Goal: Task Accomplishment & Management: Use online tool/utility

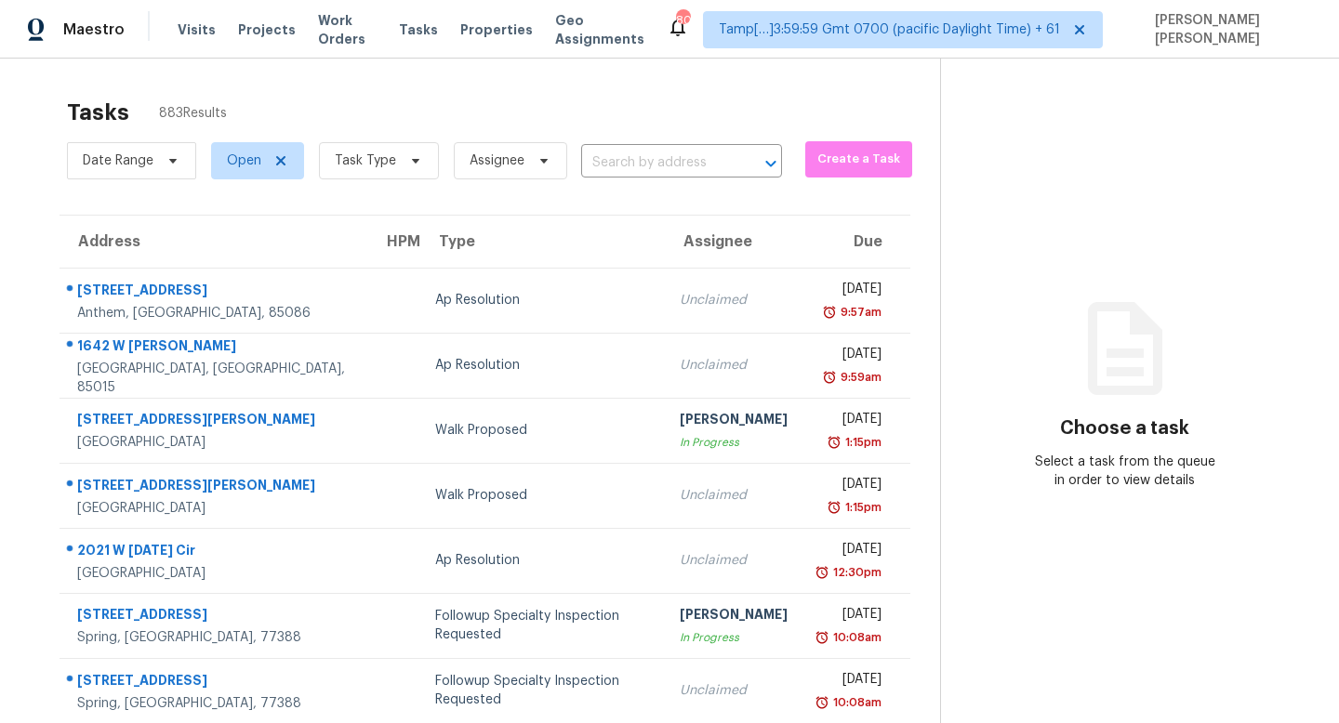
click at [644, 183] on div "Date Range Open Task Type Assignee ​" at bounding box center [424, 161] width 715 height 48
click at [645, 172] on input "text" at bounding box center [655, 163] width 149 height 29
paste input "[STREET_ADDRESS]"
type input "[STREET_ADDRESS]"
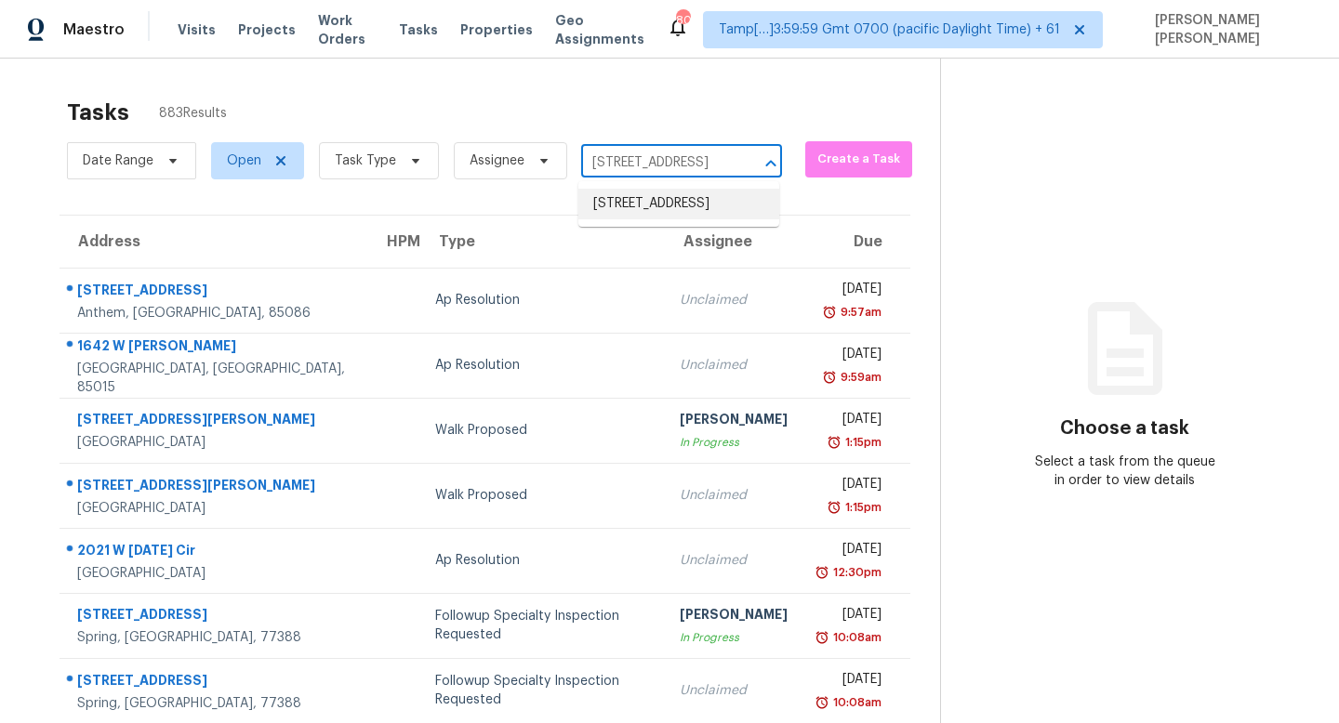
click at [665, 210] on li "[STREET_ADDRESS]" at bounding box center [678, 204] width 201 height 31
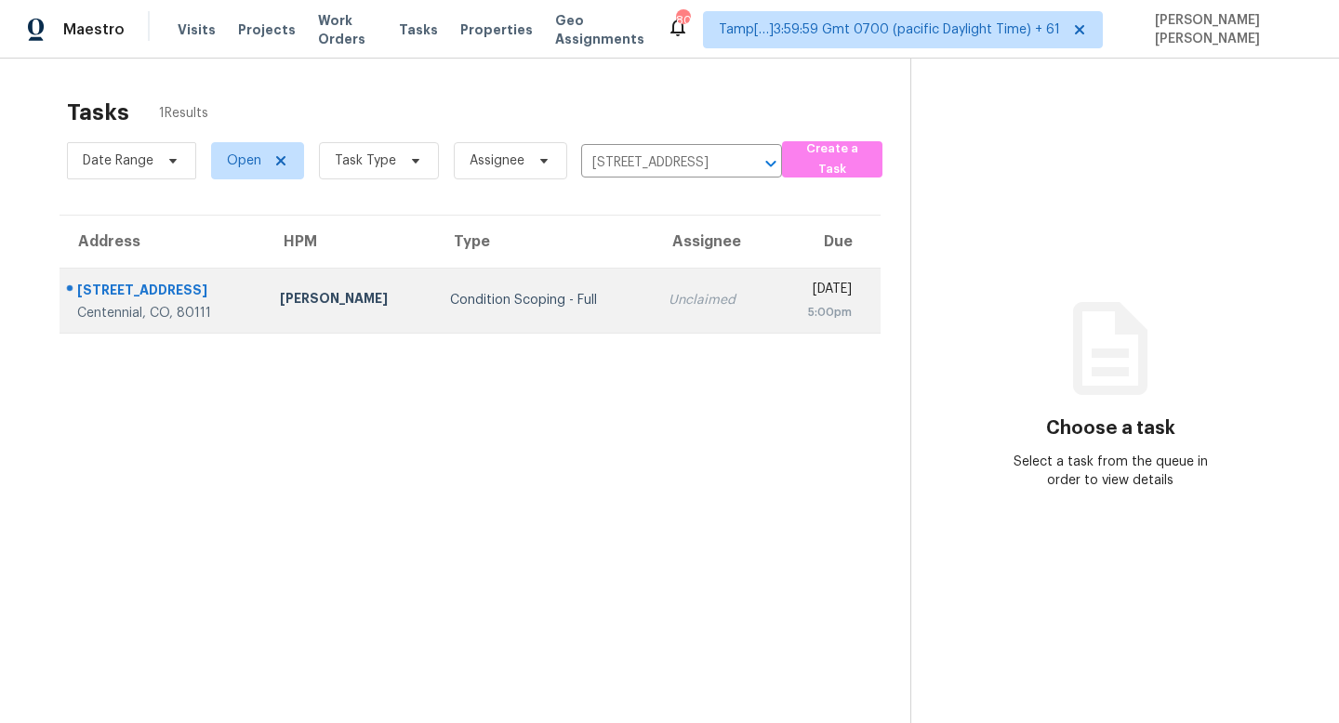
click at [668, 297] on div "Unclaimed" at bounding box center [712, 300] width 89 height 19
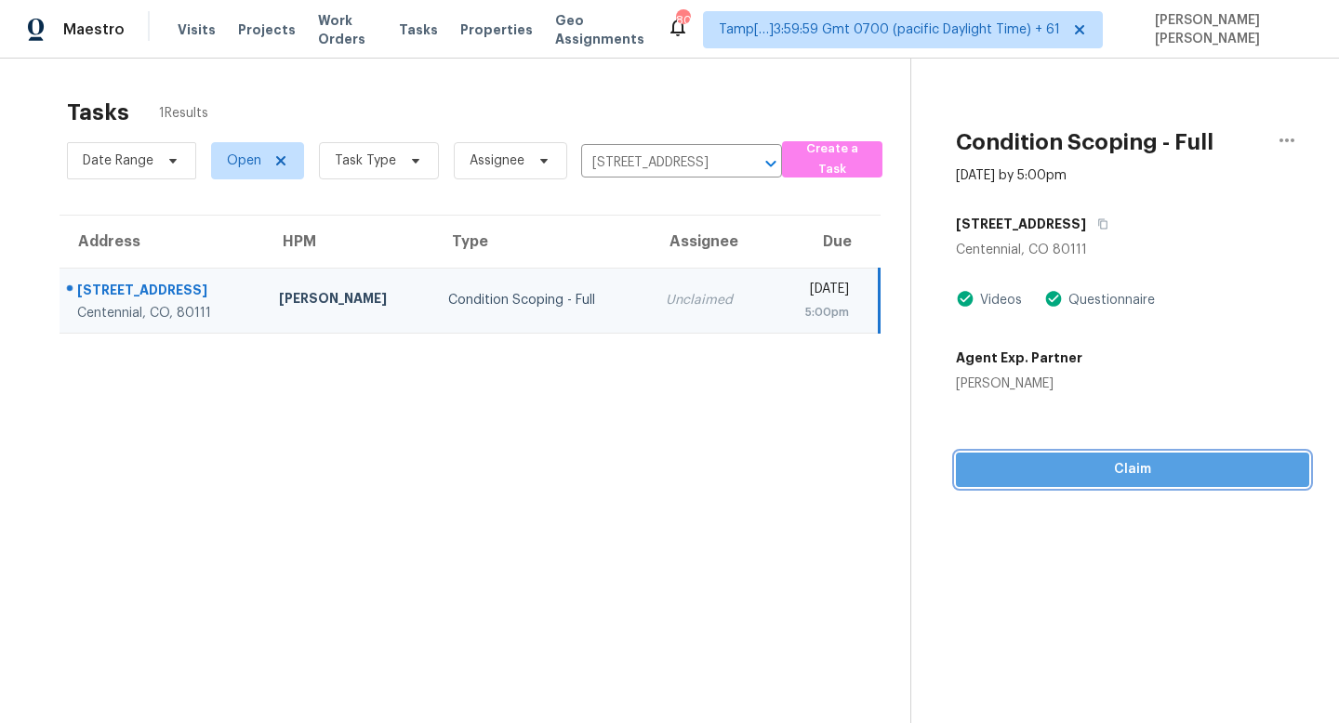
click at [1084, 477] on span "Claim" at bounding box center [1131, 469] width 323 height 23
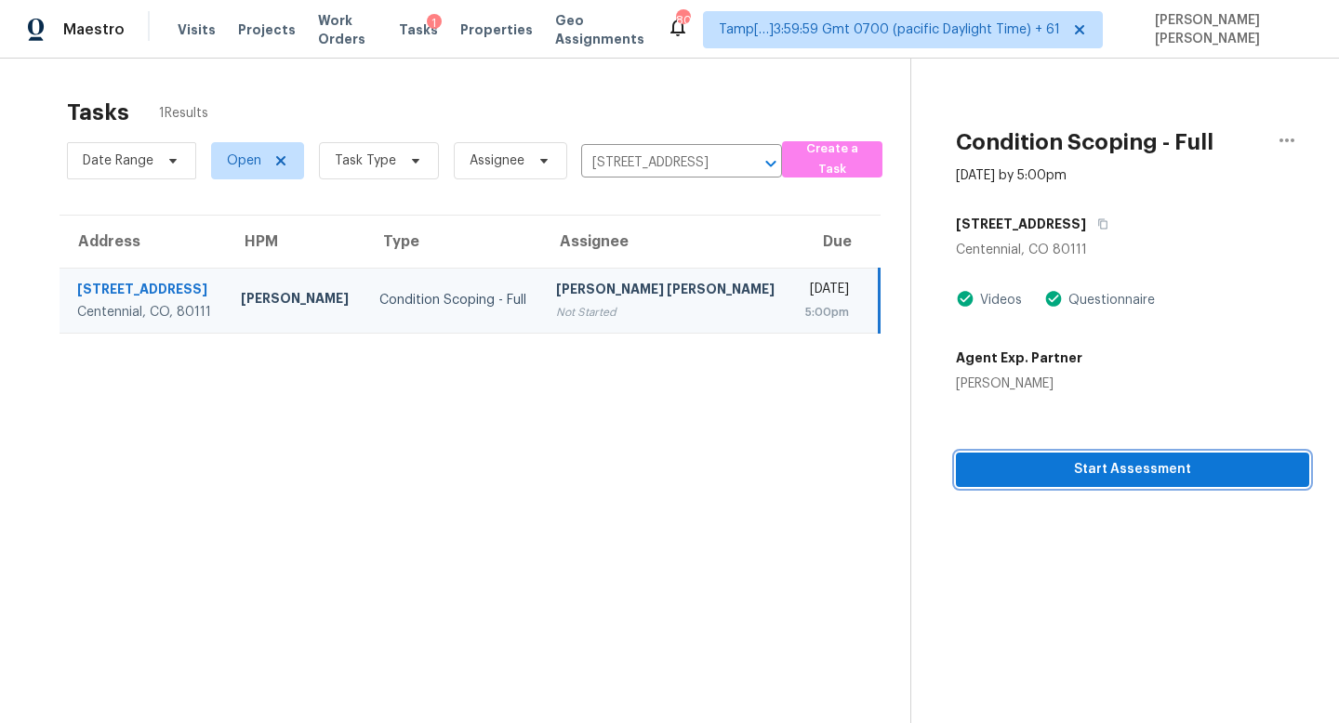
drag, startPoint x: 1104, startPoint y: 481, endPoint x: 669, endPoint y: 395, distance: 443.3
click at [669, 395] on div "Tasks 1 Results Date Range Open Task Type Assignee 6540 S Heritage Pl W, Centen…" at bounding box center [669, 420] width 1339 height 723
click at [596, 154] on input "6540 S Heritage Pl W, Centennial, CO 80111" at bounding box center [655, 163] width 149 height 29
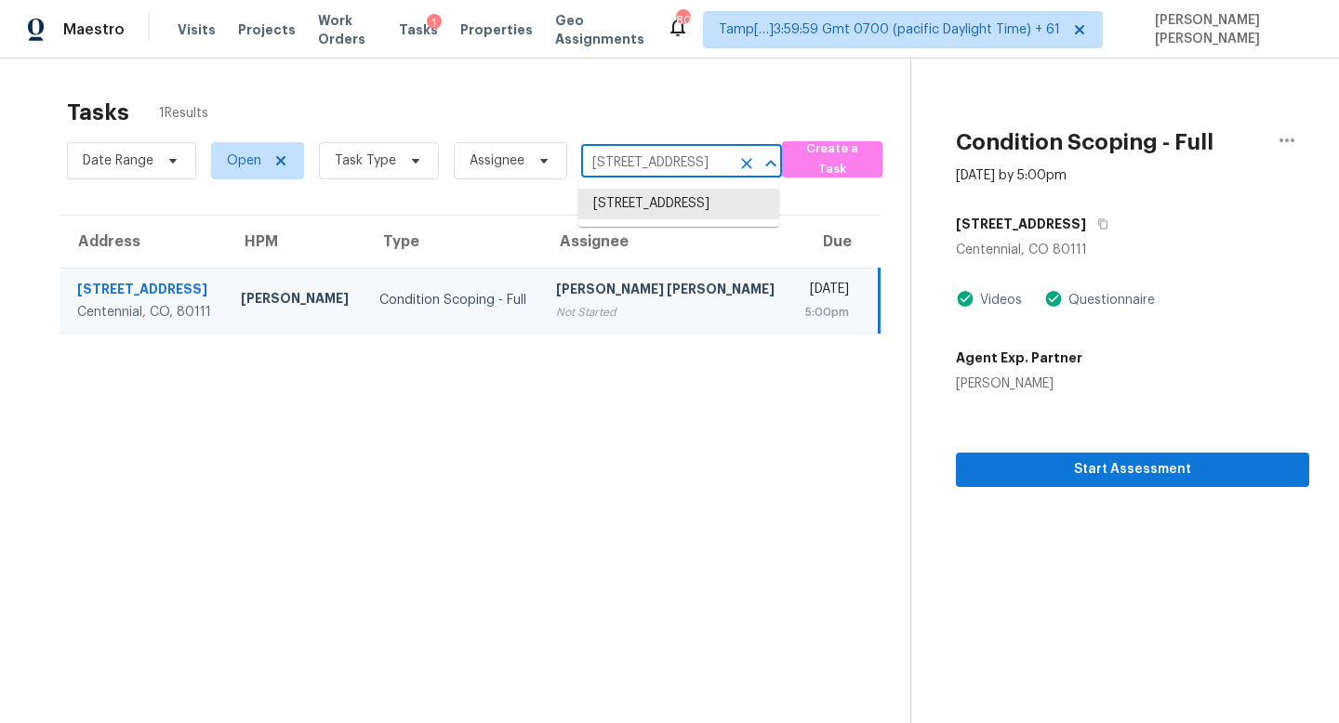
paste input "1044 Park Meadow Dr, Rock Hill, SC 29732"
type input "1044 Park Meadow Dr, Rock Hill, SC 29732"
click at [653, 203] on li "1044 Park Meadow Dr, Rock Hill, SC 29732" at bounding box center [678, 204] width 201 height 31
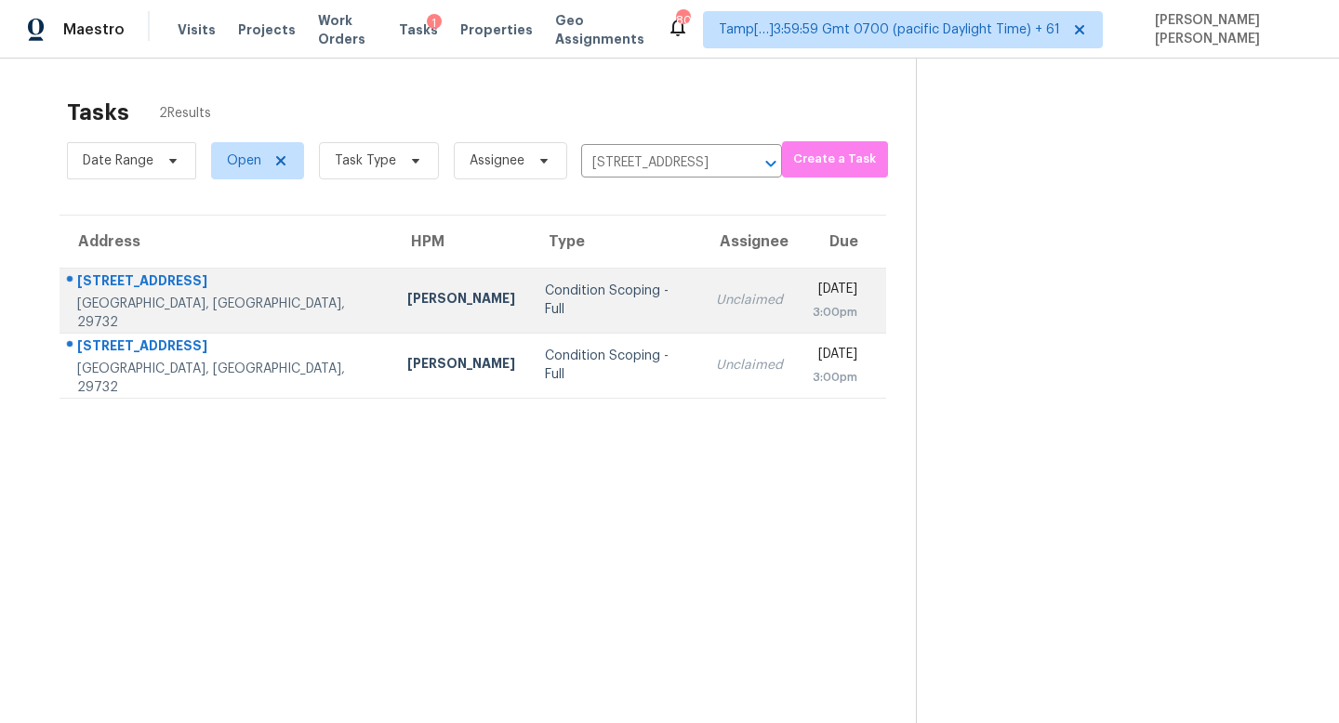
click at [701, 277] on td "Unclaimed" at bounding box center [749, 300] width 97 height 65
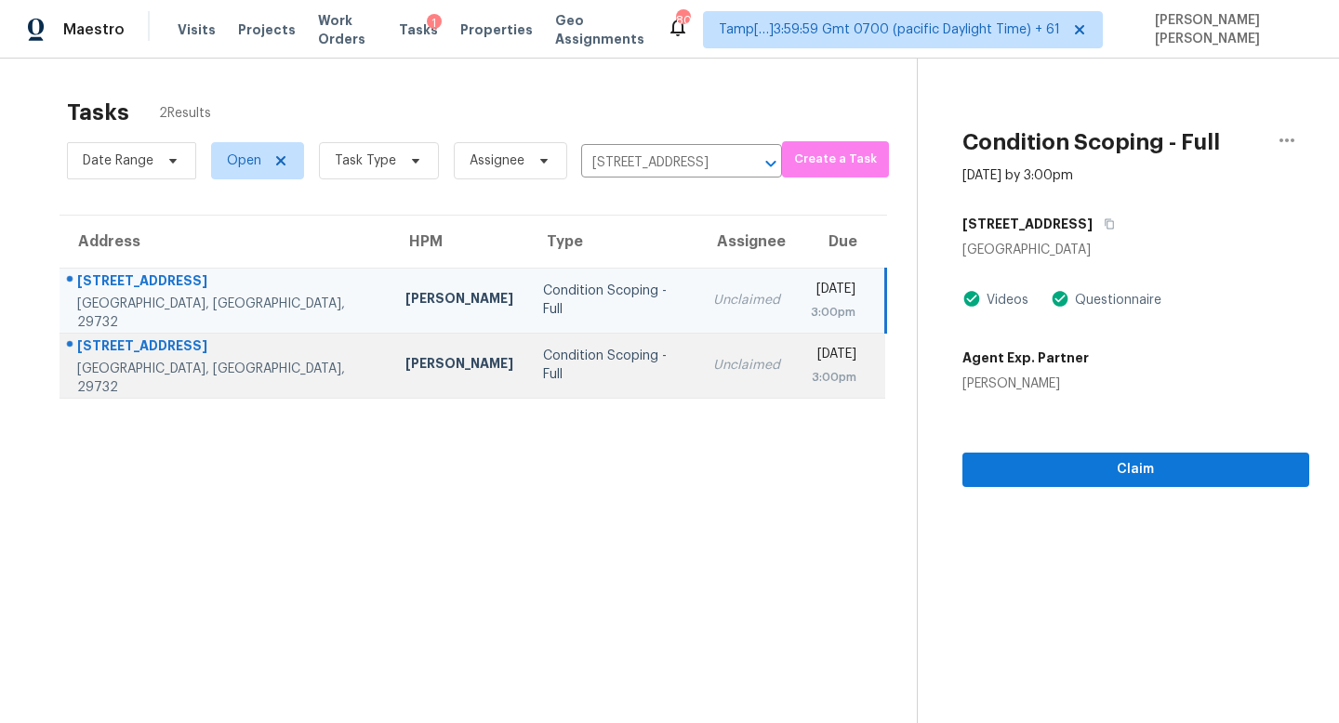
click at [713, 372] on div "Unclaimed" at bounding box center [746, 365] width 67 height 19
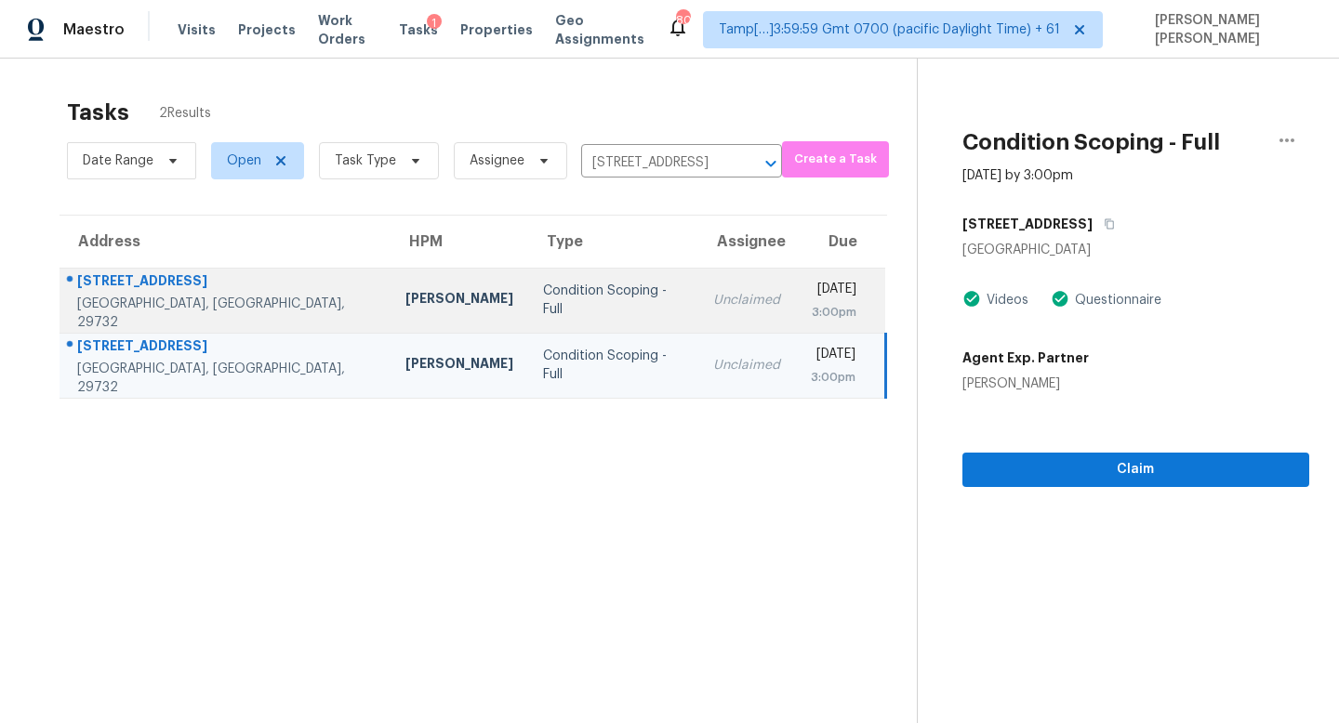
click at [698, 270] on td "Unclaimed" at bounding box center [746, 300] width 97 height 65
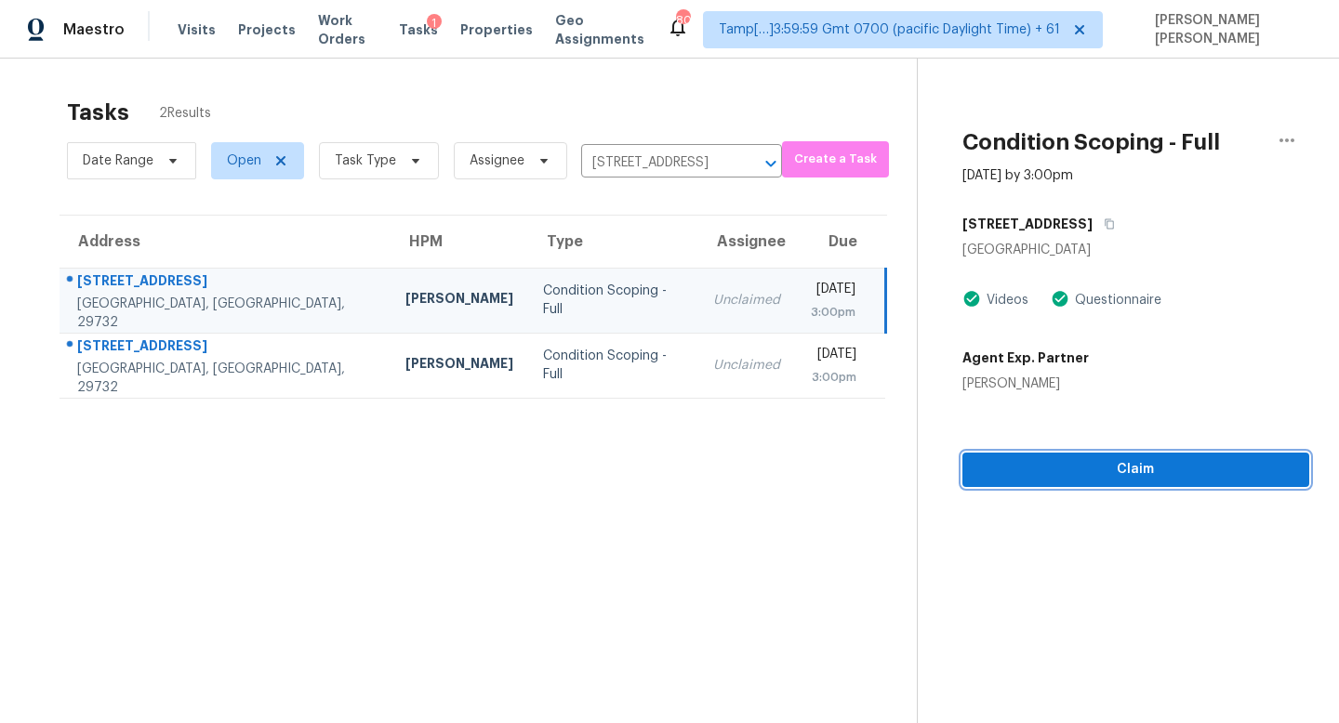
click at [1137, 465] on span "Claim" at bounding box center [1136, 469] width 318 height 23
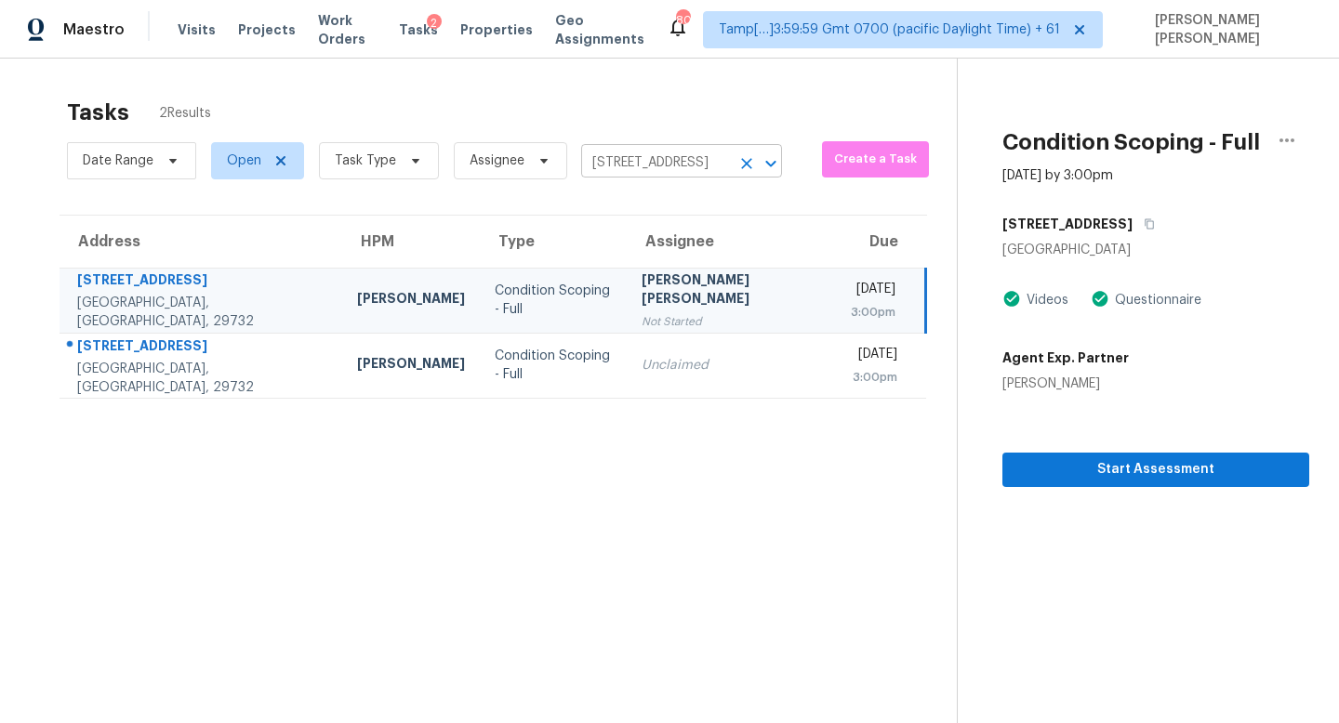
click at [615, 168] on input "1044 Park Meadow Dr, Rock Hill, SC 29732" at bounding box center [655, 163] width 149 height 29
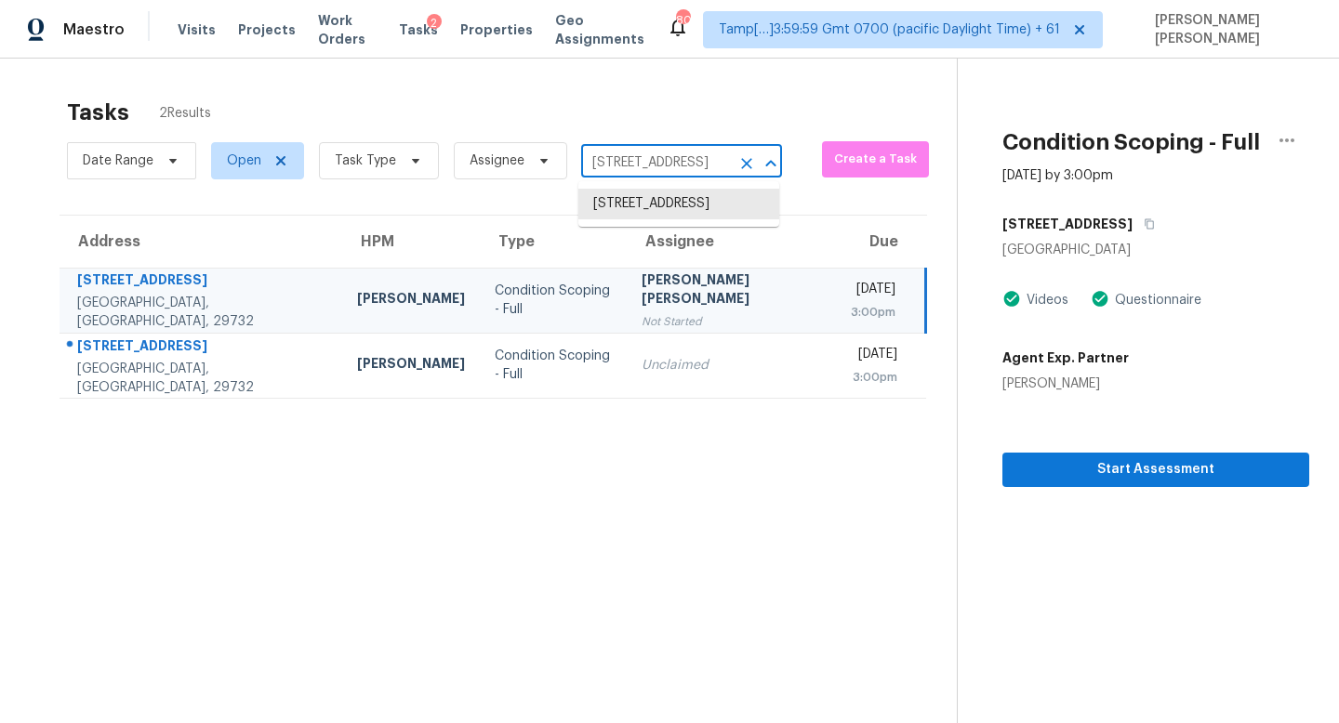
paste input "3975 Lookout Point Dr, Marietta, GA 30066"
type input "3975 Lookout Point Dr, Marietta, GA 30066"
click at [651, 204] on li "3975 Lookout Point Dr, Marietta, GA 30066" at bounding box center [678, 214] width 201 height 50
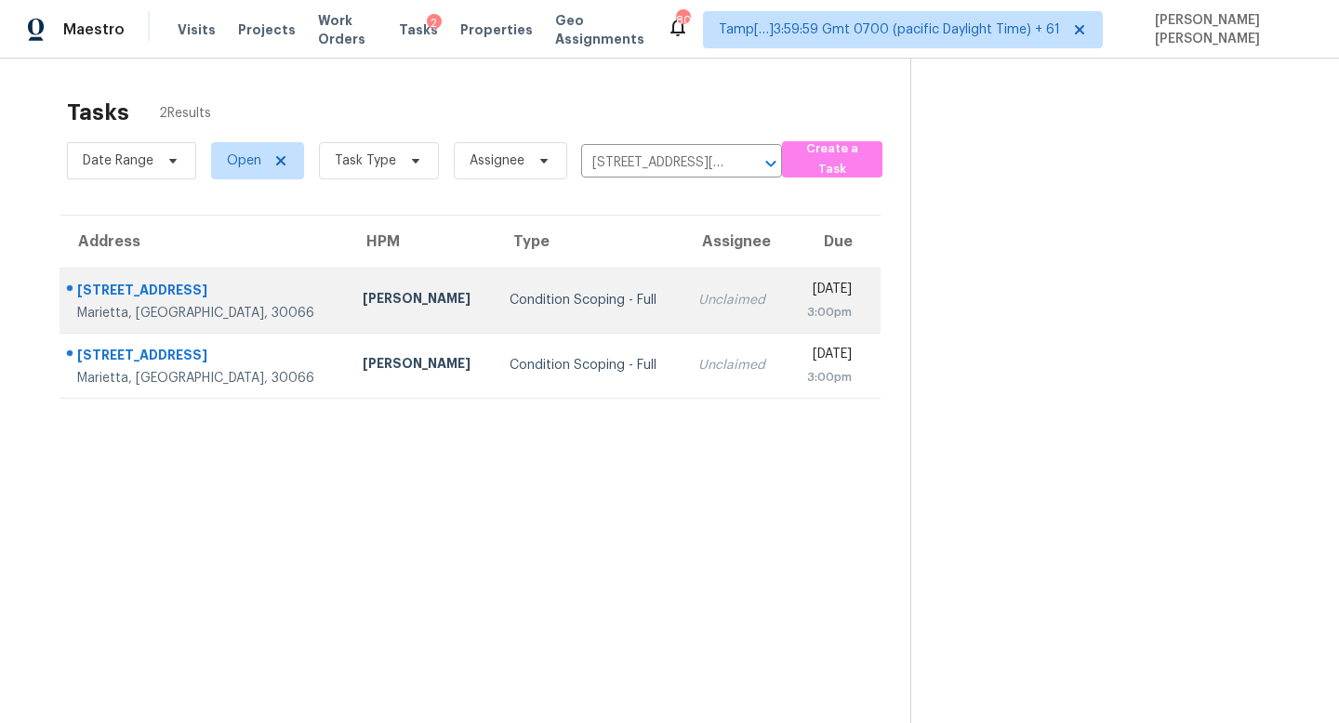
click at [585, 301] on td "Condition Scoping - Full" at bounding box center [589, 300] width 189 height 65
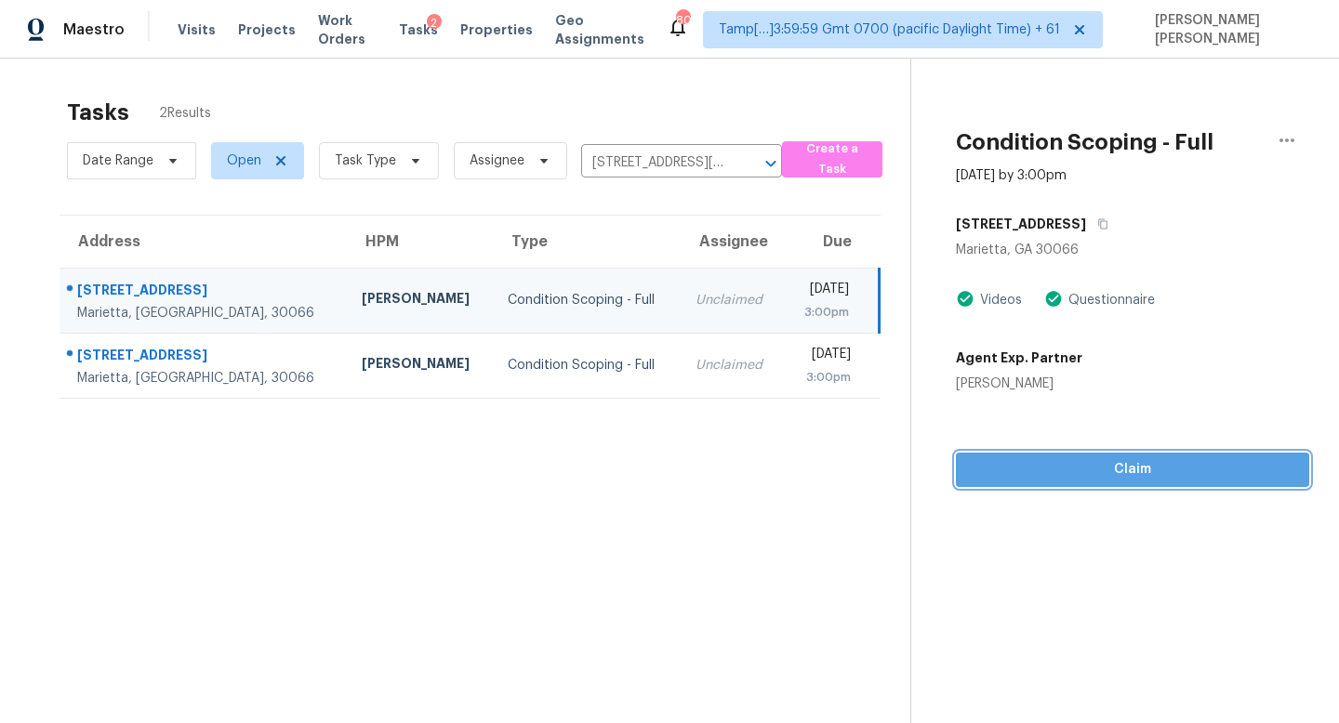
click at [1008, 467] on span "Claim" at bounding box center [1131, 469] width 323 height 23
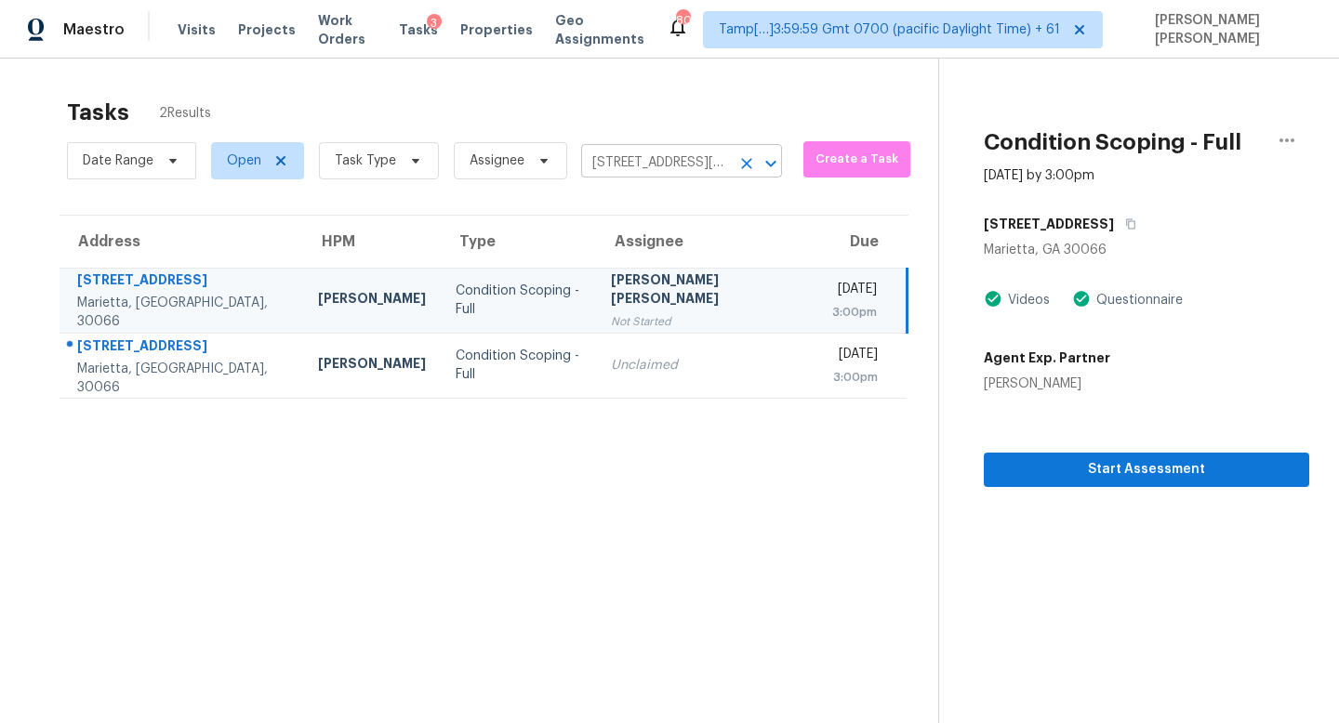
click at [621, 151] on input "3975 Lookout Point Dr, Marietta, GA 30066" at bounding box center [655, 163] width 149 height 29
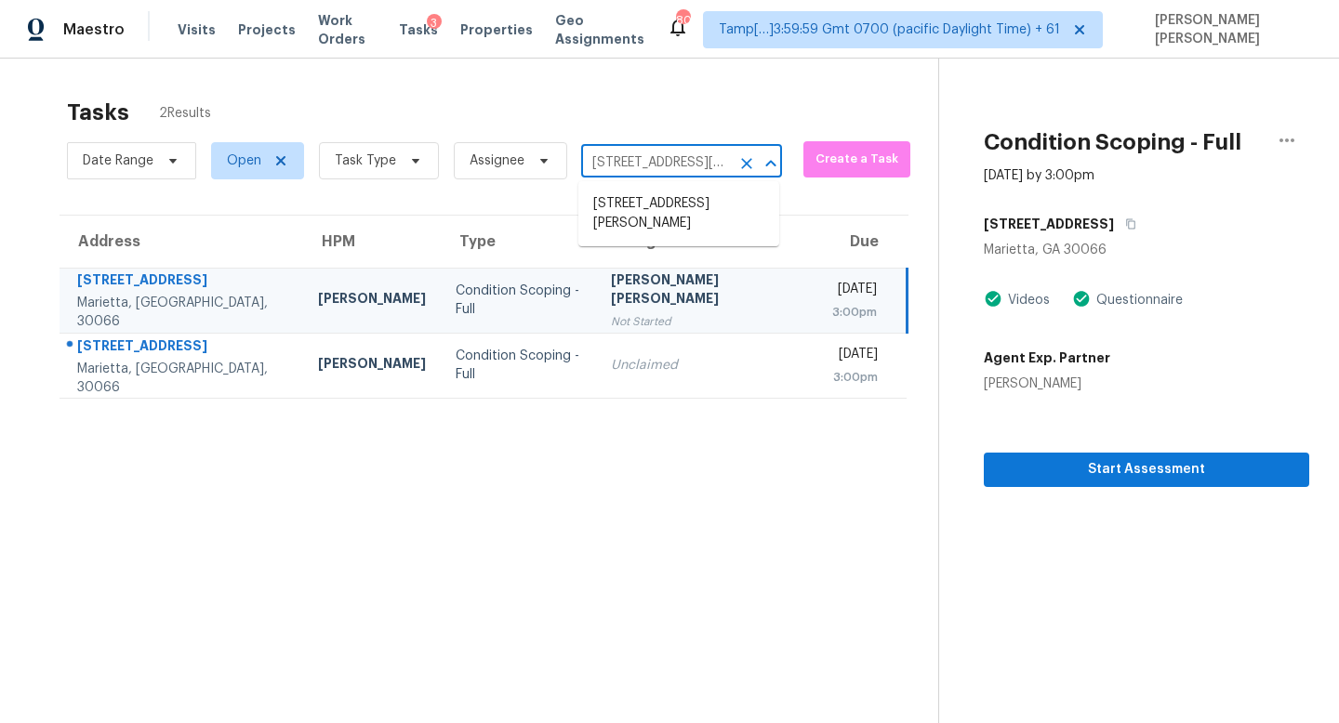
paste input "476 Wateree St, Lancaster, SC 29720"
type input "476 Wateree St, Lancaster, SC 29720"
click at [640, 213] on li "476 Wateree St, Lancaster, SC 29720" at bounding box center [678, 204] width 201 height 31
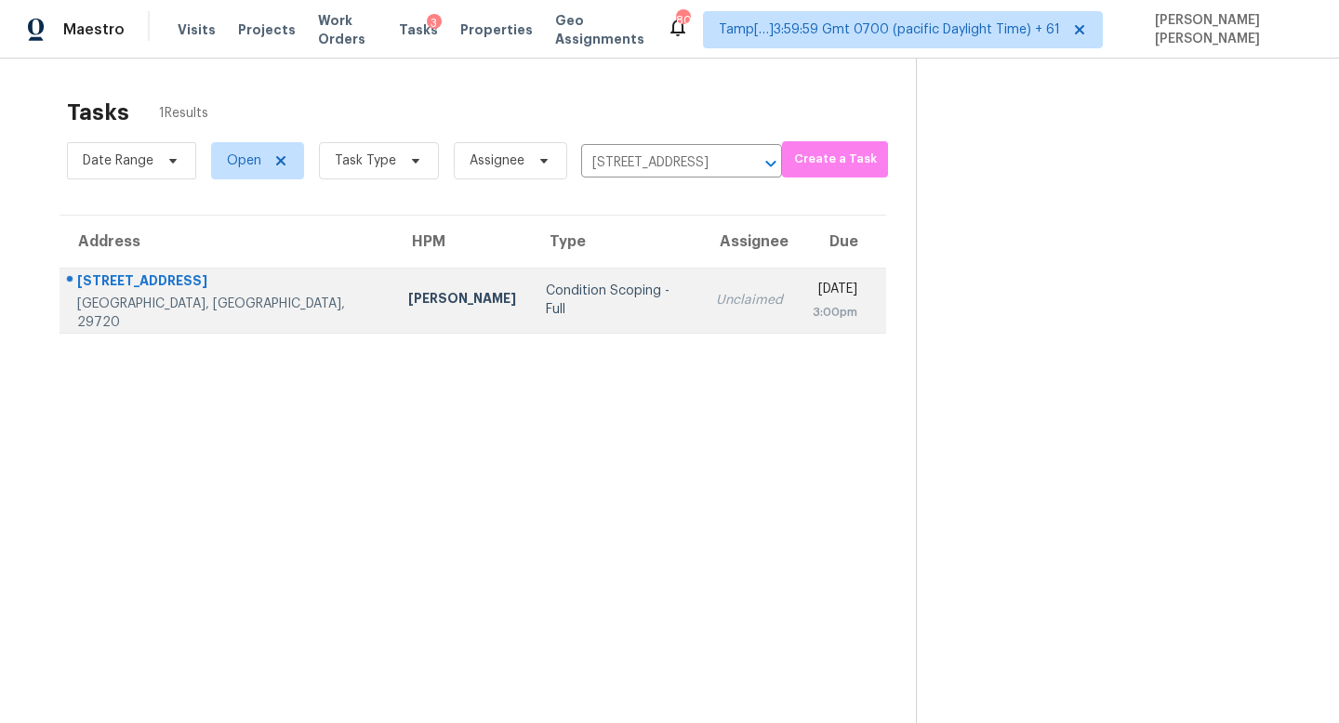
click at [701, 297] on td "Unclaimed" at bounding box center [749, 300] width 97 height 65
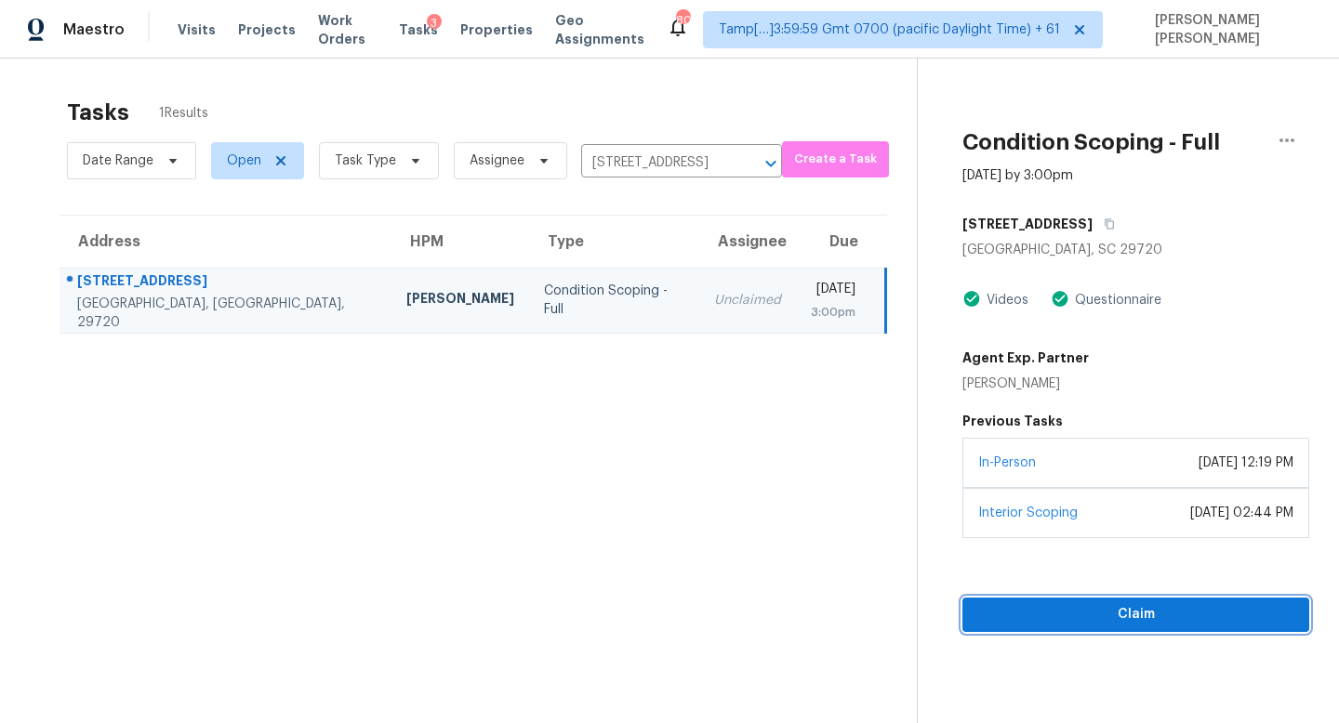
click at [1071, 617] on span "Claim" at bounding box center [1135, 614] width 317 height 23
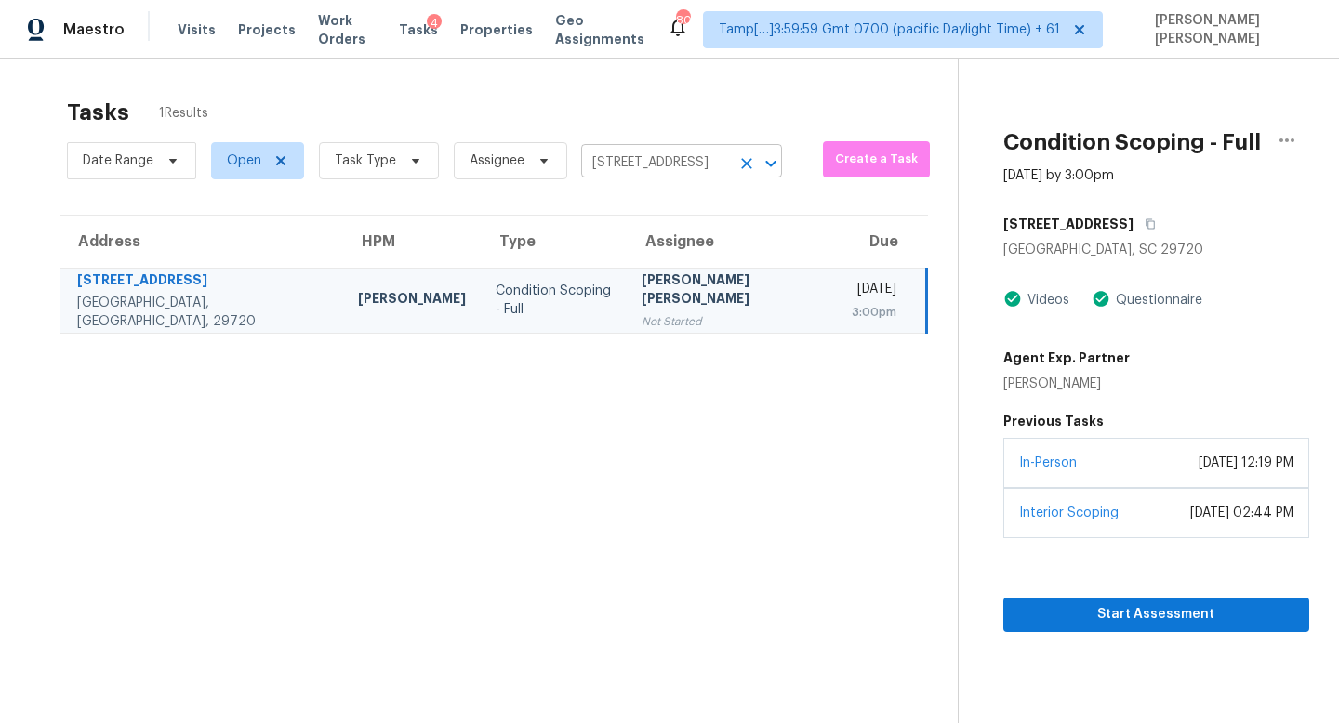
click at [612, 164] on input "476 Wateree St, Lancaster, SC 29720" at bounding box center [655, 163] width 149 height 29
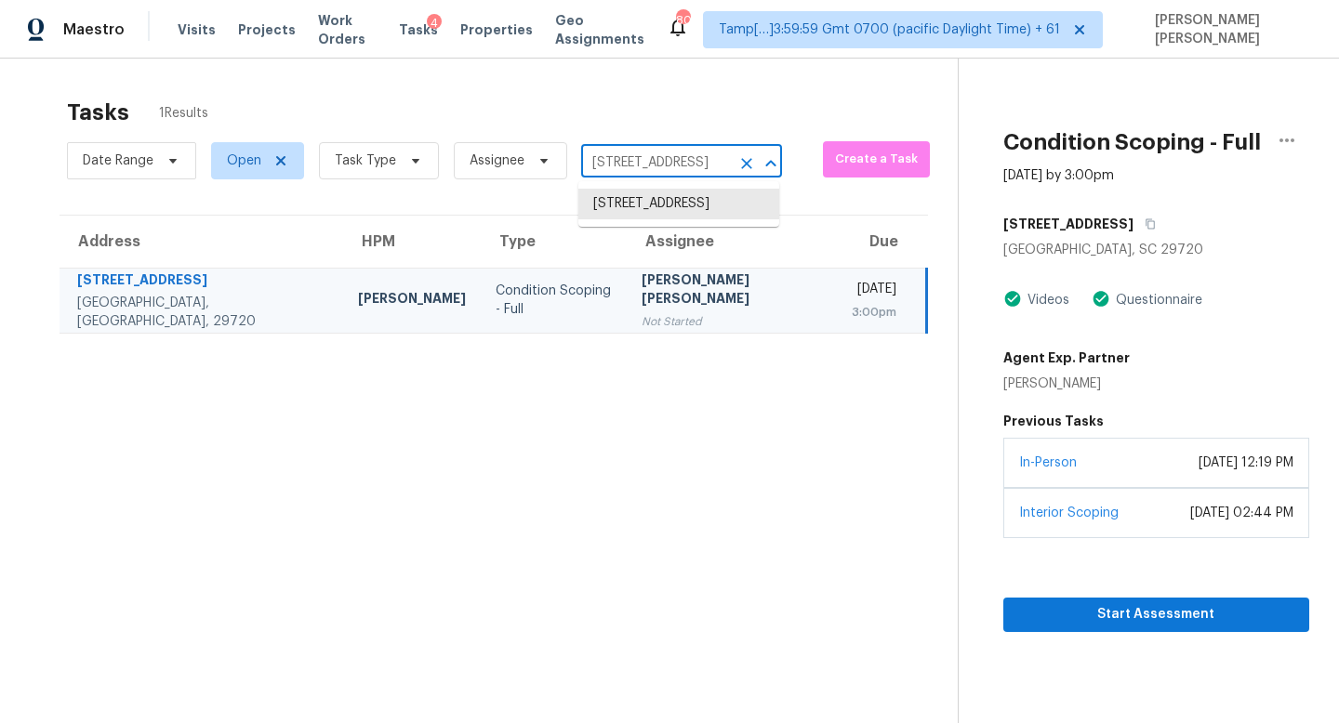
paste input "2306 Sunnyvale Rd, Grand Prairie, TX 7505"
type input "2306 Sunnyvale Rd, Grand Prairie, TX 75050"
click at [671, 218] on li "2306 Sunnyvale Rd, Grand Prairie, TX 75050" at bounding box center [678, 204] width 201 height 31
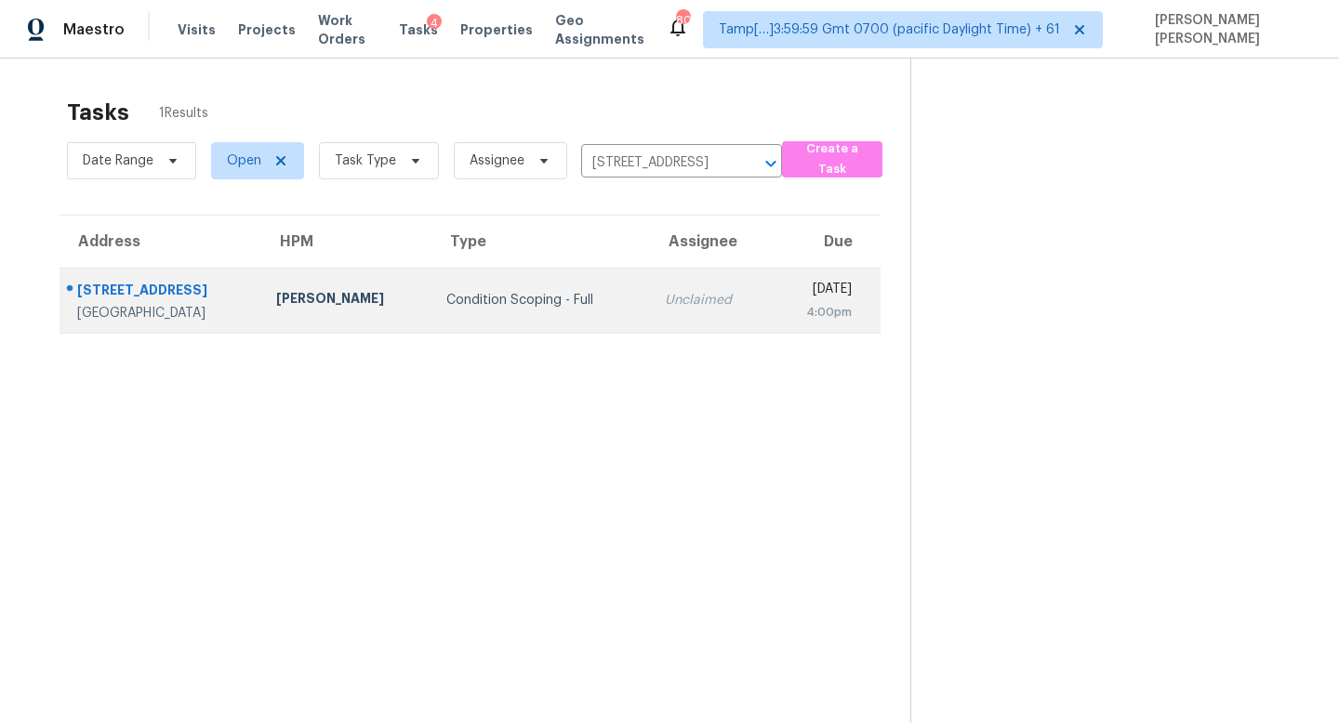
click at [665, 305] on div "Unclaimed" at bounding box center [710, 300] width 90 height 19
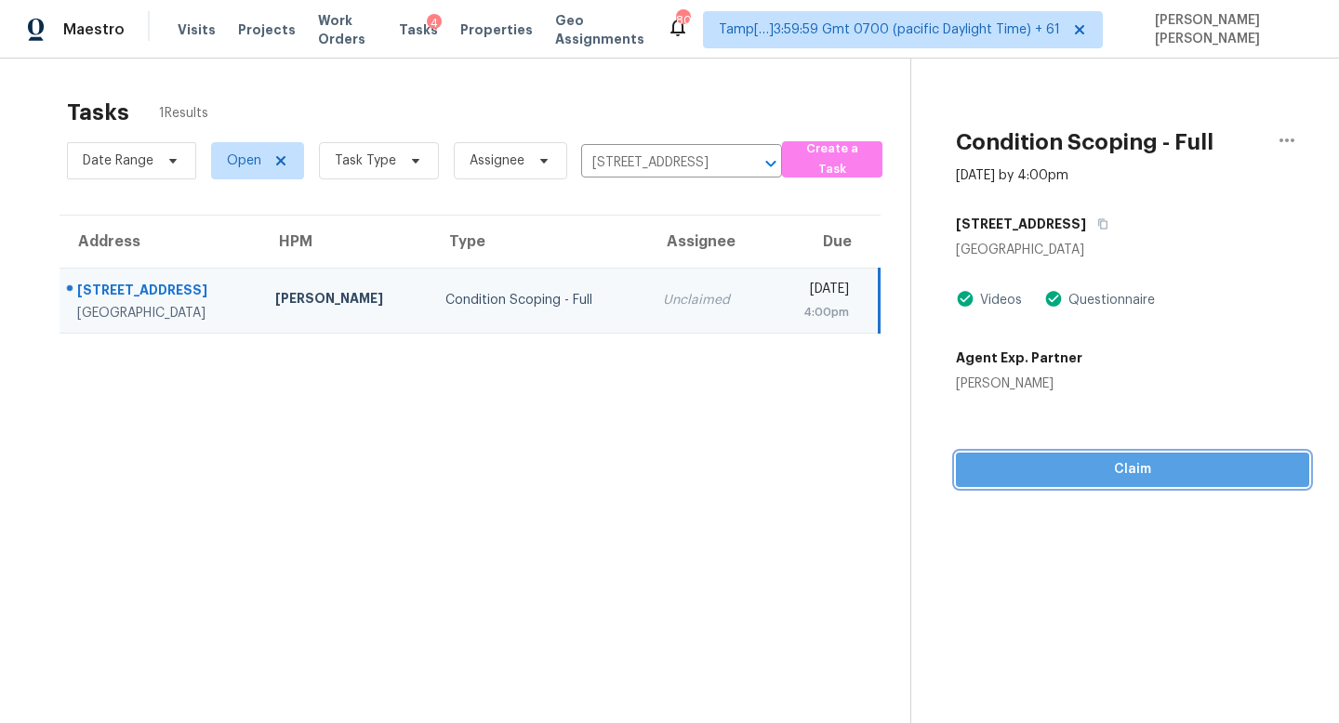
click at [1016, 478] on span "Claim" at bounding box center [1131, 469] width 323 height 23
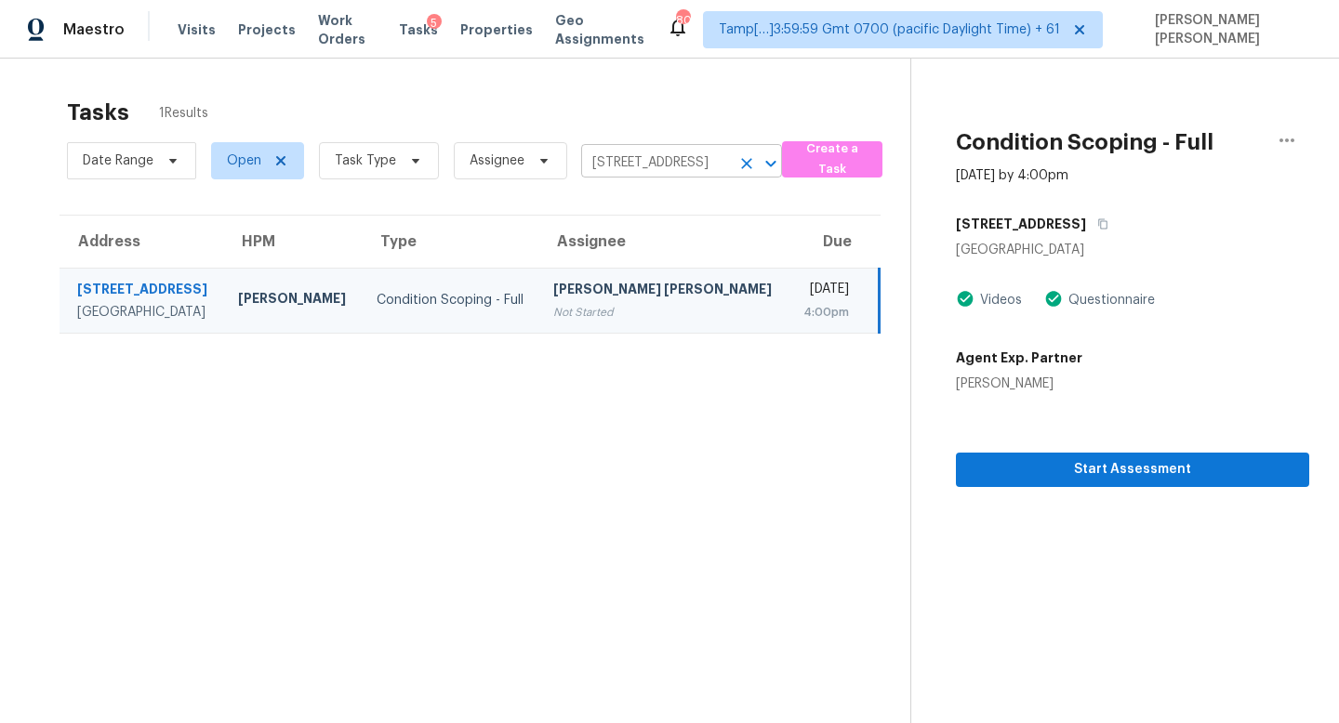
click at [612, 165] on input "2306 Sunnyvale Rd, Grand Prairie, TX 75050" at bounding box center [655, 163] width 149 height 29
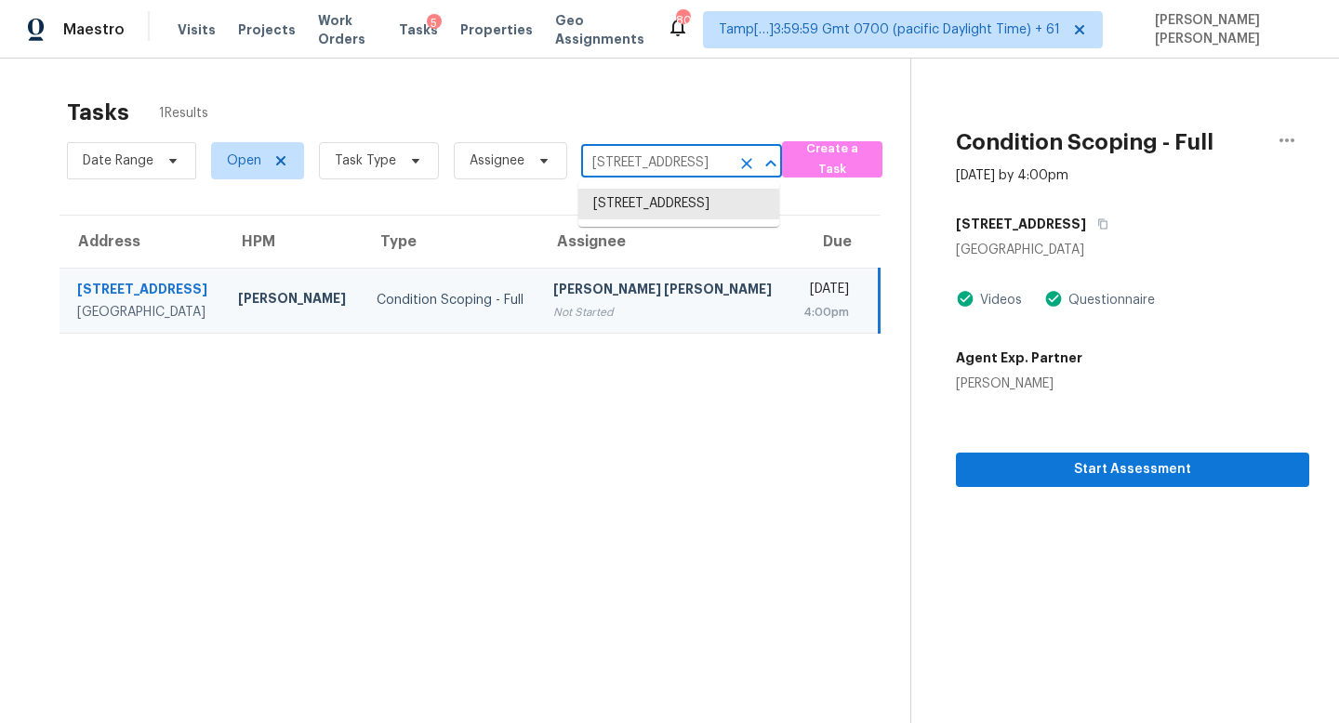
paste input "707 Monet Pl Dallas, TX, 7528"
type input "2707 Monet Pl Dallas, TX, 7528"
click at [679, 204] on li "2707 Monet Pl, Dallas, TX 75287" at bounding box center [678, 204] width 201 height 31
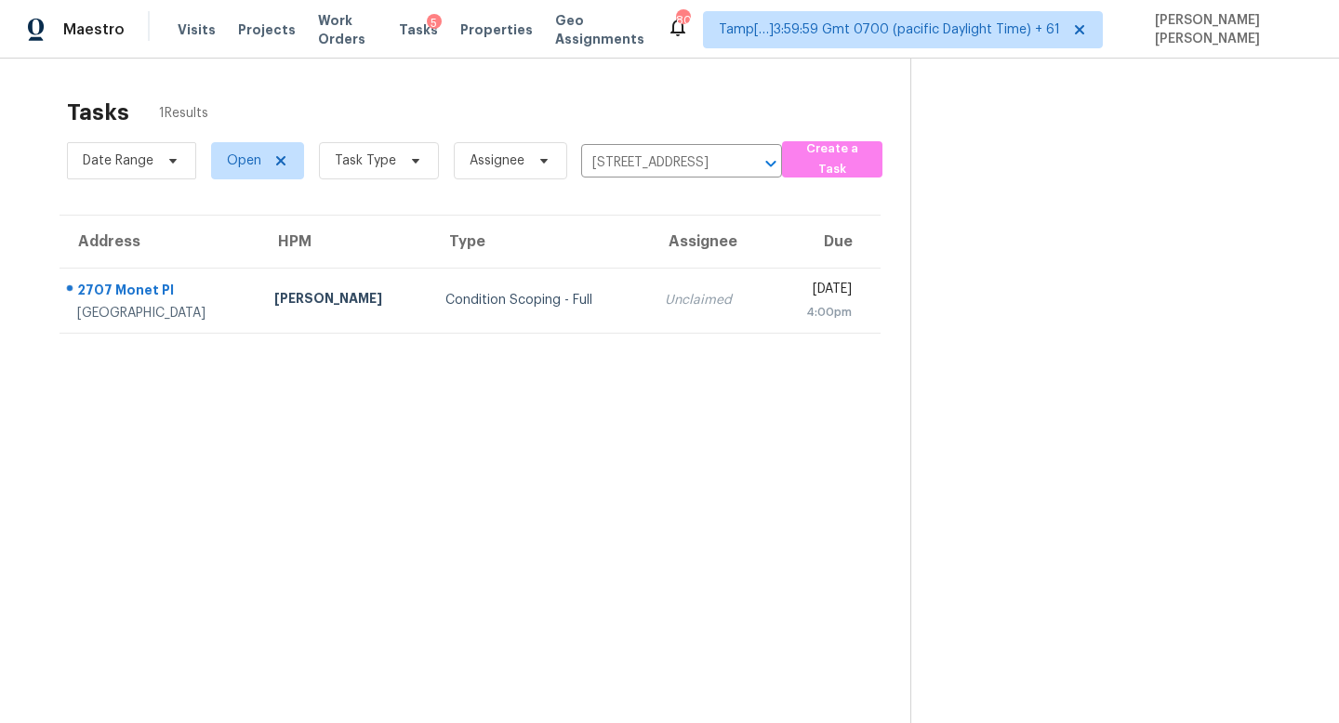
click at [656, 280] on td "Unclaimed" at bounding box center [710, 300] width 120 height 65
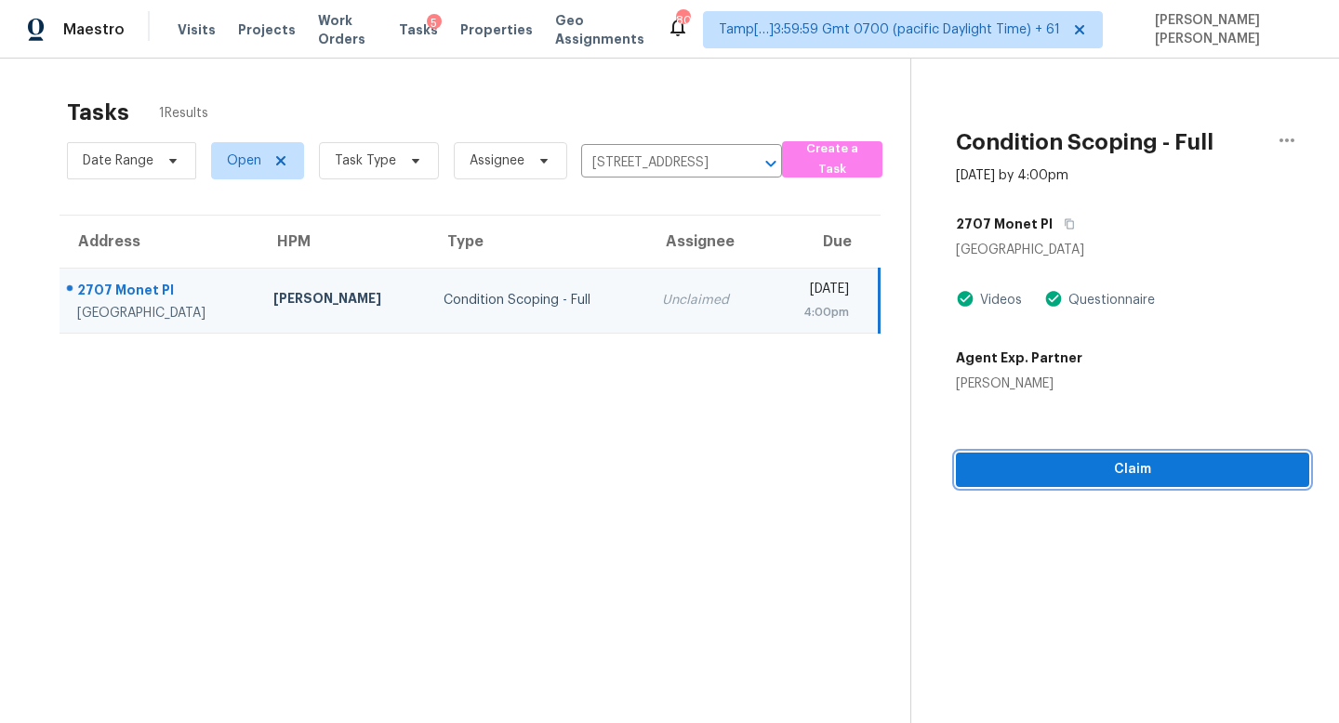
click at [1131, 465] on span "Claim" at bounding box center [1131, 469] width 323 height 23
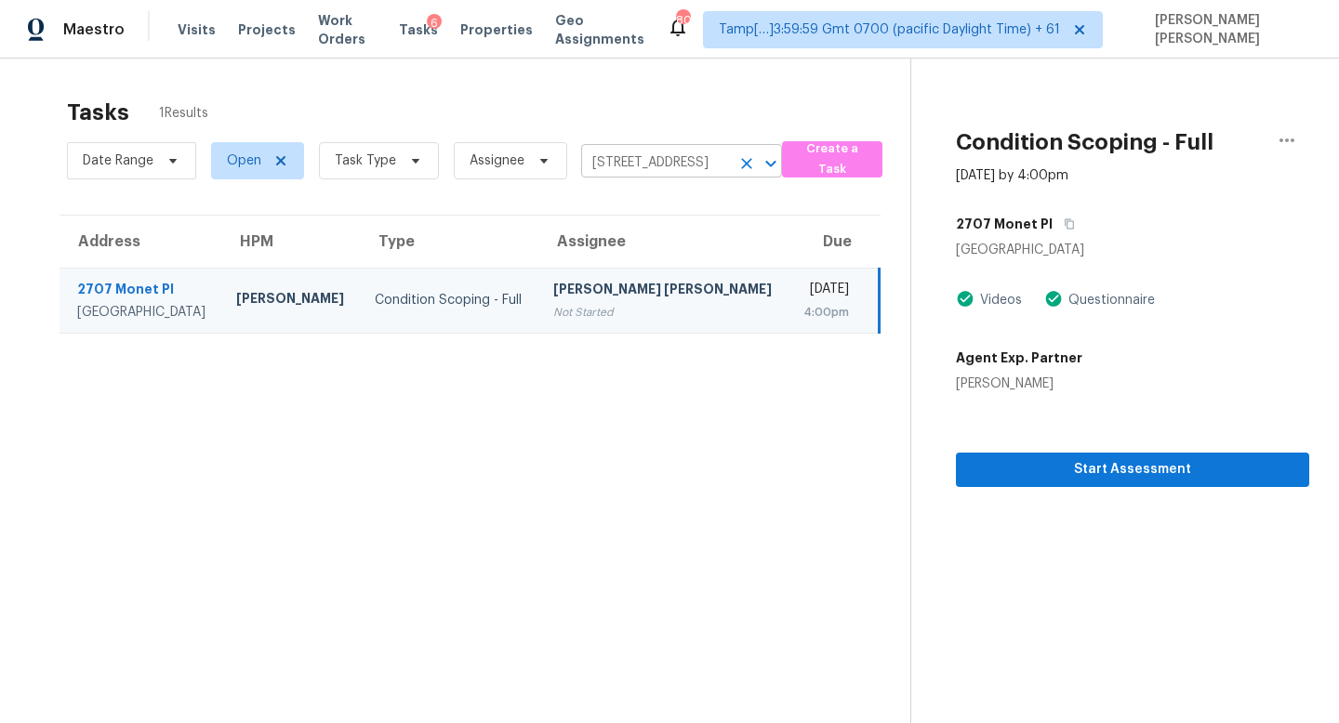
click at [666, 158] on input "2707 Monet Pl, Dallas, TX 75287" at bounding box center [655, 163] width 149 height 29
paste input "6540 S Heritage Pl W Centennial, CO, 80111"
type input "6540 S Heritage Pl W Centennial, CO, 80111"
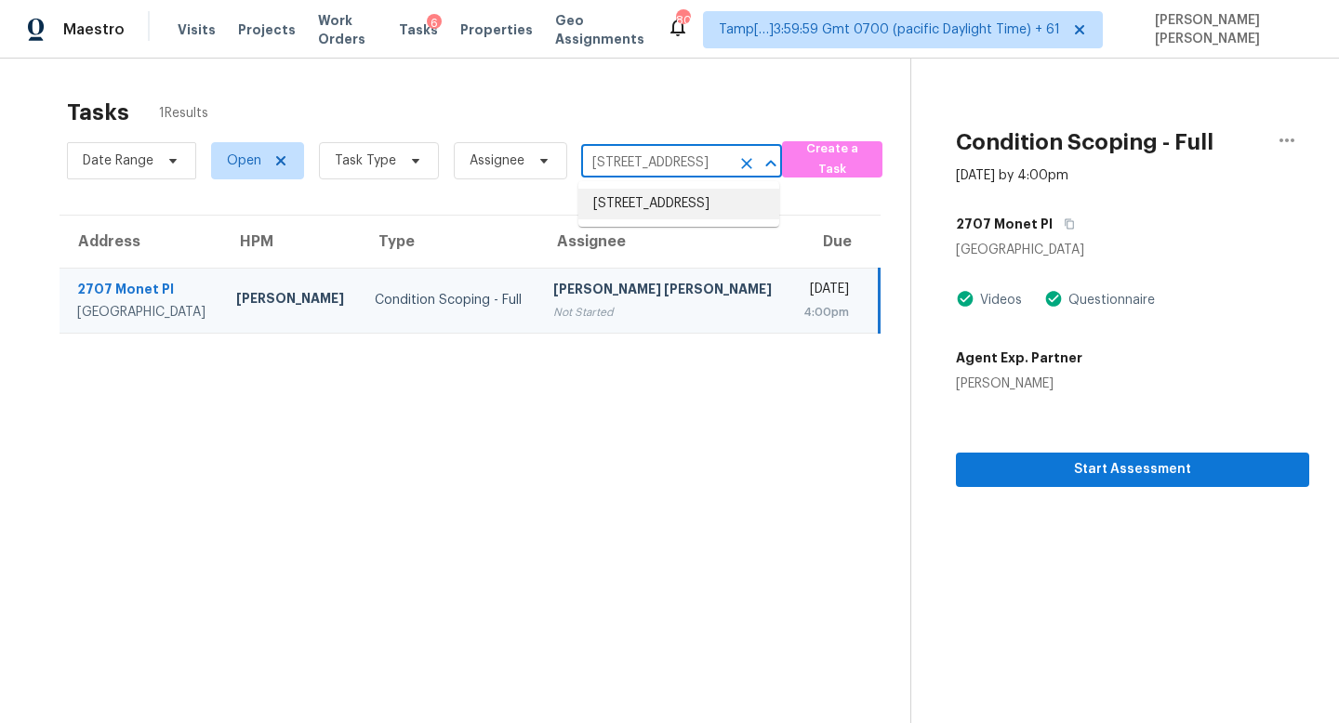
click at [680, 205] on li "6540 S Heritage Pl W, Centennial, CO 80111" at bounding box center [678, 204] width 201 height 31
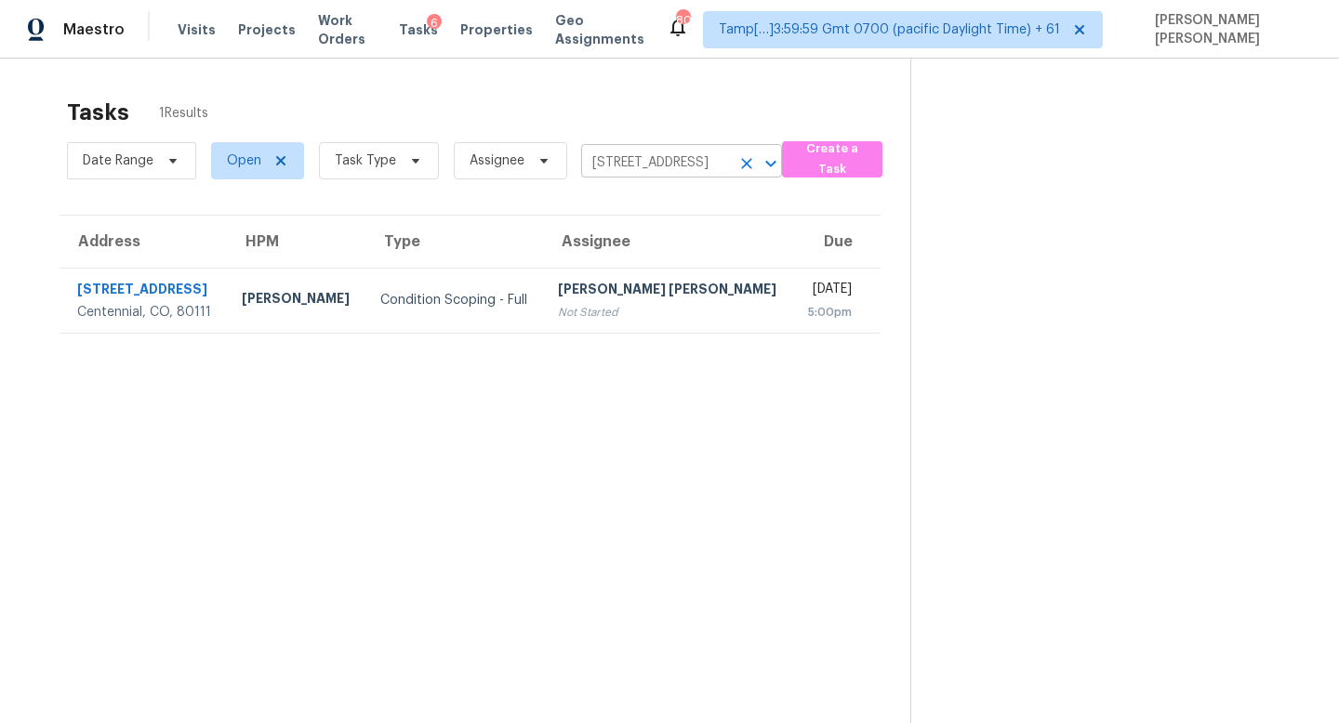
click at [613, 165] on input "6540 S Heritage Pl W, Centennial, CO 80111" at bounding box center [655, 163] width 149 height 29
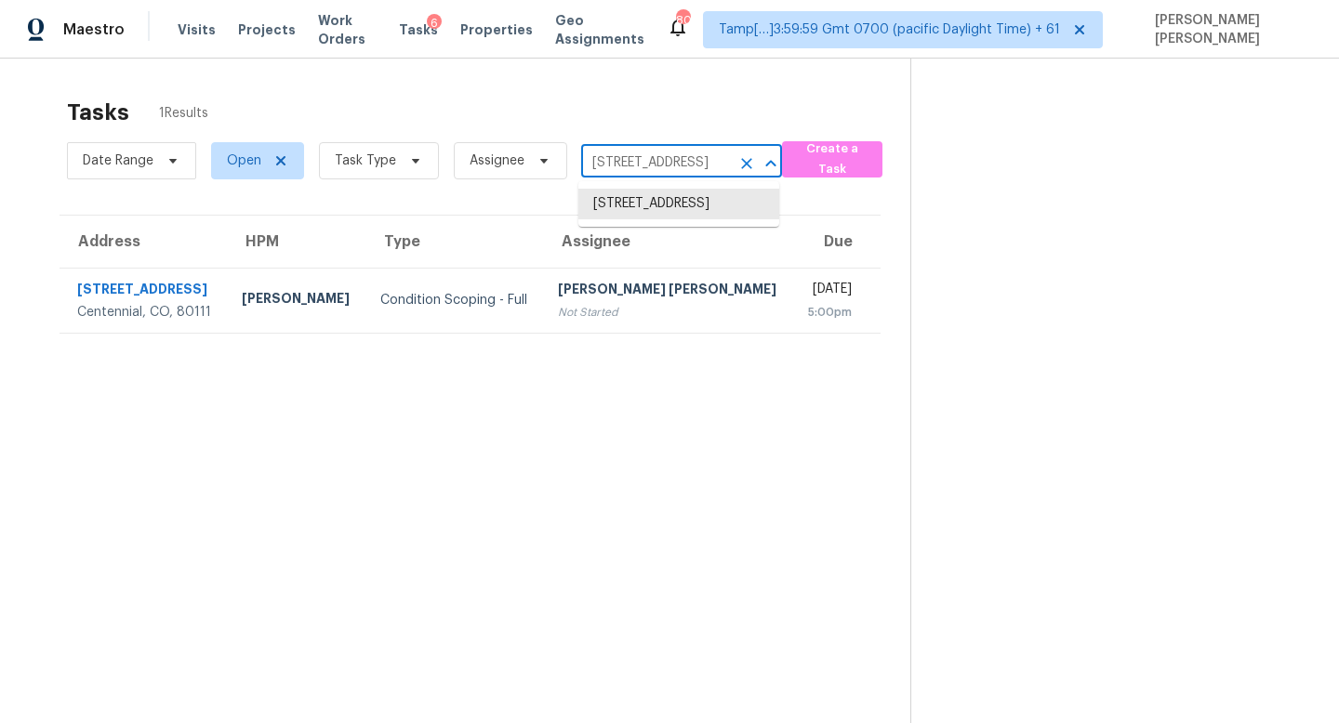
paste input "1044 Park Meadow Dr, Rock Hill, SC 29732"
type input "1044 Park Meadow Dr, Rock Hill, SC 29732"
click at [651, 215] on li "1044 Park Meadow Dr, Rock Hill, SC 29732" at bounding box center [678, 204] width 201 height 31
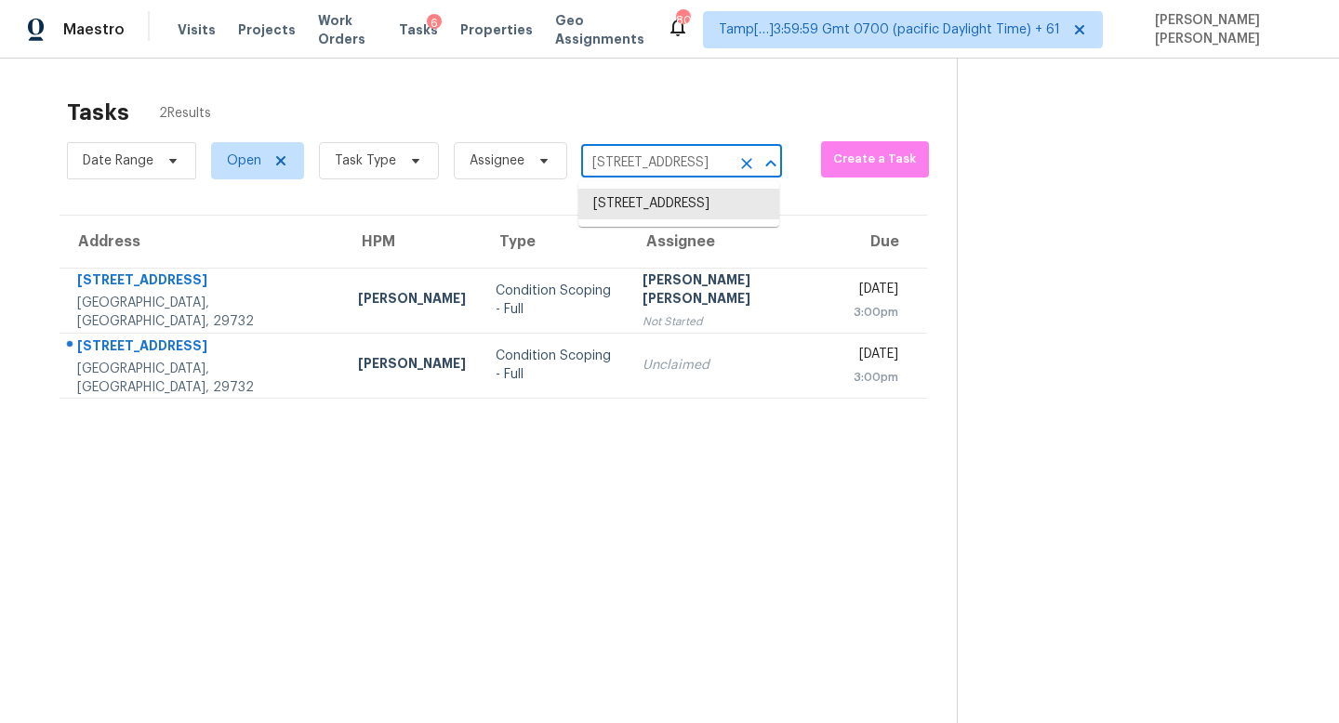
click at [623, 169] on input "1044 Park Meadow Dr, Rock Hill, SC 29732" at bounding box center [655, 163] width 149 height 29
paste input "3975 Lookout Point Dr, Marietta, GA 30066"
type input "3975 Lookout Point Dr, Marietta, GA 30066"
click at [637, 184] on ul "3975 Lookout Point Dr, Marietta, GA 30066" at bounding box center [678, 213] width 201 height 65
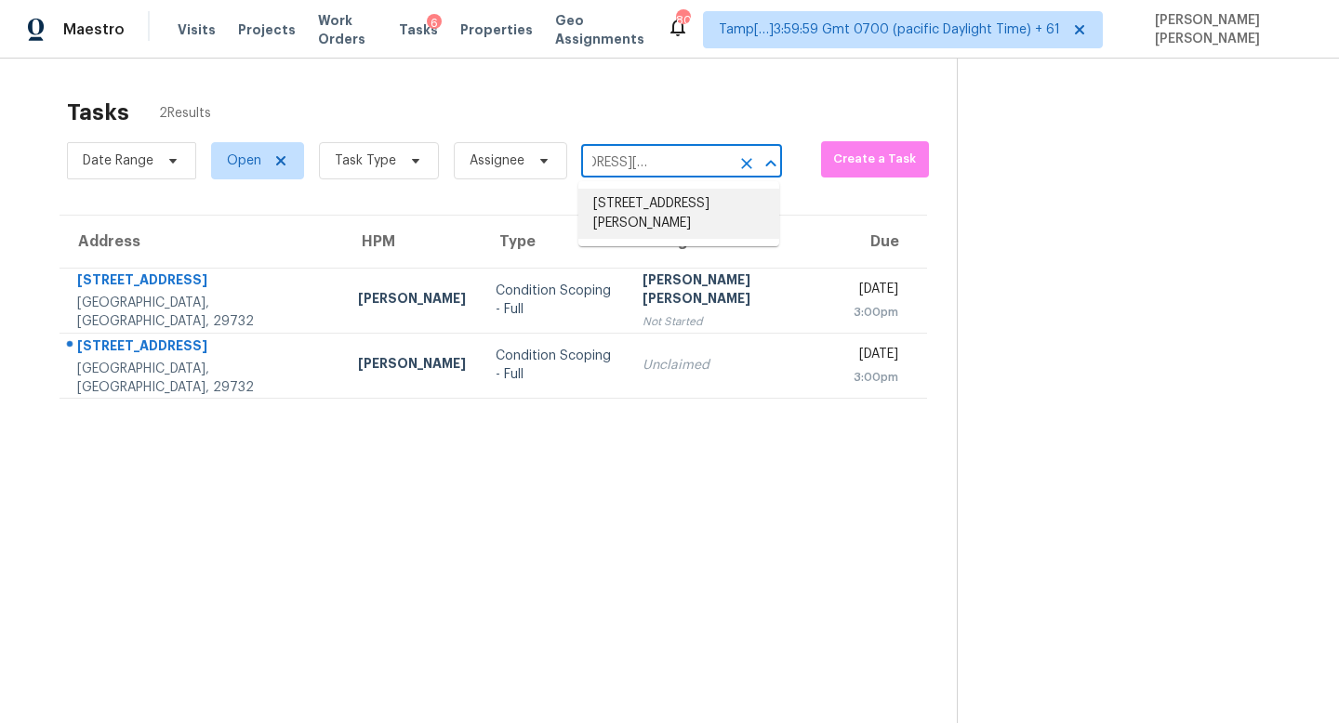
click at [637, 213] on li "3975 Lookout Point Dr, Marietta, GA 30066" at bounding box center [678, 214] width 201 height 50
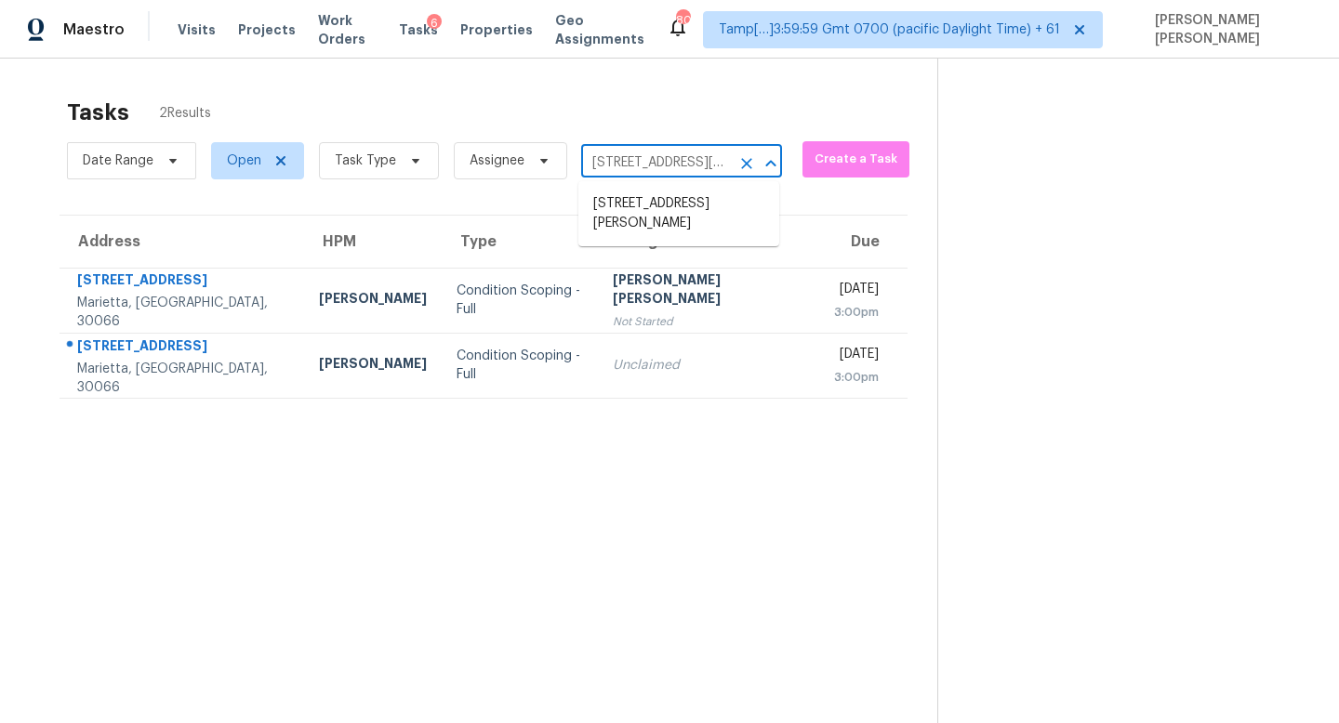
click at [652, 167] on input "3975 Lookout Point Dr, Marietta, GA 30066" at bounding box center [655, 163] width 149 height 29
click at [646, 156] on input "3975 Lookout Point Dr, Marietta, GA 30066" at bounding box center [655, 163] width 149 height 29
paste input "6540 S Heritage Pl W Centennial, CO, 80111"
type input "6540 S Heritage Pl W Centennial, CO, 80111"
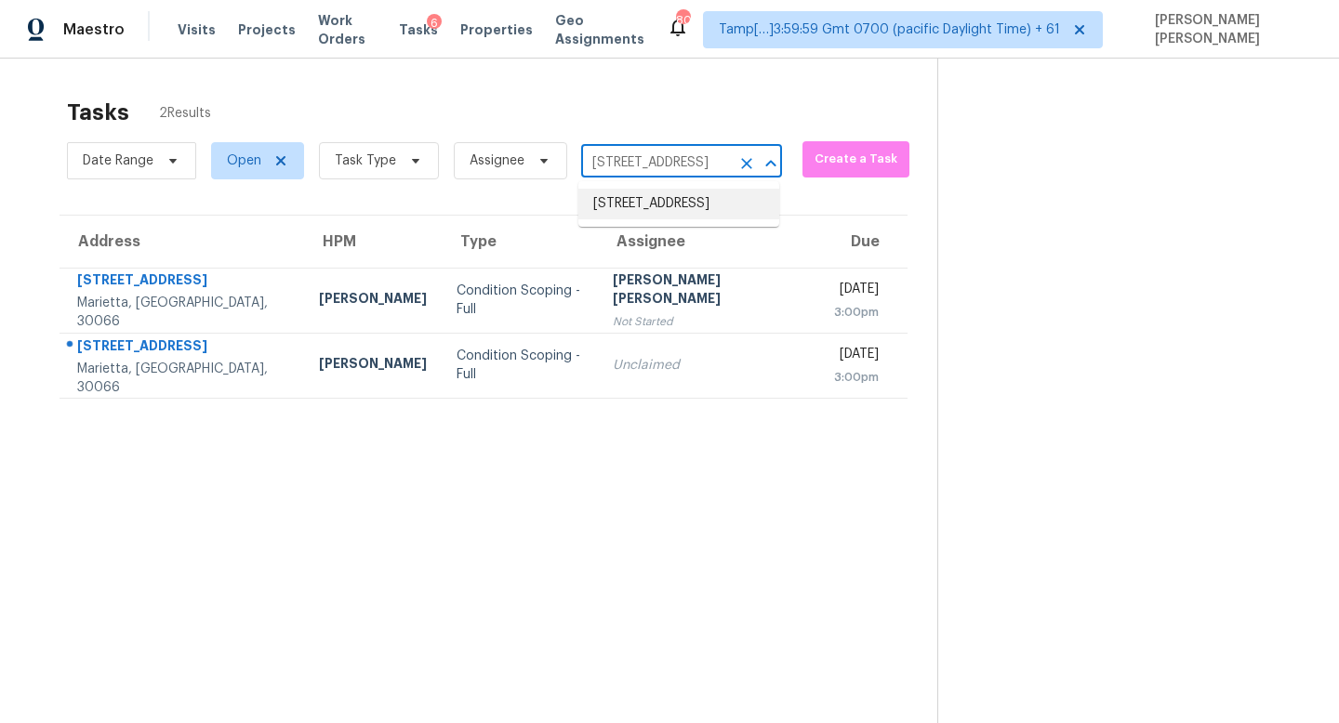
click at [666, 206] on li "6540 S Heritage Pl W, Centennial, CO 80111" at bounding box center [678, 204] width 201 height 31
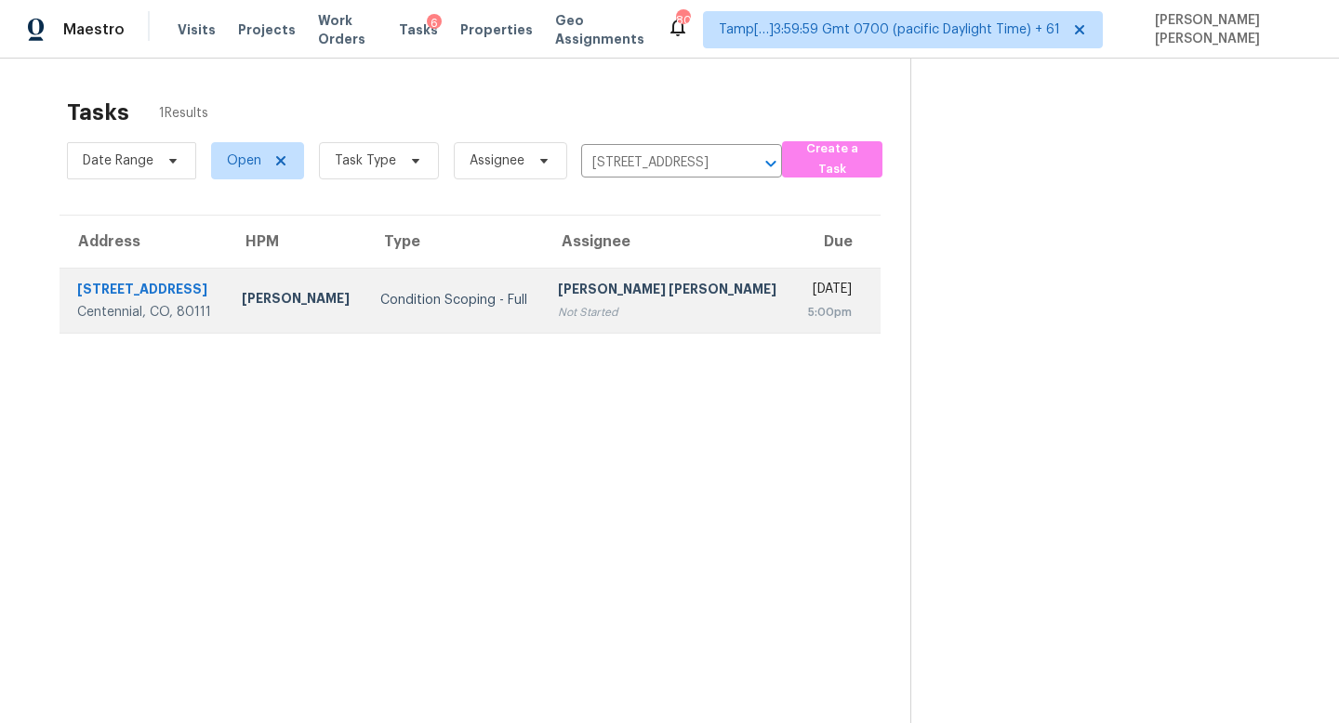
click at [603, 318] on div "Not Started" at bounding box center [668, 312] width 220 height 19
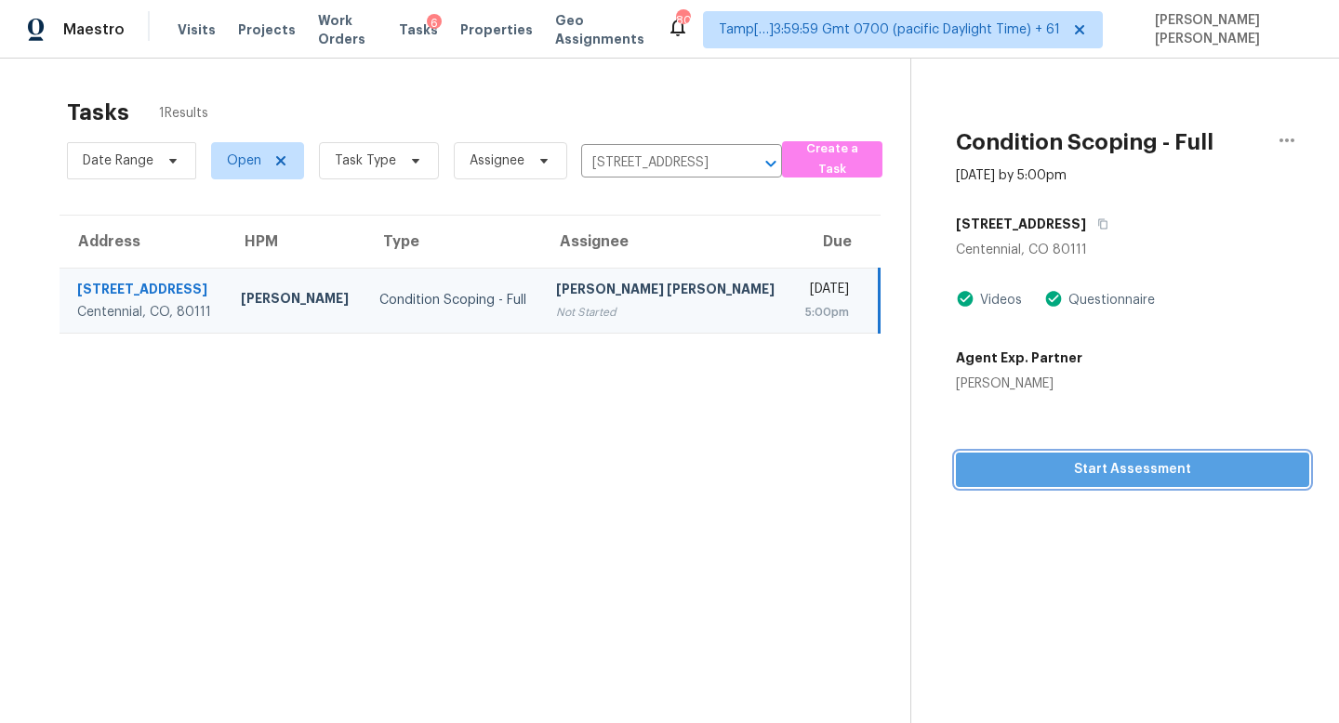
click at [1074, 483] on button "Start Assessment" at bounding box center [1132, 470] width 353 height 34
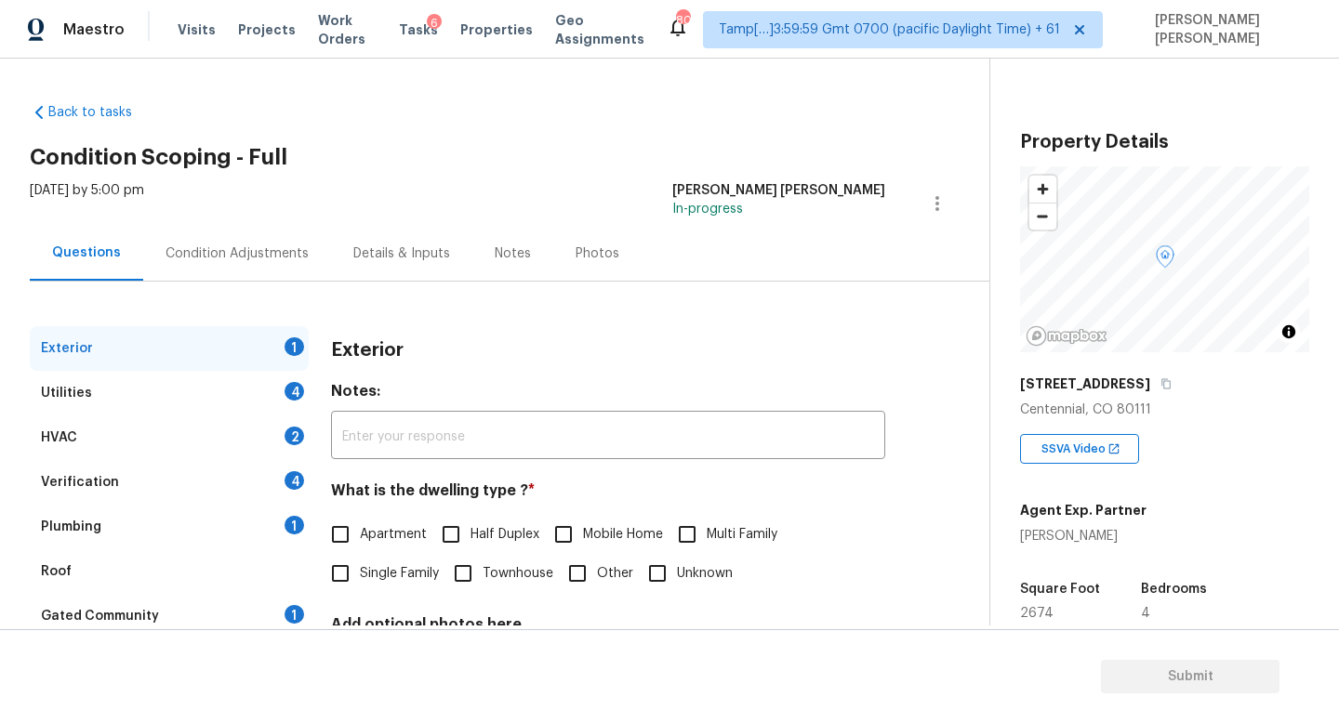
click at [360, 106] on div "Back to tasks Condition Scoping - Full Thu, Aug 21 2025 by 5:00 pm Jishnu Manoj…" at bounding box center [509, 442] width 959 height 709
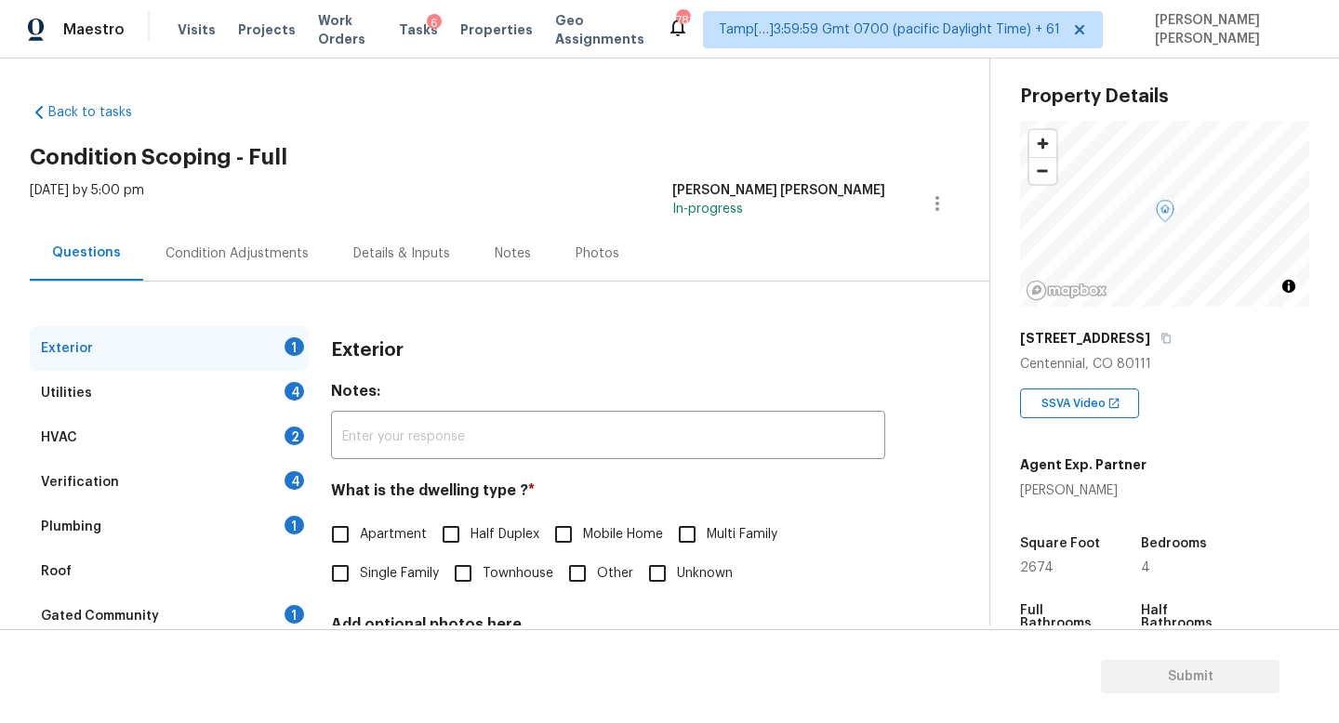
scroll to position [46, 0]
click at [1054, 481] on div "Adam Wright" at bounding box center [1083, 490] width 126 height 19
copy div "Adam Wright"
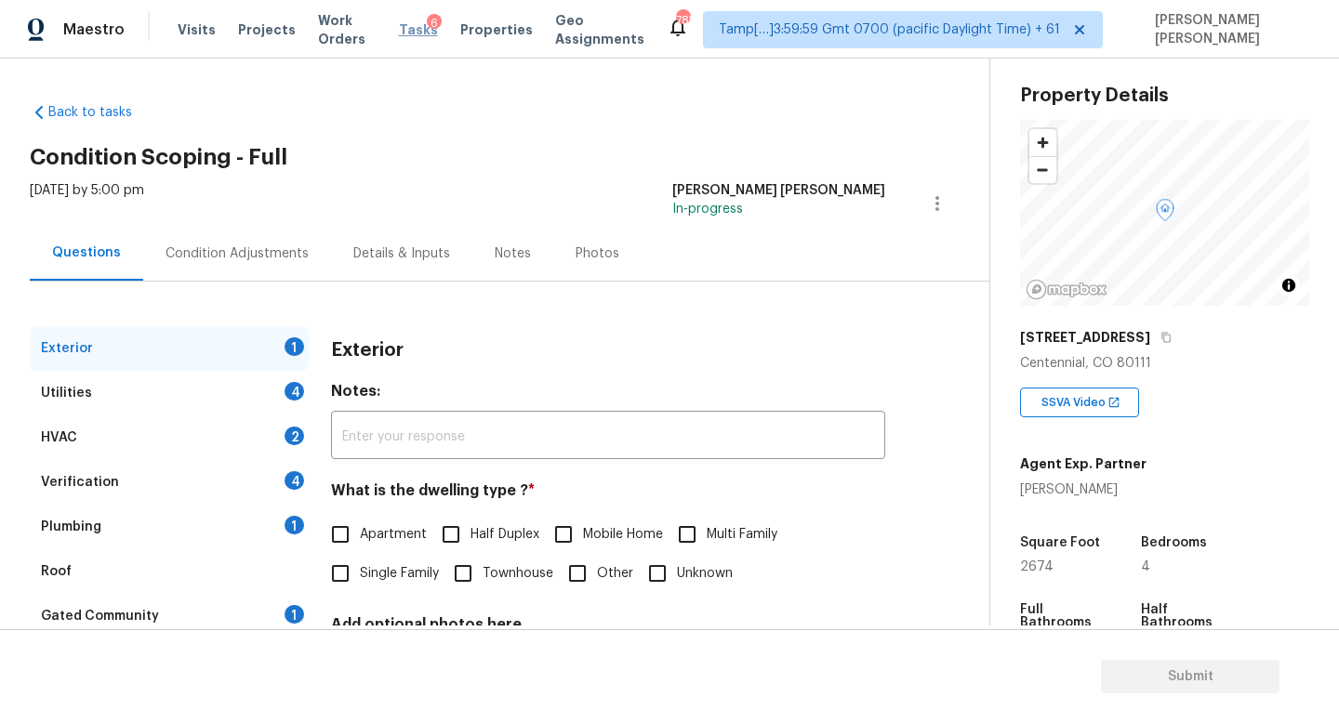
click at [421, 32] on span "Tasks" at bounding box center [418, 29] width 39 height 13
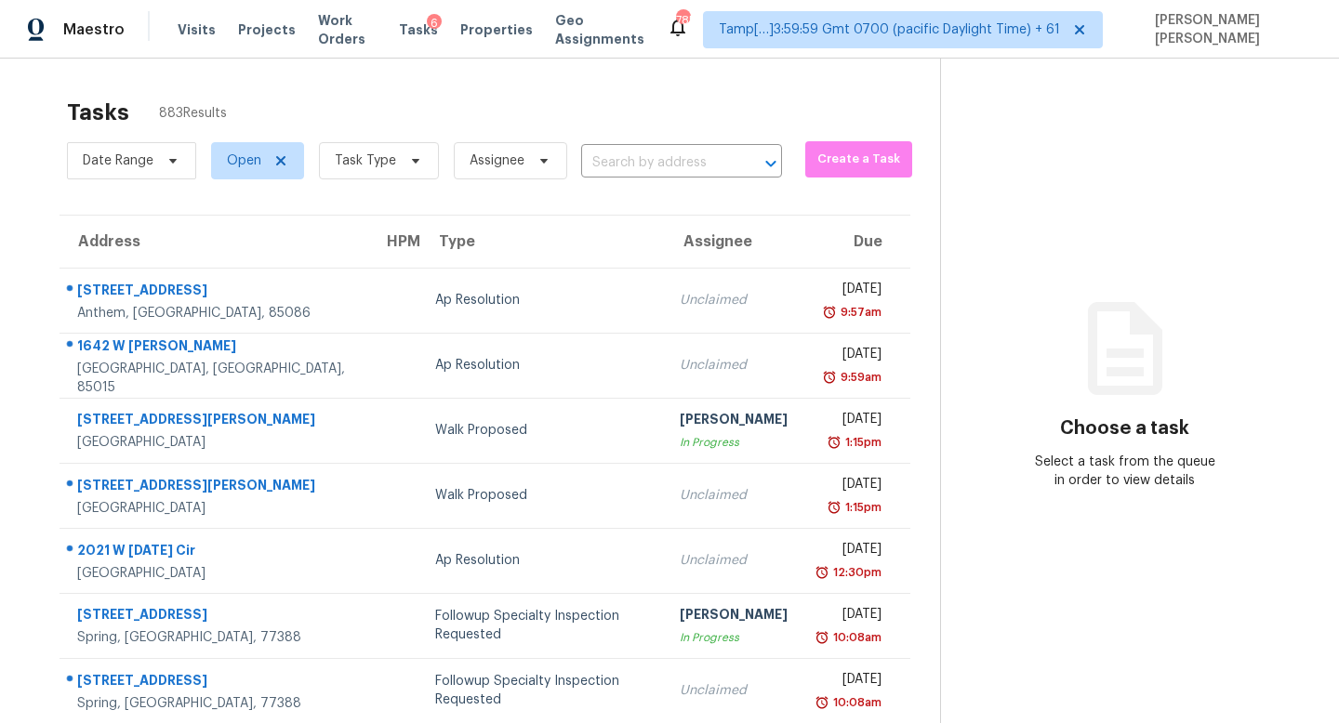
click at [672, 144] on div "Date Range Open Task Type Assignee ​" at bounding box center [424, 161] width 715 height 48
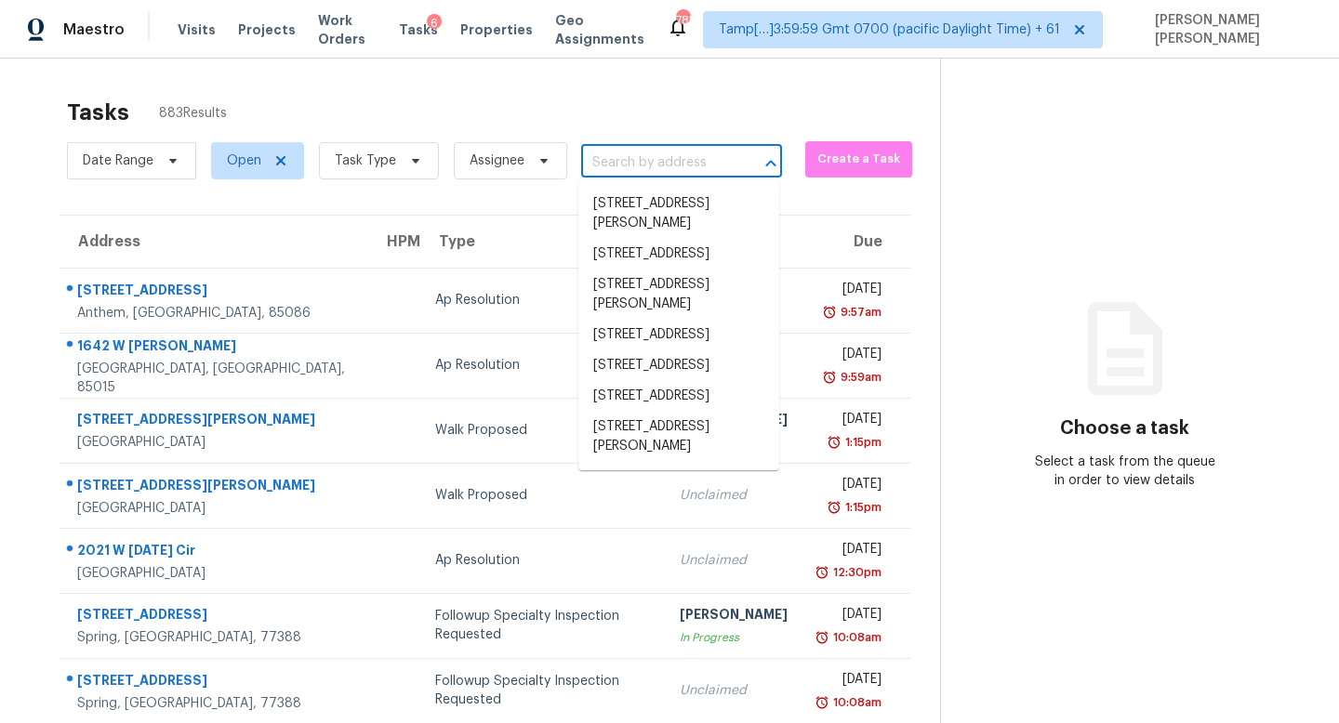
click at [651, 169] on input "text" at bounding box center [655, 163] width 149 height 29
paste input "1044 Park Meadow Dr, Rock Hill, SC 29732"
type input "1044 Park Meadow Dr, Rock Hill, SC 29732"
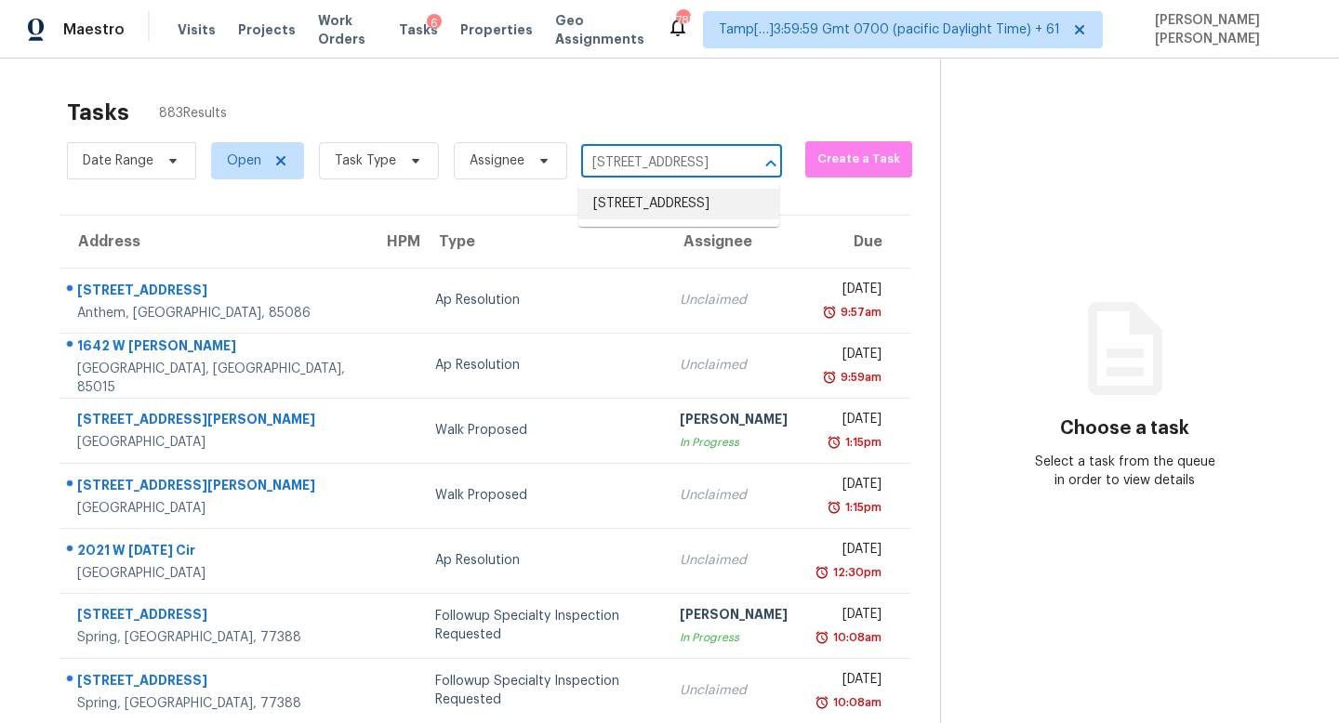
click at [664, 216] on li "1044 Park Meadow Dr, Rock Hill, SC 29732" at bounding box center [678, 204] width 201 height 31
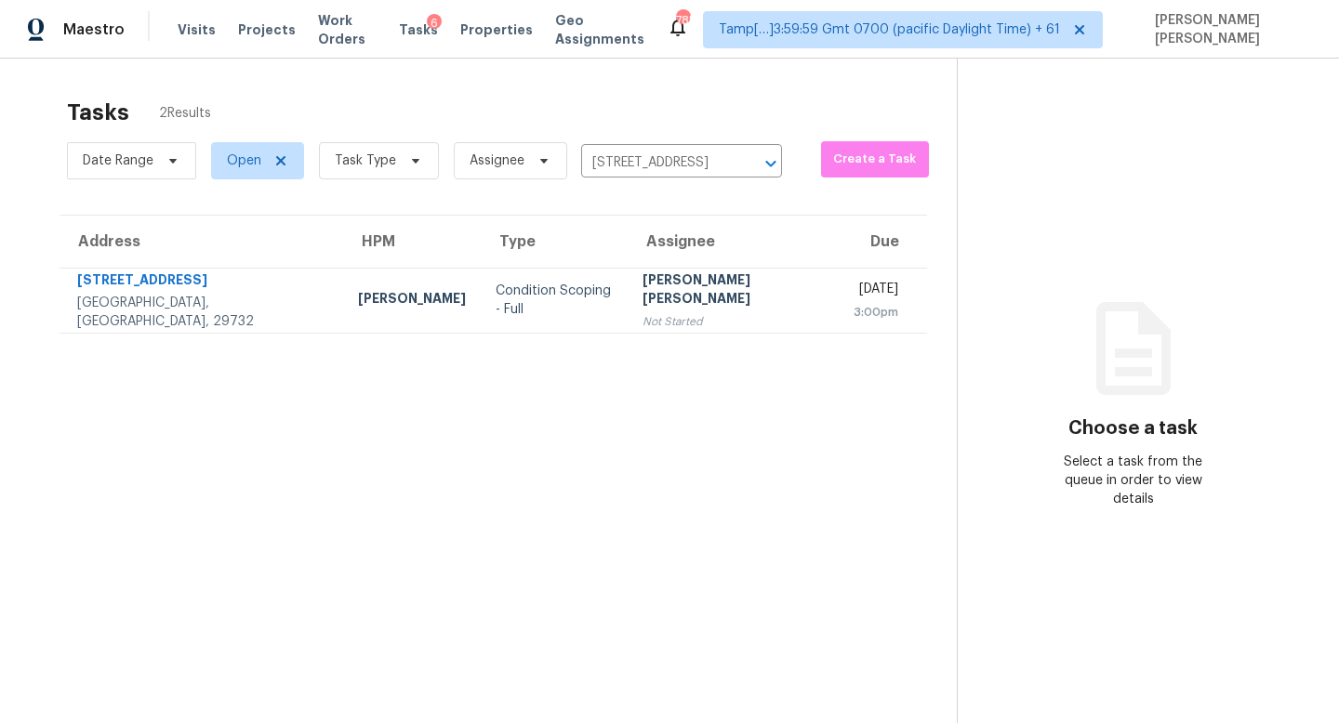
click at [646, 295] on div "[PERSON_NAME] [PERSON_NAME]" at bounding box center [732, 291] width 180 height 42
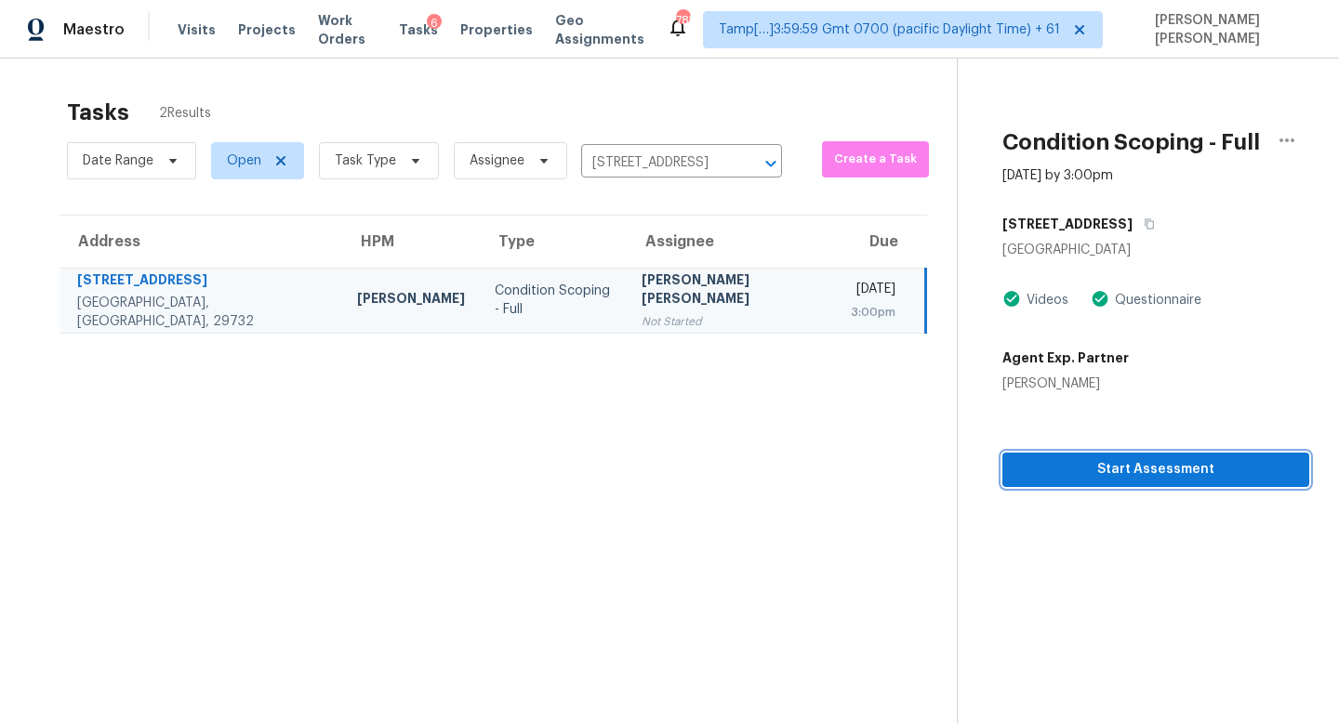
click at [1158, 471] on span "Start Assessment" at bounding box center [1155, 469] width 277 height 23
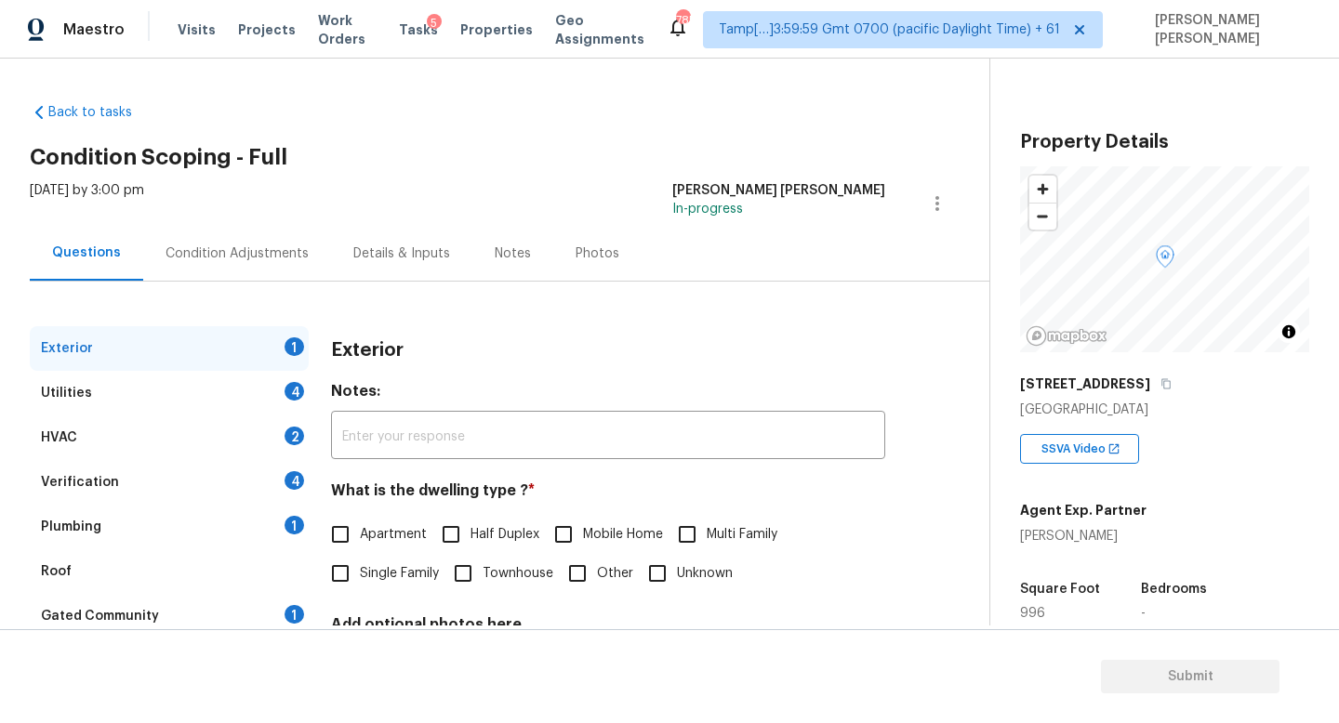
click at [347, 575] on input "Single Family" at bounding box center [340, 573] width 39 height 39
checkbox input "true"
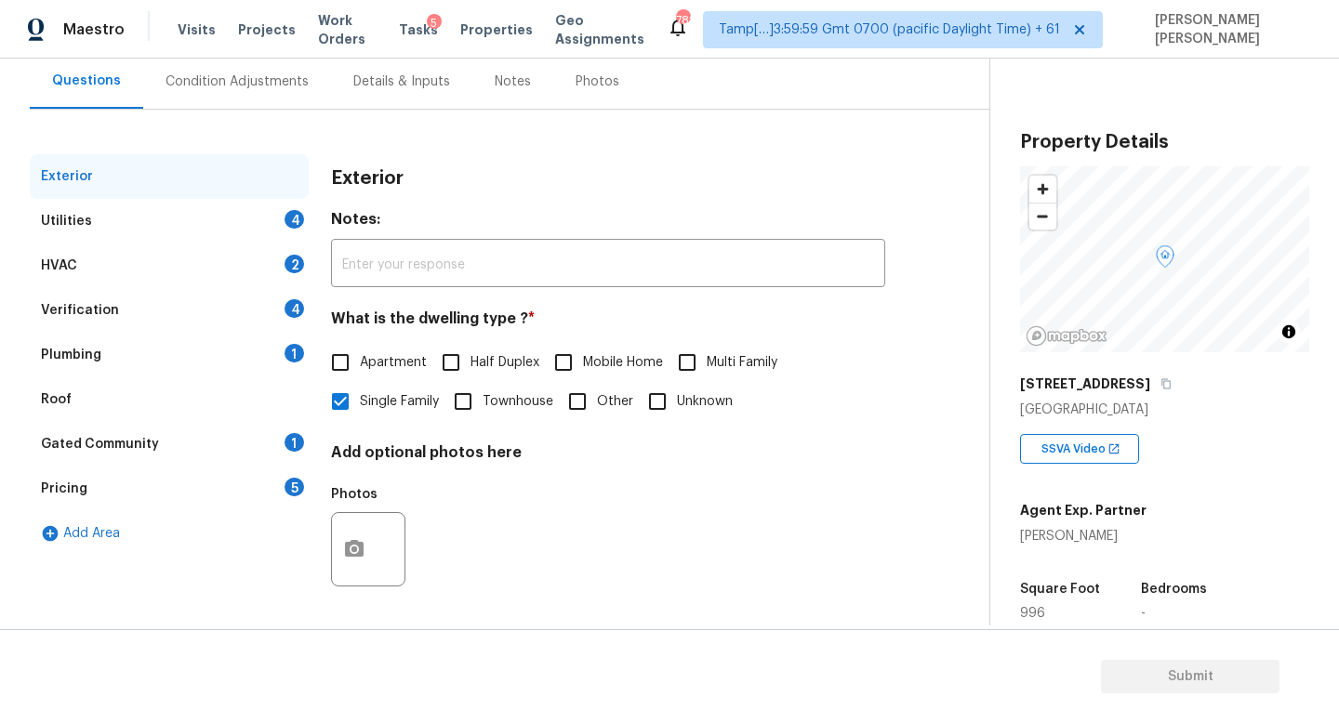
click at [196, 231] on div "Utilities 4" at bounding box center [169, 221] width 279 height 45
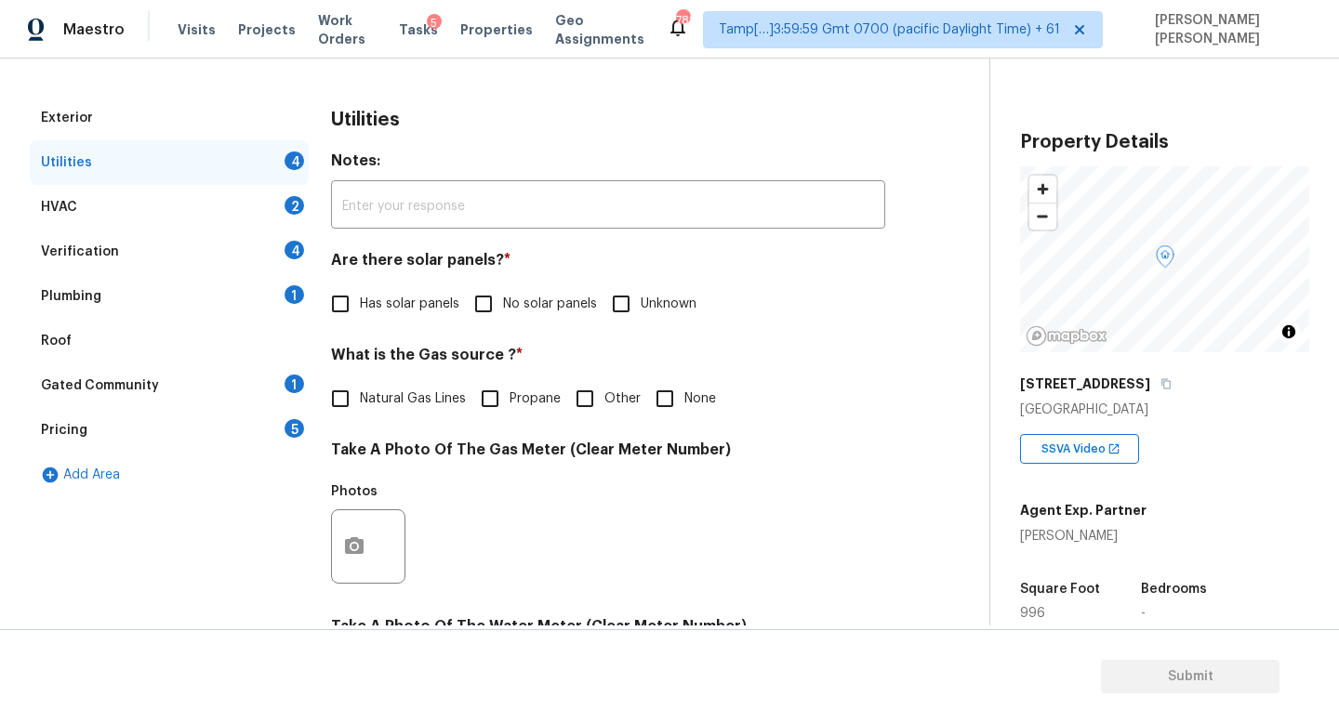
scroll to position [231, 0]
click at [471, 300] on input "No solar panels" at bounding box center [483, 303] width 39 height 39
checkbox input "true"
click at [336, 398] on input "Natural Gas Lines" at bounding box center [340, 397] width 39 height 39
checkbox input "true"
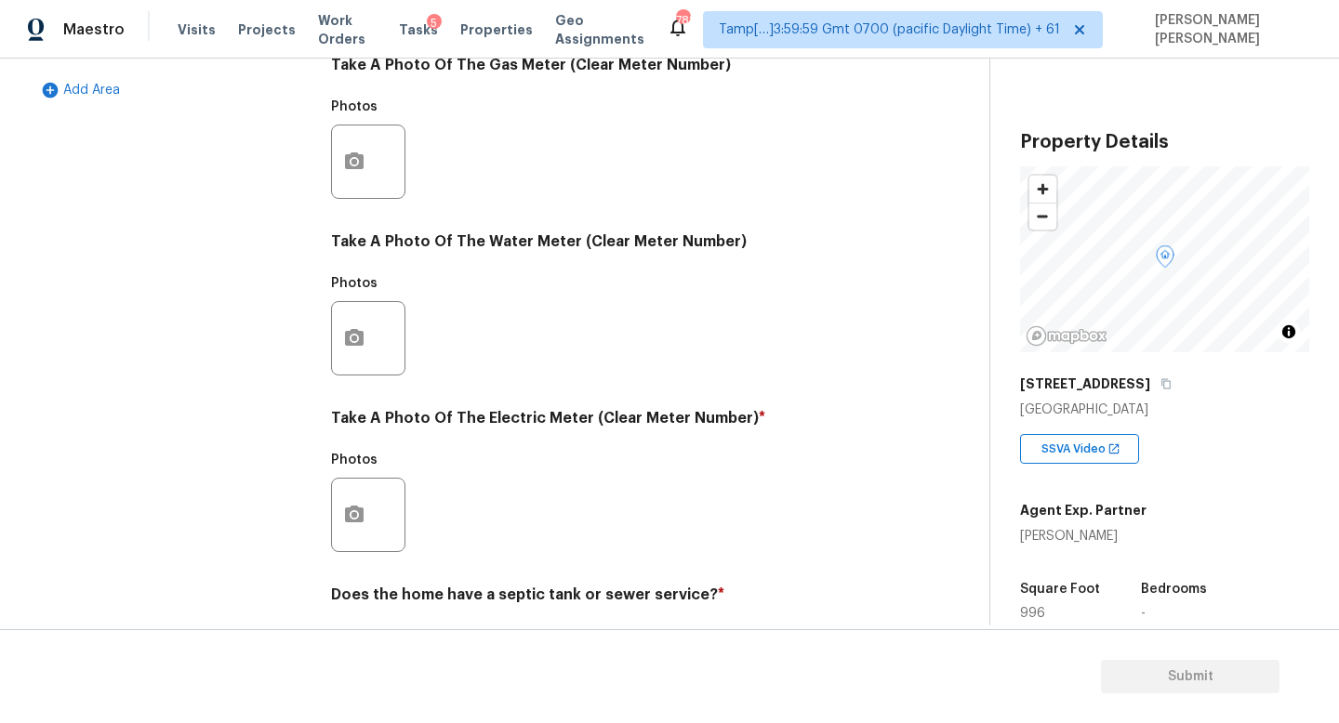
scroll to position [642, 0]
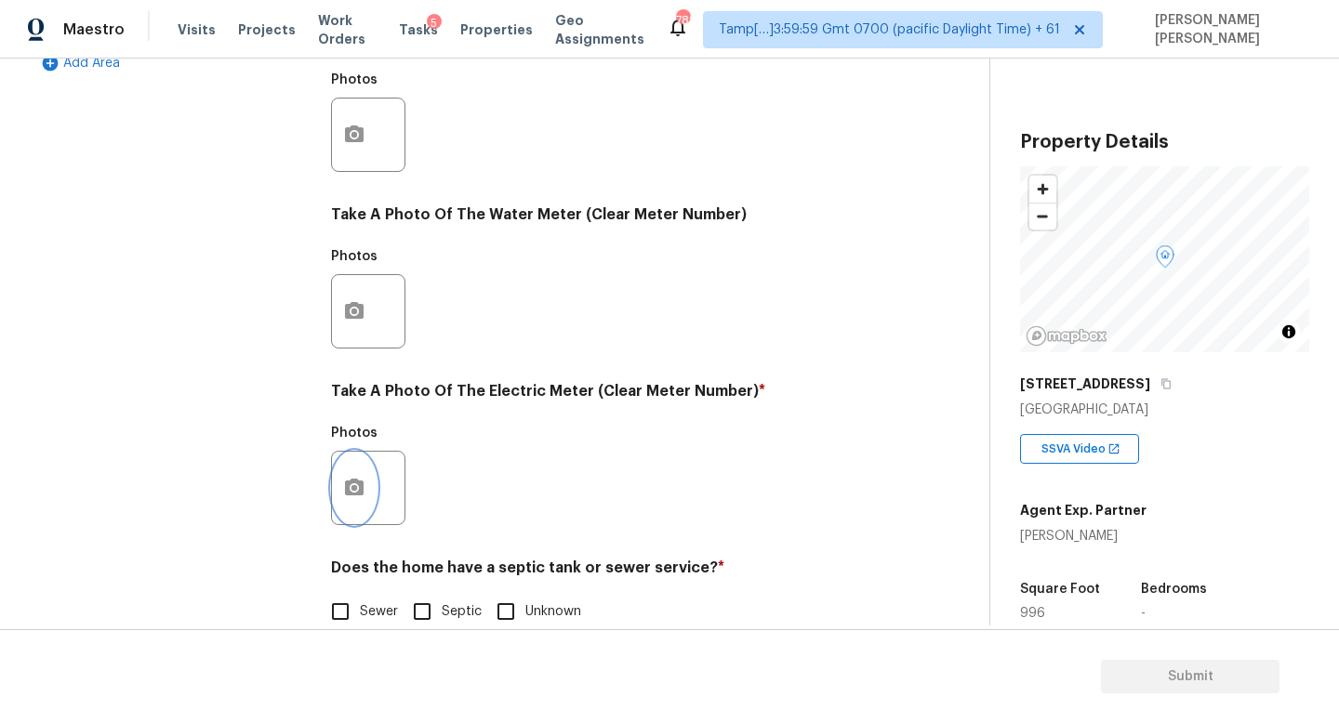
click at [355, 481] on icon "button" at bounding box center [354, 487] width 19 height 17
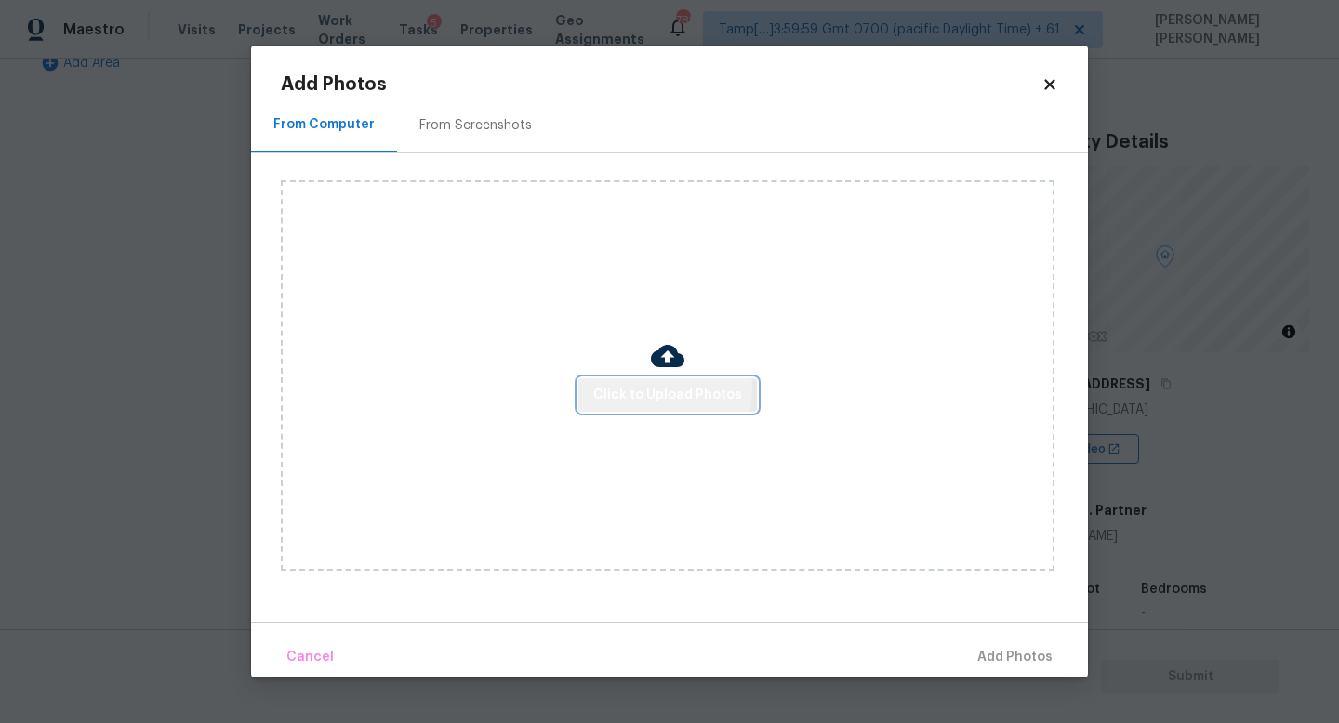
click at [625, 388] on span "Click to Upload Photos" at bounding box center [667, 395] width 149 height 23
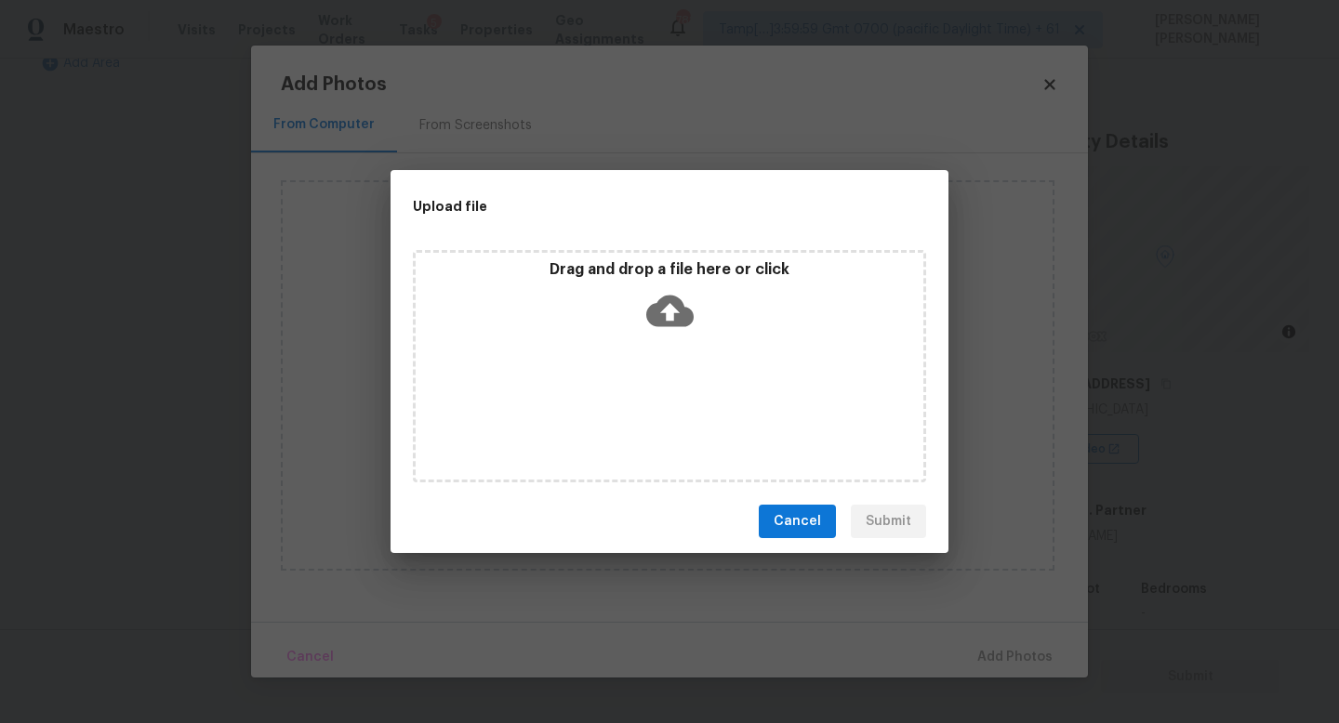
click at [674, 310] on icon at bounding box center [669, 310] width 47 height 47
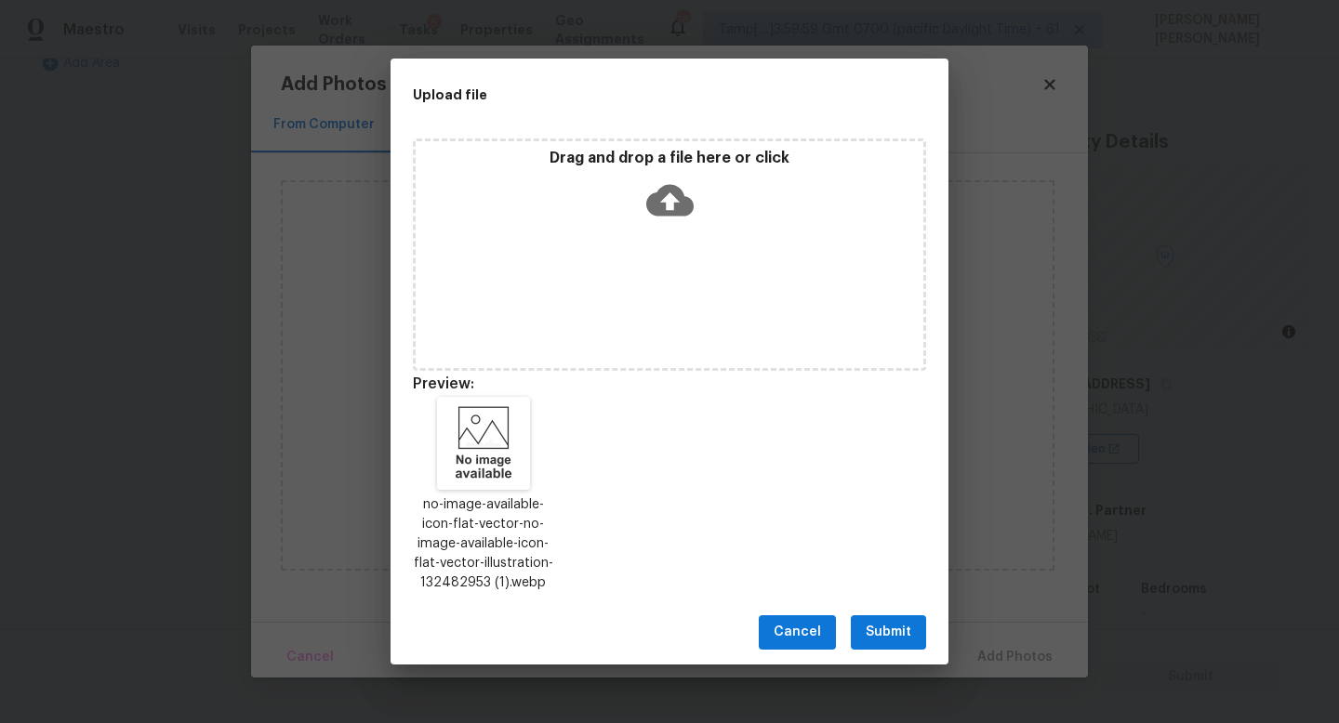
click at [860, 629] on button "Submit" at bounding box center [888, 632] width 75 height 34
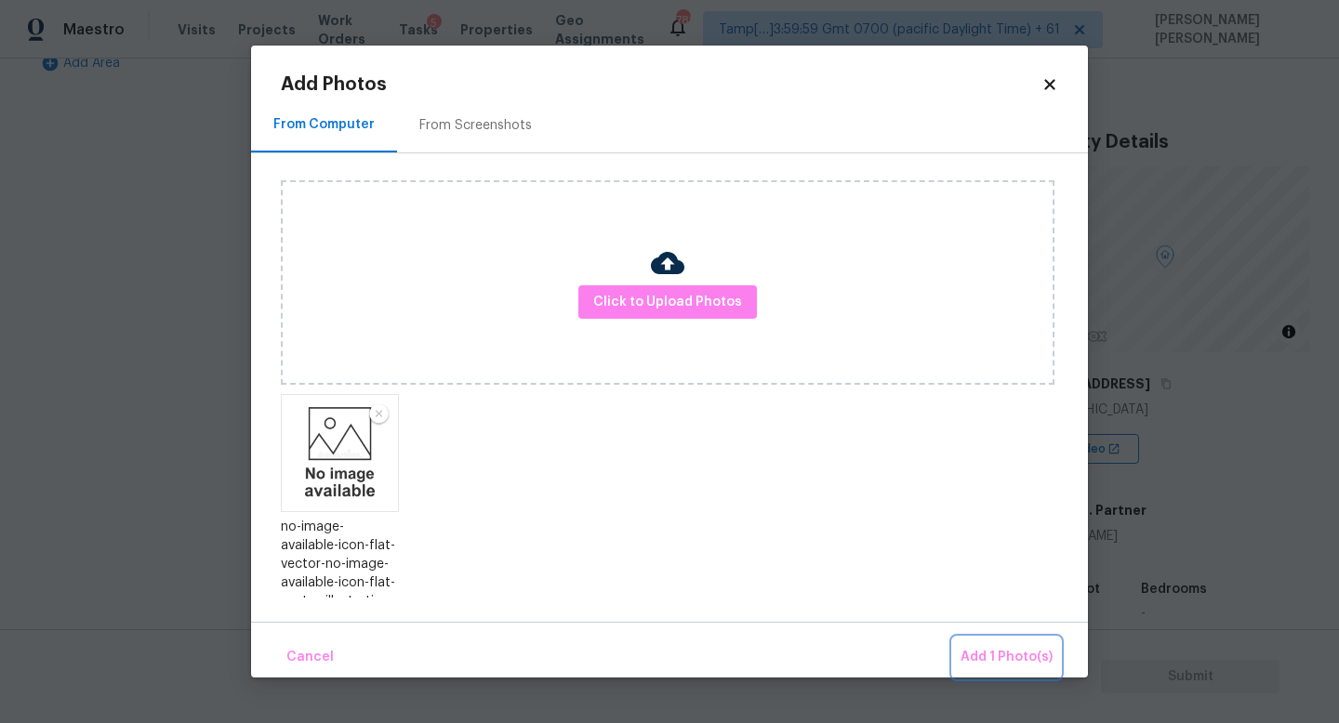
click at [999, 656] on span "Add 1 Photo(s)" at bounding box center [1006, 657] width 92 height 23
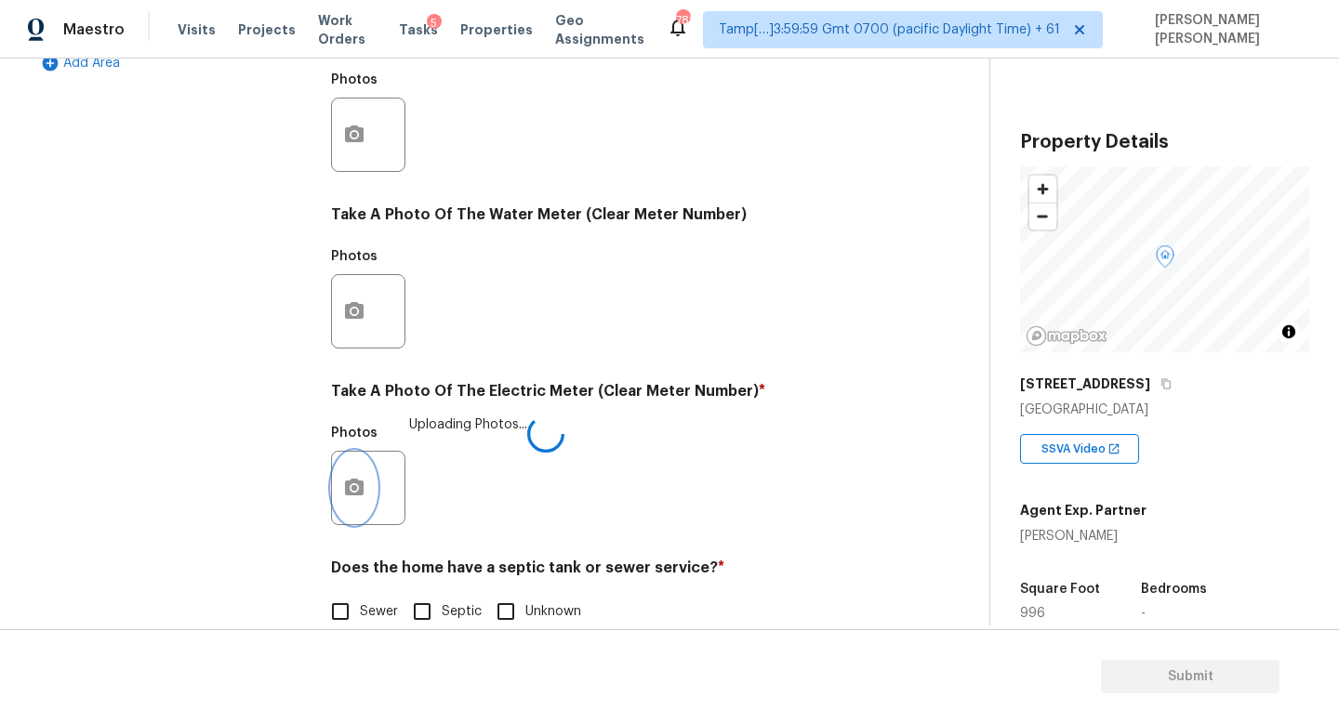
scroll to position [676, 0]
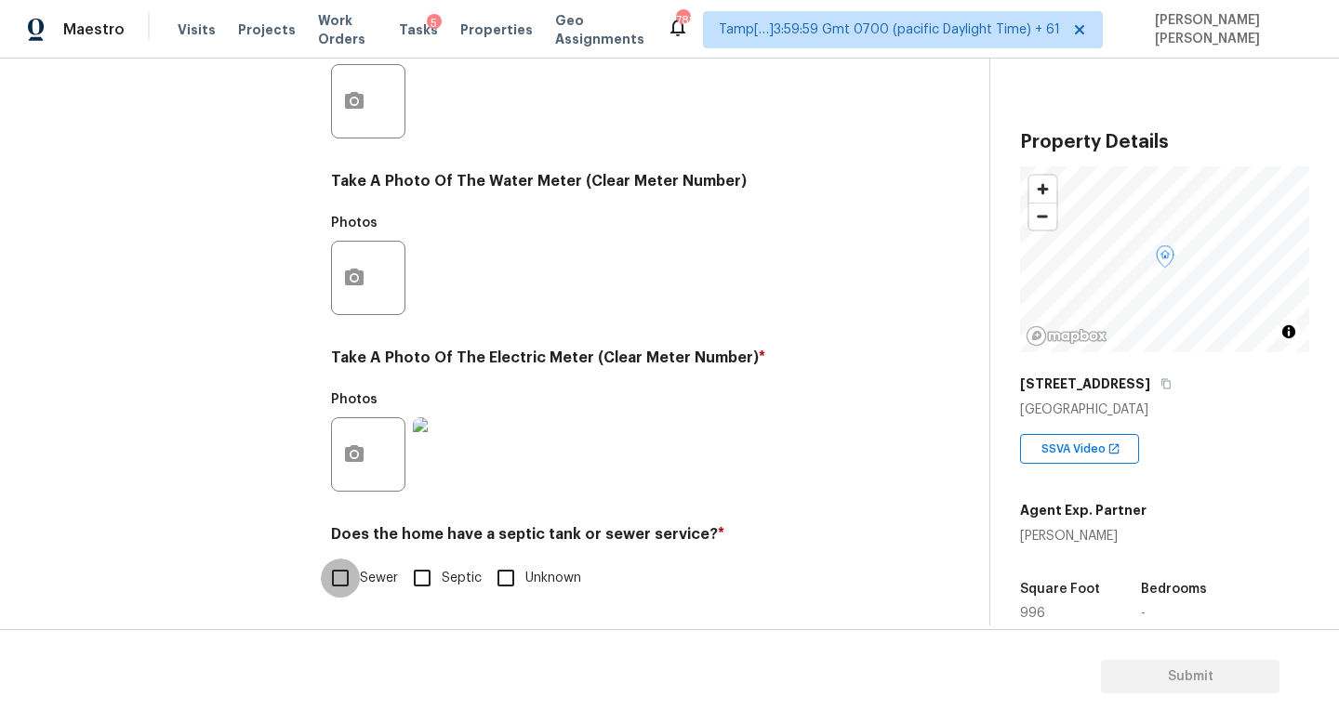
click at [335, 577] on input "Sewer" at bounding box center [340, 578] width 39 height 39
checkbox input "true"
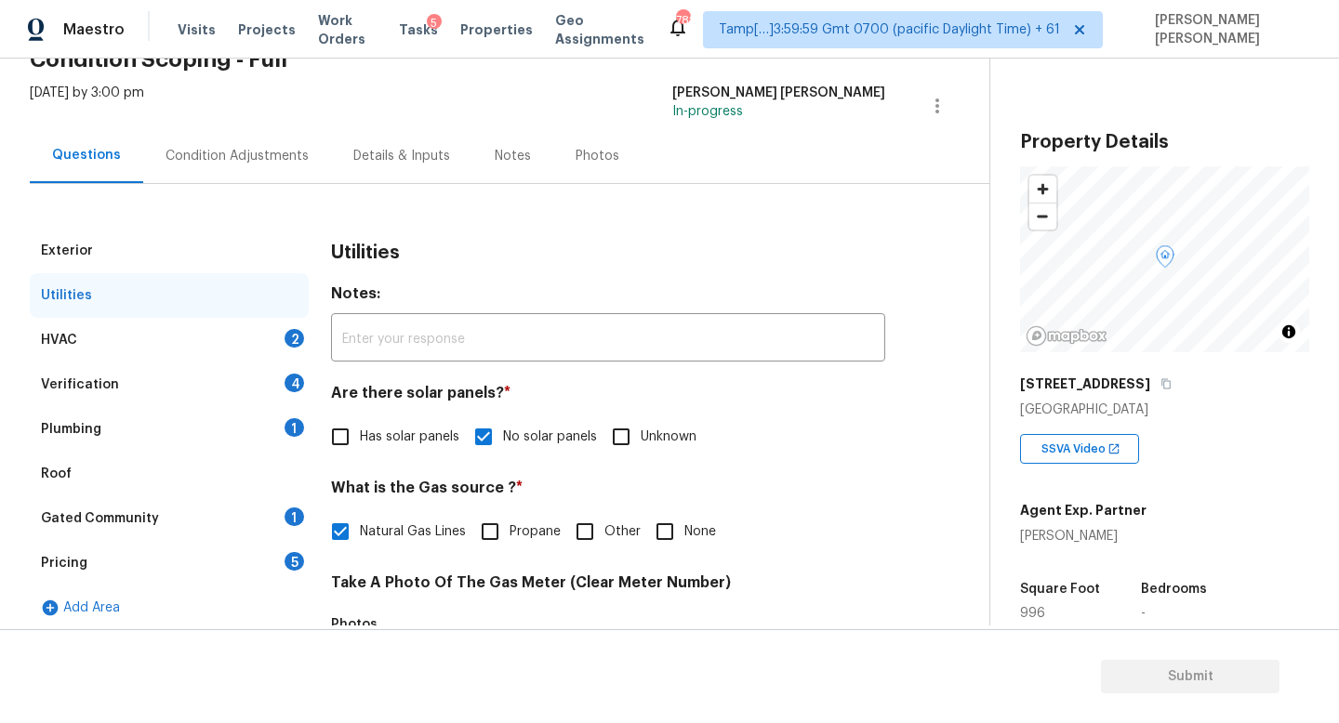
scroll to position [0, 0]
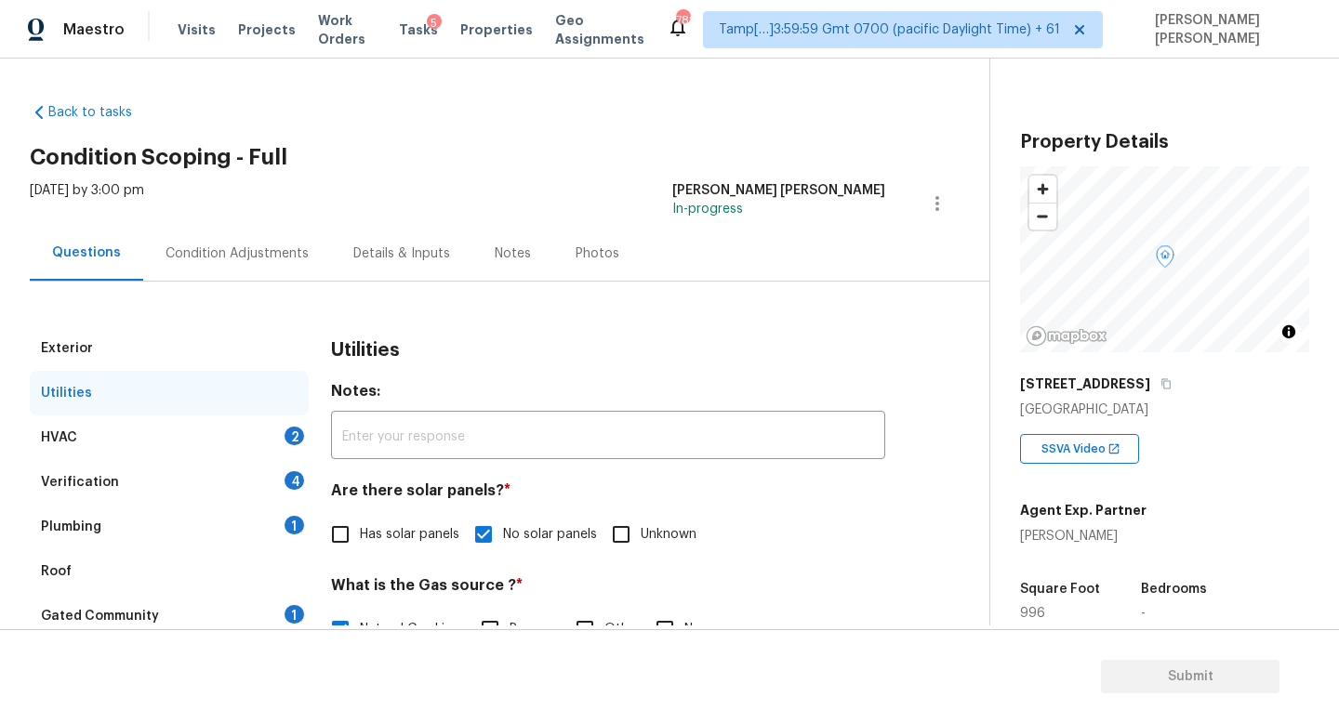
click at [242, 449] on div "HVAC 2" at bounding box center [169, 437] width 279 height 45
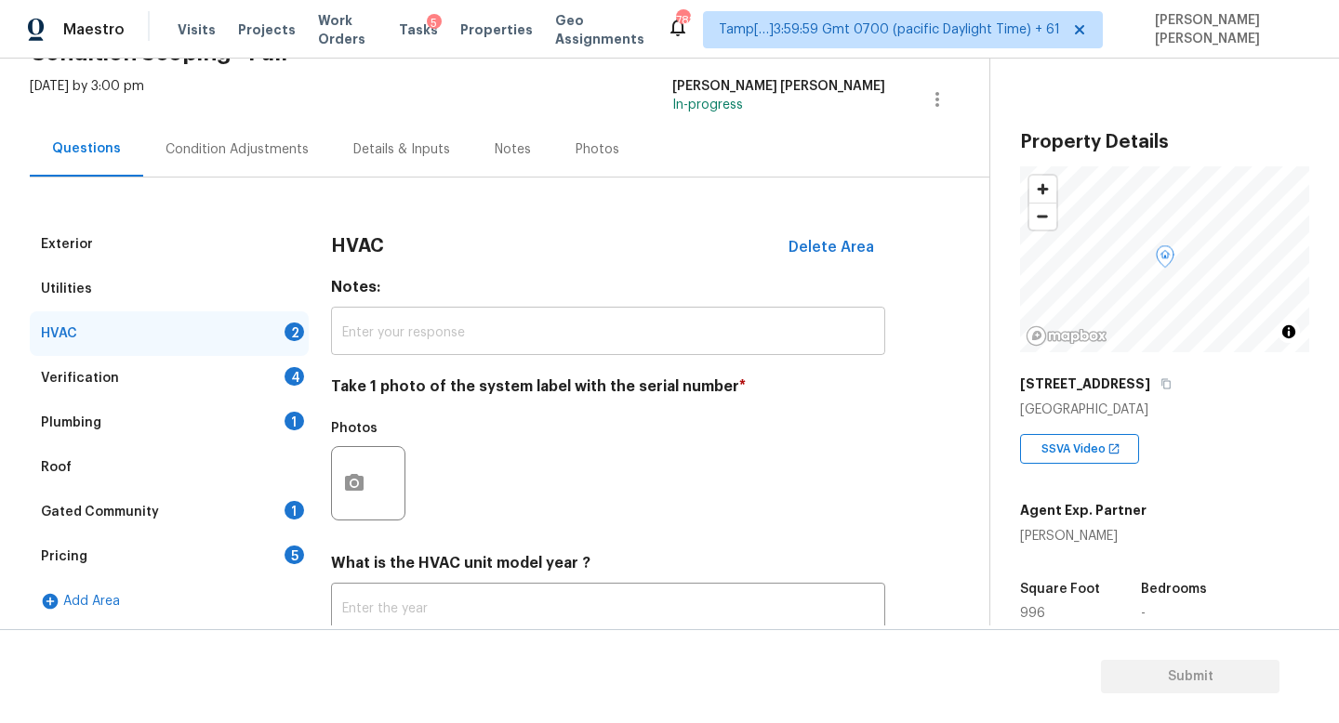
scroll to position [111, 0]
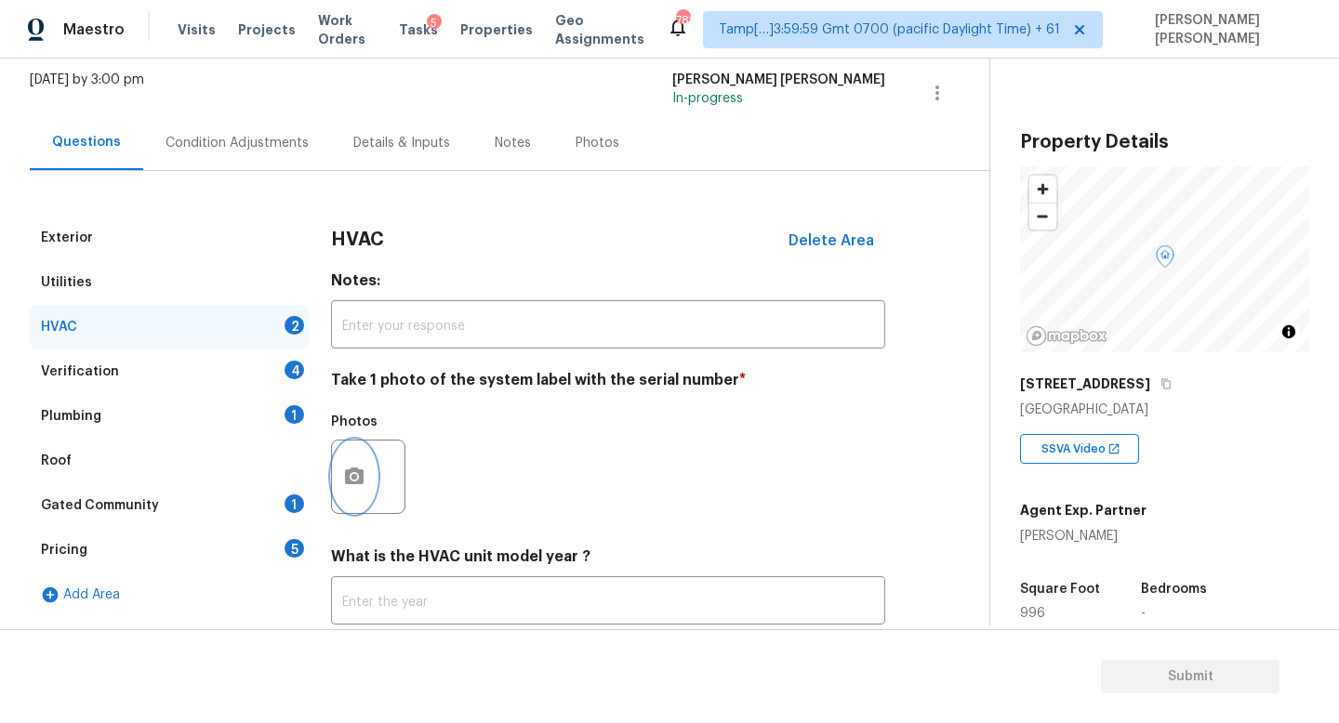
click at [348, 480] on icon "button" at bounding box center [354, 476] width 19 height 17
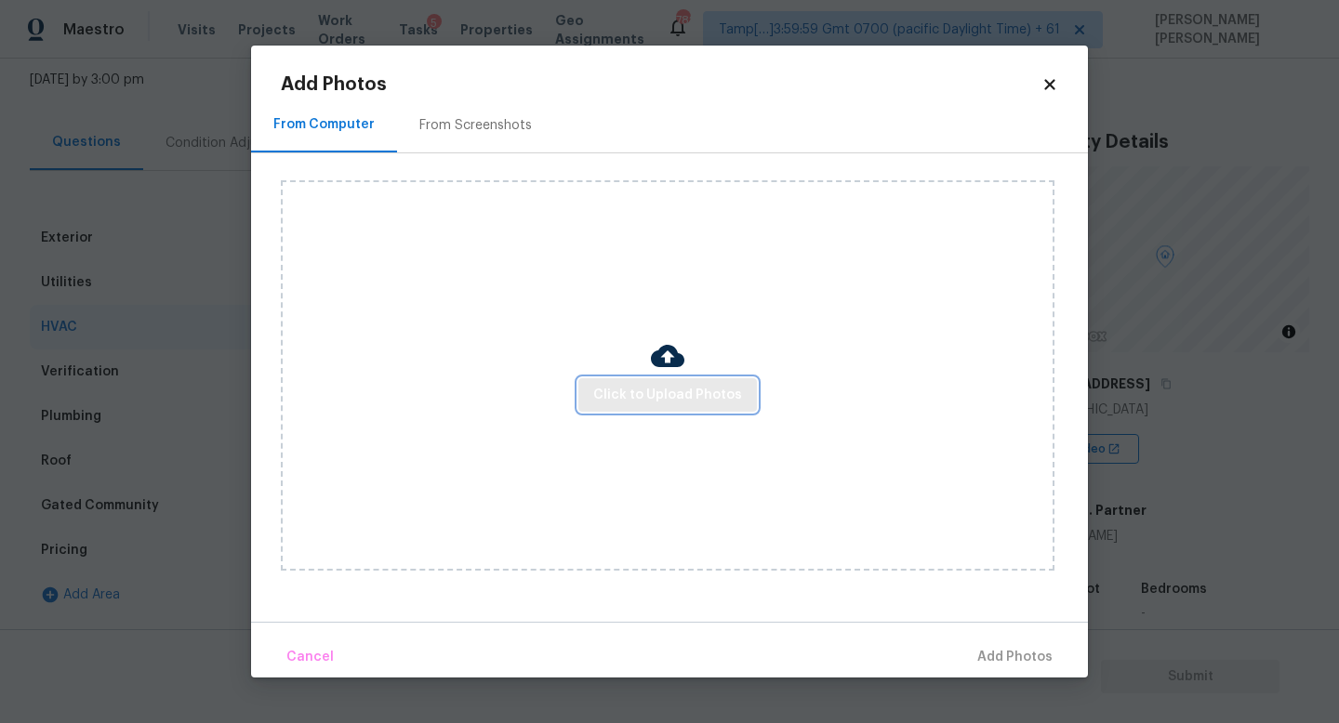
click at [687, 402] on span "Click to Upload Photos" at bounding box center [667, 395] width 149 height 23
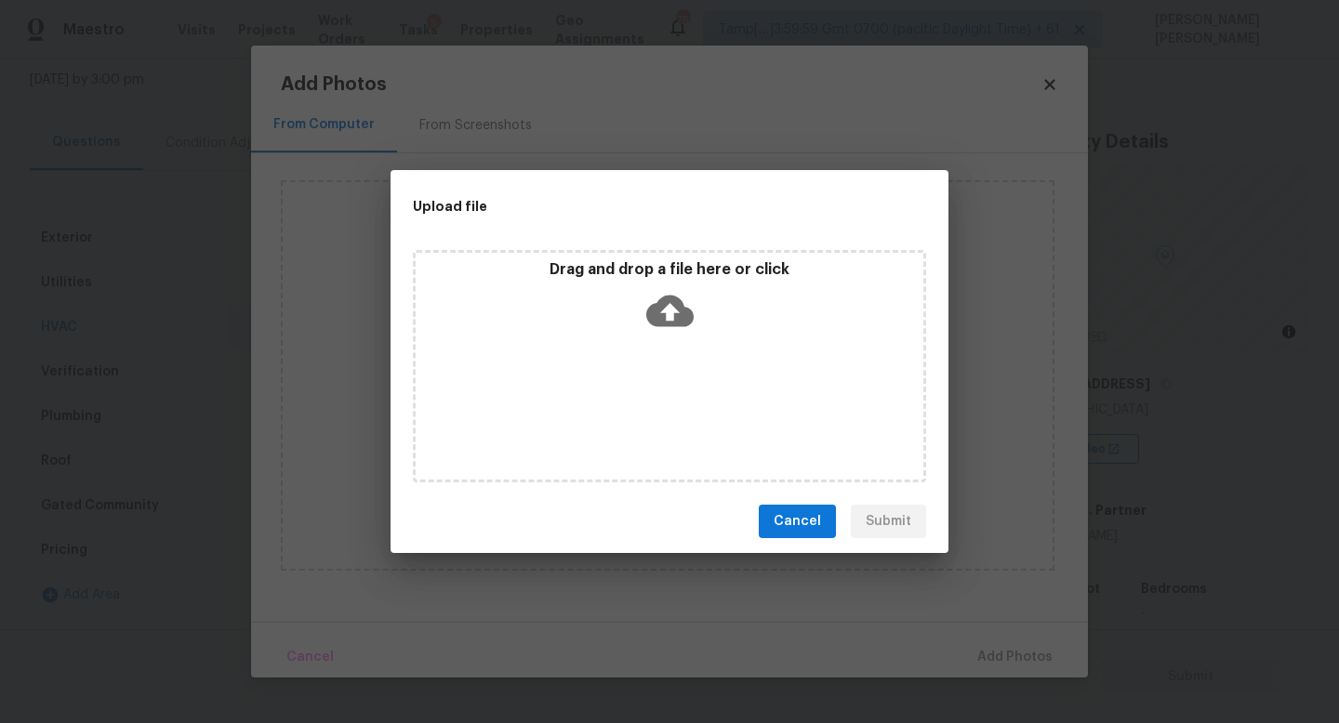
click at [666, 312] on icon at bounding box center [669, 310] width 47 height 47
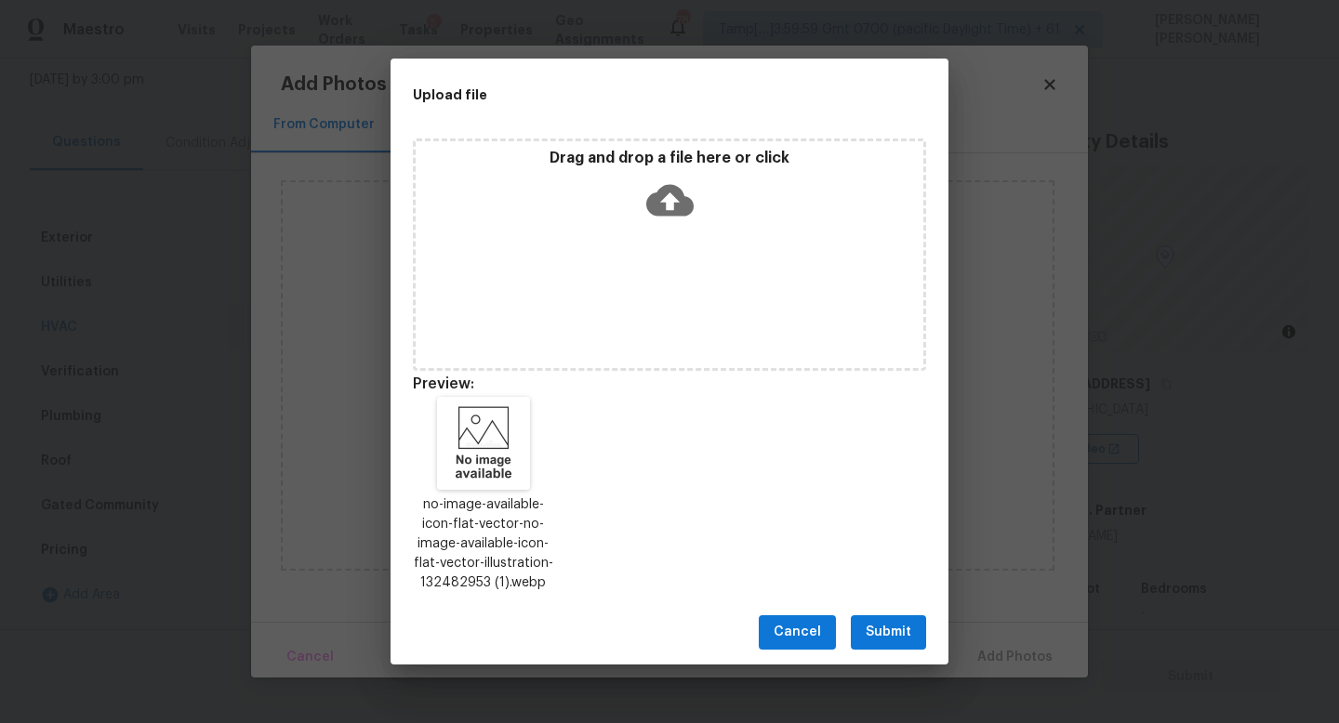
click at [882, 624] on span "Submit" at bounding box center [888, 632] width 46 height 23
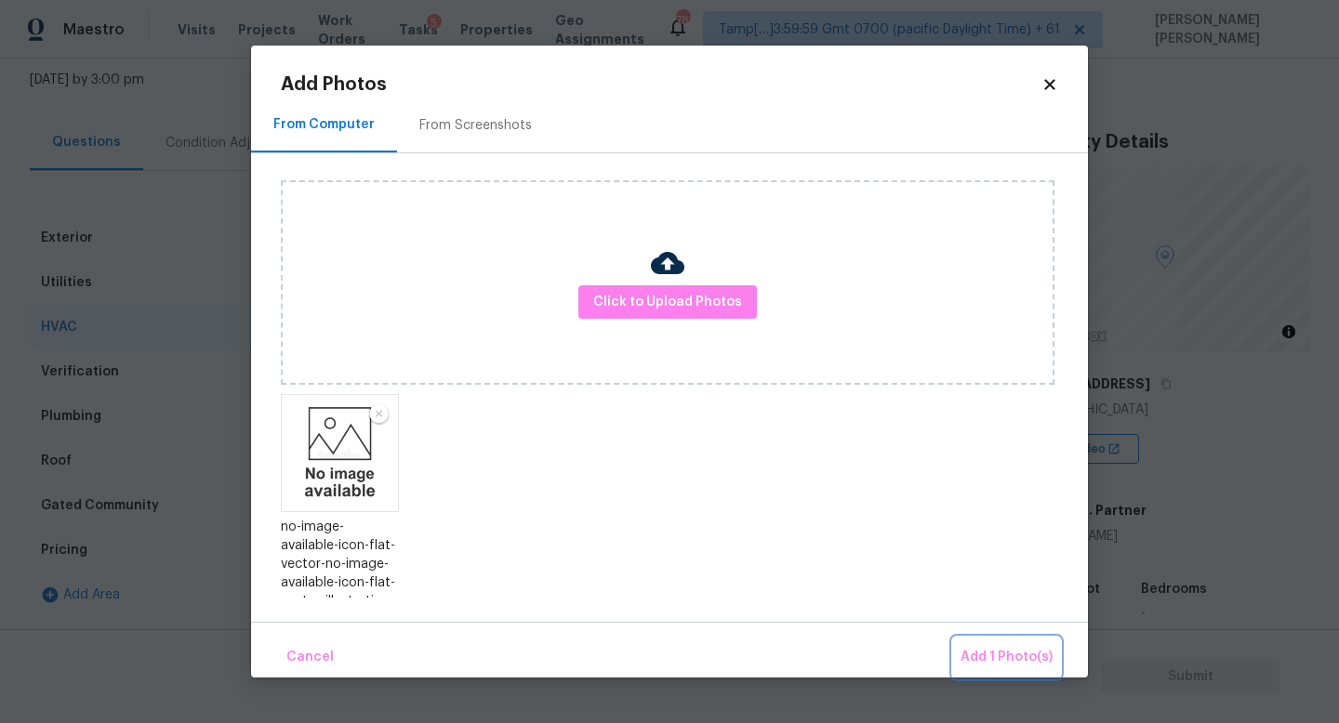
click at [1004, 640] on button "Add 1 Photo(s)" at bounding box center [1006, 658] width 107 height 40
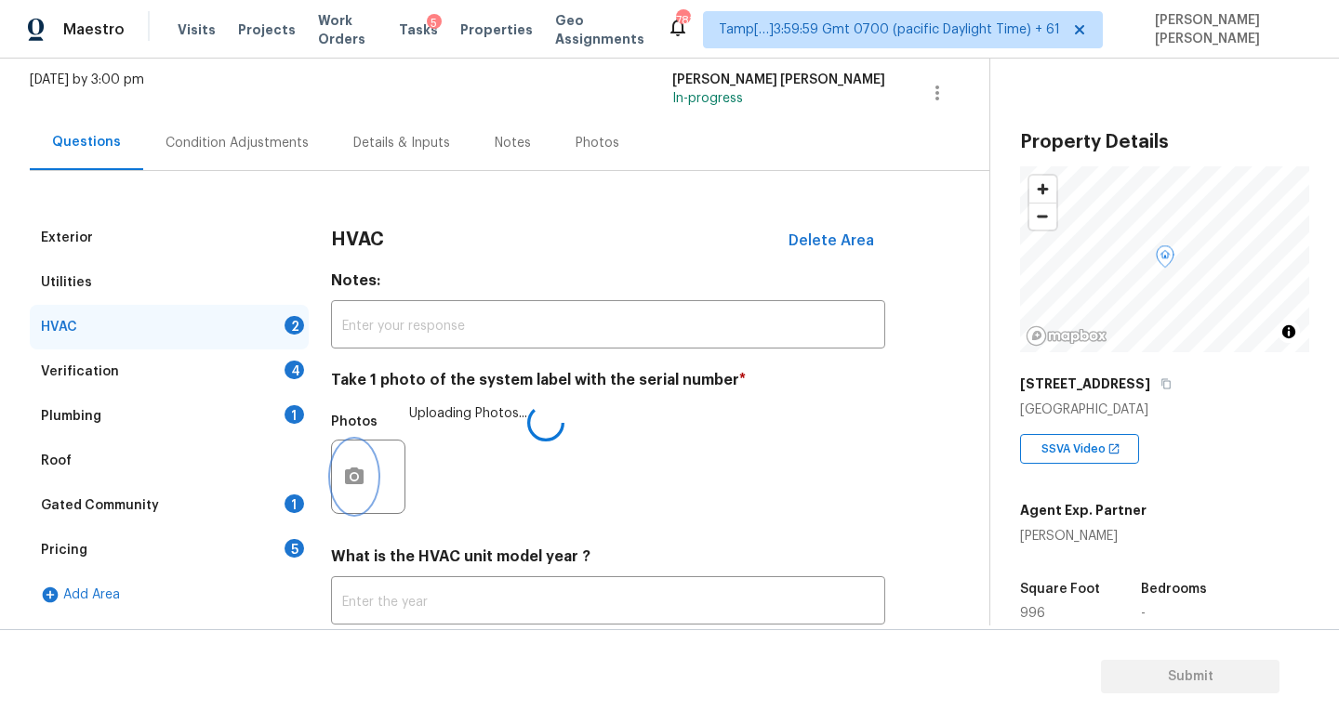
scroll to position [233, 0]
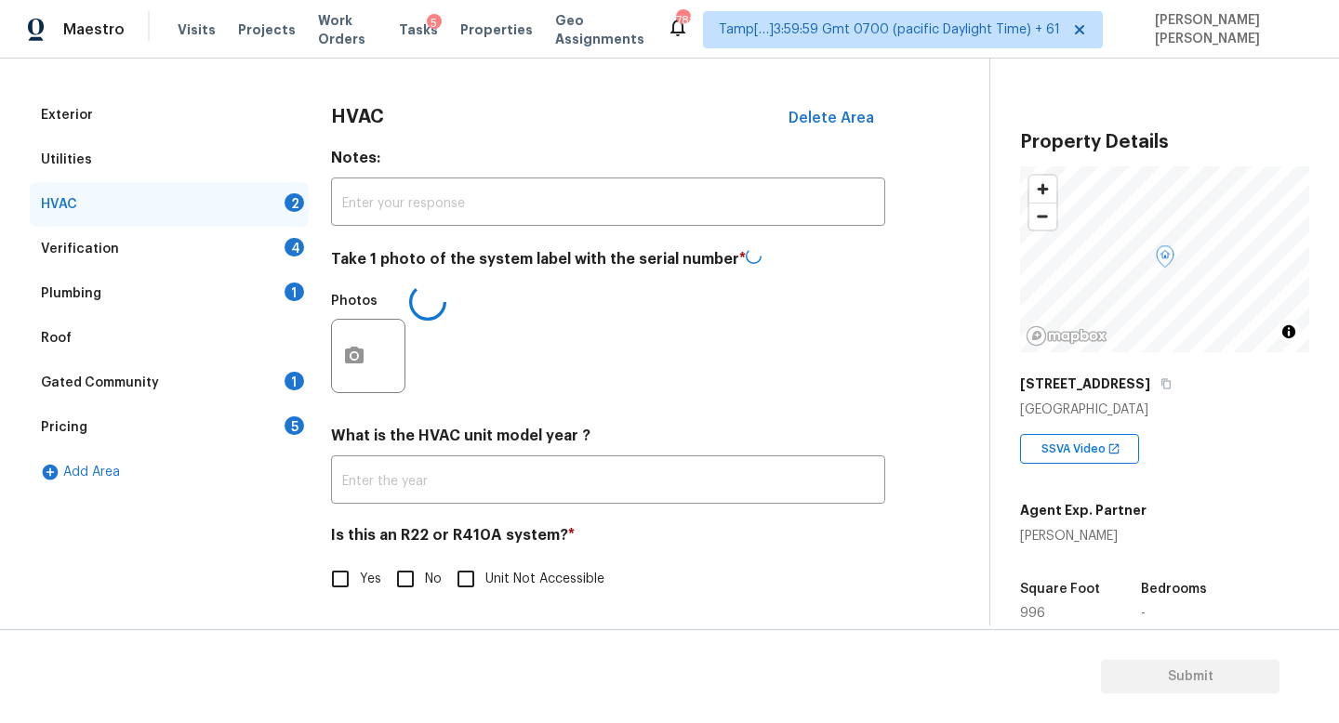
click at [390, 587] on input "No" at bounding box center [405, 579] width 39 height 39
checkbox input "true"
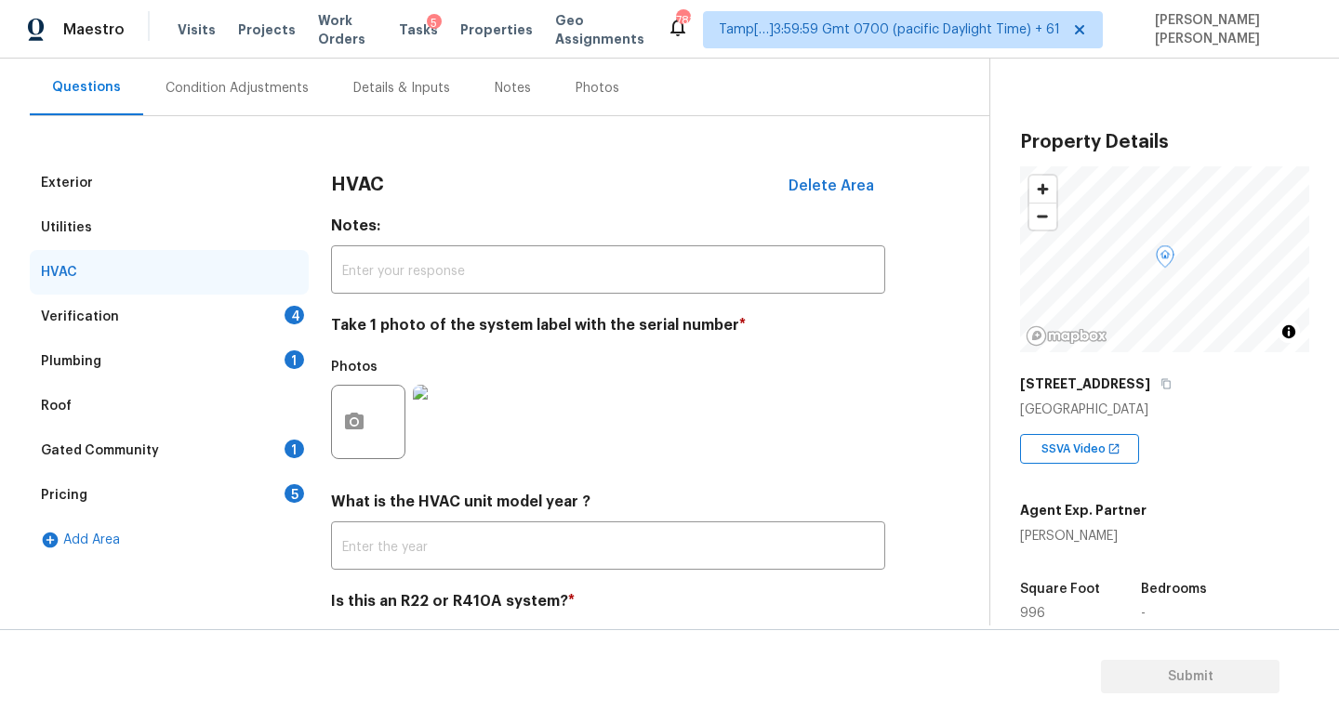
scroll to position [143, 0]
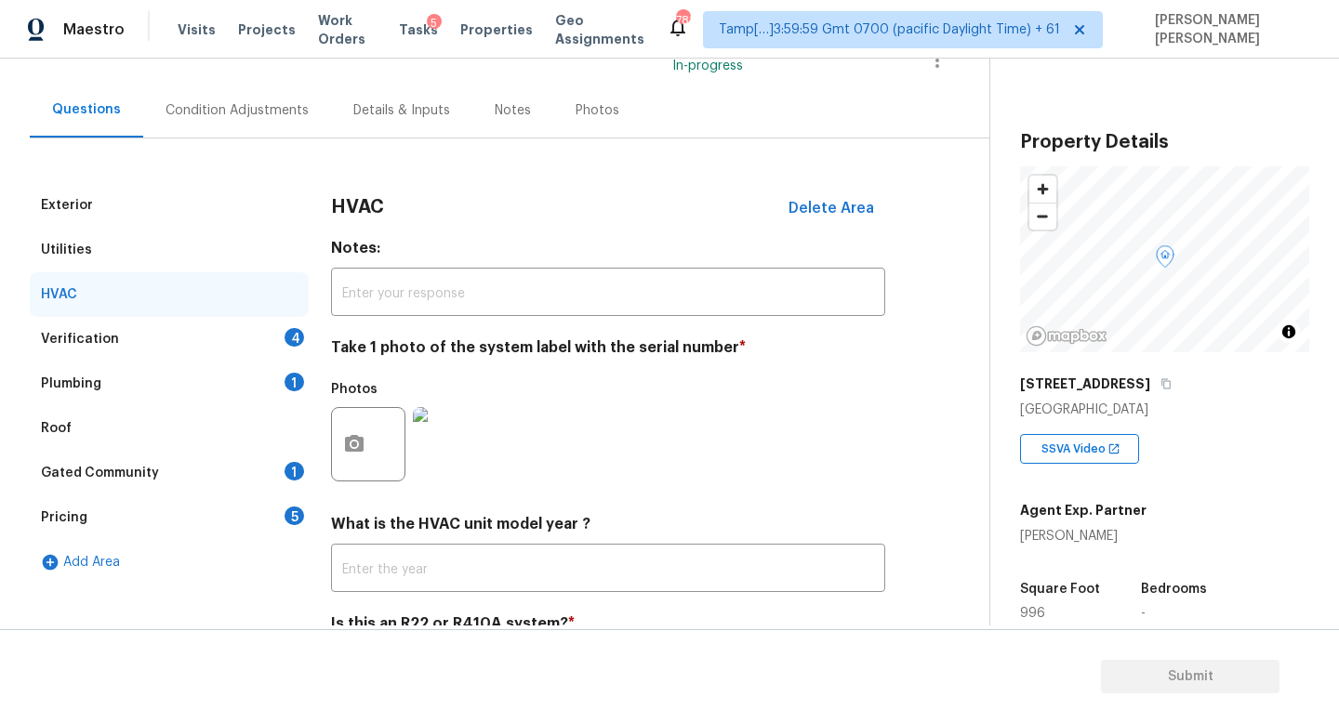
click at [163, 326] on div "Verification 4" at bounding box center [169, 339] width 279 height 45
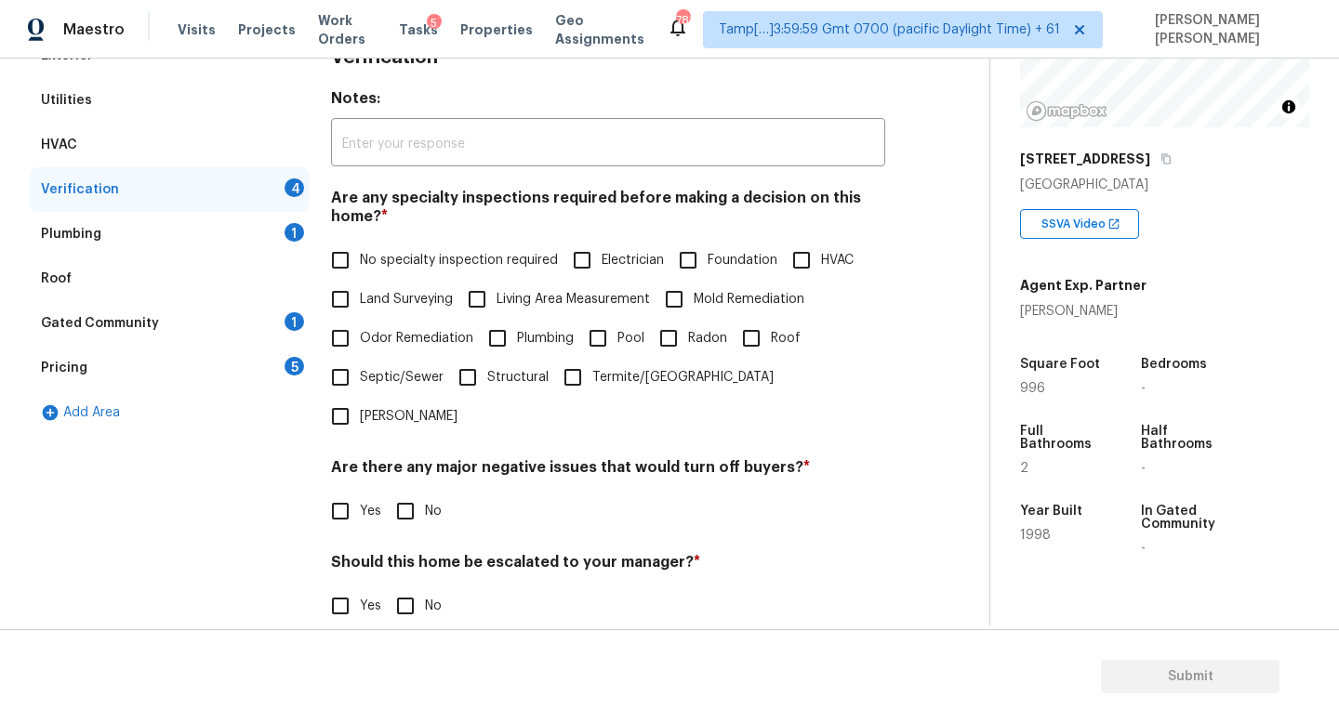
scroll to position [276, 0]
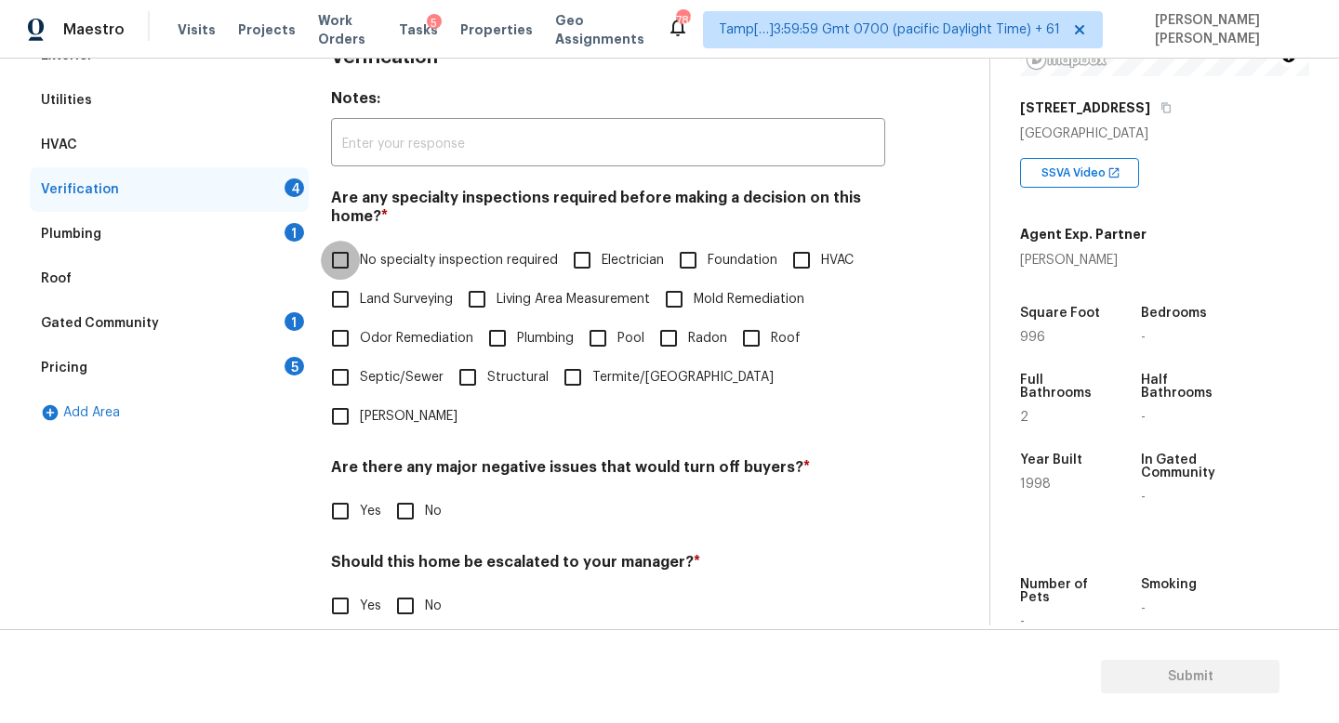
click at [345, 261] on input "No specialty inspection required" at bounding box center [340, 260] width 39 height 39
checkbox input "true"
click at [411, 492] on input "No" at bounding box center [405, 511] width 39 height 39
checkbox input "true"
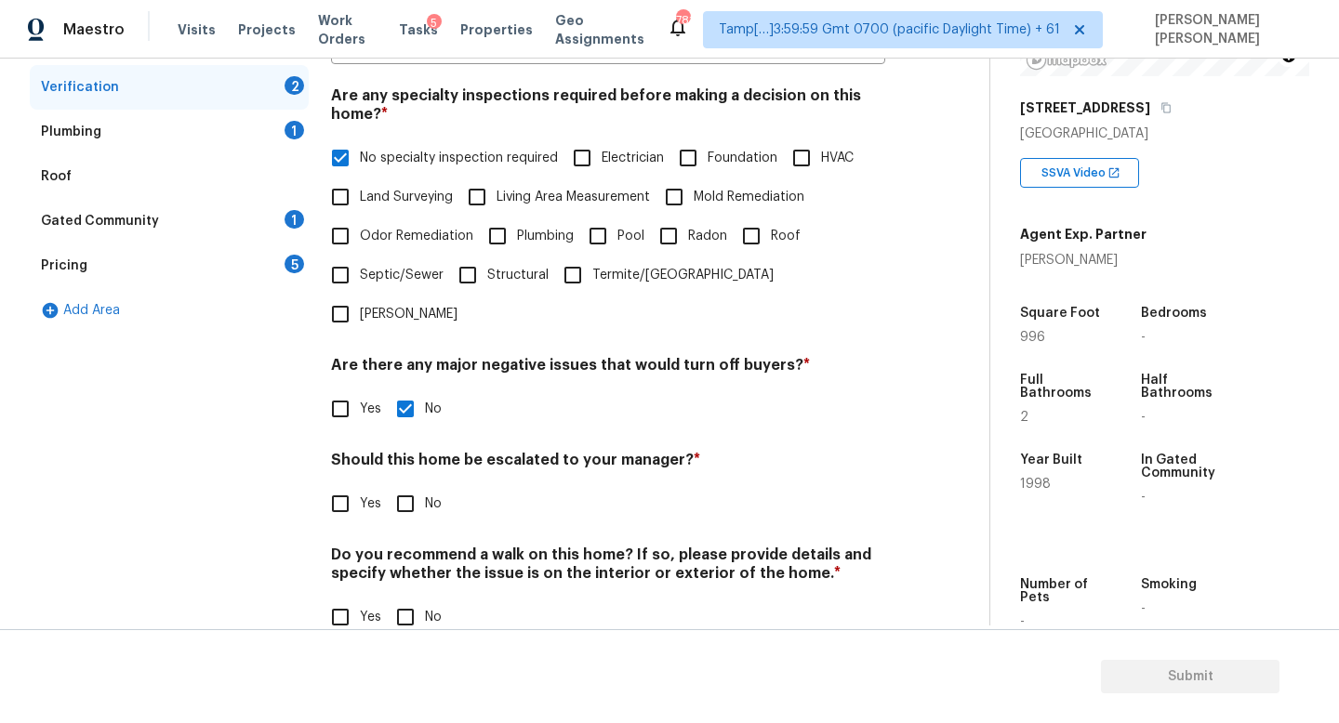
click at [406, 598] on input "No" at bounding box center [405, 617] width 39 height 39
checkbox input "true"
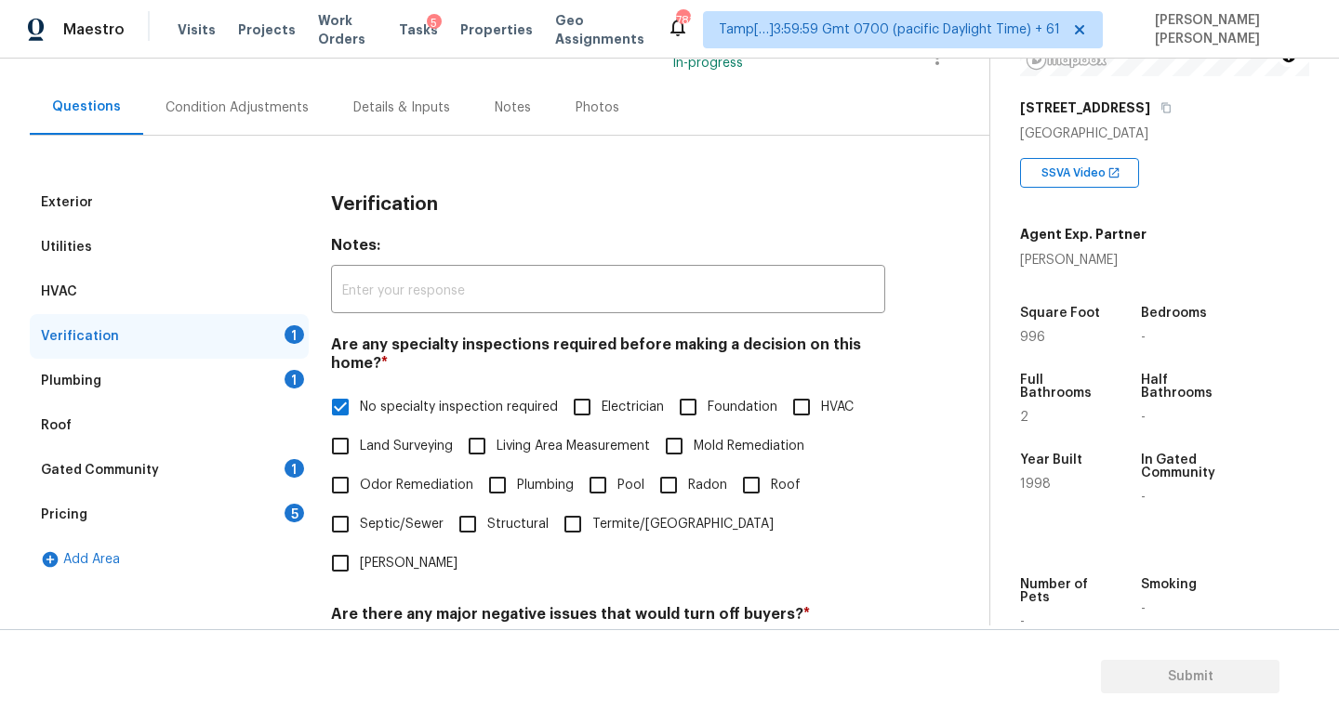
click at [201, 382] on div "Plumbing 1" at bounding box center [169, 381] width 279 height 45
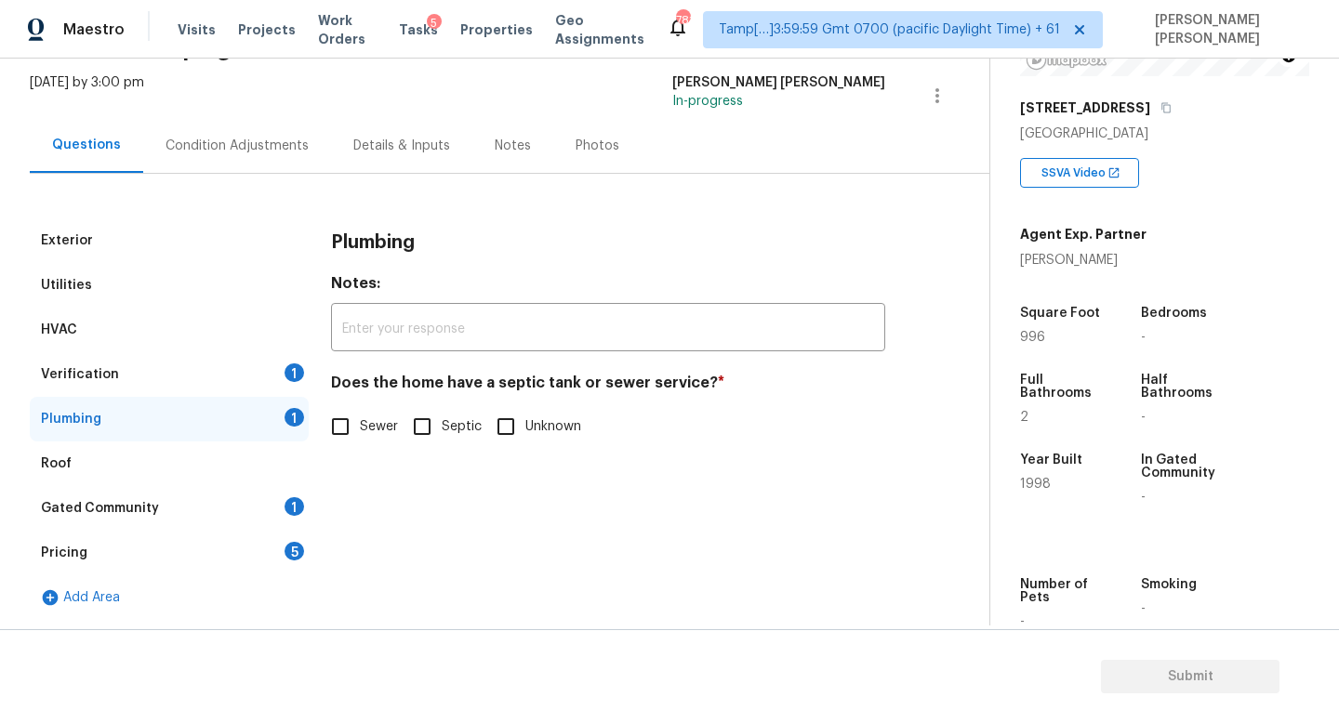
click at [350, 432] on input "Sewer" at bounding box center [340, 426] width 39 height 39
checkbox input "true"
click at [203, 521] on div "Gated Community 1" at bounding box center [169, 508] width 279 height 45
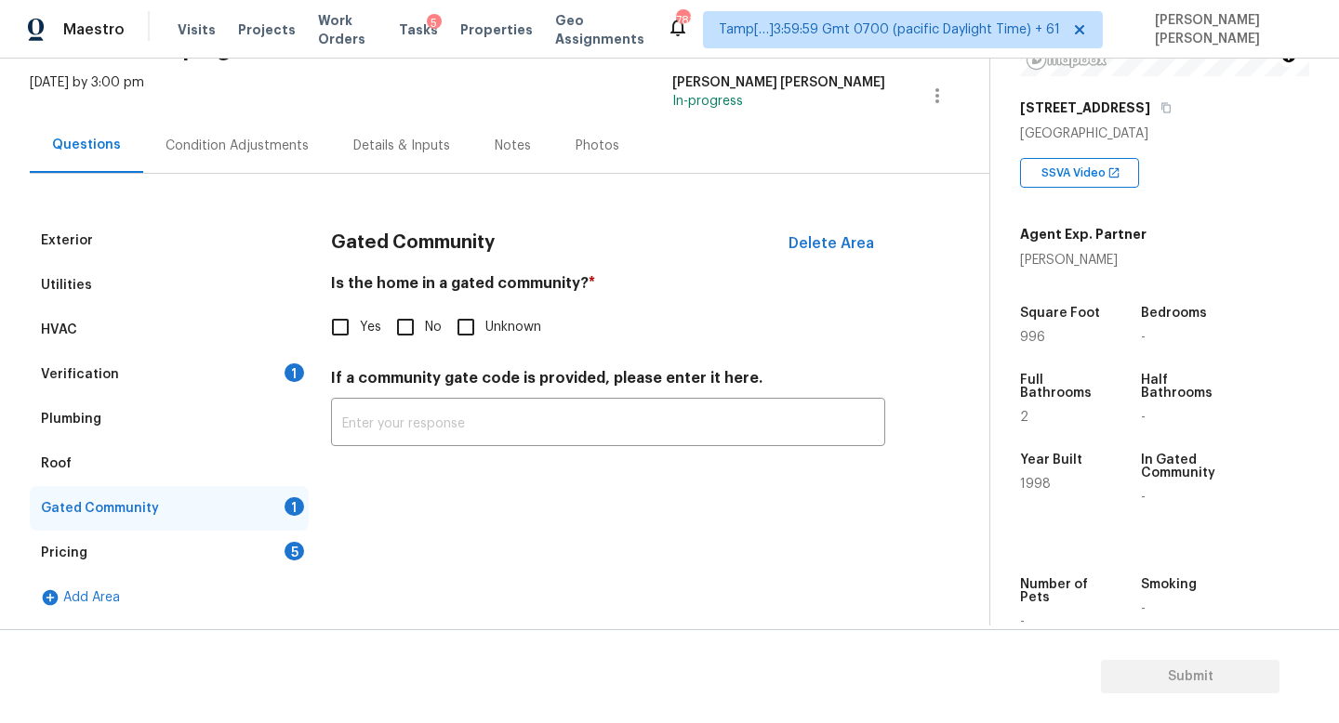
click at [405, 336] on input "No" at bounding box center [405, 327] width 39 height 39
checkbox input "true"
click at [211, 542] on div "Pricing 5" at bounding box center [169, 553] width 279 height 45
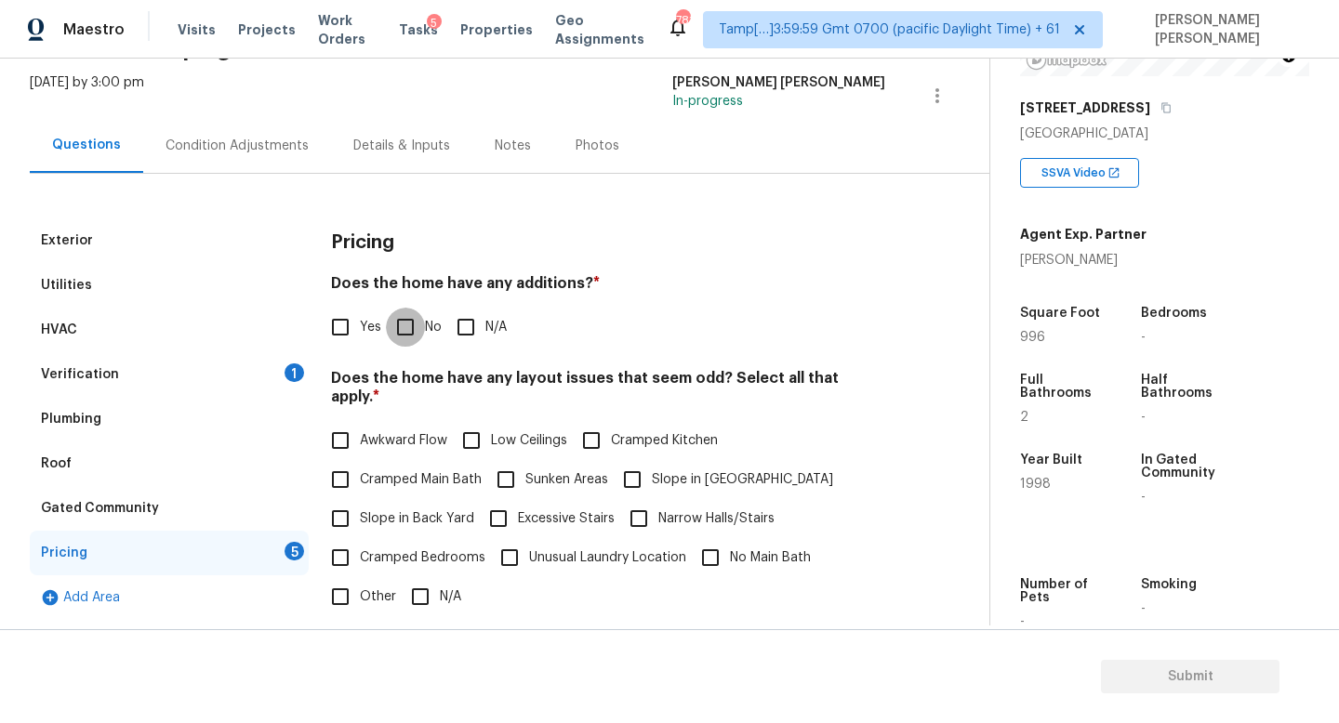
click at [405, 316] on input "No" at bounding box center [405, 327] width 39 height 39
checkbox input "true"
click at [349, 337] on input "Yes" at bounding box center [340, 327] width 39 height 39
checkbox input "true"
checkbox input "false"
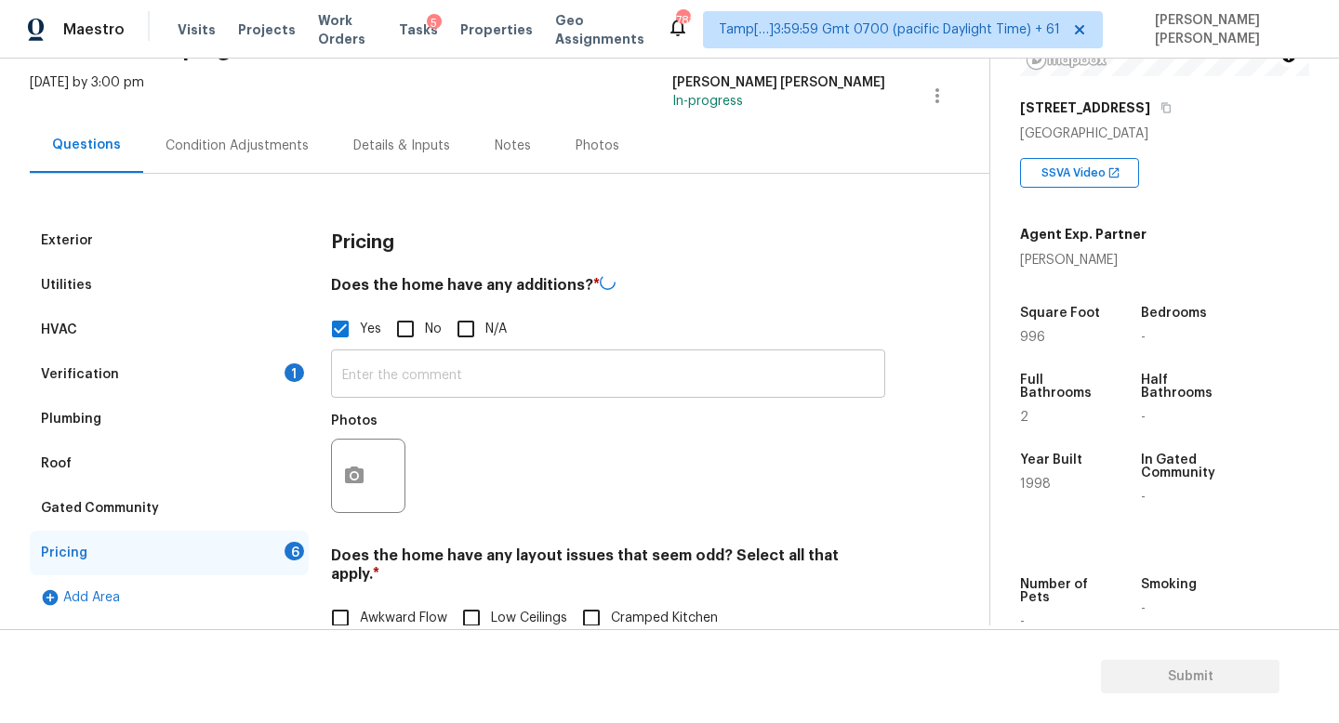
click at [403, 389] on input "text" at bounding box center [608, 376] width 554 height 44
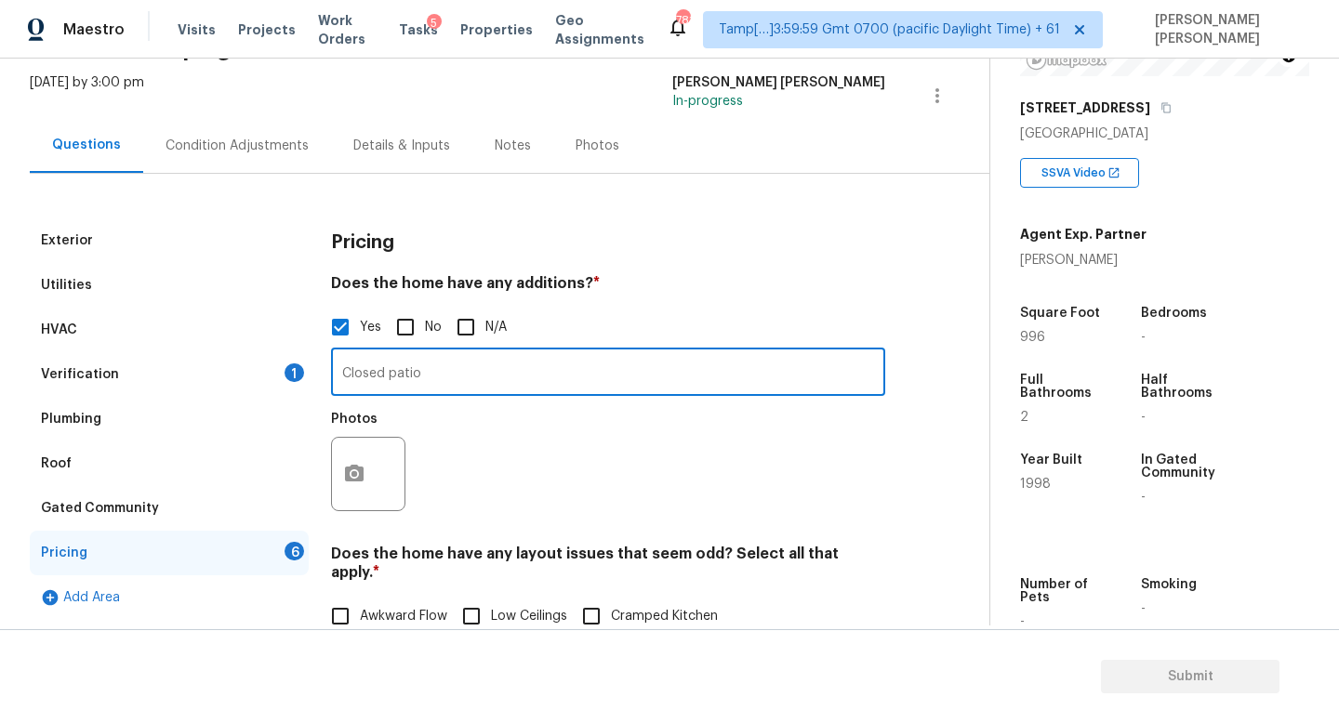
type input "Closed patio"
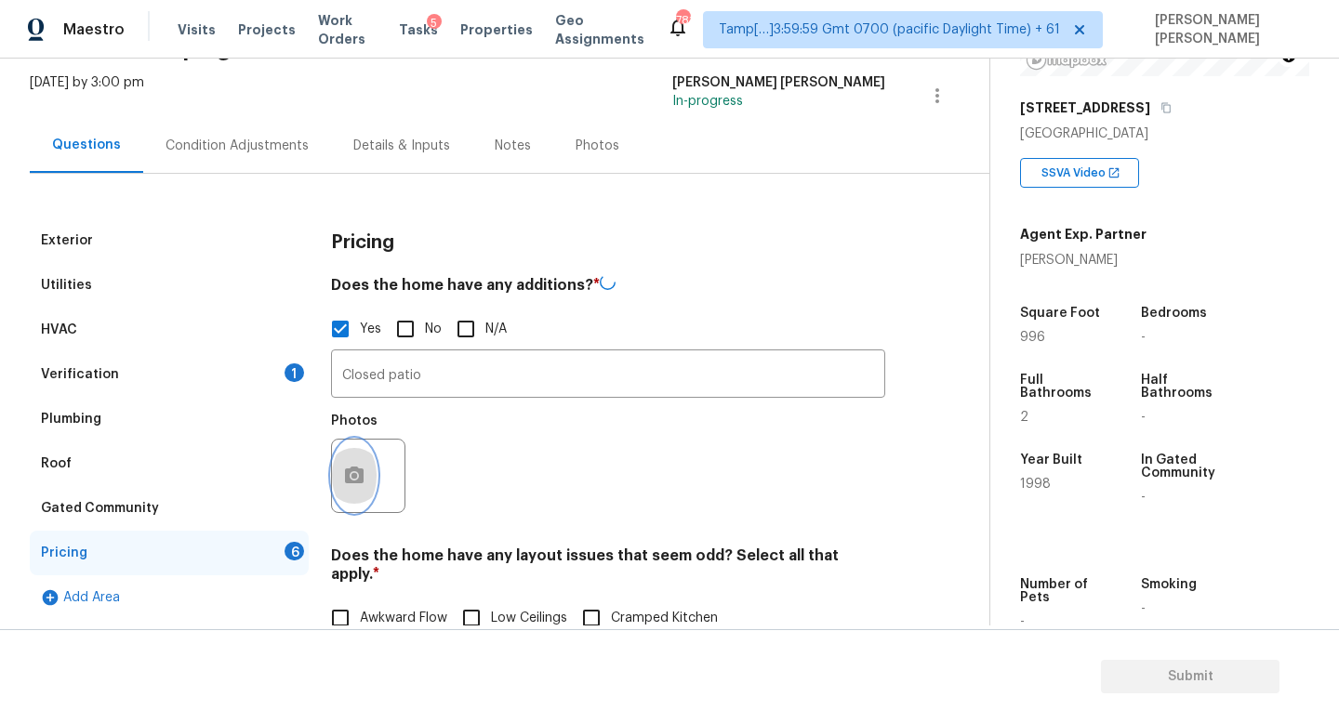
click at [364, 472] on icon "button" at bounding box center [354, 476] width 22 height 22
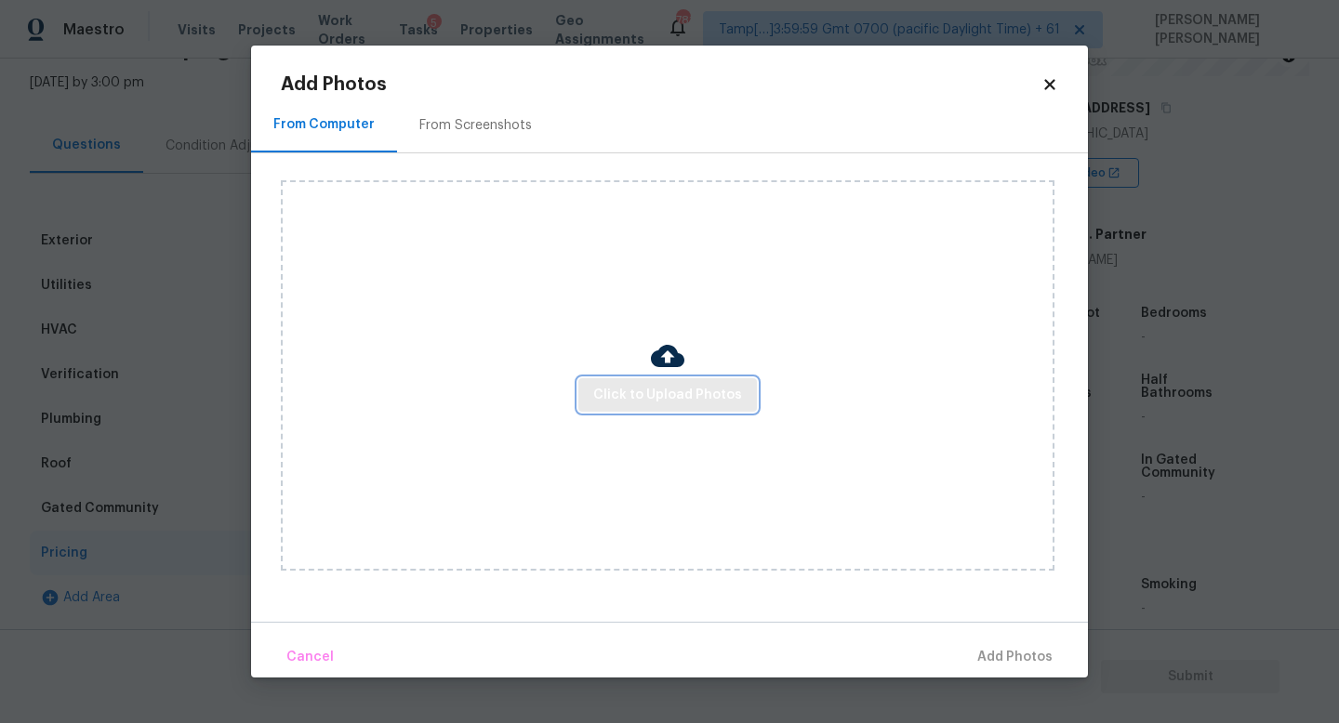
click at [629, 403] on span "Click to Upload Photos" at bounding box center [667, 395] width 149 height 23
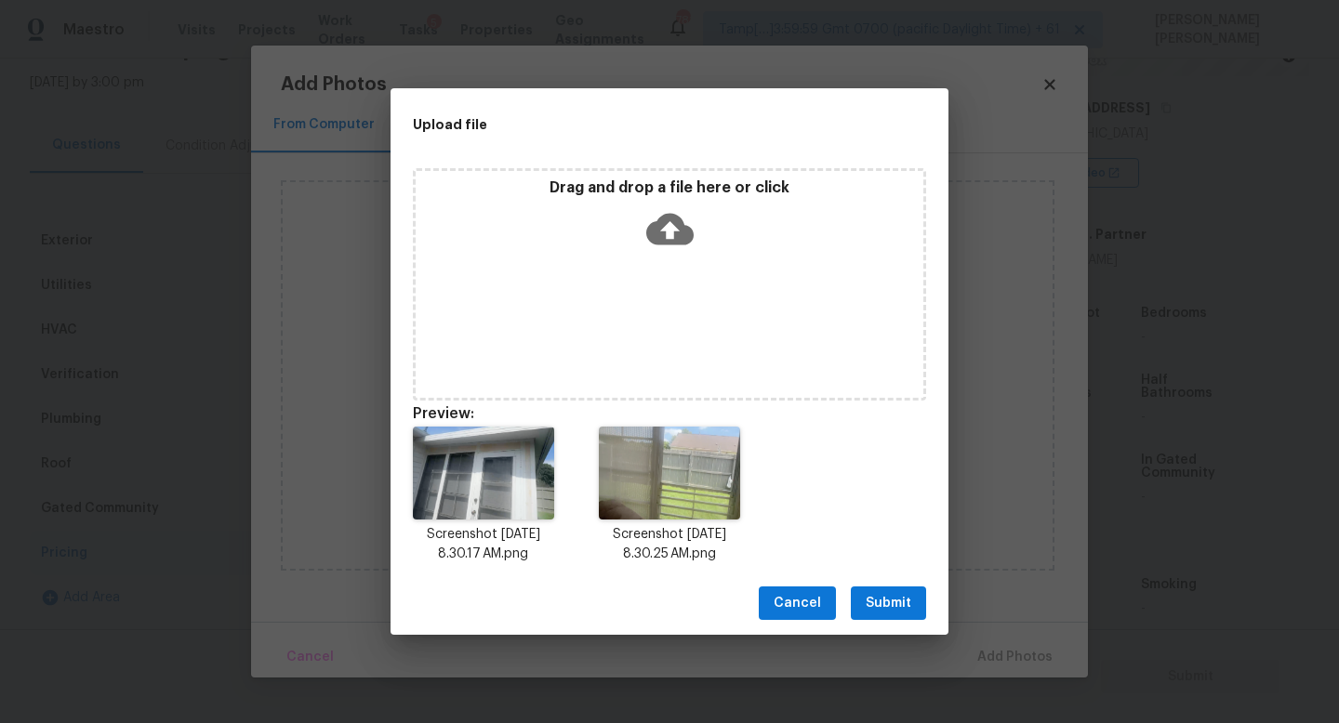
click at [885, 596] on span "Submit" at bounding box center [888, 603] width 46 height 23
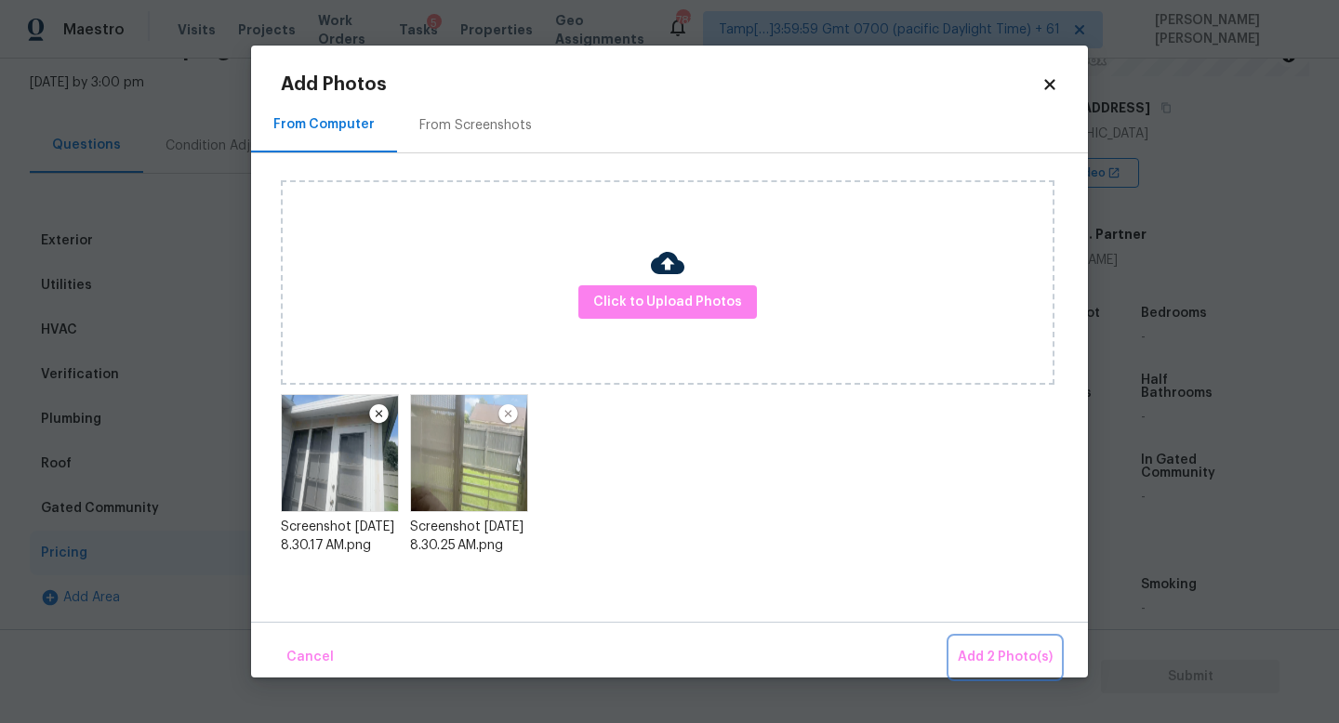
click at [1002, 644] on button "Add 2 Photo(s)" at bounding box center [1005, 658] width 110 height 40
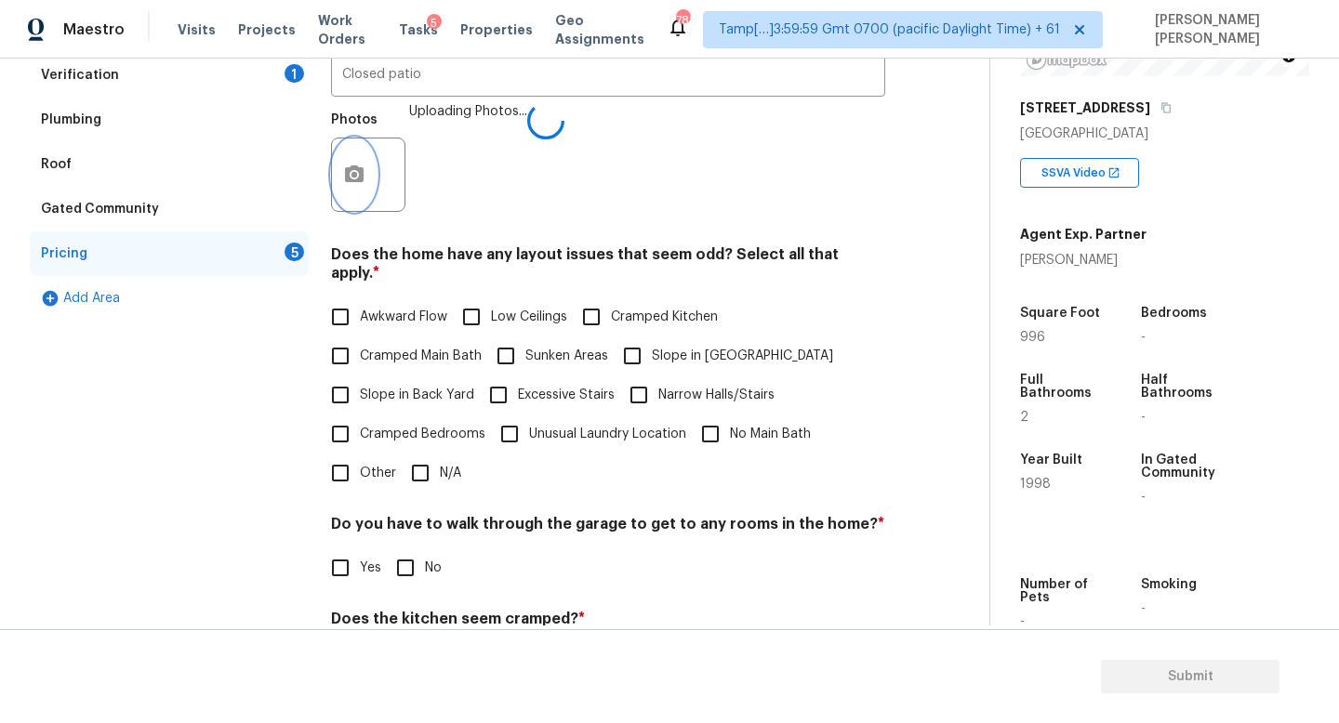
scroll to position [568, 0]
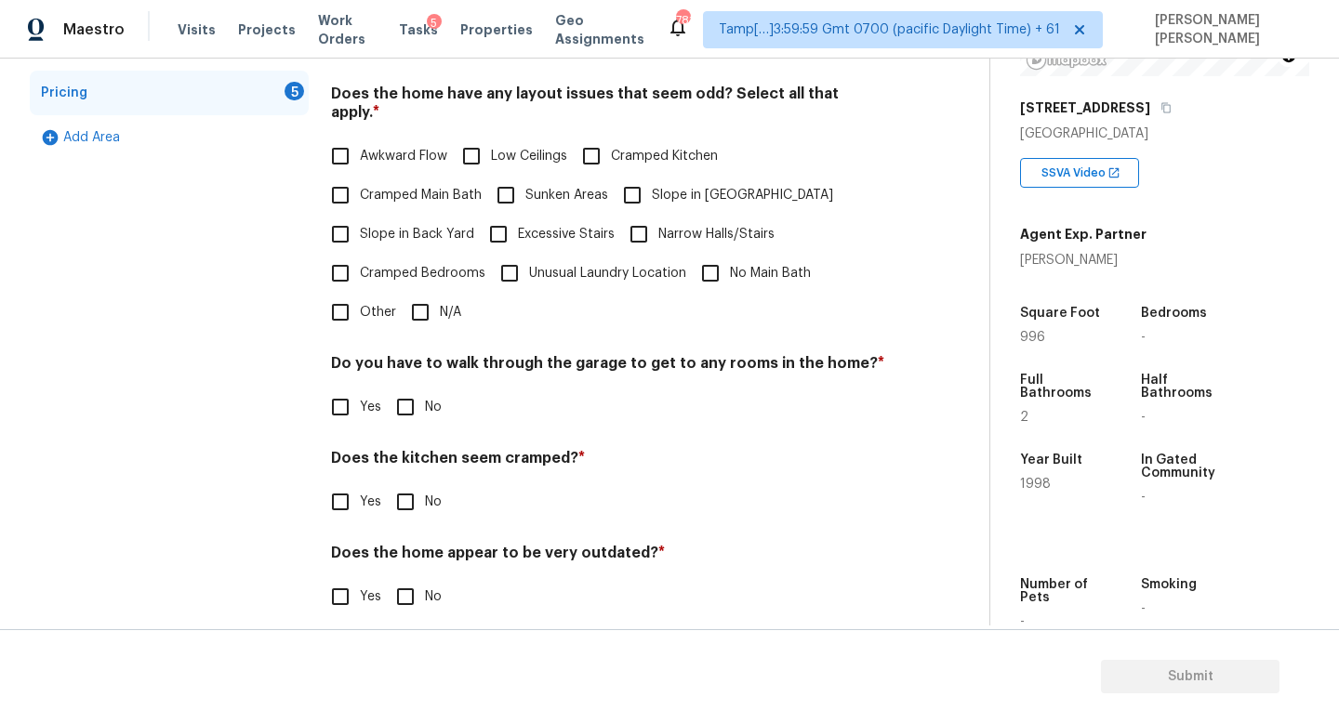
click at [405, 397] on input "No" at bounding box center [405, 407] width 39 height 39
checkbox input "true"
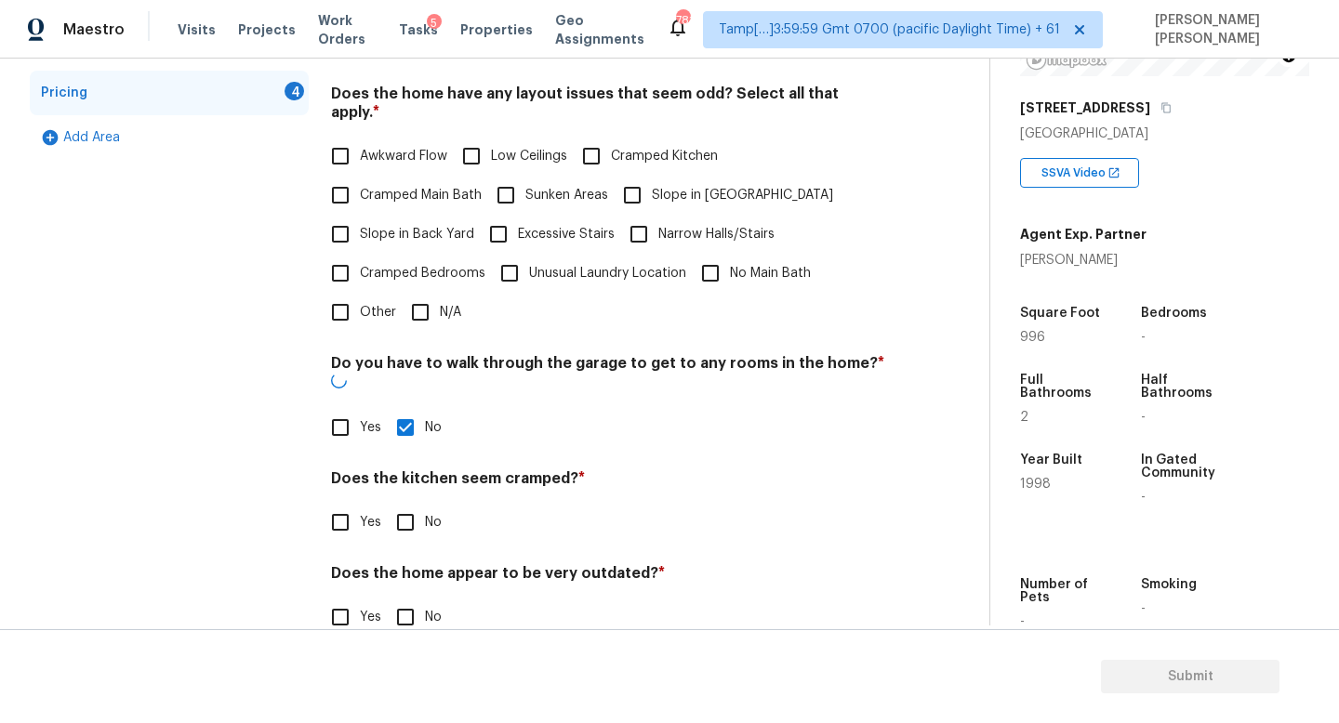
click at [403, 503] on input "No" at bounding box center [405, 522] width 39 height 39
checkbox input "true"
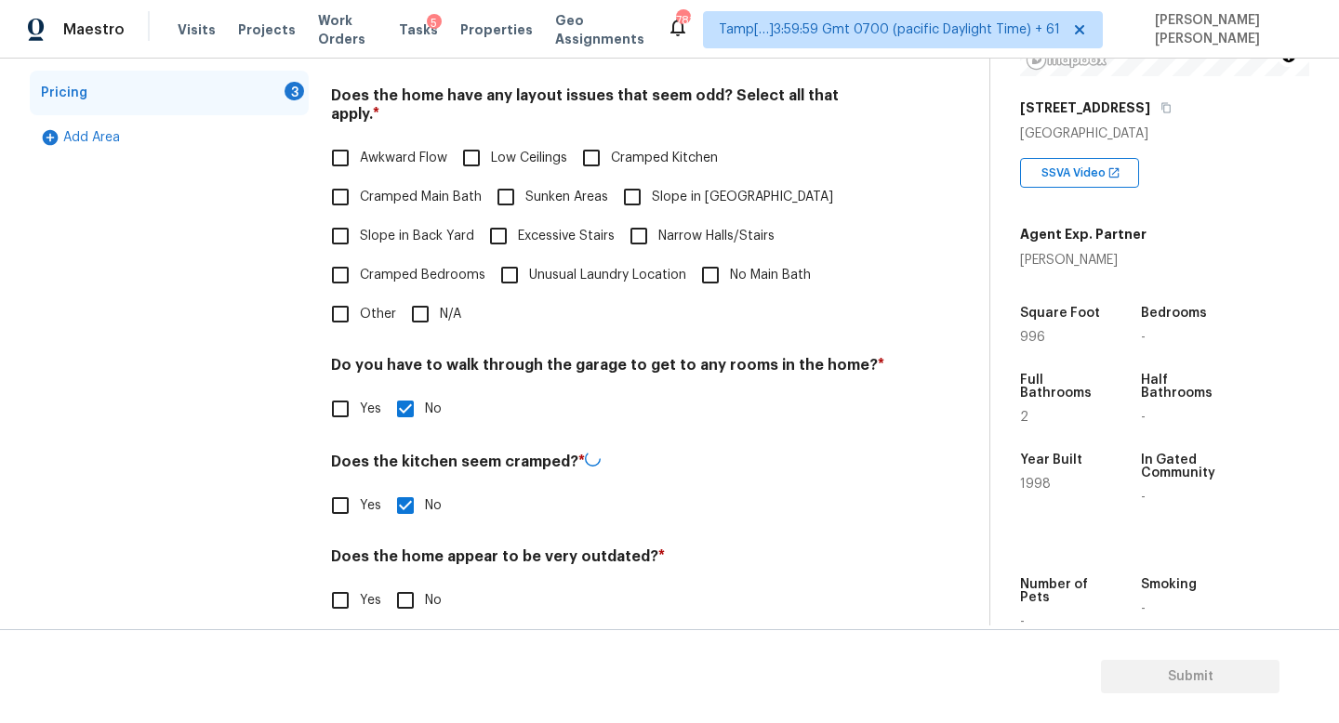
click at [403, 581] on input "No" at bounding box center [405, 600] width 39 height 39
checkbox input "true"
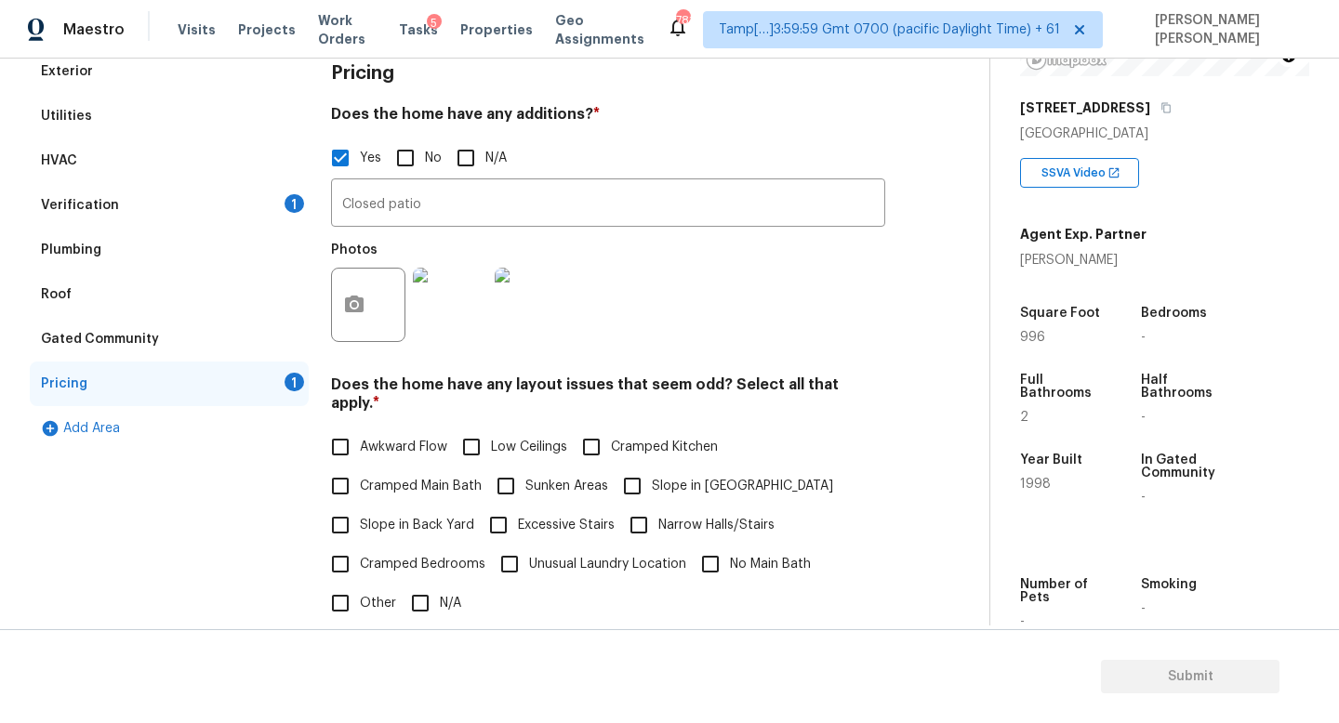
scroll to position [0, 0]
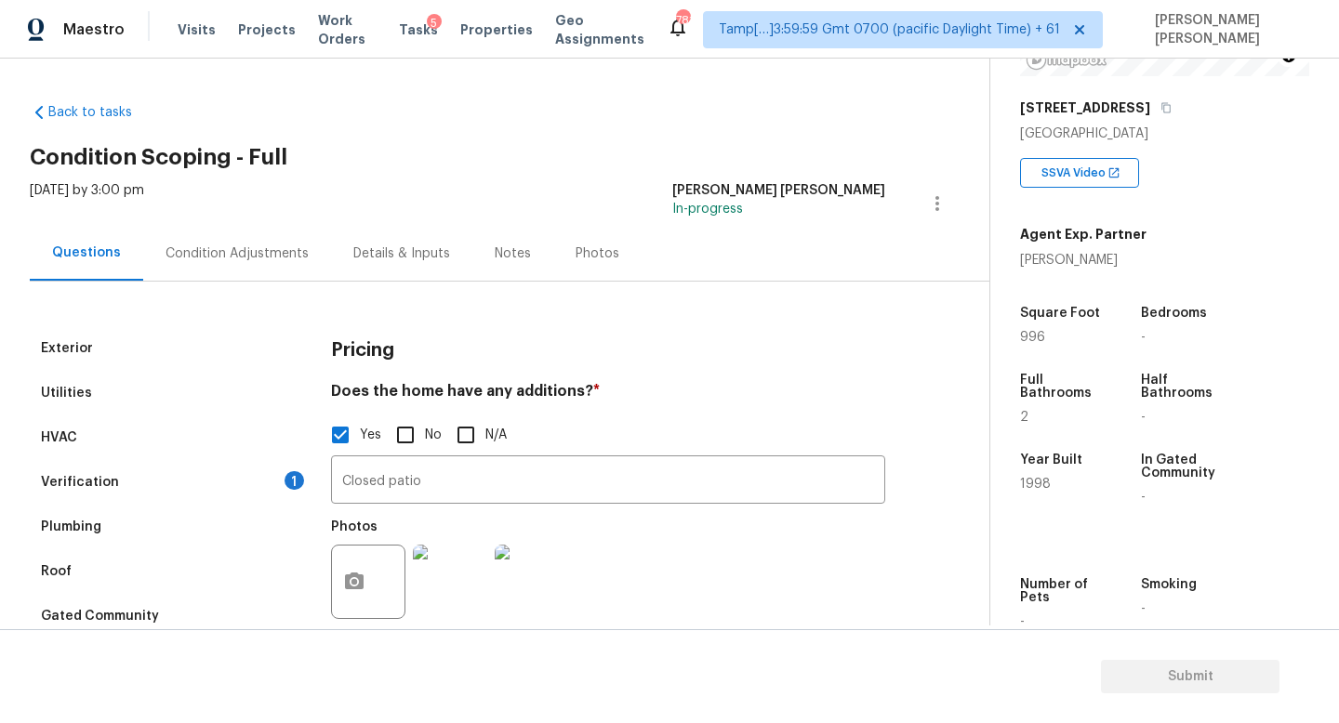
click at [215, 256] on div "Condition Adjustments" at bounding box center [236, 253] width 143 height 19
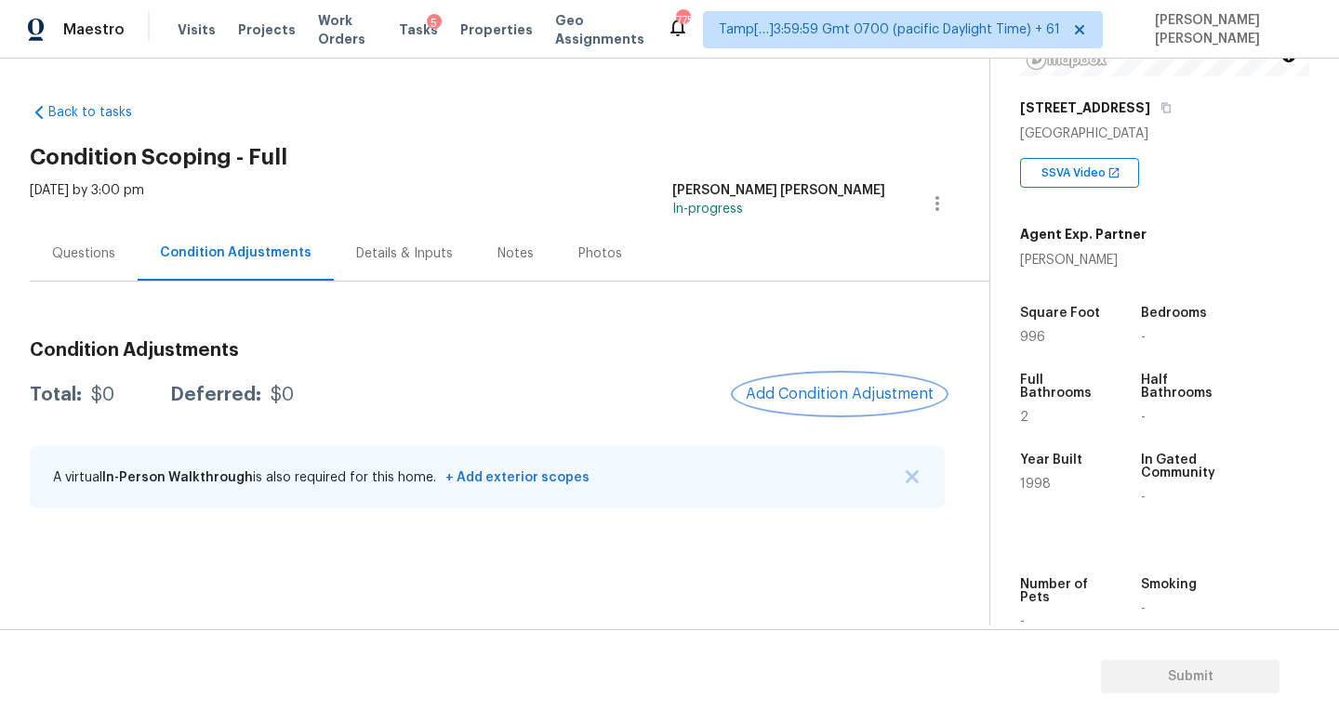
click at [821, 392] on span "Add Condition Adjustment" at bounding box center [839, 394] width 188 height 17
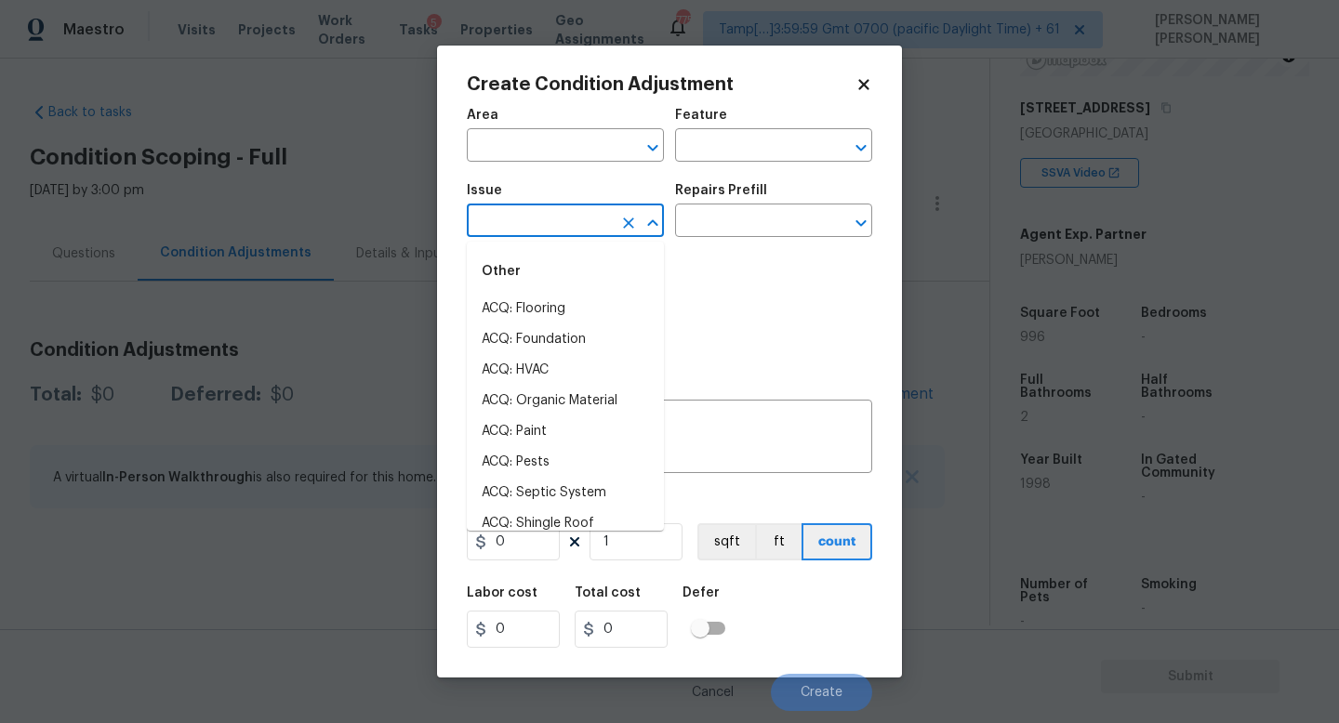
click at [521, 225] on input "text" at bounding box center [539, 222] width 145 height 29
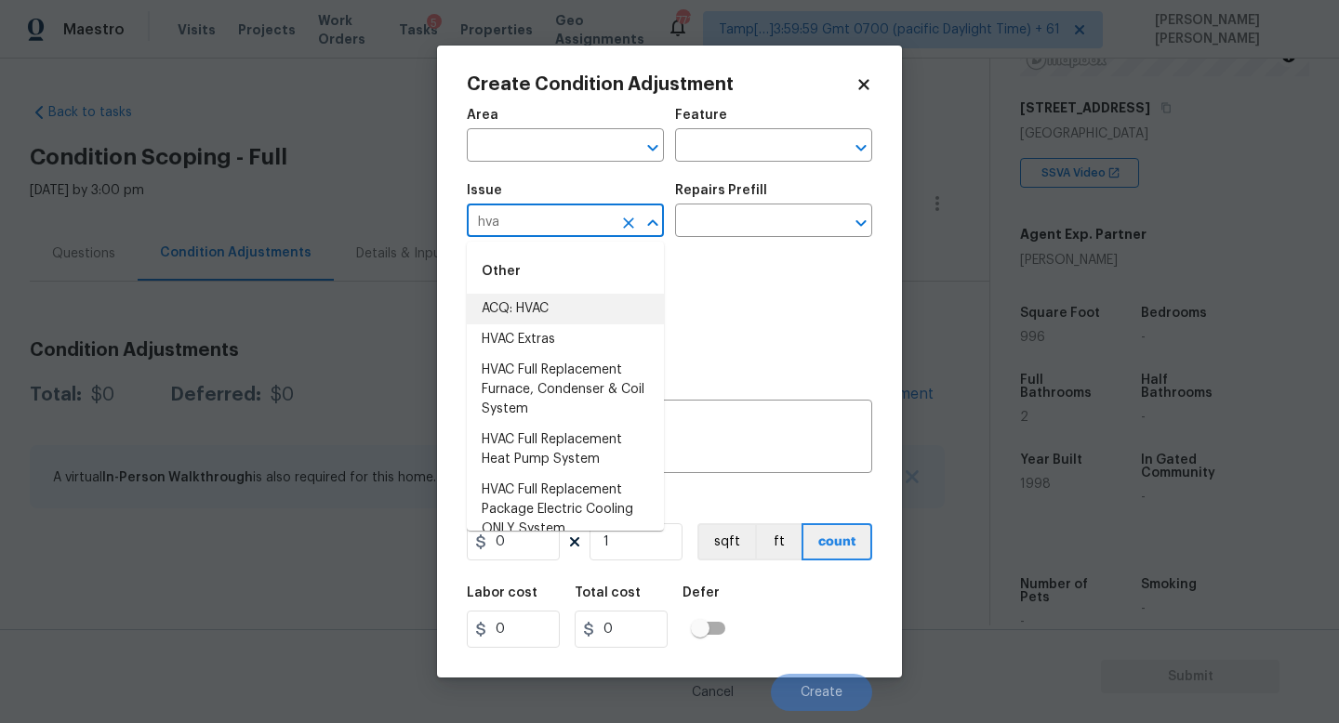
click at [619, 313] on li "ACQ: HVAC" at bounding box center [565, 309] width 197 height 31
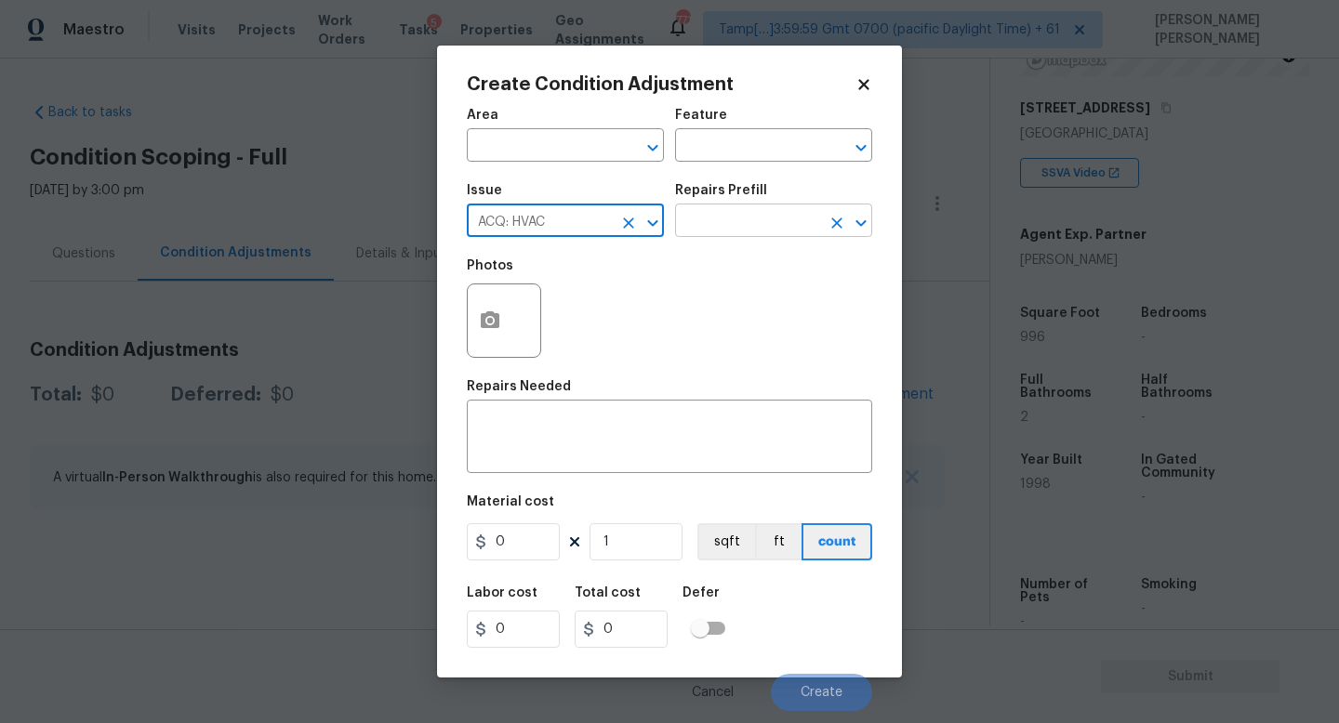
type input "ACQ: HVAC"
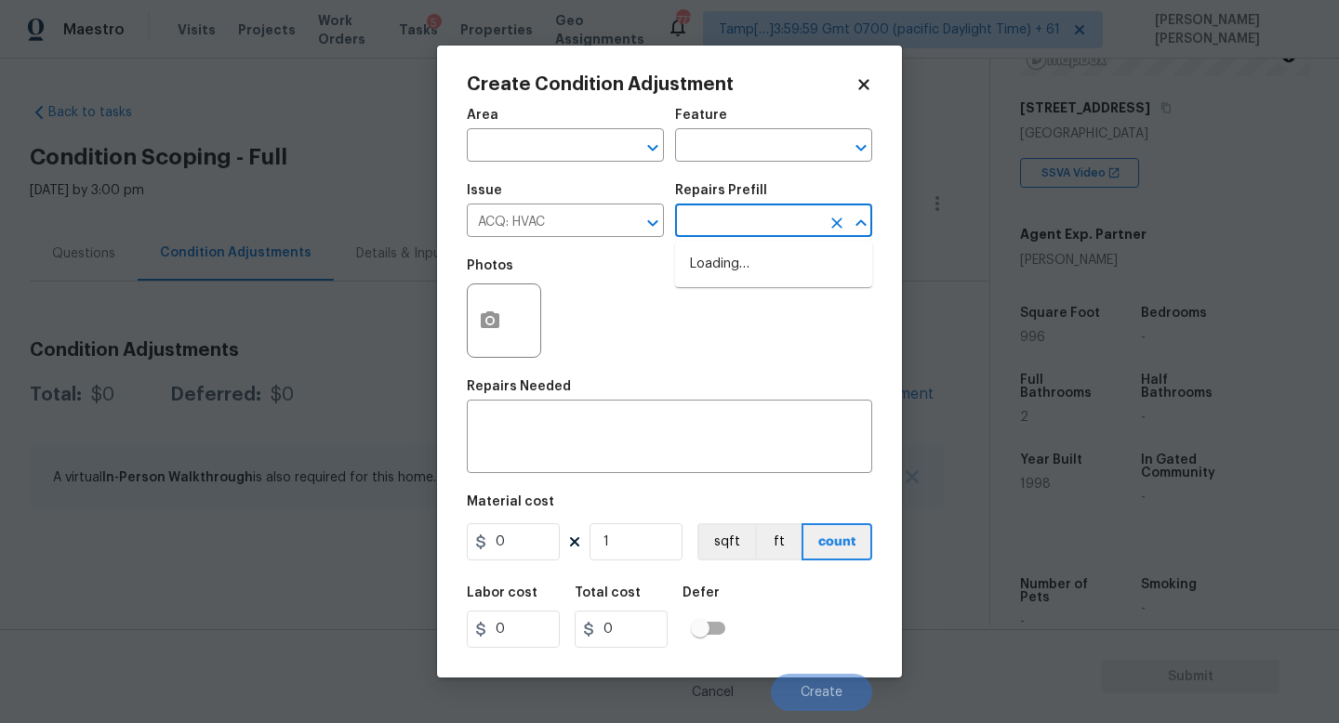
click at [730, 237] on body "Maestro Visits Projects Work Orders Tasks 5 Properties Geo Assignments 771 Tamp…" at bounding box center [669, 361] width 1339 height 723
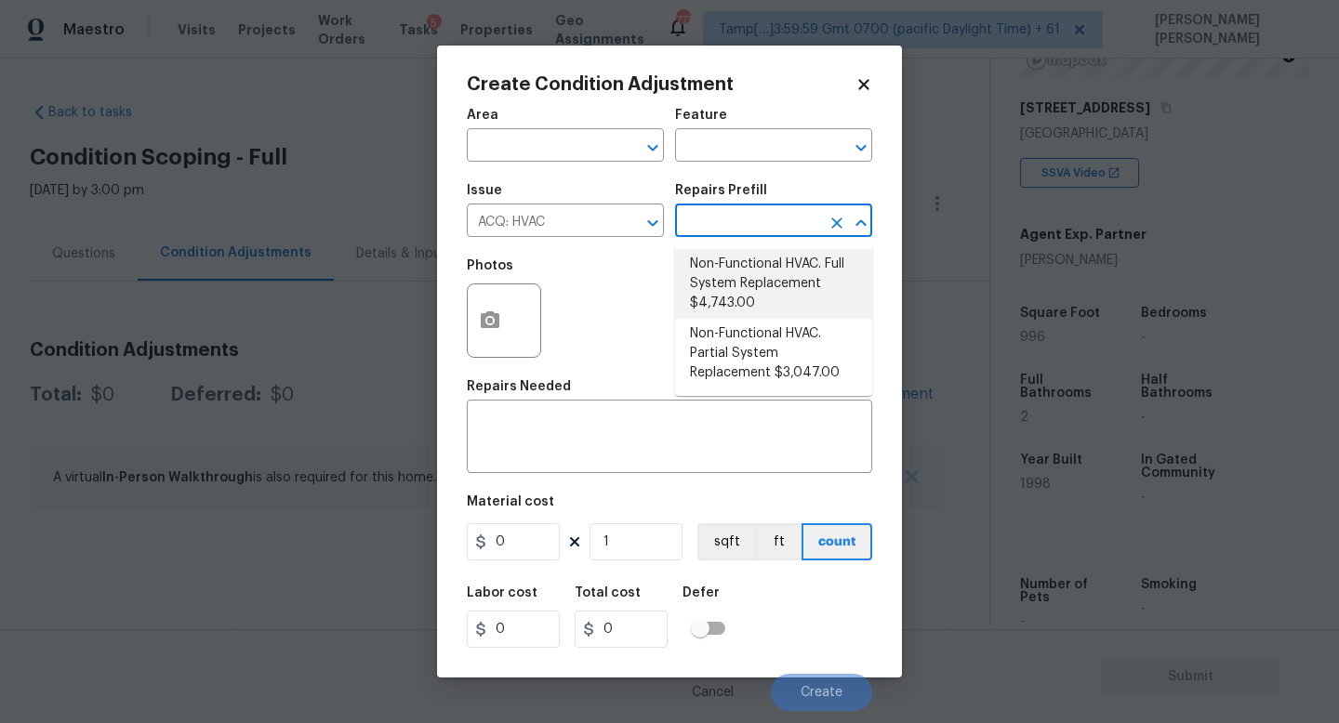
click at [741, 267] on li "Non-Functional HVAC. Full System Replacement $4,743.00" at bounding box center [773, 284] width 197 height 70
type input "Acquisition"
type textarea "Acquisition Scope: Full System Replacement"
type input "4743"
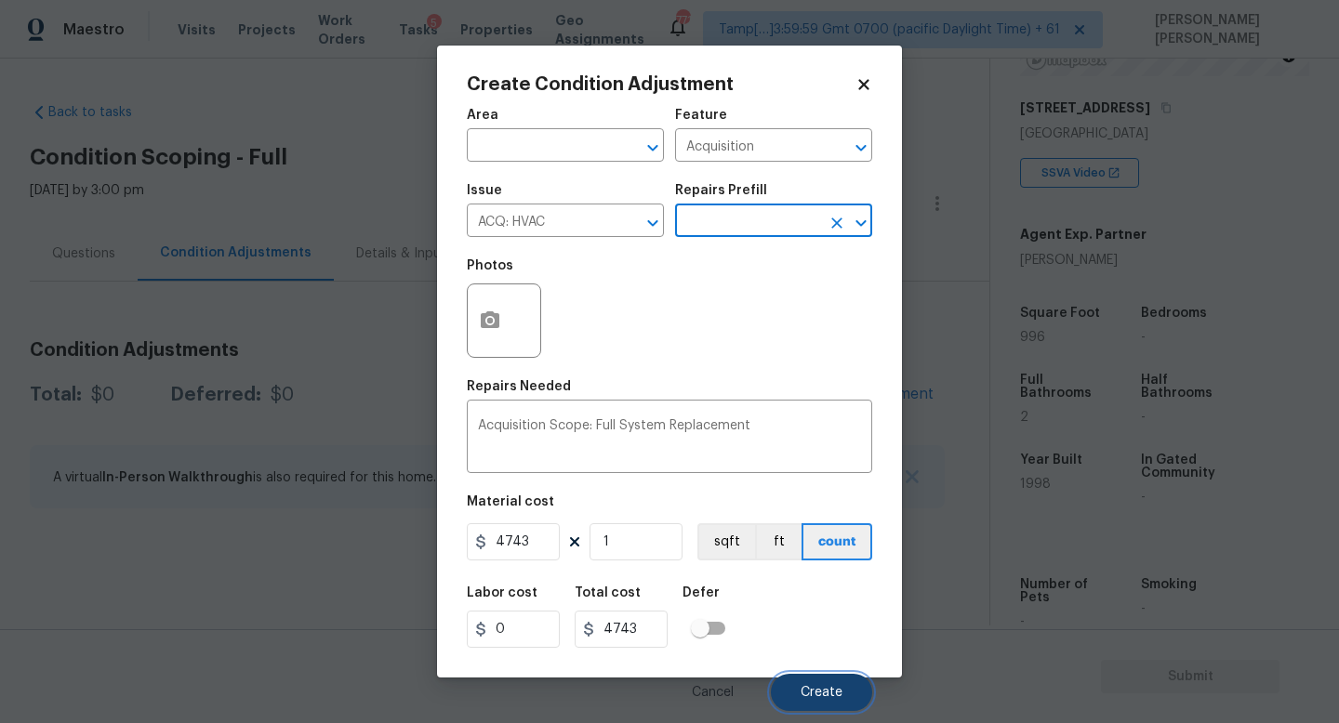
click at [831, 698] on span "Create" at bounding box center [821, 693] width 42 height 14
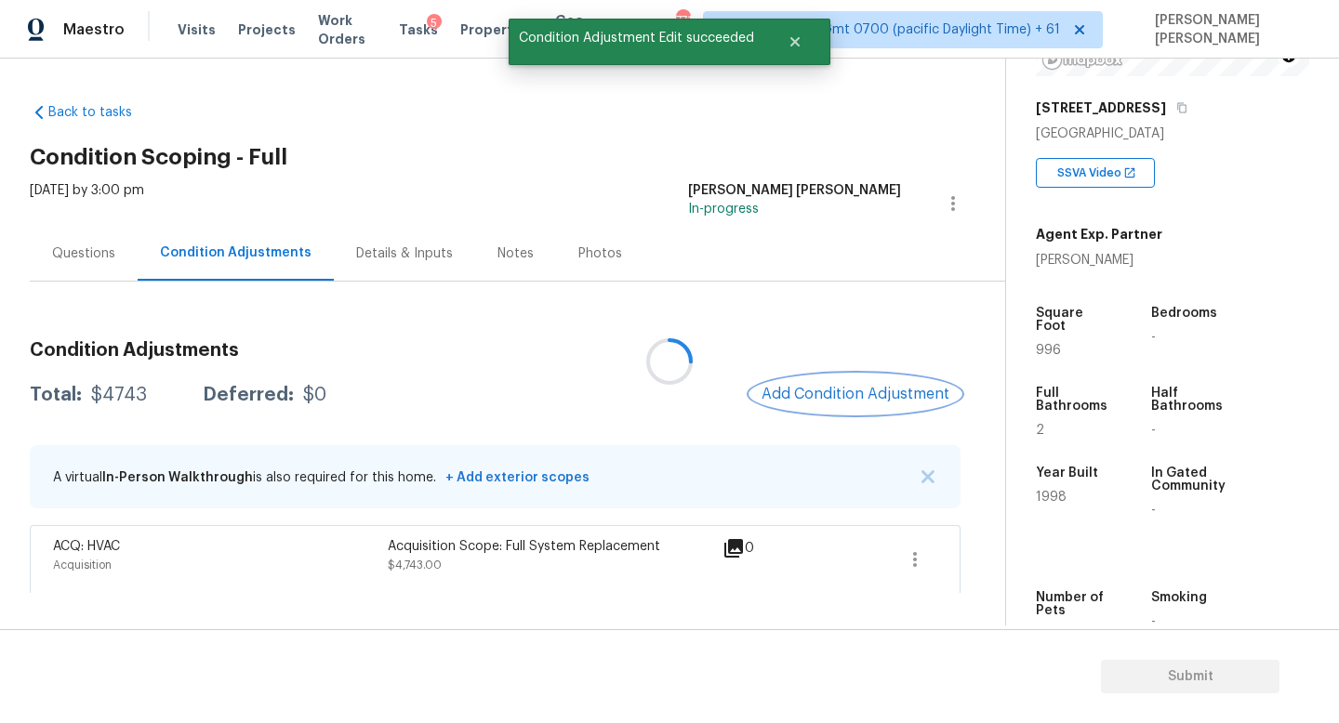
click at [829, 389] on span "Add Condition Adjustment" at bounding box center [855, 394] width 188 height 17
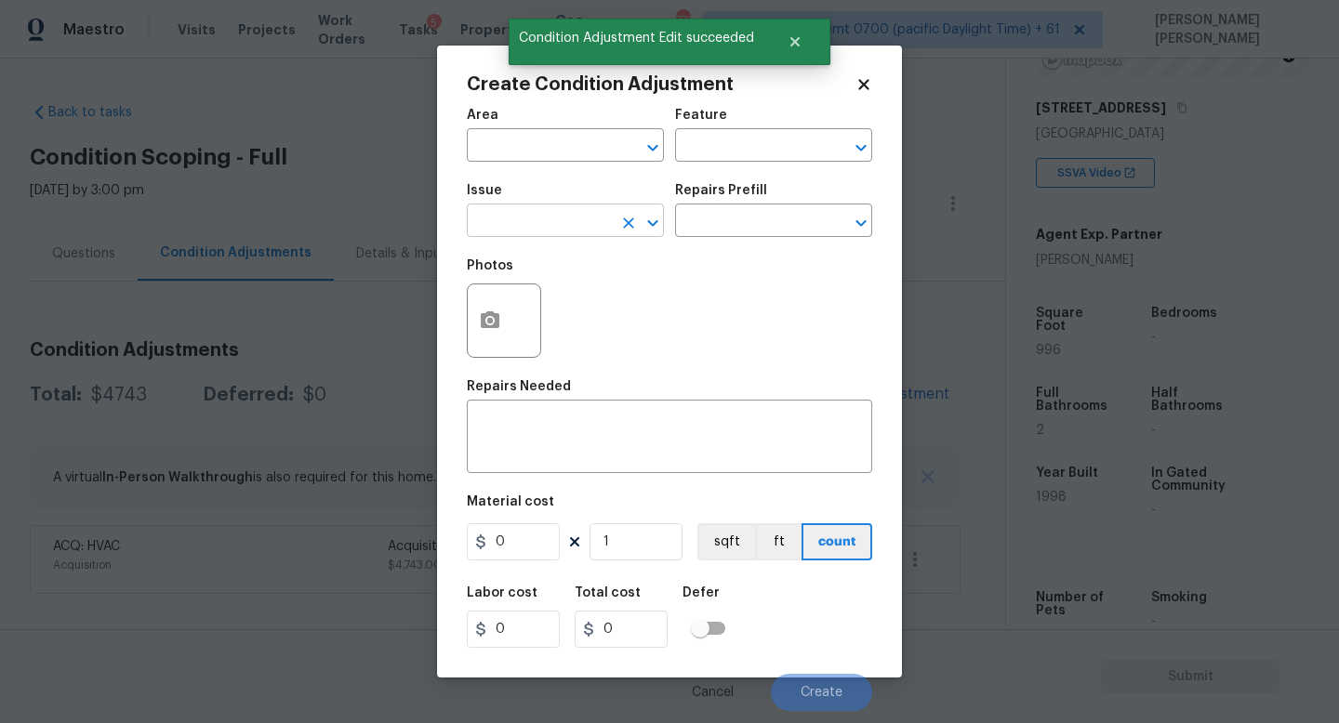
click at [534, 235] on input "text" at bounding box center [539, 222] width 145 height 29
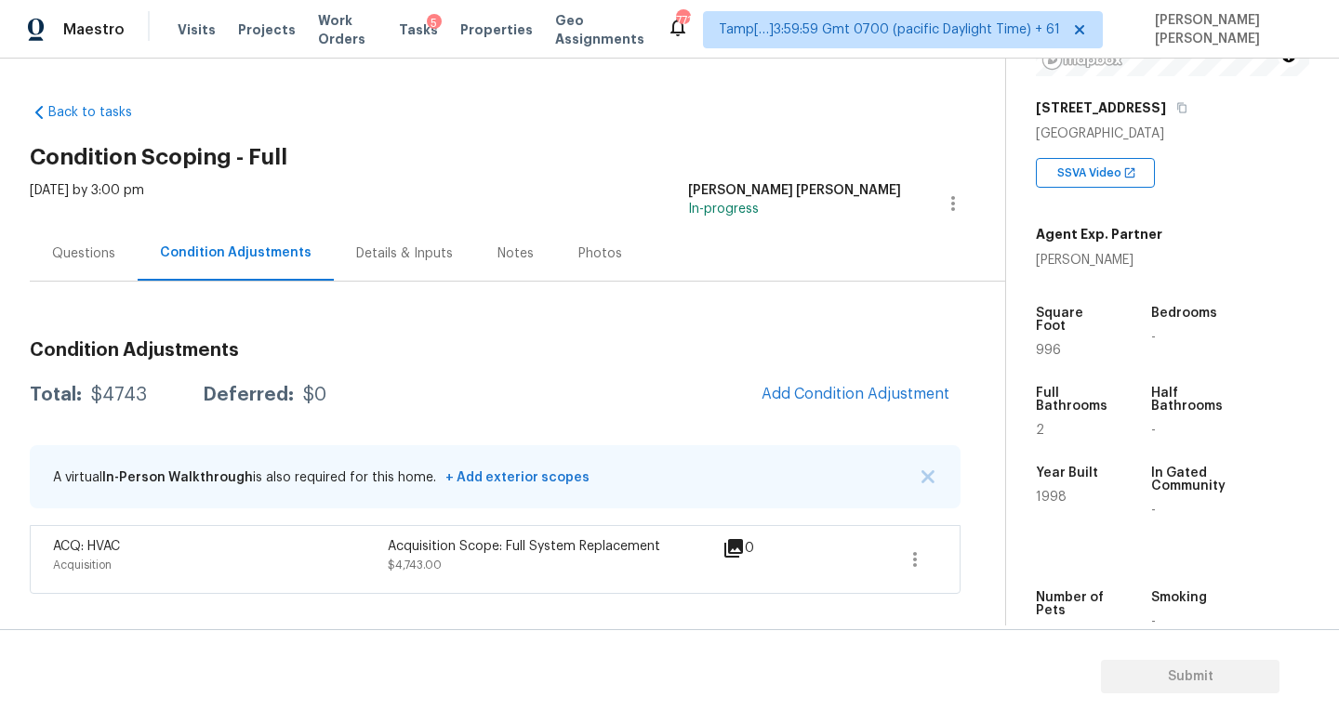
click at [306, 344] on body "Maestro Visits Projects Work Orders Tasks 5 Properties Geo Assignments 771 Tamp…" at bounding box center [669, 361] width 1339 height 723
click at [832, 402] on span "Add Condition Adjustment" at bounding box center [855, 394] width 188 height 17
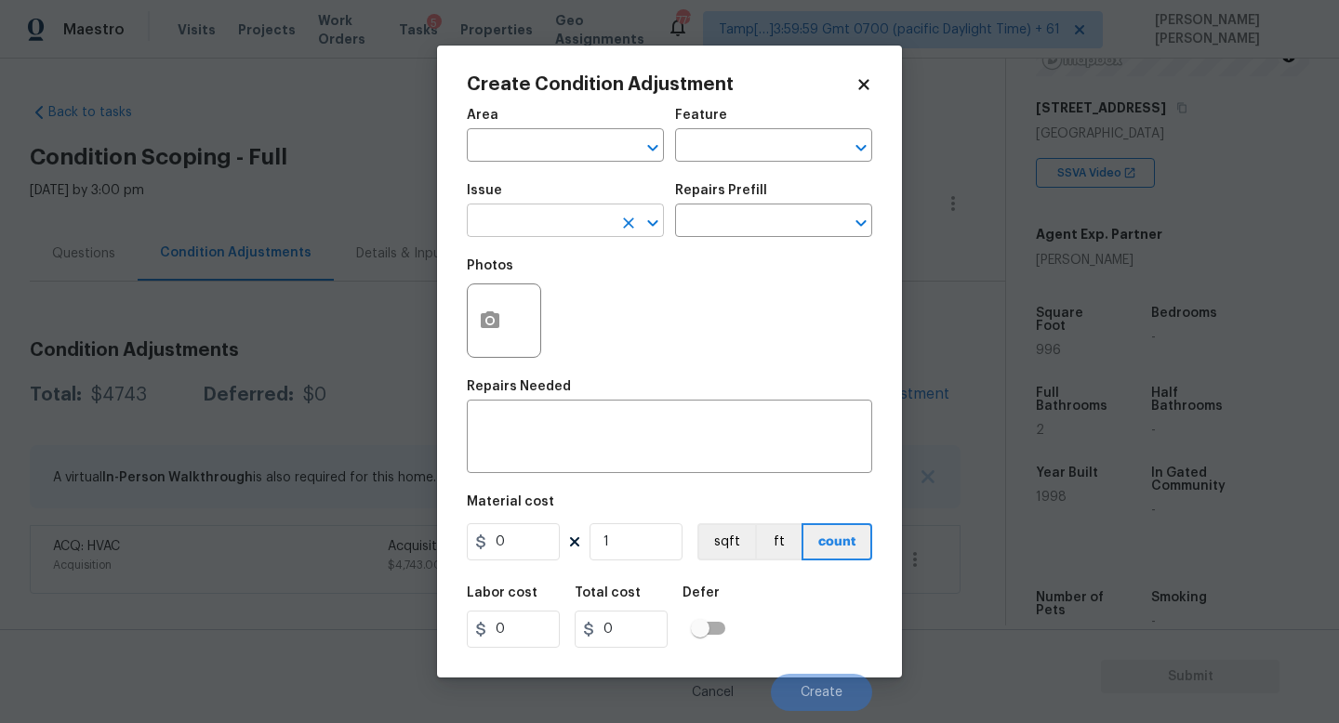
click at [507, 213] on input "text" at bounding box center [539, 222] width 145 height 29
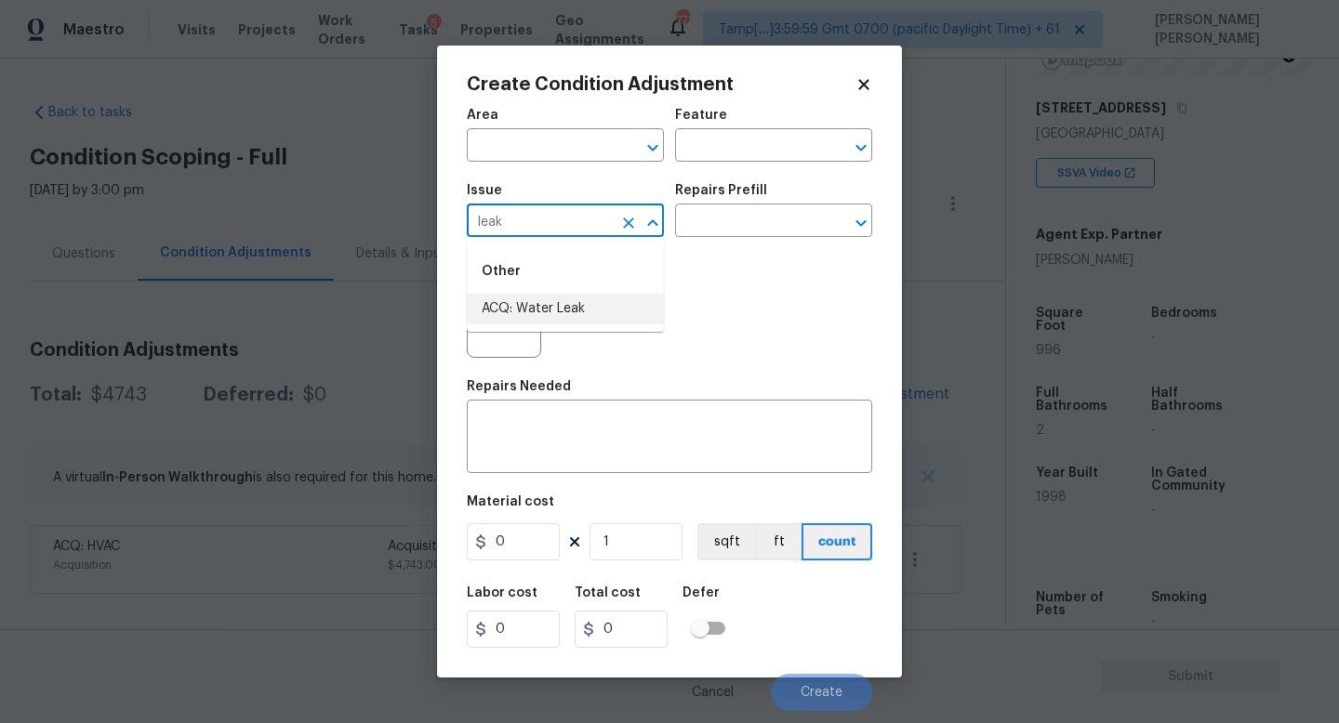
click at [534, 299] on li "ACQ: Water Leak" at bounding box center [565, 309] width 197 height 31
type input "ACQ: Water Leak"
click at [751, 229] on input "text" at bounding box center [747, 222] width 145 height 29
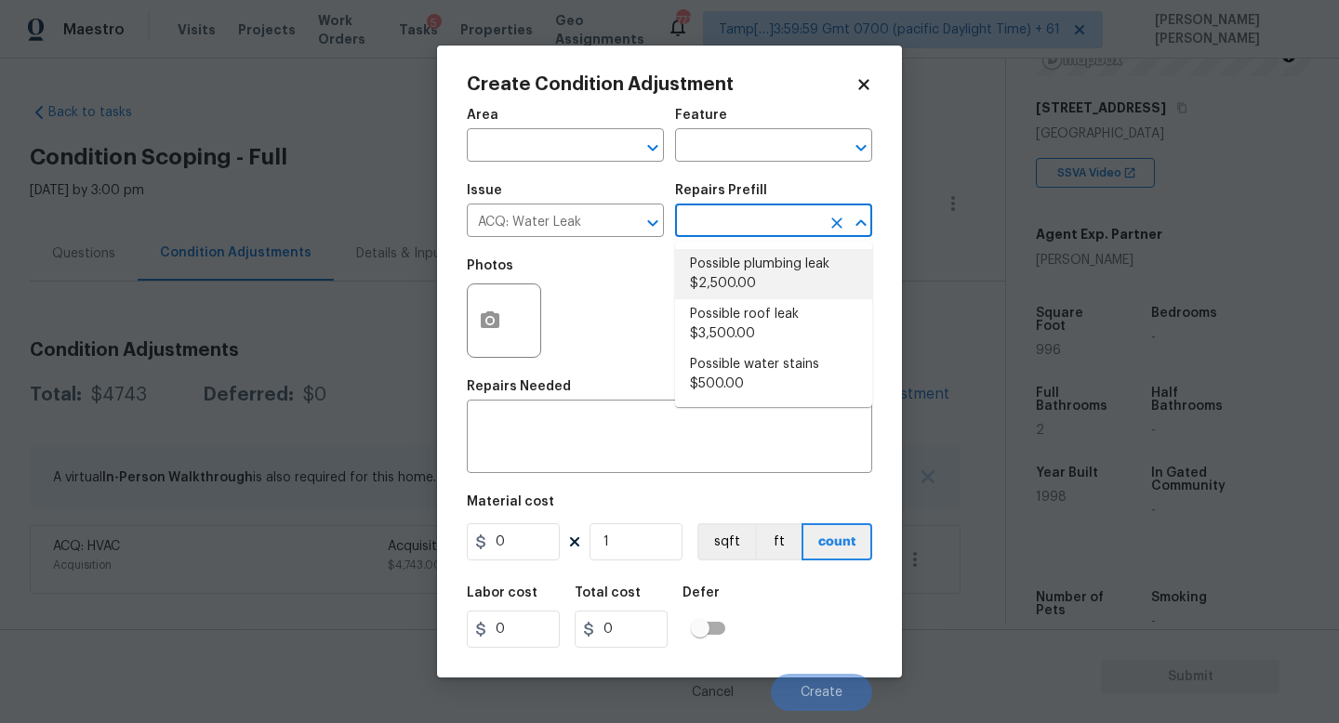
click at [742, 268] on li "Possible plumbing leak $2,500.00" at bounding box center [773, 274] width 197 height 50
type input "Acquisition"
type textarea "Acquisition Scope: Possible plumbing leak"
type input "2500"
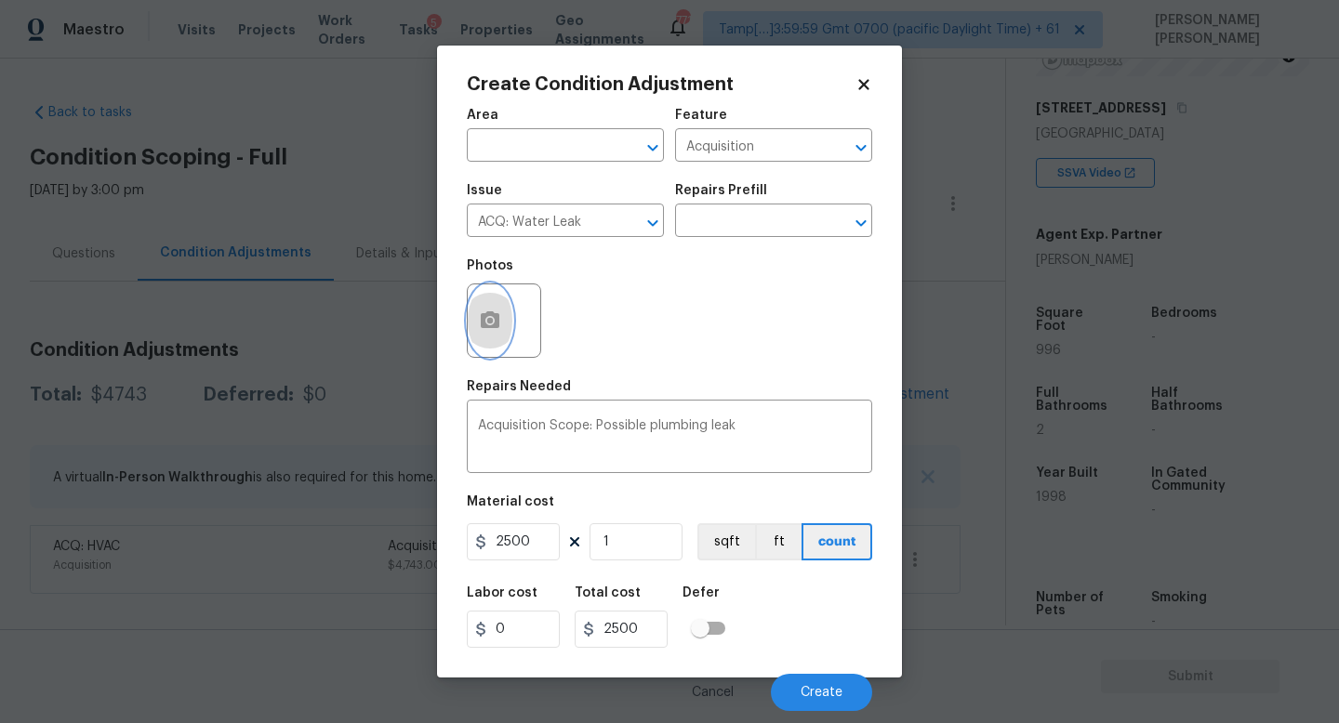
click at [481, 323] on icon "button" at bounding box center [490, 319] width 19 height 17
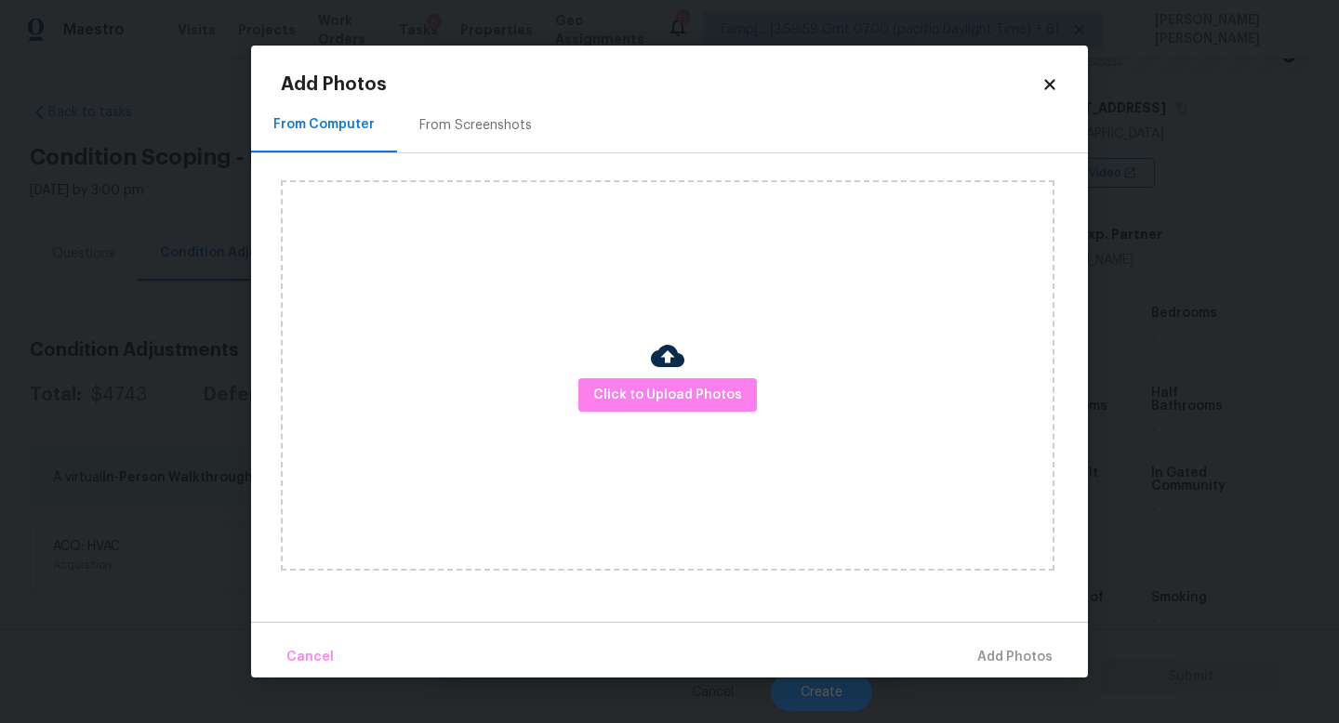
click at [655, 371] on img at bounding box center [667, 355] width 33 height 33
click at [651, 393] on span "Click to Upload Photos" at bounding box center [667, 395] width 149 height 23
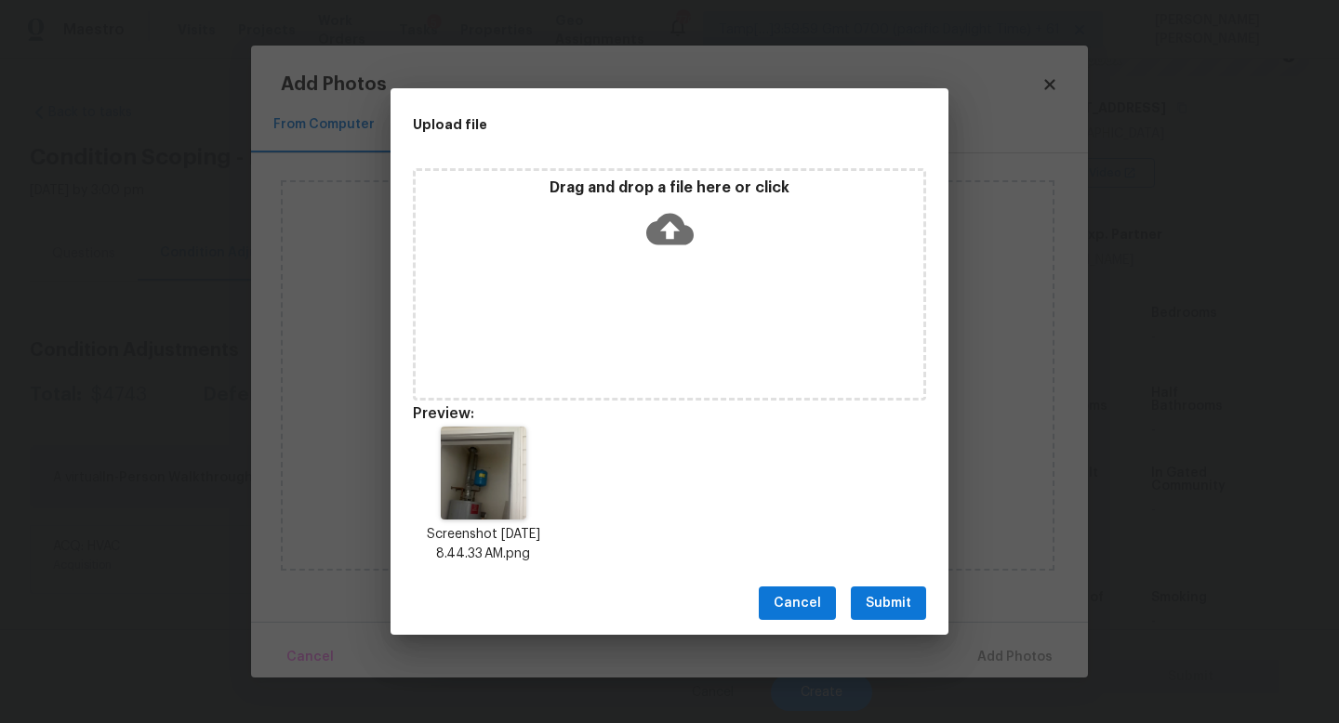
click at [881, 594] on span "Submit" at bounding box center [888, 603] width 46 height 23
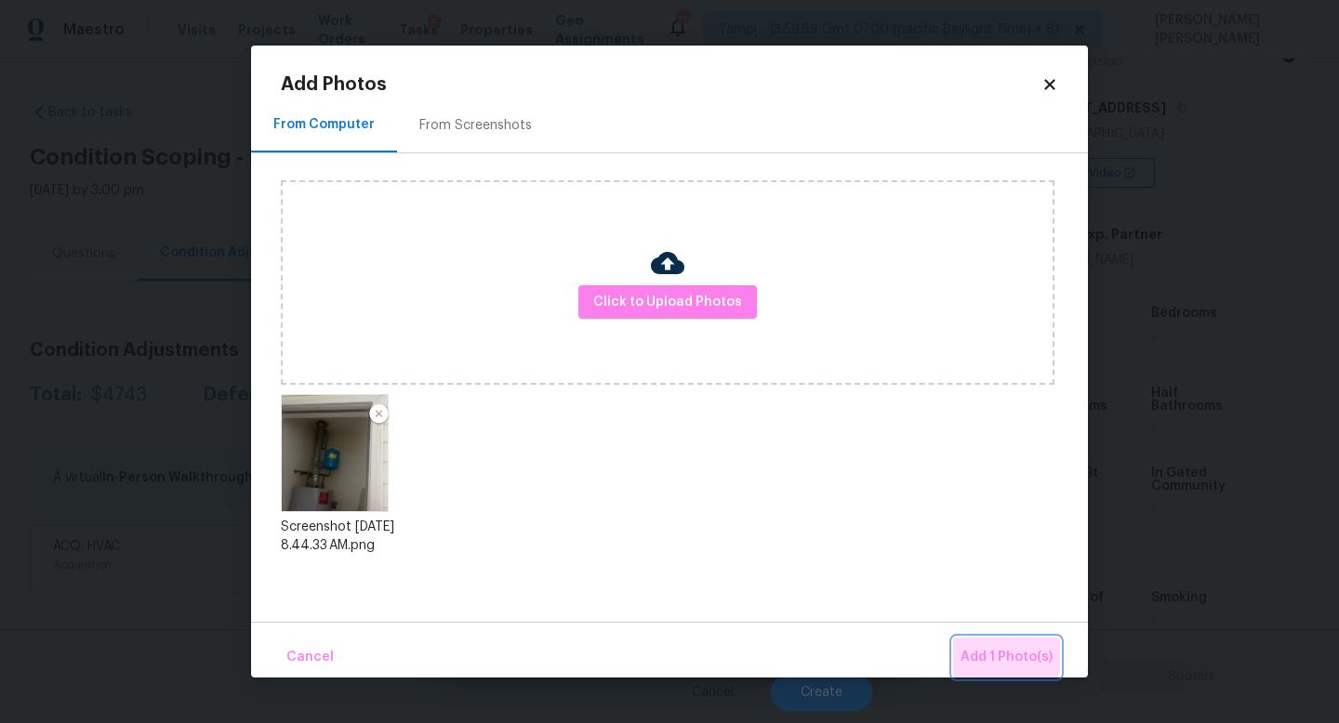
click at [973, 647] on span "Add 1 Photo(s)" at bounding box center [1006, 657] width 92 height 23
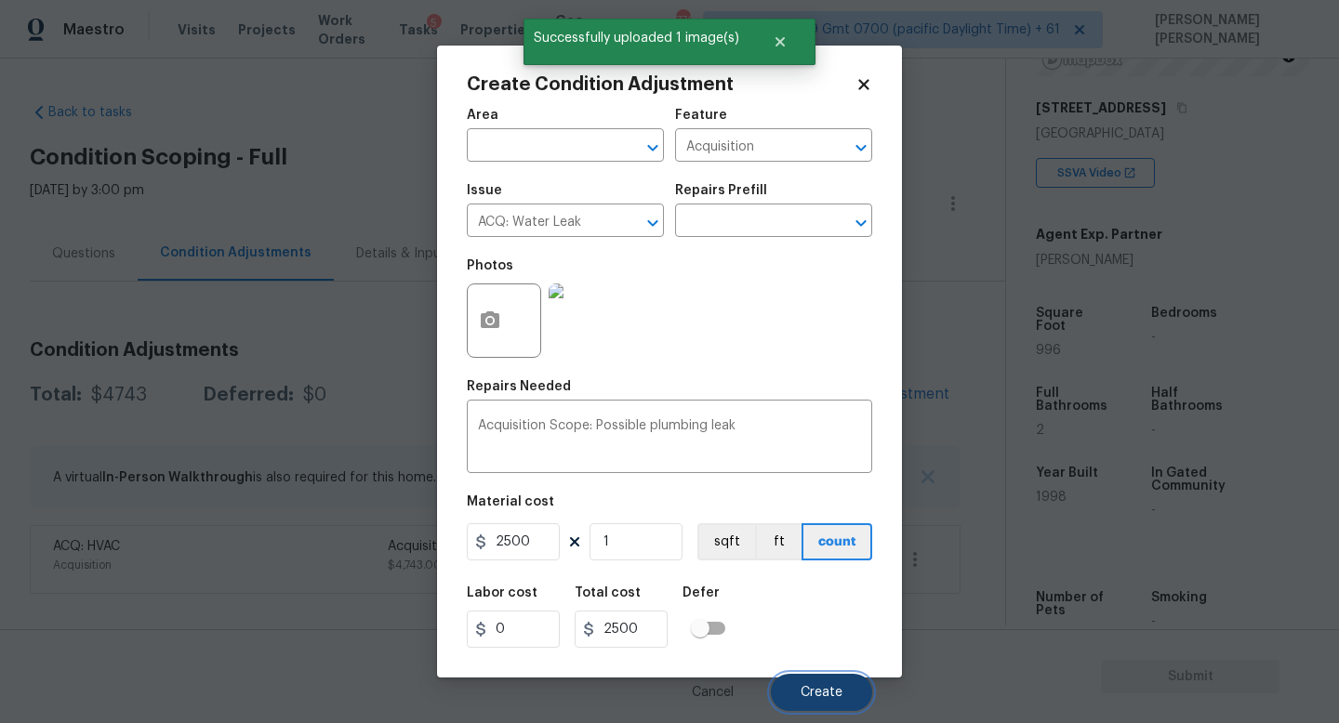
click at [838, 698] on span "Create" at bounding box center [821, 693] width 42 height 14
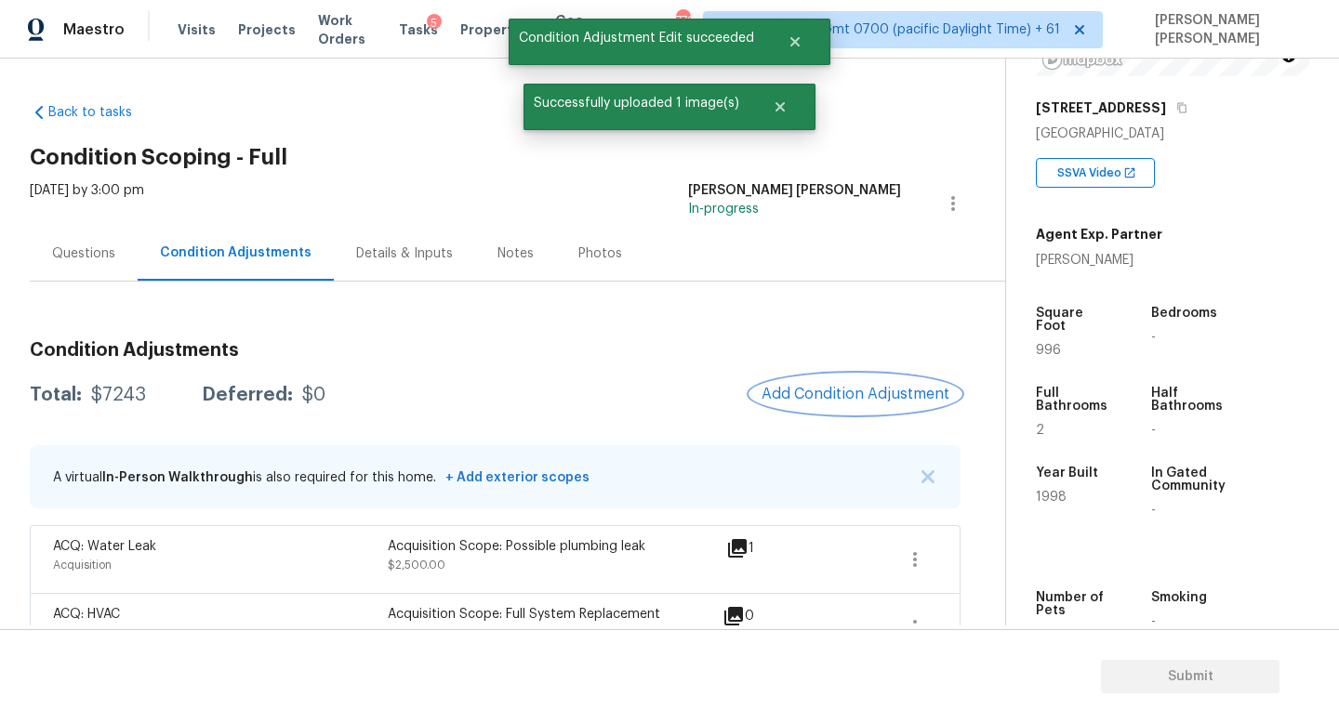
scroll to position [42, 0]
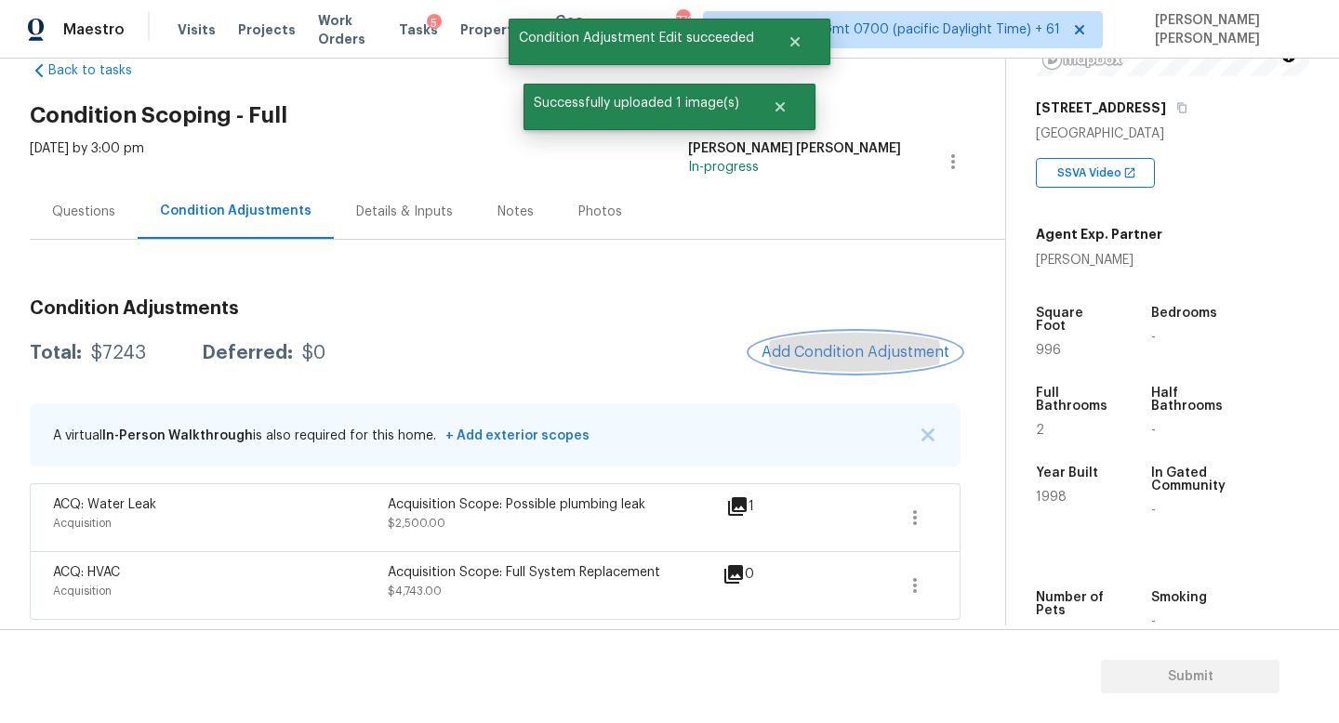
click at [872, 358] on span "Add Condition Adjustment" at bounding box center [855, 352] width 188 height 17
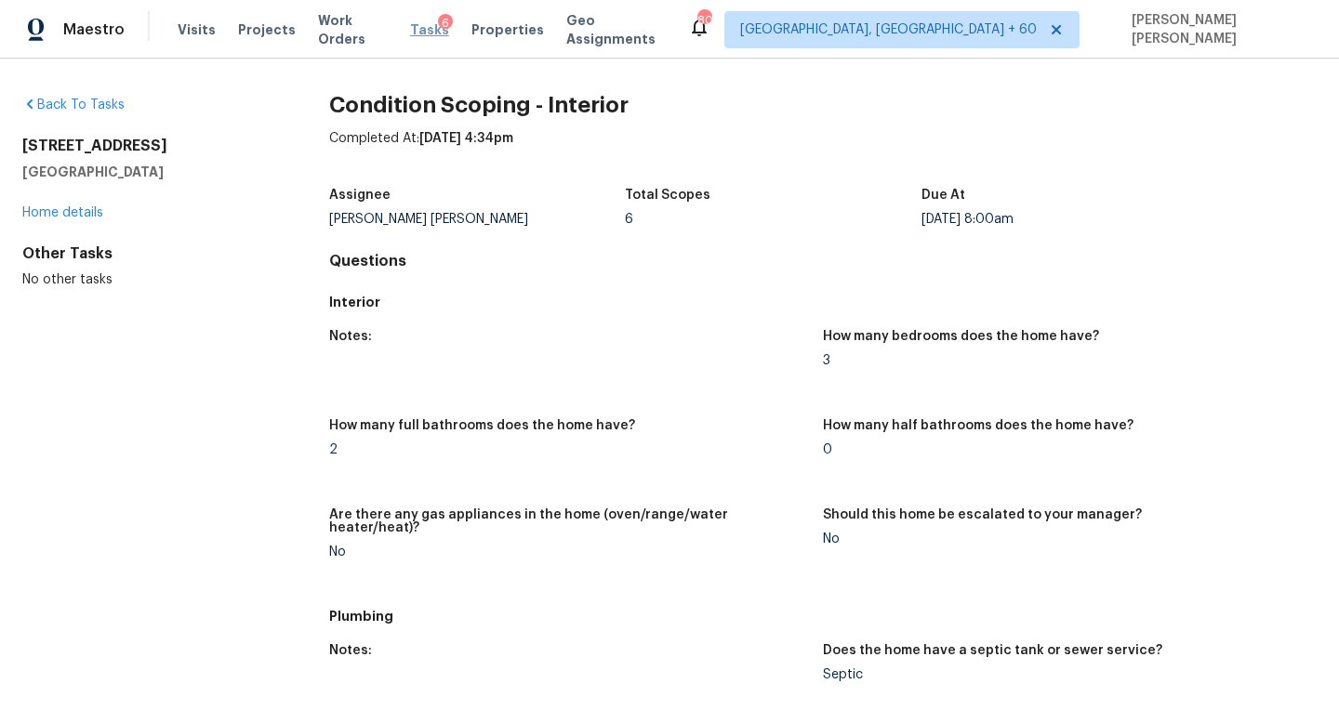
click at [417, 33] on span "Tasks" at bounding box center [429, 29] width 39 height 13
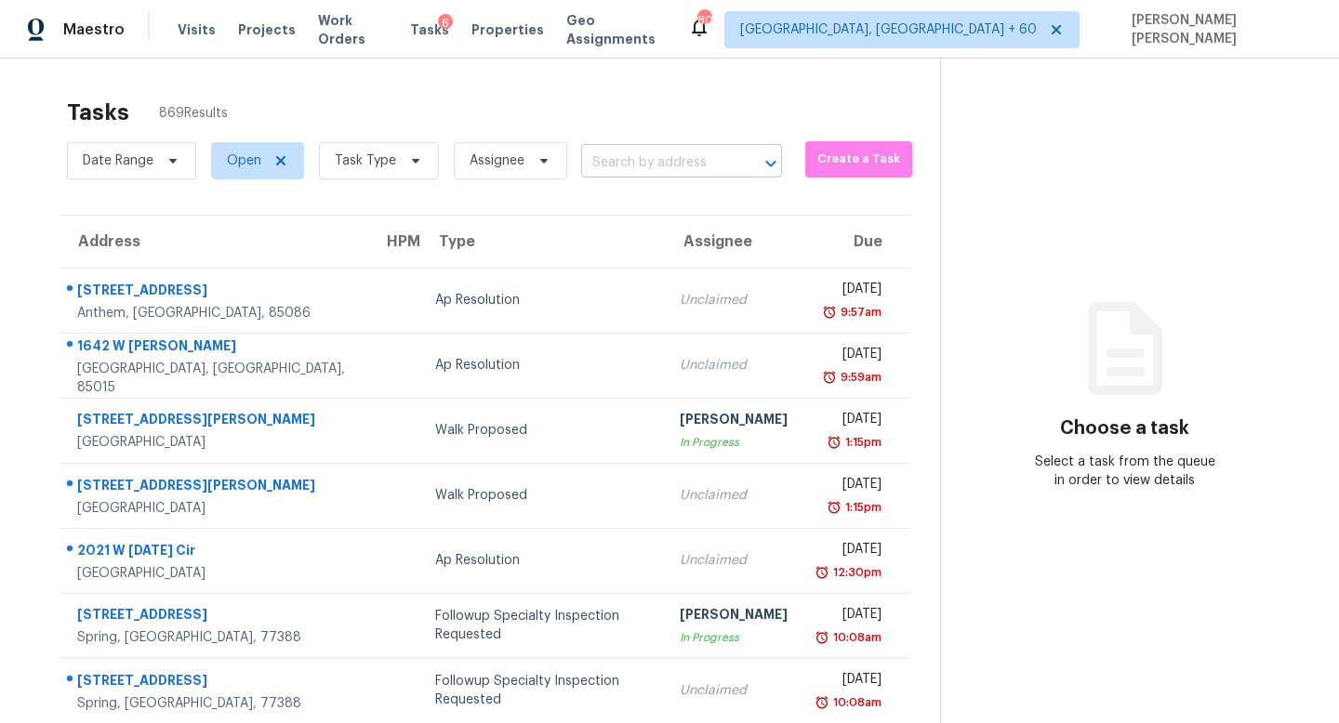
click at [673, 173] on input "text" at bounding box center [655, 163] width 149 height 29
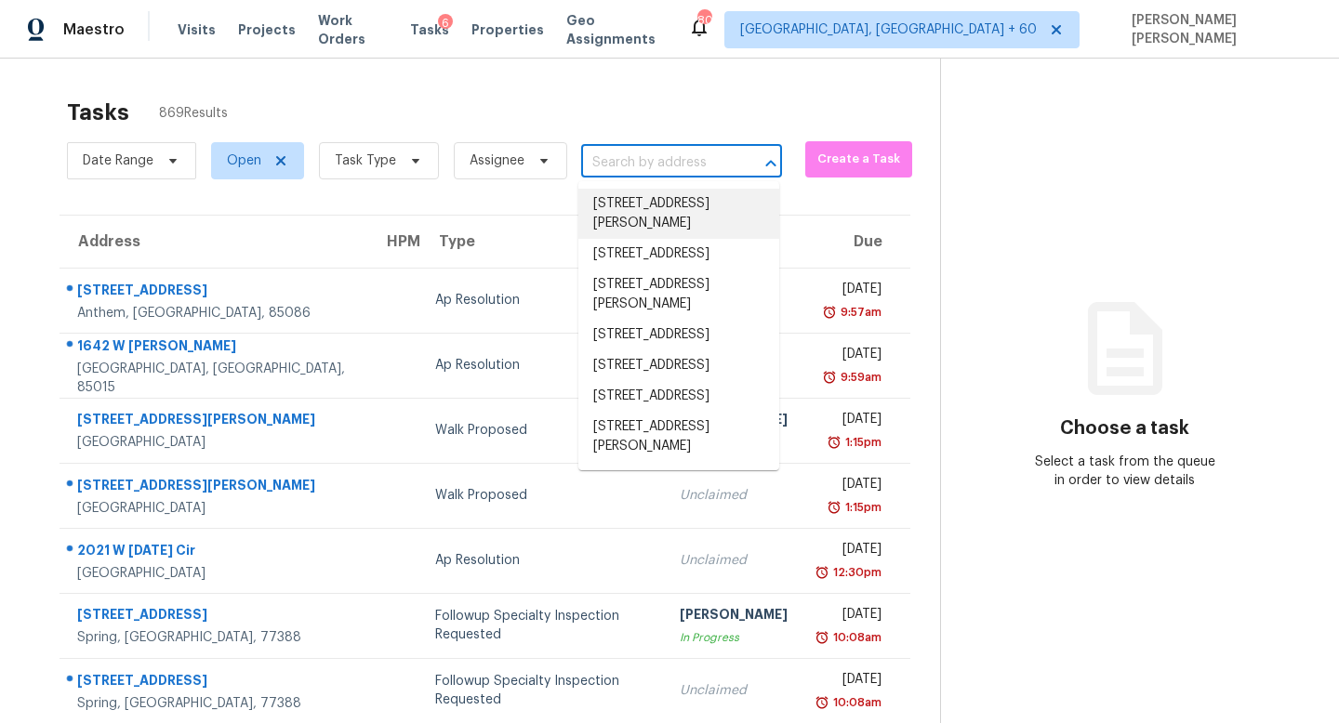
click at [650, 159] on input "text" at bounding box center [655, 163] width 149 height 29
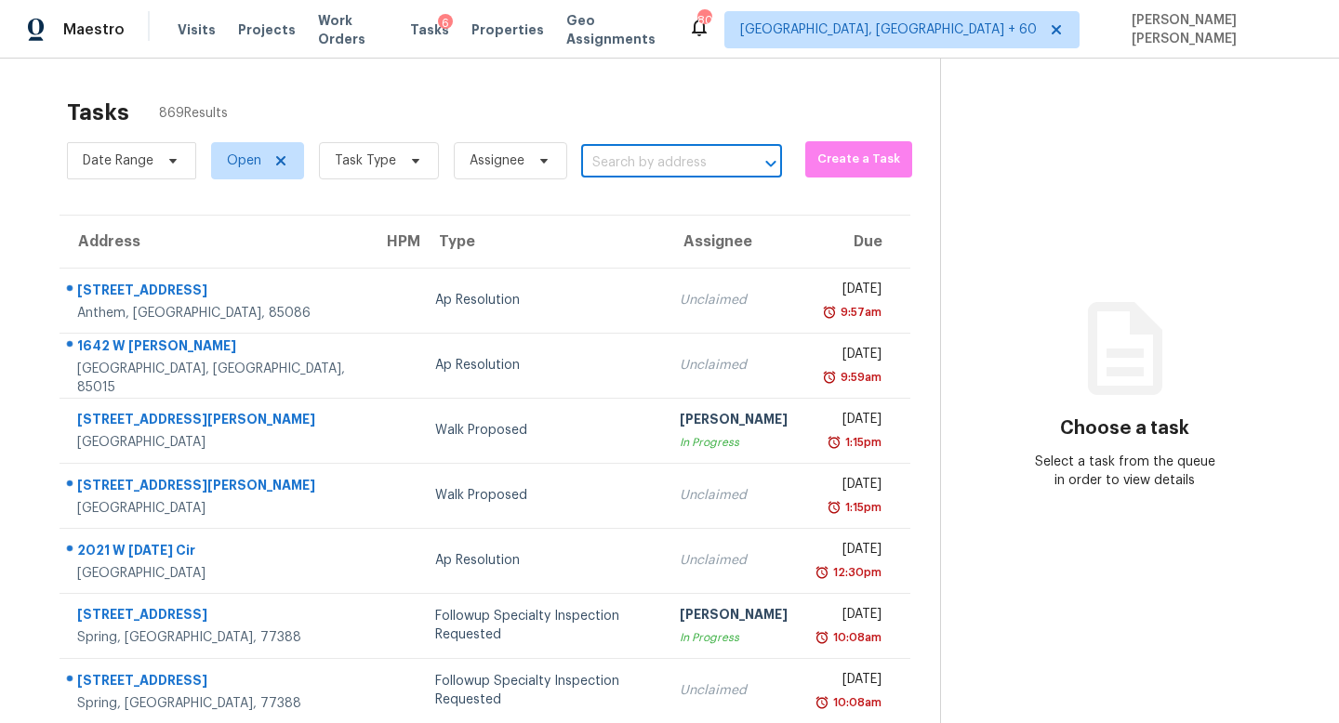
paste input "6540 S Heritage Pl W Centennial, CO, 80111"
type input "6540 S Heritage Pl W Centennial, CO, 80111"
click at [658, 207] on li "6540 S Heritage Pl W, Centennial, CO 80111" at bounding box center [678, 204] width 201 height 31
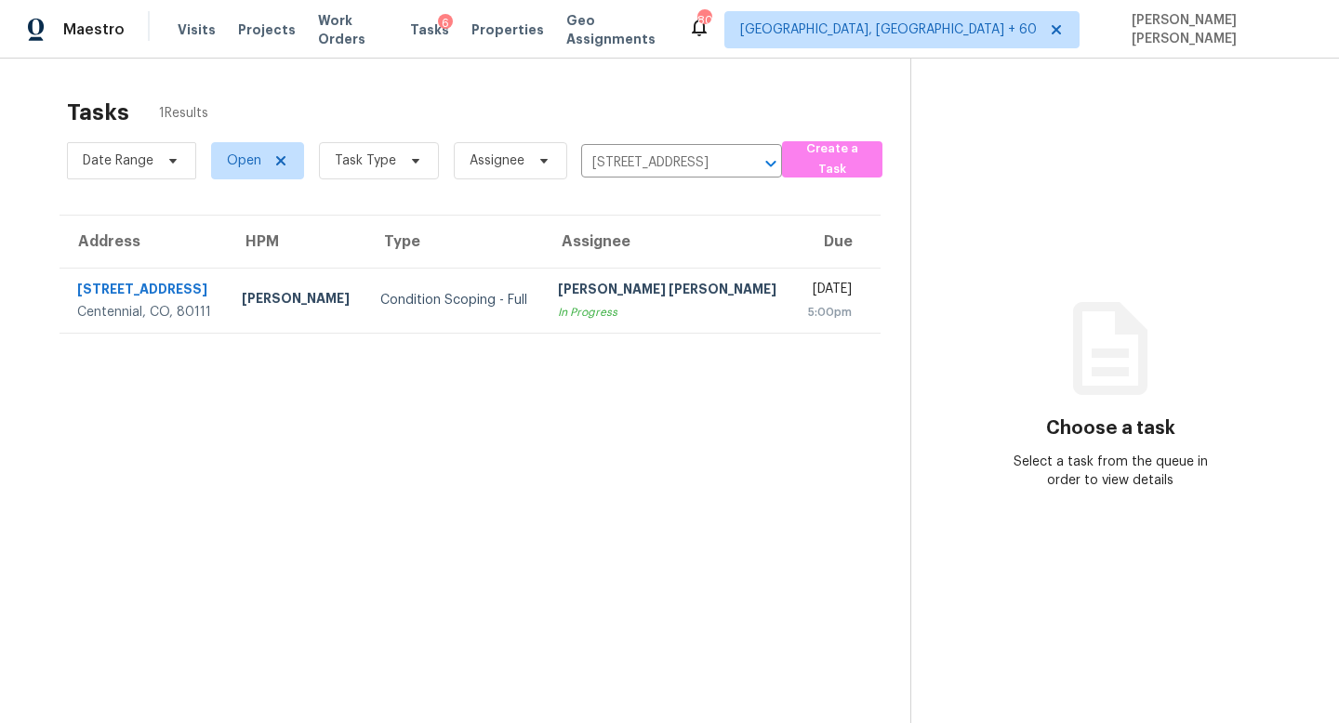
click at [793, 297] on td "Thu, Aug 21st 2025 5:00pm" at bounding box center [837, 300] width 88 height 65
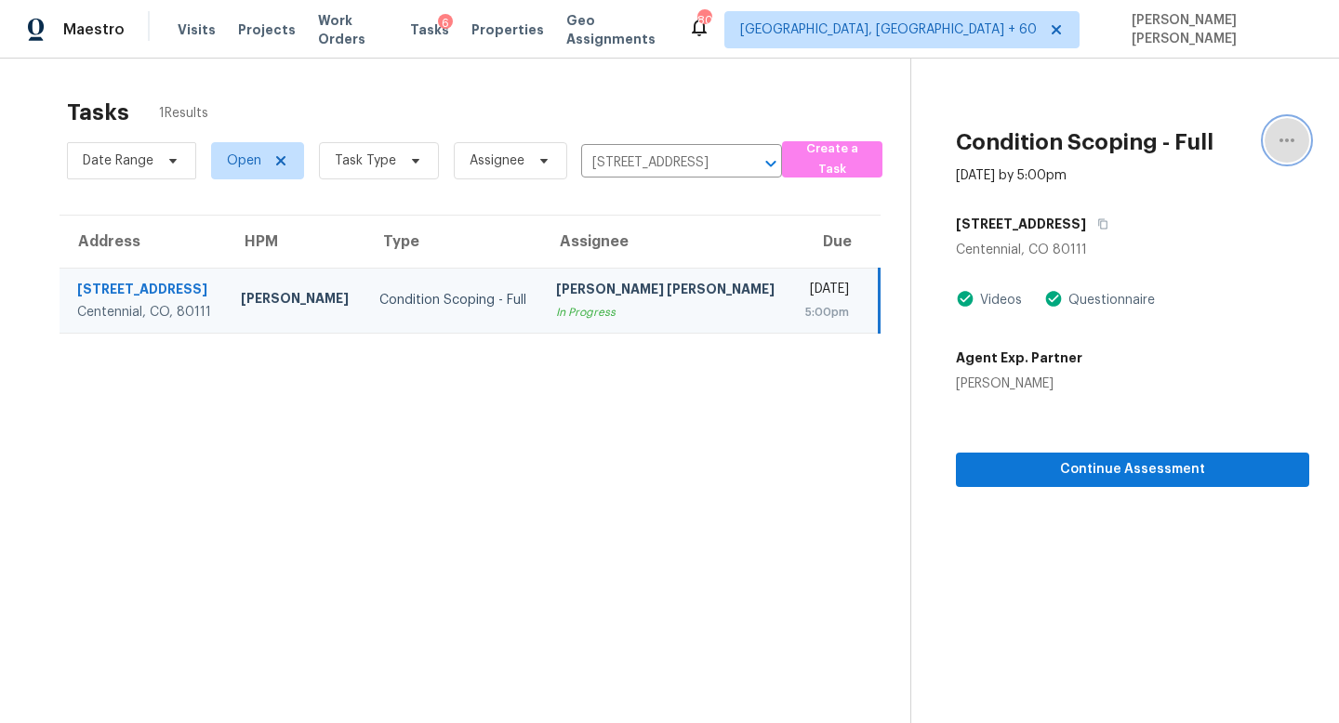
click at [1275, 145] on icon "button" at bounding box center [1286, 140] width 22 height 22
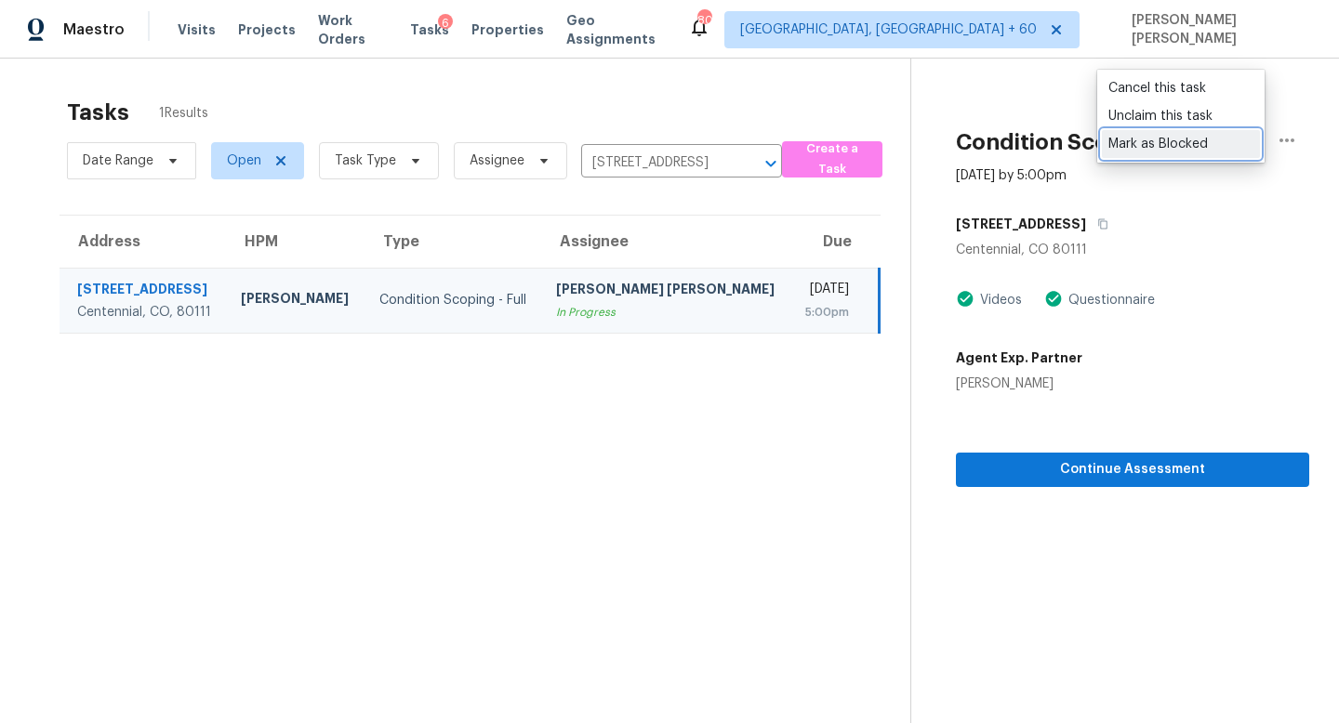
click at [1167, 142] on div "Mark as Blocked" at bounding box center [1180, 144] width 145 height 19
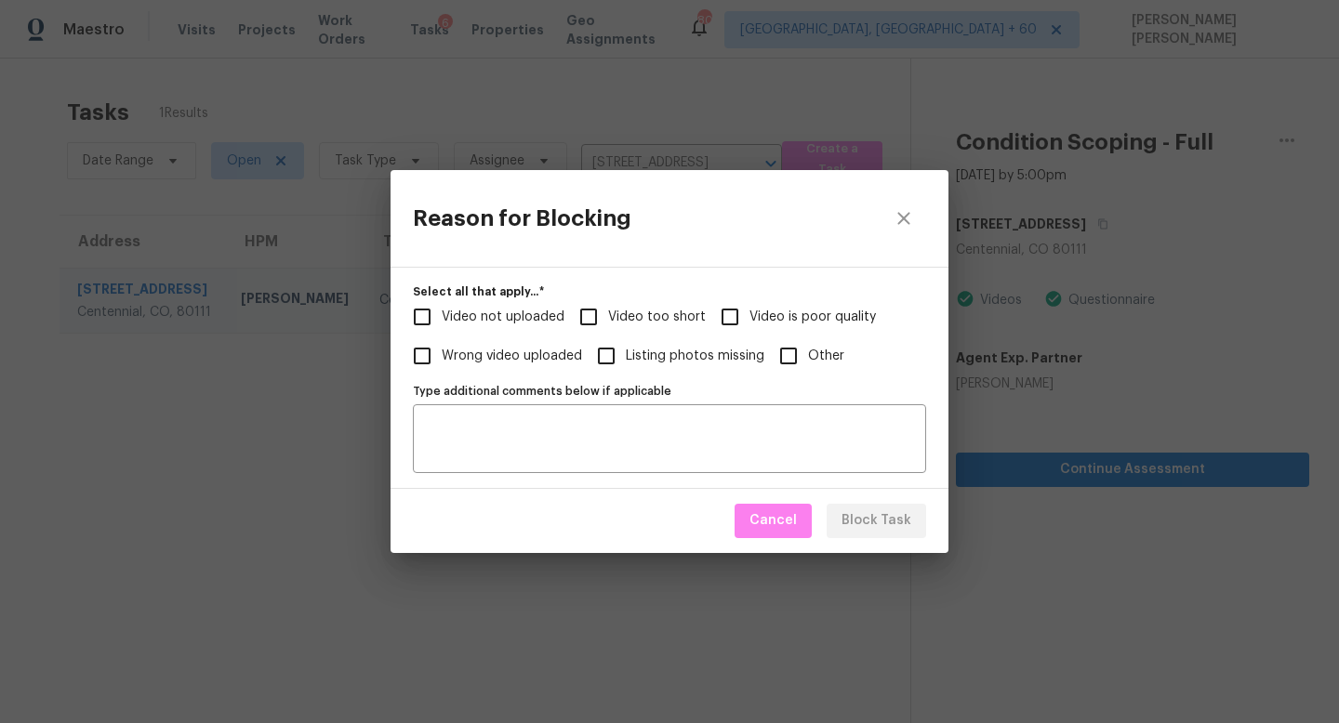
click at [436, 323] on input "Video not uploaded" at bounding box center [421, 316] width 39 height 39
checkbox input "true"
click at [900, 518] on span "Block Task" at bounding box center [876, 520] width 70 height 23
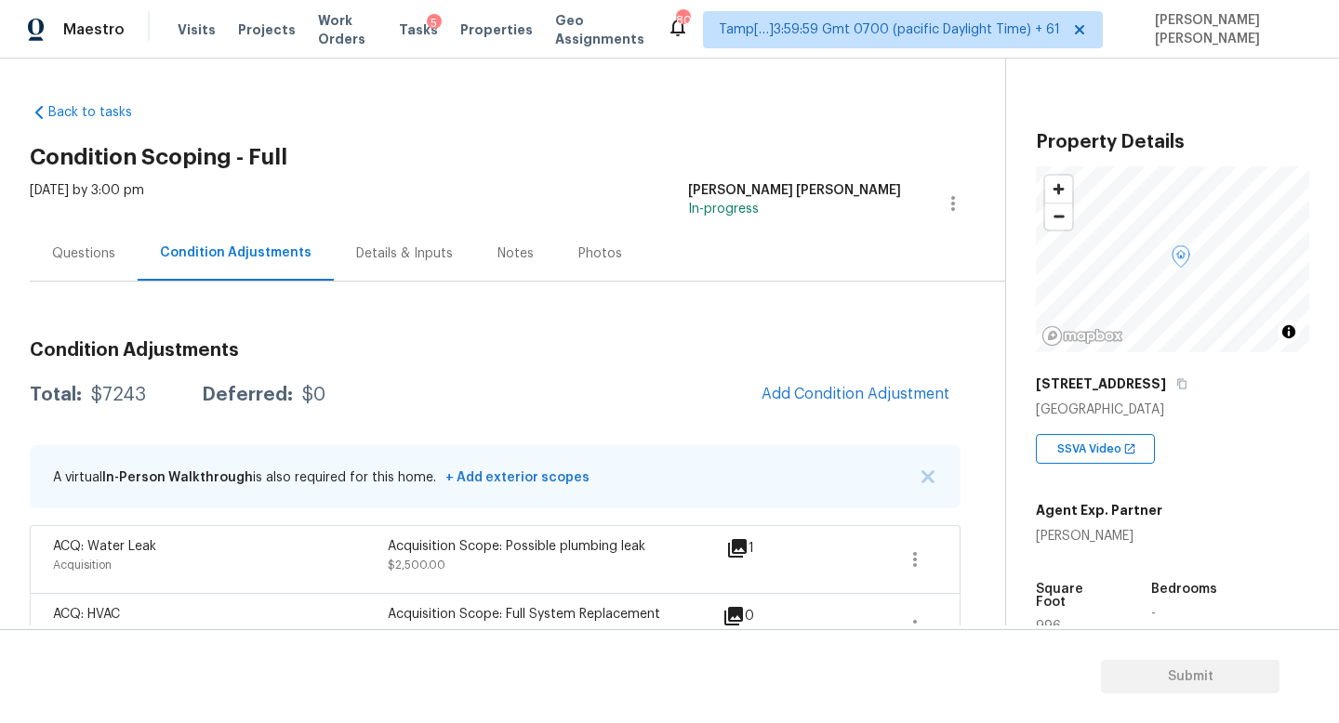
scroll to position [42, 0]
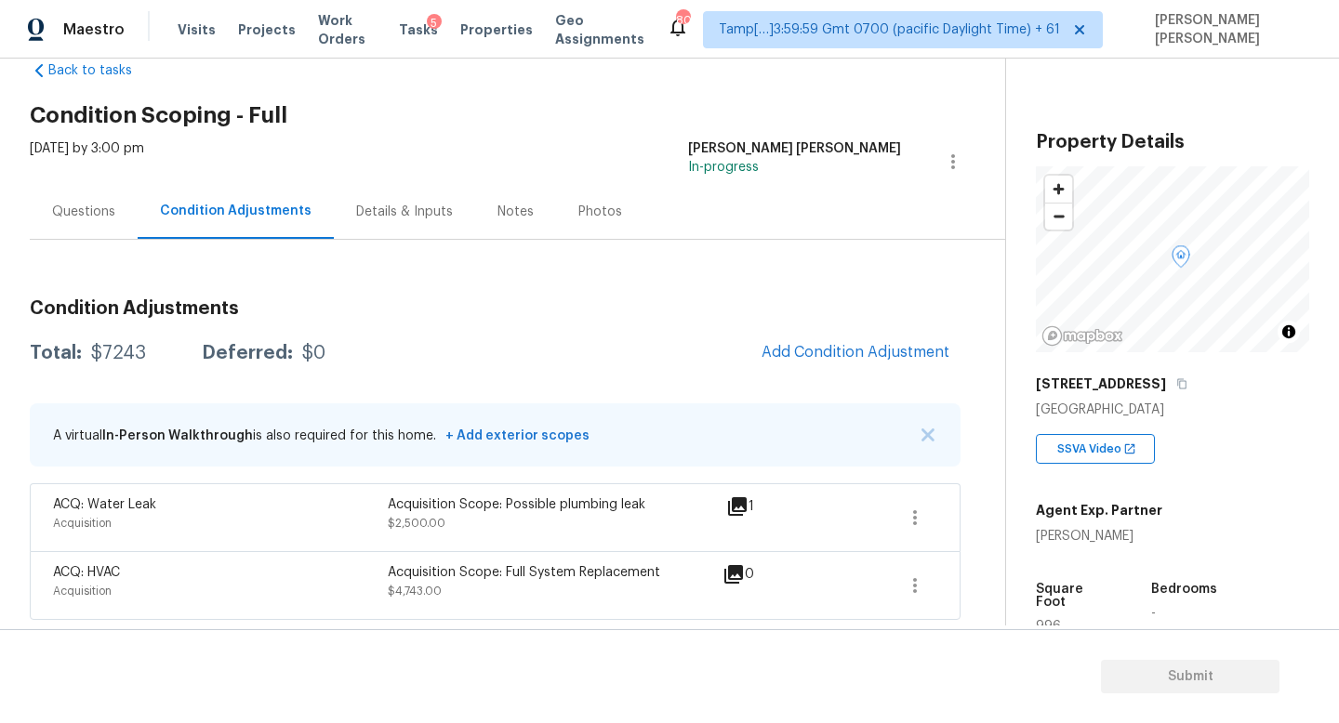
click at [821, 376] on div "Condition Adjustments Total: $7243 Deferred: $0 Add Condition Adjustment A virt…" at bounding box center [495, 452] width 930 height 336
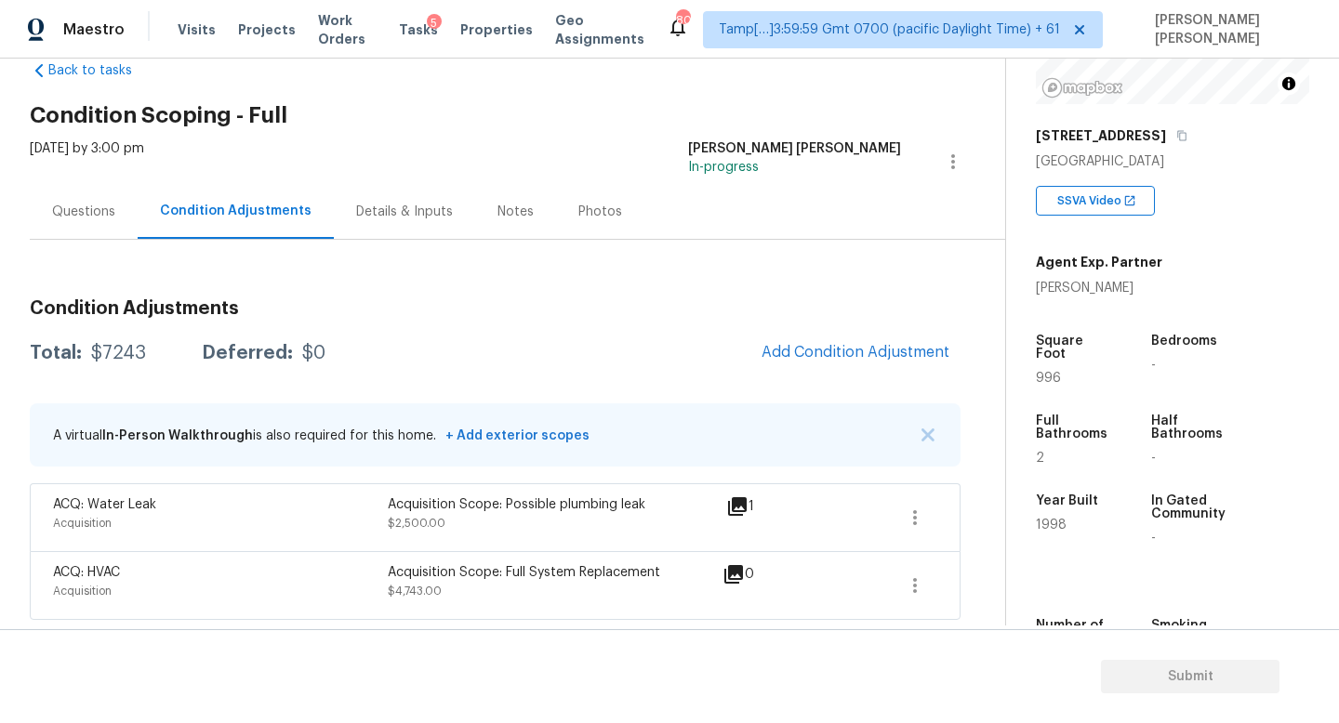
scroll to position [396, 0]
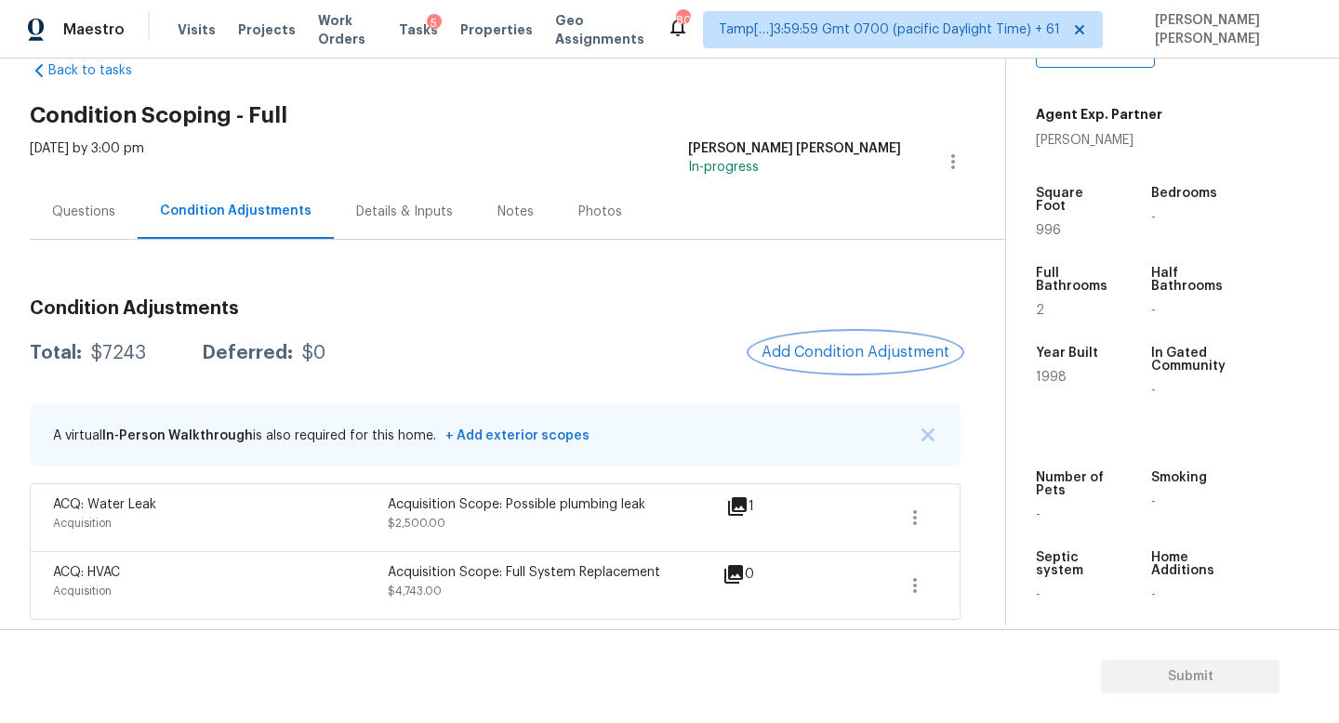
click at [869, 338] on button "Add Condition Adjustment" at bounding box center [855, 352] width 210 height 39
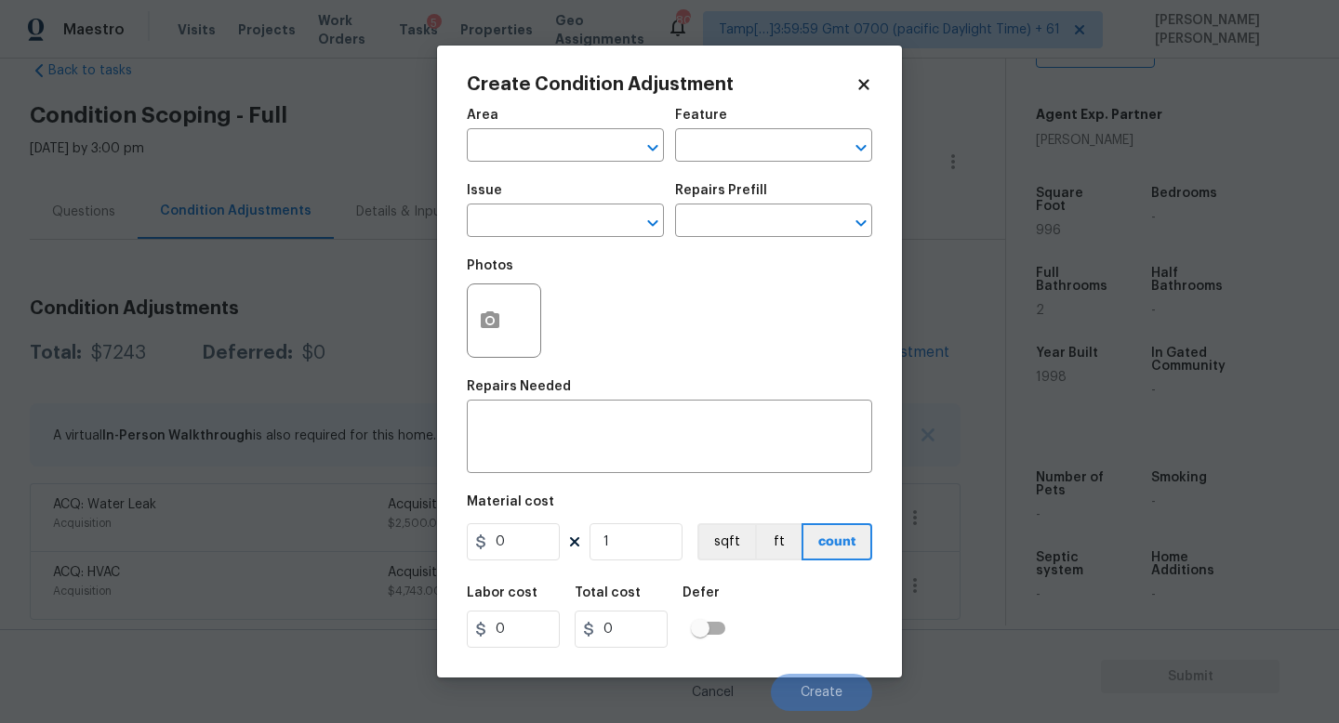
click at [821, 357] on div "Photos" at bounding box center [669, 308] width 405 height 121
click at [523, 206] on div "Issue" at bounding box center [565, 196] width 197 height 24
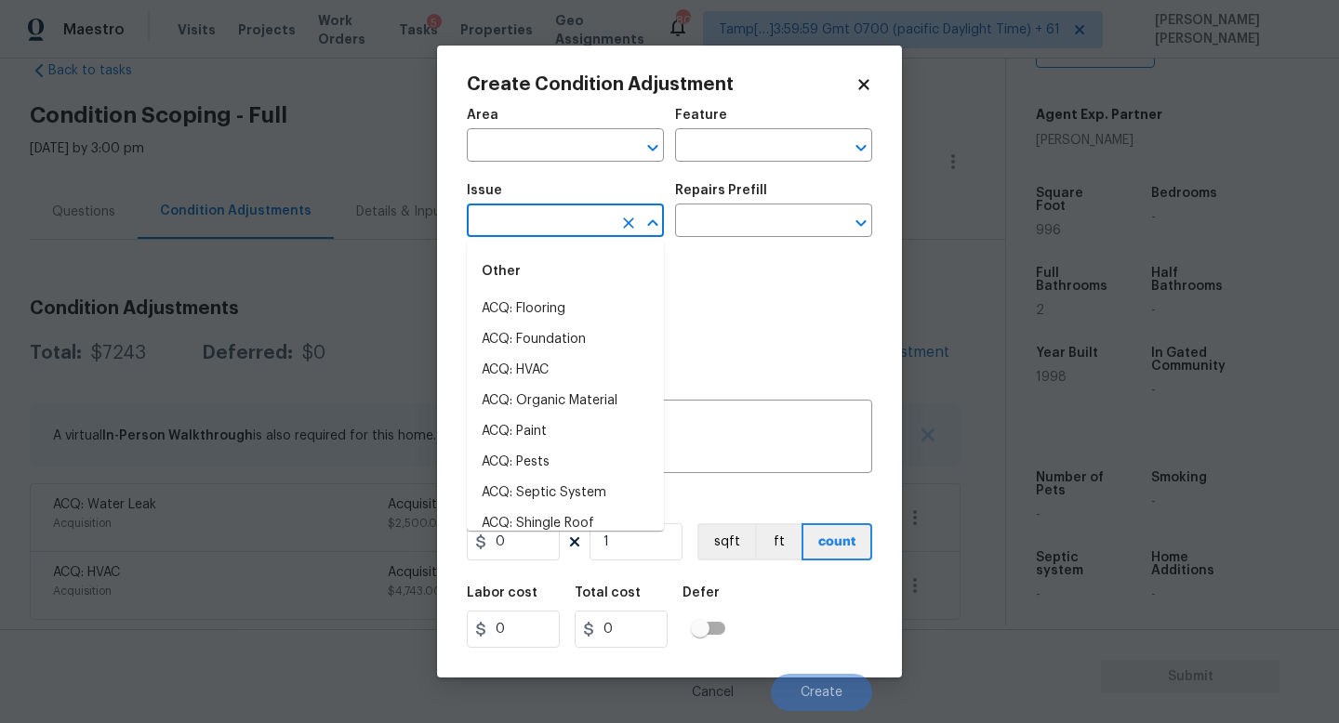
click at [531, 223] on input "text" at bounding box center [539, 222] width 145 height 29
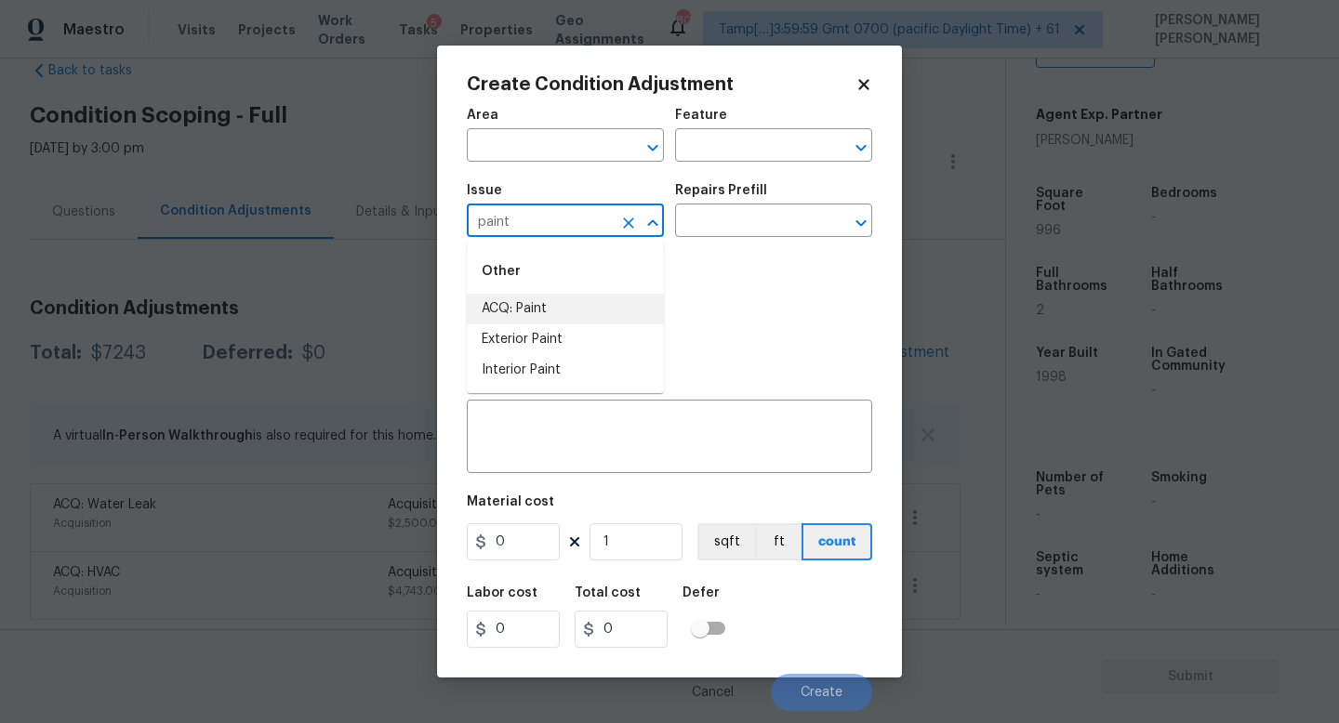
click at [567, 313] on li "ACQ: Paint" at bounding box center [565, 309] width 197 height 31
type input "ACQ: Paint"
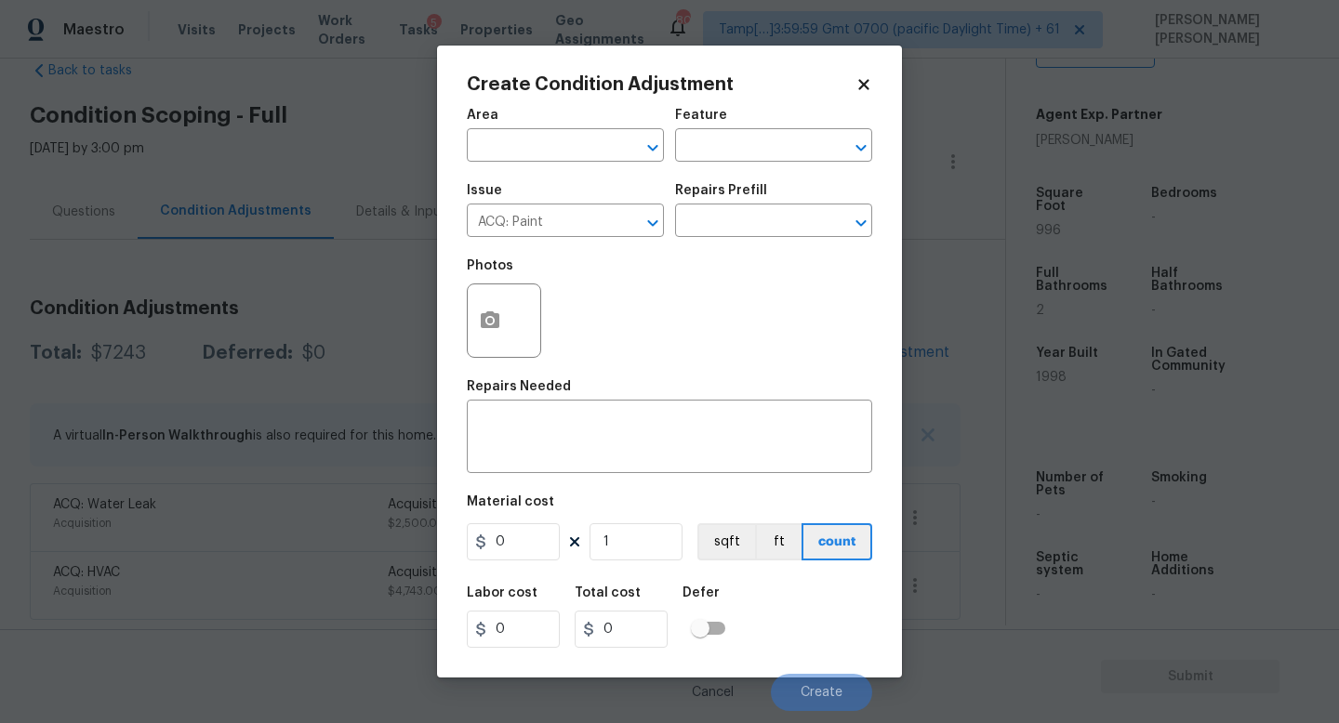
click at [736, 207] on div "Repairs Prefill" at bounding box center [773, 196] width 197 height 24
click at [736, 231] on input "text" at bounding box center [747, 222] width 145 height 29
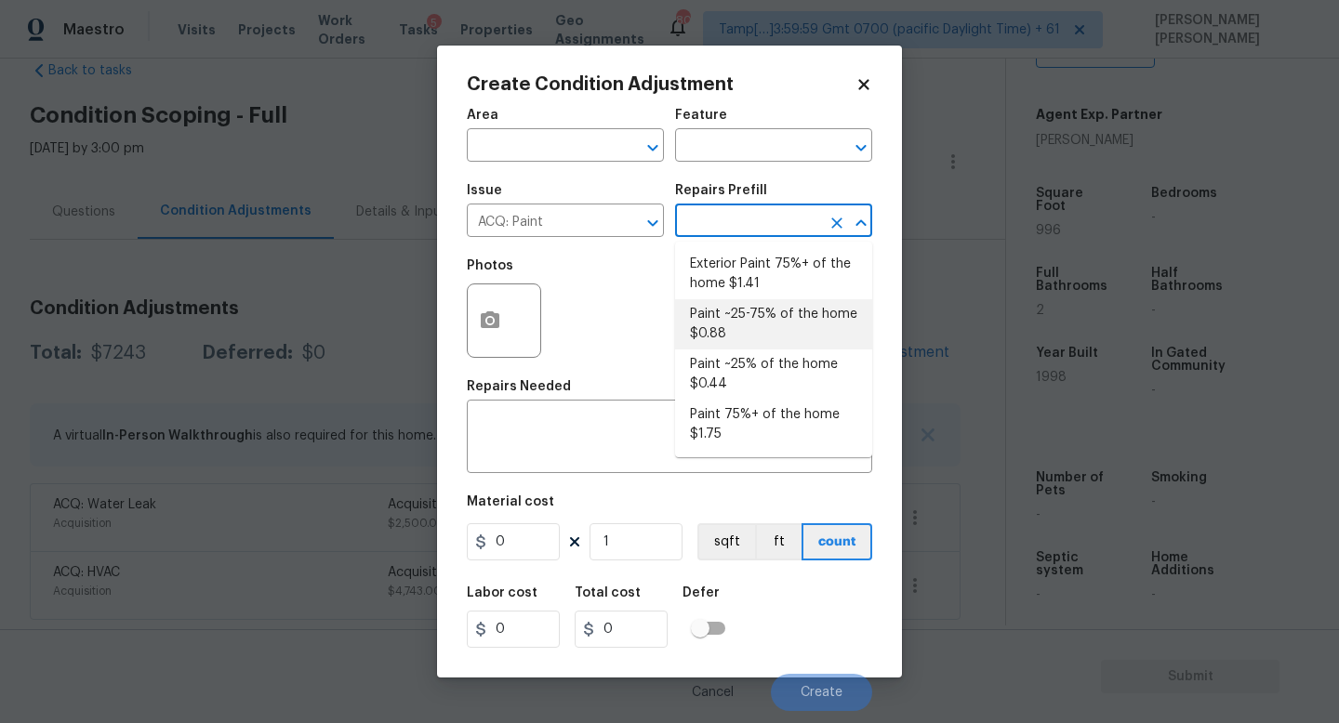
click at [739, 376] on li "Paint ~25% of the home $0.44" at bounding box center [773, 374] width 197 height 50
type input "Acquisition"
type textarea "Acquisition Scope: ~25% of the home needs interior paint"
type input "0.44"
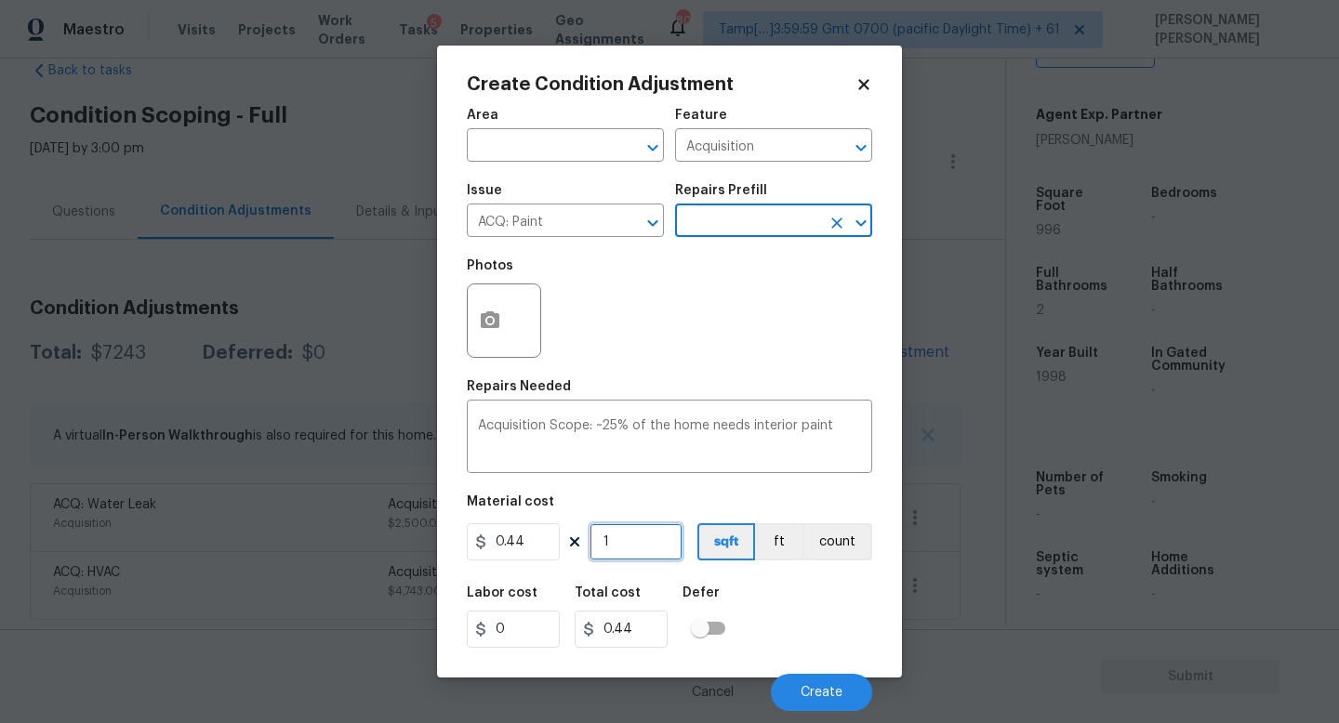
click at [631, 549] on input "1" at bounding box center [635, 541] width 93 height 37
type input "0"
type input "9"
type input "3.96"
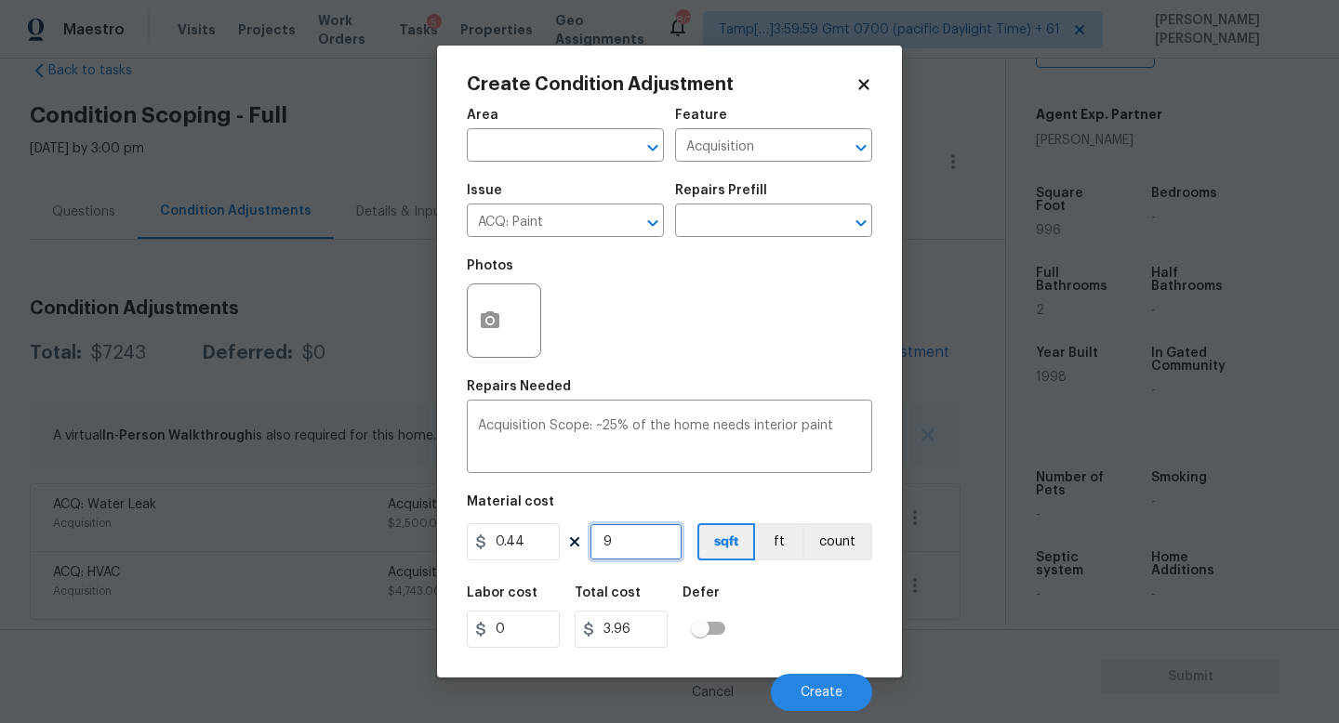
type input "99"
type input "43.56"
type input "999"
type input "439.56"
type input "9996"
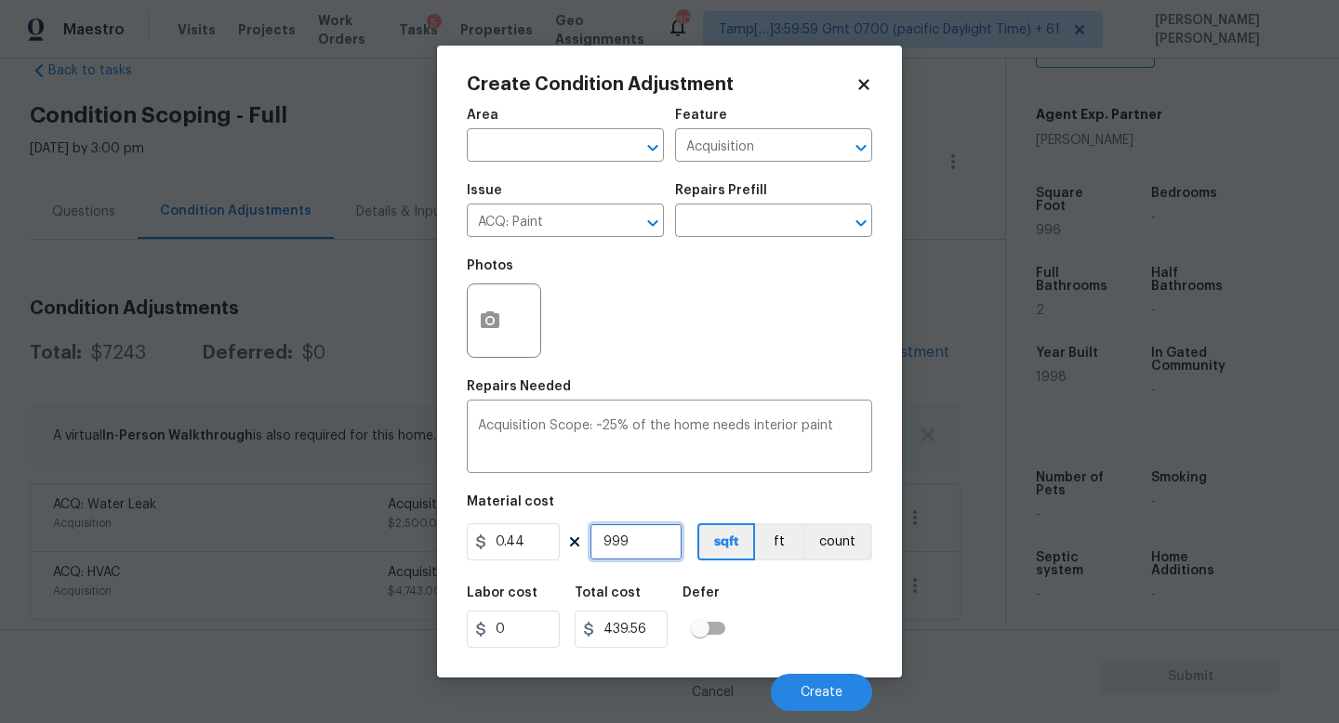
type input "4398.24"
type input "999"
type input "439.56"
type input "99"
type input "43.56"
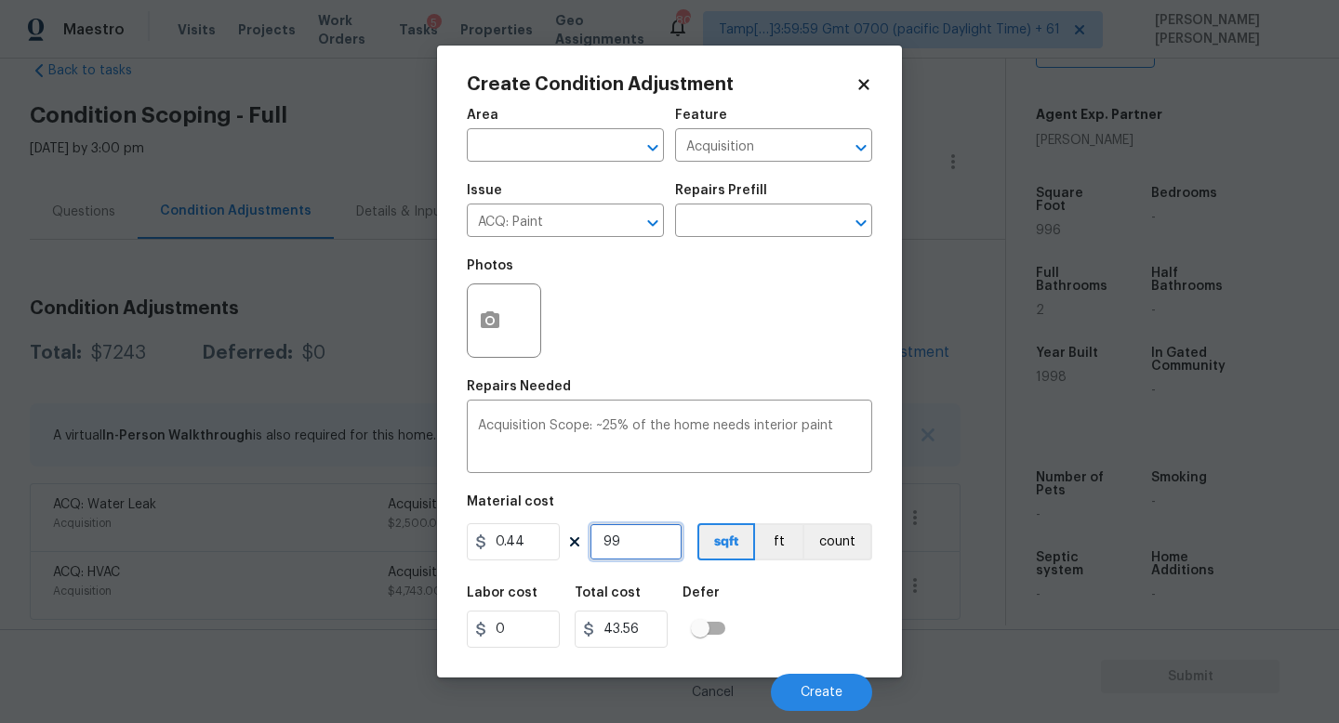
type input "996"
type input "438.24"
type input "996"
click at [824, 693] on span "Create" at bounding box center [821, 693] width 42 height 14
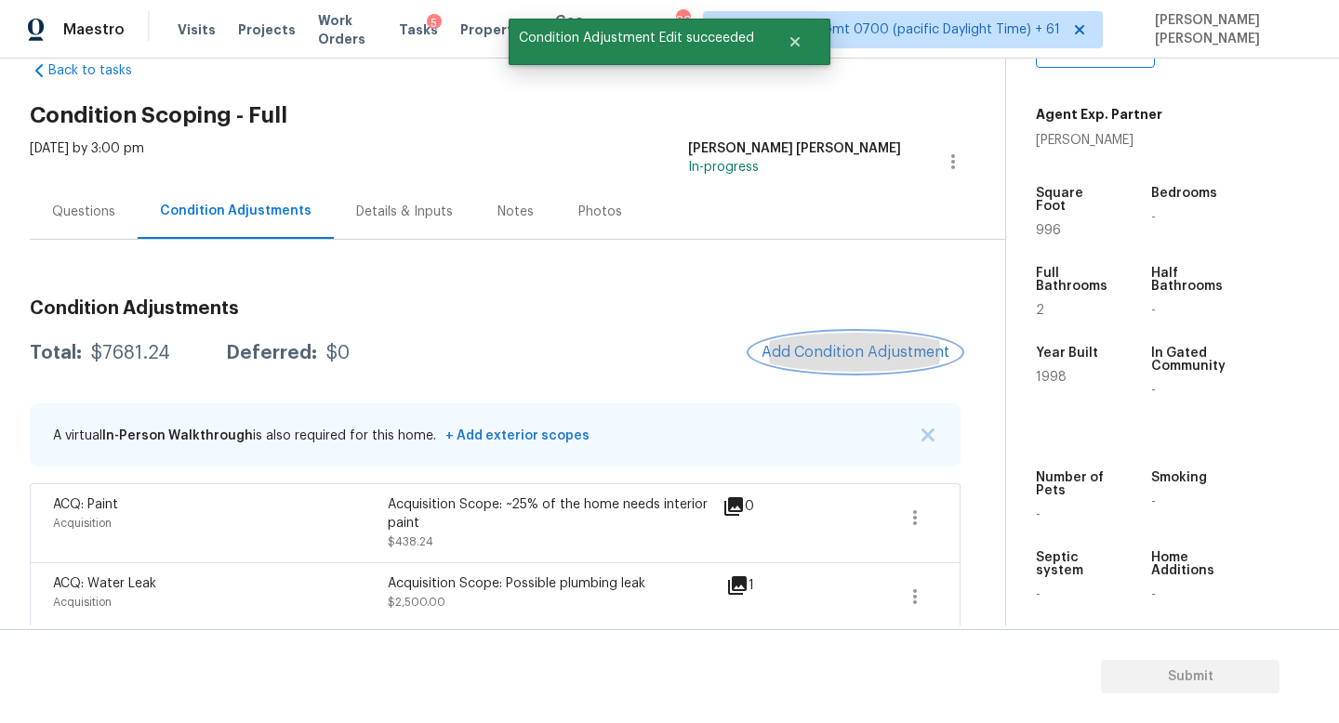
click at [896, 351] on span "Add Condition Adjustment" at bounding box center [855, 352] width 188 height 17
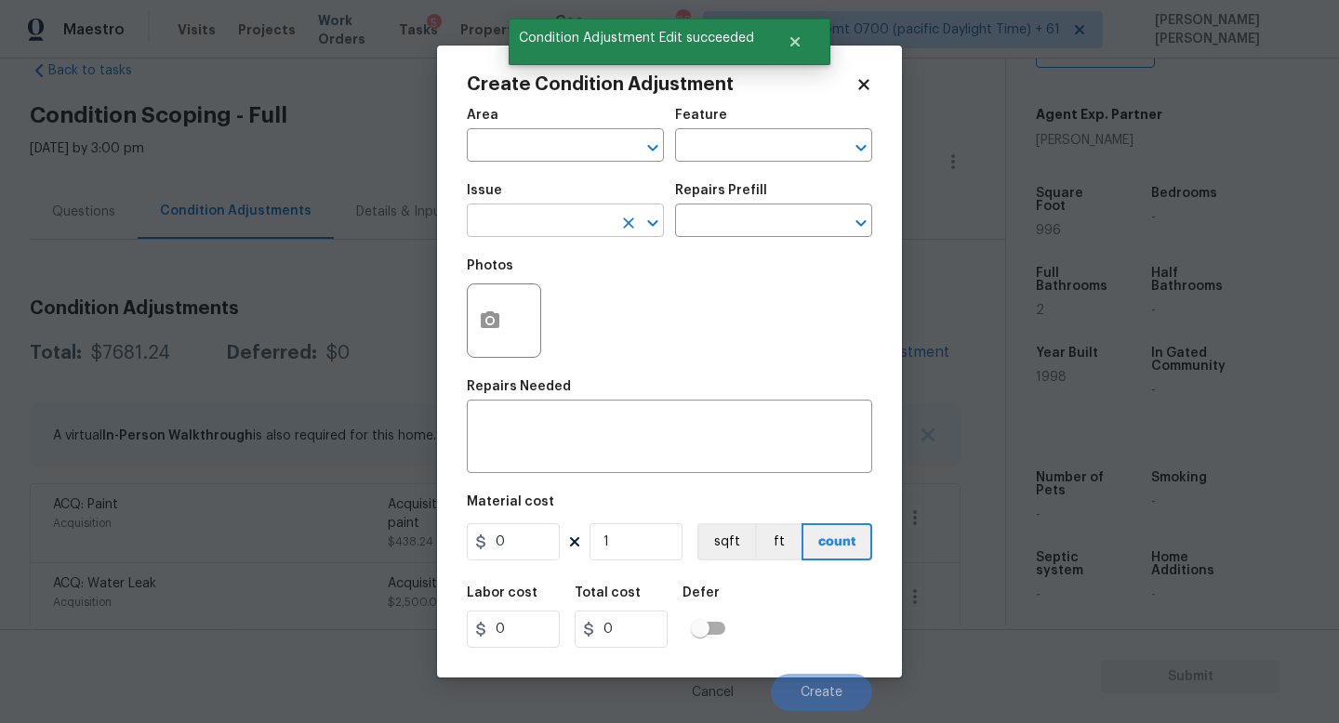
click at [536, 216] on input "text" at bounding box center [539, 222] width 145 height 29
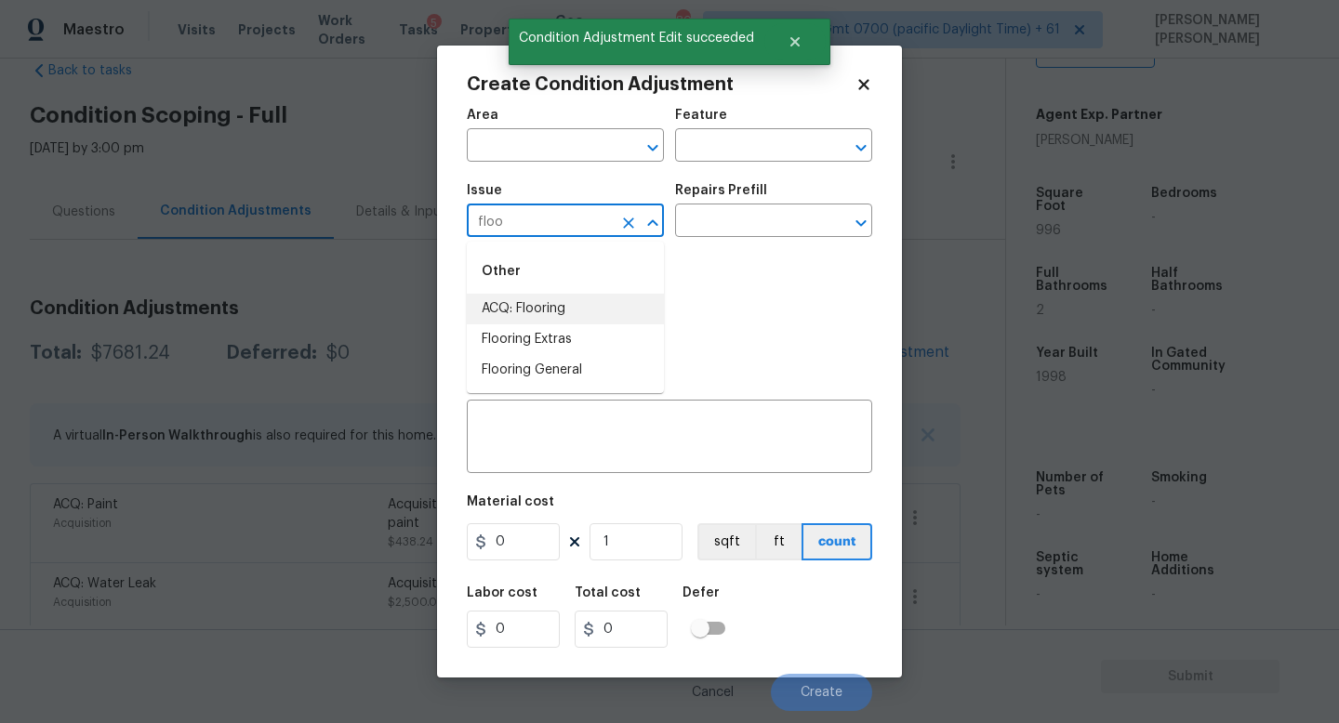
click at [532, 300] on li "ACQ: Flooring" at bounding box center [565, 309] width 197 height 31
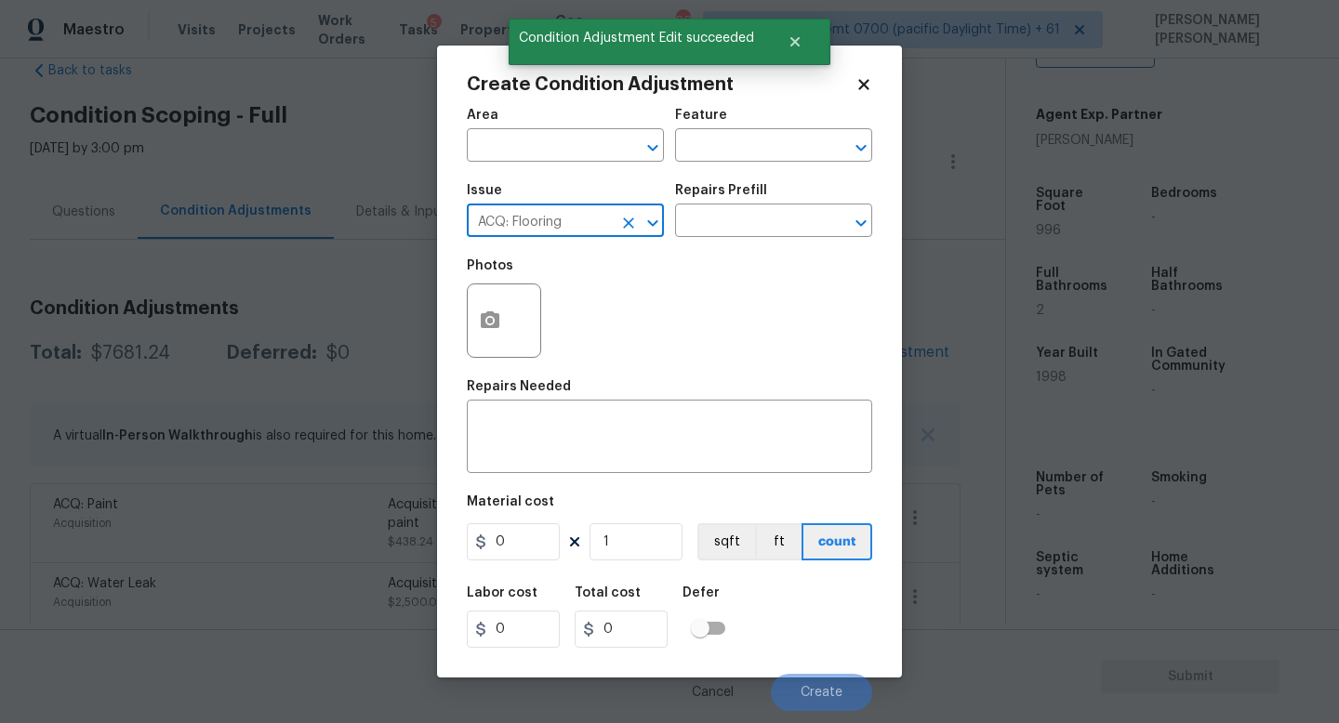
type input "ACQ: Flooring"
click at [667, 257] on div "Photos" at bounding box center [669, 308] width 405 height 121
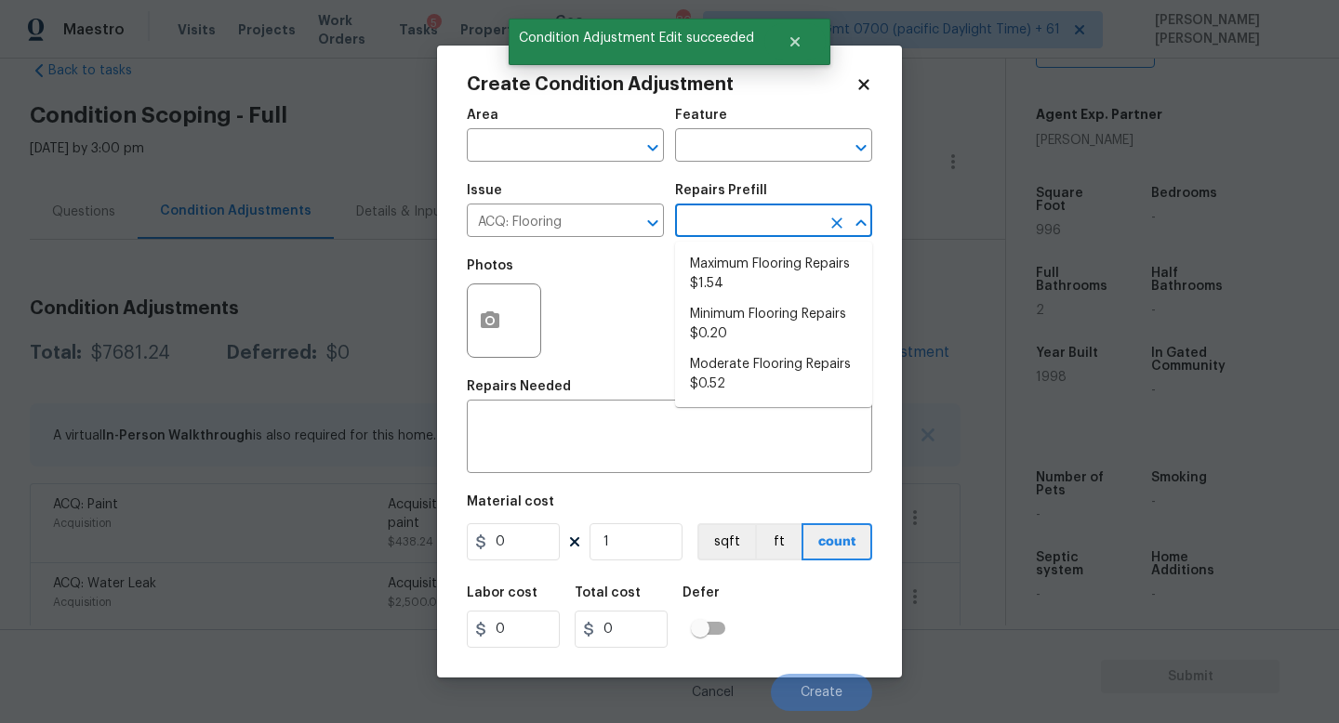
click at [722, 234] on input "text" at bounding box center [747, 222] width 145 height 29
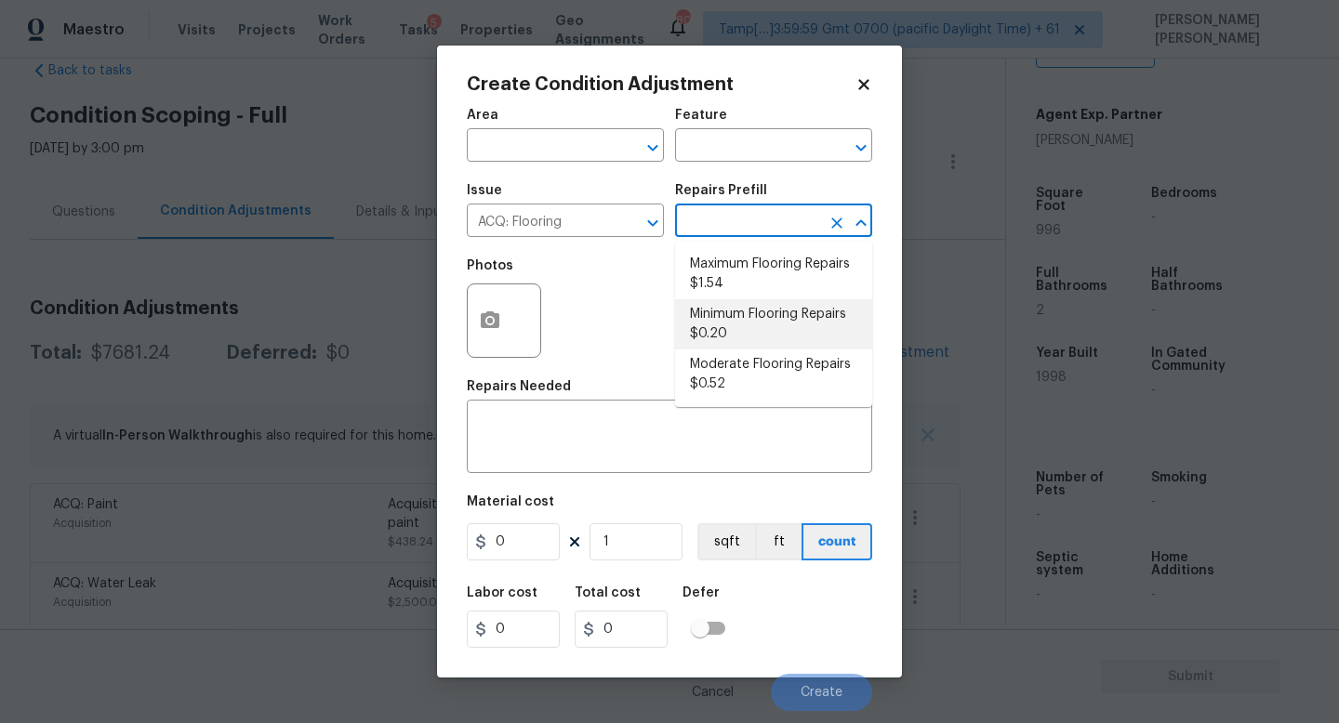
click at [735, 325] on li "Minimum Flooring Repairs $0.20" at bounding box center [773, 324] width 197 height 50
type input "Acquisition"
type textarea "Acquisition Scope: Minimum flooring repairs"
type input "0.2"
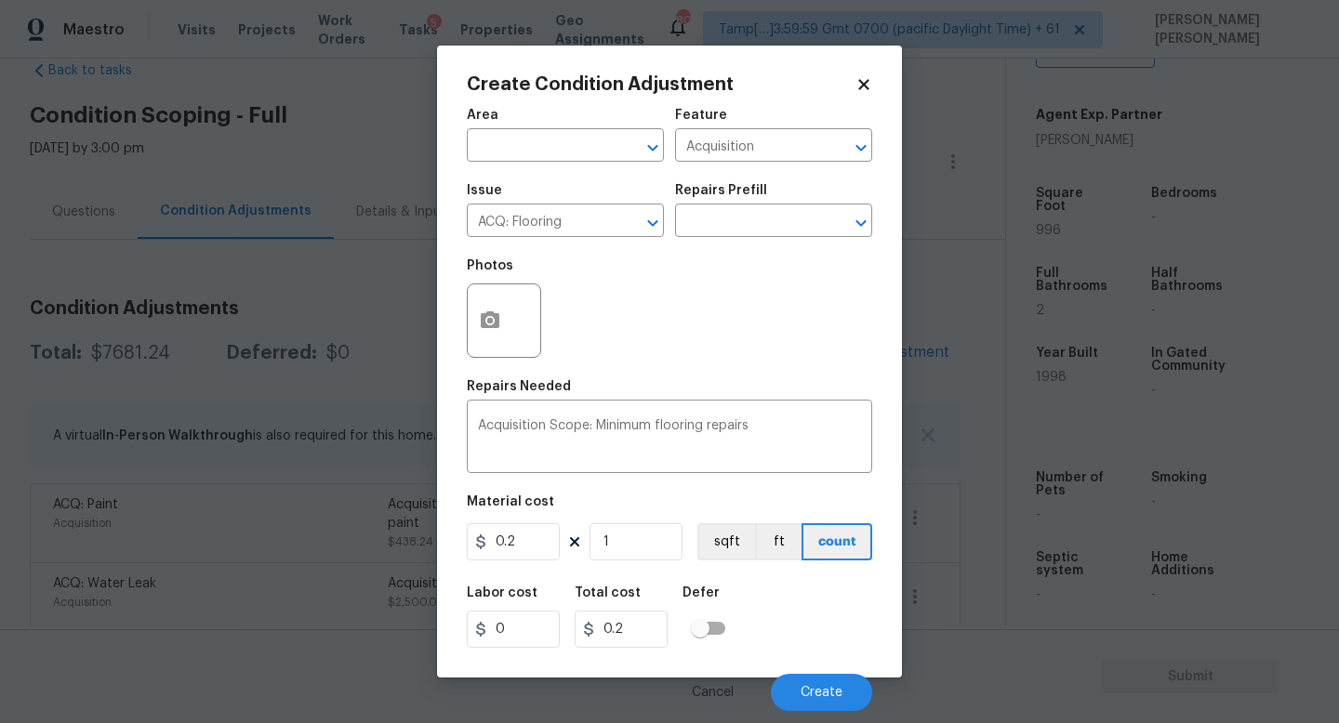
click at [628, 579] on div "Labor cost 0 Total cost 0.2 Defer" at bounding box center [669, 617] width 405 height 84
click at [640, 548] on input "1" at bounding box center [635, 541] width 93 height 37
type input "0"
type input "9"
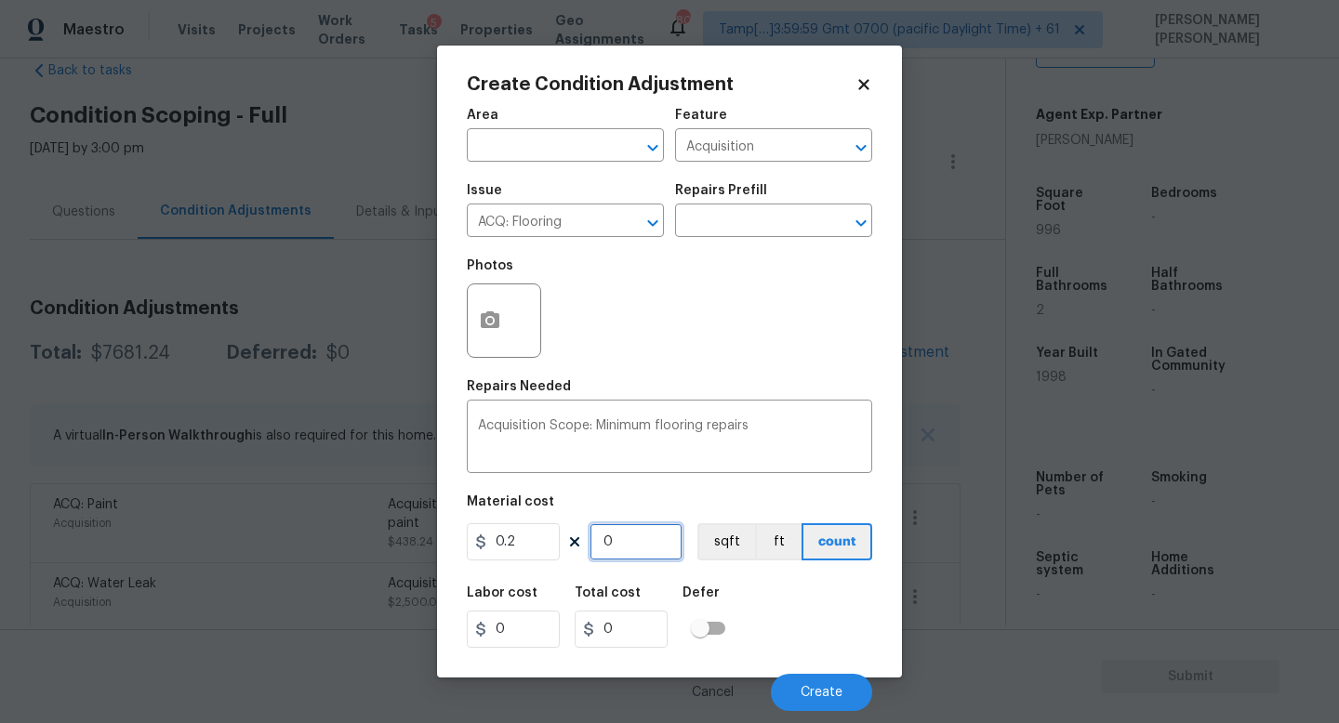
type input "1.8"
type input "99"
type input "19.8"
type input "996"
type input "199.2"
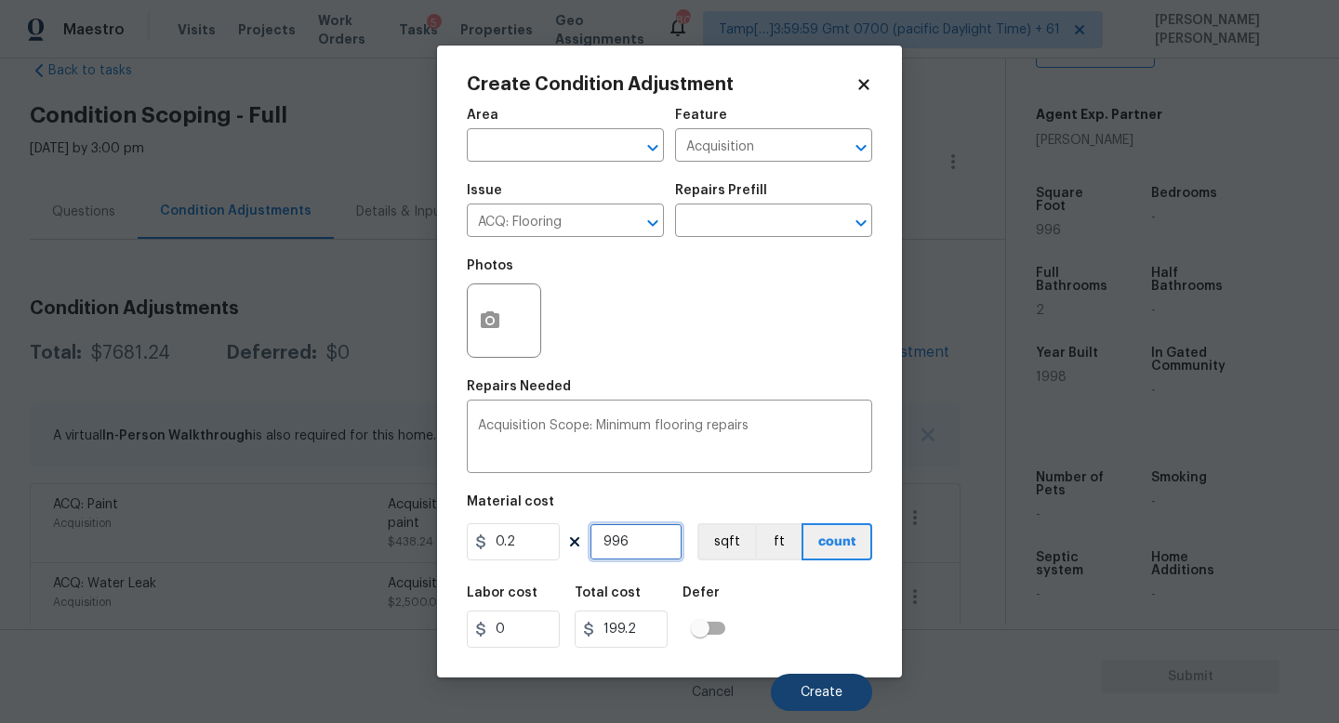
type input "996"
click at [802, 696] on span "Create" at bounding box center [821, 693] width 42 height 14
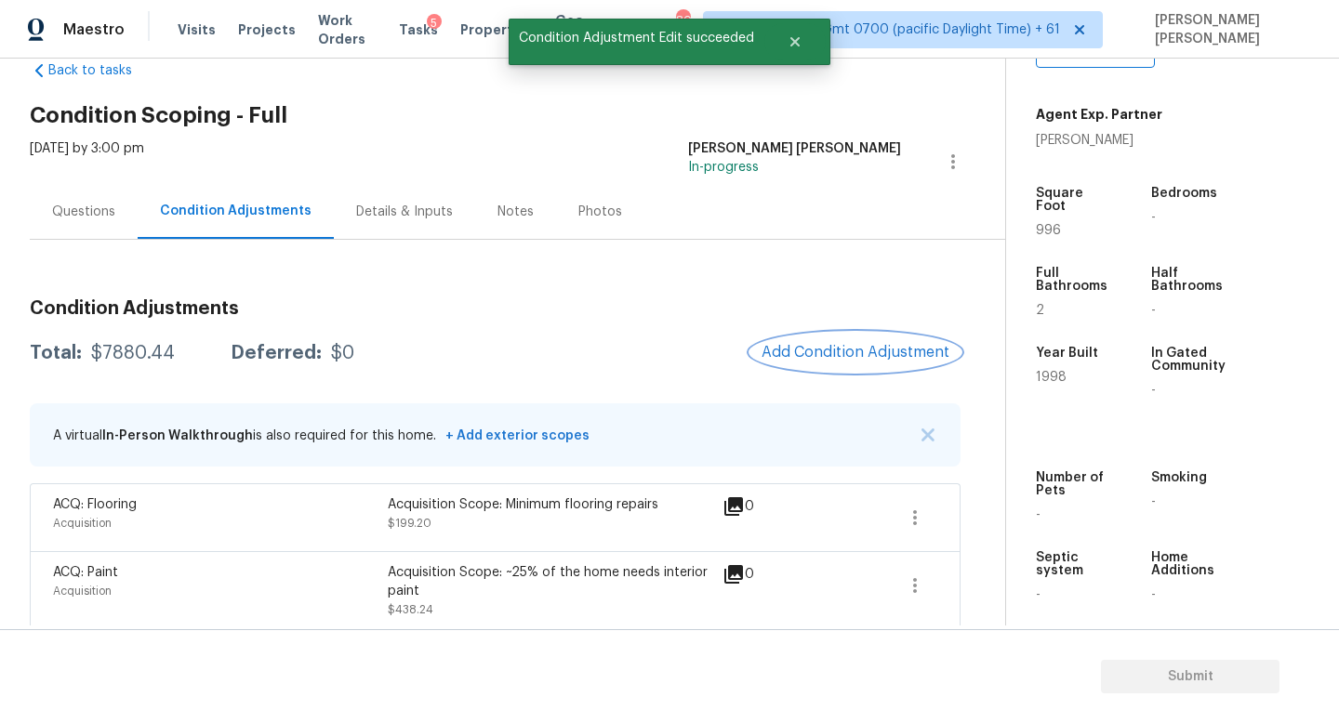
scroll to position [189, 0]
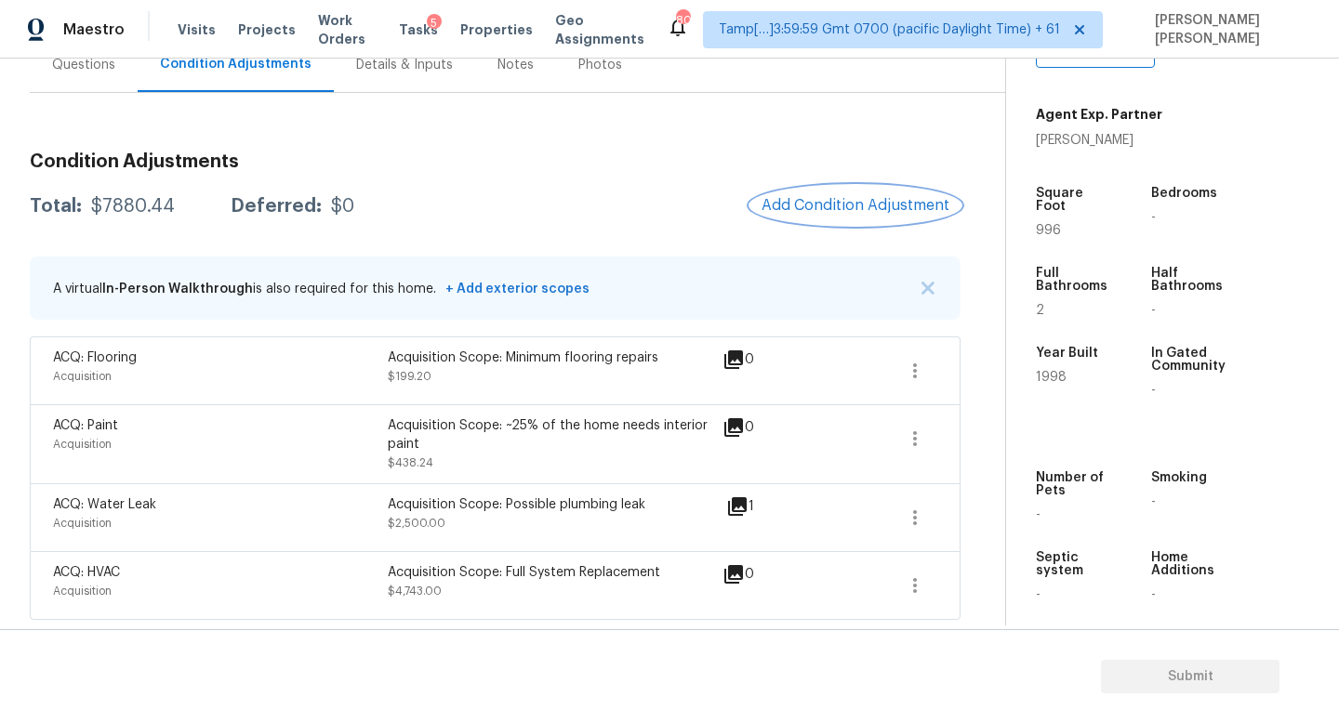
click at [780, 214] on button "Add Condition Adjustment" at bounding box center [855, 205] width 210 height 39
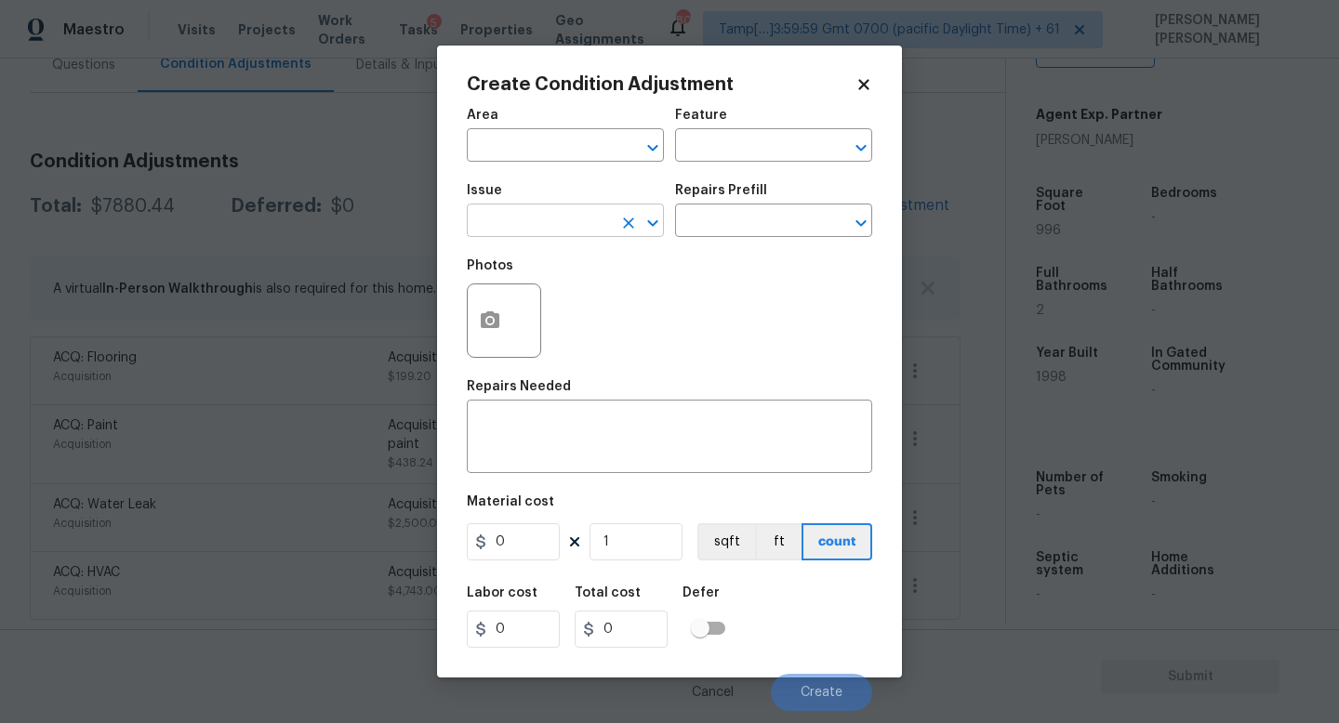
click at [583, 227] on input "text" at bounding box center [539, 222] width 145 height 29
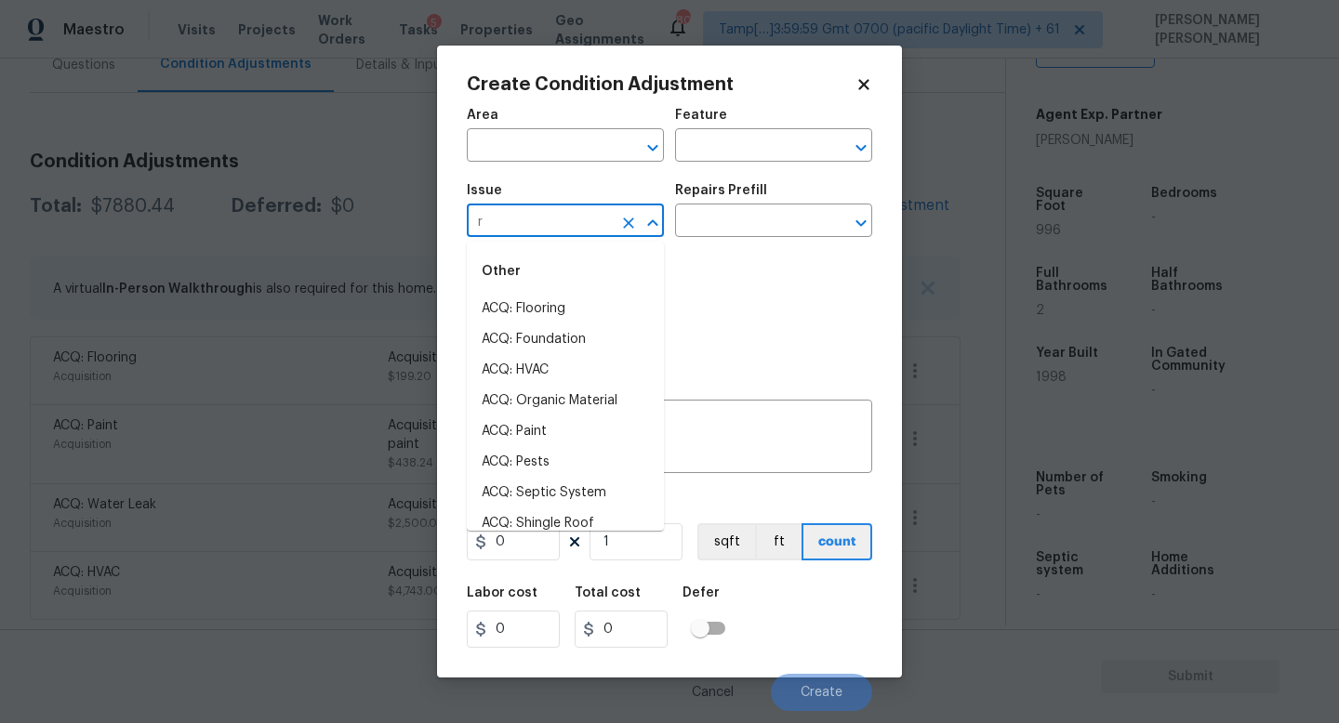
type input "re"
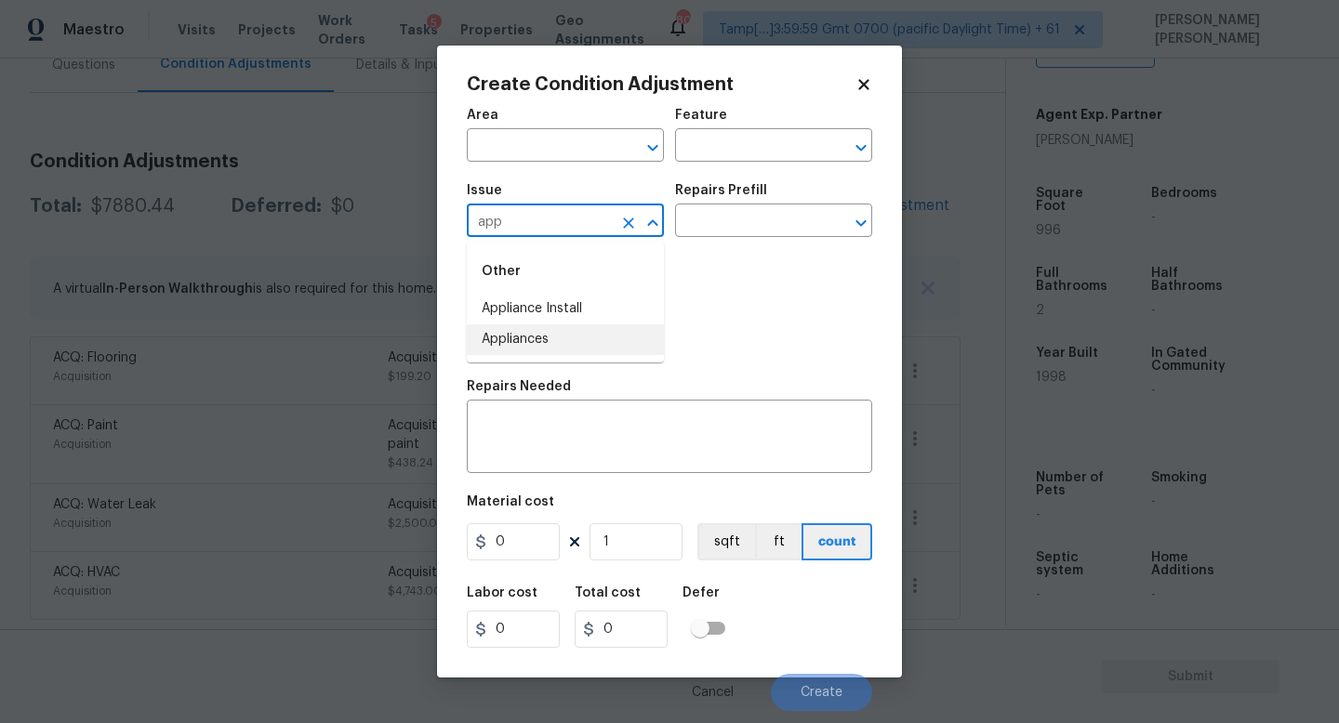
click at [566, 343] on li "Appliances" at bounding box center [565, 339] width 197 height 31
type input "Appliances"
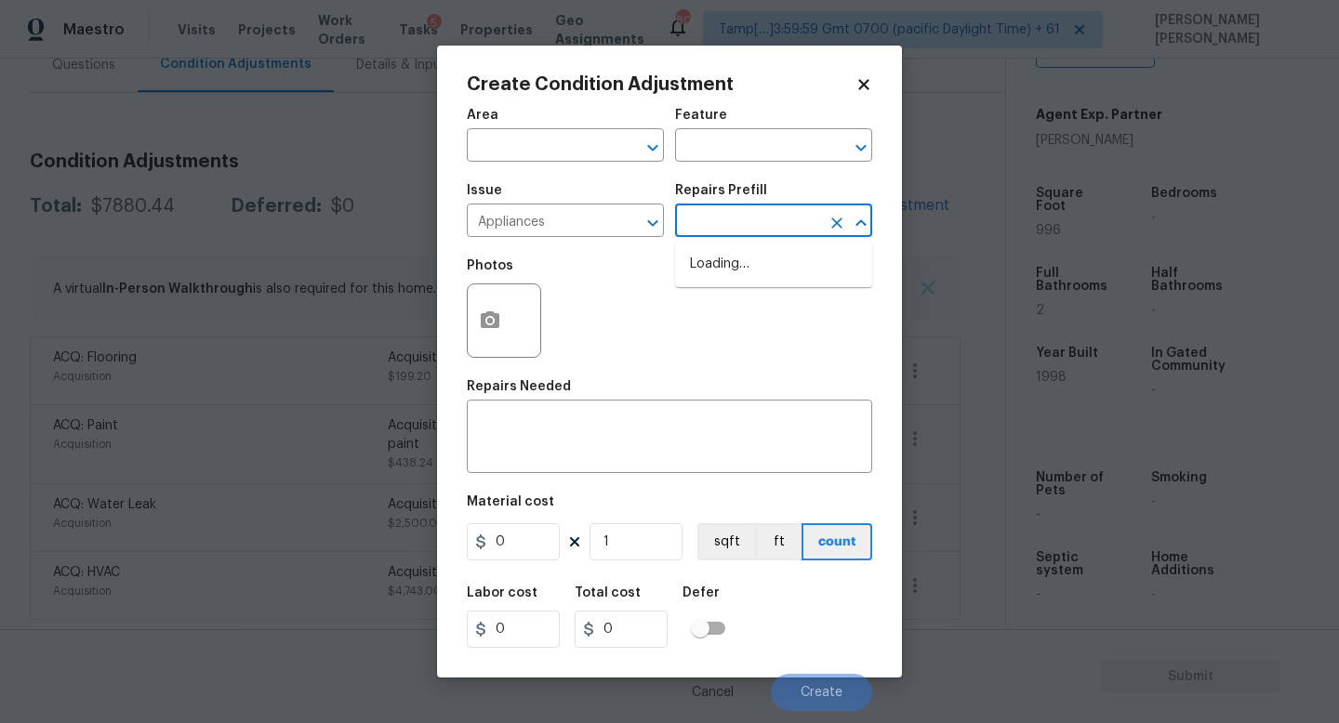
click at [700, 210] on input "text" at bounding box center [747, 222] width 145 height 29
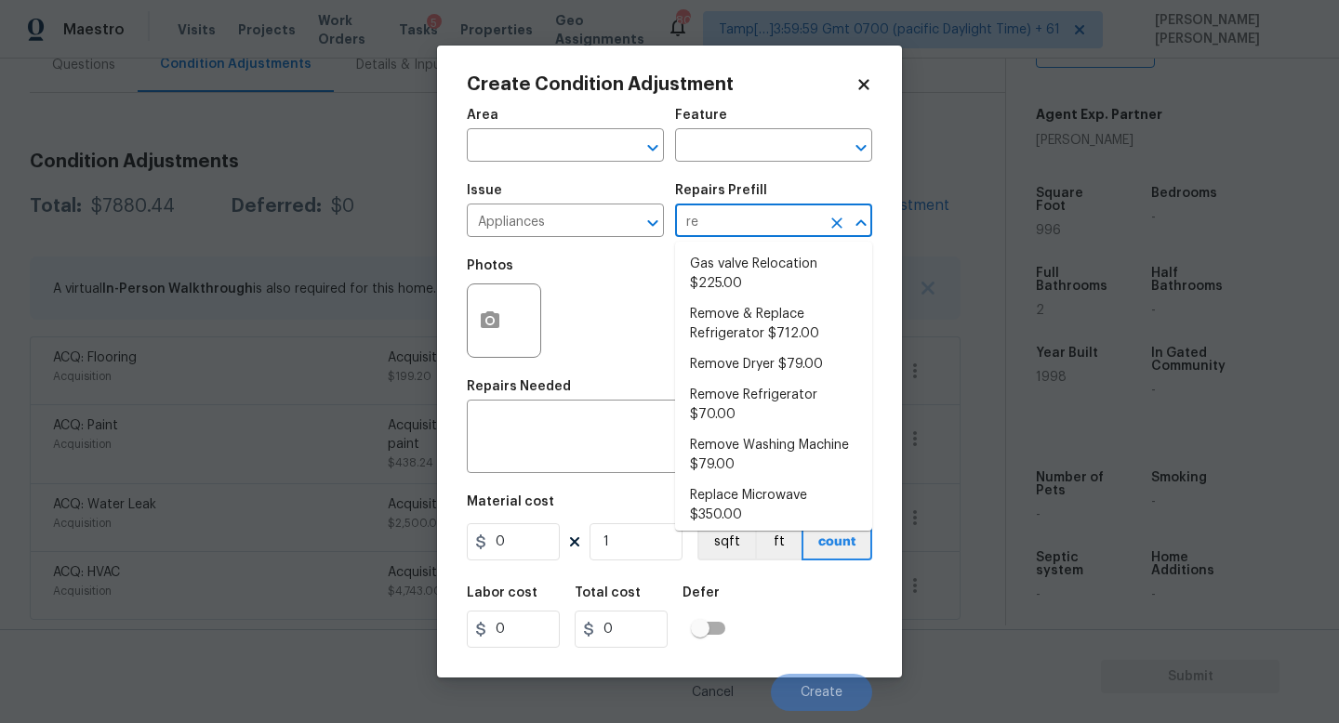
type input "ref"
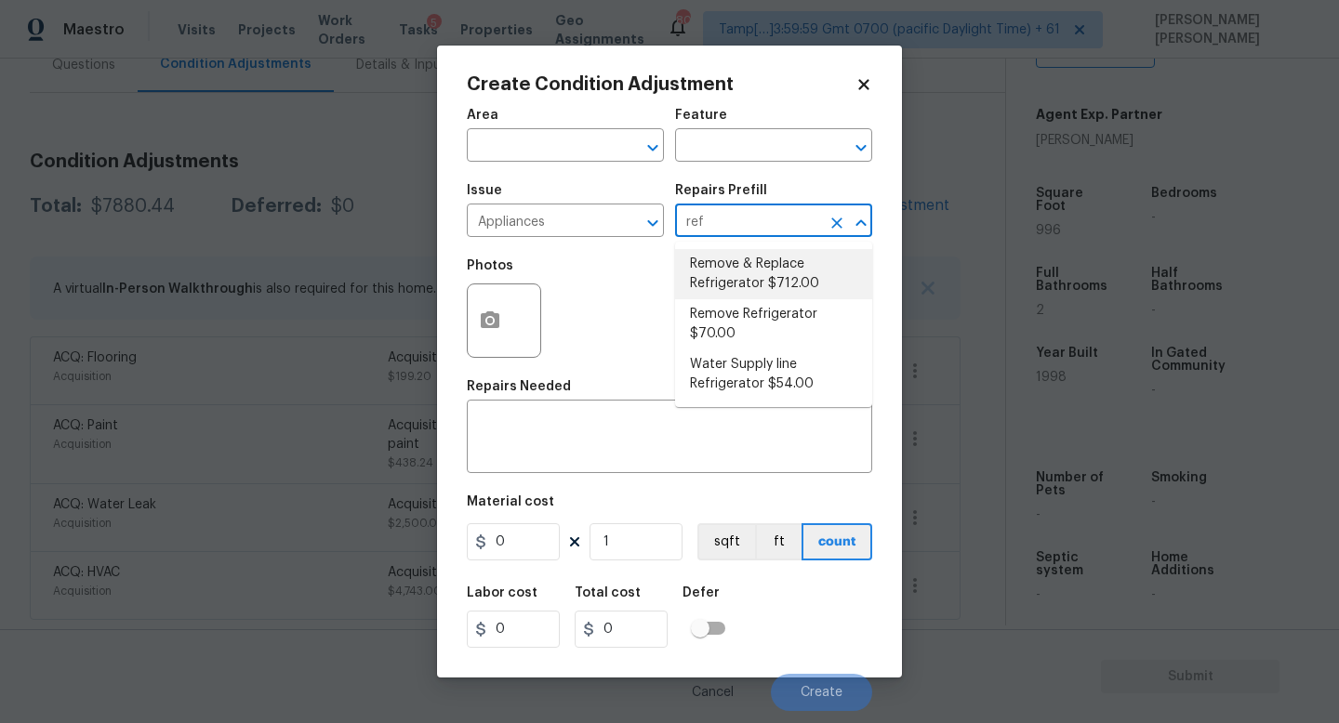
click at [754, 284] on li "Remove & Replace Refrigerator $712.00" at bounding box center [773, 274] width 197 height 50
type input "Appliances"
type textarea "Install a new stainless steel (unless directed otherwise by the PM) refrigerato…"
type input "712"
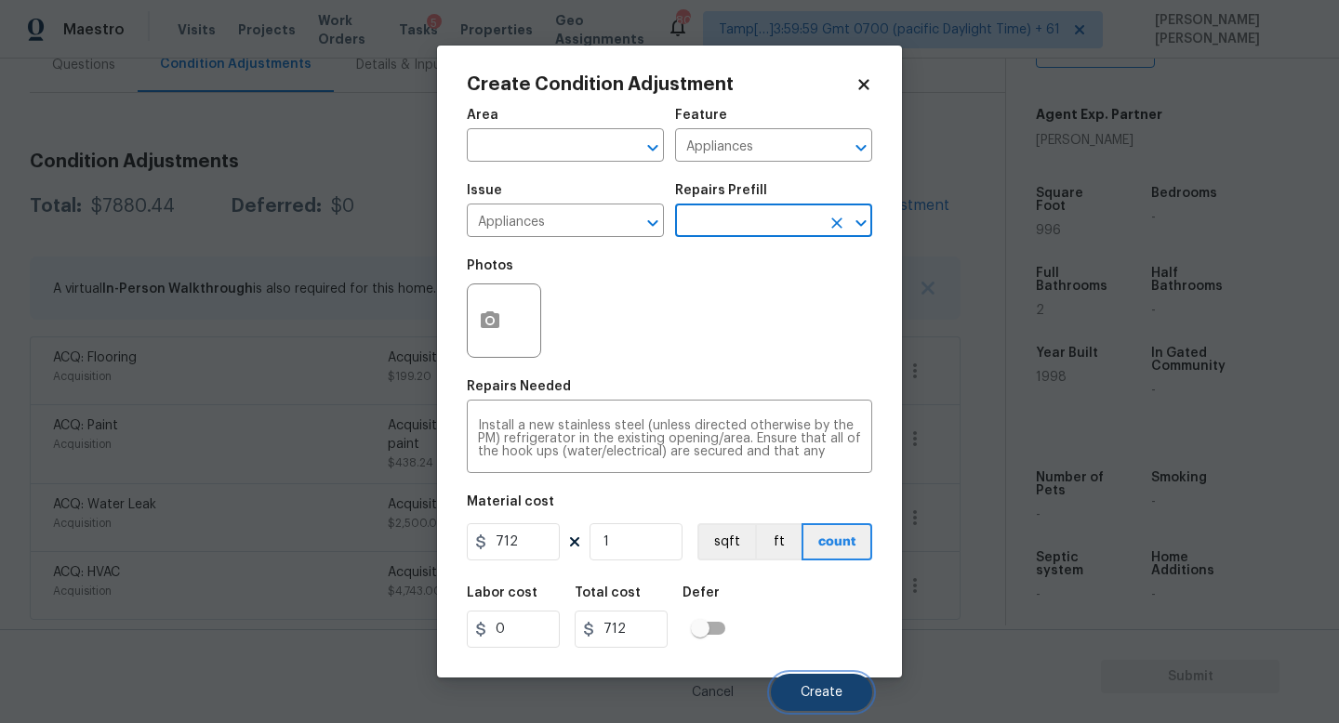
click at [808, 685] on button "Create" at bounding box center [821, 692] width 101 height 37
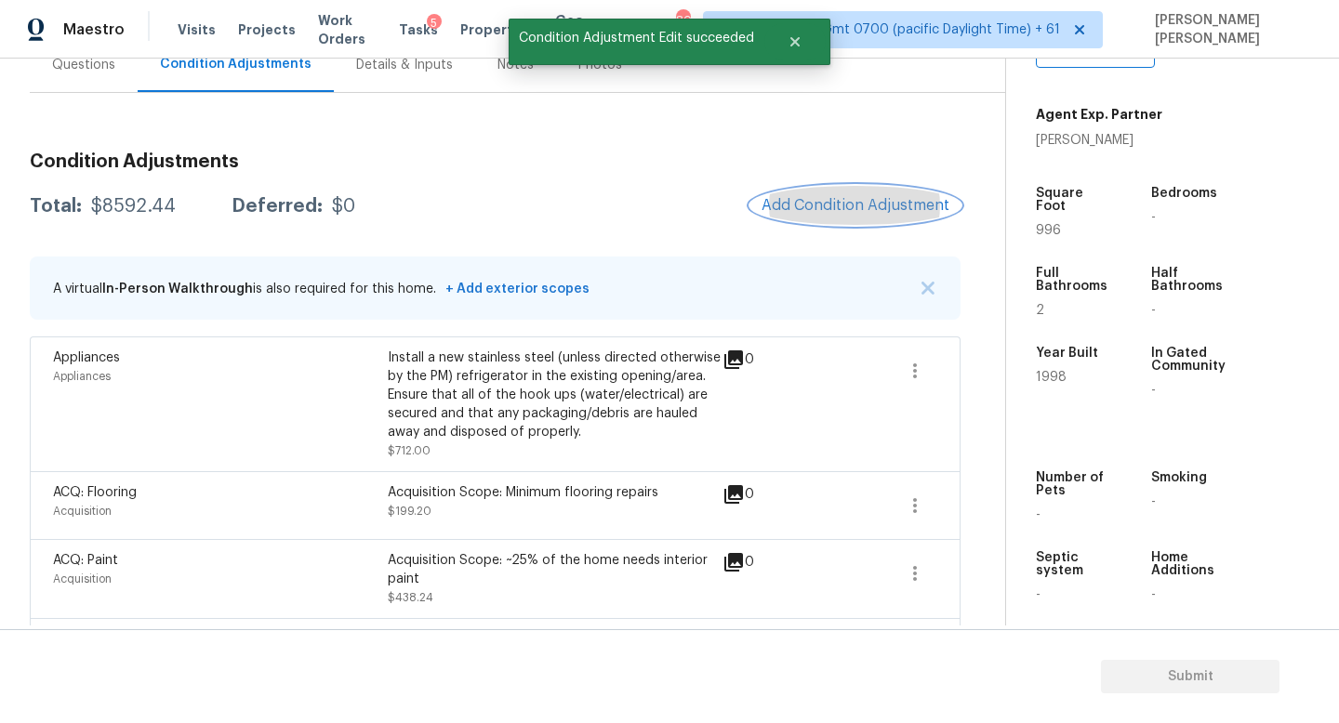
click at [833, 201] on span "Add Condition Adjustment" at bounding box center [855, 205] width 188 height 17
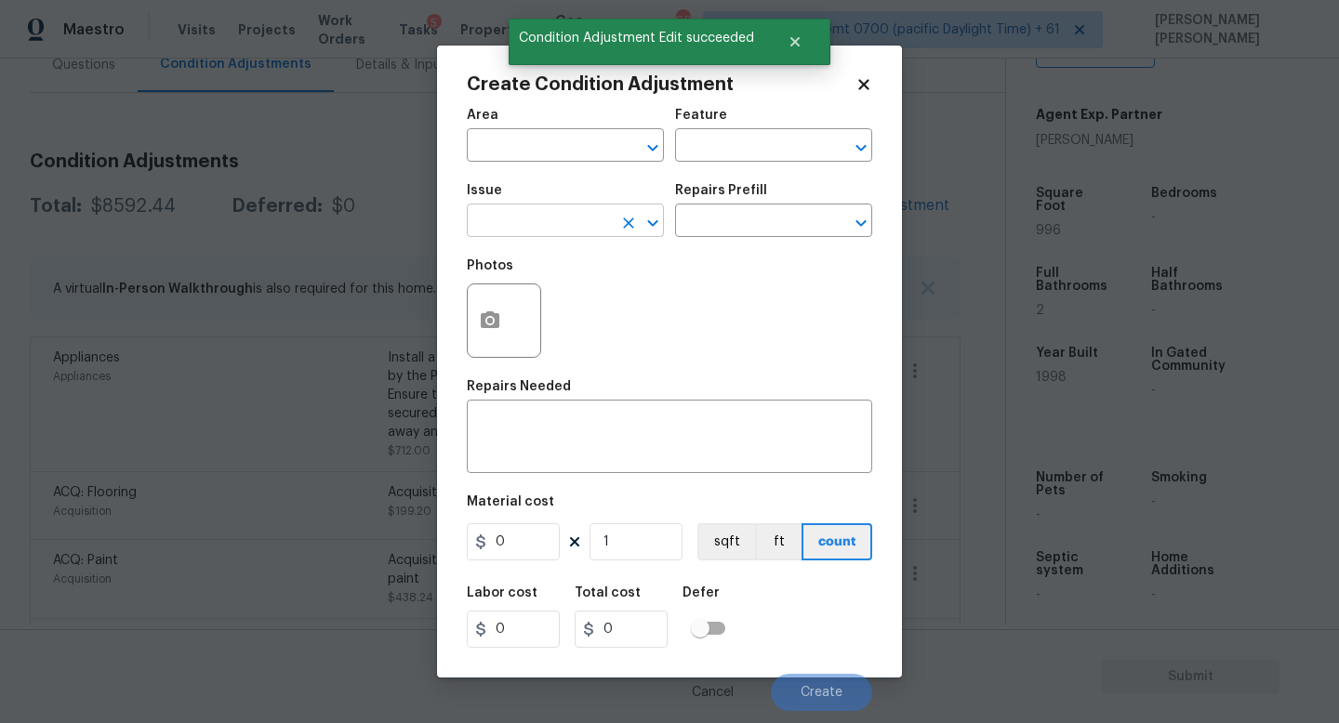
click at [494, 217] on input "text" at bounding box center [539, 222] width 145 height 29
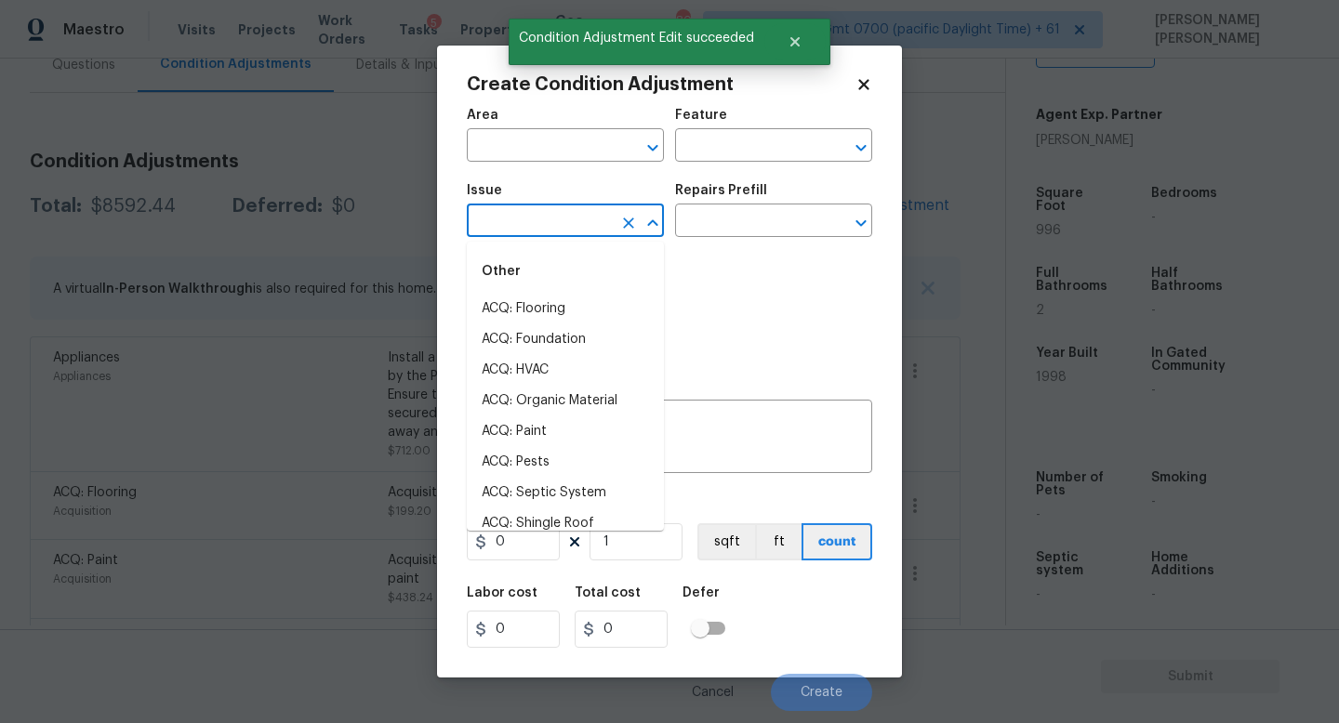
click at [370, 148] on body "Maestro Visits Projects Work Orders Tasks 5 Properties Geo Assignments 809 Tamp…" at bounding box center [669, 361] width 1339 height 723
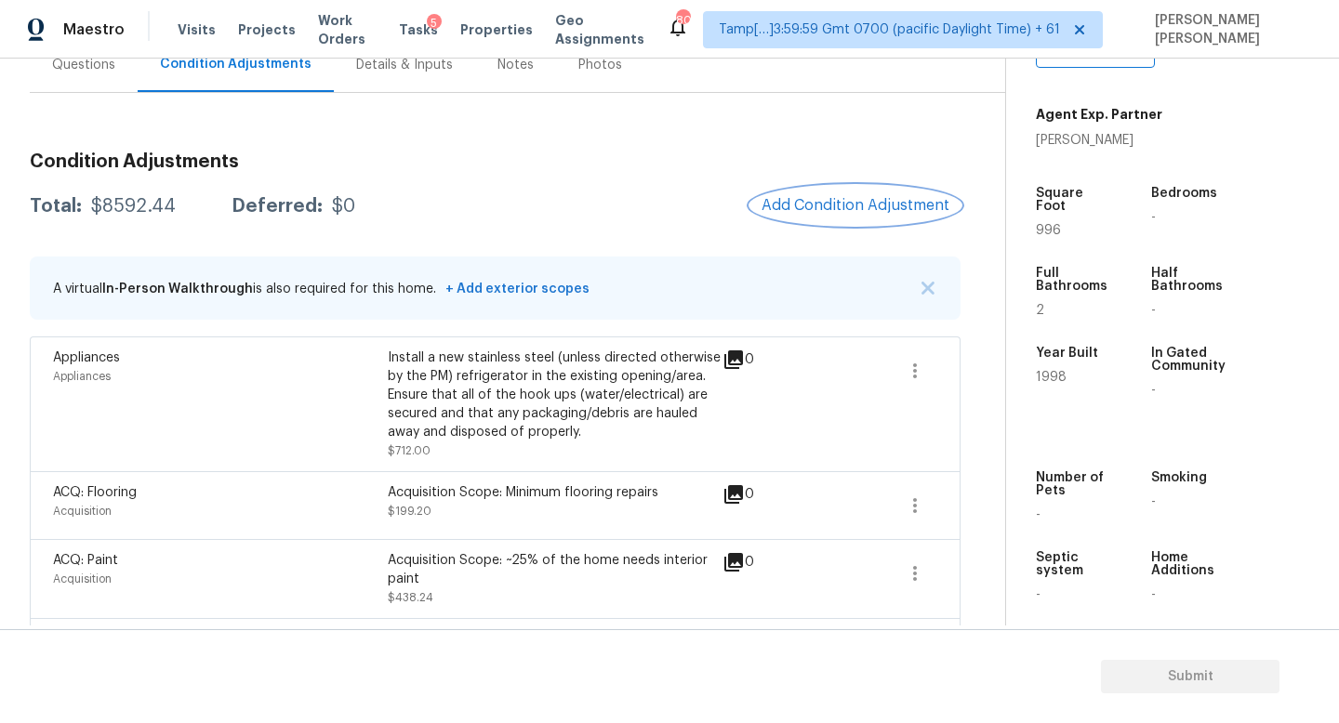
scroll to position [324, 0]
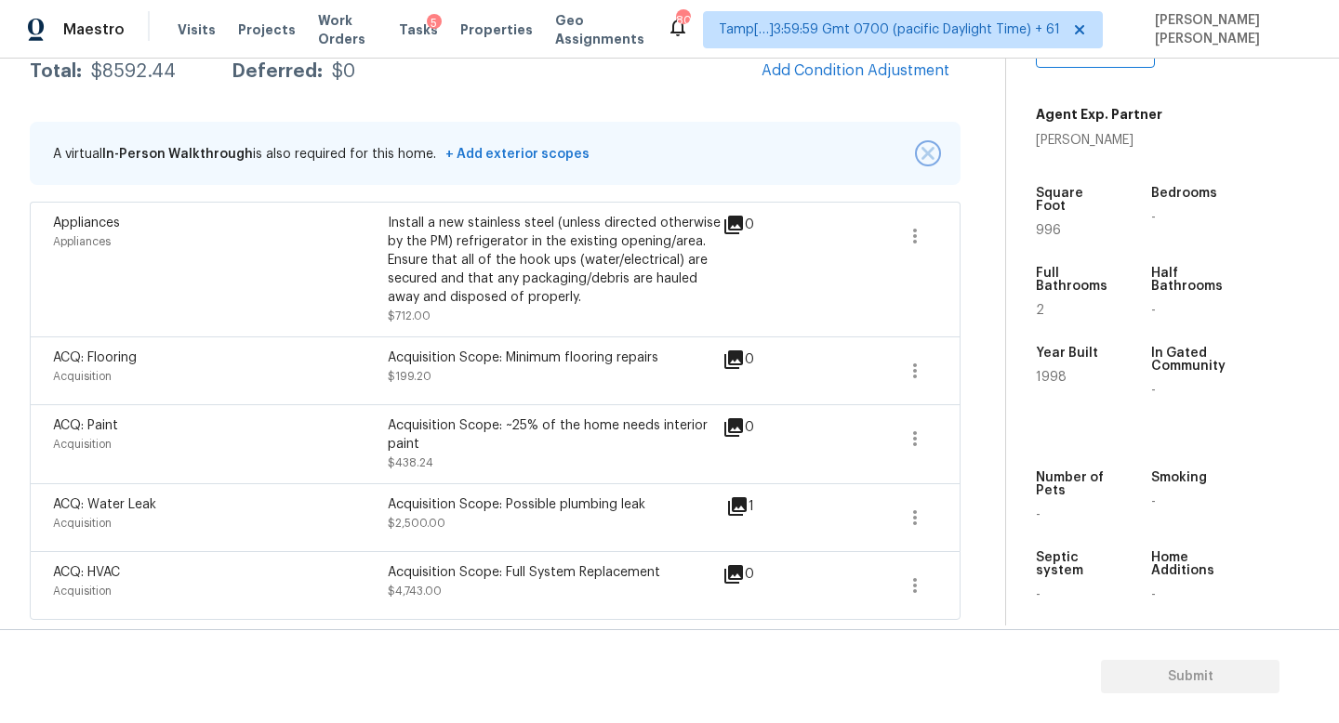
click at [928, 152] on img "button" at bounding box center [927, 153] width 13 height 13
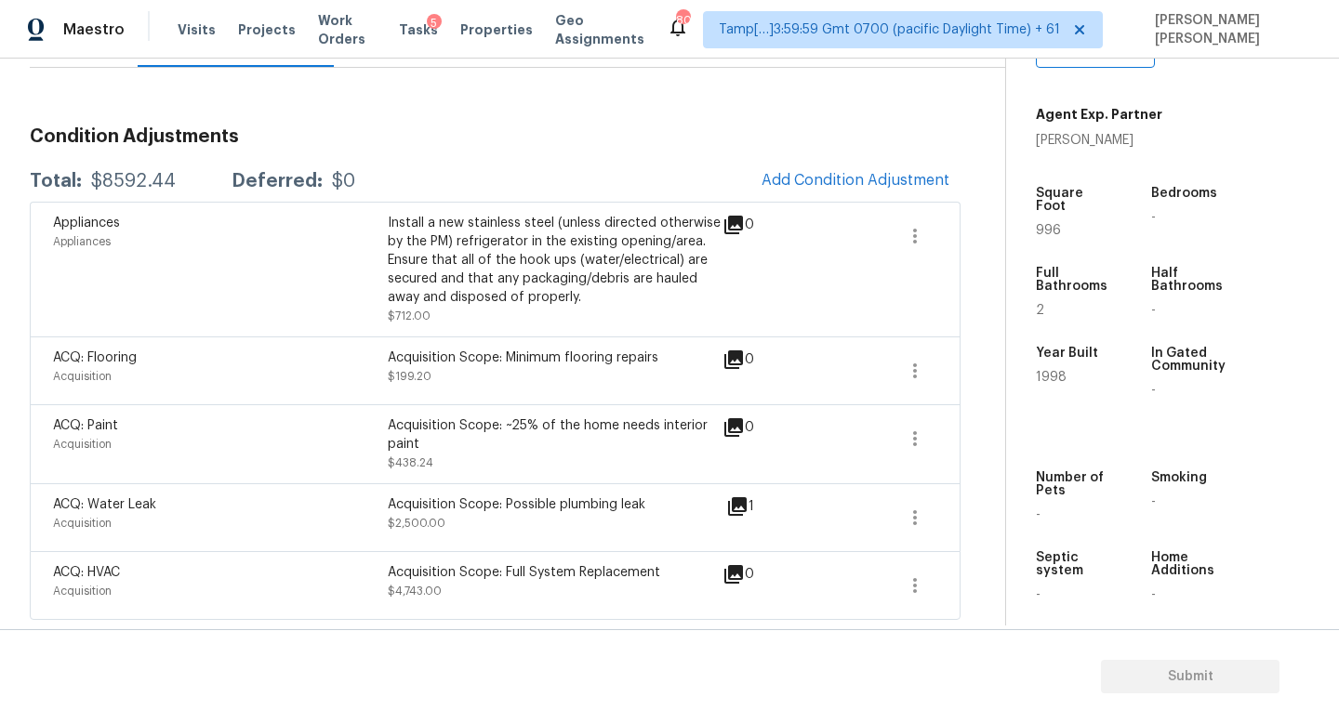
scroll to position [215, 0]
click at [413, 227] on div "Install a new stainless steel (unless directed otherwise by the PM) refrigerato…" at bounding box center [555, 260] width 335 height 93
click at [398, 168] on div "Total: $8592.44 Deferred: $0 Add Condition Adjustment" at bounding box center [495, 181] width 930 height 41
click at [902, 434] on button "button" at bounding box center [914, 438] width 45 height 45
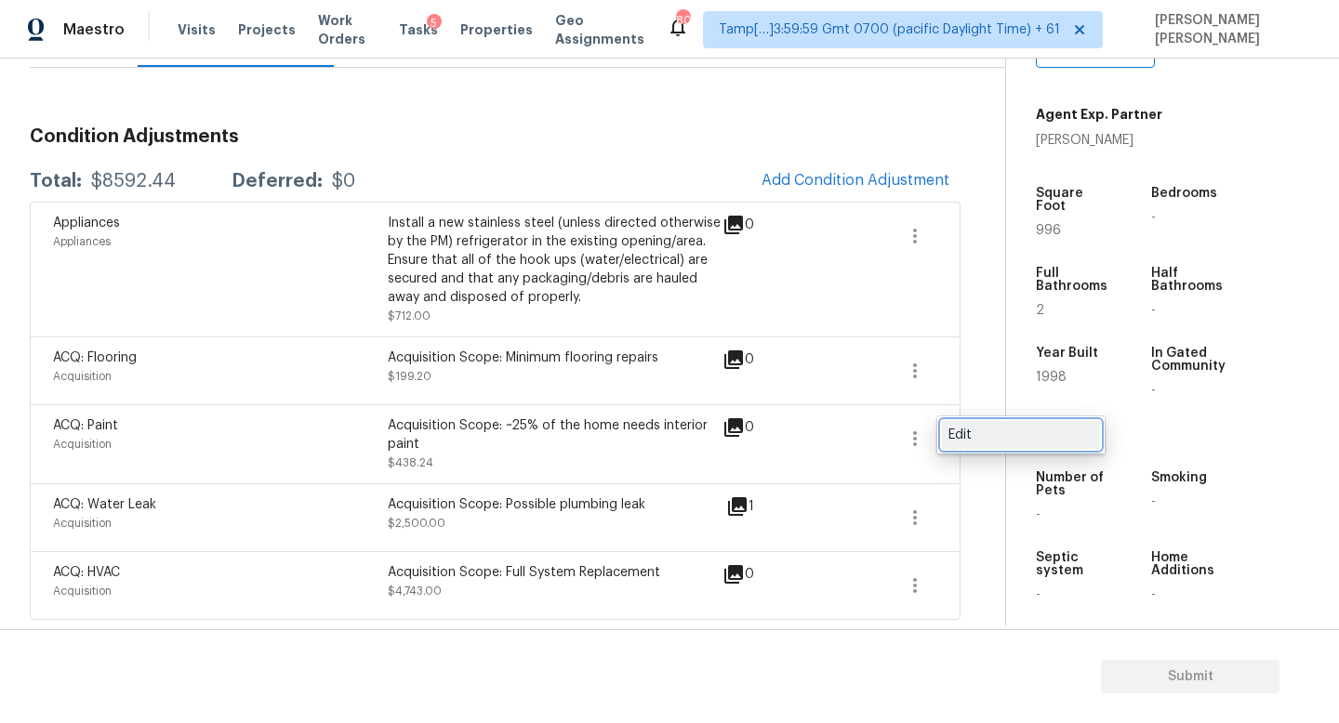
click at [996, 447] on link "Edit" at bounding box center [1021, 435] width 158 height 28
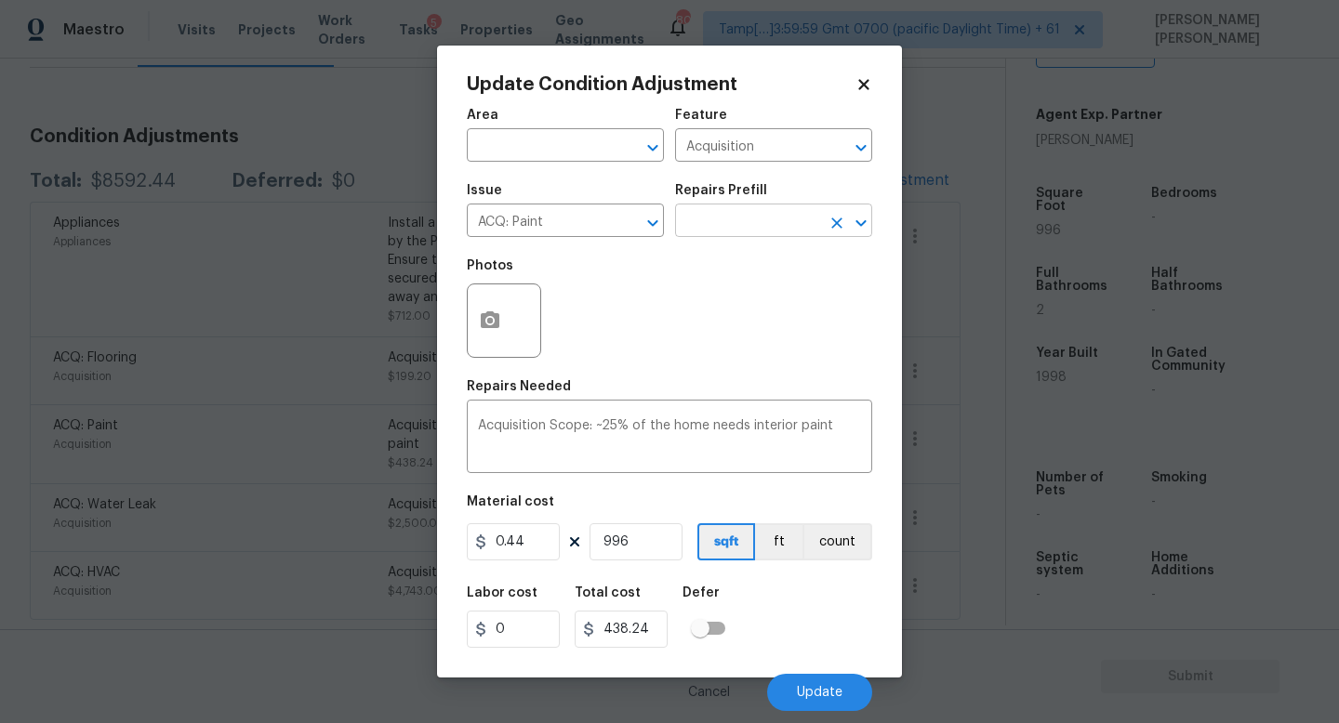
click at [732, 235] on input "text" at bounding box center [747, 222] width 145 height 29
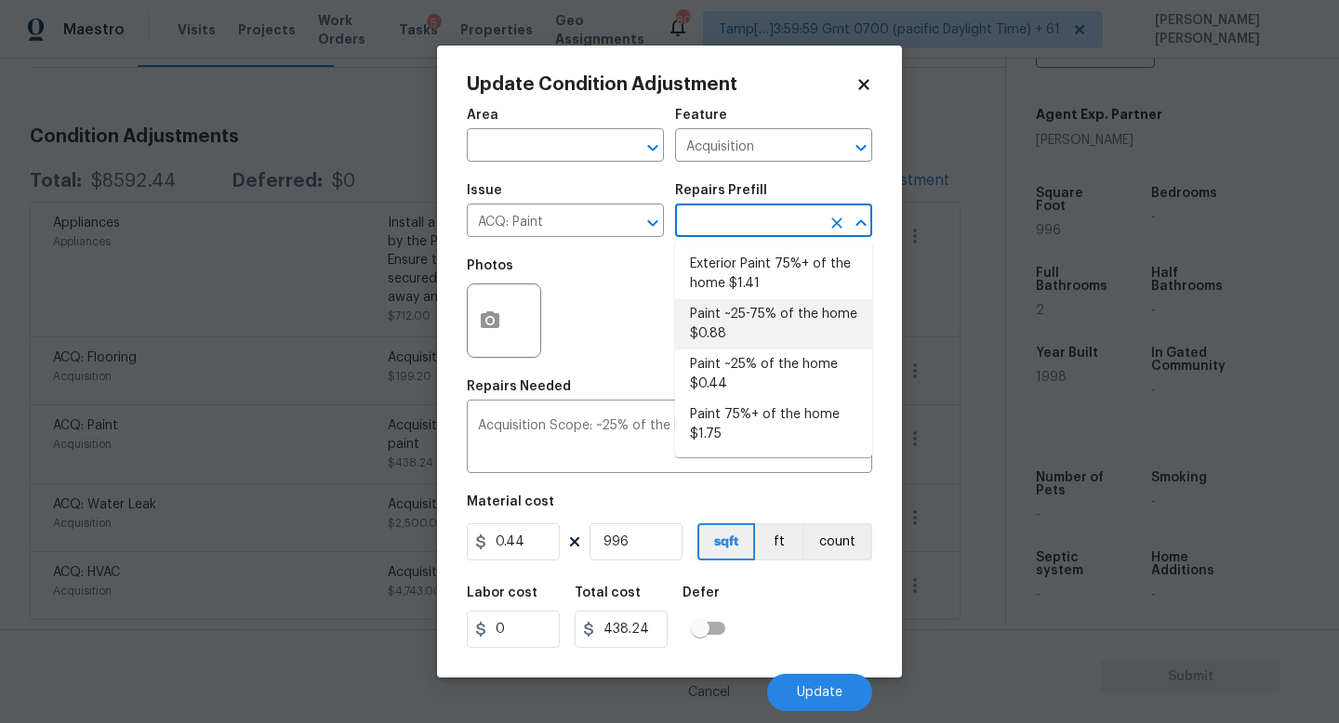
click at [762, 319] on li "Paint ~25-75% of the home $0.88" at bounding box center [773, 324] width 197 height 50
type textarea "Acquisition Scope: ~25 - 75% of the home needs interior paint"
type input "0.88"
type input "876.48"
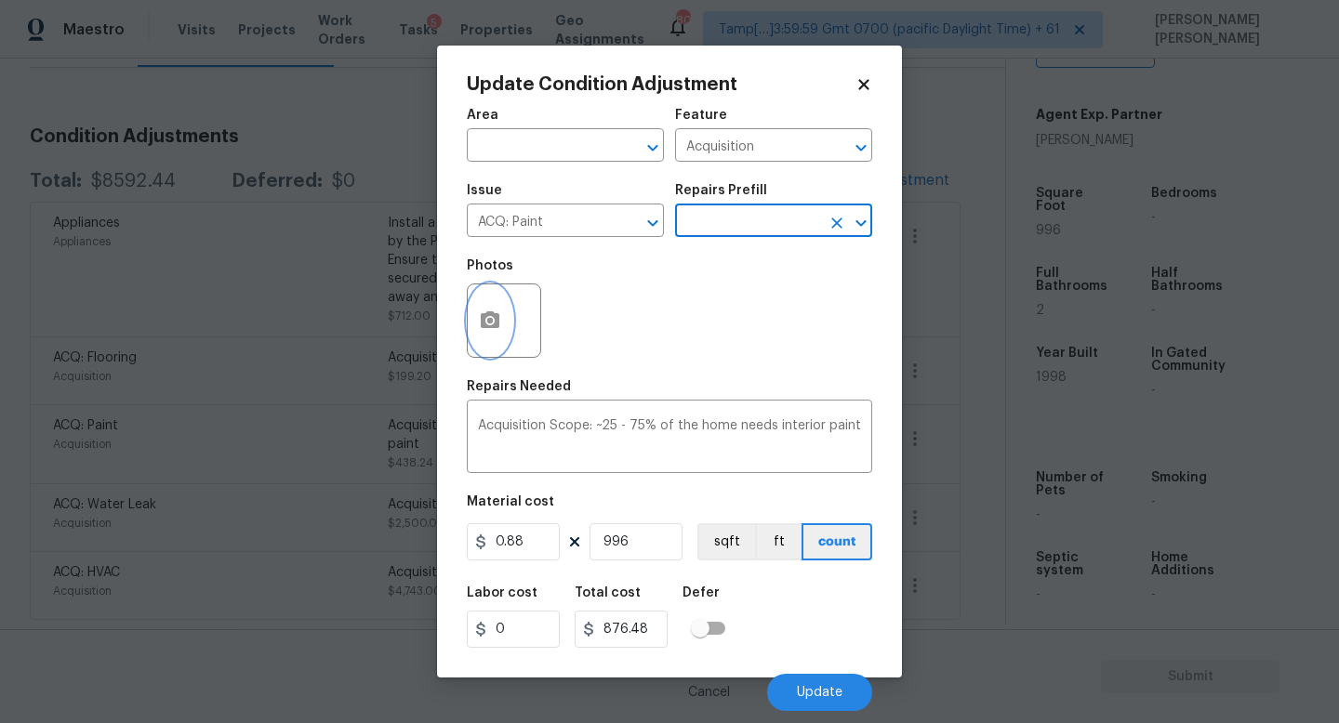
click at [497, 345] on button "button" at bounding box center [490, 320] width 45 height 73
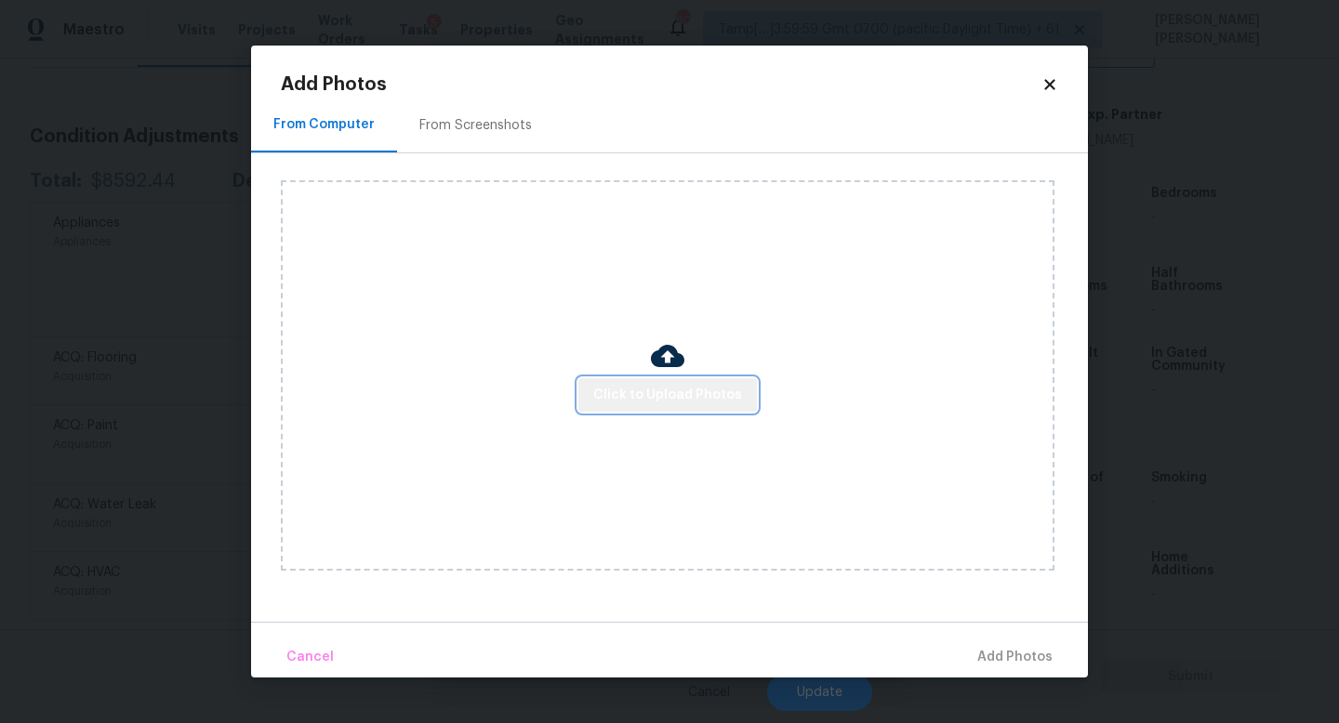
click at [671, 411] on button "Click to Upload Photos" at bounding box center [667, 395] width 178 height 34
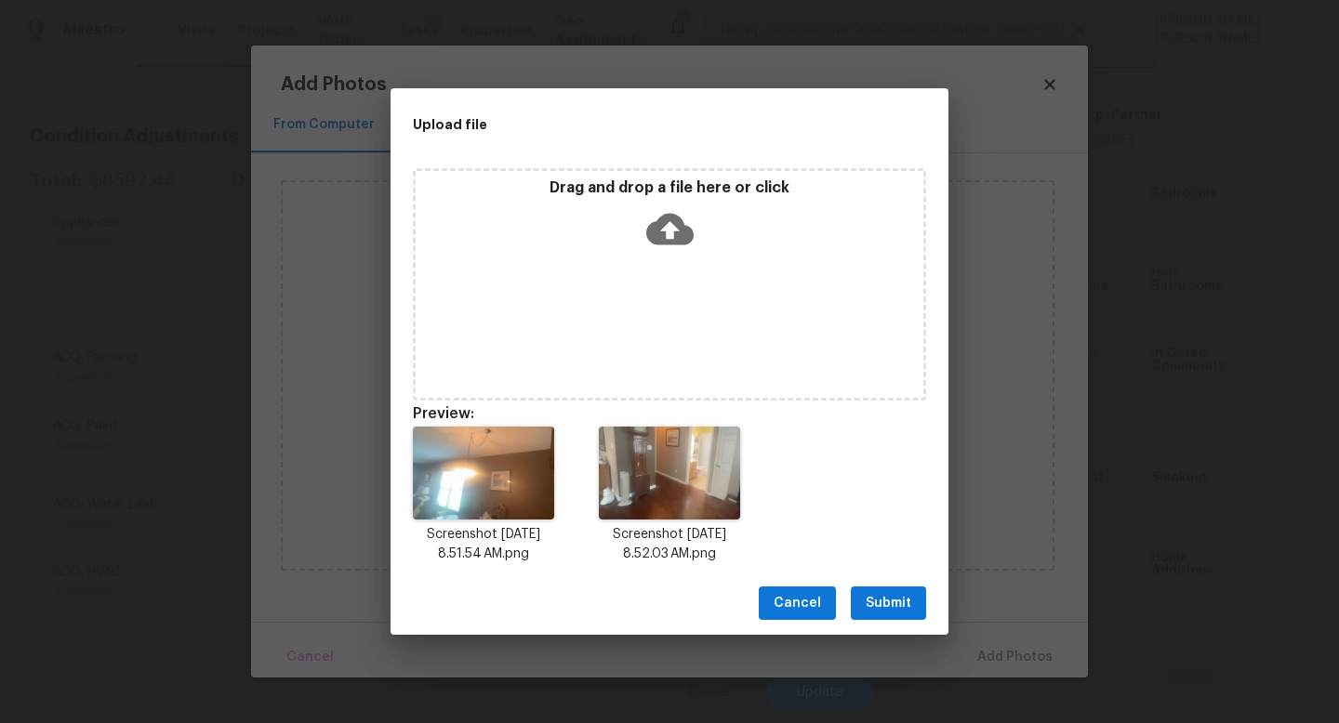
click at [892, 594] on span "Submit" at bounding box center [888, 603] width 46 height 23
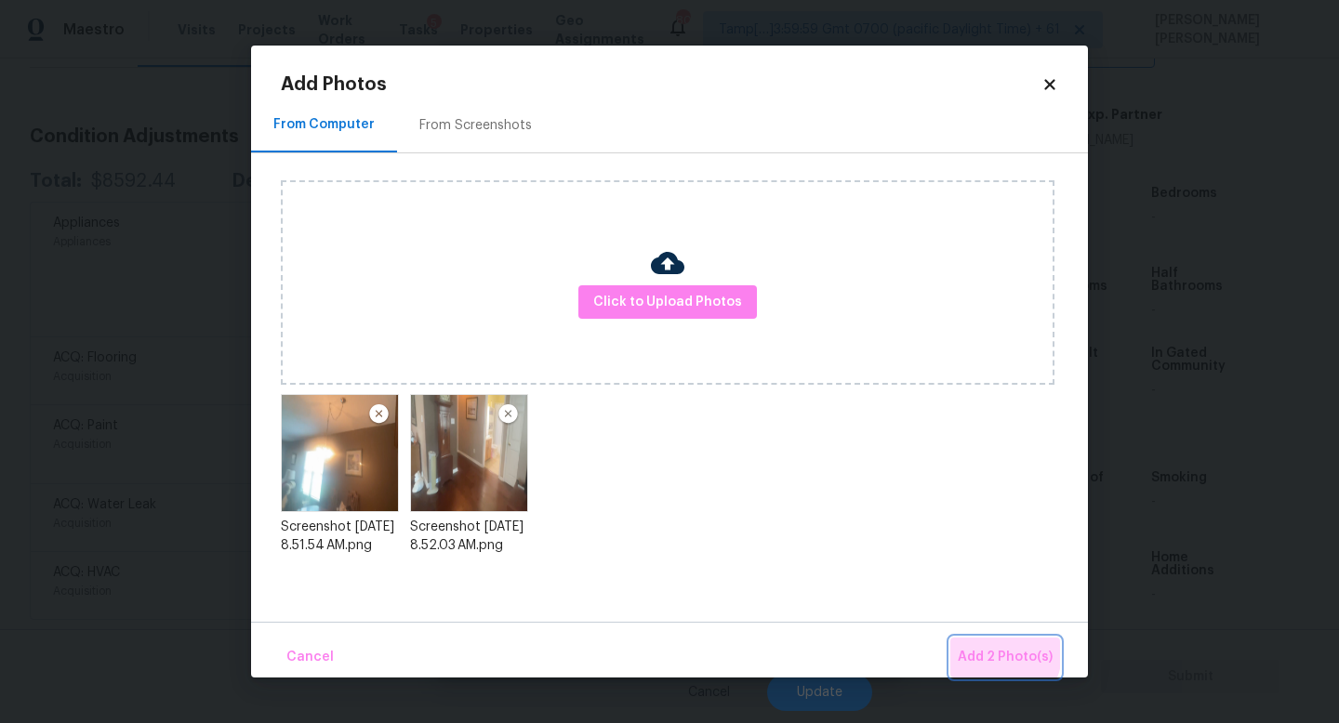
click at [999, 653] on span "Add 2 Photo(s)" at bounding box center [1004, 657] width 95 height 23
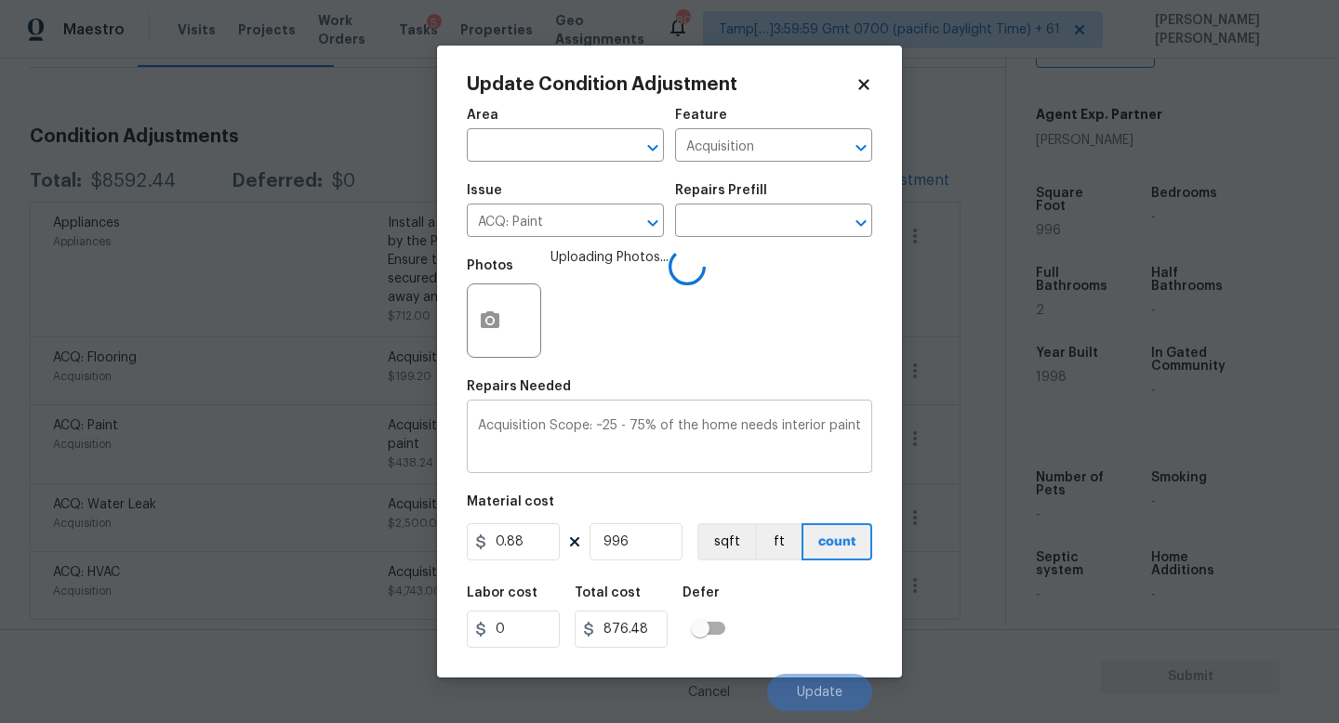
click at [687, 428] on textarea "Acquisition Scope: ~25 - 75% of the home needs interior paint" at bounding box center [669, 438] width 383 height 39
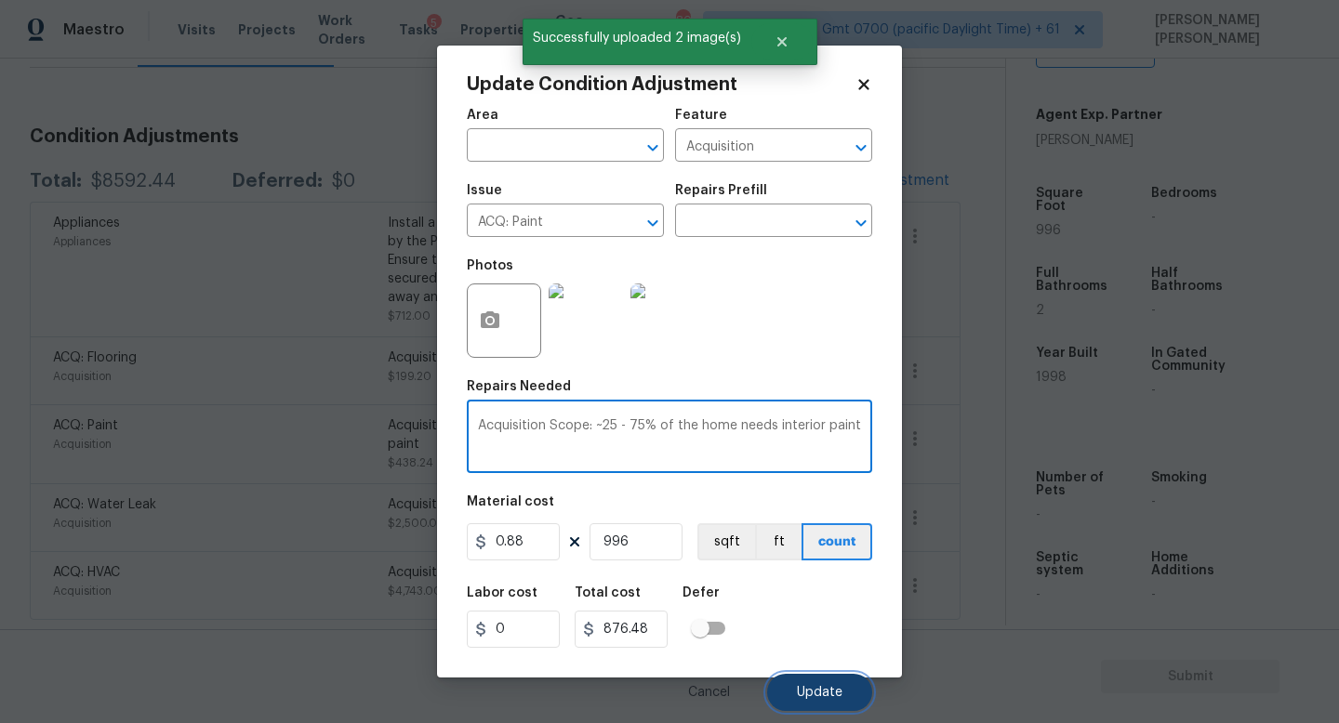
click at [805, 696] on span "Update" at bounding box center [820, 693] width 46 height 14
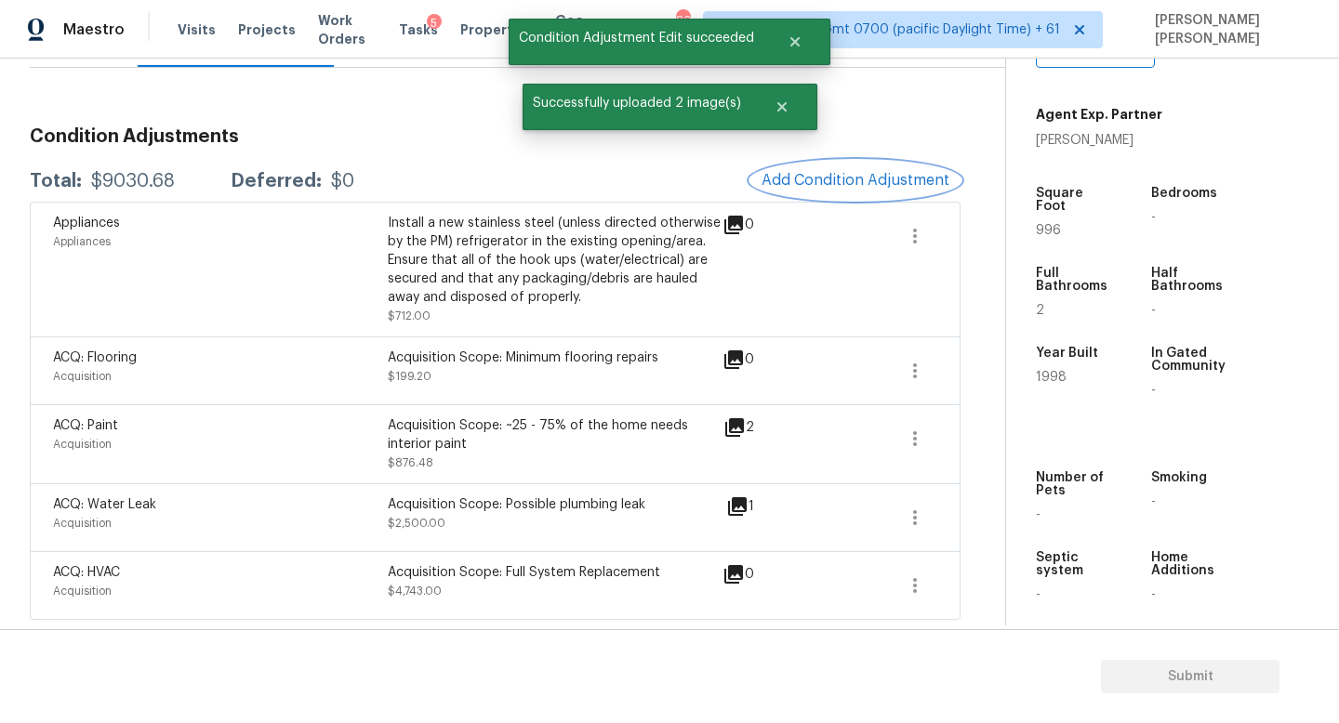
click at [844, 169] on button "Add Condition Adjustment" at bounding box center [855, 180] width 210 height 39
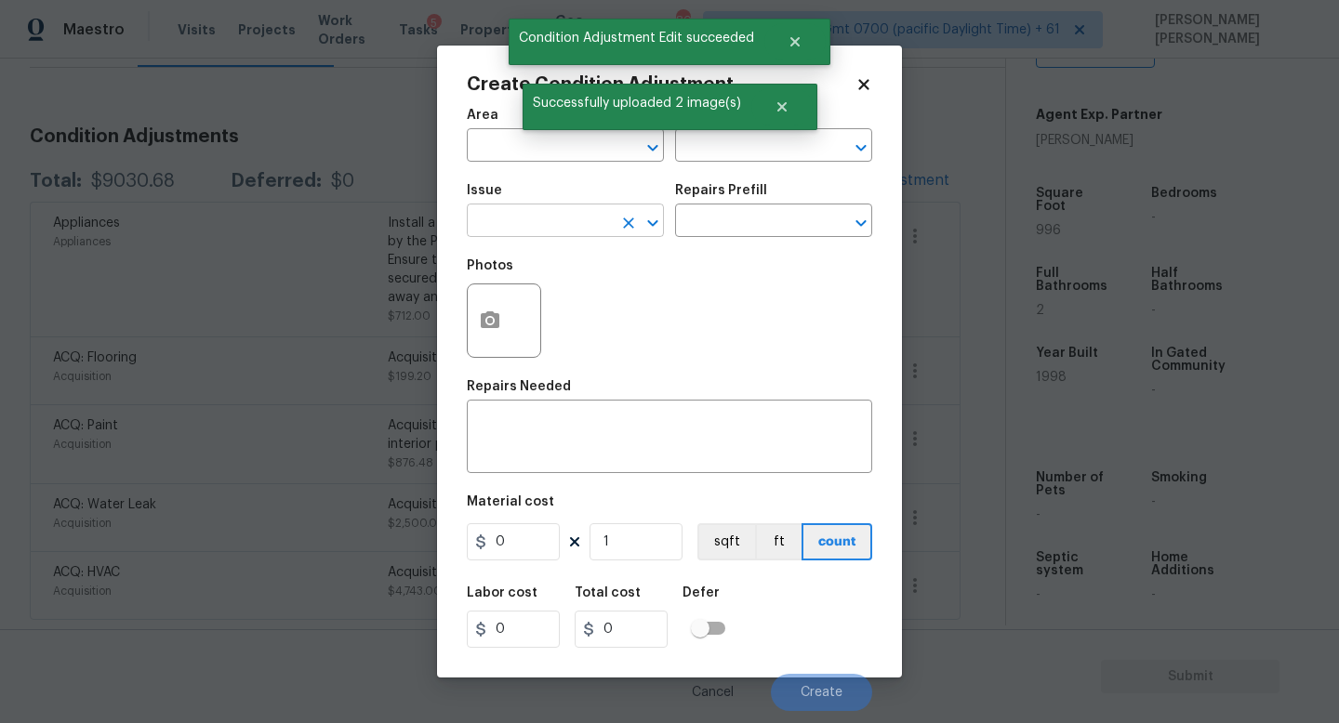
click at [481, 227] on input "text" at bounding box center [539, 222] width 145 height 29
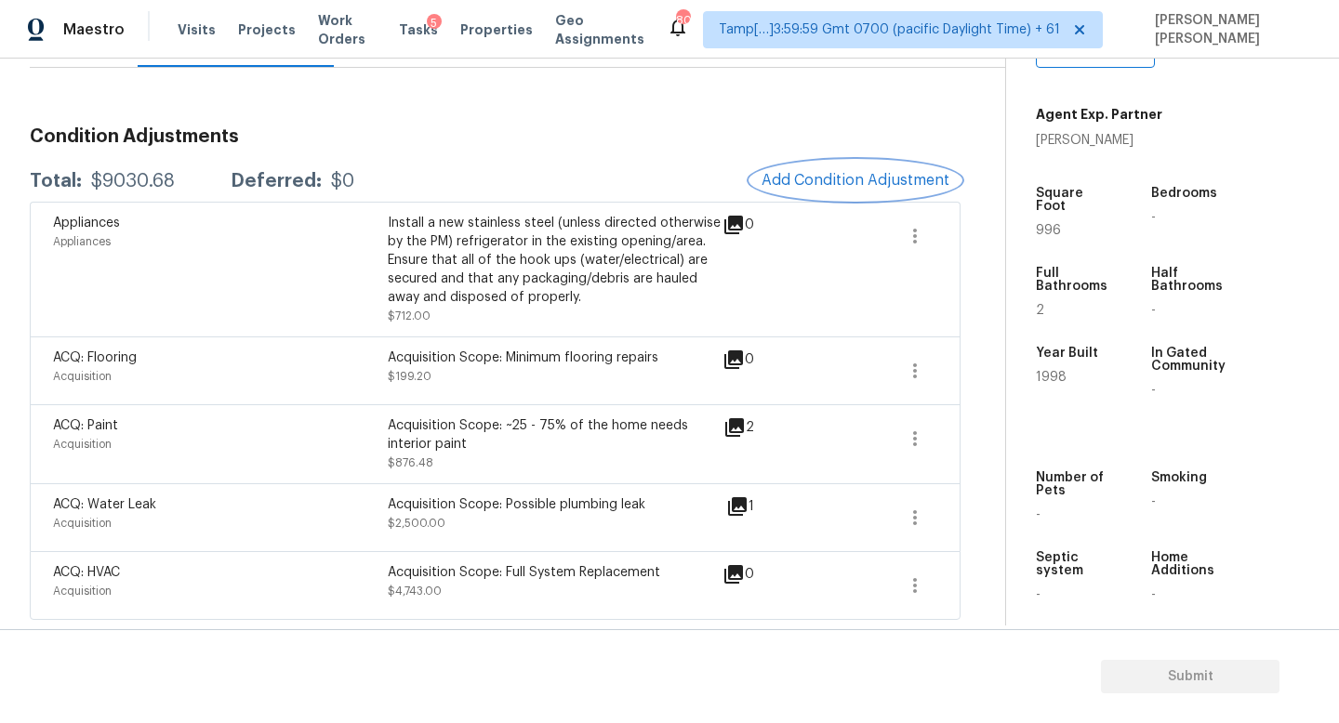
click at [839, 172] on span "Add Condition Adjustment" at bounding box center [855, 180] width 188 height 17
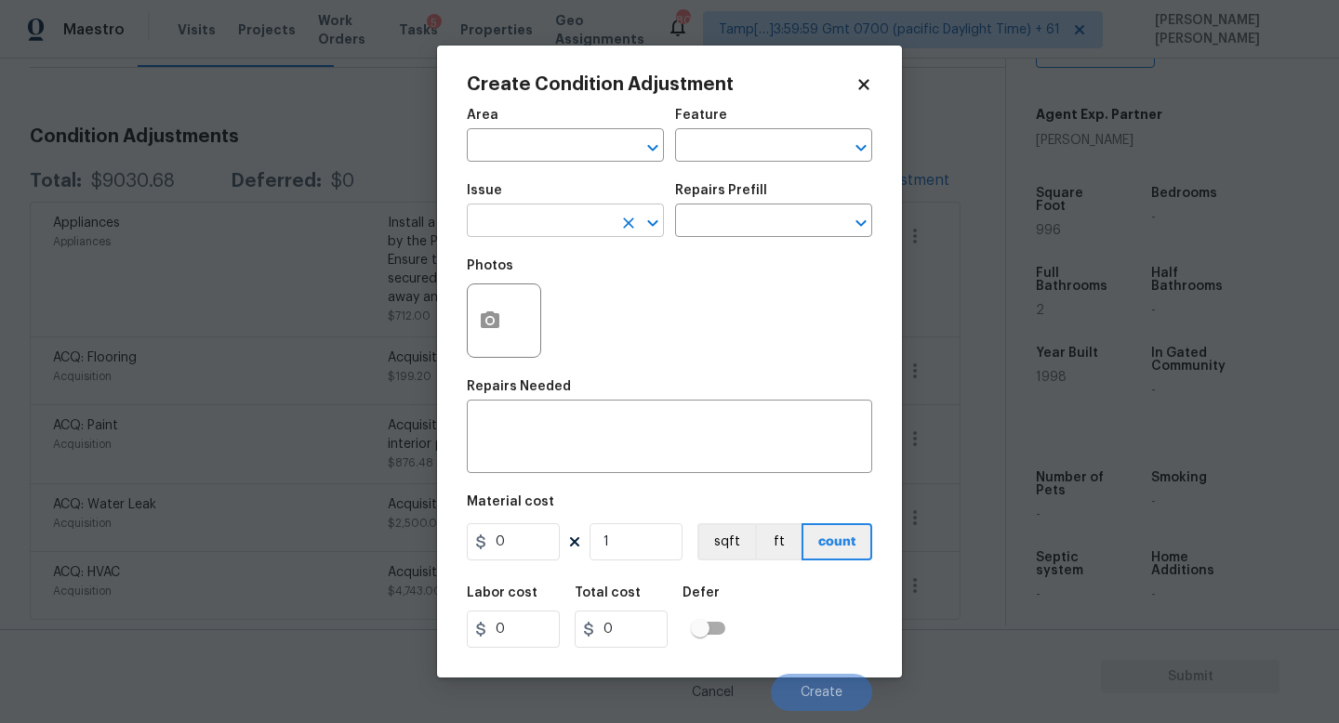
click at [530, 223] on input "text" at bounding box center [539, 222] width 145 height 29
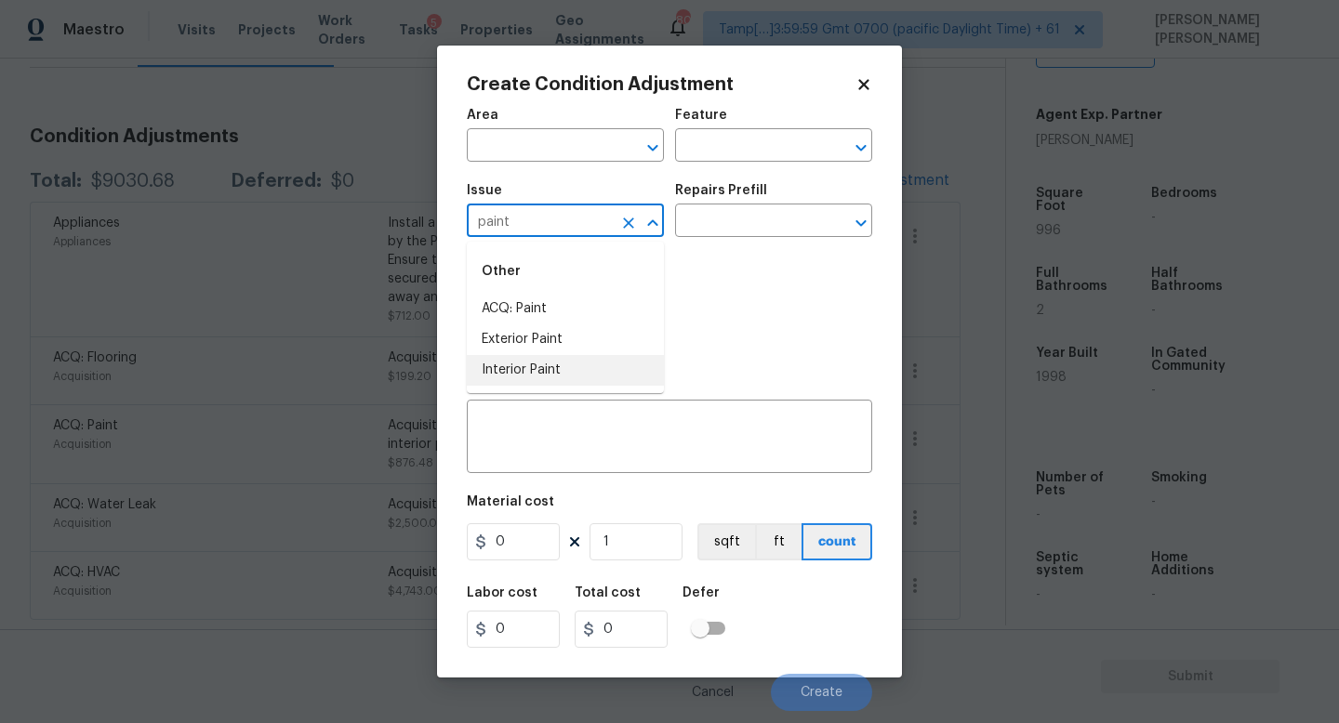
click at [511, 369] on li "Interior Paint" at bounding box center [565, 370] width 197 height 31
type input "Interior Paint"
click at [709, 228] on input "text" at bounding box center [747, 222] width 145 height 29
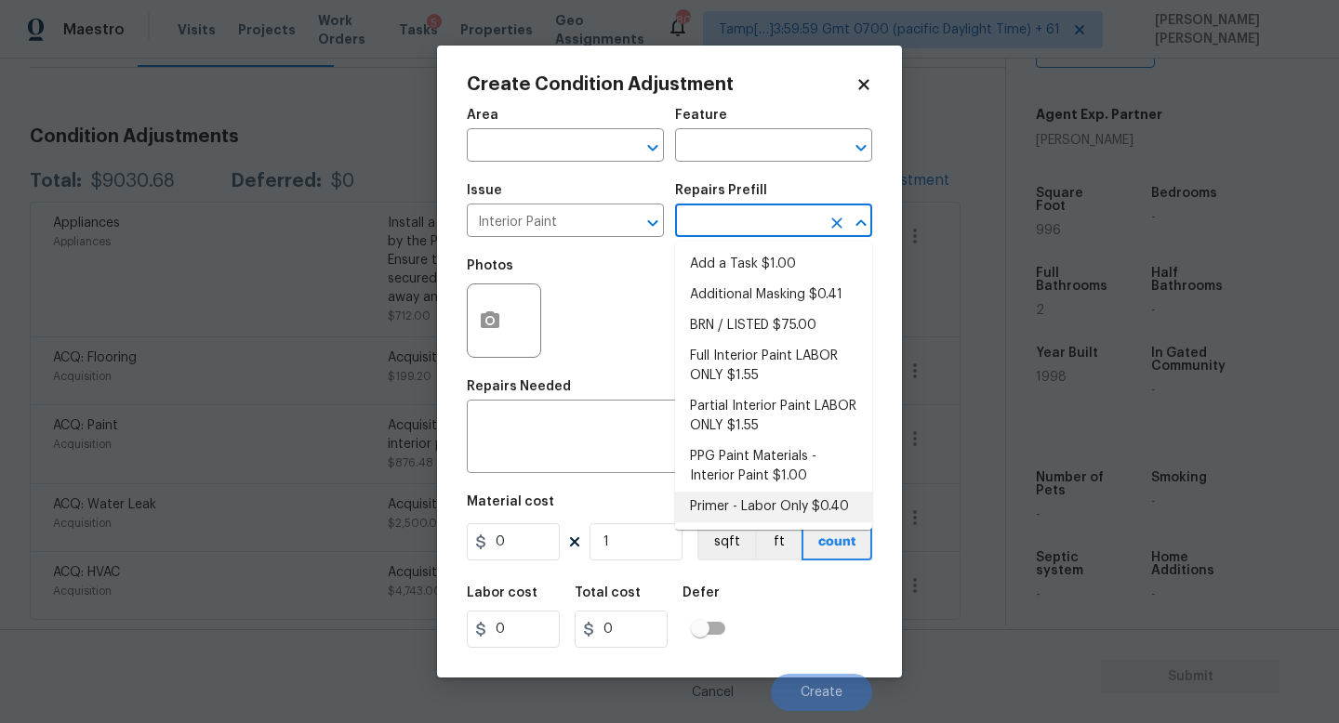
click at [747, 505] on li "Primer - Labor Only $0.40" at bounding box center [773, 507] width 197 height 31
type input "Overall Paint"
type textarea "Interior primer - PRIMER PROVIDED BY OPENDOOR - All nails, screws, drywall anch…"
type input "0.4"
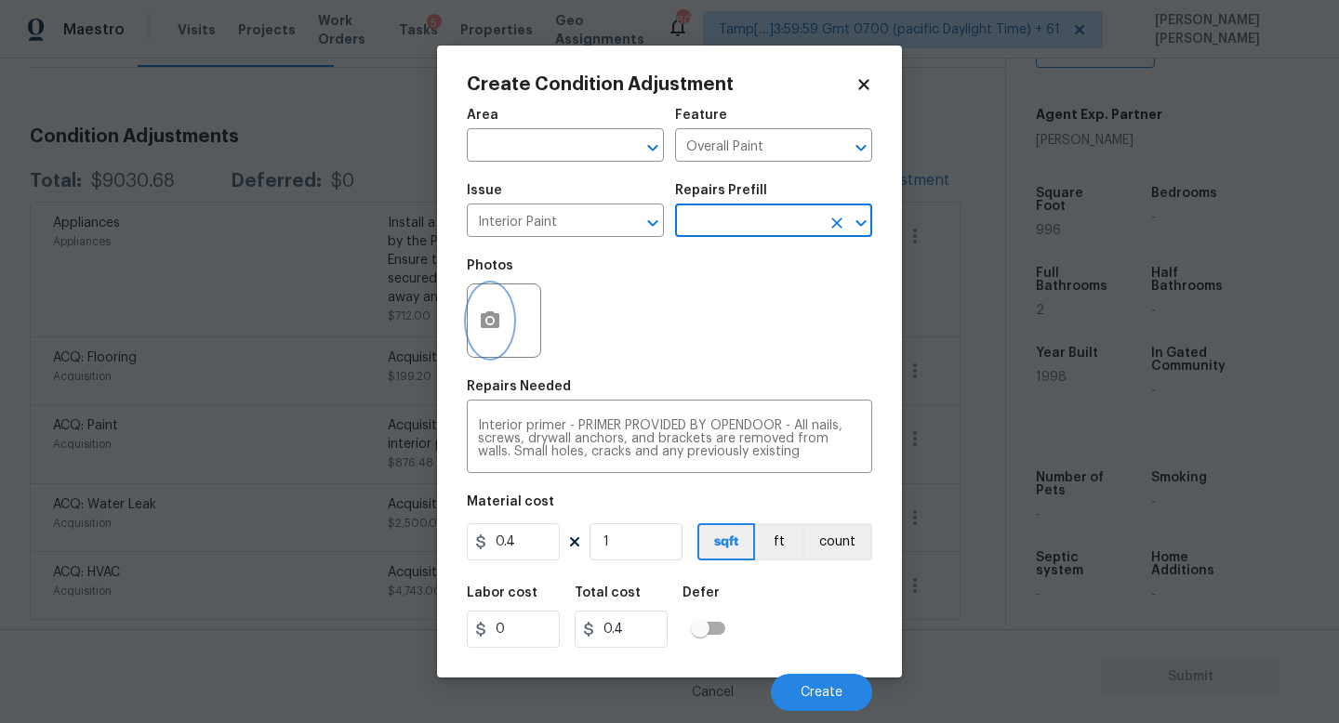
click at [485, 303] on button "button" at bounding box center [490, 320] width 45 height 73
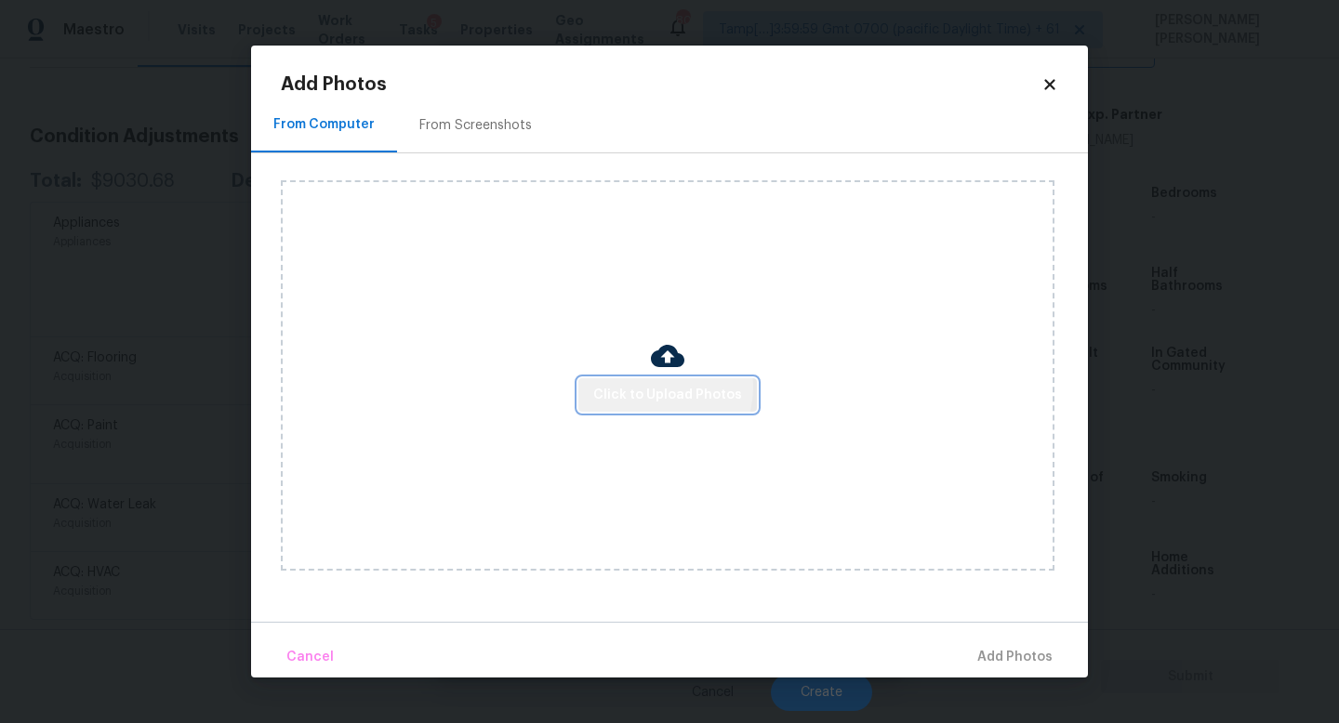
click at [660, 387] on span "Click to Upload Photos" at bounding box center [667, 395] width 149 height 23
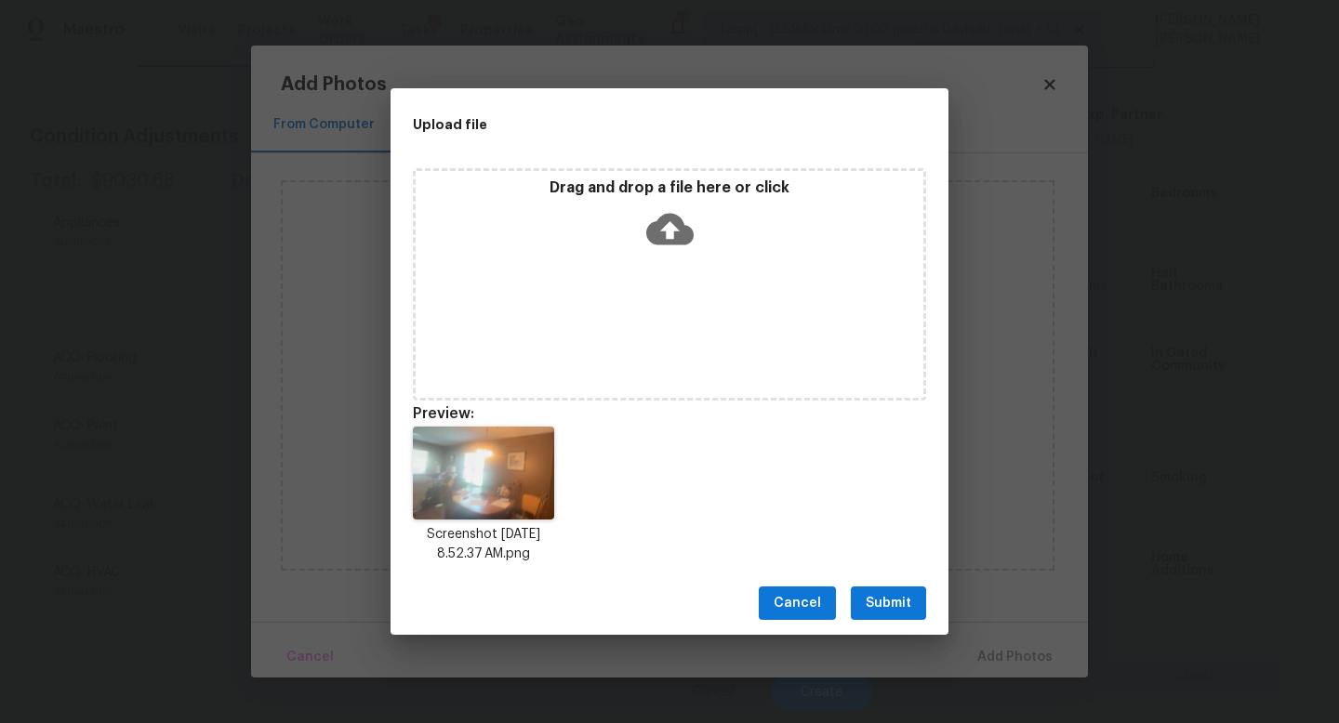
click at [886, 596] on span "Submit" at bounding box center [888, 603] width 46 height 23
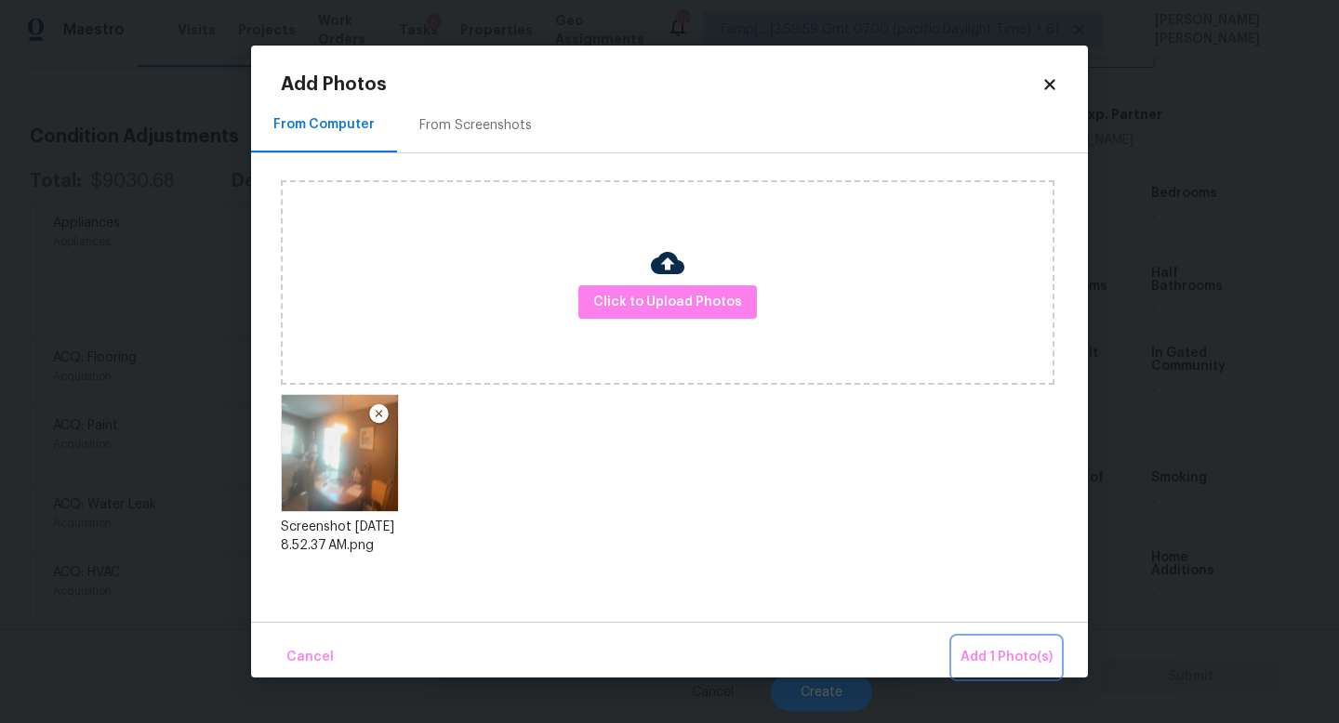
click at [995, 644] on button "Add 1 Photo(s)" at bounding box center [1006, 658] width 107 height 40
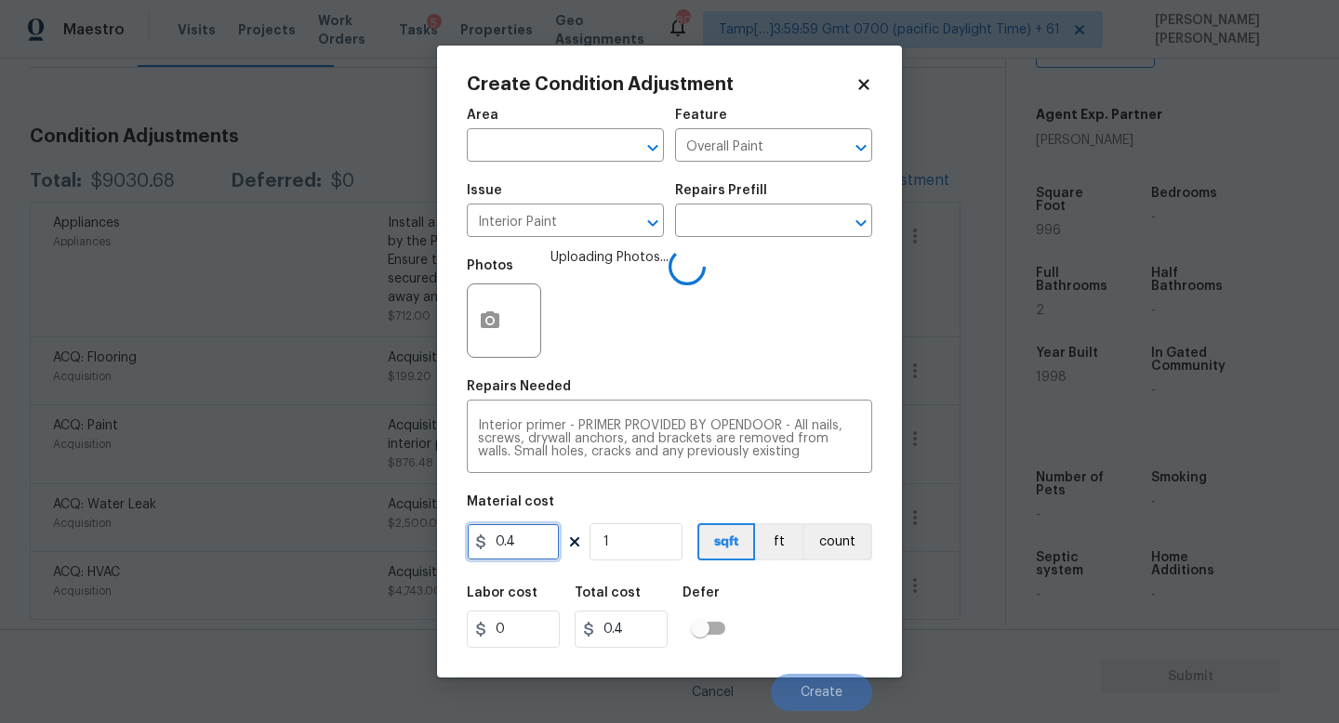
drag, startPoint x: 523, startPoint y: 557, endPoint x: 322, endPoint y: 552, distance: 201.8
click at [331, 556] on div "Create Condition Adjustment Area ​ Feature Overall Paint ​ Issue Interior Paint…" at bounding box center [669, 361] width 1339 height 723
type input "200"
click at [856, 618] on div "Labor cost 0 Total cost 200 Defer" at bounding box center [669, 617] width 405 height 84
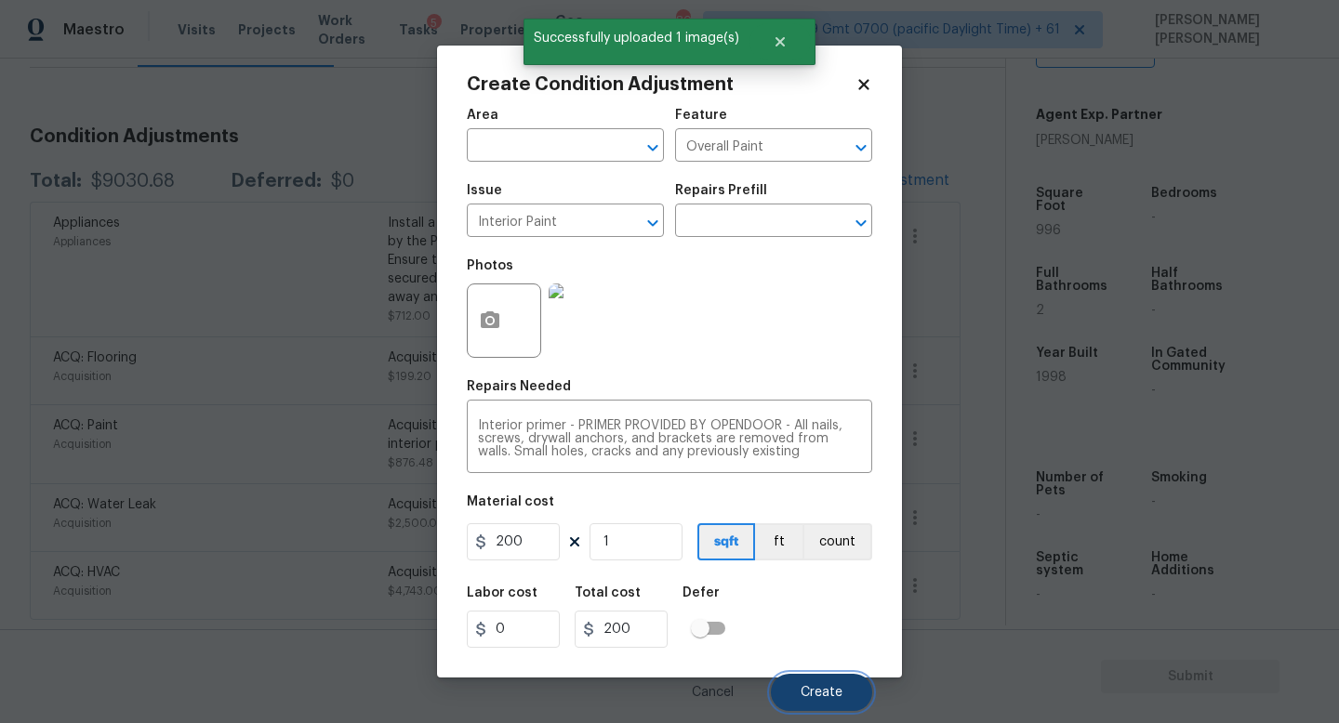
click at [825, 688] on span "Create" at bounding box center [821, 693] width 42 height 14
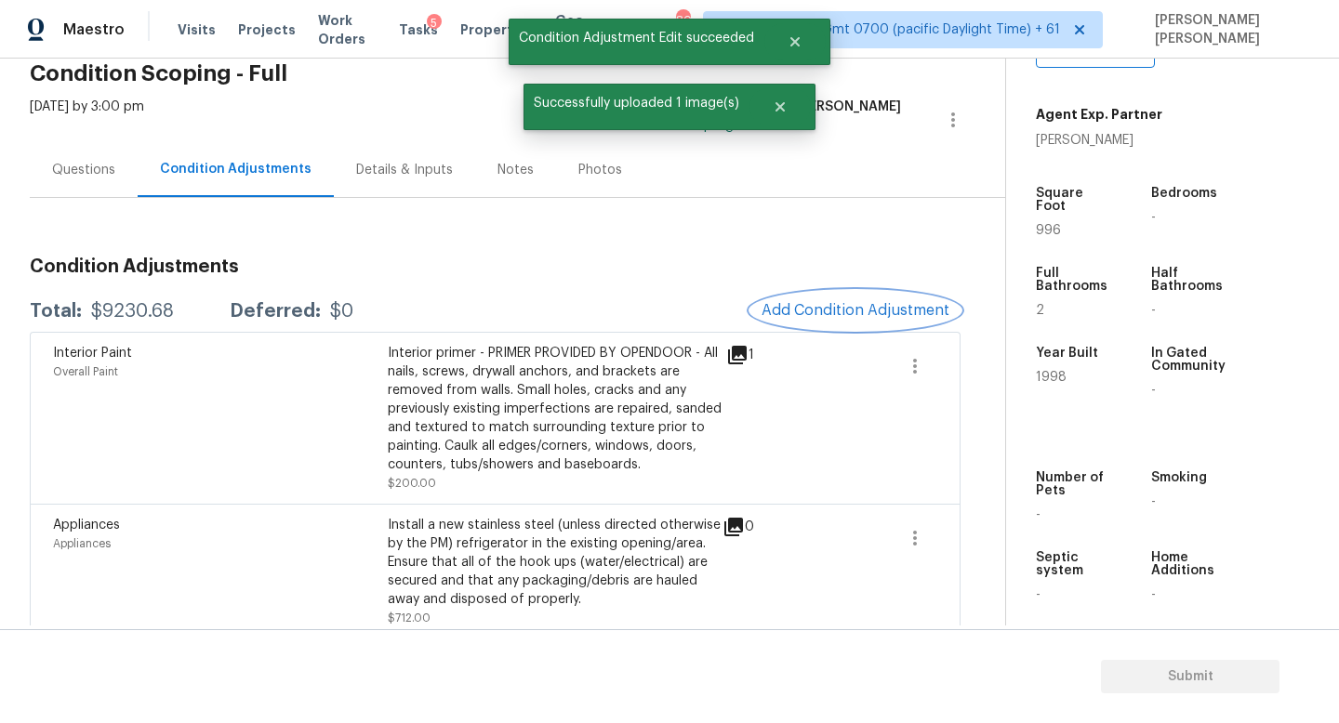
scroll to position [33, 0]
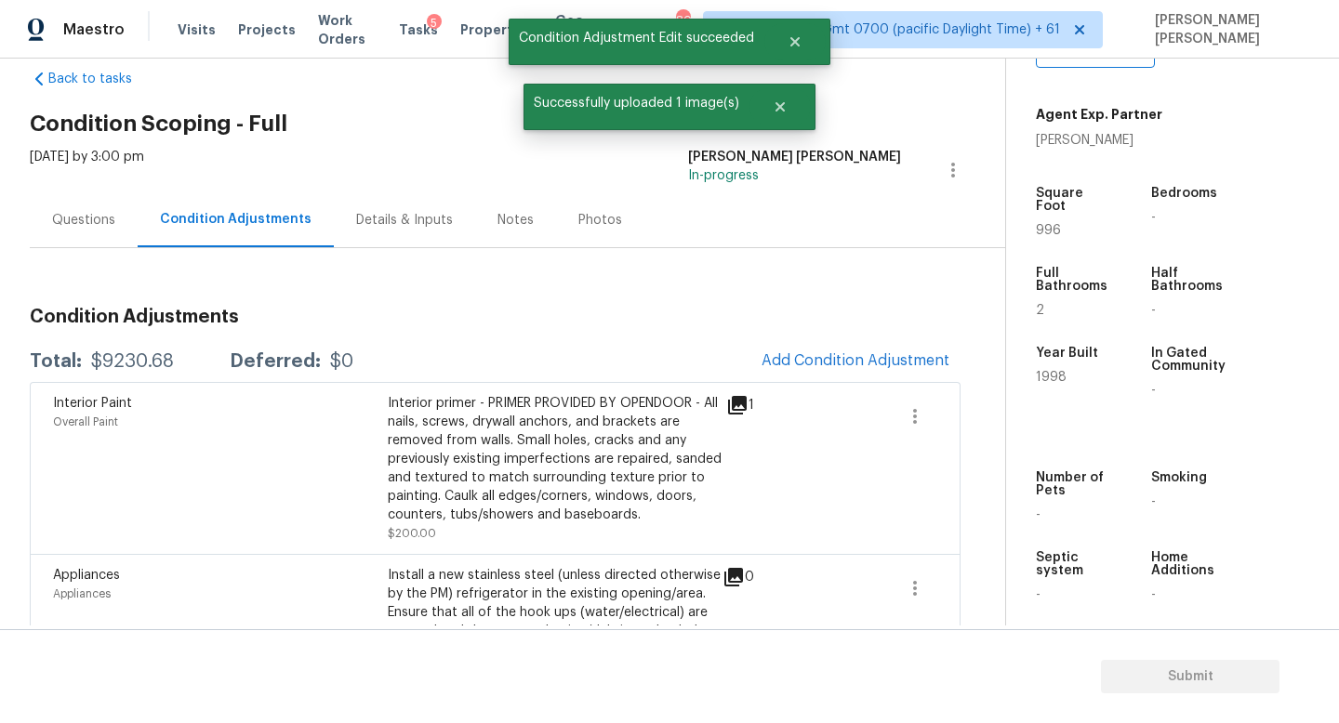
click at [92, 228] on div "Questions" at bounding box center [83, 220] width 63 height 19
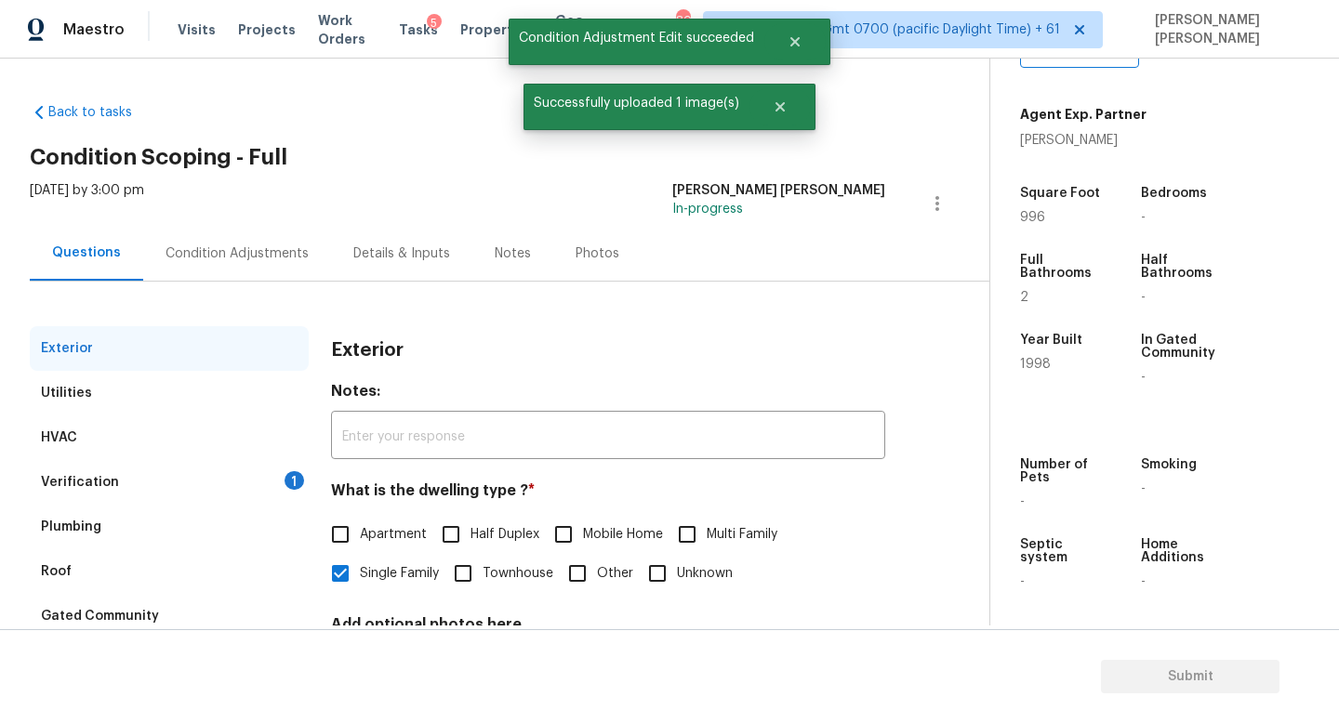
scroll to position [172, 0]
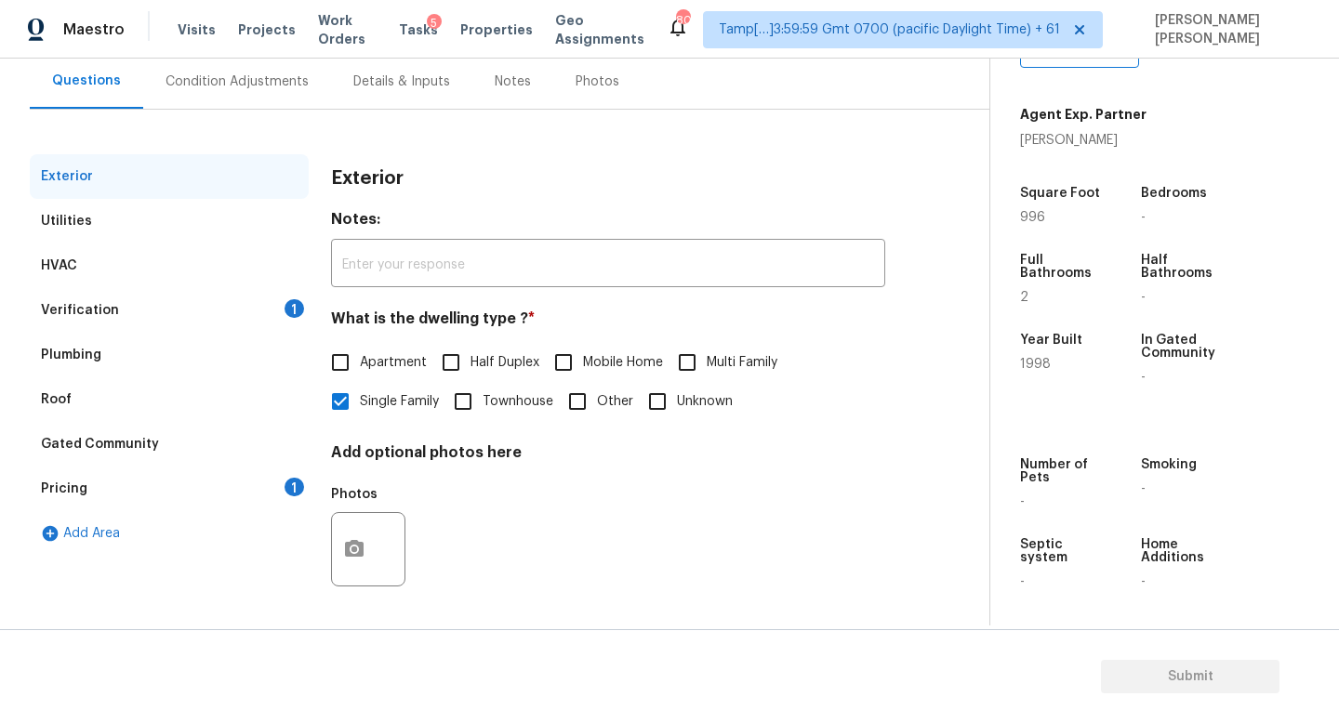
click at [228, 56] on div "Maestro Visits Projects Work Orders Tasks 5 Properties Geo Assignments 805 Tamp…" at bounding box center [669, 29] width 1339 height 59
click at [223, 86] on div "Condition Adjustments" at bounding box center [236, 82] width 143 height 19
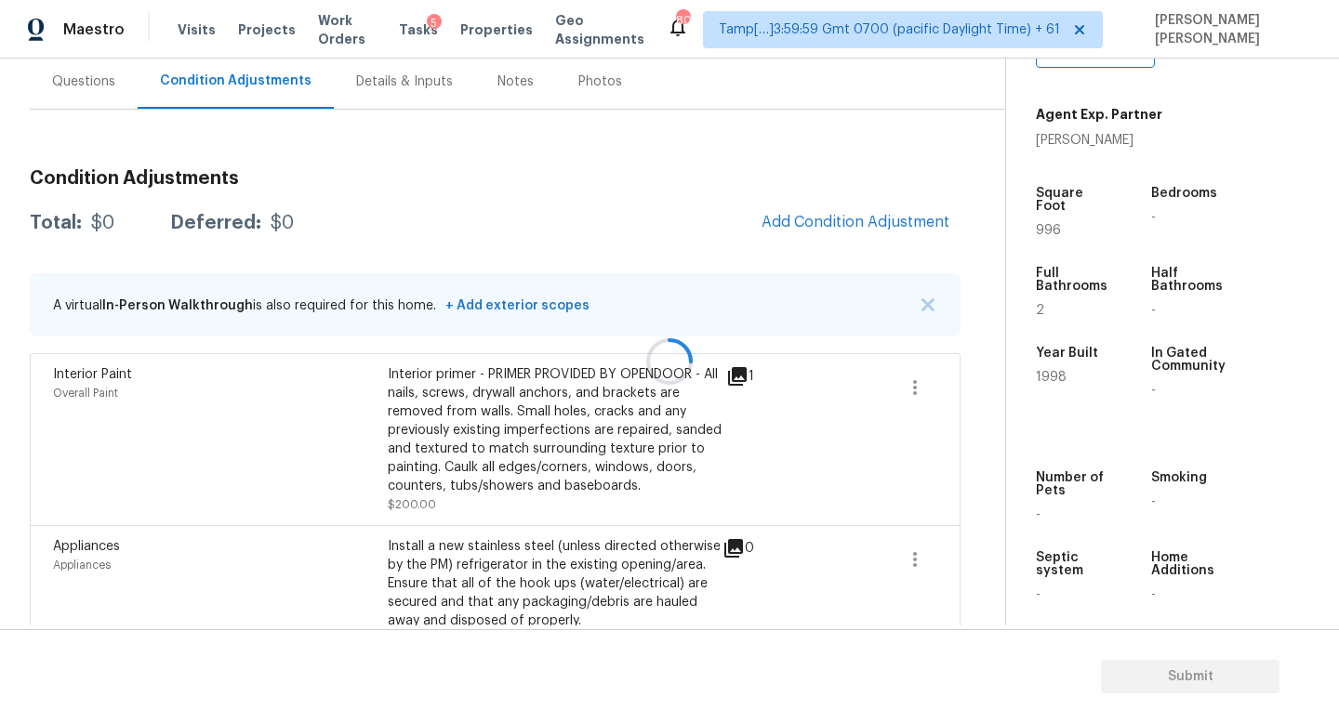
scroll to position [173, 0]
click at [826, 218] on span "Add Condition Adjustment" at bounding box center [855, 221] width 188 height 17
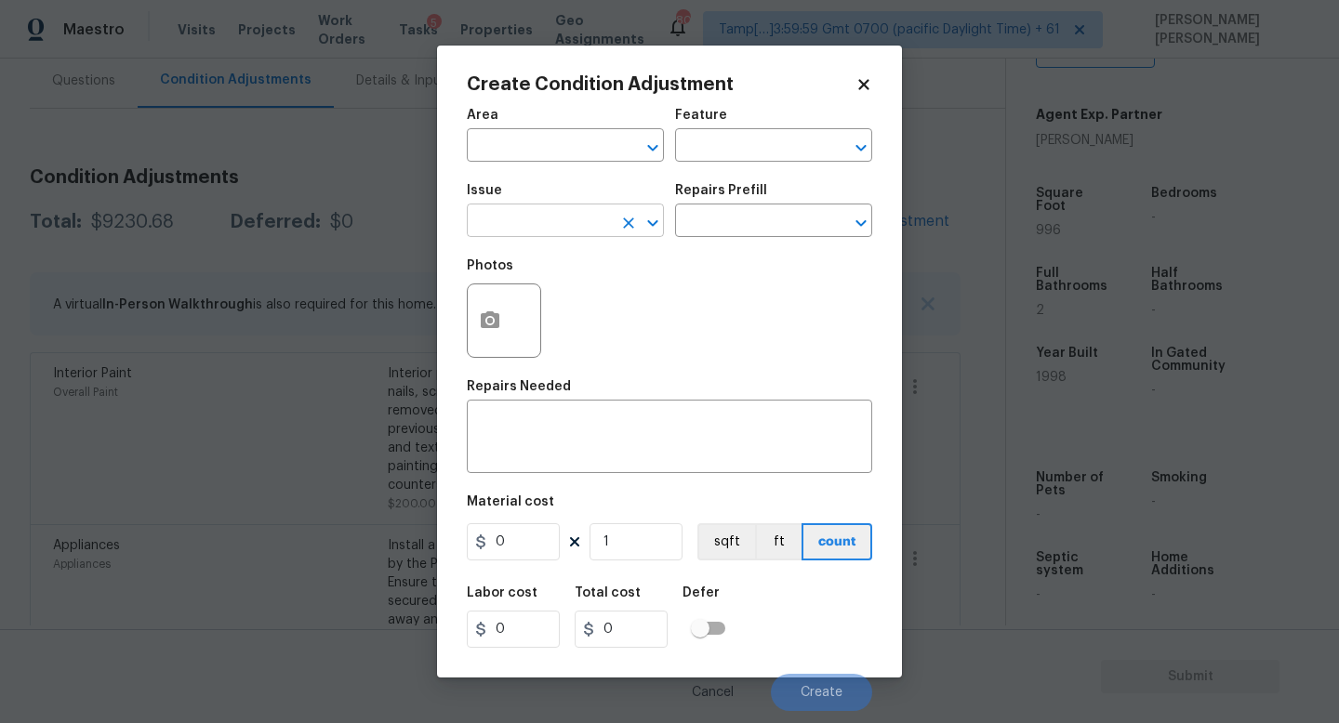
click at [534, 234] on input "text" at bounding box center [539, 222] width 145 height 29
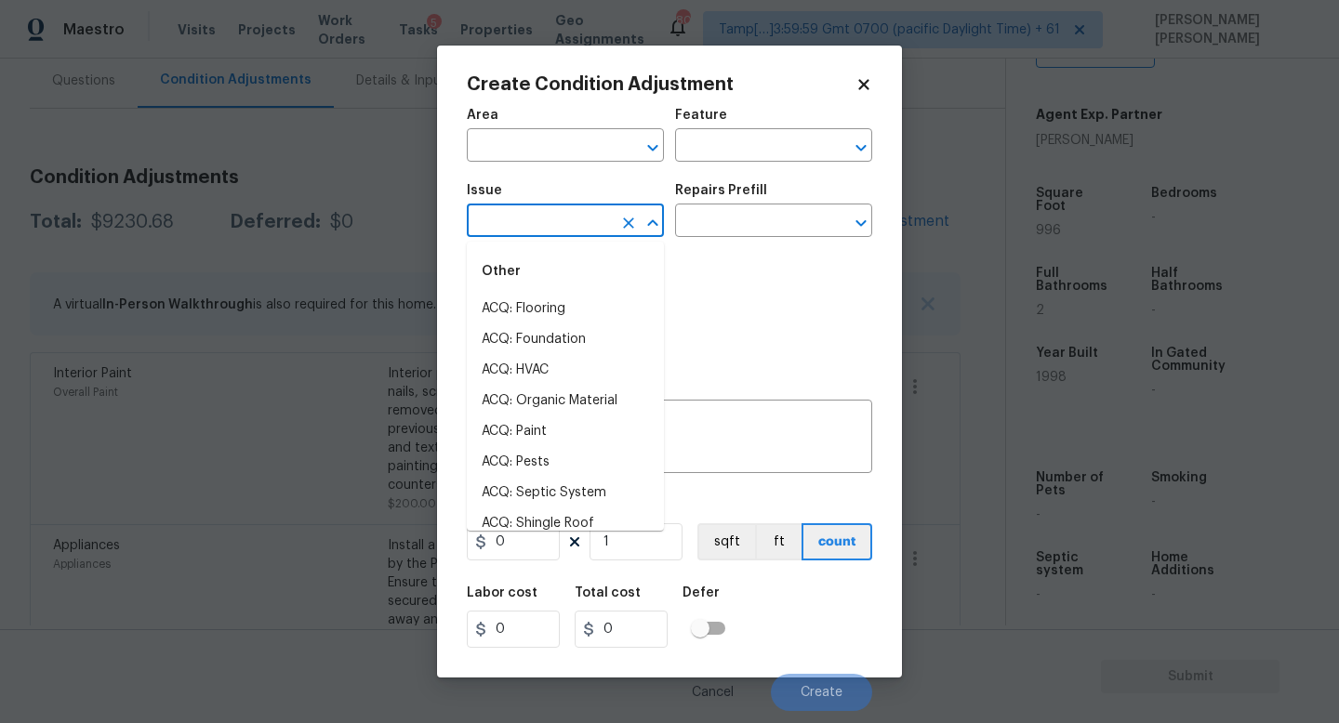
type input "t"
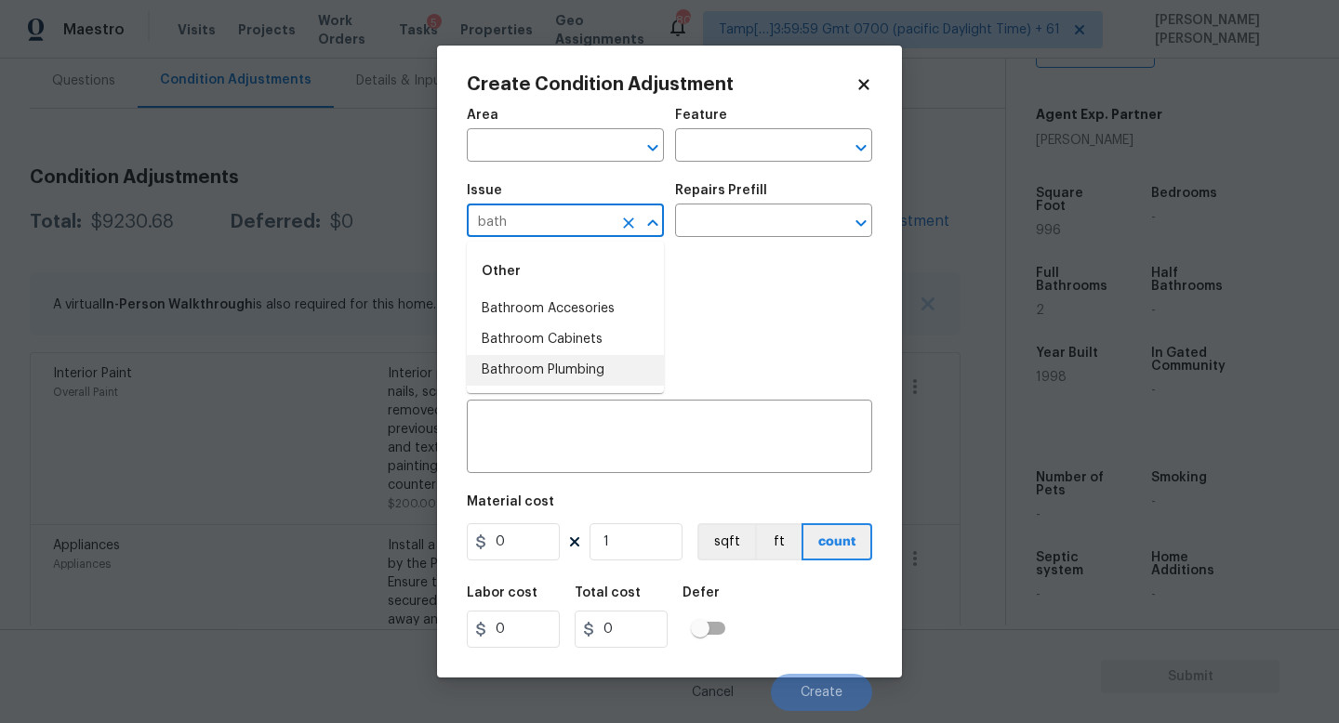
click at [574, 364] on li "Bathroom Plumbing" at bounding box center [565, 370] width 197 height 31
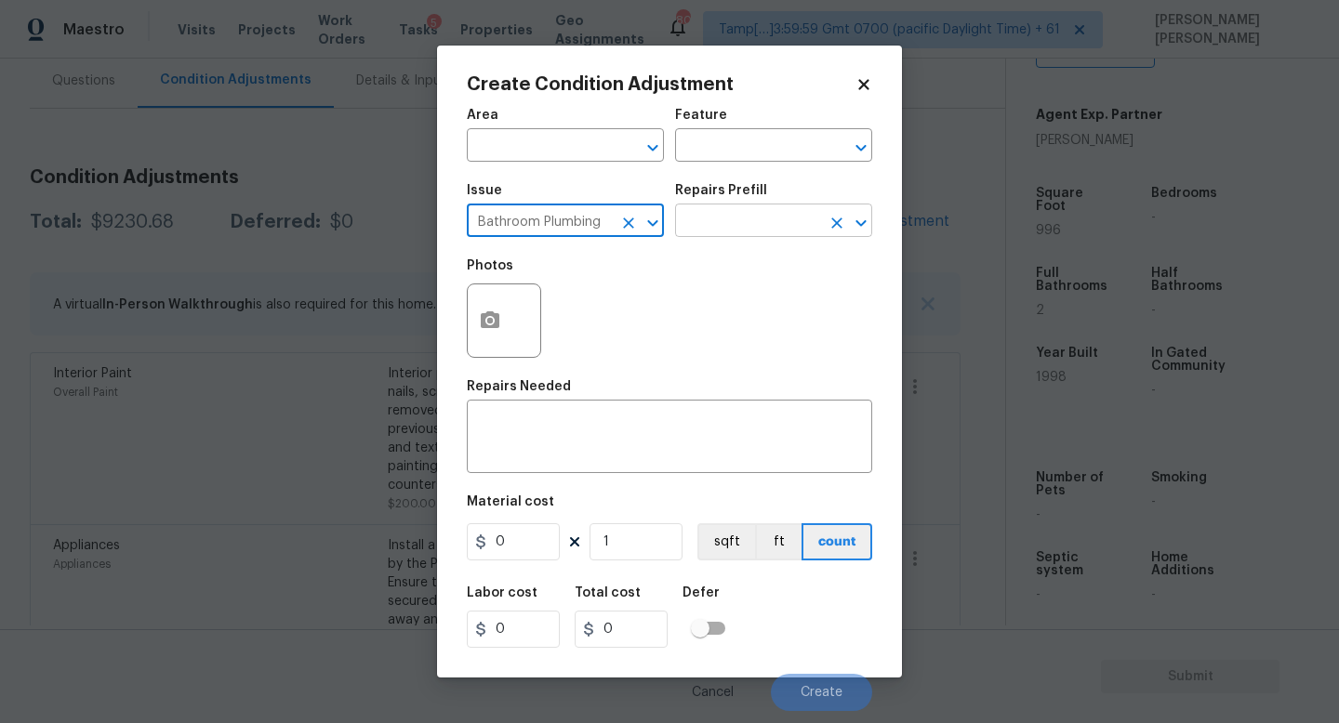
type input "Bathroom Plumbing"
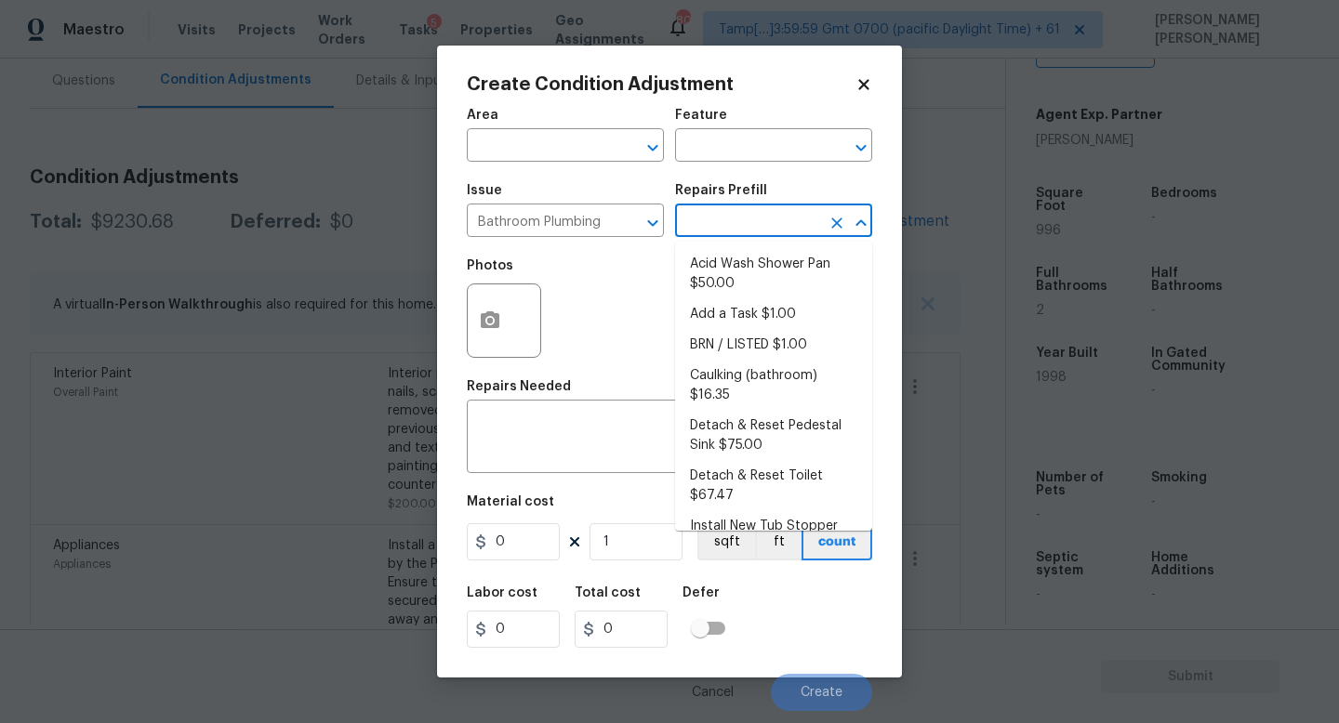
click at [751, 219] on input "text" at bounding box center [747, 222] width 145 height 29
type input "r"
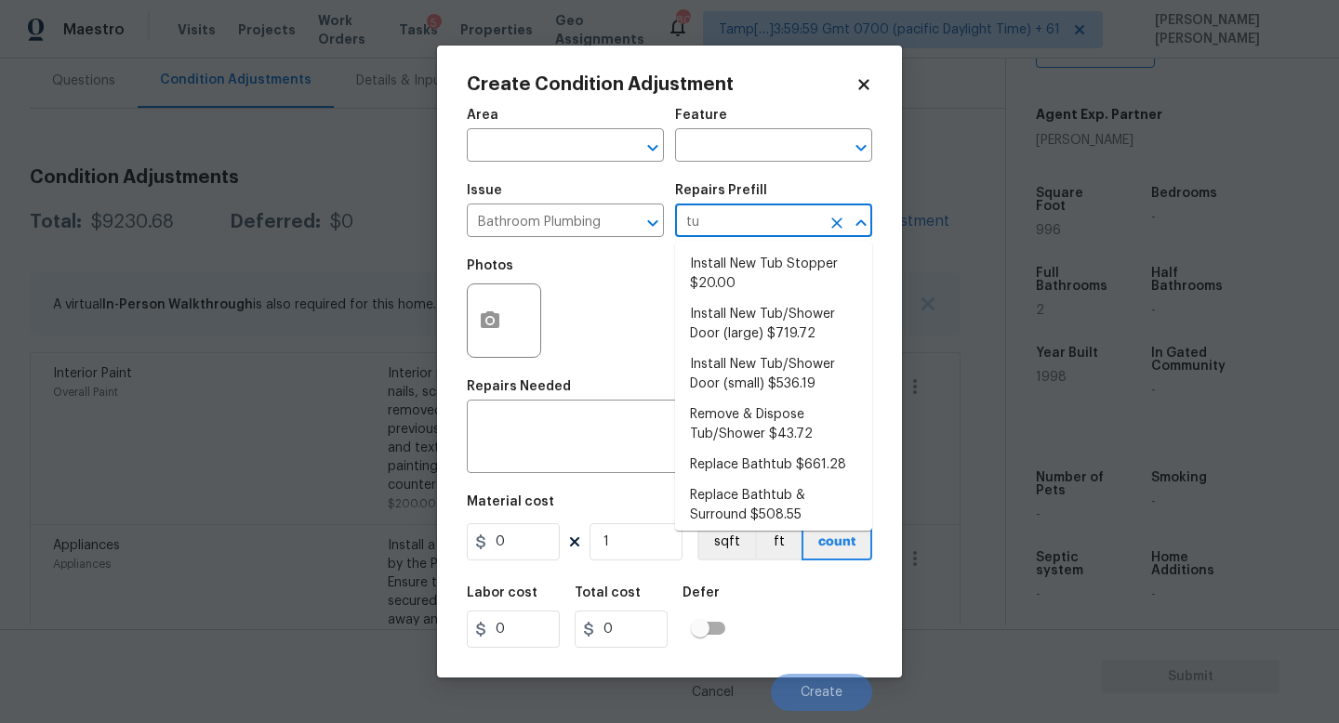
type input "tub"
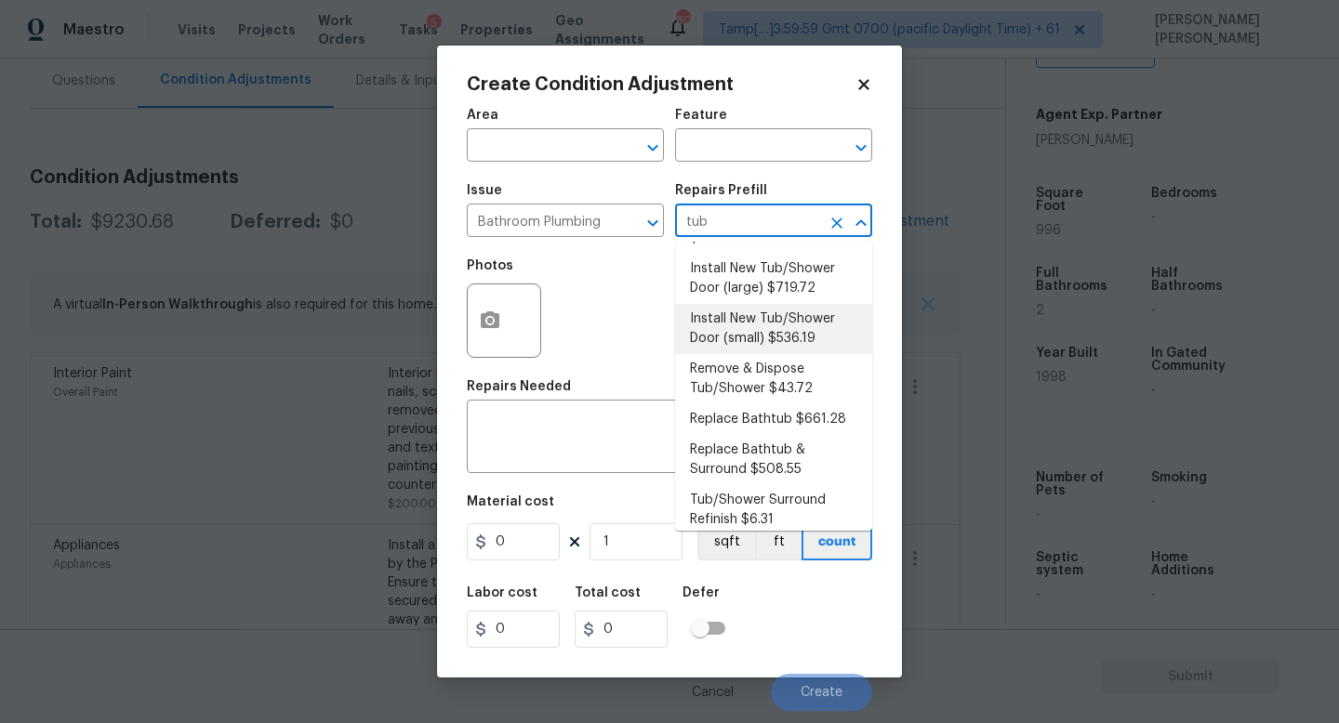
scroll to position [58, 0]
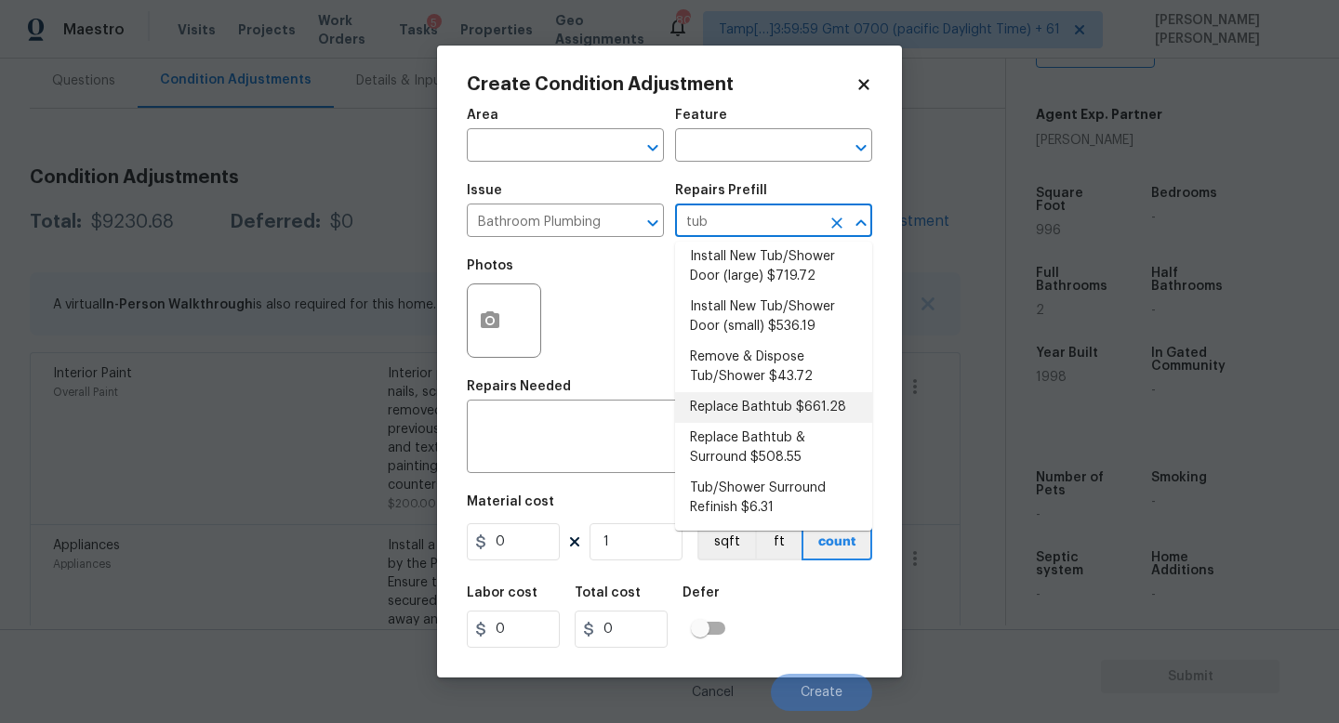
click at [791, 401] on li "Replace Bathtub $661.28" at bounding box center [773, 407] width 197 height 31
type input "Plumbing"
type textarea "Remove the existing bath tub, confirm that the drain is still usable and instal…"
type input "661.28"
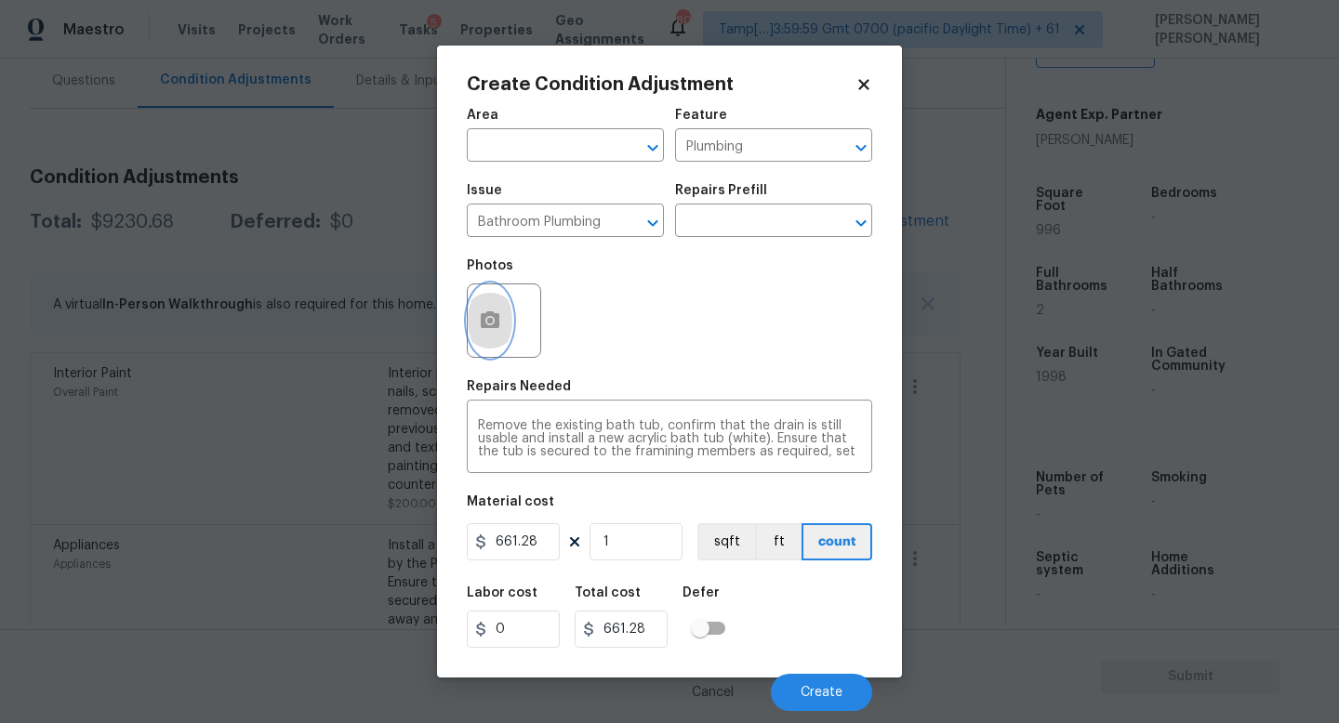
click at [488, 312] on icon "button" at bounding box center [490, 319] width 19 height 17
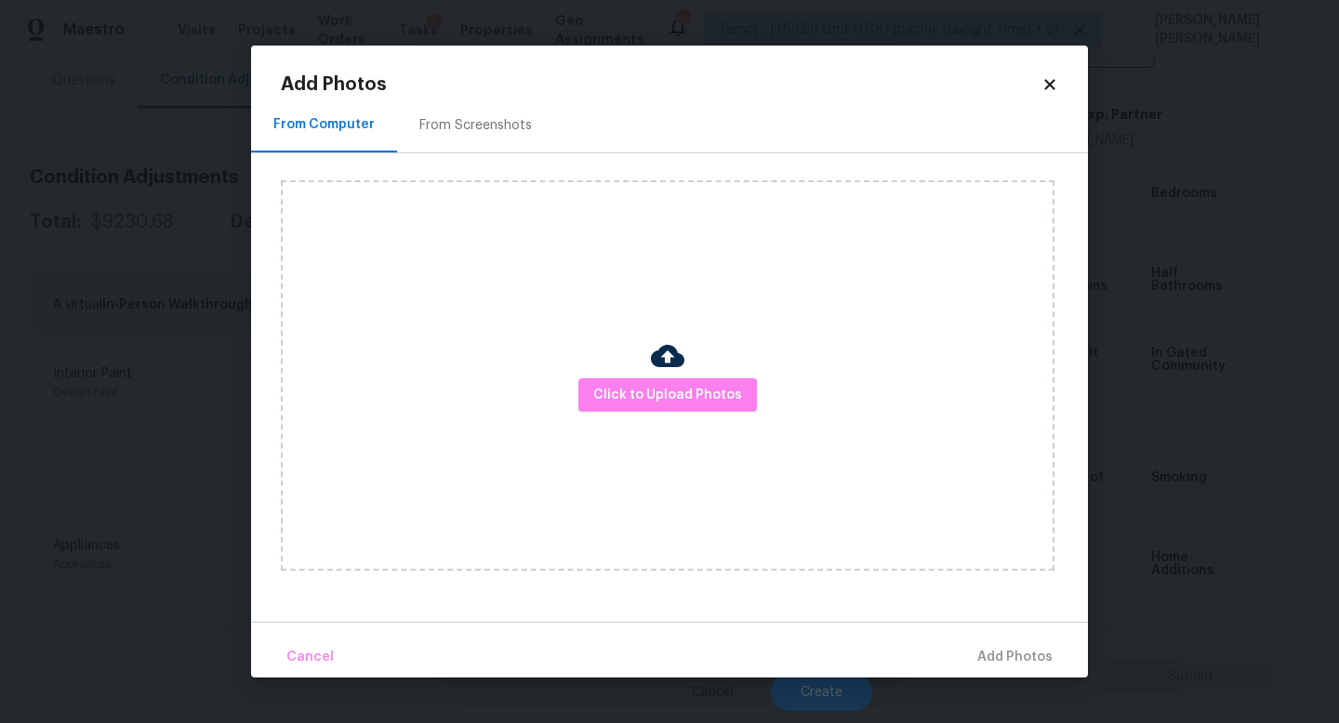
click at [718, 439] on div "Click to Upload Photos" at bounding box center [667, 375] width 773 height 390
click at [718, 398] on span "Click to Upload Photos" at bounding box center [667, 395] width 149 height 23
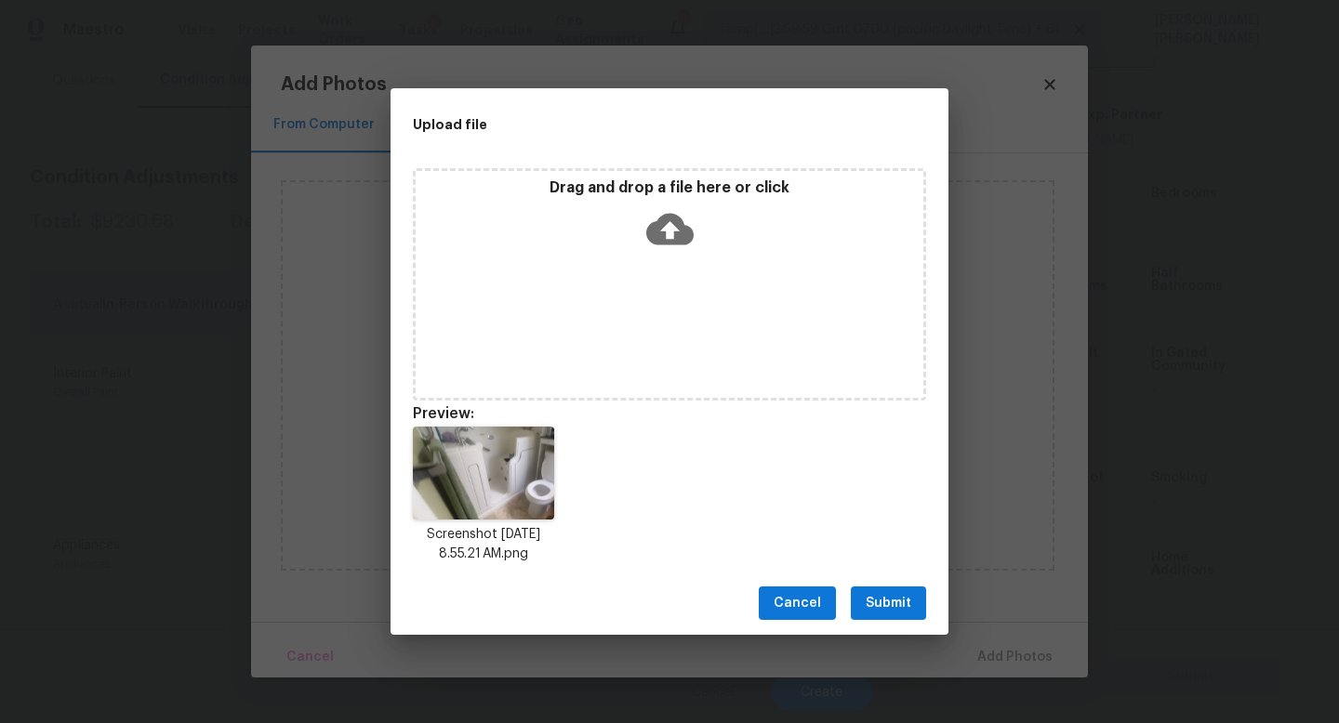
click at [878, 598] on span "Submit" at bounding box center [888, 603] width 46 height 23
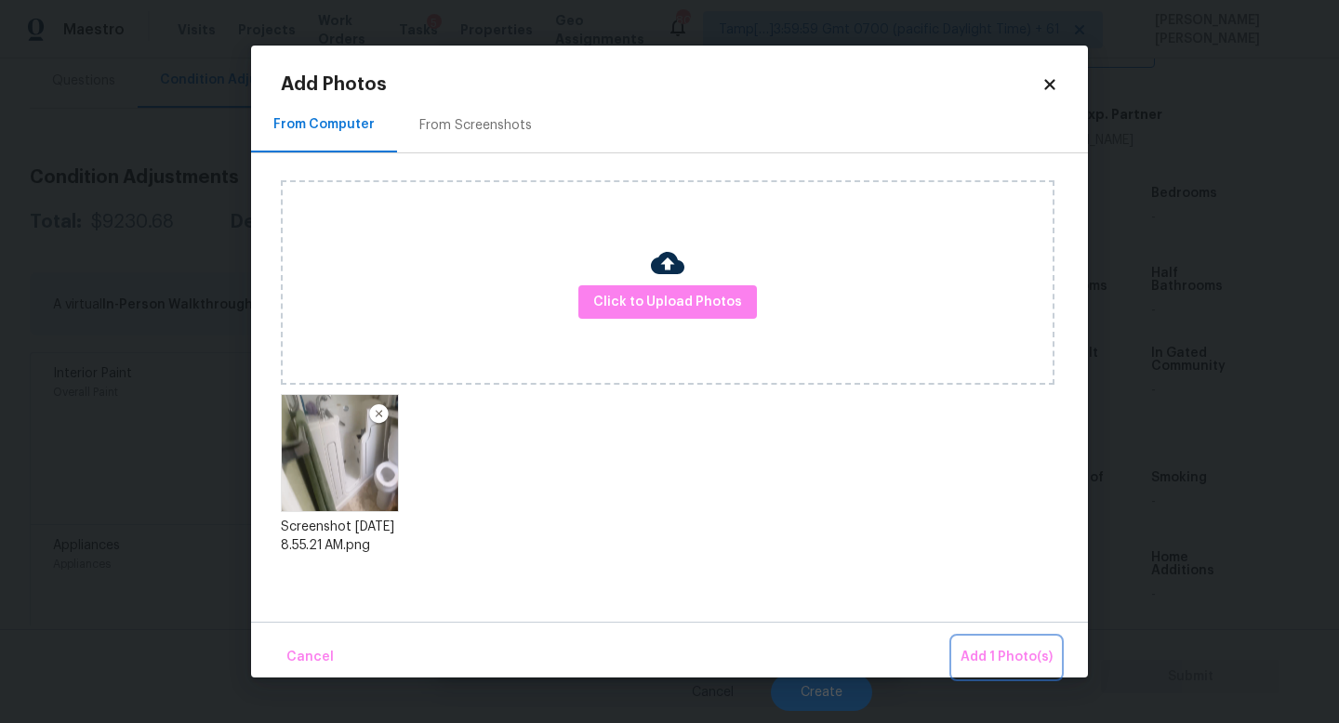
click at [1008, 657] on span "Add 1 Photo(s)" at bounding box center [1006, 657] width 92 height 23
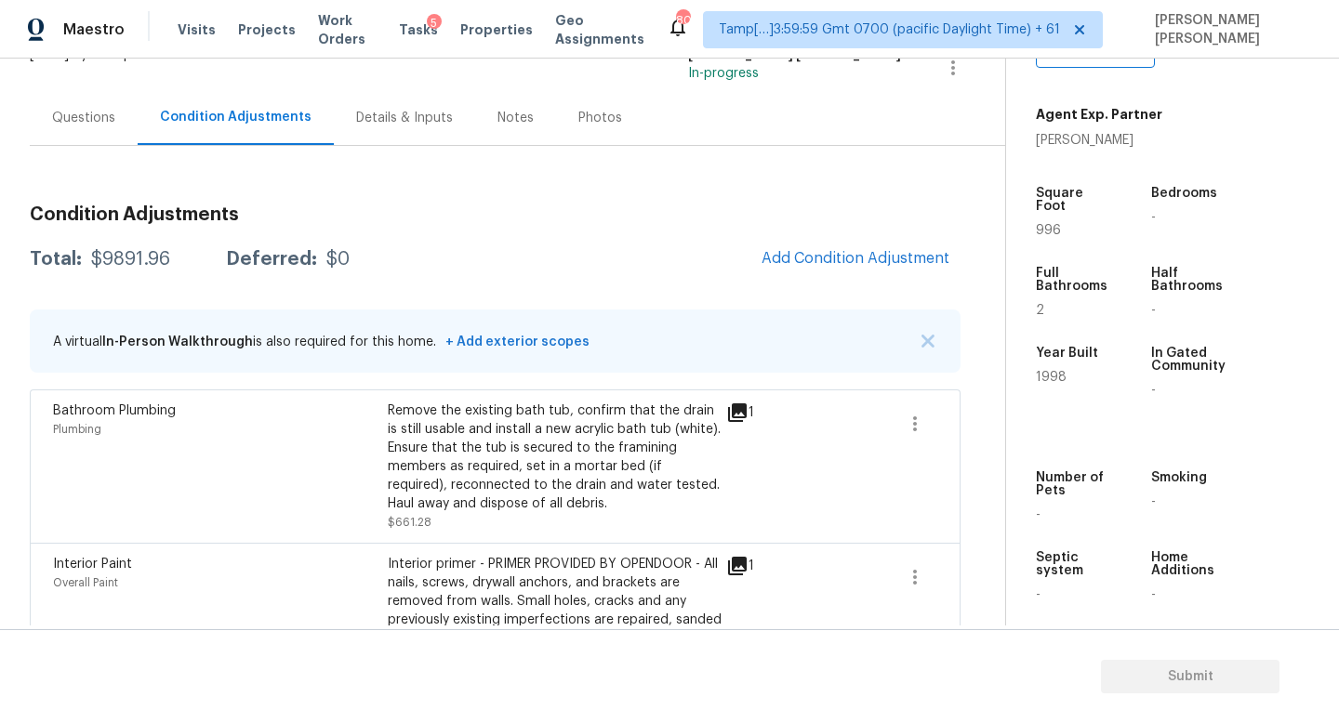
click at [86, 105] on div "Questions" at bounding box center [84, 117] width 108 height 55
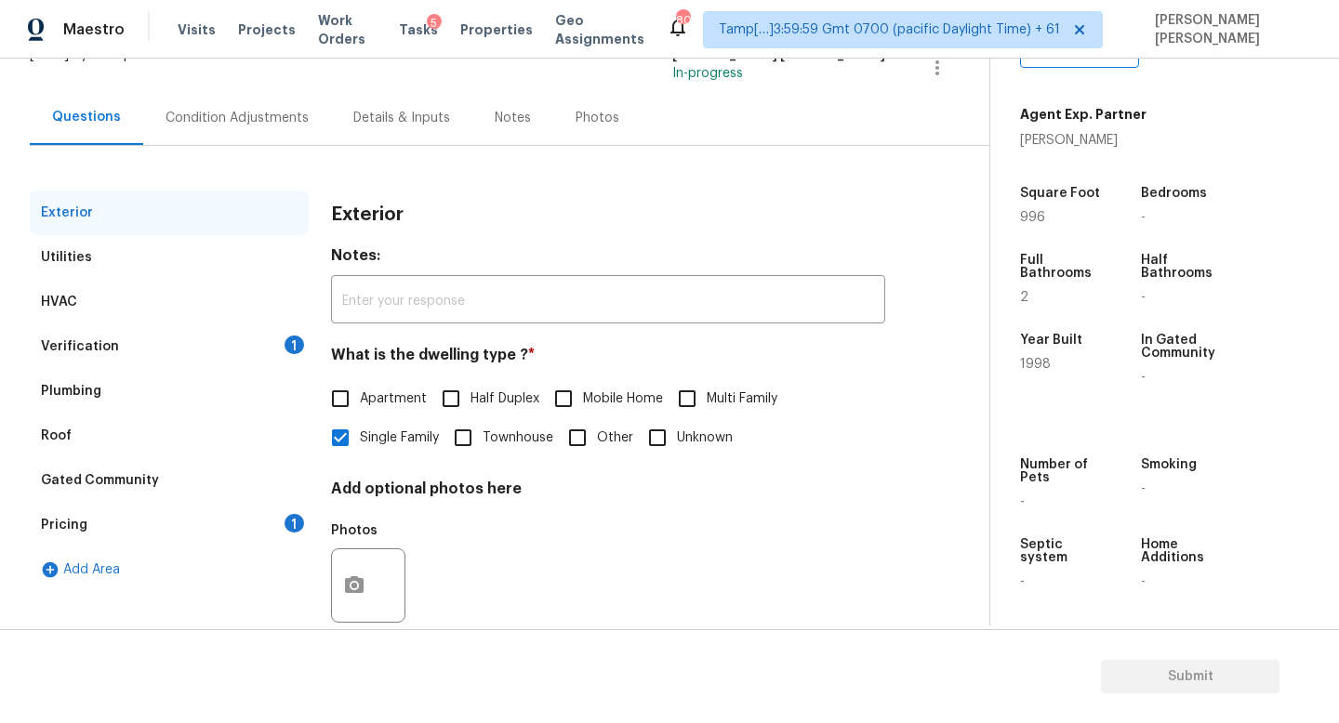
scroll to position [172, 0]
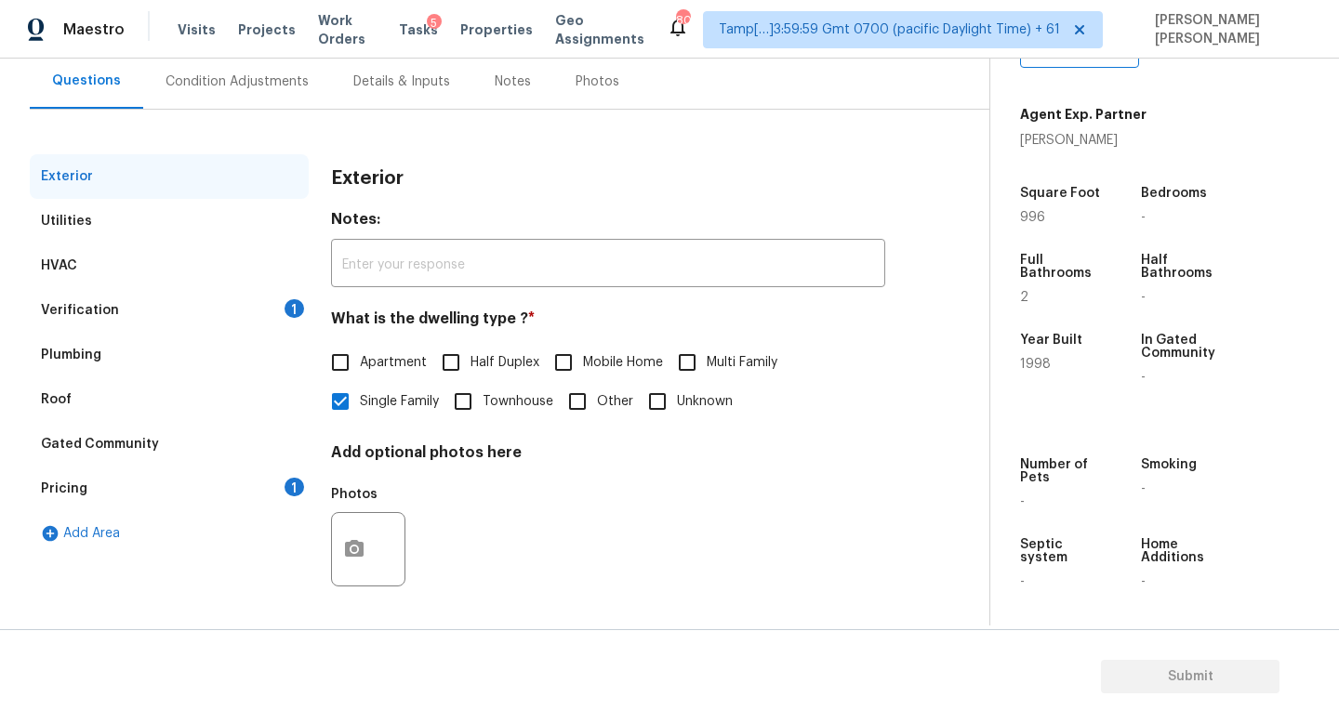
click at [247, 314] on div "Verification 1" at bounding box center [169, 310] width 279 height 45
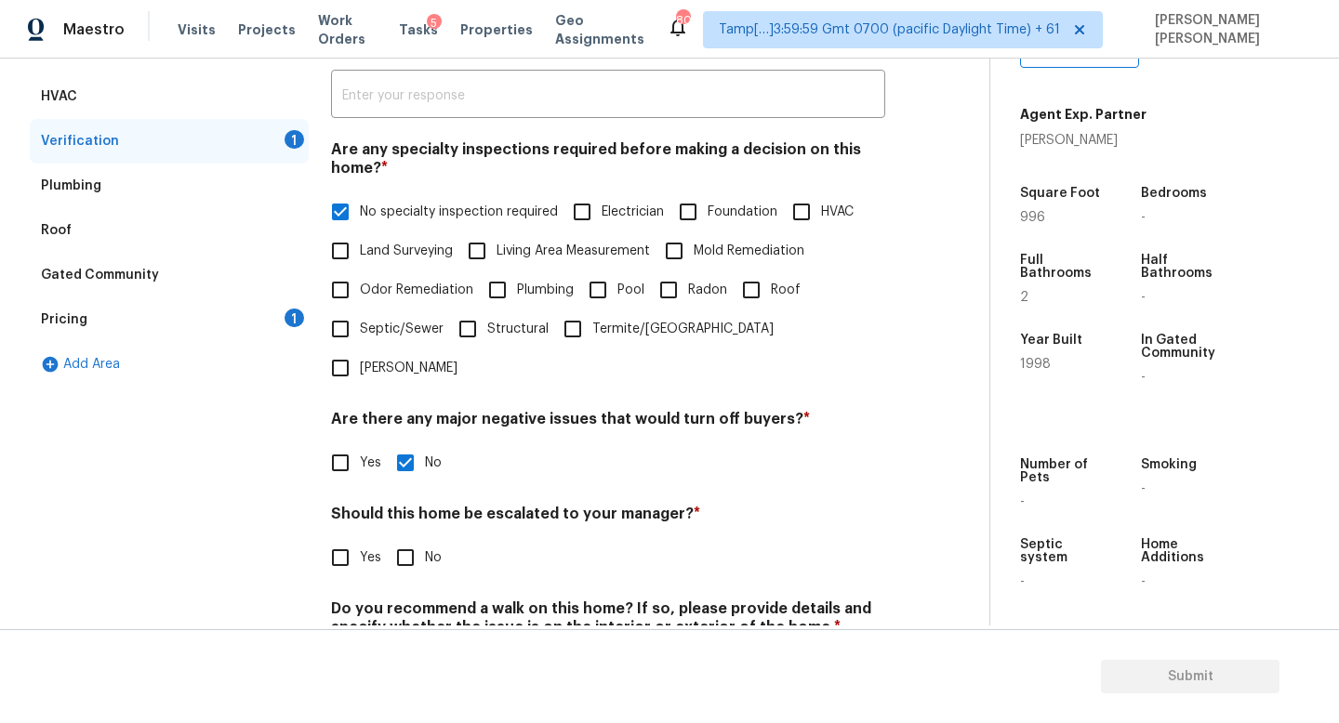
scroll to position [395, 0]
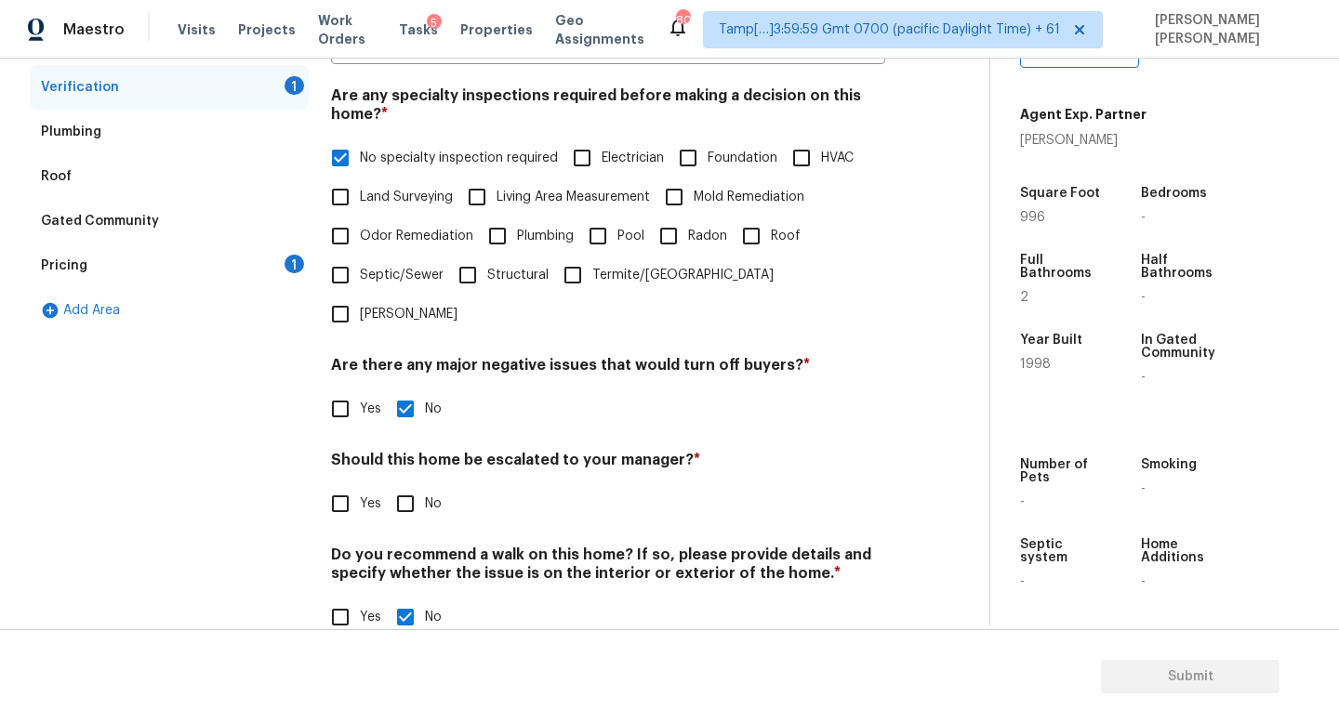
click at [336, 484] on input "Yes" at bounding box center [340, 503] width 39 height 39
checkbox input "true"
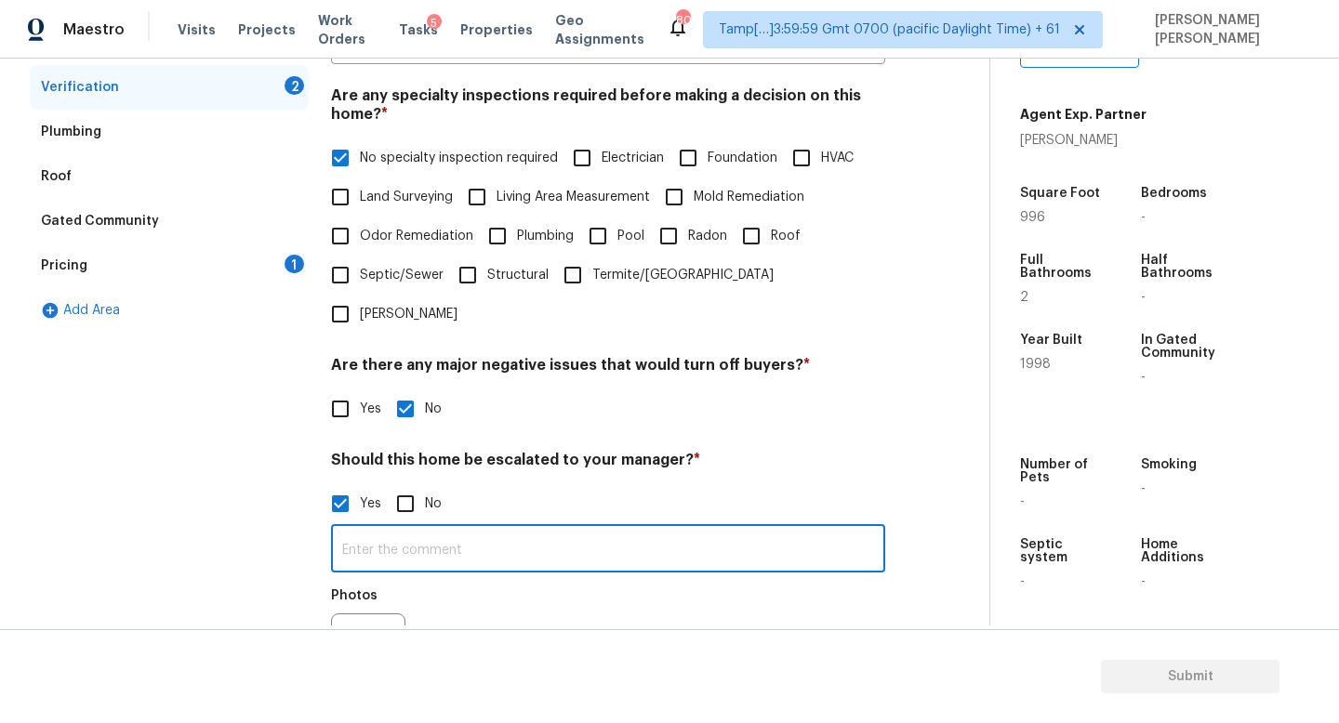
click at [448, 529] on input "text" at bounding box center [608, 551] width 554 height 44
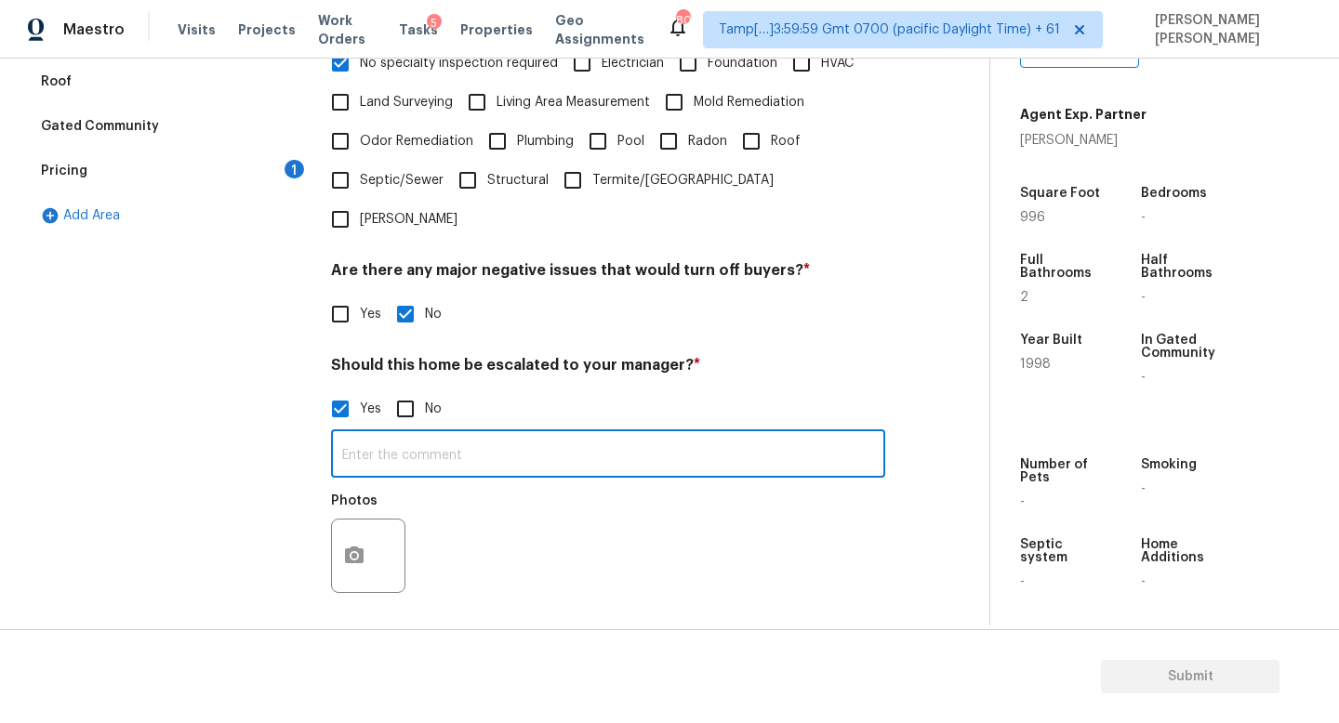
scroll to position [568, 0]
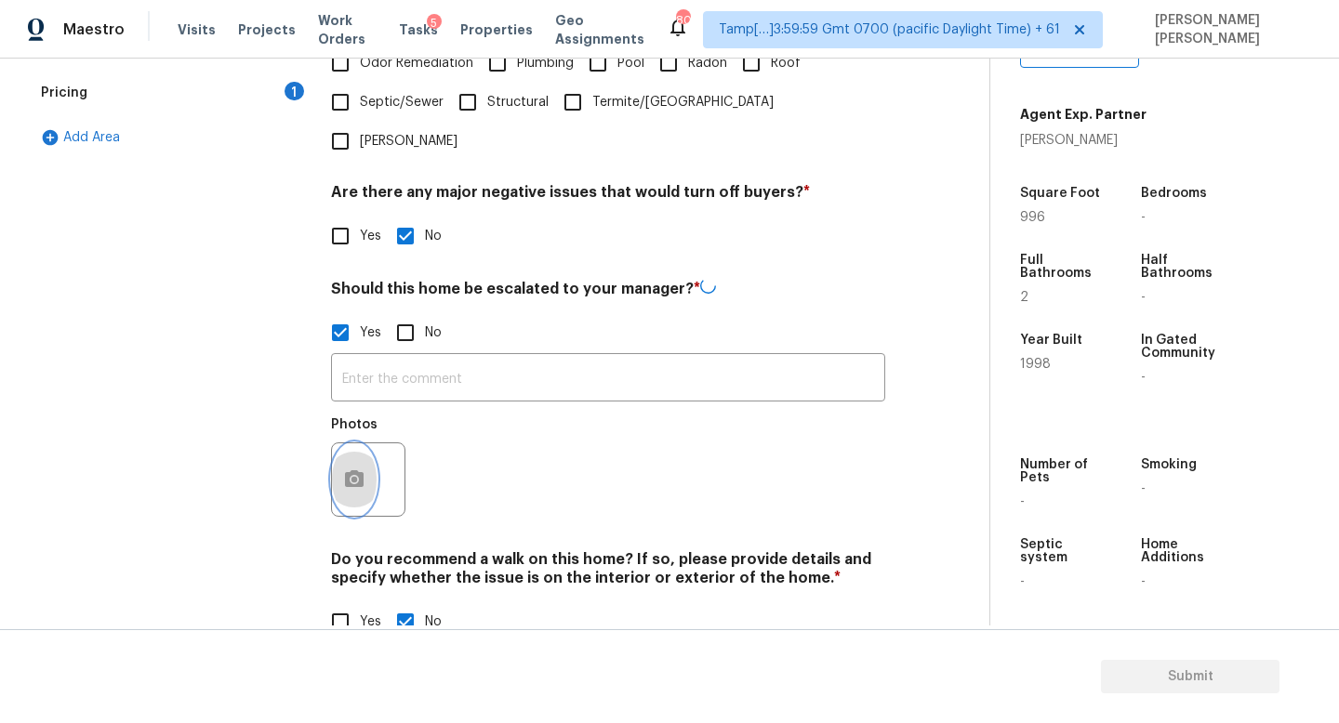
click at [356, 455] on button "button" at bounding box center [354, 479] width 45 height 73
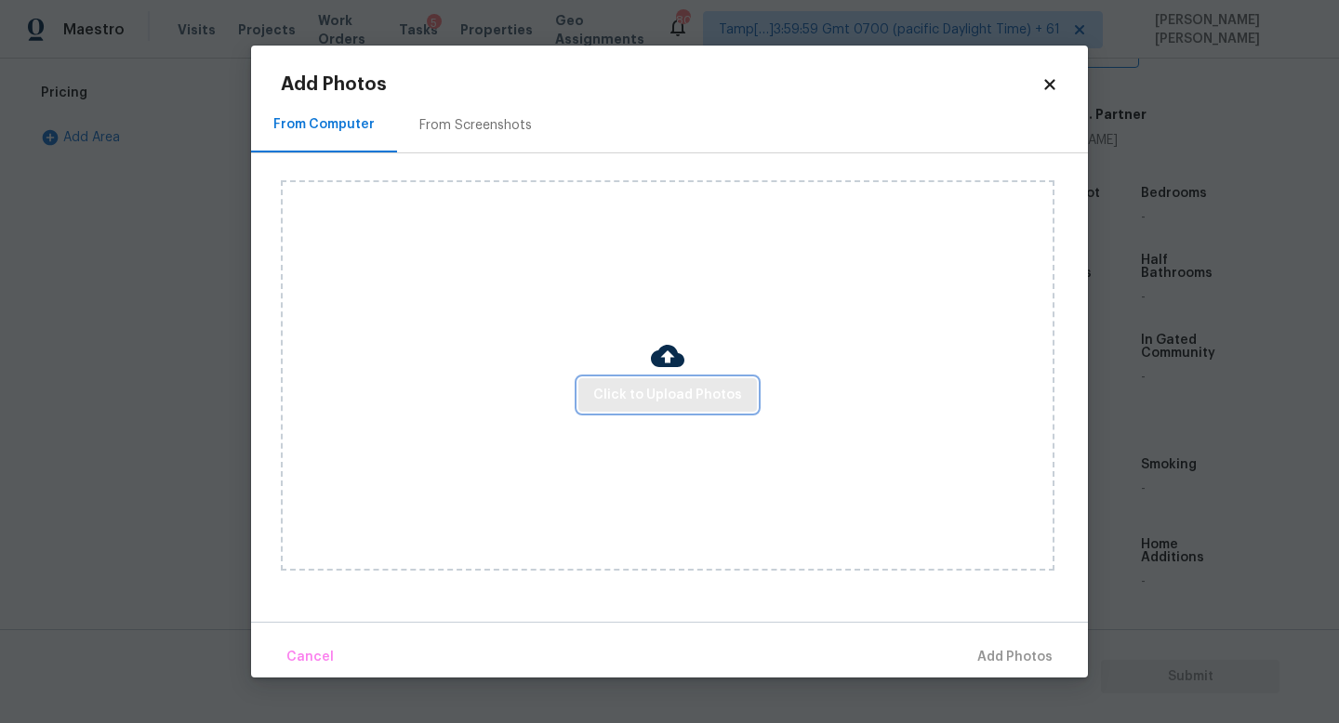
click at [630, 390] on span "Click to Upload Photos" at bounding box center [667, 395] width 149 height 23
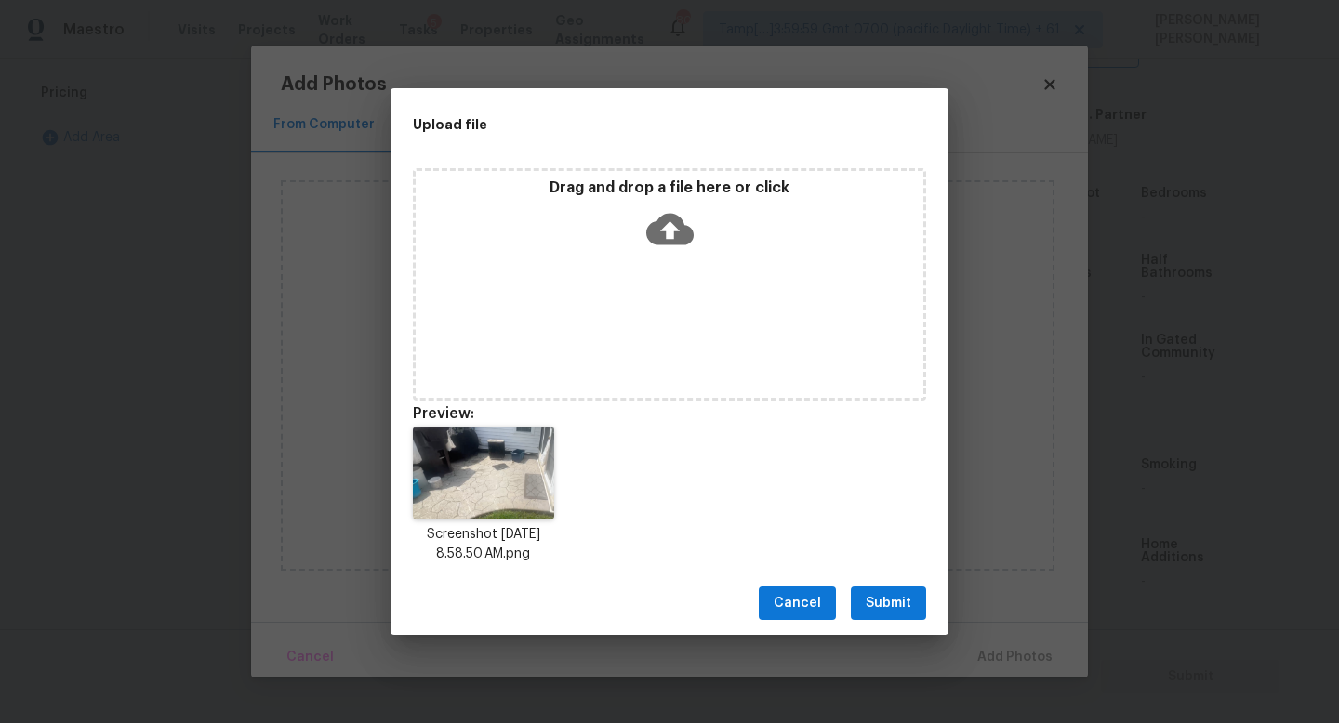
click at [893, 592] on span "Submit" at bounding box center [888, 603] width 46 height 23
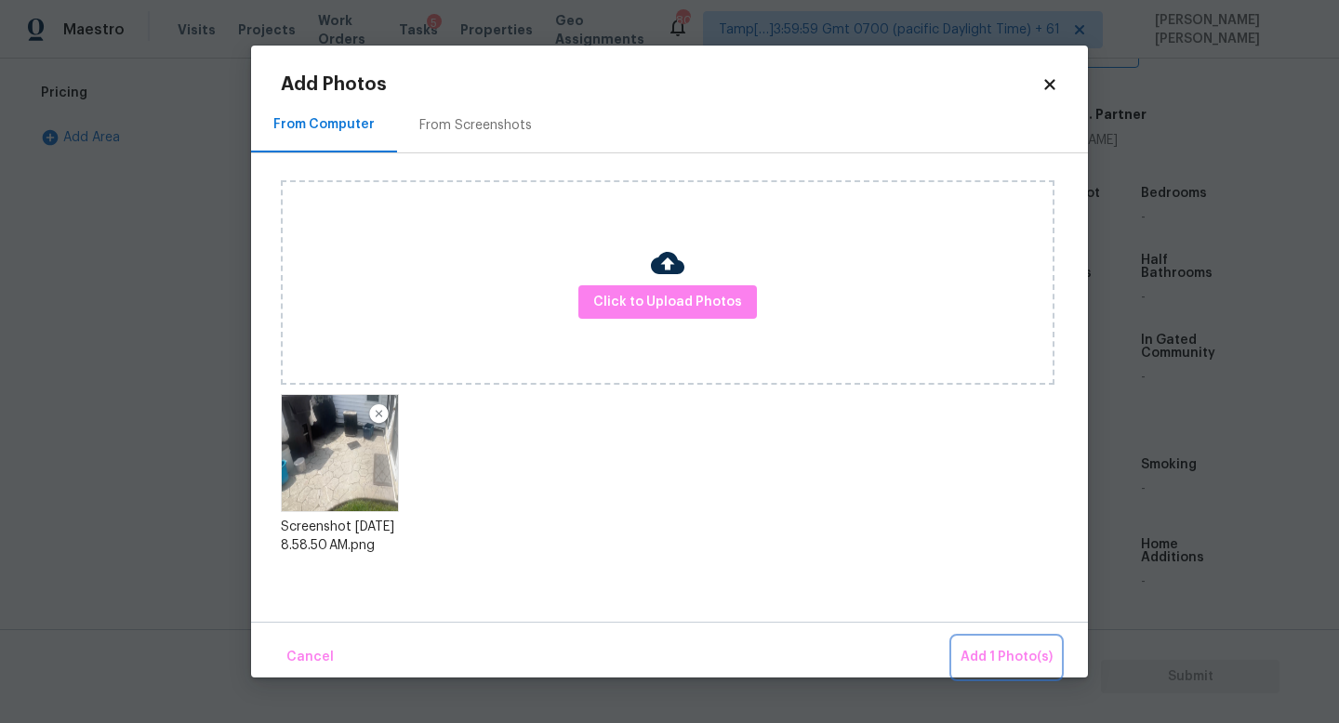
click at [1001, 647] on span "Add 1 Photo(s)" at bounding box center [1006, 657] width 92 height 23
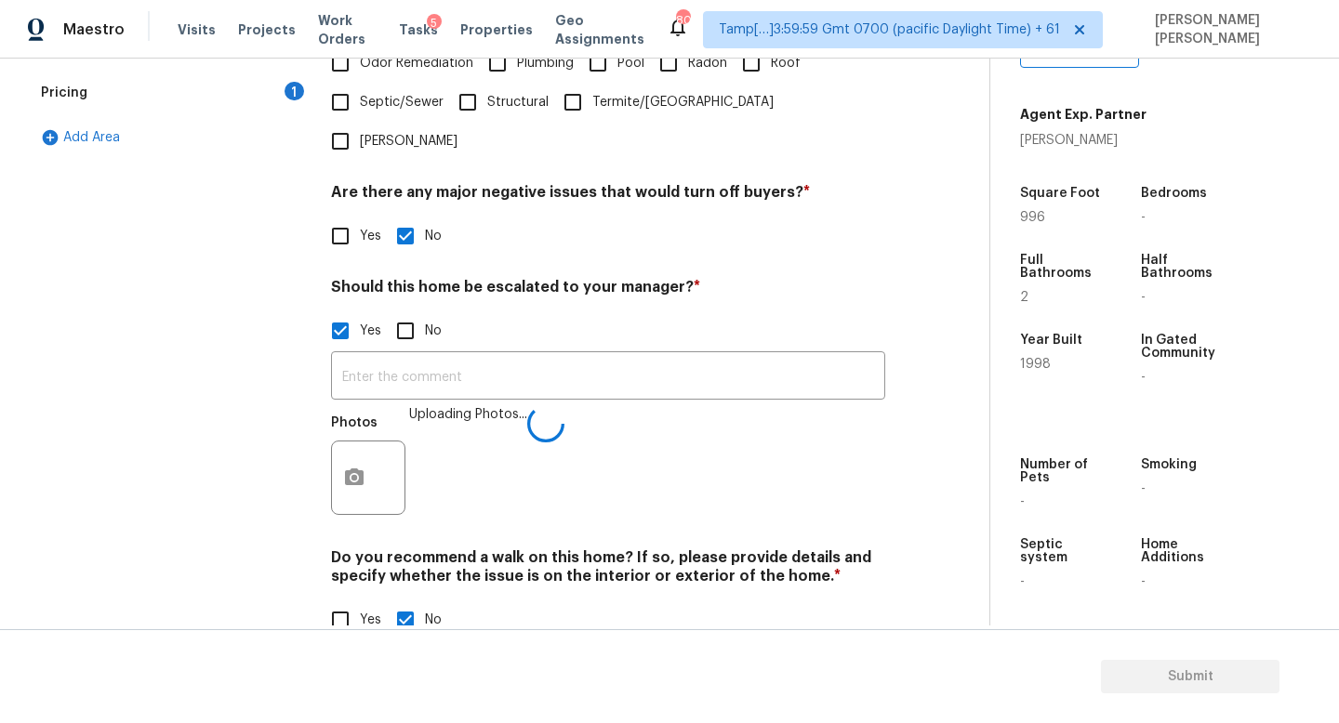
click at [554, 402] on icon at bounding box center [545, 423] width 43 height 43
click at [515, 356] on input "text" at bounding box center [608, 378] width 554 height 44
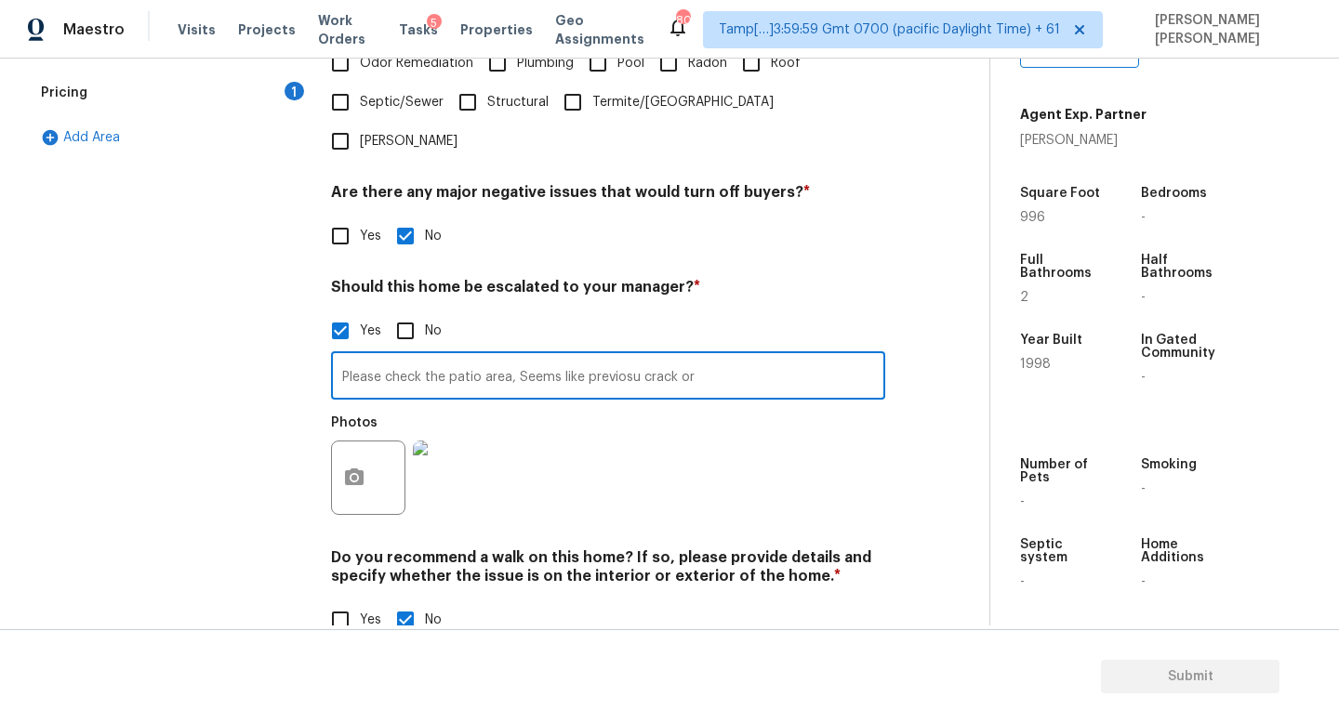
click at [632, 356] on input "Please check the patio area, Seems like previosu crack or" at bounding box center [608, 378] width 554 height 44
click at [740, 356] on input "Please check the patio area, Seems like previous crack or" at bounding box center [608, 378] width 554 height 44
drag, startPoint x: 343, startPoint y: 335, endPoint x: 754, endPoint y: 343, distance: 410.9
click at [754, 356] on input "Please check the patio area, Seems like previous crack or fixed" at bounding box center [608, 378] width 554 height 44
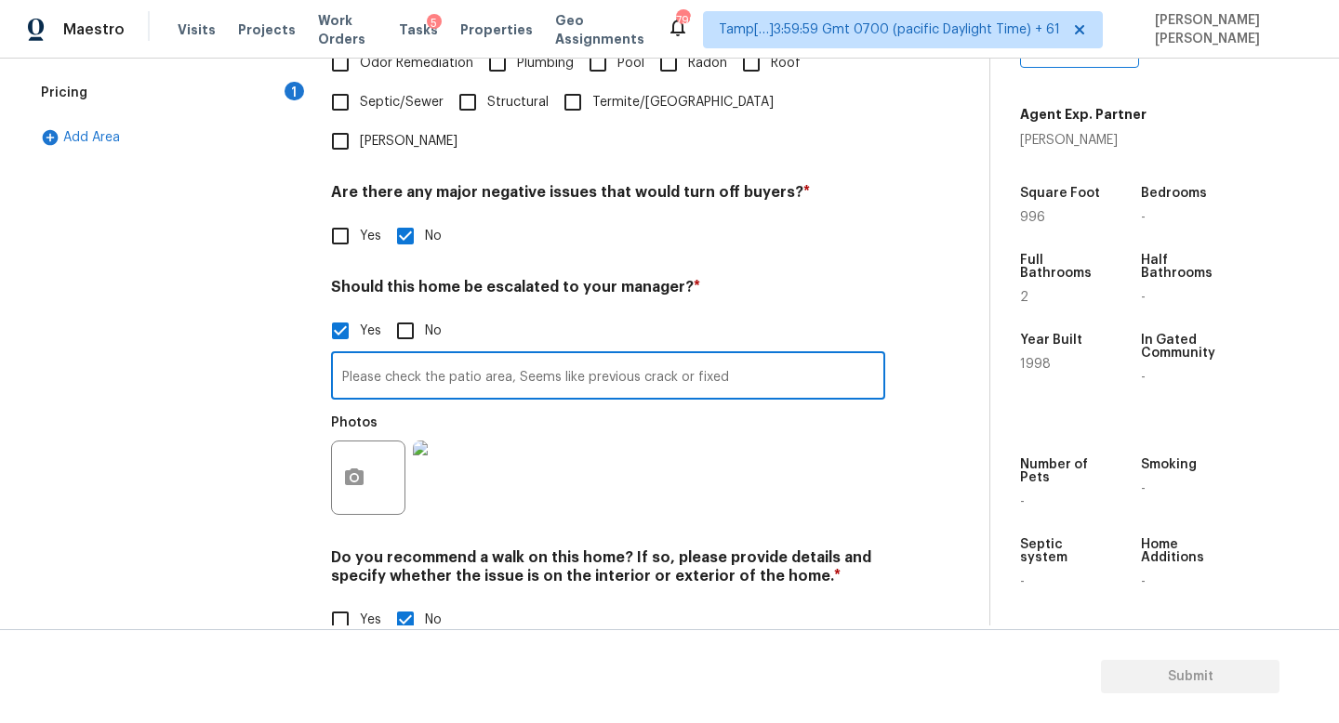
drag, startPoint x: 673, startPoint y: 333, endPoint x: 951, endPoint y: 382, distance: 282.3
click at [951, 382] on div "Back to tasks Condition Scoping - Full Thu, Aug 21 2025 by 3:00 pm Jishnu Manoj…" at bounding box center [509, 93] width 959 height 1147
type input "Please check the patio area, Seems like previous crack @"
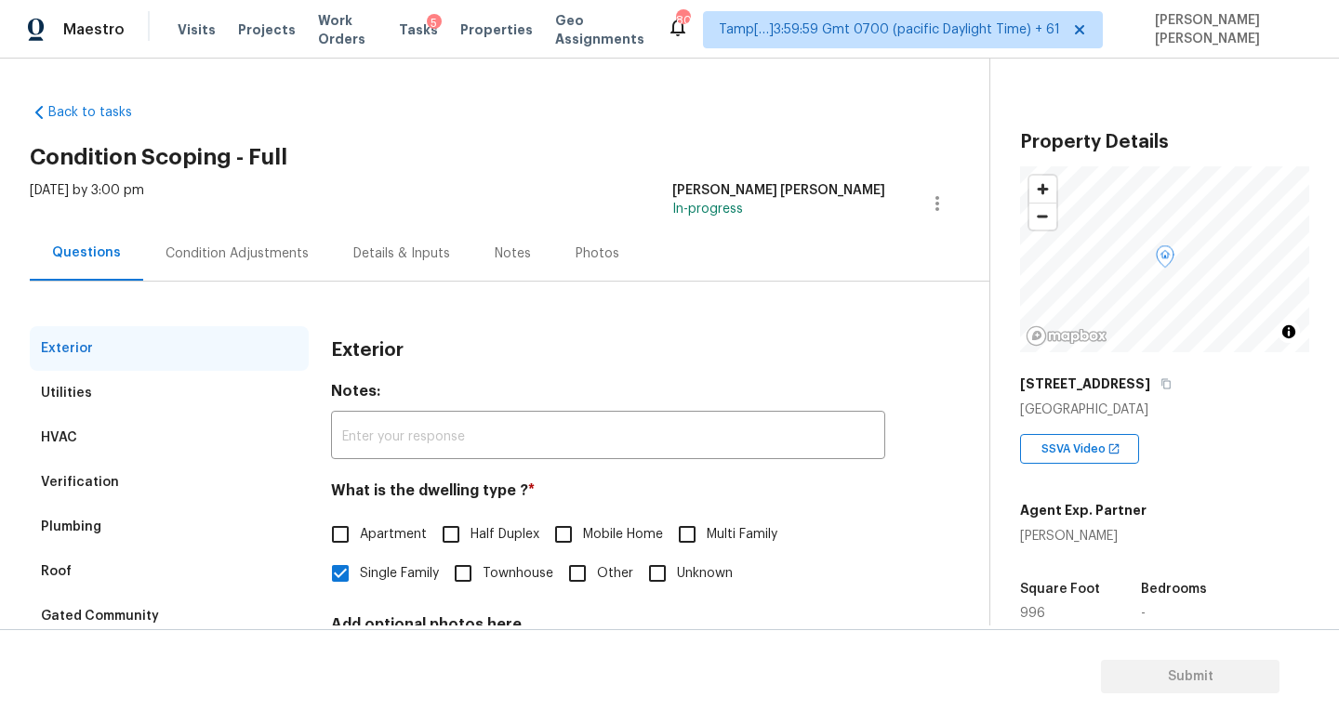
scroll to position [59, 0]
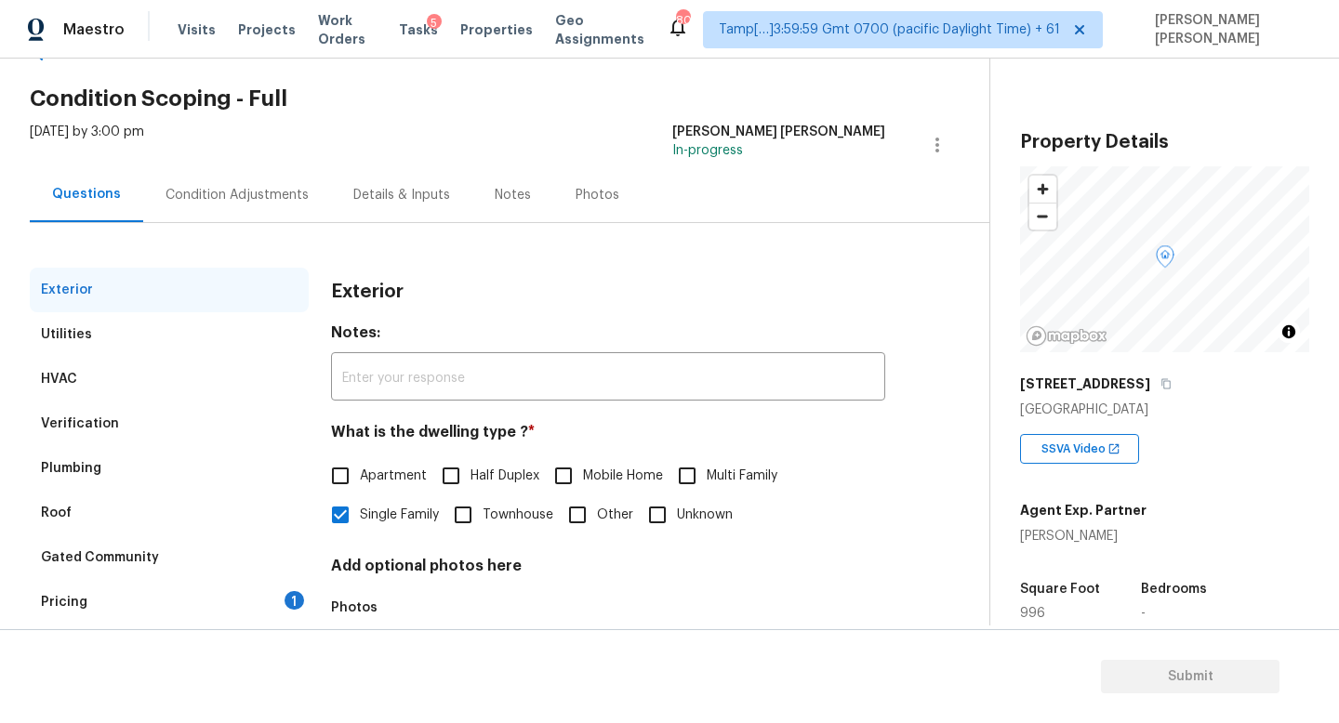
click at [94, 411] on div "Verification" at bounding box center [169, 424] width 279 height 45
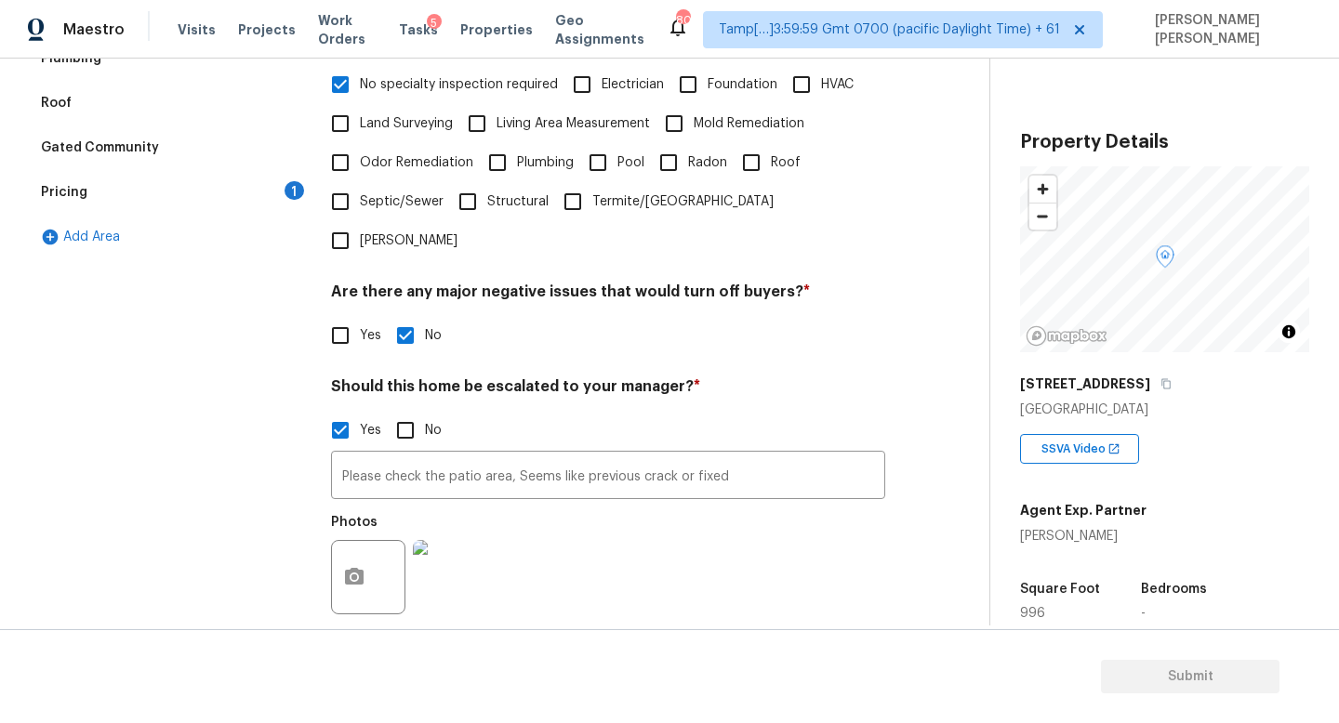
scroll to position [471, 0]
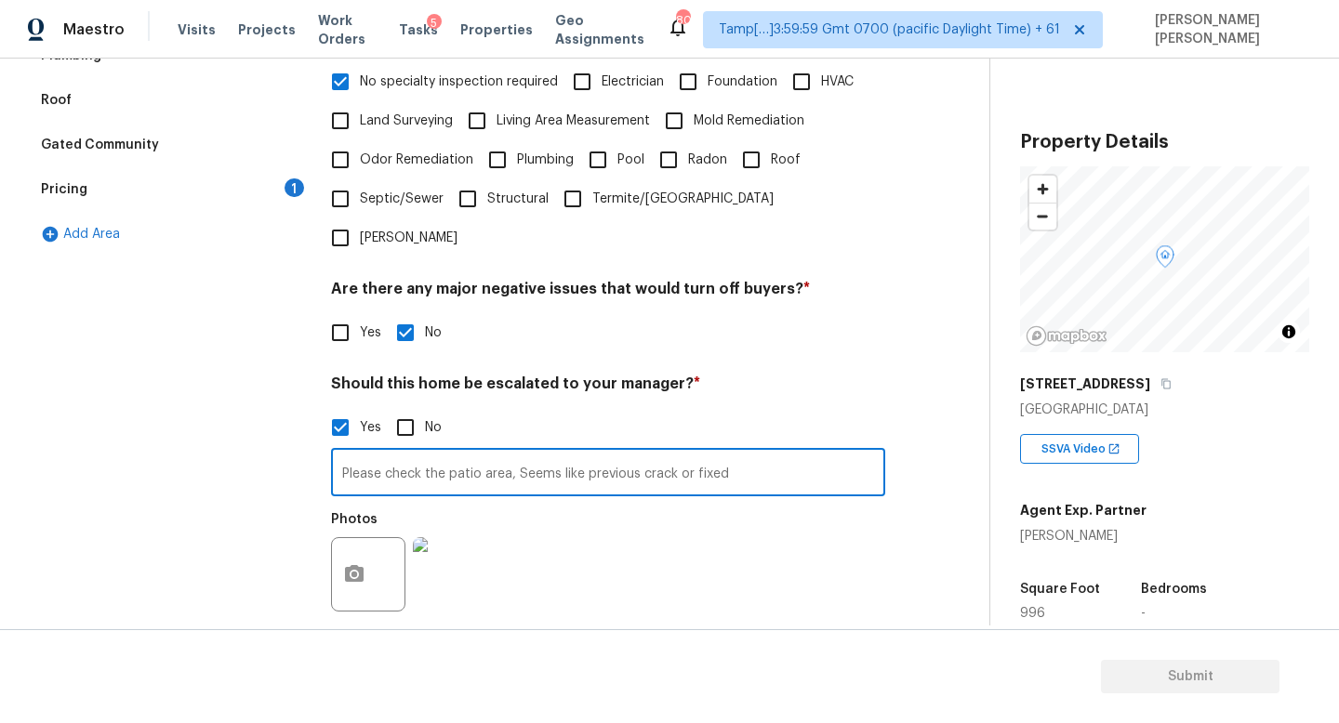
click at [778, 453] on input "Please check the patio area, Seems like previous crack or fixed" at bounding box center [608, 475] width 554 height 44
type input "Please check the patio area, Seems like previous crack or fixed @2.06."
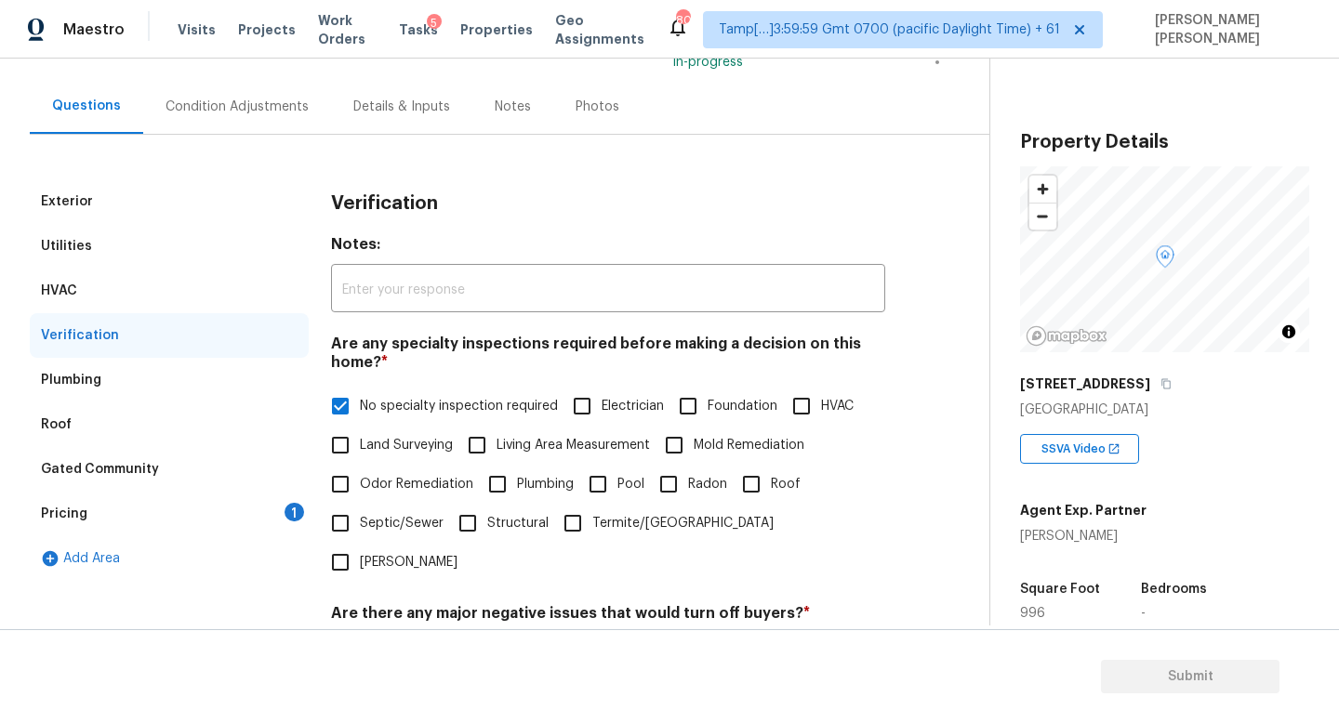
scroll to position [134, 0]
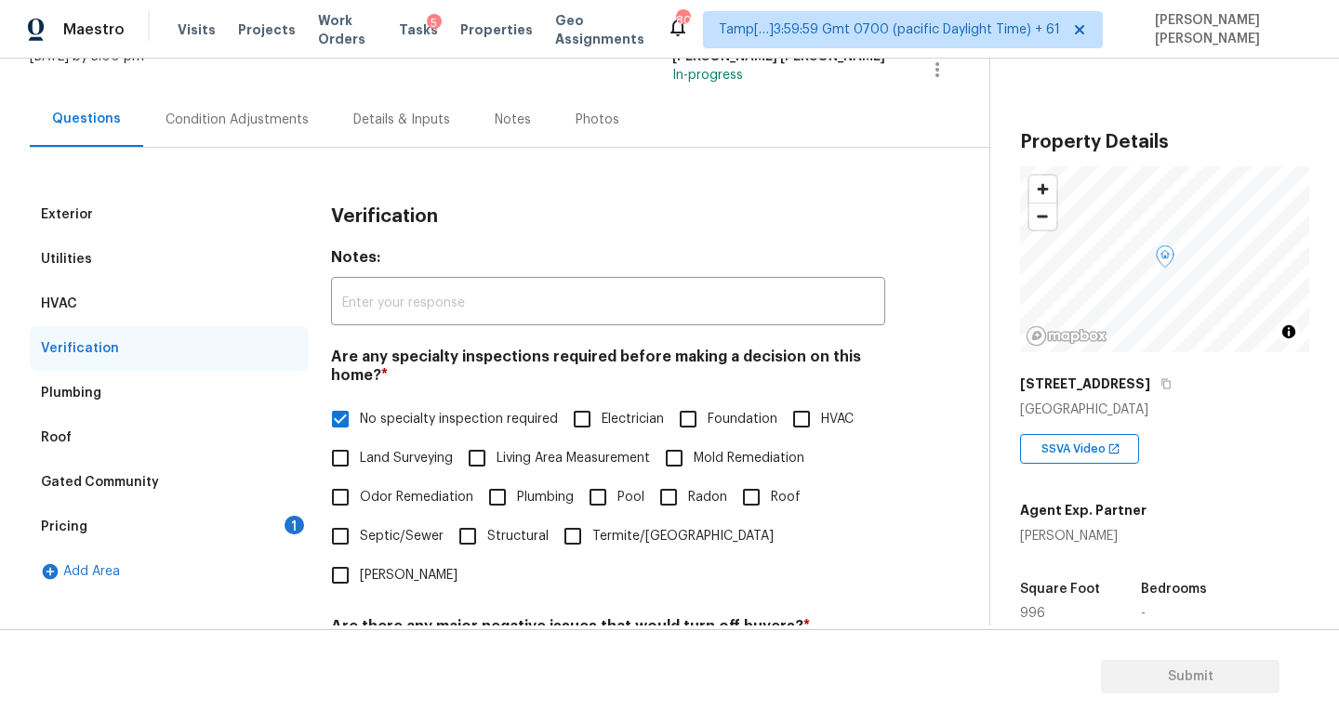
click at [228, 123] on div "Condition Adjustments" at bounding box center [236, 120] width 143 height 19
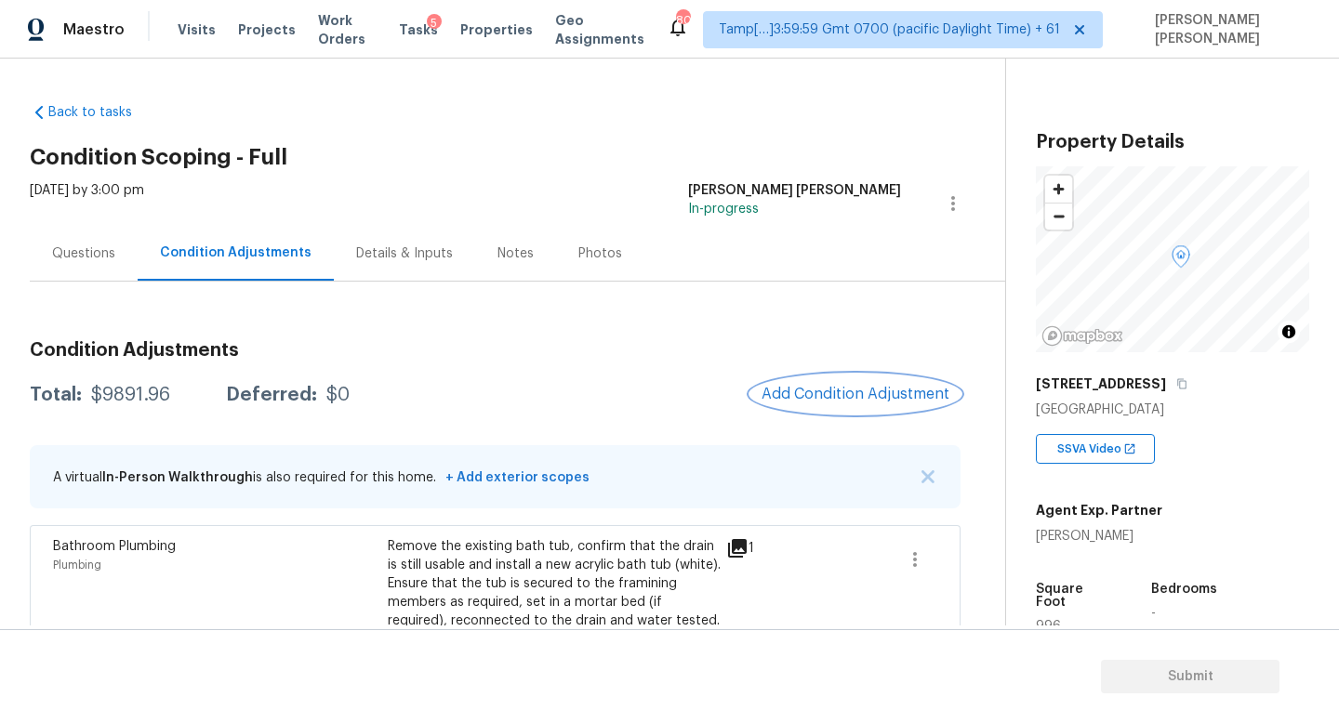
click at [864, 386] on span "Add Condition Adjustment" at bounding box center [855, 394] width 188 height 17
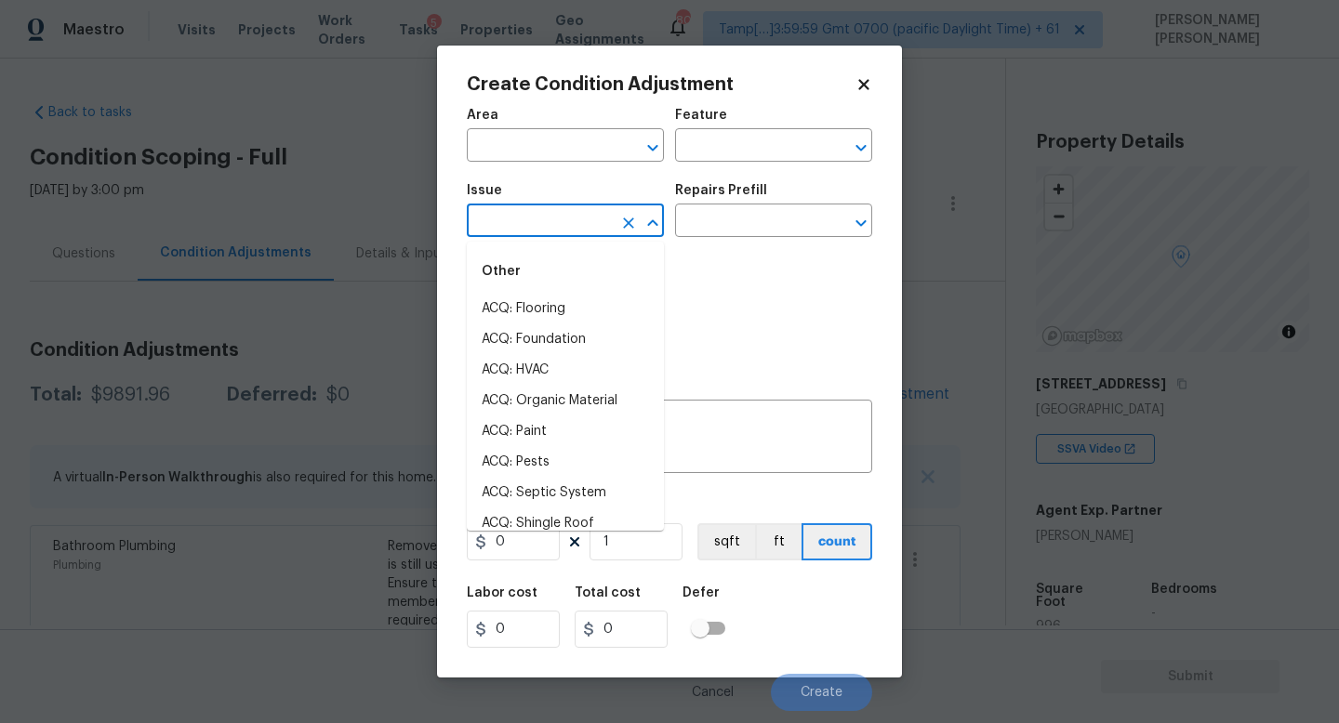
click at [569, 229] on input "text" at bounding box center [539, 222] width 145 height 29
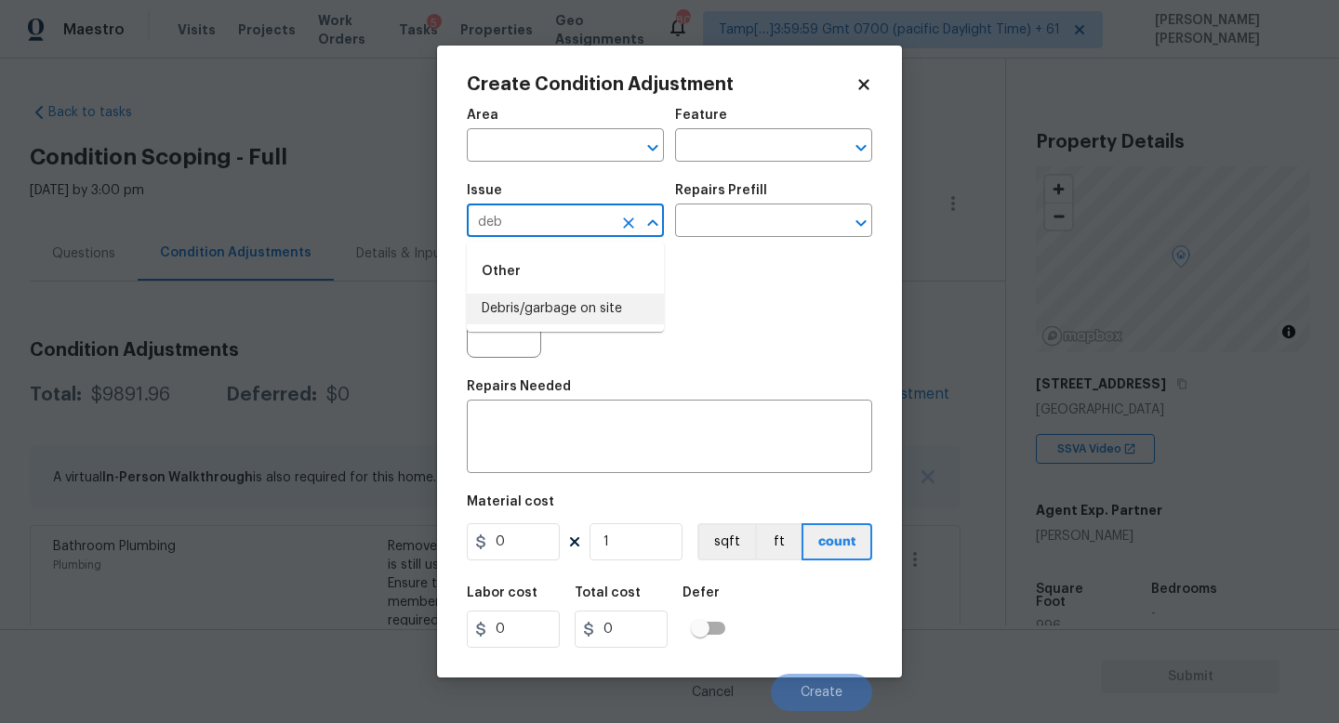
click at [570, 300] on li "Debris/garbage on site" at bounding box center [565, 309] width 197 height 31
type input "Debris/garbage on site"
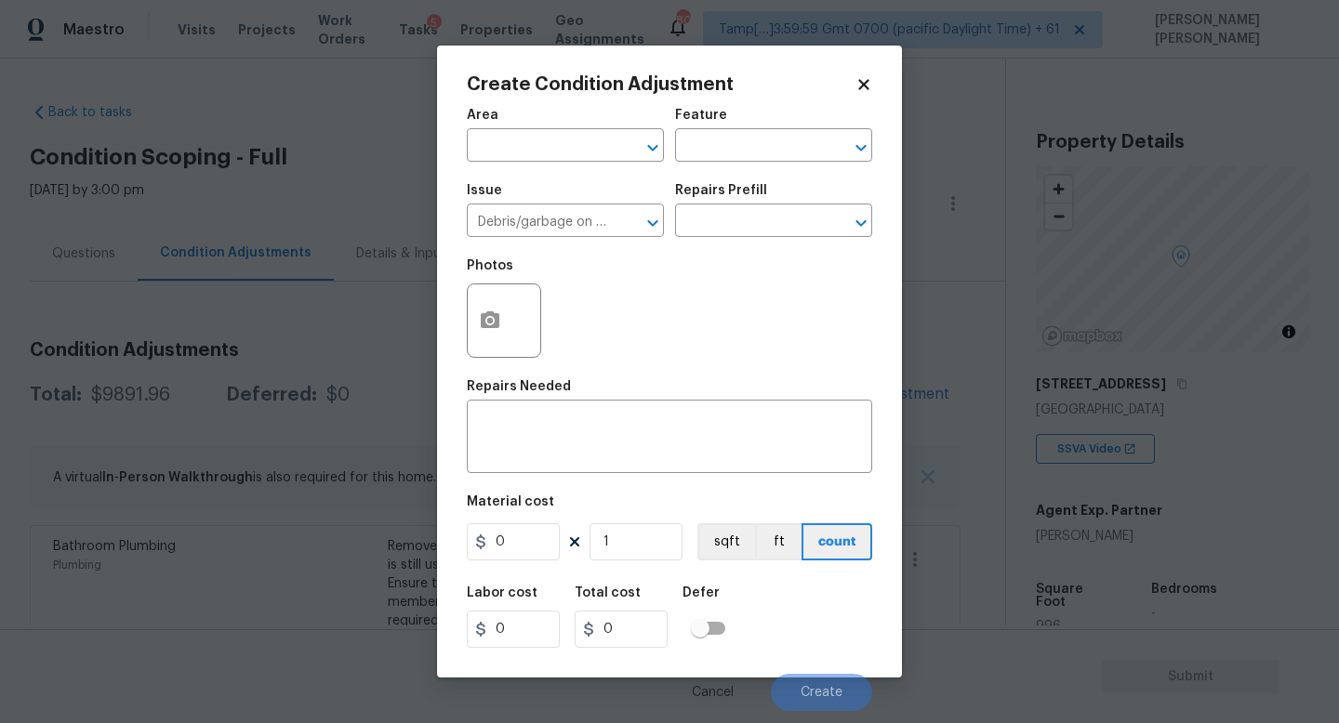
click at [785, 184] on div "Repairs Prefill" at bounding box center [773, 196] width 197 height 24
click at [736, 216] on input "text" at bounding box center [747, 222] width 145 height 29
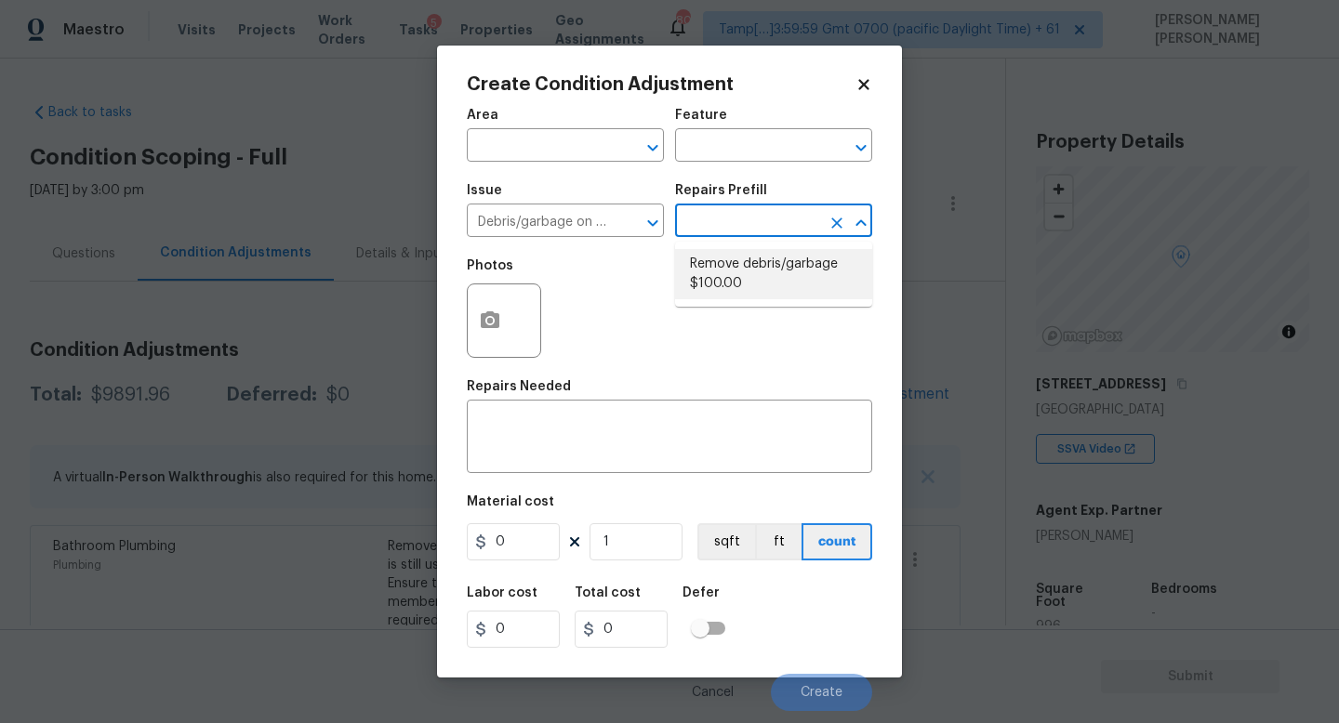
click at [739, 275] on li "Remove debris/garbage $100.00" at bounding box center [773, 274] width 197 height 50
type textarea "Remove, haul off, and properly dispose of any debris left by seller to offsite …"
type input "100"
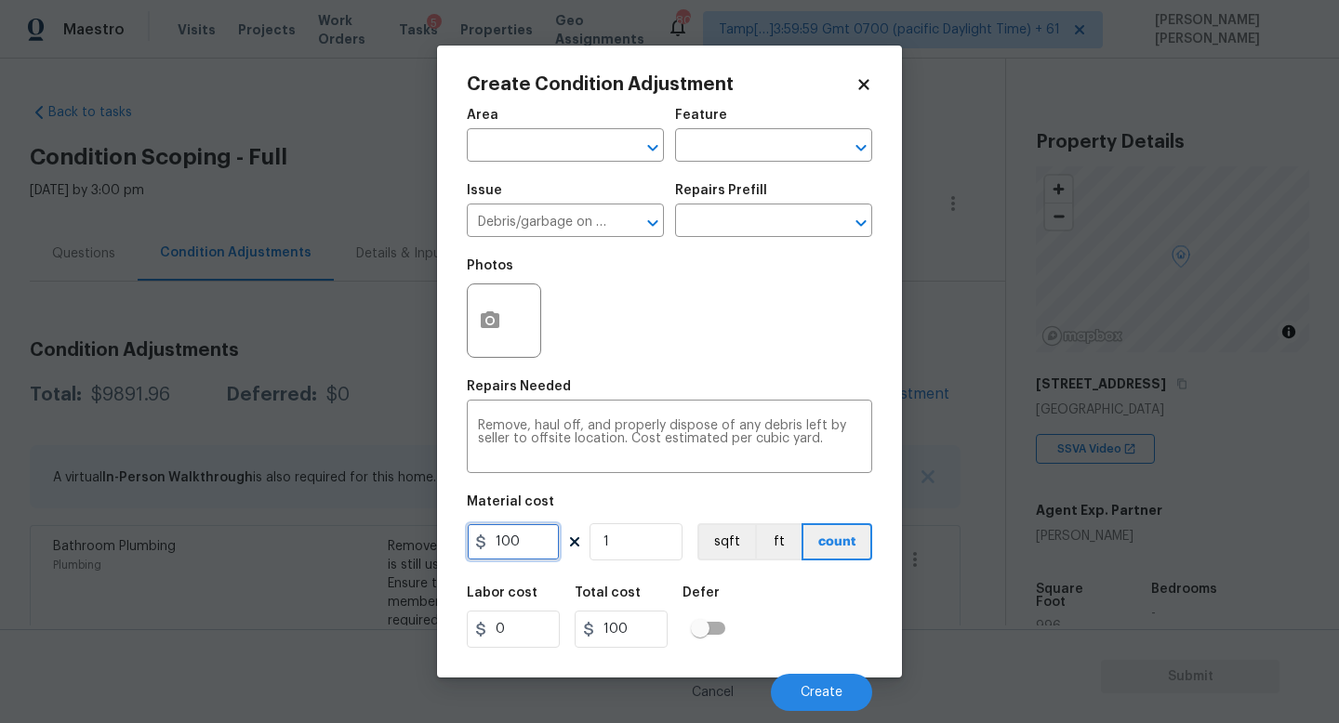
drag, startPoint x: 543, startPoint y: 537, endPoint x: 390, endPoint y: 531, distance: 152.6
click at [445, 537] on div "Create Condition Adjustment Area ​ Feature ​ Issue Debris/garbage on site ​ Rep…" at bounding box center [669, 362] width 465 height 632
type input "500"
click at [491, 302] on button "button" at bounding box center [490, 320] width 45 height 73
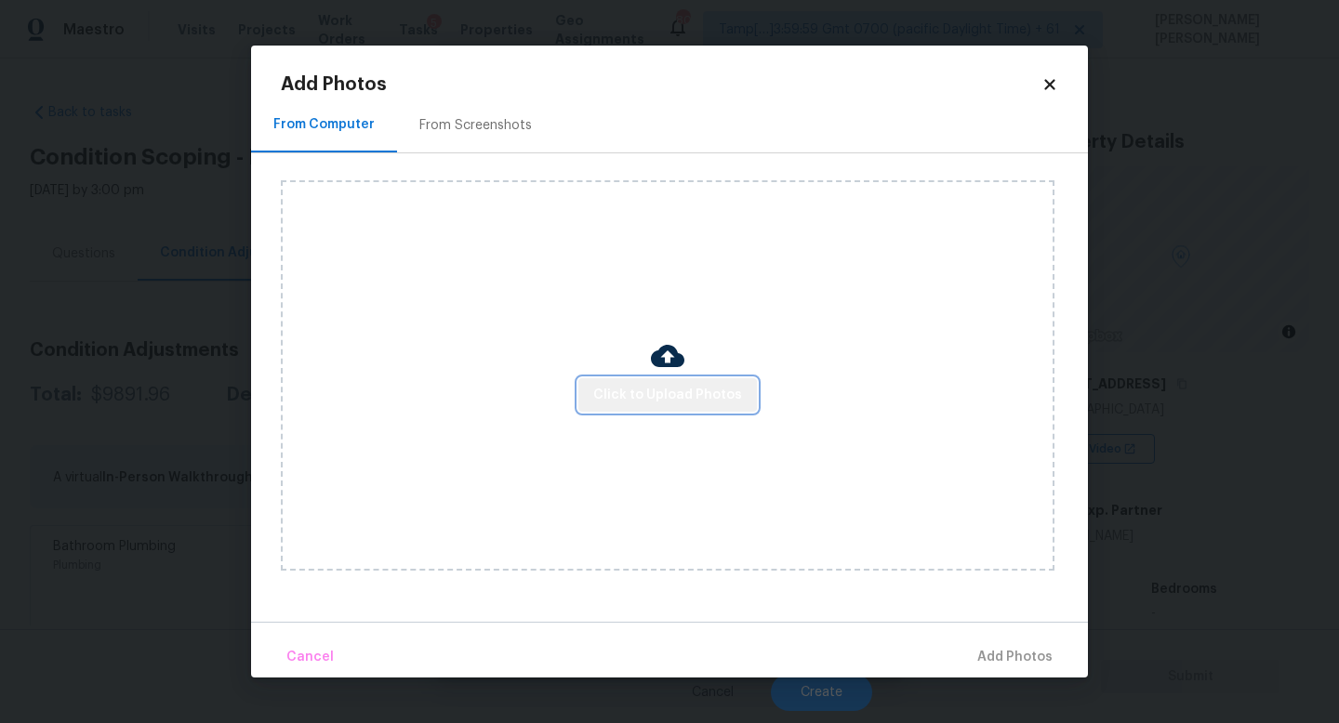
click at [675, 394] on span "Click to Upload Photos" at bounding box center [667, 395] width 149 height 23
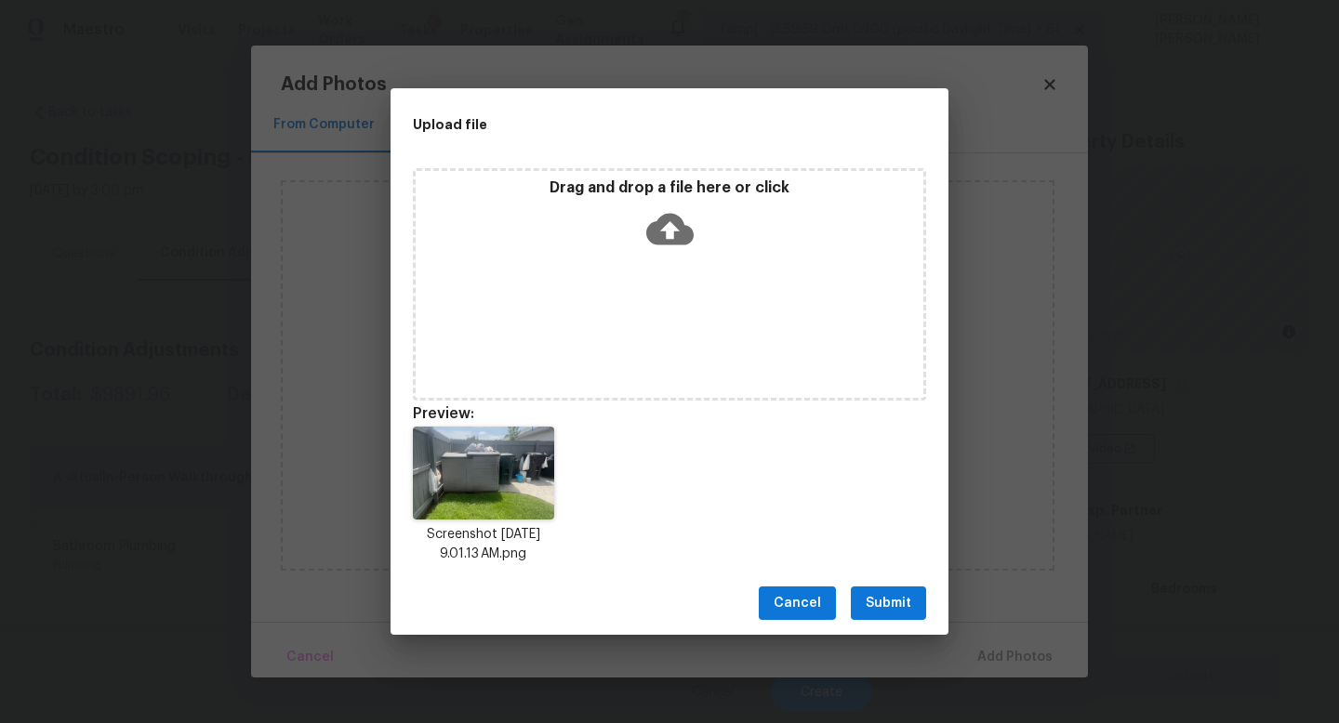
click at [890, 578] on div "Cancel Submit" at bounding box center [669, 604] width 558 height 64
click at [879, 611] on span "Submit" at bounding box center [888, 603] width 46 height 23
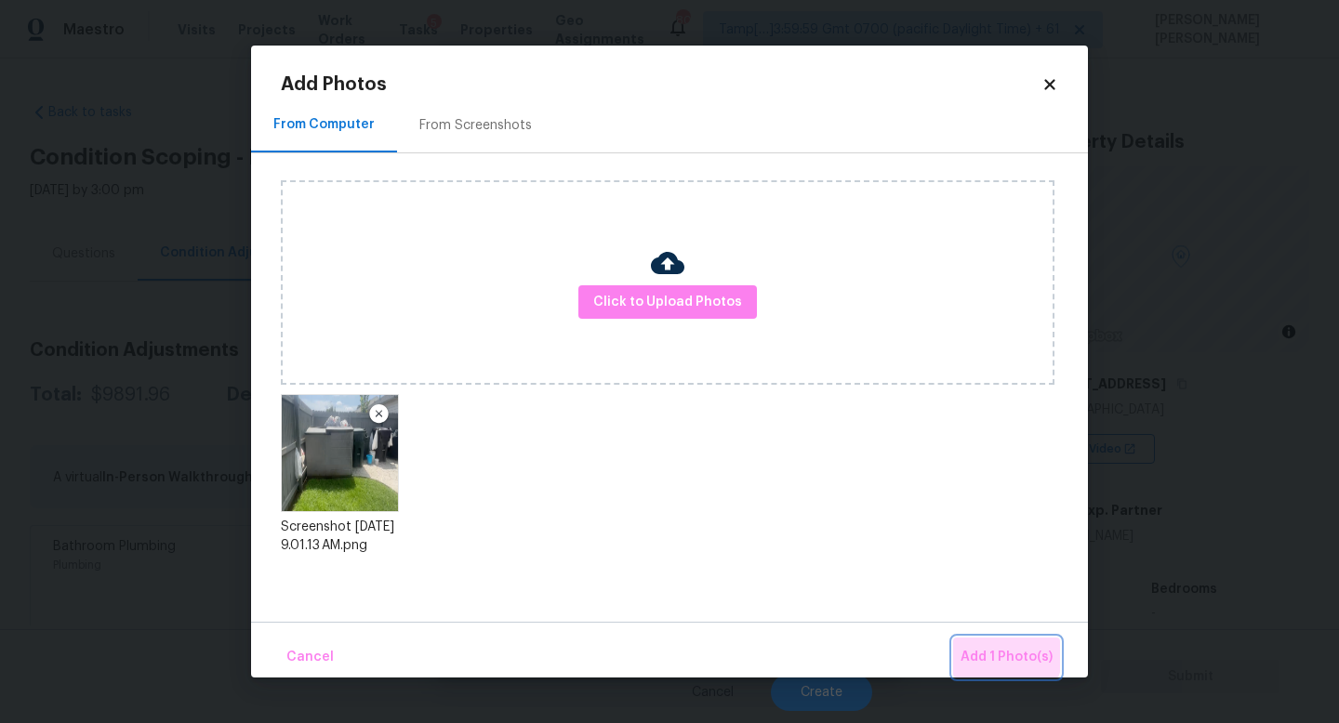
click at [965, 641] on button "Add 1 Photo(s)" at bounding box center [1006, 658] width 107 height 40
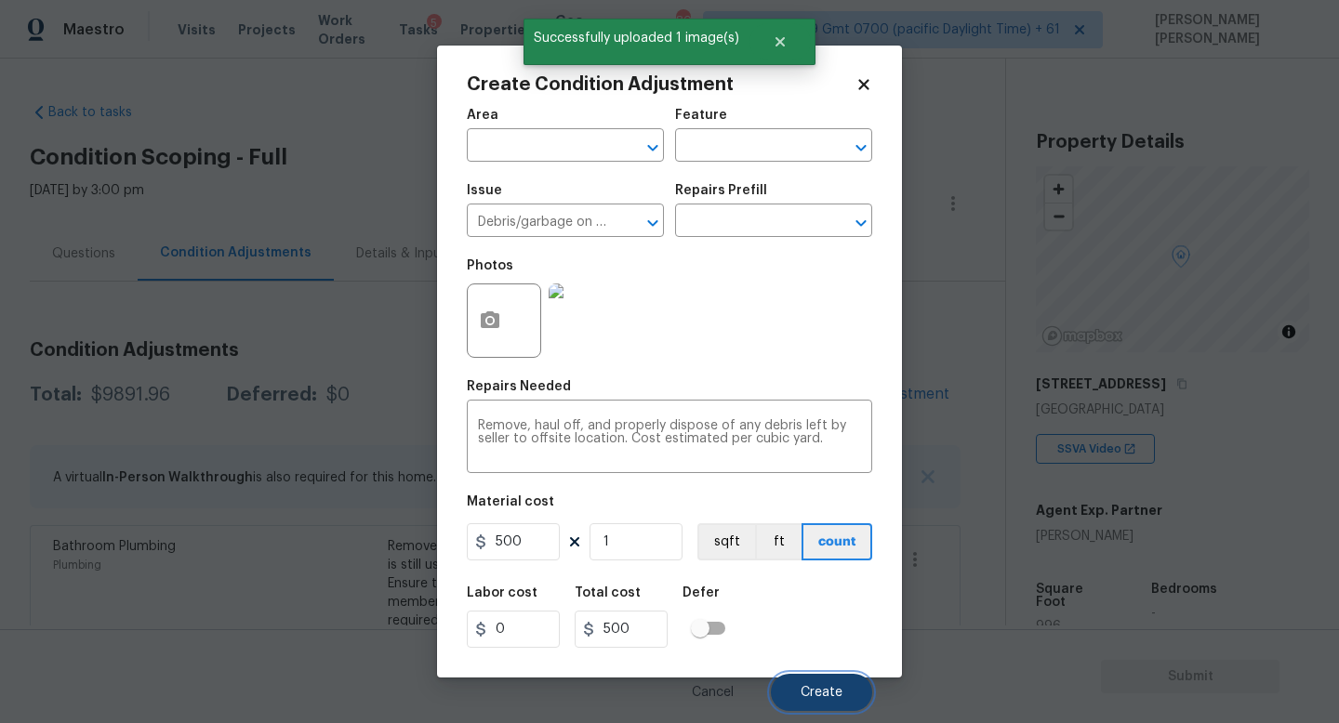
click at [811, 679] on button "Create" at bounding box center [821, 692] width 101 height 37
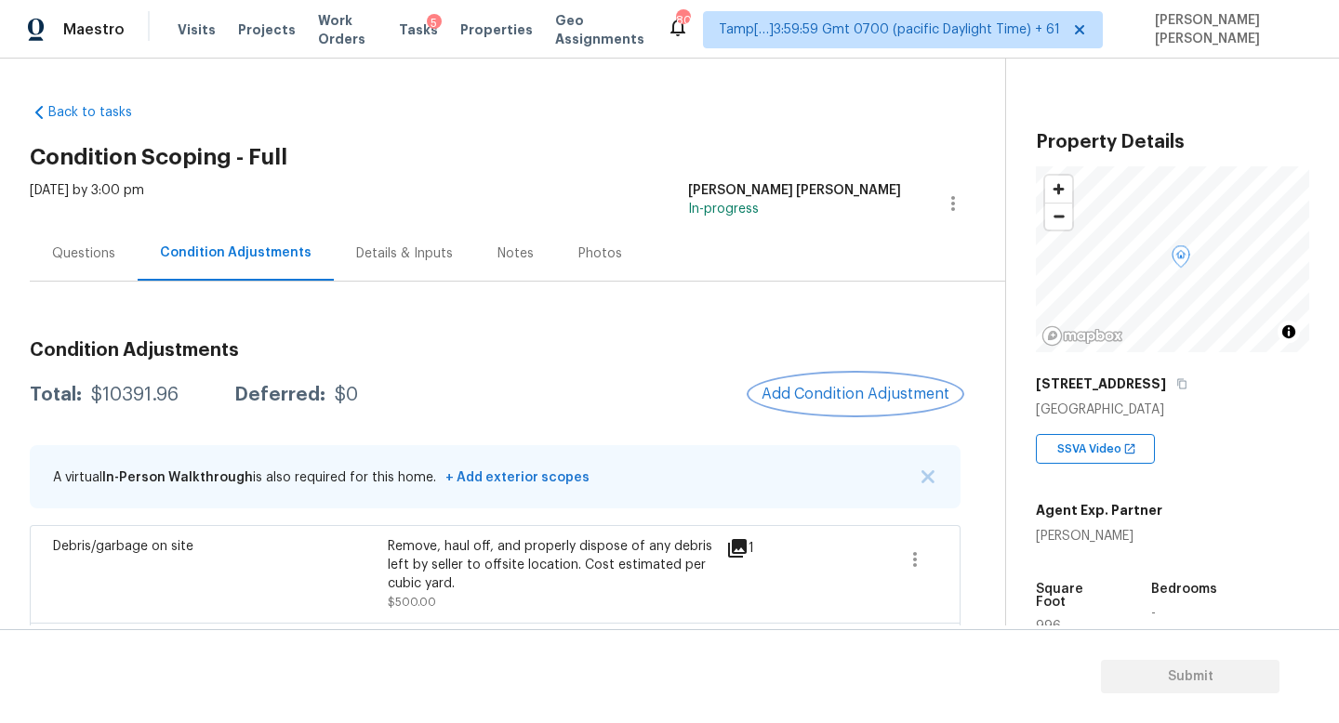
click at [881, 402] on button "Add Condition Adjustment" at bounding box center [855, 394] width 210 height 39
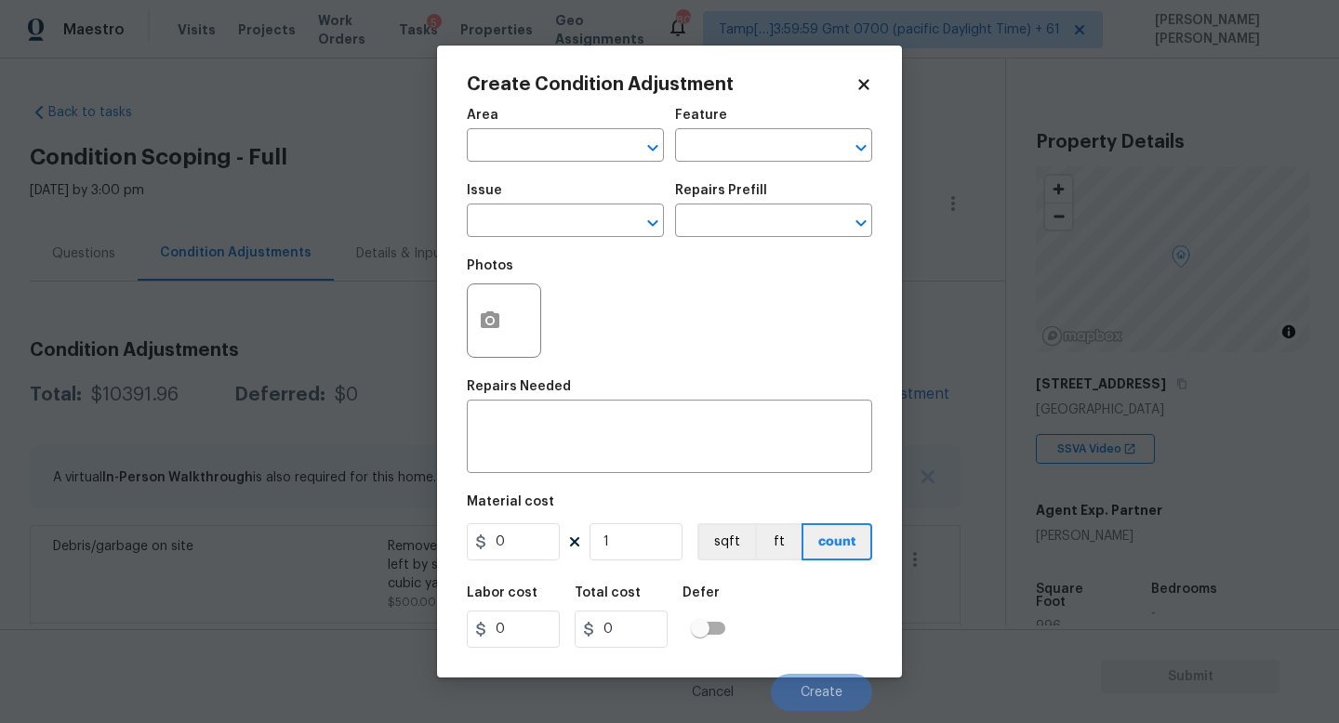
click at [549, 239] on span "Issue ​" at bounding box center [565, 210] width 197 height 75
click at [526, 213] on input "text" at bounding box center [539, 222] width 145 height 29
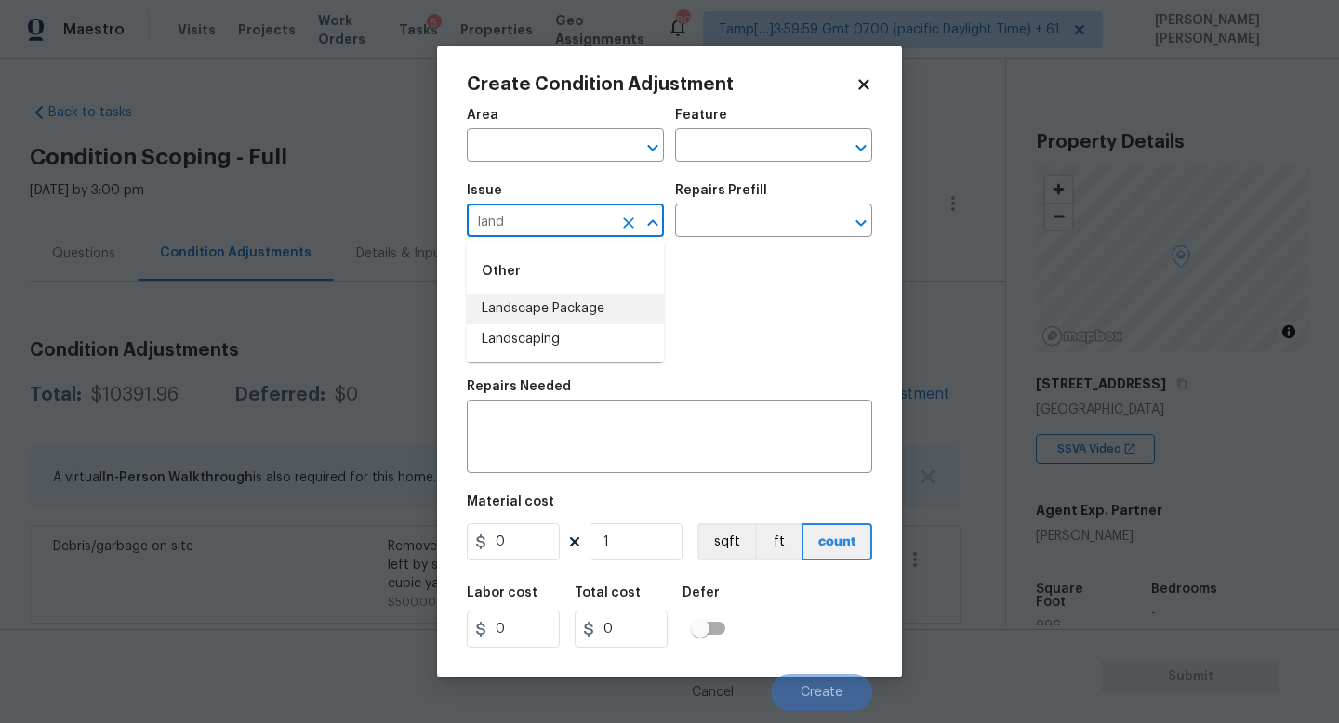
click at [554, 313] on li "Landscape Package" at bounding box center [565, 309] width 197 height 31
type input "Landscape Package"
click at [736, 220] on input "text" at bounding box center [747, 222] width 145 height 29
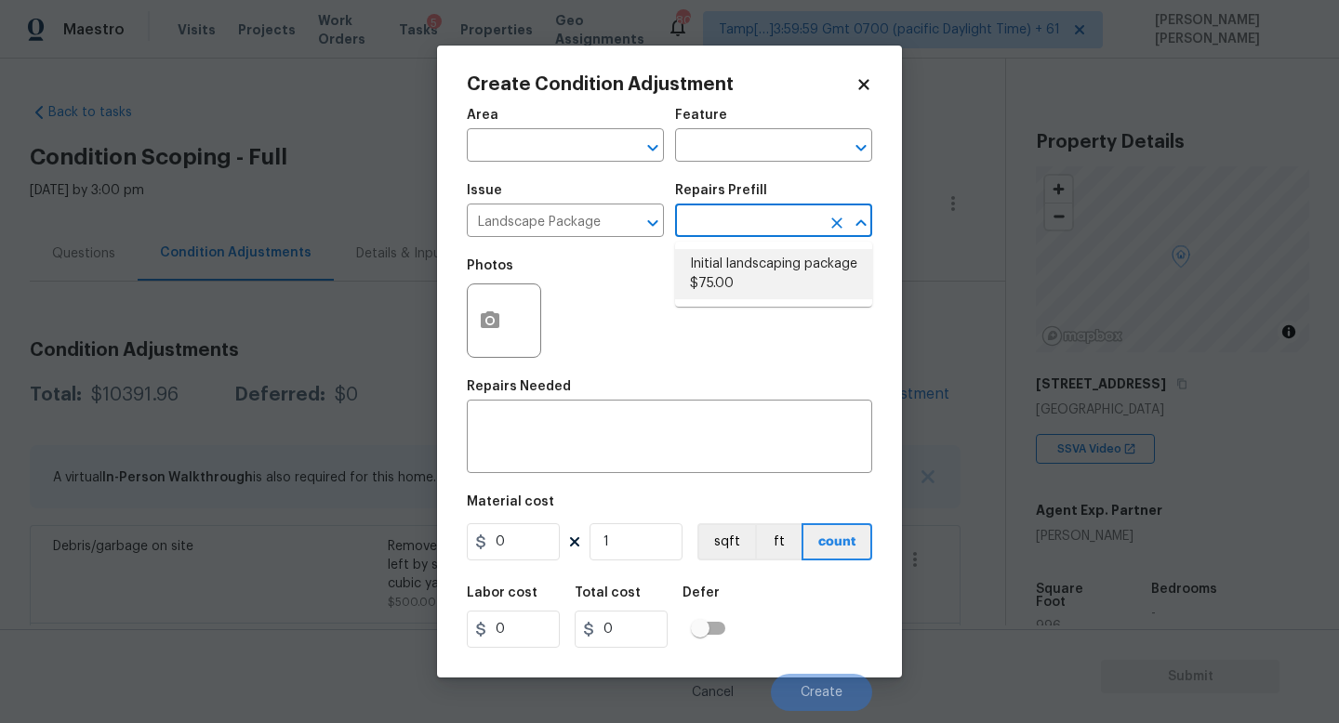
click at [738, 265] on li "Initial landscaping package $75.00" at bounding box center [773, 274] width 197 height 50
type input "Home Readiness Packages"
type textarea "Mowing of grass up to 6" in height. Mow, edge along driveways & sidewalks, trim…"
type input "75"
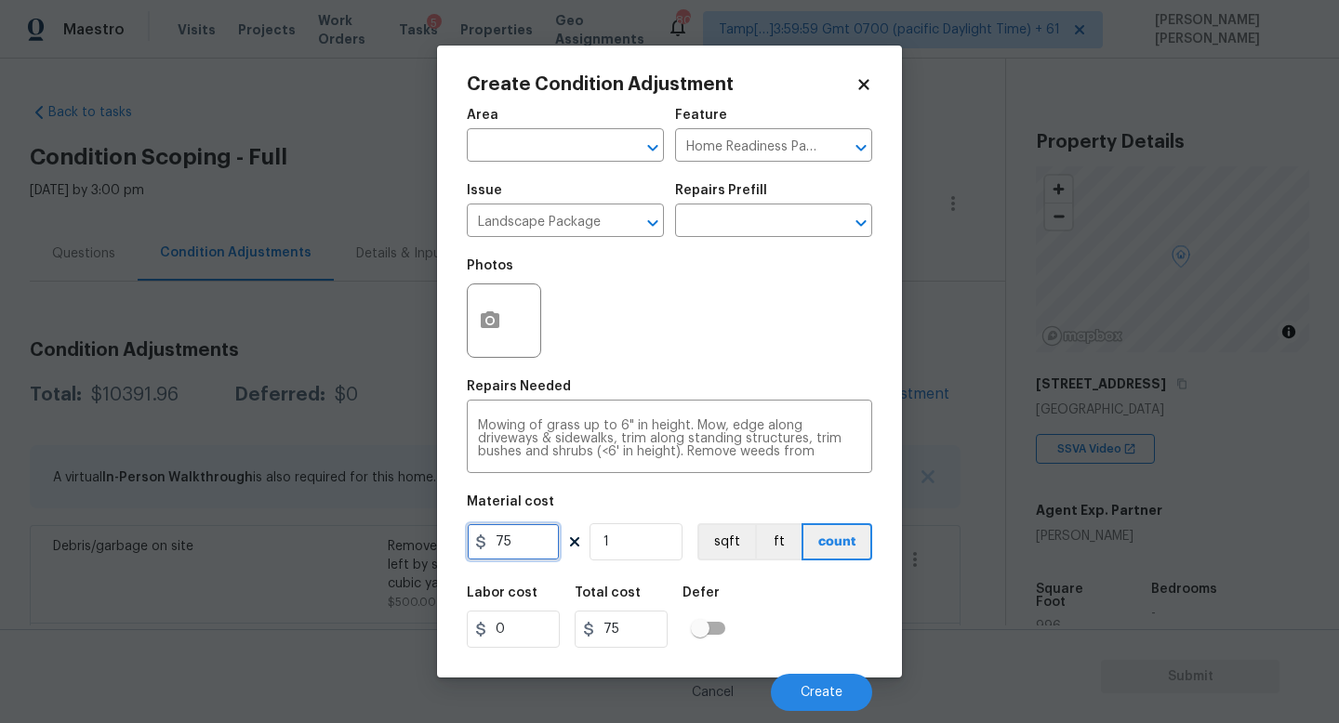
drag, startPoint x: 531, startPoint y: 549, endPoint x: 287, endPoint y: 539, distance: 243.7
click at [289, 540] on div "Create Condition Adjustment Area ​ Feature Home Readiness Packages ​ Issue Land…" at bounding box center [669, 361] width 1339 height 723
type input "300"
click at [812, 608] on div "Labor cost 0 Total cost 300 Defer" at bounding box center [669, 617] width 405 height 84
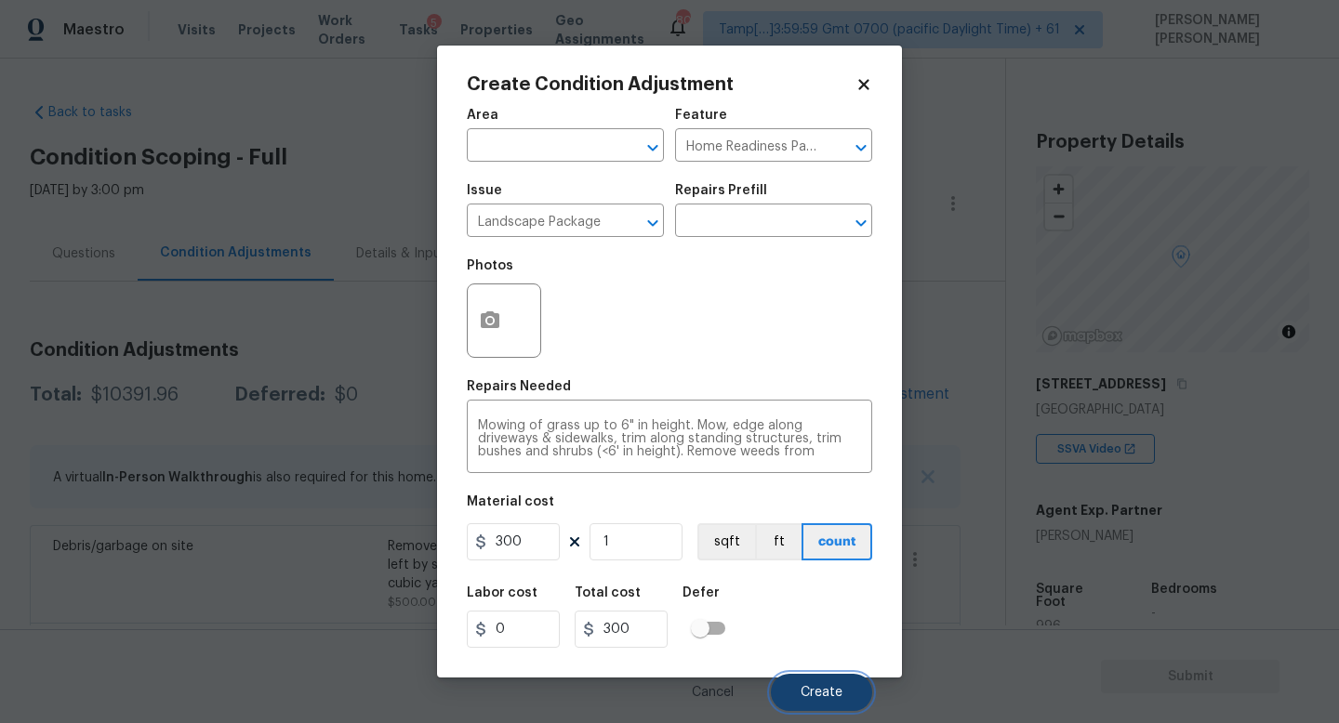
click at [820, 700] on span "Create" at bounding box center [821, 693] width 42 height 14
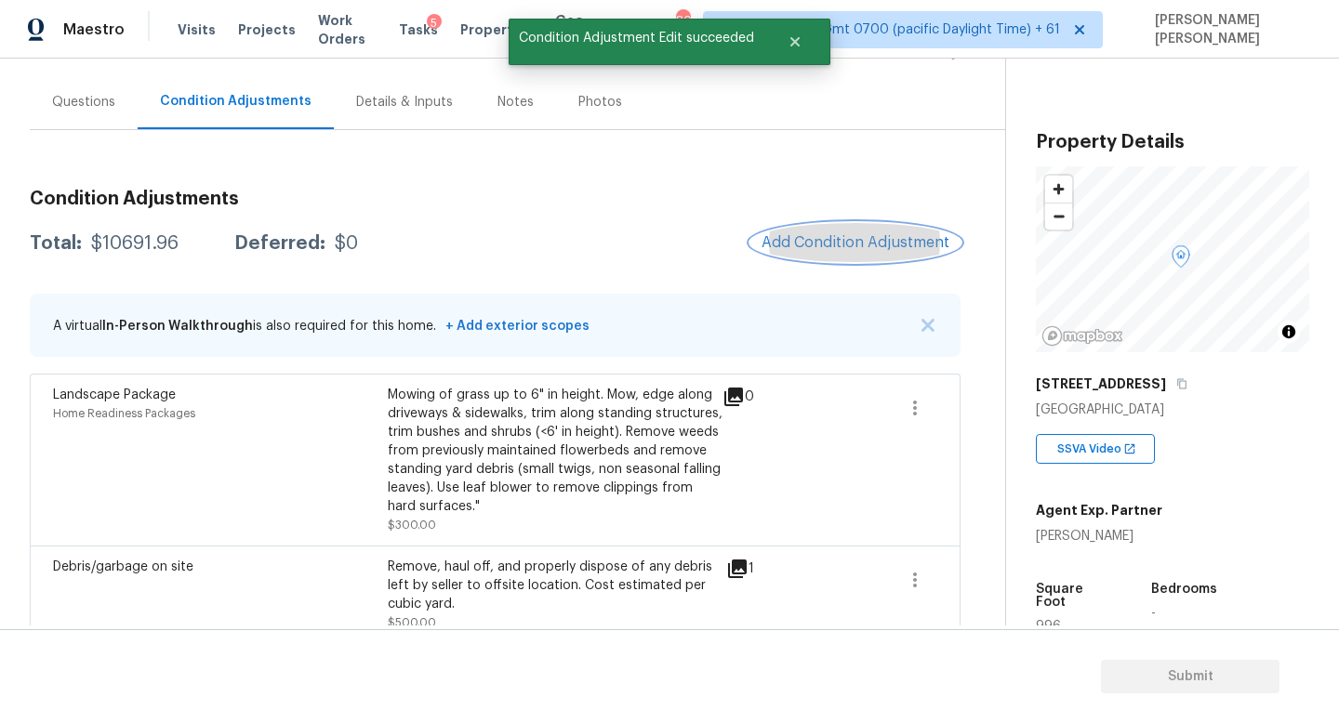
scroll to position [154, 0]
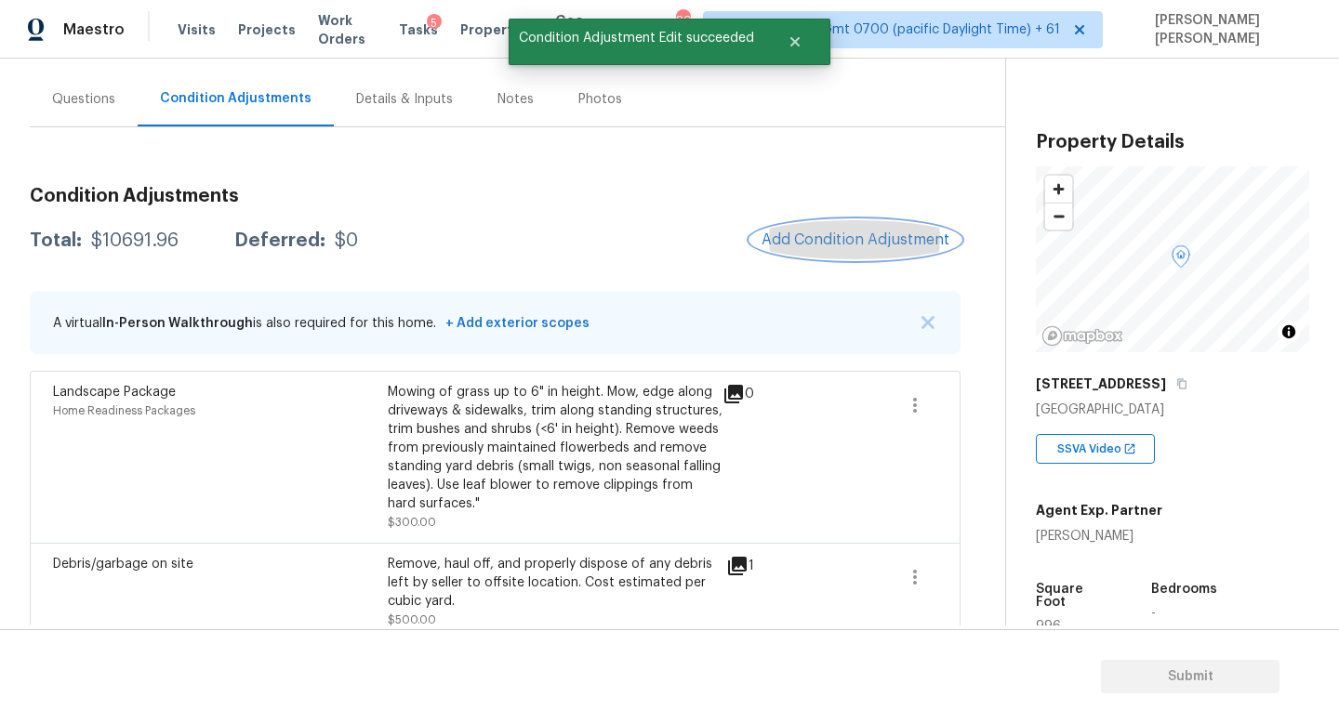
click at [844, 255] on button "Add Condition Adjustment" at bounding box center [855, 239] width 210 height 39
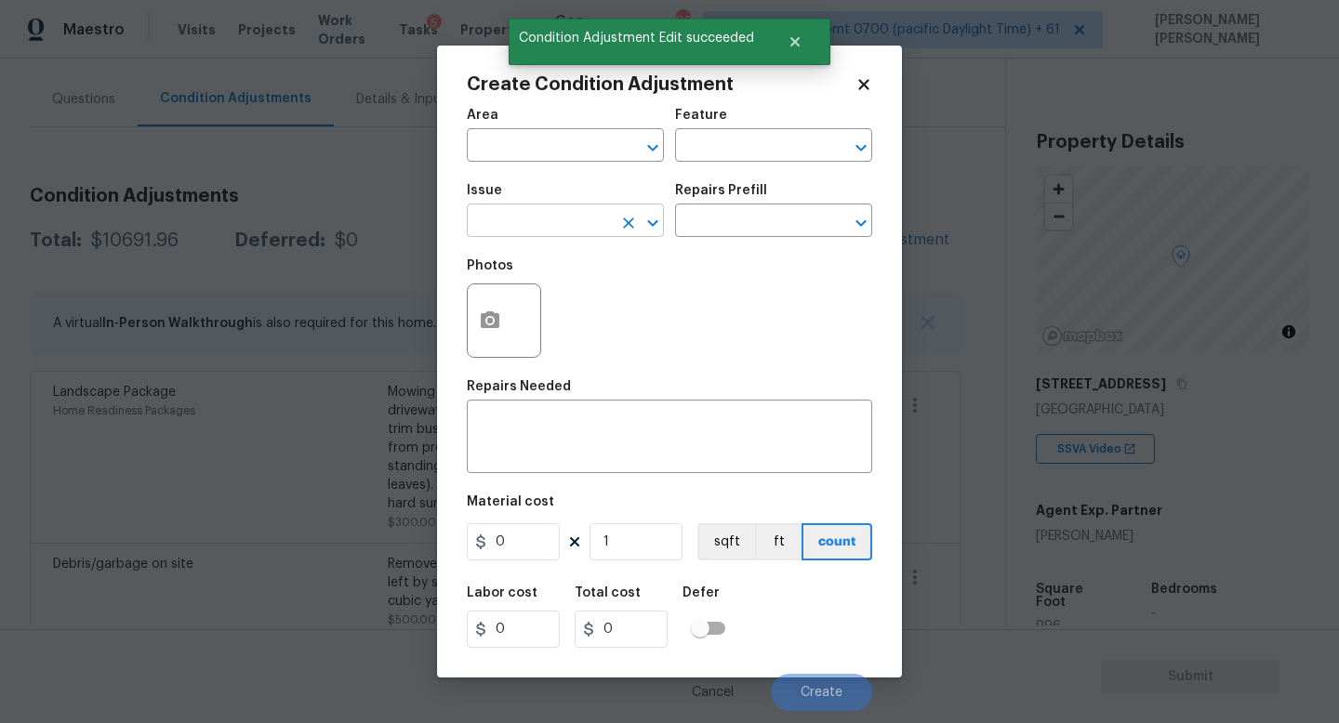
click at [509, 218] on input "text" at bounding box center [539, 222] width 145 height 29
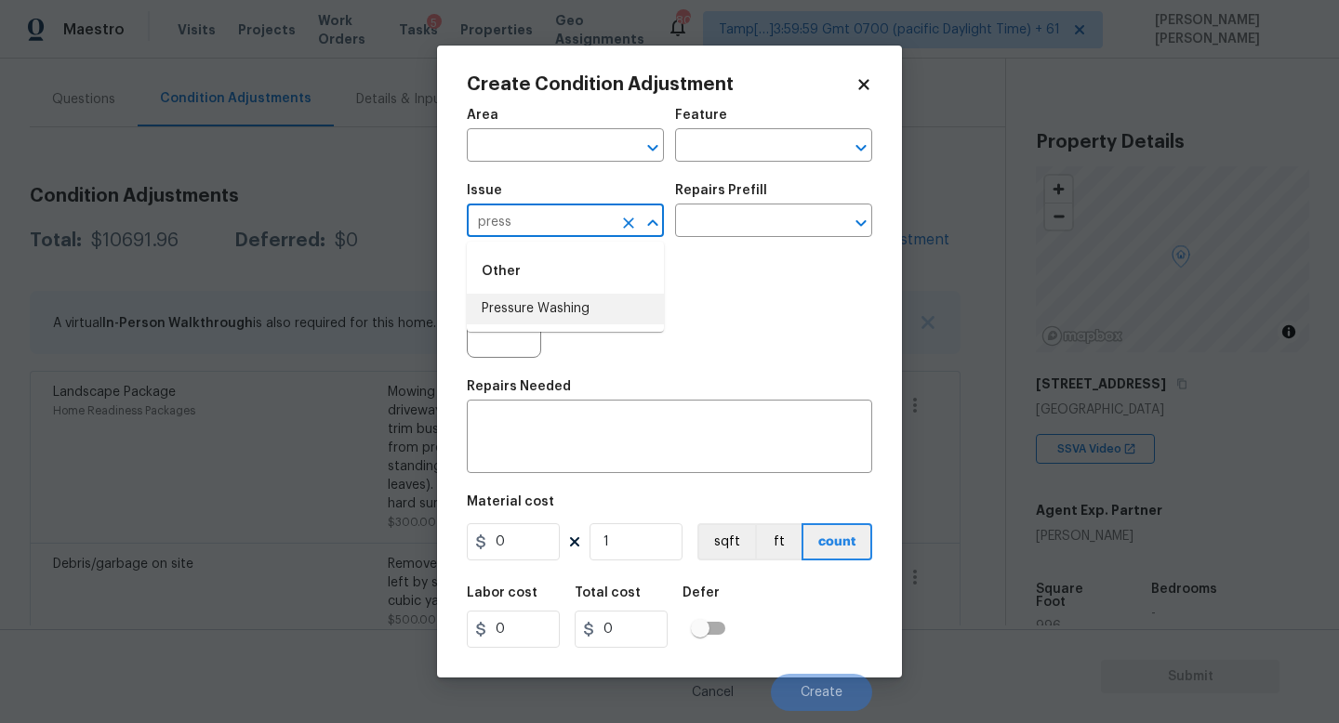
click at [515, 317] on li "Pressure Washing" at bounding box center [565, 309] width 197 height 31
type input "Pressure Washing"
click at [727, 211] on input "text" at bounding box center [747, 222] width 145 height 29
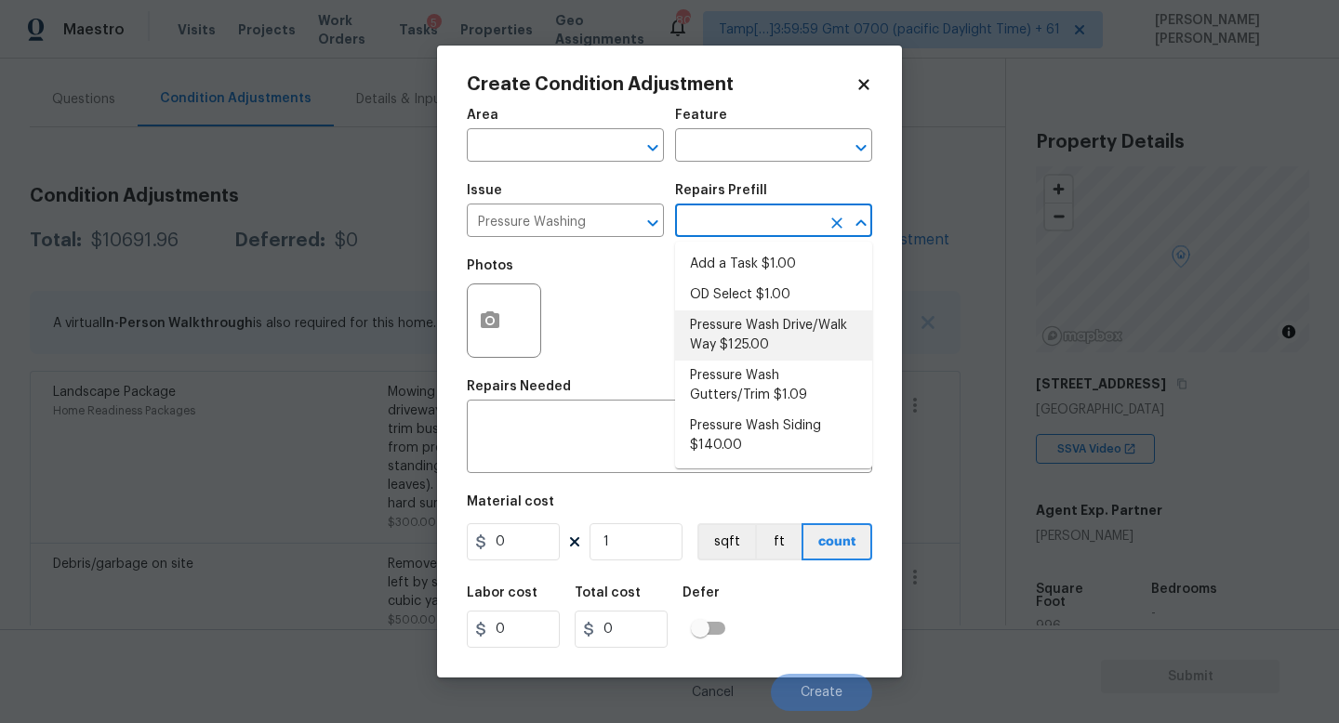
click at [732, 325] on li "Pressure Wash Drive/Walk Way $125.00" at bounding box center [773, 335] width 197 height 50
type input "Siding"
type textarea "Pressure wash the driveways/walkways as directed by the PM. Ensure that all deb…"
type input "125"
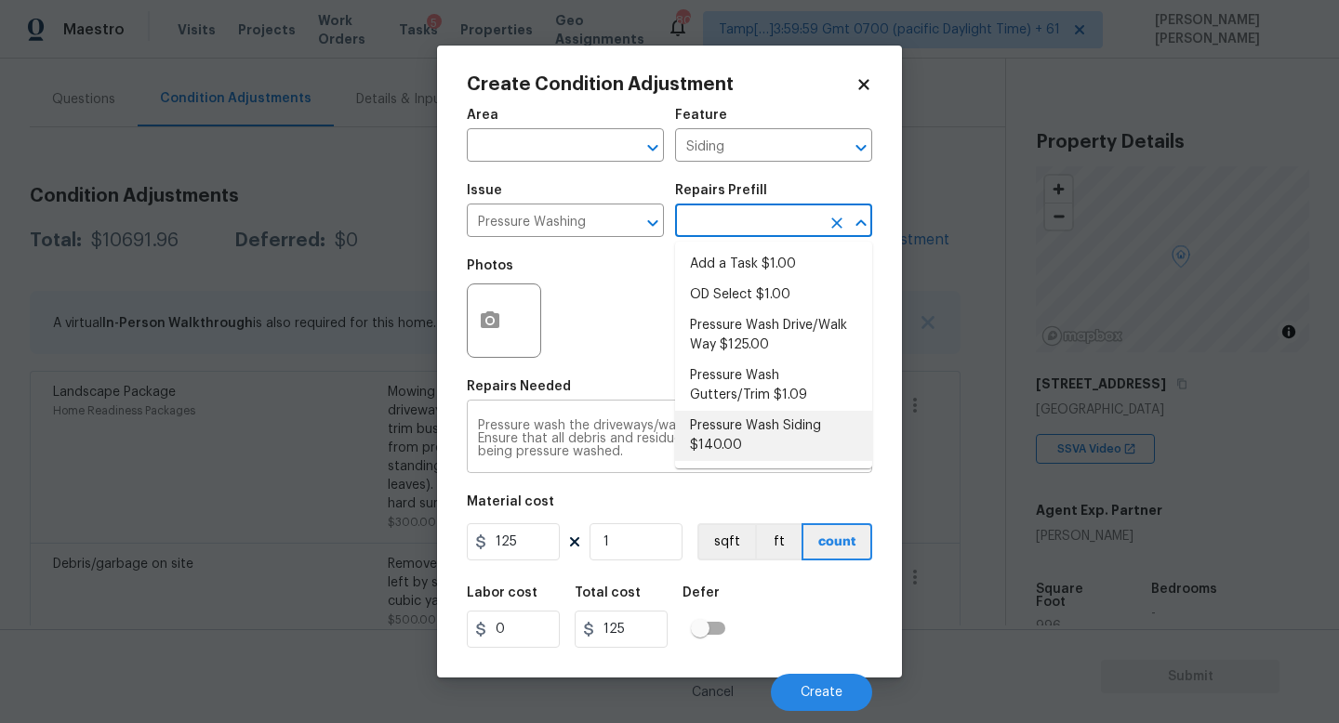
click at [639, 451] on textarea "Pressure wash the driveways/walkways as directed by the PM. Ensure that all deb…" at bounding box center [669, 438] width 383 height 39
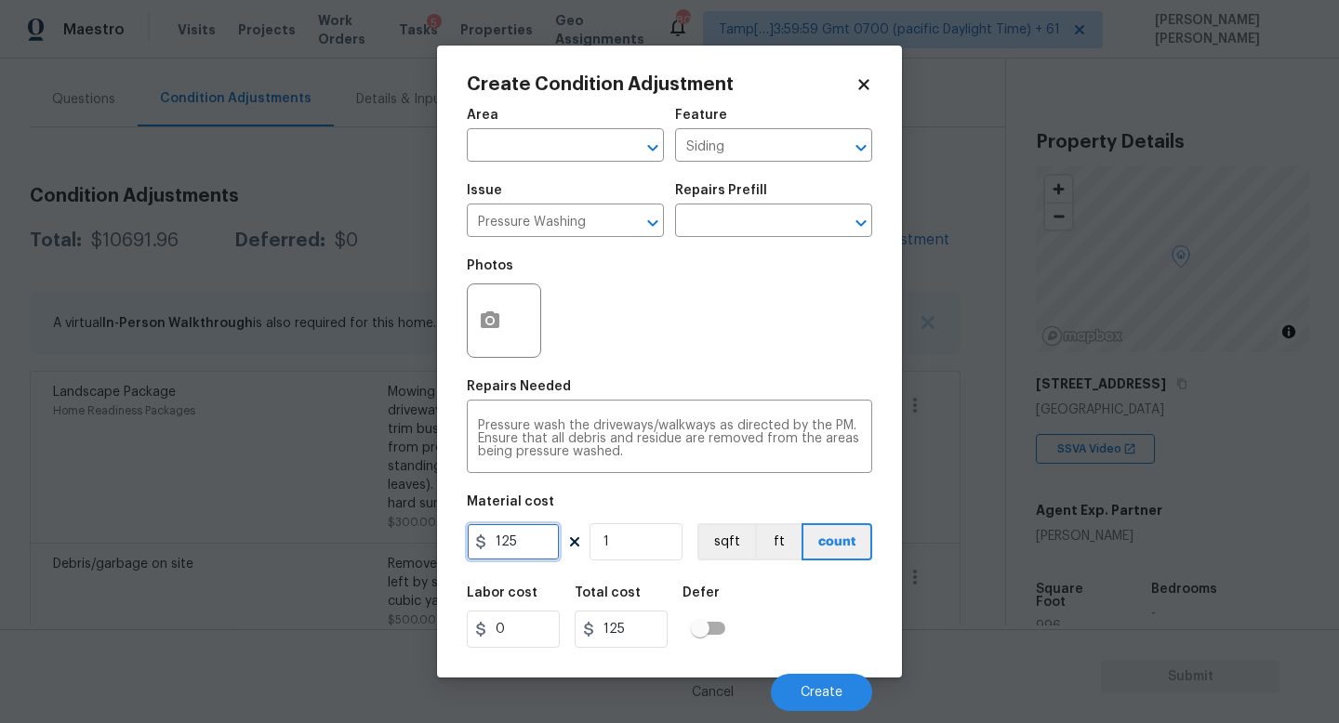
drag, startPoint x: 543, startPoint y: 534, endPoint x: 303, endPoint y: 534, distance: 239.8
click at [303, 534] on div "Create Condition Adjustment Area ​ Feature Siding ​ Issue Pressure Washing ​ Re…" at bounding box center [669, 361] width 1339 height 723
type input "150"
click at [486, 314] on icon "button" at bounding box center [490, 319] width 19 height 17
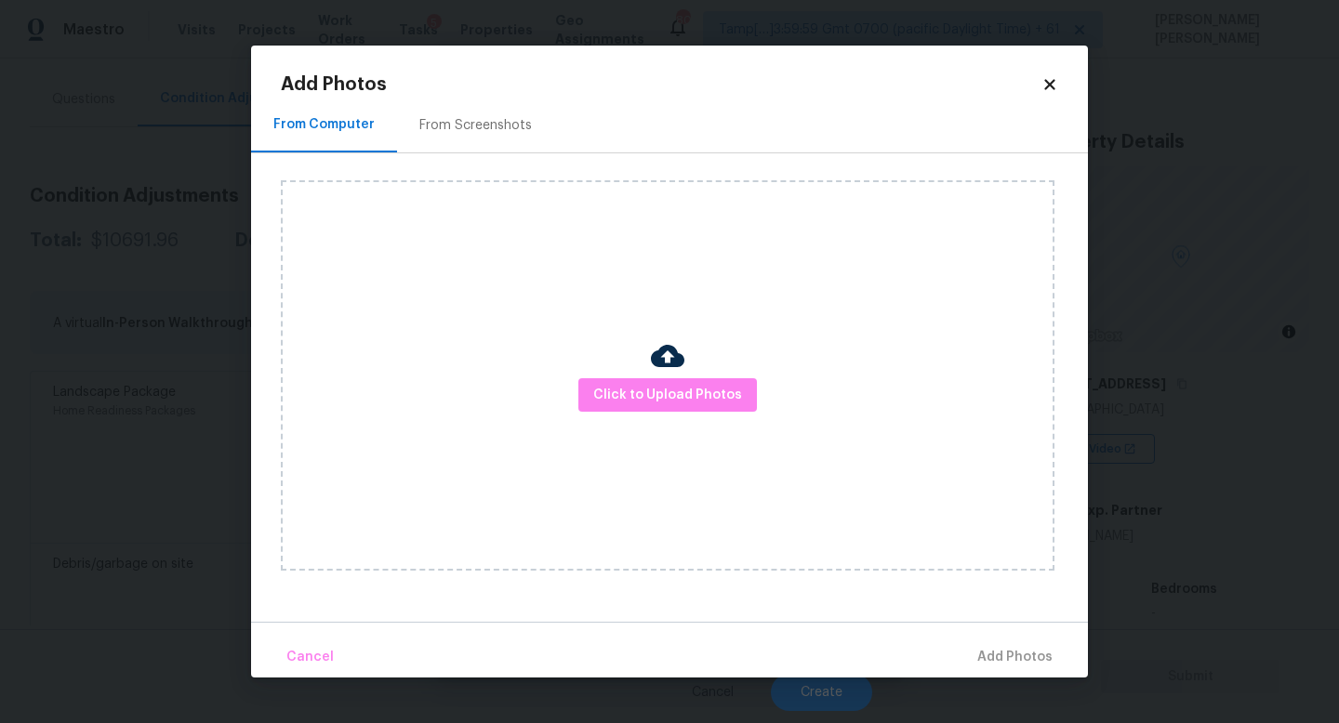
click at [646, 416] on div "Click to Upload Photos" at bounding box center [667, 375] width 773 height 390
click at [664, 391] on span "Click to Upload Photos" at bounding box center [667, 395] width 149 height 23
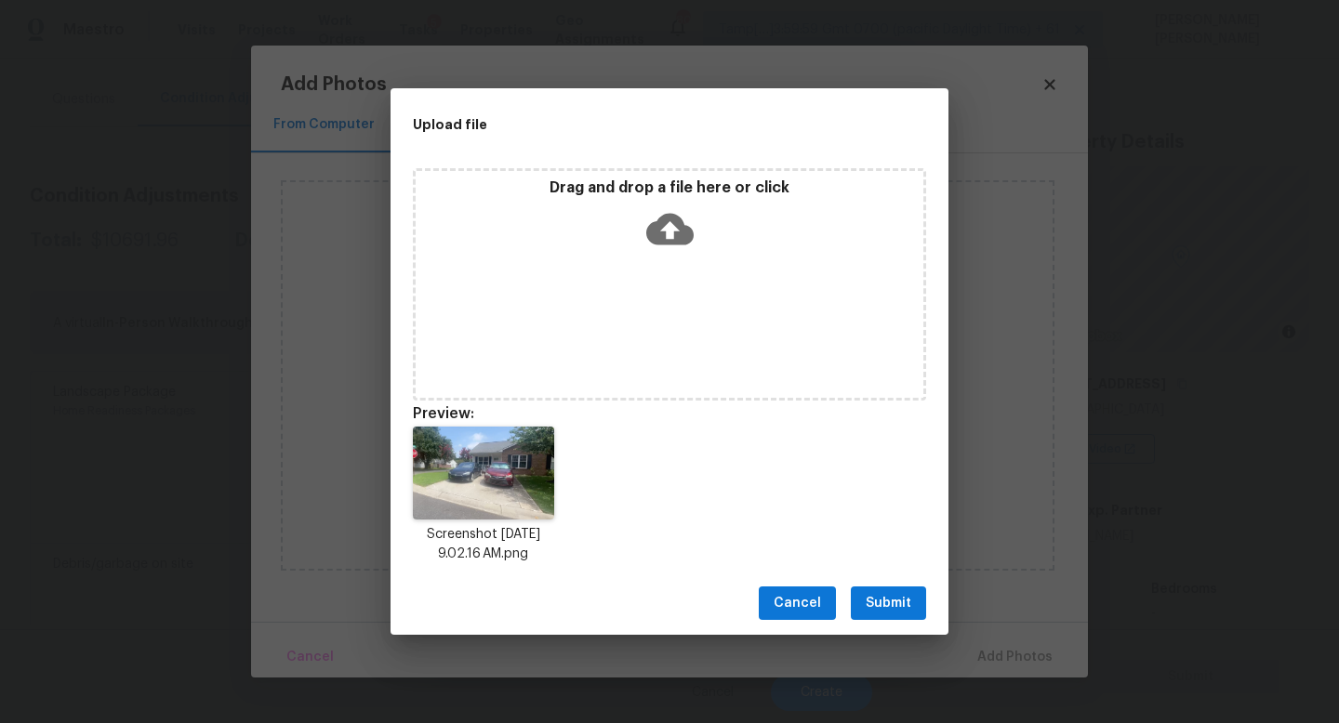
click at [879, 598] on span "Submit" at bounding box center [888, 603] width 46 height 23
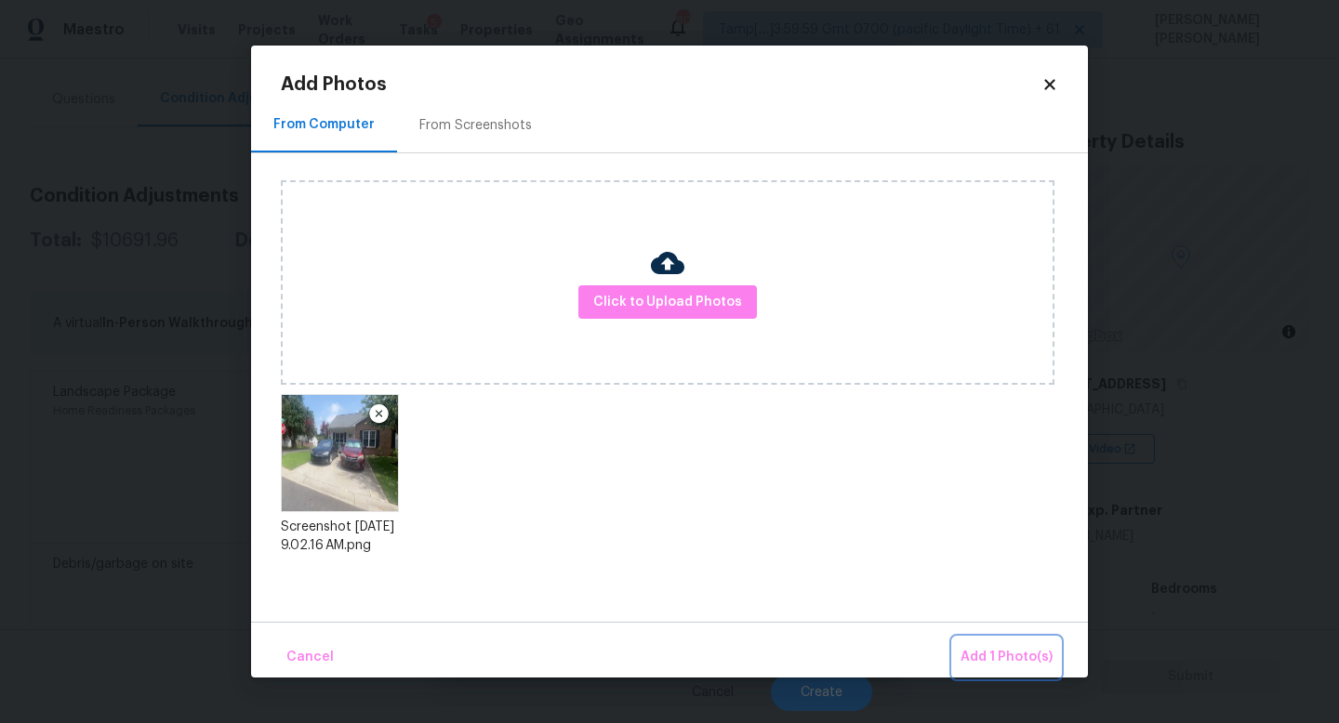
click at [983, 647] on span "Add 1 Photo(s)" at bounding box center [1006, 657] width 92 height 23
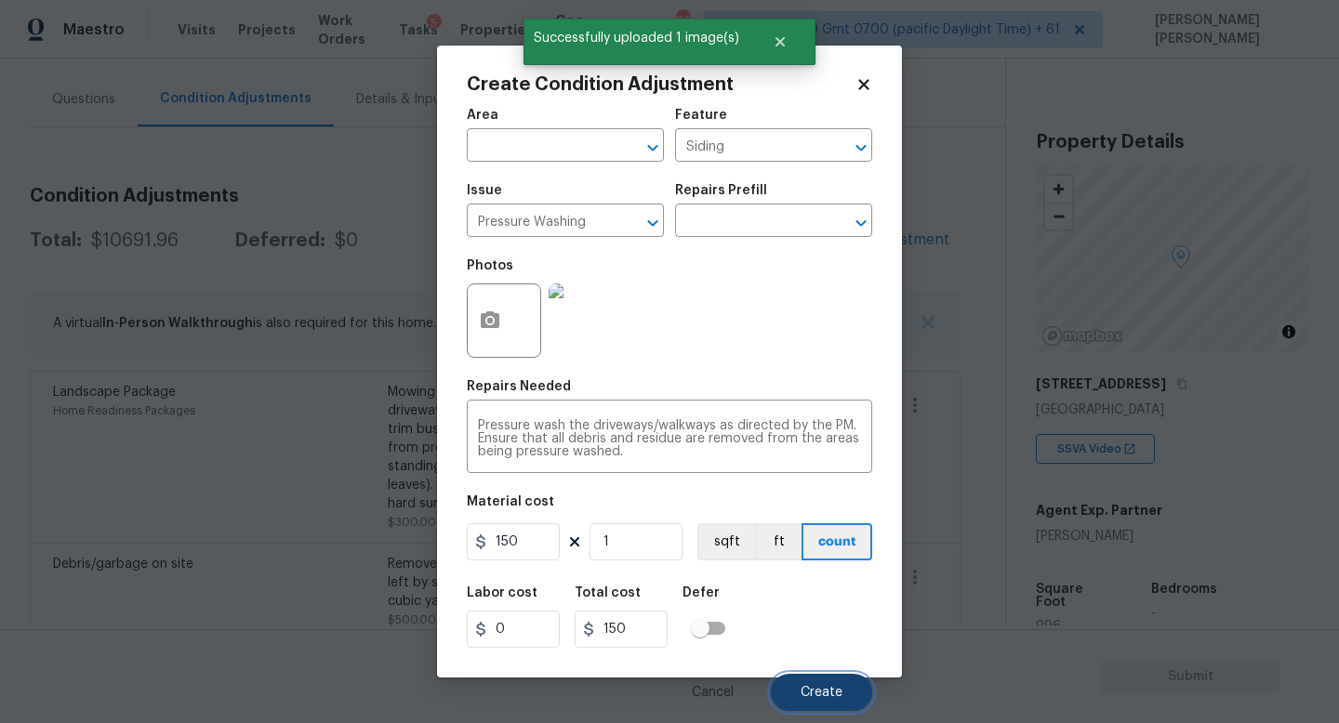
click at [810, 686] on span "Create" at bounding box center [821, 693] width 42 height 14
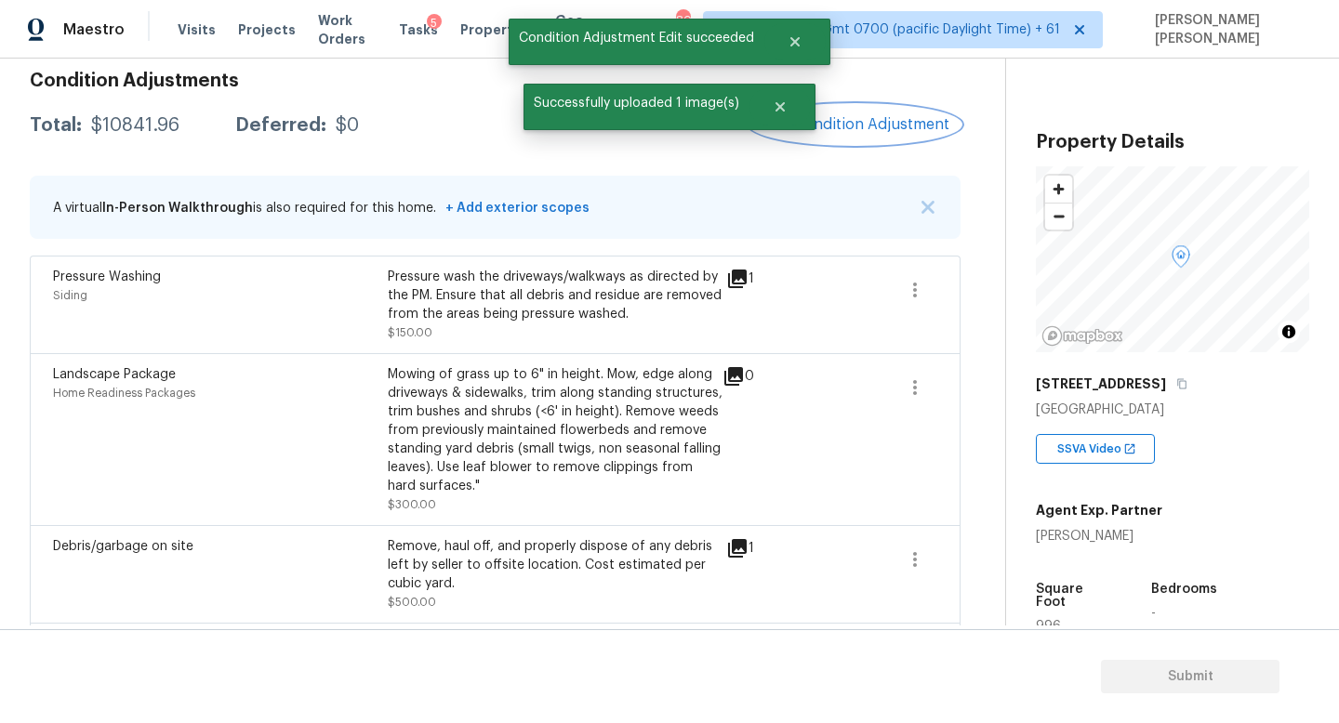
scroll to position [297, 0]
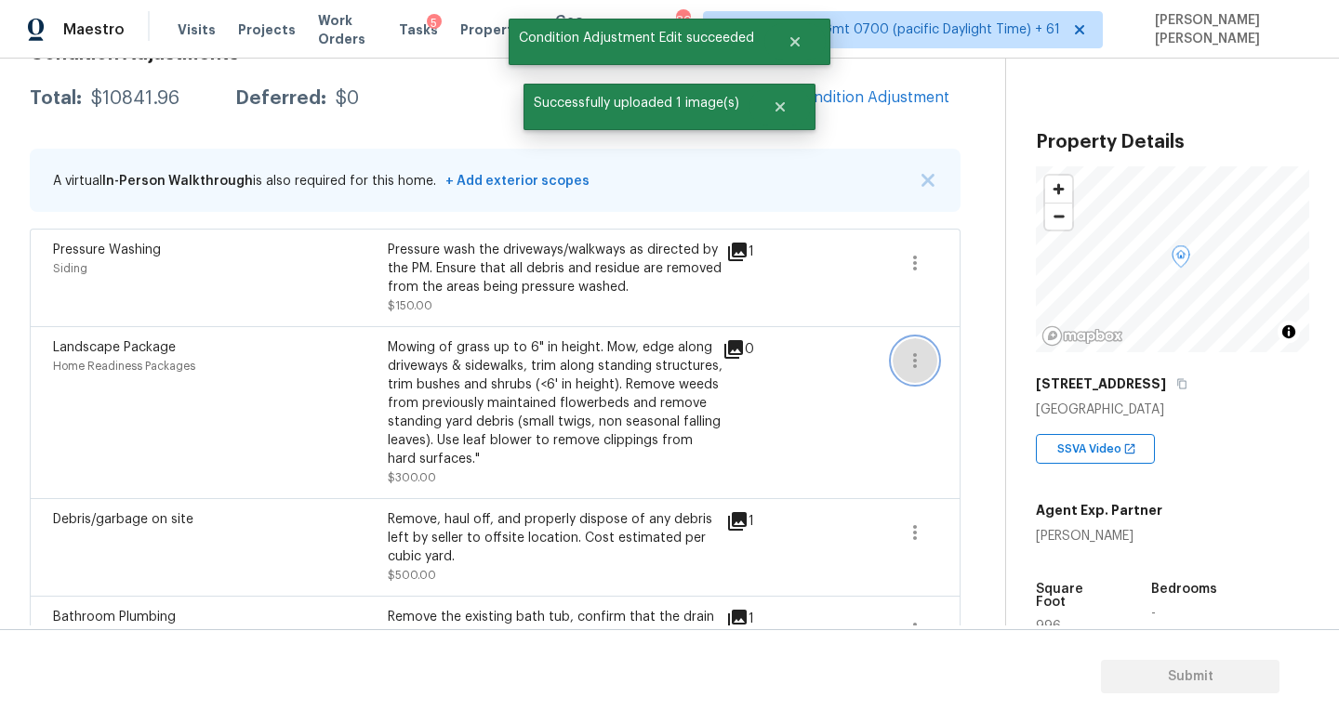
click at [905, 370] on icon "button" at bounding box center [914, 360] width 22 height 22
click at [976, 349] on div "Edit" at bounding box center [1020, 358] width 145 height 19
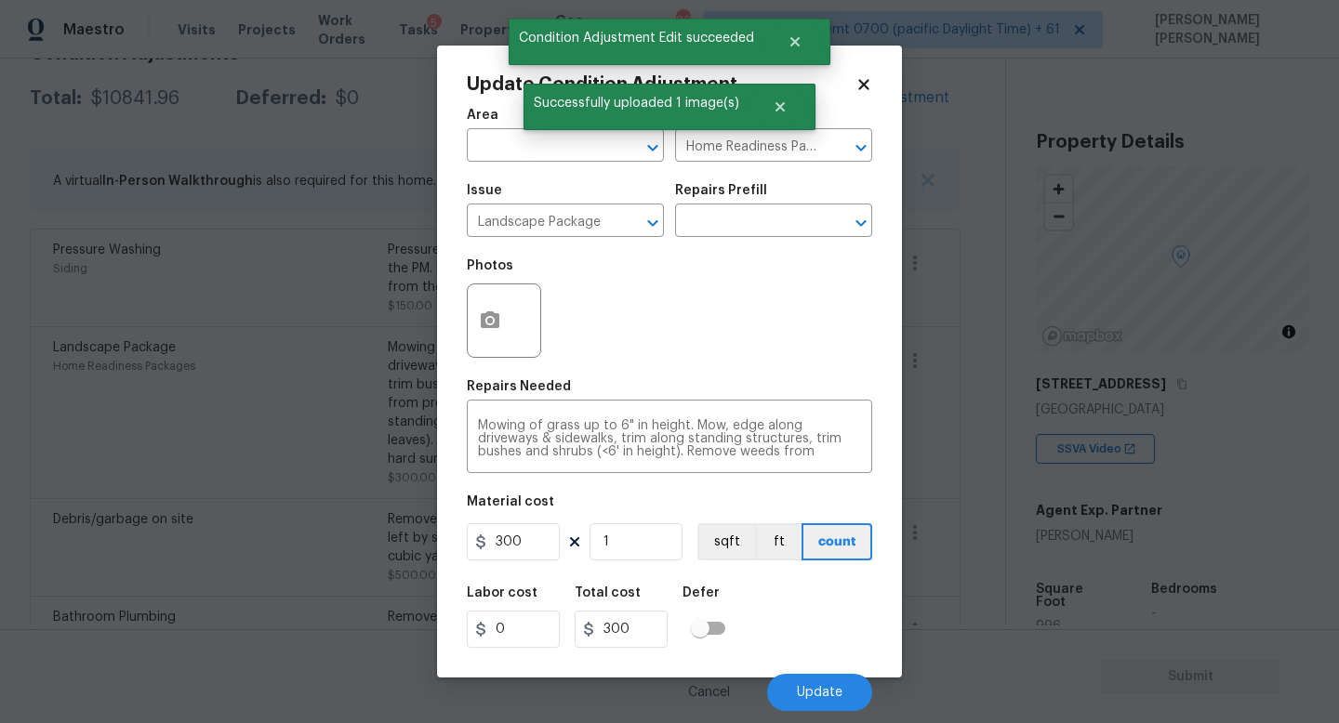
click at [469, 278] on div "Photos" at bounding box center [506, 271] width 78 height 24
click at [514, 352] on div at bounding box center [504, 321] width 74 height 74
click at [490, 312] on icon "button" at bounding box center [490, 319] width 19 height 17
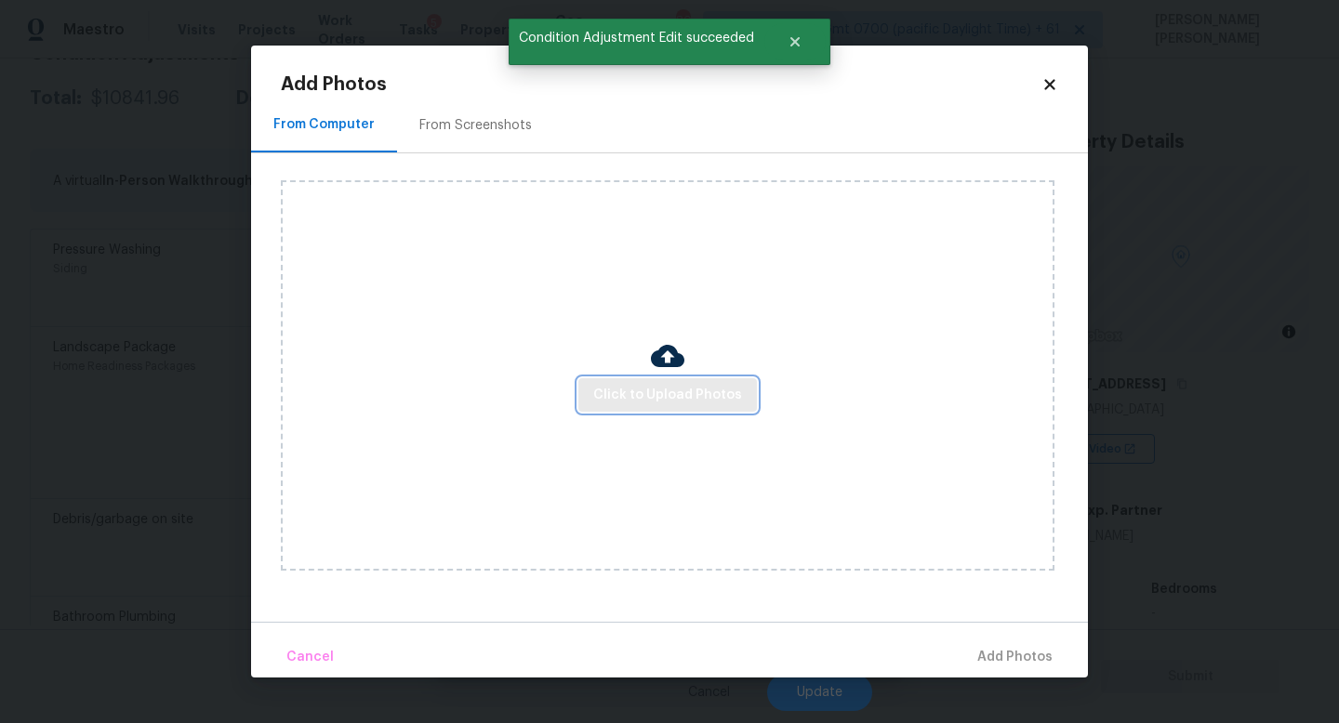
click at [652, 381] on button "Click to Upload Photos" at bounding box center [667, 395] width 178 height 34
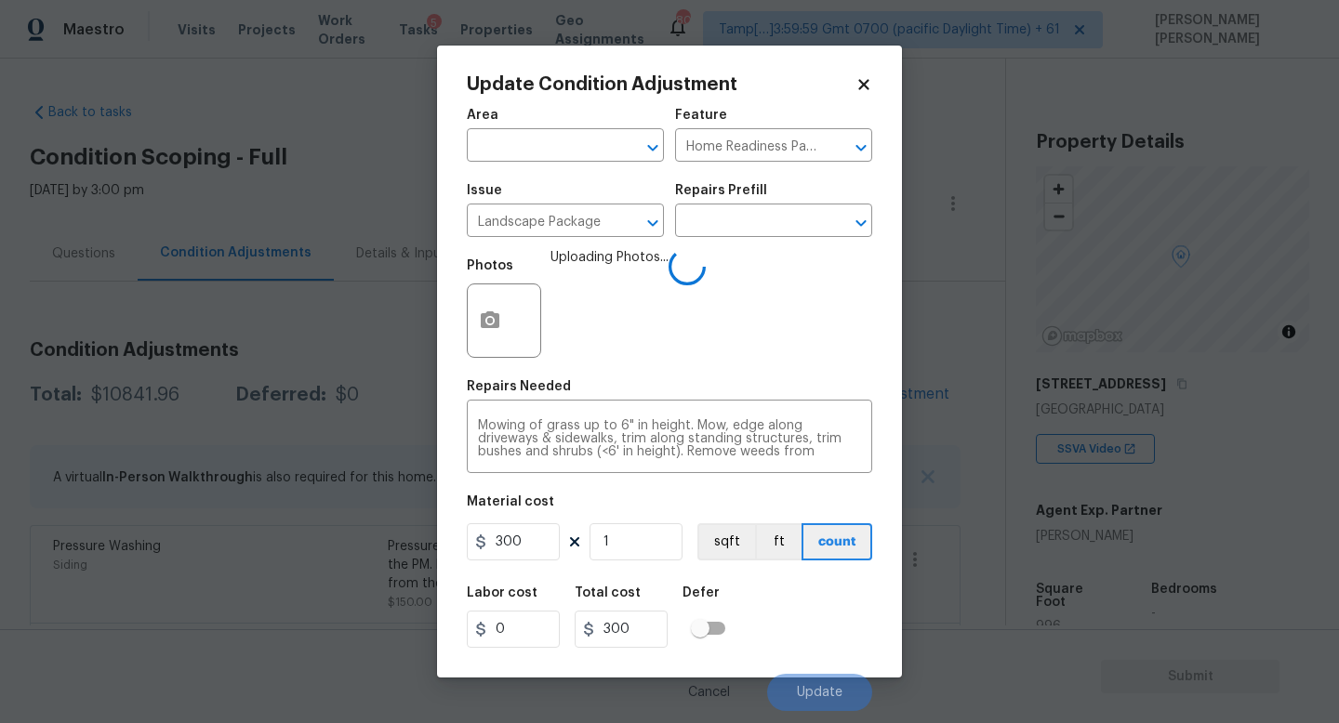
scroll to position [297, 0]
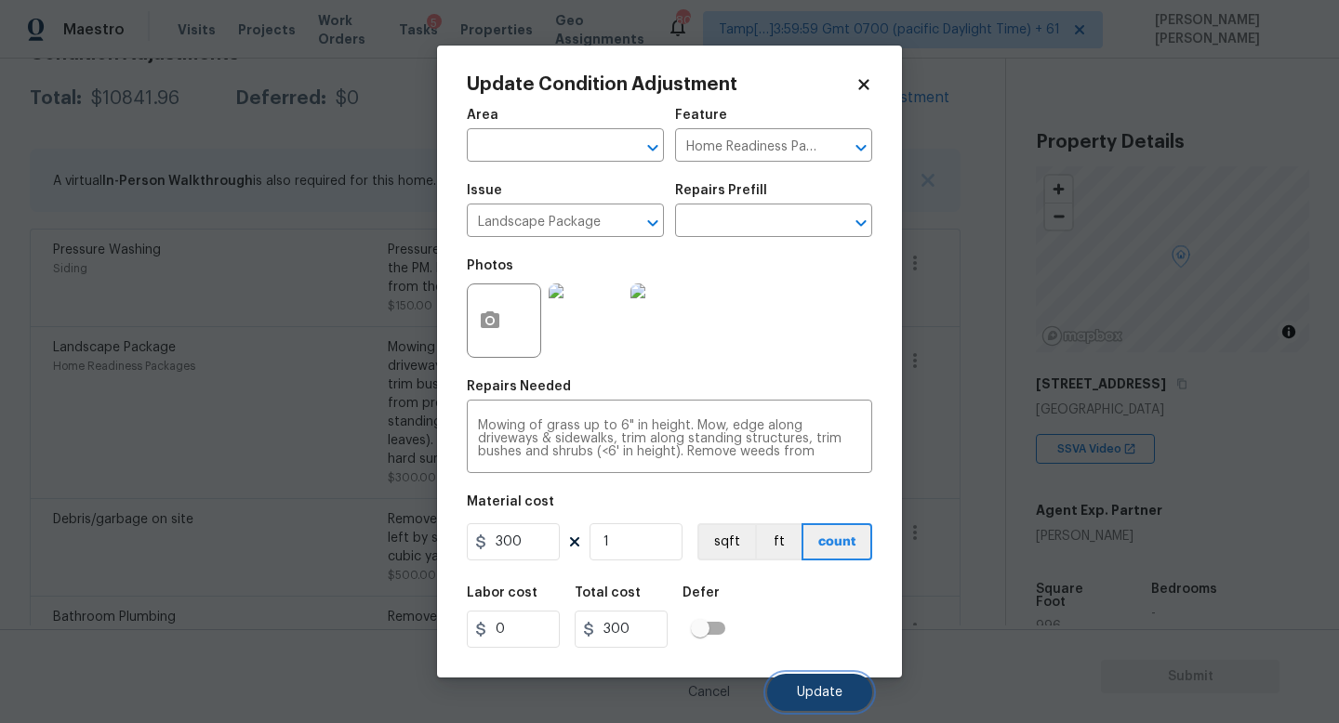
click at [822, 694] on span "Update" at bounding box center [820, 693] width 46 height 14
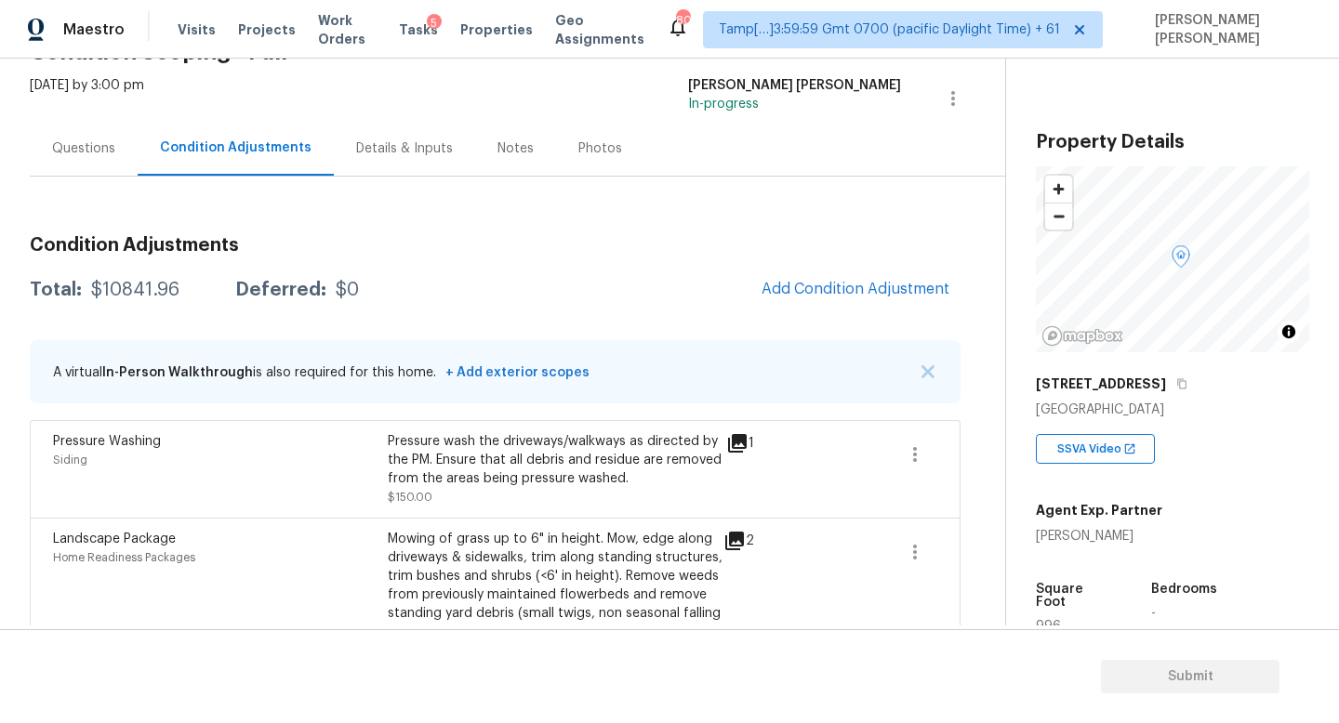
scroll to position [0, 0]
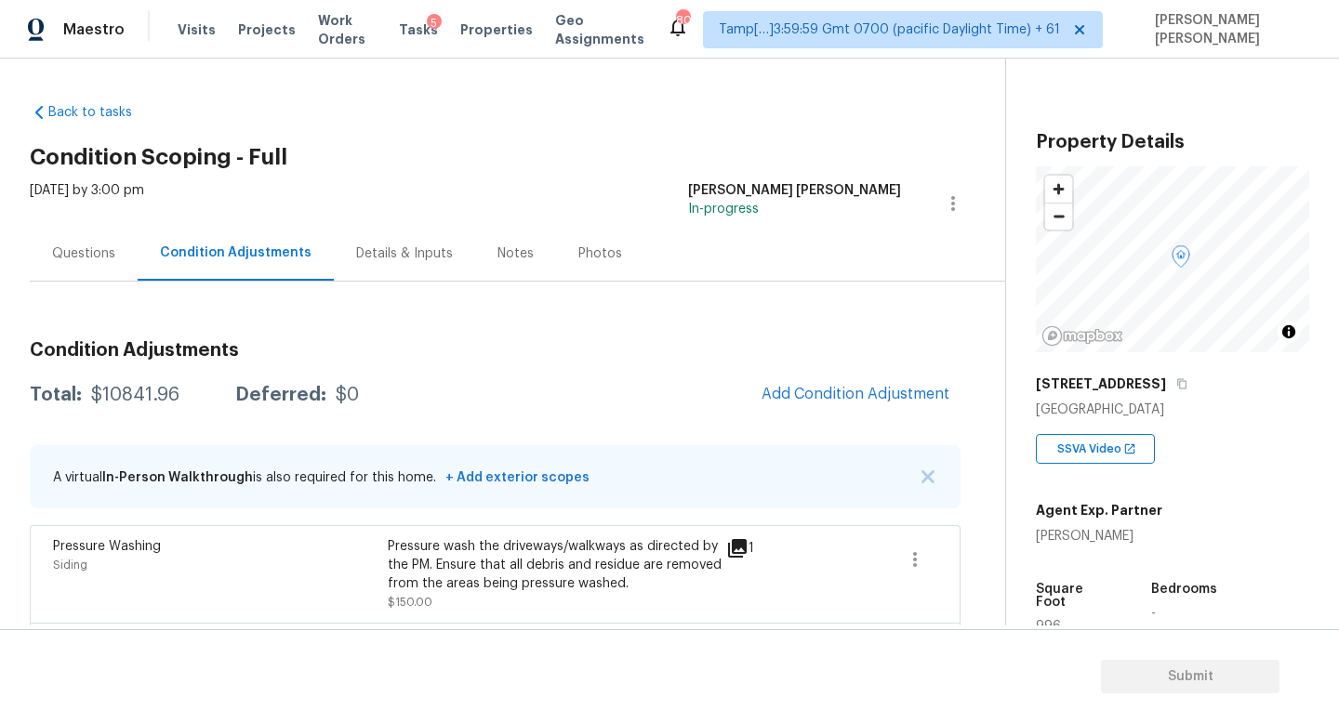
click at [844, 415] on span "Add Condition Adjustment" at bounding box center [855, 395] width 210 height 41
click at [847, 397] on span "Add Condition Adjustment" at bounding box center [855, 394] width 188 height 17
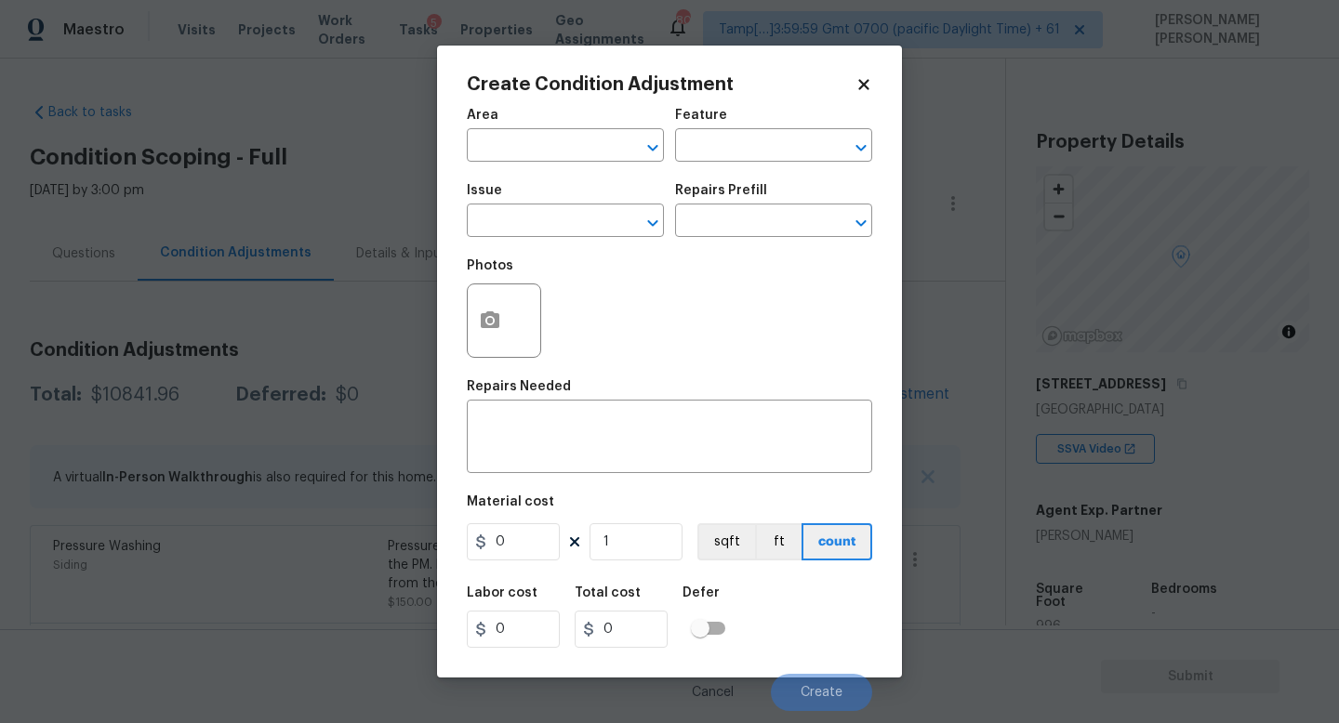
click at [1116, 506] on body "Maestro Visits Projects Work Orders Tasks 5 Properties Geo Assignments 803 Tamp…" at bounding box center [669, 361] width 1339 height 723
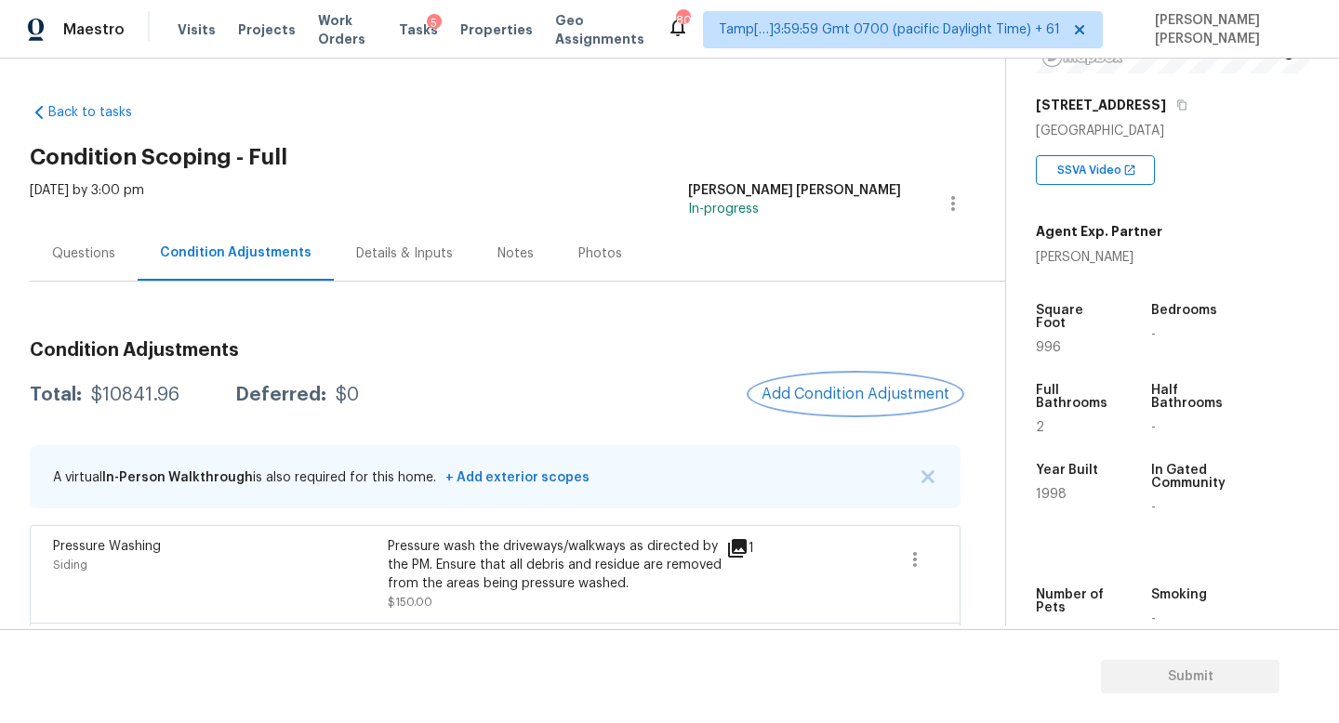
scroll to position [396, 0]
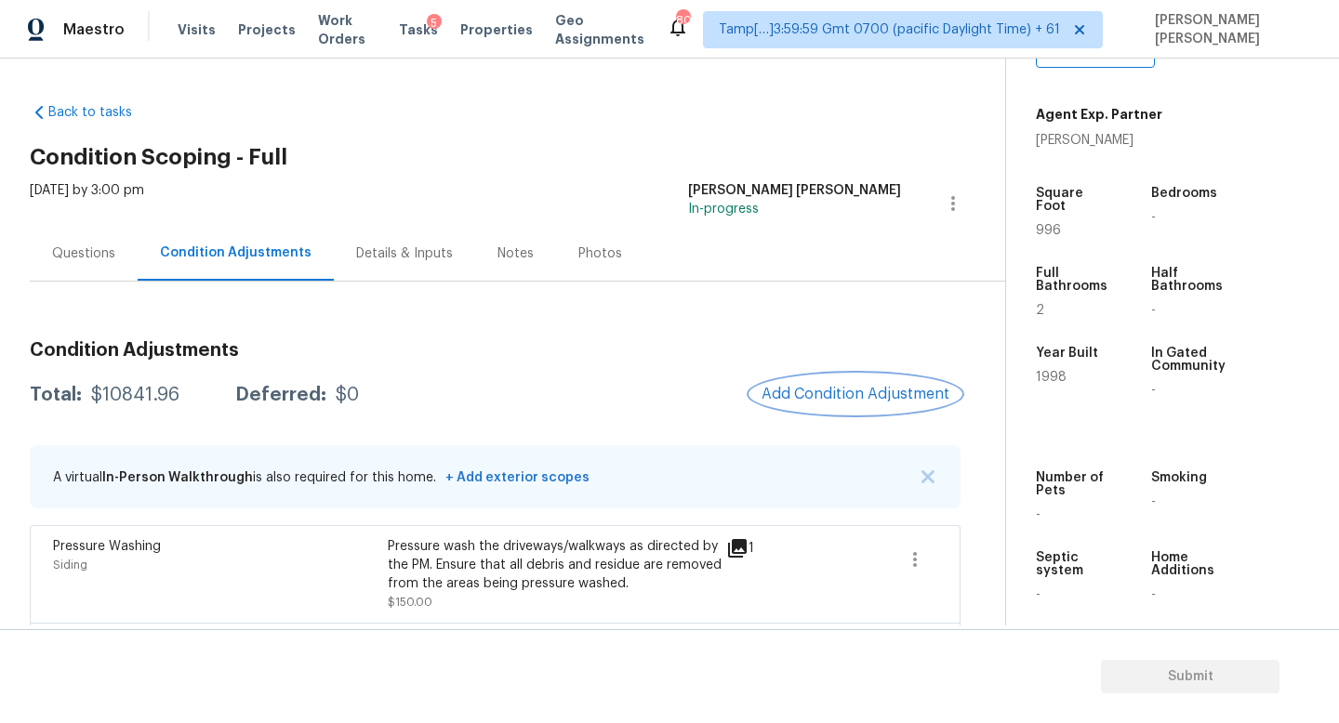
click at [848, 375] on button "Add Condition Adjustment" at bounding box center [855, 394] width 210 height 39
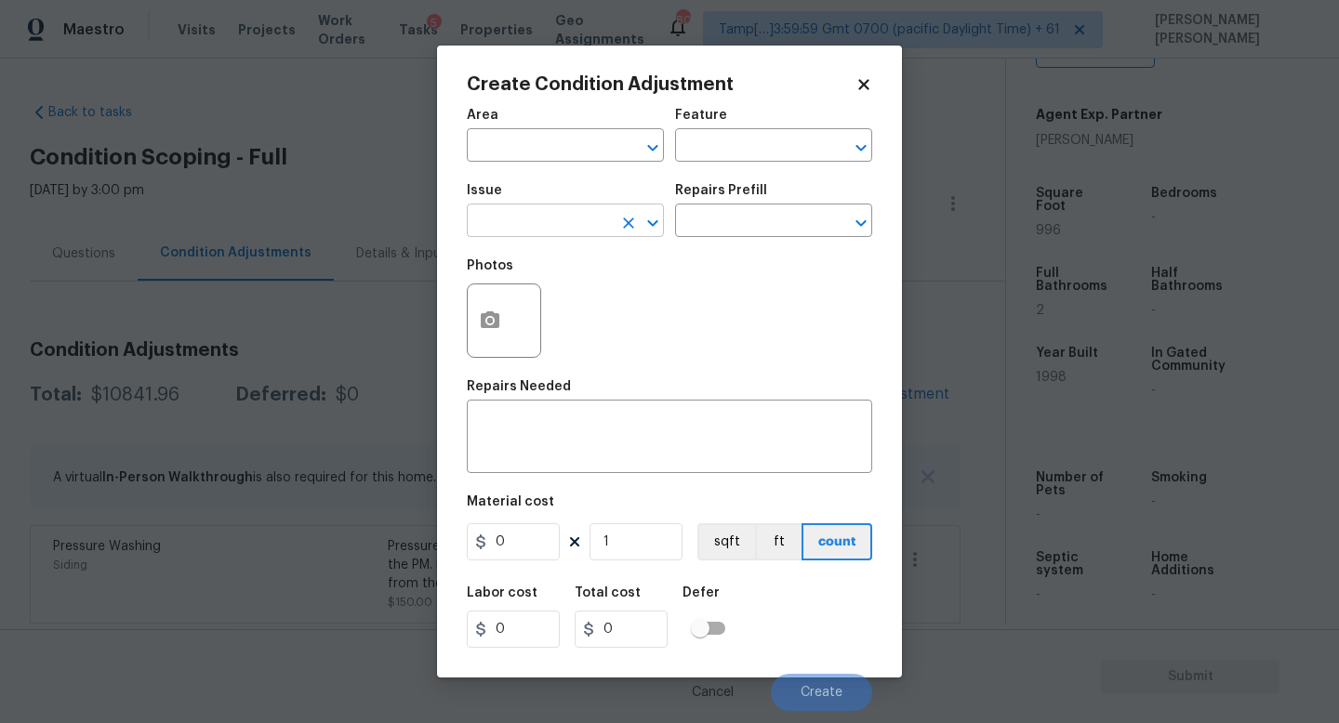
click at [543, 211] on input "text" at bounding box center [539, 222] width 145 height 29
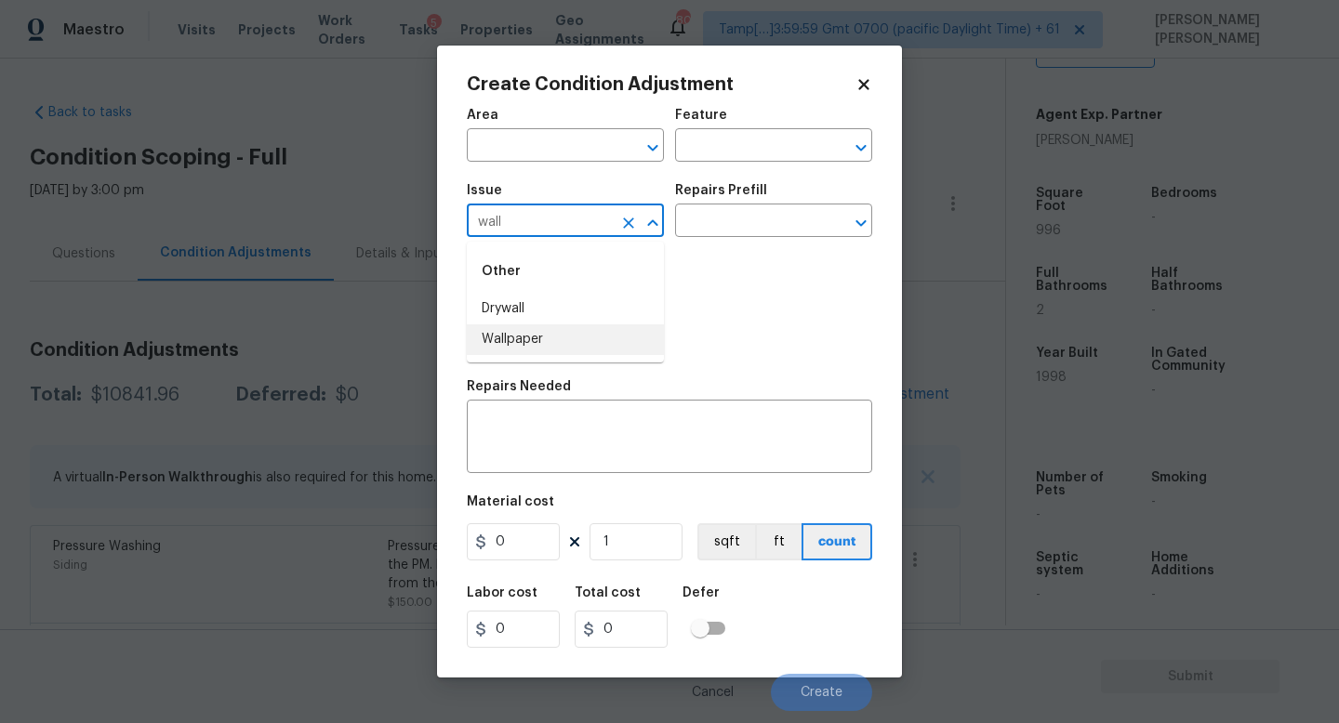
click at [555, 336] on li "Wallpaper" at bounding box center [565, 339] width 197 height 31
type input "Wallpaper"
click at [744, 238] on div "Issue Wallpaper ​ Repairs Prefill ​" at bounding box center [669, 210] width 405 height 75
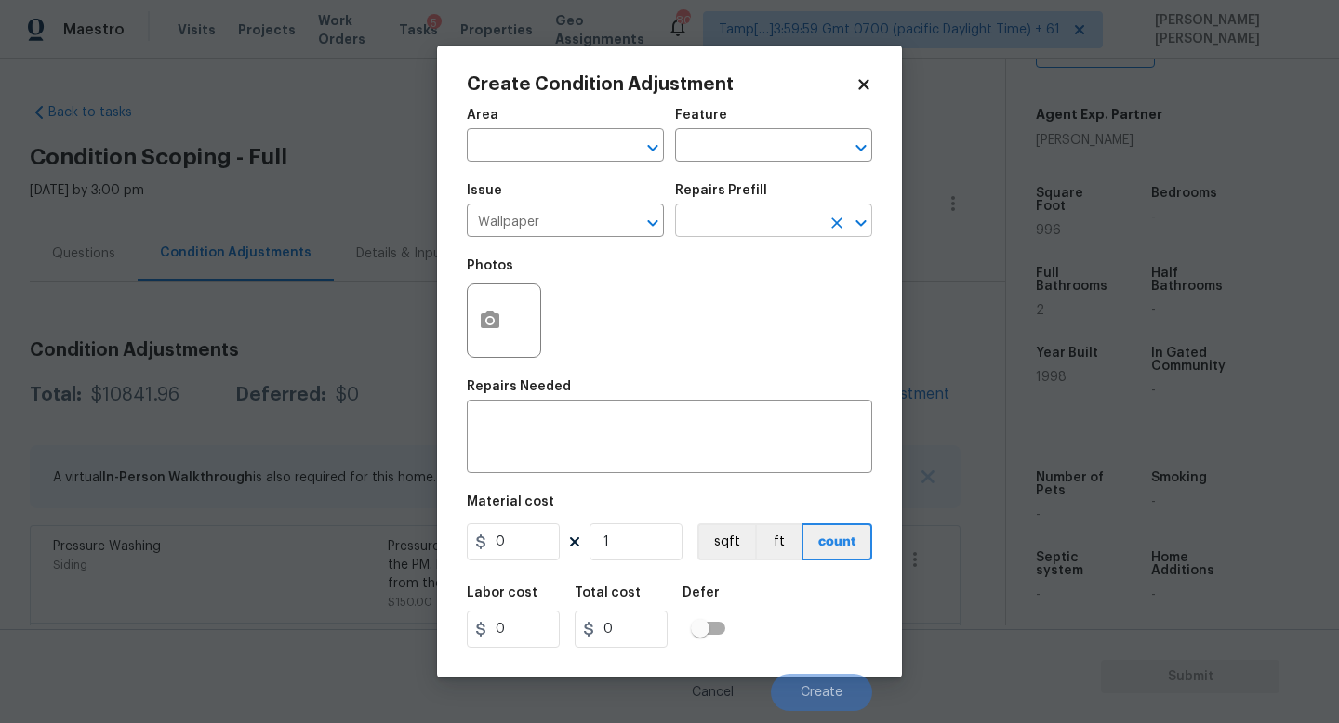
click at [763, 217] on input "text" at bounding box center [747, 222] width 145 height 29
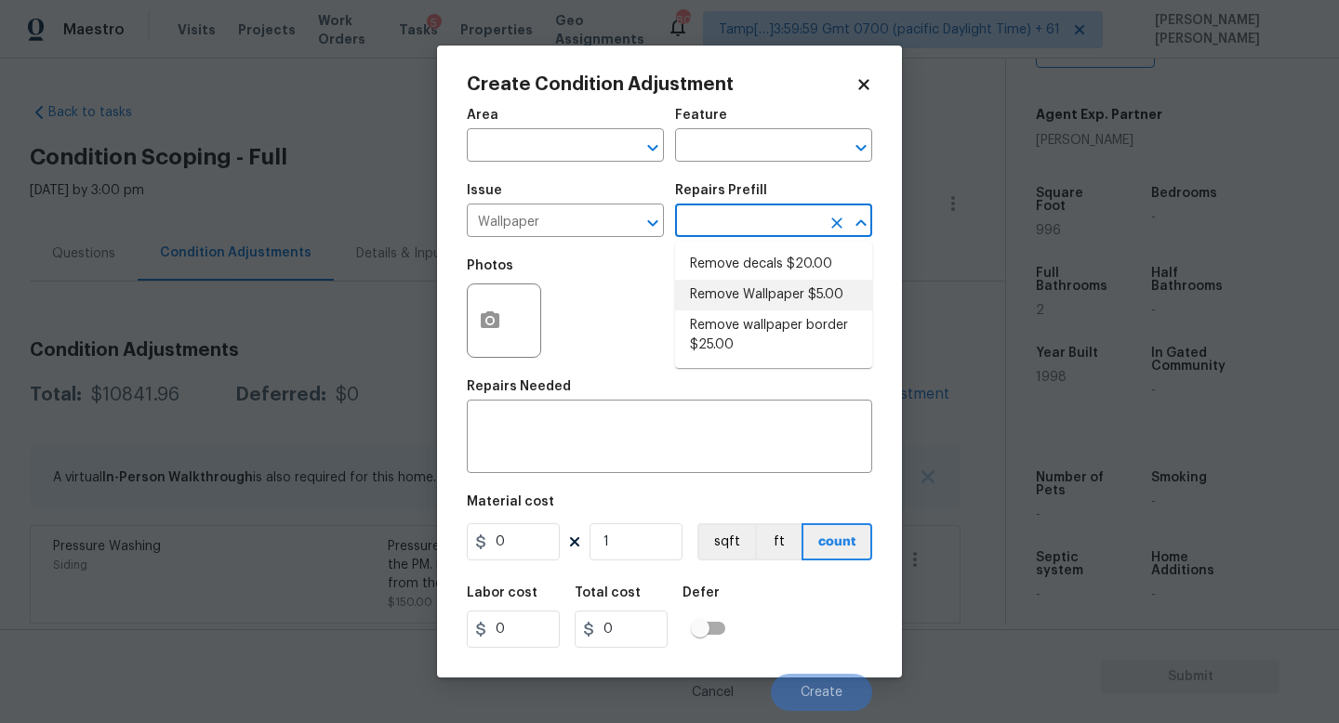
click at [780, 299] on li "Remove Wallpaper $5.00" at bounding box center [773, 295] width 197 height 31
type input "Walls and Ceiling"
type textarea "Remove wallpaper and texture walls to best match existing conditions"
type input "5"
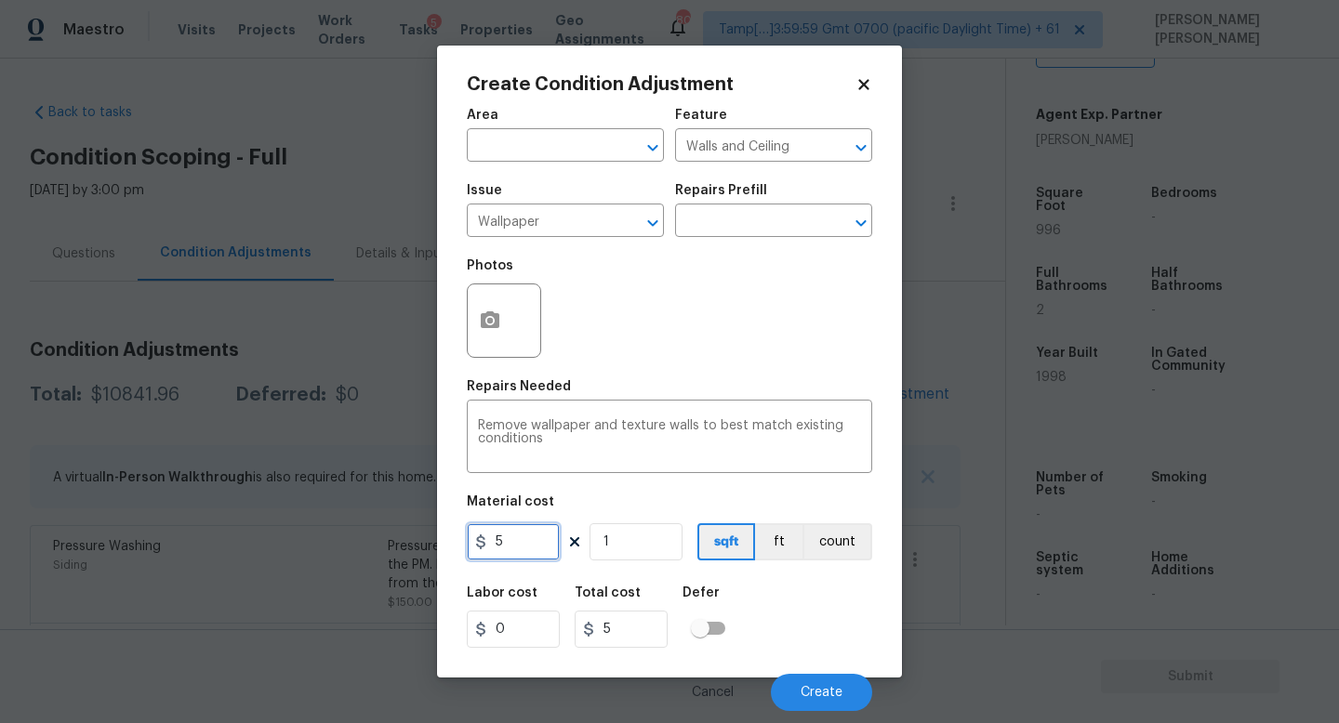
drag, startPoint x: 537, startPoint y: 535, endPoint x: 239, endPoint y: 553, distance: 298.9
click at [239, 553] on div "Create Condition Adjustment Area ​ Feature Walls and Ceiling ​ Issue Wallpaper …" at bounding box center [669, 361] width 1339 height 723
type input "300"
click at [490, 348] on button "button" at bounding box center [490, 320] width 45 height 73
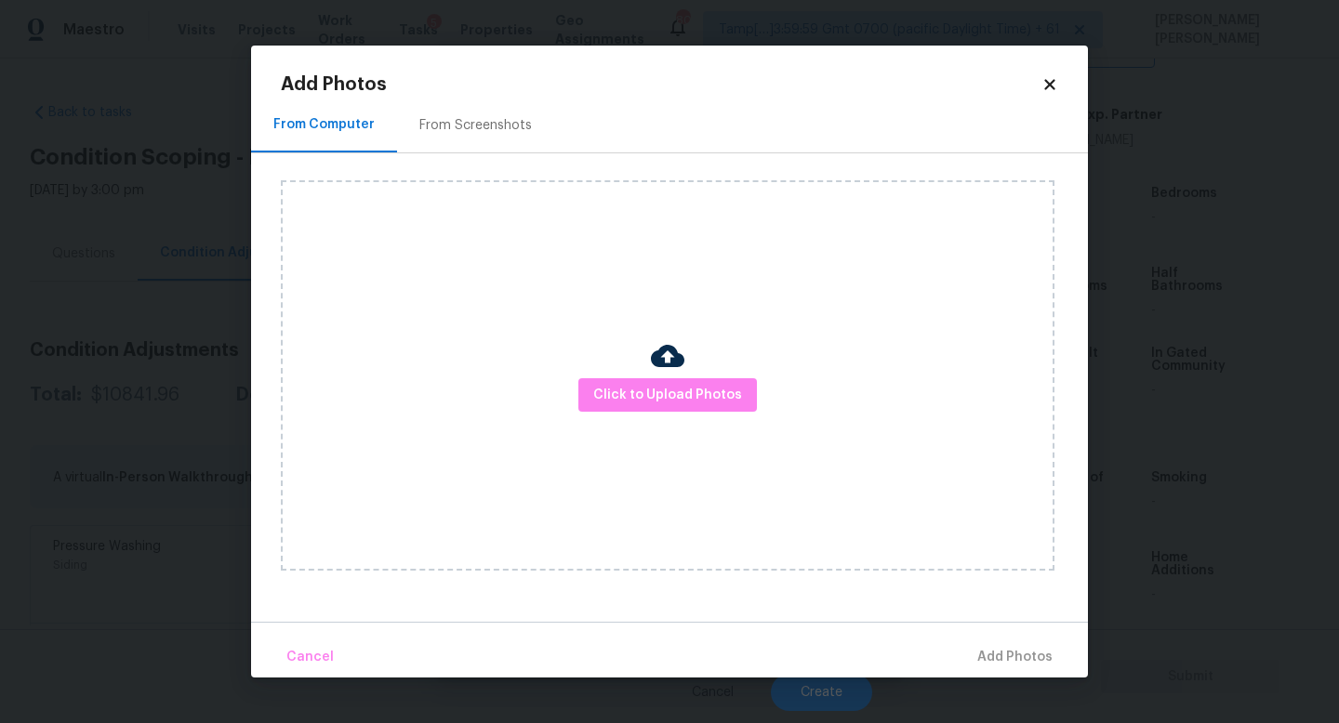
click at [613, 369] on div "Click to Upload Photos" at bounding box center [667, 375] width 773 height 390
click at [619, 386] on span "Click to Upload Photos" at bounding box center [667, 395] width 149 height 23
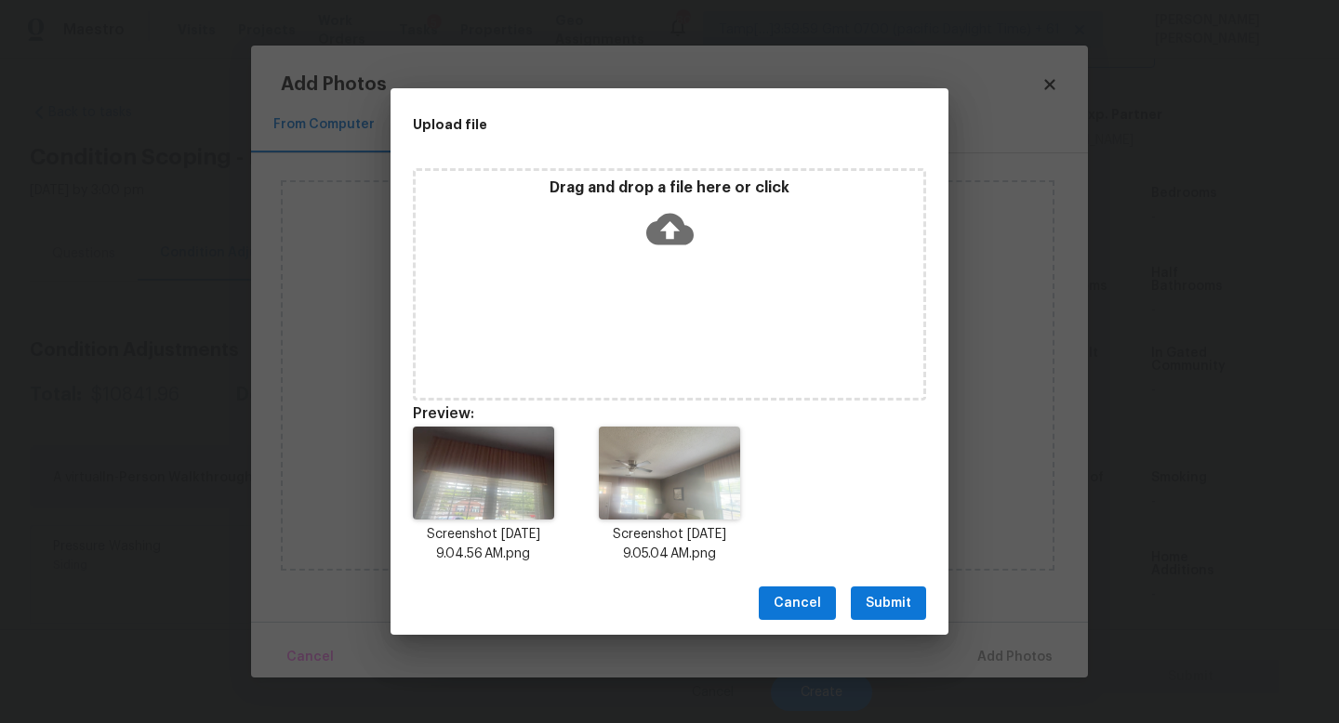
click at [887, 603] on span "Submit" at bounding box center [888, 603] width 46 height 23
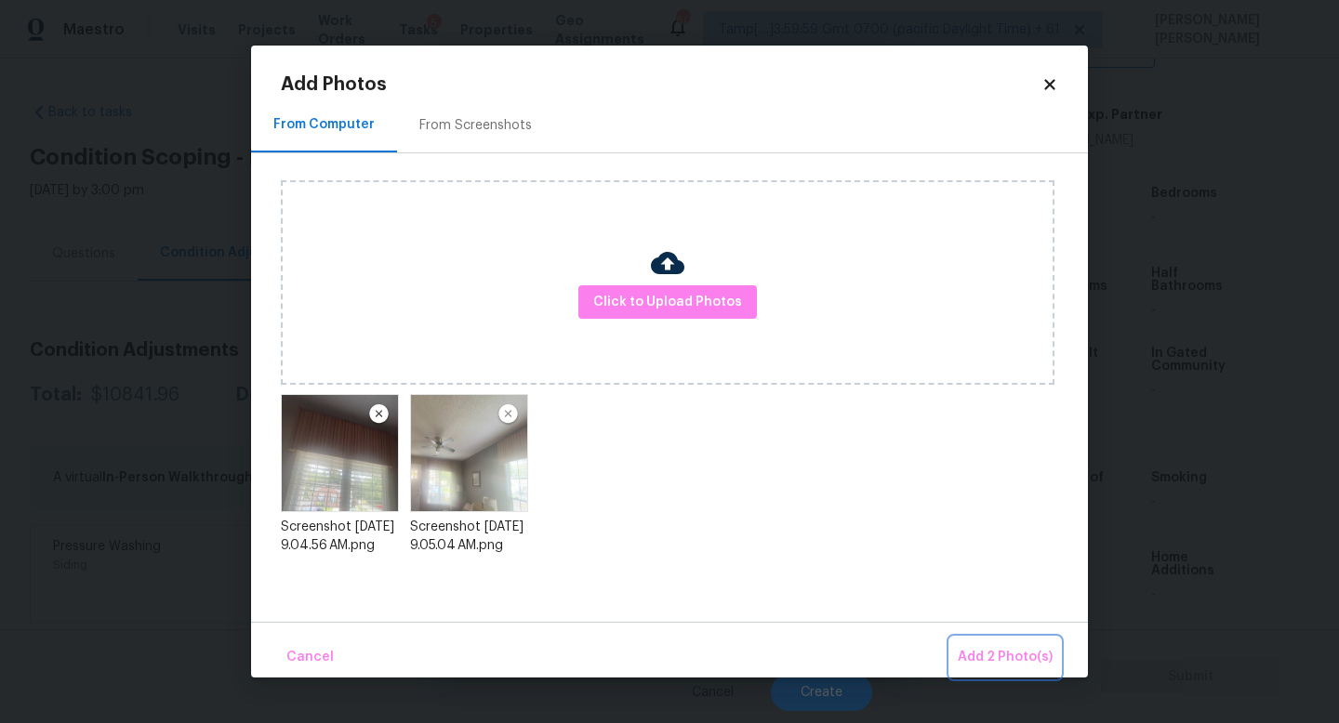
click at [986, 650] on span "Add 2 Photo(s)" at bounding box center [1004, 657] width 95 height 23
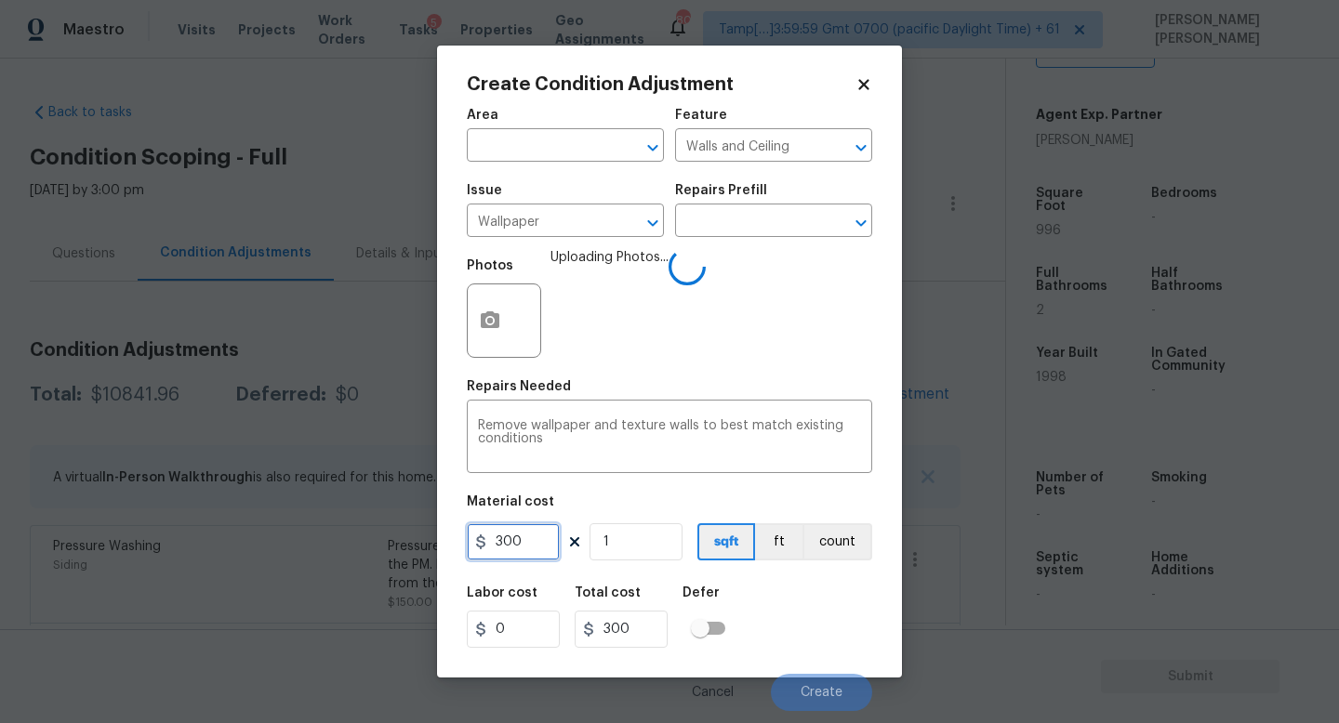
drag, startPoint x: 535, startPoint y: 552, endPoint x: 74, endPoint y: 499, distance: 464.1
click at [205, 538] on div "Create Condition Adjustment Area ​ Feature Walls and Ceiling ​ Issue Wallpaper …" at bounding box center [669, 361] width 1339 height 723
type input "200"
click at [775, 592] on div "Labor cost 0 Total cost 200 Defer" at bounding box center [669, 617] width 405 height 84
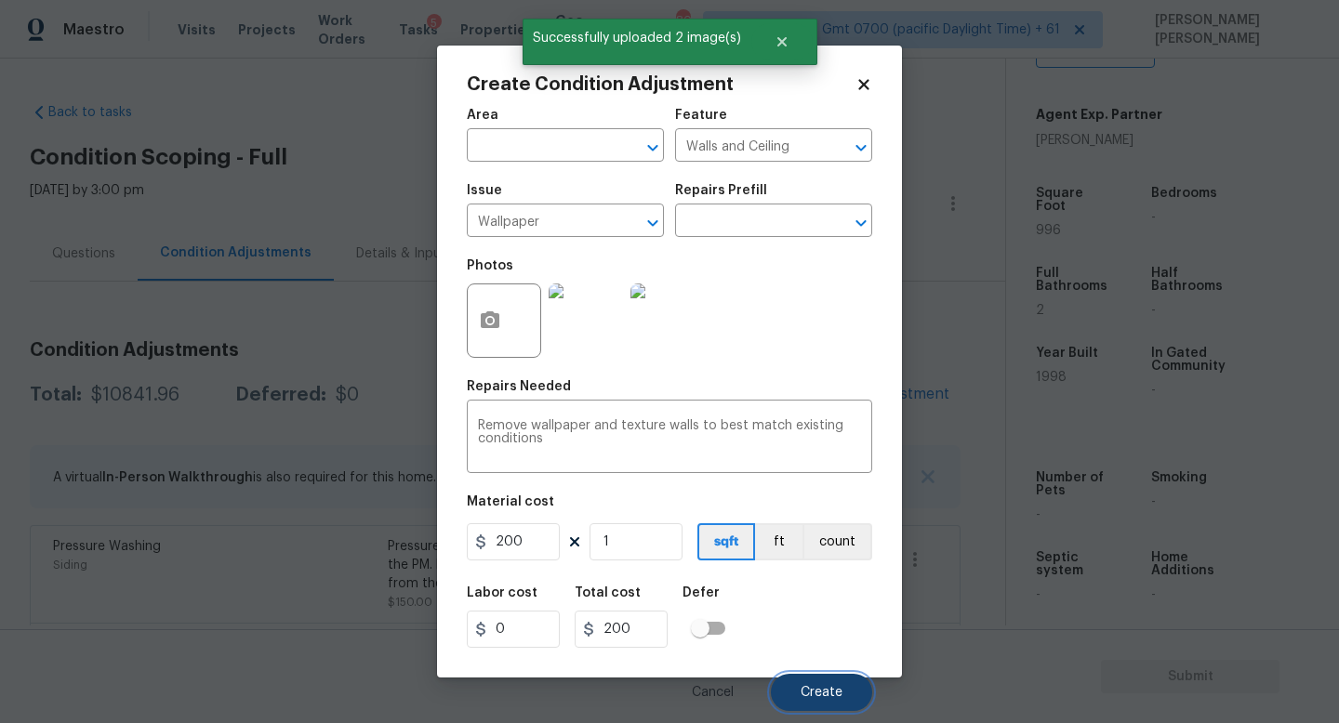
click at [825, 689] on span "Create" at bounding box center [821, 693] width 42 height 14
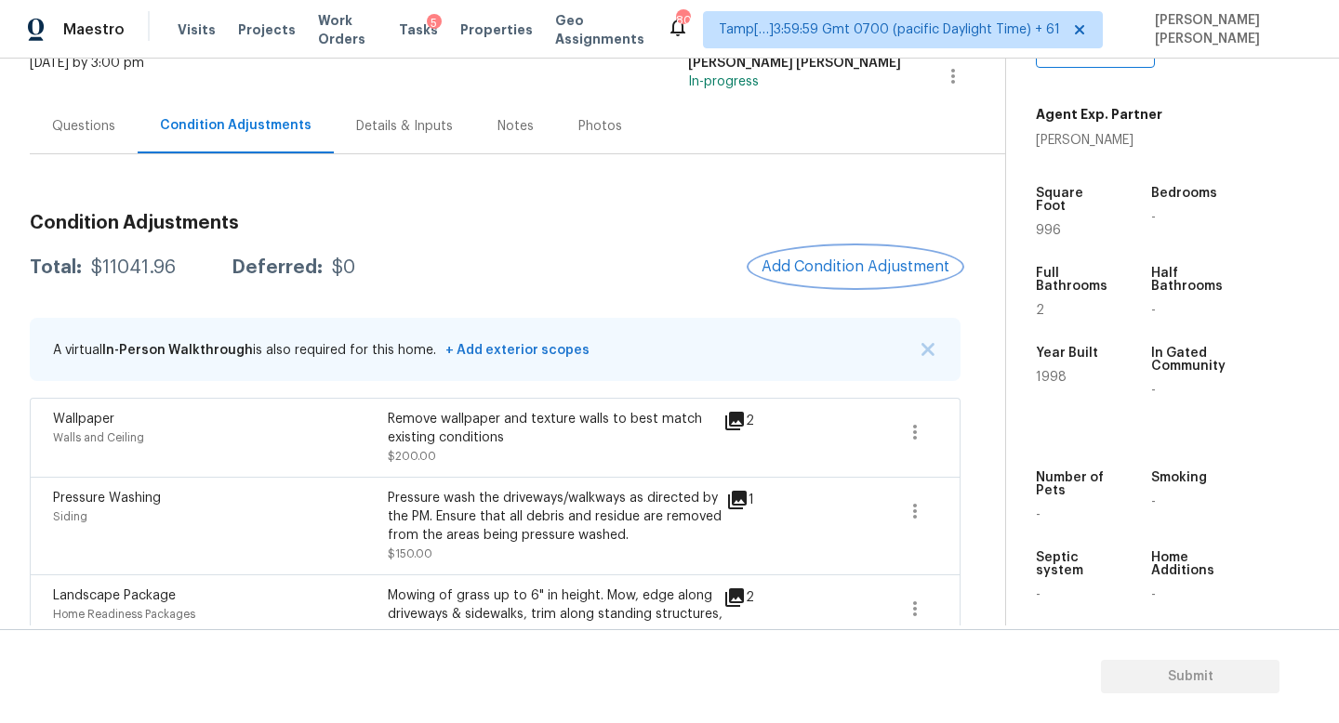
scroll to position [73, 0]
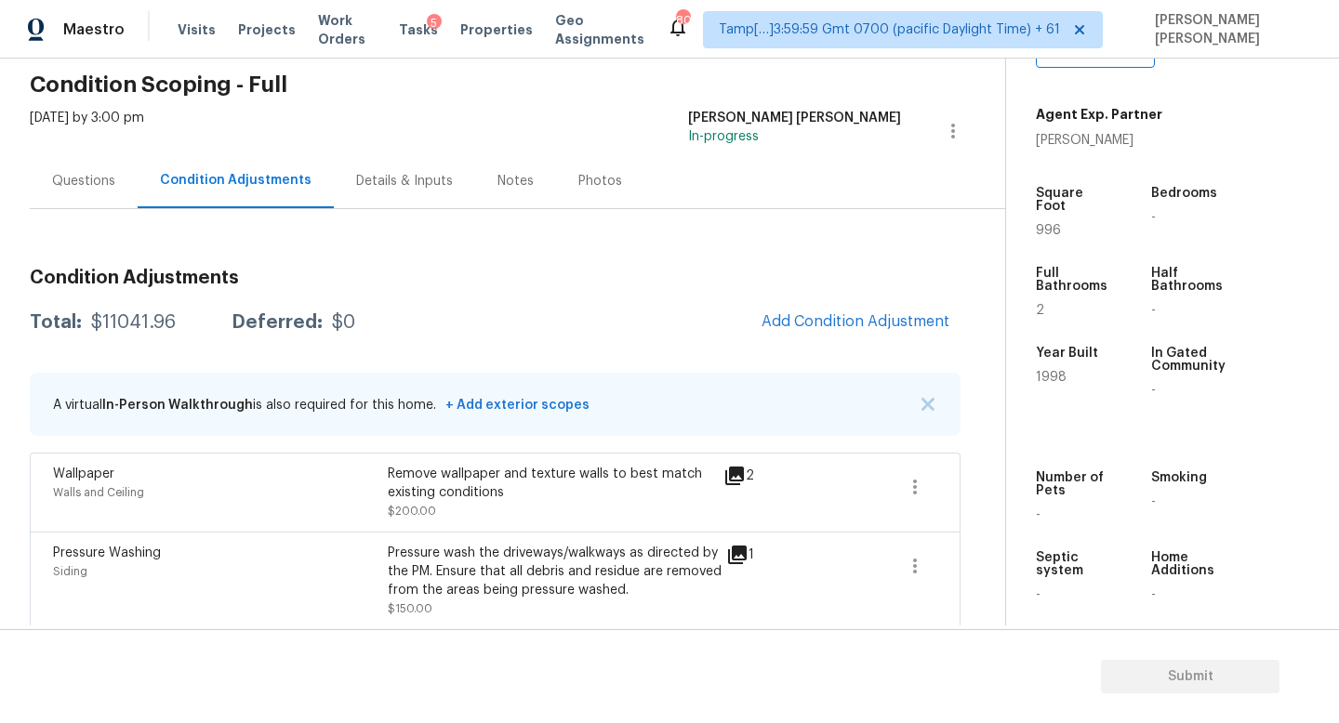
click at [113, 338] on div "Total: $11041.96 Deferred: $0 Add Condition Adjustment" at bounding box center [495, 322] width 930 height 41
click at [129, 323] on div "$11041.96" at bounding box center [133, 322] width 85 height 19
copy div "$11041.96"
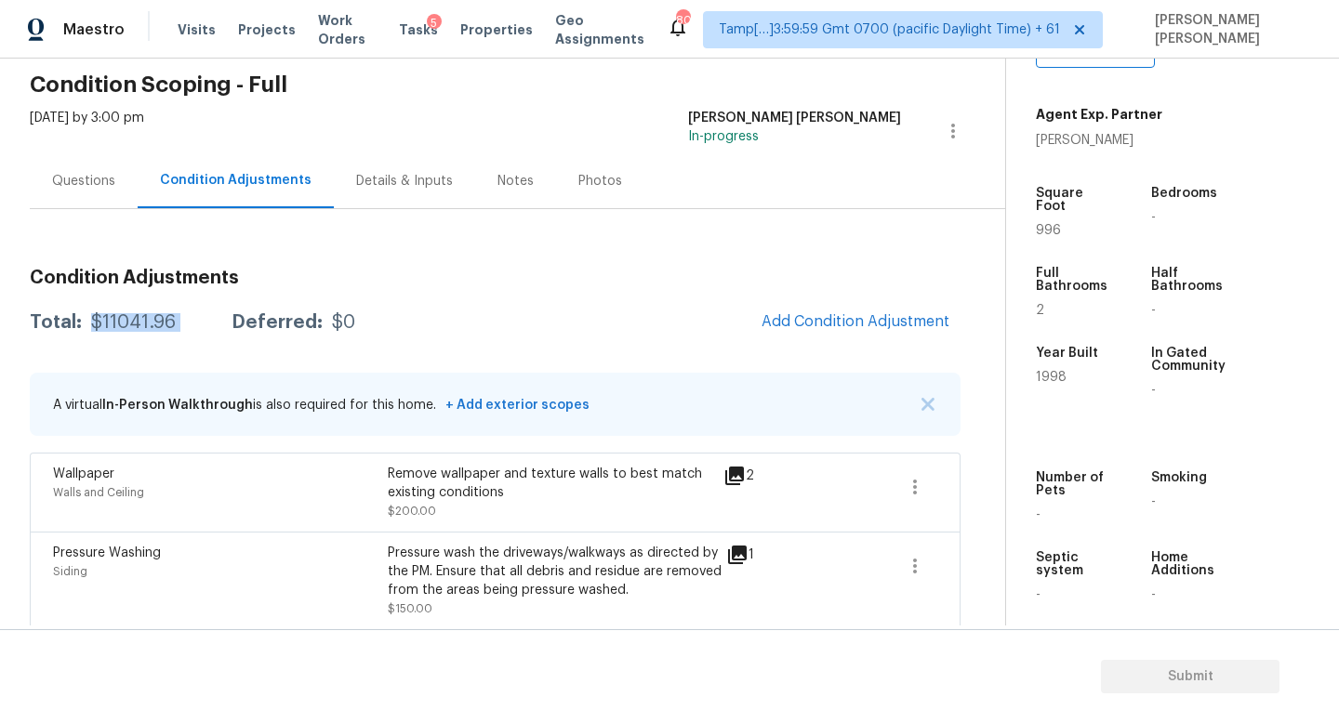
copy div "$11041.96"
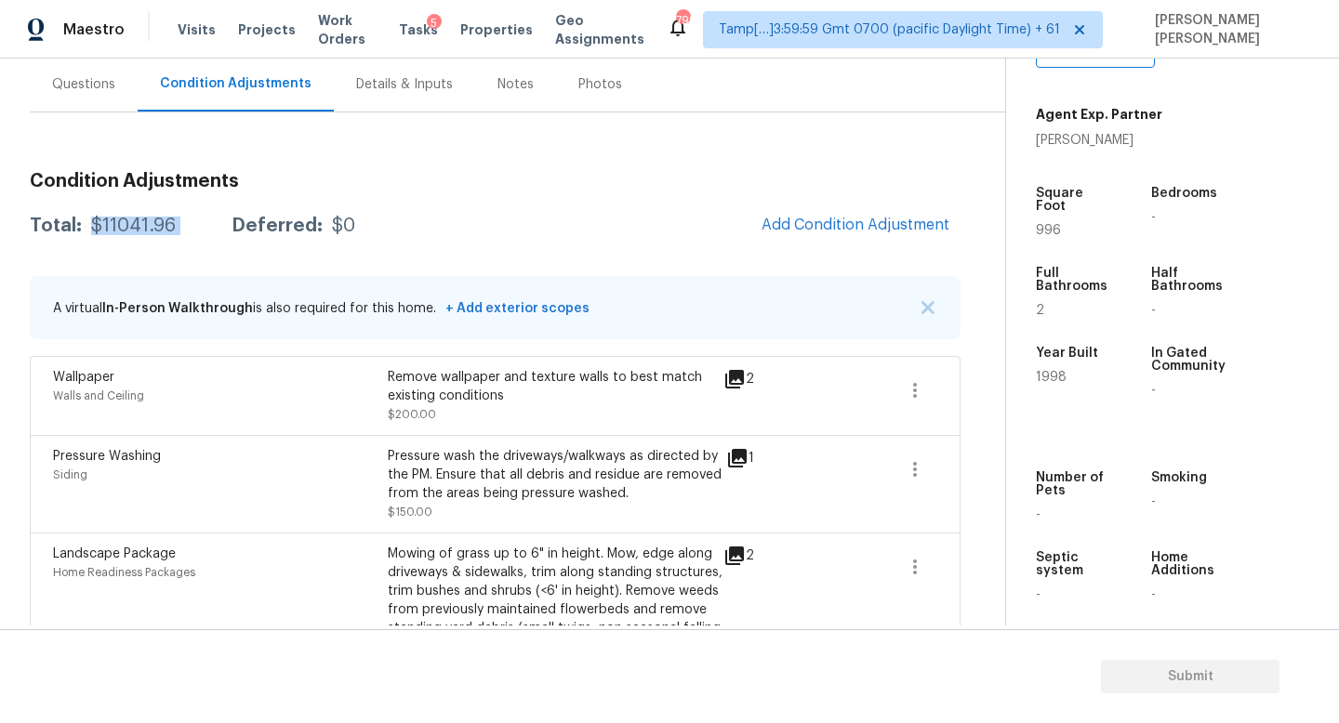
scroll to position [0, 0]
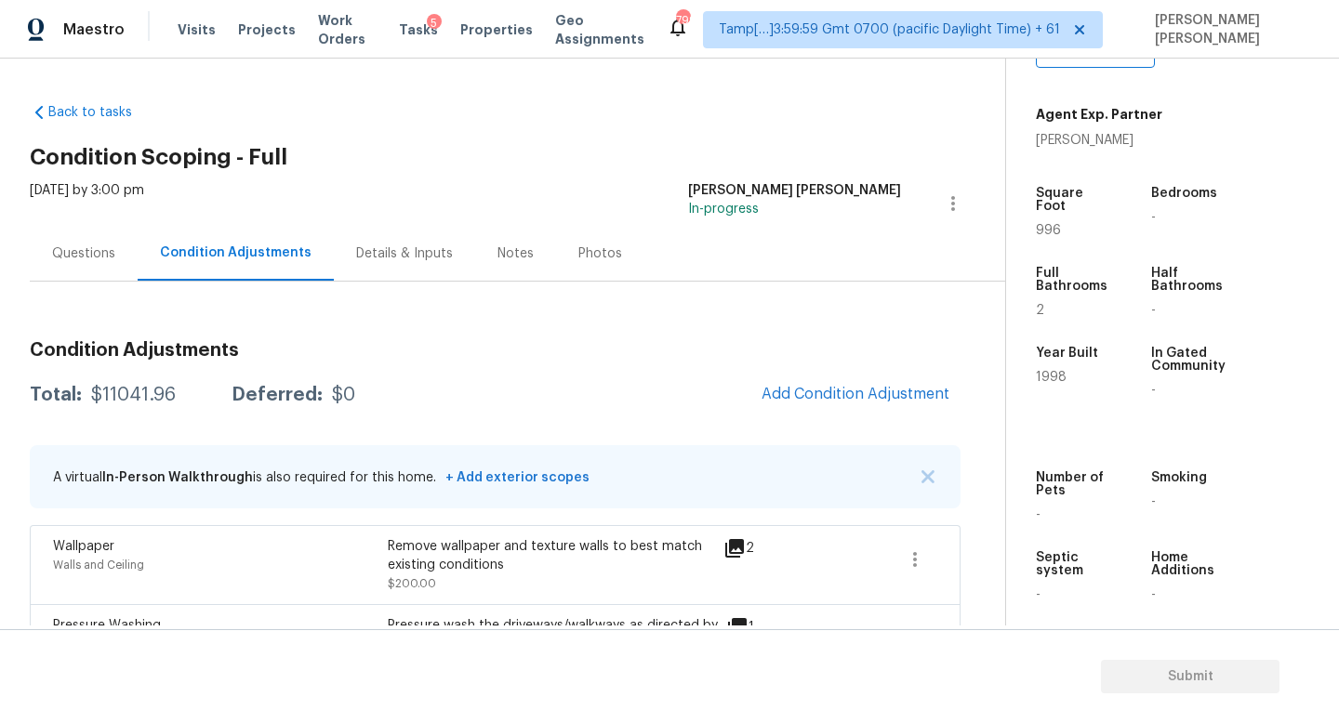
click at [53, 253] on div "Questions" at bounding box center [83, 253] width 63 height 19
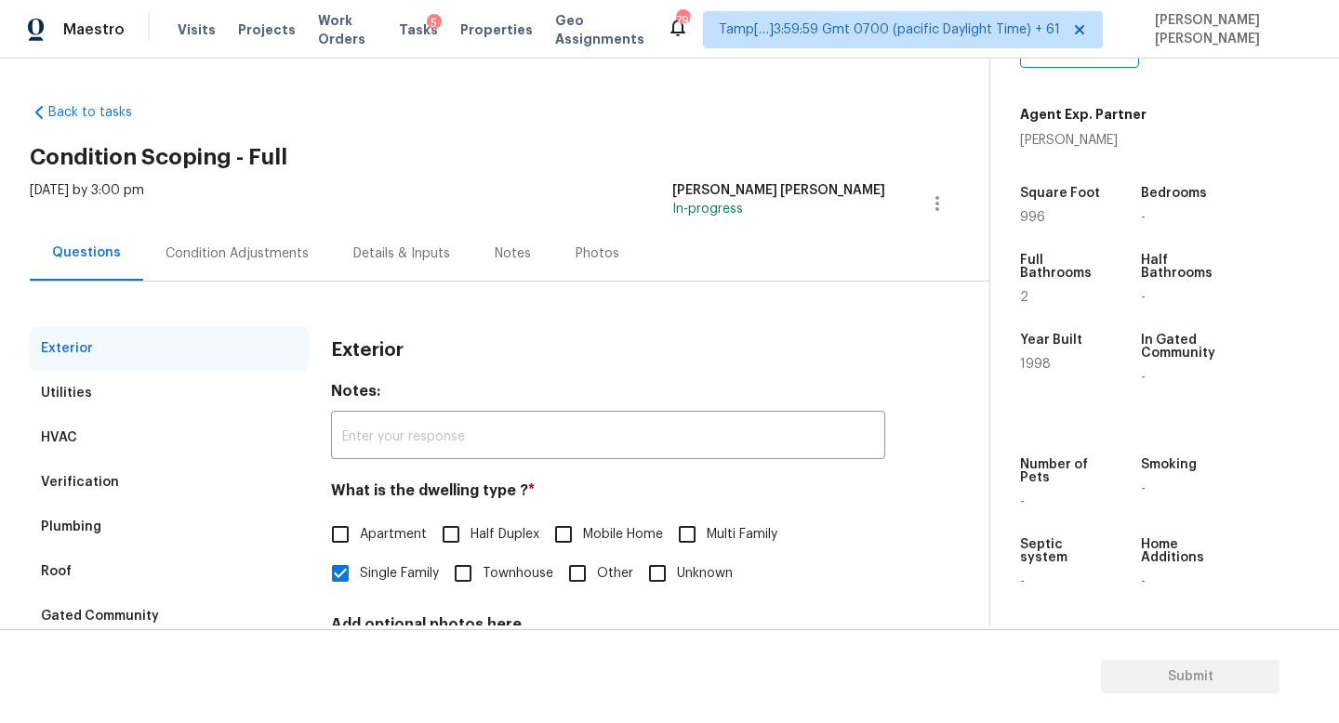
scroll to position [172, 0]
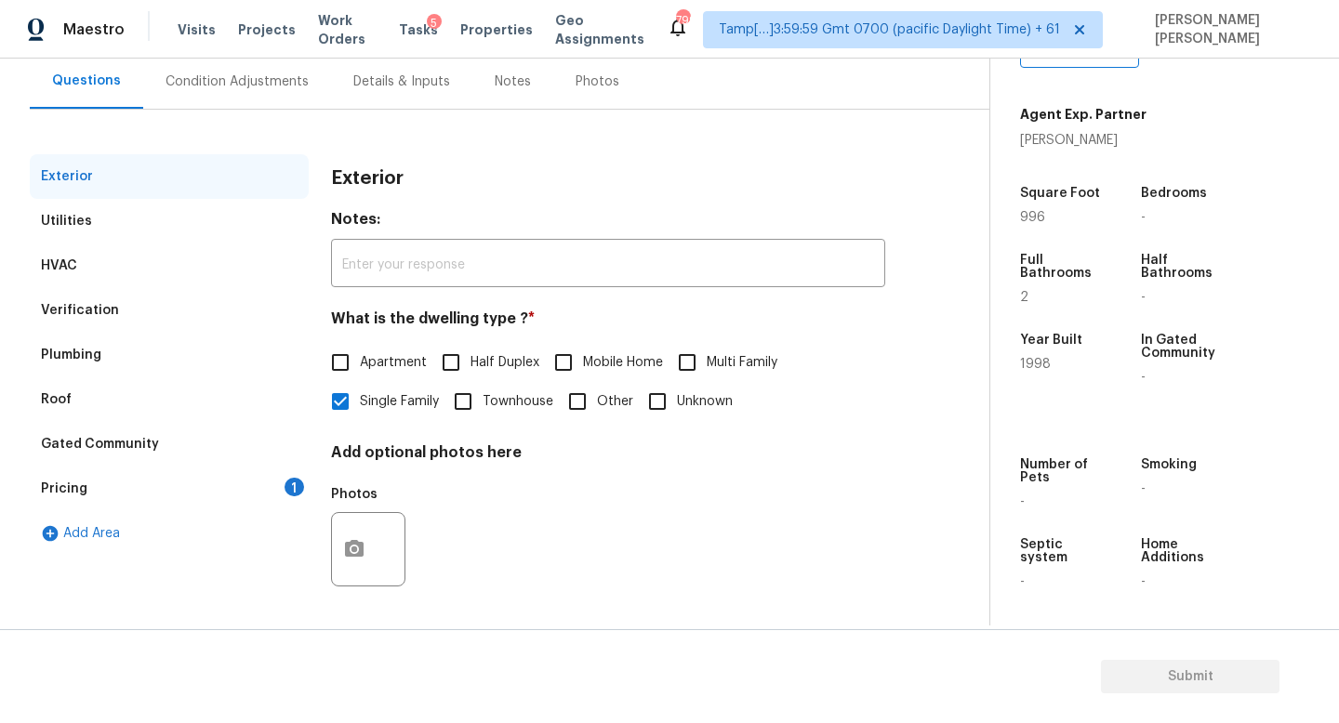
click at [181, 482] on div "Pricing 1" at bounding box center [169, 489] width 279 height 45
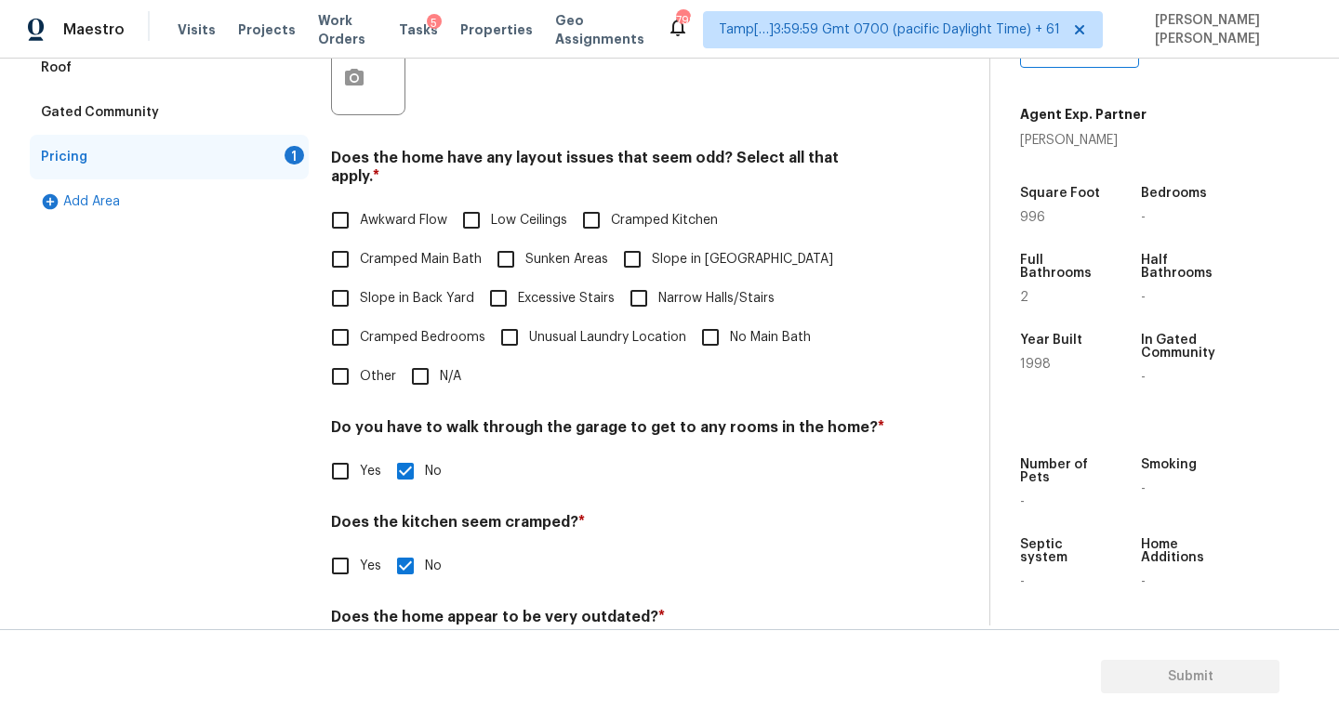
scroll to position [568, 0]
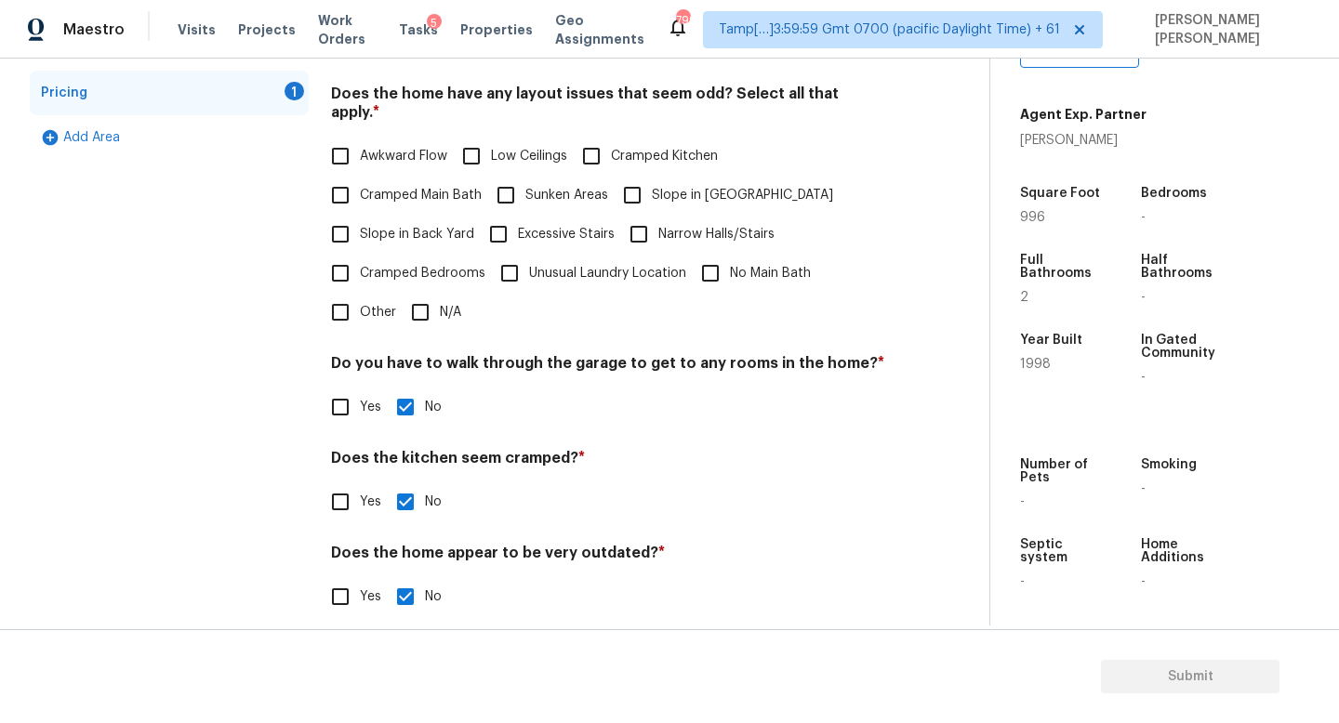
click at [413, 298] on input "N/A" at bounding box center [420, 312] width 39 height 39
checkbox input "true"
click at [1174, 669] on span "Submit" at bounding box center [1189, 677] width 149 height 23
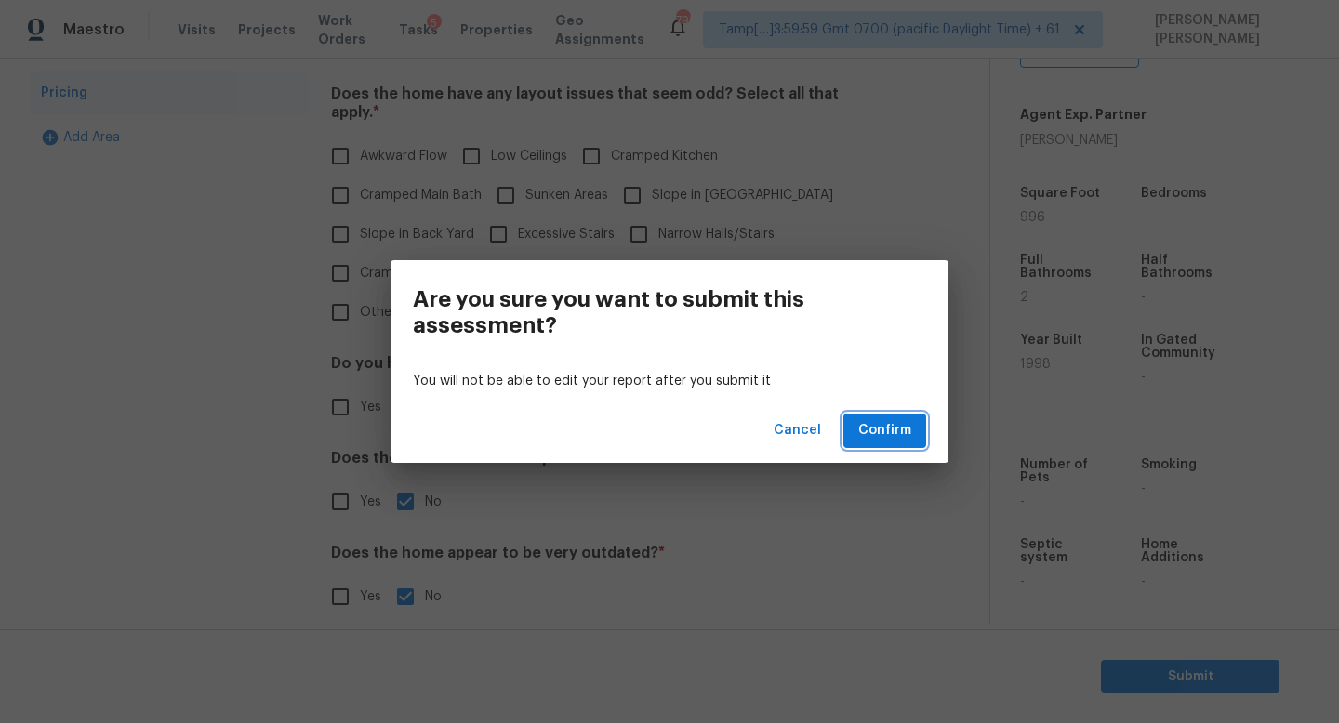
click at [892, 431] on span "Confirm" at bounding box center [884, 430] width 53 height 23
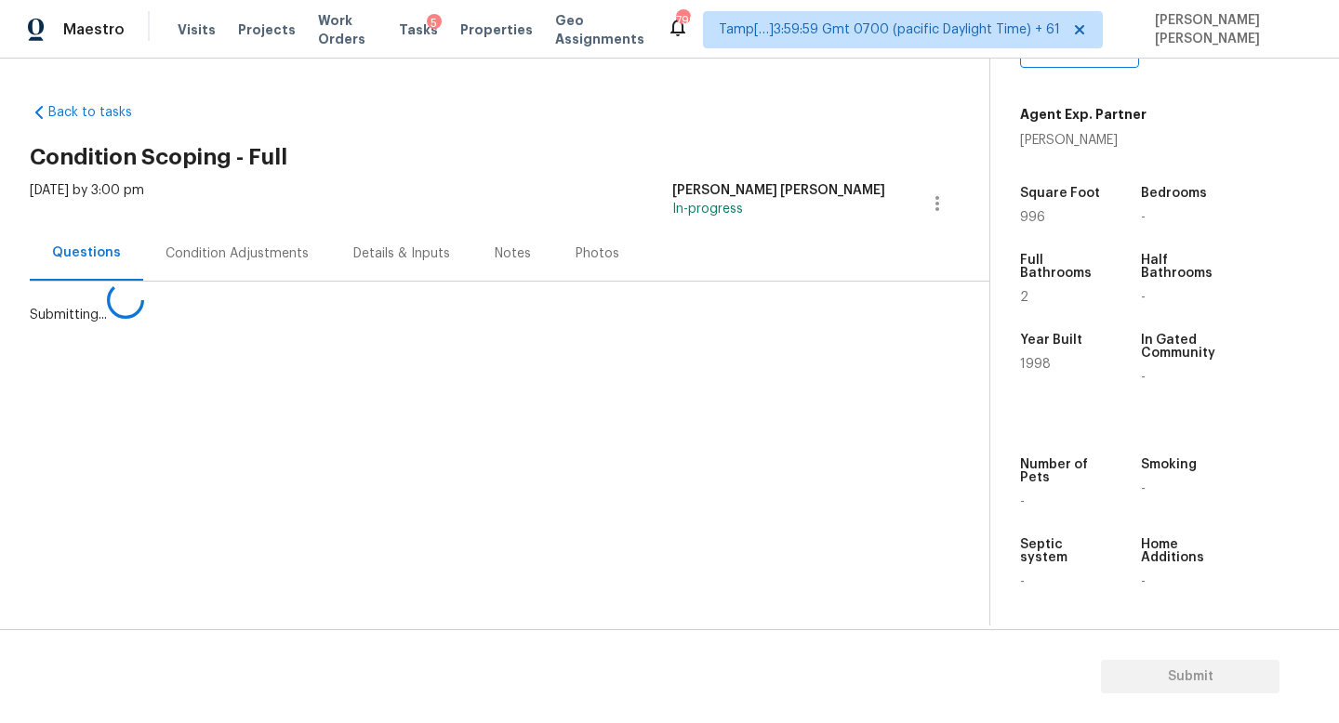
scroll to position [0, 0]
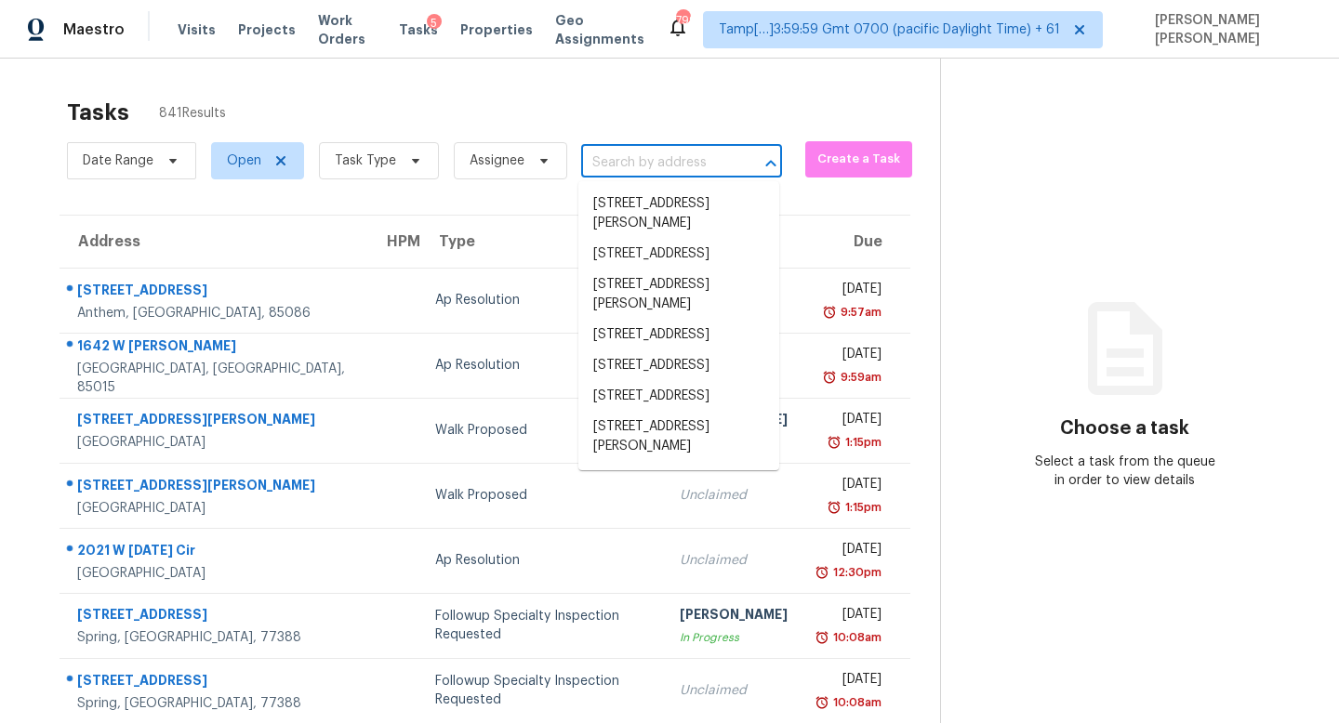
click at [668, 168] on input "text" at bounding box center [655, 163] width 149 height 29
paste input "3975 Lookout Point Dr, Marietta, GA 30066"
type input "3975 Lookout Point Dr, Marietta, GA 30066"
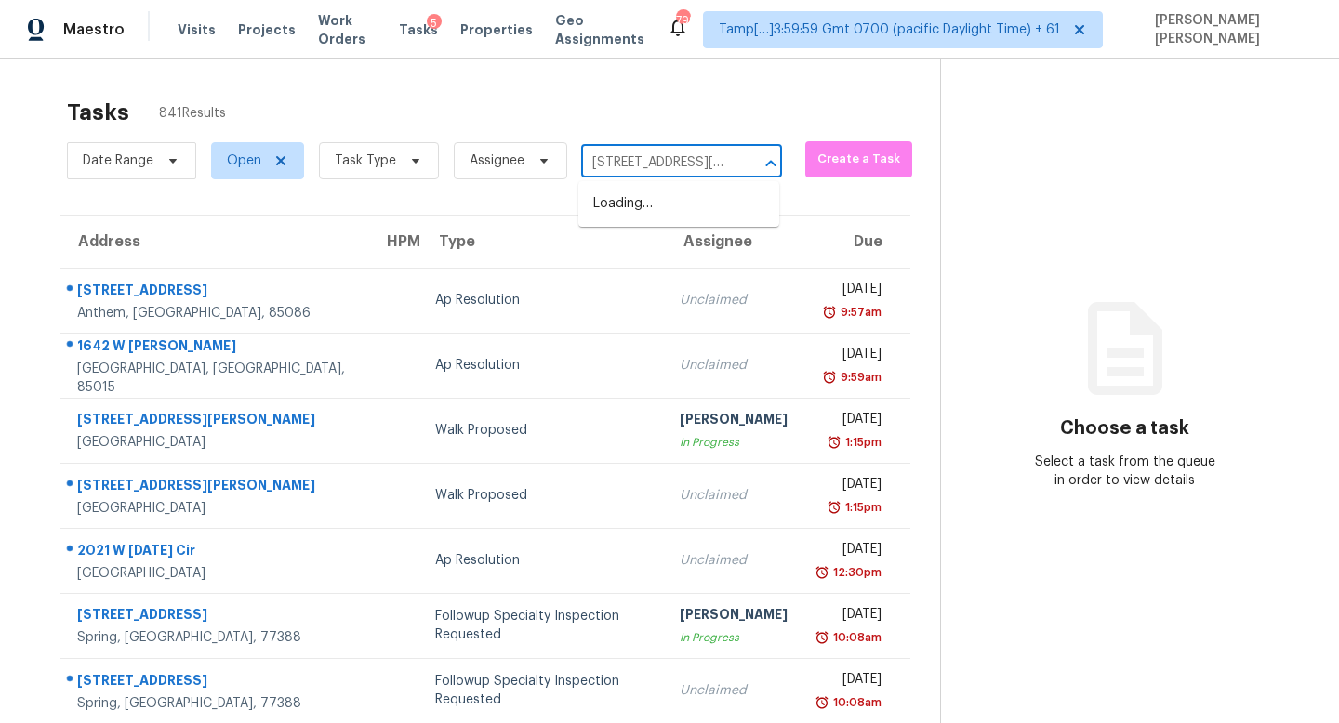
scroll to position [0, 124]
click at [665, 199] on li "3975 Lookout Point Dr, Marietta, GA 30066" at bounding box center [678, 214] width 201 height 50
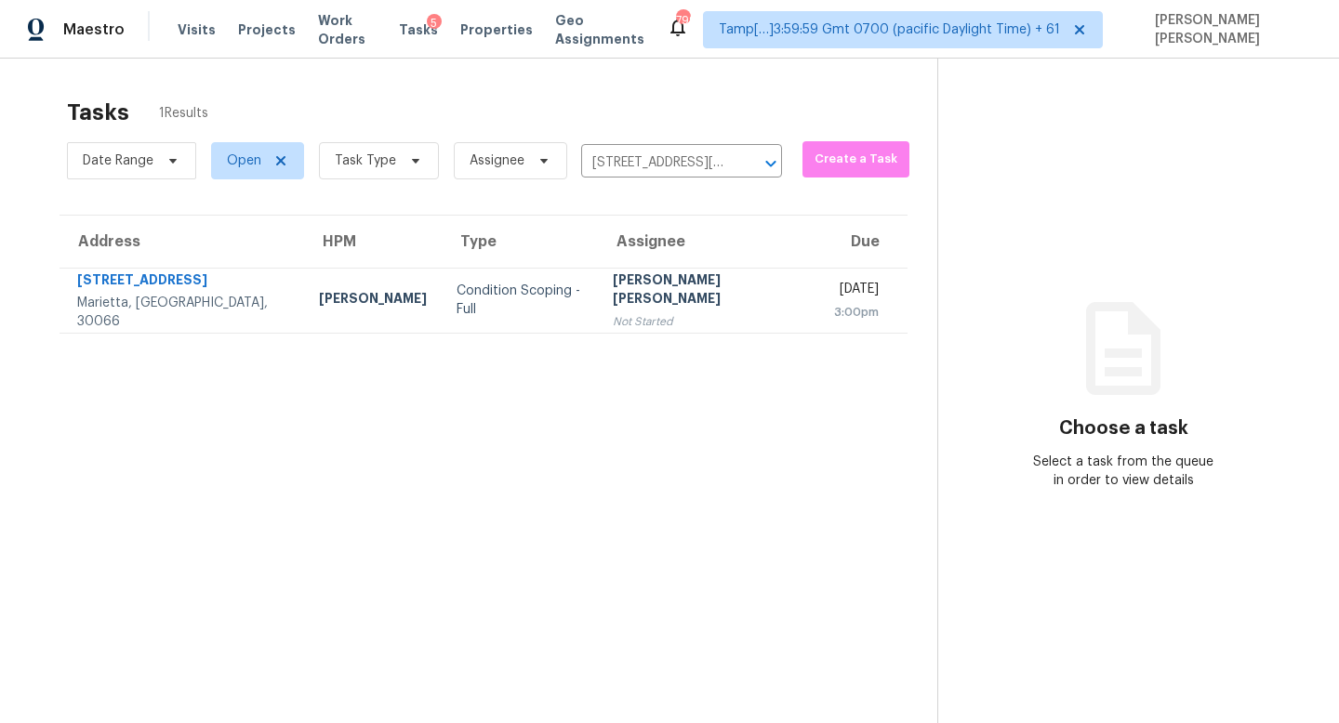
click at [613, 283] on div "[PERSON_NAME] [PERSON_NAME]" at bounding box center [708, 291] width 191 height 42
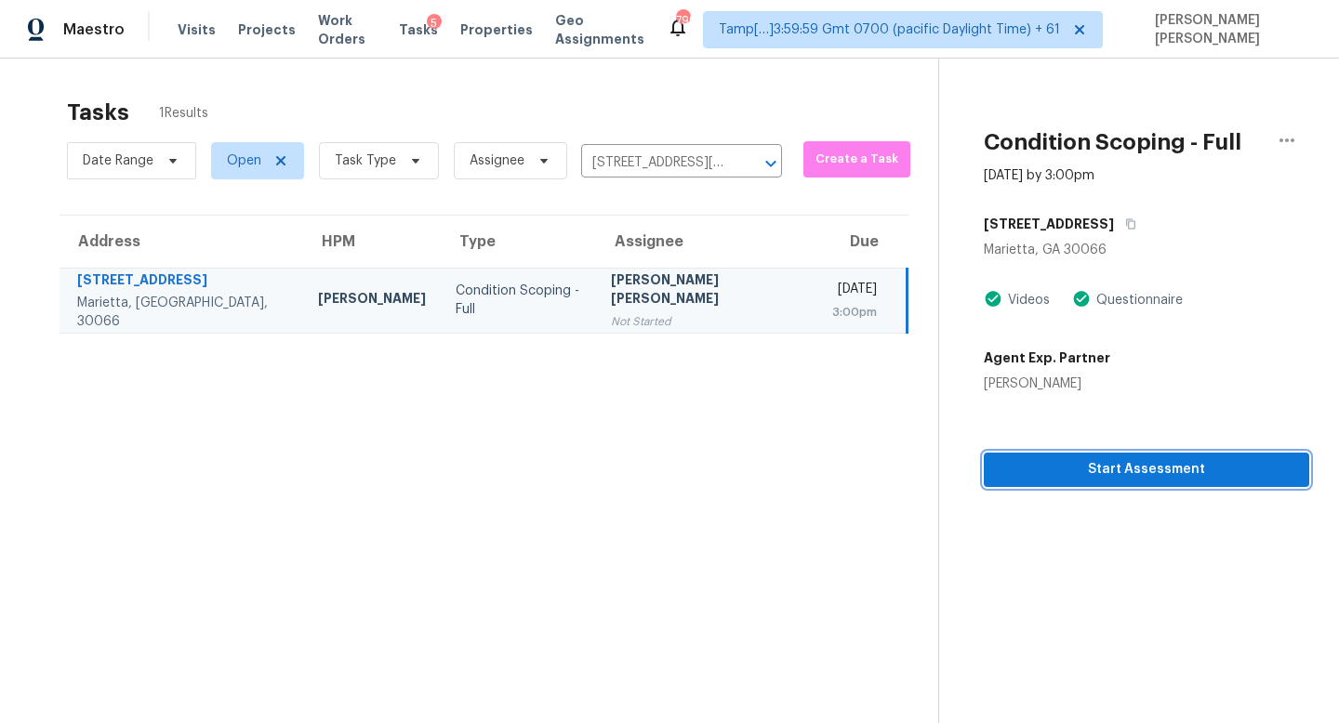
click at [1046, 476] on span "Start Assessment" at bounding box center [1146, 469] width 296 height 23
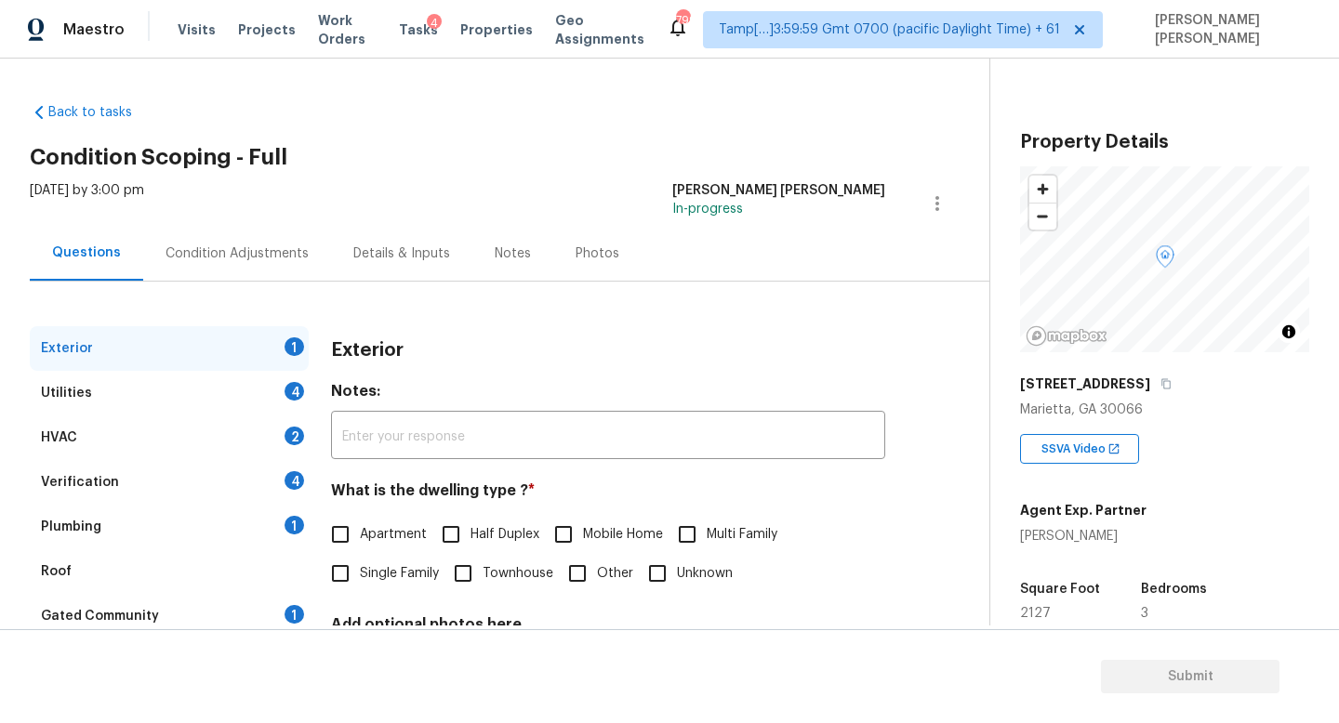
scroll to position [172, 0]
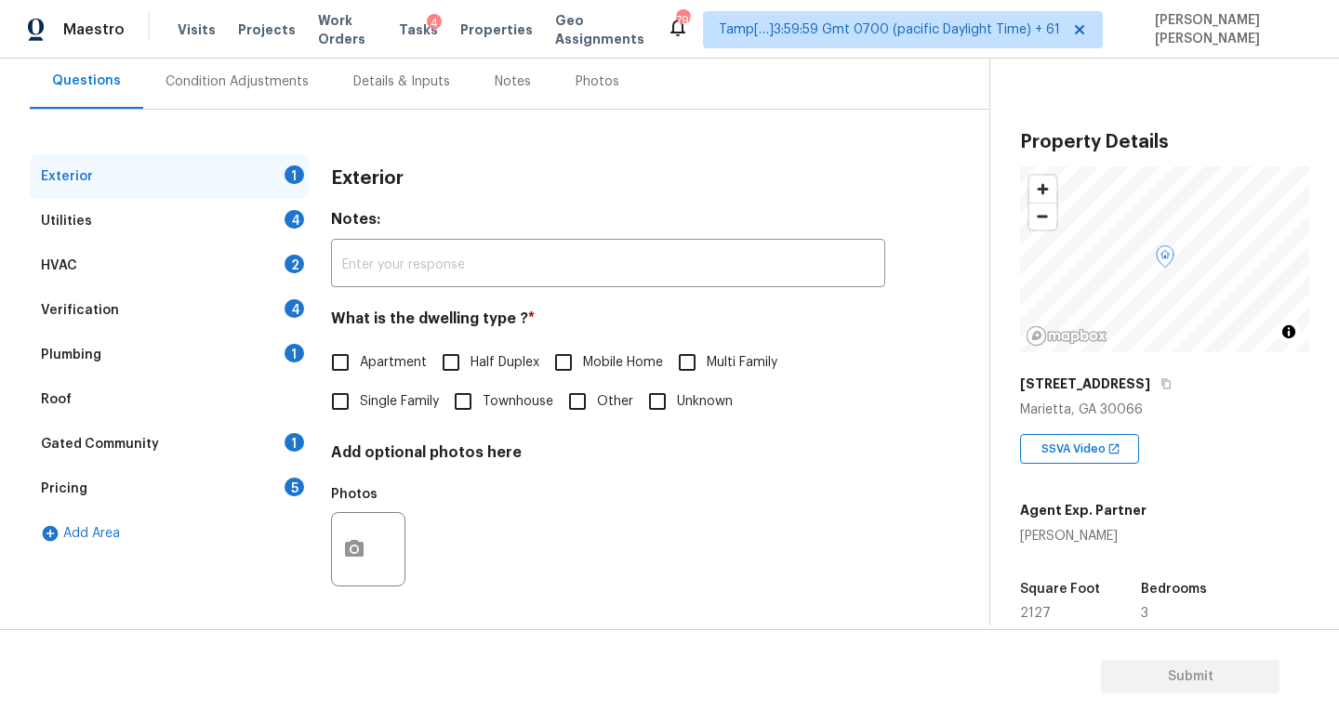
click at [160, 480] on div "Pricing 5" at bounding box center [169, 489] width 279 height 45
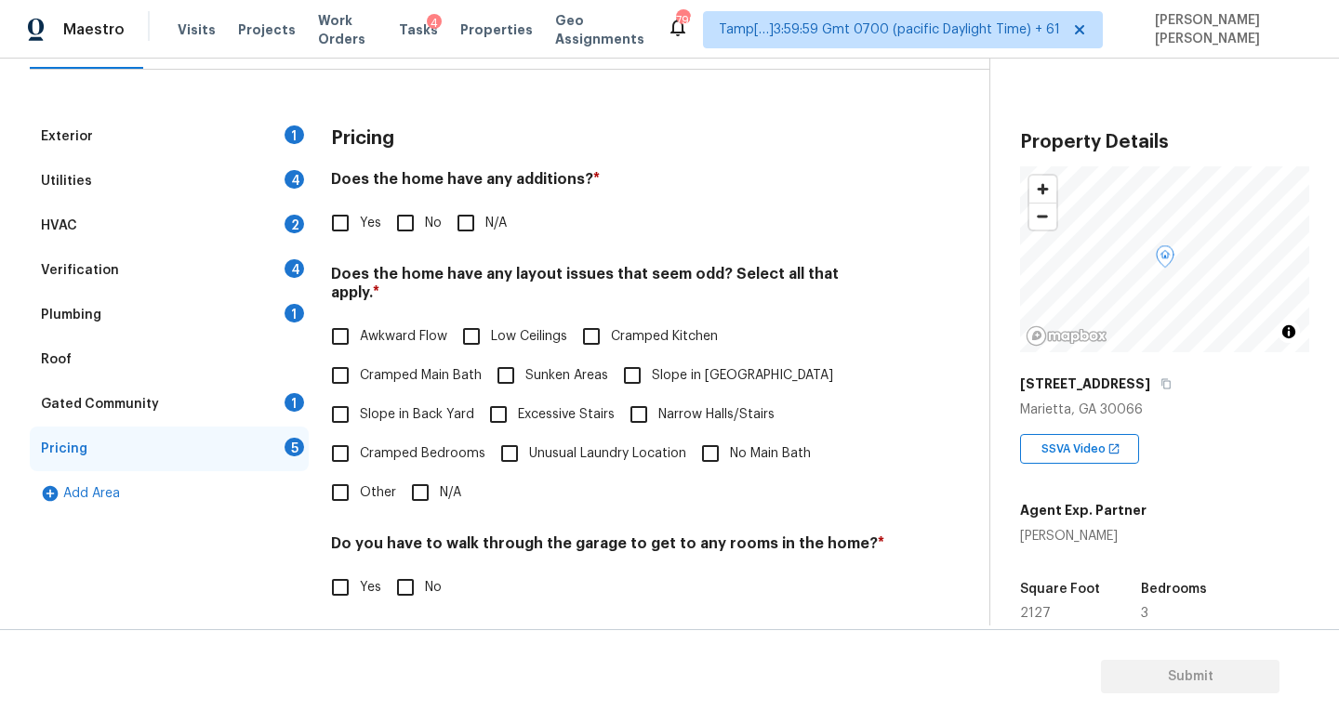
scroll to position [218, 0]
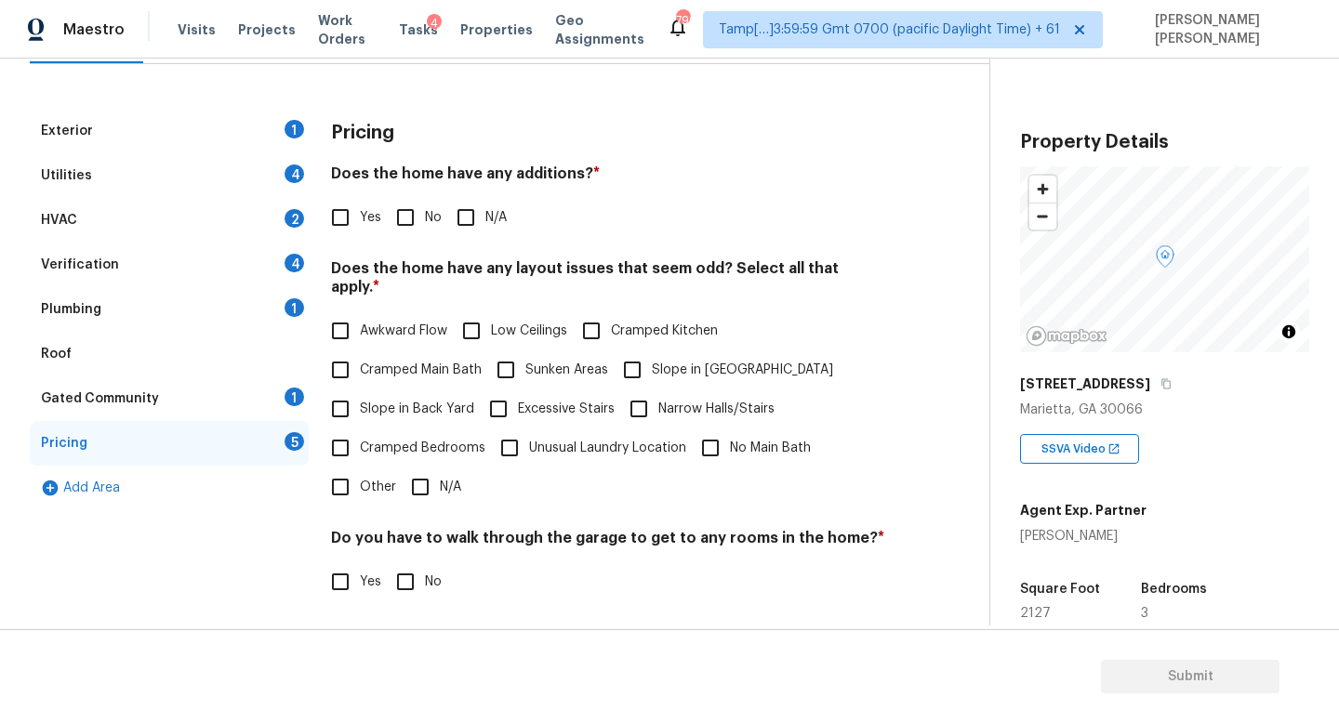
click at [646, 350] on input "Slope in Front Yard" at bounding box center [632, 369] width 39 height 39
checkbox input "true"
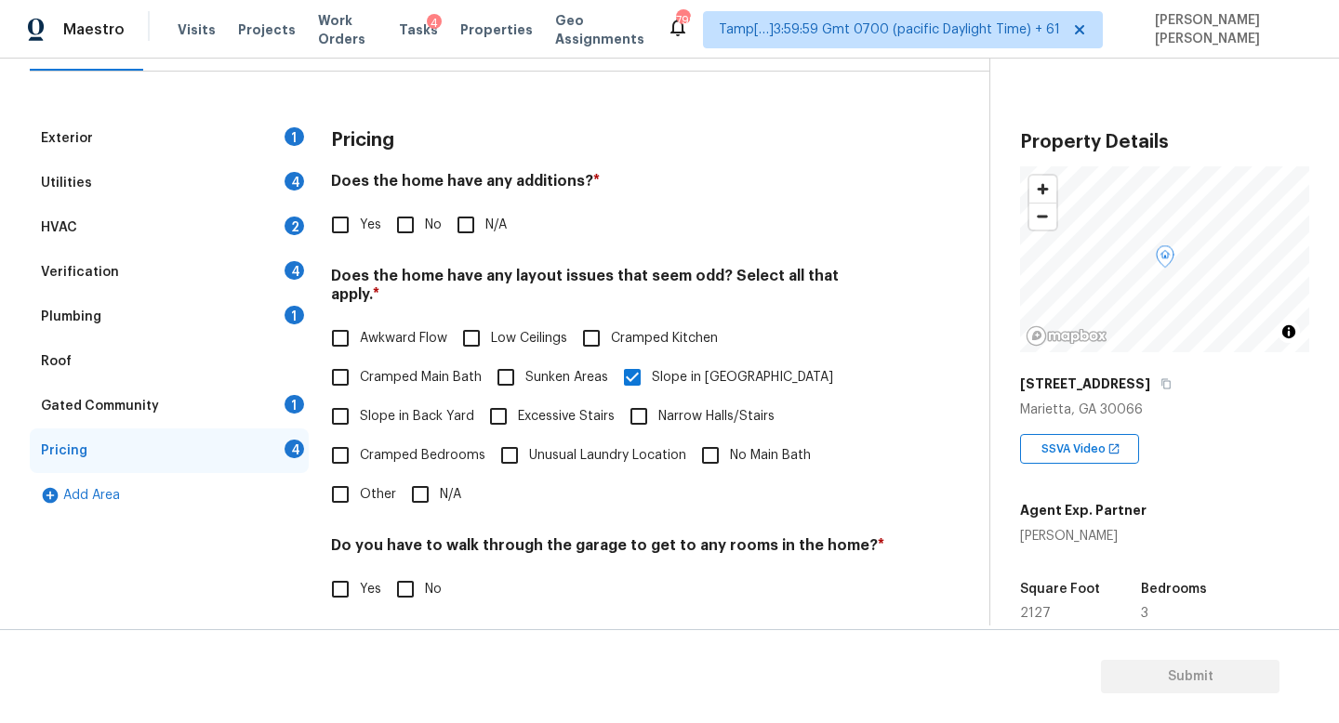
click at [150, 138] on div "Exterior 1" at bounding box center [169, 138] width 279 height 45
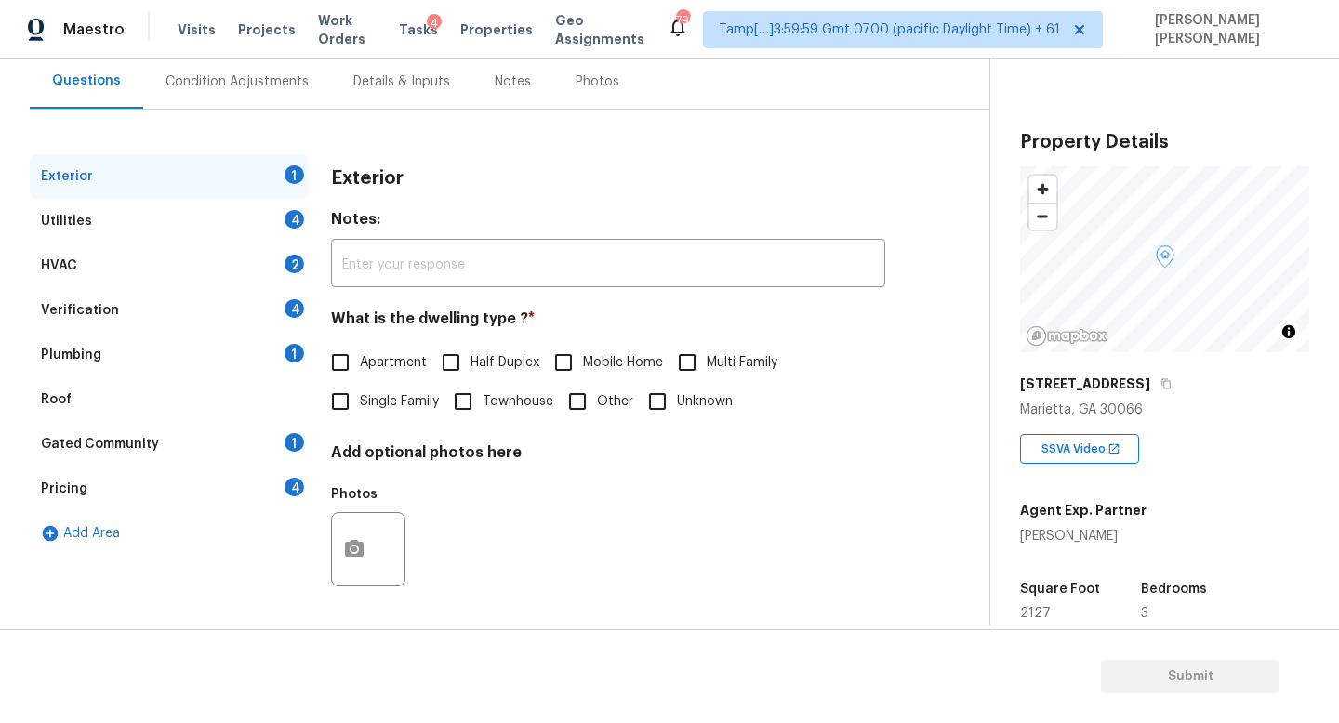
scroll to position [172, 0]
click at [353, 402] on input "Single Family" at bounding box center [340, 401] width 39 height 39
checkbox input "true"
click at [209, 218] on div "Utilities 4" at bounding box center [169, 221] width 279 height 45
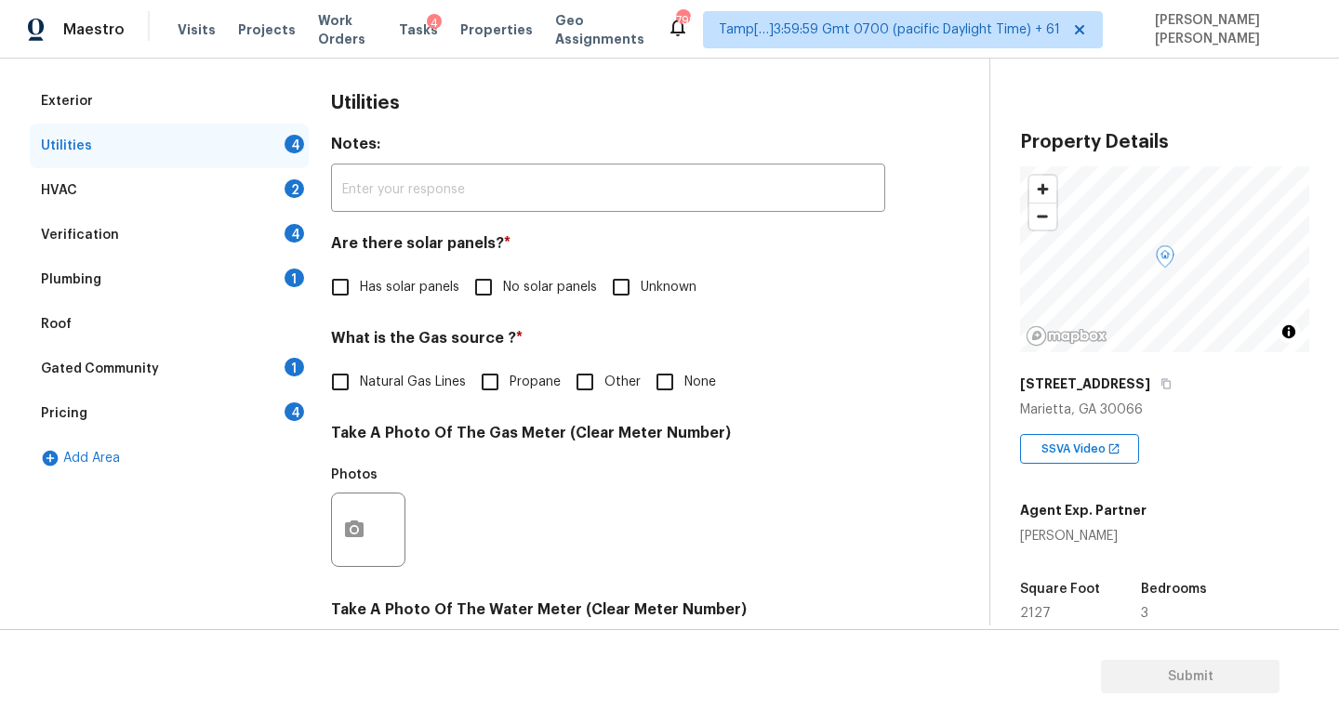
scroll to position [400, 0]
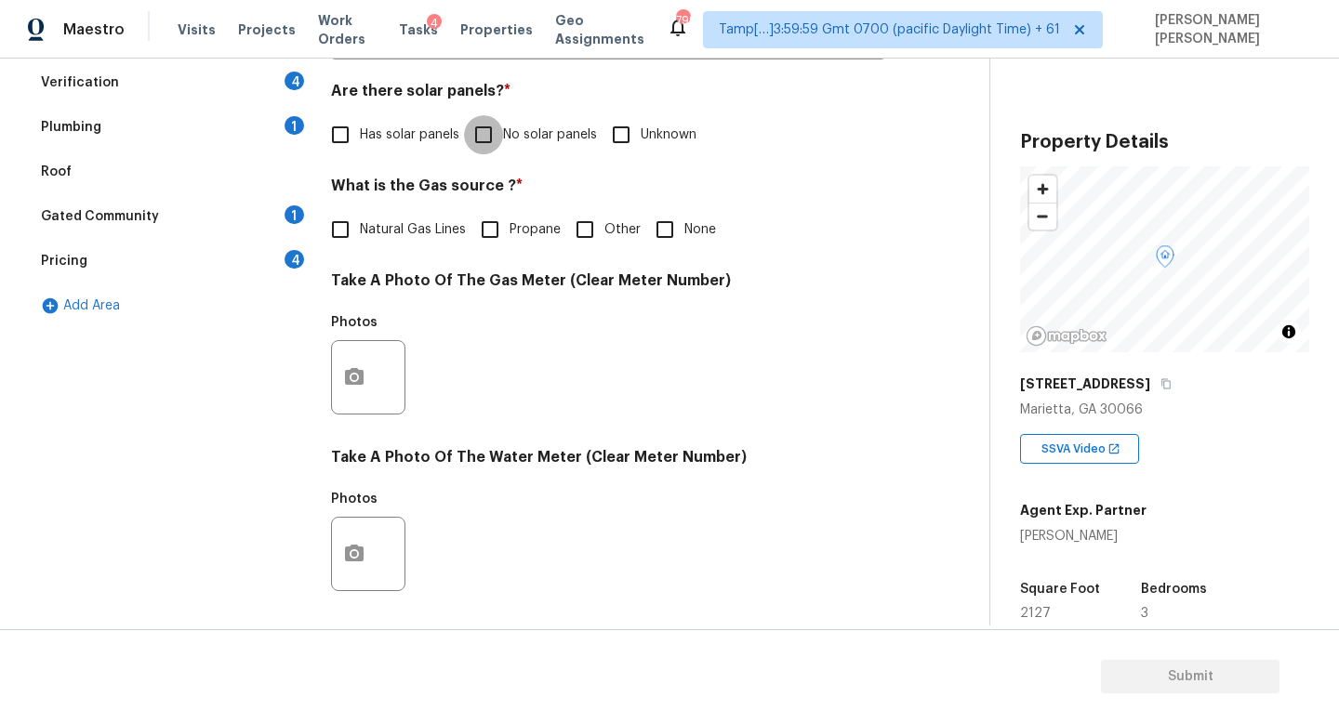
click at [488, 120] on input "No solar panels" at bounding box center [483, 134] width 39 height 39
checkbox input "true"
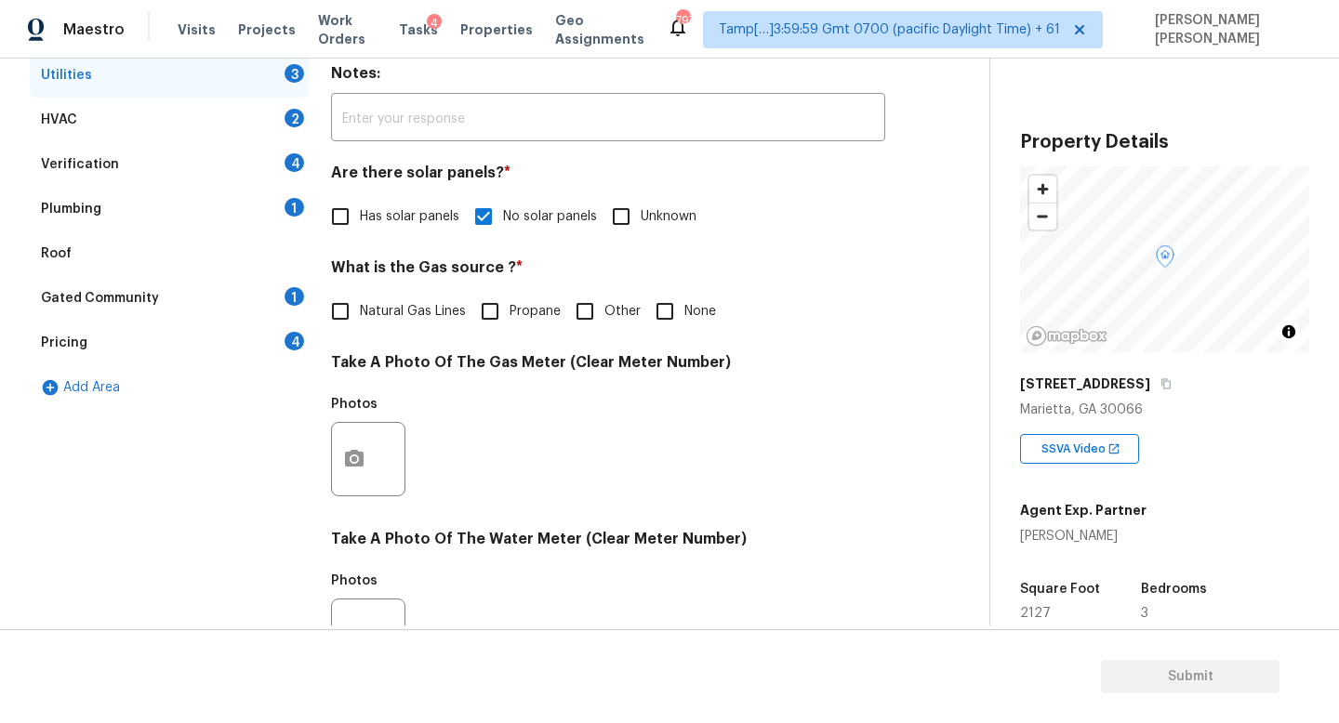
scroll to position [317, 0]
click at [335, 308] on input "Natural Gas Lines" at bounding box center [340, 312] width 39 height 39
checkbox input "true"
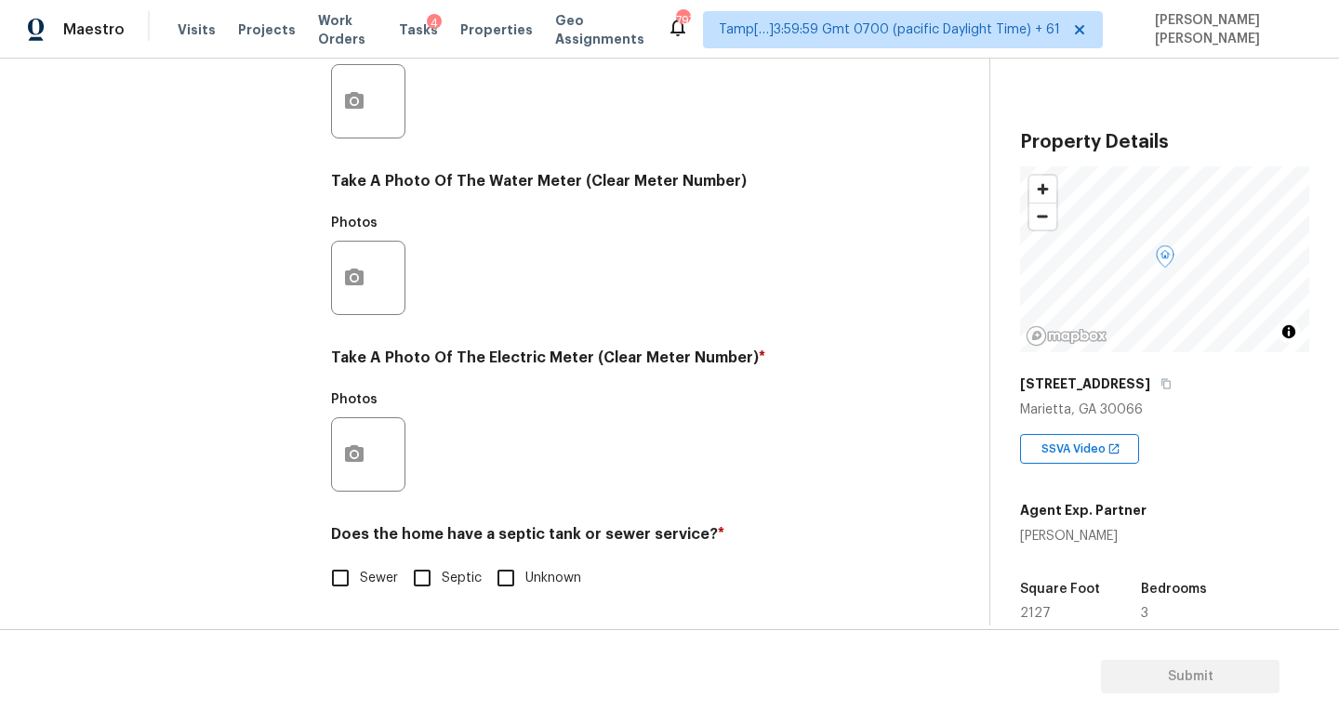
scroll to position [676, 0]
click at [354, 462] on icon "button" at bounding box center [354, 454] width 22 height 22
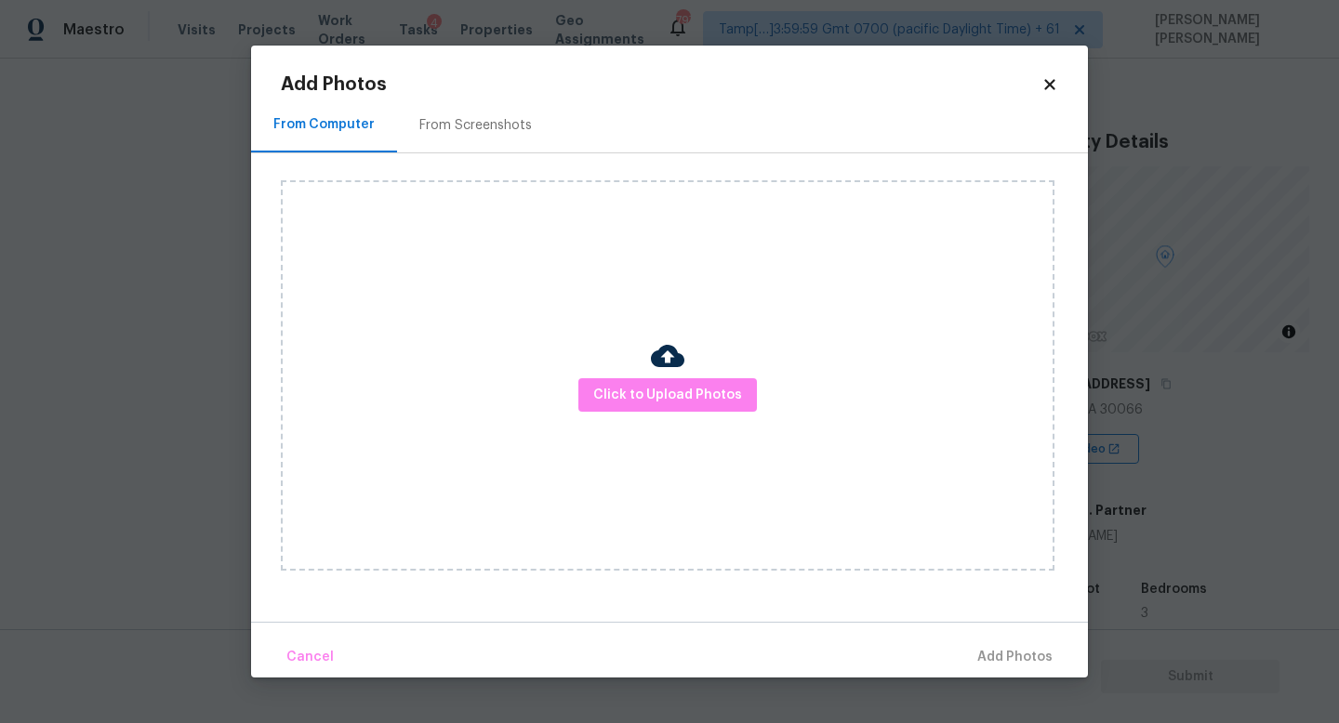
click at [646, 414] on div "Click to Upload Photos" at bounding box center [667, 375] width 773 height 390
click at [666, 398] on span "Click to Upload Photos" at bounding box center [667, 395] width 149 height 23
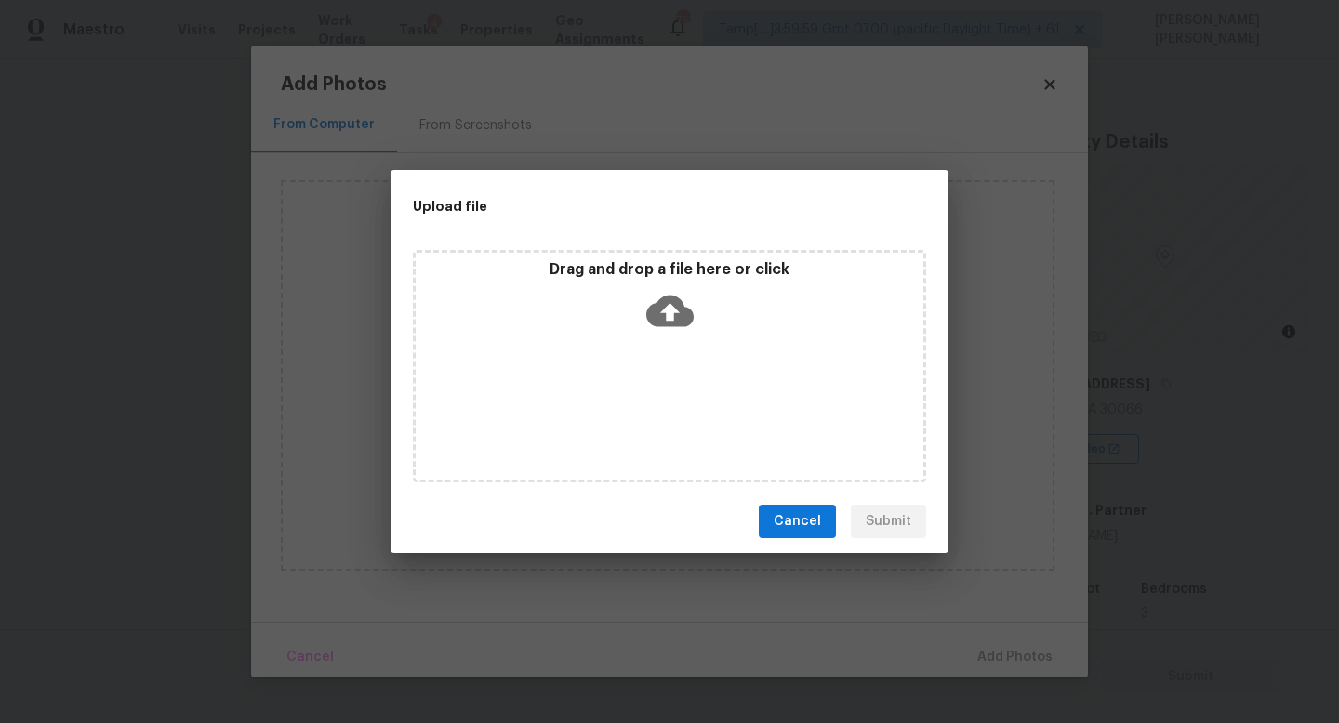
click at [673, 292] on icon at bounding box center [669, 310] width 47 height 47
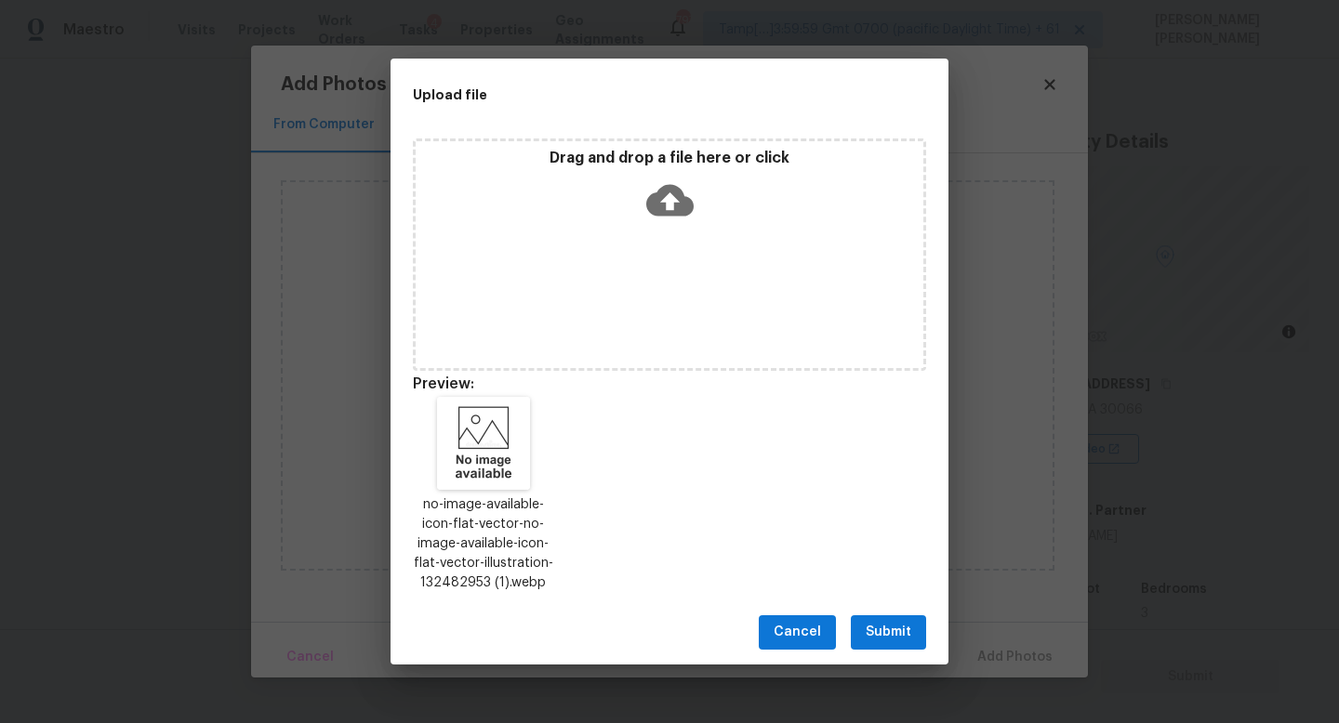
click at [894, 639] on span "Submit" at bounding box center [888, 632] width 46 height 23
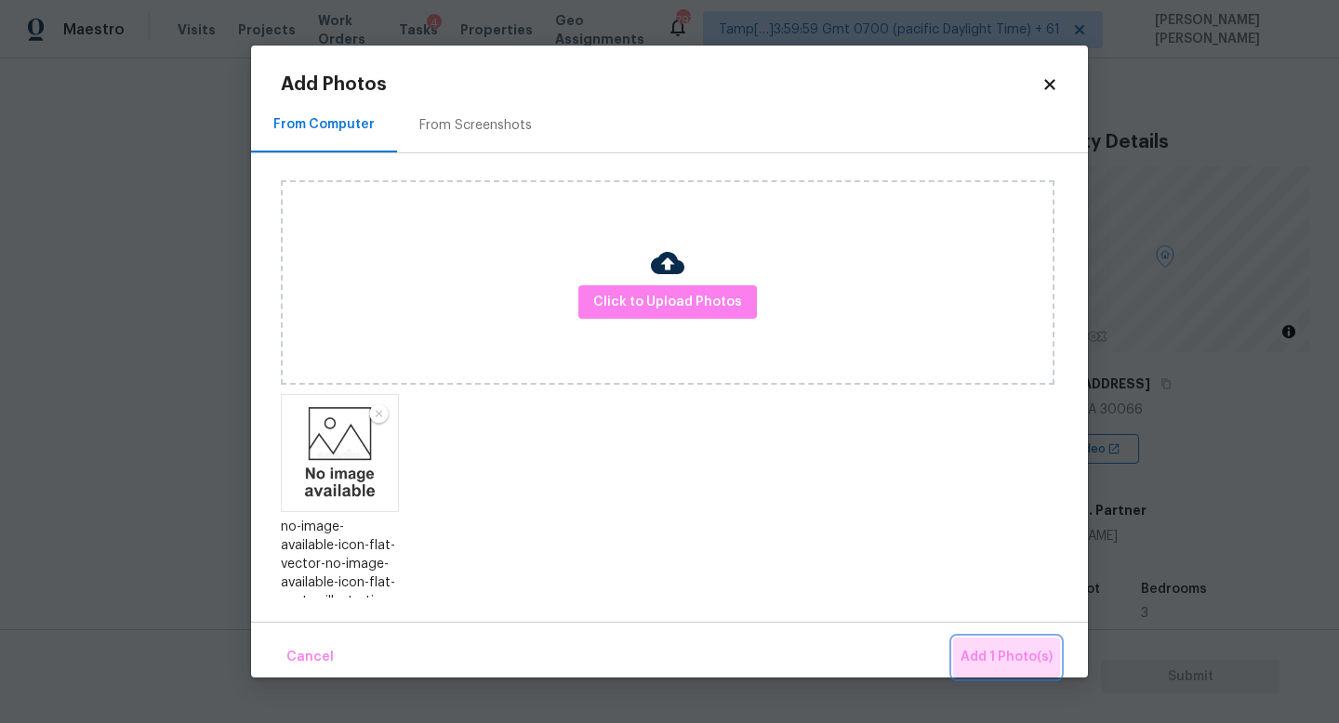
click at [1033, 650] on span "Add 1 Photo(s)" at bounding box center [1006, 657] width 92 height 23
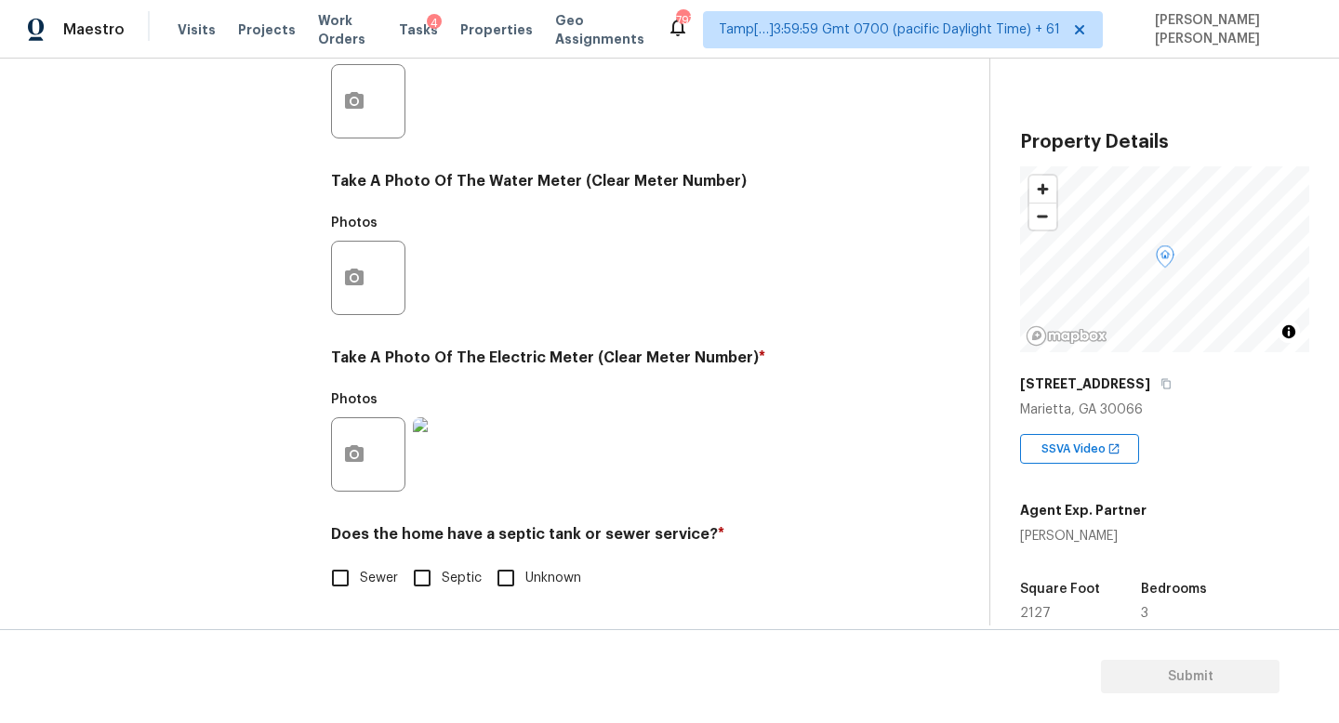
click at [343, 588] on input "Sewer" at bounding box center [340, 578] width 39 height 39
checkbox input "true"
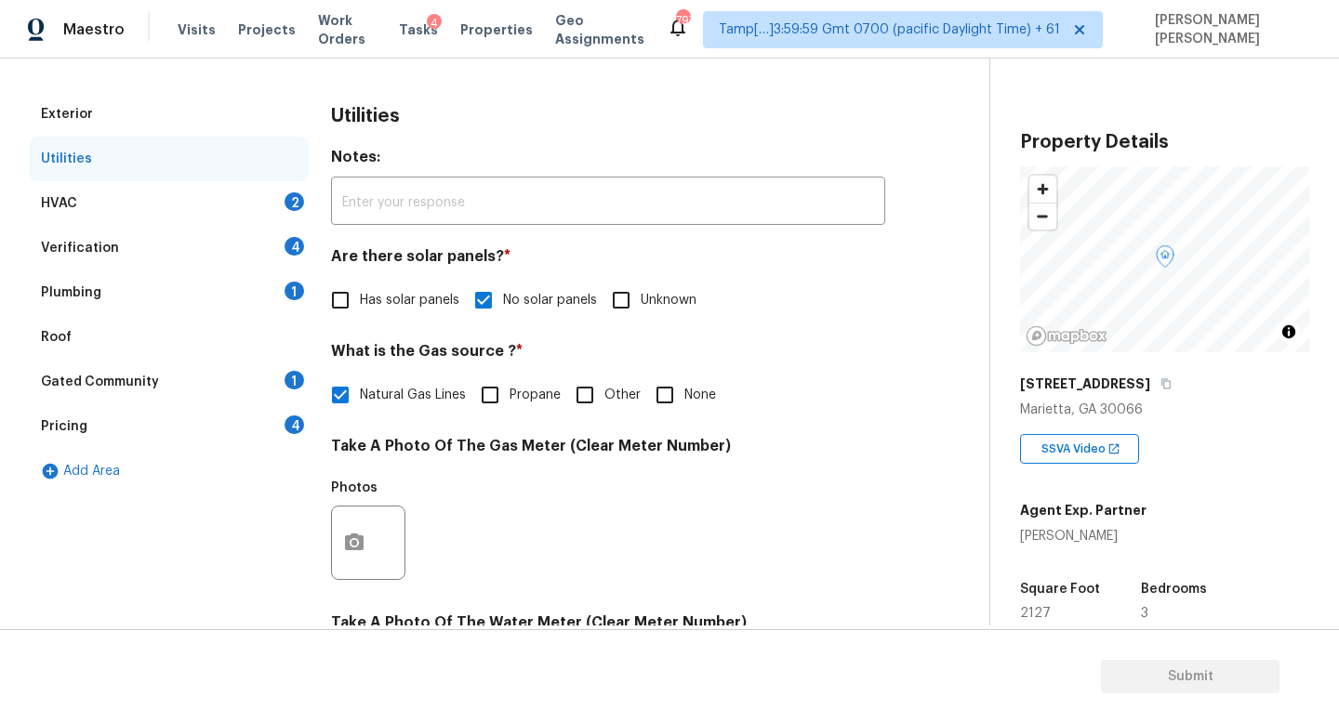
scroll to position [198, 0]
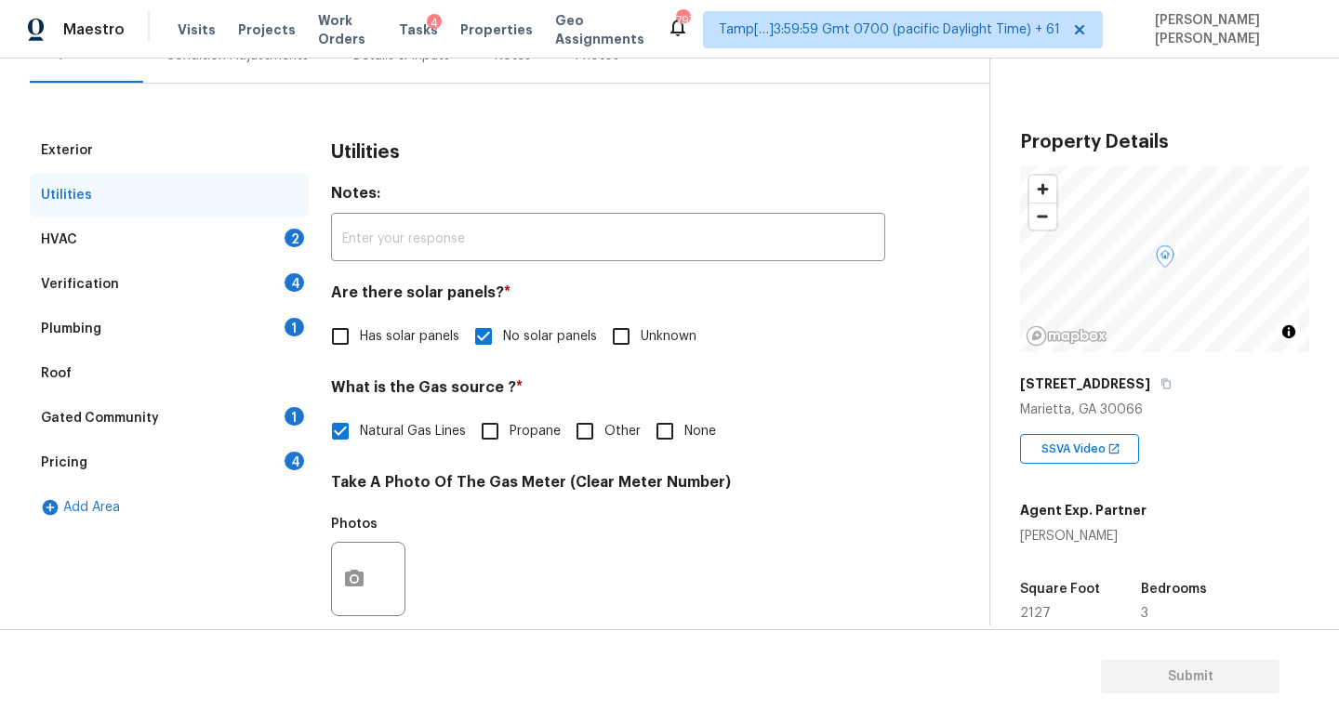
click at [152, 231] on div "HVAC 2" at bounding box center [169, 240] width 279 height 45
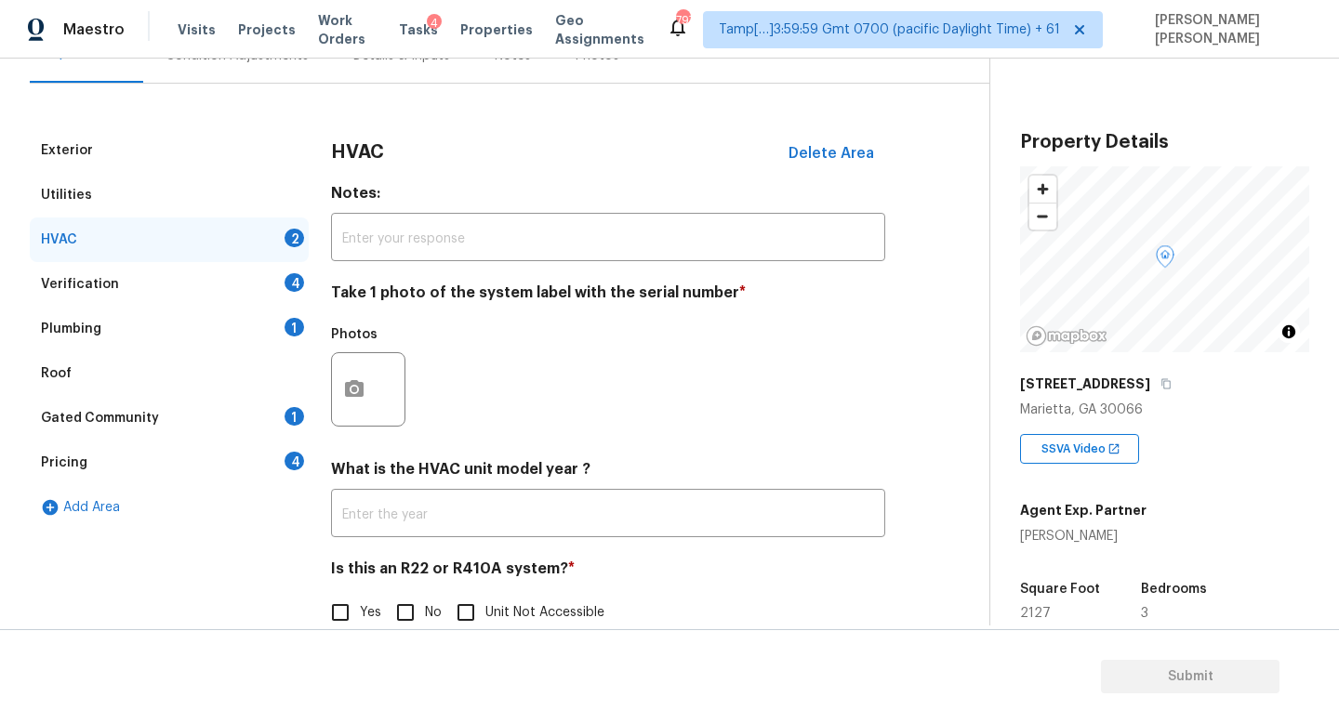
scroll to position [233, 0]
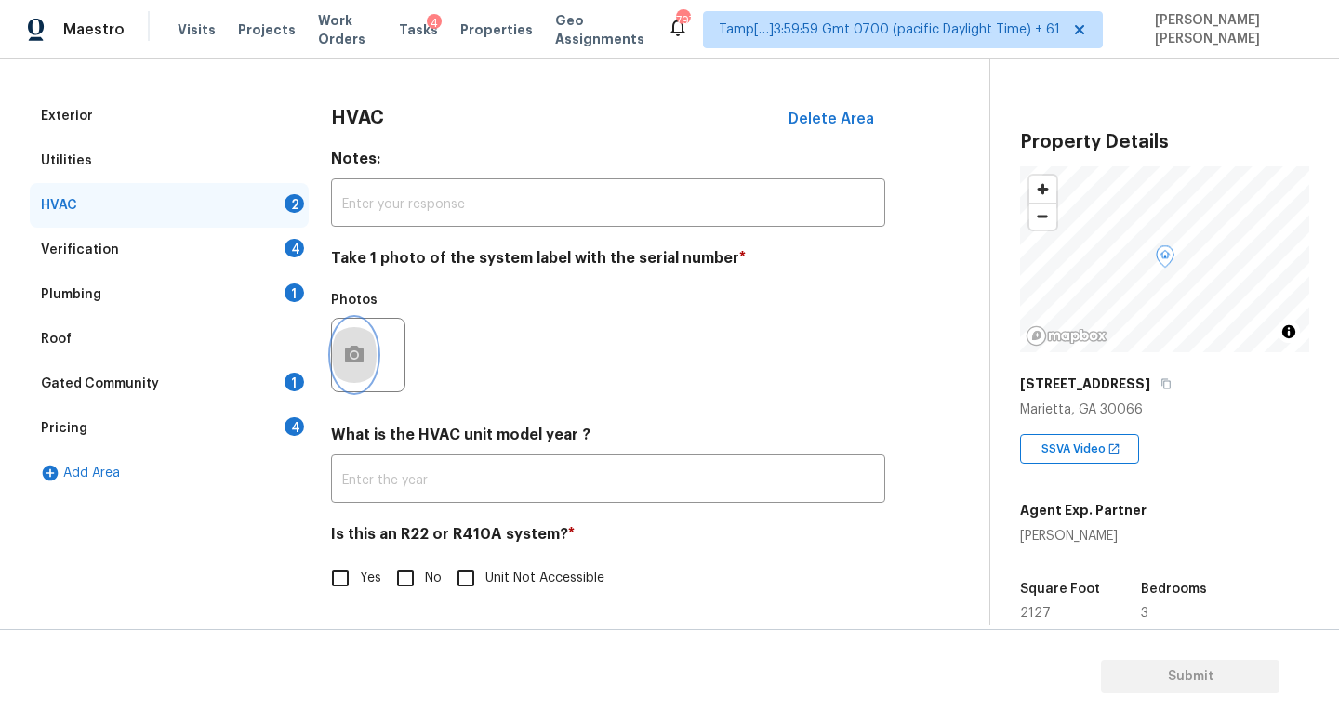
click at [342, 342] on button "button" at bounding box center [354, 355] width 45 height 73
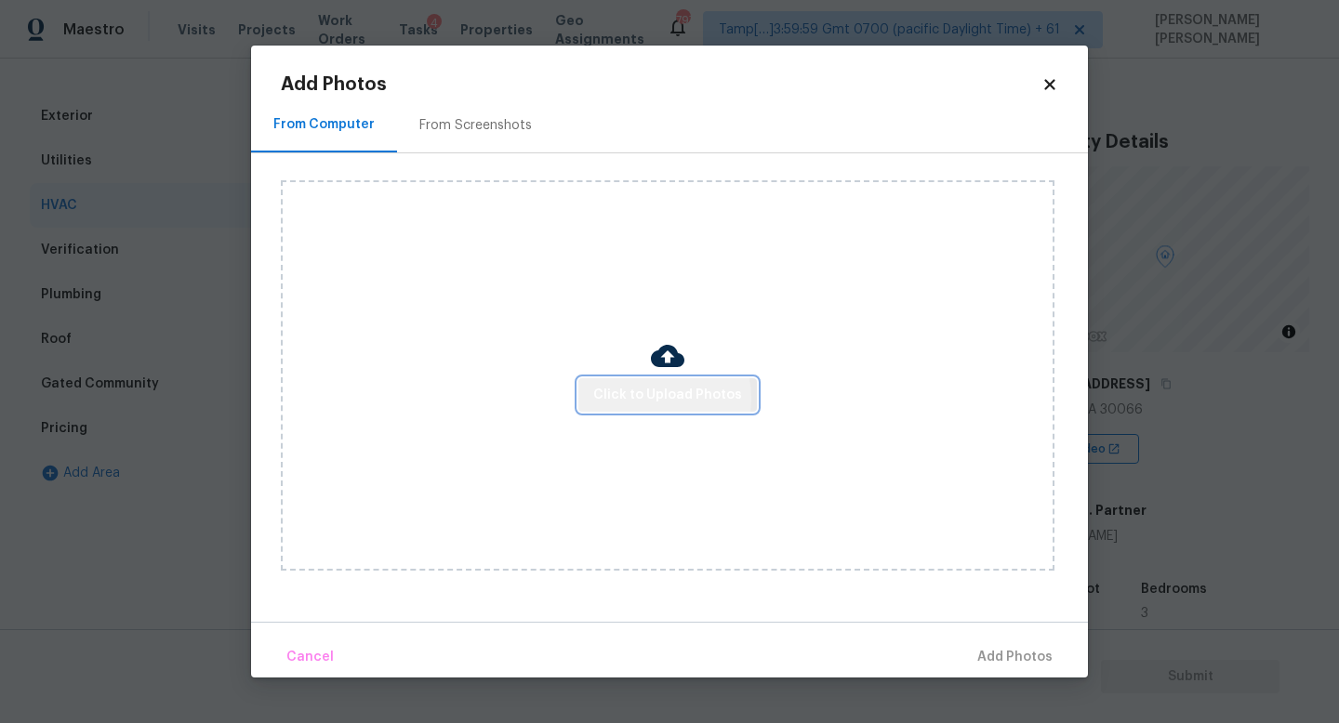
click at [654, 398] on span "Click to Upload Photos" at bounding box center [667, 395] width 149 height 23
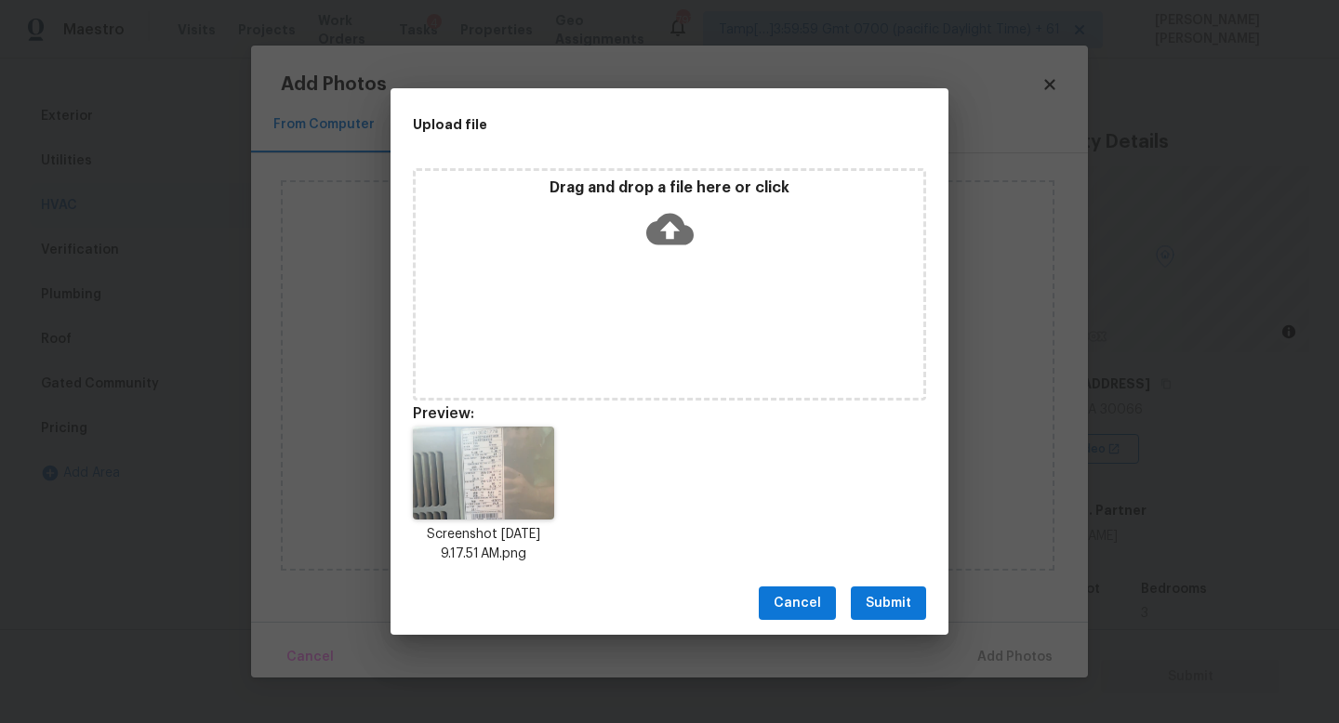
click at [893, 607] on span "Submit" at bounding box center [888, 603] width 46 height 23
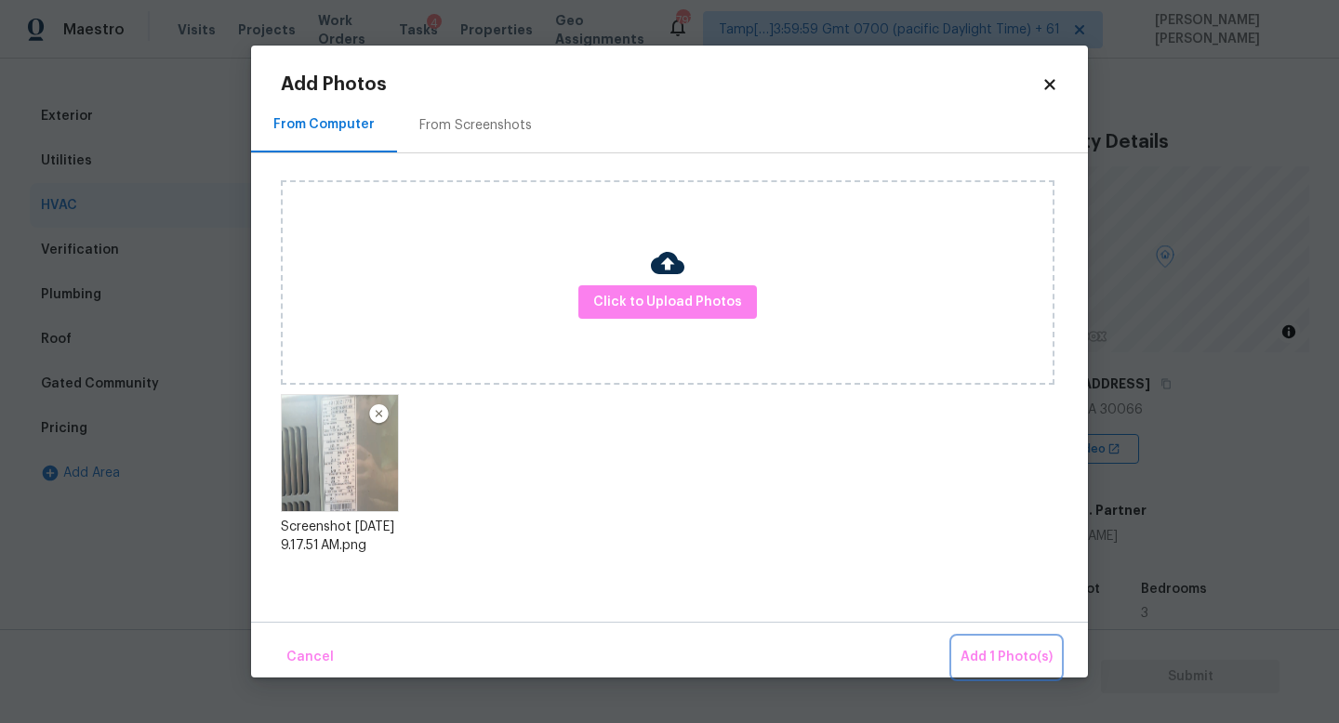
click at [1021, 659] on span "Add 1 Photo(s)" at bounding box center [1006, 657] width 92 height 23
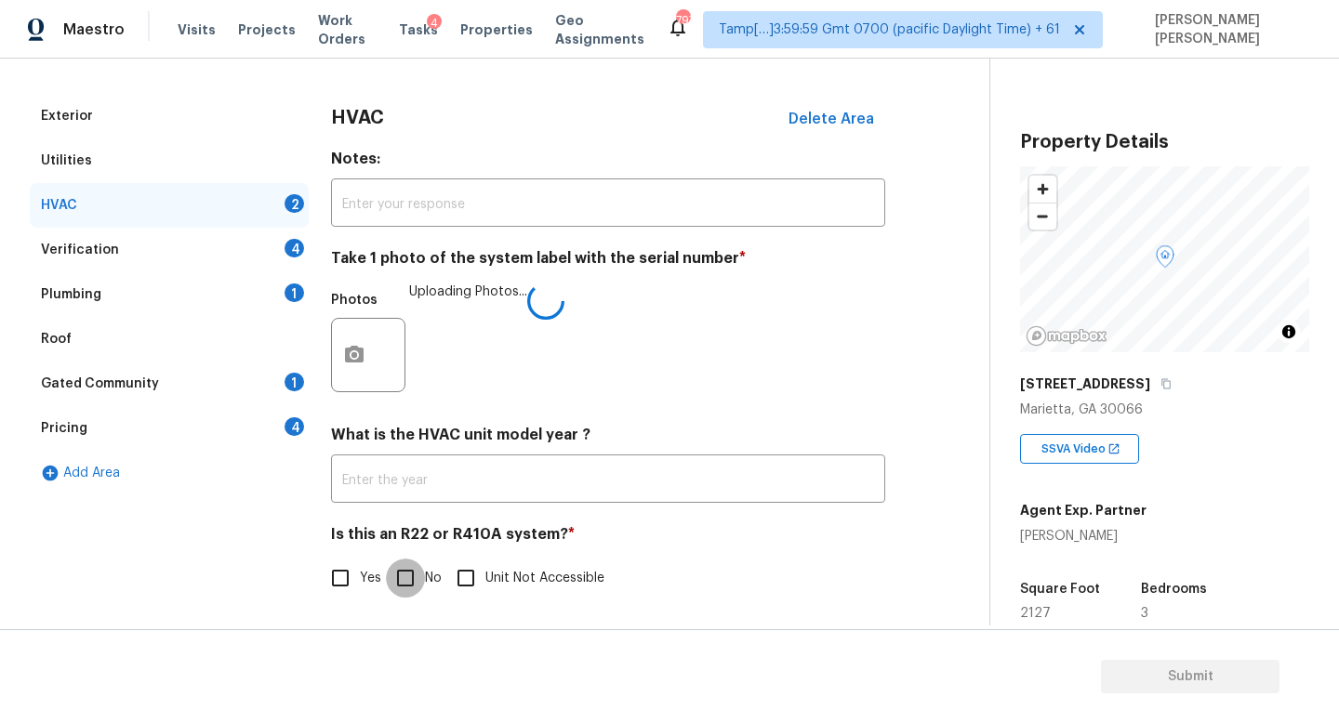
click at [396, 567] on input "No" at bounding box center [405, 578] width 39 height 39
checkbox input "true"
click at [82, 260] on div "Verification 4" at bounding box center [169, 250] width 279 height 45
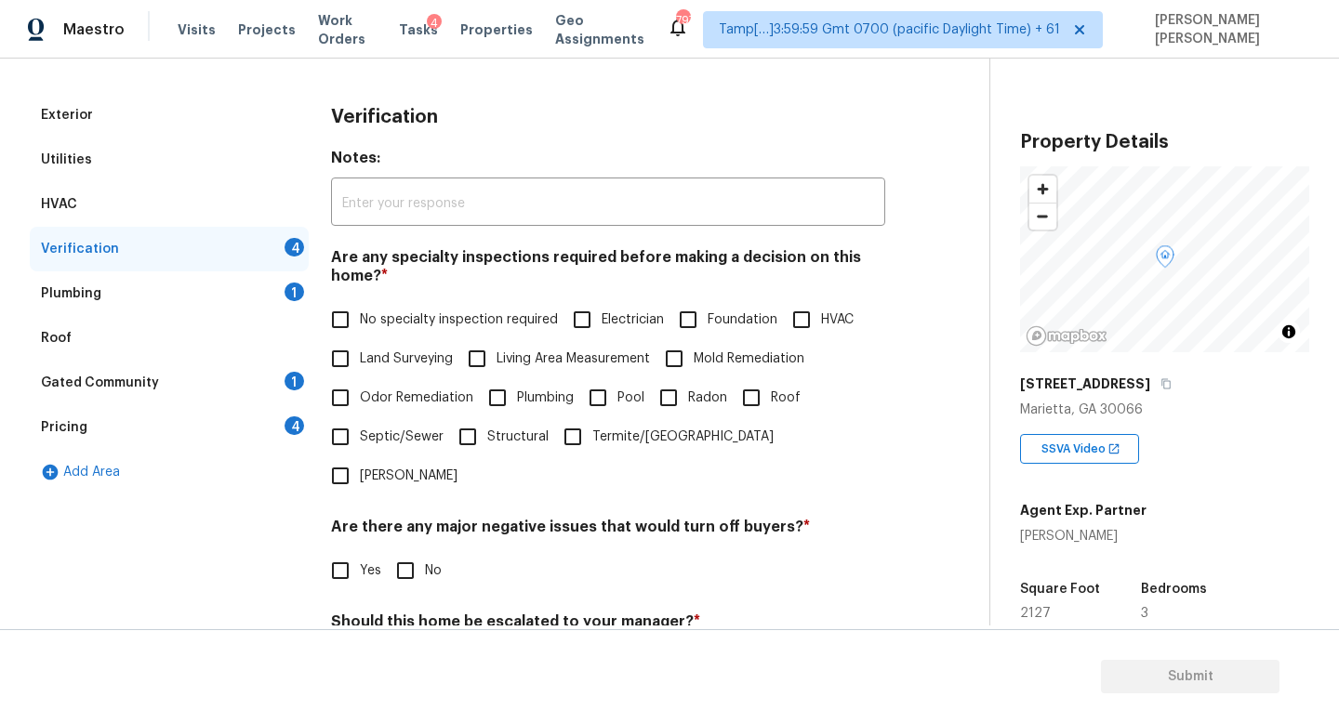
scroll to position [270, 0]
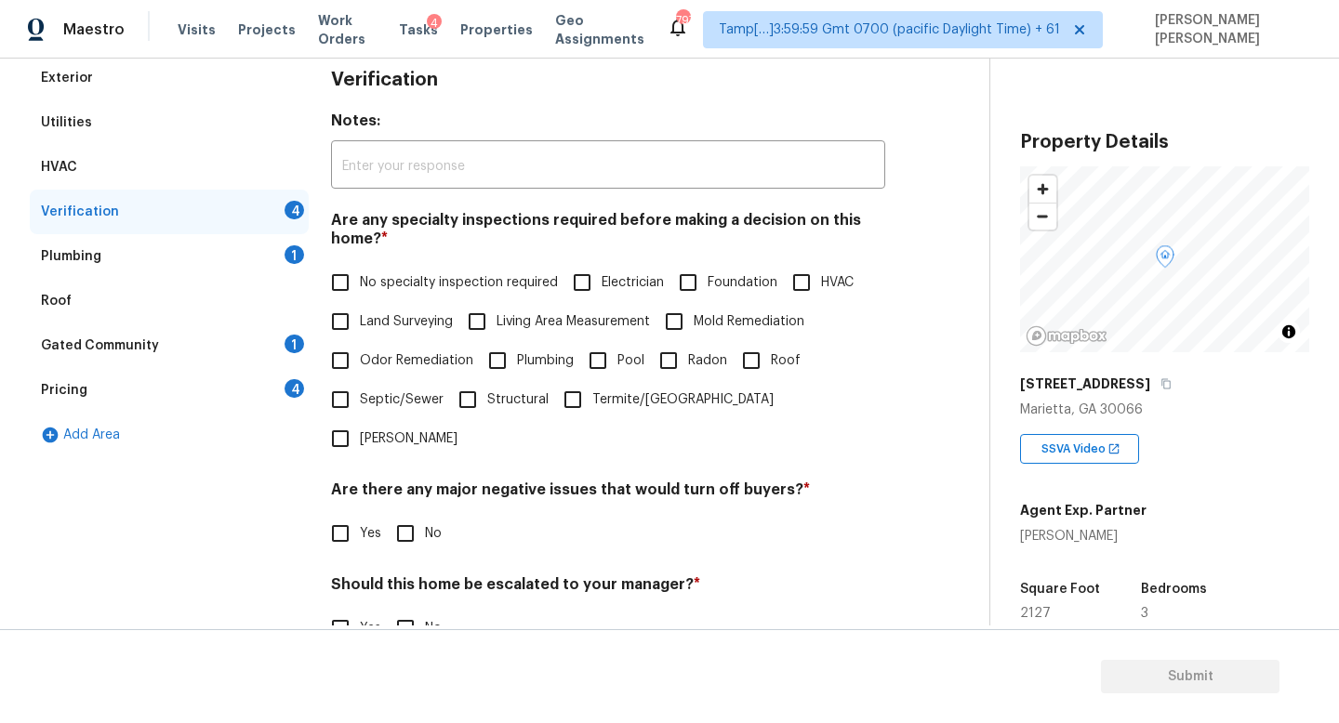
click at [363, 293] on label "No specialty inspection required" at bounding box center [439, 282] width 237 height 39
click at [360, 293] on input "No specialty inspection required" at bounding box center [340, 282] width 39 height 39
checkbox input "true"
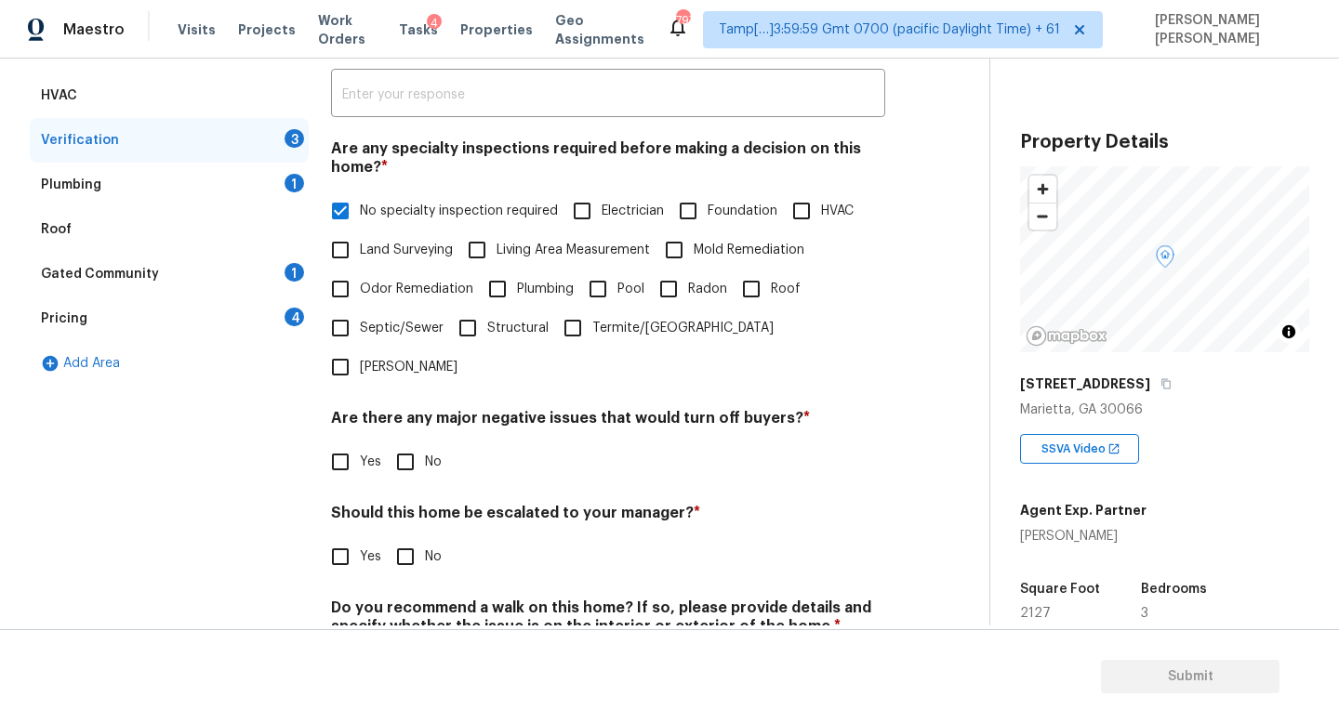
scroll to position [395, 0]
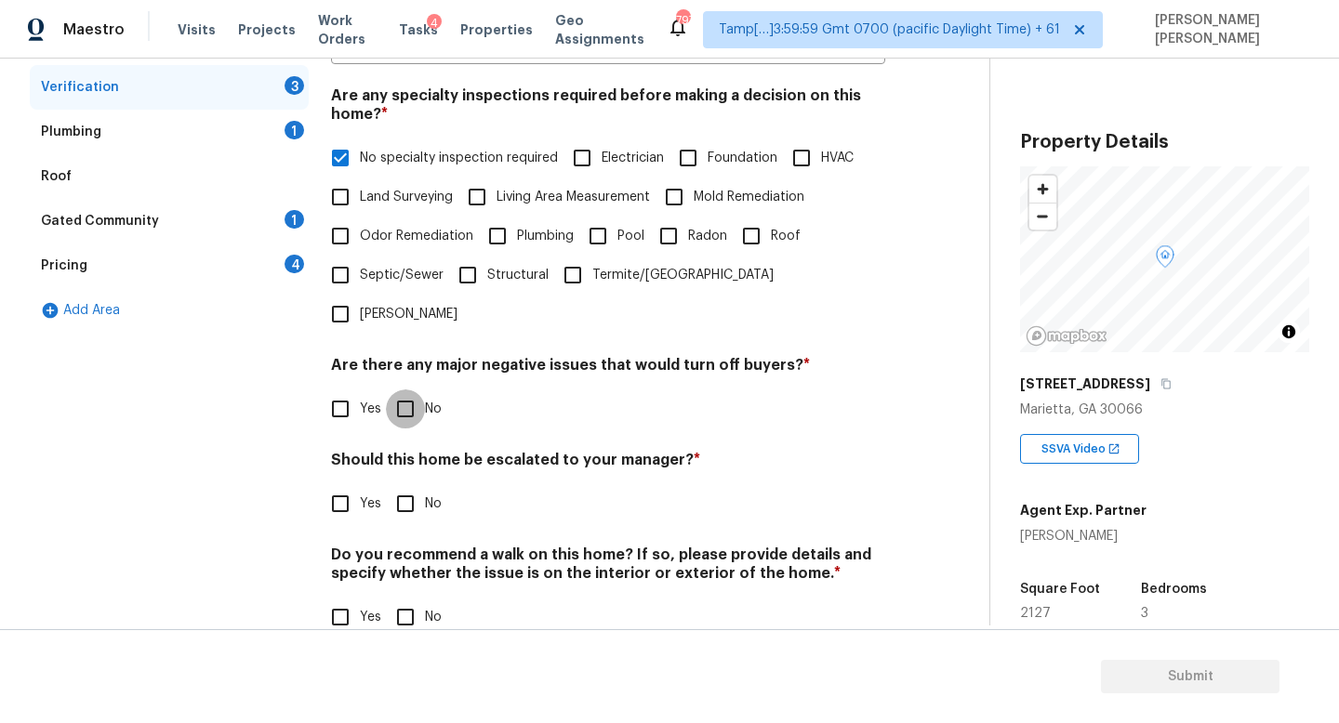
click at [416, 389] on input "No" at bounding box center [405, 408] width 39 height 39
checkbox input "true"
click at [403, 484] on input "No" at bounding box center [405, 503] width 39 height 39
checkbox input "true"
click at [404, 623] on div "Back to tasks Condition Scoping - Full Thu, Aug 21 2025 by 3:00 pm Jishnu Manoj…" at bounding box center [509, 179] width 959 height 973
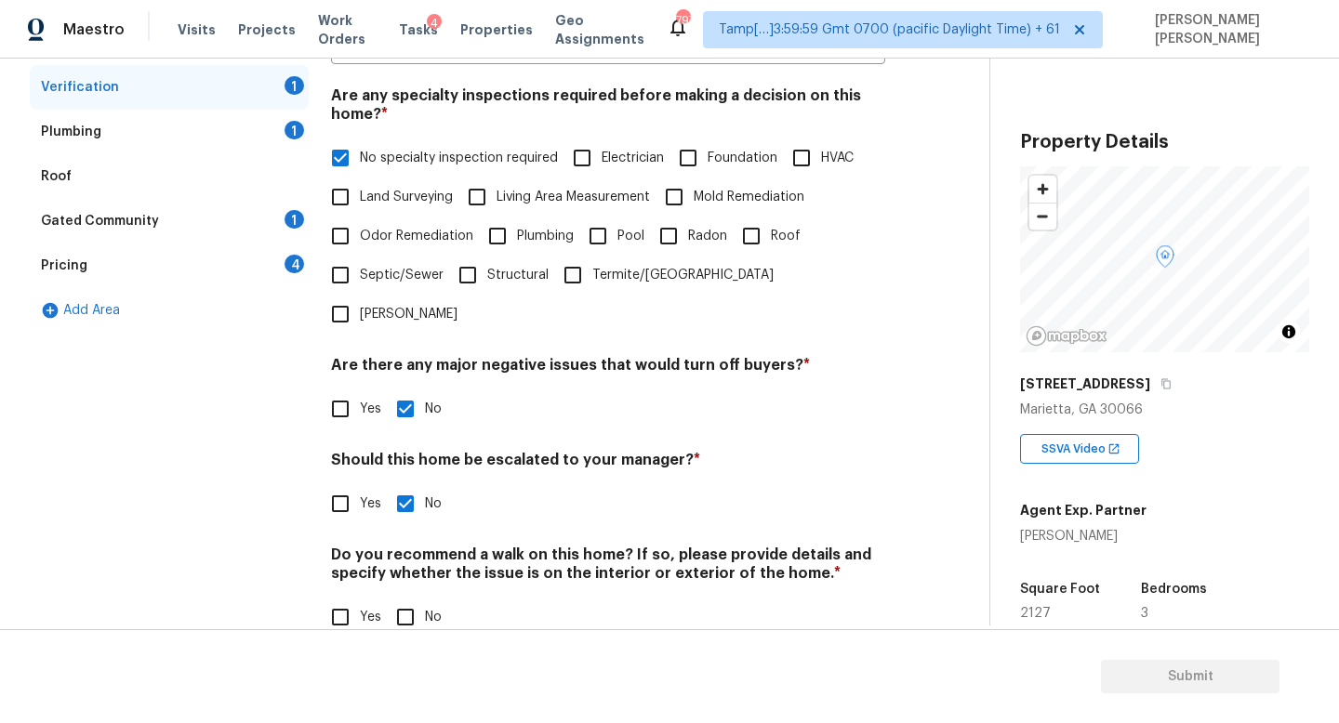
click at [406, 598] on input "No" at bounding box center [405, 617] width 39 height 39
checkbox input "true"
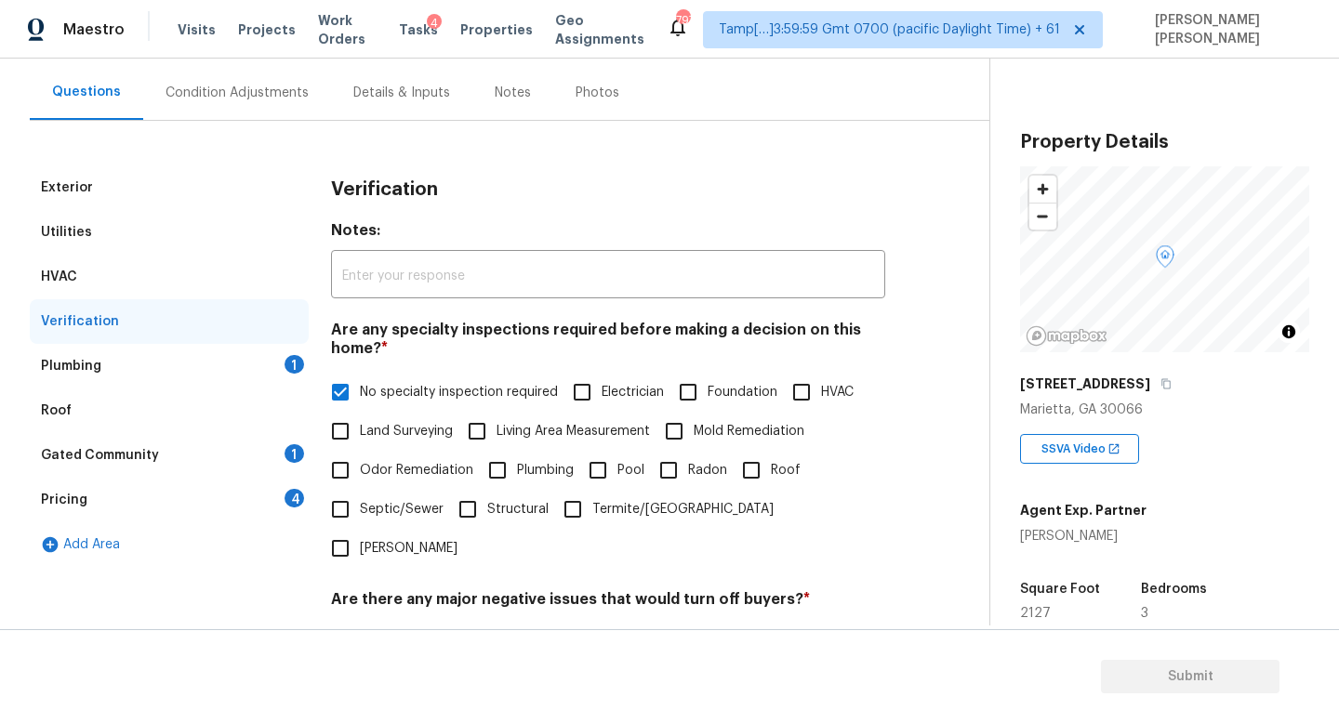
click at [244, 373] on div "Plumbing 1" at bounding box center [169, 366] width 279 height 45
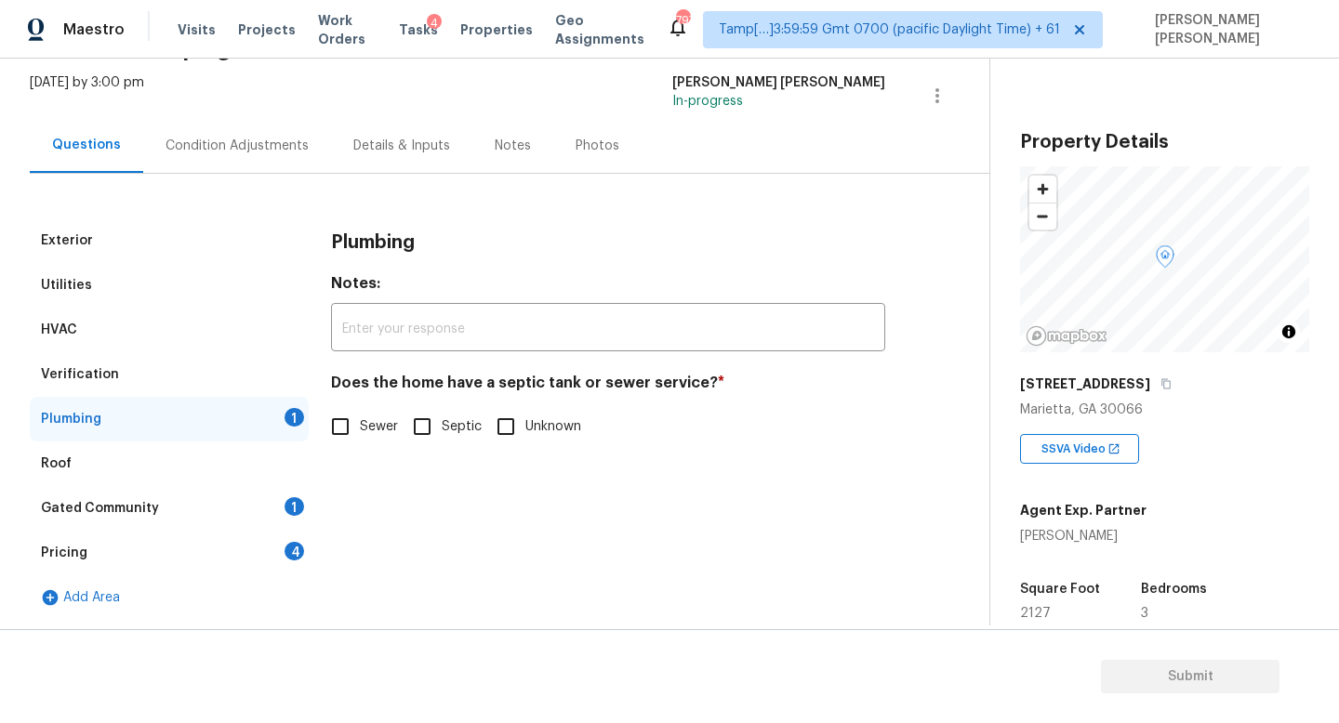
scroll to position [108, 0]
click at [339, 434] on input "Sewer" at bounding box center [340, 426] width 39 height 39
checkbox input "true"
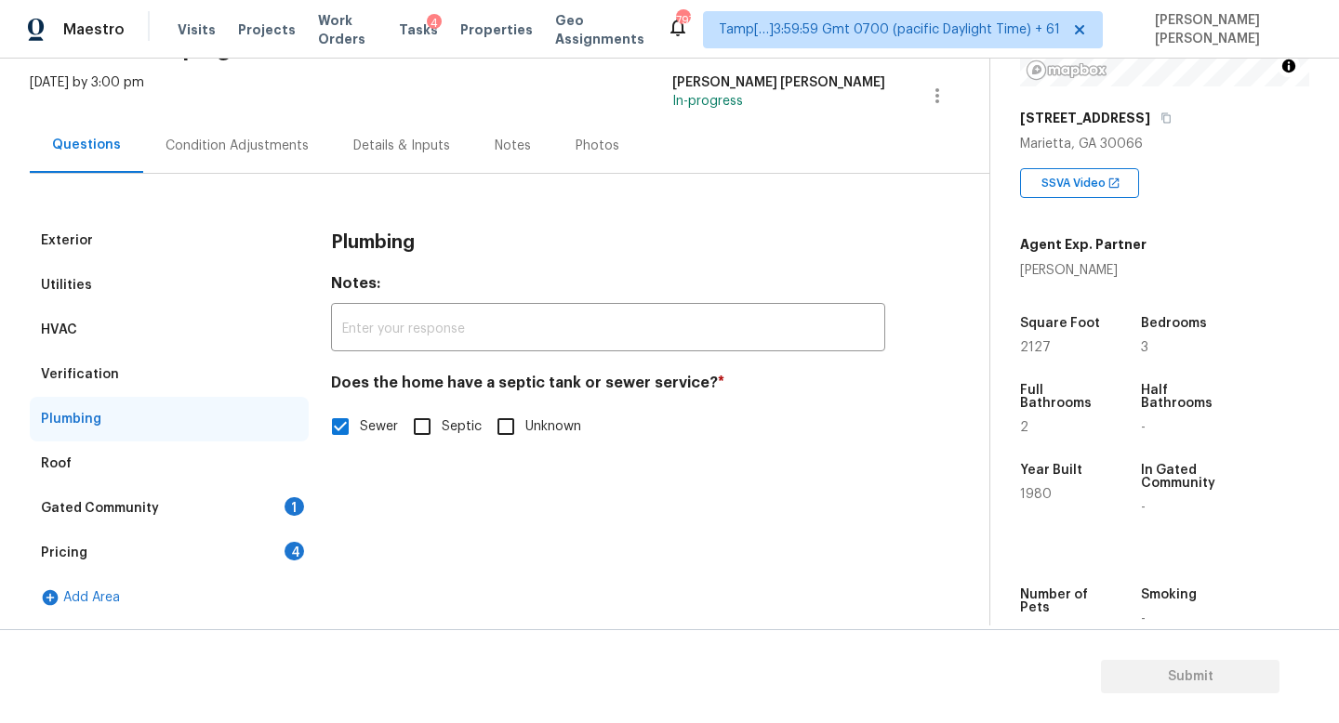
scroll to position [292, 0]
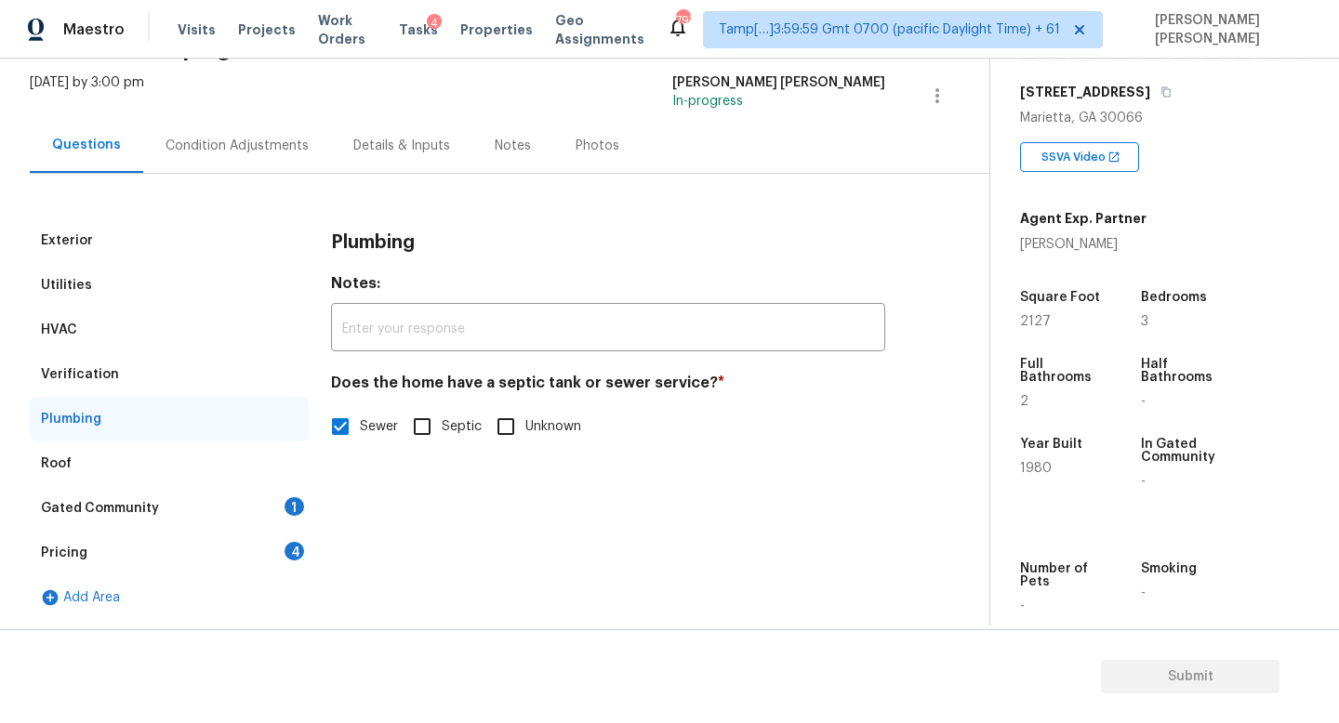
click at [204, 488] on div "Gated Community 1" at bounding box center [169, 508] width 279 height 45
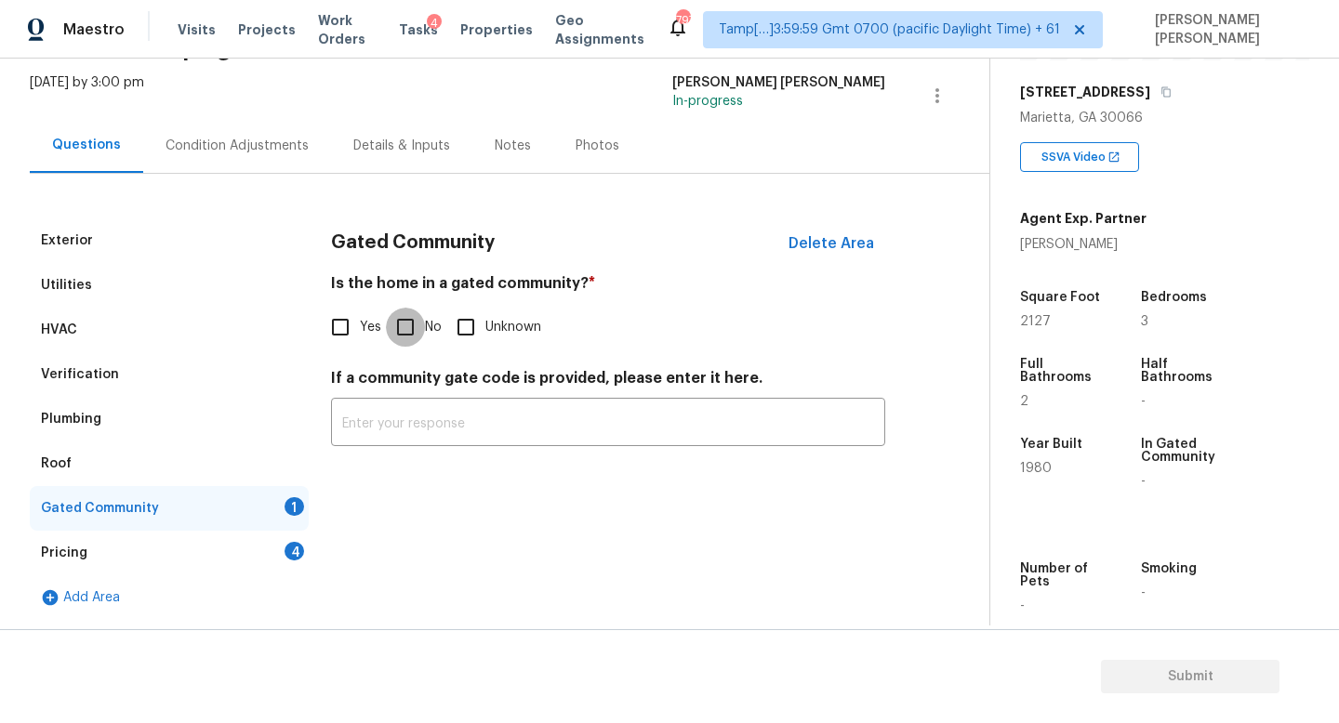
click at [409, 311] on input "No" at bounding box center [405, 327] width 39 height 39
checkbox input "true"
click at [210, 544] on div "Pricing 4" at bounding box center [169, 553] width 279 height 45
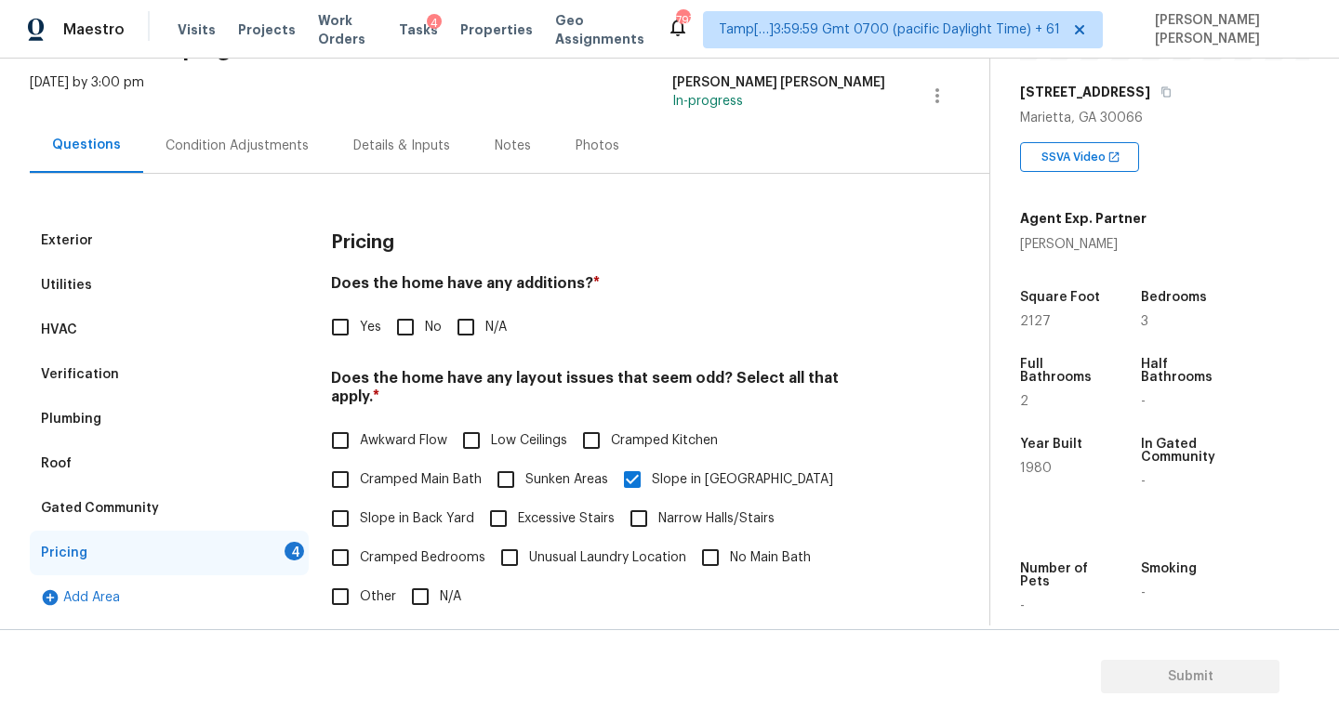
click at [401, 326] on input "No" at bounding box center [405, 327] width 39 height 39
checkbox input "true"
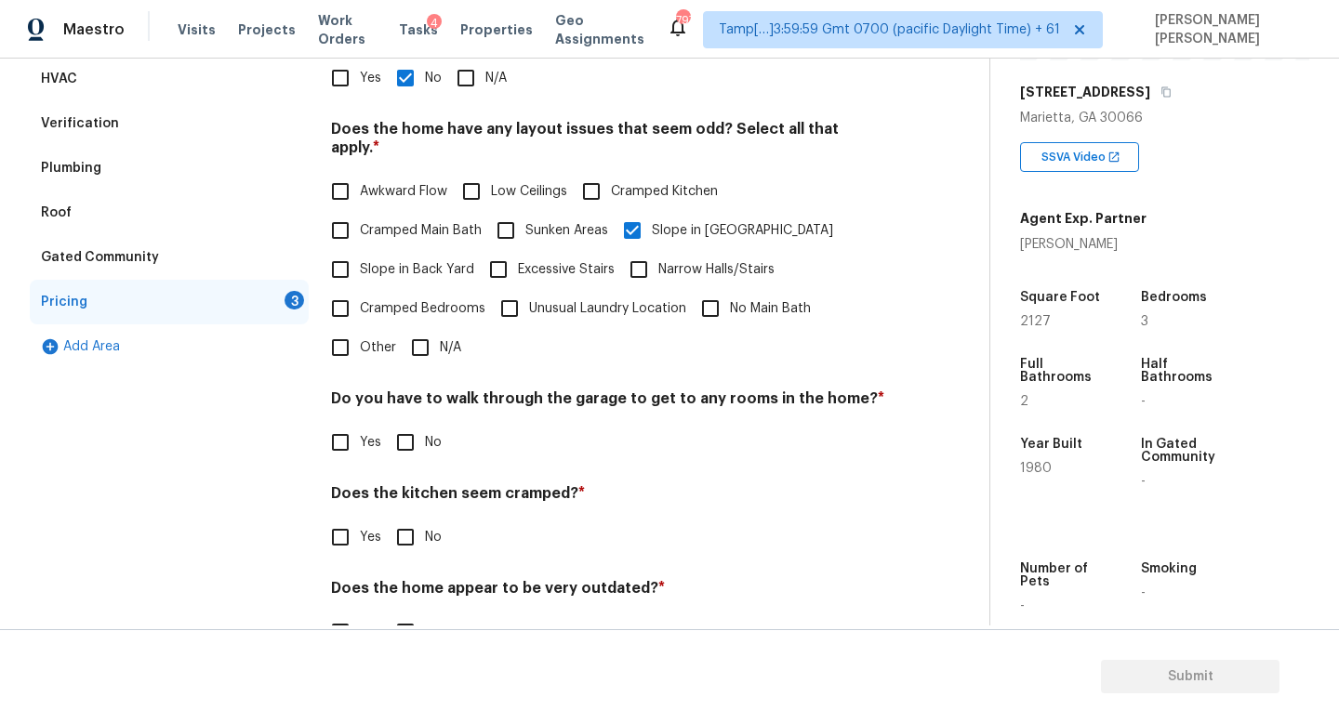
scroll to position [392, 0]
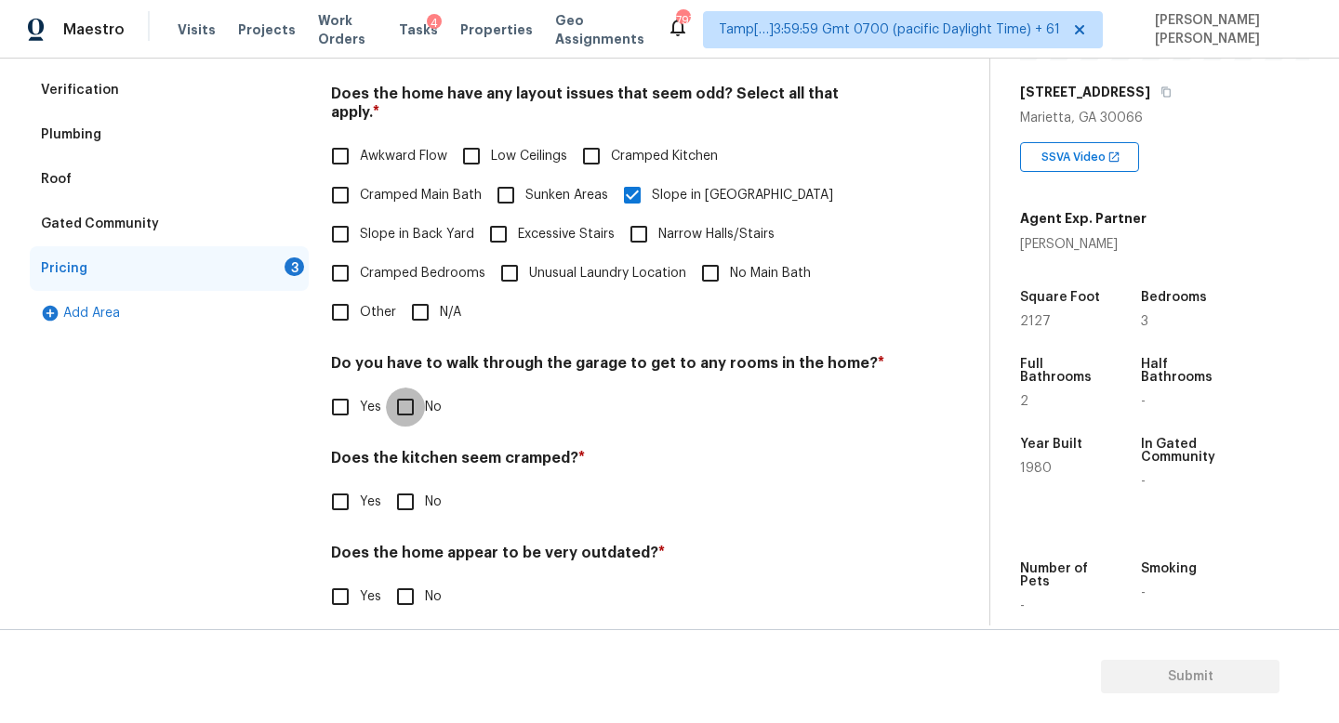
click at [401, 388] on input "No" at bounding box center [405, 407] width 39 height 39
checkbox input "true"
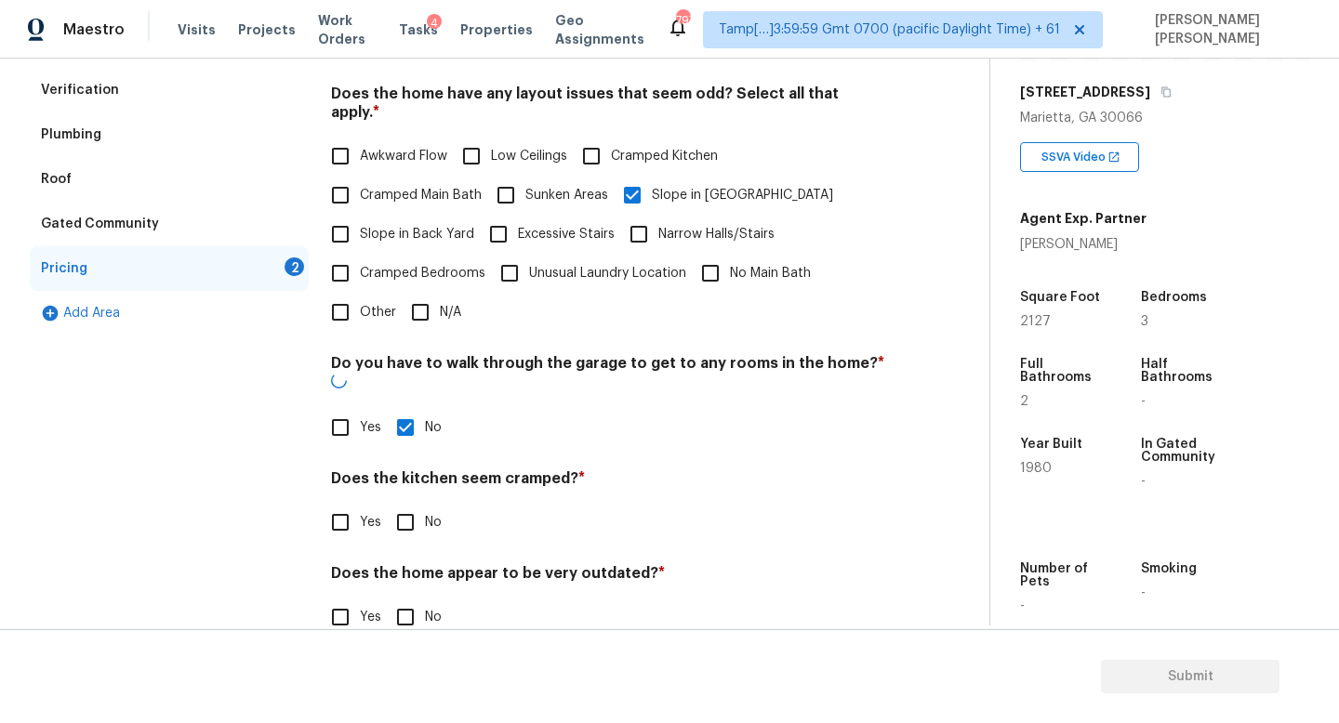
click at [386, 503] on input "No" at bounding box center [405, 522] width 39 height 39
checkbox input "true"
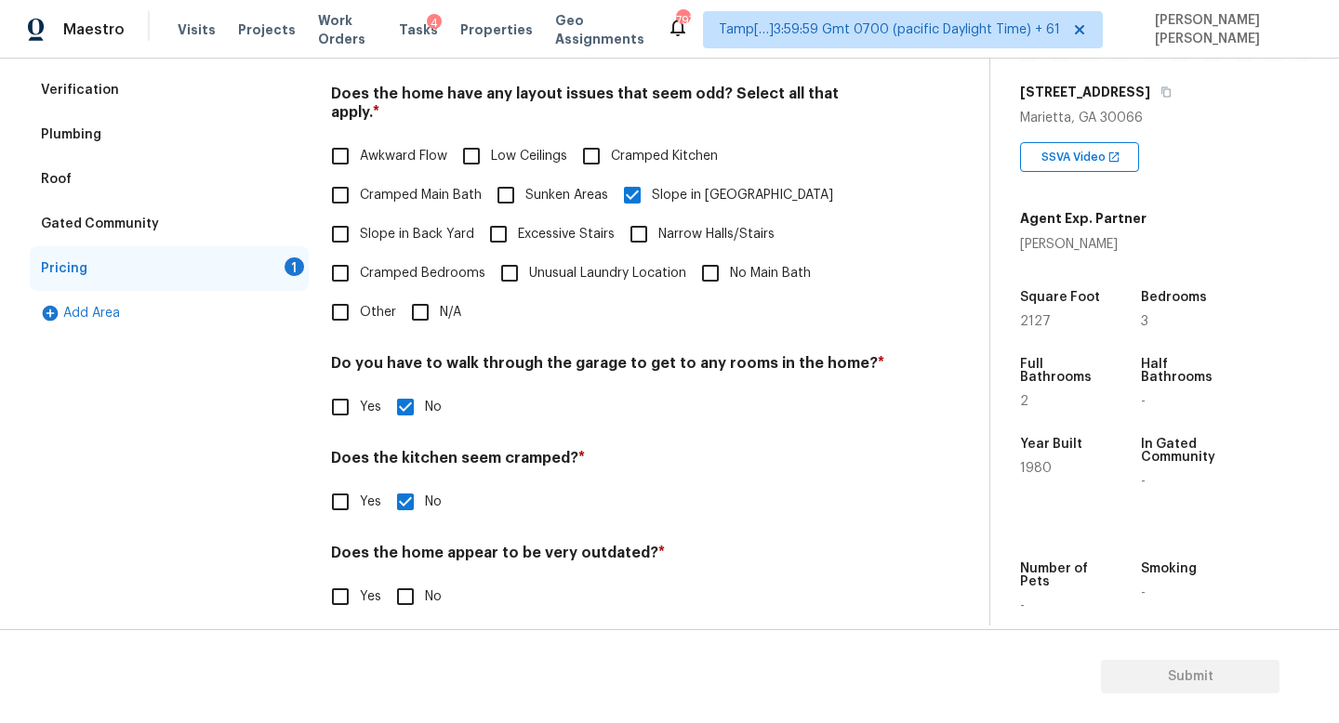
click at [383, 589] on div "Yes No" at bounding box center [608, 596] width 554 height 39
click at [404, 587] on input "No" at bounding box center [405, 596] width 39 height 39
checkbox input "true"
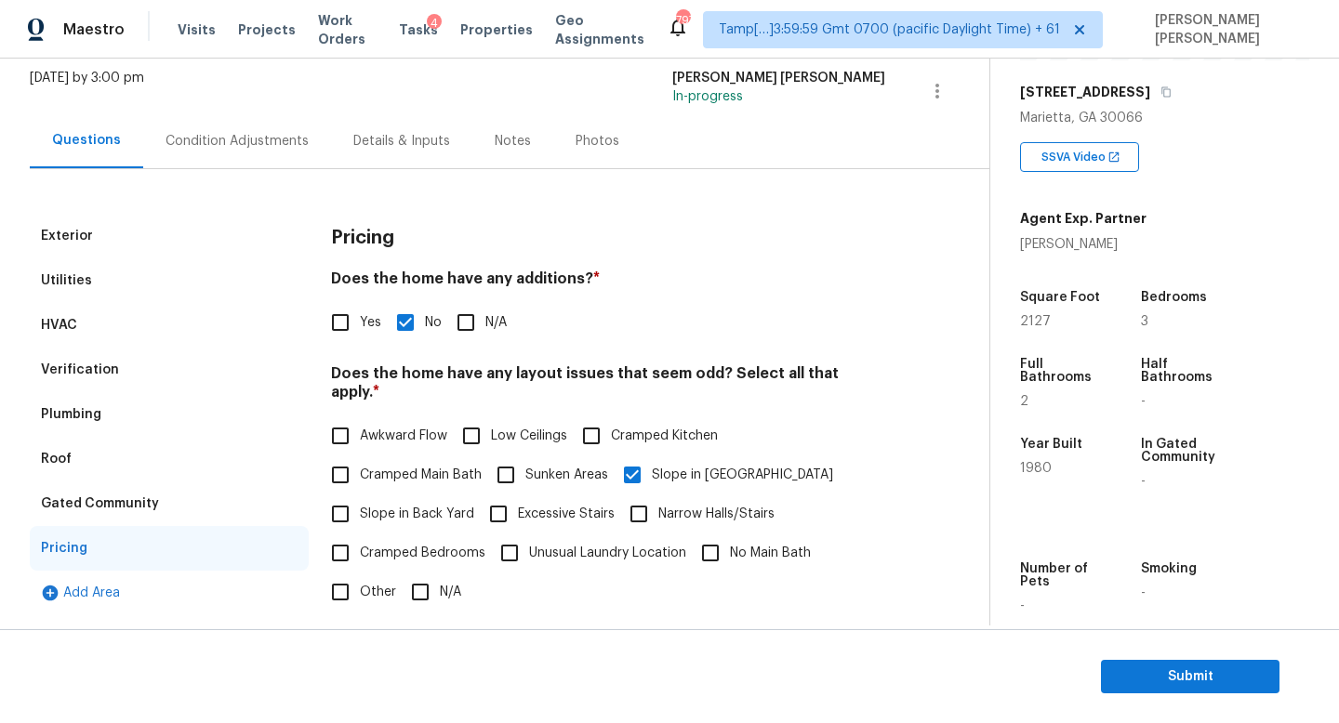
scroll to position [0, 0]
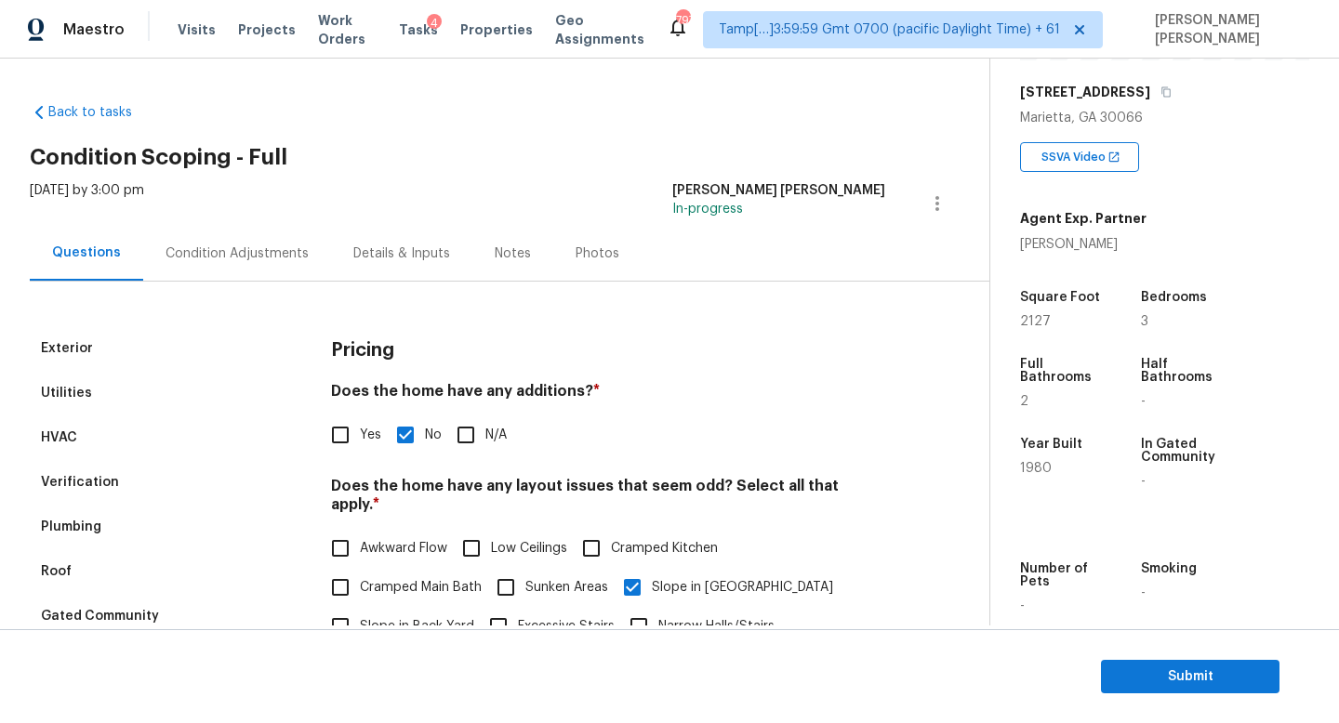
click at [255, 246] on div "Condition Adjustments" at bounding box center [236, 253] width 143 height 19
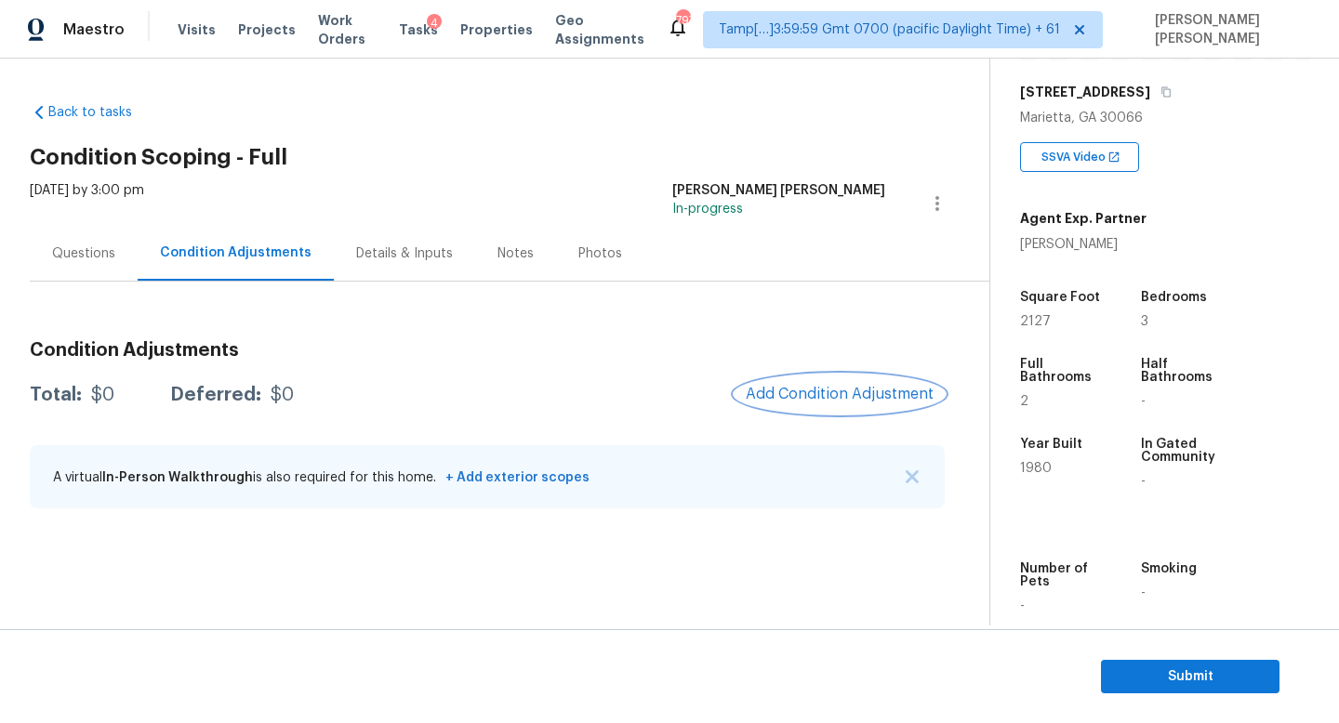
click at [834, 391] on span "Add Condition Adjustment" at bounding box center [839, 394] width 188 height 17
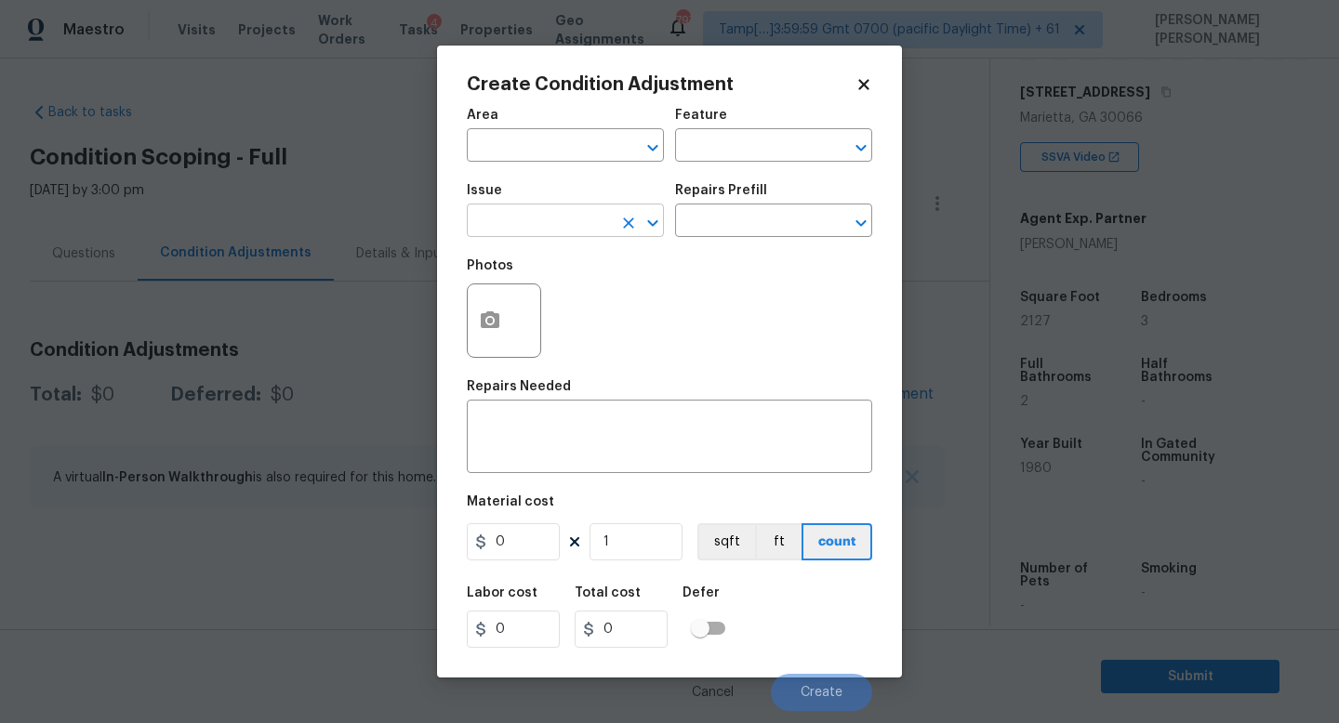
click at [490, 227] on input "text" at bounding box center [539, 222] width 145 height 29
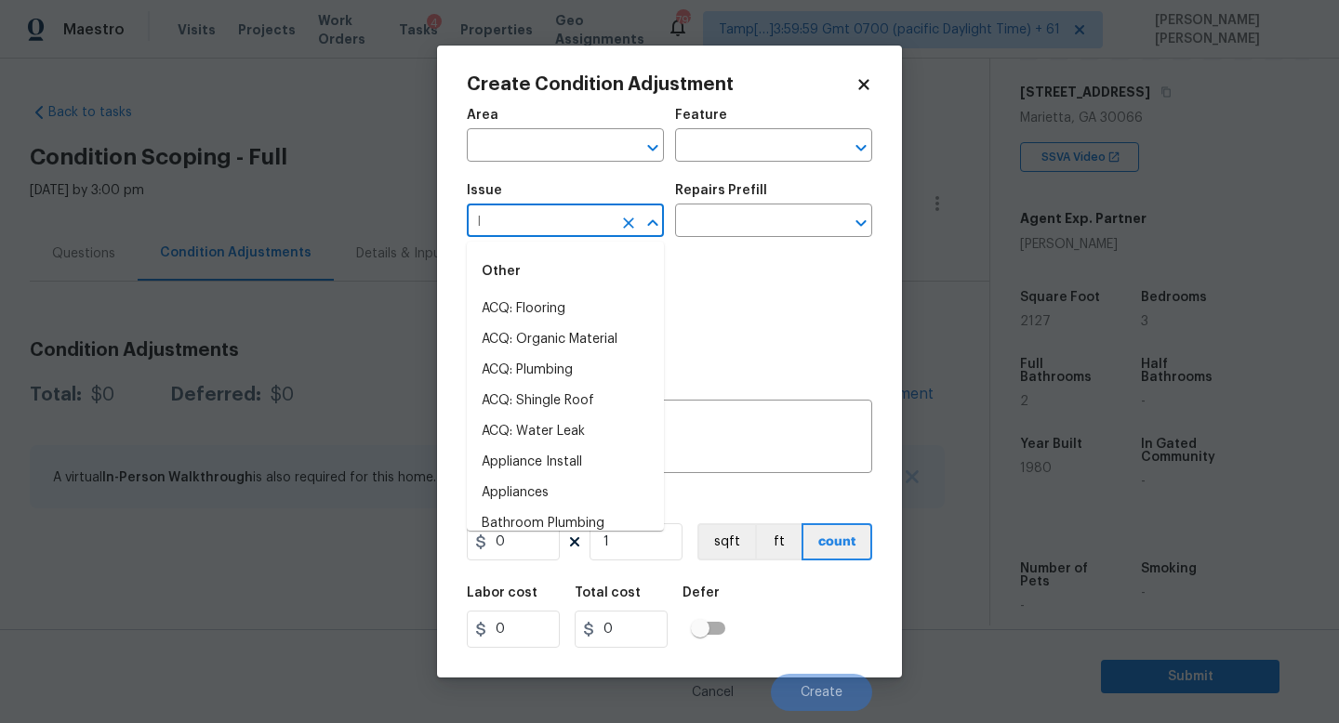
type input "la"
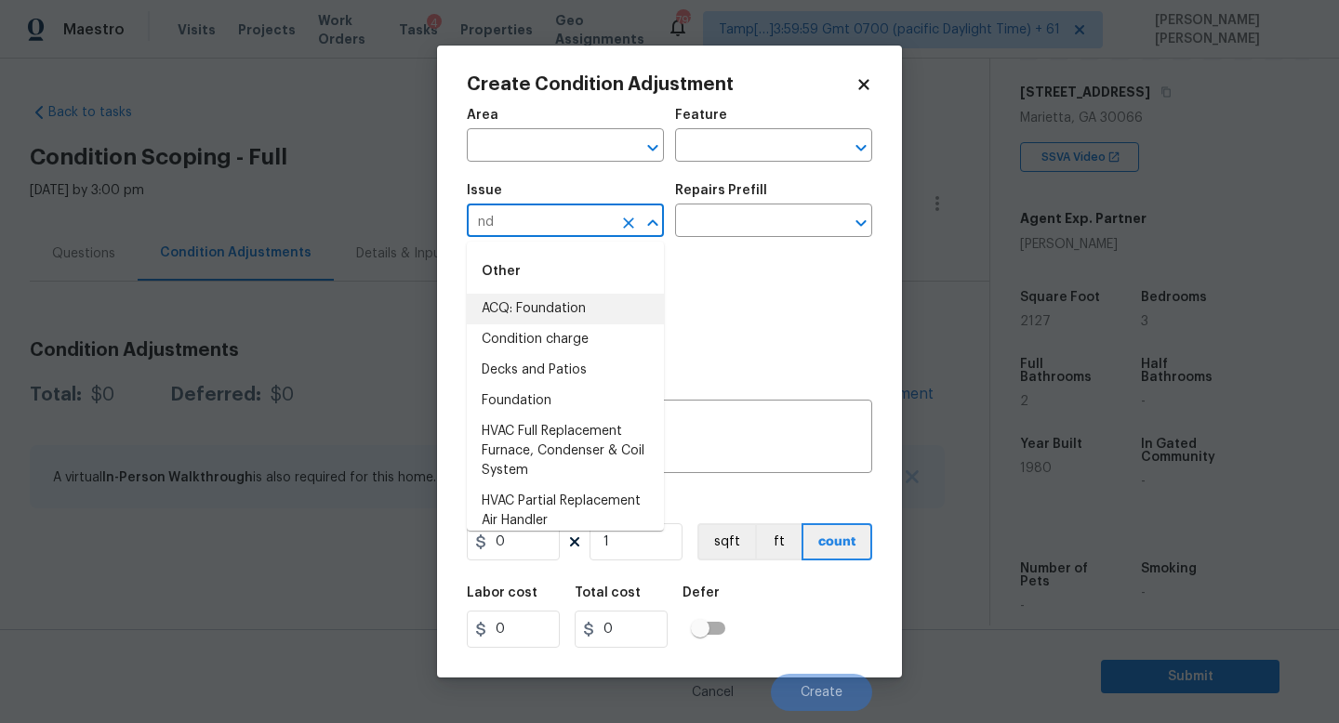
click at [512, 302] on li "ACQ: Foundation" at bounding box center [565, 309] width 197 height 31
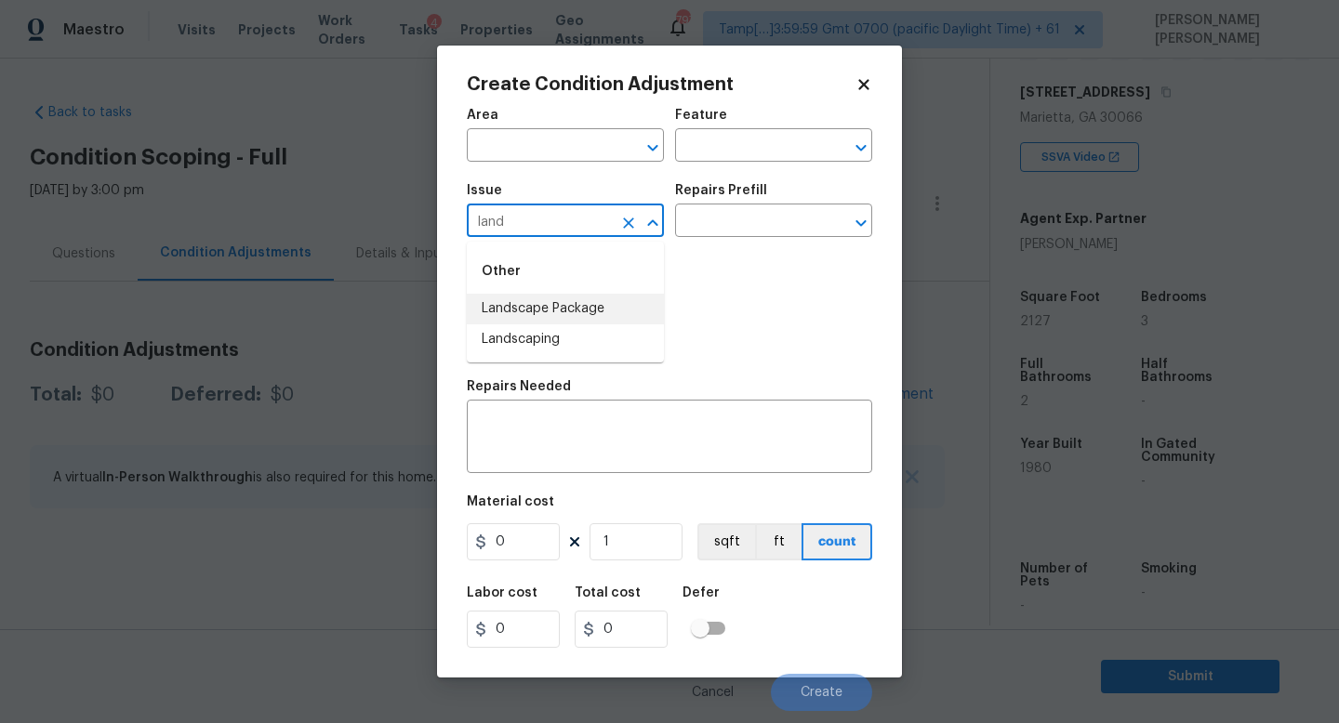
click at [587, 308] on li "Landscape Package" at bounding box center [565, 309] width 197 height 31
type input "Landscape Package"
click at [683, 253] on div "Photos" at bounding box center [669, 308] width 405 height 121
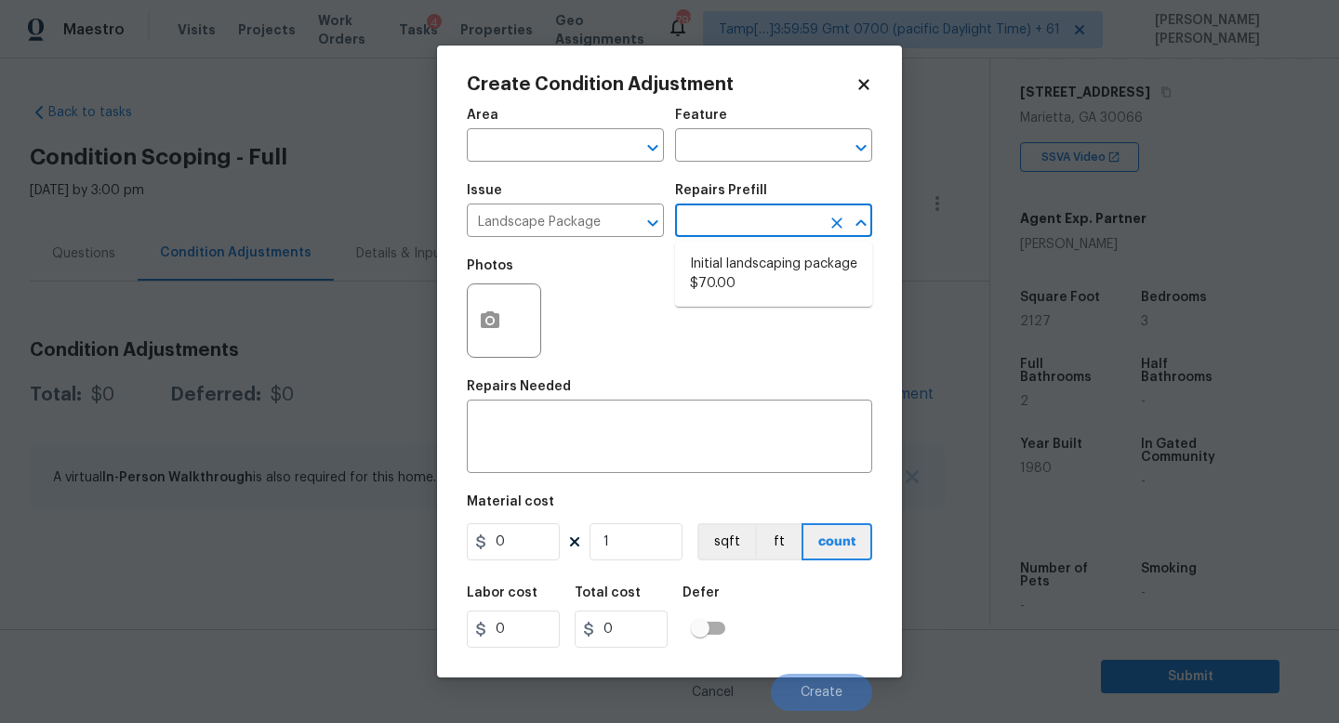
click at [724, 226] on input "text" at bounding box center [747, 222] width 145 height 29
click at [733, 260] on li "Initial landscaping package $70.00" at bounding box center [773, 274] width 197 height 50
type input "Home Readiness Packages"
type textarea "Mowing of grass up to 6" in height. Mow, edge along driveways & sidewalks, trim…"
type input "70"
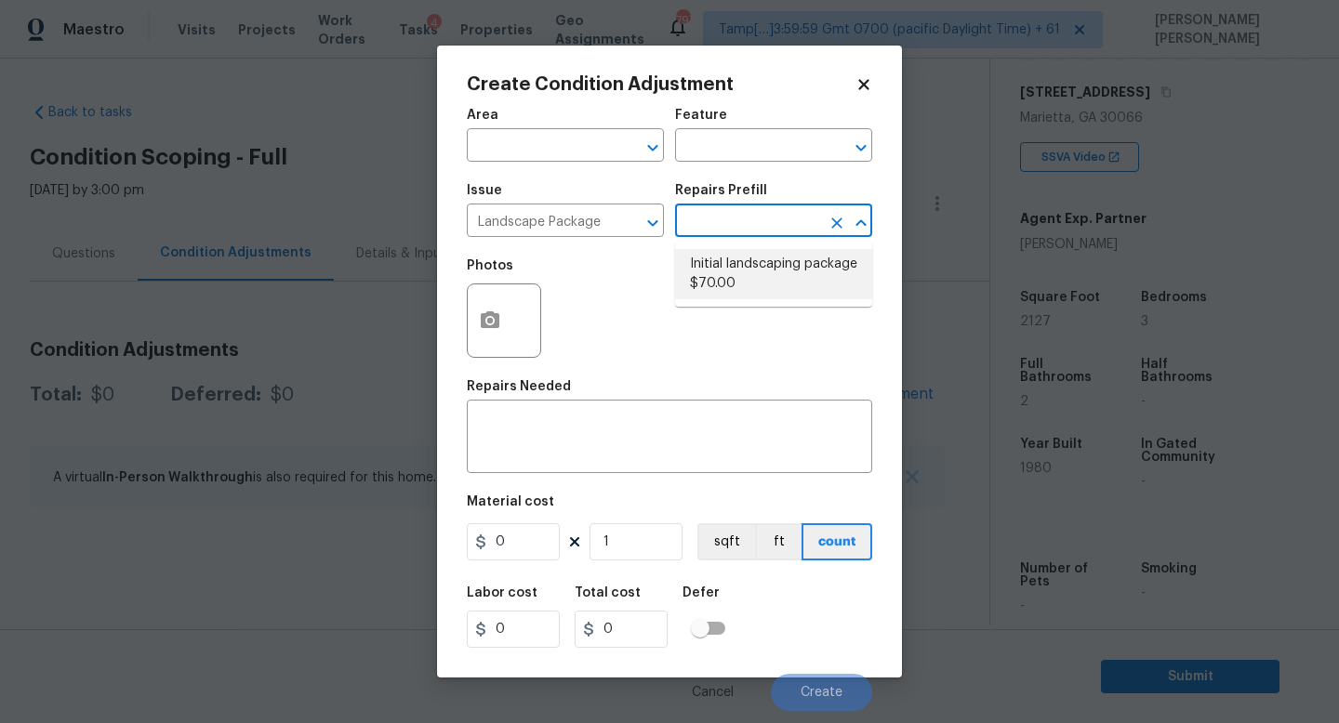
type input "70"
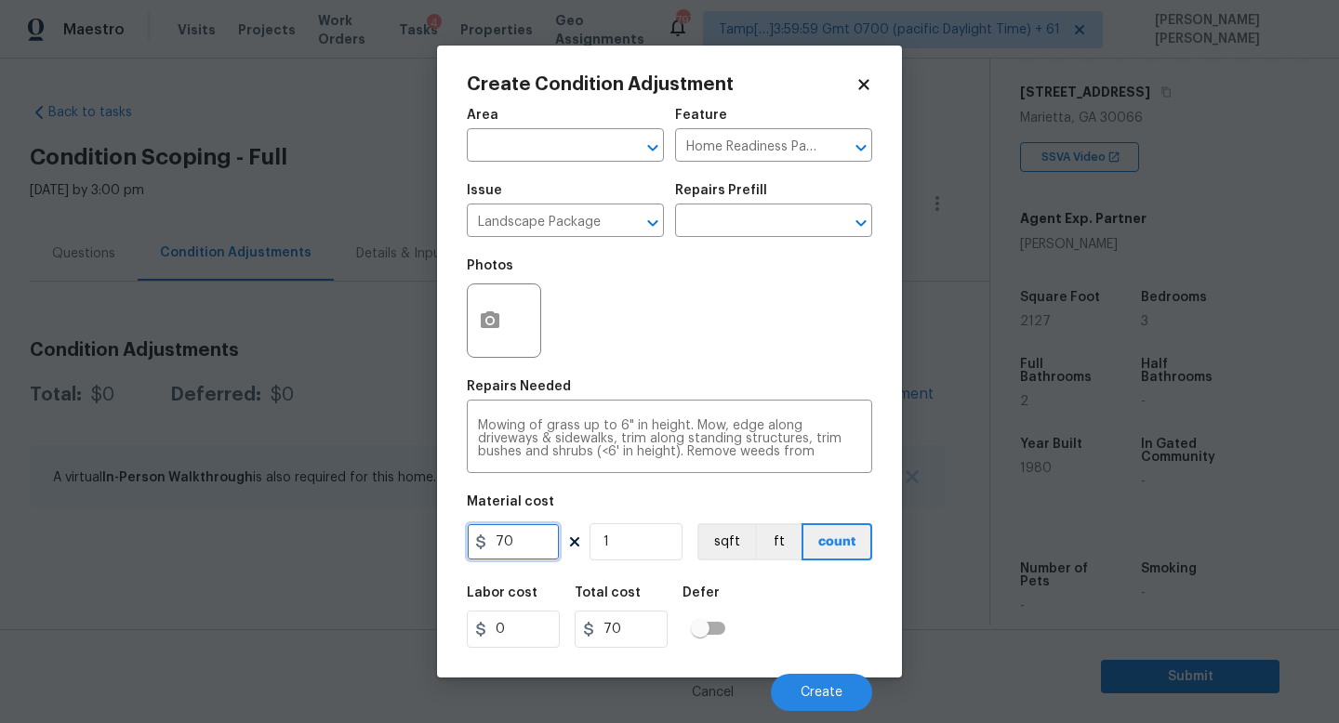
drag, startPoint x: 539, startPoint y: 532, endPoint x: 283, endPoint y: 544, distance: 256.8
click at [283, 544] on div "Create Condition Adjustment Area ​ Feature Home Readiness Packages ​ Issue Land…" at bounding box center [669, 361] width 1339 height 723
type input "750"
click at [478, 315] on button "button" at bounding box center [490, 320] width 45 height 73
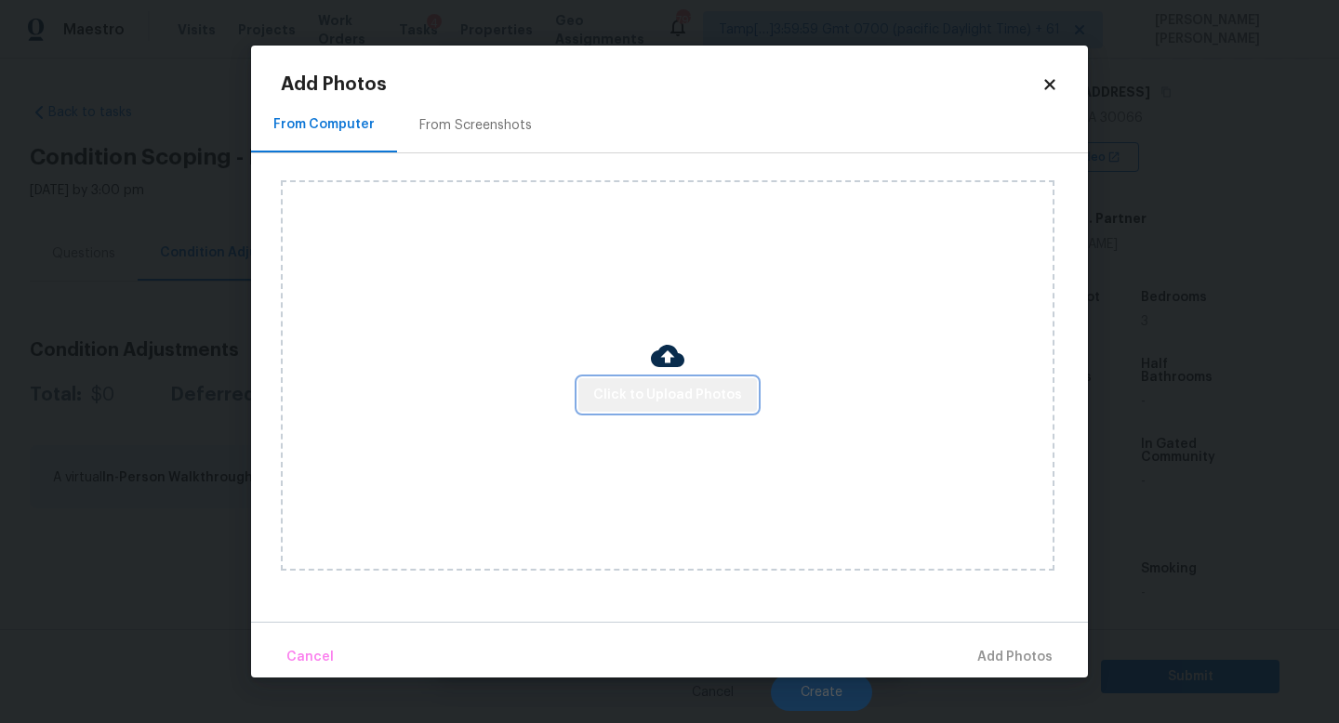
click at [691, 398] on span "Click to Upload Photos" at bounding box center [667, 395] width 149 height 23
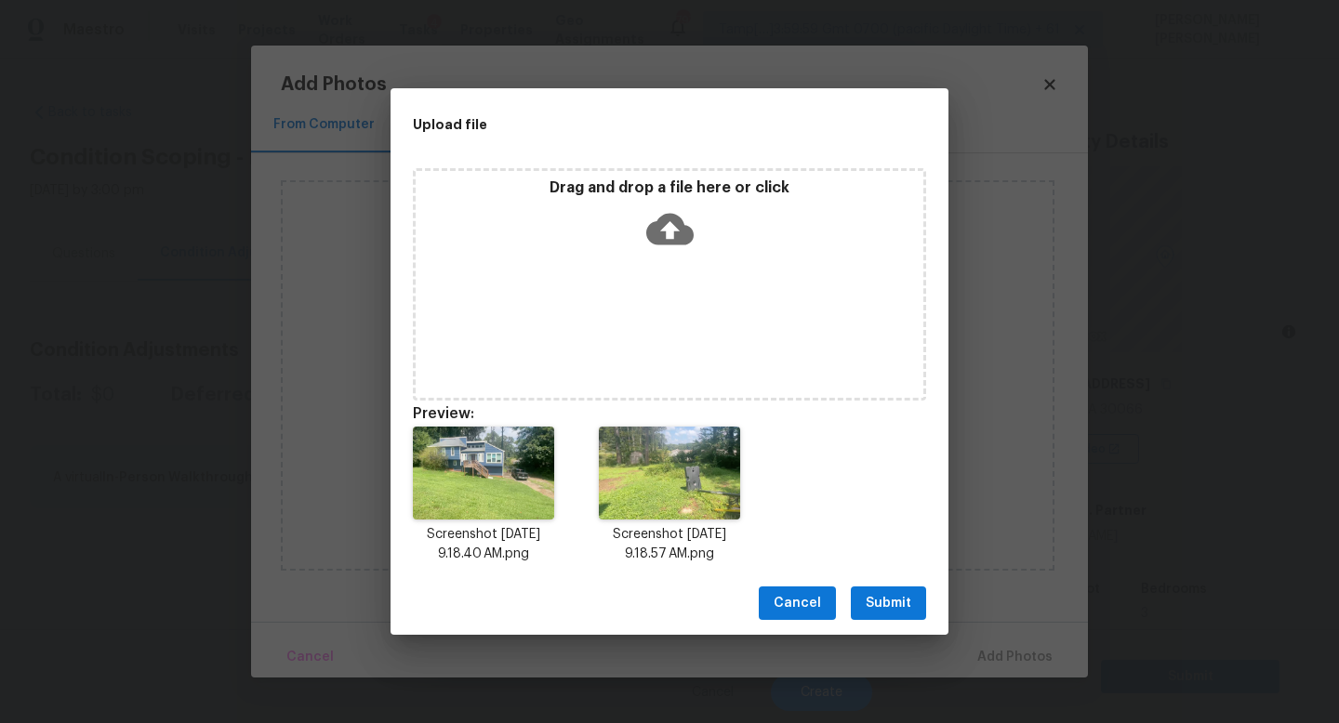
scroll to position [292, 0]
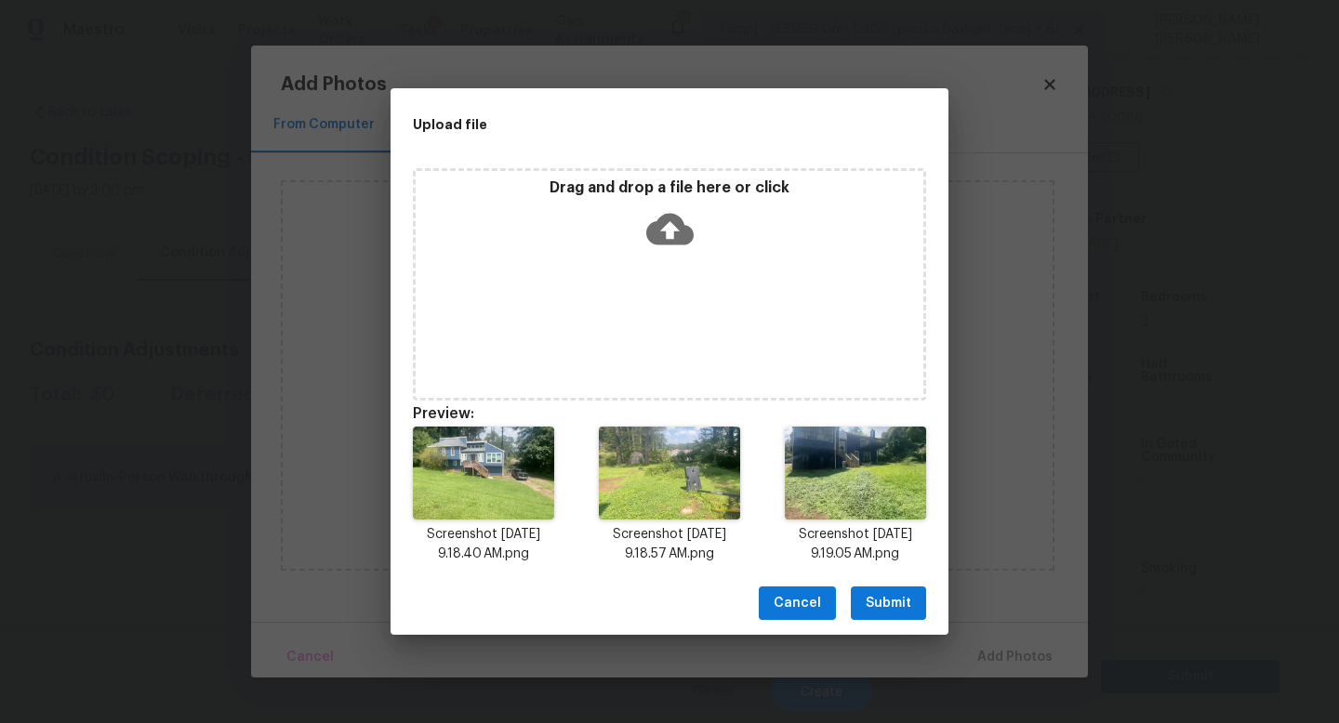
click at [880, 602] on span "Submit" at bounding box center [888, 603] width 46 height 23
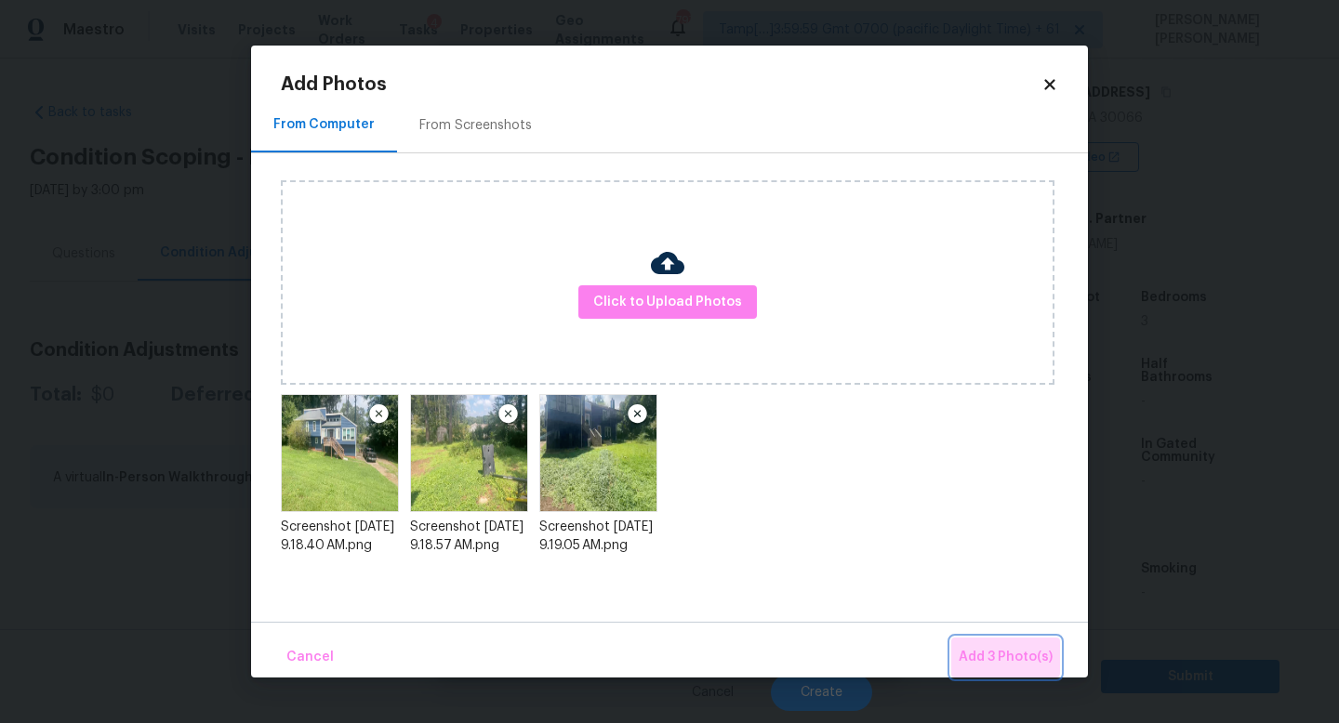
click at [990, 648] on span "Add 3 Photo(s)" at bounding box center [1005, 657] width 94 height 23
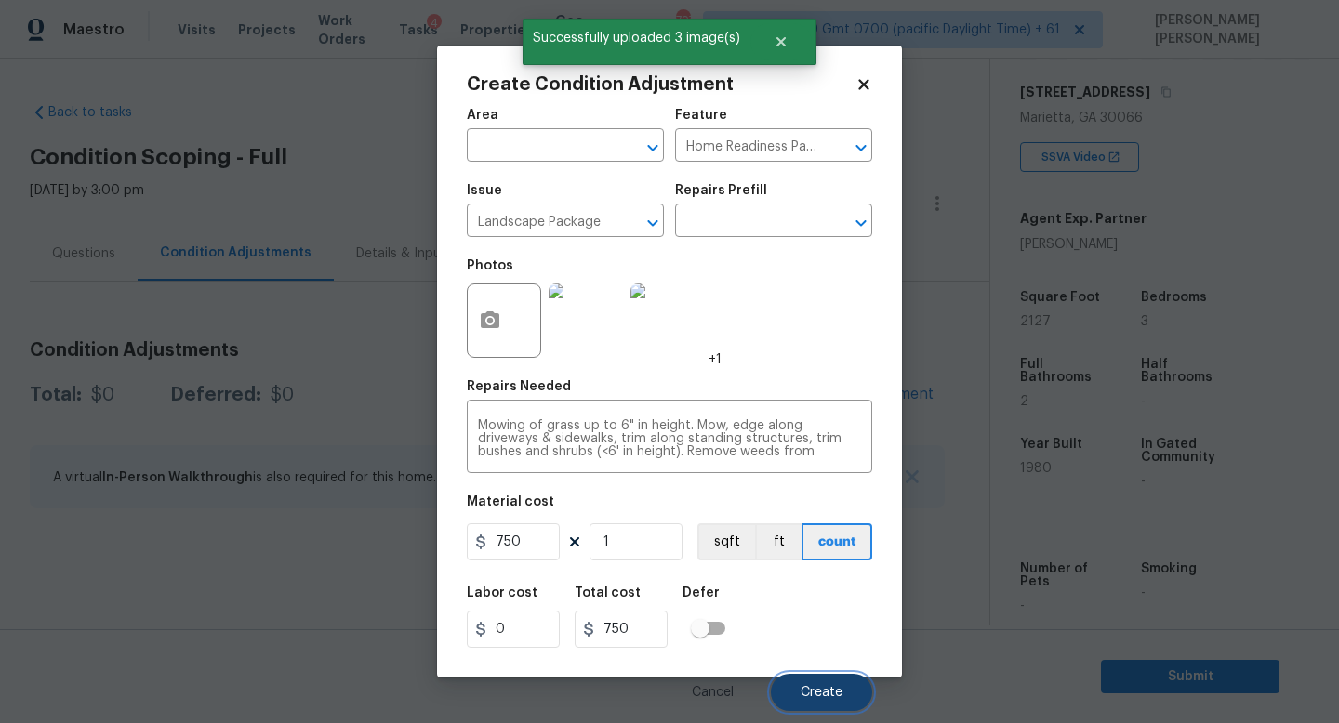
click at [823, 692] on span "Create" at bounding box center [821, 693] width 42 height 14
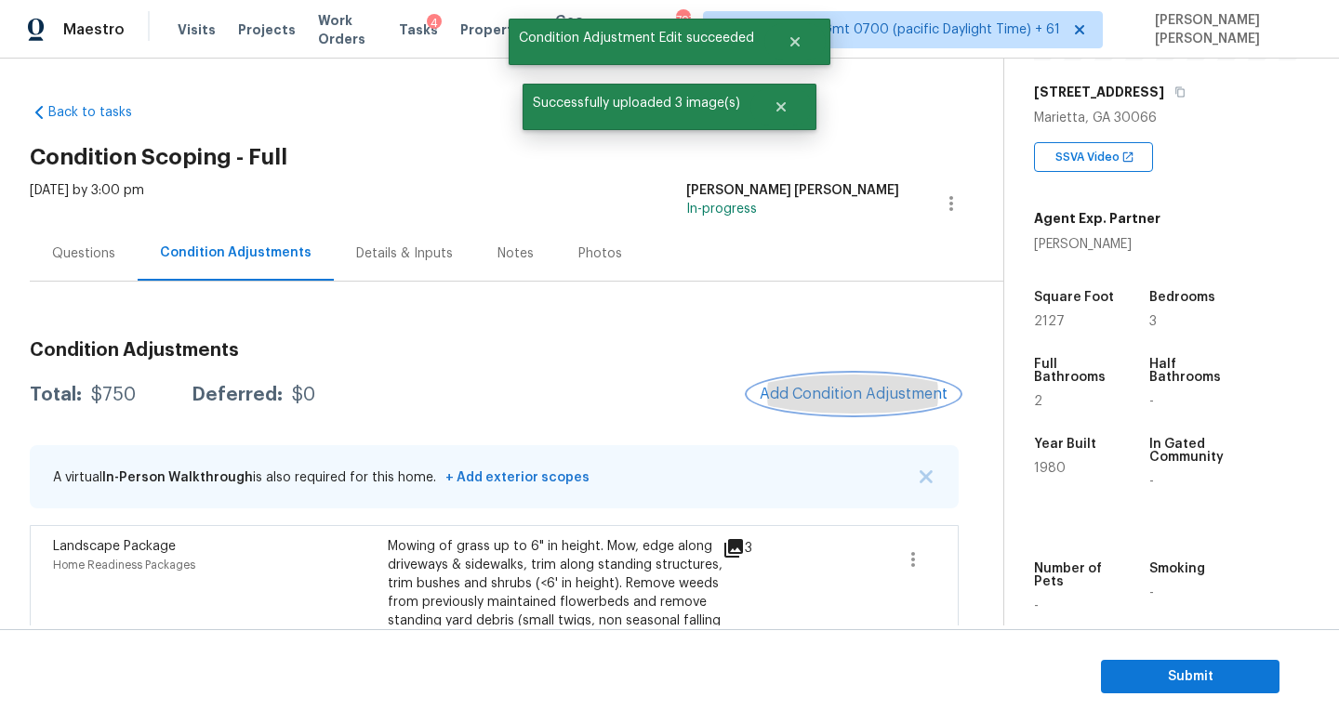
click at [835, 403] on button "Add Condition Adjustment" at bounding box center [853, 394] width 210 height 39
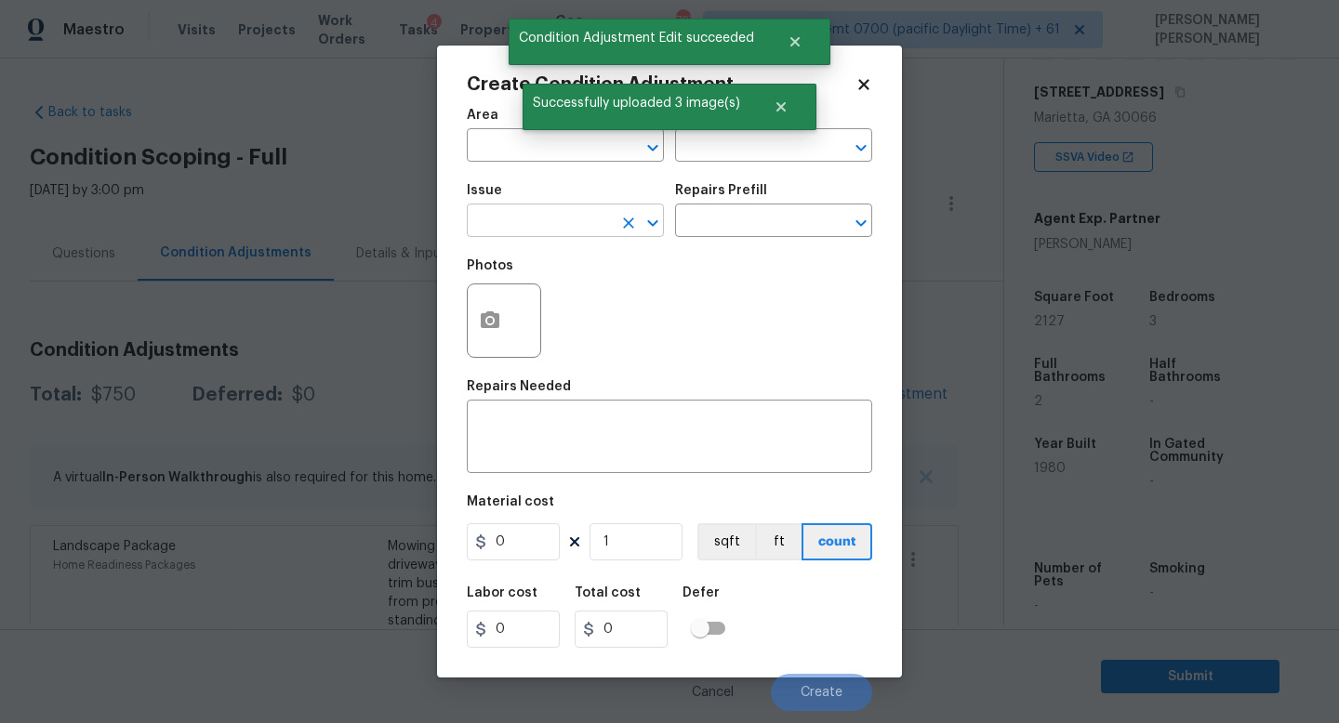
click at [529, 231] on input "text" at bounding box center [539, 222] width 145 height 29
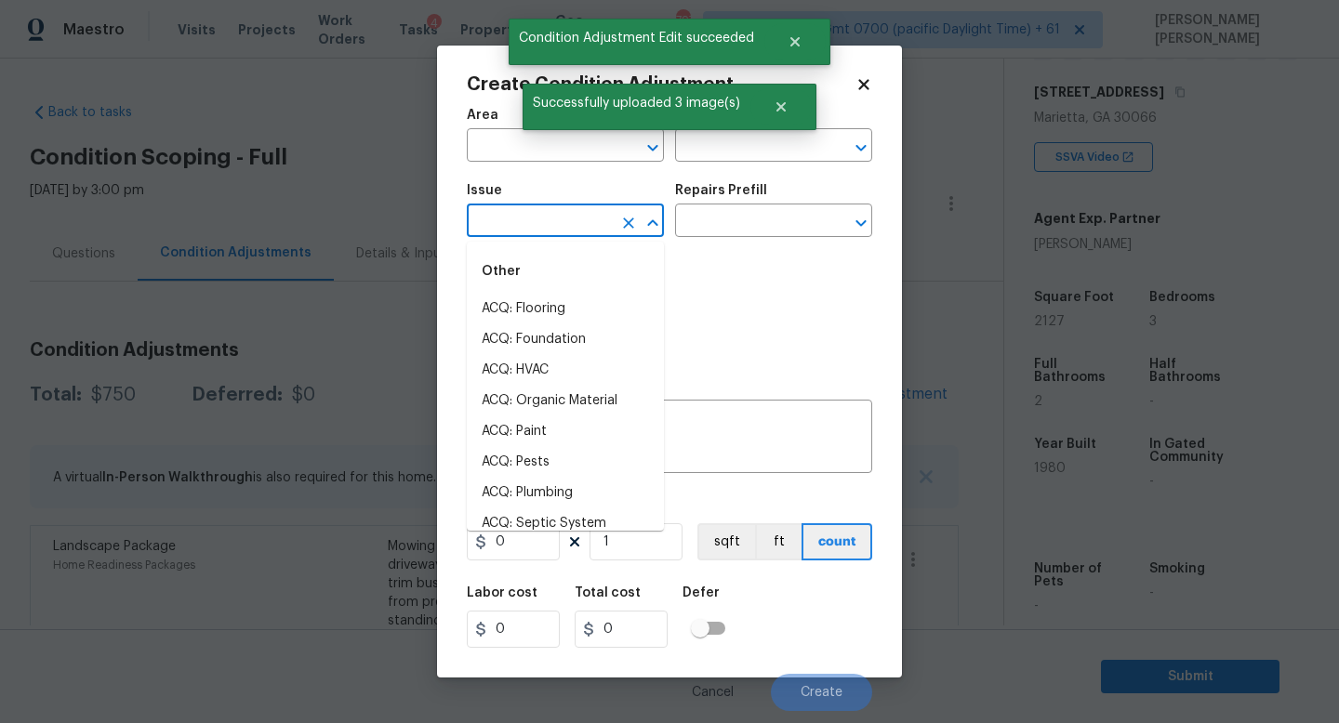
click at [529, 231] on input "text" at bounding box center [539, 222] width 145 height 29
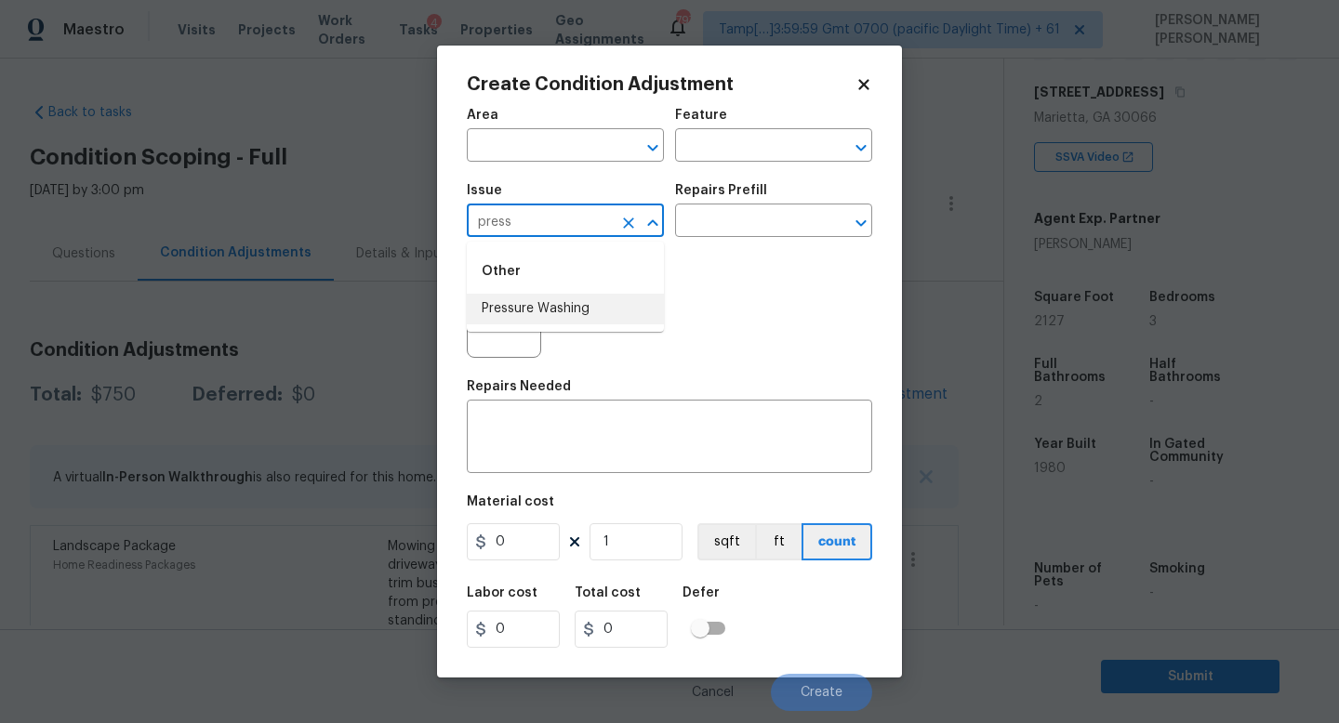
click at [553, 310] on li "Pressure Washing" at bounding box center [565, 309] width 197 height 31
type input "Pressure Washing"
click at [710, 227] on input "text" at bounding box center [747, 222] width 145 height 29
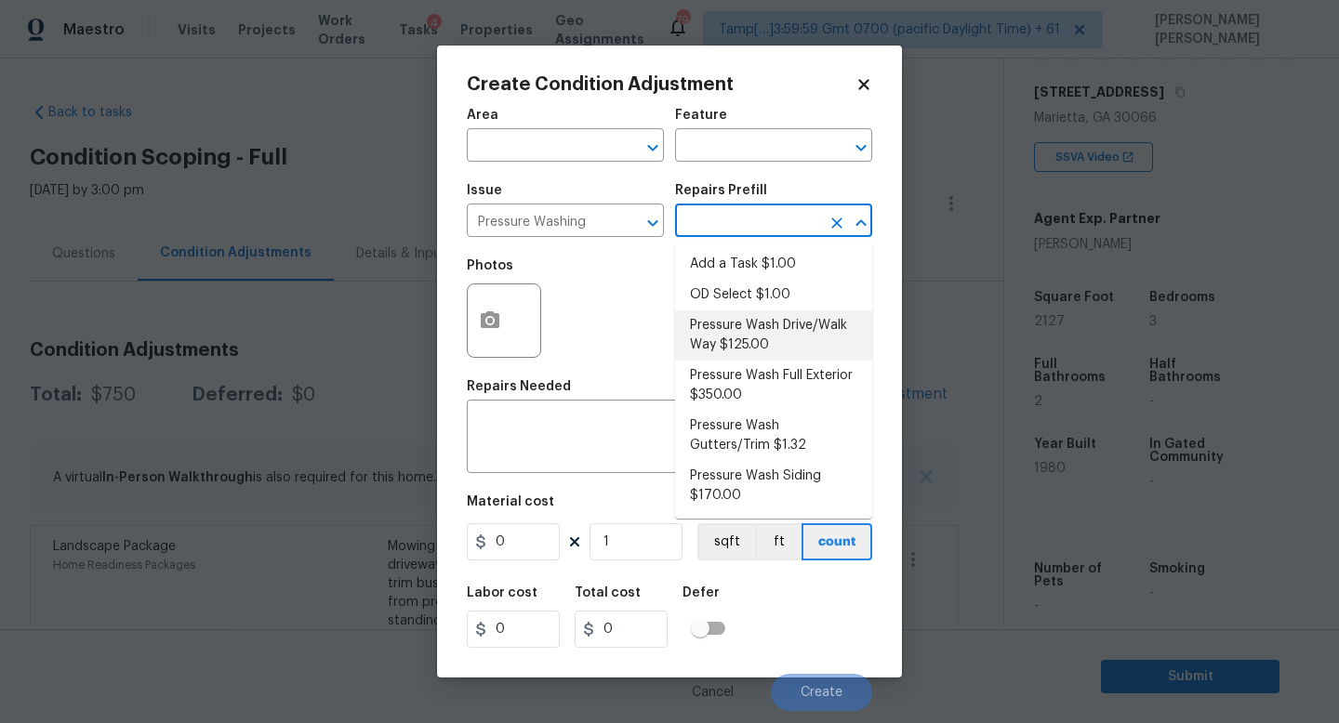
click at [732, 342] on li "Pressure Wash Drive/Walk Way $125.00" at bounding box center [773, 335] width 197 height 50
type input "Siding"
type textarea "Pressure wash the driveways/walkways as directed by the PM. Ensure that all deb…"
type input "125"
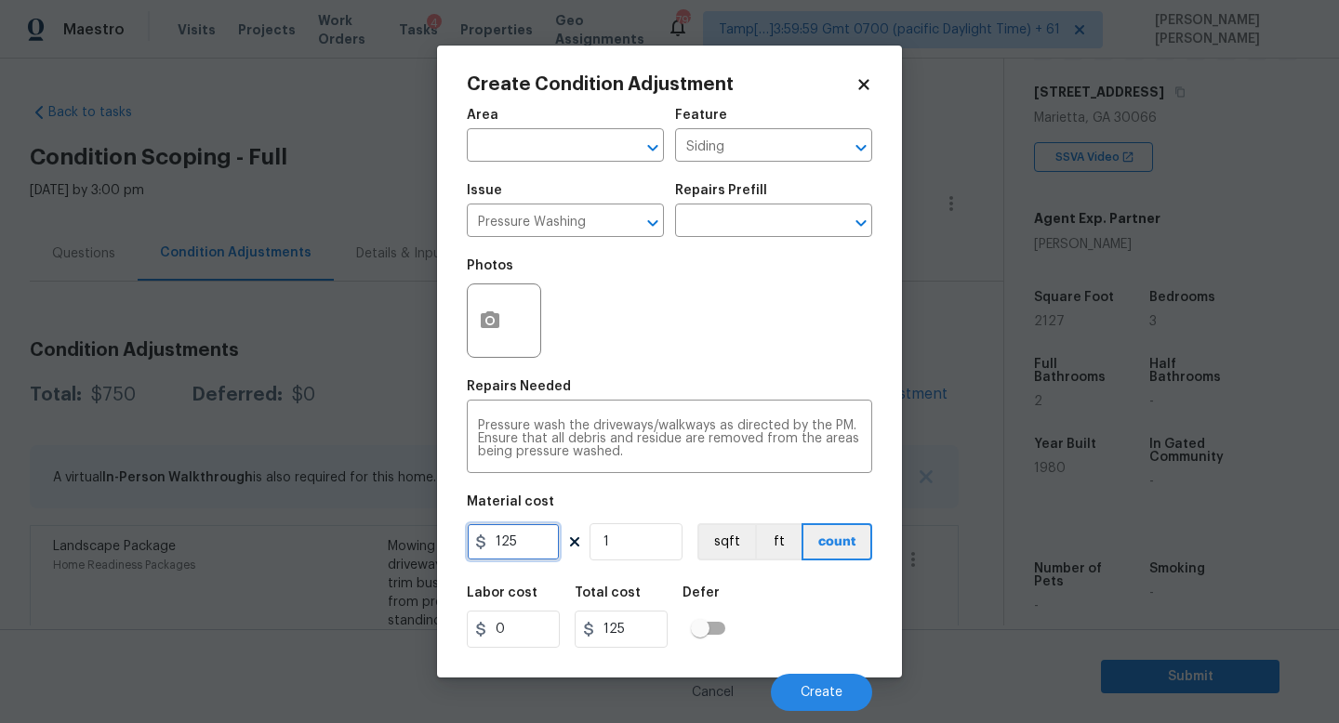
click at [546, 537] on input "125" at bounding box center [513, 541] width 93 height 37
type input "150"
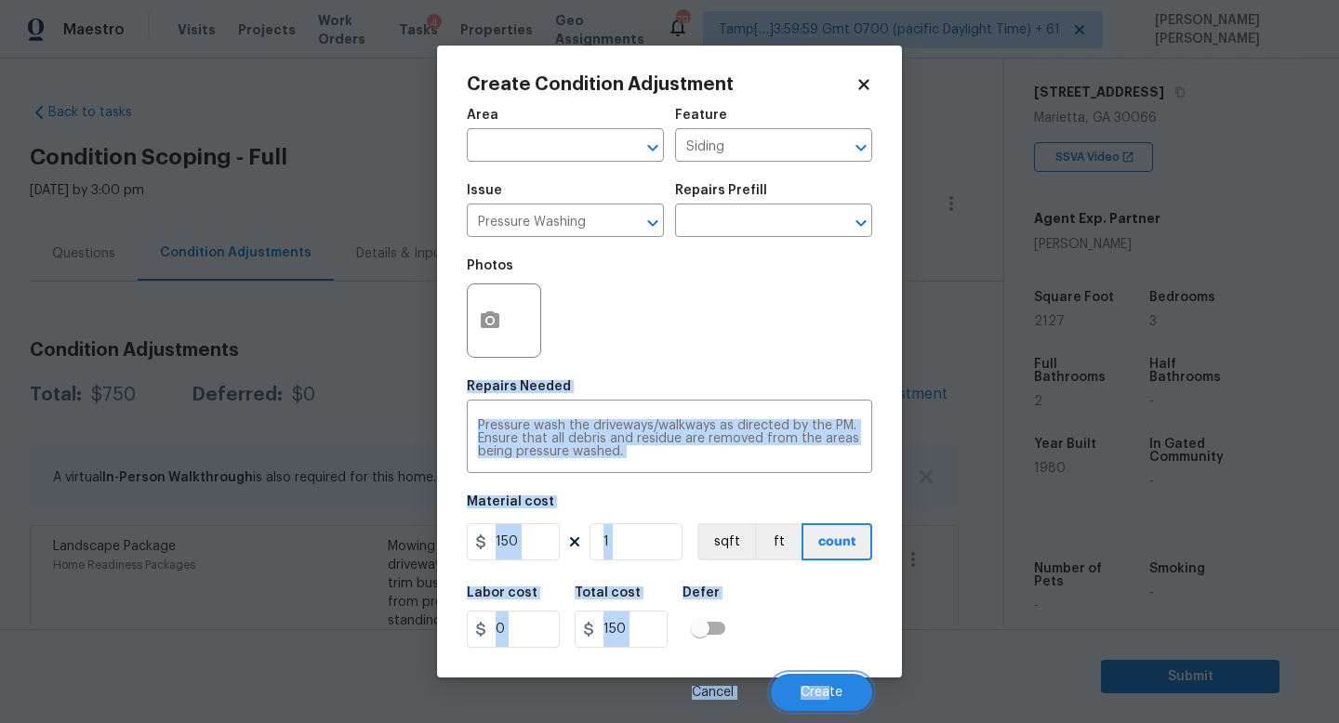
drag, startPoint x: 828, startPoint y: 688, endPoint x: 627, endPoint y: 319, distance: 420.1
click at [627, 319] on div "Area ​ Feature Siding ​ Issue Pressure Washing ​ Repairs Prefill ​ Photos Repai…" at bounding box center [669, 404] width 405 height 613
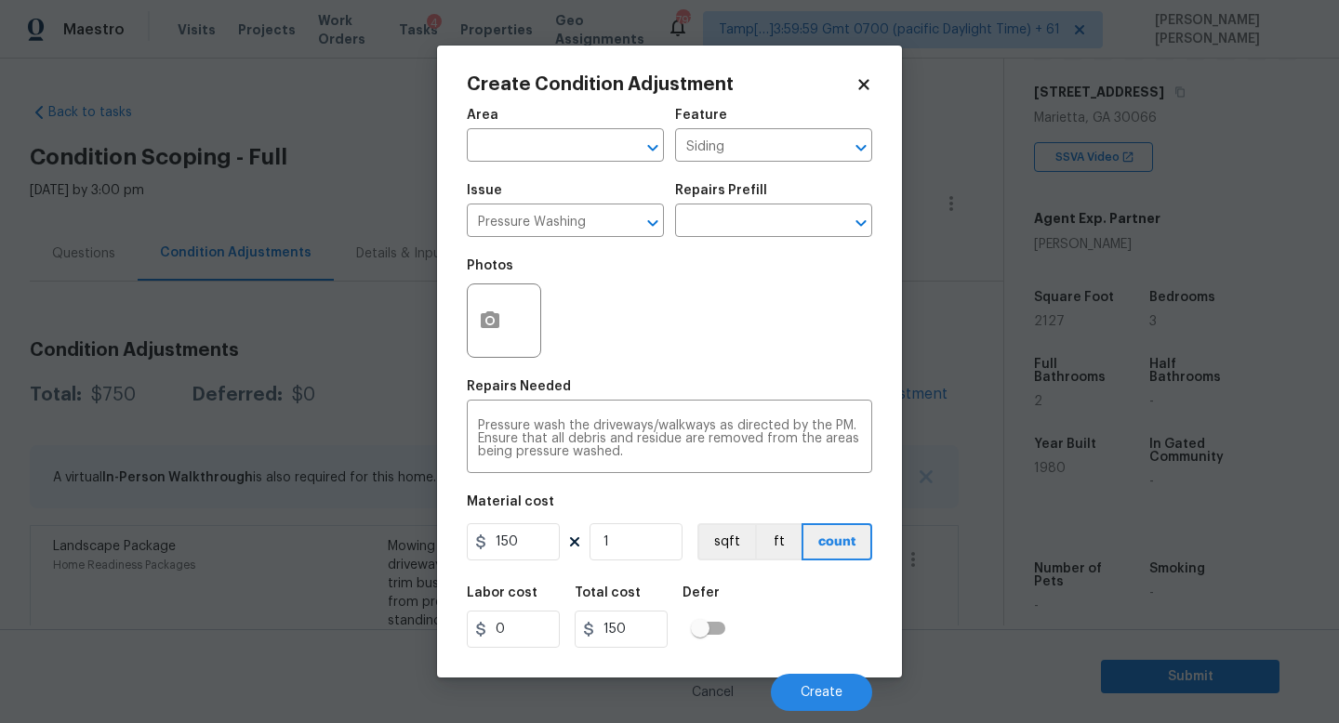
click at [601, 316] on div "Photos" at bounding box center [669, 308] width 405 height 121
click at [532, 316] on div at bounding box center [504, 321] width 74 height 74
click at [488, 316] on icon "button" at bounding box center [490, 319] width 19 height 17
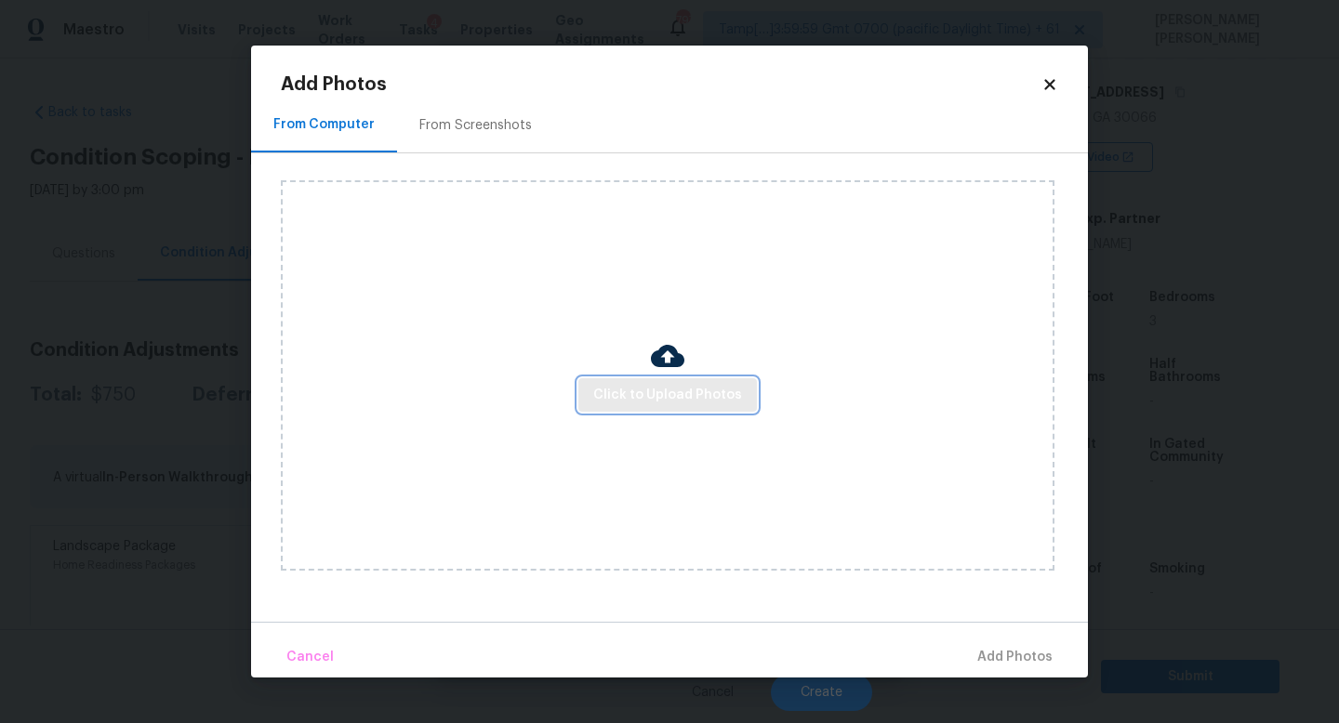
click at [645, 387] on span "Click to Upload Photos" at bounding box center [667, 395] width 149 height 23
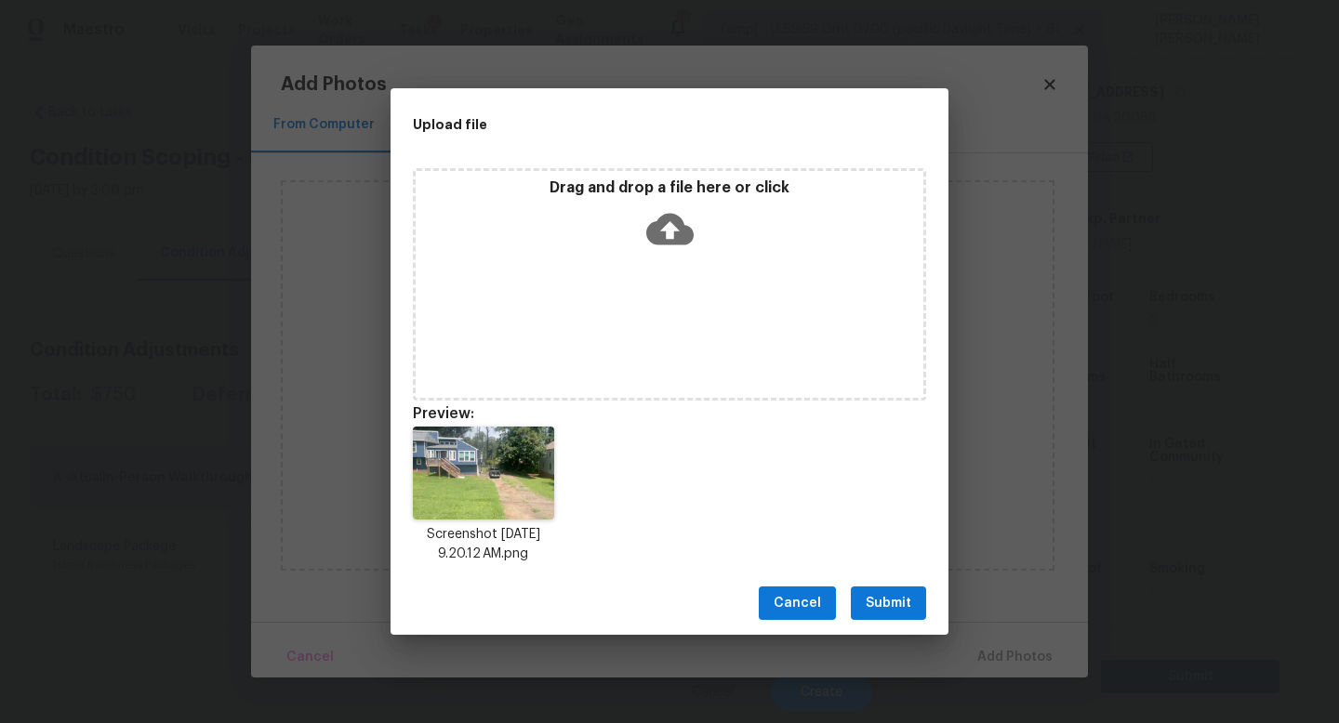
click at [879, 606] on span "Submit" at bounding box center [888, 603] width 46 height 23
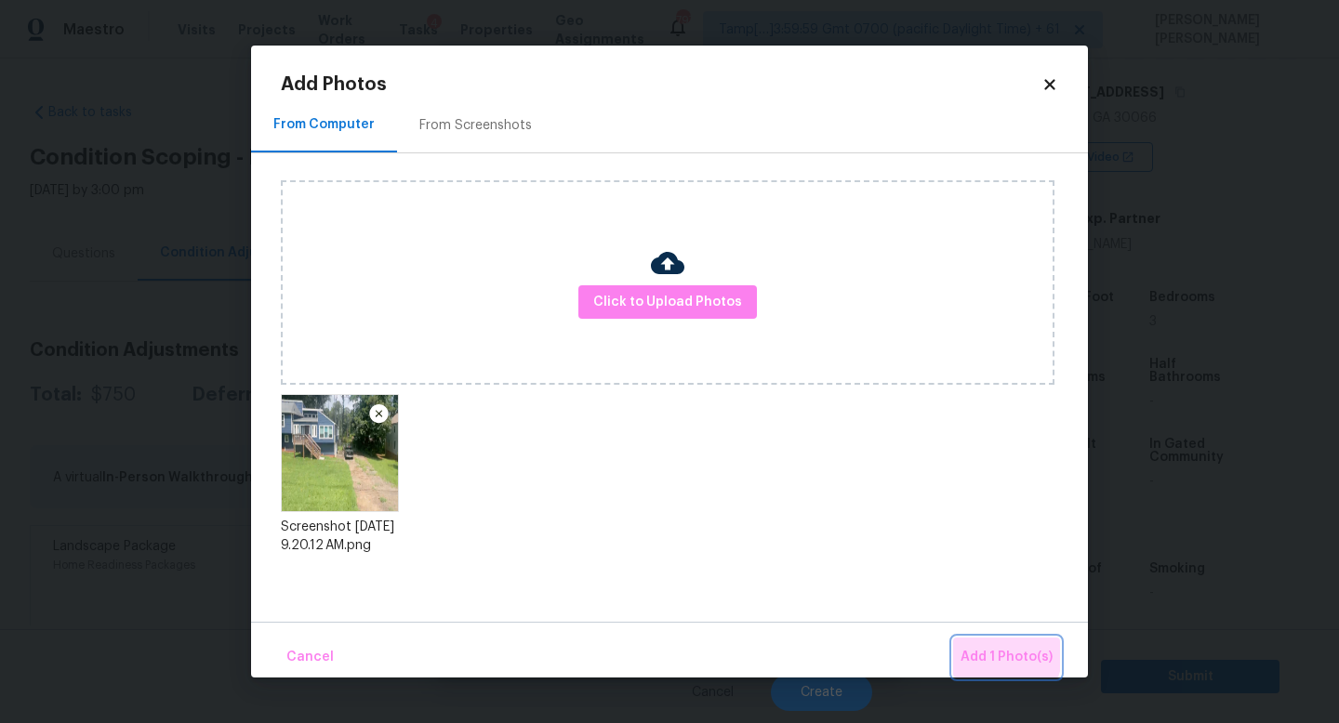
click at [962, 643] on button "Add 1 Photo(s)" at bounding box center [1006, 658] width 107 height 40
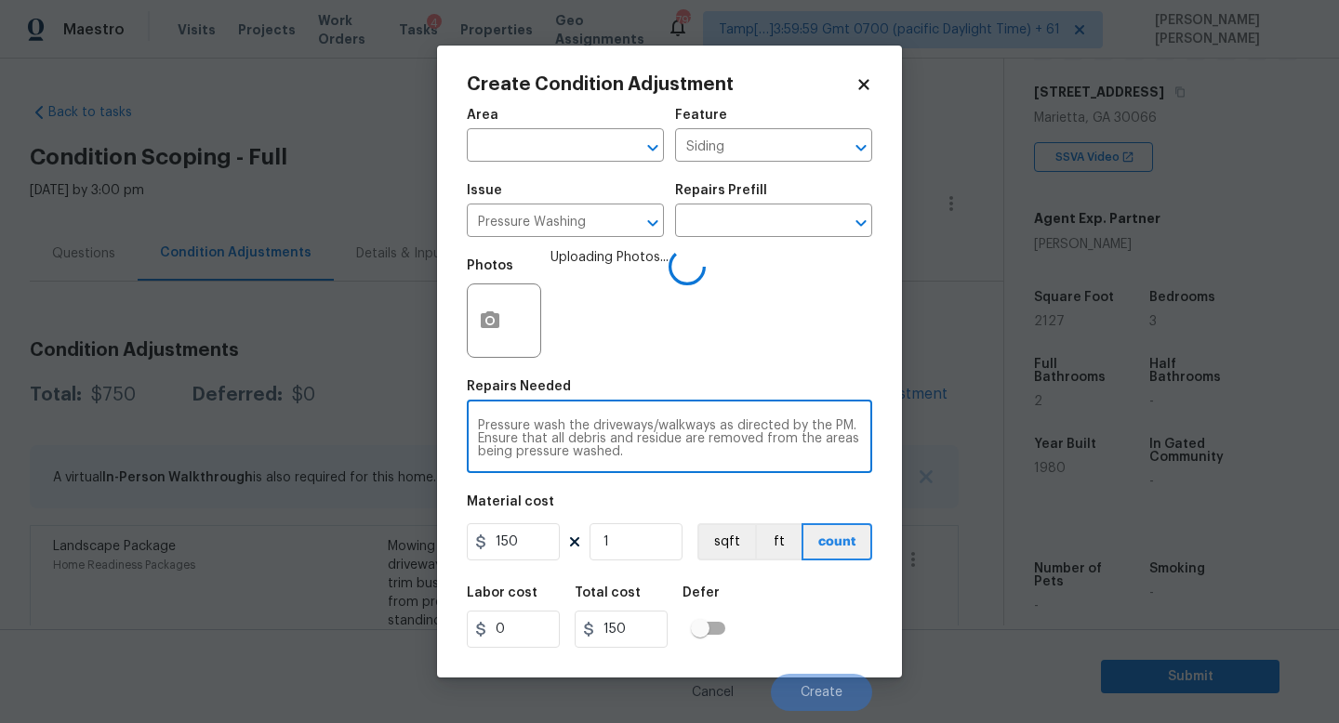
click at [666, 453] on textarea "Pressure wash the driveways/walkways as directed by the PM. Ensure that all deb…" at bounding box center [669, 438] width 383 height 39
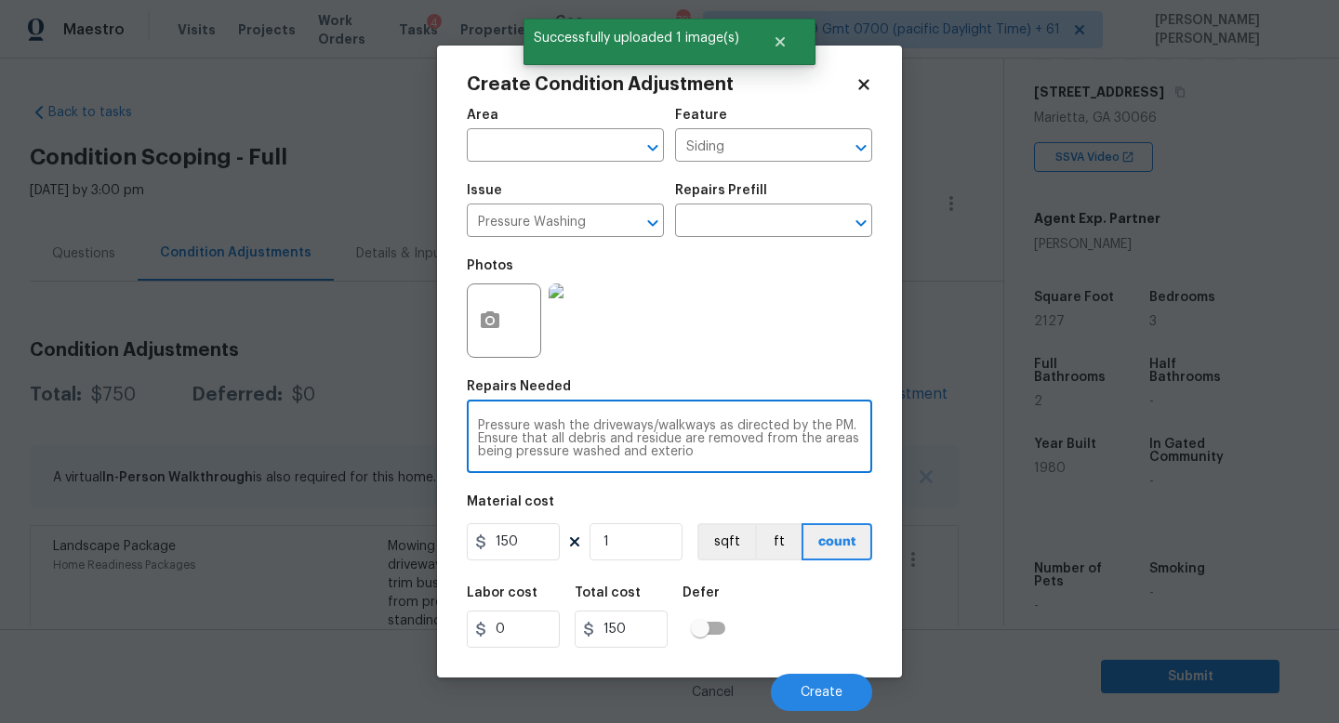
type textarea "Pressure wash the driveways/walkways as directed by the PM. Ensure that all deb…"
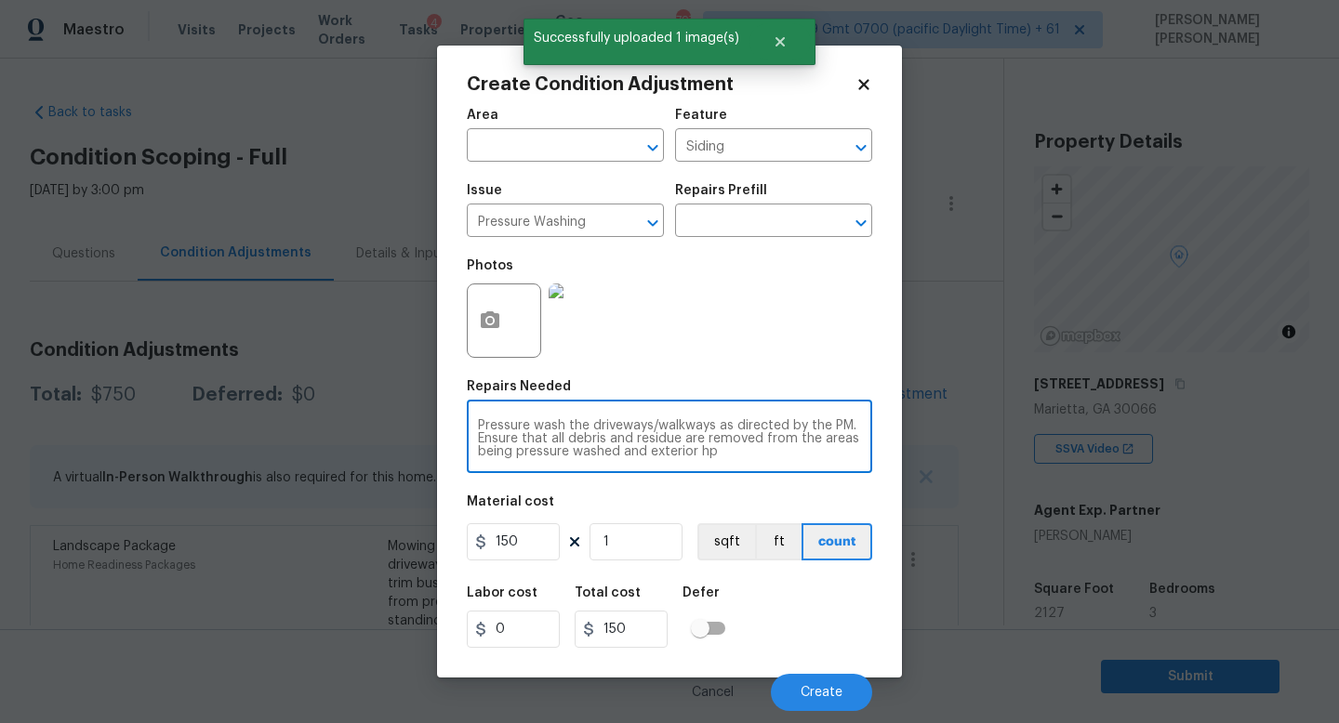
scroll to position [292, 0]
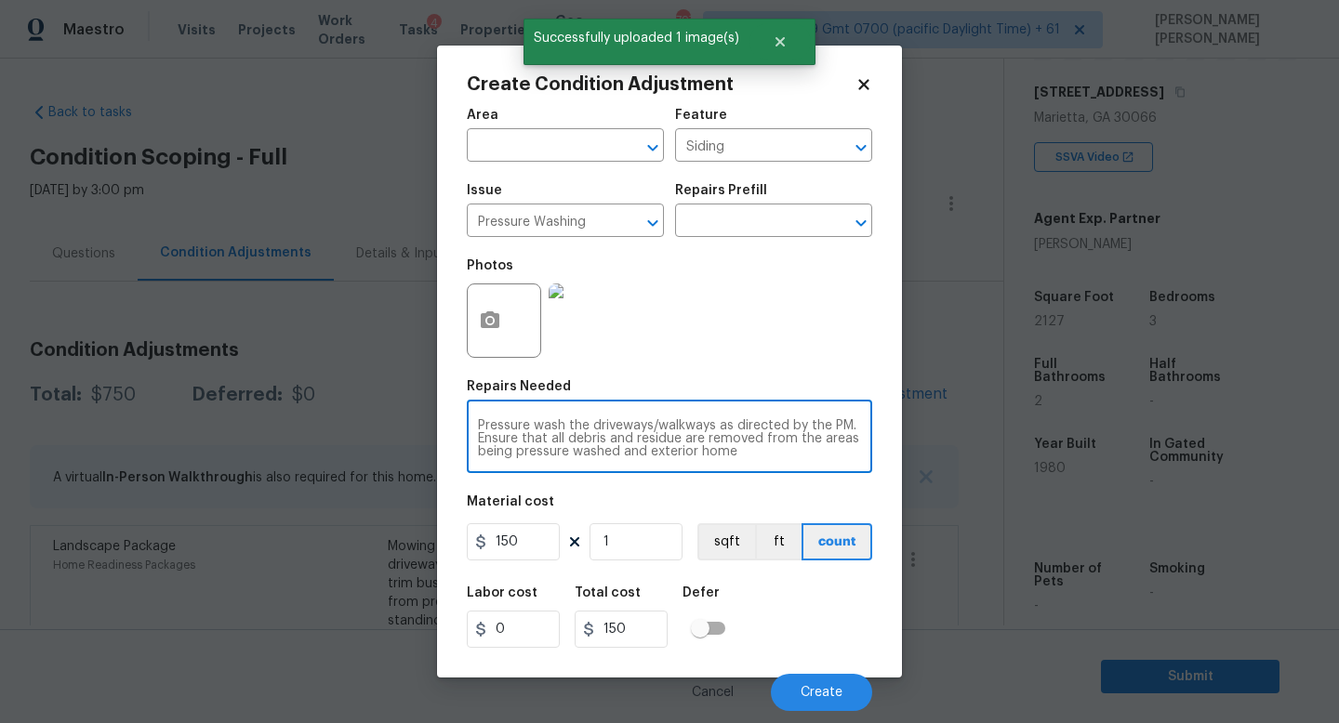
type textarea "Pressure wash the driveways/walkways as directed by the PM. Ensure that all deb…"
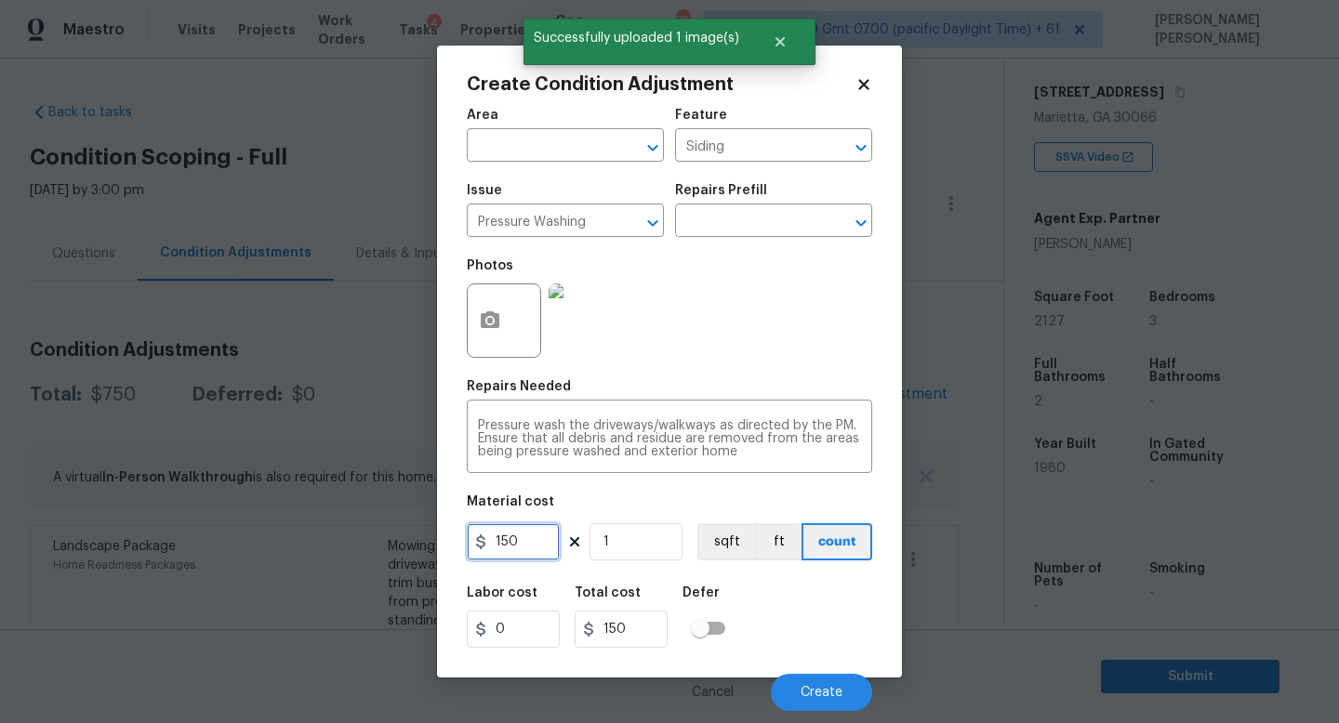
drag, startPoint x: 535, startPoint y: 545, endPoint x: 296, endPoint y: 535, distance: 240.0
click at [296, 535] on div "Create Condition Adjustment Area ​ Feature Siding ​ Issue Pressure Washing ​ Re…" at bounding box center [669, 361] width 1339 height 723
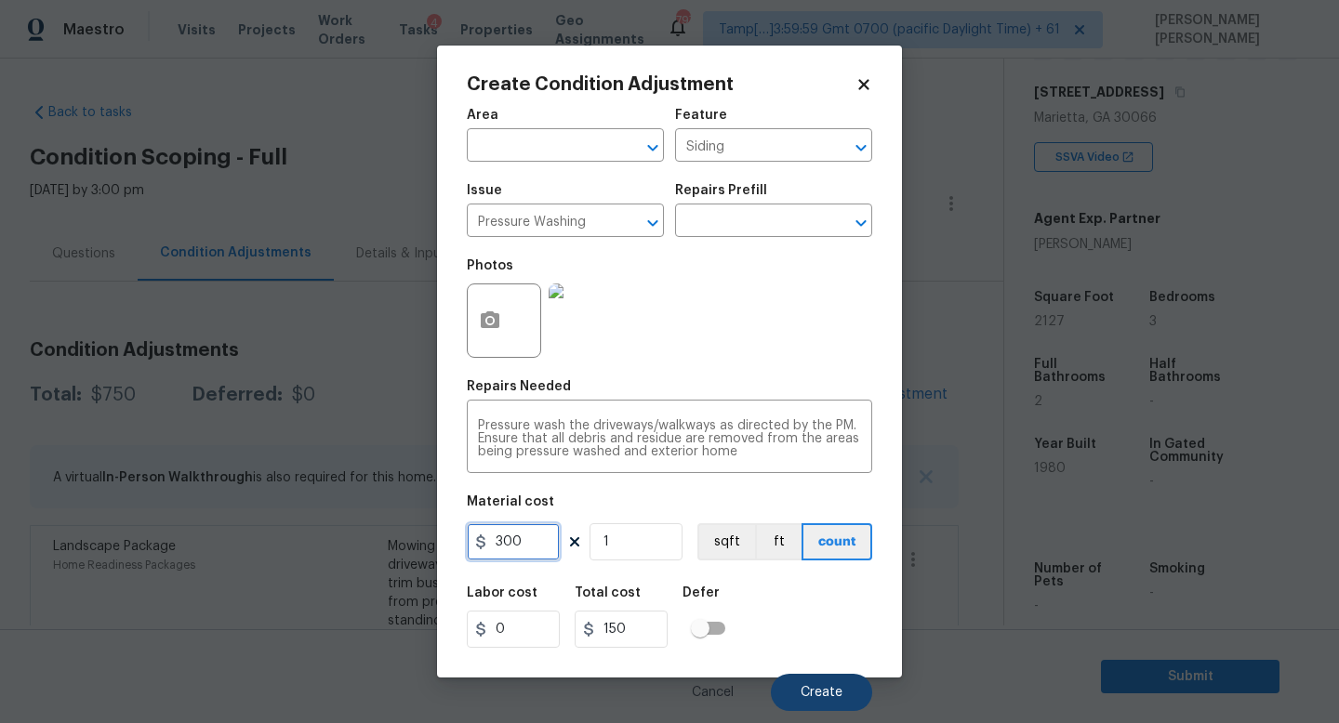
type input "300"
click at [823, 691] on span "Create" at bounding box center [821, 693] width 42 height 14
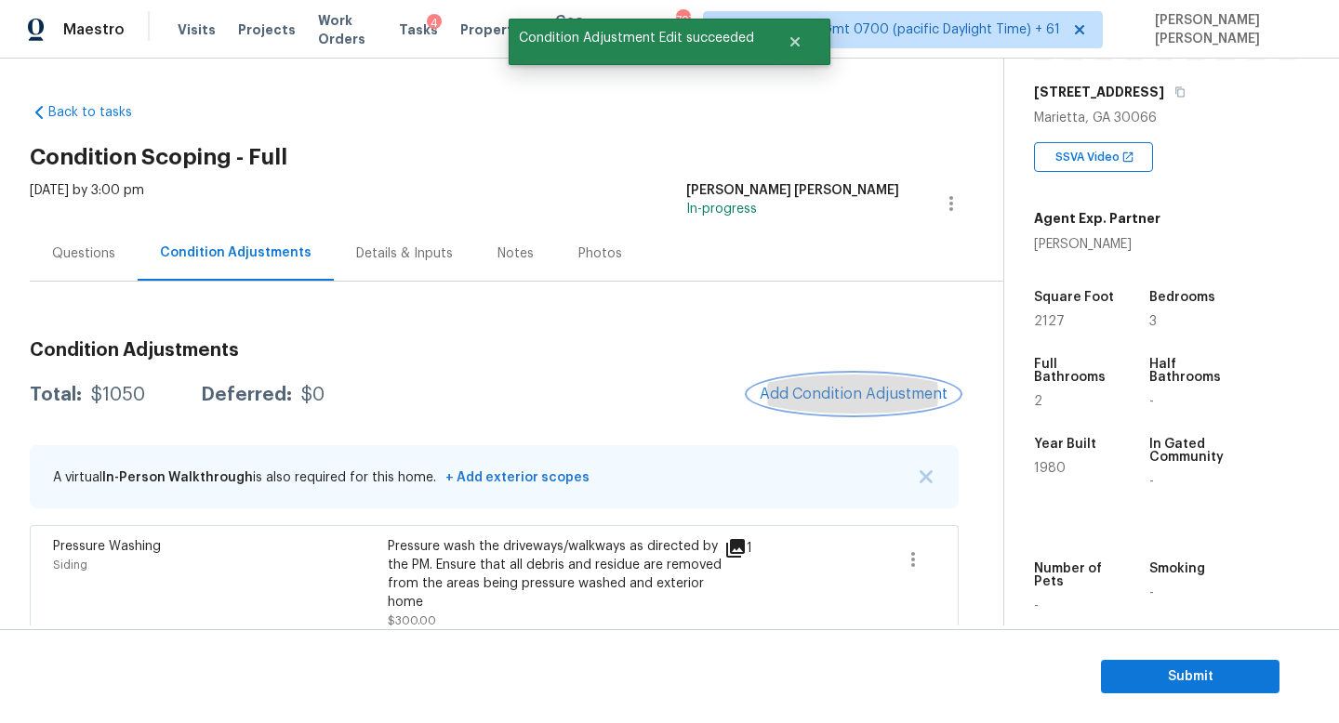
click at [841, 401] on span "Add Condition Adjustment" at bounding box center [853, 394] width 188 height 17
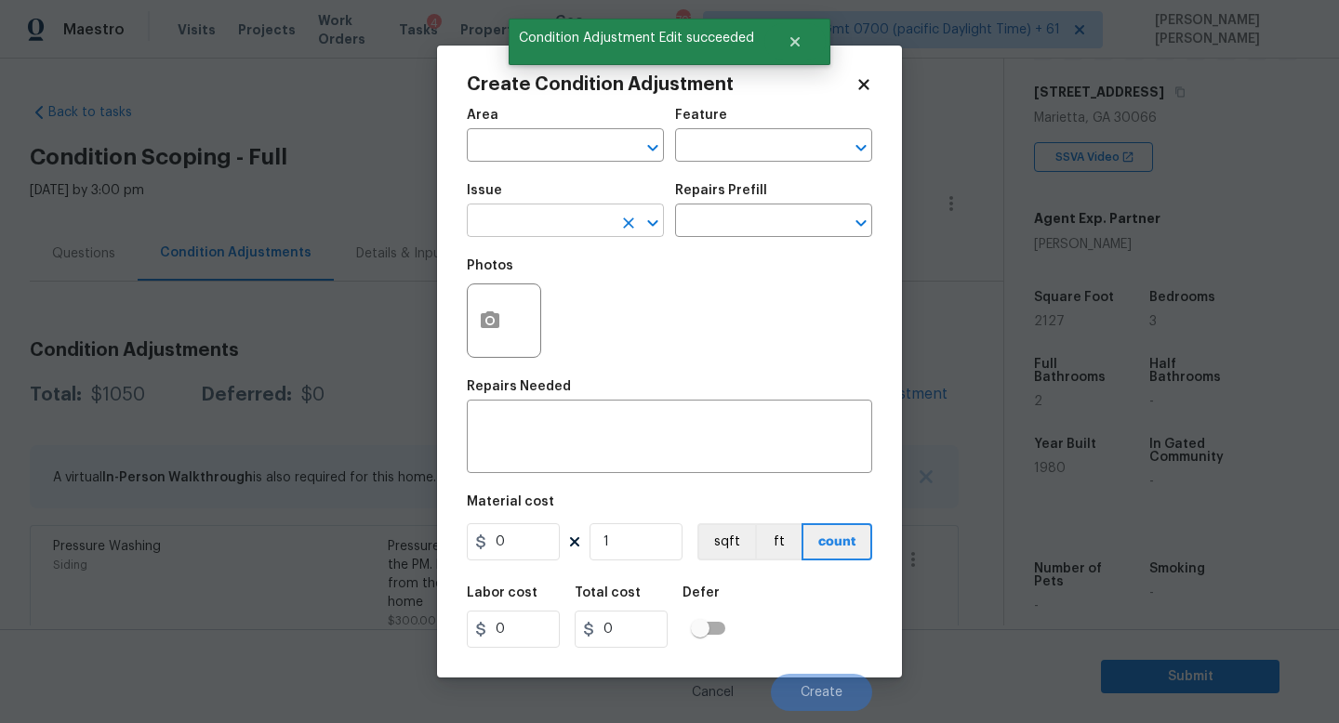
click at [519, 235] on input "text" at bounding box center [539, 222] width 145 height 29
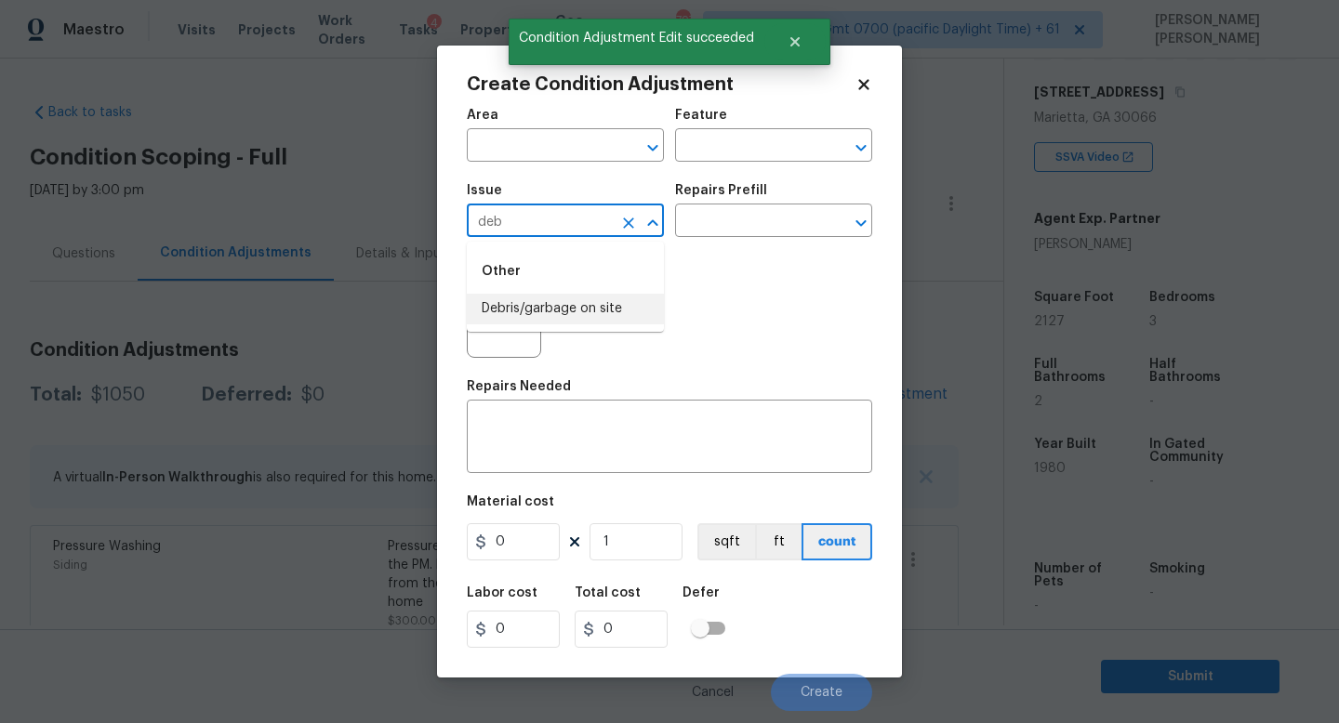
click at [520, 303] on li "Debris/garbage on site" at bounding box center [565, 309] width 197 height 31
type input "Debris/garbage on site"
click at [770, 229] on input "text" at bounding box center [747, 222] width 145 height 29
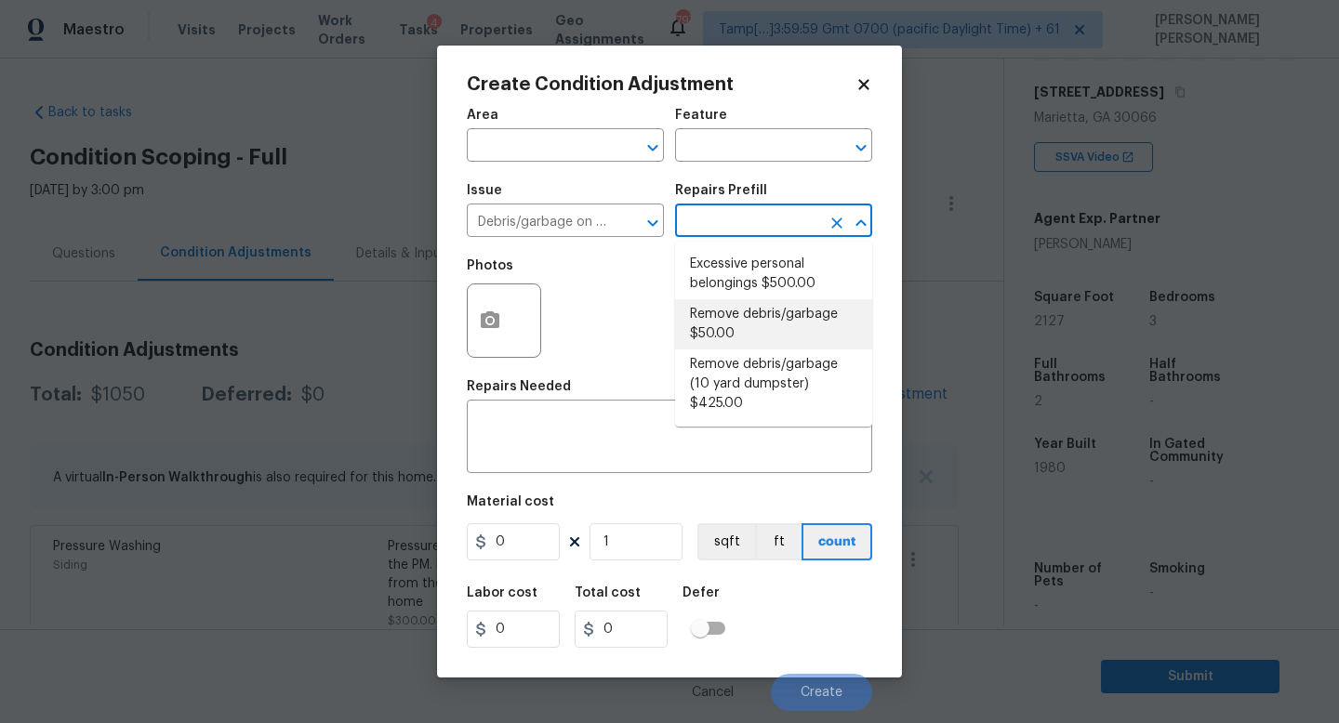
click at [783, 323] on li "Remove debris/garbage $50.00" at bounding box center [773, 324] width 197 height 50
type textarea "Remove, haul off, and properly dispose of any debris left by seller to offsite …"
type input "50"
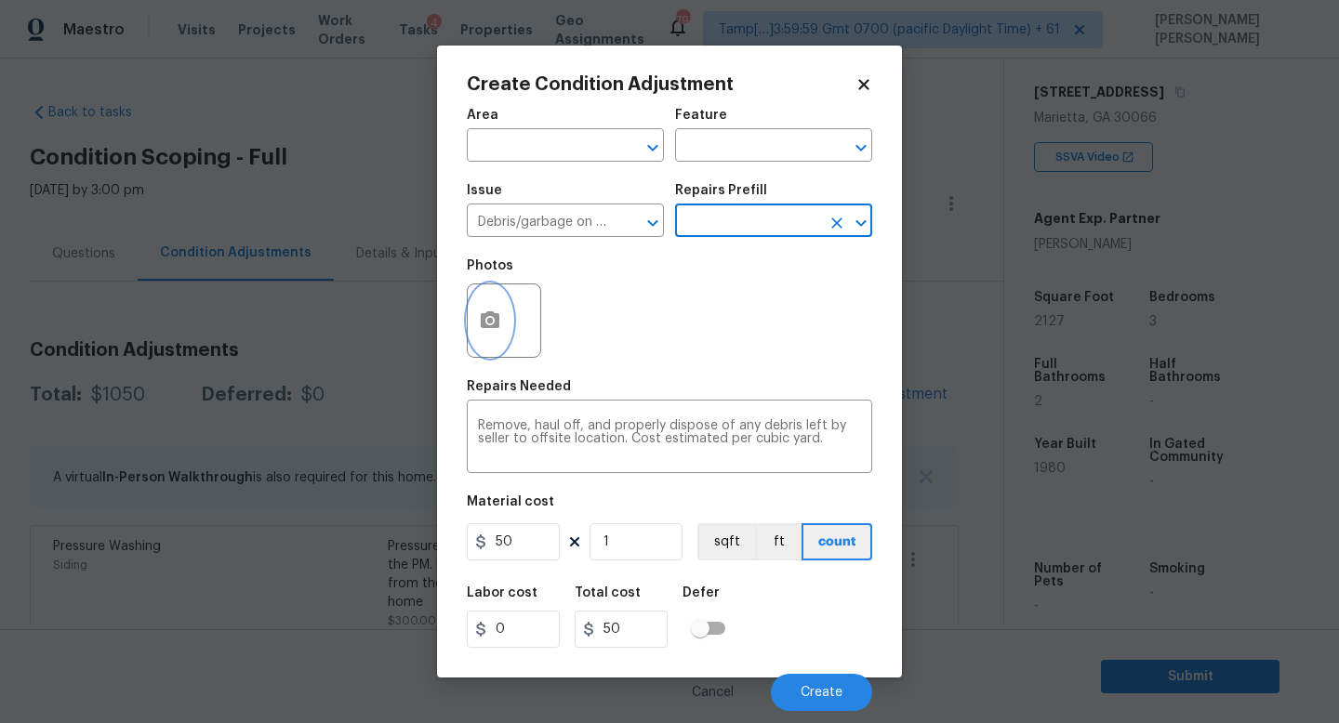
click at [479, 305] on button "button" at bounding box center [490, 320] width 45 height 73
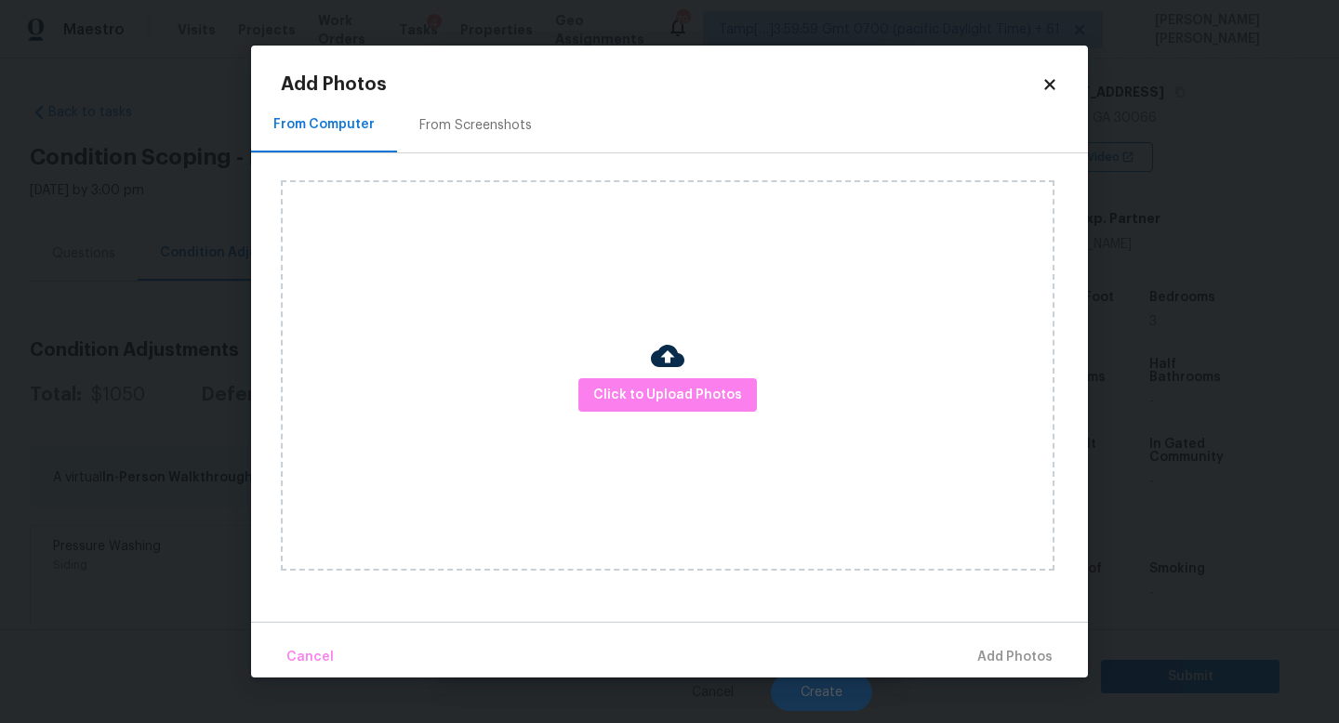
click at [614, 371] on div "Click to Upload Photos" at bounding box center [667, 375] width 773 height 390
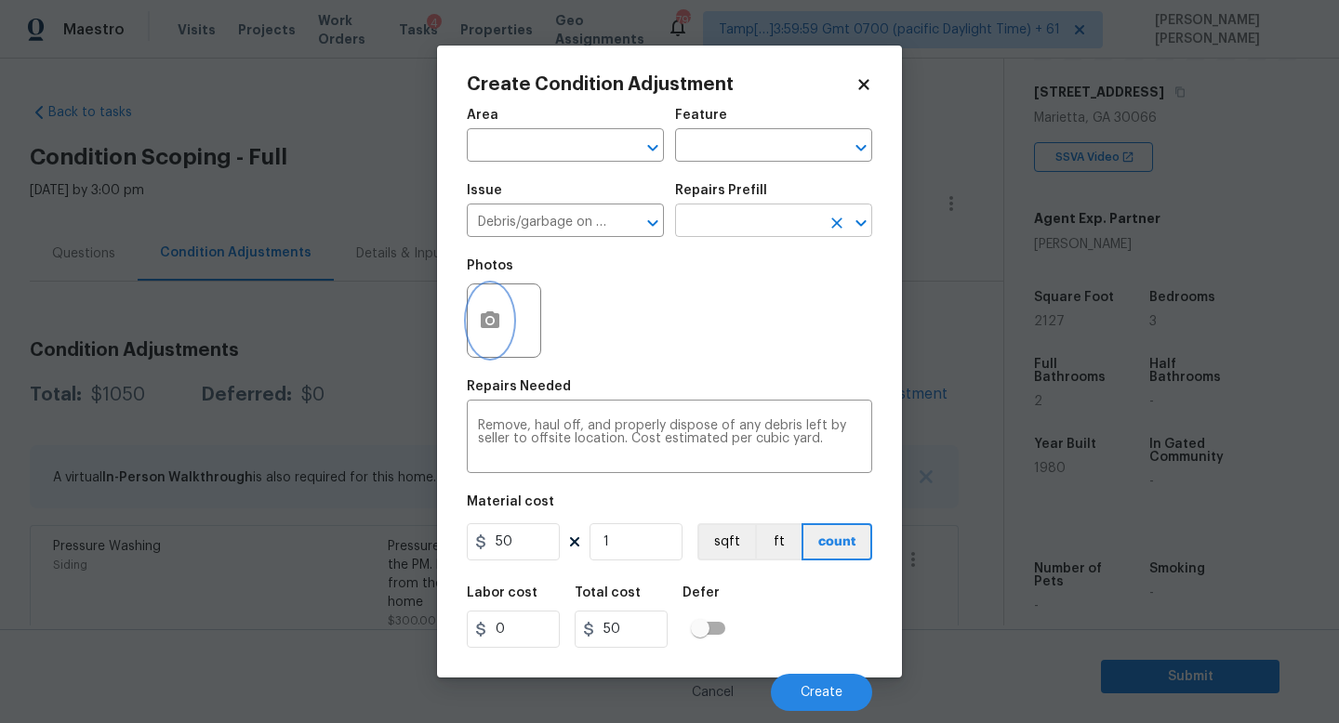
drag, startPoint x: 165, startPoint y: 294, endPoint x: 680, endPoint y: 231, distance: 518.8
click at [635, 225] on icon "Clear" at bounding box center [628, 223] width 19 height 19
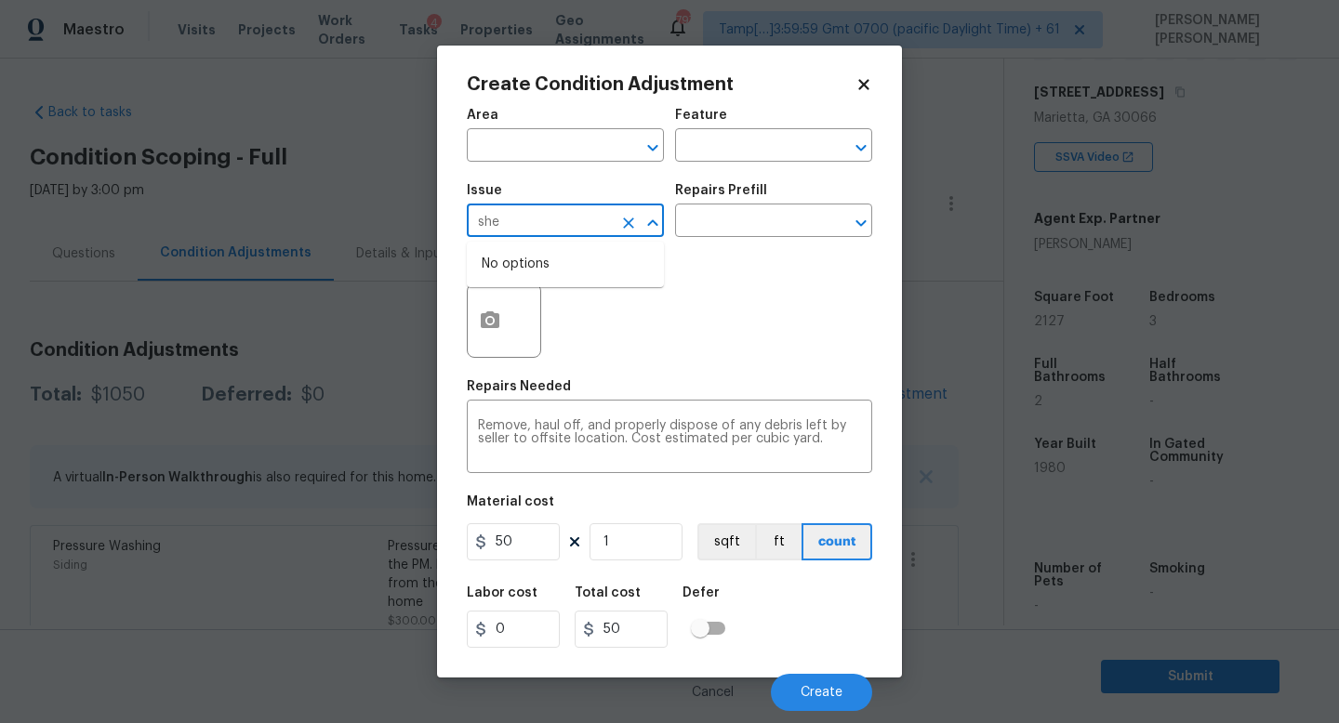
type input "shed"
click at [608, 346] on li "Demo Exterior" at bounding box center [565, 339] width 197 height 31
type input "Demo Exterior"
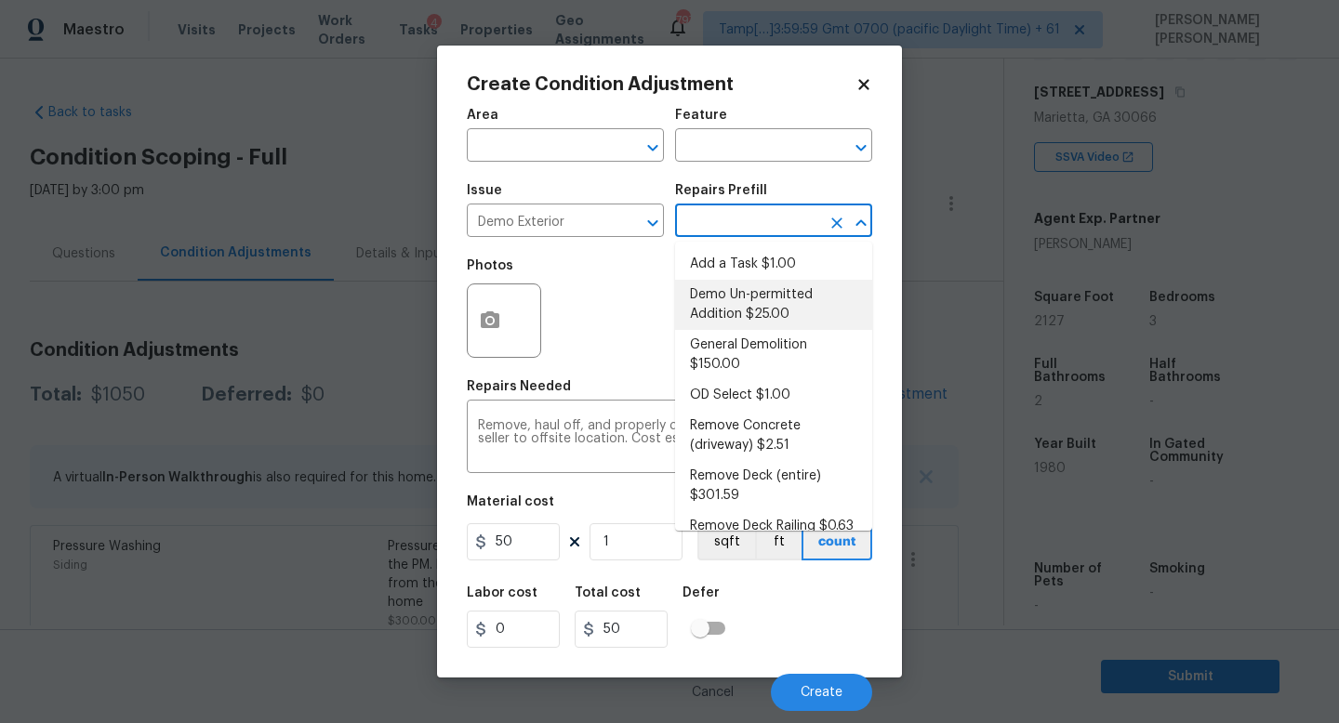
click at [762, 231] on input "text" at bounding box center [747, 222] width 145 height 29
click at [775, 287] on li "Demo Un-permitted Addition $25.00" at bounding box center [773, 305] width 197 height 50
type input "Demolition"
type textarea "Demolish, Remove and terminate utilities of unpermitted structure. Return struc…"
type input "25"
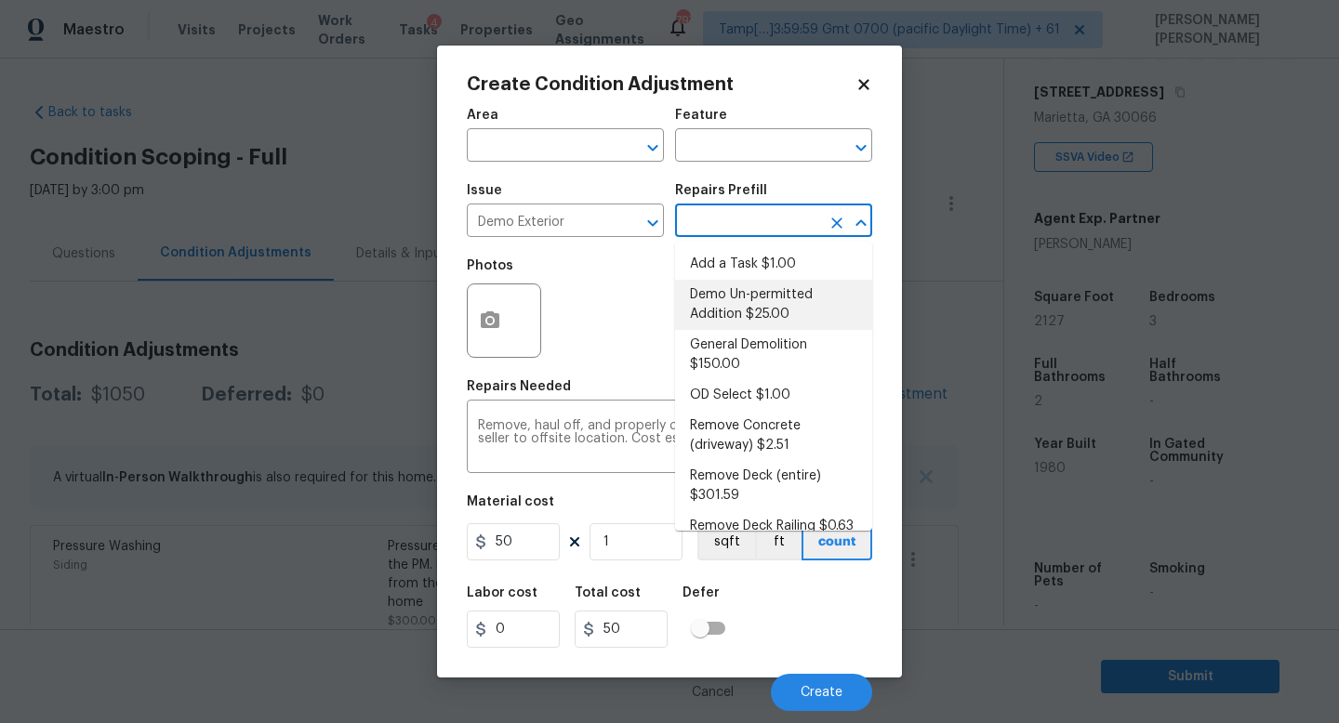
type input "25"
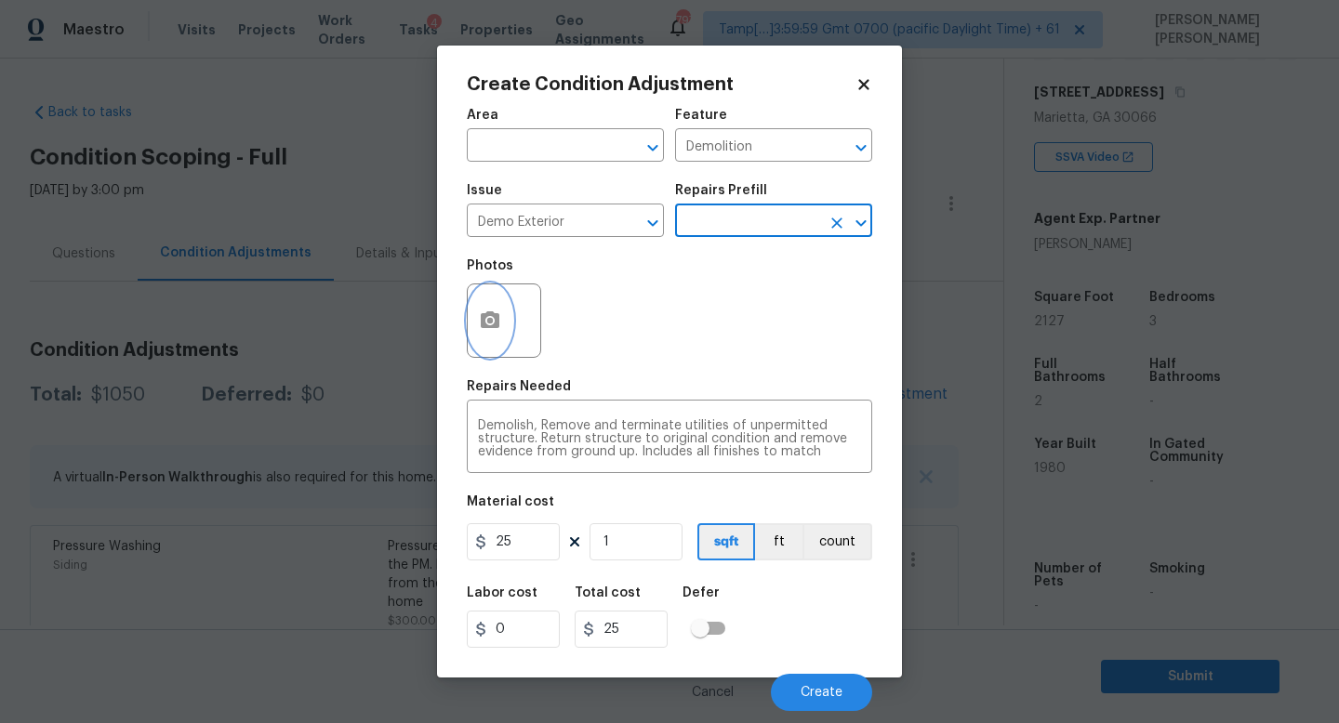
click at [479, 320] on icon "button" at bounding box center [490, 321] width 22 height 22
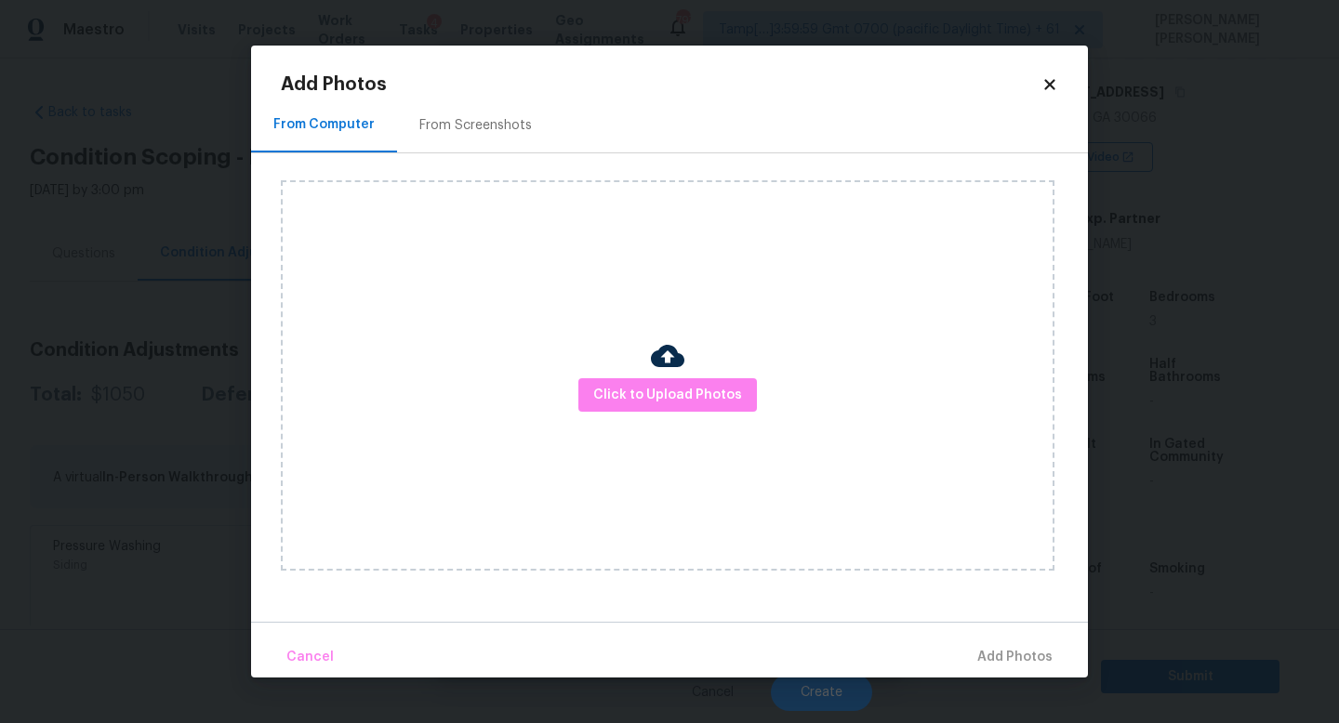
click at [688, 372] on div "Click to Upload Photos" at bounding box center [667, 375] width 773 height 390
click at [684, 397] on span "Click to Upload Photos" at bounding box center [667, 395] width 149 height 23
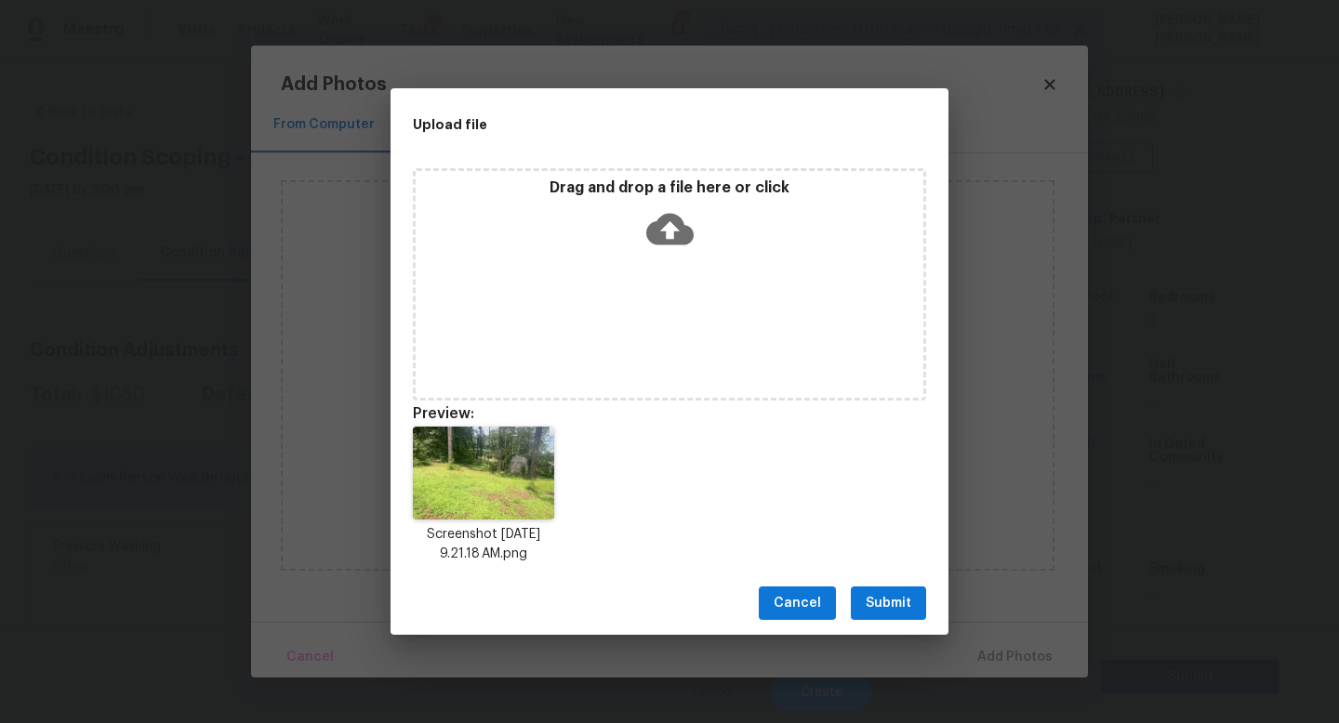
click at [883, 597] on span "Submit" at bounding box center [888, 603] width 46 height 23
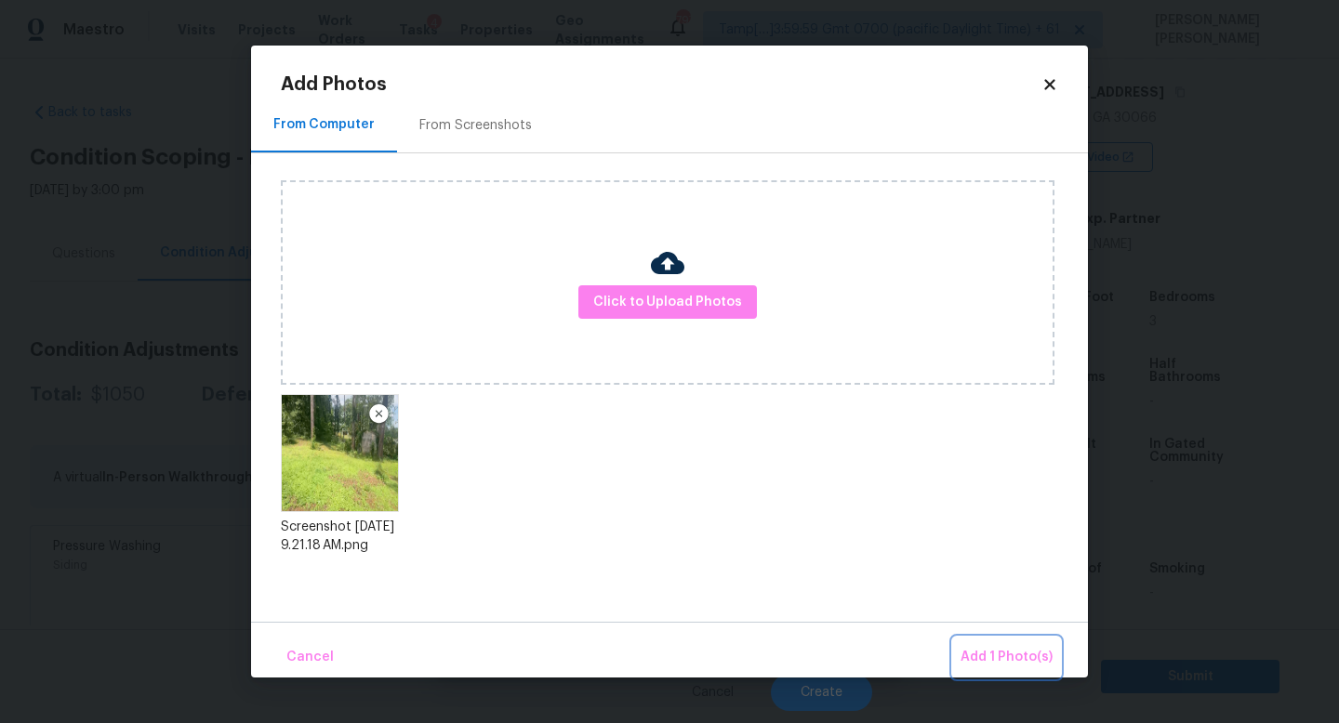
click at [1043, 658] on span "Add 1 Photo(s)" at bounding box center [1006, 657] width 92 height 23
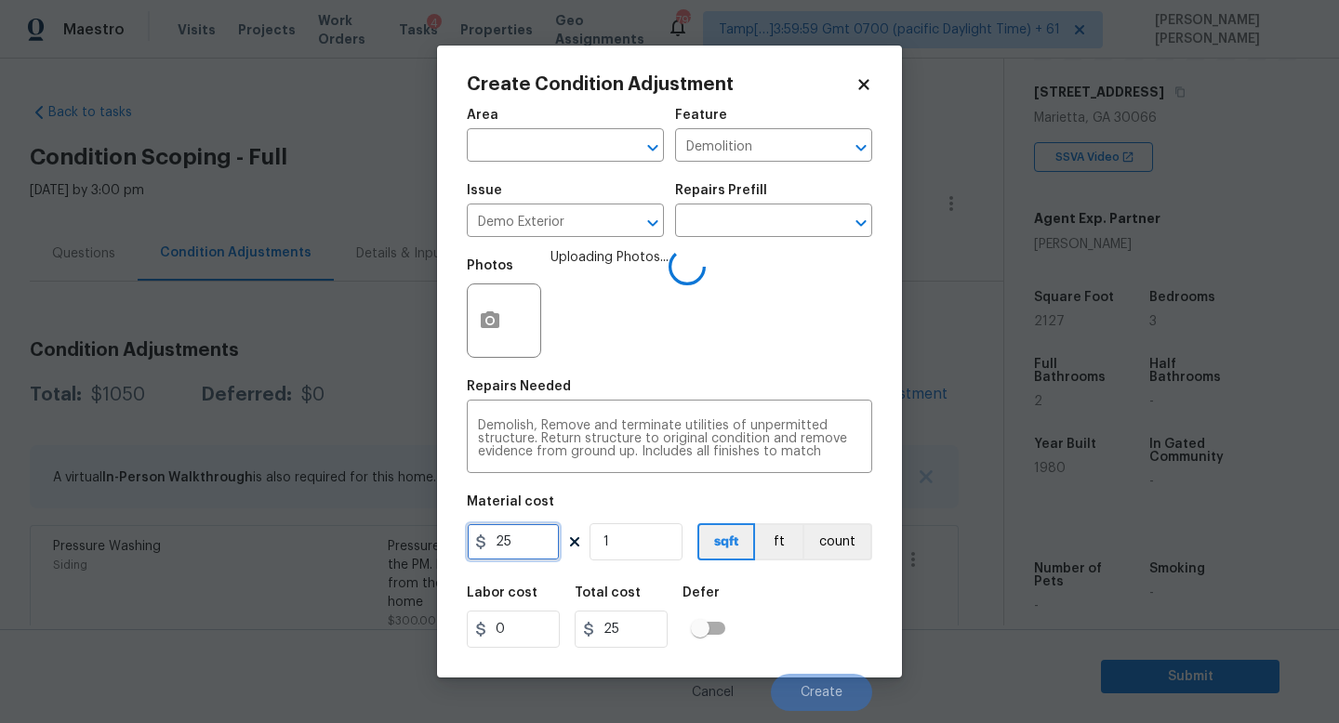
drag, startPoint x: 516, startPoint y: 550, endPoint x: 276, endPoint y: 550, distance: 239.8
click at [280, 550] on div "Create Condition Adjustment Area ​ Feature Demolition ​ Issue Demo Exterior ​ R…" at bounding box center [669, 361] width 1339 height 723
type input "500"
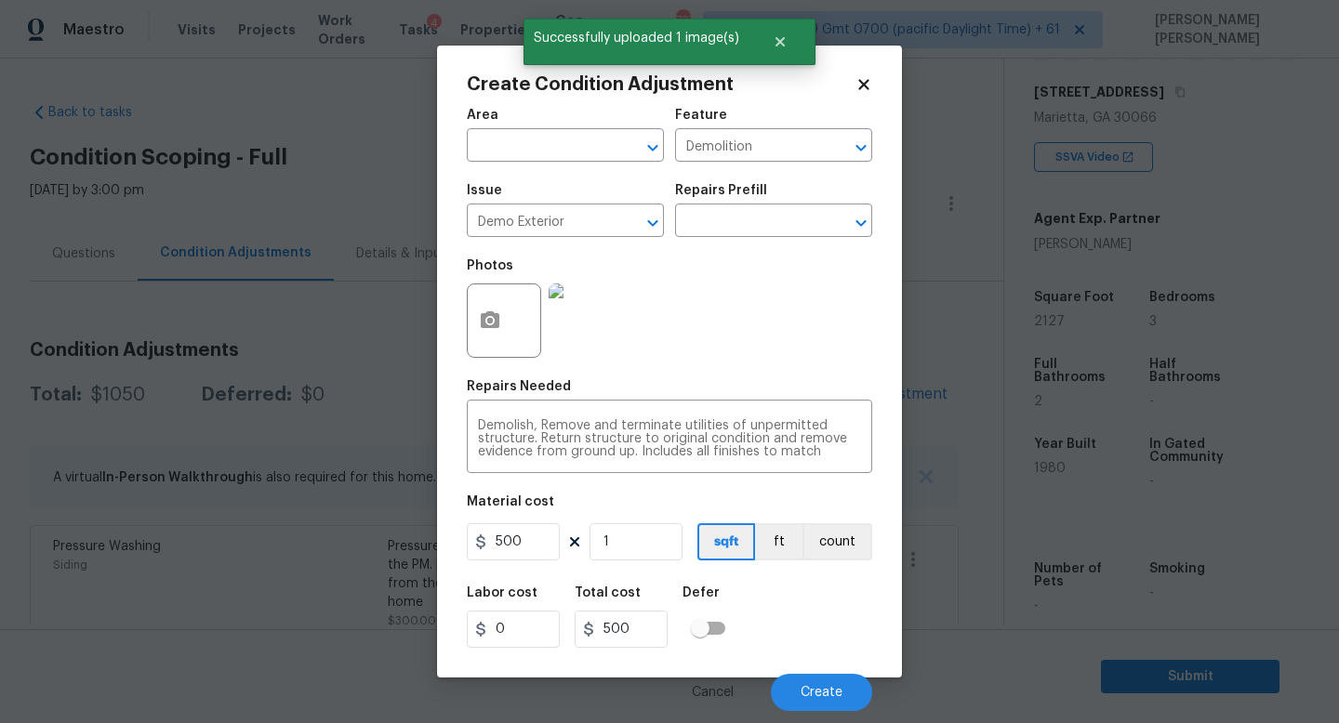
click at [795, 624] on div "Labor cost 0 Total cost 500 Defer" at bounding box center [669, 617] width 405 height 84
click at [809, 688] on span "Create" at bounding box center [821, 693] width 42 height 14
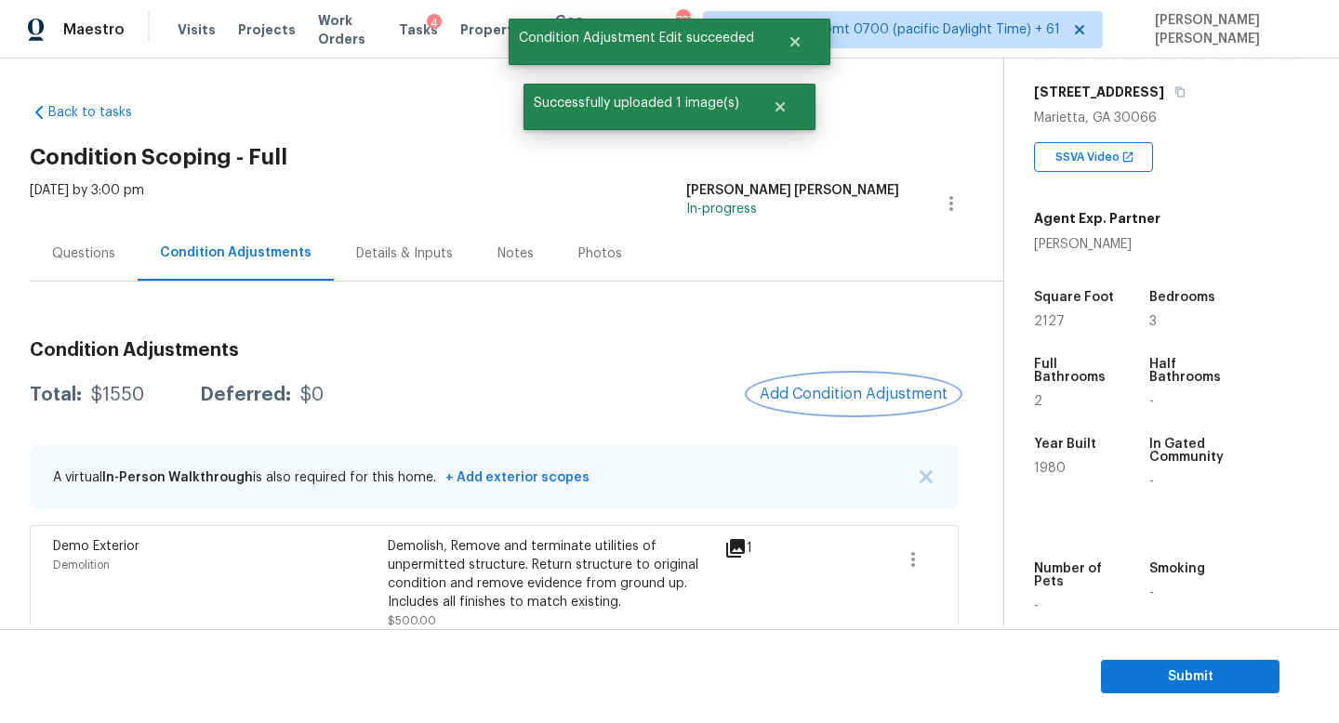
click at [843, 389] on span "Add Condition Adjustment" at bounding box center [853, 394] width 188 height 17
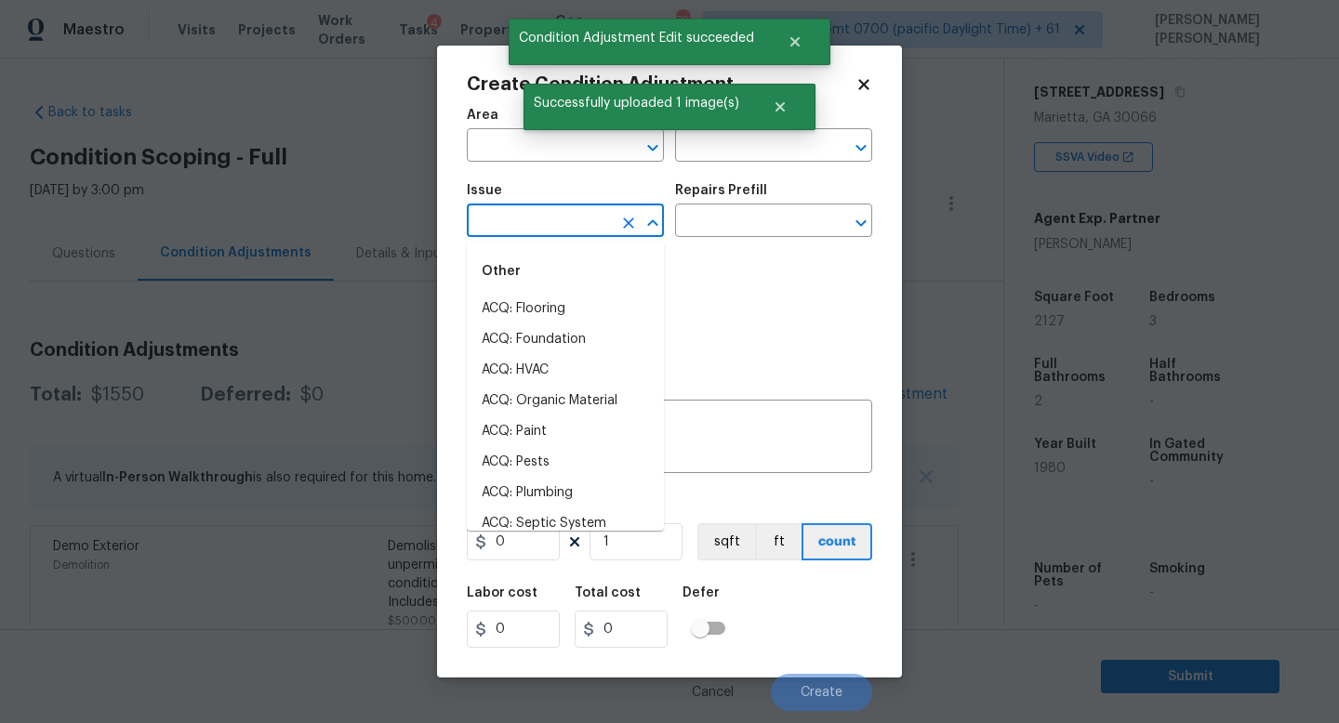
click at [502, 227] on input "text" at bounding box center [539, 222] width 145 height 29
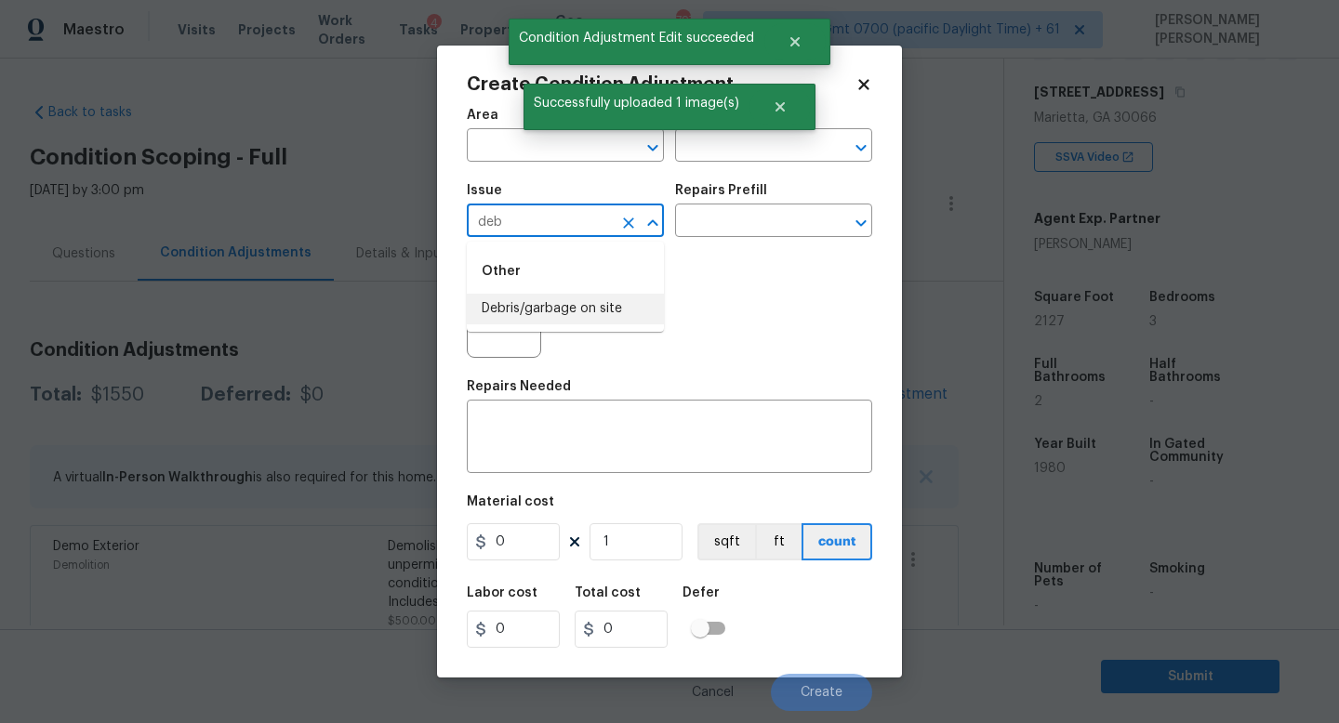
click at [540, 301] on li "Debris/garbage on site" at bounding box center [565, 309] width 197 height 31
type input "Debris/garbage on site"
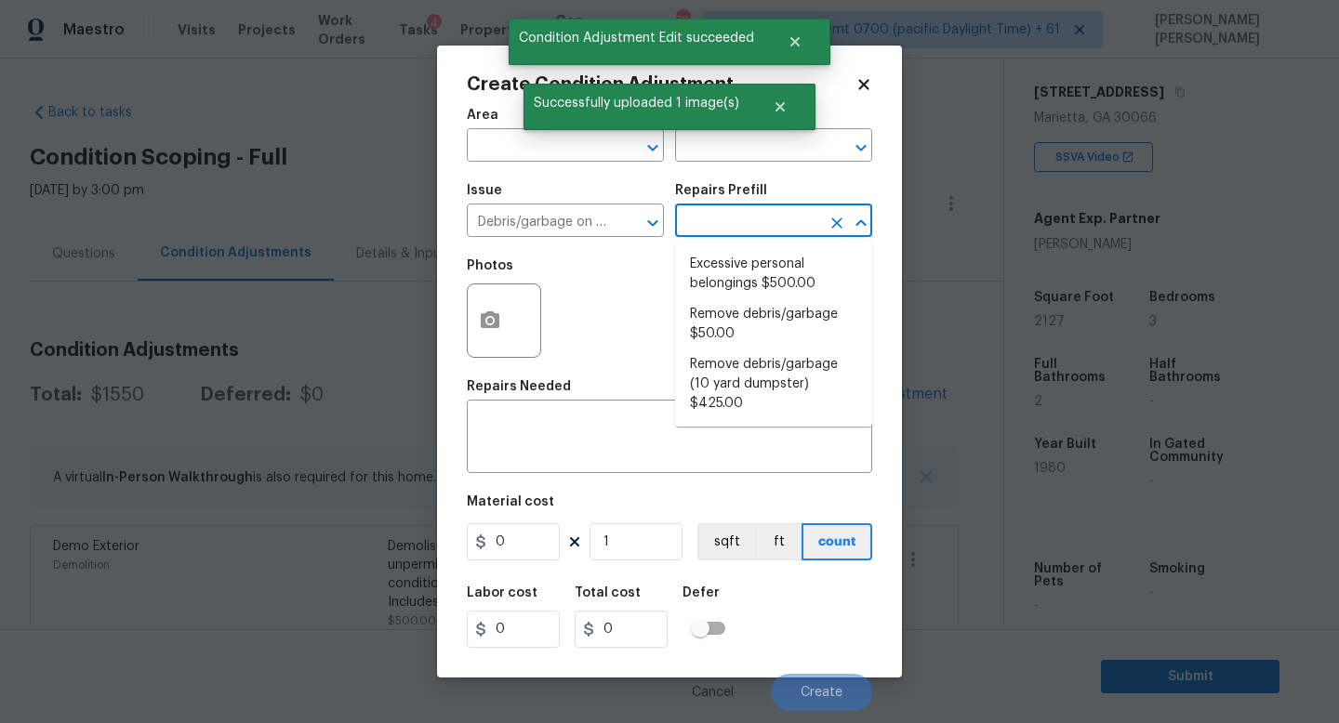
click at [732, 226] on input "text" at bounding box center [747, 222] width 145 height 29
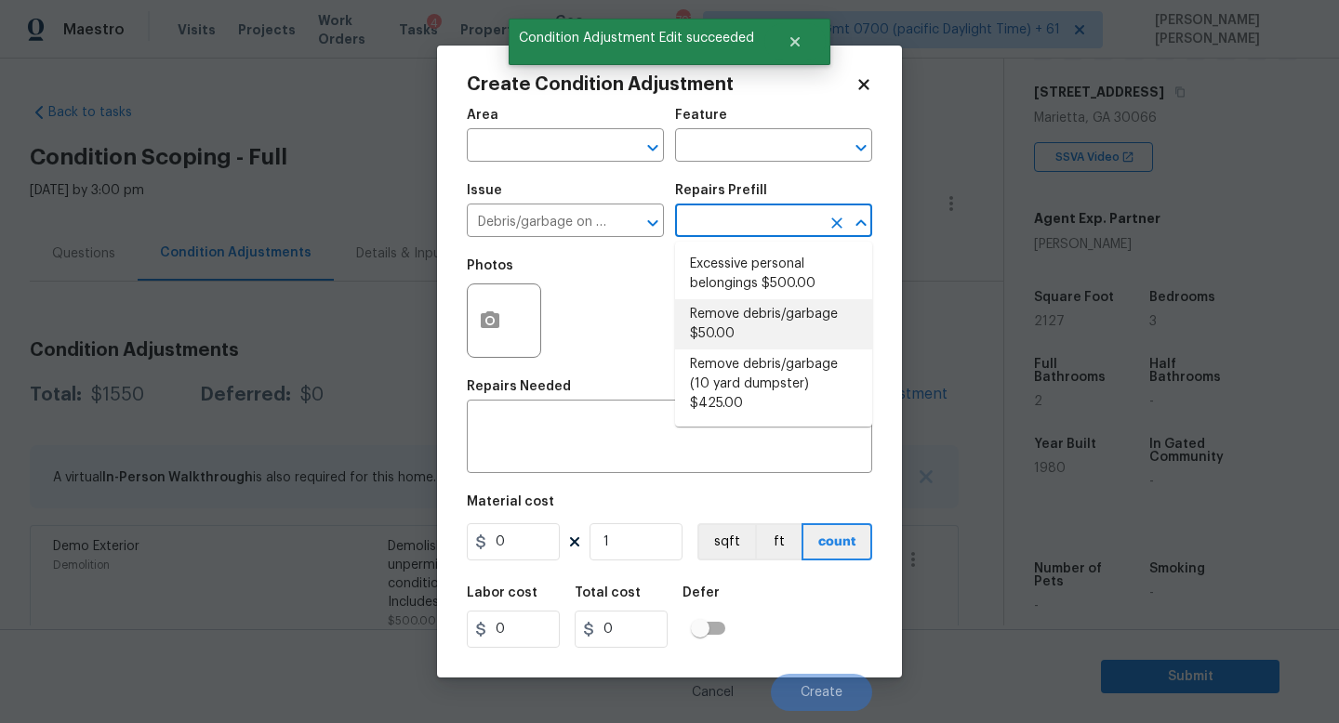
click at [768, 322] on li "Remove debris/garbage $50.00" at bounding box center [773, 324] width 197 height 50
type textarea "Remove, haul off, and properly dispose of any debris left by seller to offsite …"
type input "50"
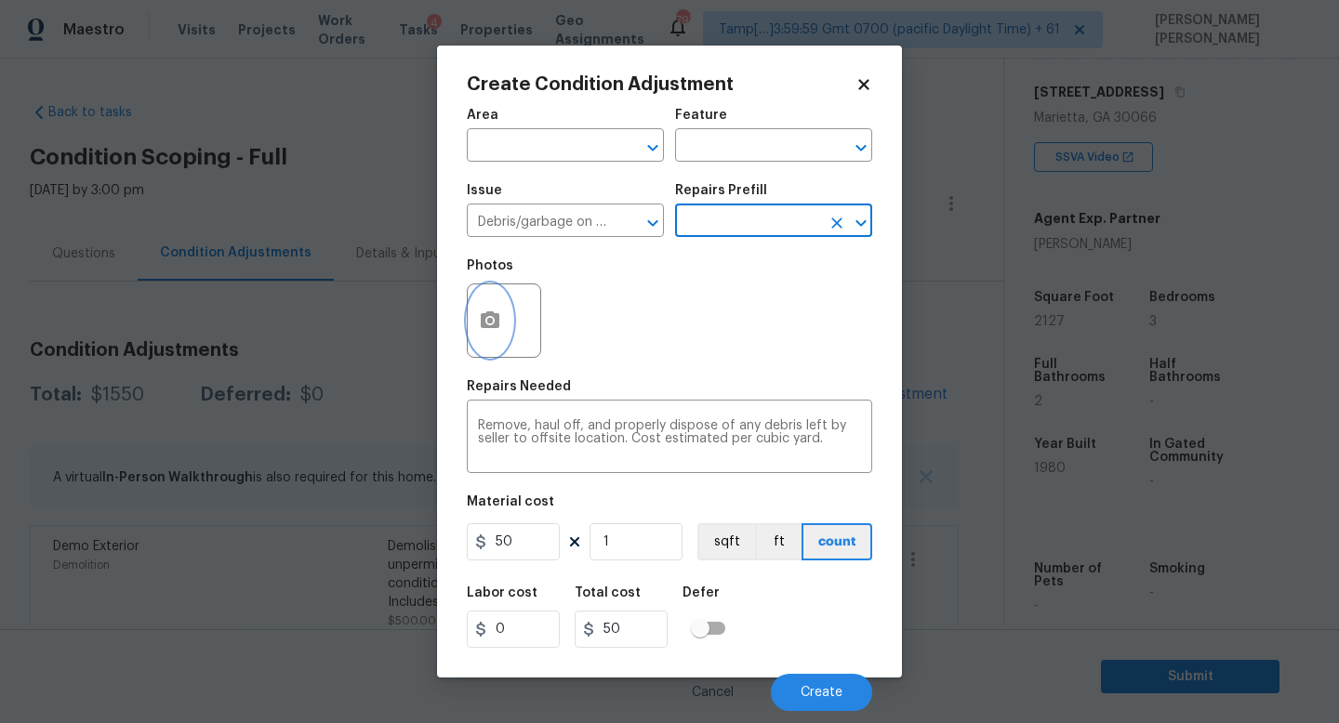
click at [499, 319] on icon "button" at bounding box center [490, 321] width 22 height 22
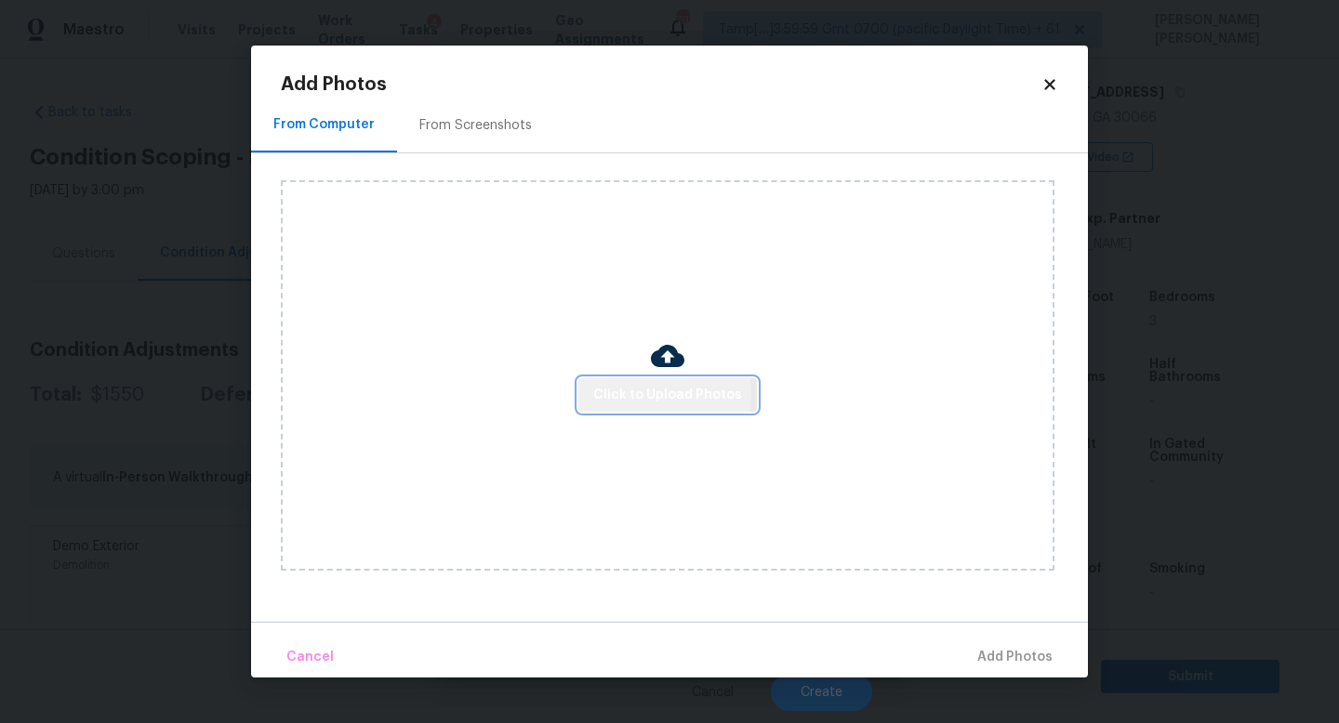
click at [642, 394] on span "Click to Upload Photos" at bounding box center [667, 395] width 149 height 23
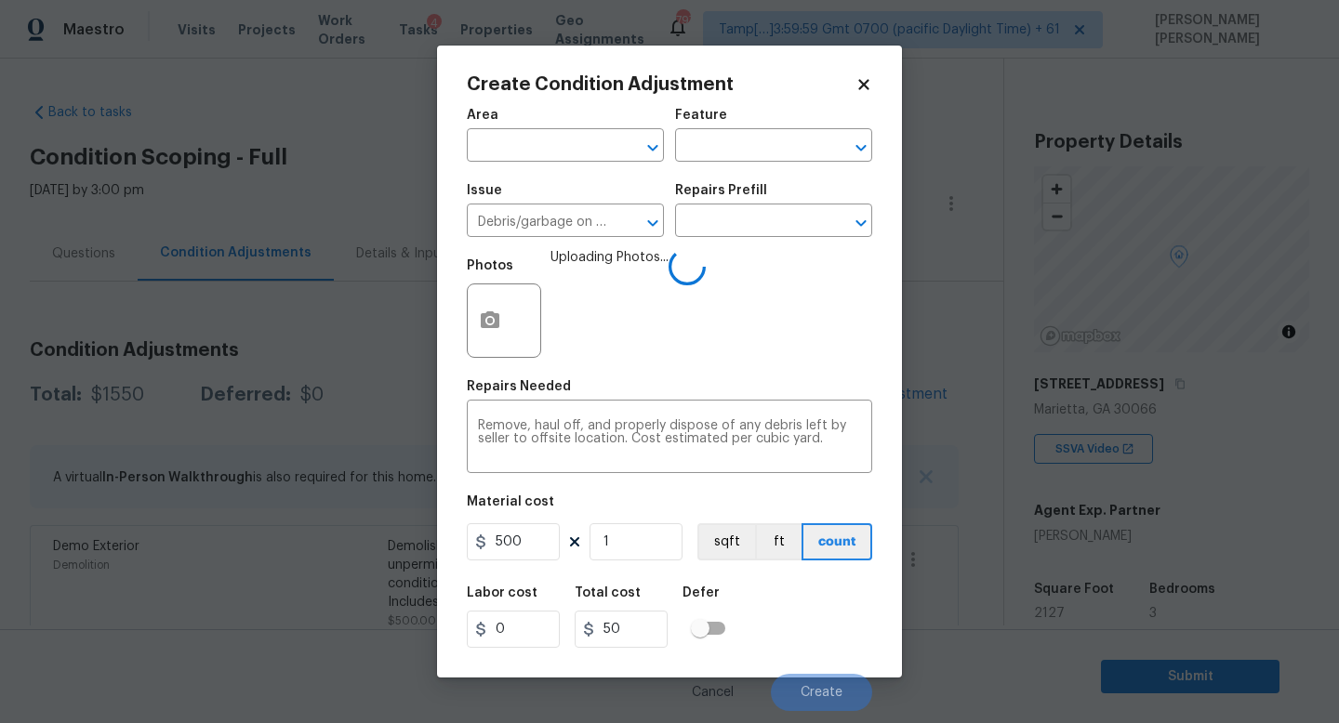
scroll to position [292, 0]
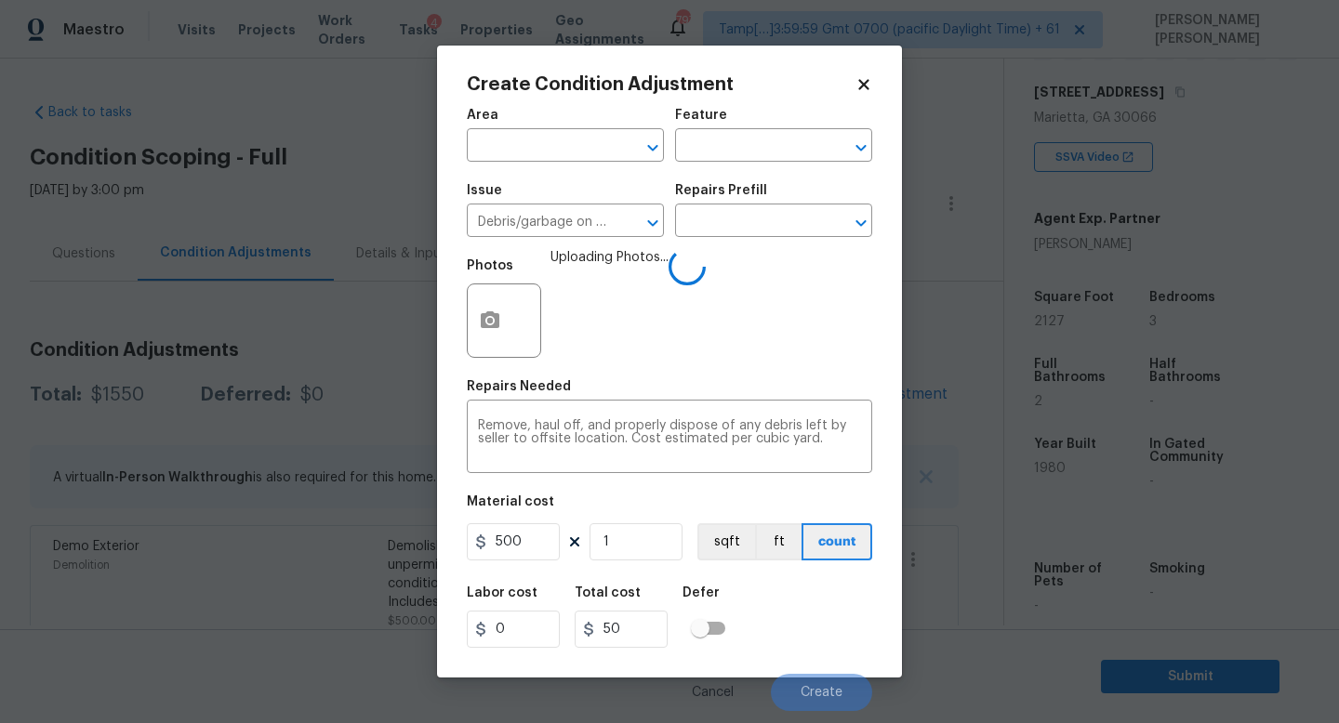
type input "500"
click at [761, 609] on div "Labor cost 0 Total cost 500 Defer" at bounding box center [669, 617] width 405 height 84
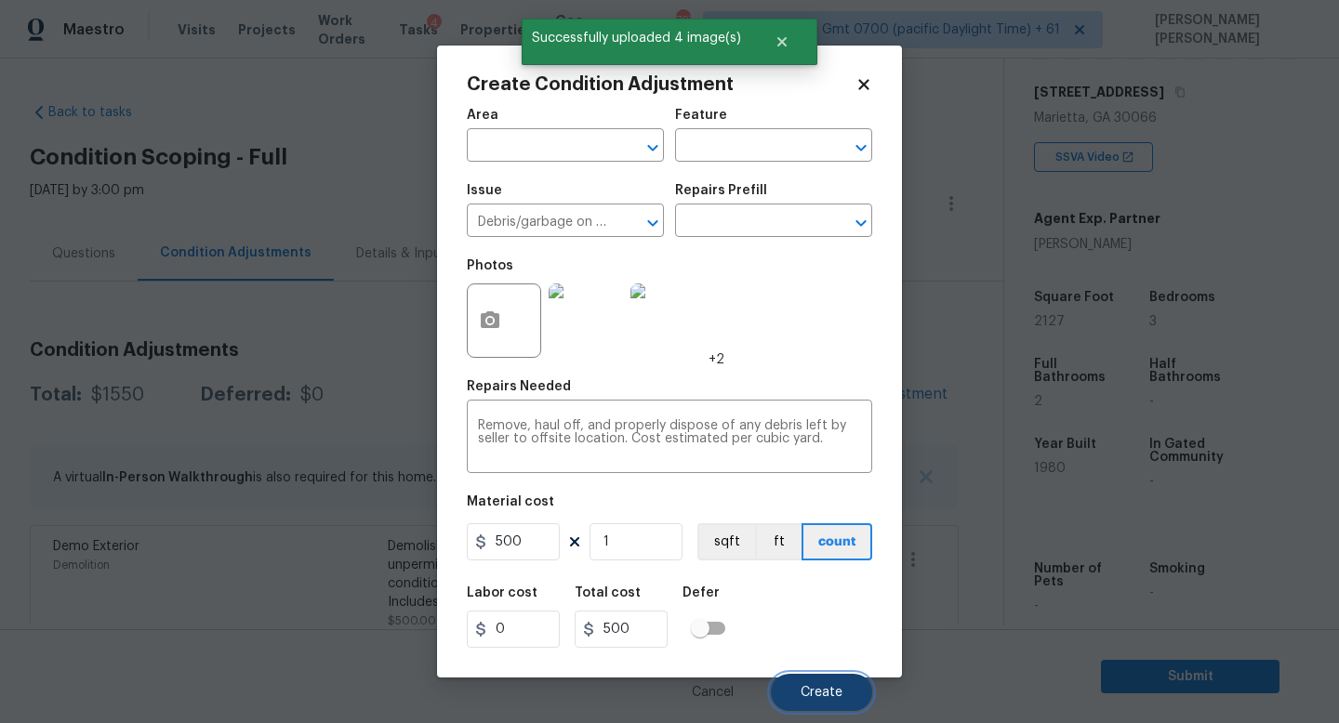
click at [835, 690] on span "Create" at bounding box center [821, 693] width 42 height 14
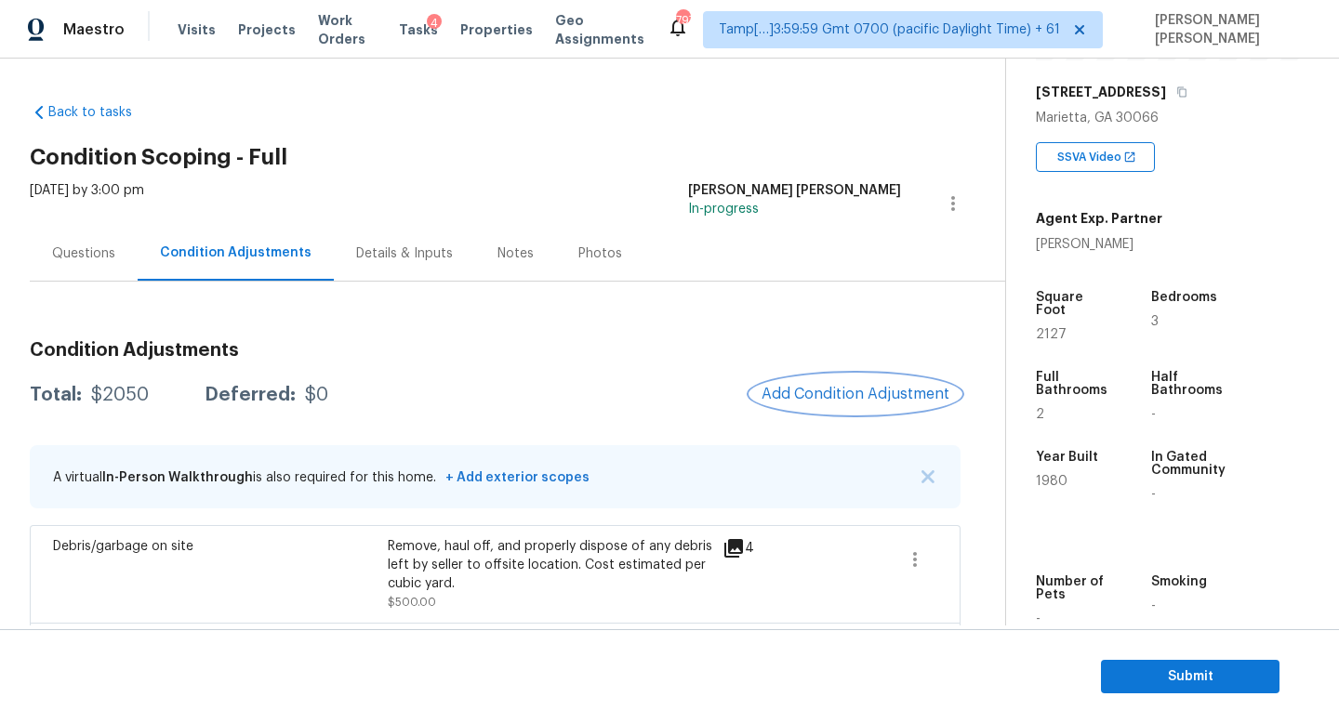
click at [886, 392] on span "Add Condition Adjustment" at bounding box center [855, 394] width 188 height 17
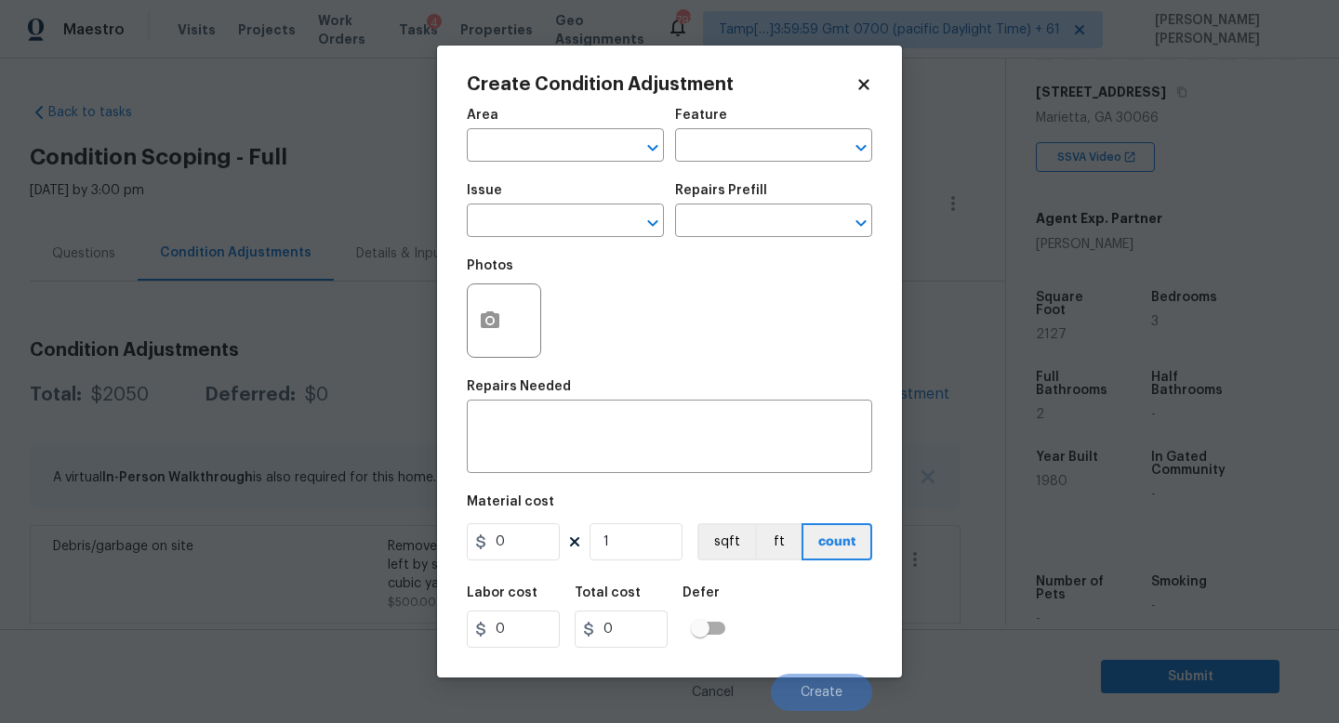
click at [569, 247] on span "Issue ​" at bounding box center [565, 210] width 197 height 75
click at [556, 242] on span "Issue ​" at bounding box center [565, 210] width 197 height 75
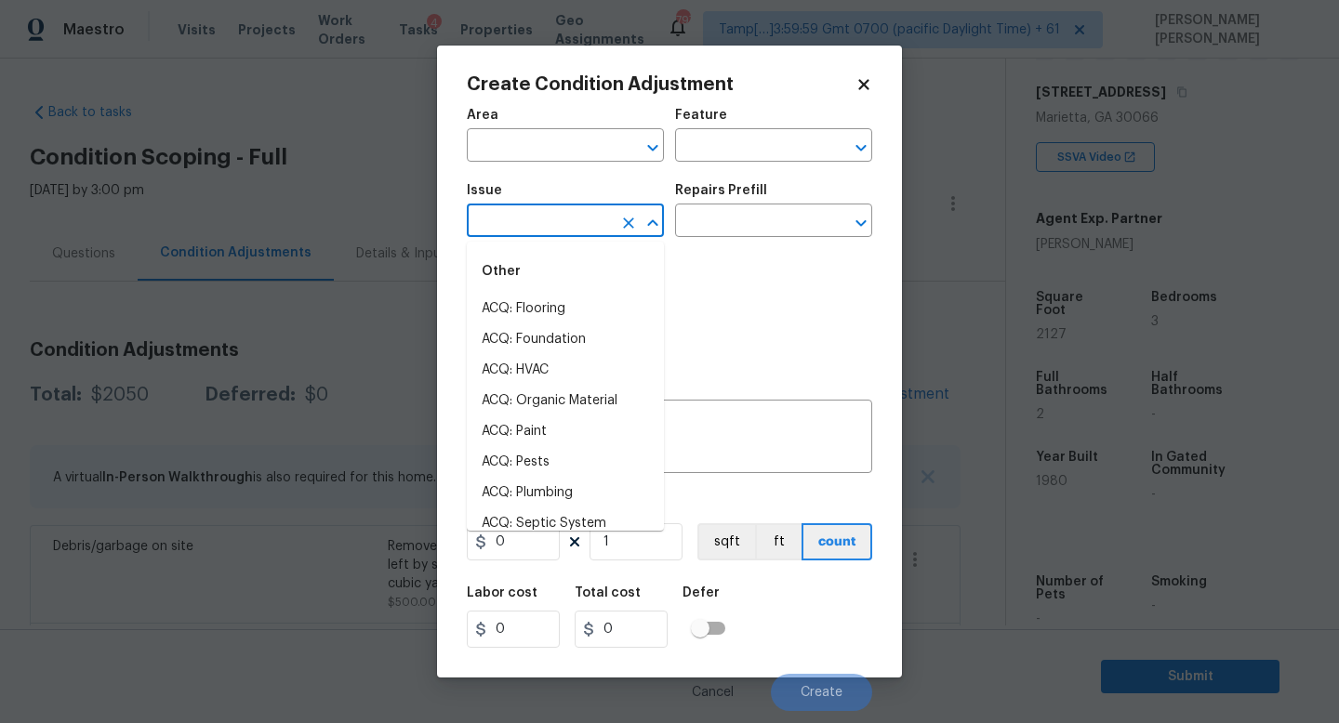
click at [528, 226] on input "text" at bounding box center [539, 222] width 145 height 29
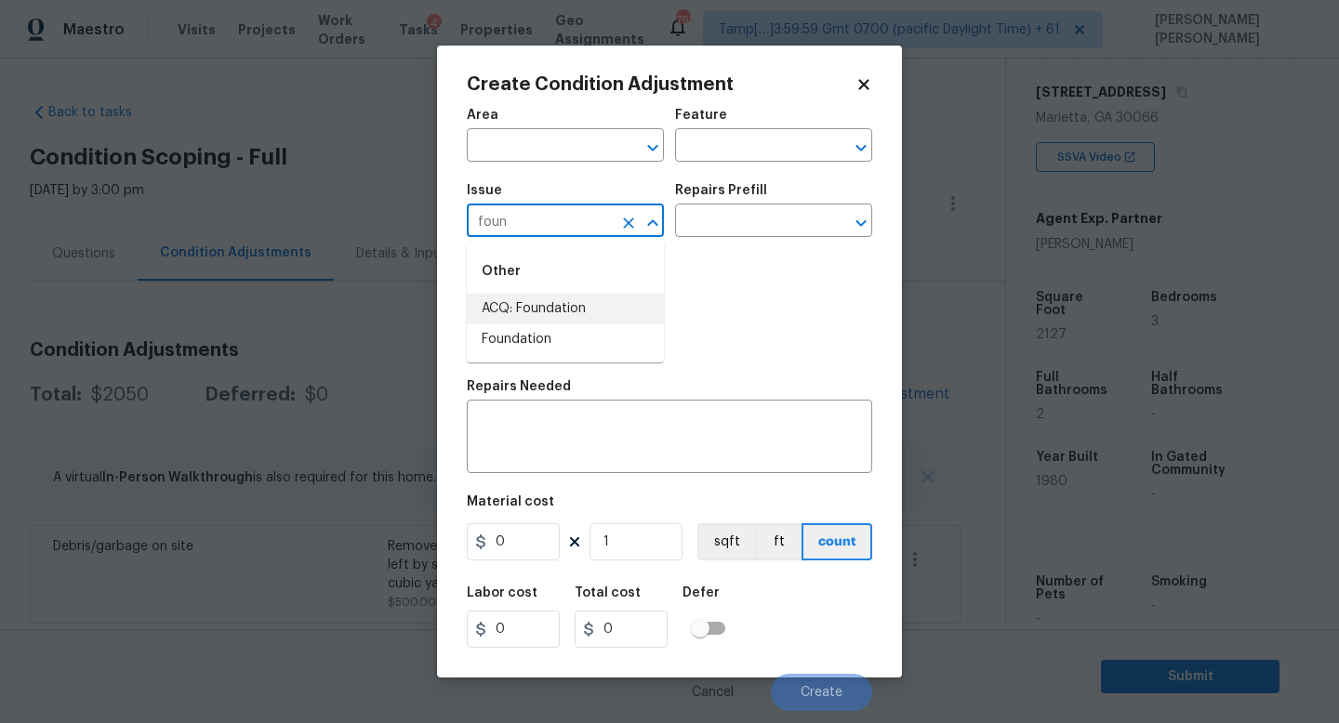
click at [538, 310] on li "ACQ: Foundation" at bounding box center [565, 309] width 197 height 31
type input "ACQ: Foundation"
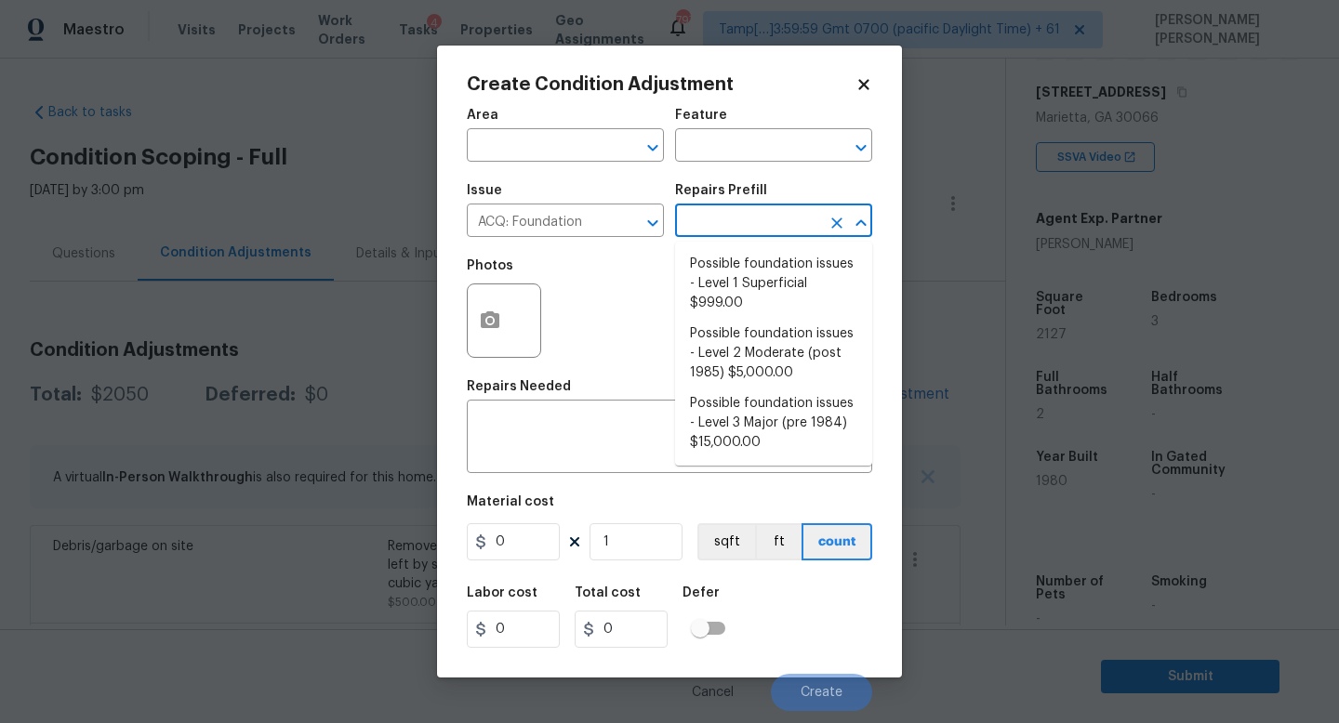
click at [733, 230] on input "text" at bounding box center [747, 222] width 145 height 29
click at [748, 379] on li "Possible foundation issues - Level 2 Moderate (post 1985) $5,000.00" at bounding box center [773, 354] width 197 height 70
type input "Acquisition"
type textarea "Possible foundation issues - Level 2 Moderate: Disclaimer: This is NOT a techni…"
type input "5000"
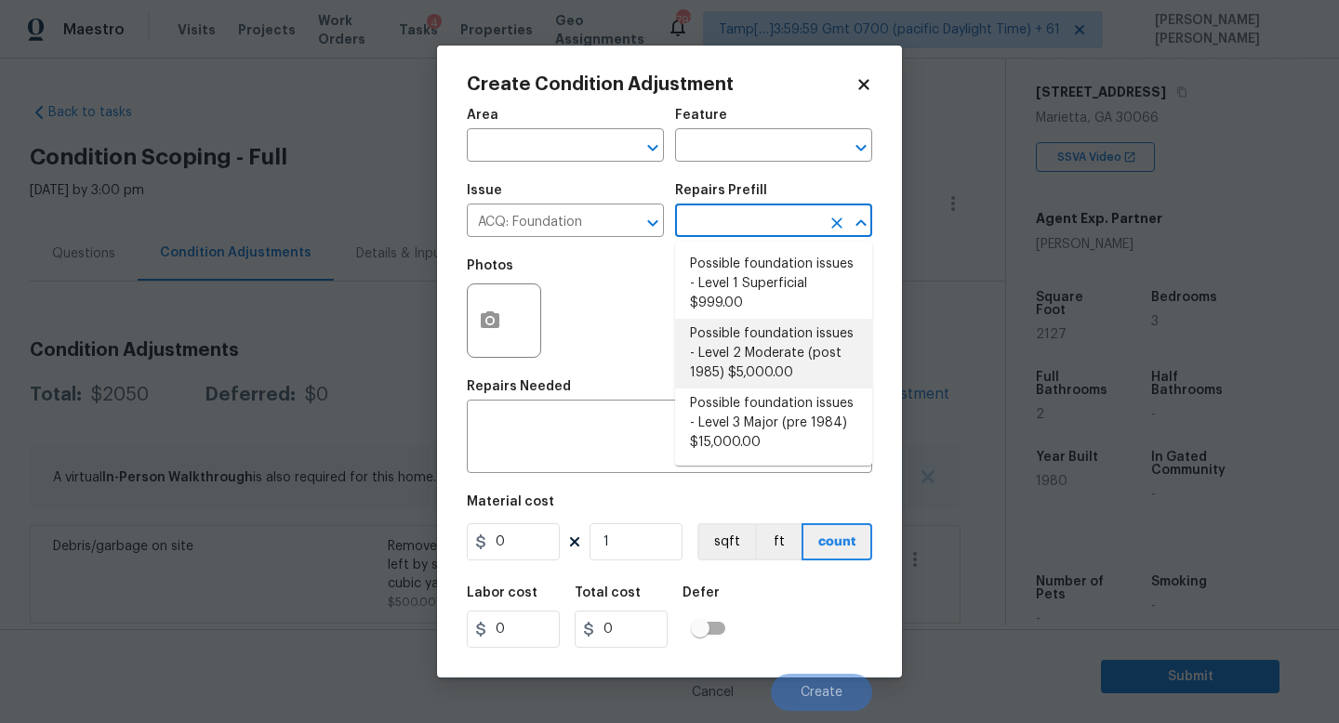
type input "5000"
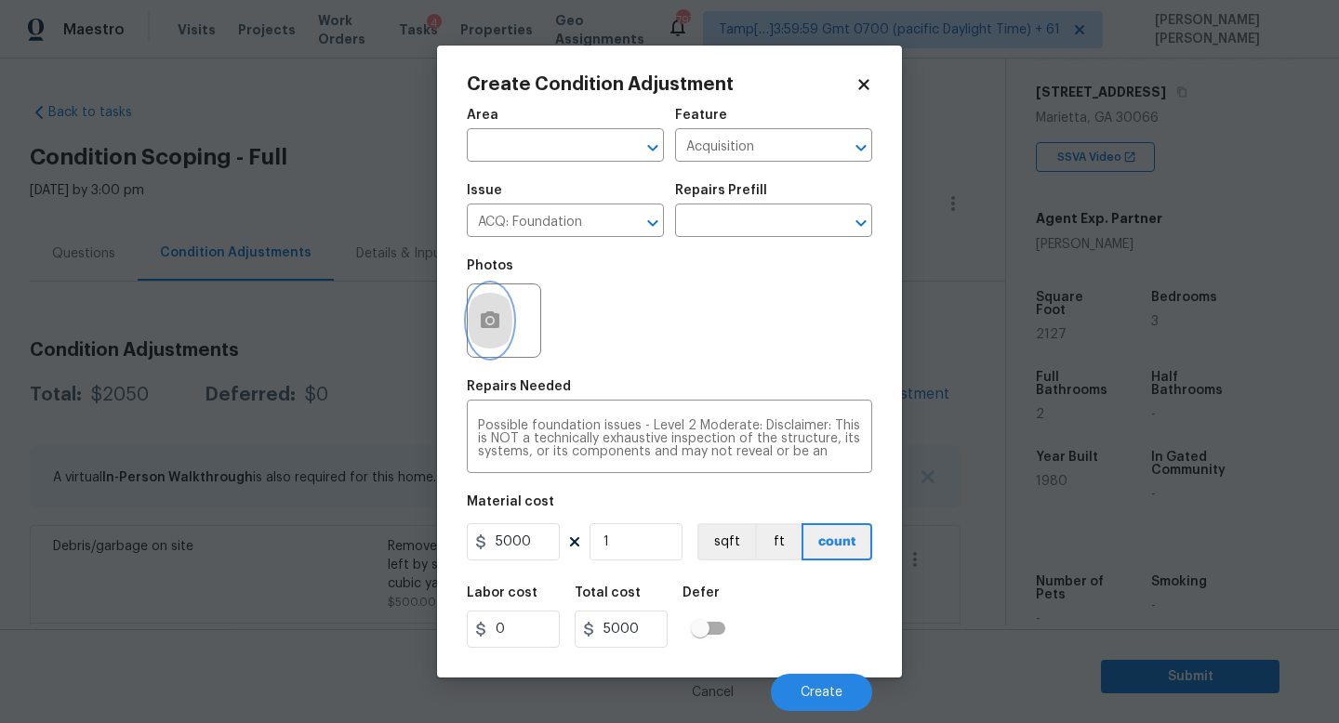
click at [485, 318] on icon "button" at bounding box center [490, 319] width 19 height 17
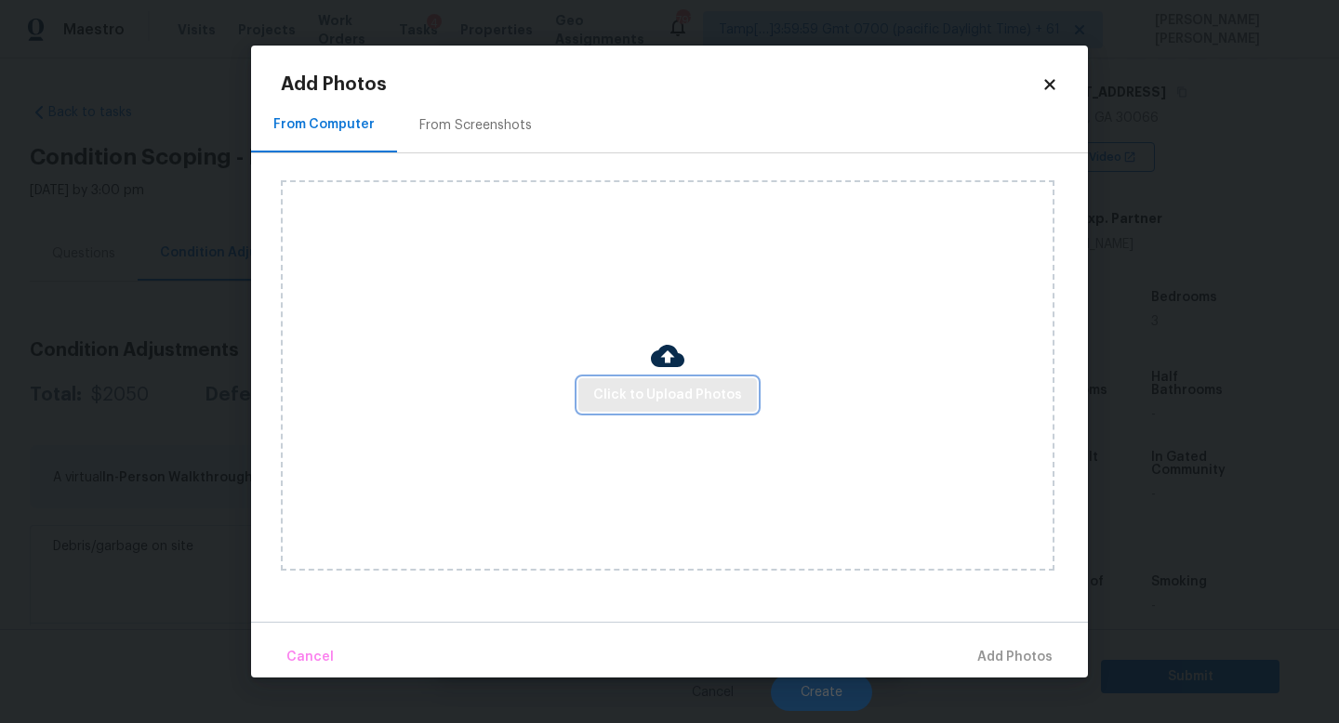
click at [679, 404] on span "Click to Upload Photos" at bounding box center [667, 395] width 149 height 23
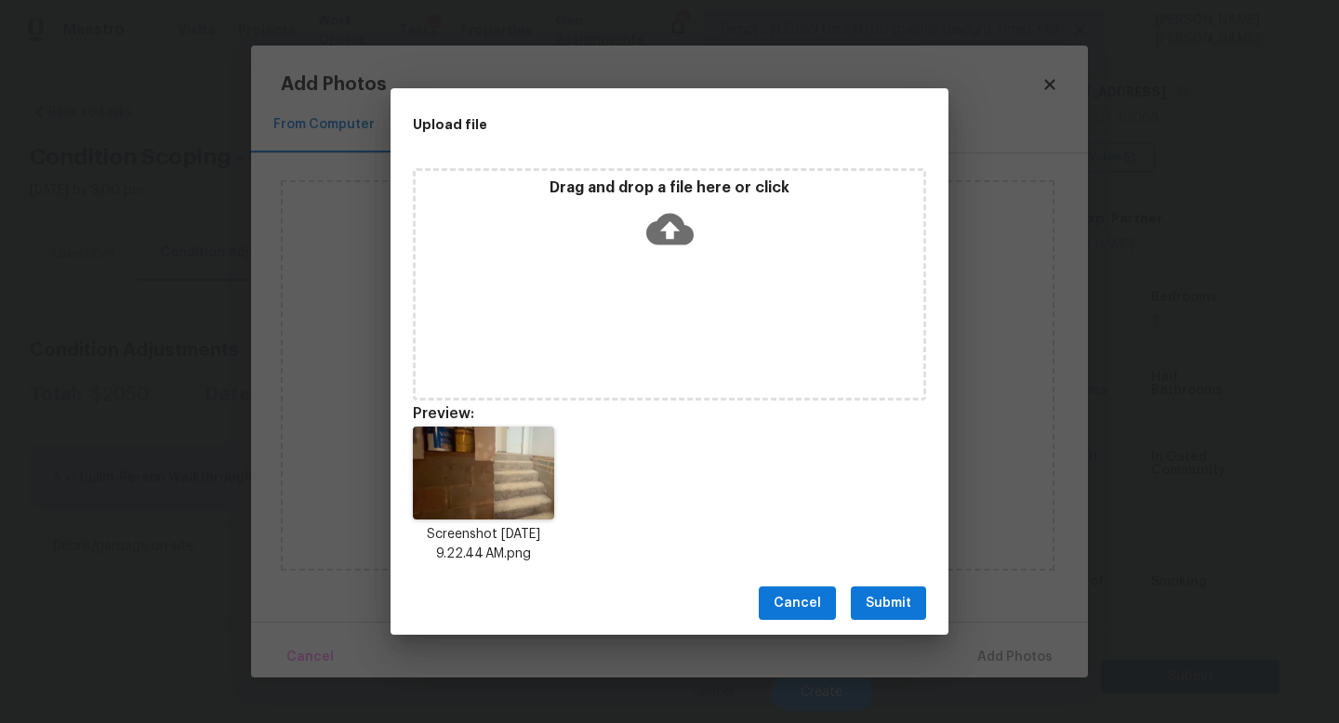
click at [903, 603] on span "Submit" at bounding box center [888, 603] width 46 height 23
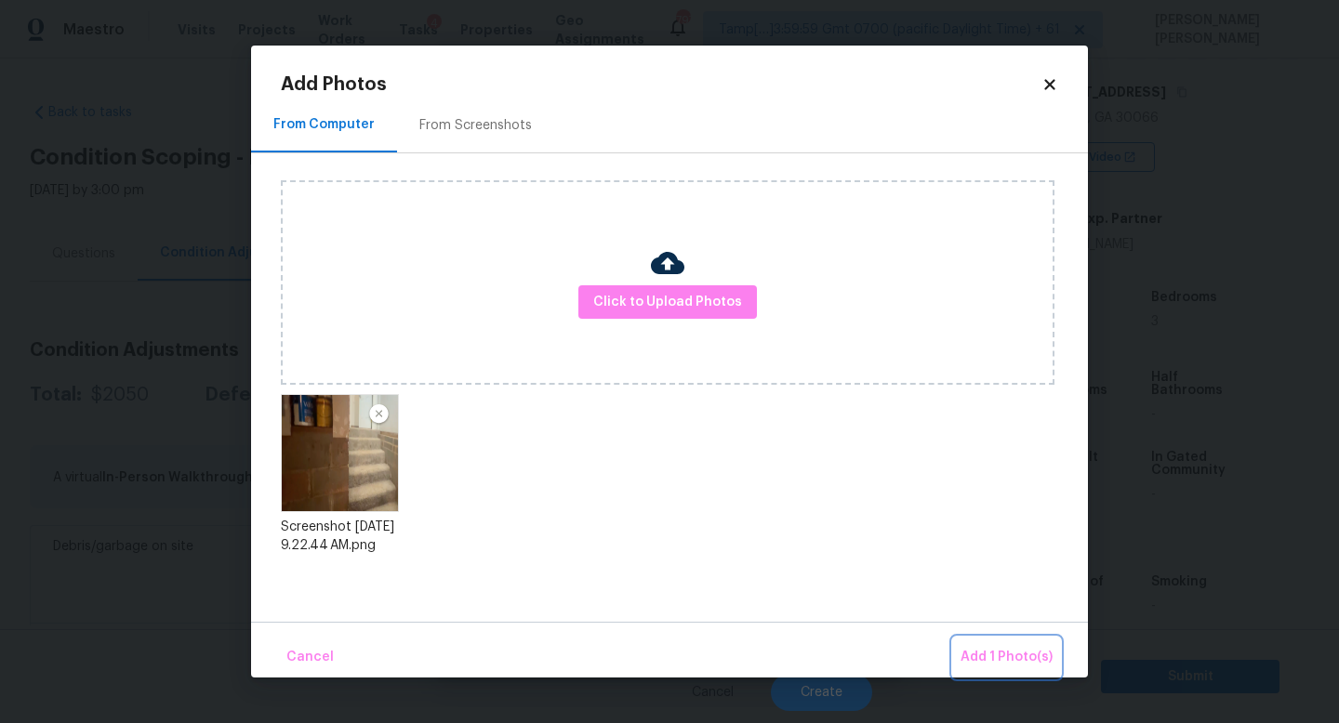
click at [1000, 646] on span "Add 1 Photo(s)" at bounding box center [1006, 657] width 92 height 23
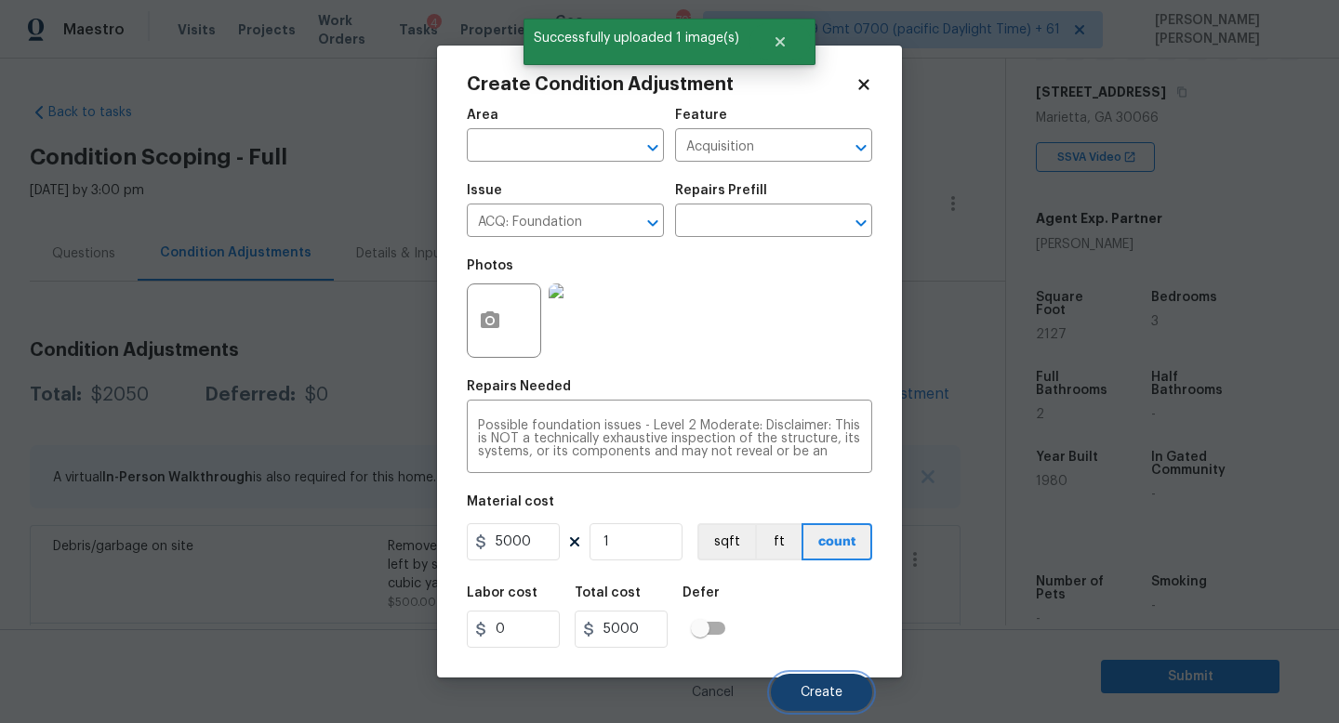
click at [810, 687] on span "Create" at bounding box center [821, 693] width 42 height 14
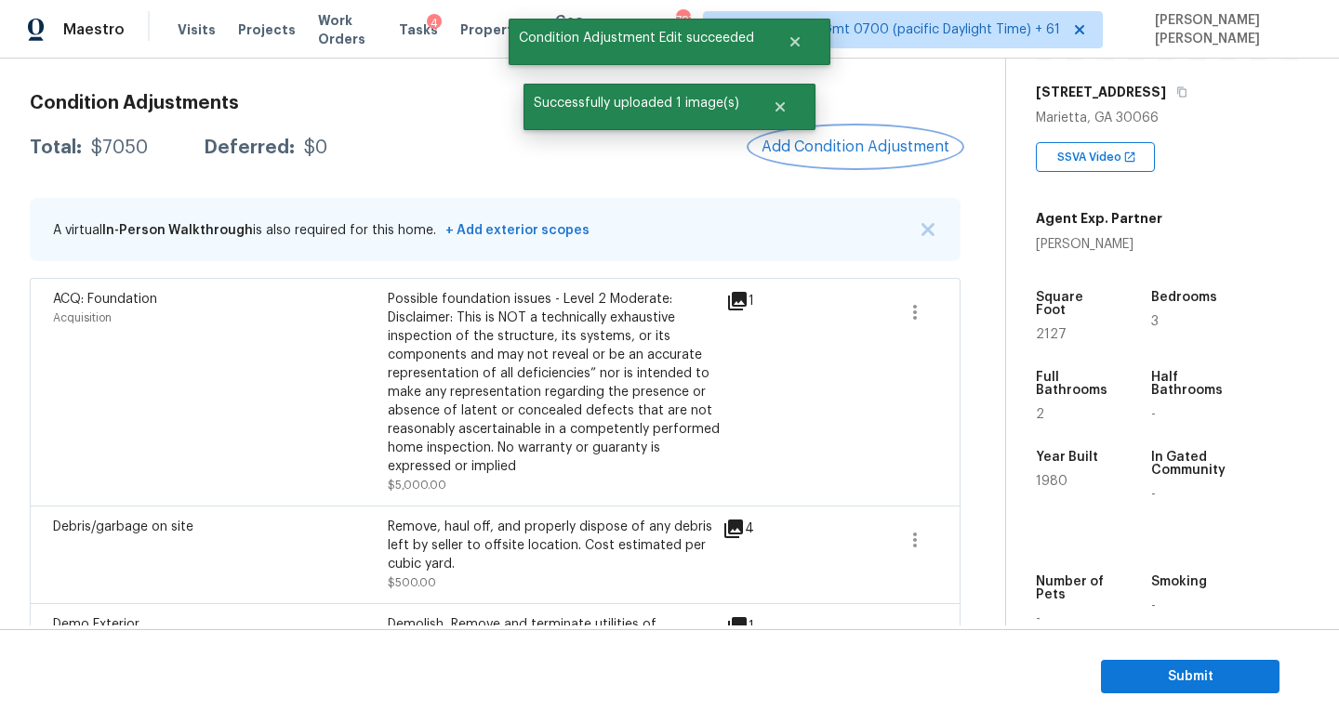
scroll to position [154, 0]
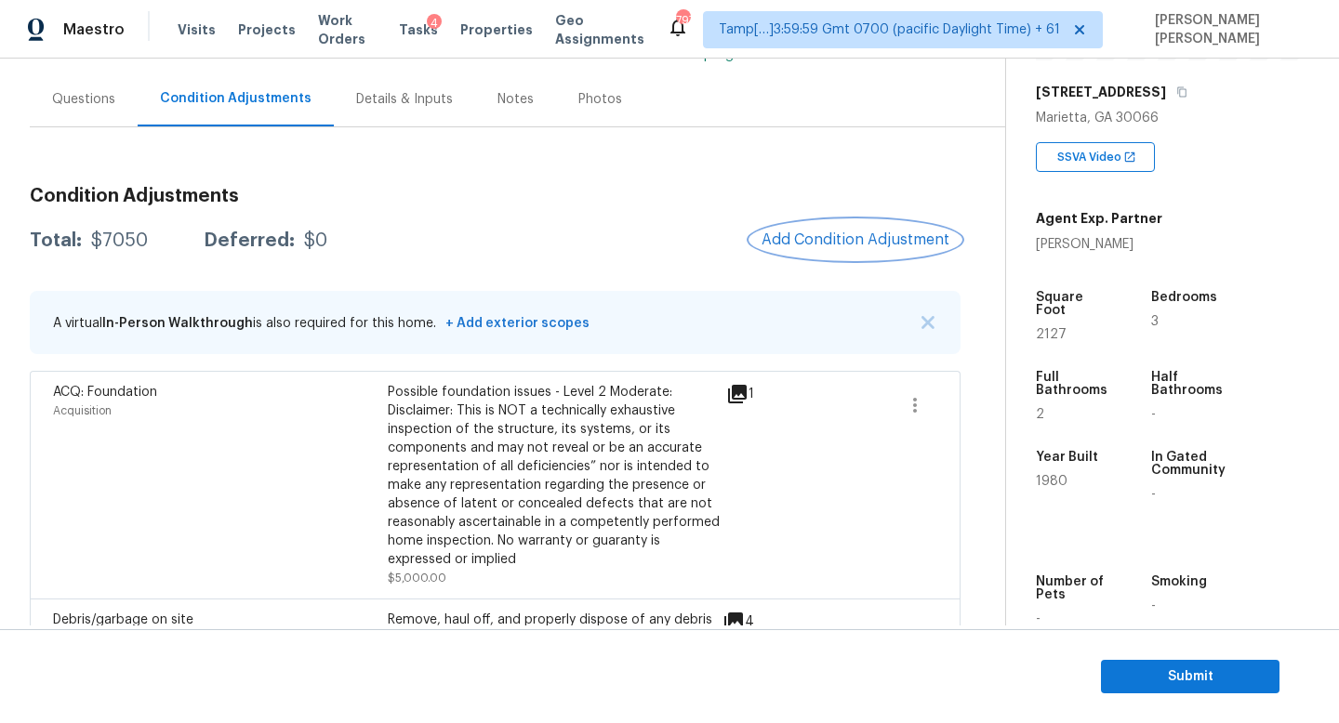
click at [817, 224] on button "Add Condition Adjustment" at bounding box center [855, 239] width 210 height 39
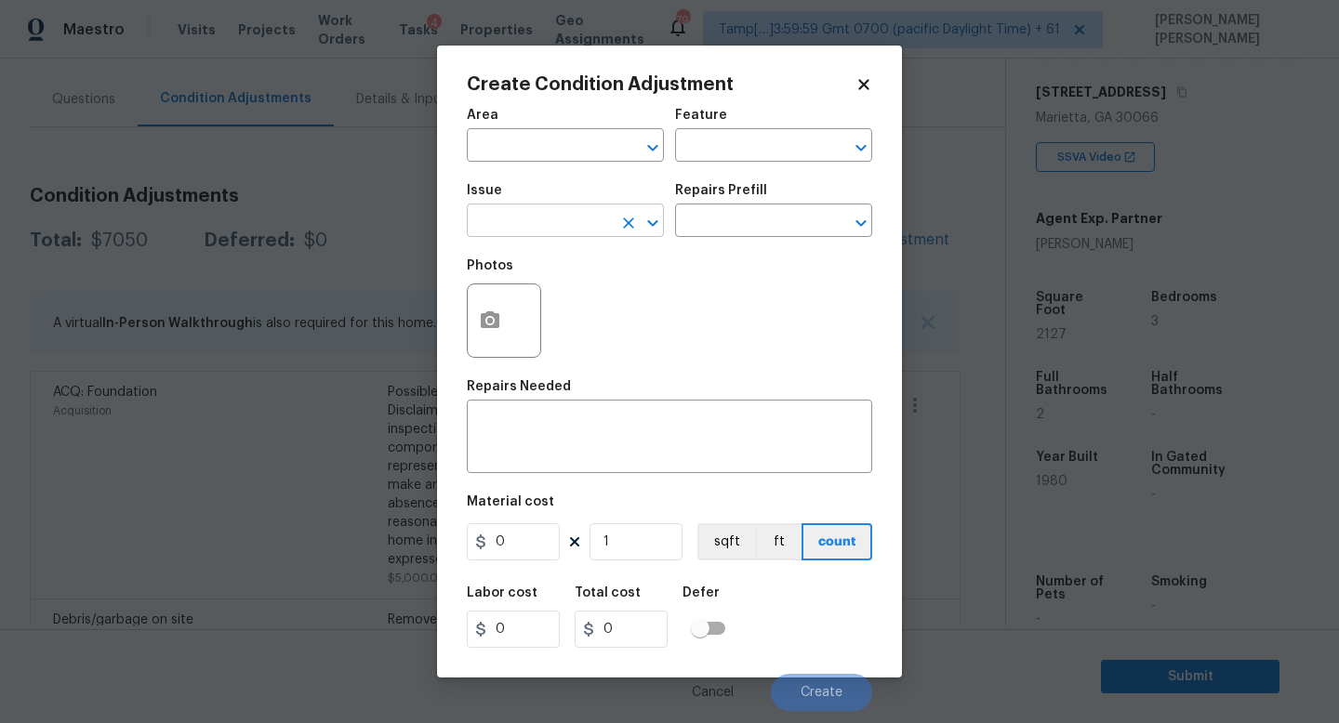
click at [587, 215] on input "text" at bounding box center [539, 222] width 145 height 29
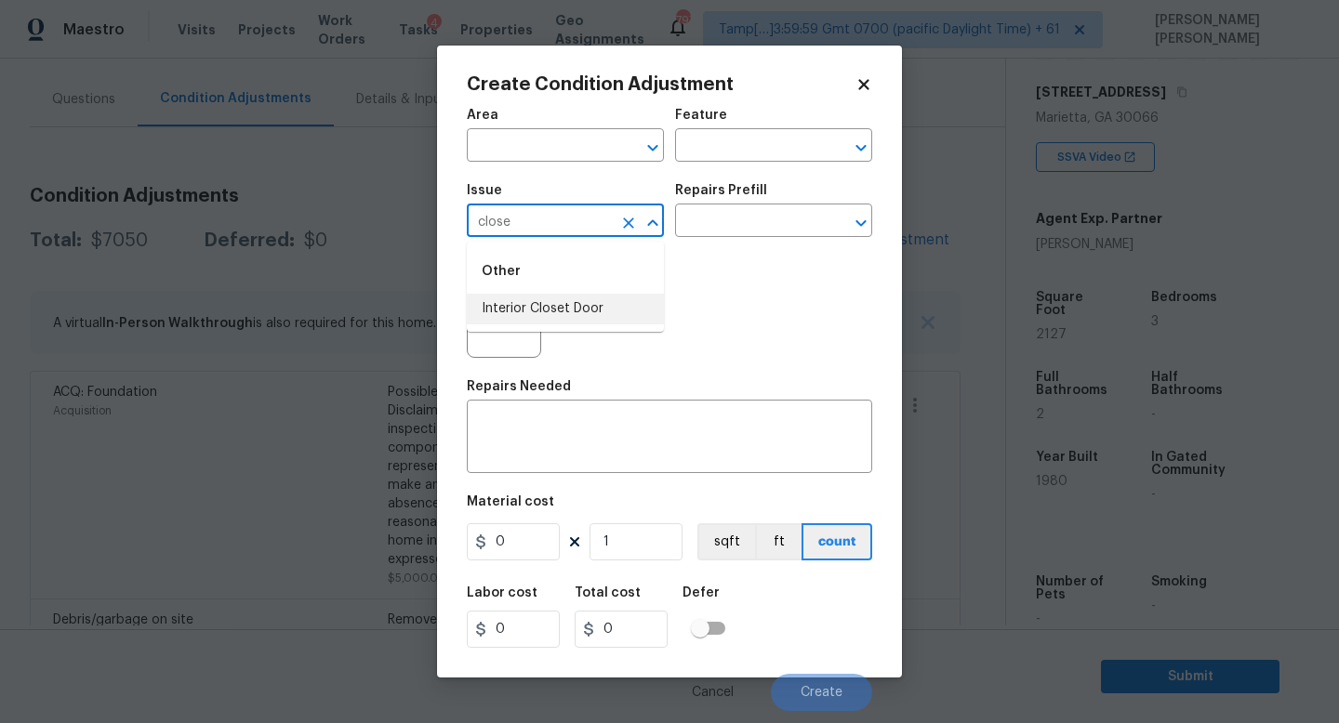
click at [579, 325] on ul "Other Interior Closet Door" at bounding box center [565, 287] width 197 height 90
click at [618, 306] on li "Interior Closet Door" at bounding box center [565, 309] width 197 height 31
type input "Interior Closet Door"
click at [747, 215] on input "text" at bounding box center [747, 222] width 145 height 29
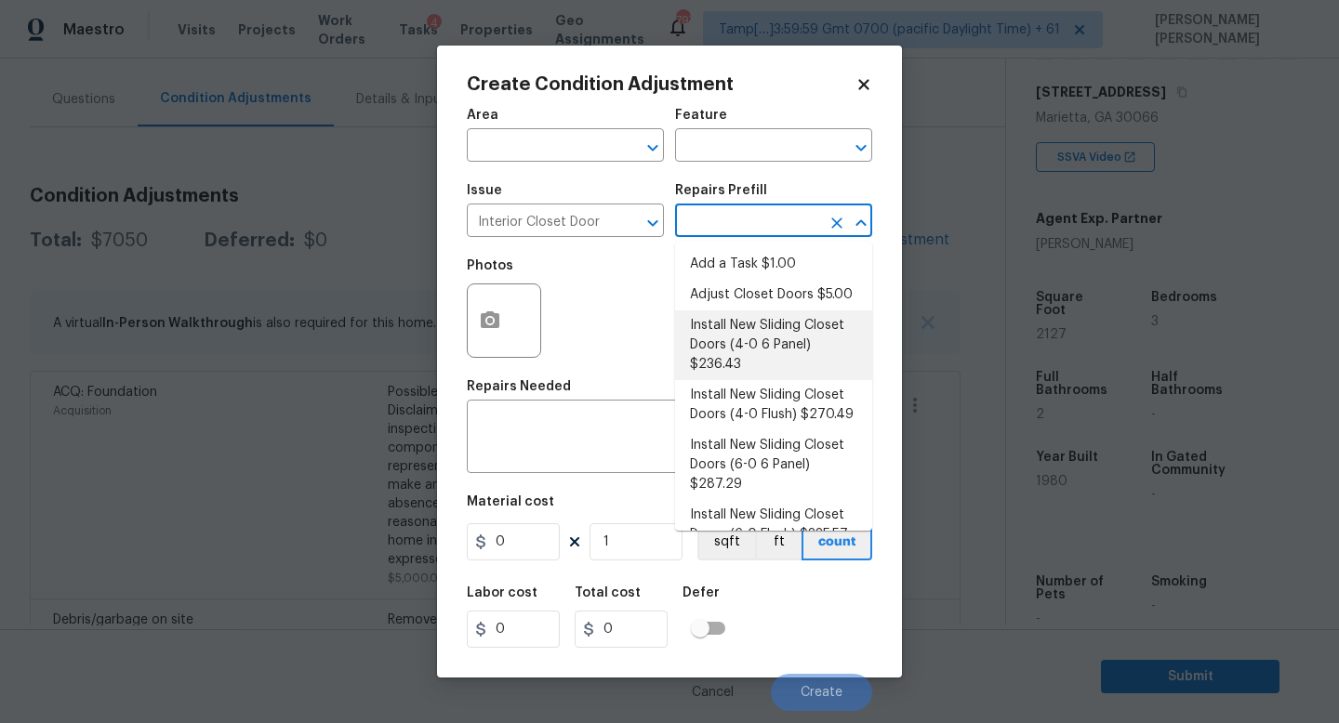
click at [736, 338] on li "Install New Sliding Closet Doors (4-0 6 Panel) $236.43" at bounding box center [773, 345] width 197 height 70
type input "Interior Door"
type textarea "Remove the existing door (if present). Install a new 4-0 bi-fold 6 panel interi…"
type input "236.43"
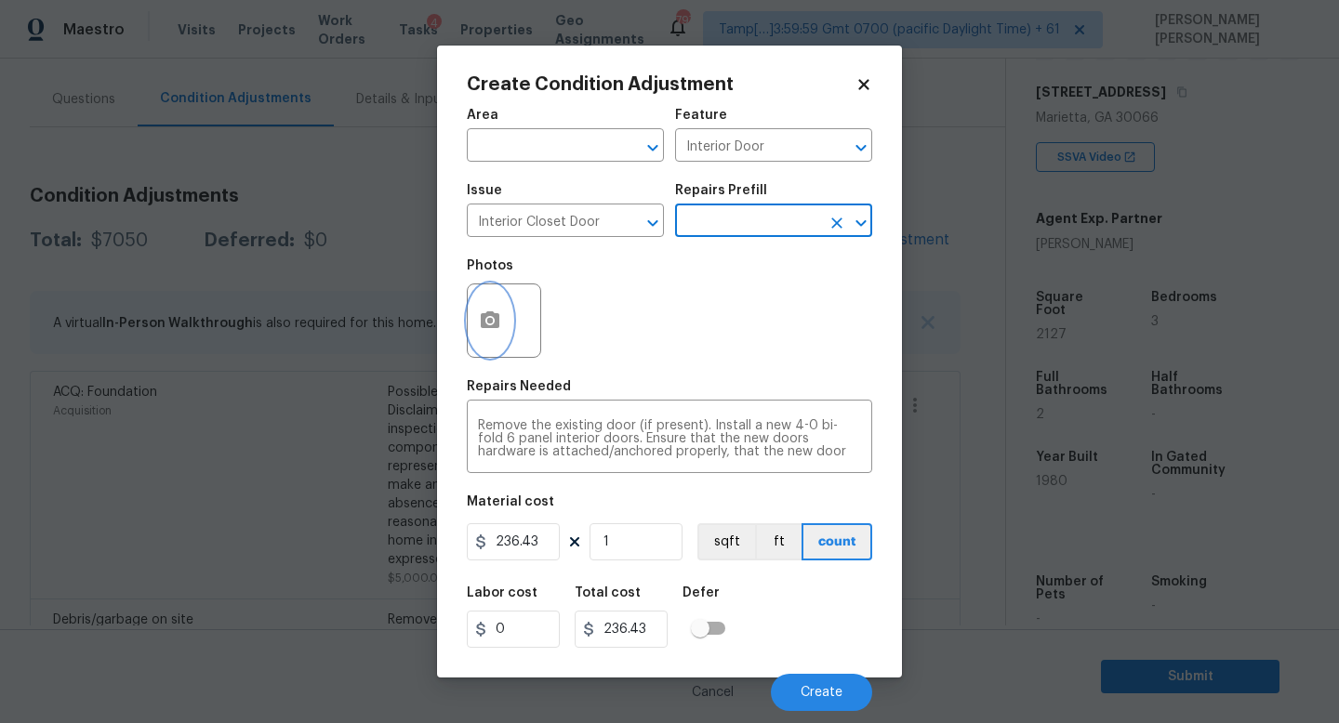
click at [473, 321] on button "button" at bounding box center [490, 320] width 45 height 73
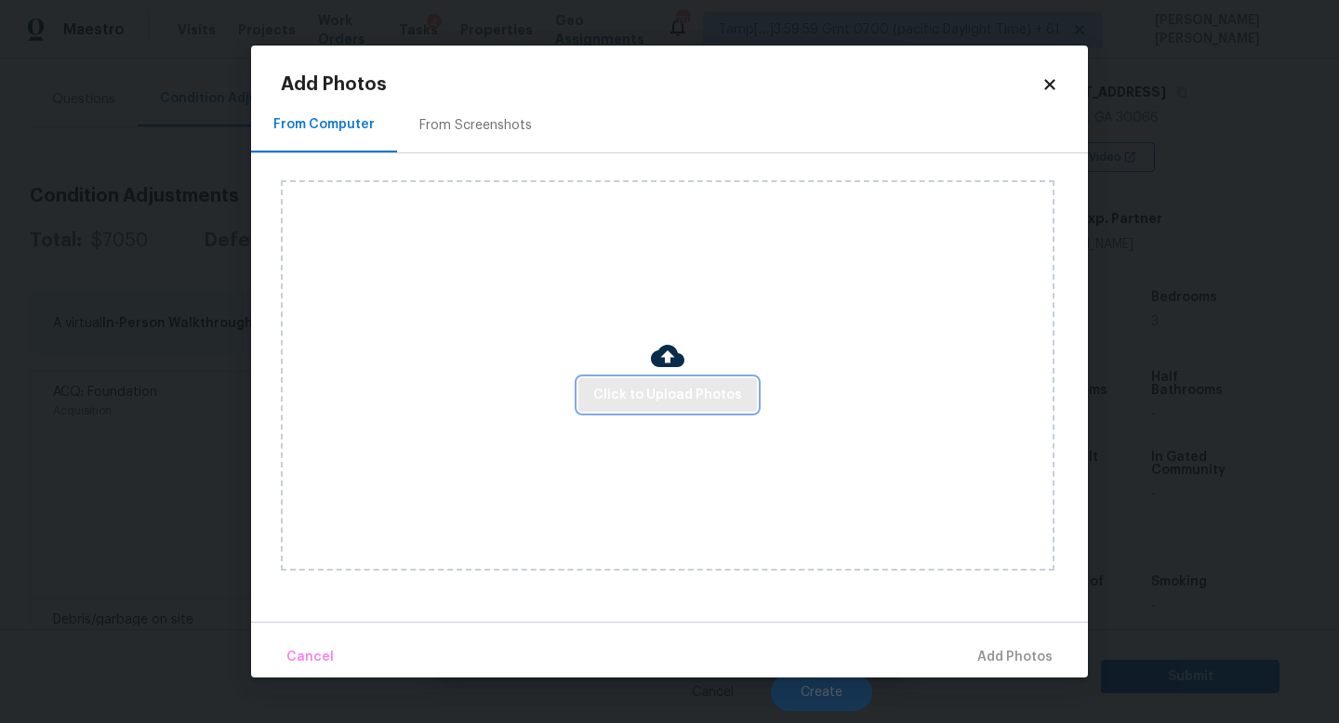
click at [660, 397] on span "Click to Upload Photos" at bounding box center [667, 395] width 149 height 23
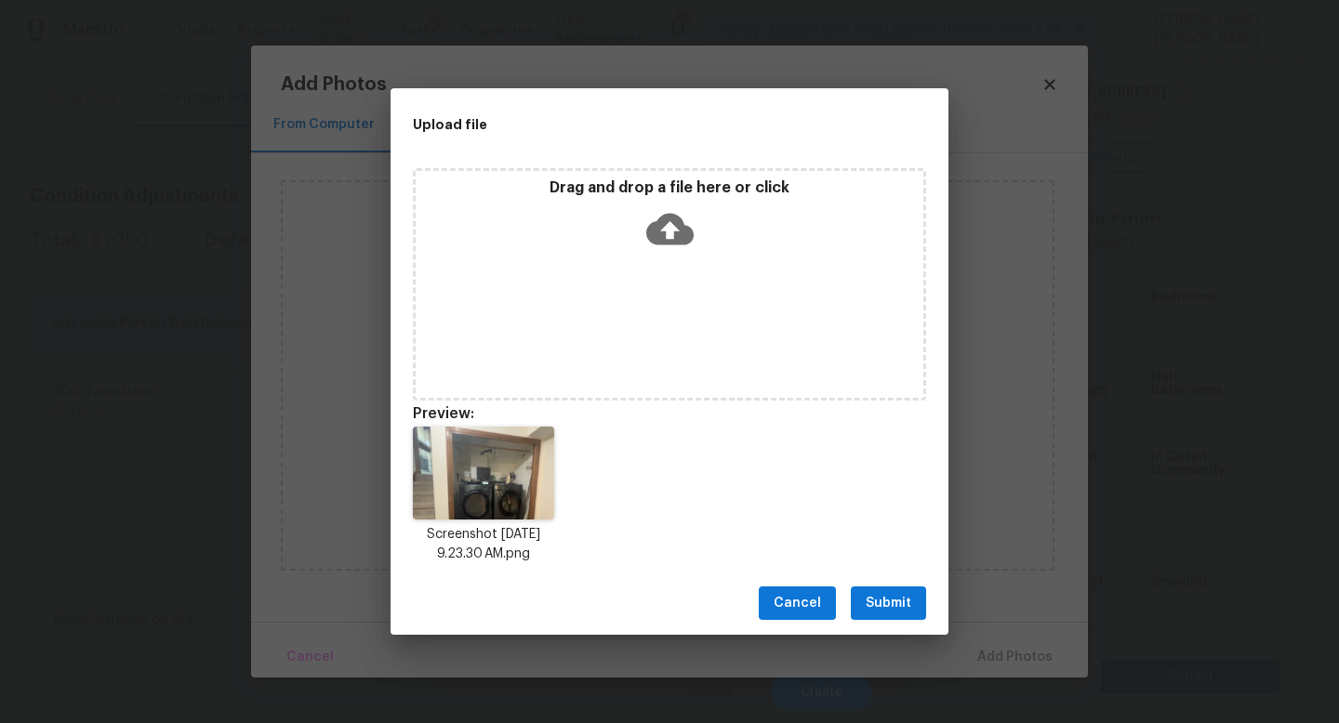
click at [901, 599] on span "Submit" at bounding box center [888, 603] width 46 height 23
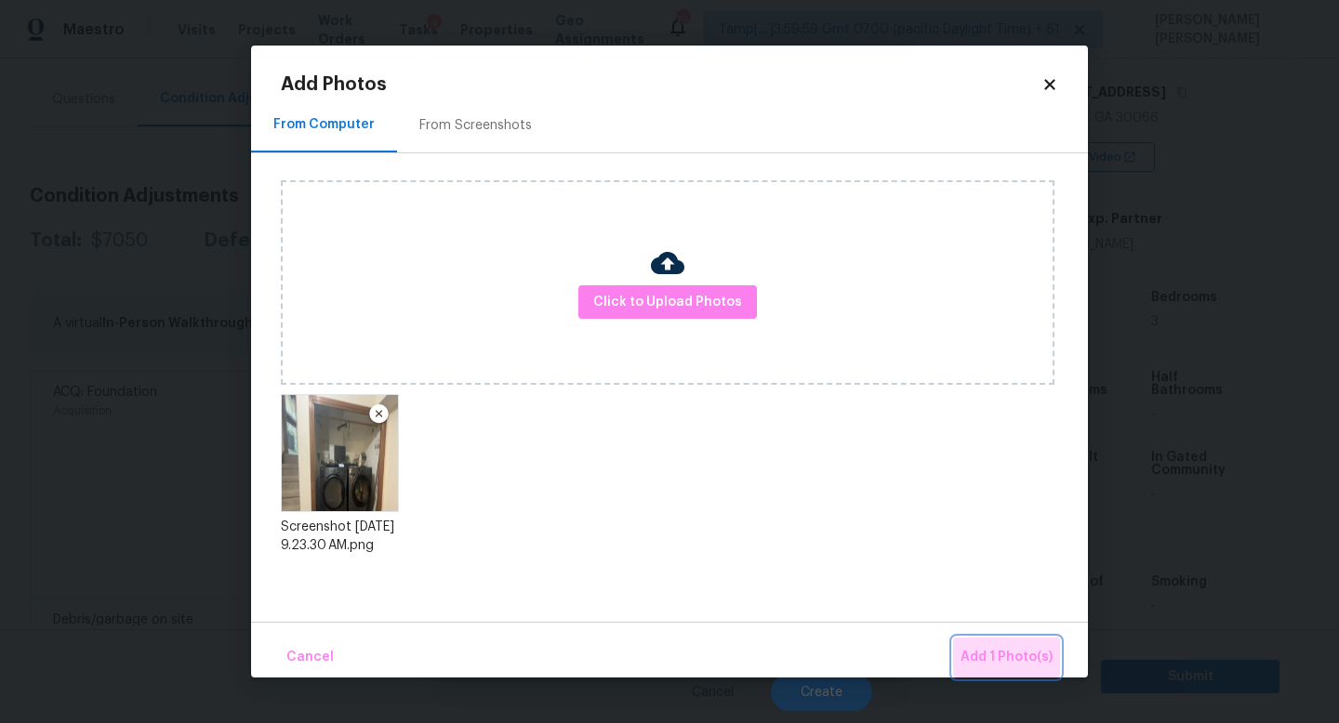
click at [1012, 651] on span "Add 1 Photo(s)" at bounding box center [1006, 657] width 92 height 23
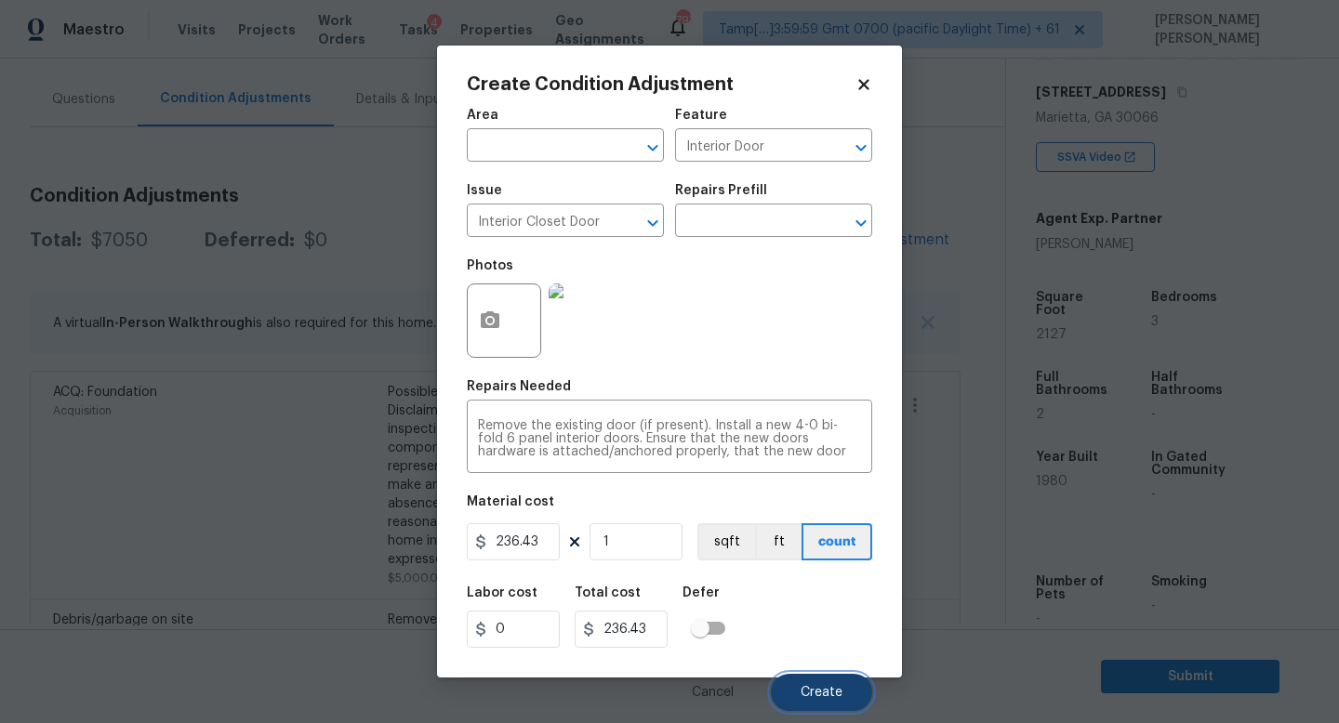
click at [824, 675] on button "Create" at bounding box center [821, 692] width 101 height 37
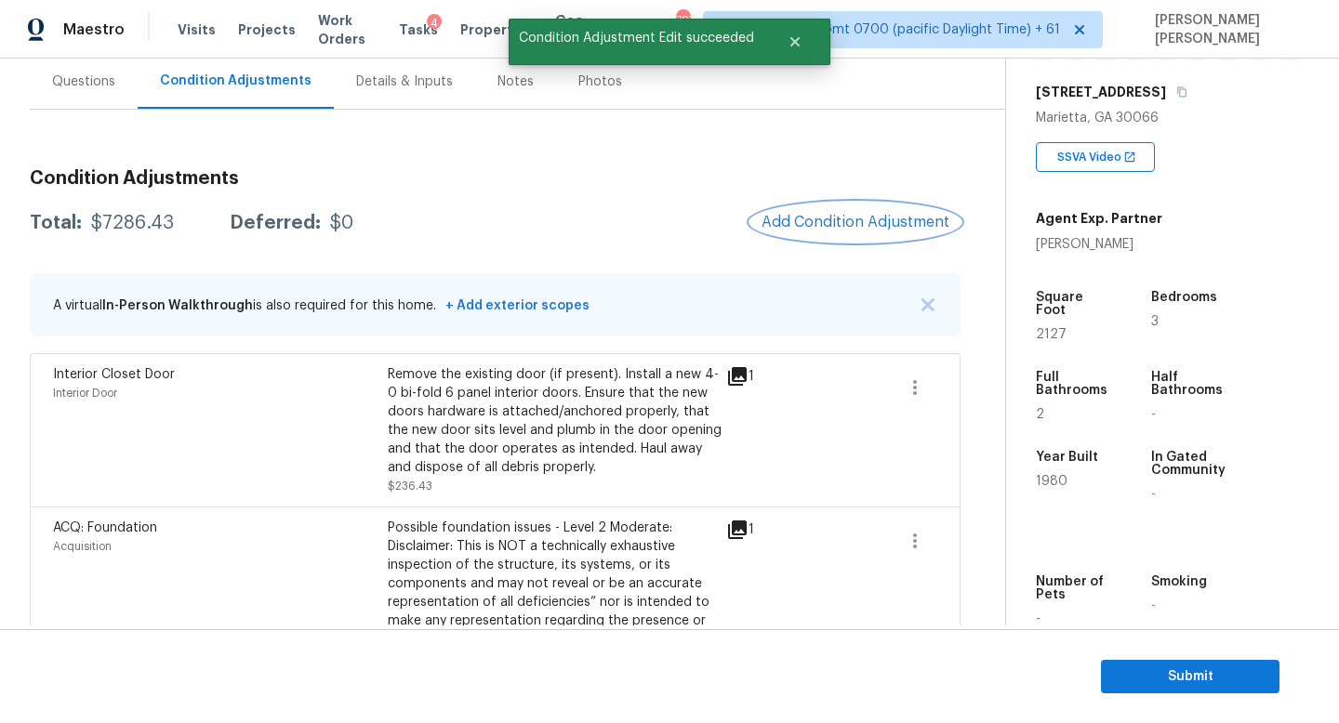
scroll to position [176, 0]
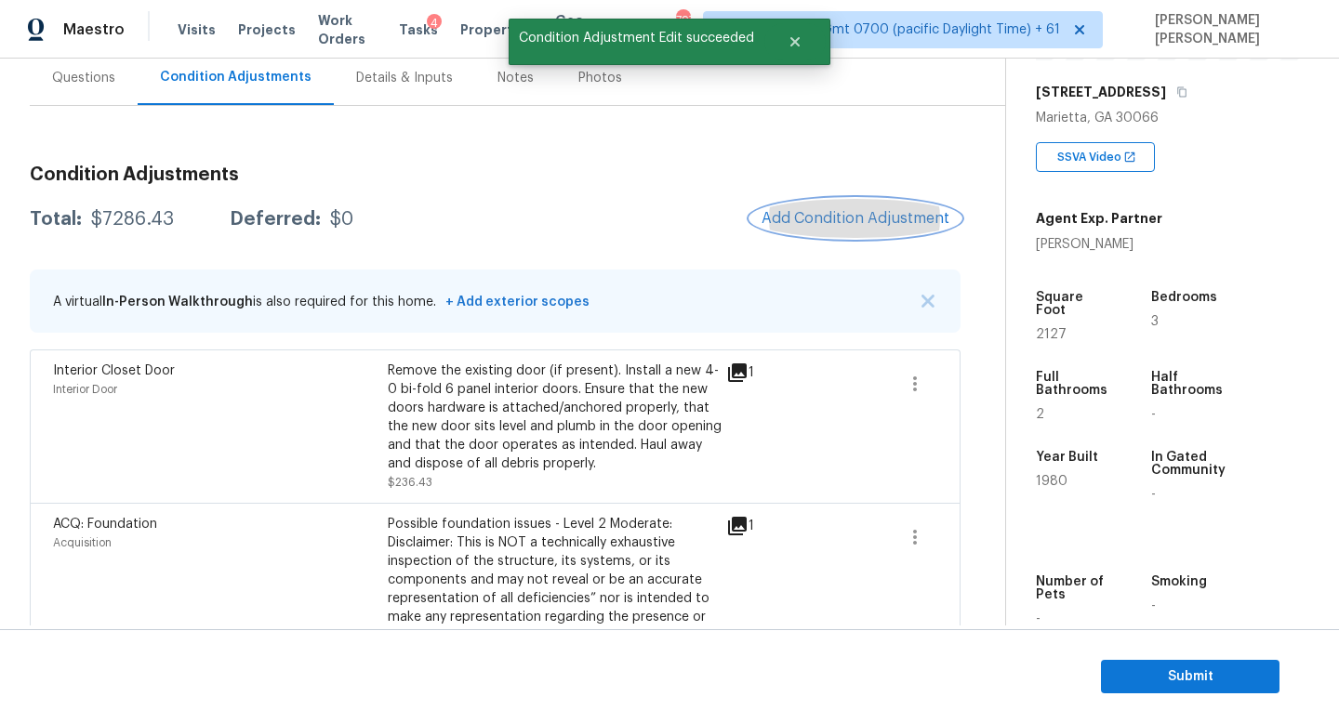
click at [811, 213] on span "Add Condition Adjustment" at bounding box center [855, 218] width 188 height 17
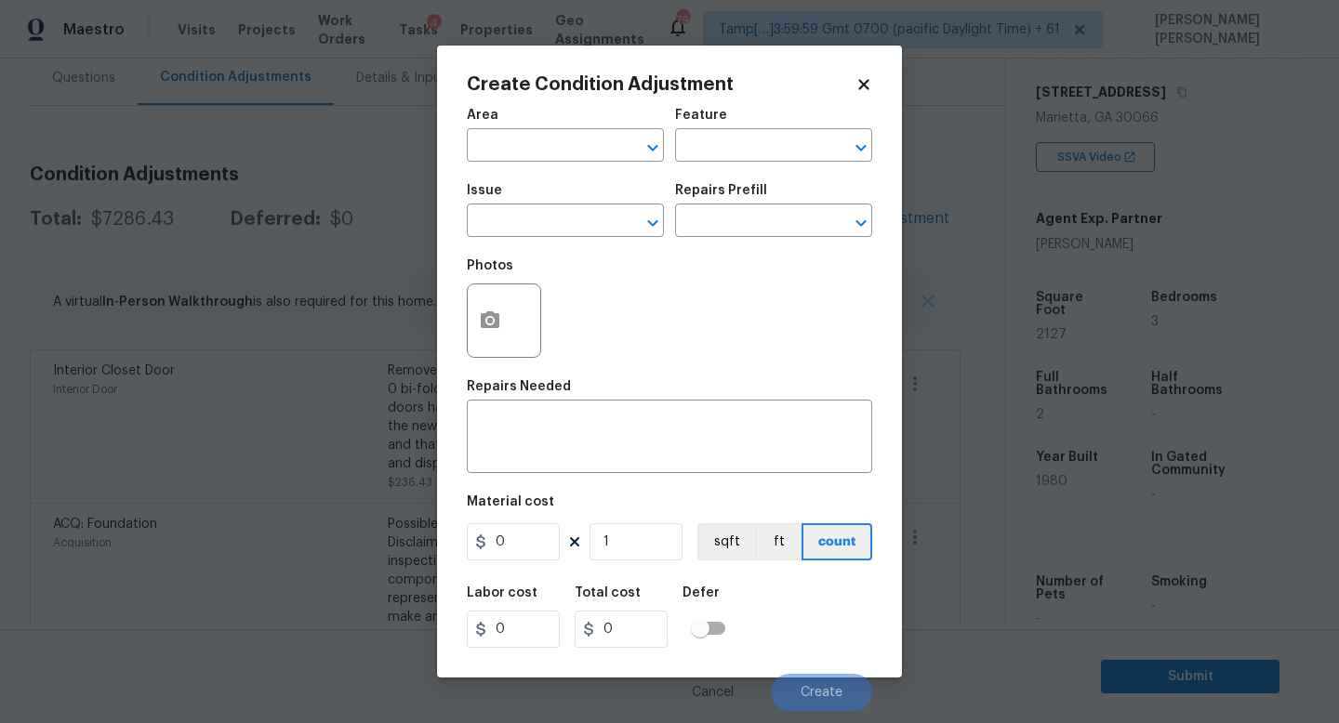
click at [468, 309] on div at bounding box center [504, 321] width 74 height 74
click at [516, 323] on div at bounding box center [504, 321] width 74 height 74
click at [490, 320] on circle "button" at bounding box center [490, 321] width 6 height 6
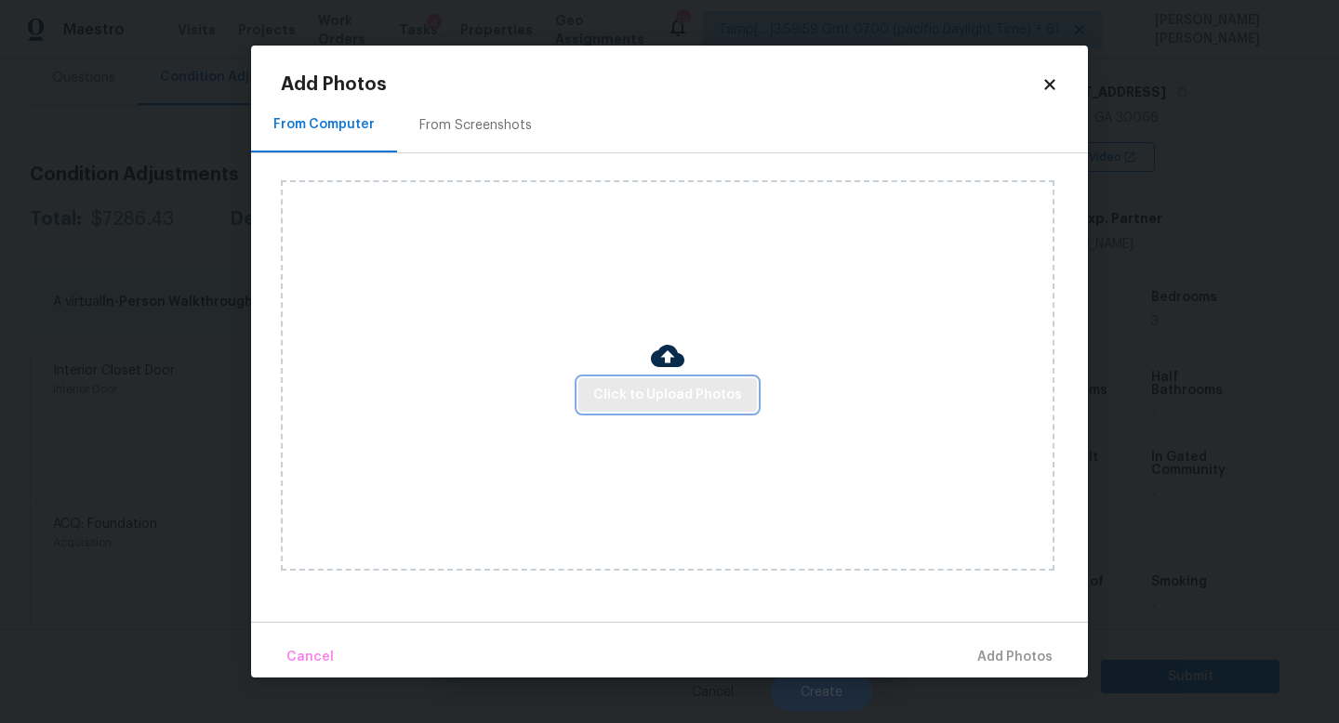
click at [644, 391] on span "Click to Upload Photos" at bounding box center [667, 395] width 149 height 23
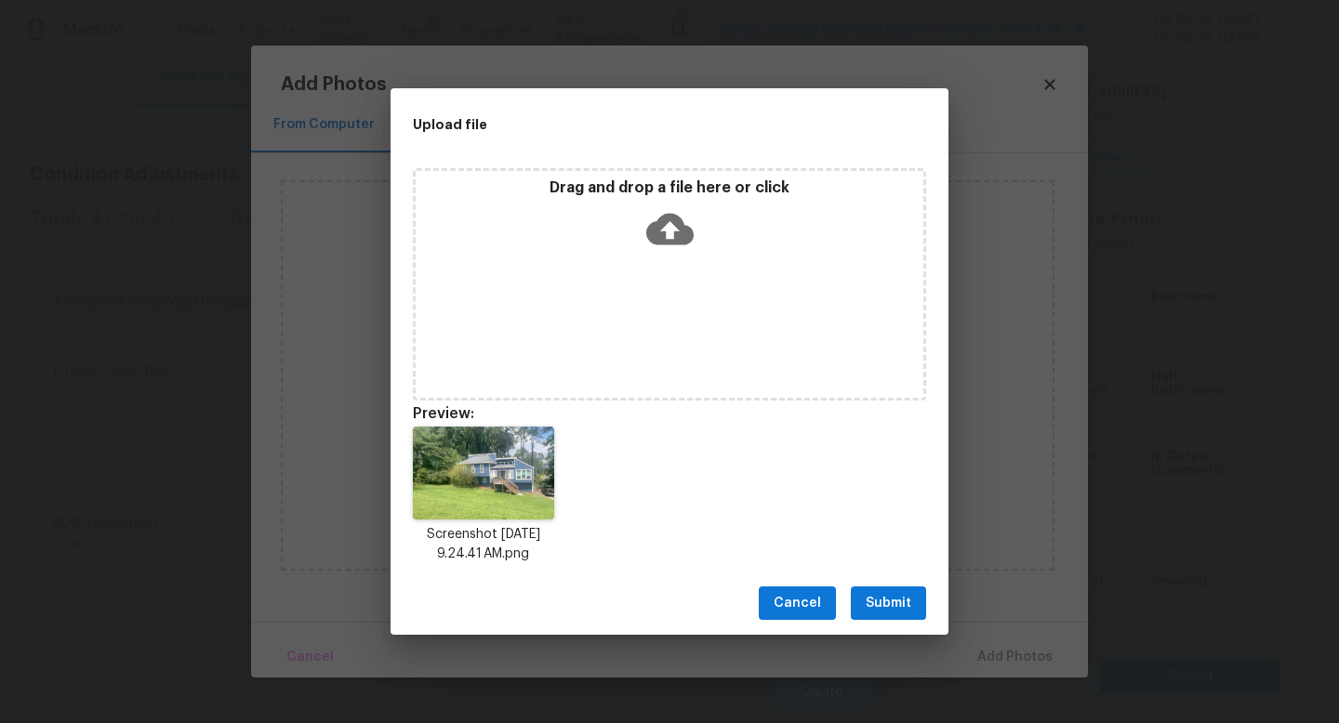
click at [877, 601] on span "Submit" at bounding box center [888, 603] width 46 height 23
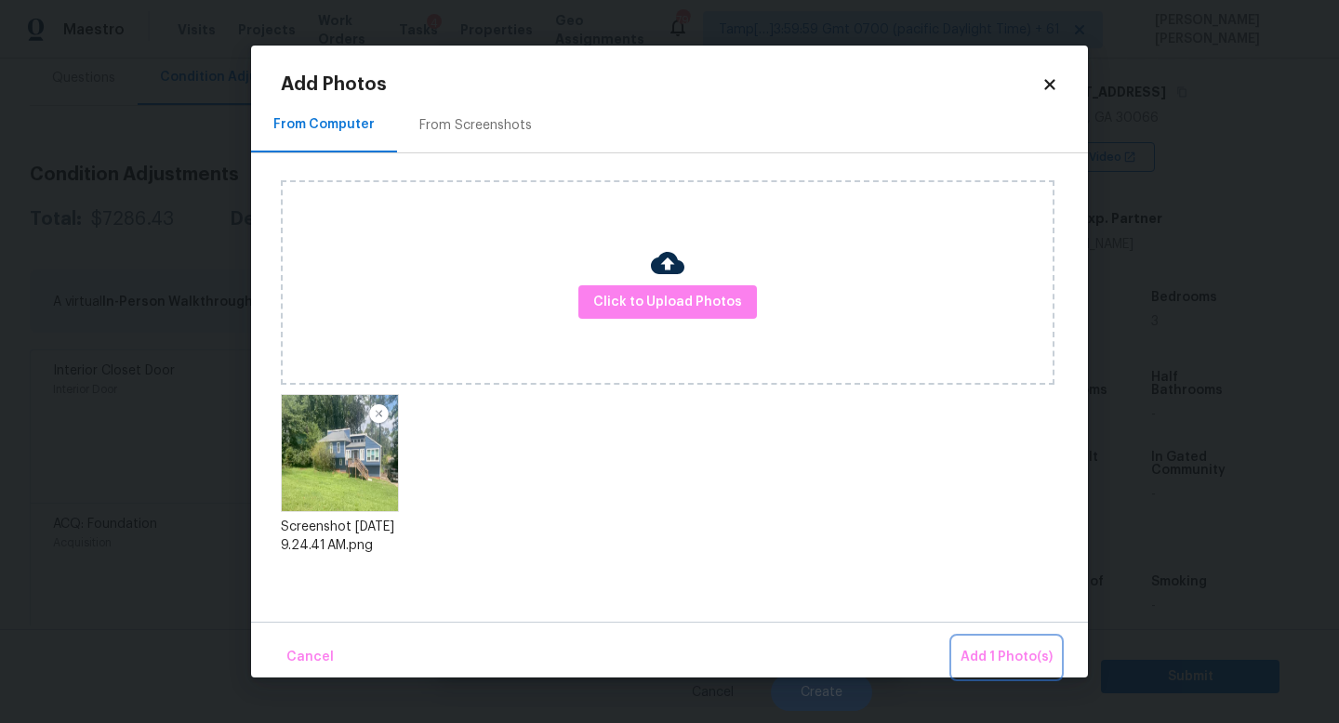
click at [995, 651] on span "Add 1 Photo(s)" at bounding box center [1006, 657] width 92 height 23
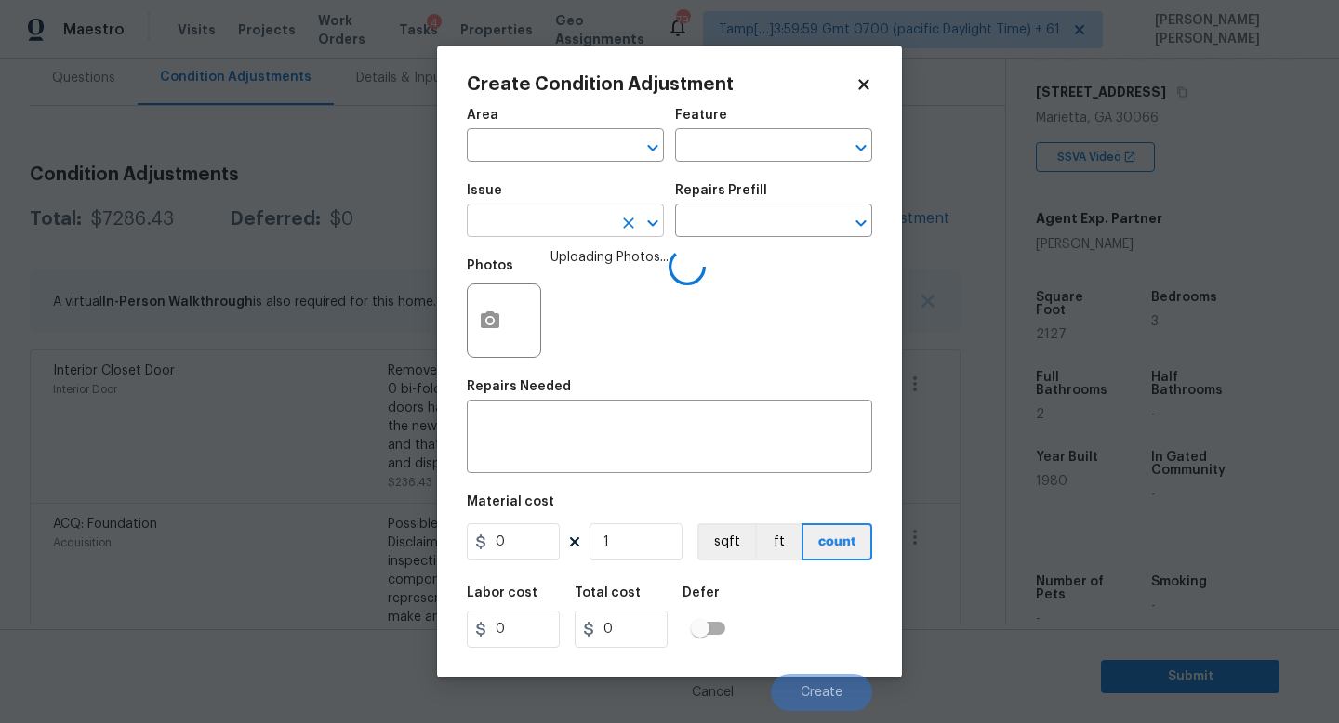
click at [529, 222] on input "text" at bounding box center [539, 222] width 145 height 29
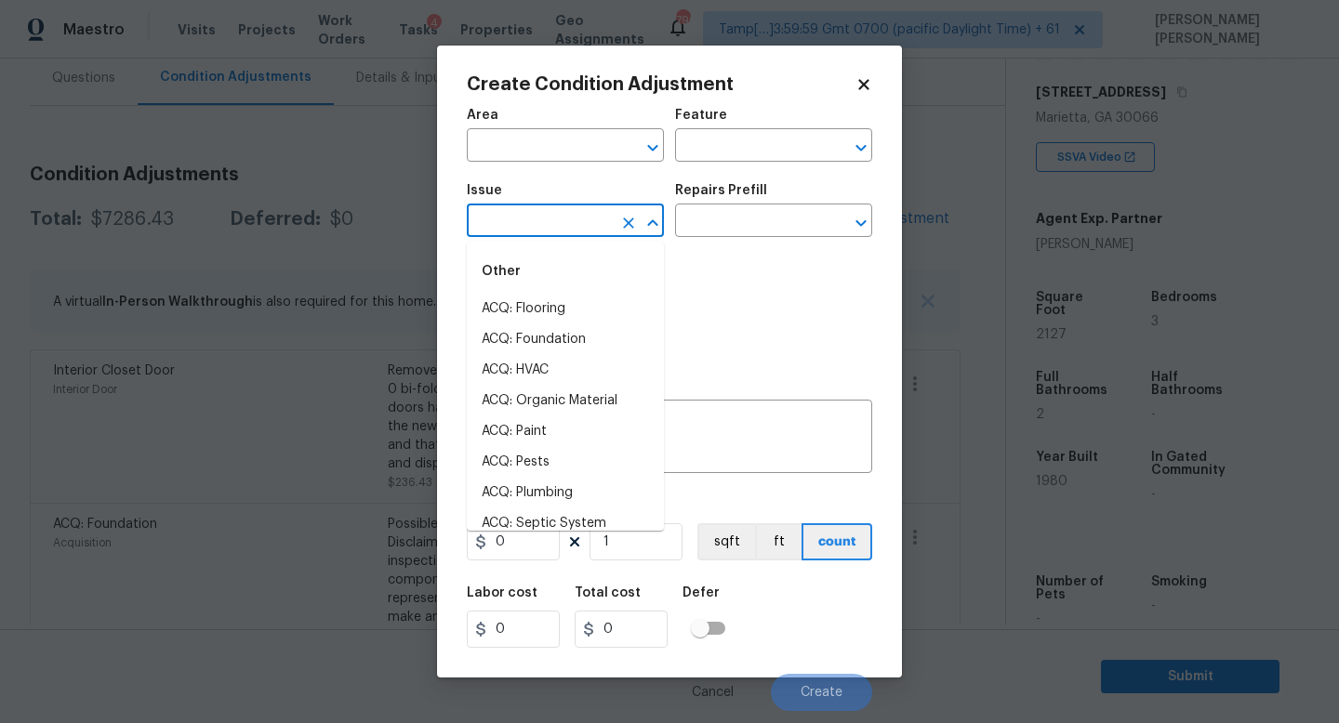
type input "t"
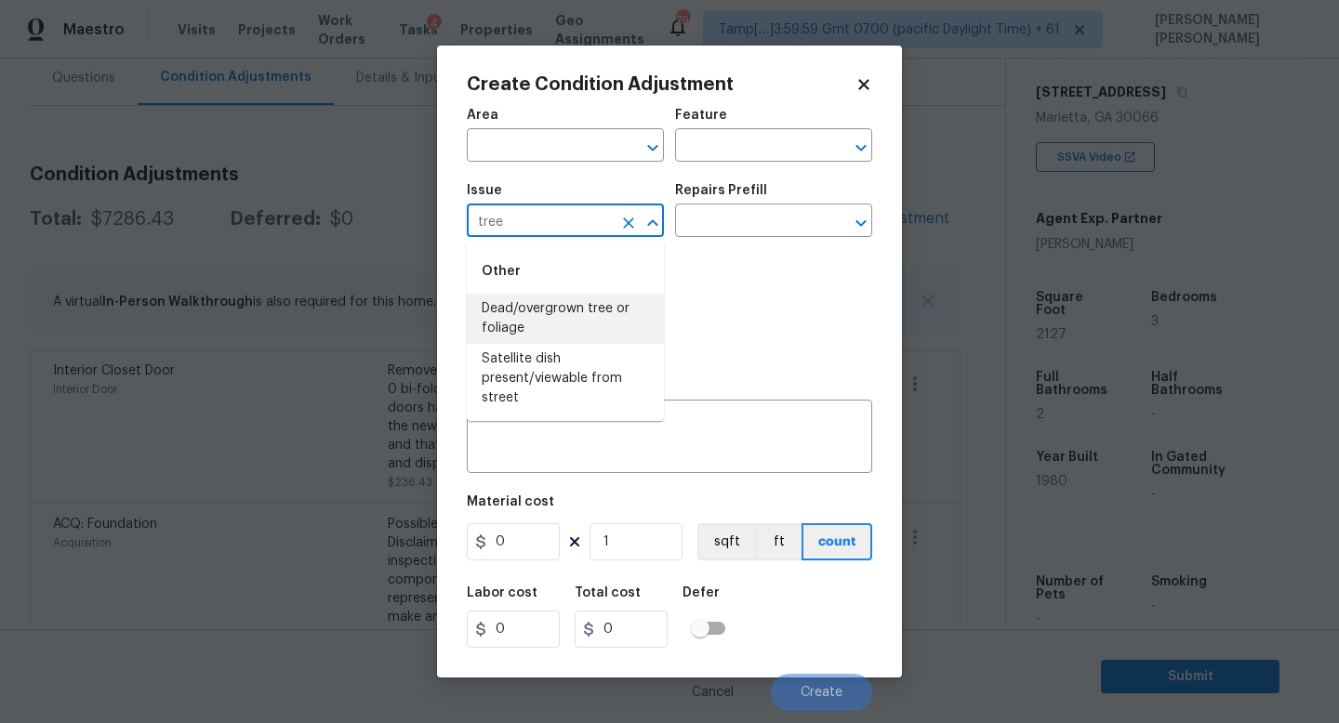
click at [575, 320] on li "Dead/overgrown tree or foliage" at bounding box center [565, 319] width 197 height 50
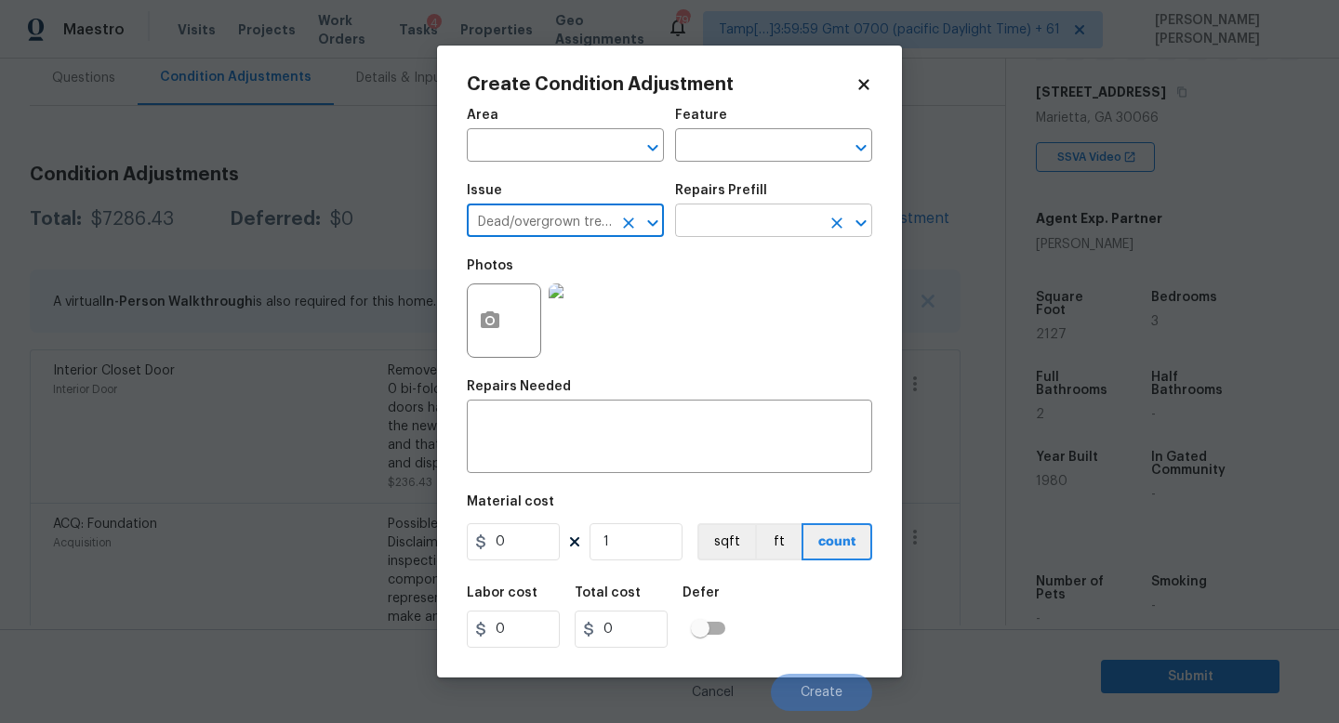
type input "Dead/overgrown tree or foliage"
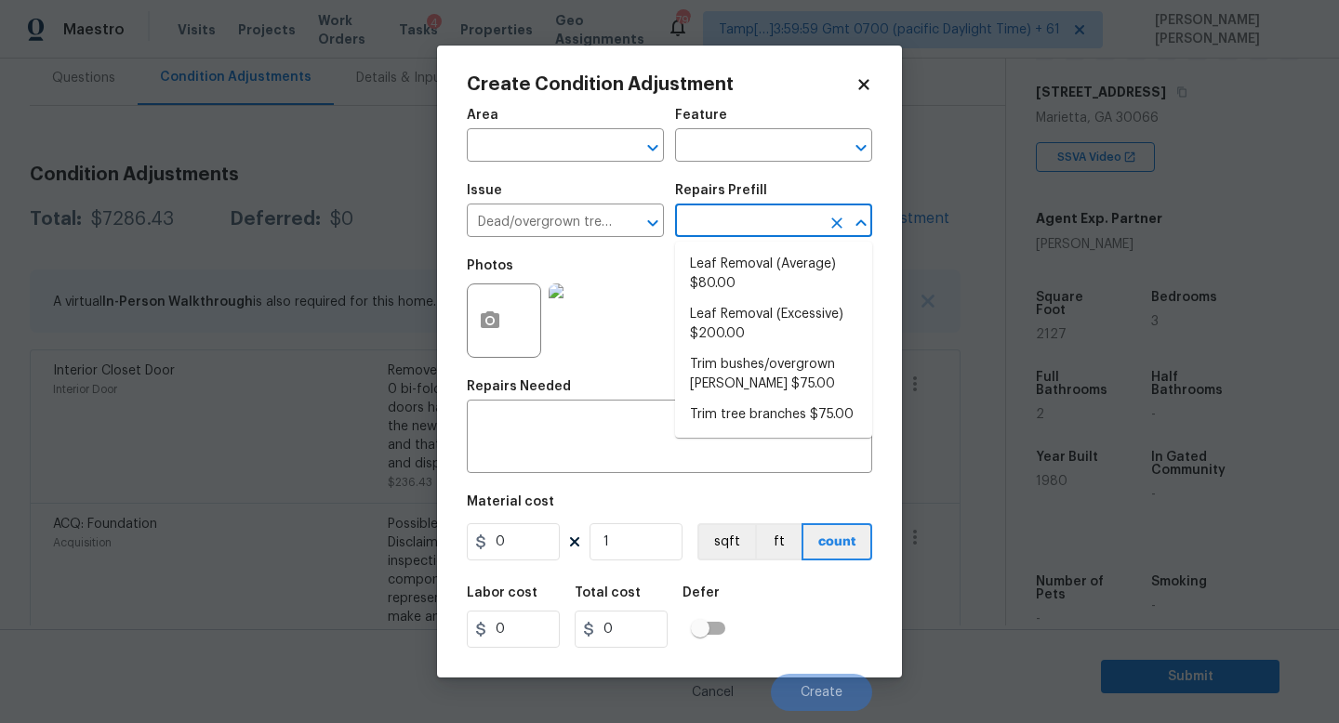
click at [762, 225] on input "text" at bounding box center [747, 222] width 145 height 29
click at [754, 411] on li "Trim tree branches $75.00" at bounding box center [773, 415] width 197 height 31
type textarea "Trim back overgrown tree branches in contact with home & branches hanging low o…"
type input "75"
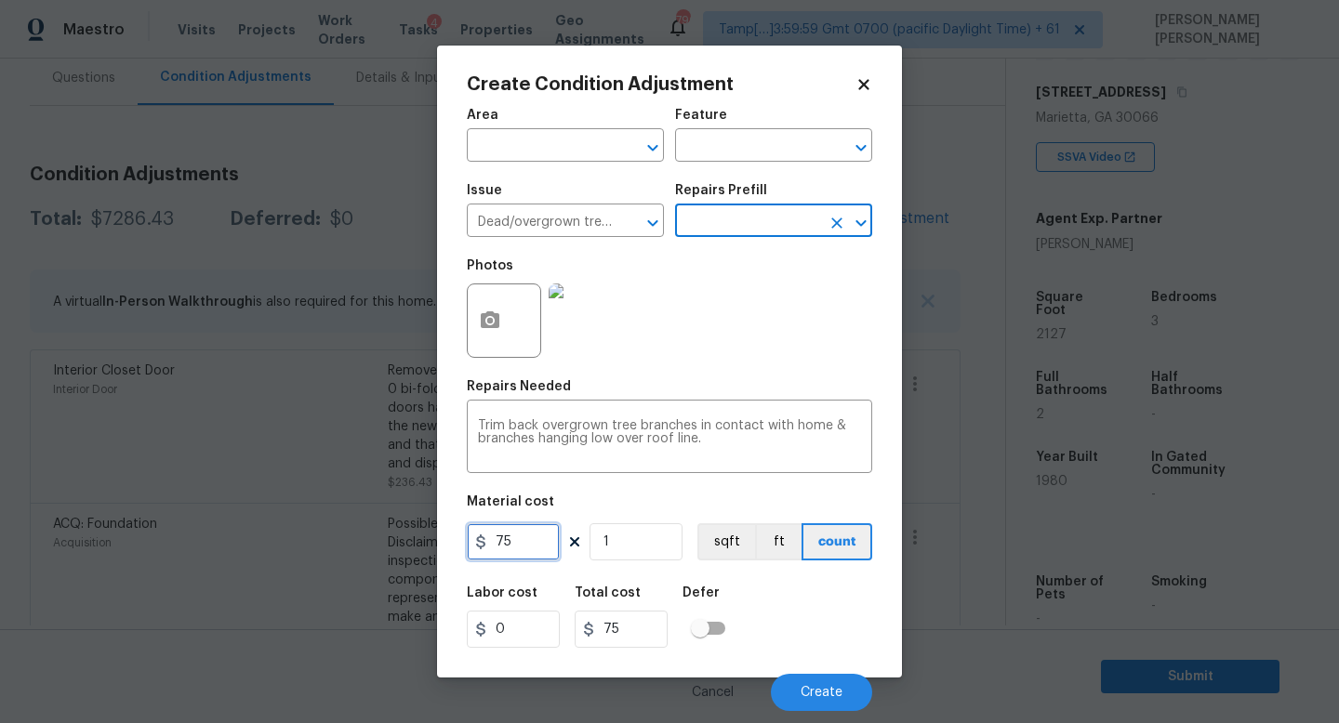
click at [556, 540] on input "75" at bounding box center [513, 541] width 93 height 37
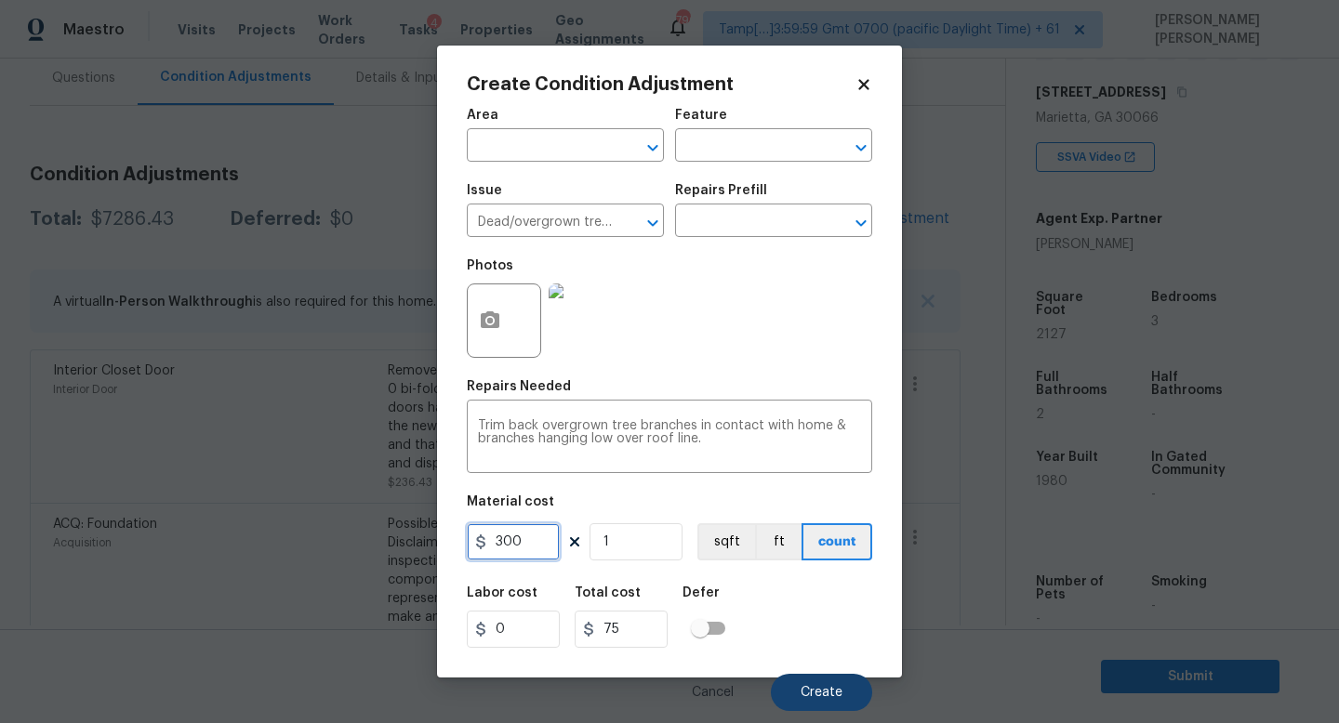
type input "300"
click at [811, 696] on span "Create" at bounding box center [821, 693] width 42 height 14
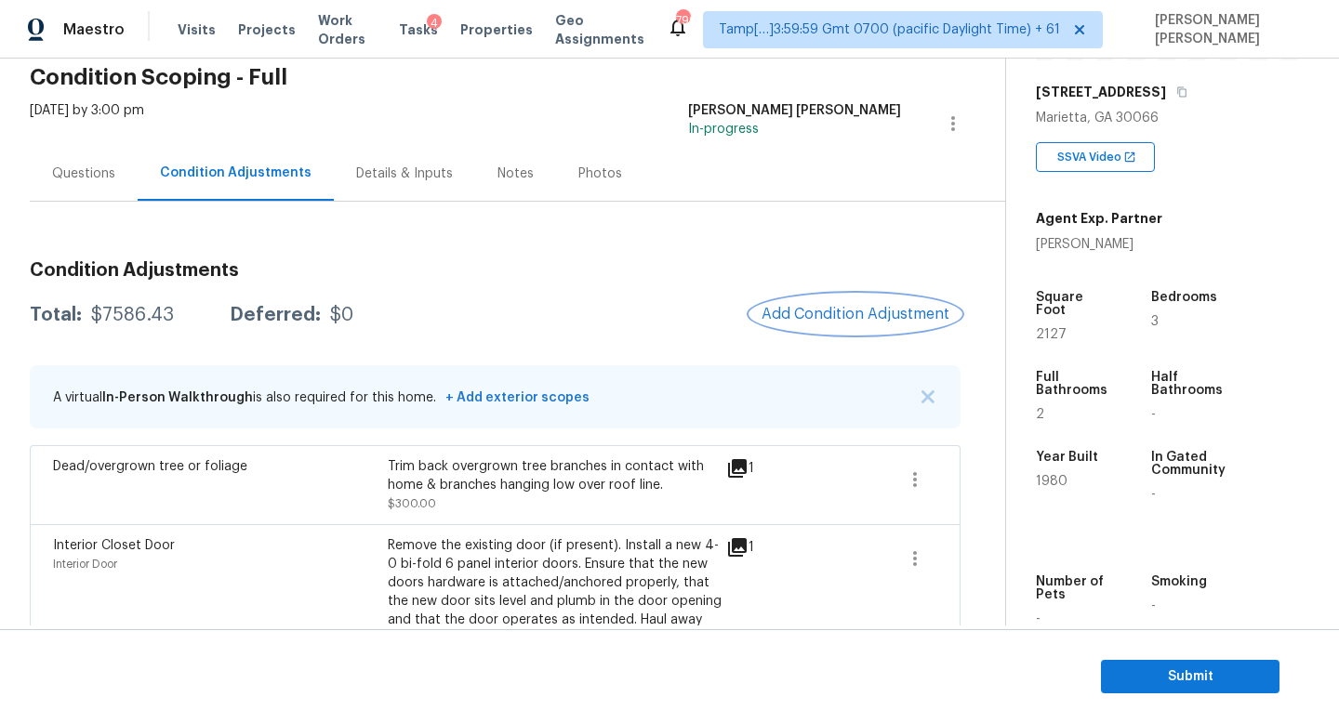
scroll to position [0, 0]
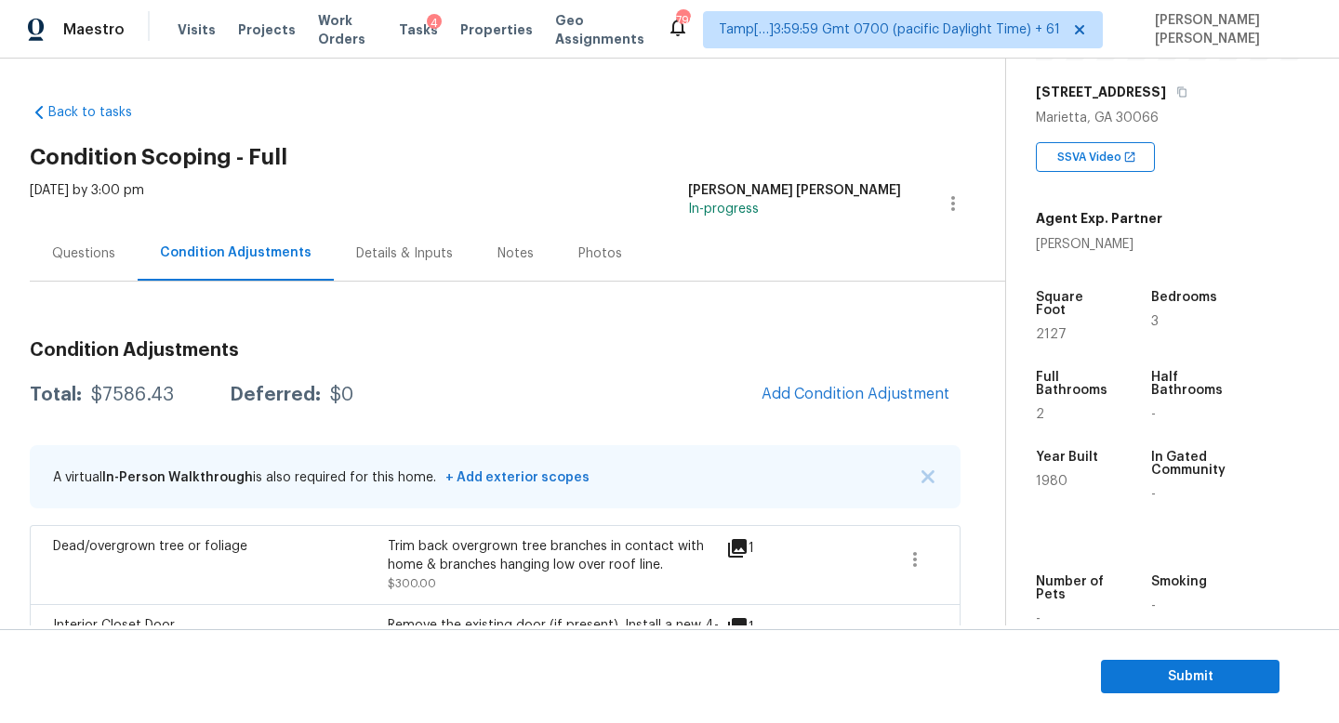
click at [87, 205] on div "[DATE] by 3:00 pm" at bounding box center [87, 203] width 114 height 45
click at [83, 229] on div "Questions" at bounding box center [84, 253] width 108 height 55
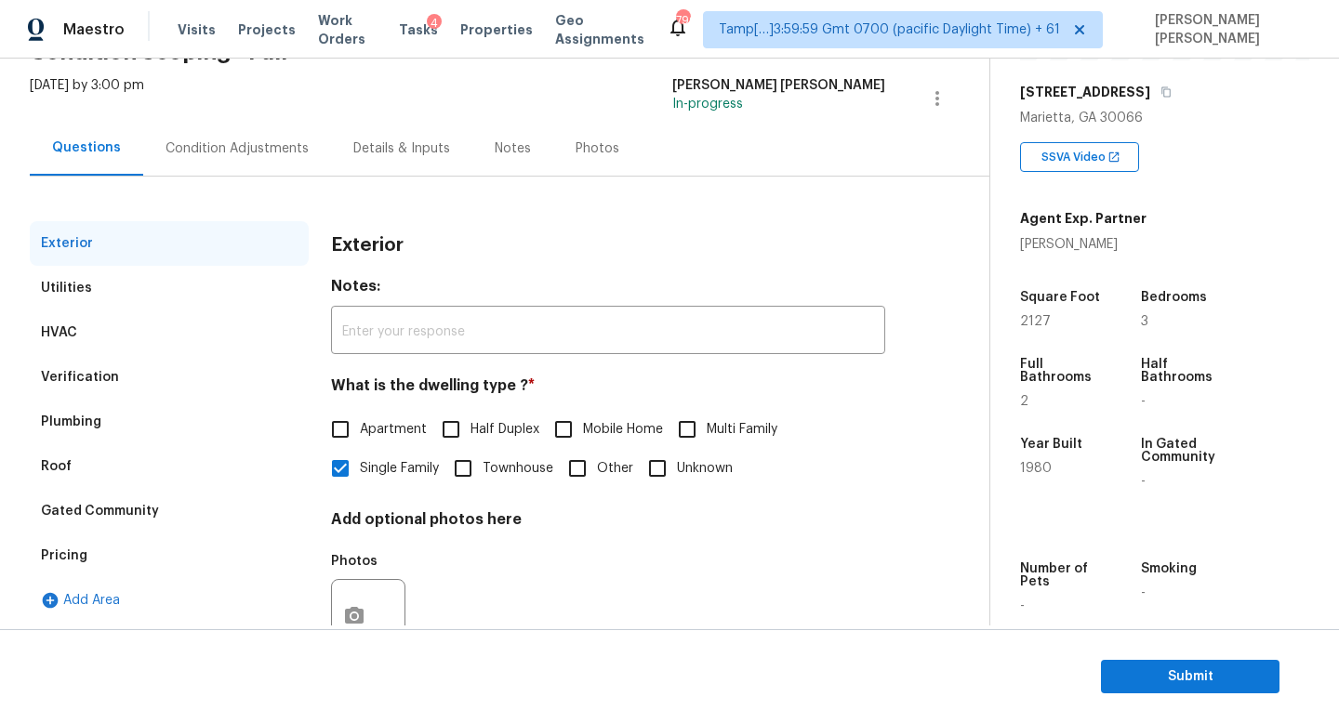
scroll to position [172, 0]
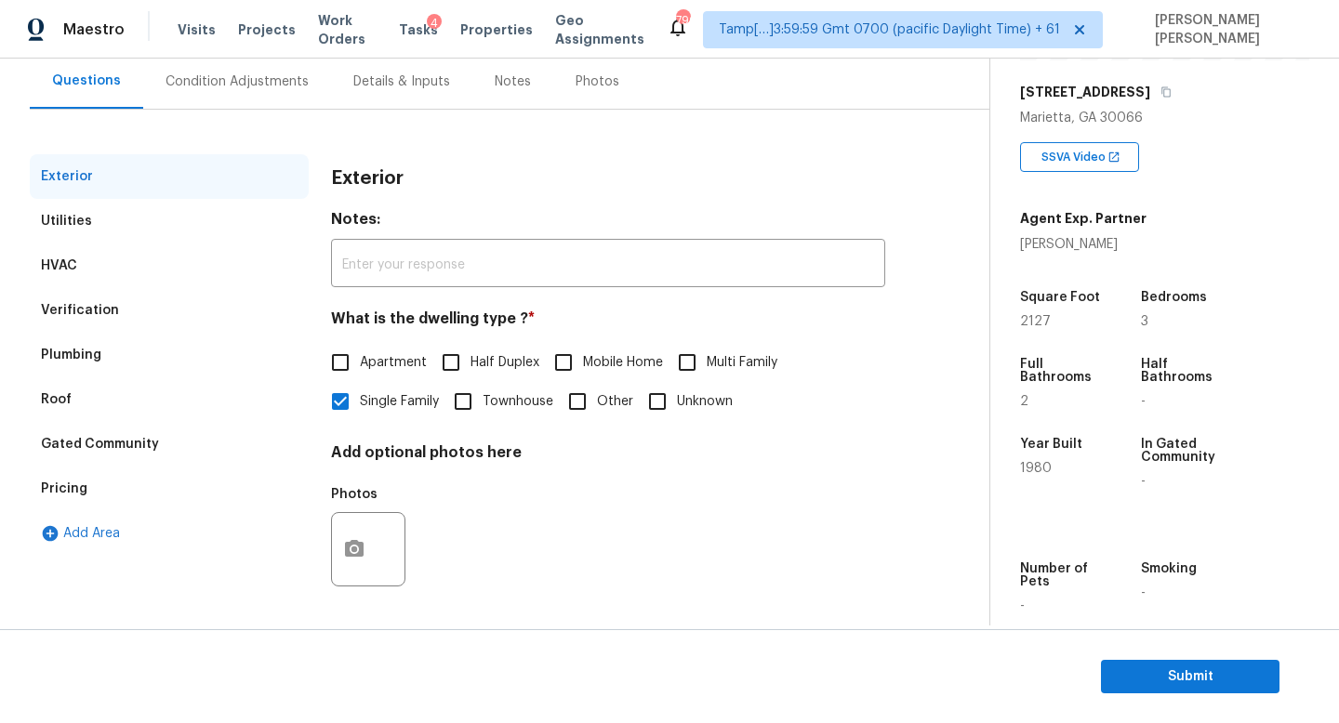
click at [138, 492] on div "Pricing" at bounding box center [169, 489] width 279 height 45
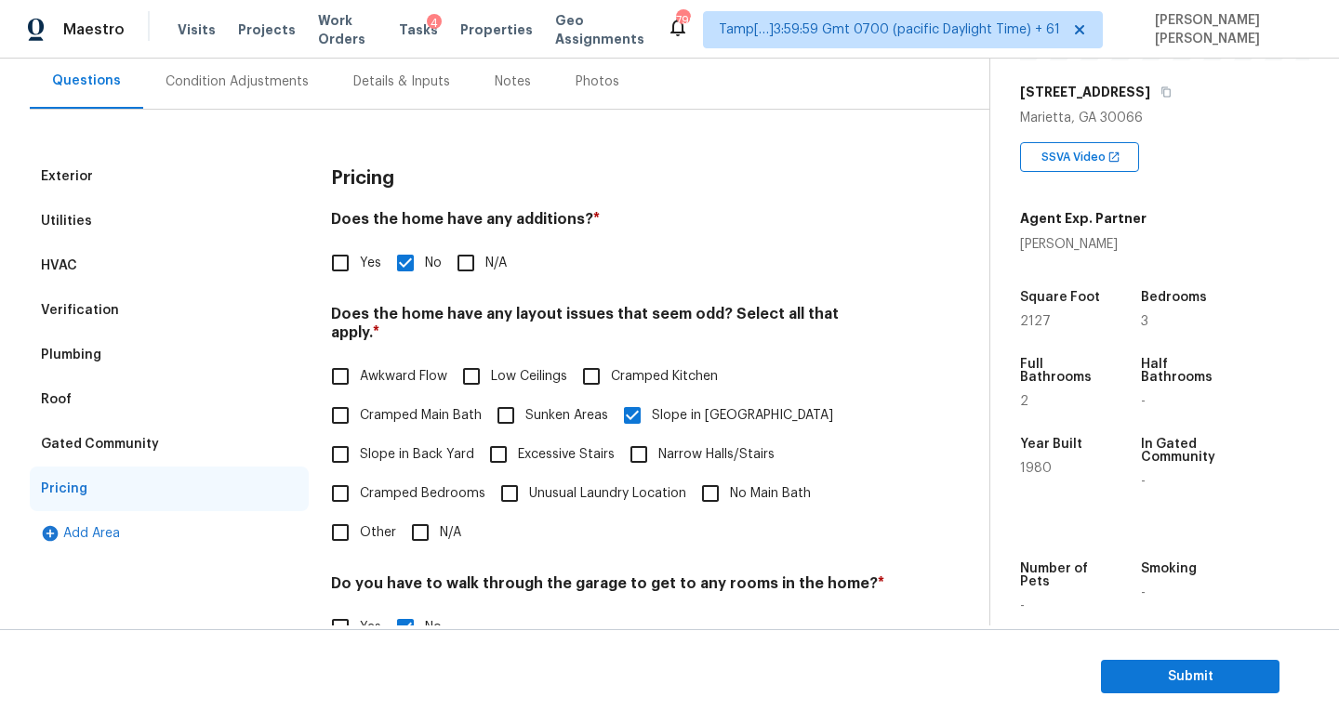
click at [337, 269] on input "Yes" at bounding box center [340, 263] width 39 height 39
checkbox input "true"
checkbox input "false"
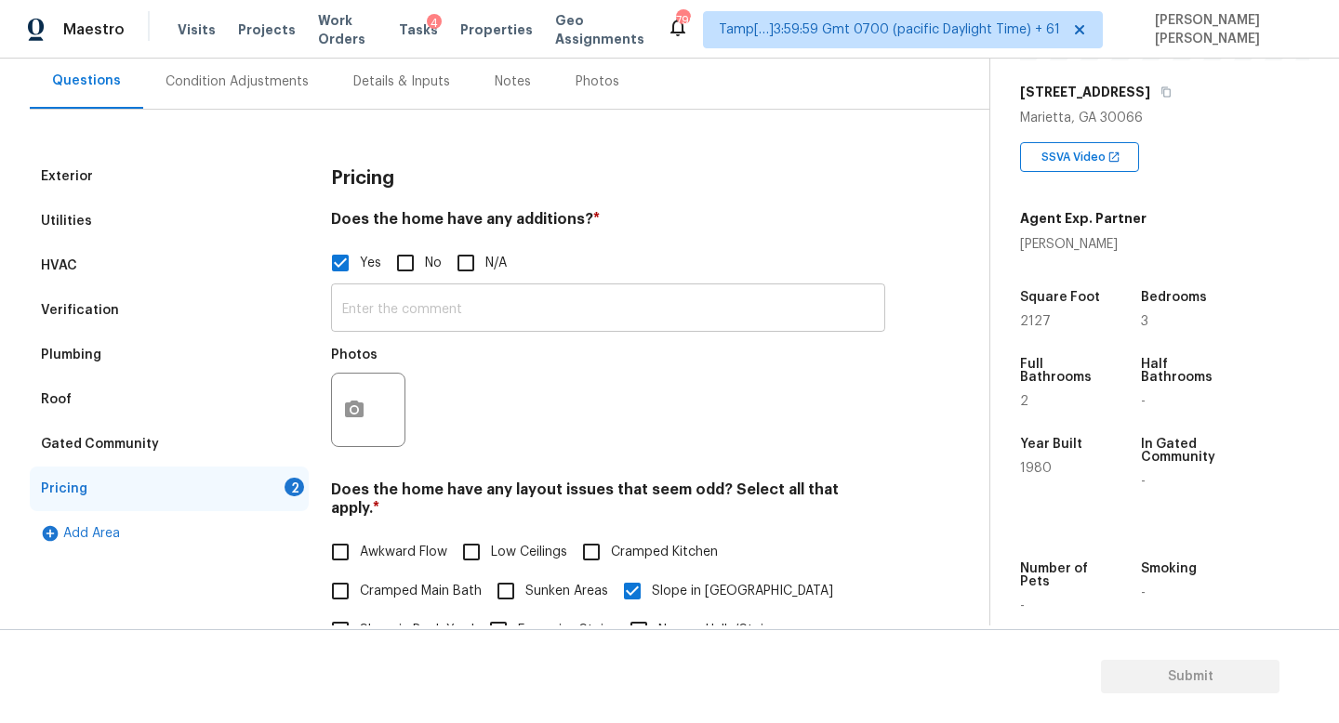
click at [398, 314] on input "text" at bounding box center [608, 310] width 554 height 44
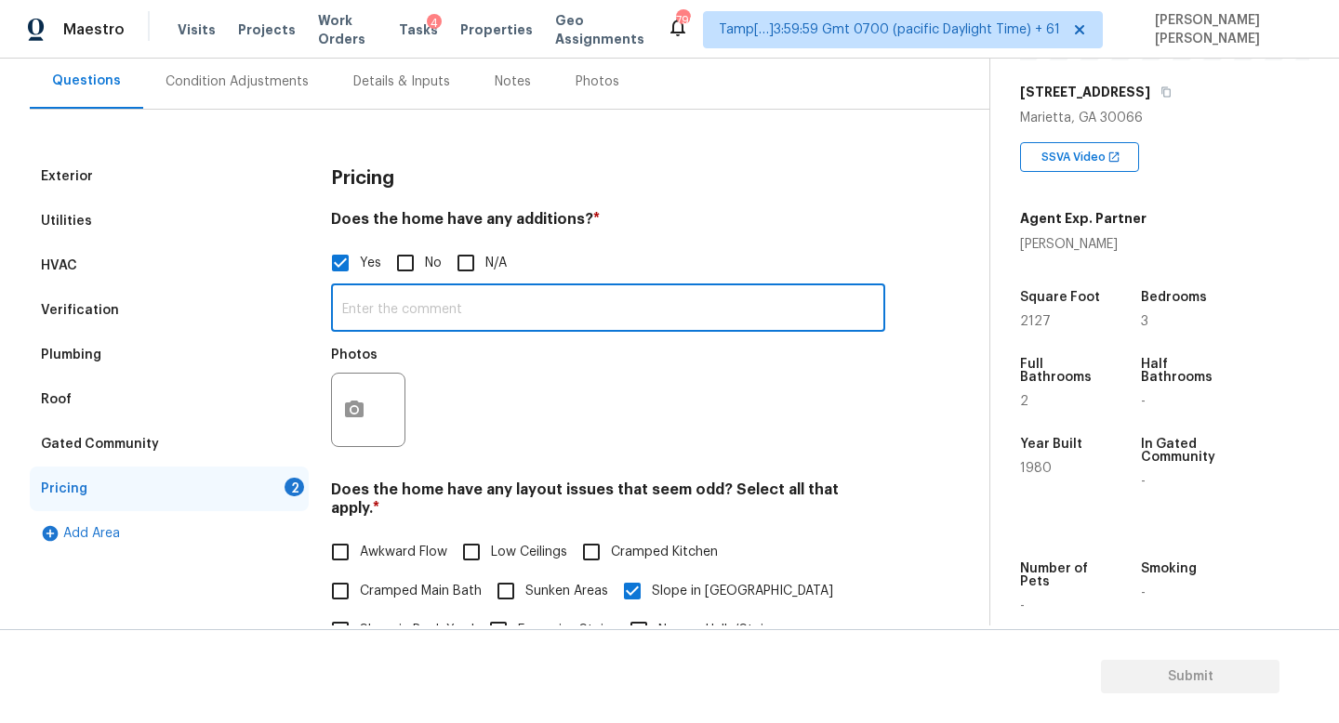
click at [398, 314] on input "text" at bounding box center [608, 310] width 554 height 44
type input "CLosed patio"
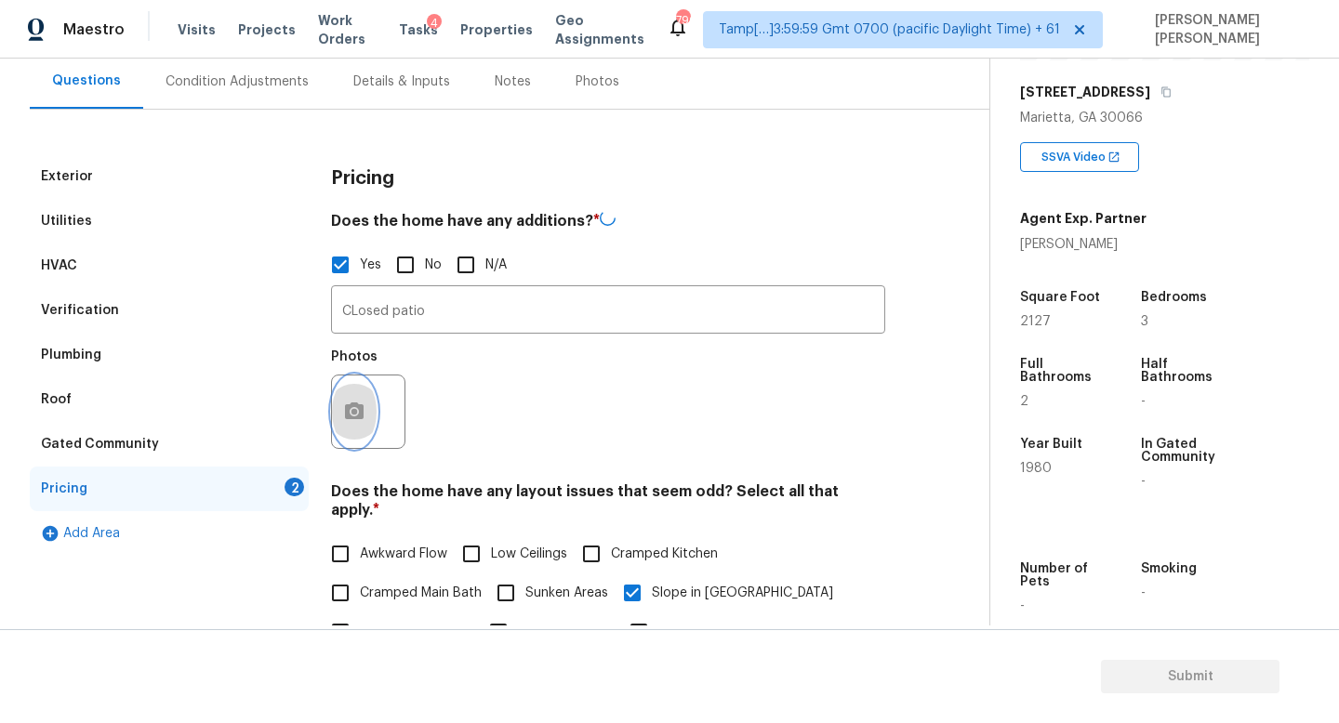
click at [371, 426] on button "button" at bounding box center [354, 412] width 45 height 73
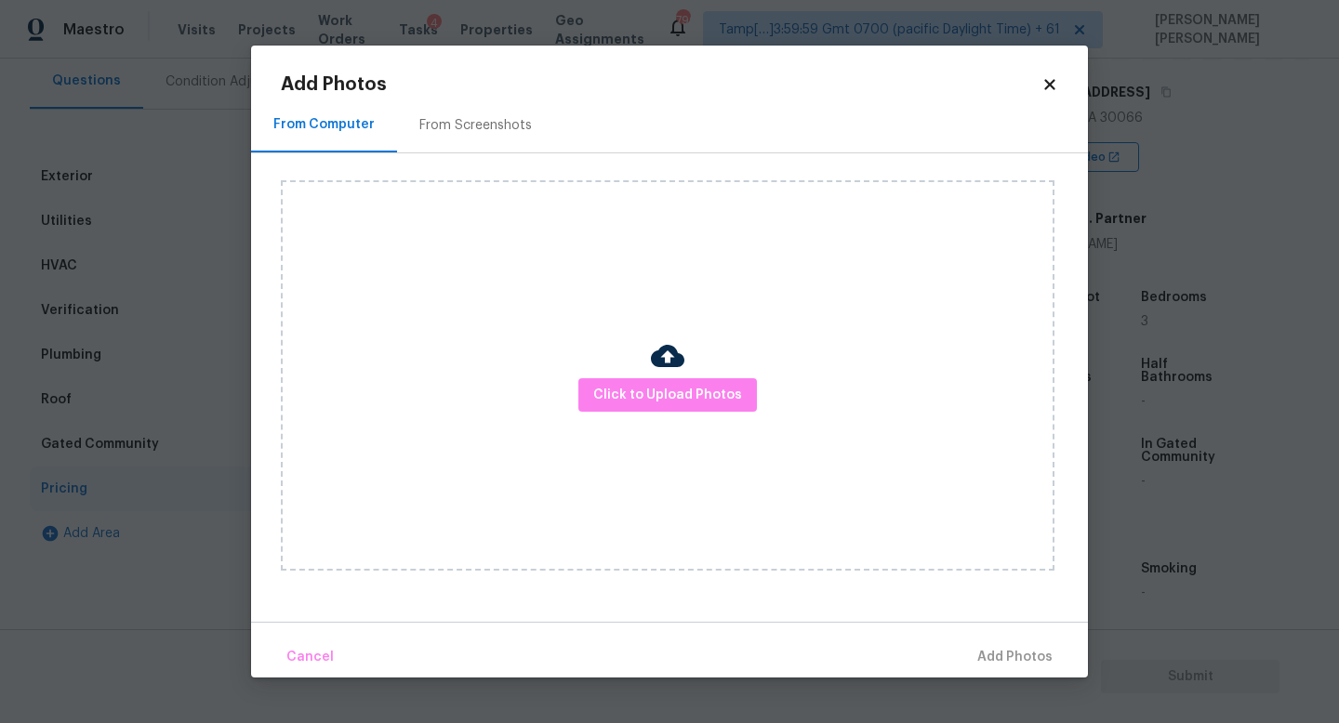
click at [662, 376] on div at bounding box center [667, 358] width 33 height 39
click at [663, 381] on button "Click to Upload Photos" at bounding box center [667, 395] width 178 height 34
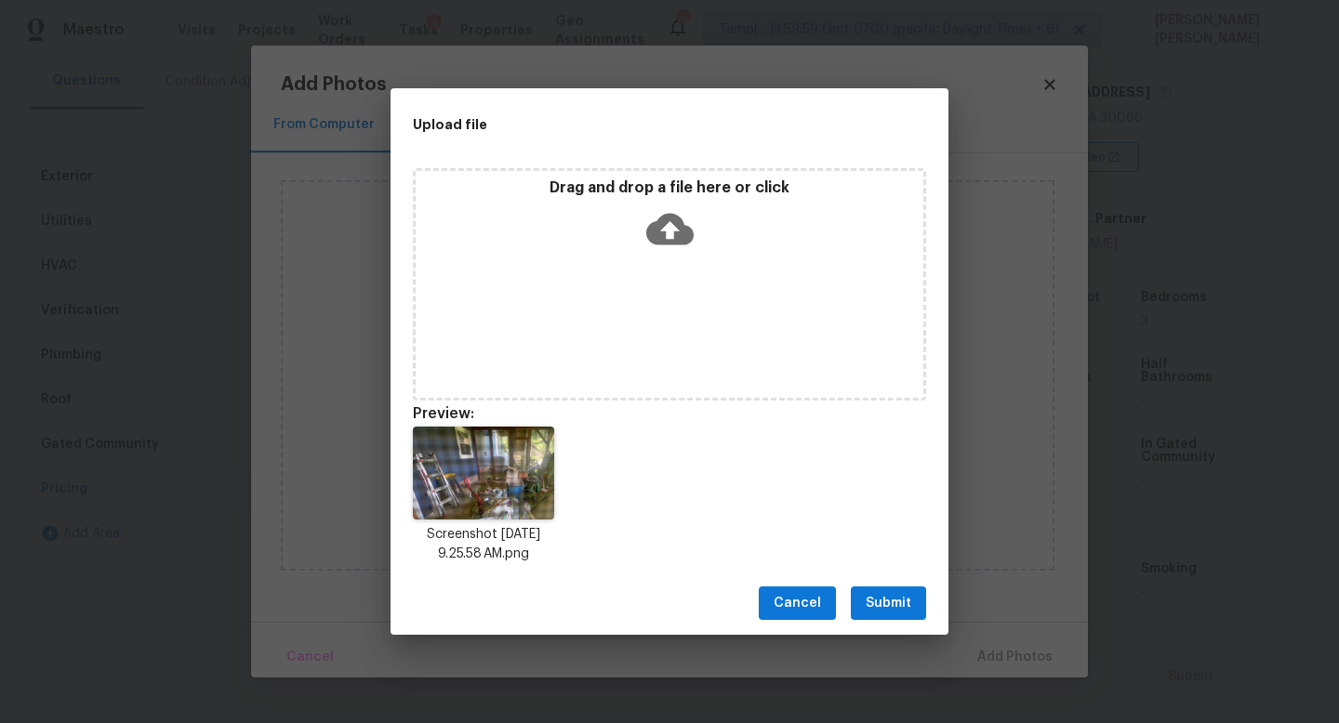
click at [889, 611] on span "Submit" at bounding box center [888, 603] width 46 height 23
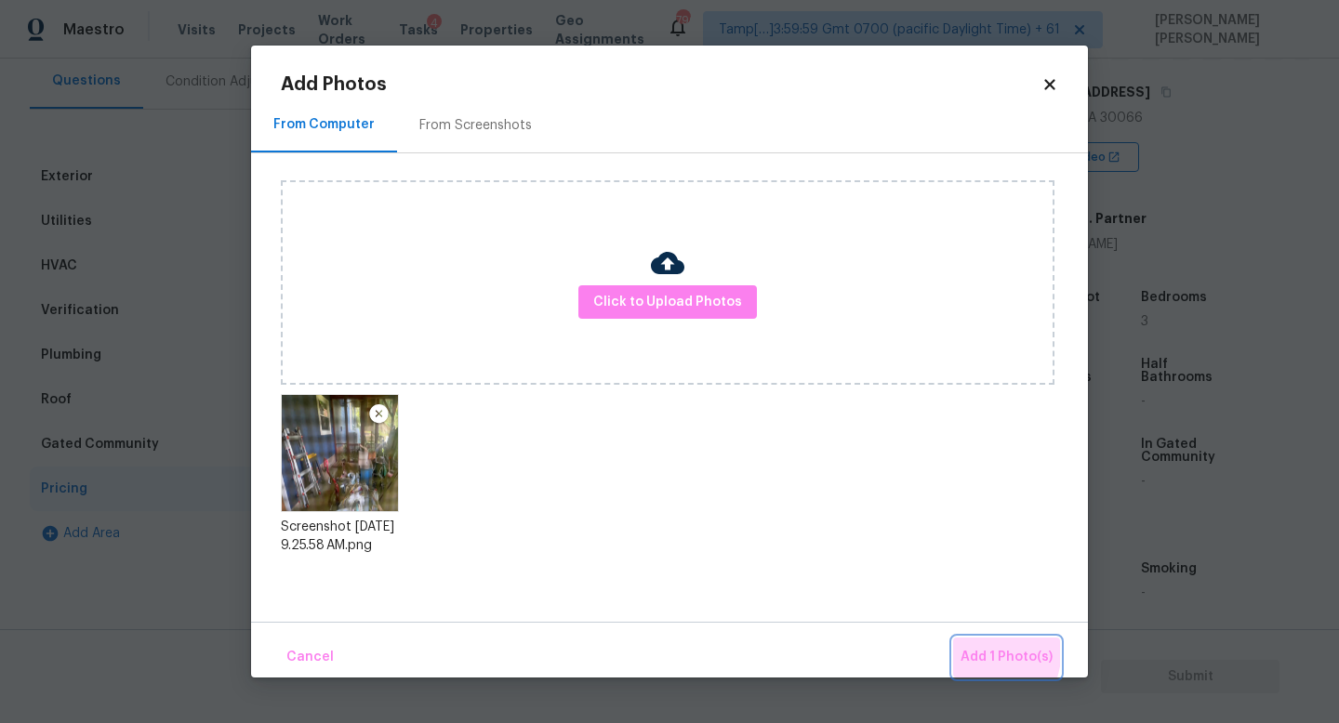
click at [960, 647] on button "Add 1 Photo(s)" at bounding box center [1006, 658] width 107 height 40
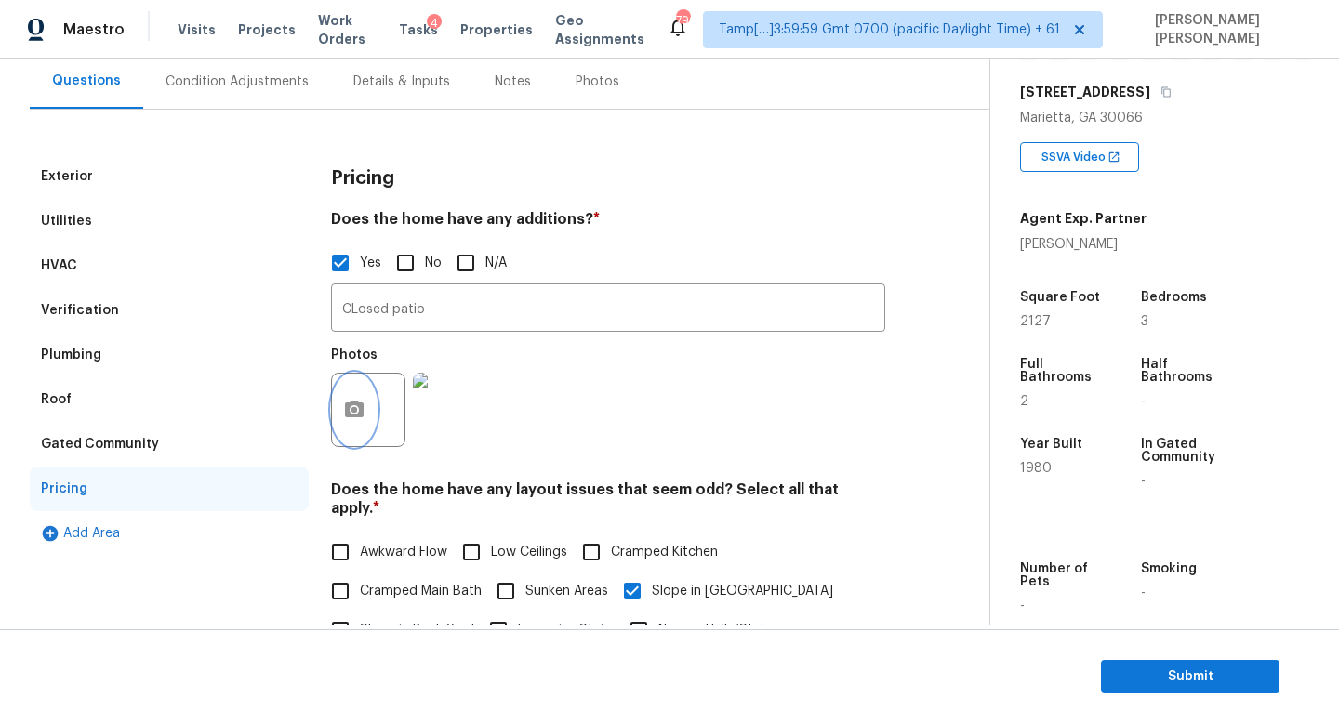
scroll to position [346, 0]
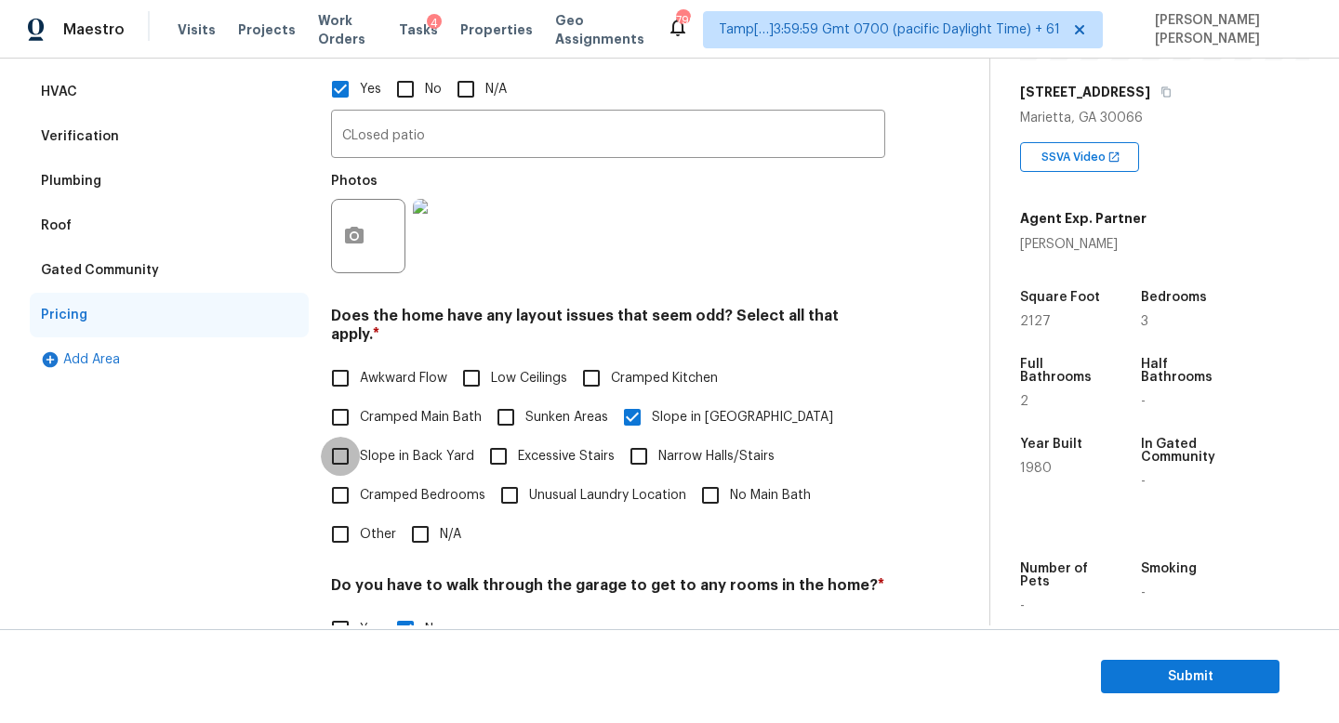
click at [344, 437] on input "Slope in Back Yard" at bounding box center [340, 456] width 39 height 39
checkbox input "true"
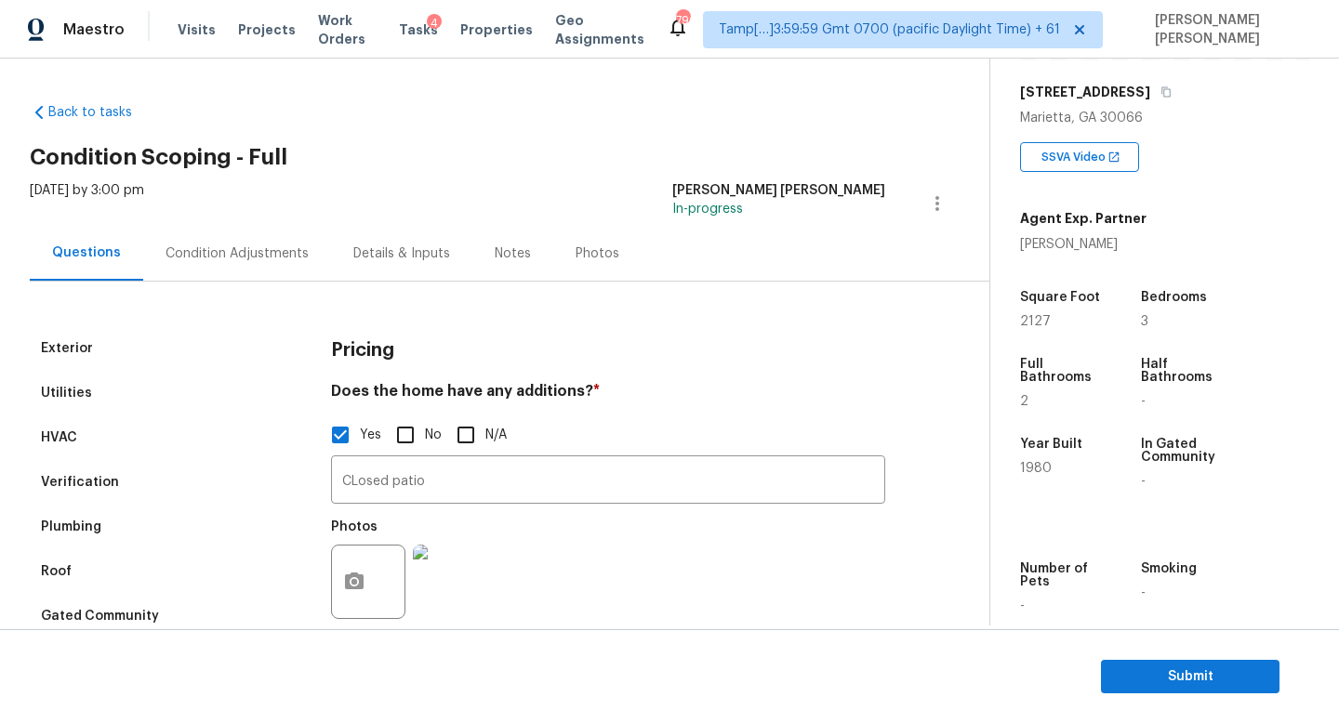
click at [222, 261] on div "Condition Adjustments" at bounding box center [236, 253] width 143 height 19
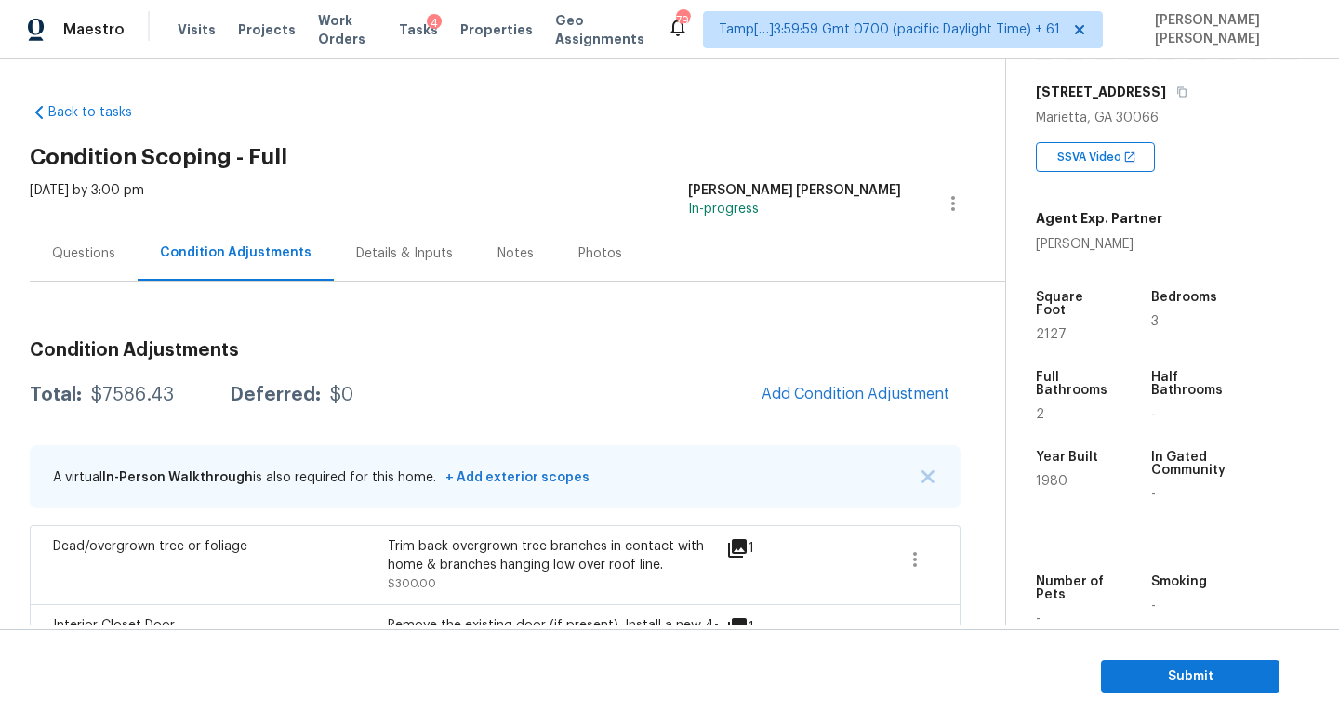
scroll to position [296, 0]
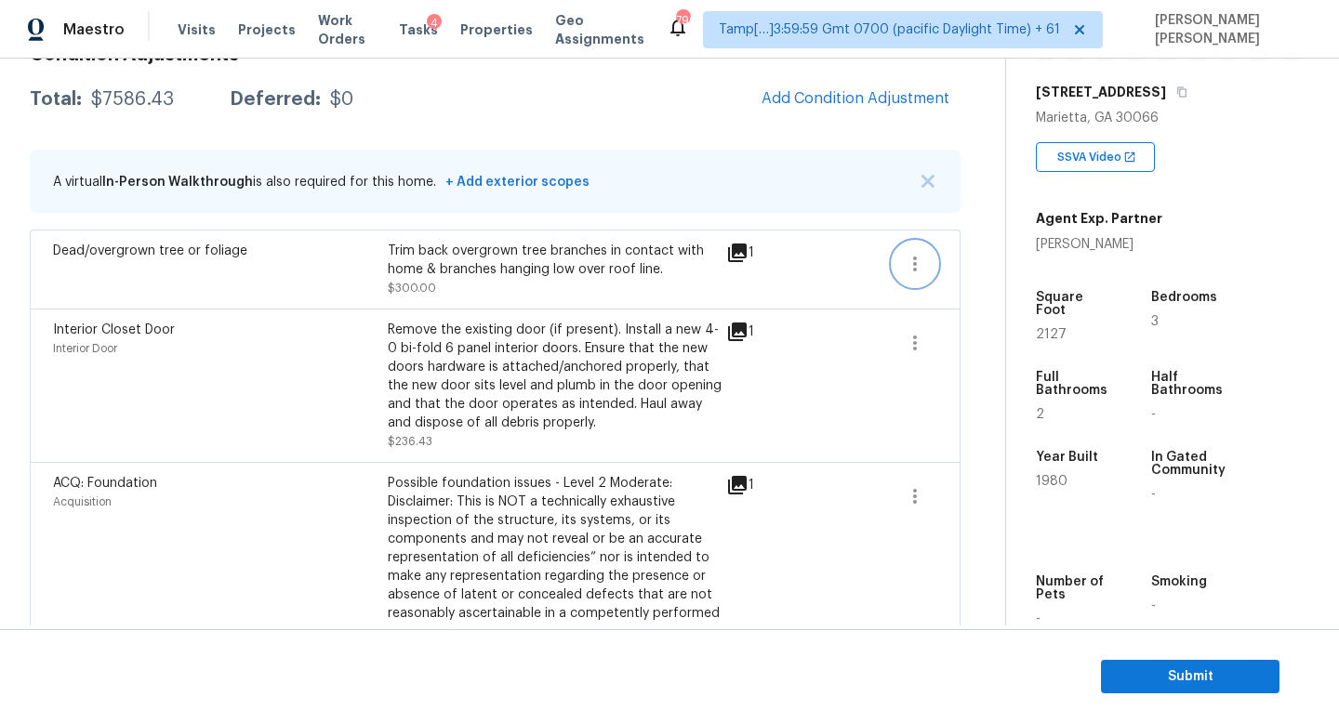
click at [913, 265] on icon "button" at bounding box center [915, 264] width 4 height 15
click at [794, 338] on div "1" at bounding box center [769, 332] width 87 height 22
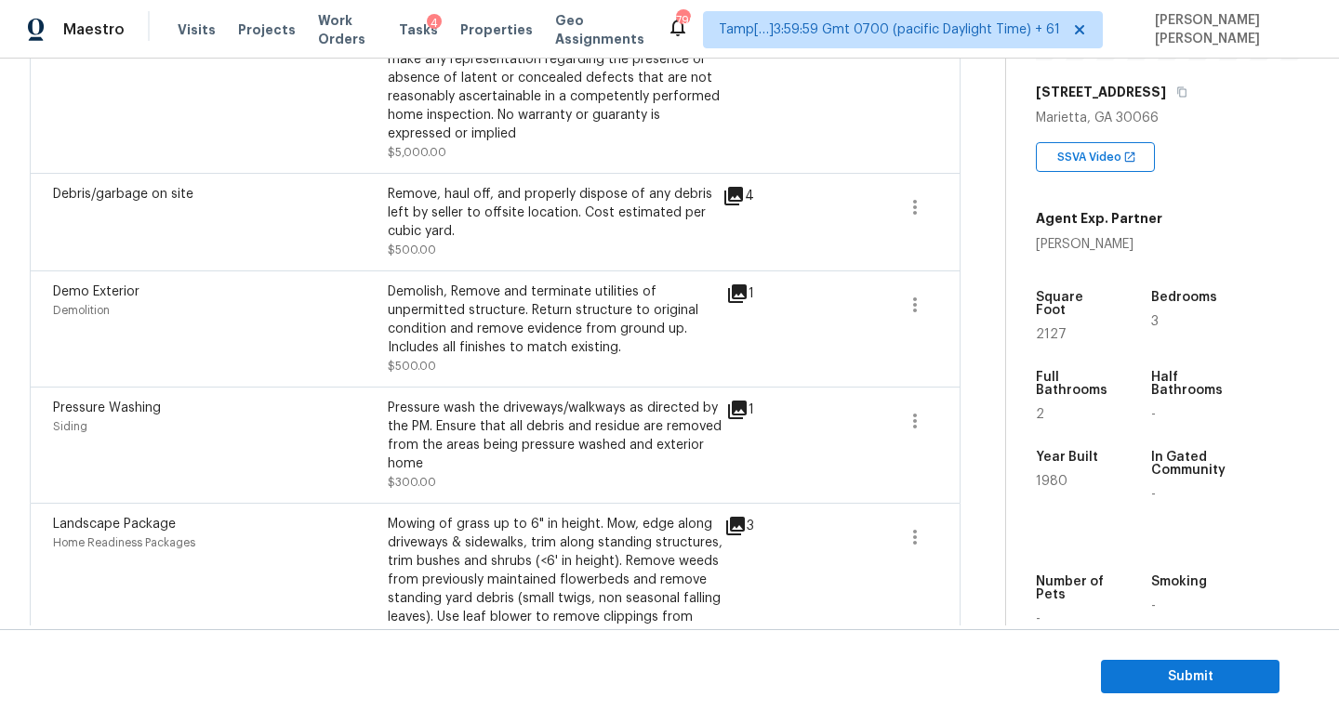
scroll to position [829, 0]
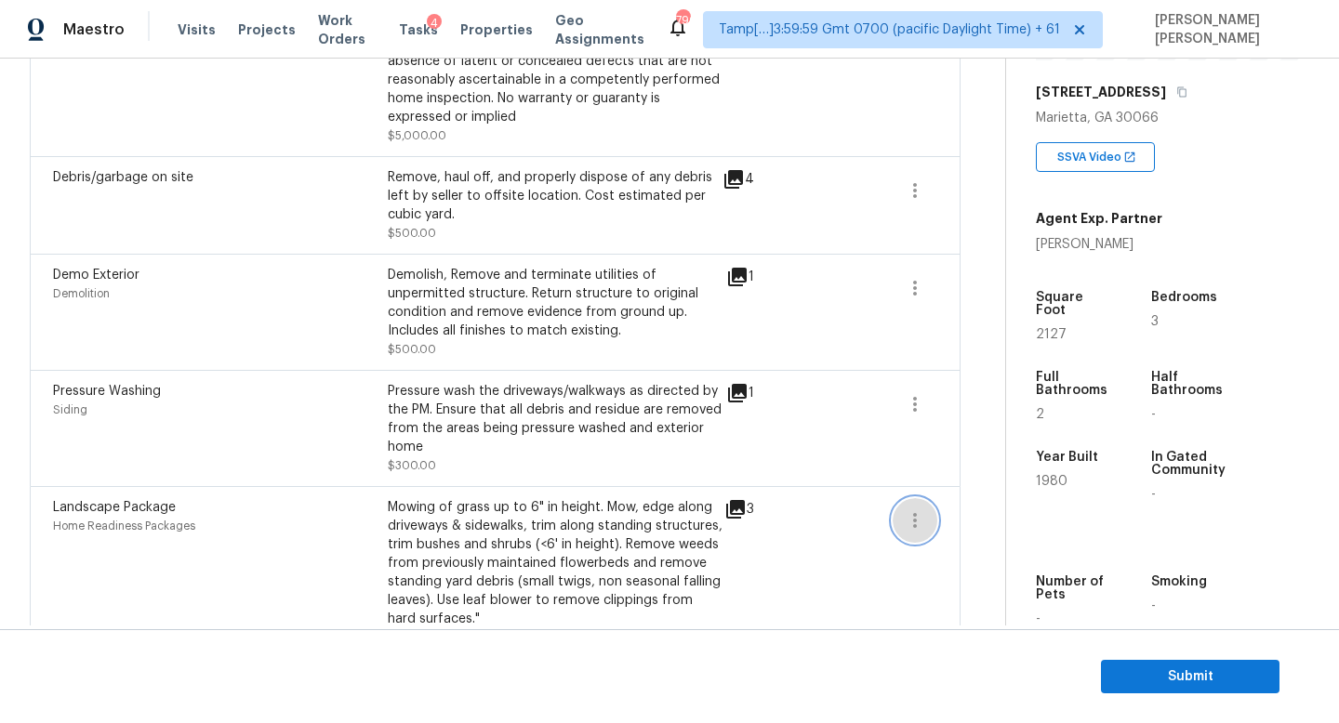
click at [932, 528] on button "button" at bounding box center [914, 520] width 45 height 45
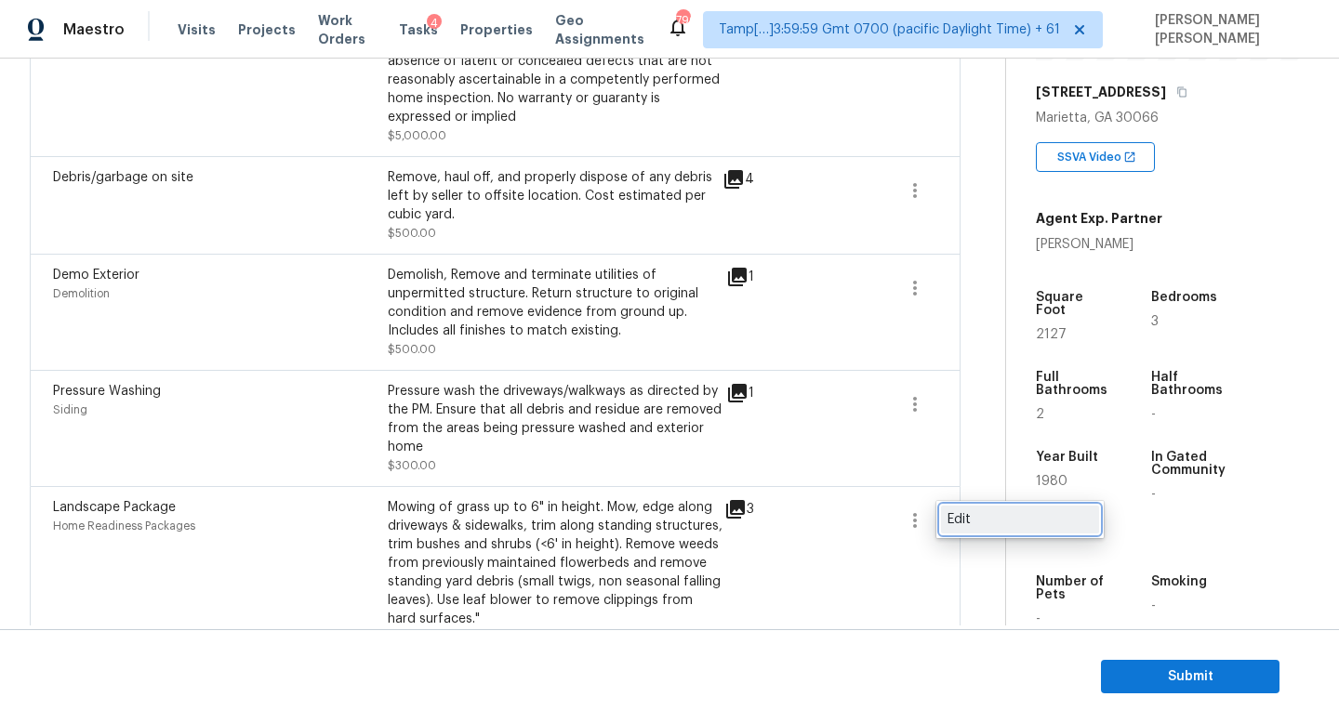
click at [1016, 523] on div "Edit" at bounding box center [1019, 519] width 145 height 19
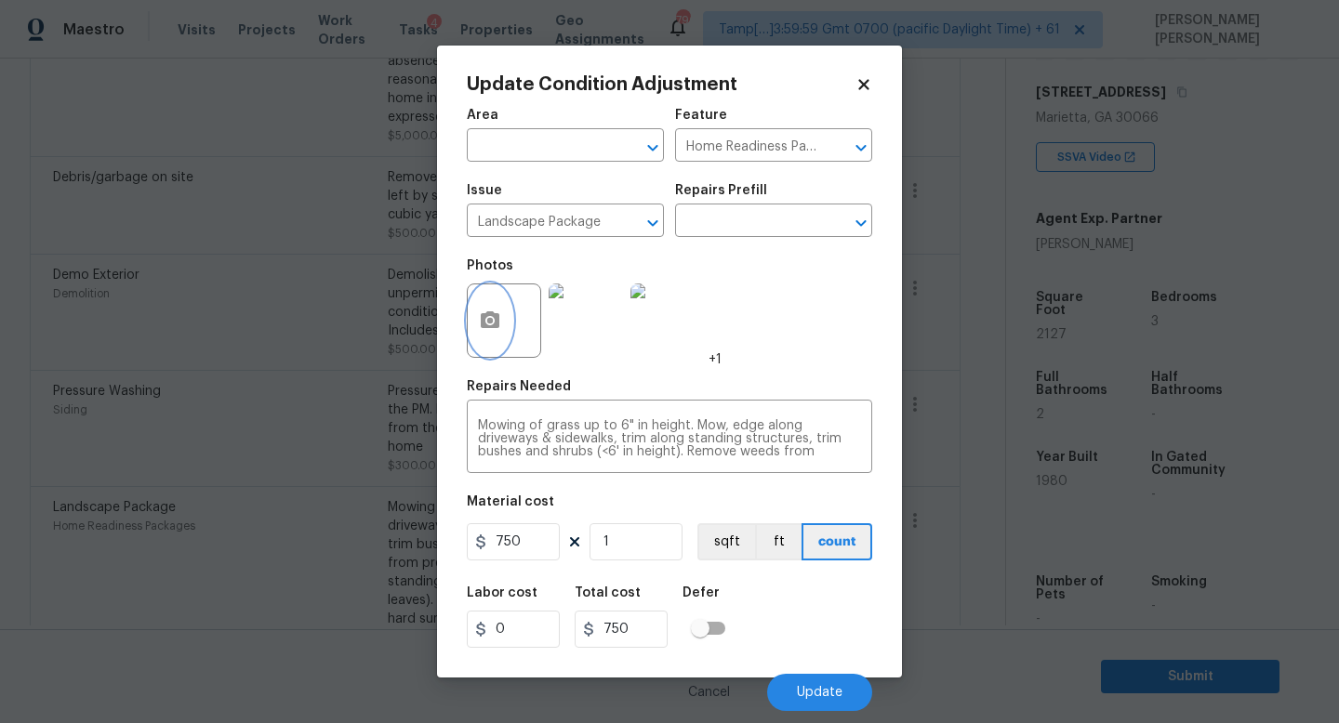
click at [477, 339] on button "button" at bounding box center [490, 320] width 45 height 73
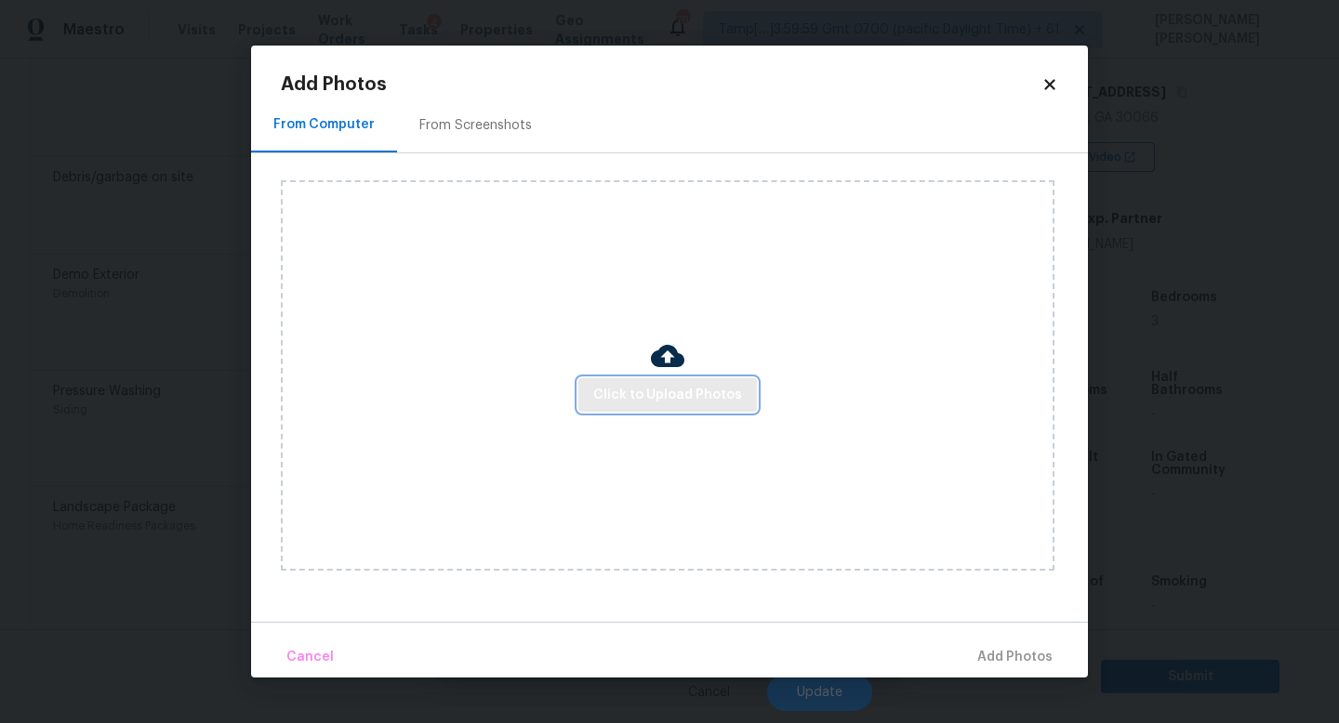
click at [643, 396] on span "Click to Upload Photos" at bounding box center [667, 395] width 149 height 23
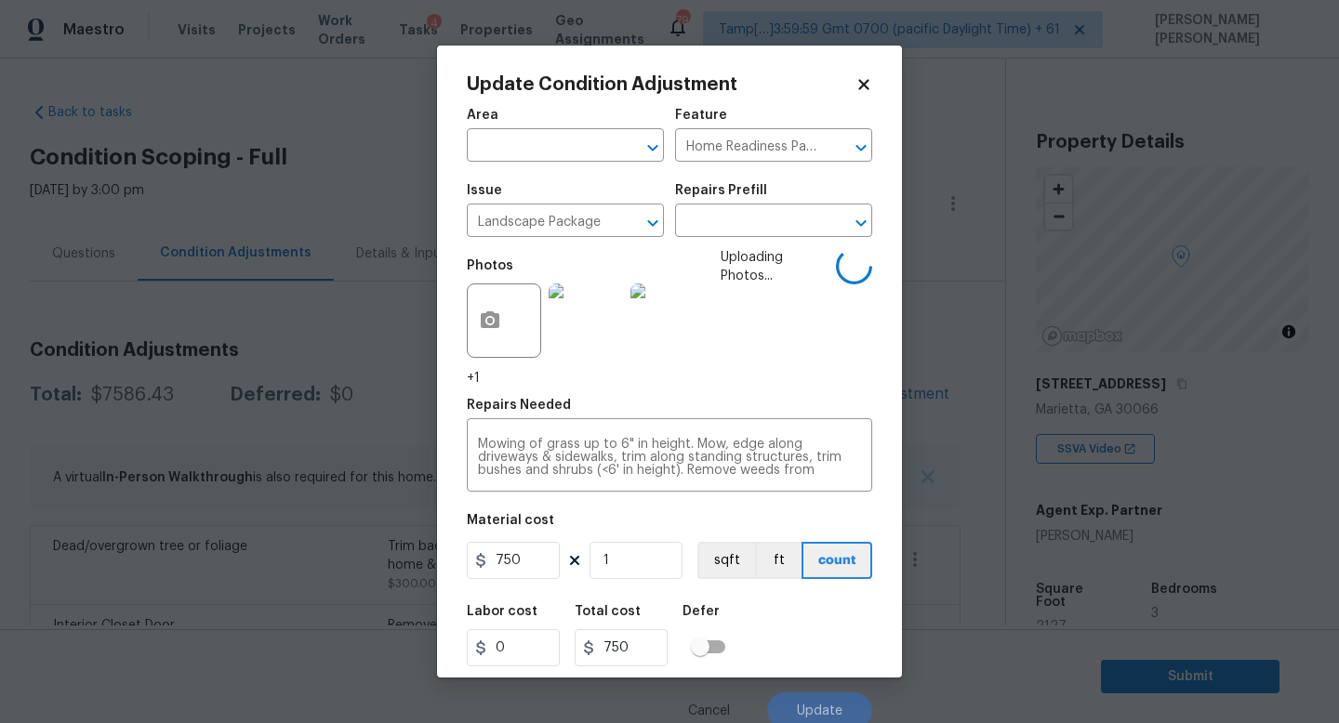
scroll to position [292, 0]
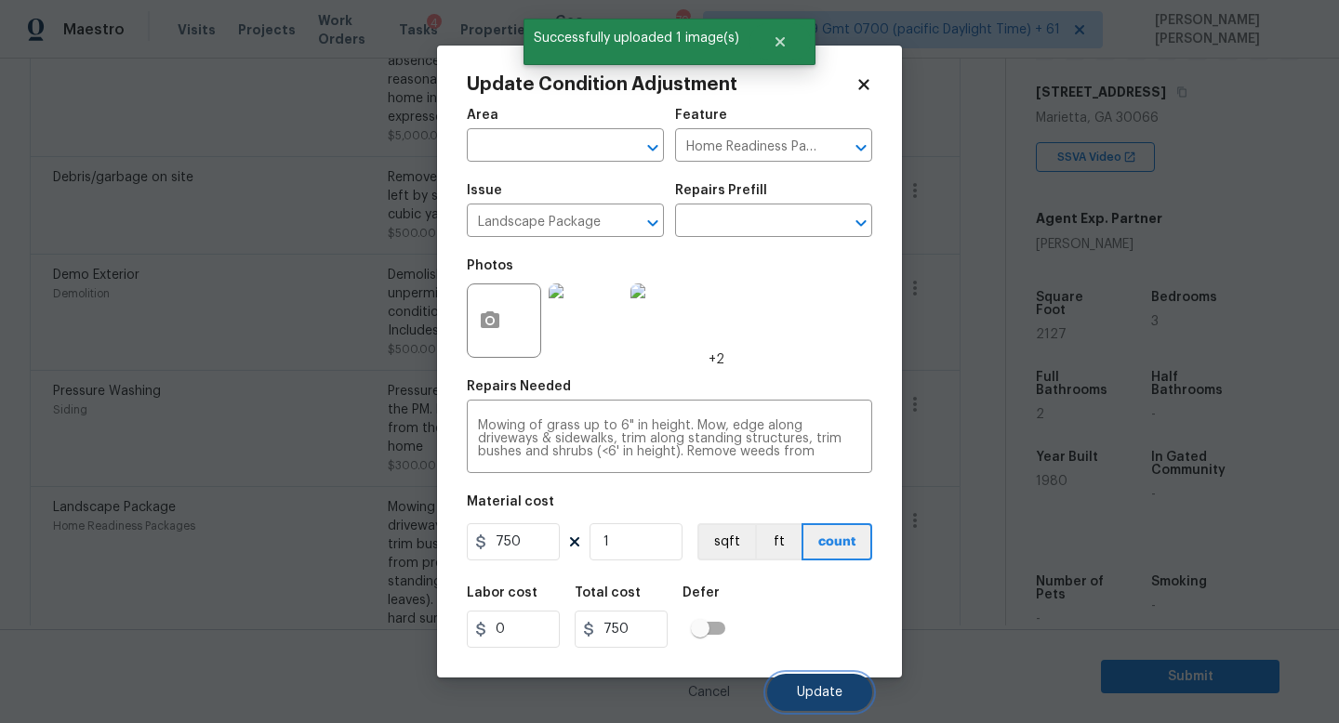
click at [811, 689] on span "Update" at bounding box center [820, 693] width 46 height 14
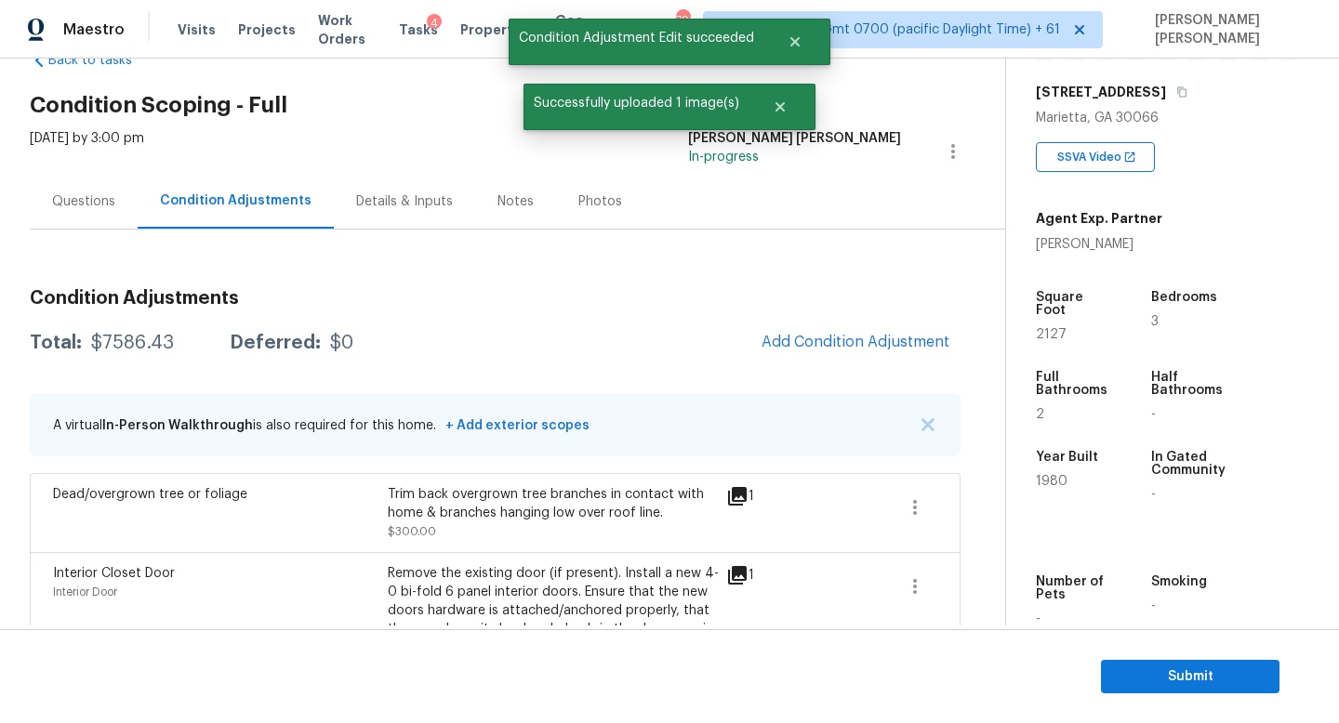
scroll to position [63, 0]
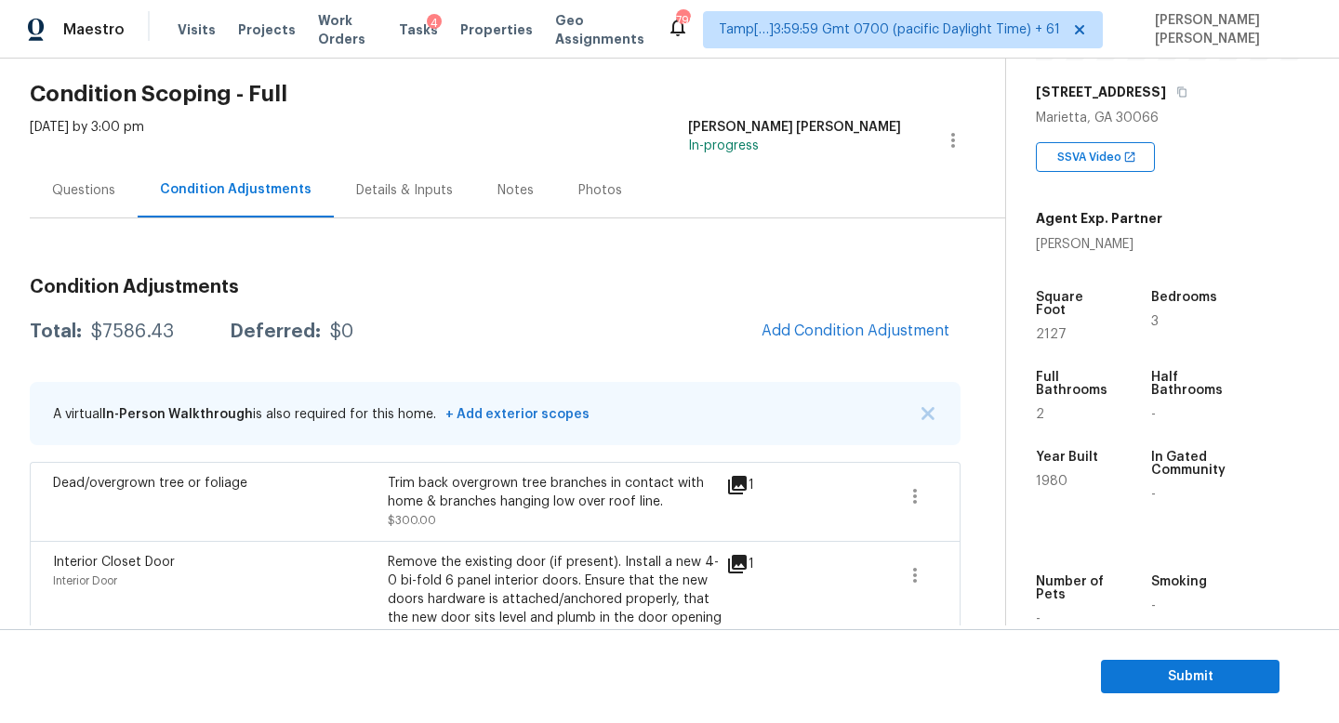
click at [93, 195] on div "Questions" at bounding box center [83, 190] width 63 height 19
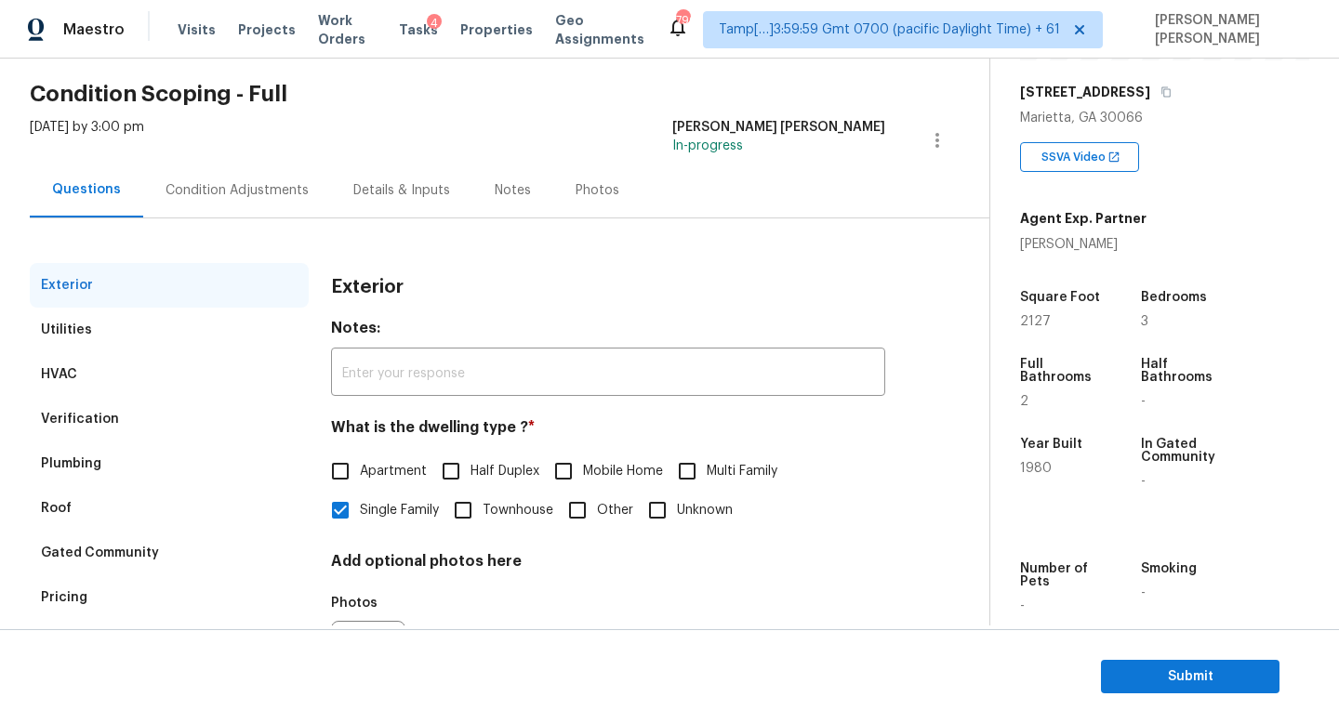
click at [112, 456] on div "Plumbing" at bounding box center [169, 464] width 279 height 45
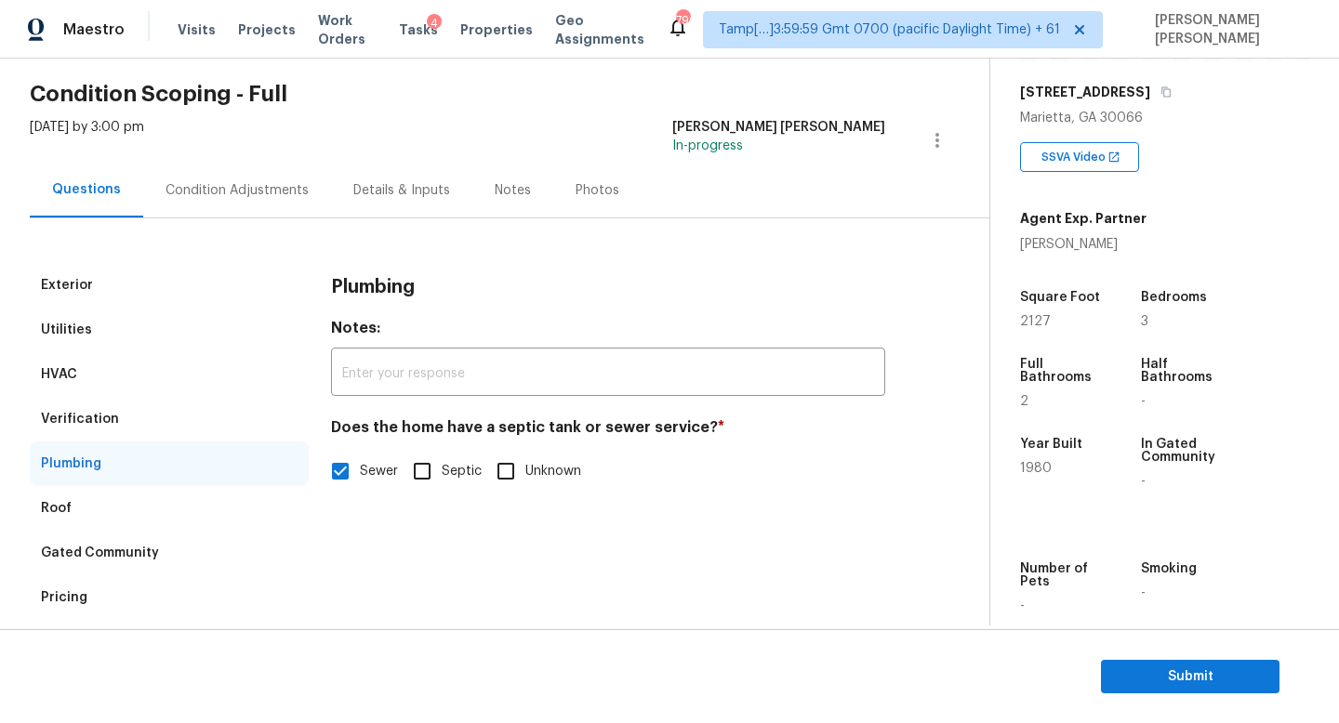
click at [116, 409] on div "Verification" at bounding box center [169, 419] width 279 height 45
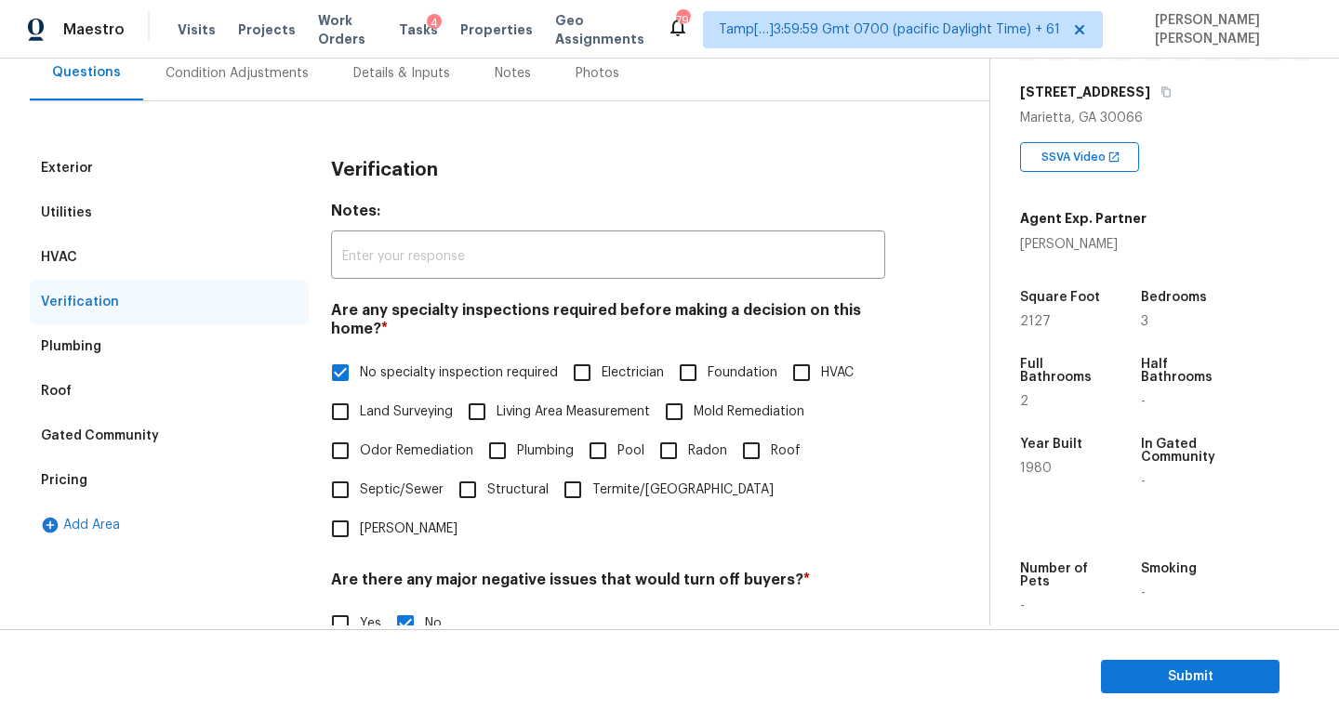
click at [109, 428] on div "Gated Community" at bounding box center [100, 436] width 118 height 19
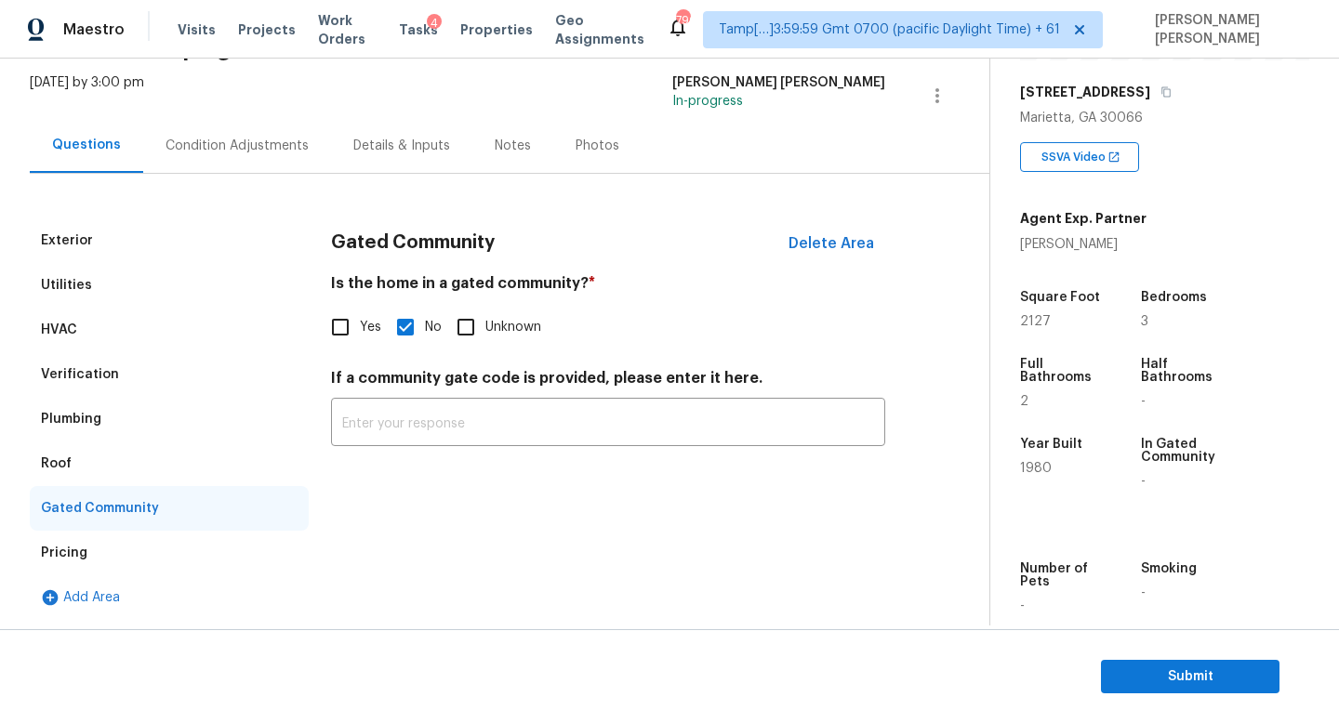
click at [92, 542] on div "Pricing" at bounding box center [169, 553] width 279 height 45
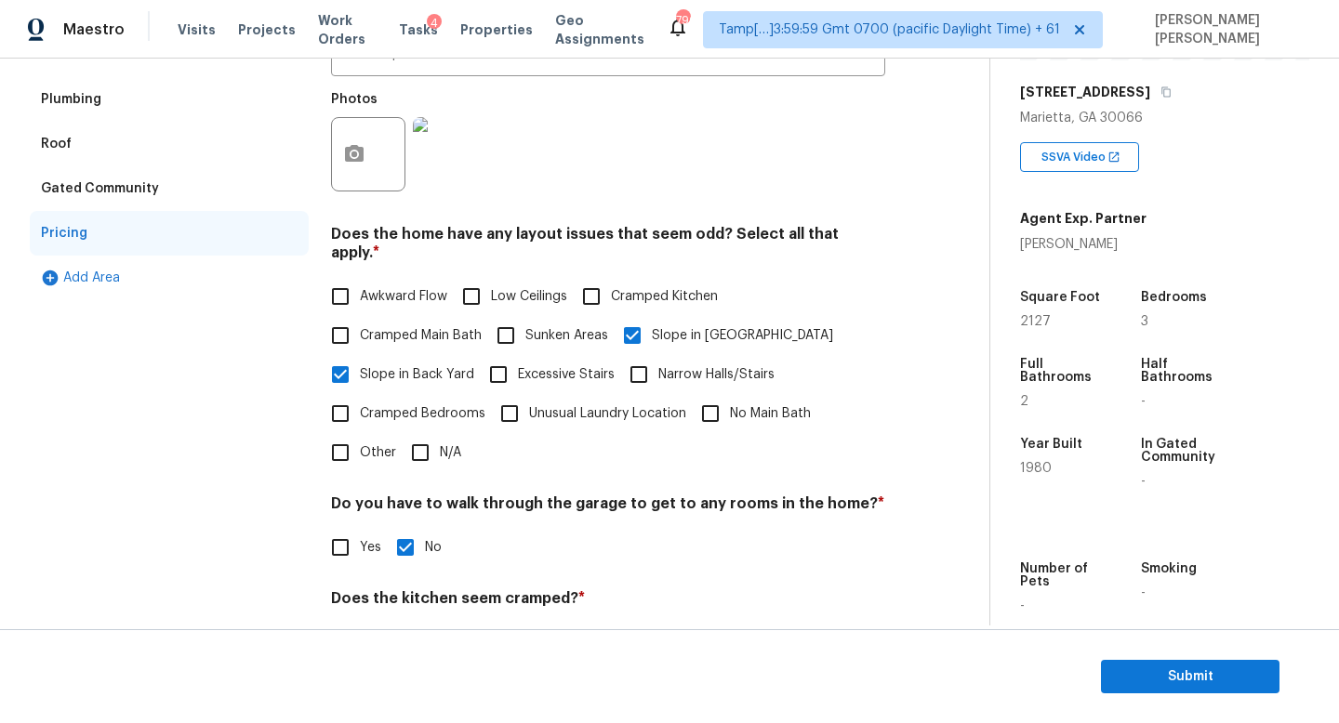
scroll to position [444, 0]
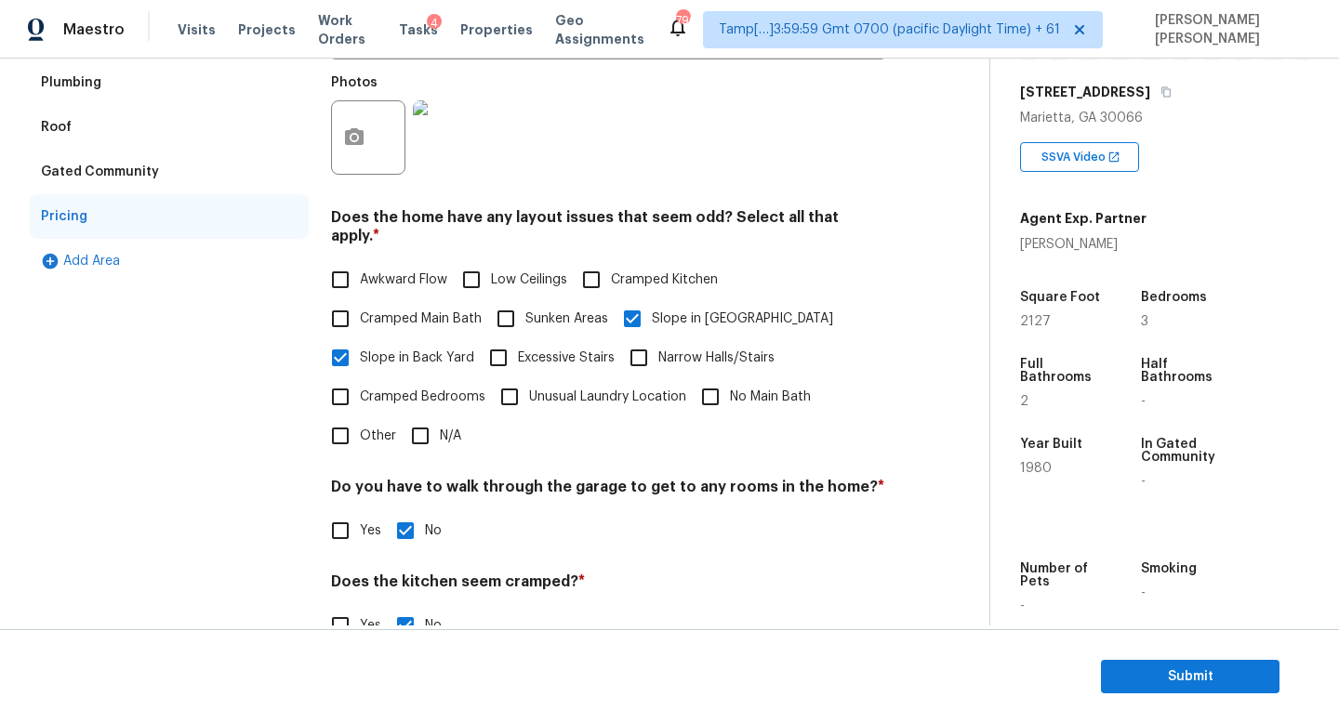
click at [336, 423] on input "Other" at bounding box center [340, 435] width 39 height 39
checkbox input "true"
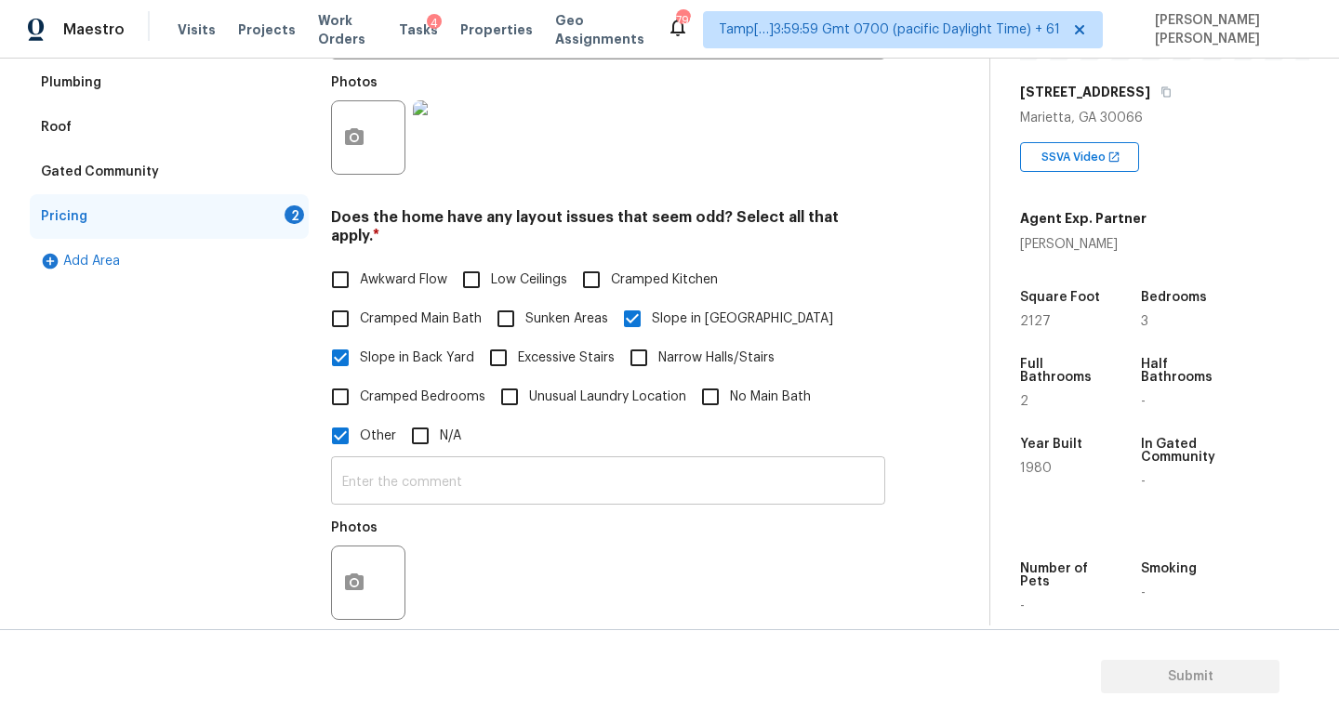
click at [429, 467] on input "text" at bounding box center [608, 483] width 554 height 44
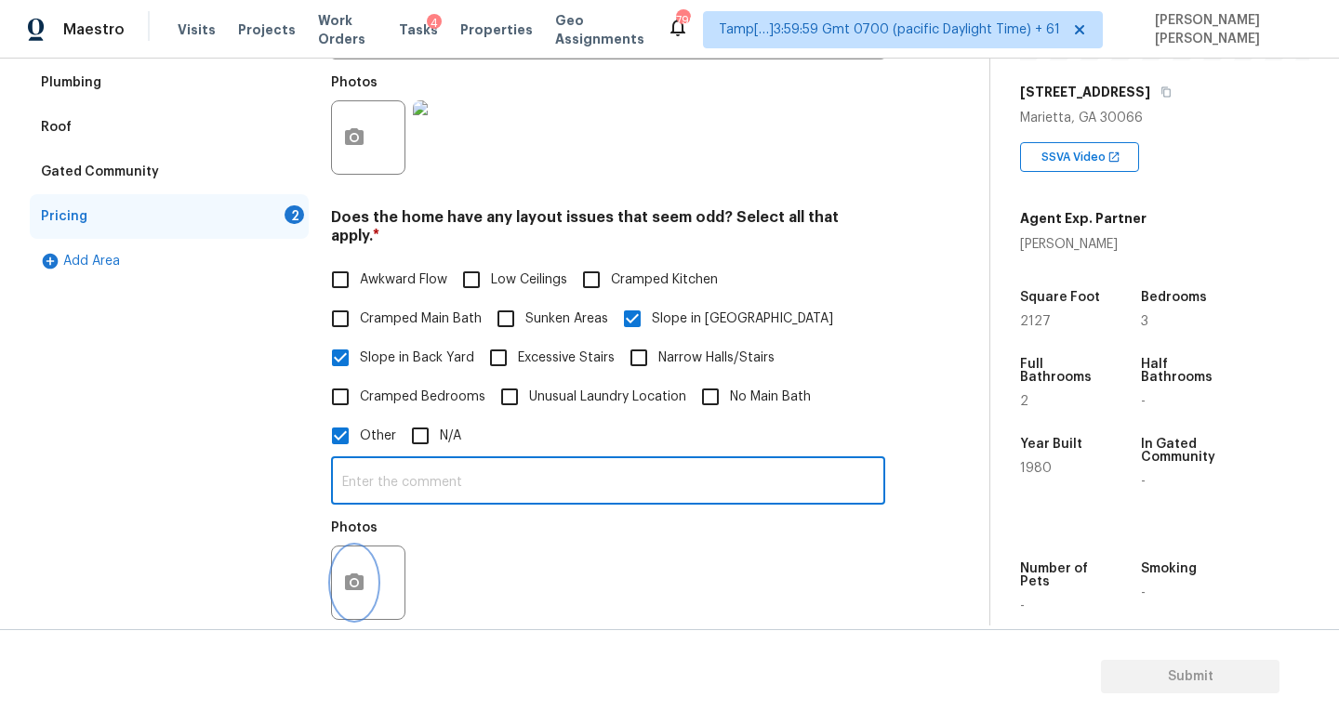
click at [366, 556] on button "button" at bounding box center [354, 583] width 45 height 73
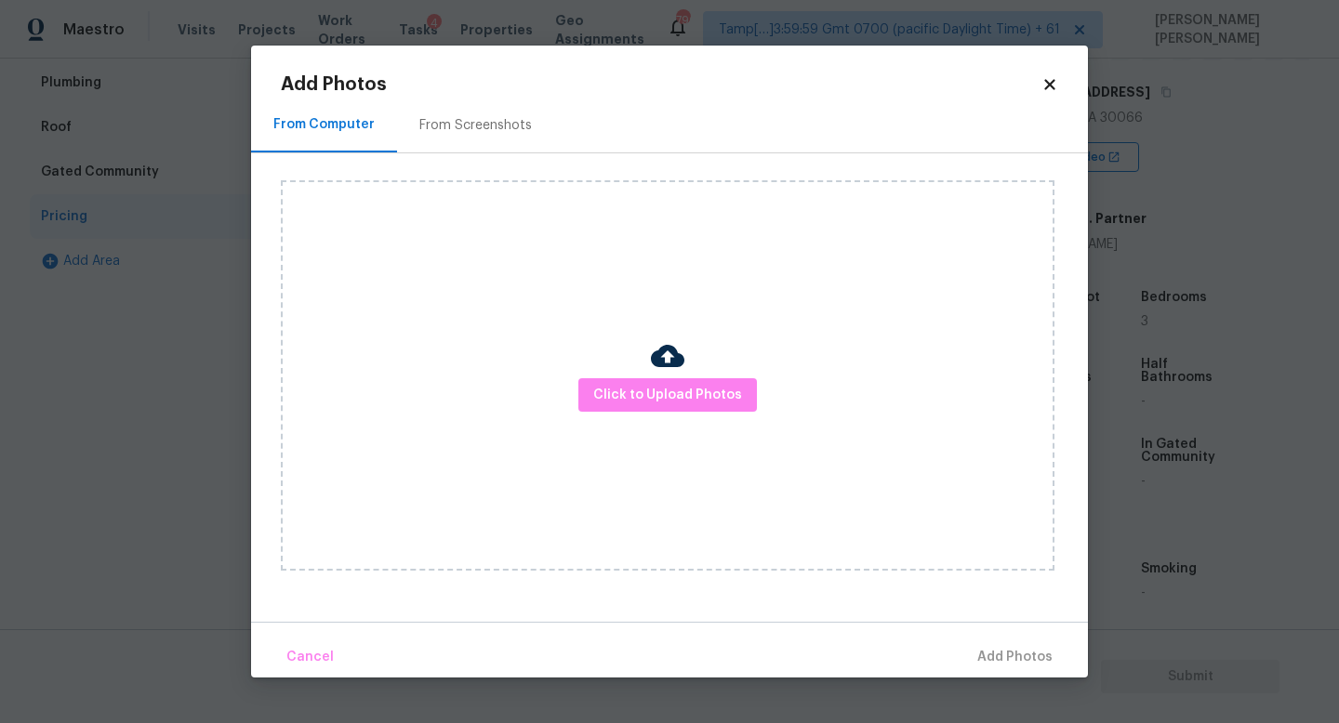
click at [735, 369] on div "Click to Upload Photos" at bounding box center [667, 375] width 773 height 390
click at [700, 389] on span "Click to Upload Photos" at bounding box center [667, 395] width 149 height 23
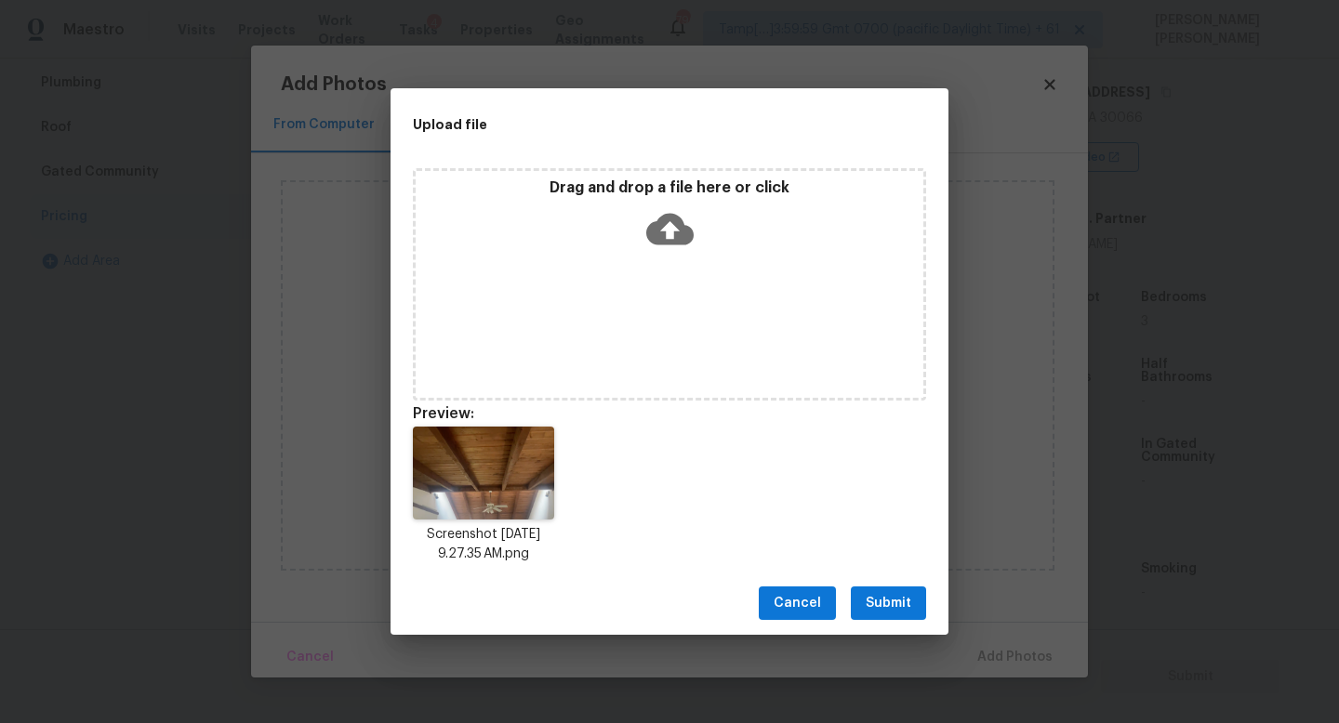
click at [879, 600] on span "Submit" at bounding box center [888, 603] width 46 height 23
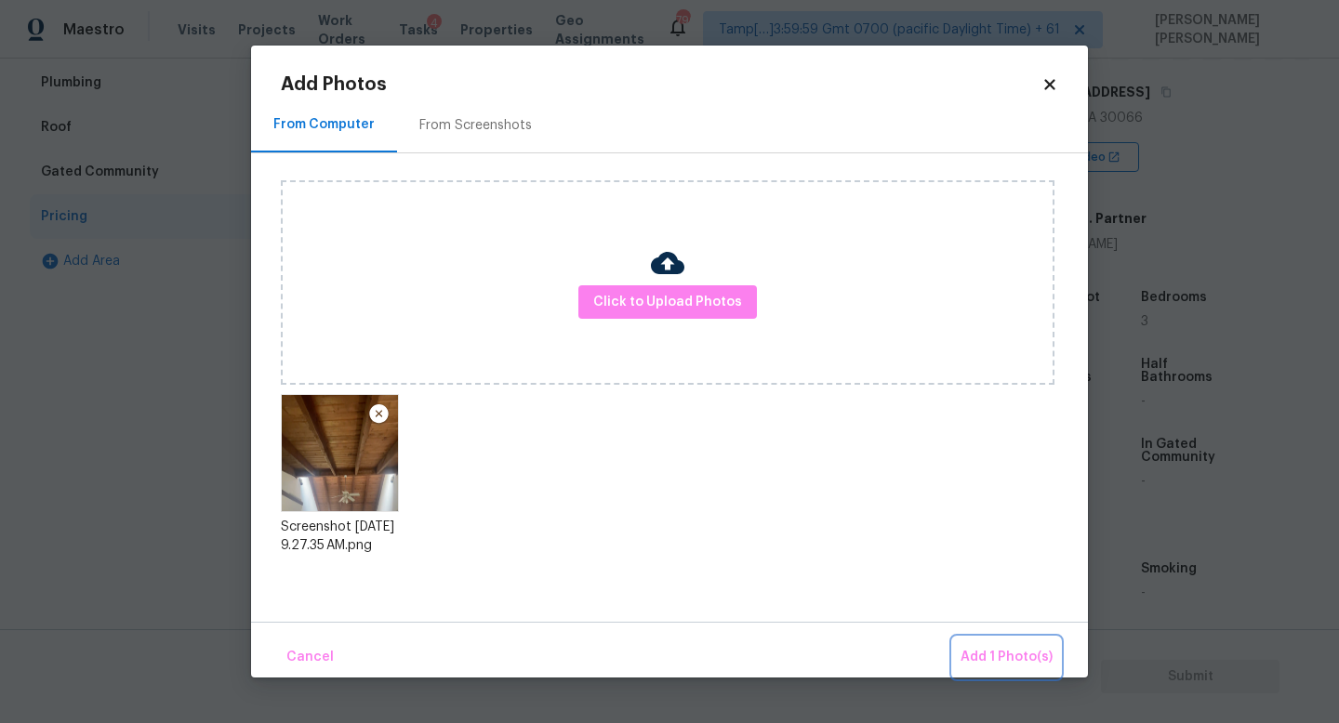
click at [995, 655] on span "Add 1 Photo(s)" at bounding box center [1006, 657] width 92 height 23
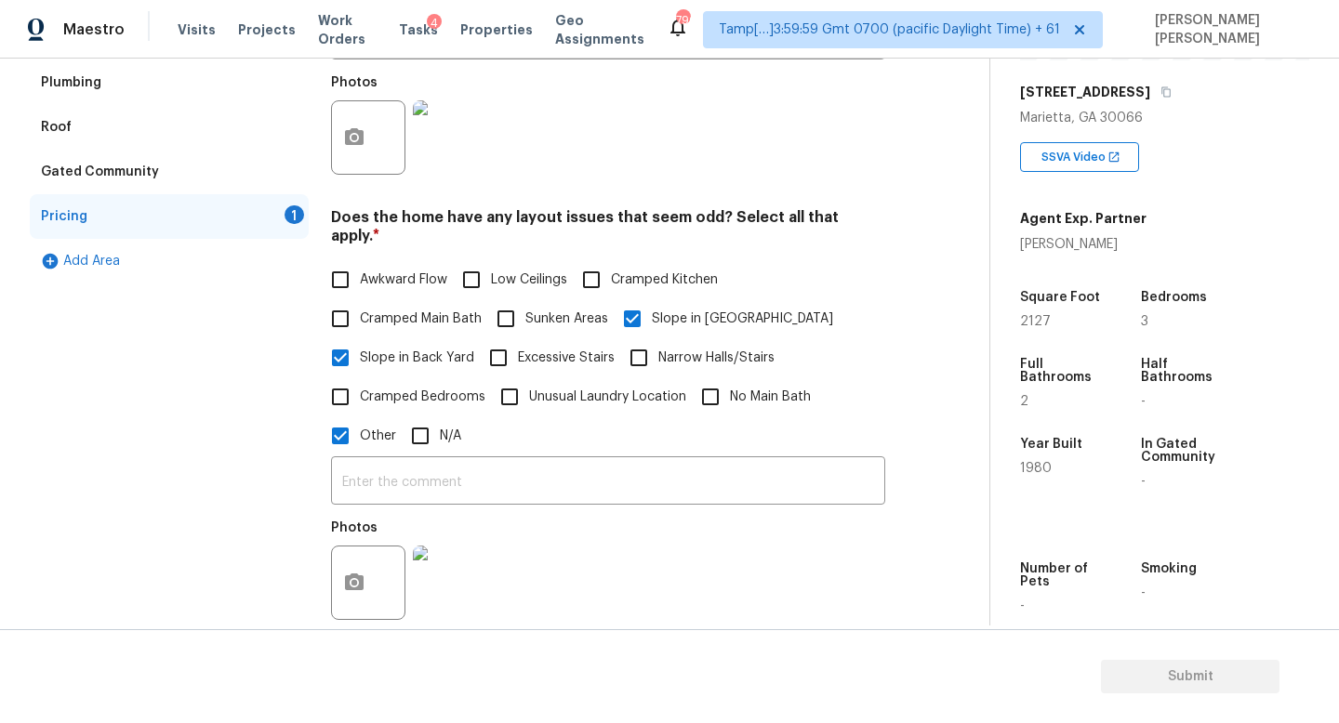
click at [564, 455] on div "​ Photos" at bounding box center [608, 543] width 554 height 176
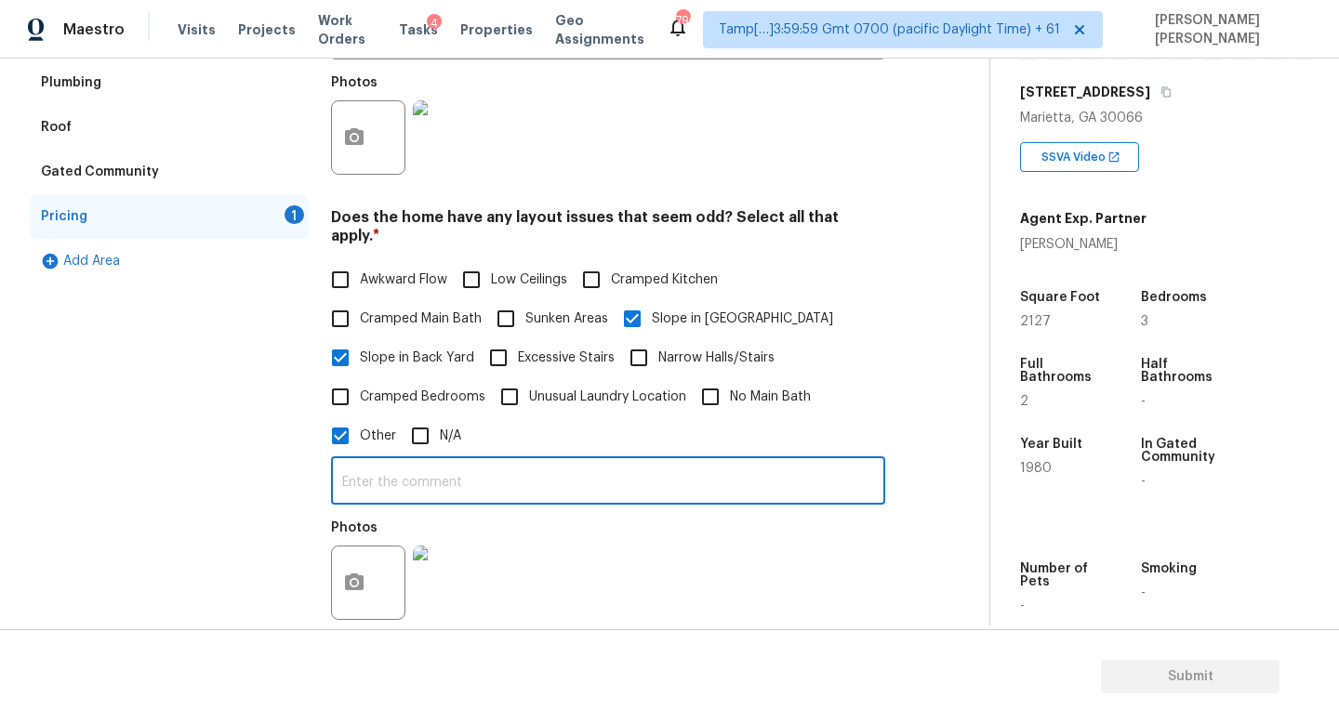
click at [559, 461] on input "text" at bounding box center [608, 483] width 554 height 44
type input "Wooden beamed ceiling"
click at [205, 485] on div "Exterior Utilities HVAC Verification Plumbing Roof Gated Community Pricing 1 Ad…" at bounding box center [169, 410] width 279 height 1056
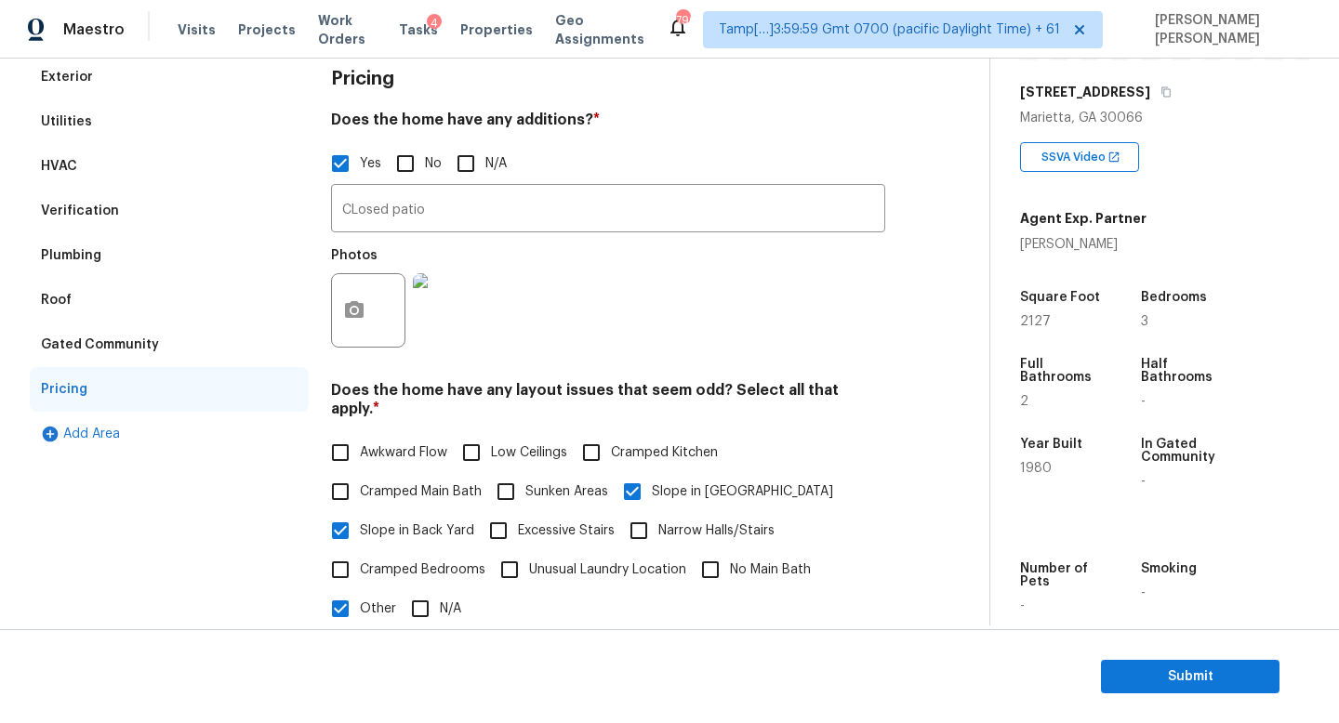
scroll to position [0, 0]
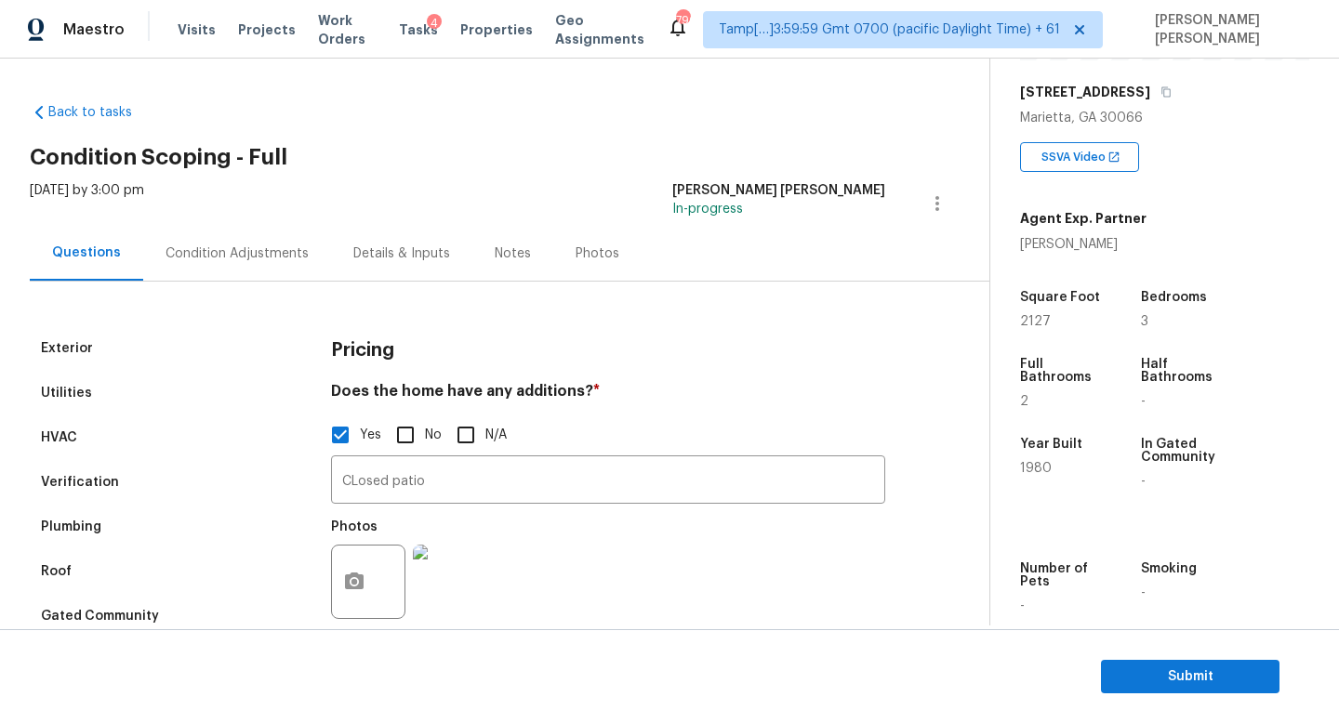
click at [219, 264] on div "Condition Adjustments" at bounding box center [237, 253] width 188 height 55
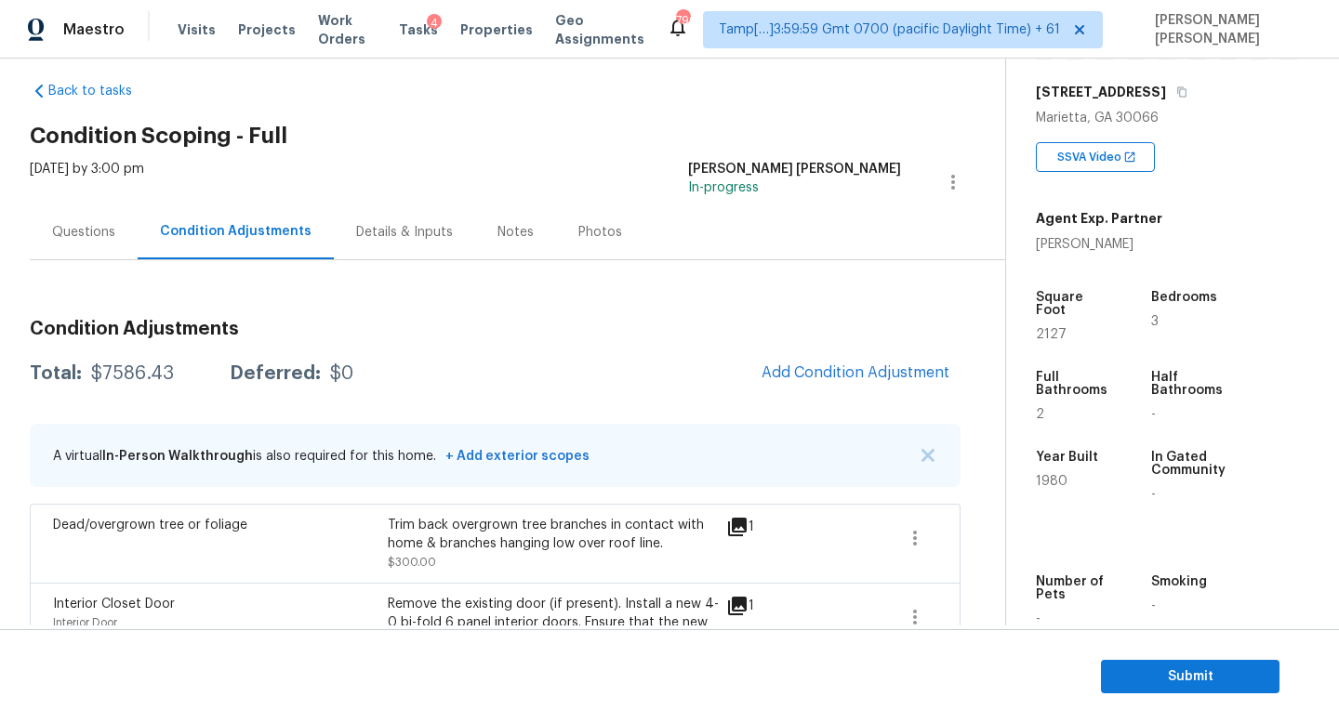
scroll to position [29, 0]
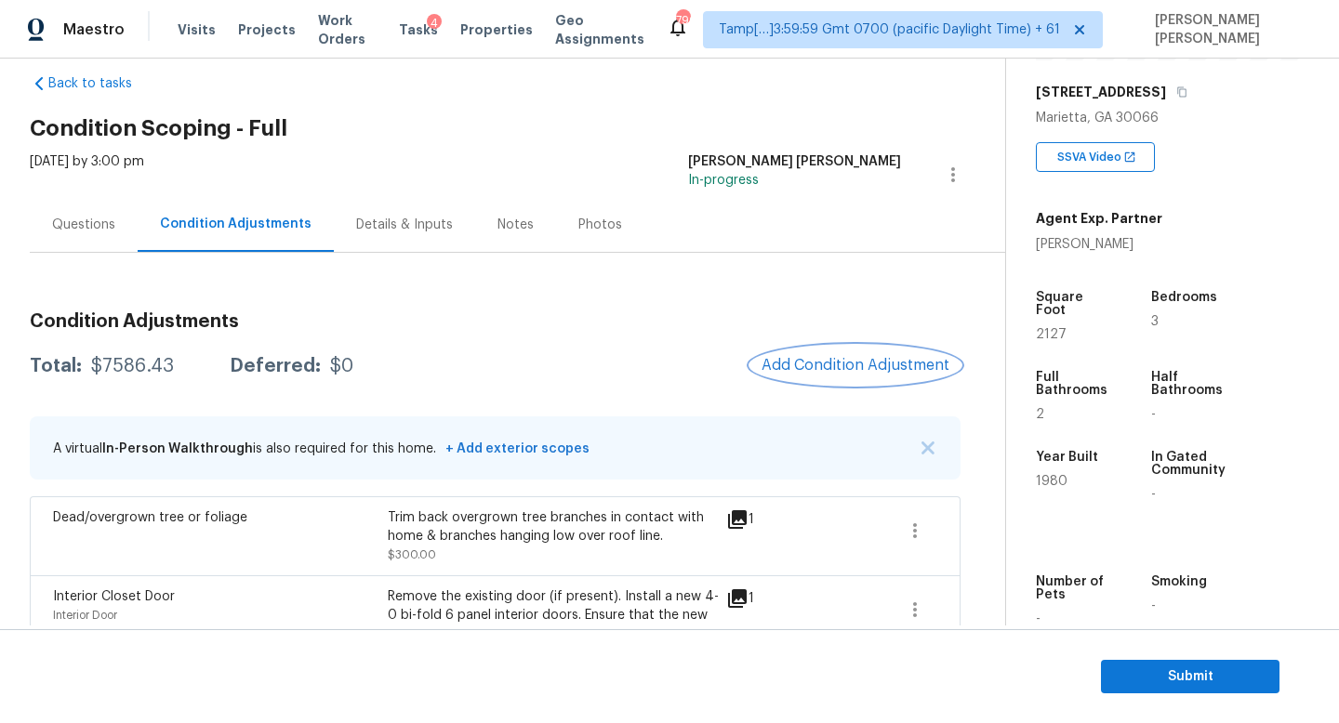
click at [826, 365] on span "Add Condition Adjustment" at bounding box center [855, 365] width 188 height 17
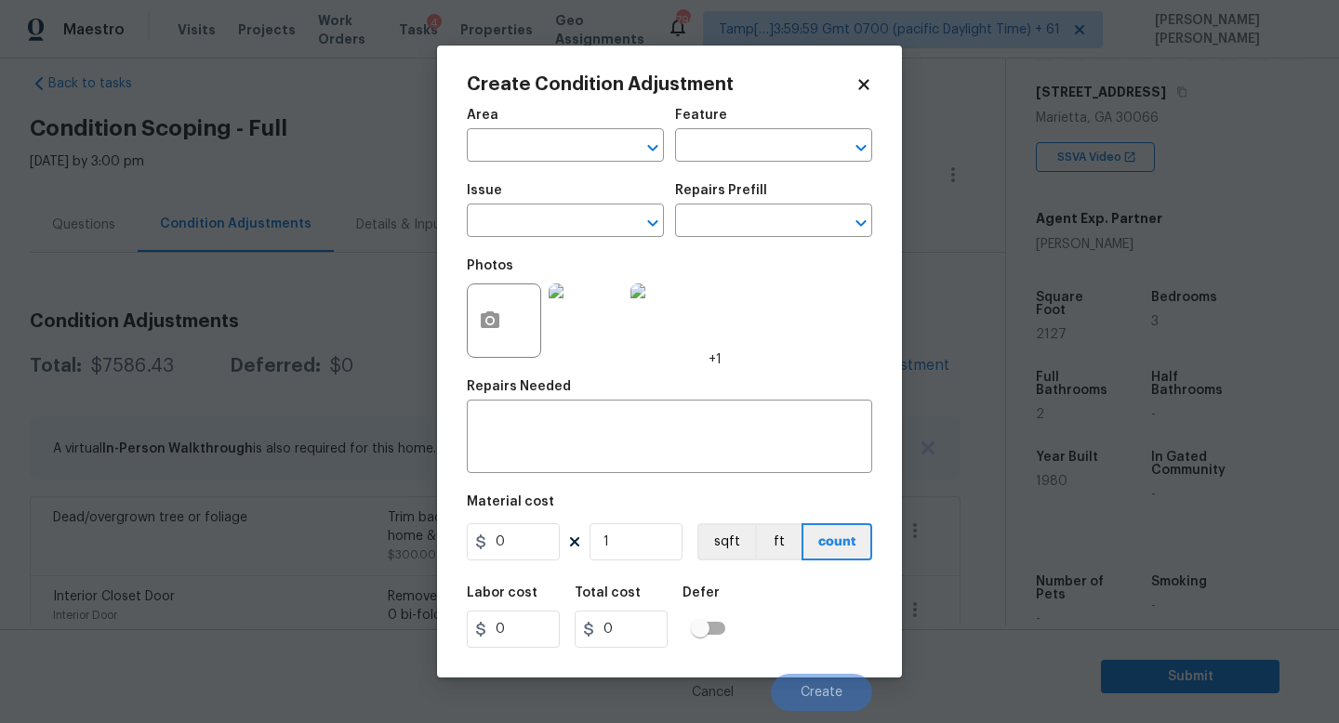
click at [473, 244] on span "Issue ​" at bounding box center [565, 210] width 197 height 75
click at [488, 230] on input "text" at bounding box center [539, 222] width 145 height 29
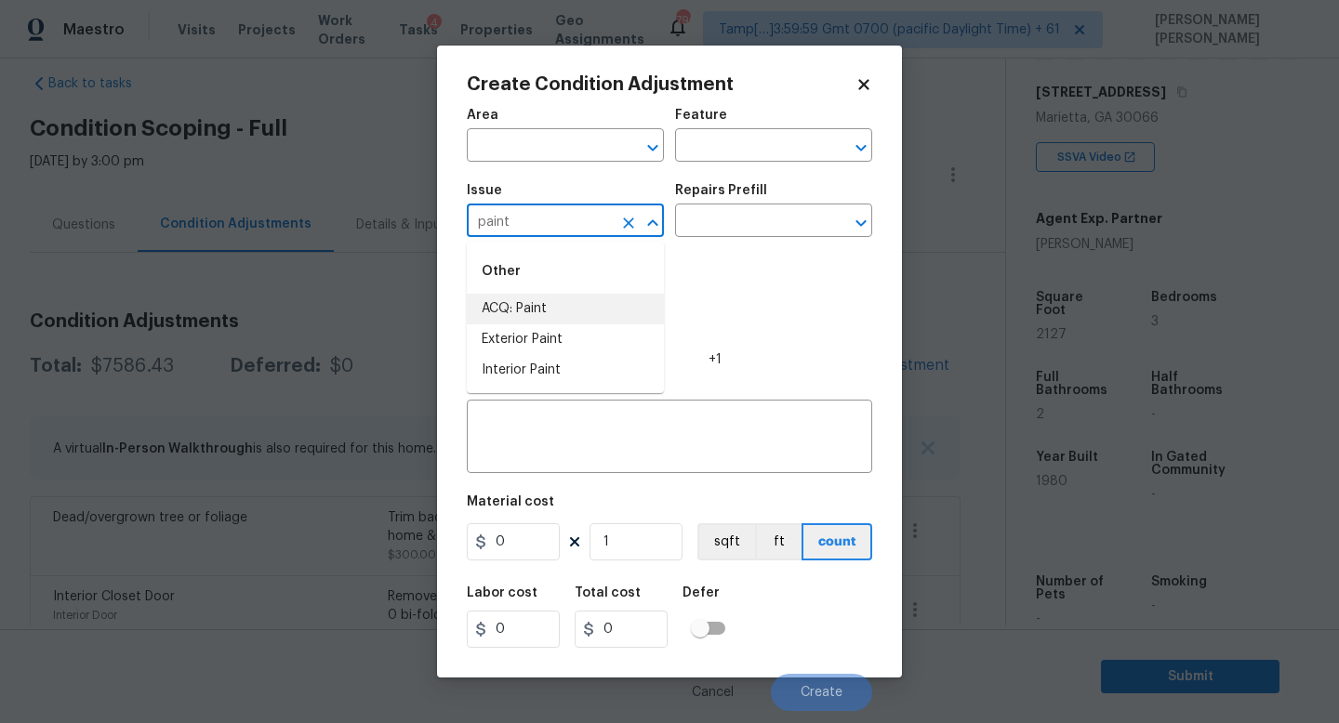
click at [530, 305] on li "ACQ: Paint" at bounding box center [565, 309] width 197 height 31
type input "ACQ: Paint"
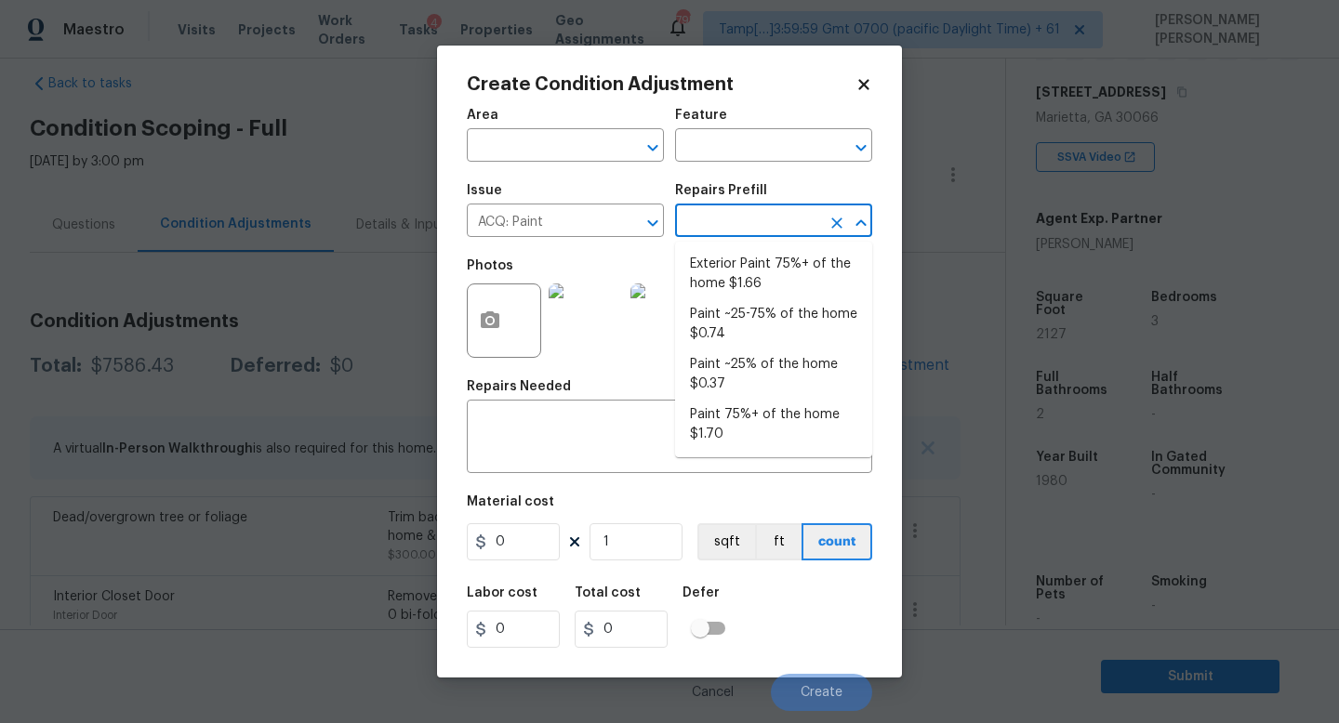
click at [763, 229] on input "text" at bounding box center [747, 222] width 145 height 29
click at [733, 419] on li "Paint 75%+ of the home $1.70" at bounding box center [773, 425] width 197 height 50
type input "Acquisition"
type textarea "Acquisition Scope: 75%+ of the home will likely require interior paint"
type input "1.7"
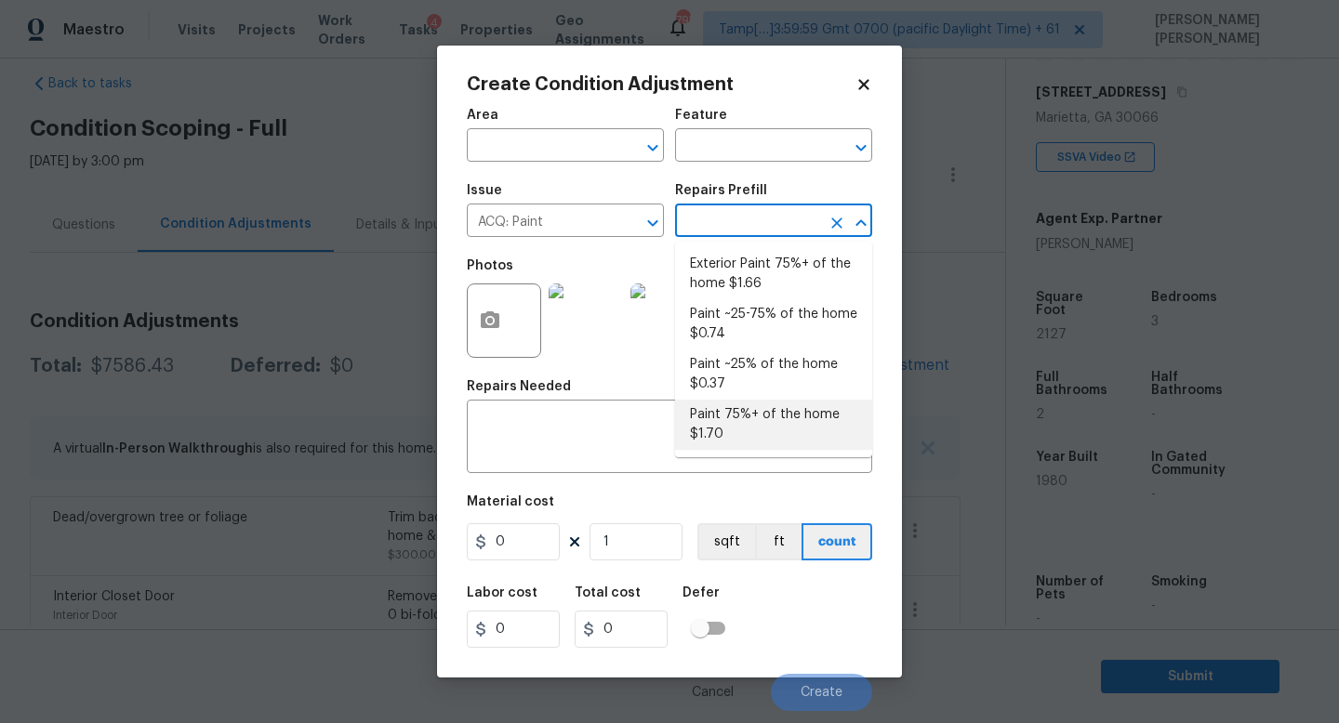
type input "1.7"
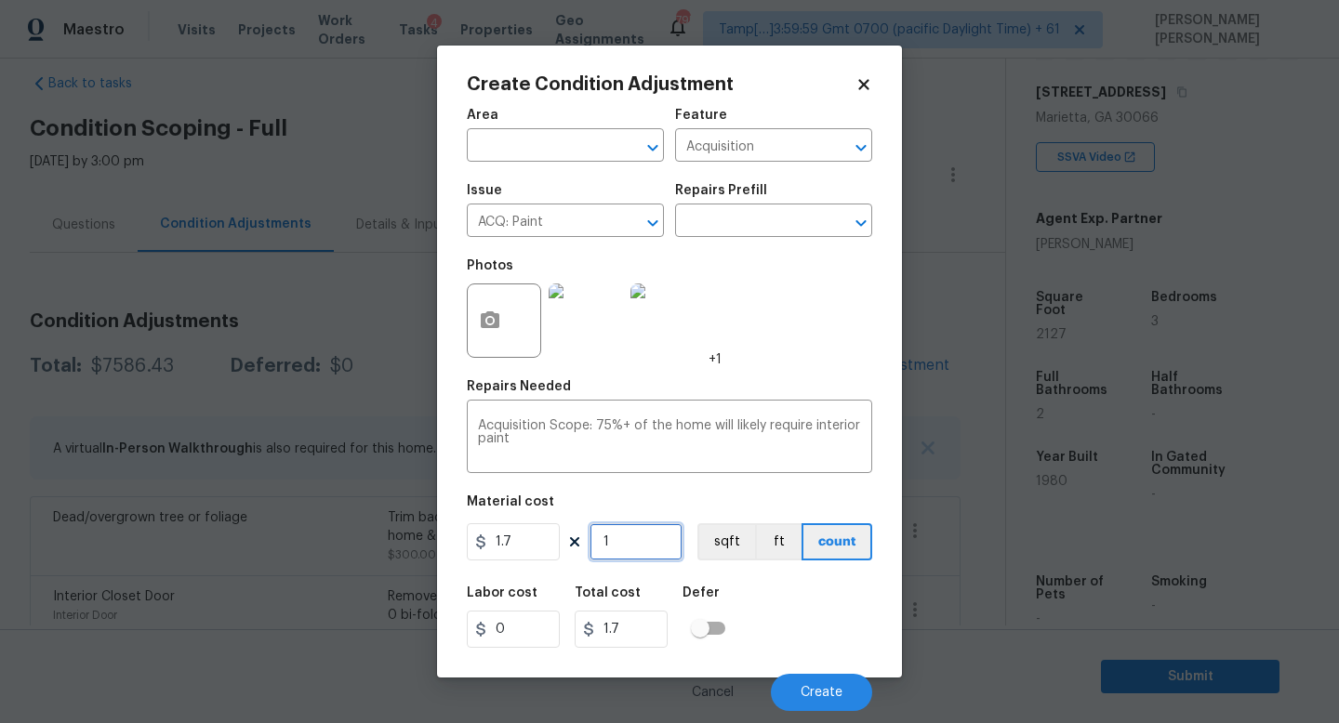
click at [628, 555] on input "1" at bounding box center [635, 541] width 93 height 37
type input "0"
type input "2"
type input "3.4"
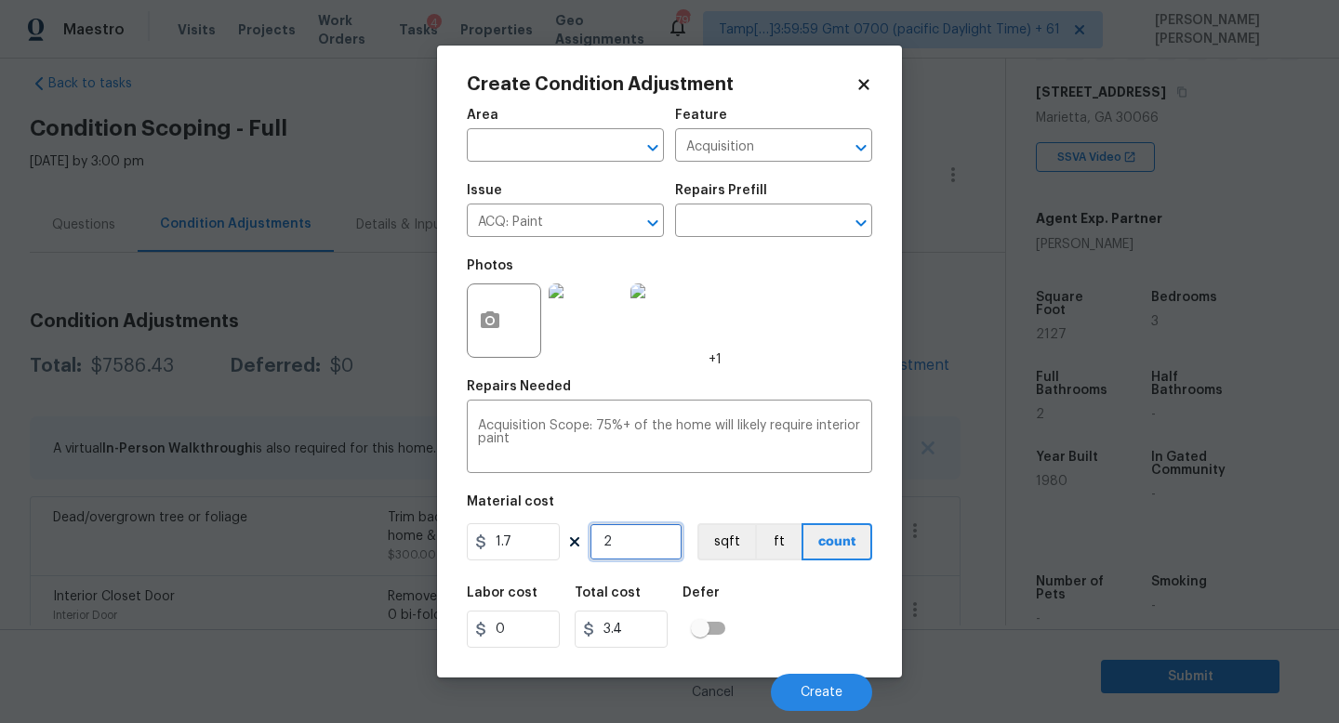
type input "21"
type input "35.7"
type input "212"
type input "360.4"
type input "2127"
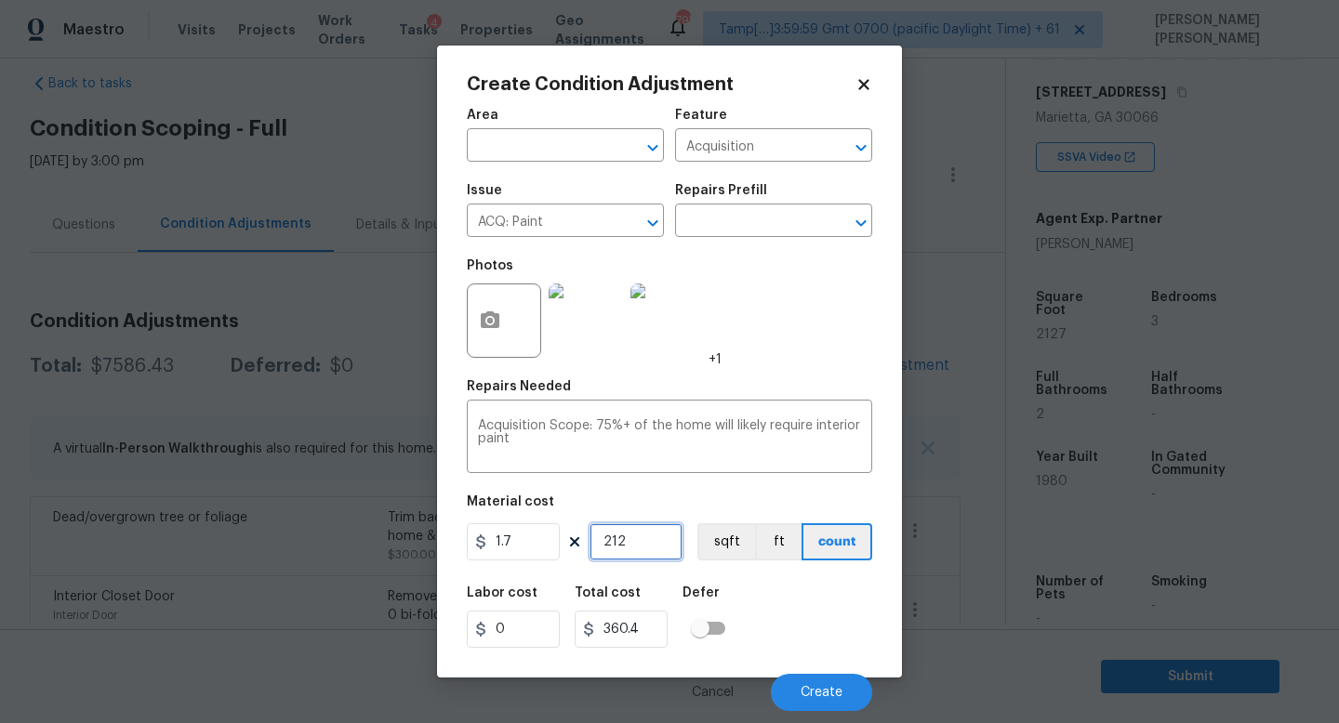
type input "3615.9"
type input "2127"
click at [483, 320] on icon "button" at bounding box center [490, 319] width 19 height 17
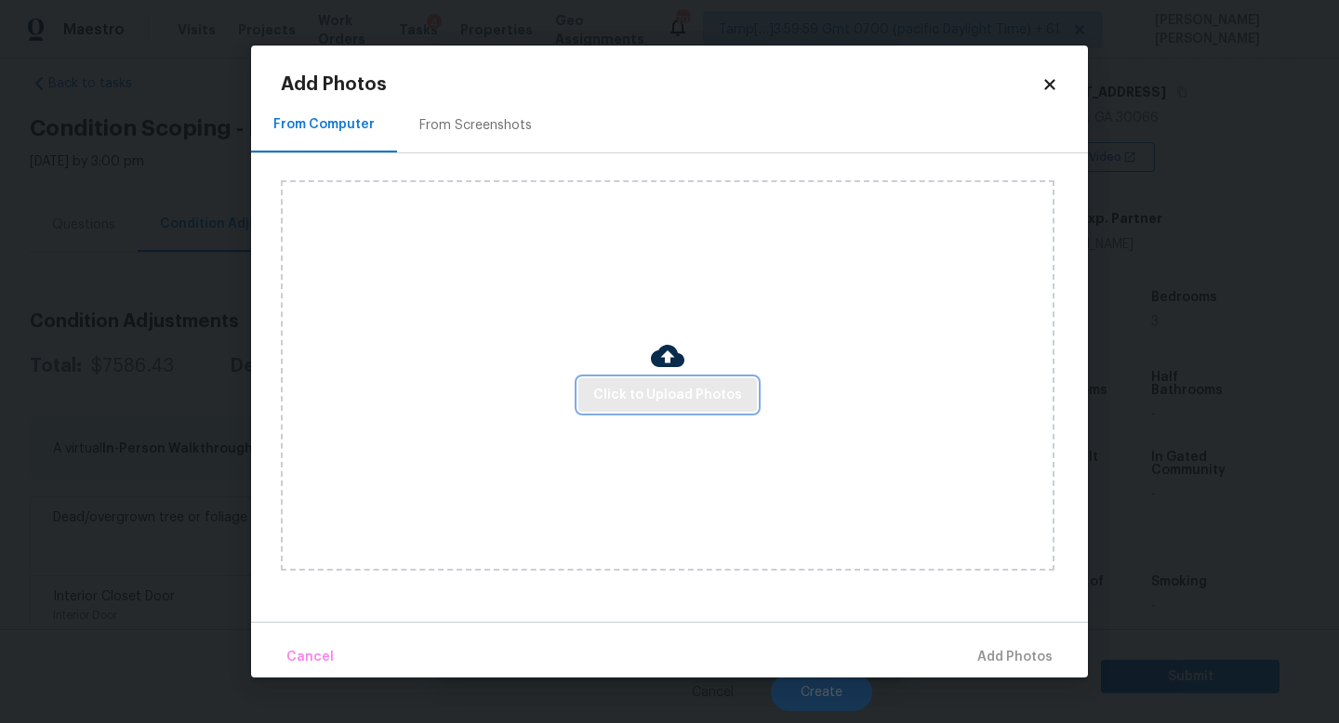
click at [703, 397] on span "Click to Upload Photos" at bounding box center [667, 395] width 149 height 23
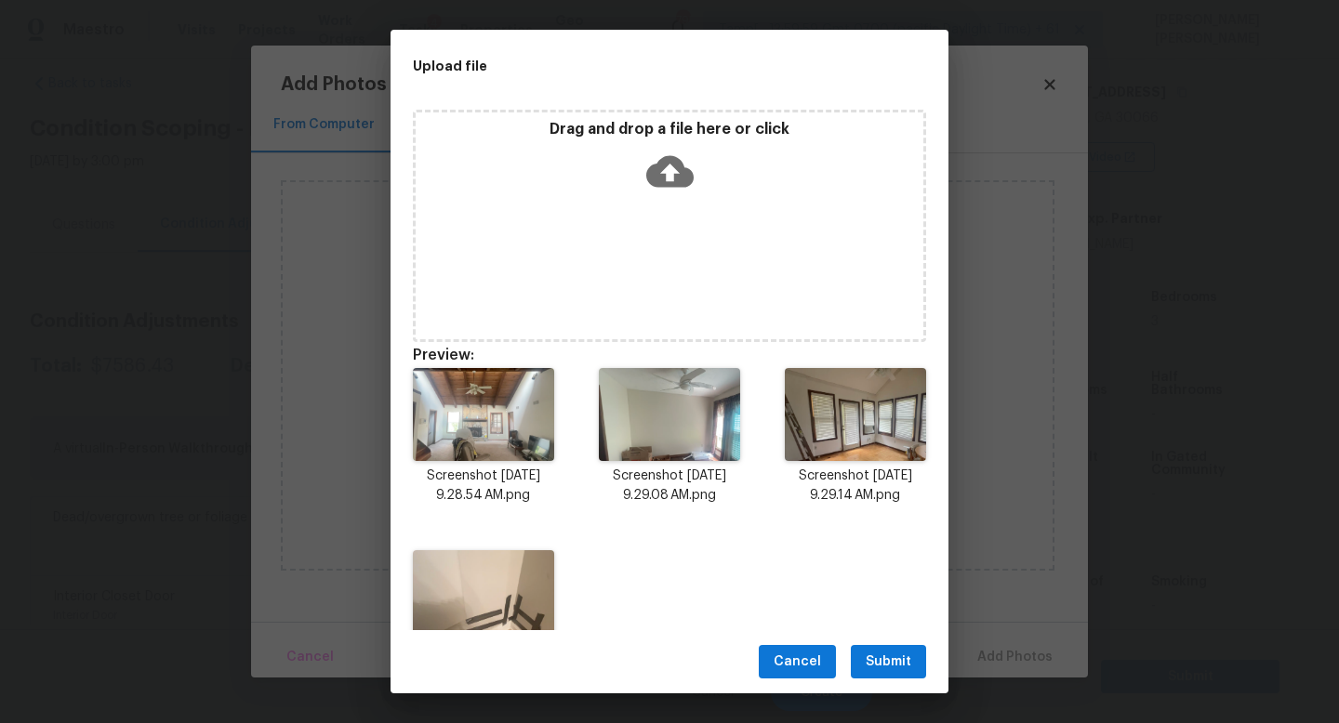
click at [890, 682] on div "Cancel Submit" at bounding box center [669, 662] width 558 height 64
click at [892, 666] on span "Submit" at bounding box center [888, 662] width 46 height 23
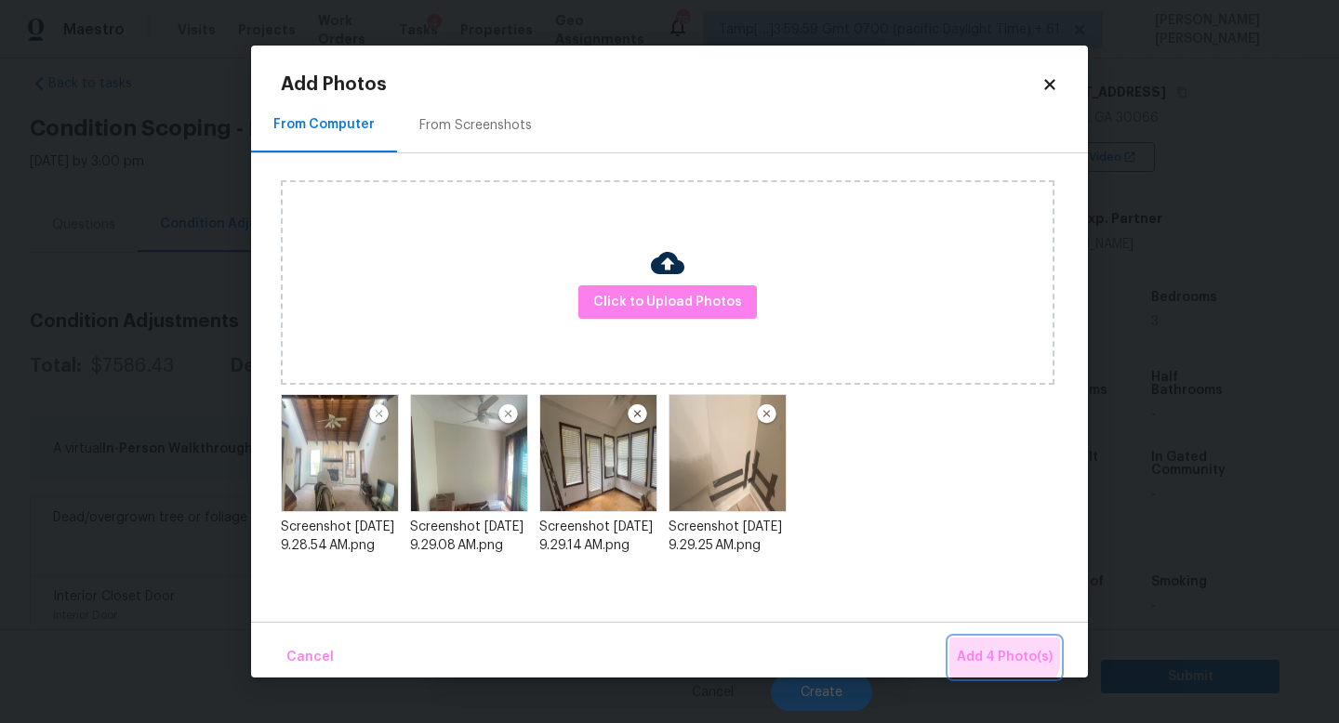
click at [987, 649] on span "Add 4 Photo(s)" at bounding box center [1004, 657] width 96 height 23
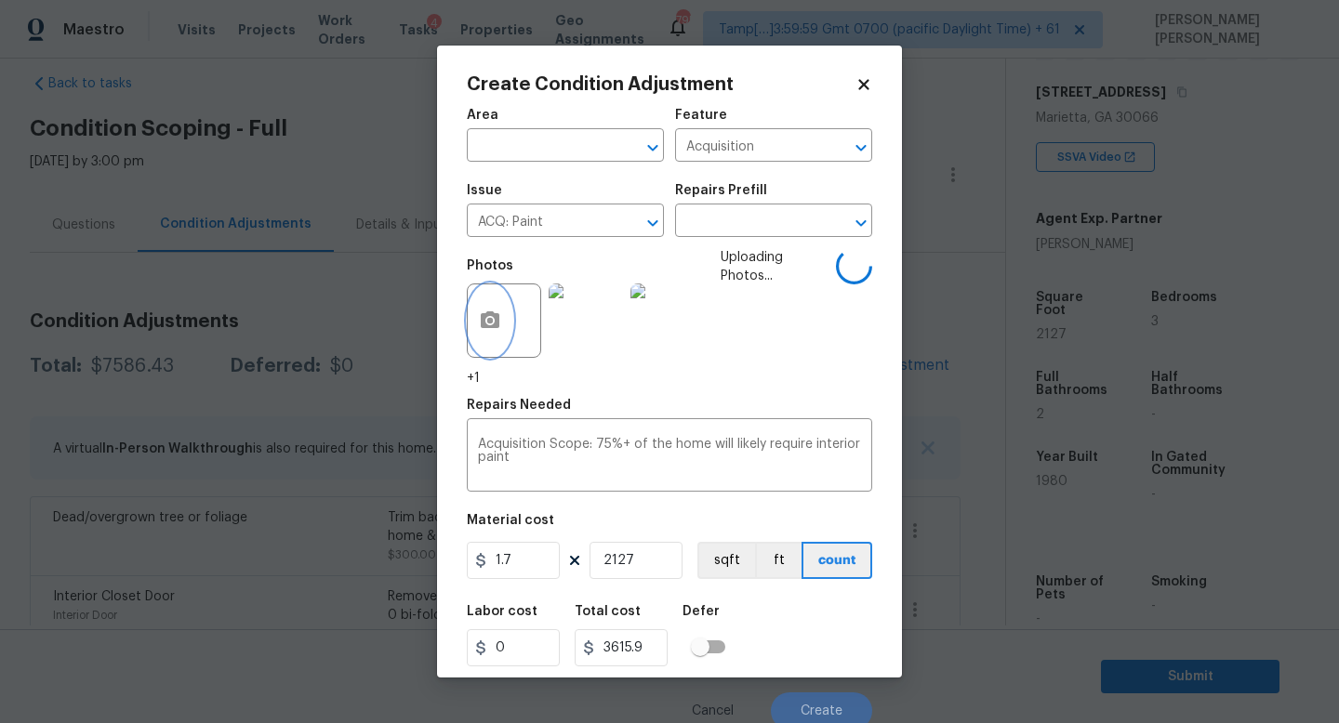
scroll to position [0, 0]
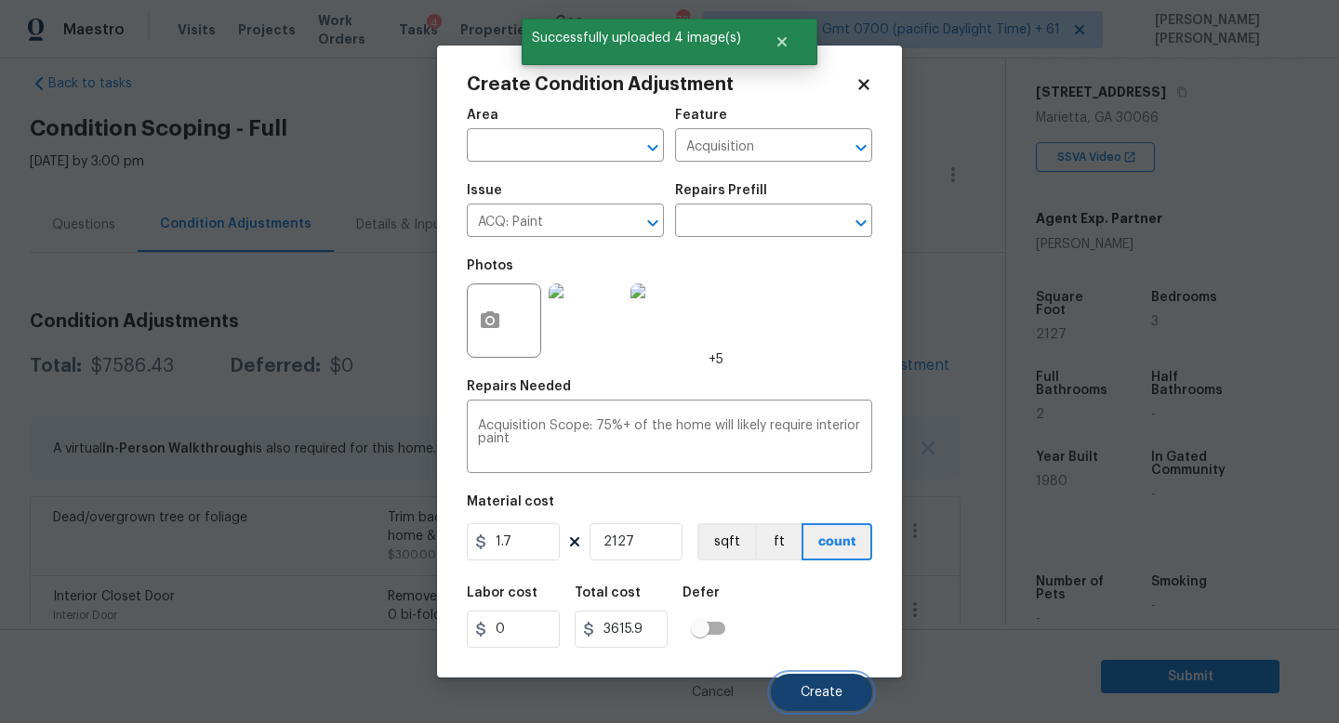
click at [830, 692] on span "Create" at bounding box center [821, 693] width 42 height 14
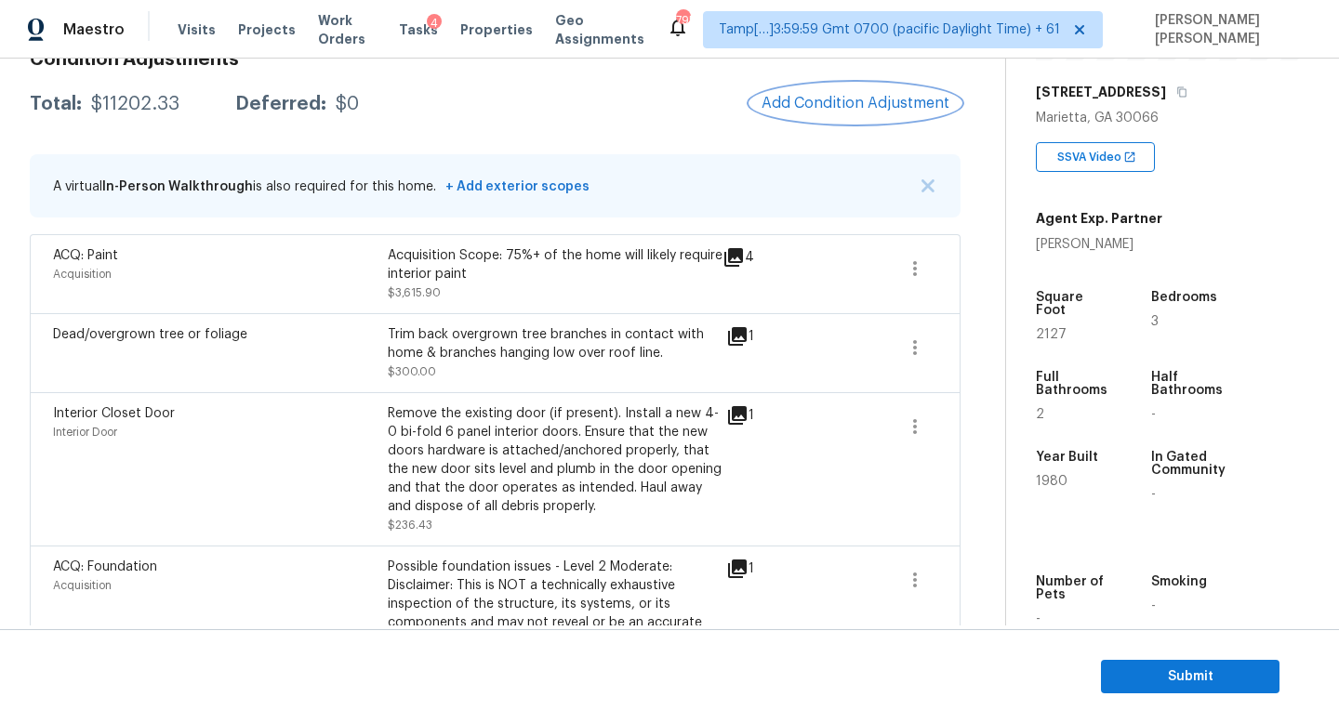
scroll to position [138, 0]
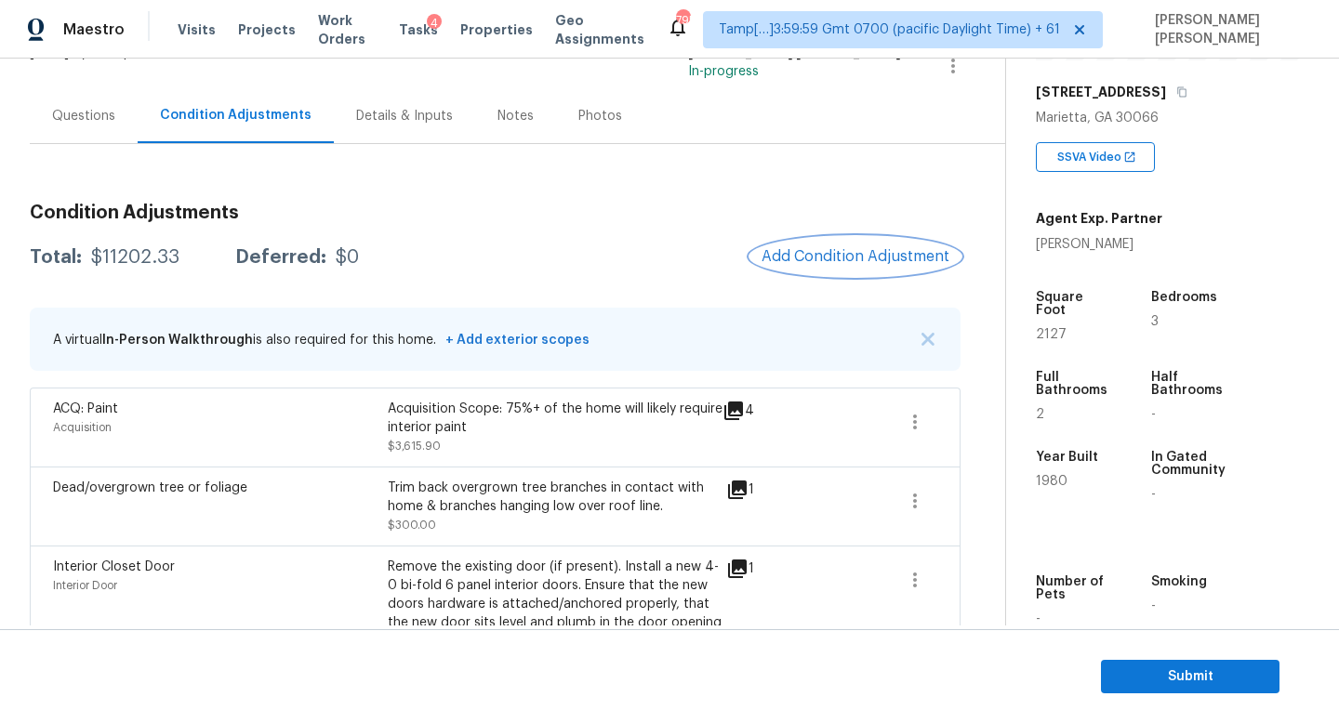
click at [846, 238] on button "Add Condition Adjustment" at bounding box center [855, 256] width 210 height 39
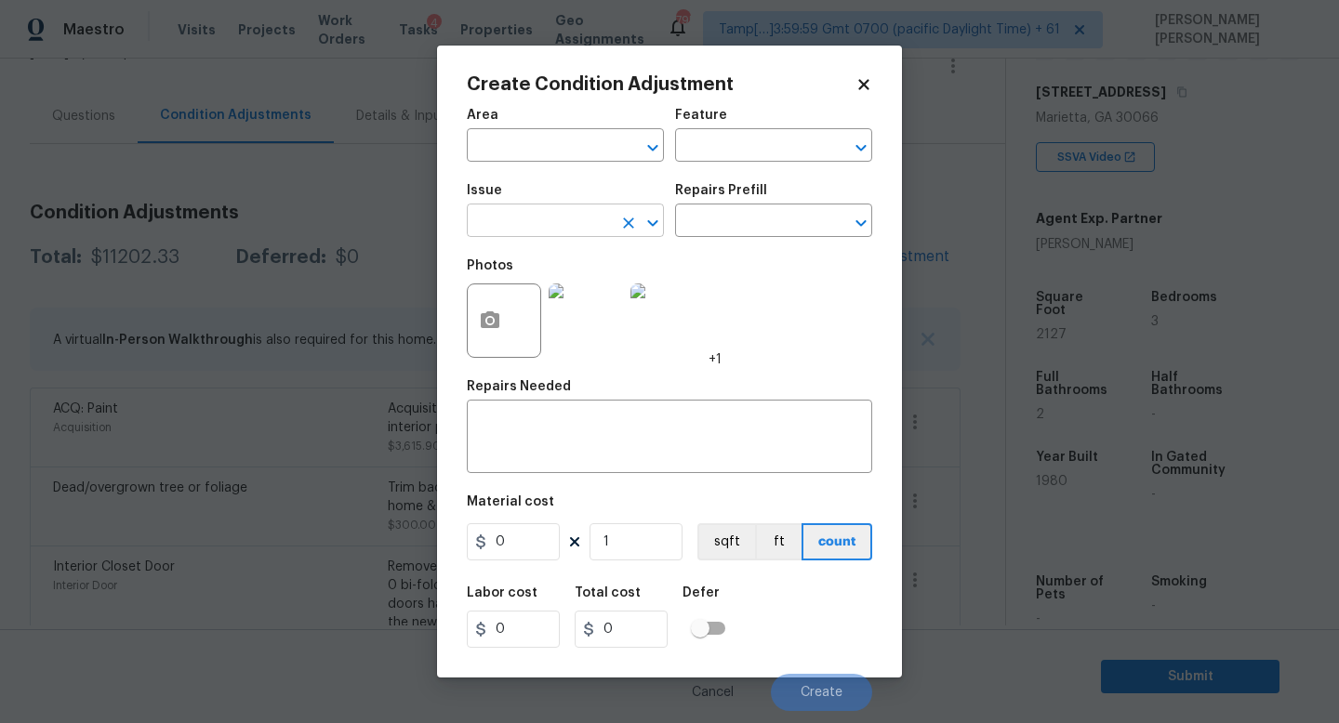
click at [521, 232] on input "text" at bounding box center [539, 222] width 145 height 29
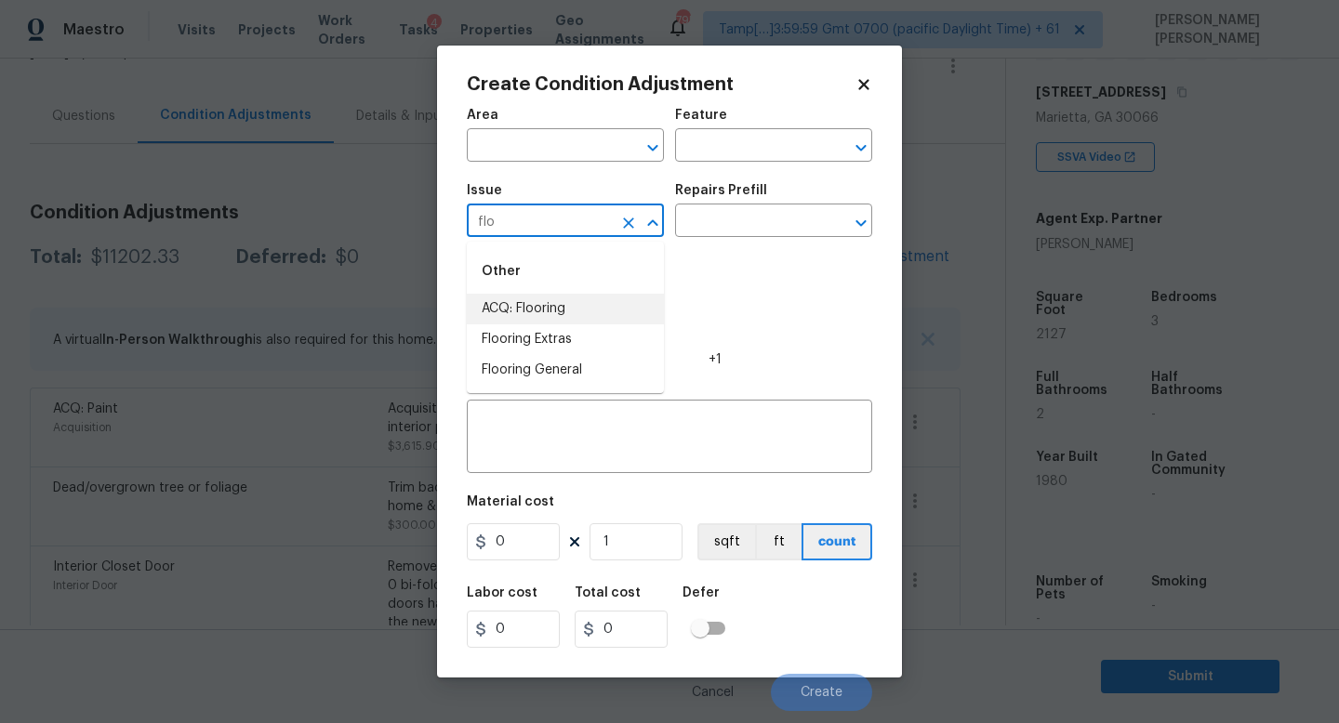
click at [532, 313] on li "ACQ: Flooring" at bounding box center [565, 309] width 197 height 31
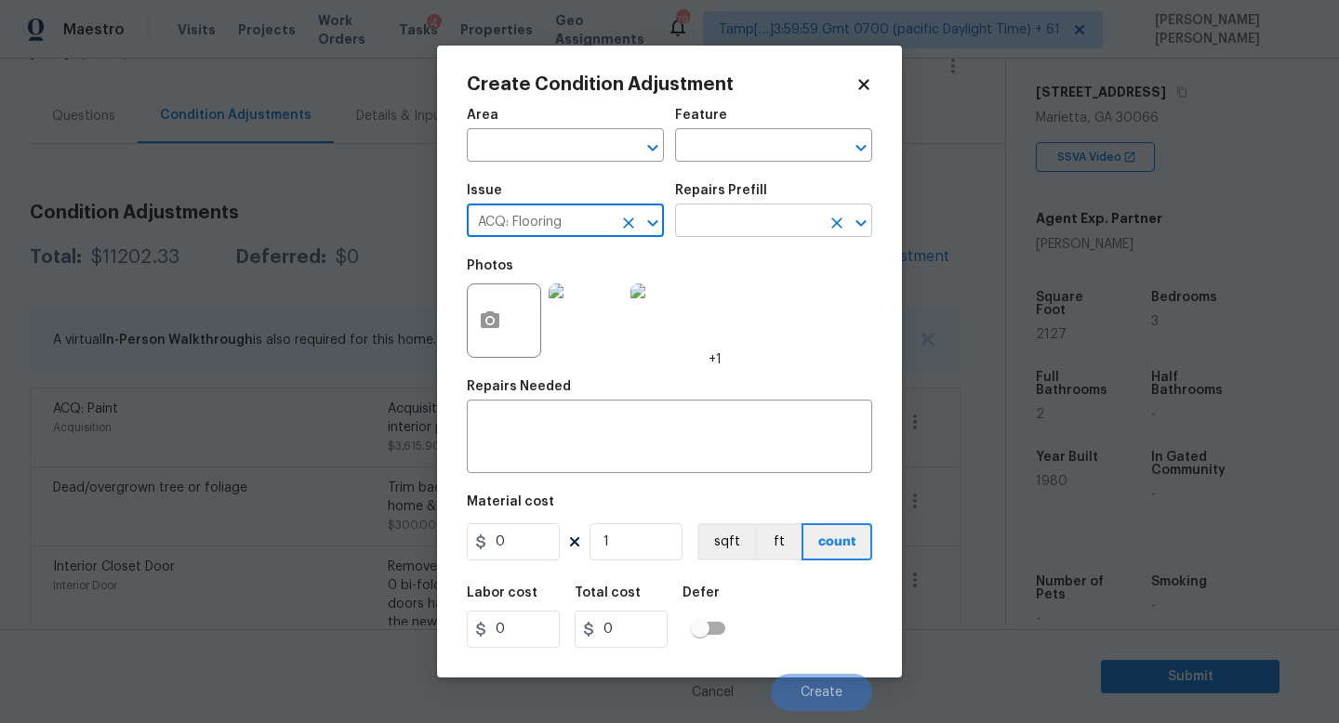
type input "ACQ: Flooring"
click at [720, 226] on input "text" at bounding box center [747, 222] width 145 height 29
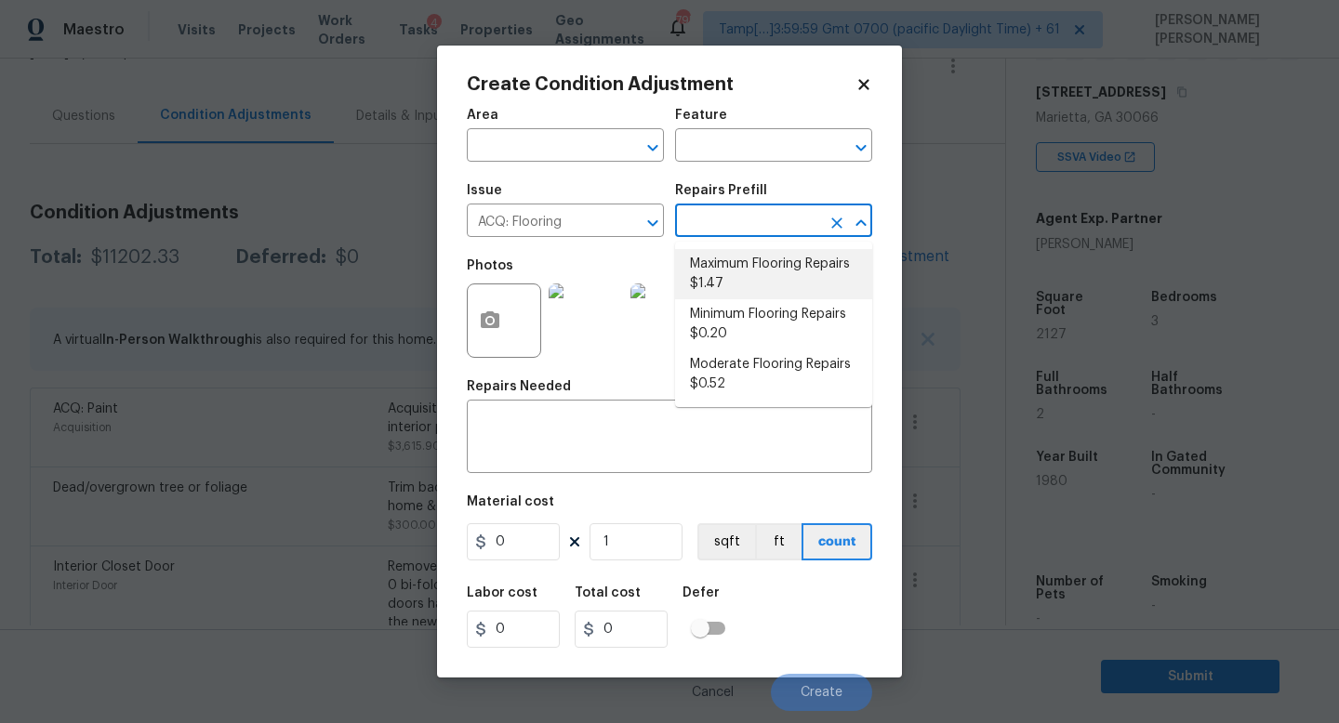
click at [754, 272] on li "Maximum Flooring Repairs $1.47" at bounding box center [773, 274] width 197 height 50
type input "Acquisition"
type textarea "Acquisition Scope: Maximum flooring repairs"
type input "1.47"
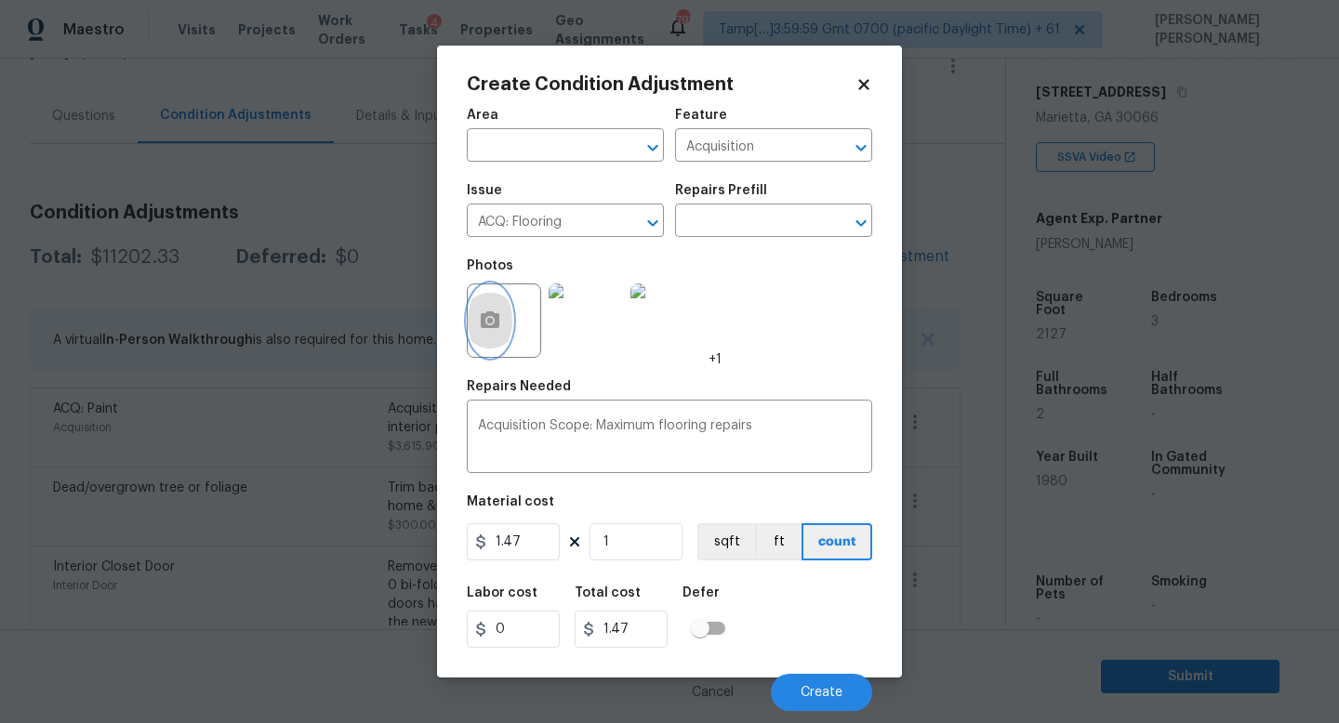
click at [489, 323] on circle "button" at bounding box center [490, 321] width 6 height 6
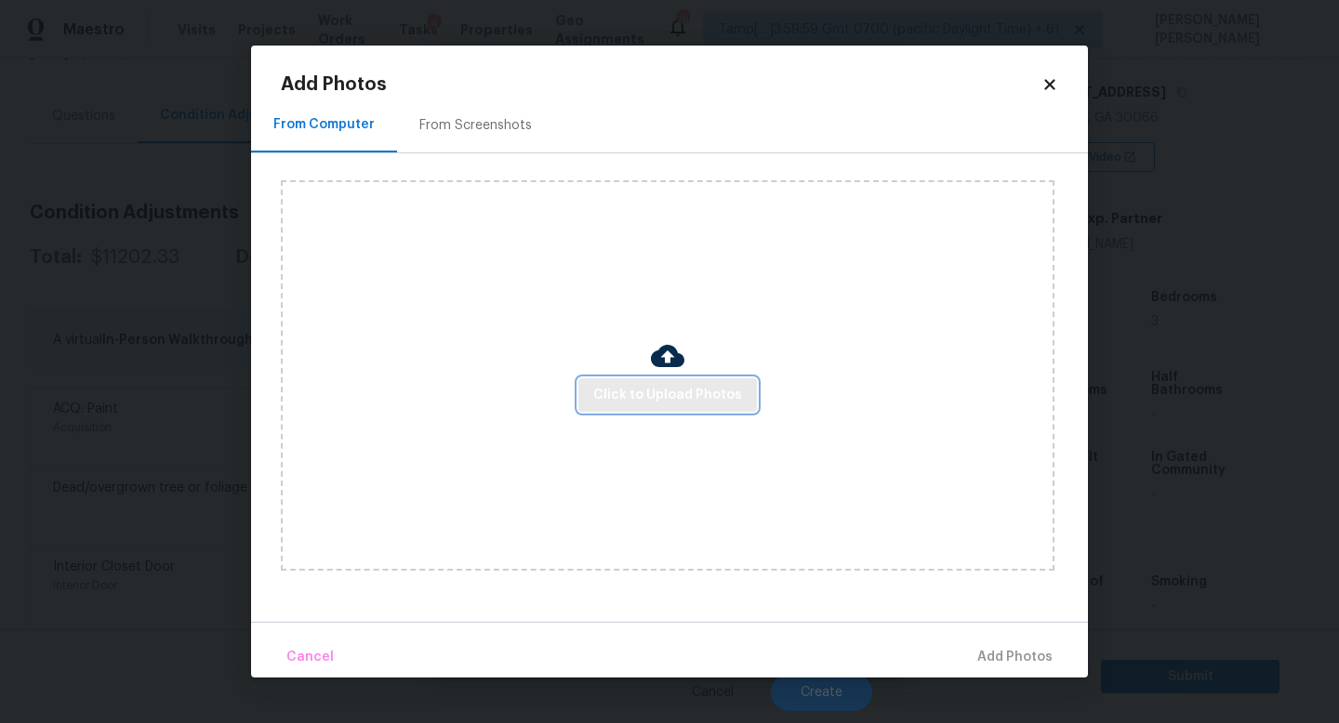
click at [696, 397] on span "Click to Upload Photos" at bounding box center [667, 395] width 149 height 23
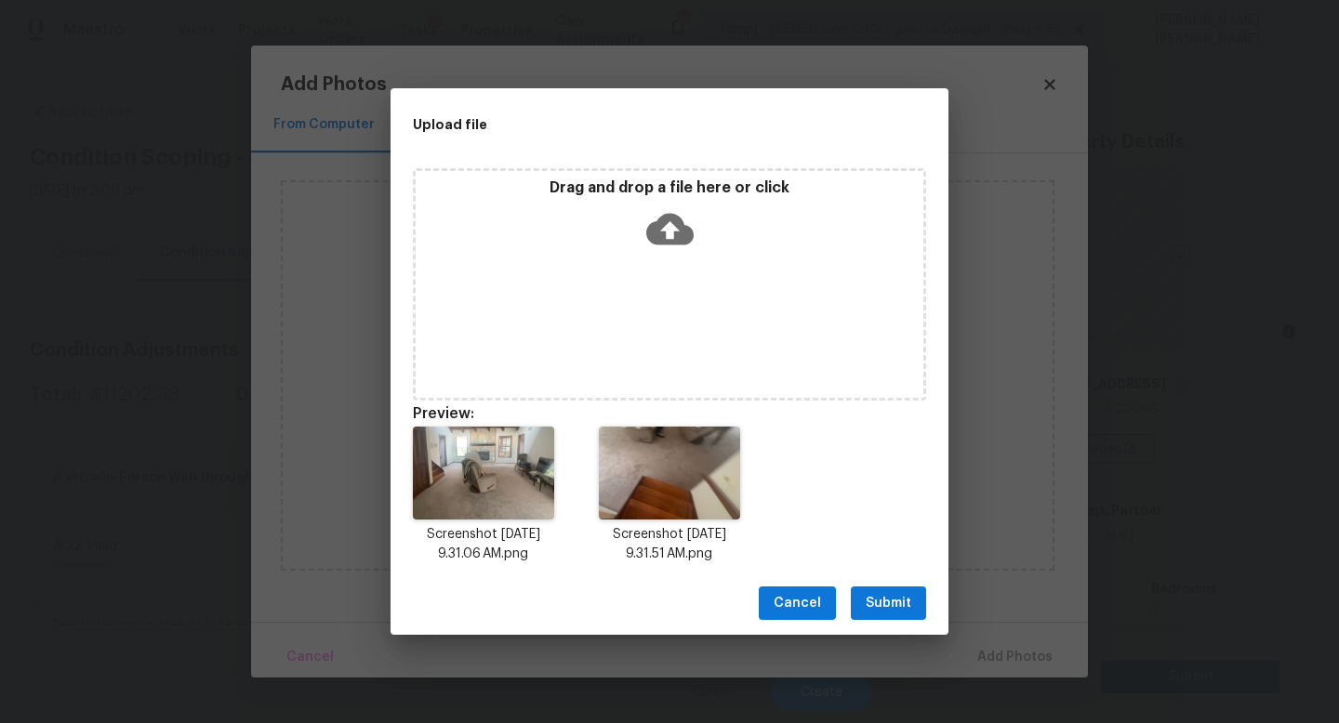
scroll to position [292, 0]
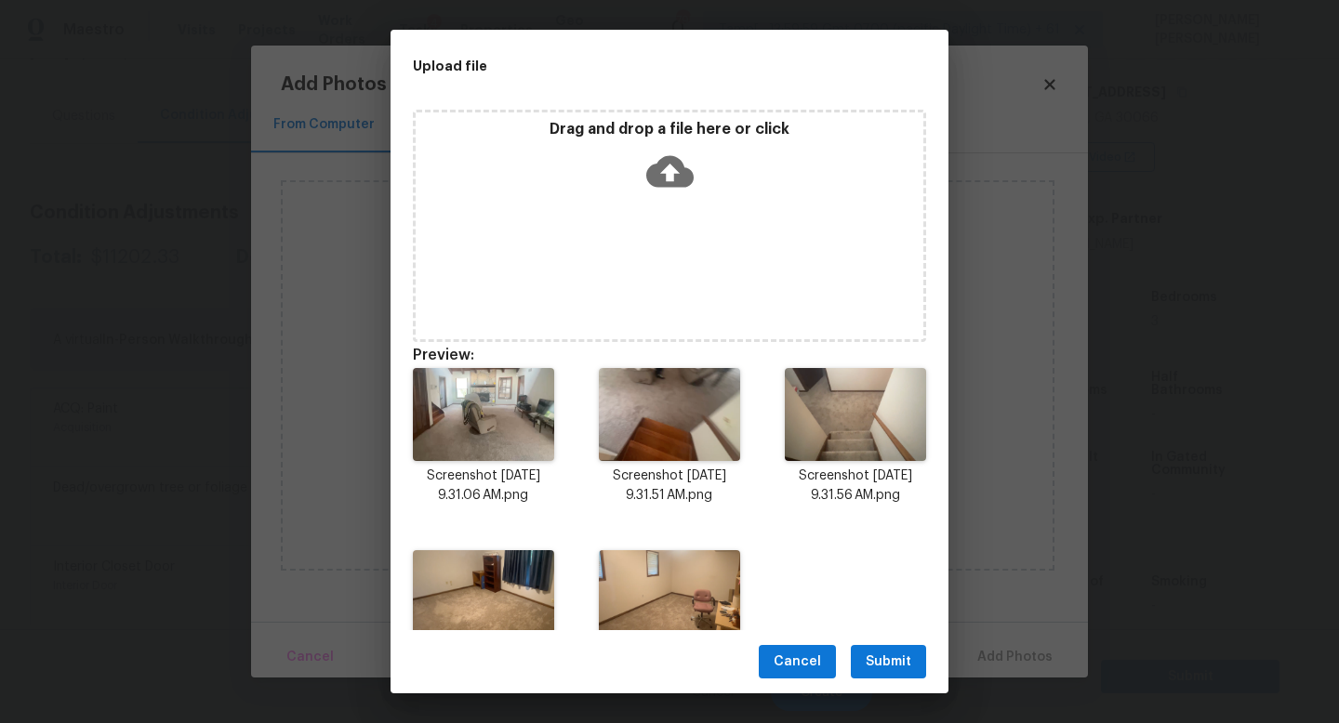
click at [871, 659] on span "Submit" at bounding box center [888, 662] width 46 height 23
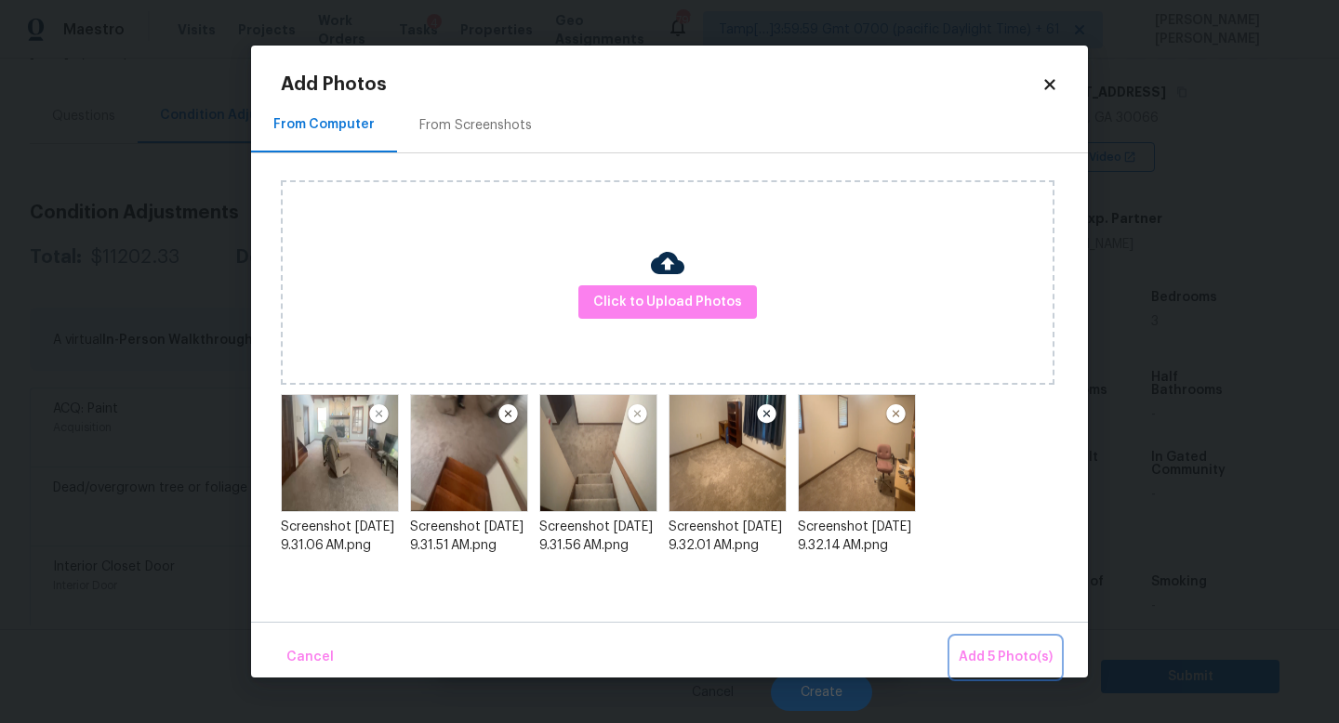
click at [990, 651] on span "Add 5 Photo(s)" at bounding box center [1005, 657] width 94 height 23
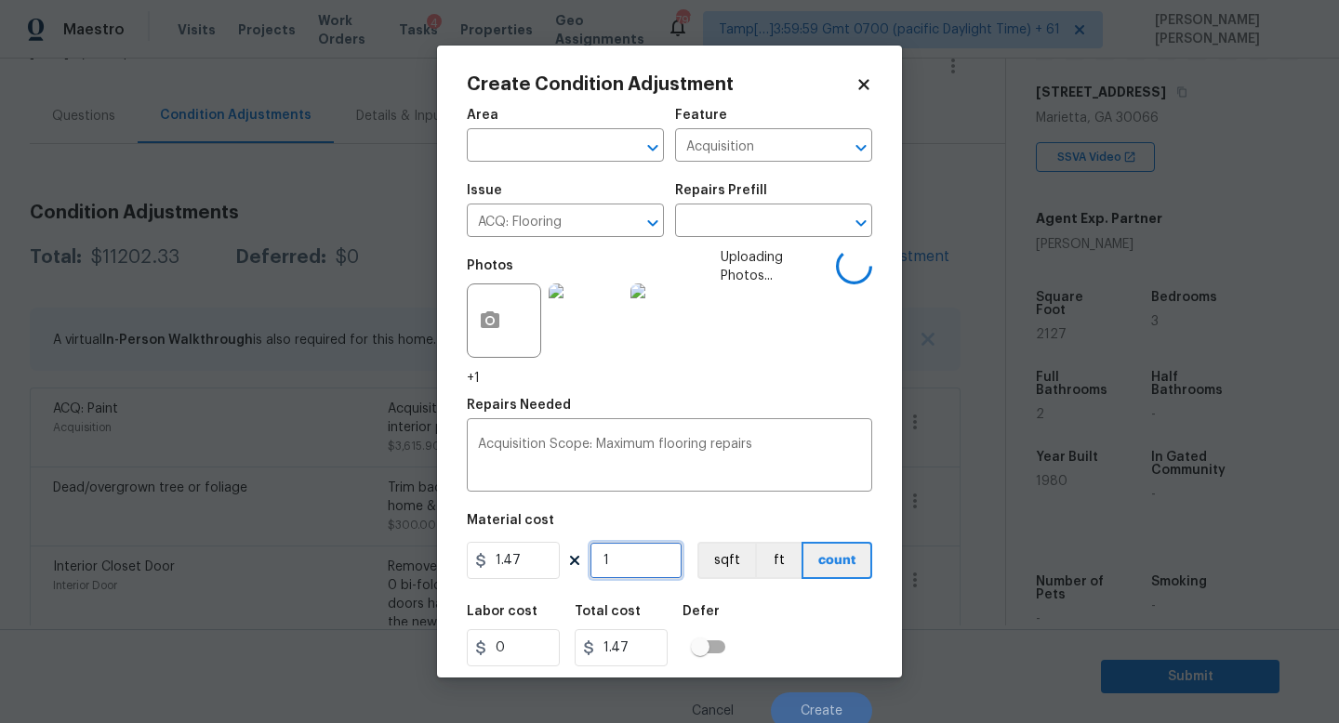
click at [648, 554] on input "1" at bounding box center [635, 560] width 93 height 37
type input "0"
type input "2"
type input "2.94"
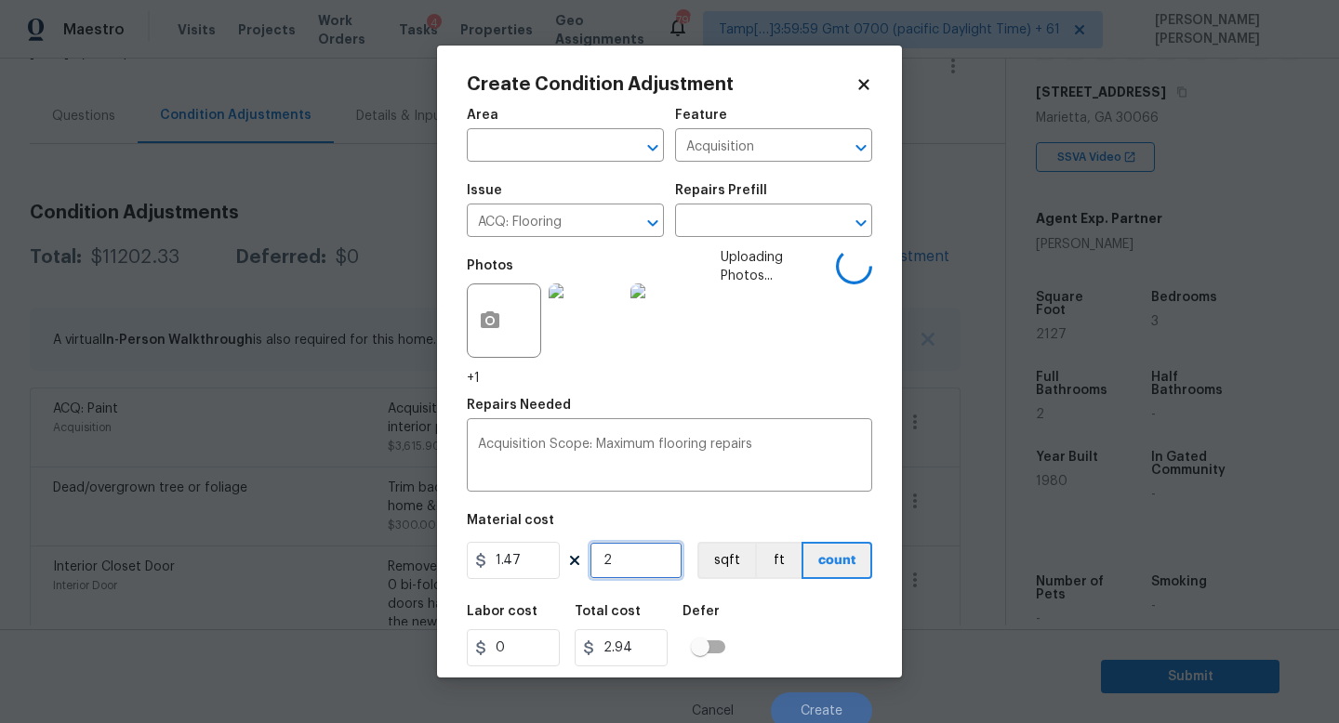
type input "21"
type input "30.87"
type input "212"
type input "311.64"
type input "2127"
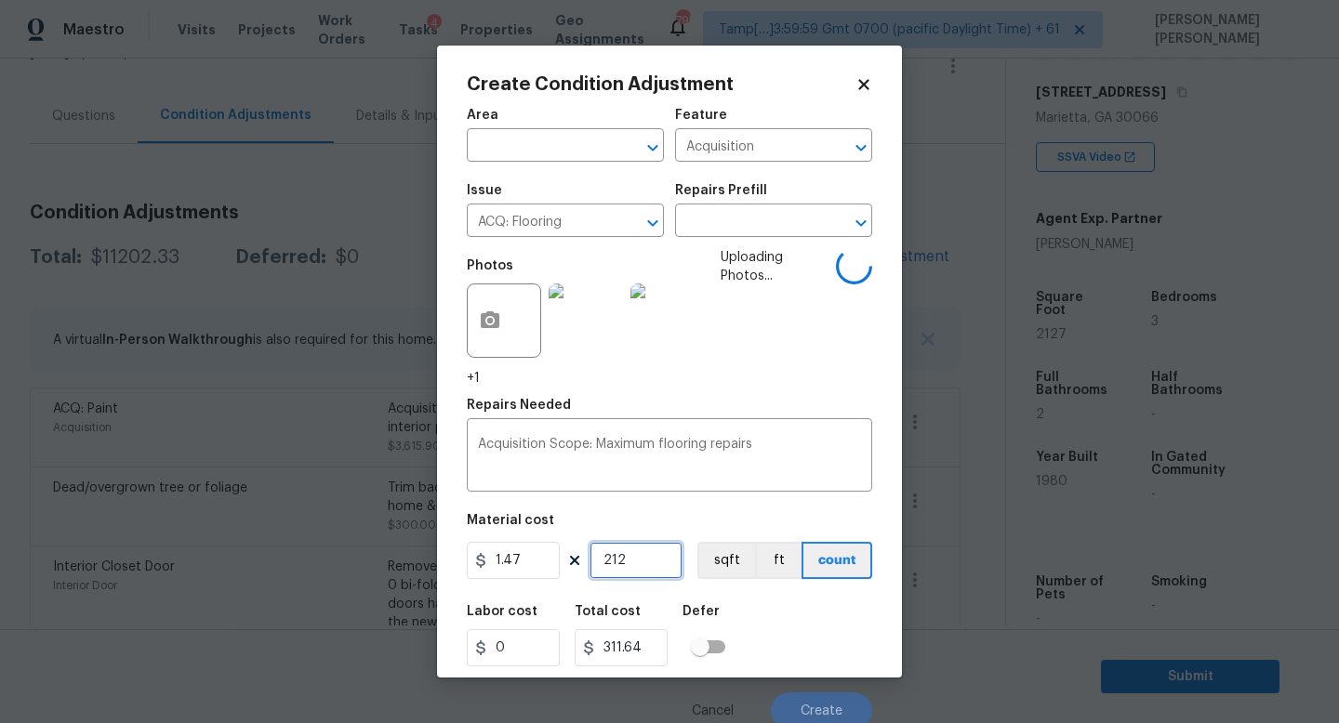
type input "3126.69"
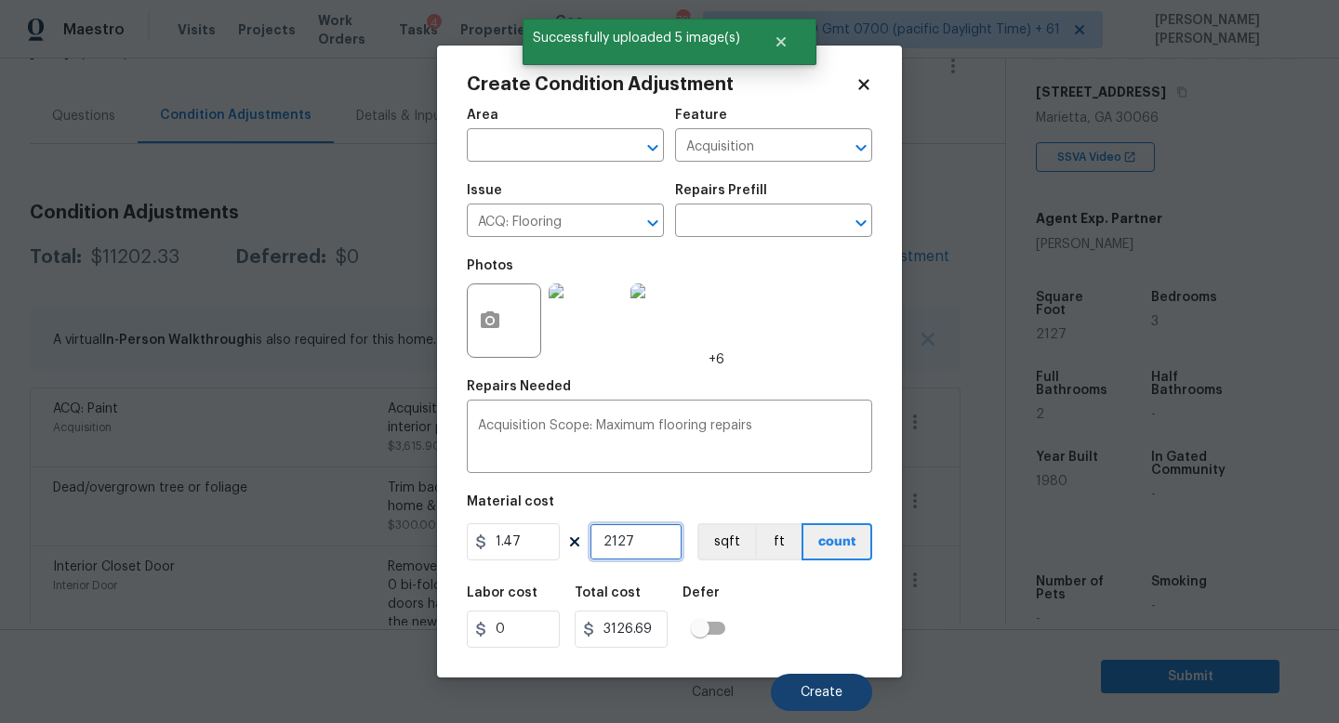
type input "2127"
click at [823, 689] on span "Create" at bounding box center [821, 693] width 42 height 14
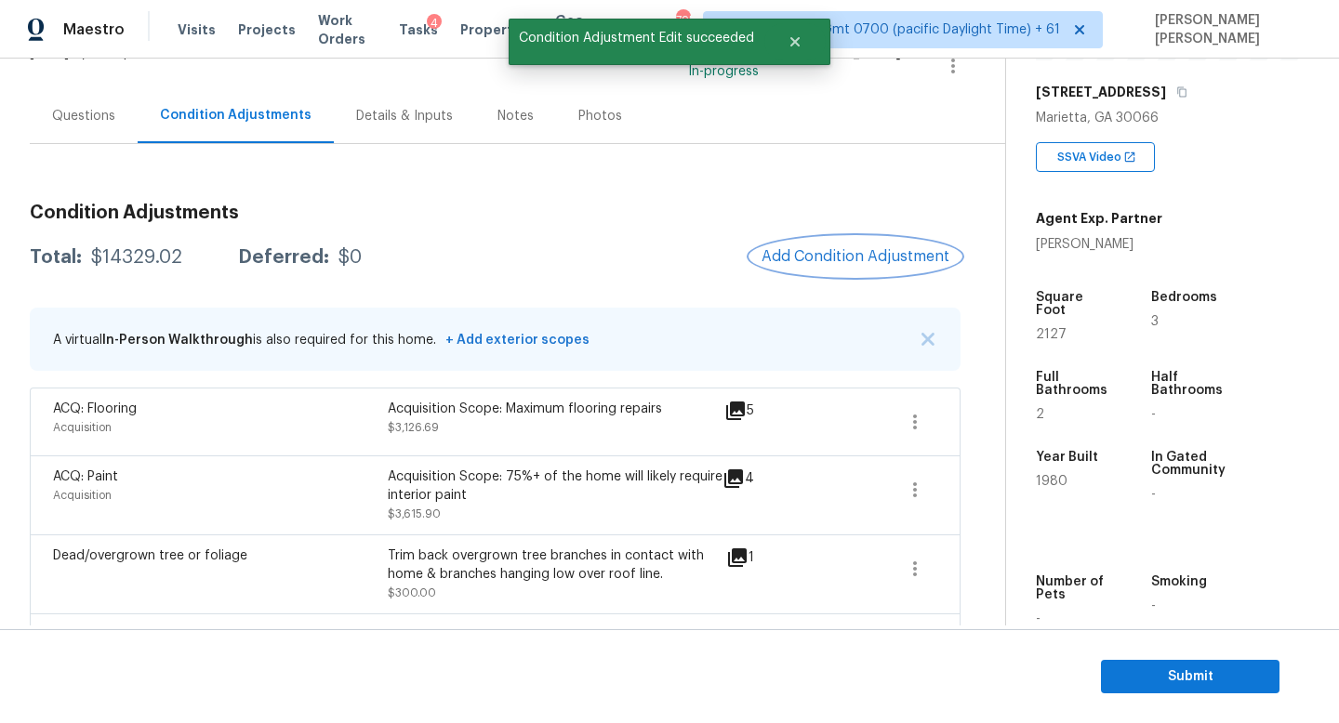
click at [839, 264] on span "Add Condition Adjustment" at bounding box center [855, 256] width 188 height 17
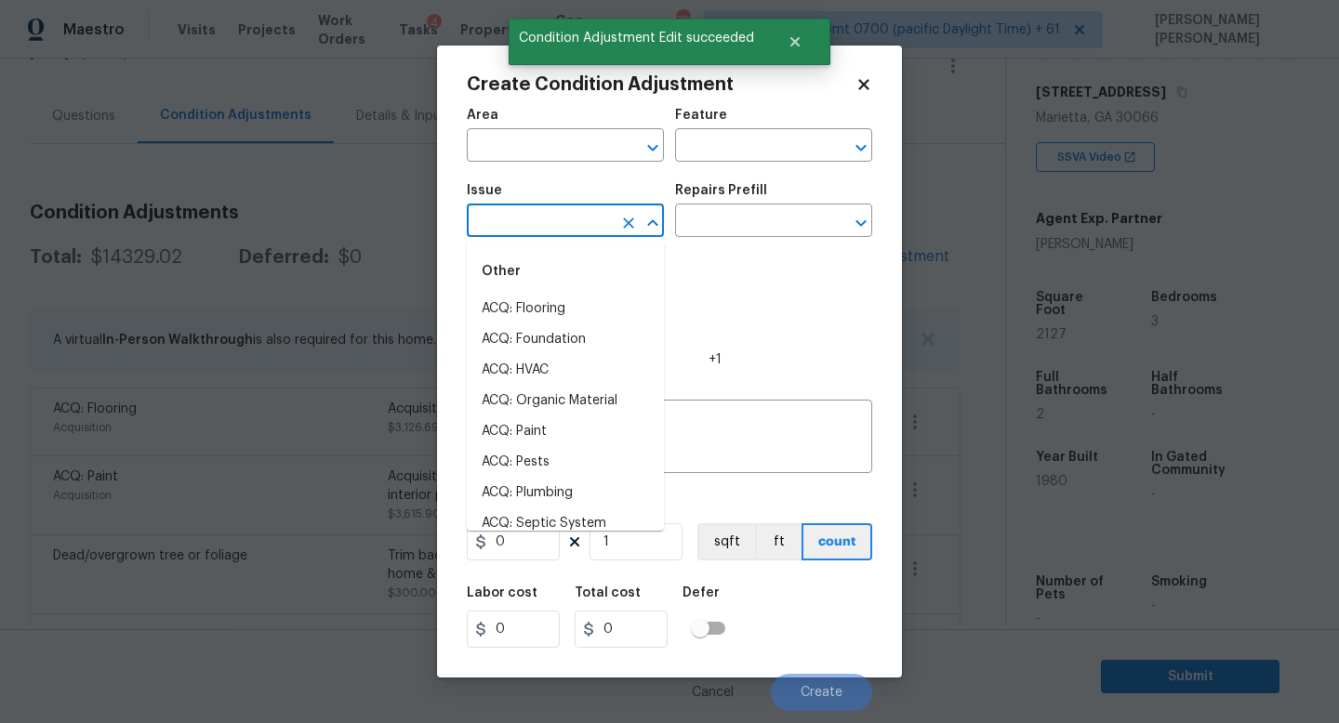
click at [514, 215] on input "text" at bounding box center [539, 222] width 145 height 29
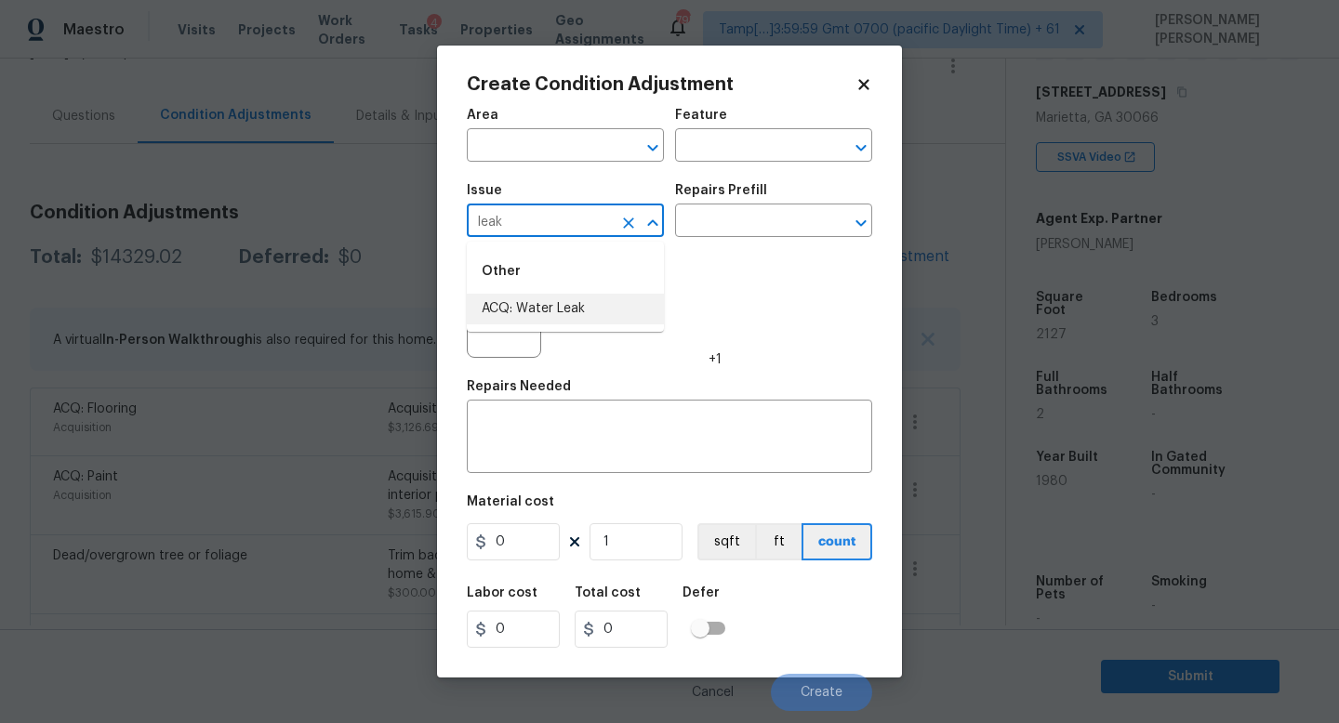
type input "leak"
click at [521, 340] on div at bounding box center [504, 321] width 74 height 74
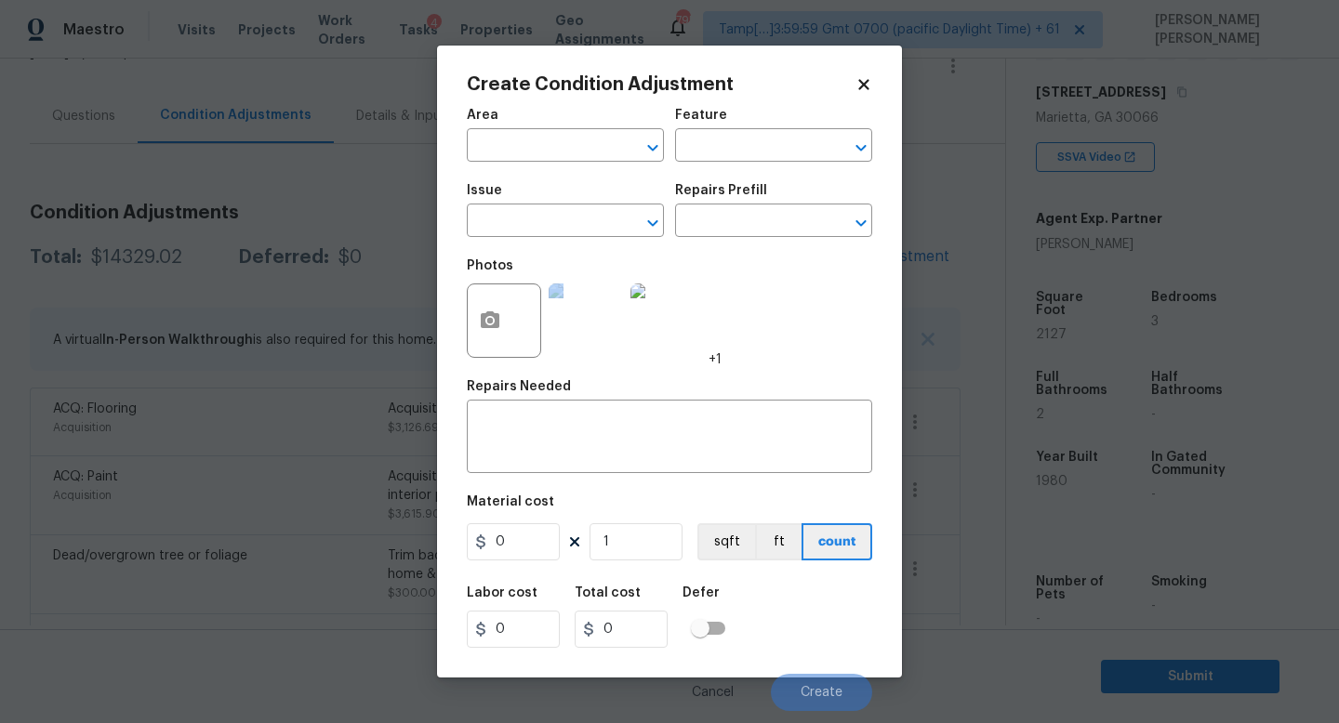
click at [521, 340] on div at bounding box center [504, 321] width 74 height 74
click at [539, 203] on div "Issue" at bounding box center [565, 196] width 197 height 24
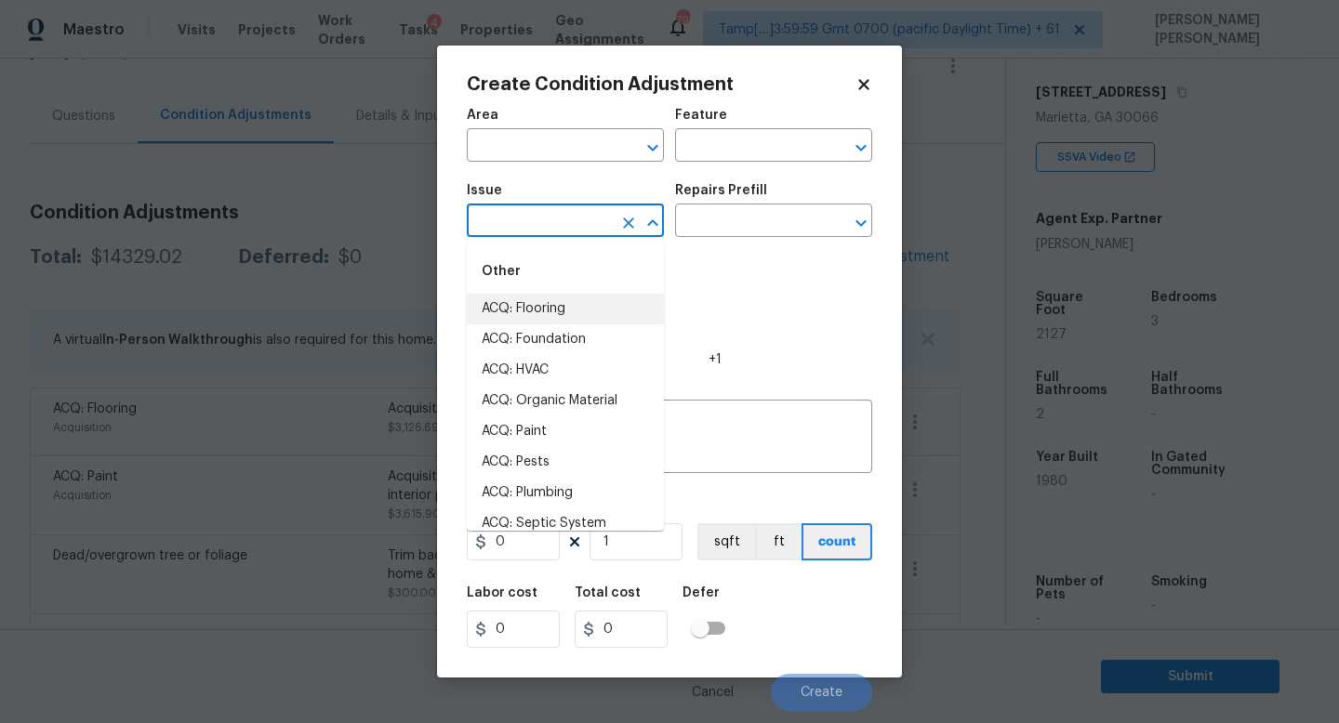
click at [535, 223] on input "text" at bounding box center [539, 222] width 145 height 29
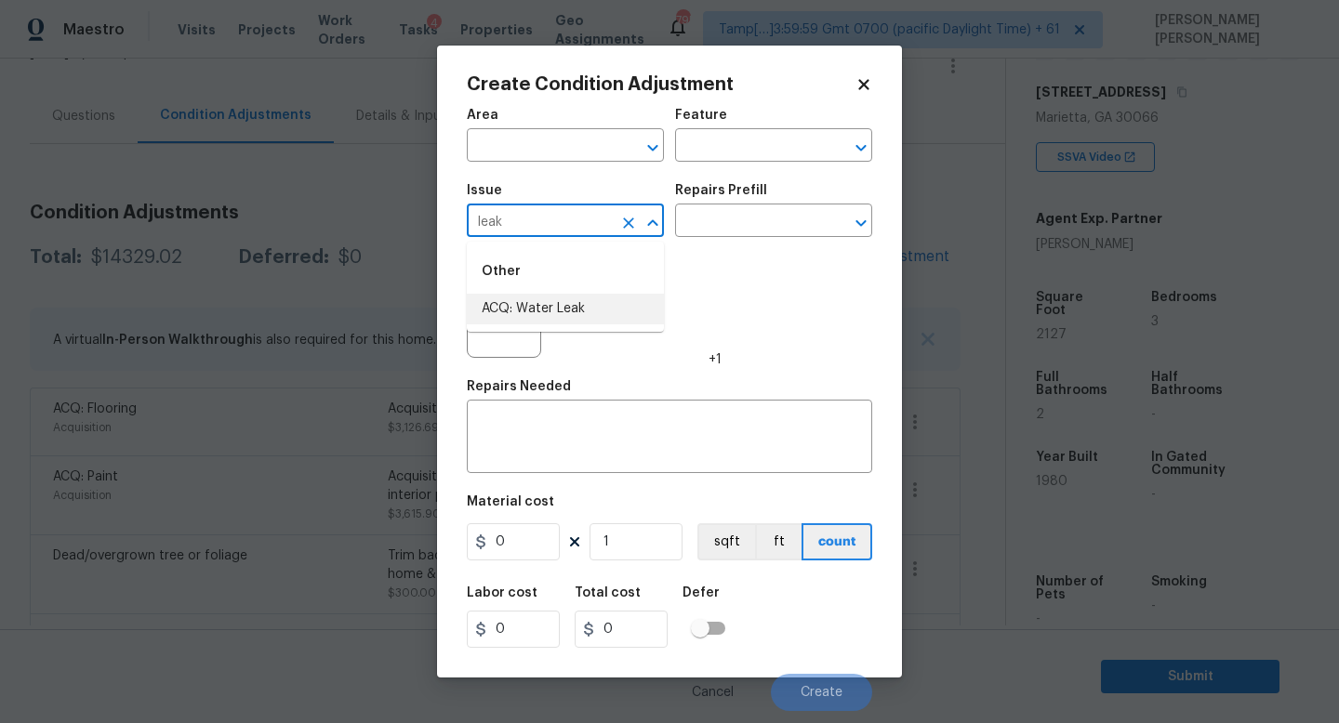
click at [533, 327] on ul "Other ACQ: Water Leak" at bounding box center [565, 287] width 197 height 90
click at [549, 309] on li "ACQ: Water Leak" at bounding box center [565, 309] width 197 height 31
type input "ACQ: Water Leak"
click at [746, 218] on input "text" at bounding box center [747, 222] width 145 height 29
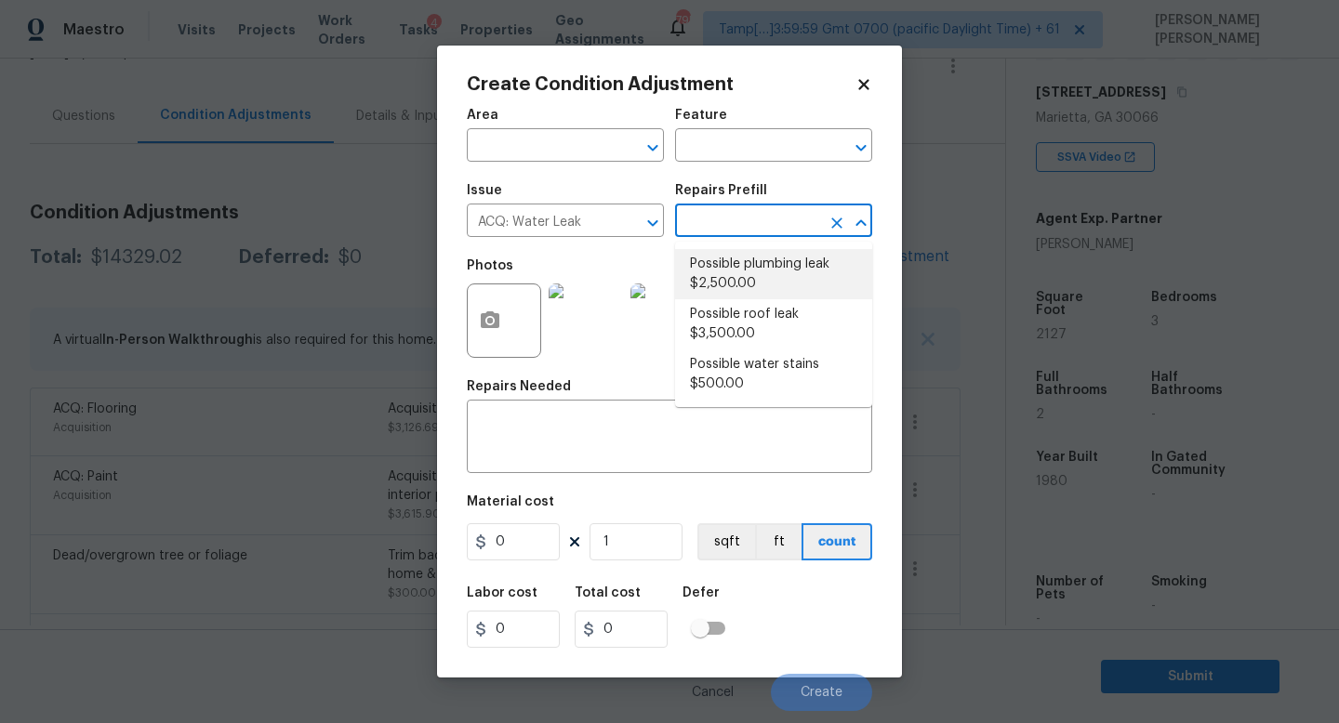
click at [734, 265] on li "Possible plumbing leak $2,500.00" at bounding box center [773, 274] width 197 height 50
type input "Acquisition"
type textarea "Acquisition Scope: Possible plumbing leak"
type input "2500"
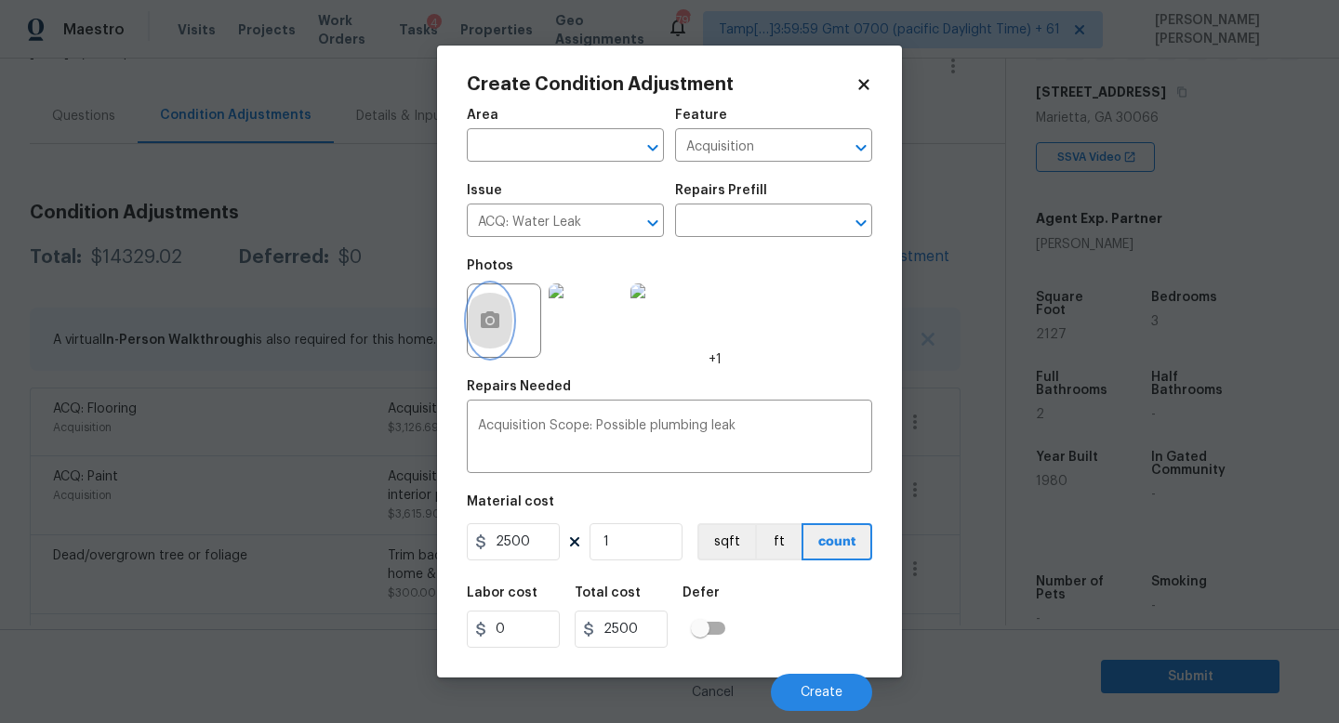
click at [489, 311] on icon "button" at bounding box center [490, 321] width 22 height 22
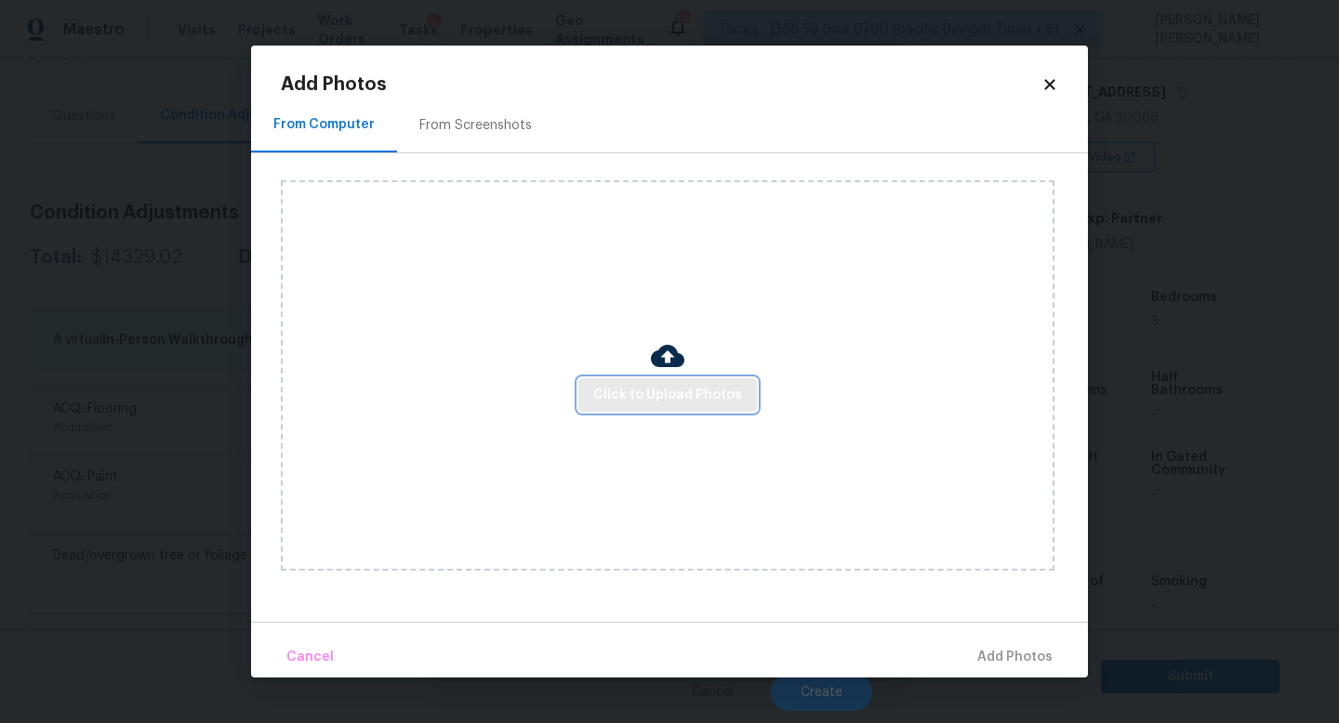
click at [654, 393] on span "Click to Upload Photos" at bounding box center [667, 395] width 149 height 23
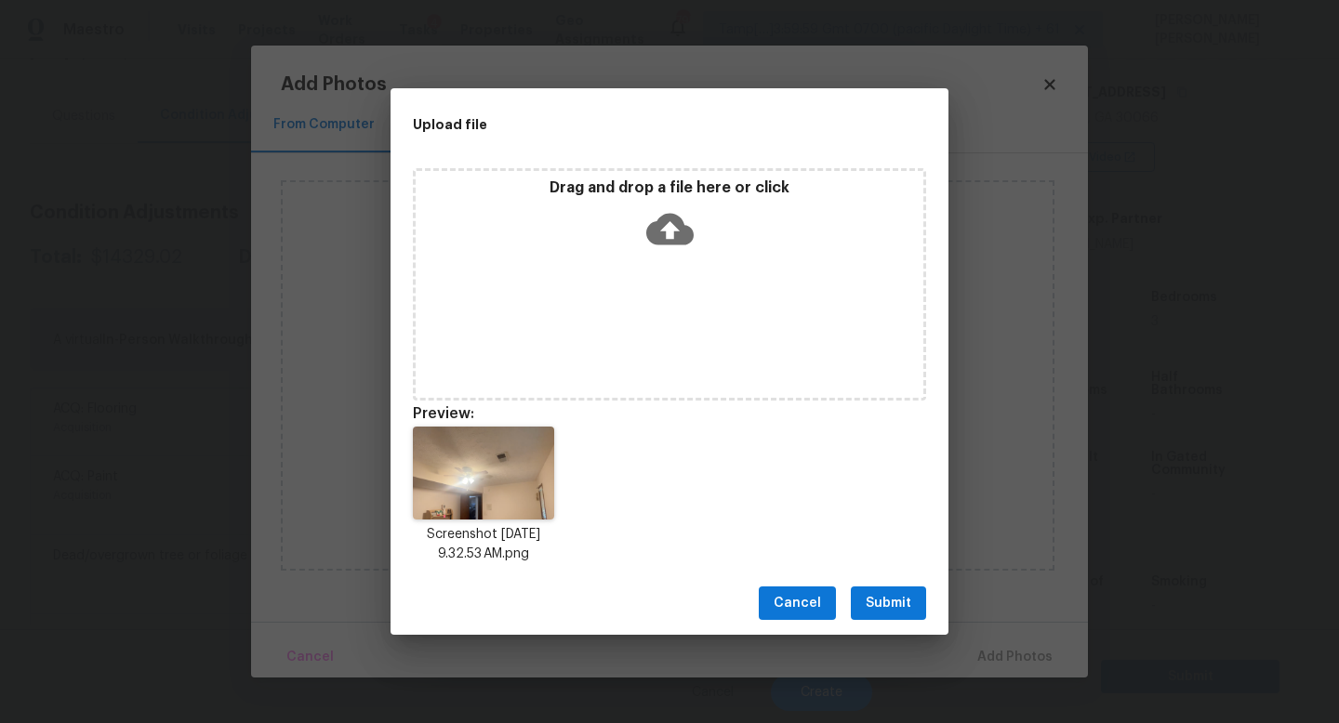
click at [882, 598] on span "Submit" at bounding box center [888, 603] width 46 height 23
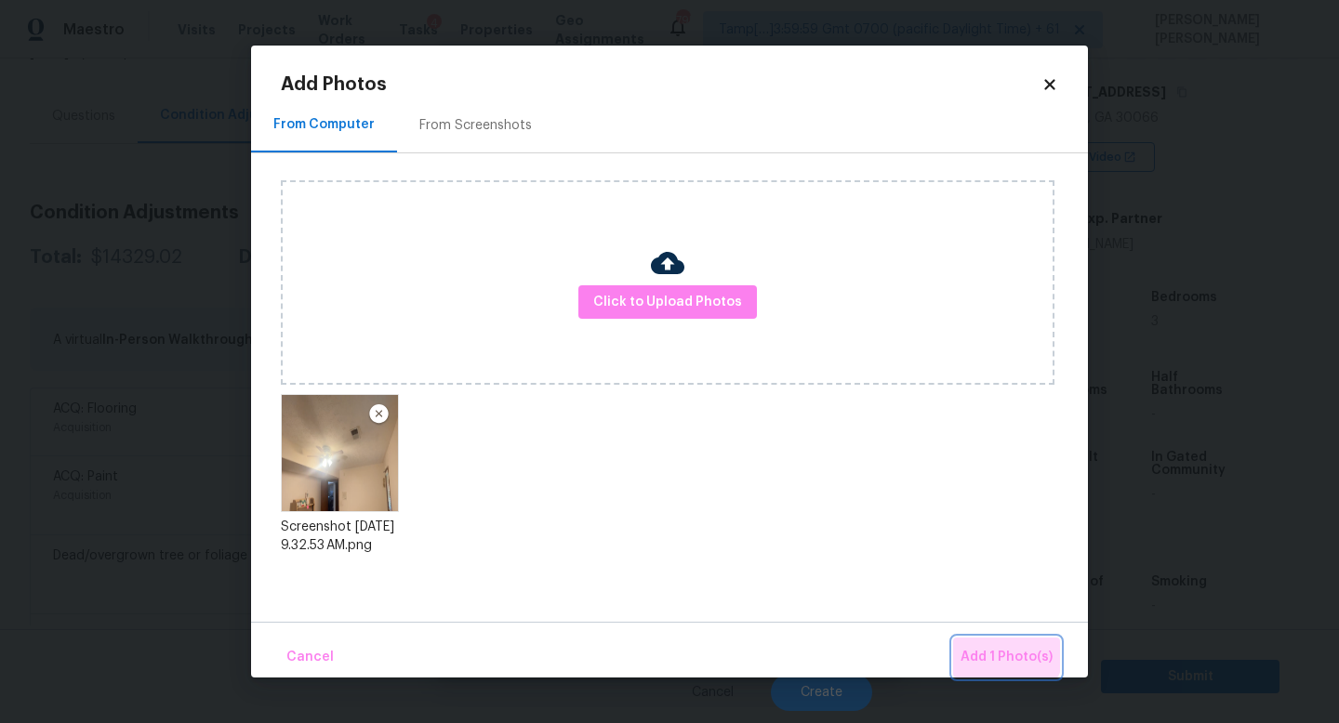
click at [1005, 649] on span "Add 1 Photo(s)" at bounding box center [1006, 657] width 92 height 23
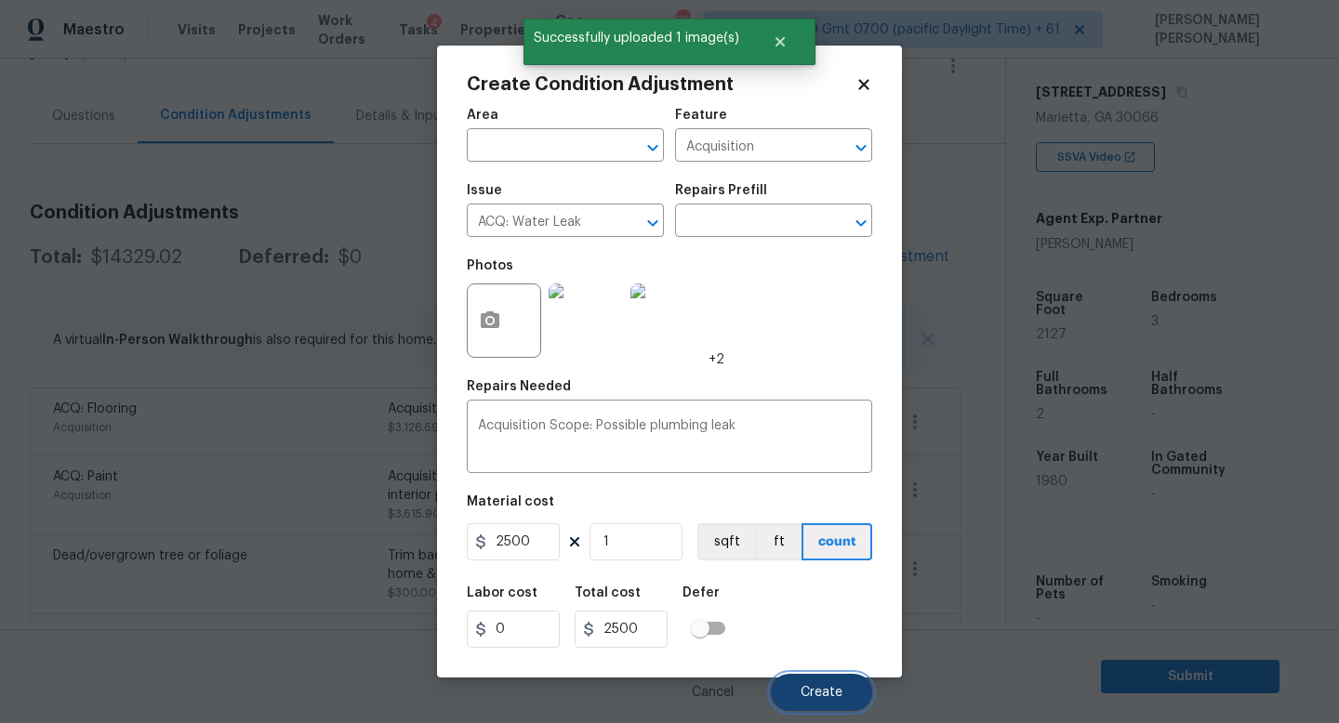
click at [817, 696] on span "Create" at bounding box center [821, 693] width 42 height 14
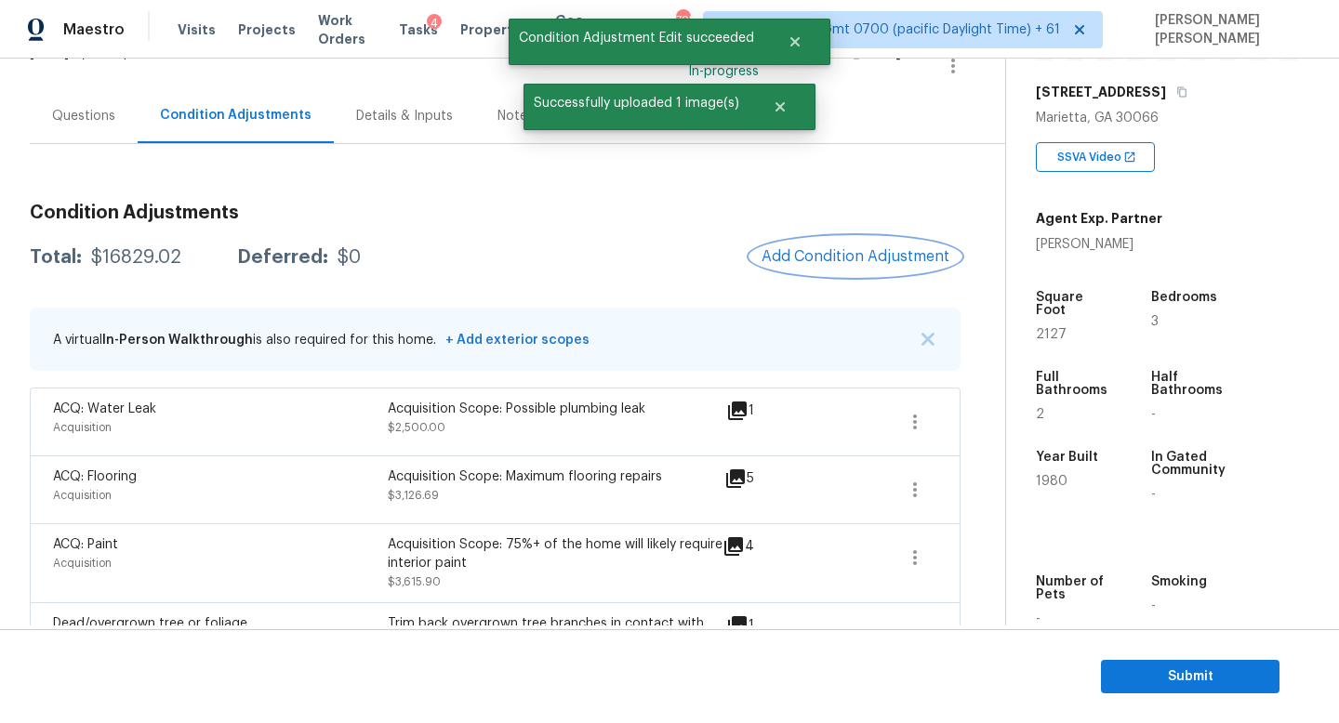
scroll to position [145, 0]
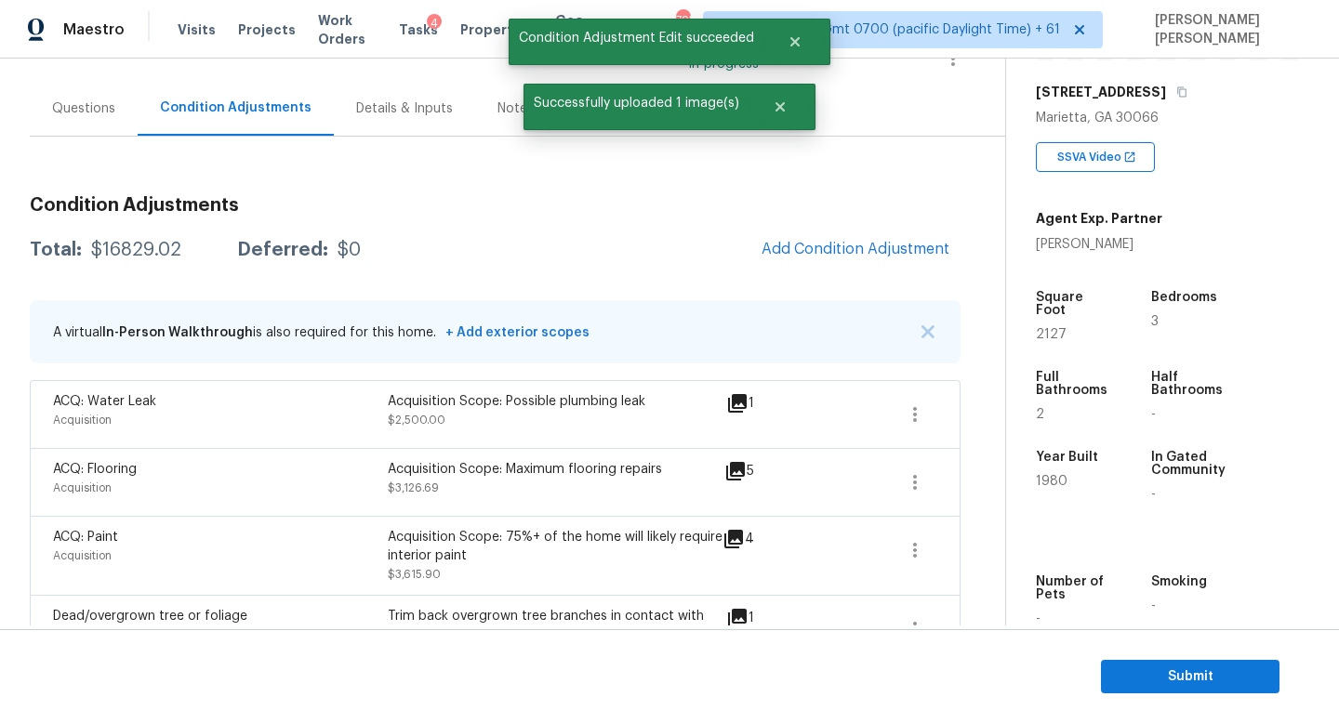
click at [79, 112] on div "Questions" at bounding box center [83, 108] width 63 height 19
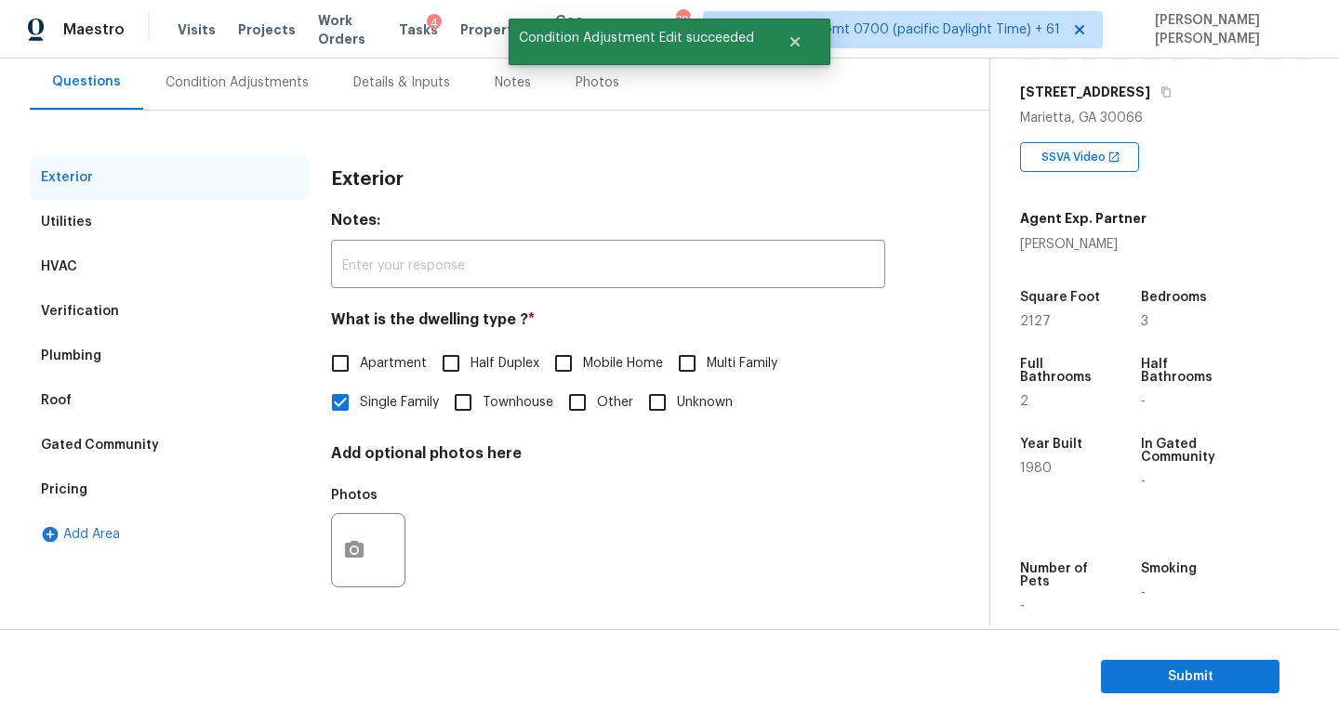
scroll to position [172, 0]
click at [204, 87] on div "Condition Adjustments" at bounding box center [236, 82] width 143 height 19
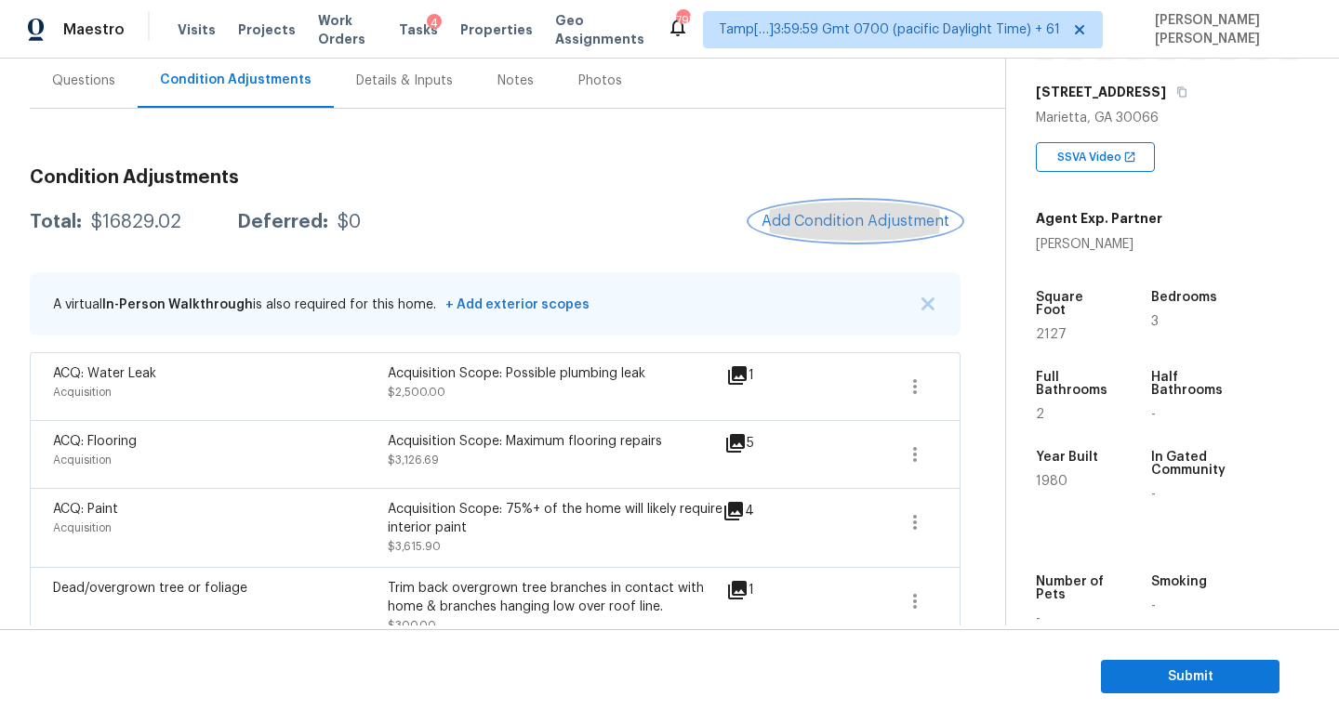
click at [810, 218] on span "Add Condition Adjustment" at bounding box center [855, 221] width 188 height 17
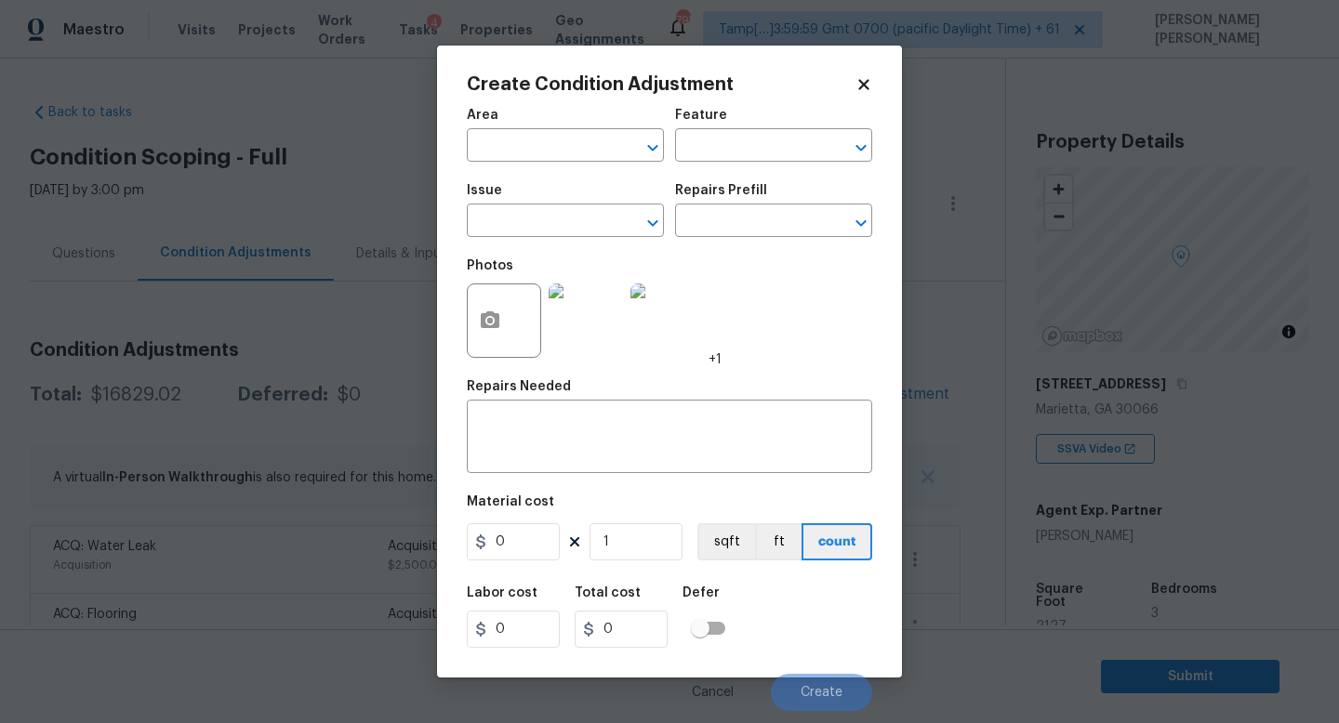
click at [617, 225] on button "Clear" at bounding box center [628, 223] width 26 height 26
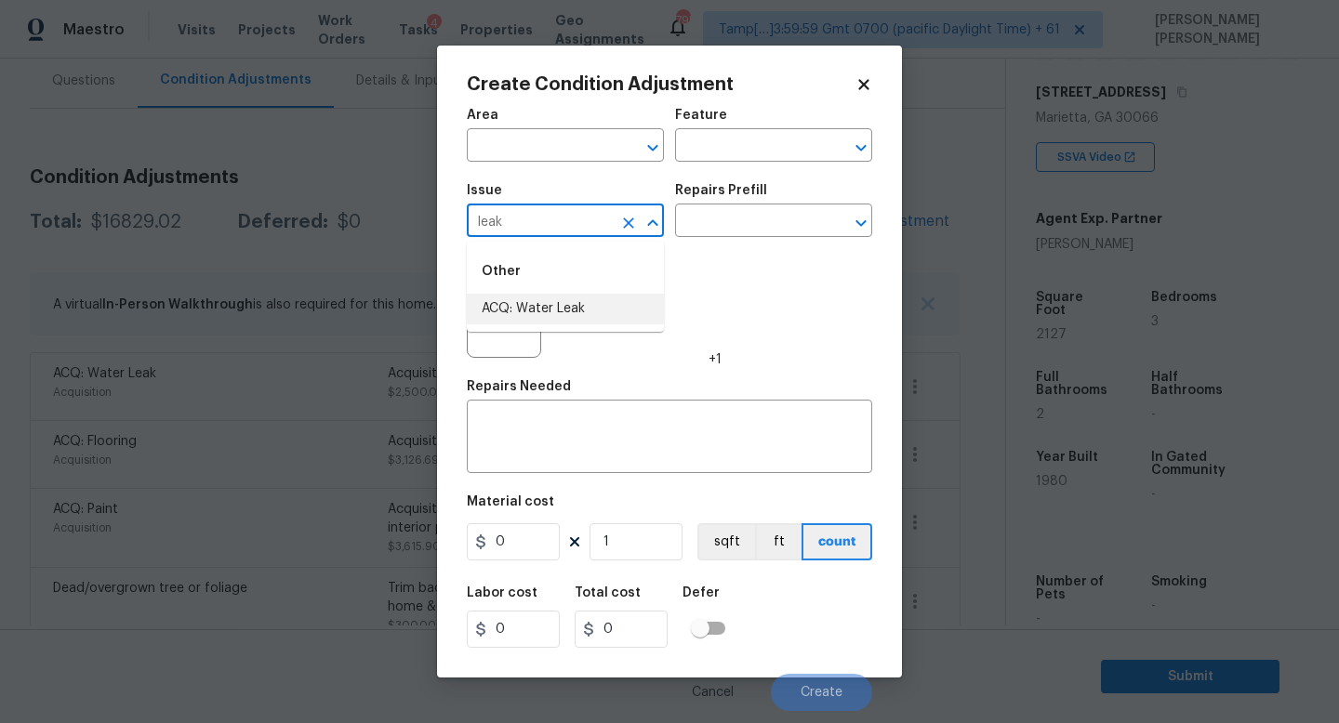
click at [561, 304] on li "ACQ: Water Leak" at bounding box center [565, 309] width 197 height 31
type input "ACQ: Water Leak"
click at [722, 220] on input "text" at bounding box center [747, 222] width 145 height 29
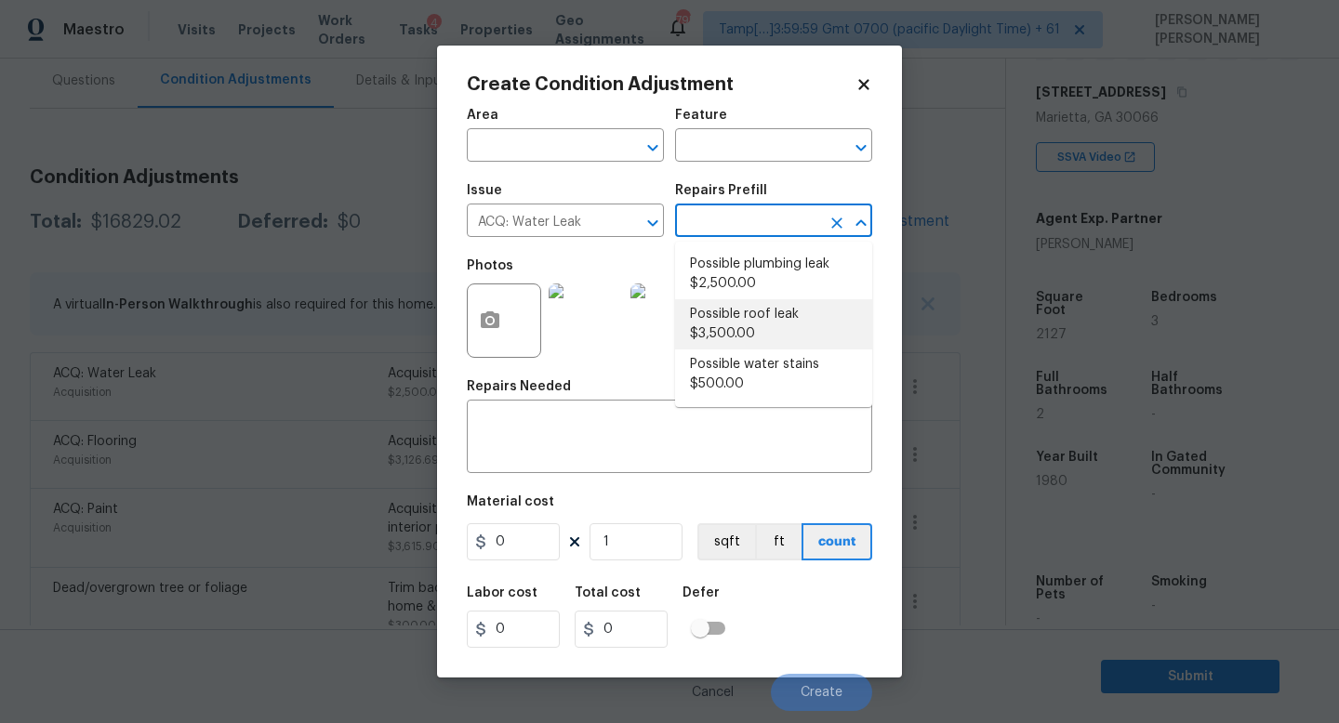
click at [754, 327] on li "Possible roof leak $3,500.00" at bounding box center [773, 324] width 197 height 50
type input "Acquisition"
type input "3500"
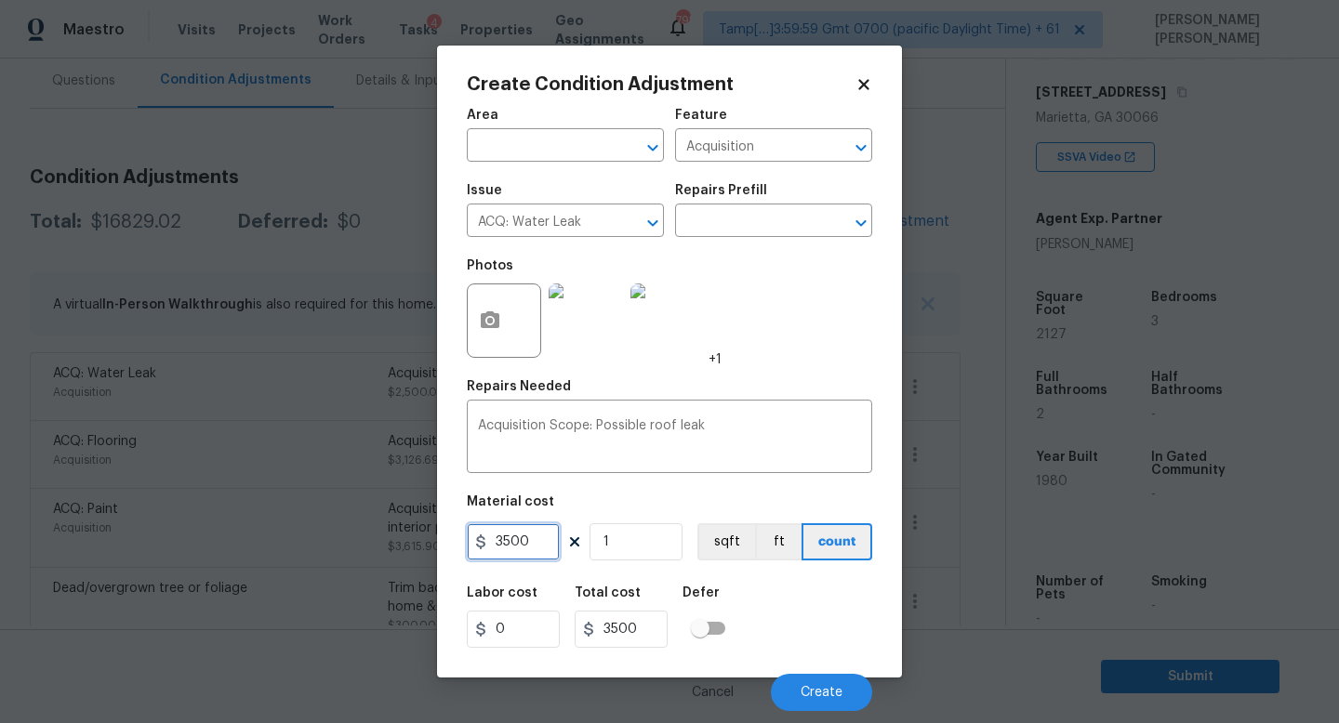
drag, startPoint x: 541, startPoint y: 543, endPoint x: 481, endPoint y: 544, distance: 59.5
click at [481, 544] on div "3500" at bounding box center [513, 541] width 93 height 37
type input "2500"
click at [483, 308] on button "button" at bounding box center [490, 320] width 45 height 73
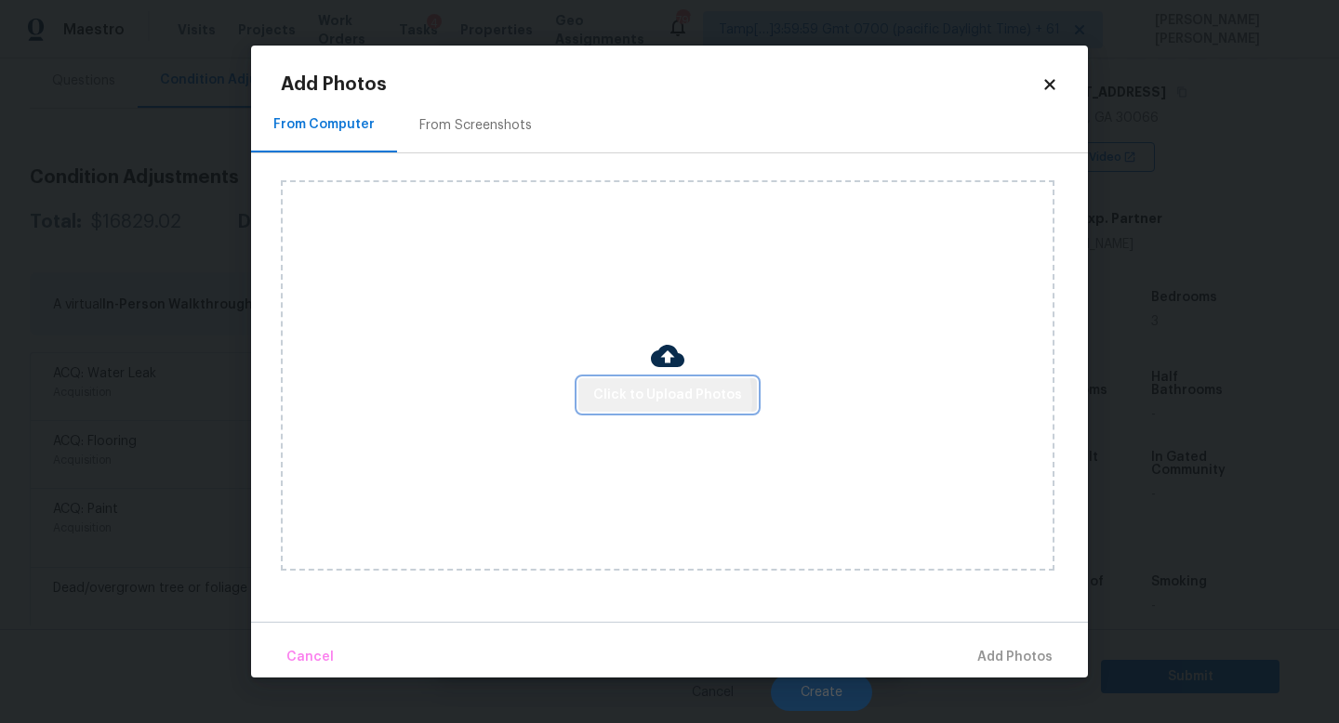
click at [654, 399] on span "Click to Upload Photos" at bounding box center [667, 395] width 149 height 23
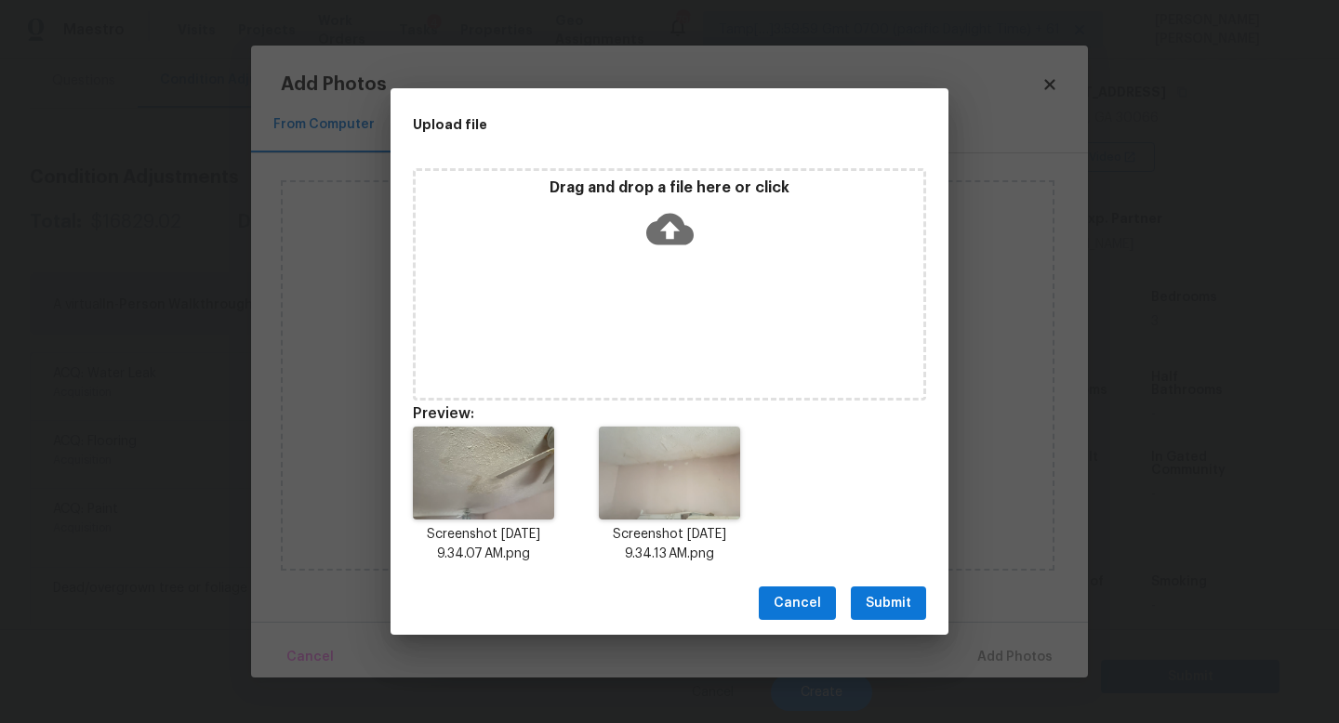
click at [885, 601] on span "Submit" at bounding box center [888, 603] width 46 height 23
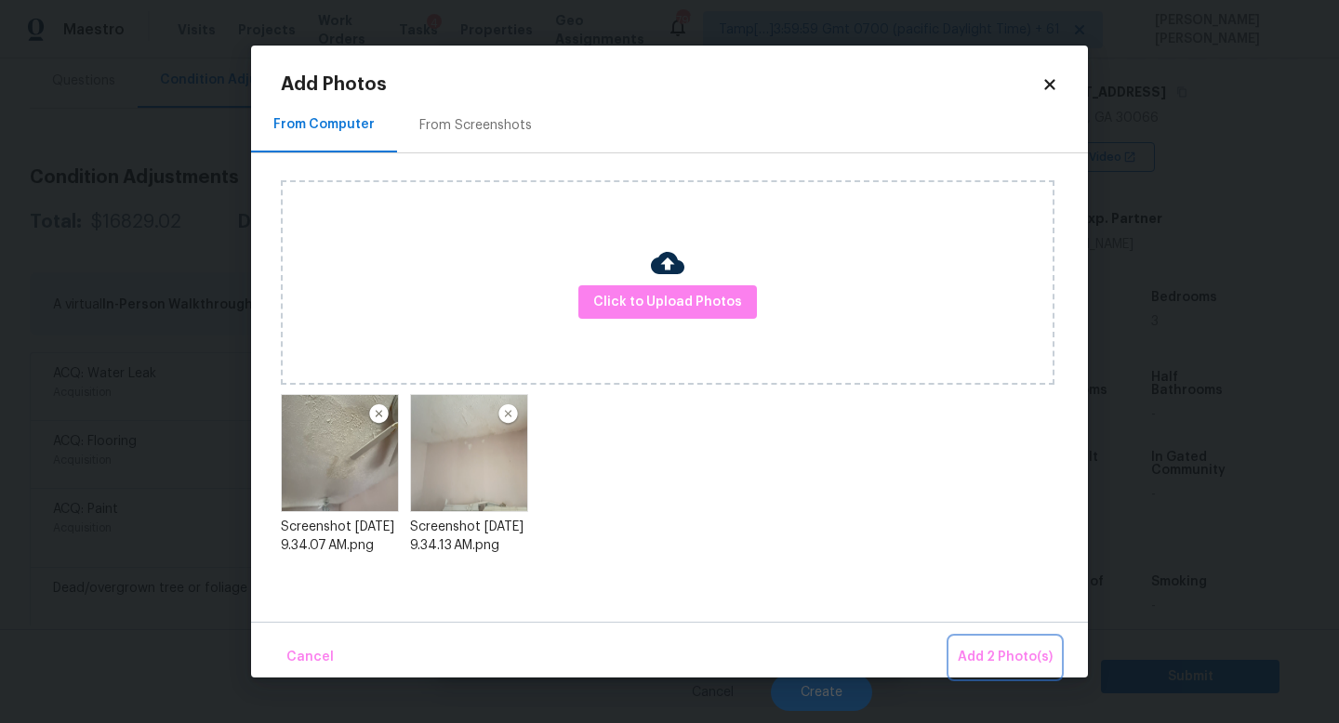
click at [989, 653] on span "Add 2 Photo(s)" at bounding box center [1004, 657] width 95 height 23
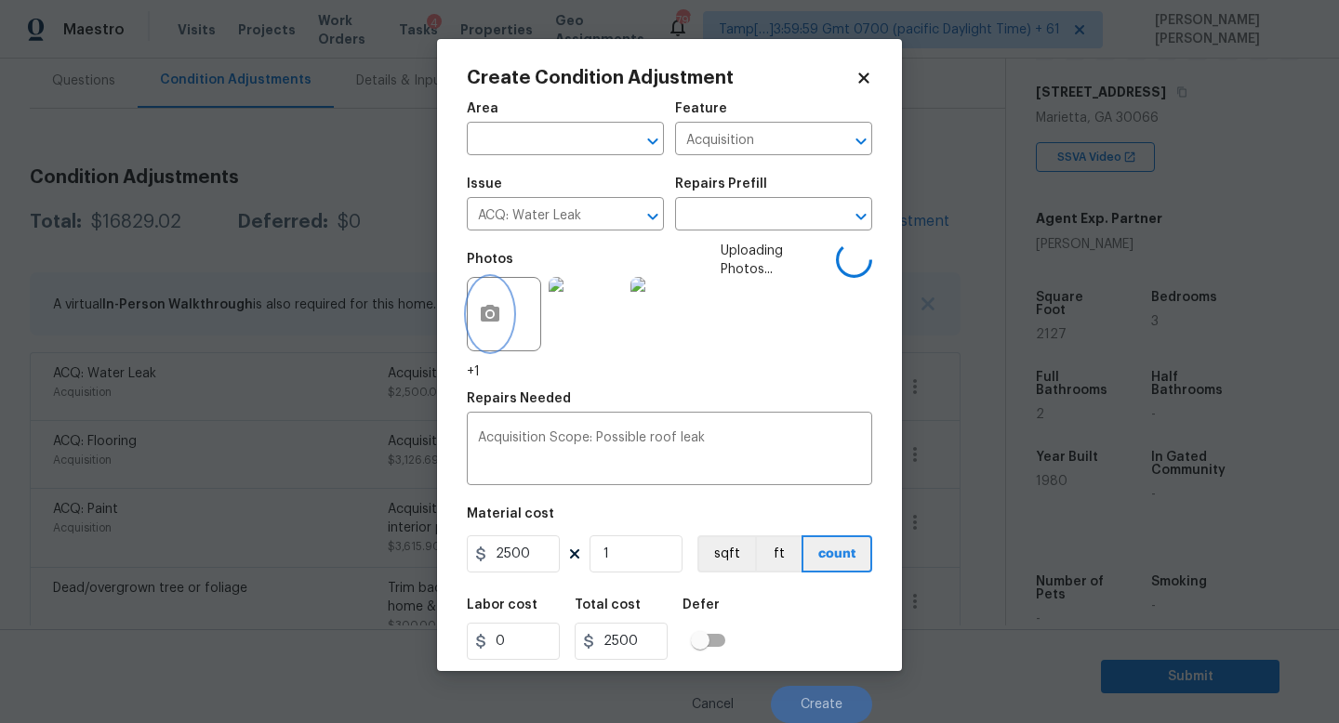
scroll to position [0, 0]
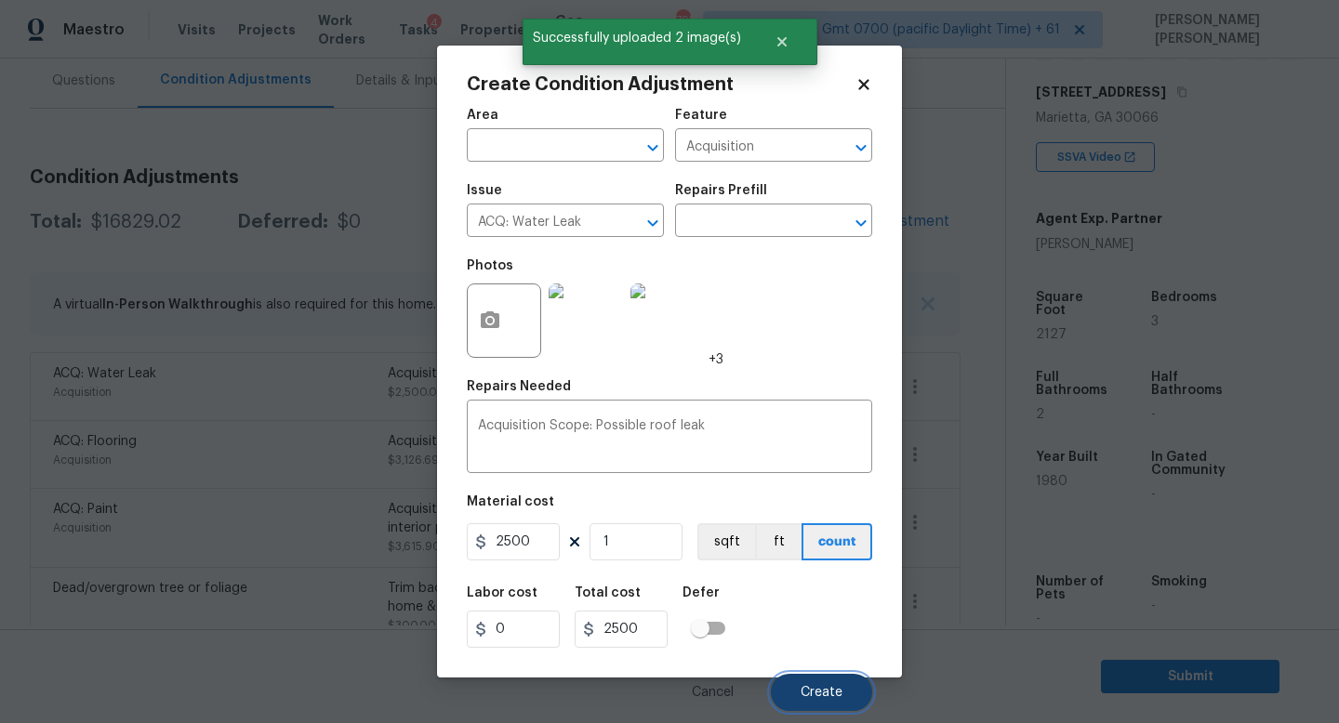
click at [798, 700] on button "Create" at bounding box center [821, 692] width 101 height 37
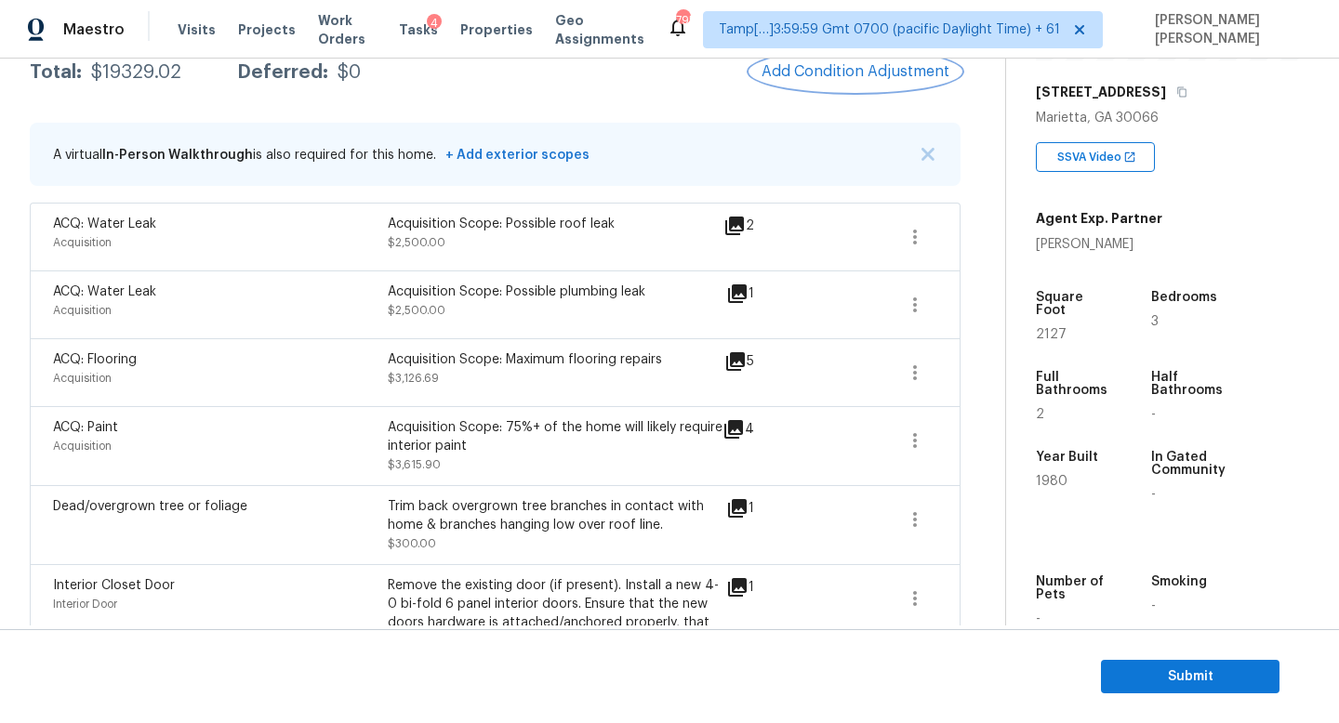
scroll to position [331, 0]
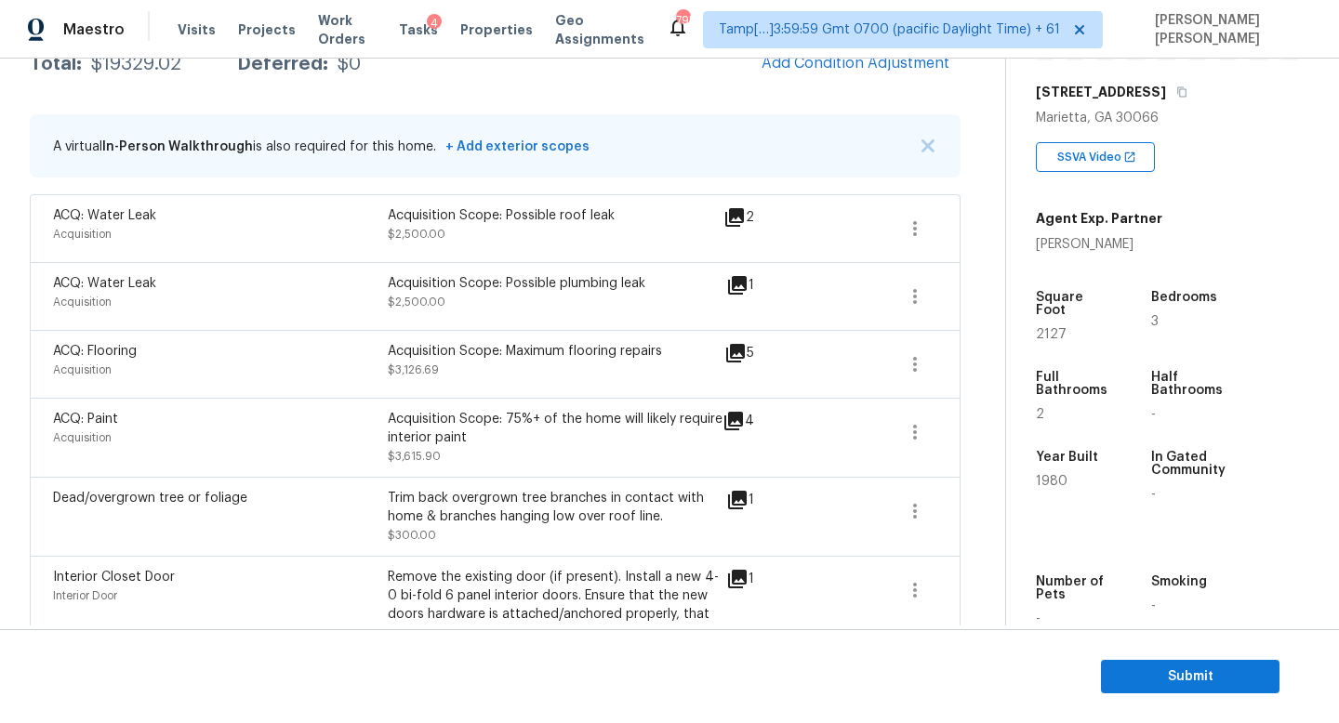
click at [838, 51] on div "Maestro Visits Projects Work Orders Tasks 4 Properties Geo Assignments 795 Tamp…" at bounding box center [669, 29] width 1339 height 59
click at [837, 64] on span "Add Condition Adjustment" at bounding box center [855, 63] width 188 height 17
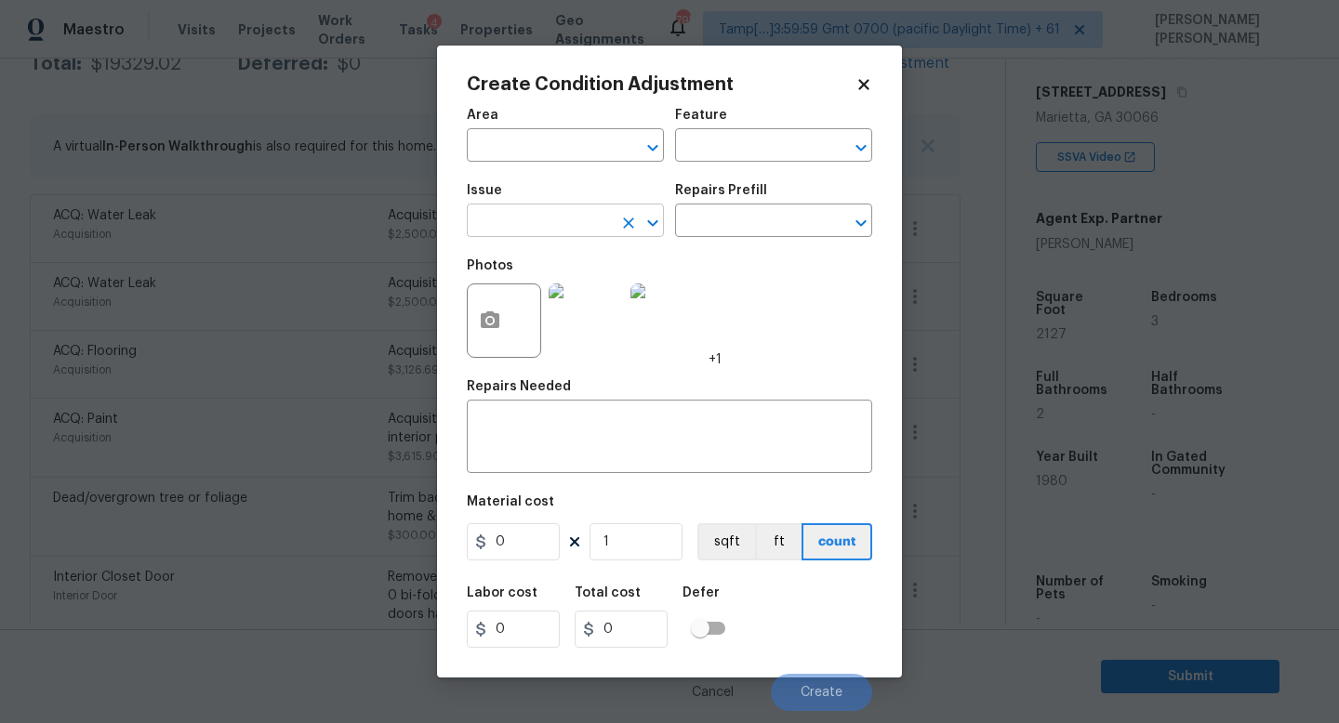
click at [563, 231] on input "text" at bounding box center [539, 222] width 145 height 29
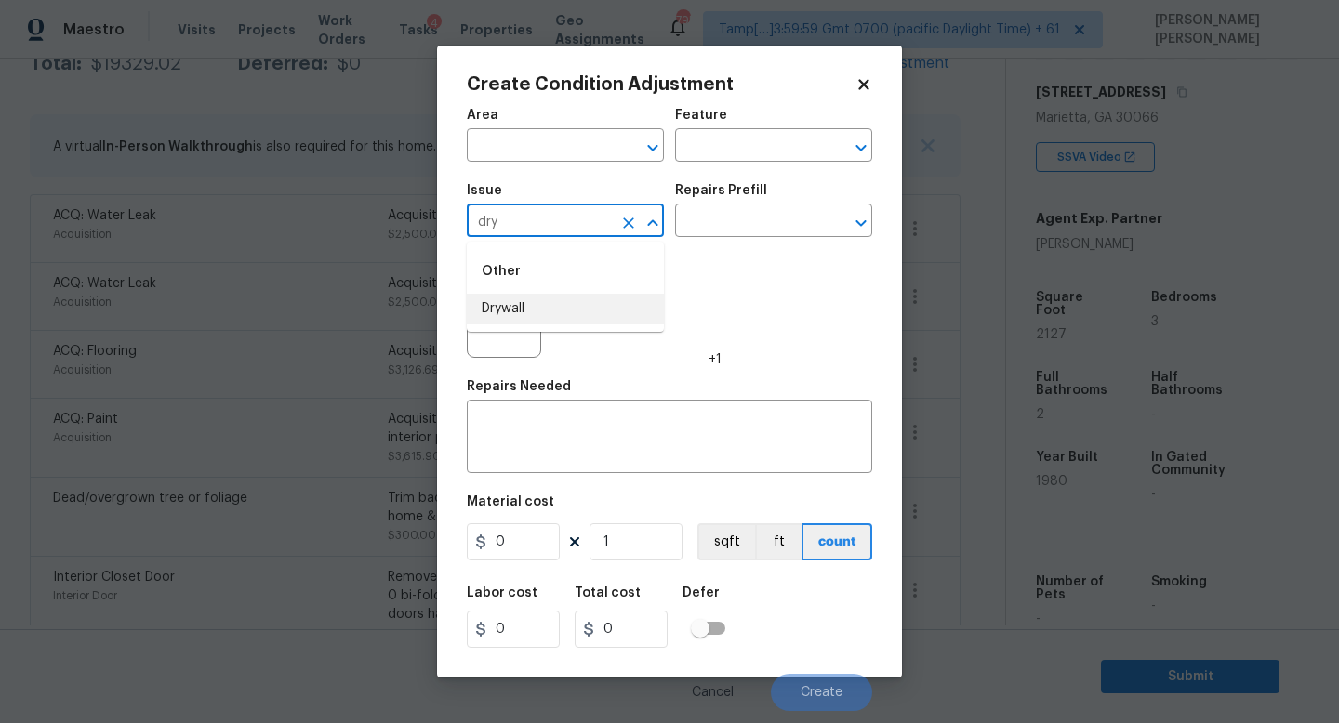
click at [587, 320] on li "Drywall" at bounding box center [565, 309] width 197 height 31
type input "Drywall"
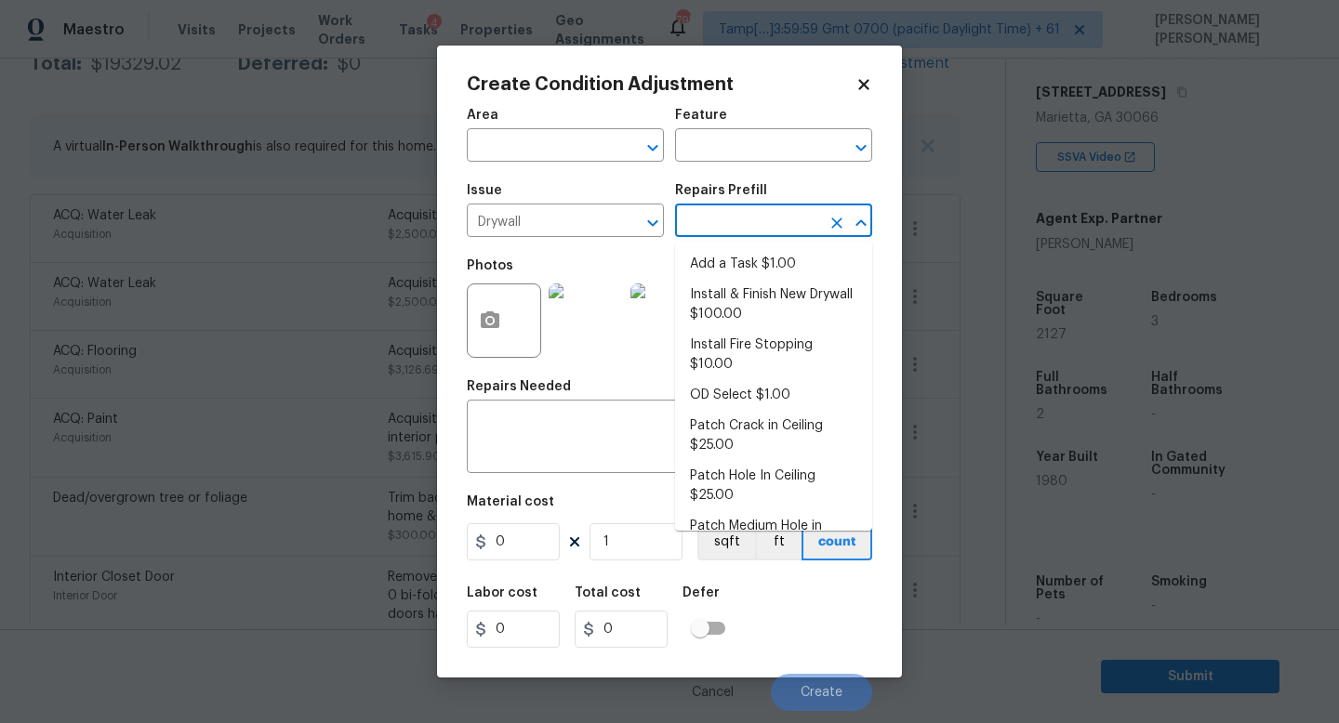
click at [755, 215] on input "text" at bounding box center [747, 222] width 145 height 29
click at [748, 316] on li "Install & Finish New Drywall $100.00" at bounding box center [773, 305] width 197 height 50
type input "Walls and Ceiling"
type textarea "Remove the existing damaged drywall and replace with new. Ensure that the new d…"
type input "100"
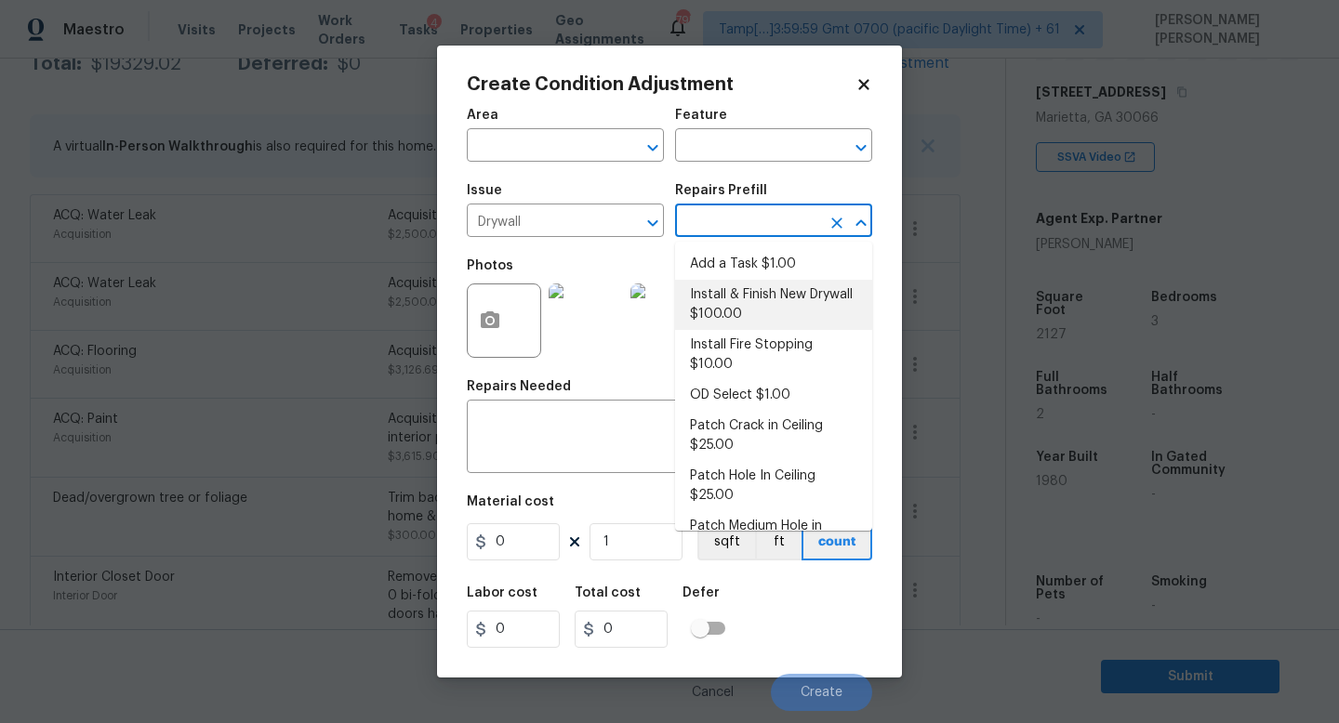
type input "100"
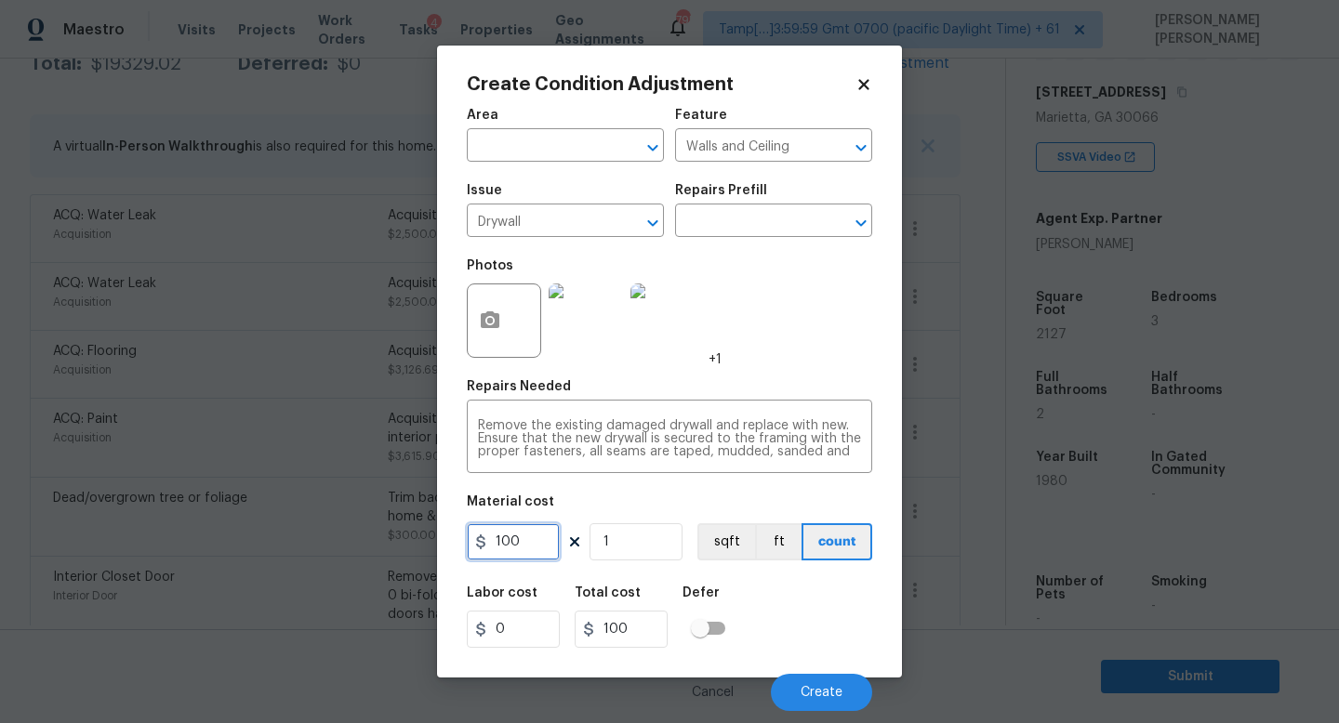
drag, startPoint x: 547, startPoint y: 532, endPoint x: 402, endPoint y: 522, distance: 145.3
click at [402, 522] on div "Create Condition Adjustment Area ​ Feature Walls and Ceiling ​ Issue Drywall ​ …" at bounding box center [669, 361] width 1339 height 723
type input "300"
click at [483, 318] on icon "button" at bounding box center [490, 319] width 19 height 17
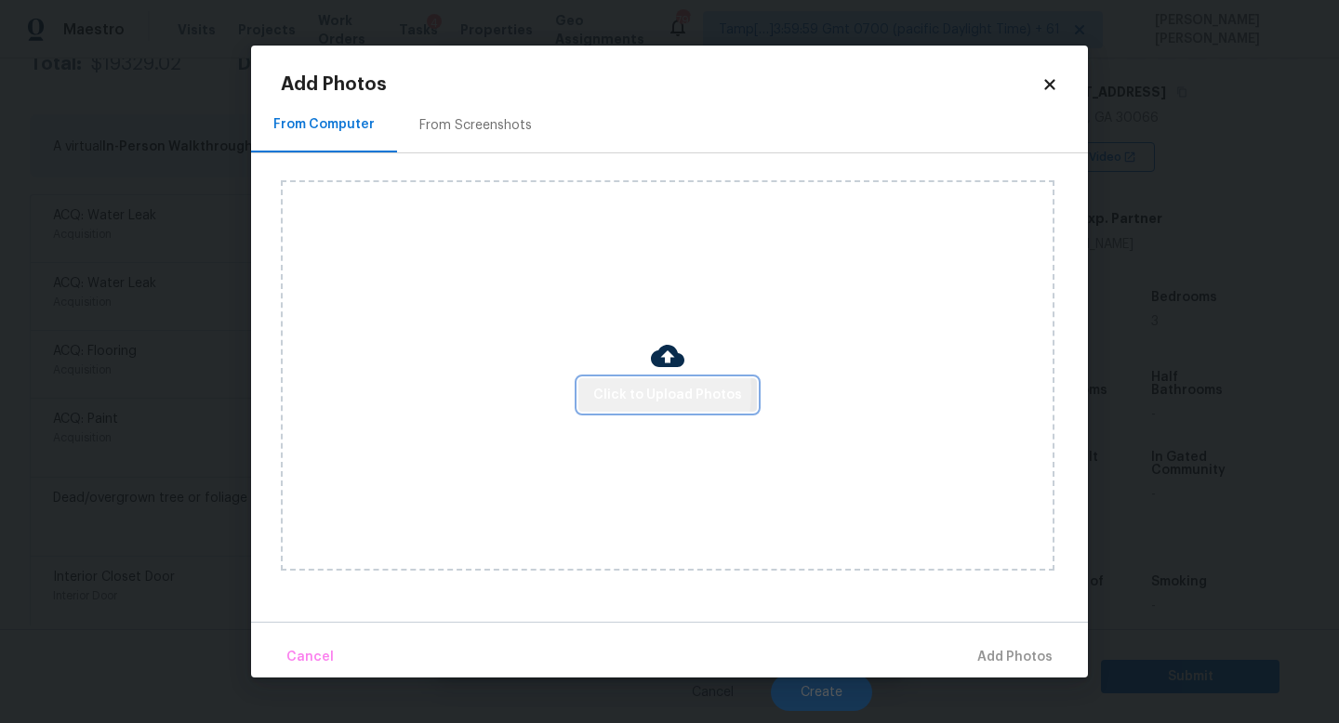
click at [613, 390] on span "Click to Upload Photos" at bounding box center [667, 395] width 149 height 23
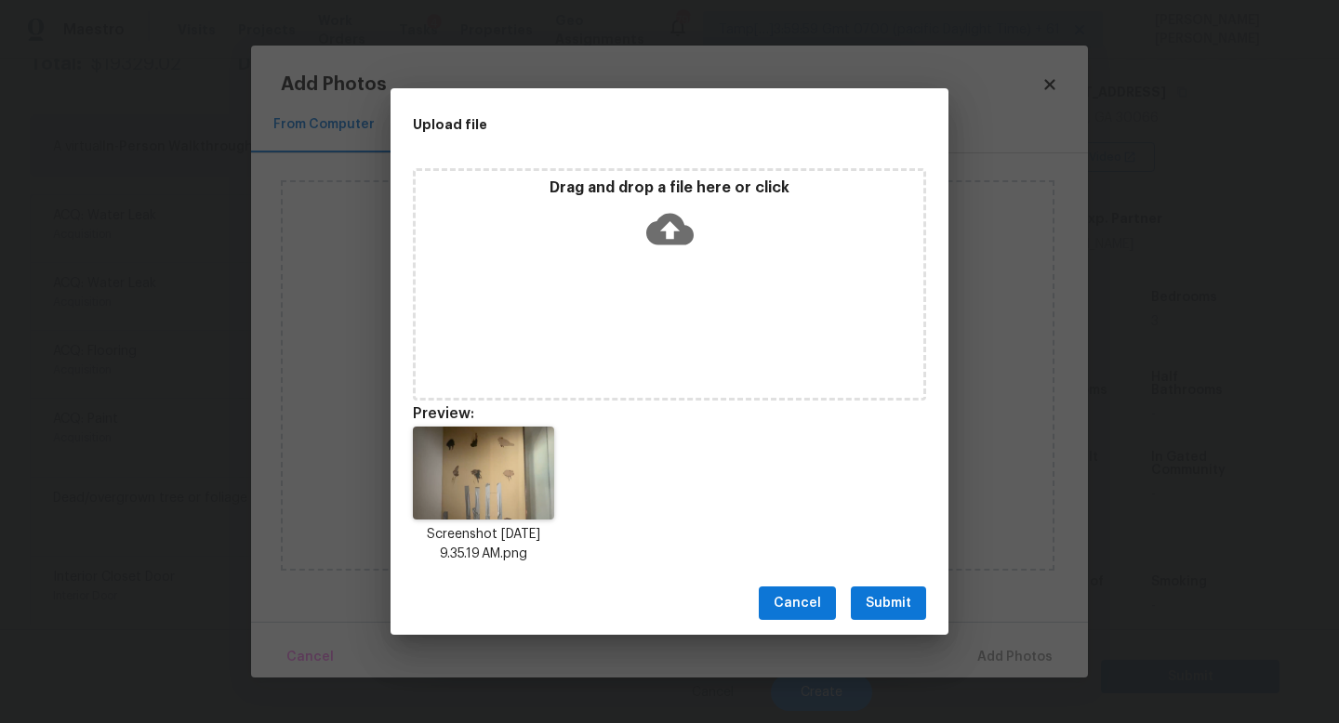
click at [641, 322] on div "Drag and drop a file here or click" at bounding box center [669, 284] width 513 height 232
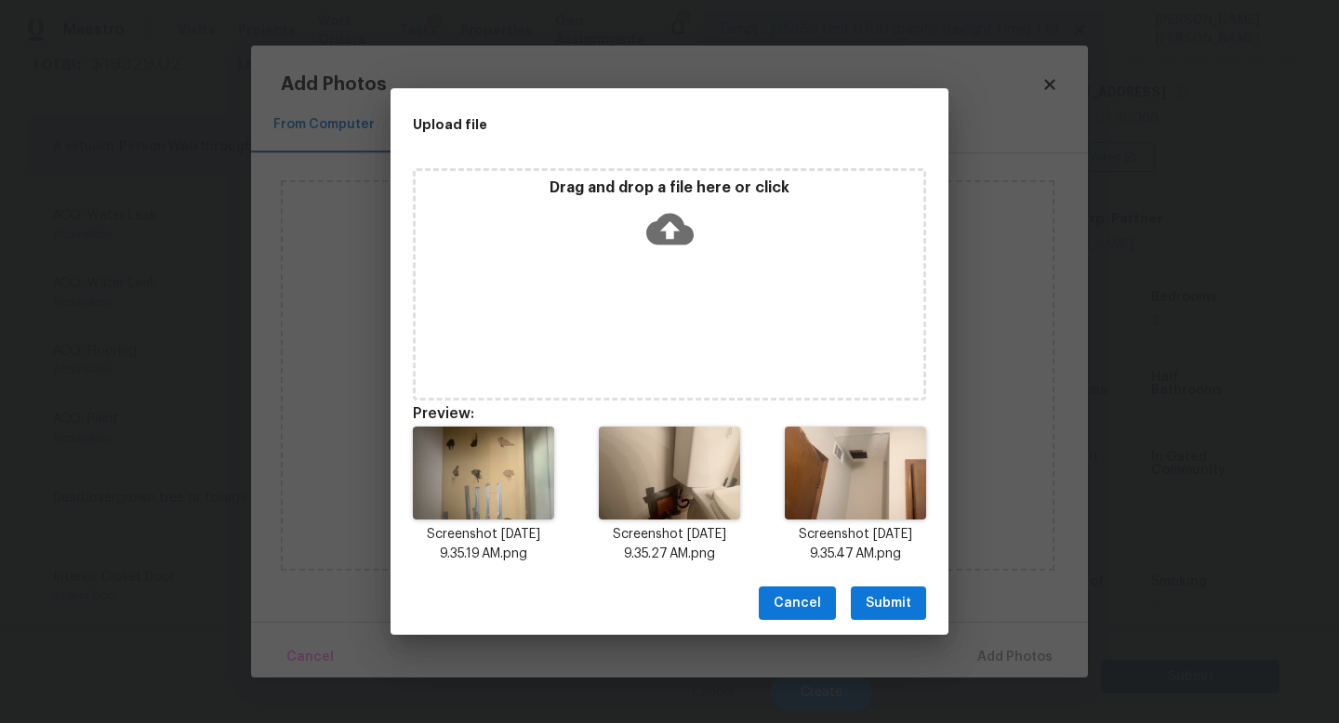
click at [879, 590] on button "Submit" at bounding box center [888, 604] width 75 height 34
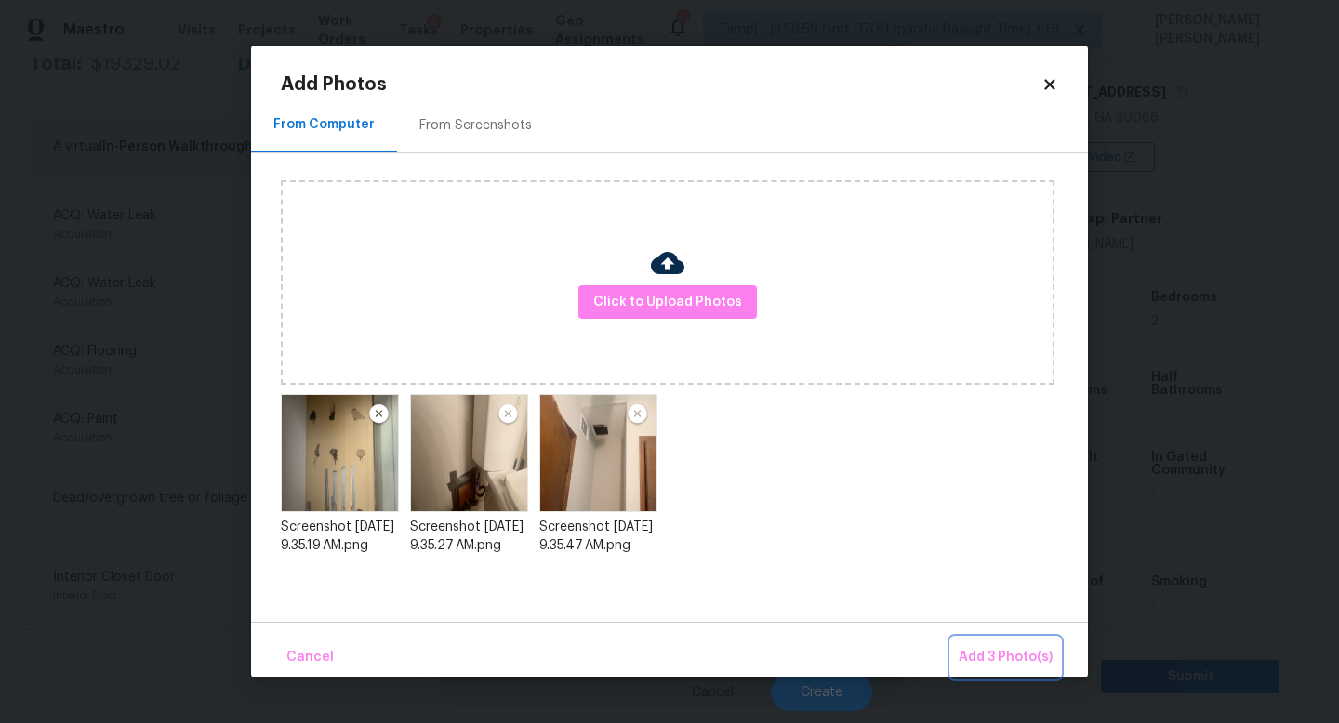
click at [983, 651] on span "Add 3 Photo(s)" at bounding box center [1005, 657] width 94 height 23
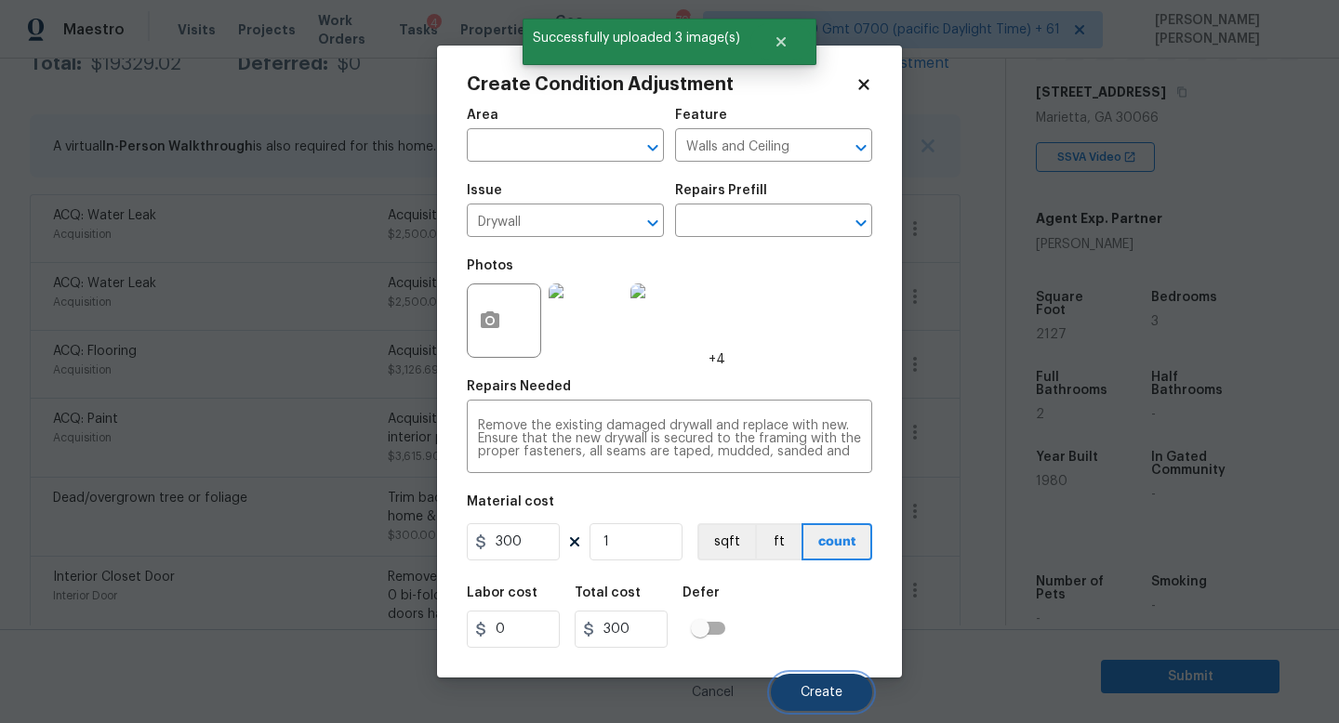
click at [829, 700] on button "Create" at bounding box center [821, 692] width 101 height 37
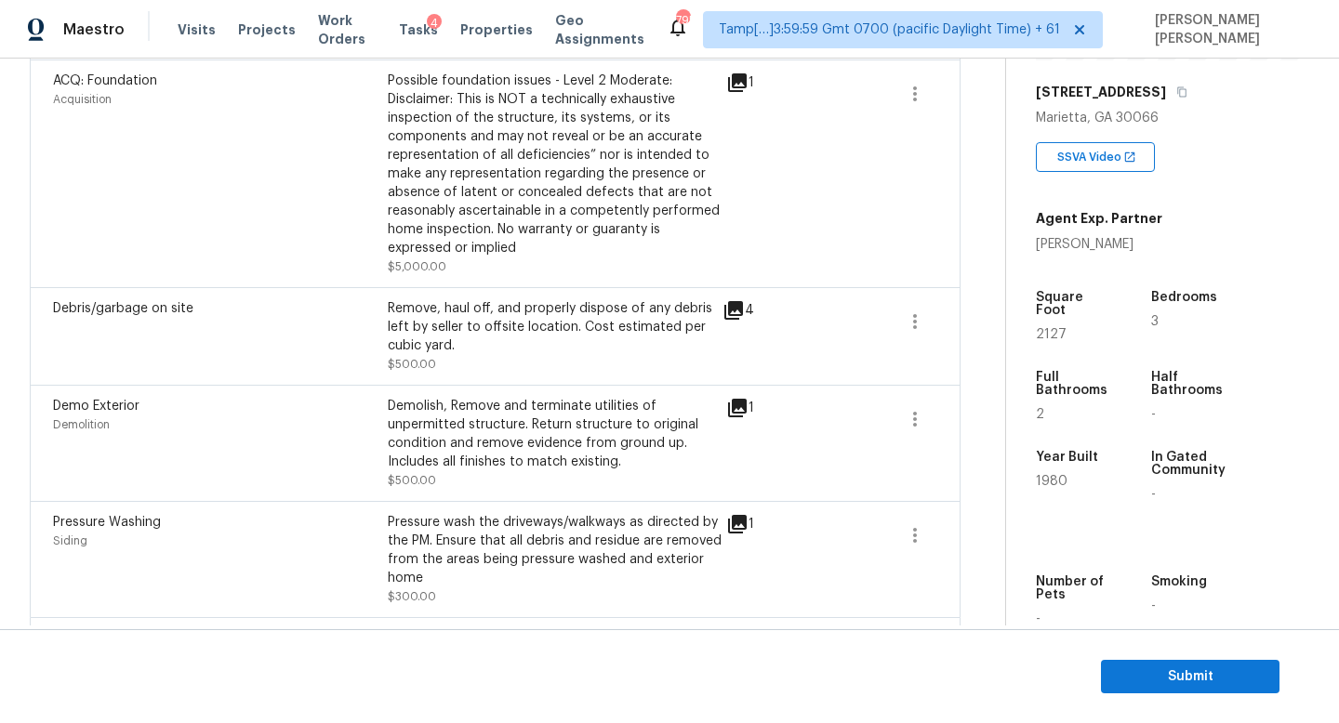
scroll to position [0, 0]
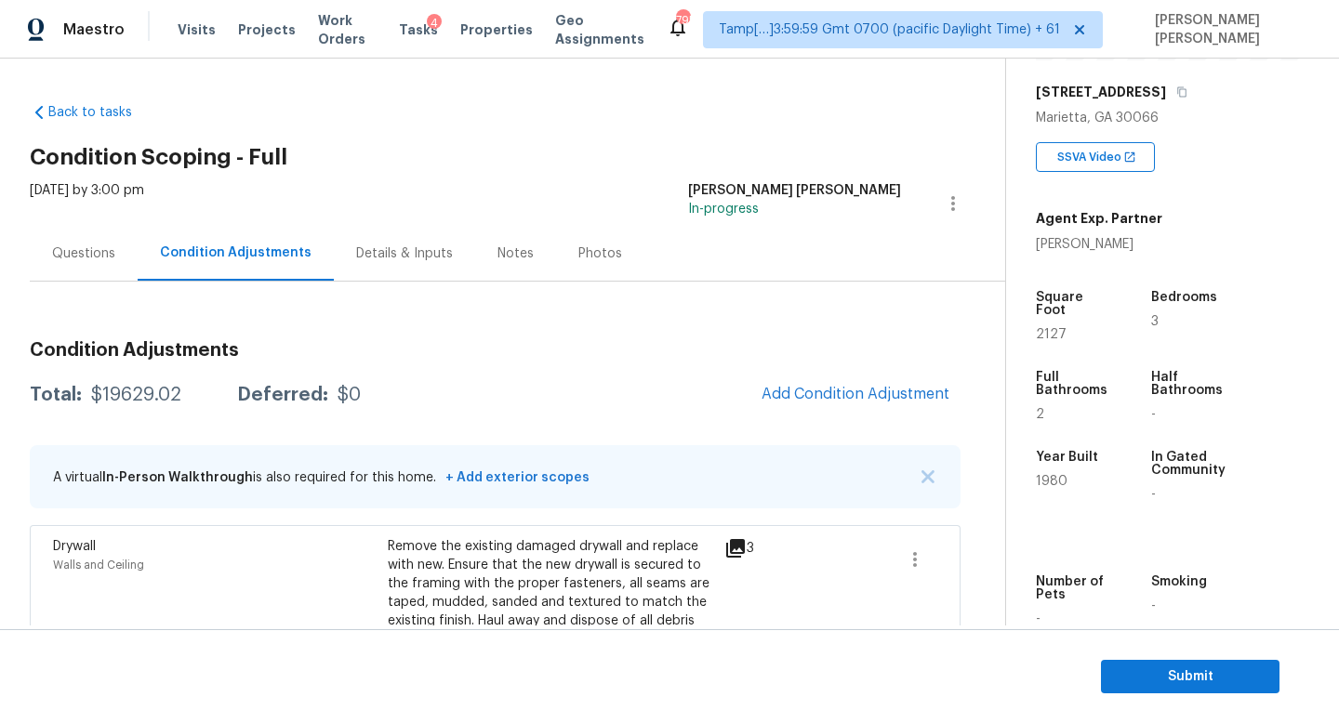
click at [69, 238] on div "Questions" at bounding box center [84, 253] width 108 height 55
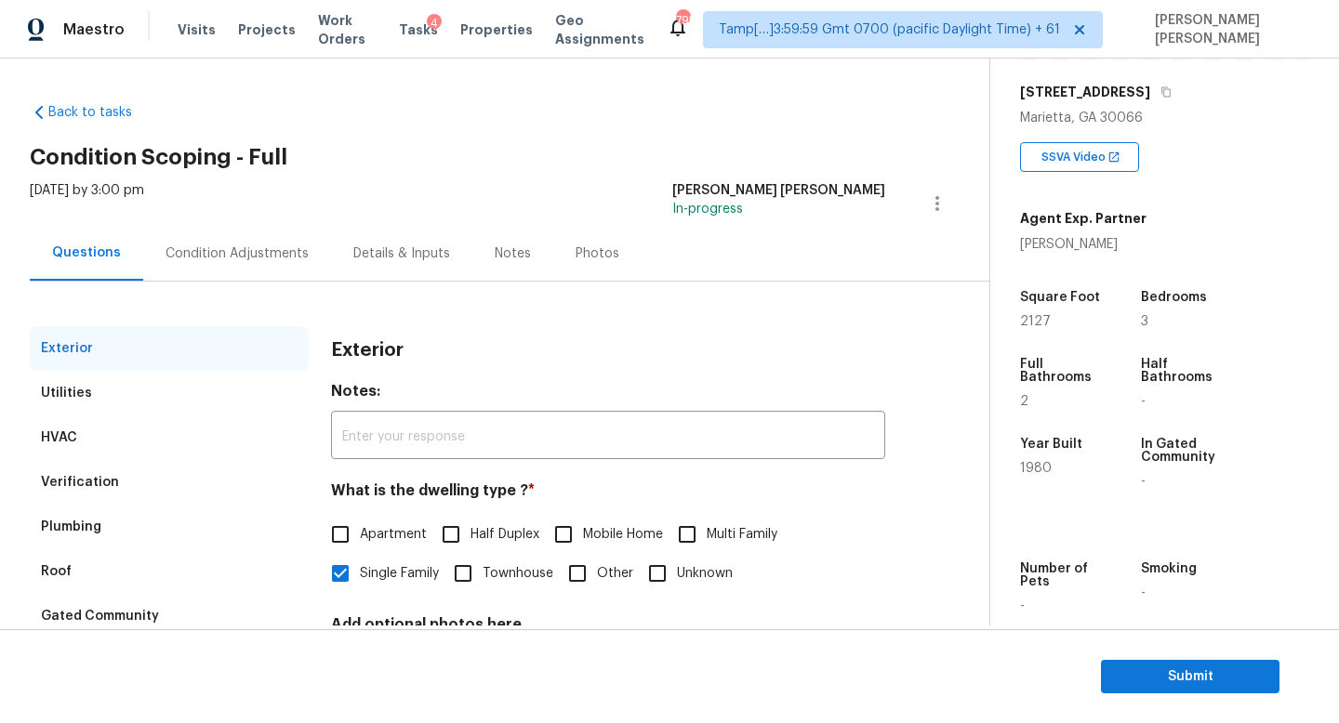
scroll to position [172, 0]
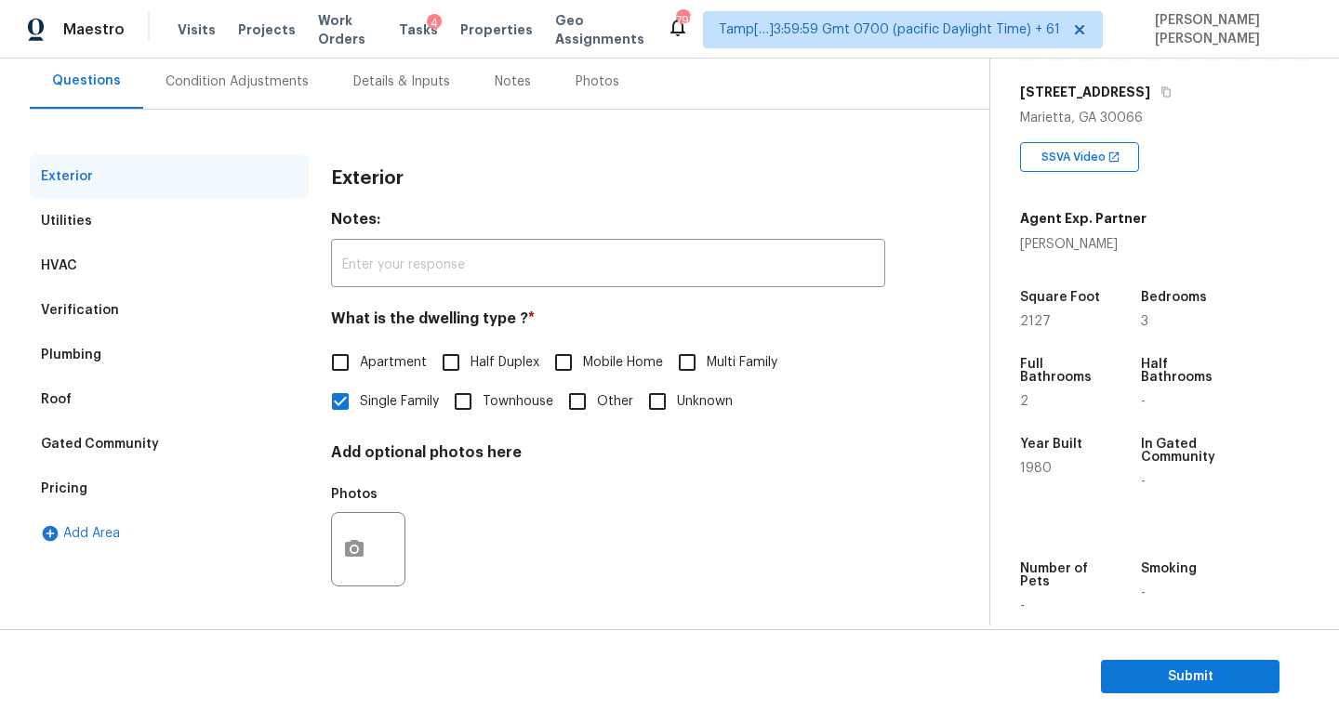
click at [104, 314] on div "Verification" at bounding box center [80, 310] width 78 height 19
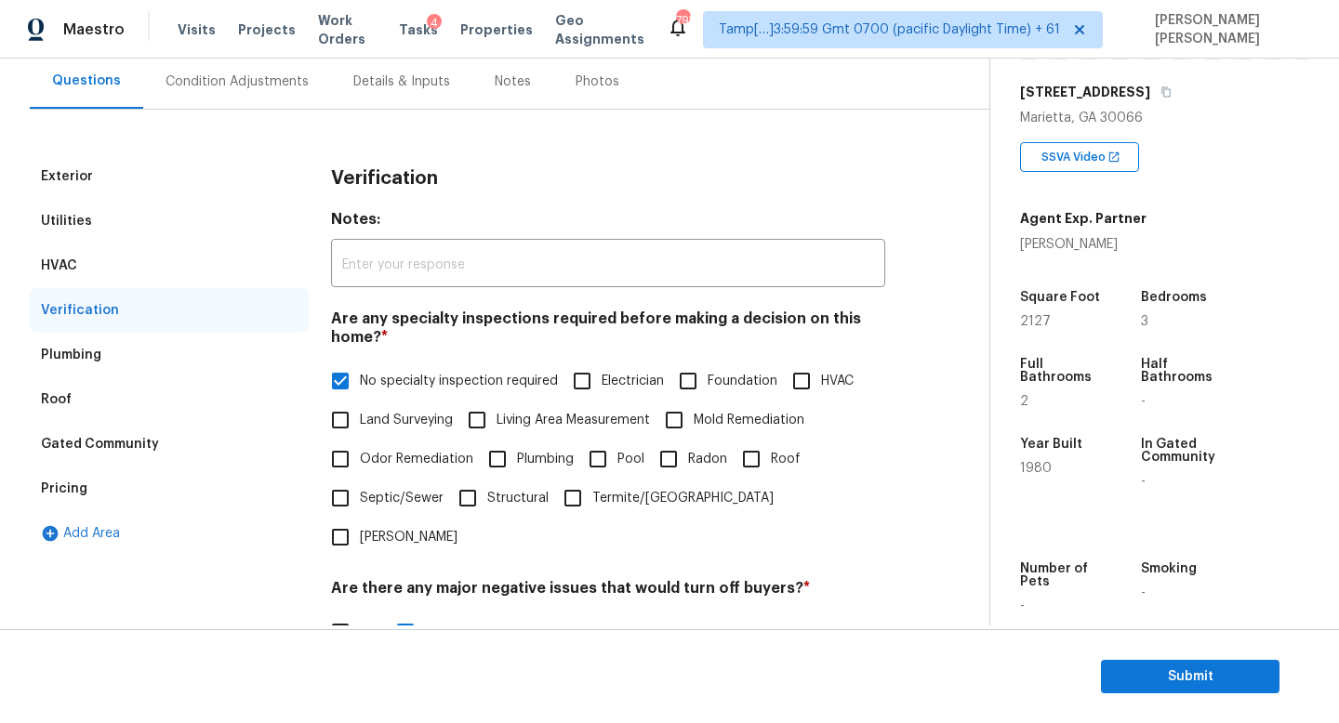
scroll to position [395, 0]
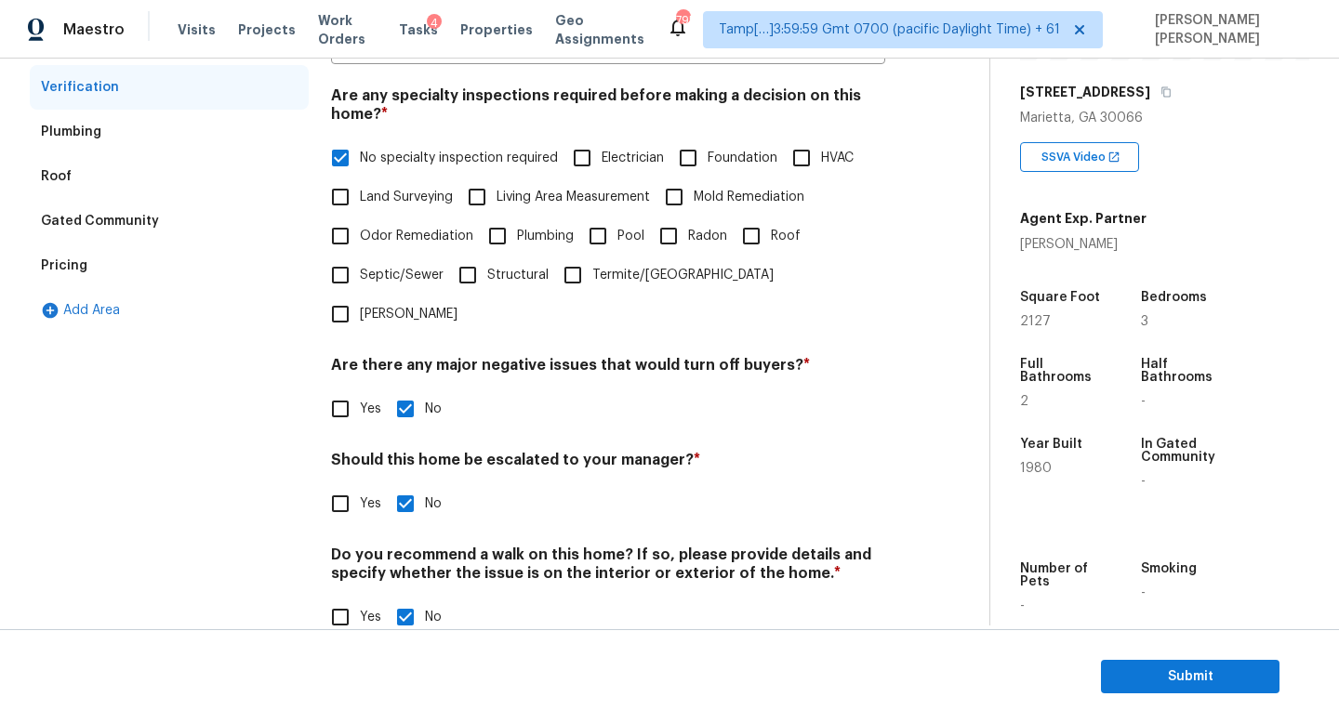
click at [332, 484] on input "Yes" at bounding box center [340, 503] width 39 height 39
checkbox input "true"
checkbox input "false"
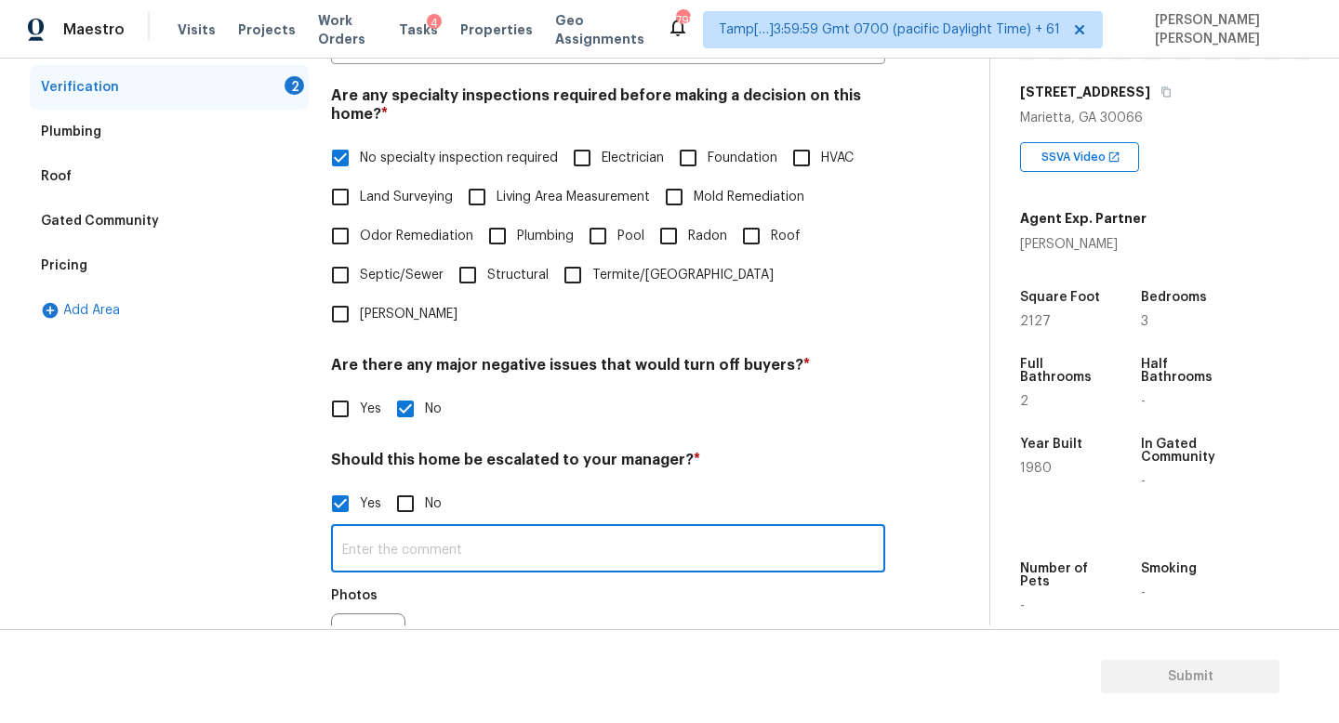
click at [464, 529] on input "text" at bounding box center [608, 551] width 554 height 44
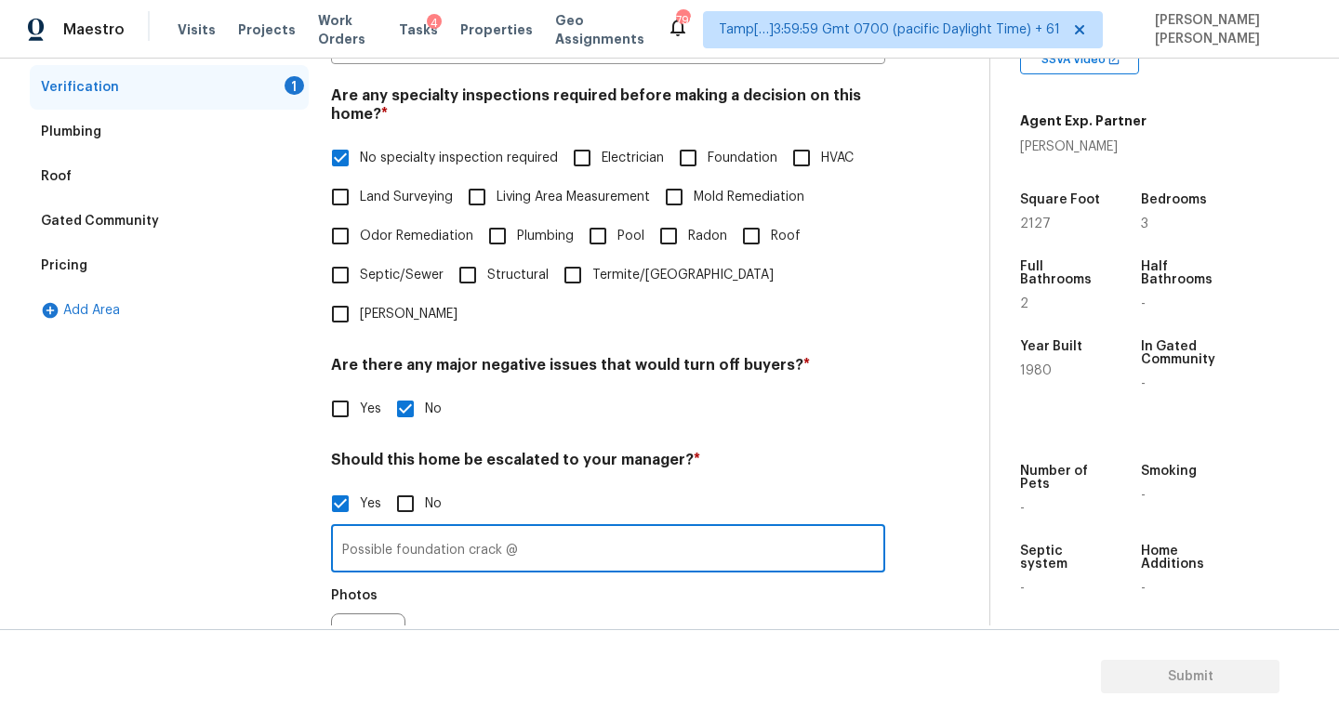
scroll to position [396, 0]
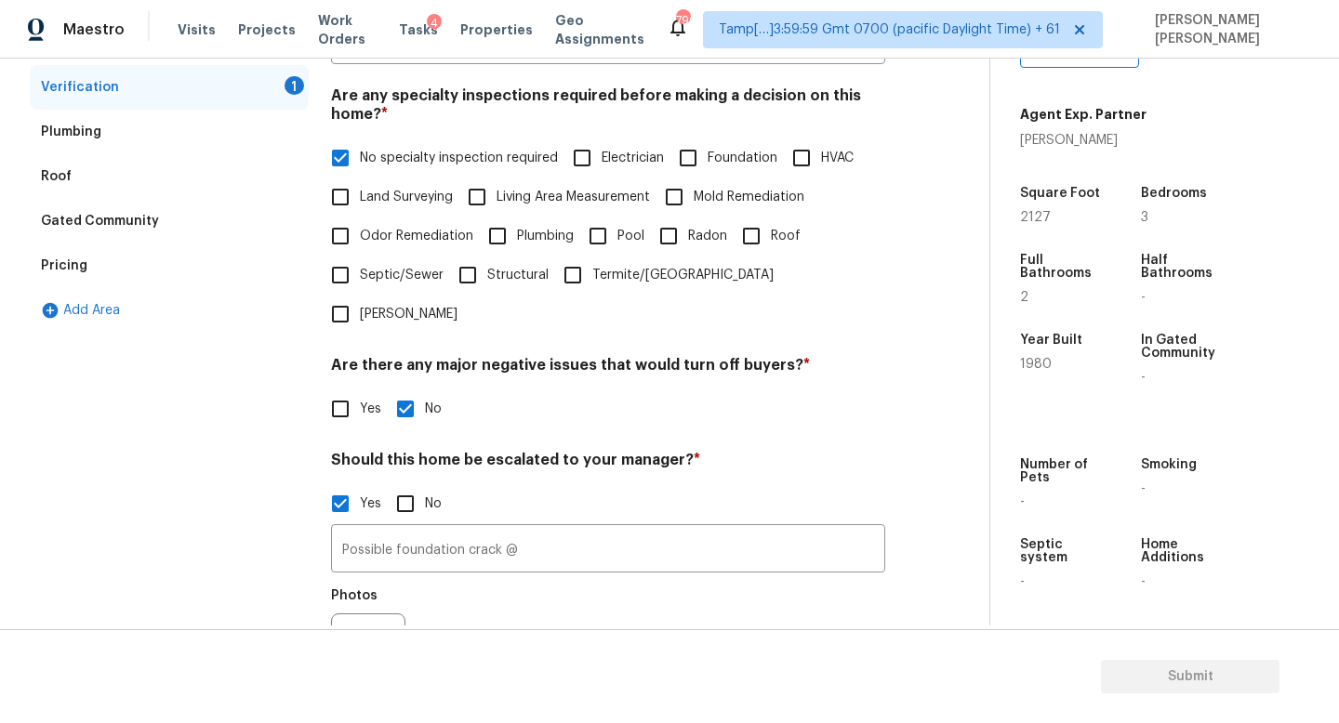
drag, startPoint x: 1013, startPoint y: 372, endPoint x: 1045, endPoint y: 371, distance: 31.6
click at [1045, 371] on div "Property Details © Mapbox © OpenStreetMap Improve this map 3975 Lookout Point D…" at bounding box center [1149, 144] width 319 height 963
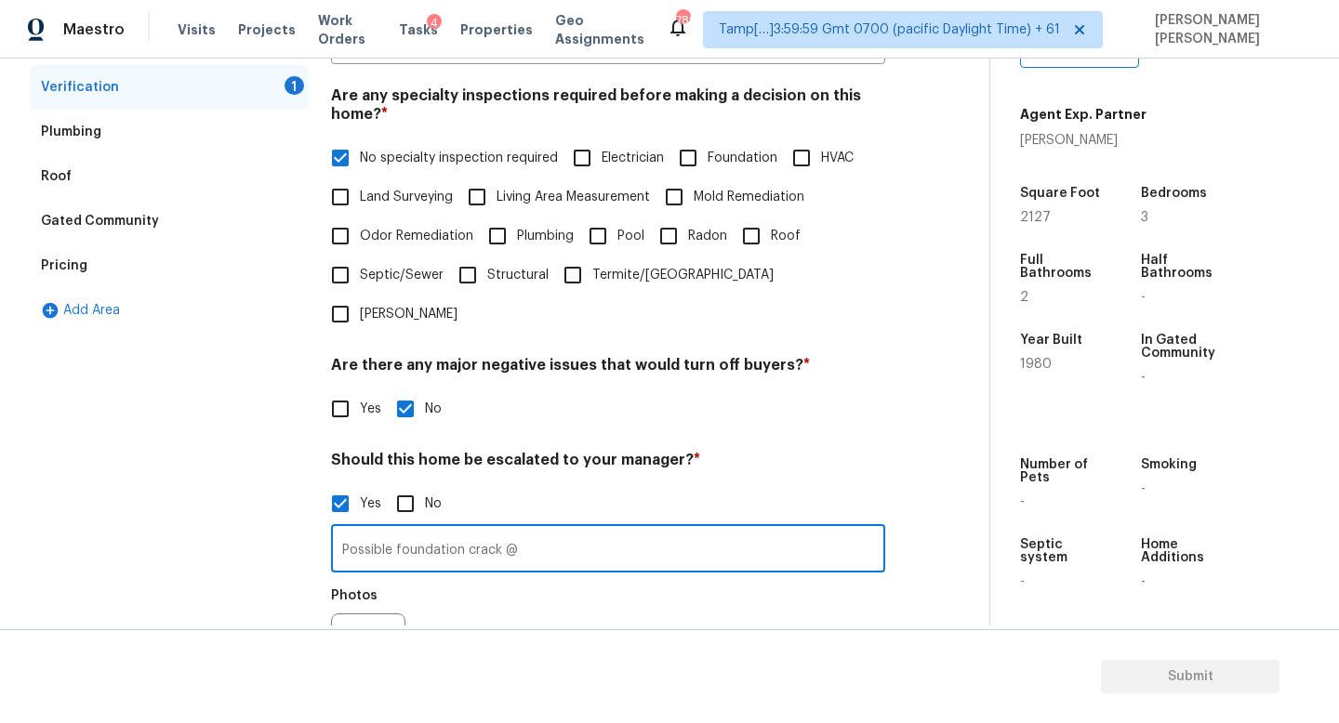
click at [585, 529] on input "Possible foundation crack @" at bounding box center [608, 551] width 554 height 44
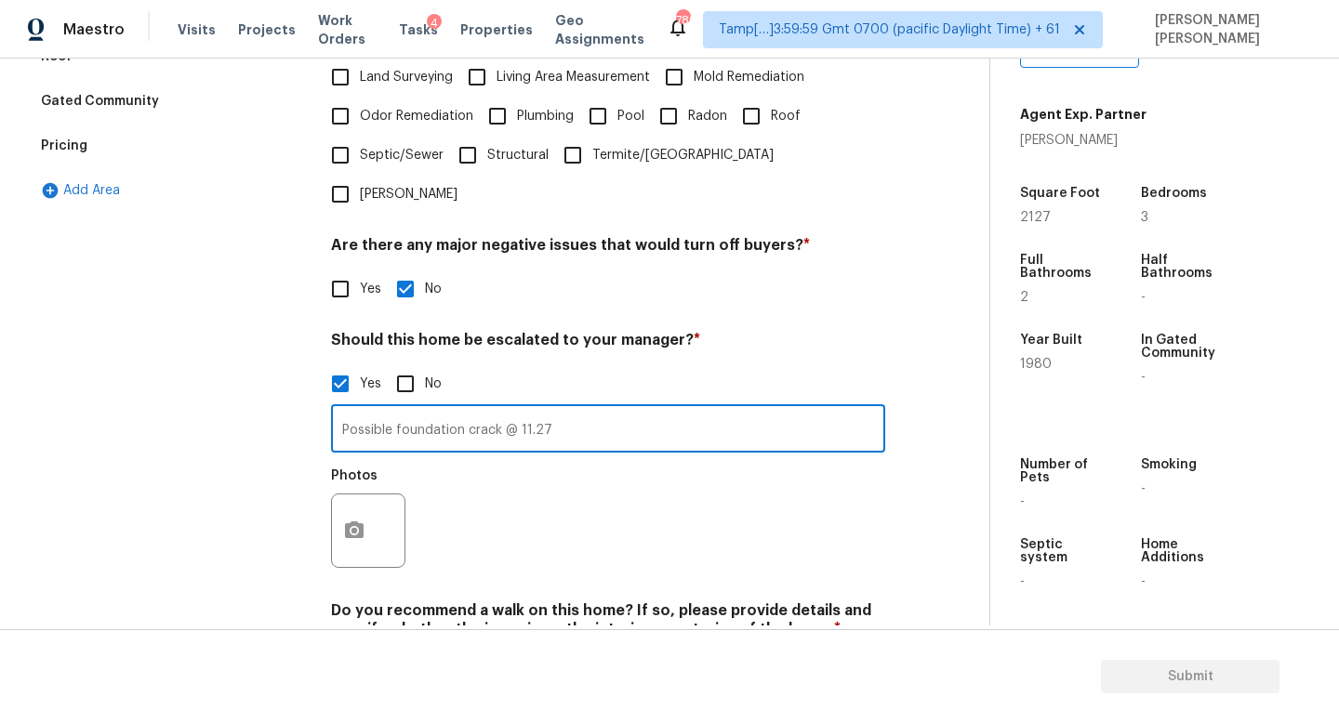
type input "Possible foundation crack @ 11.27"
click at [358, 495] on button "button" at bounding box center [354, 531] width 45 height 73
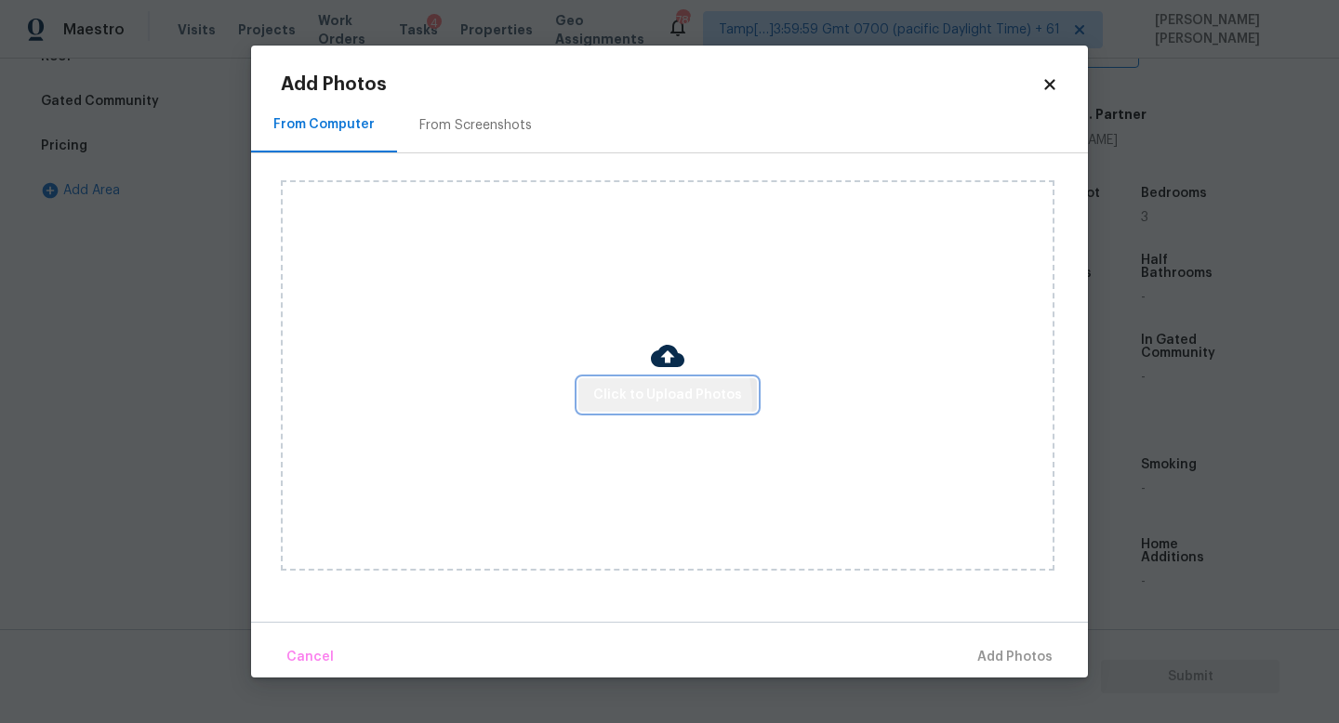
click at [656, 401] on span "Click to Upload Photos" at bounding box center [667, 395] width 149 height 23
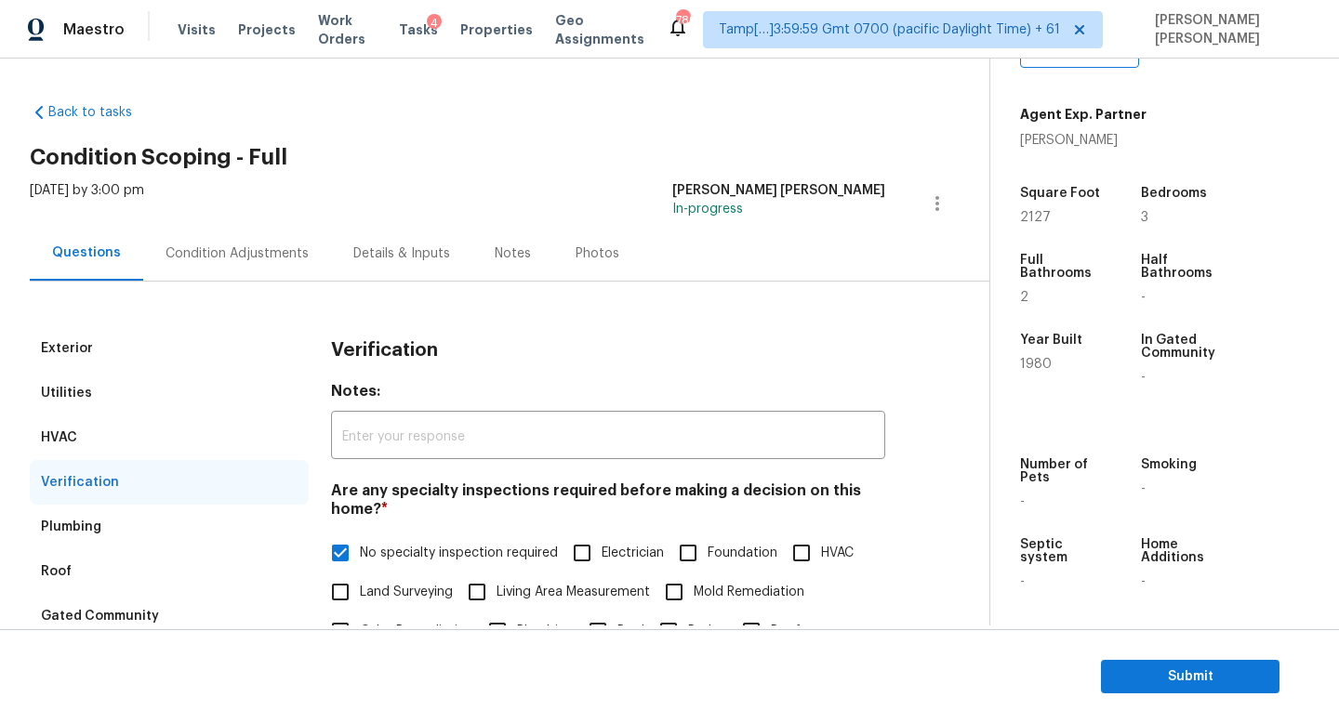
click at [235, 244] on div "Condition Adjustments" at bounding box center [236, 253] width 143 height 19
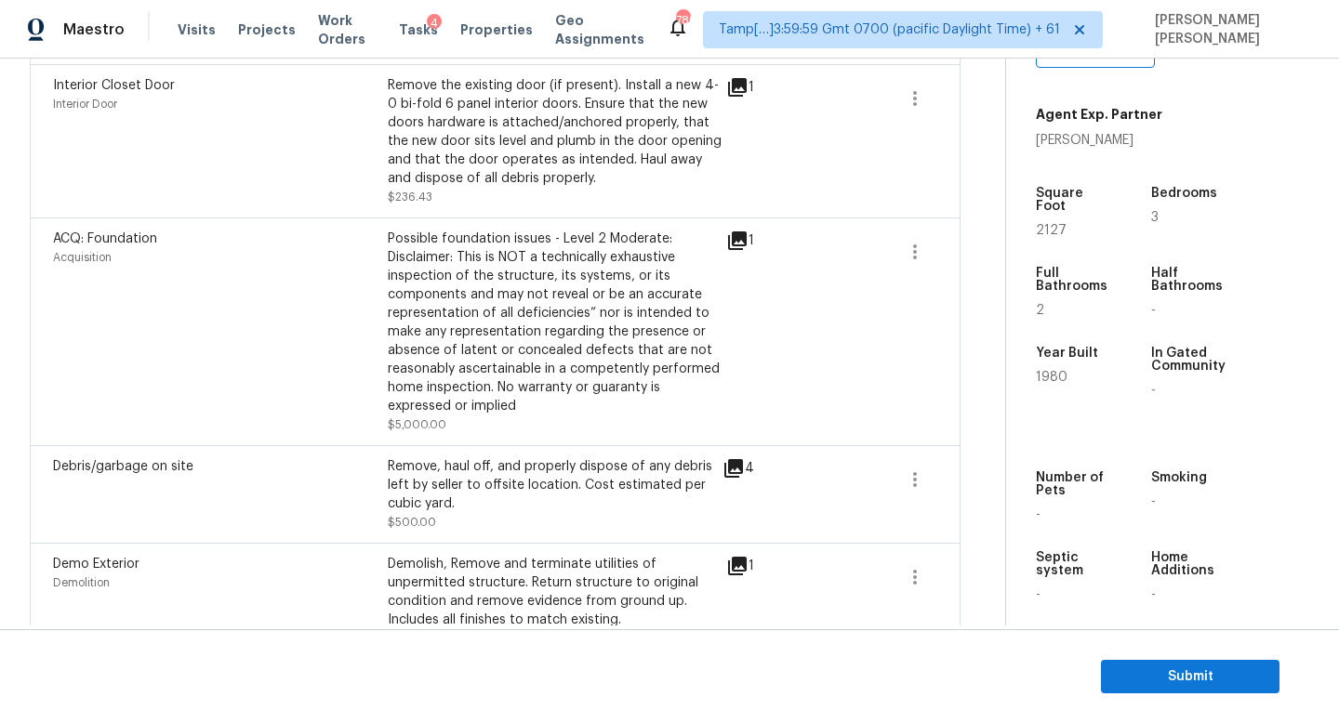
scroll to position [967, 0]
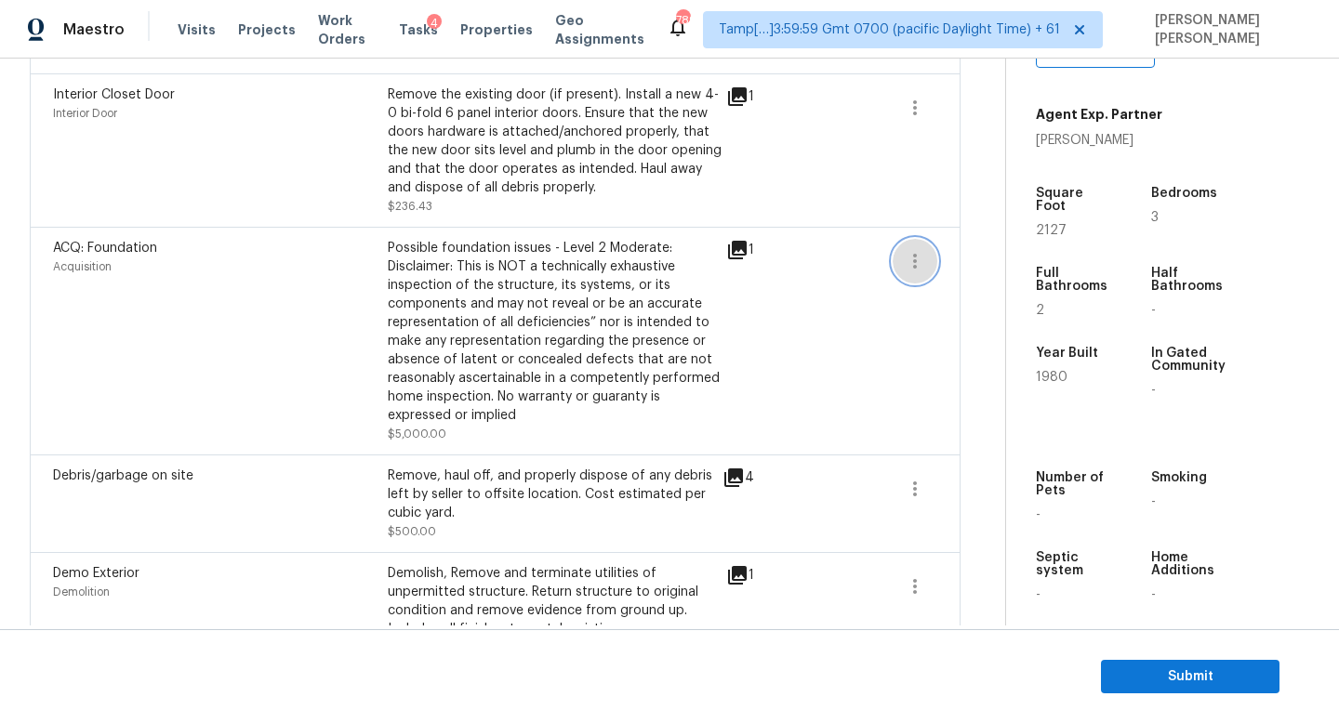
click at [909, 252] on icon "button" at bounding box center [914, 261] width 22 height 22
click at [974, 252] on link "Edit" at bounding box center [1020, 241] width 158 height 28
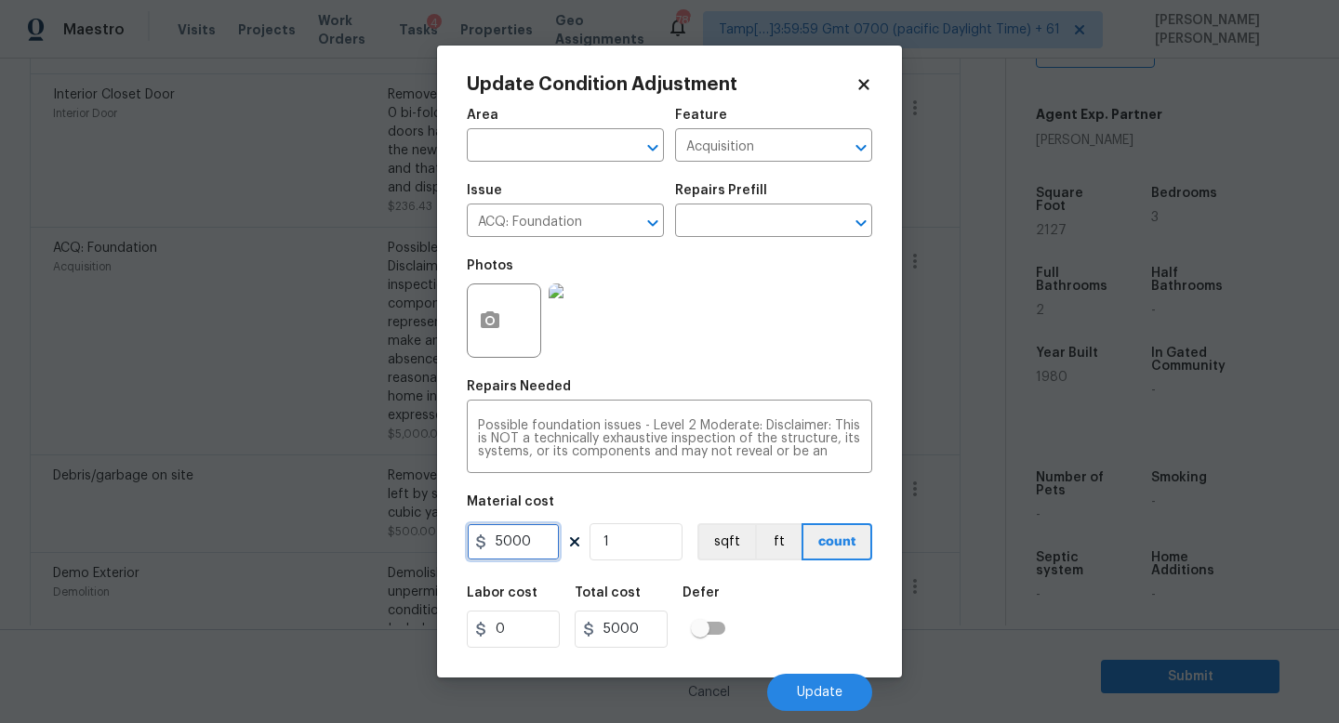
drag, startPoint x: 540, startPoint y: 545, endPoint x: 317, endPoint y: 545, distance: 223.1
click at [317, 545] on div "Update Condition Adjustment Area ​ Feature Acquisition ​ Issue ACQ: Foundation …" at bounding box center [669, 361] width 1339 height 723
click at [752, 223] on input "text" at bounding box center [747, 222] width 145 height 29
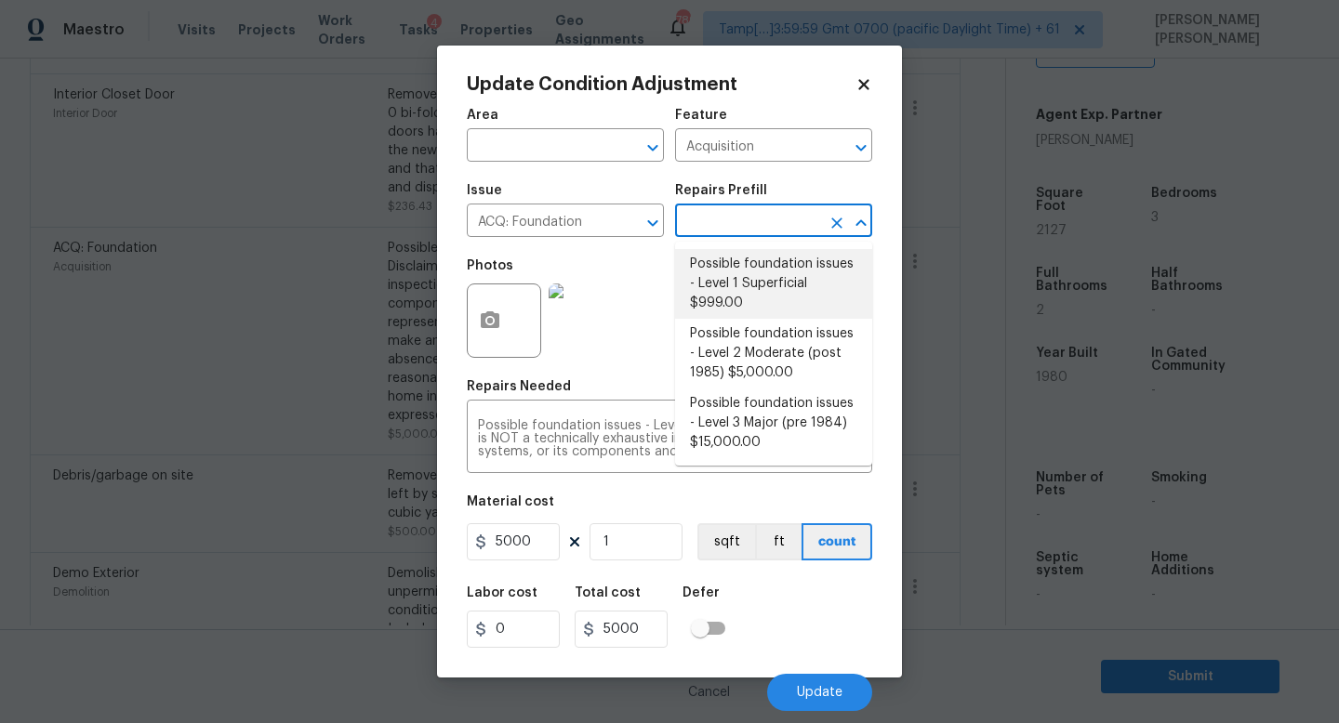
click at [768, 275] on li "Possible foundation issues - Level 1 Superficial $999.00" at bounding box center [773, 284] width 197 height 70
type textarea "Possible foundation issues - Level 1 - Superficial. Disclaimer: This is NOT a t…"
type input "999"
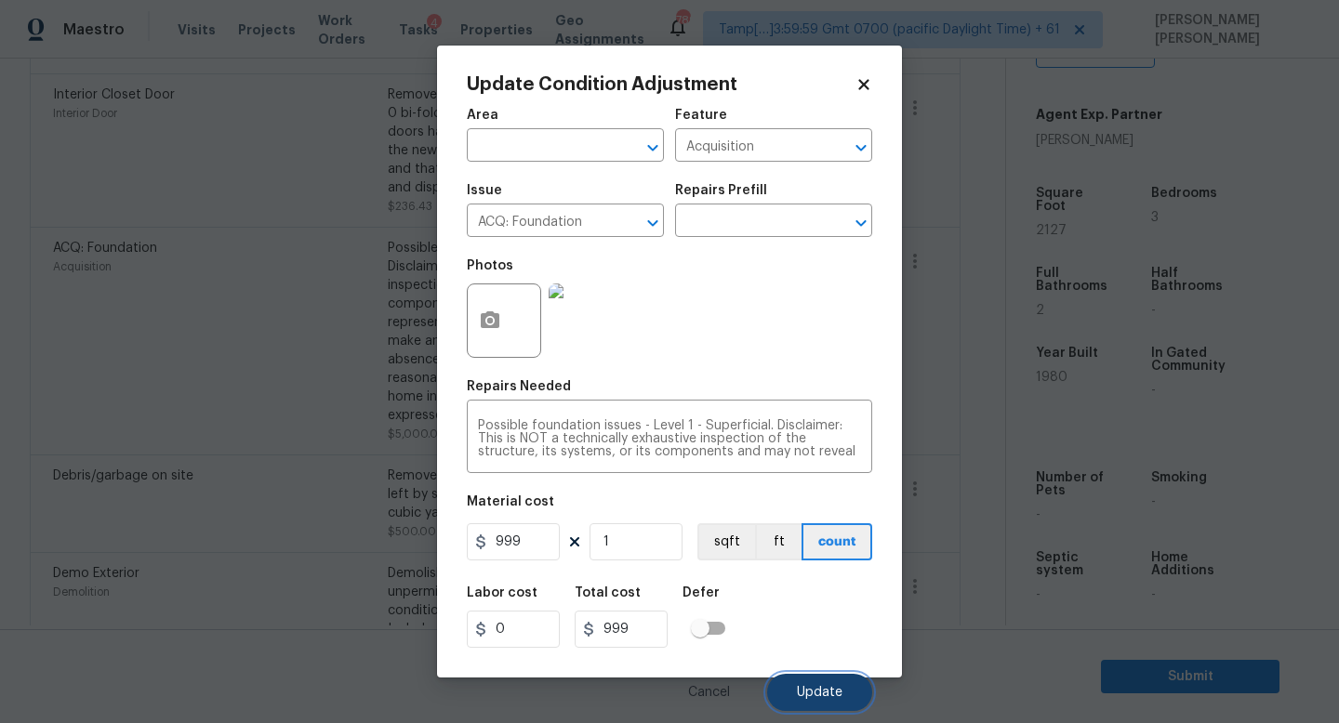
click at [826, 681] on button "Update" at bounding box center [819, 692] width 105 height 37
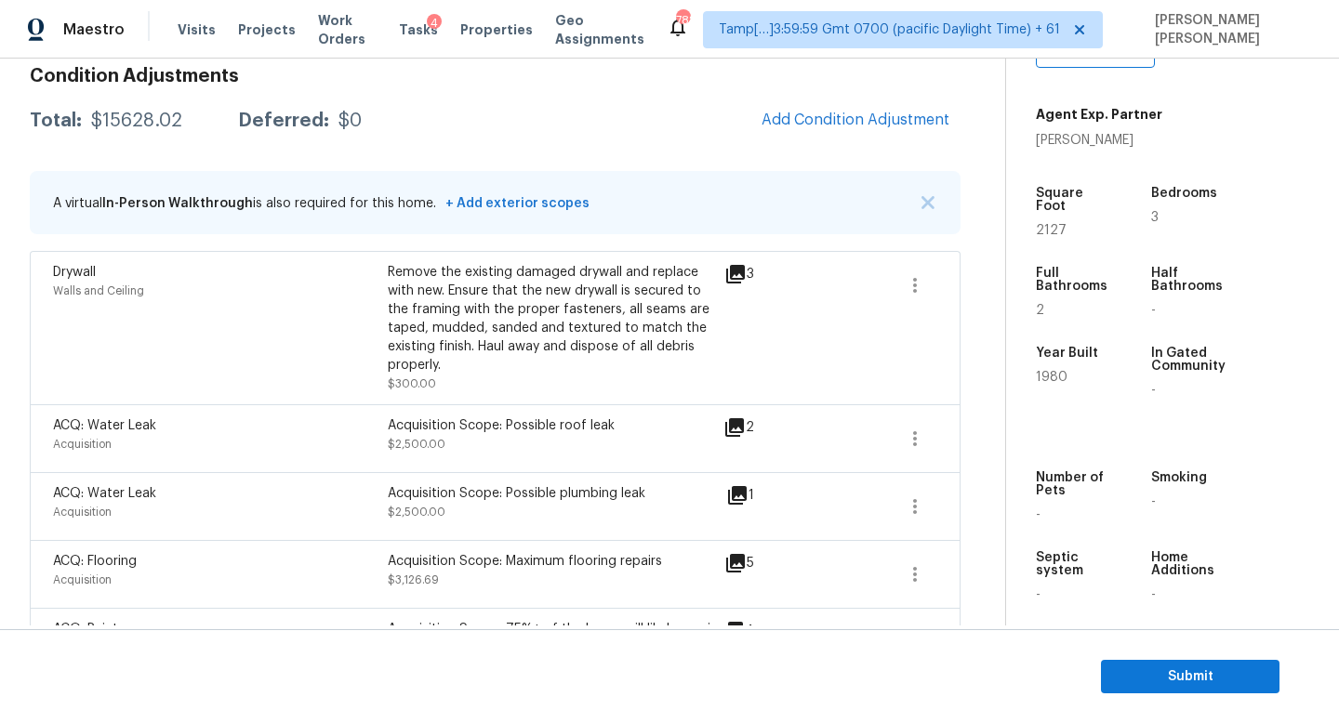
scroll to position [109, 0]
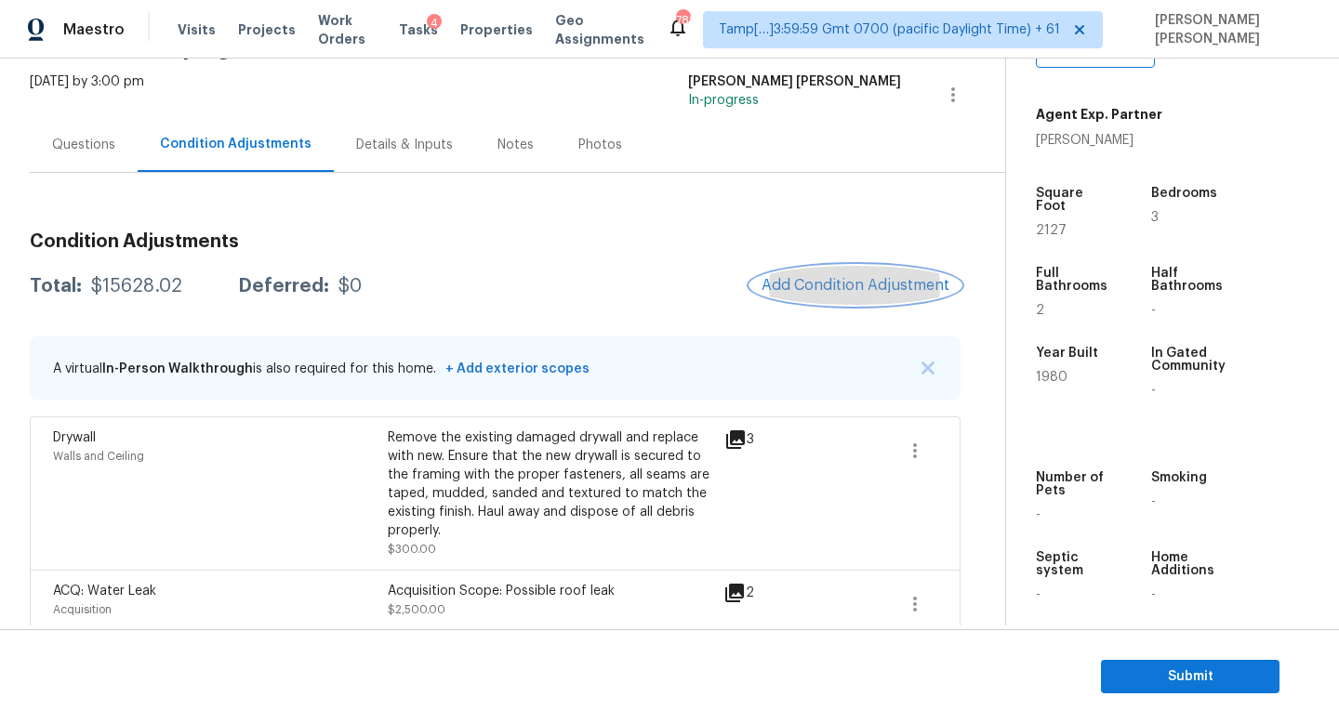
click at [811, 282] on span "Add Condition Adjustment" at bounding box center [855, 285] width 188 height 17
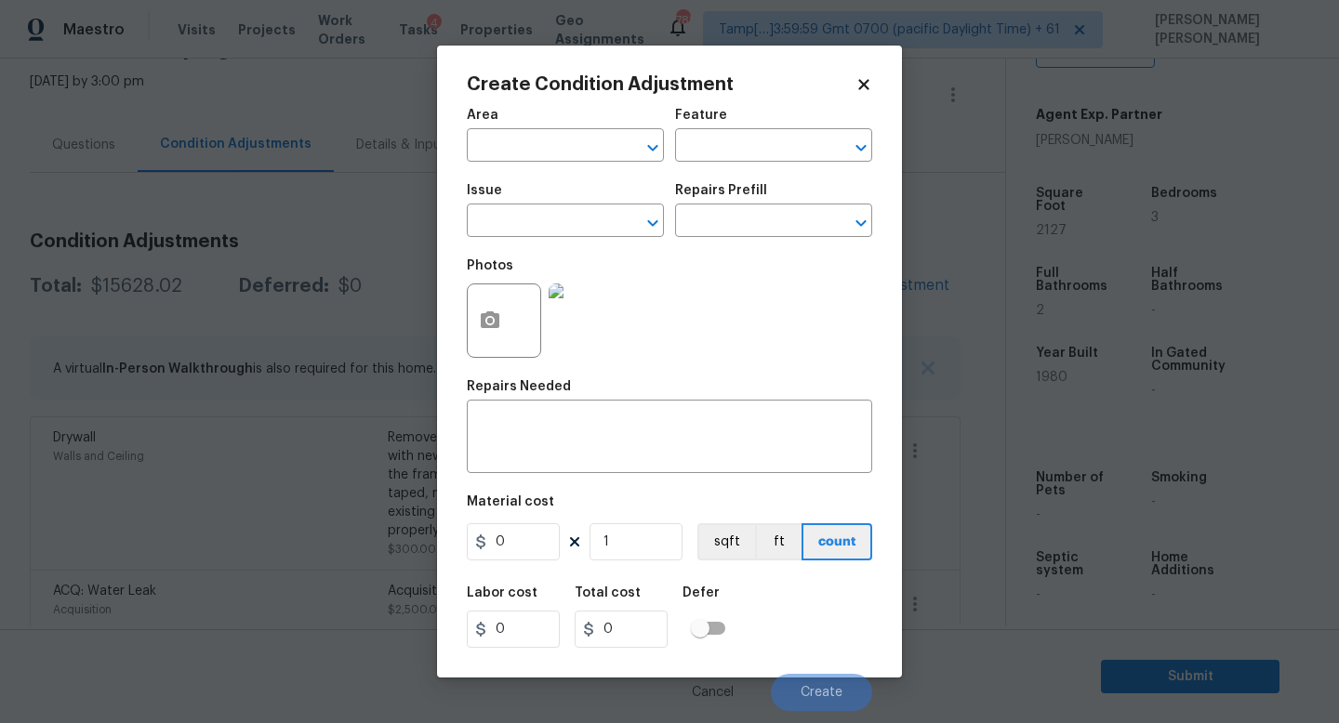
click at [495, 239] on span "Issue ​" at bounding box center [565, 210] width 197 height 75
click at [501, 239] on span "Issue ​" at bounding box center [565, 210] width 197 height 75
click at [518, 209] on input "text" at bounding box center [539, 222] width 145 height 29
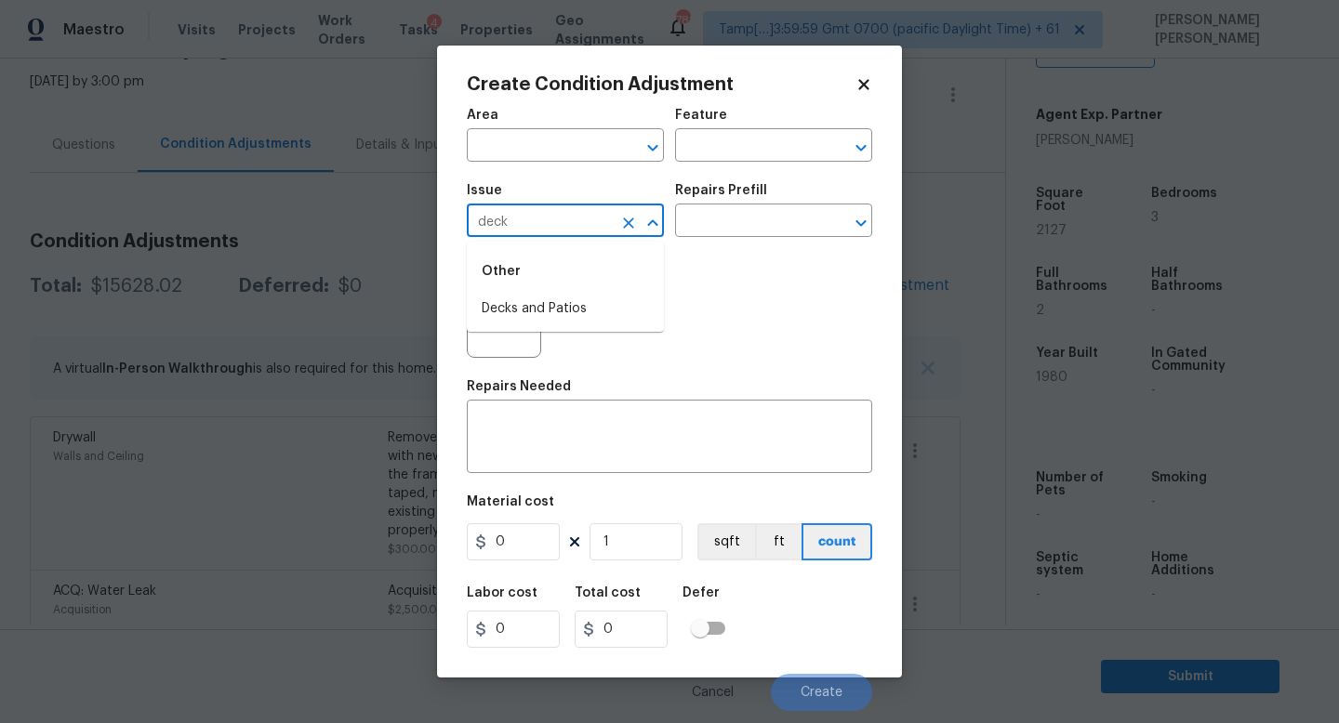
click at [524, 299] on li "Decks and Patios" at bounding box center [565, 309] width 197 height 31
type input "Decks and Patios"
click at [557, 455] on textarea at bounding box center [669, 438] width 383 height 39
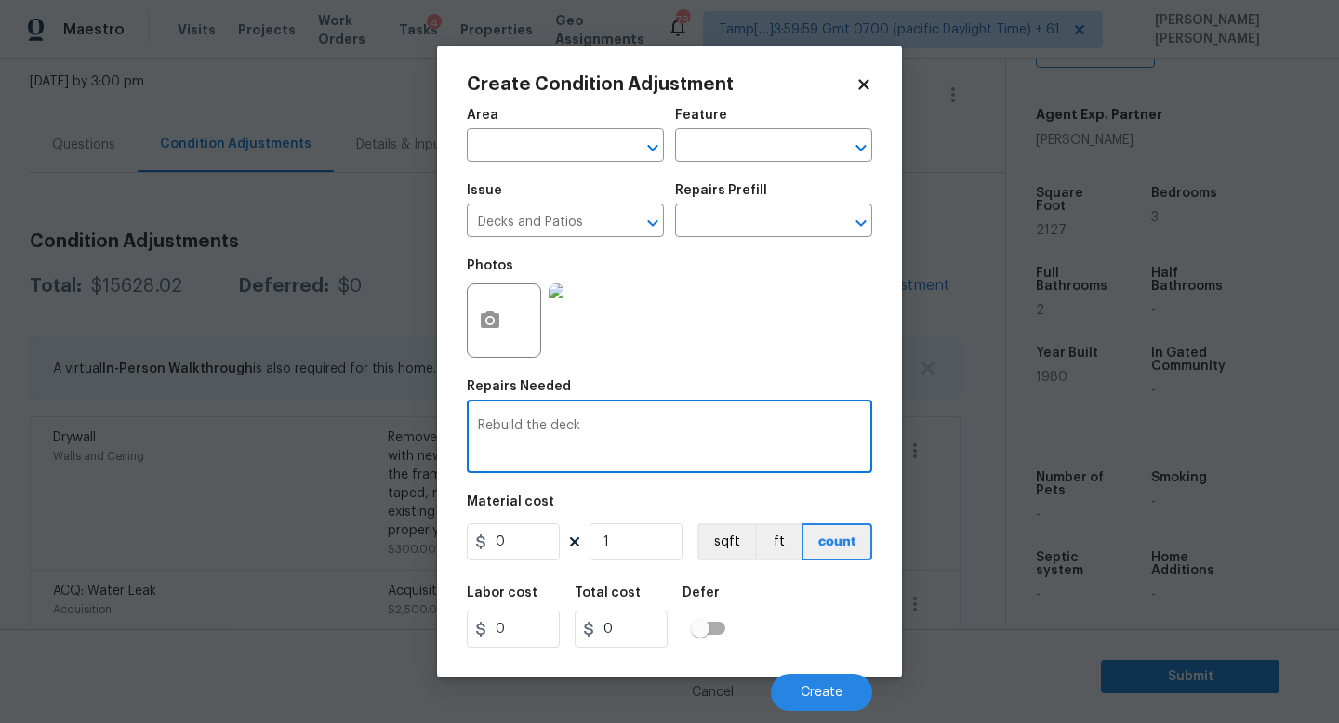
type textarea "Rebuild the deck"
drag, startPoint x: 525, startPoint y: 535, endPoint x: 449, endPoint y: 536, distance: 76.2
click at [508, 536] on input "0" at bounding box center [513, 541] width 93 height 37
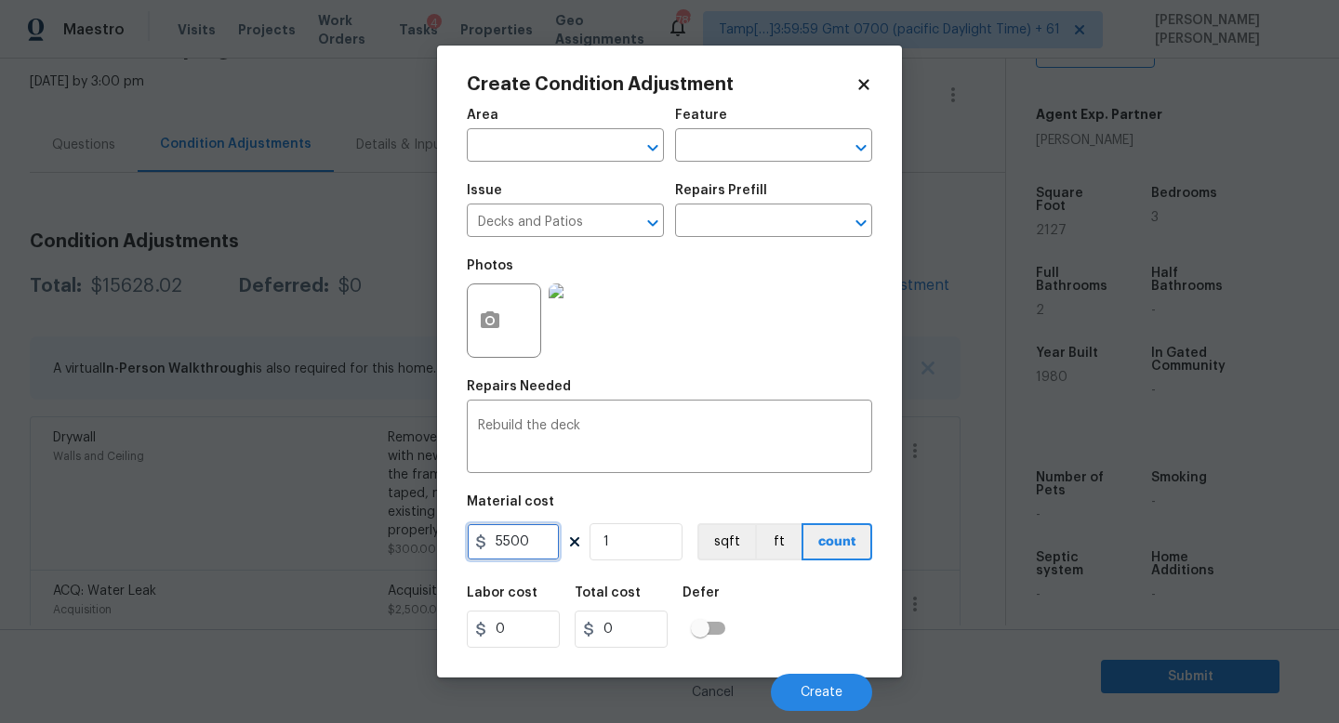
type input "5500"
click at [493, 318] on icon "button" at bounding box center [490, 319] width 19 height 17
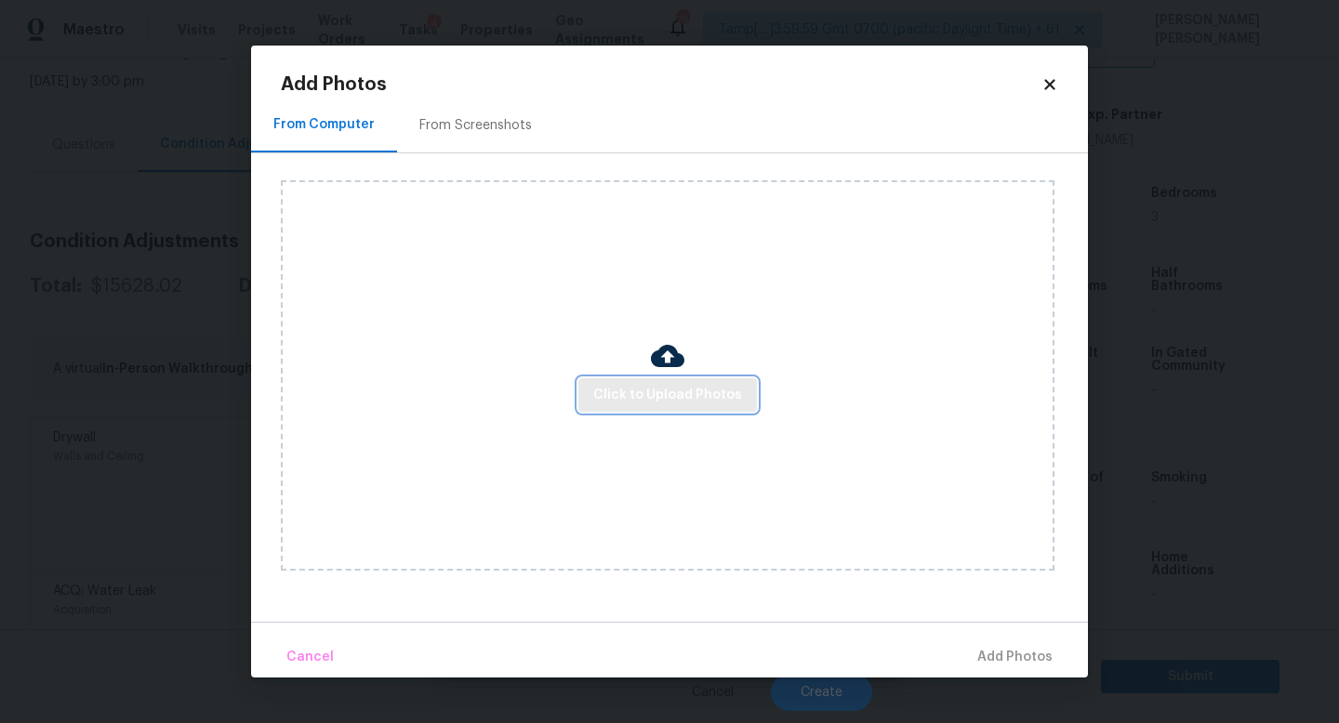
click at [640, 399] on span "Click to Upload Photos" at bounding box center [667, 395] width 149 height 23
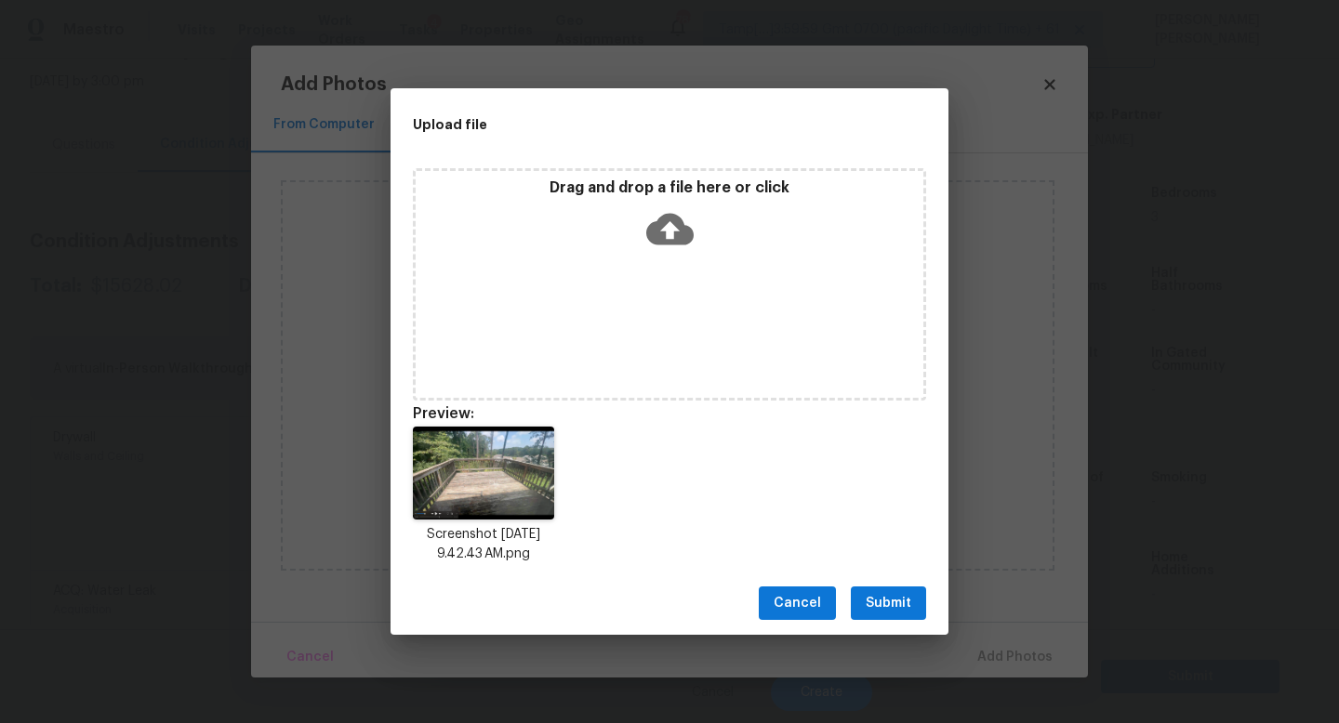
click at [883, 597] on span "Submit" at bounding box center [888, 603] width 46 height 23
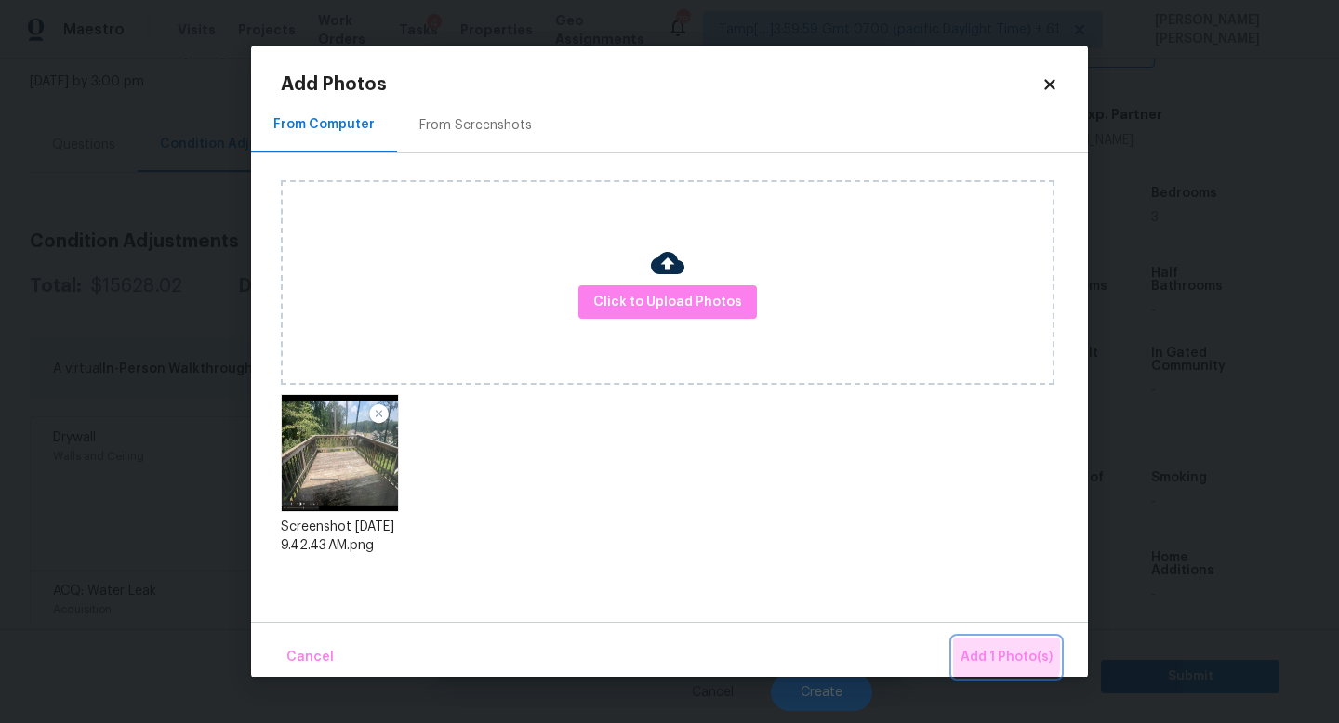
click at [993, 651] on span "Add 1 Photo(s)" at bounding box center [1006, 657] width 92 height 23
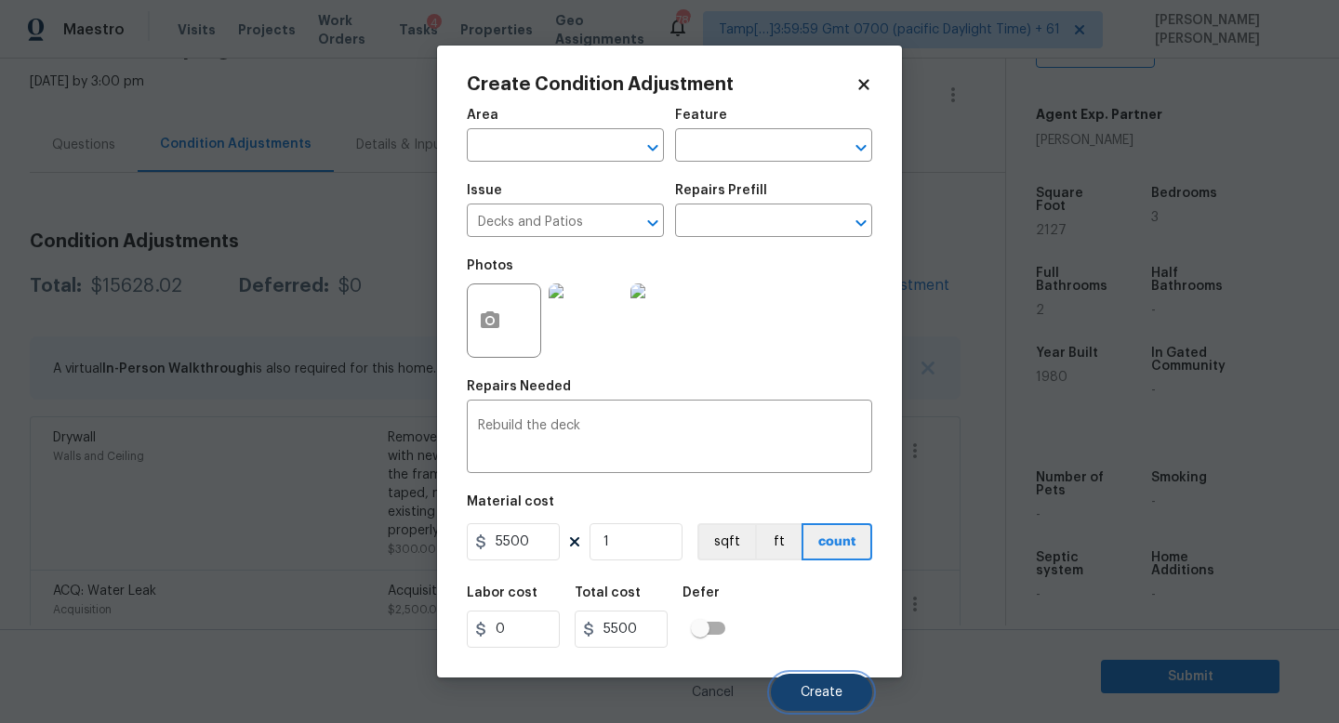
click at [818, 694] on span "Create" at bounding box center [821, 693] width 42 height 14
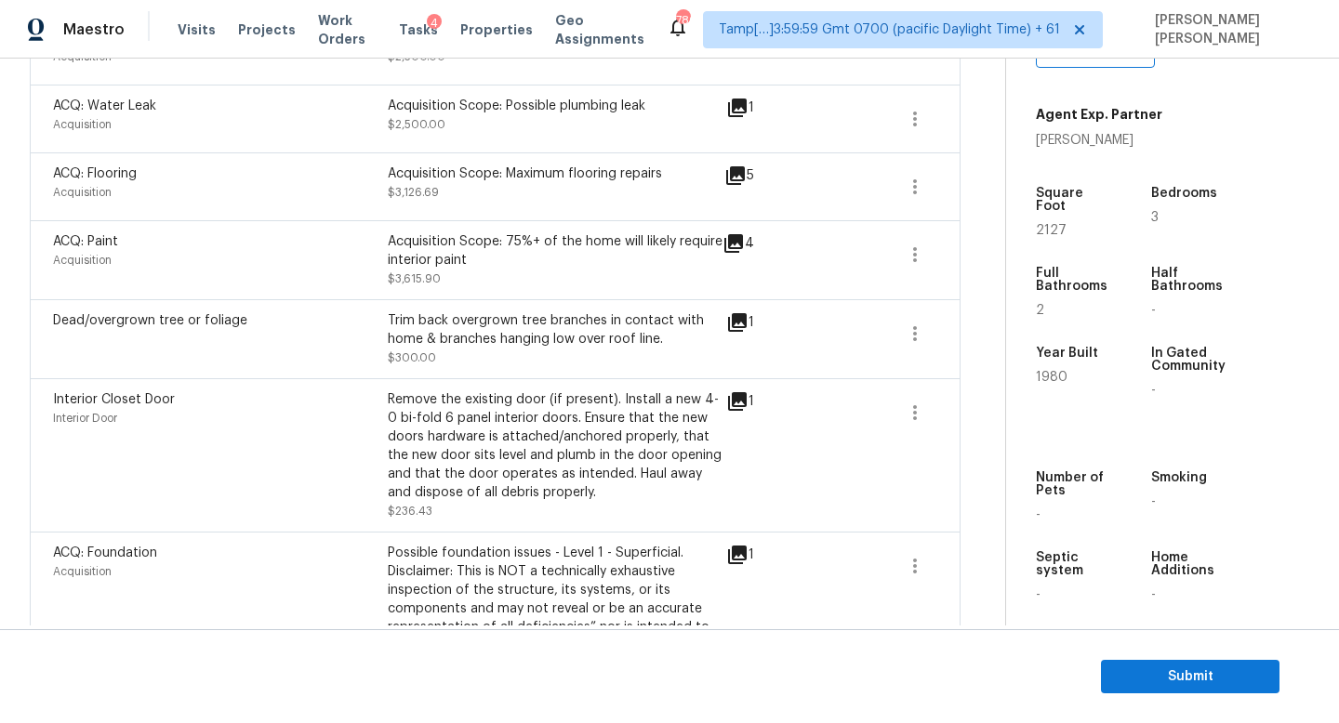
scroll to position [683, 0]
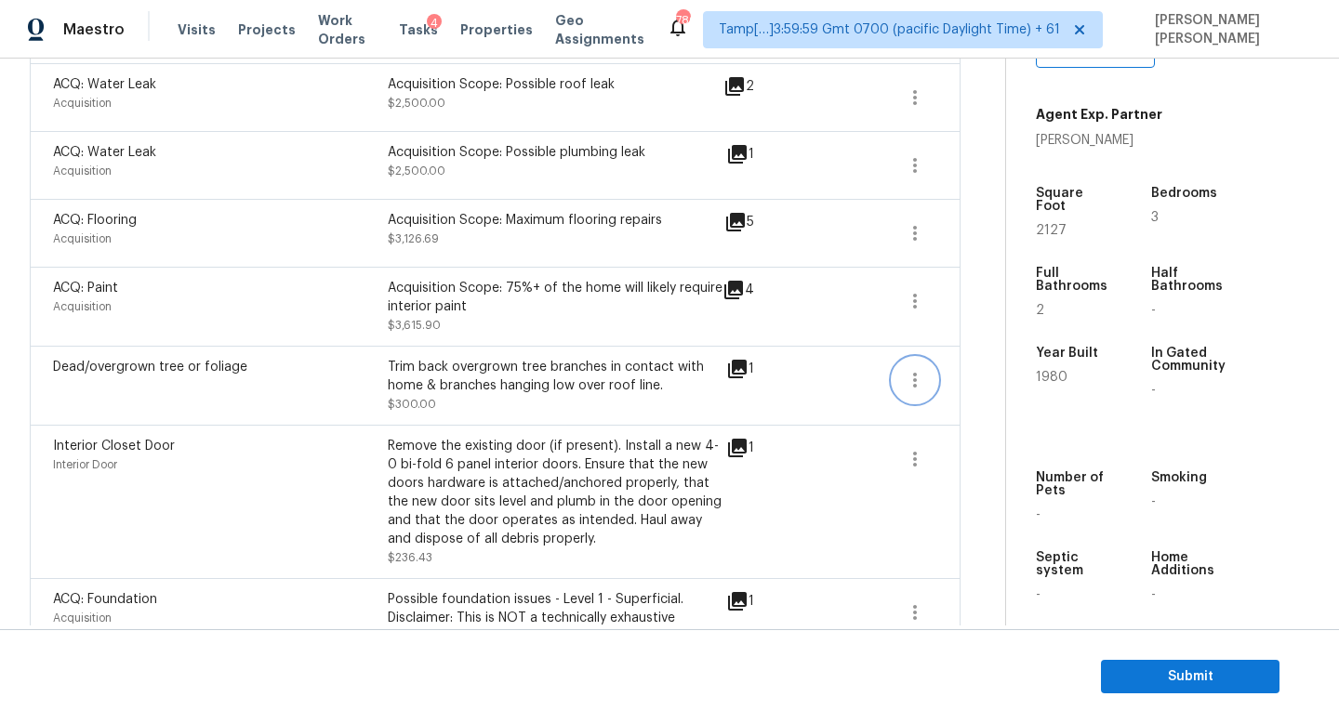
click at [912, 369] on icon "button" at bounding box center [914, 380] width 22 height 22
click at [969, 351] on div "Edit" at bounding box center [1019, 358] width 145 height 19
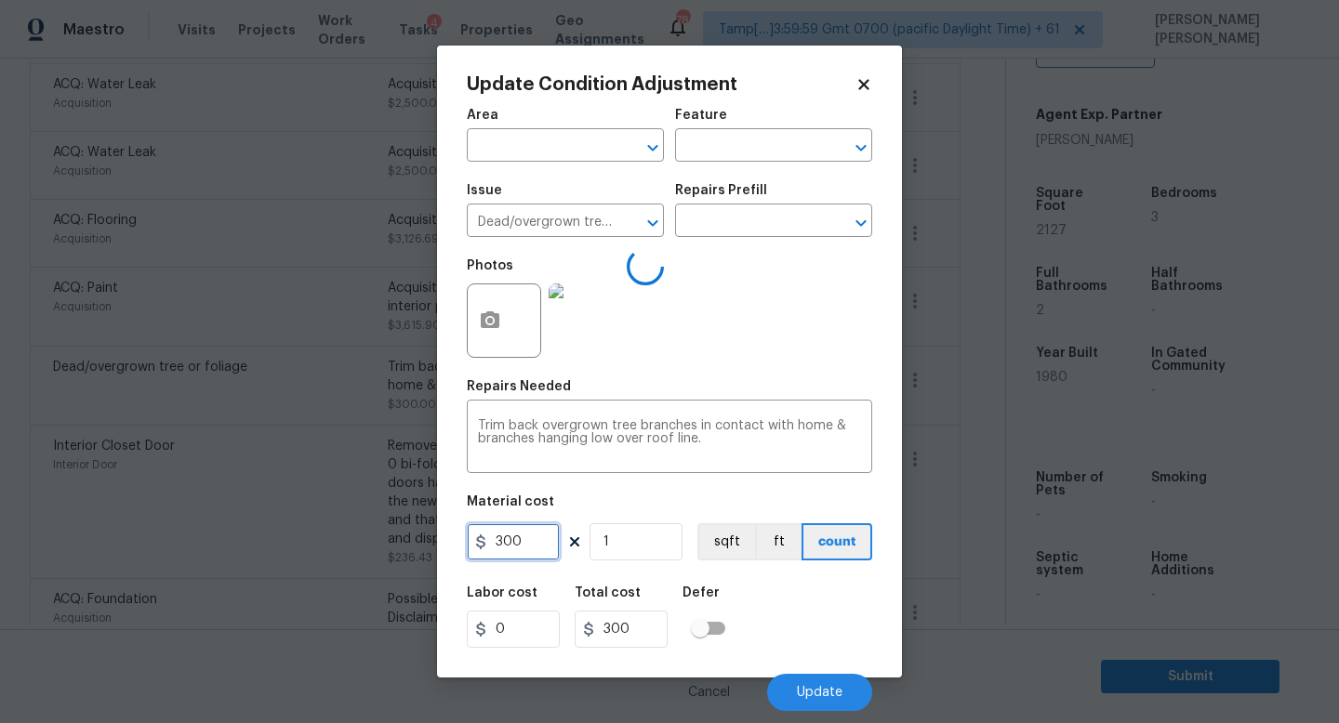
drag, startPoint x: 546, startPoint y: 558, endPoint x: 290, endPoint y: 527, distance: 257.5
click at [290, 527] on div "Update Condition Adjustment Area ​ Feature ​ Issue Dead/overgrown tree or folia…" at bounding box center [669, 361] width 1339 height 723
type input "1"
click at [806, 692] on span "Update" at bounding box center [820, 693] width 46 height 14
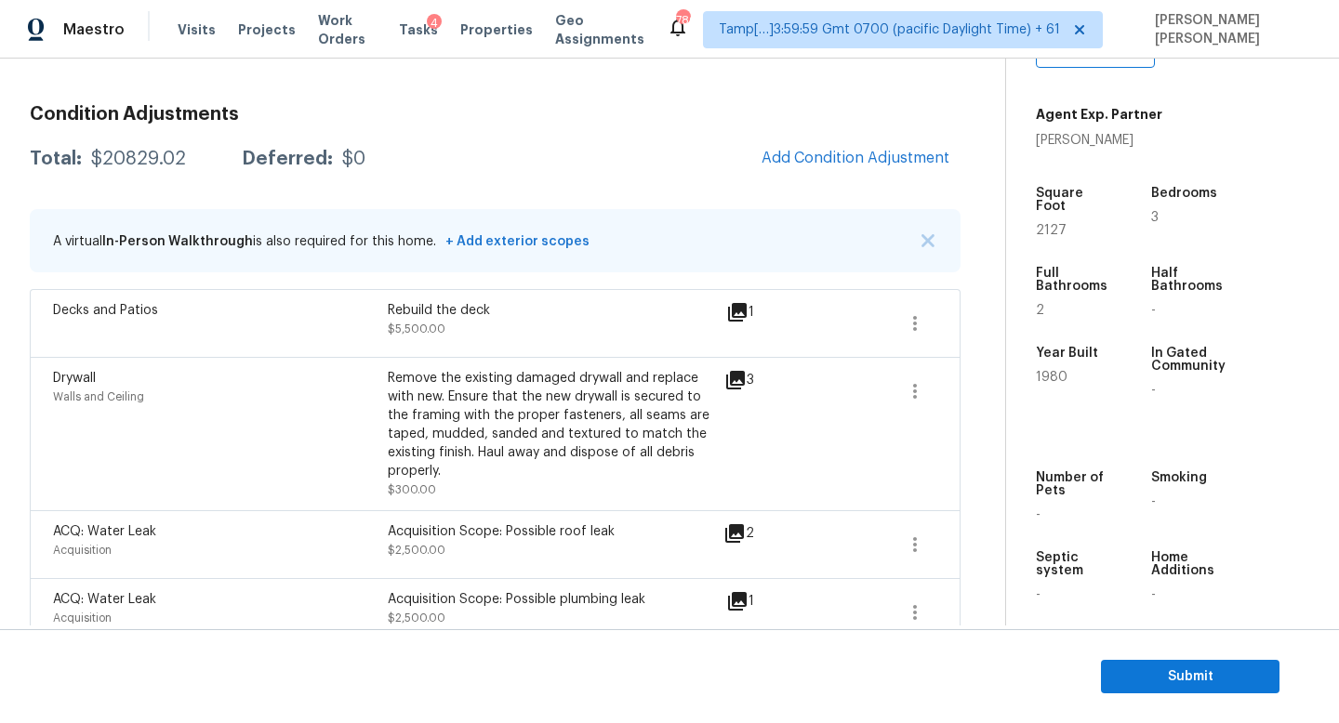
scroll to position [185, 0]
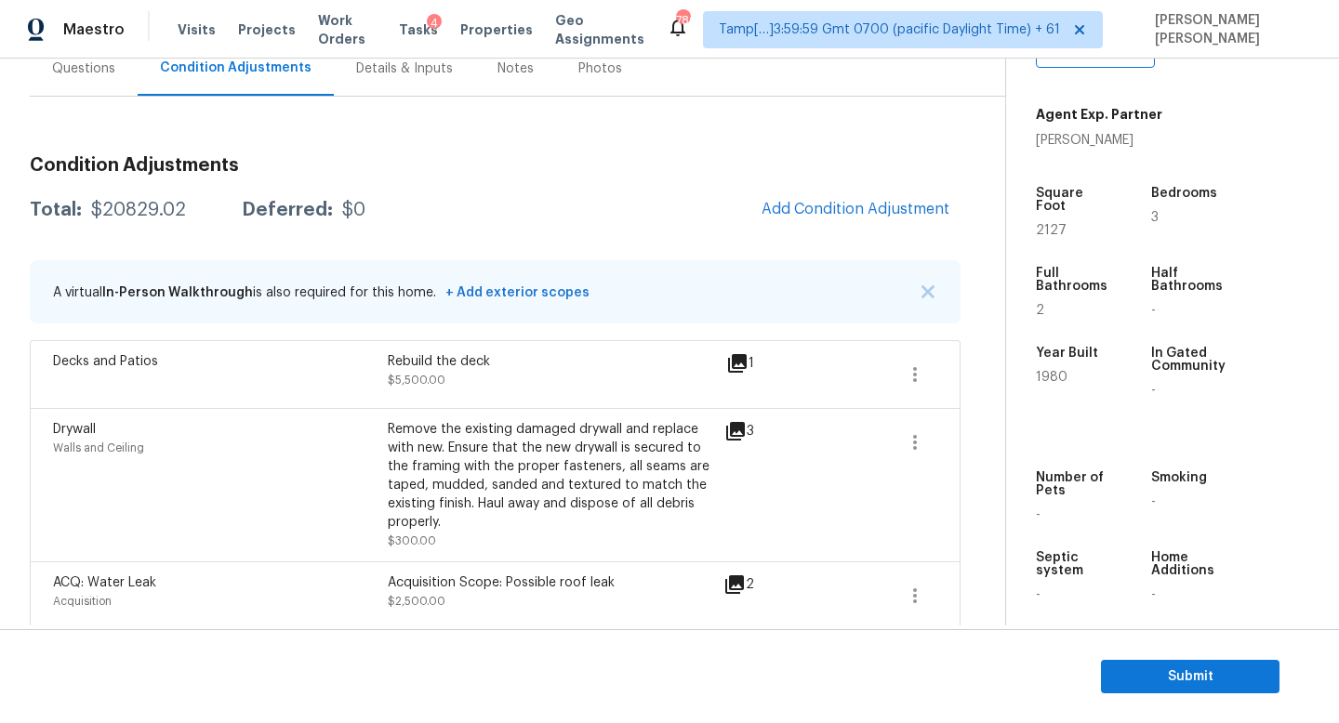
click at [142, 201] on div "$20829.02" at bounding box center [138, 210] width 95 height 19
copy div "$20829.02"
click at [466, 214] on div "Total: $20829.02 Deferred: $0 Add Condition Adjustment" at bounding box center [495, 210] width 930 height 41
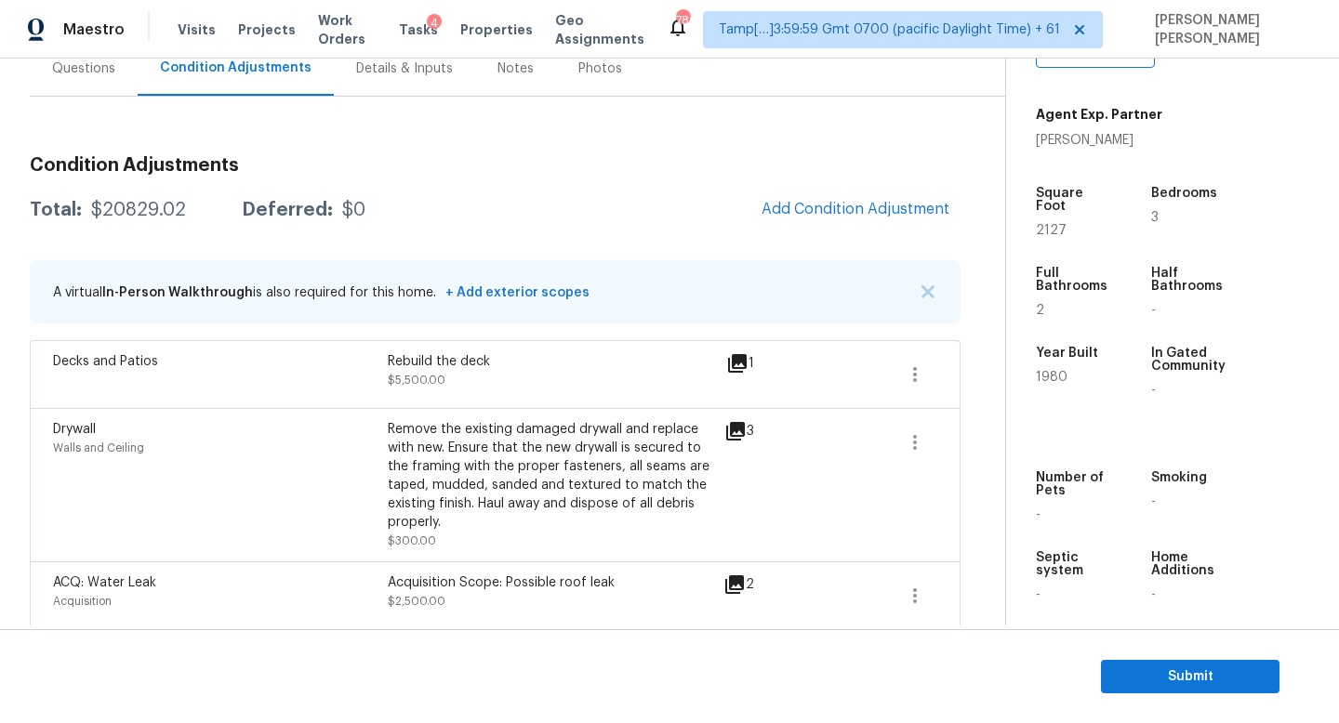
scroll to position [0, 0]
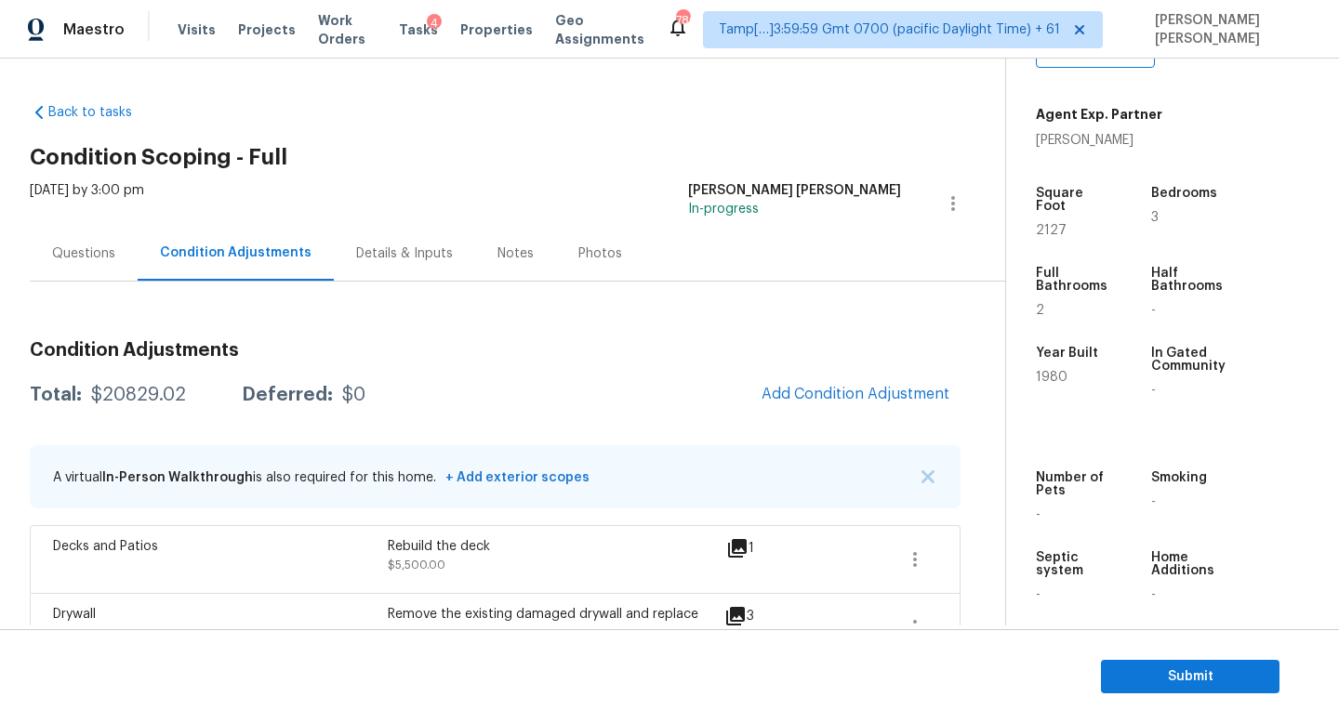
click at [13, 292] on div "Back to tasks Condition Scoping - Full [DATE] by 3:00 pm [PERSON_NAME] [PERSON_…" at bounding box center [669, 342] width 1339 height 567
click at [36, 277] on div "Questions" at bounding box center [84, 253] width 108 height 55
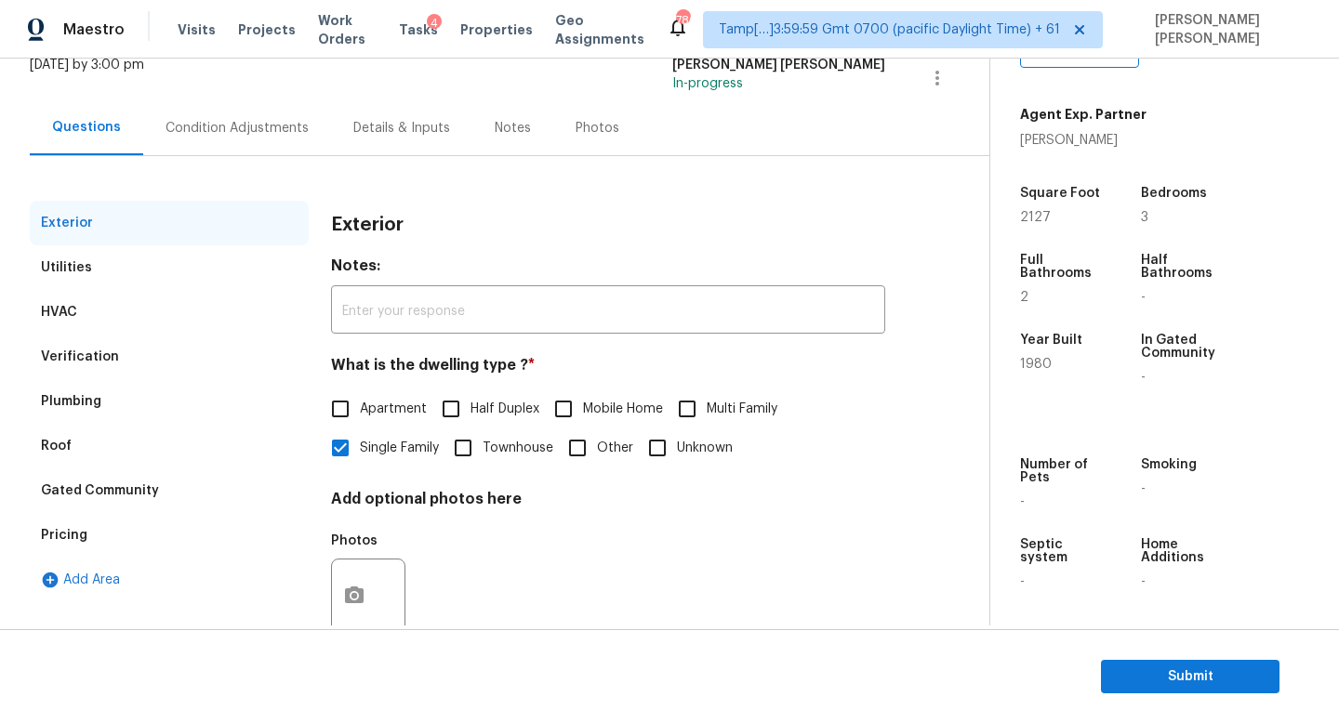
scroll to position [172, 0]
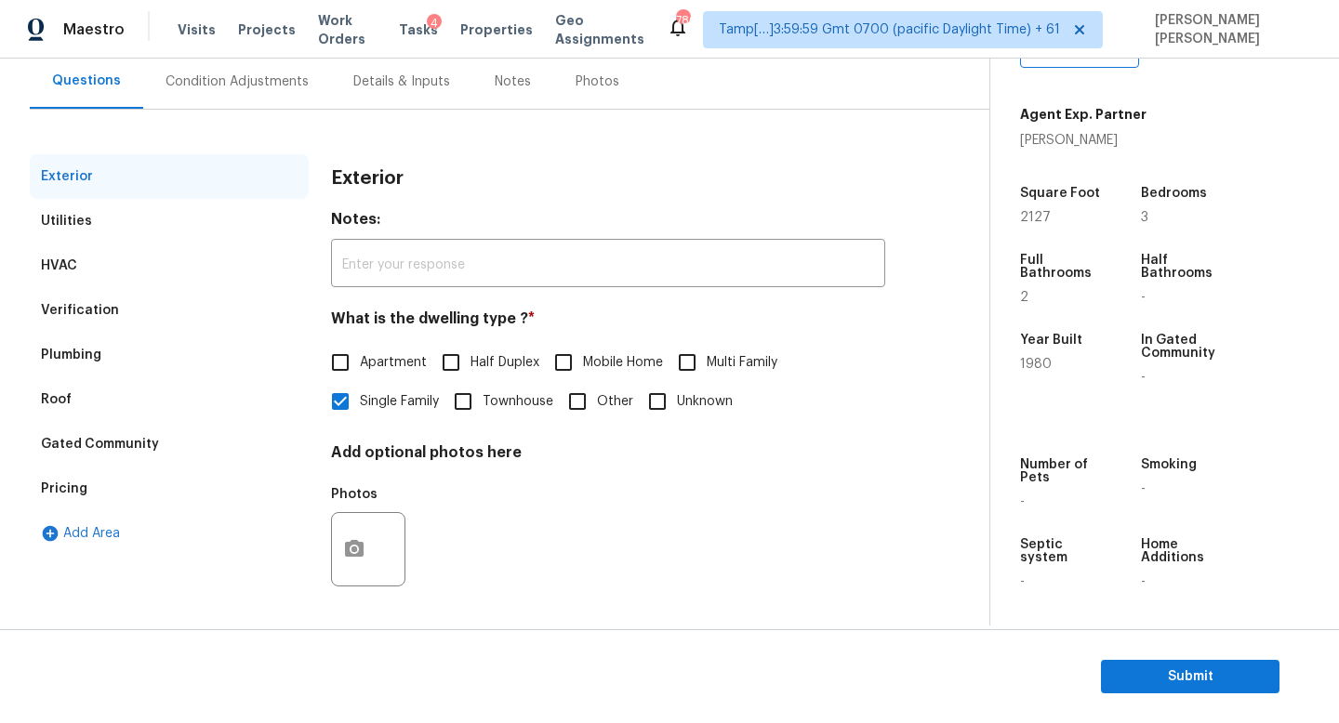
click at [84, 309] on div "Verification" at bounding box center [80, 310] width 78 height 19
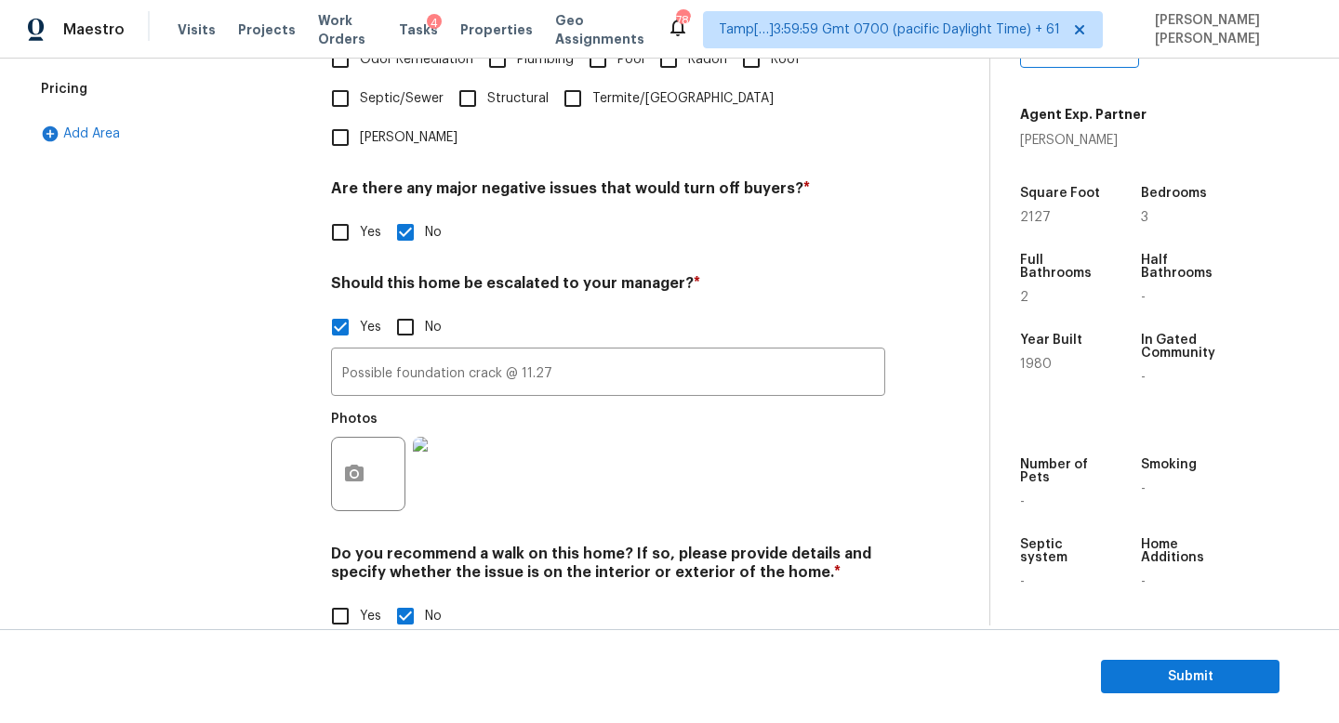
scroll to position [0, 0]
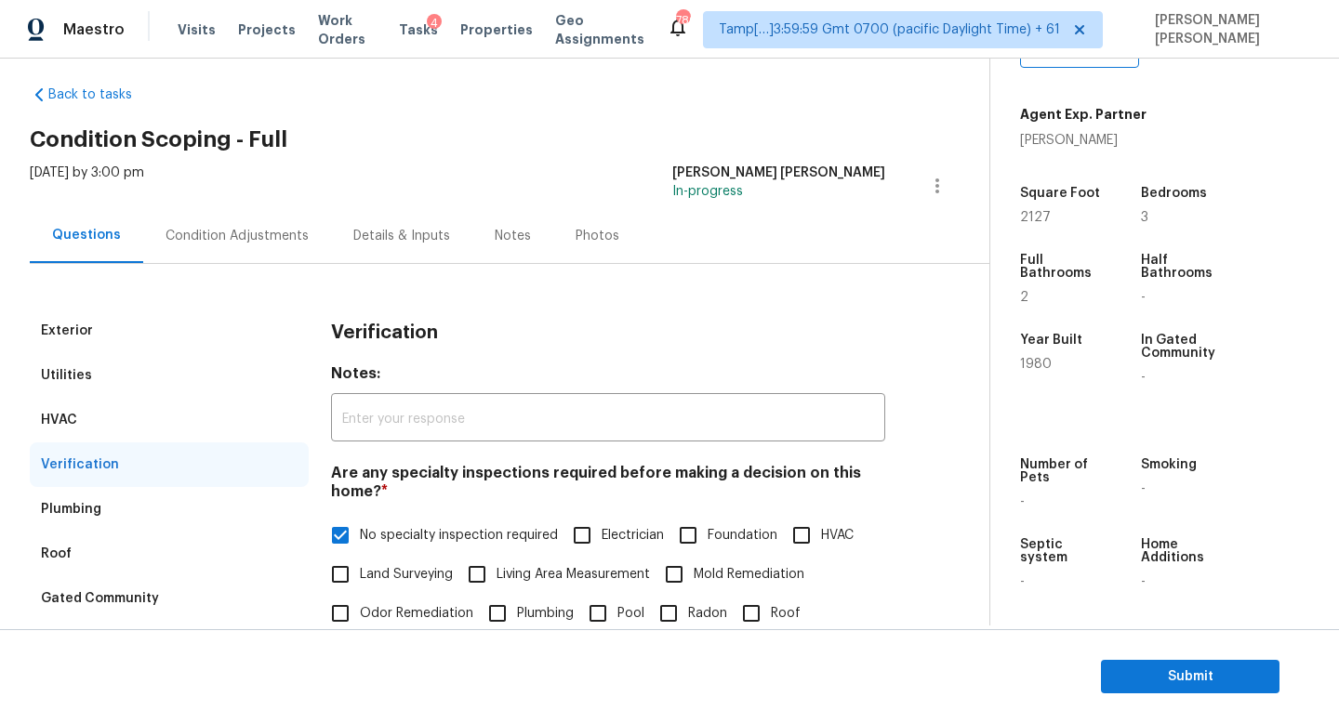
click at [230, 522] on div "Plumbing" at bounding box center [169, 509] width 279 height 45
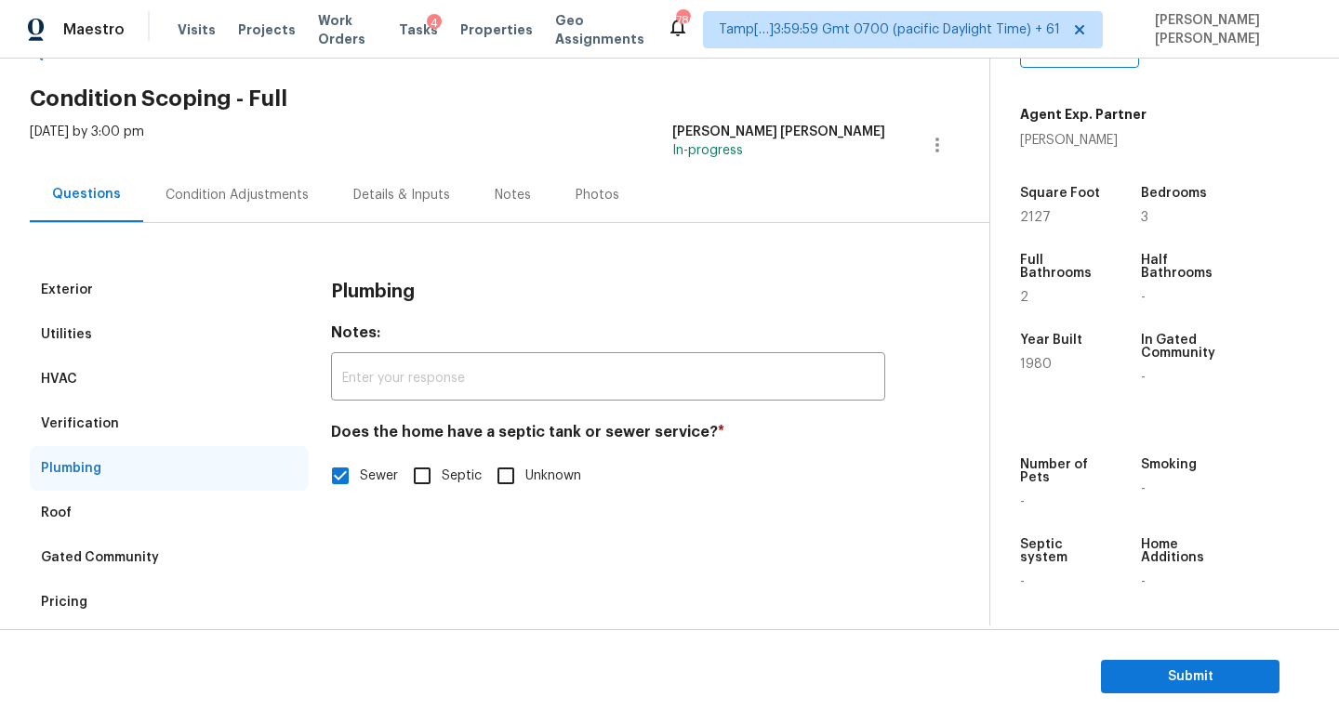
scroll to position [82, 0]
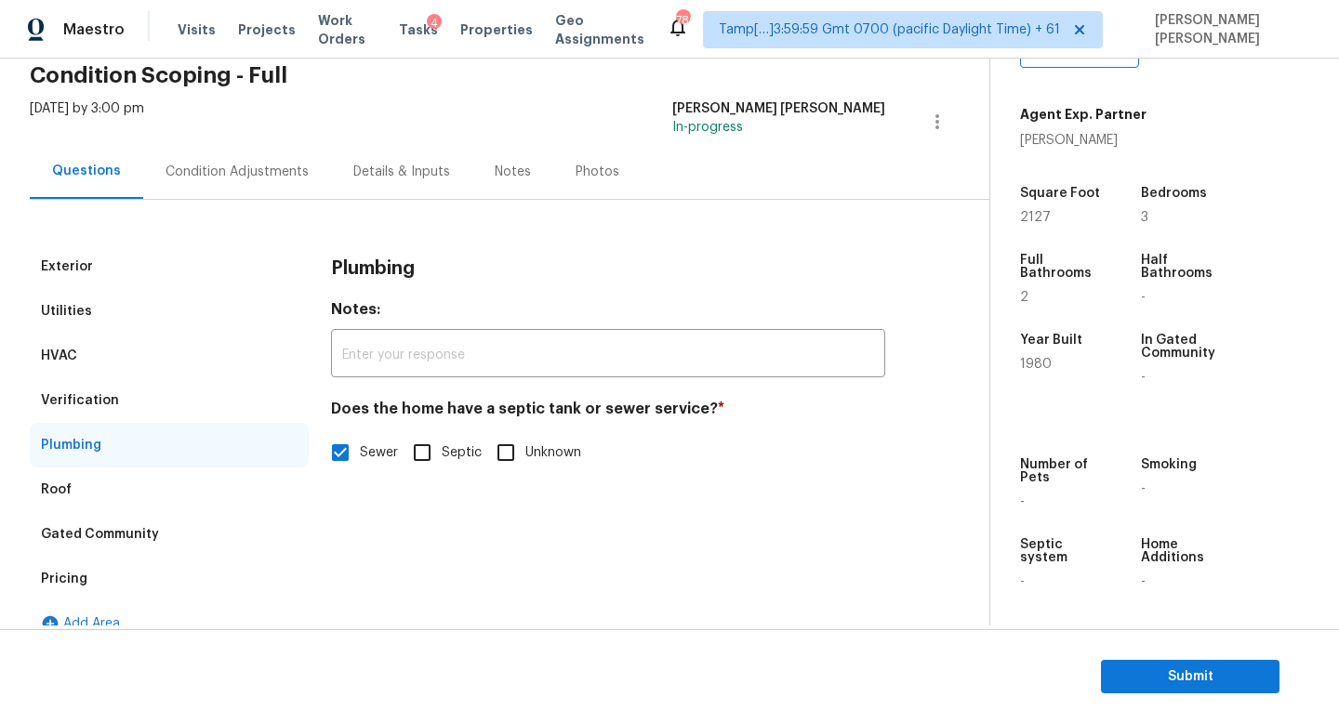
click at [176, 474] on div "Roof" at bounding box center [169, 490] width 279 height 45
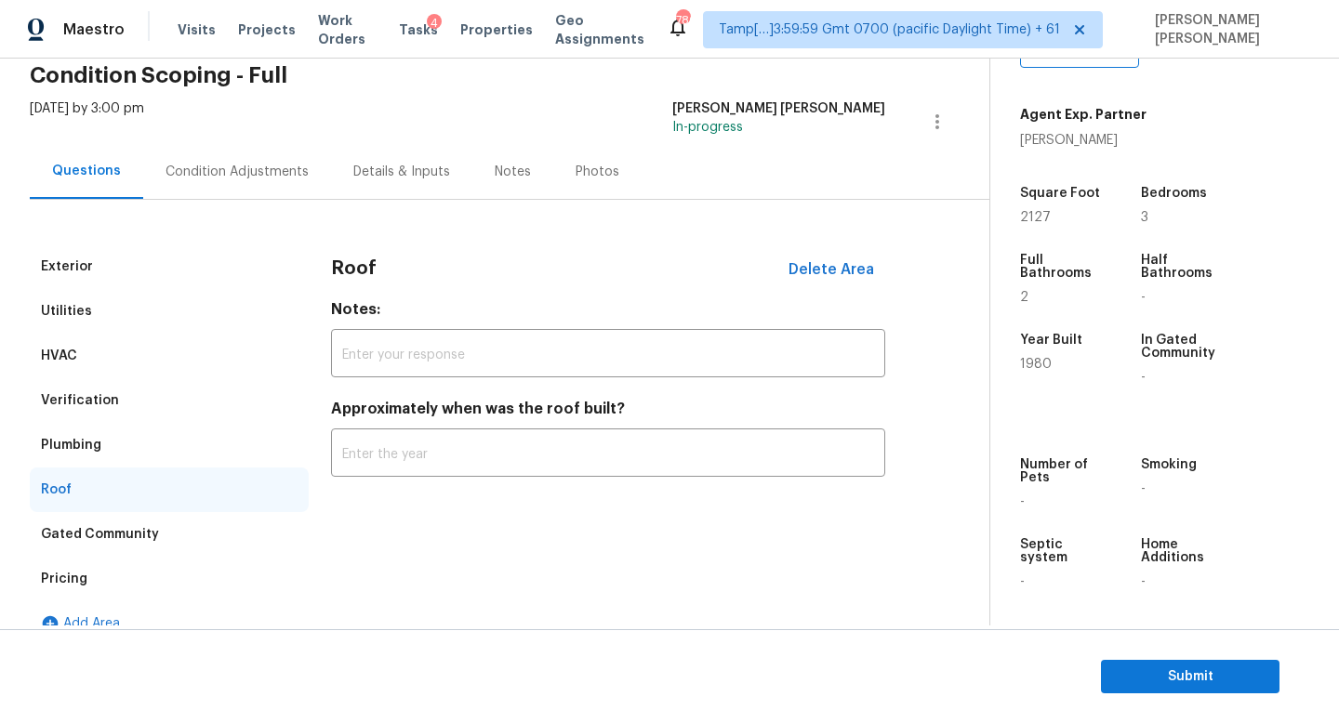
click at [153, 530] on div "Gated Community" at bounding box center [100, 534] width 118 height 19
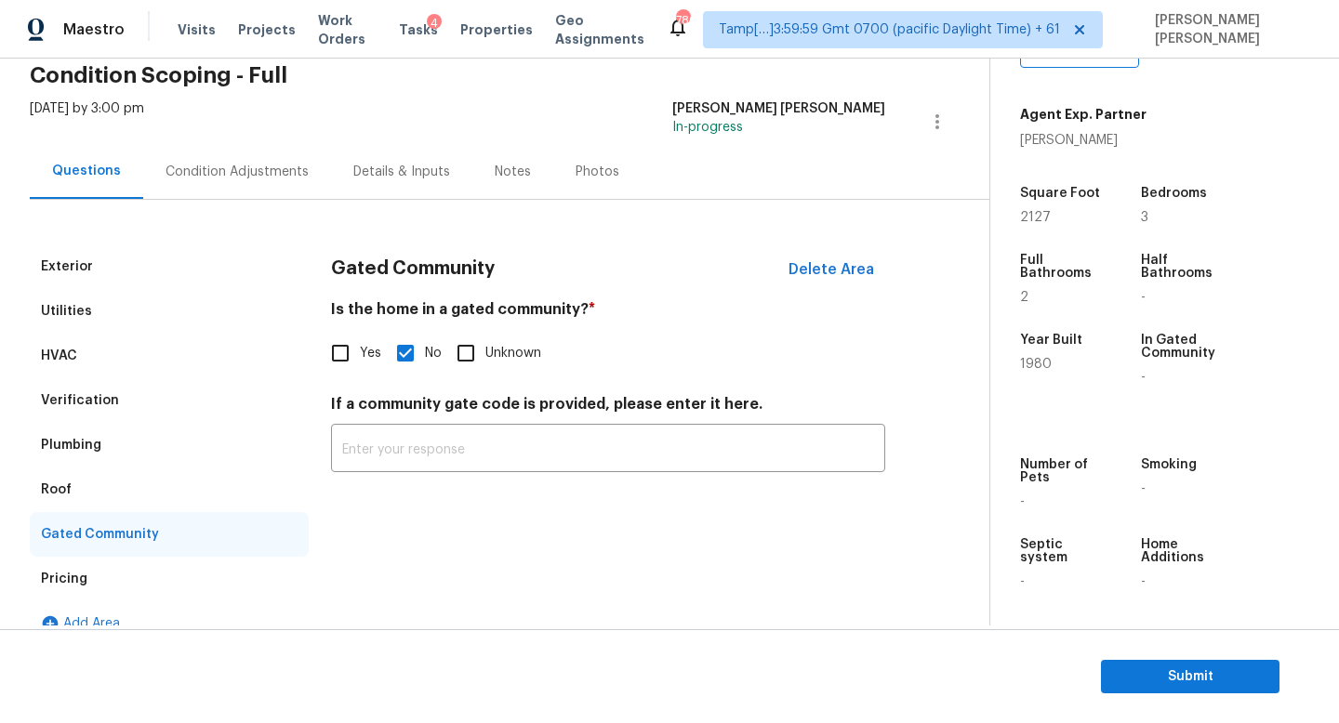
scroll to position [108, 0]
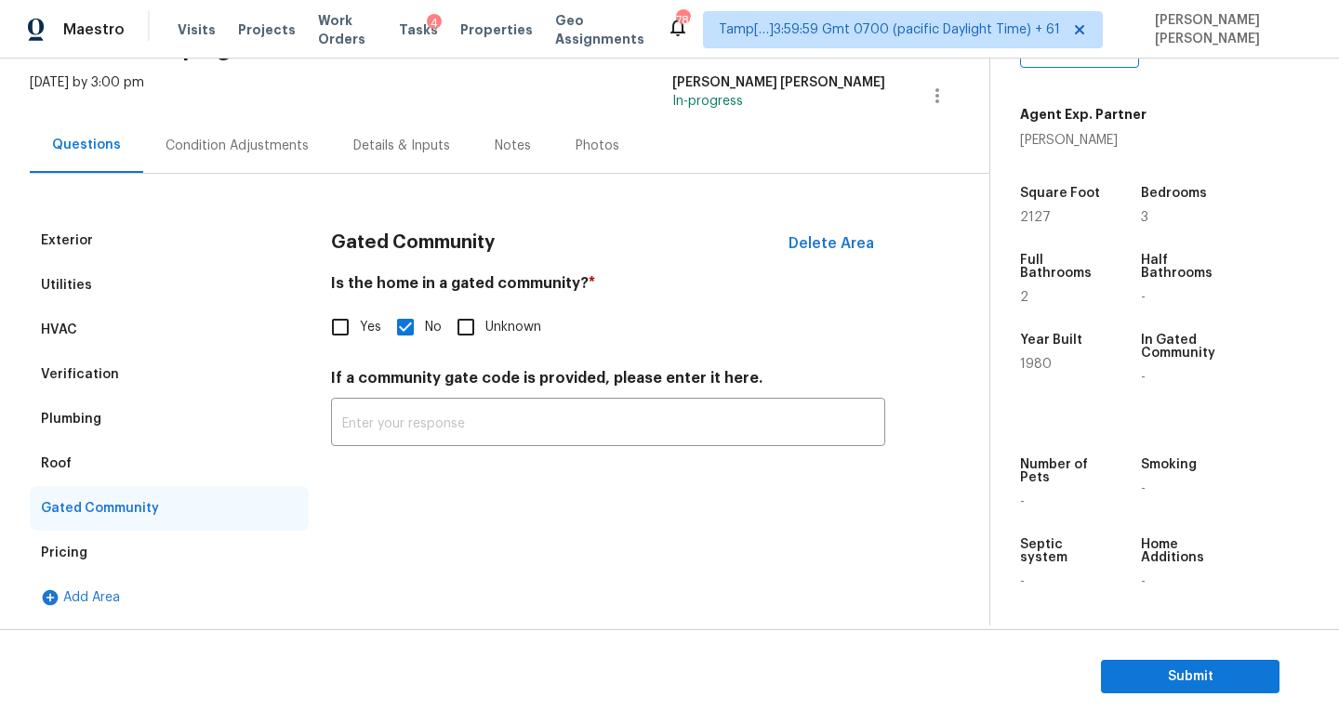
click at [230, 151] on div "Condition Adjustments" at bounding box center [236, 146] width 143 height 19
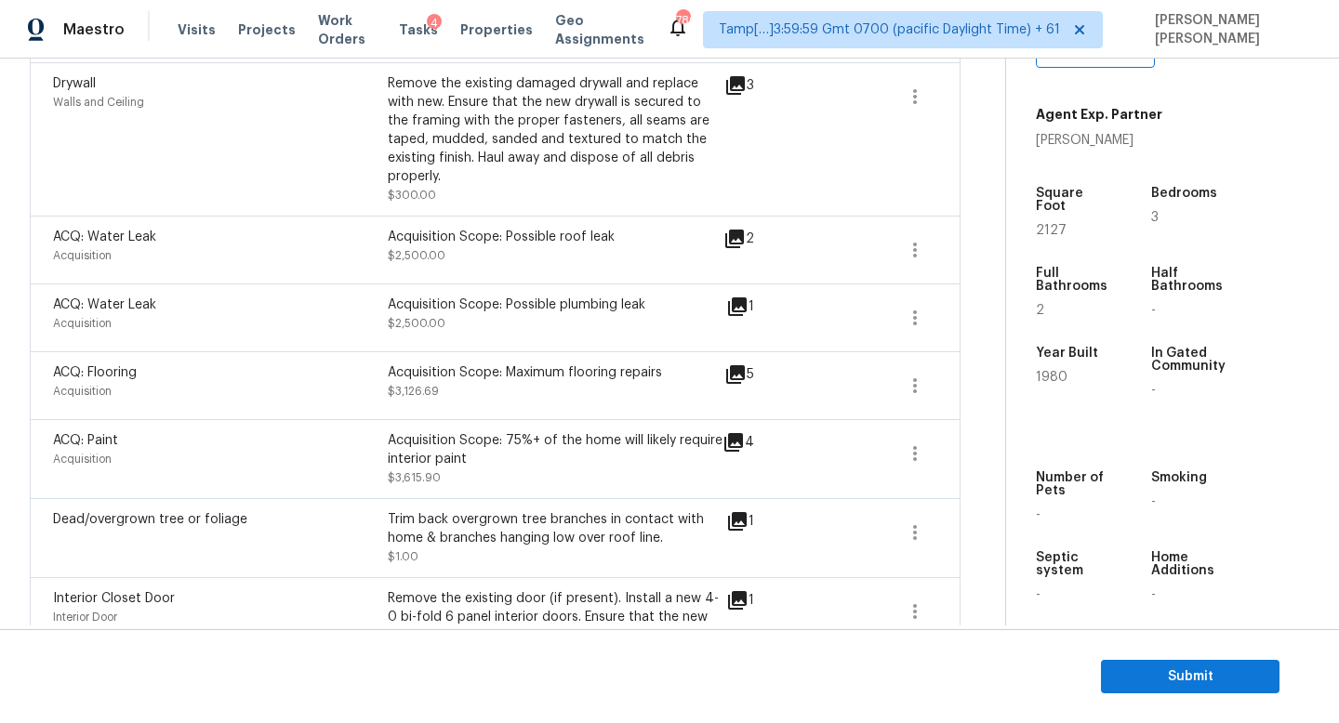
scroll to position [524, 0]
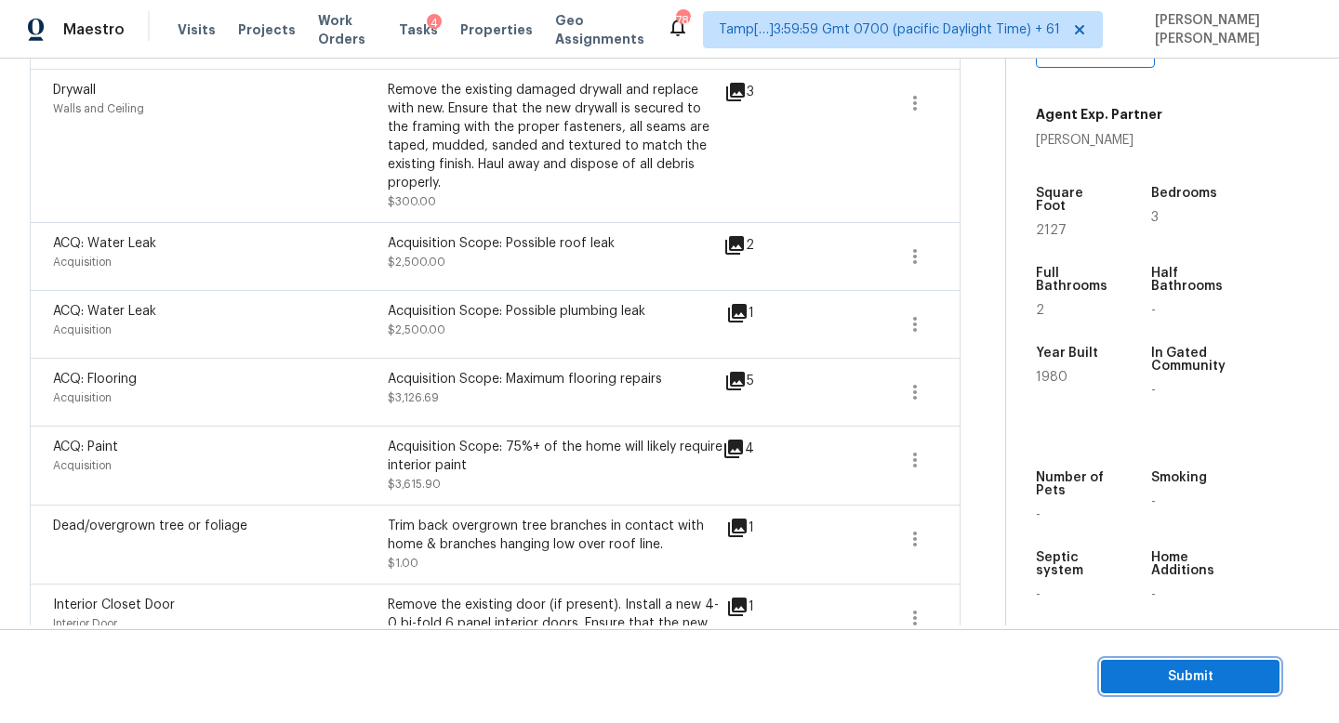
click at [1208, 685] on span "Submit" at bounding box center [1189, 677] width 149 height 23
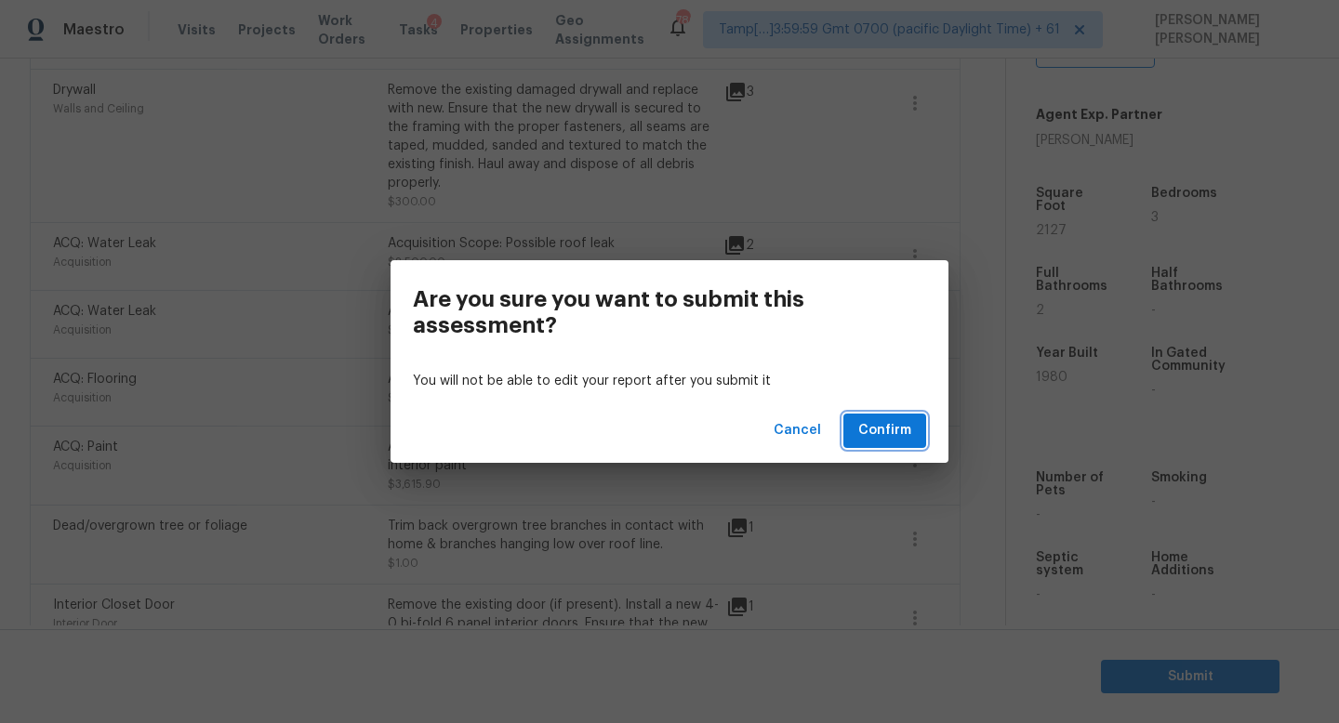
click at [866, 429] on span "Confirm" at bounding box center [884, 430] width 53 height 23
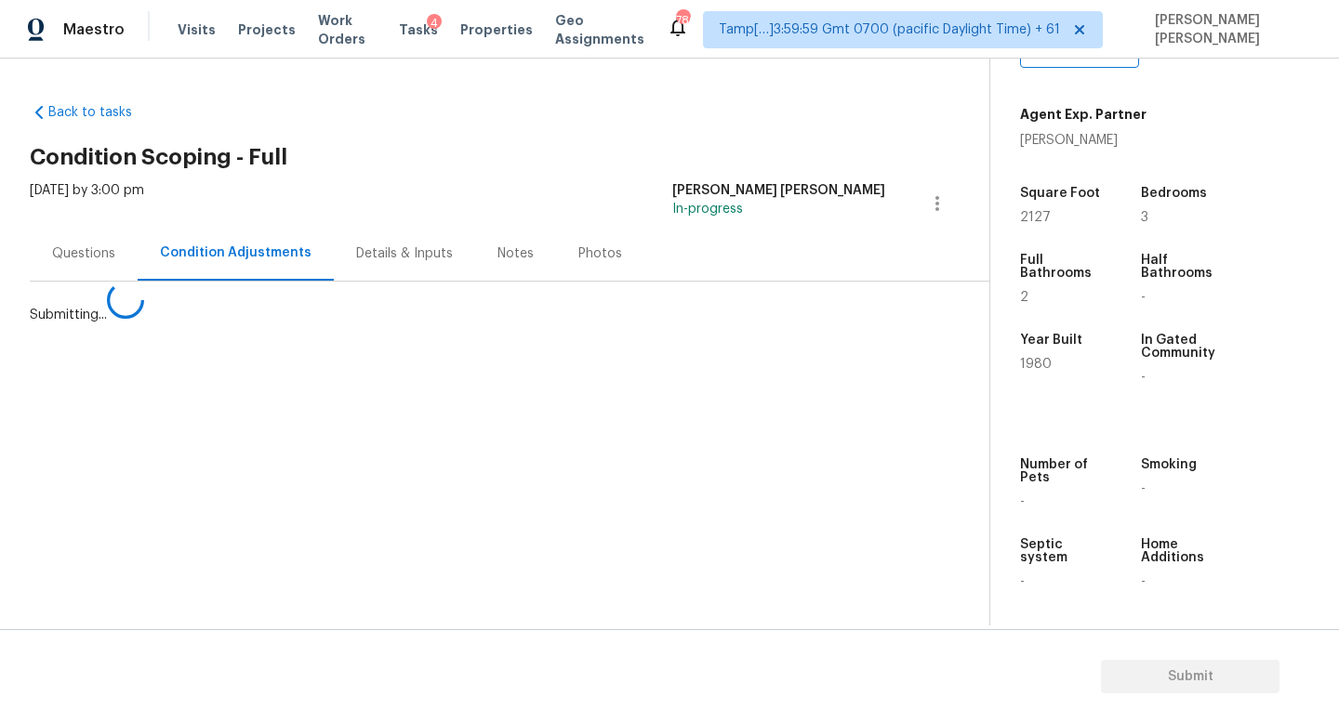
scroll to position [0, 0]
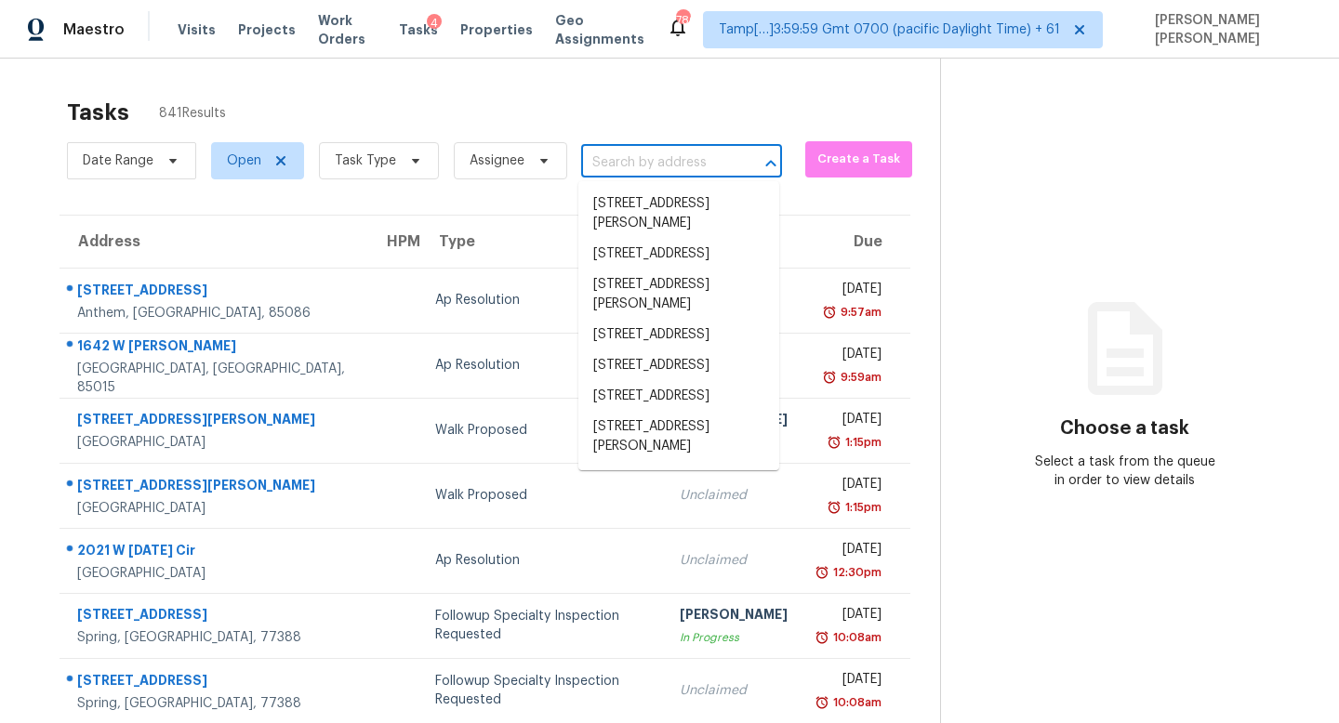
click at [619, 159] on input "text" at bounding box center [655, 163] width 149 height 29
paste input "[STREET_ADDRESS]"
type input "[STREET_ADDRESS]"
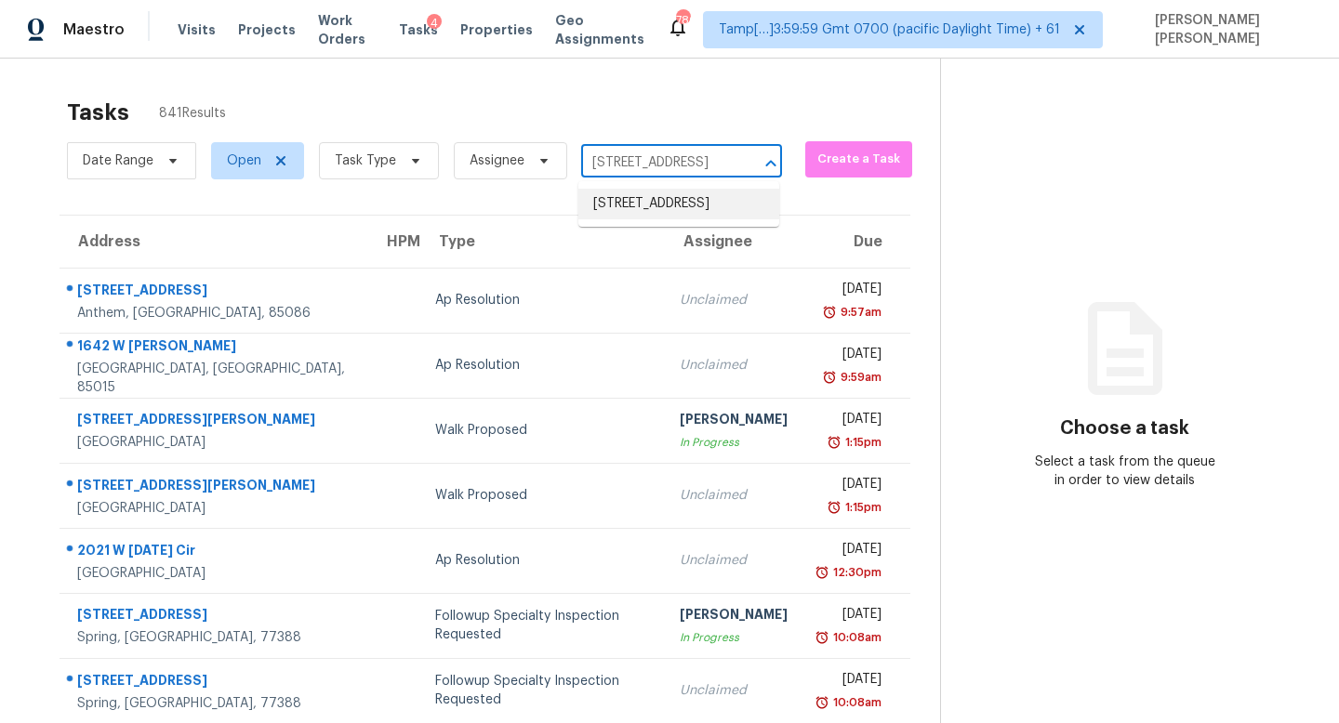
click at [656, 209] on li "[STREET_ADDRESS]" at bounding box center [678, 204] width 201 height 31
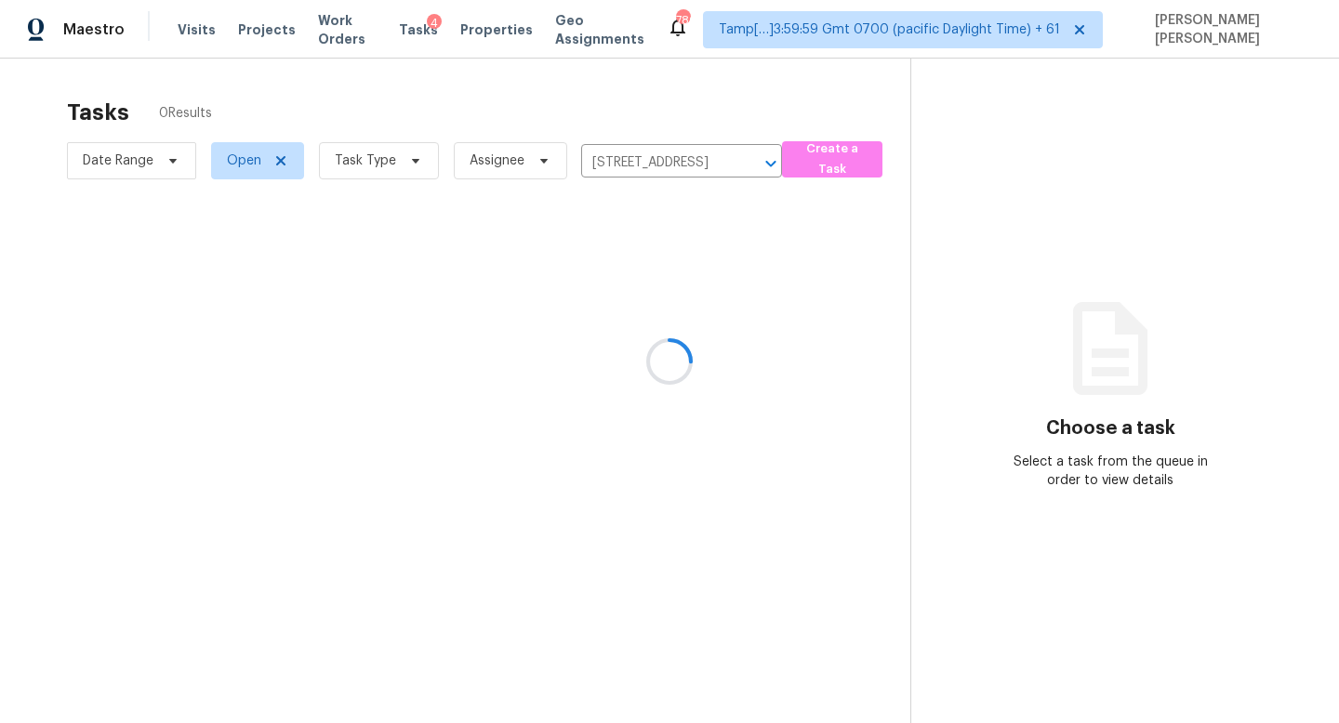
click at [585, 316] on div at bounding box center [669, 361] width 1339 height 723
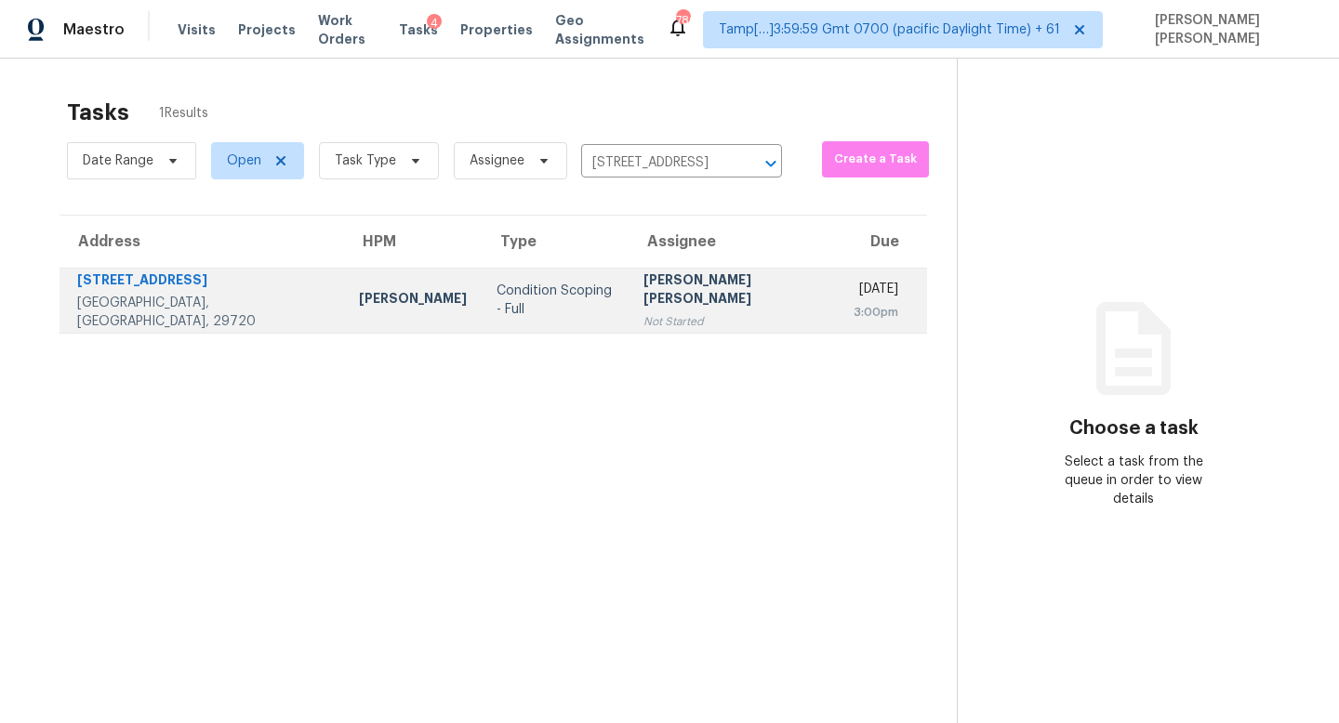
click at [643, 301] on div "[PERSON_NAME] [PERSON_NAME]" at bounding box center [733, 291] width 180 height 42
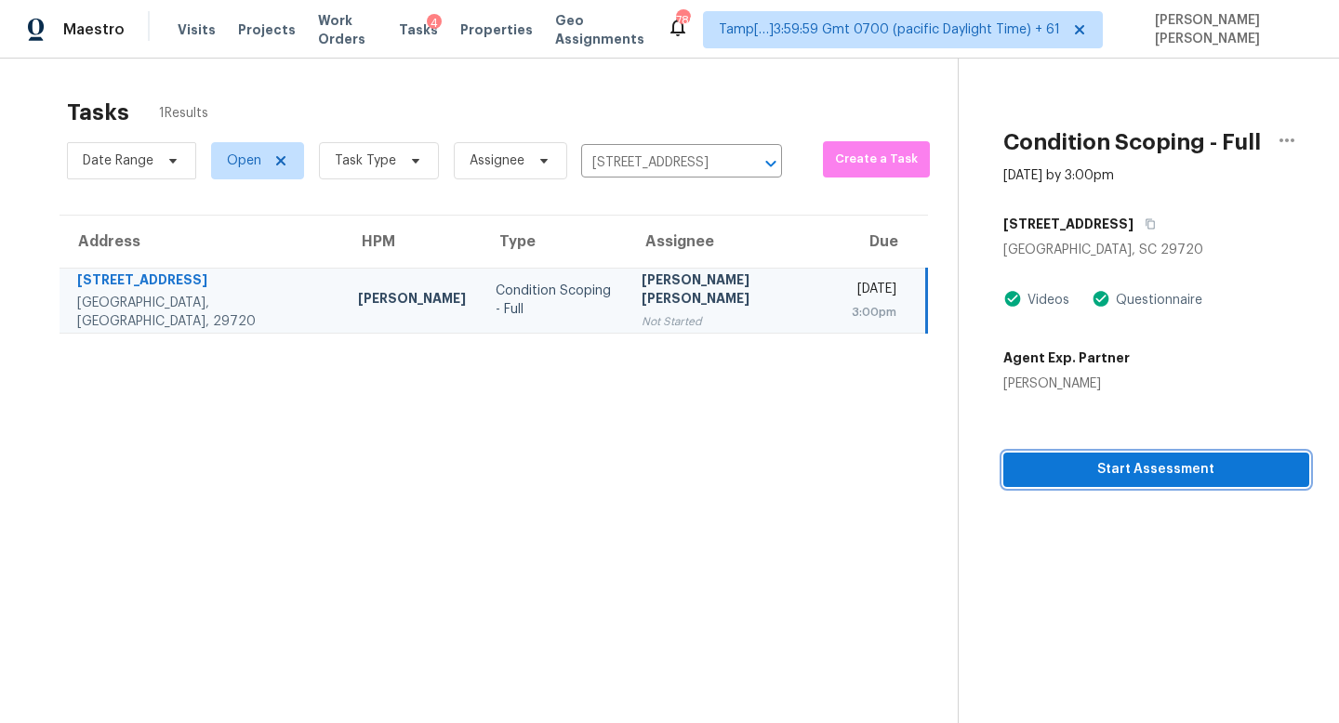
click at [1137, 471] on span "Start Assessment" at bounding box center [1156, 469] width 276 height 23
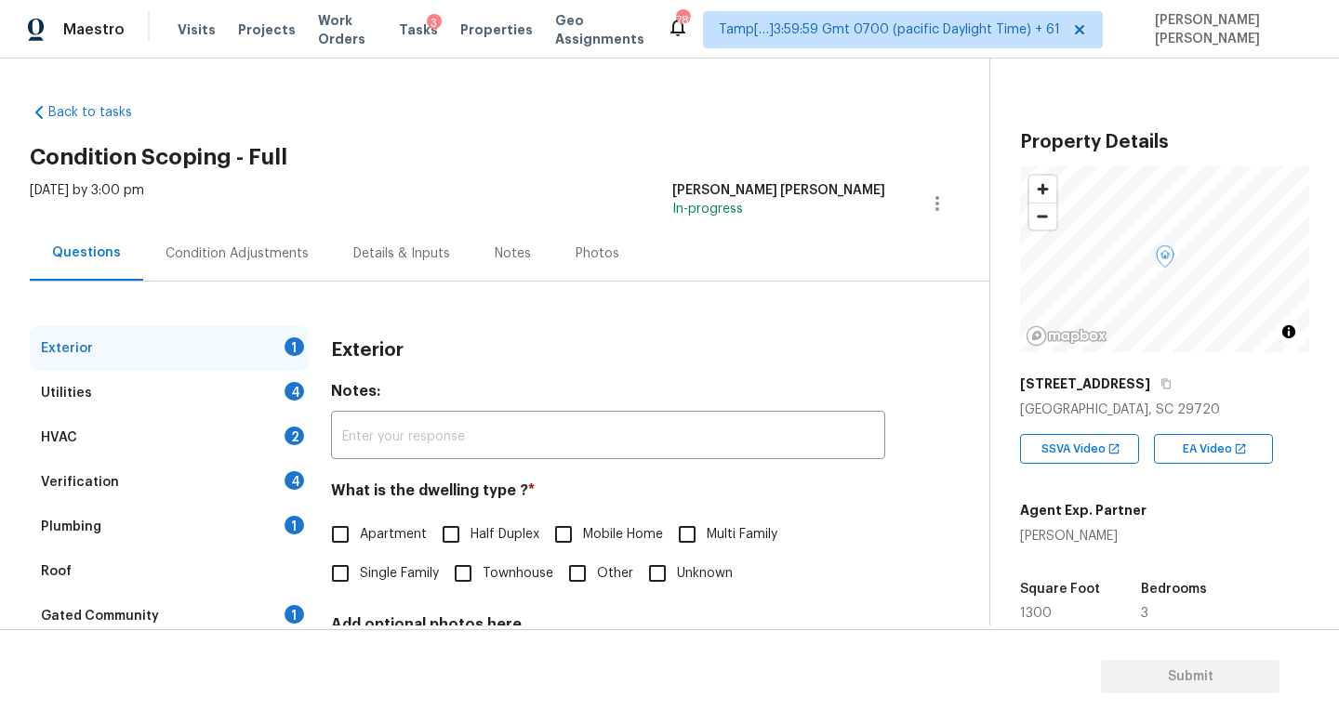
click at [337, 563] on input "Single Family" at bounding box center [340, 573] width 39 height 39
checkbox input "true"
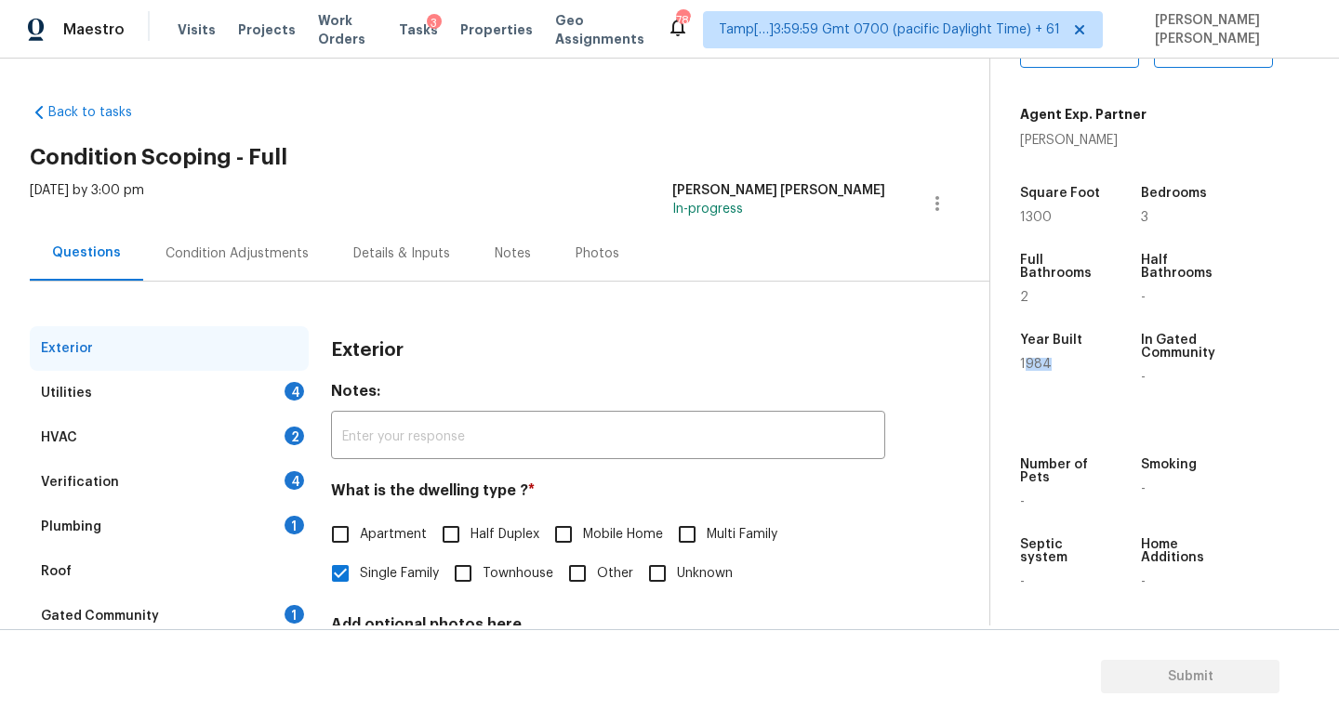
drag, startPoint x: 1022, startPoint y: 358, endPoint x: 1053, endPoint y: 358, distance: 30.7
click at [1053, 358] on div "1984" at bounding box center [1063, 364] width 86 height 13
click at [220, 229] on div "Condition Adjustments" at bounding box center [237, 253] width 188 height 55
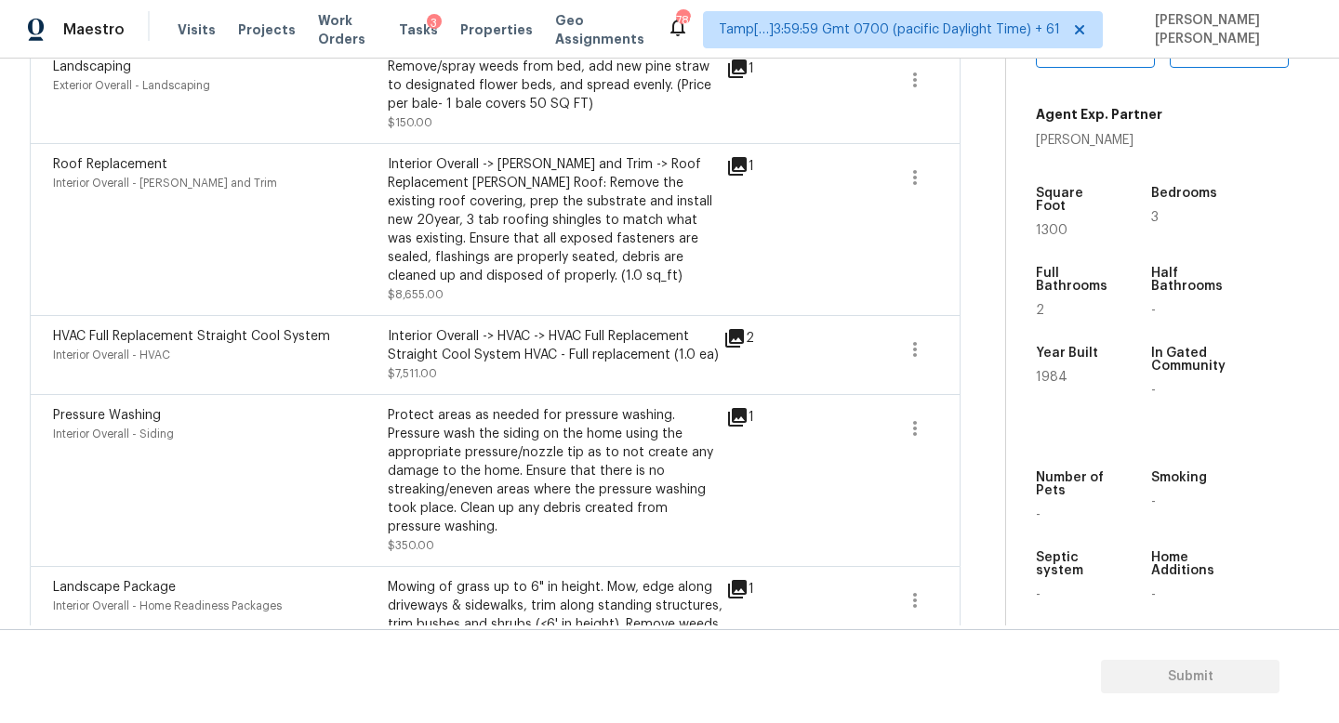
scroll to position [2000, 0]
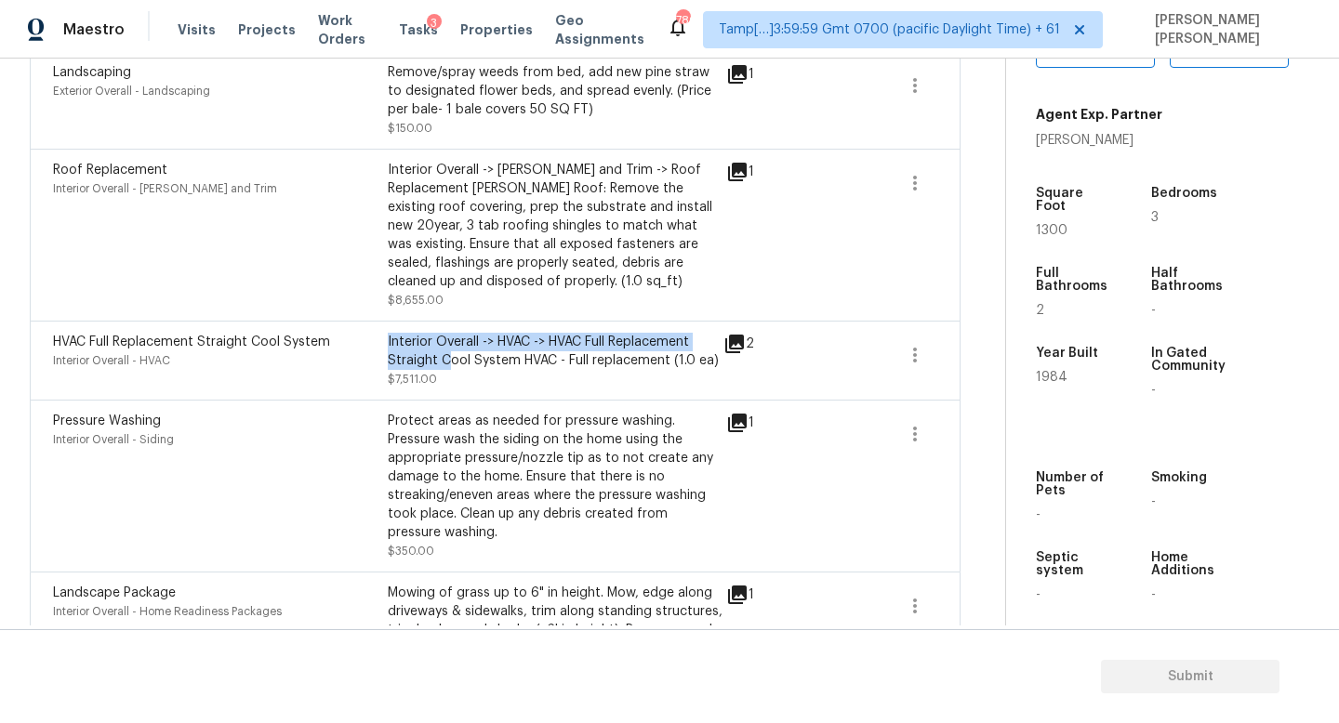
drag, startPoint x: 362, startPoint y: 364, endPoint x: 450, endPoint y: 366, distance: 88.3
click at [450, 366] on div "HVAC Full Replacement Straight Cool System Interior Overall - HVAC Interior Ove…" at bounding box center [387, 361] width 669 height 56
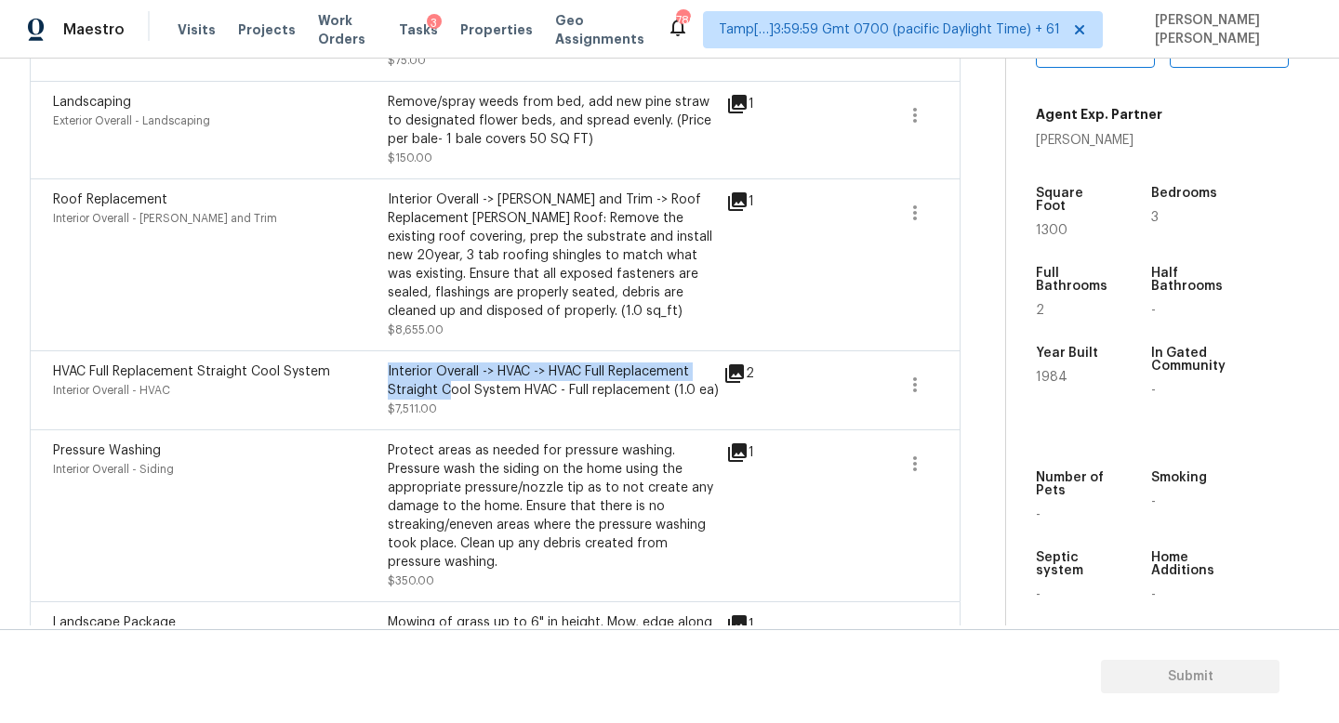
scroll to position [1968, 0]
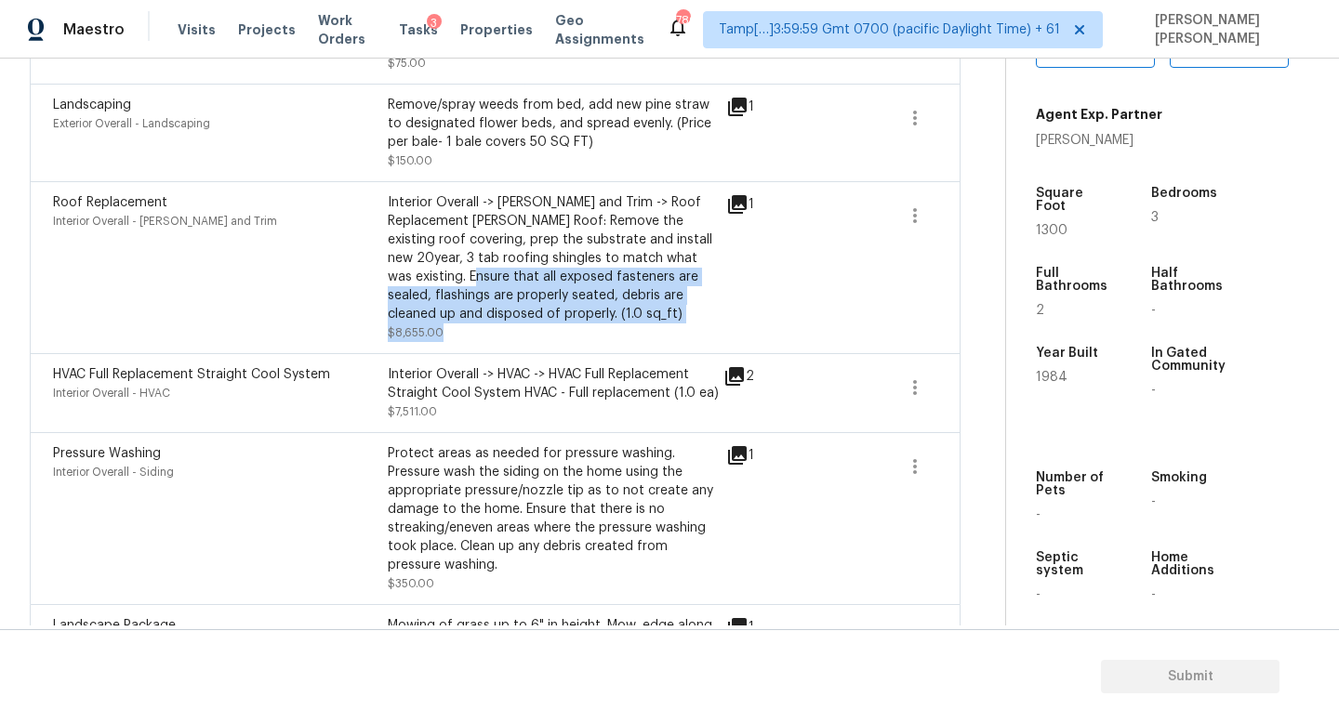
drag, startPoint x: 454, startPoint y: 344, endPoint x: 389, endPoint y: 277, distance: 92.7
click at [389, 277] on div "Interior Overall -> Eaves and Trim -> Roof Replacement Gable Roof: Remove the e…" at bounding box center [555, 267] width 335 height 149
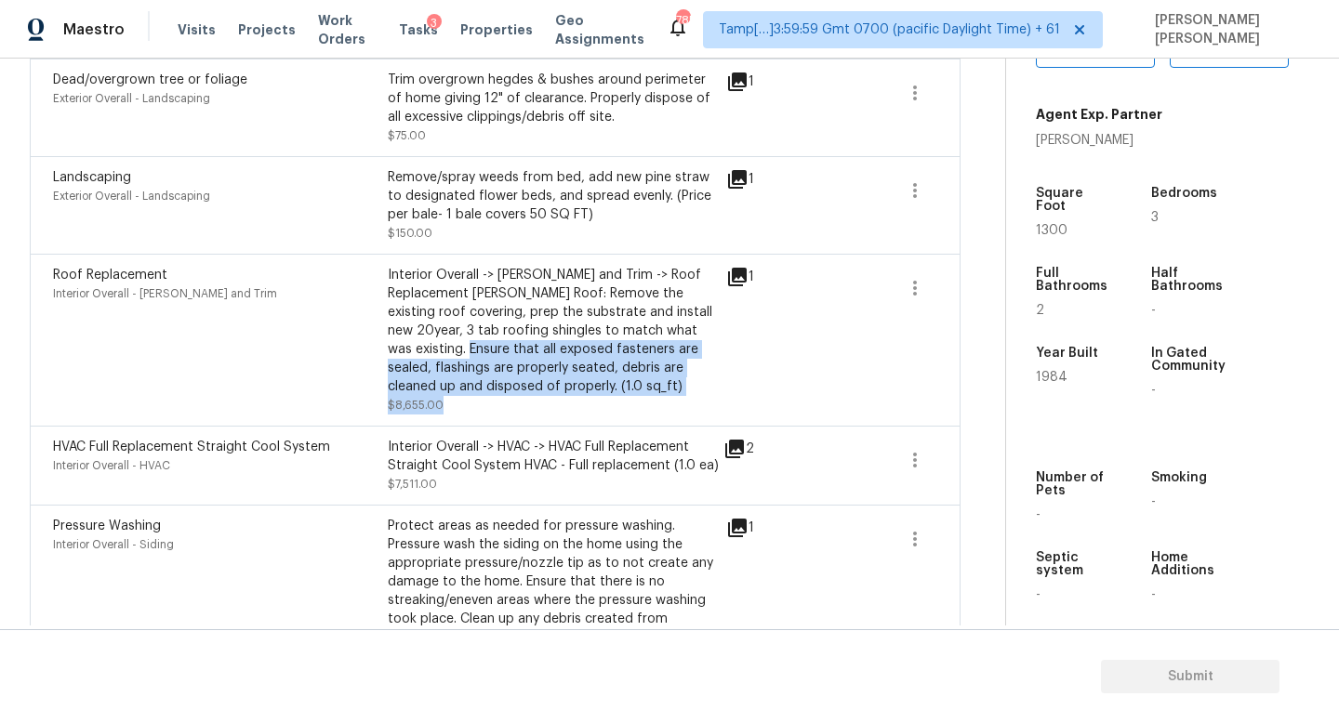
scroll to position [1853, 0]
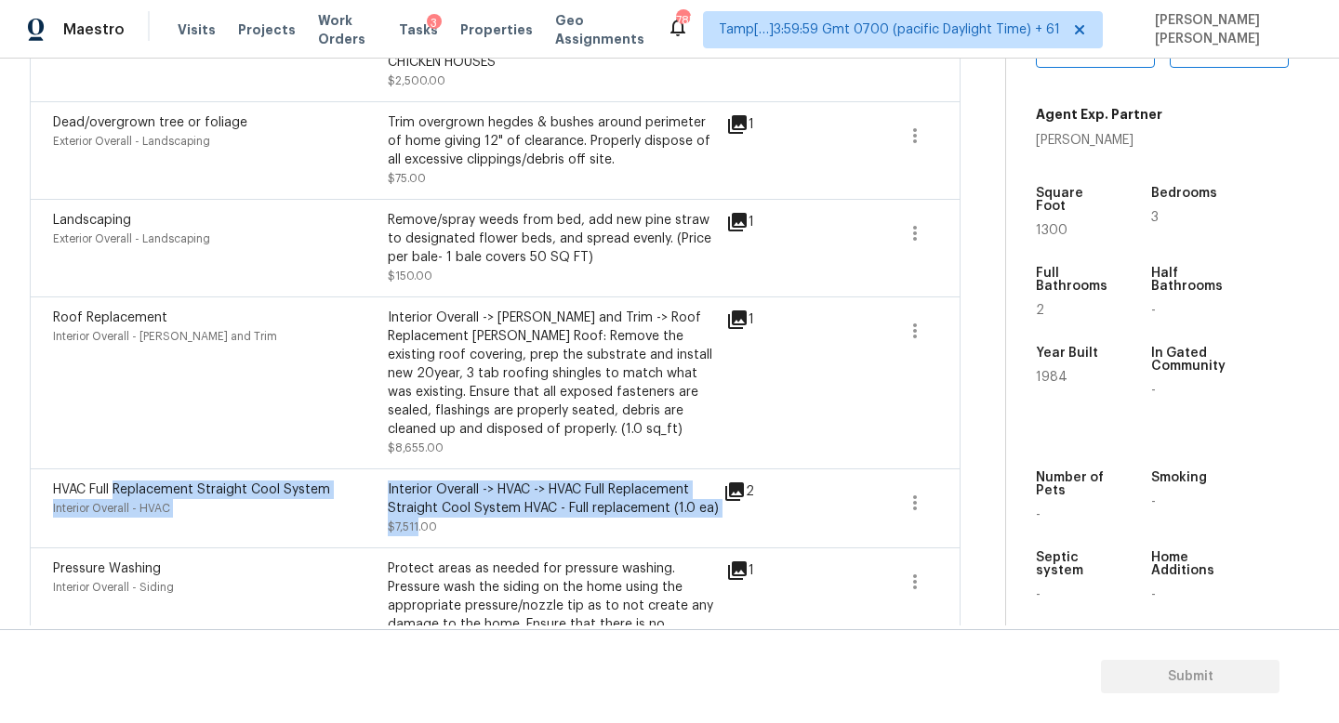
drag, startPoint x: 114, startPoint y: 490, endPoint x: 413, endPoint y: 523, distance: 300.2
click at [418, 523] on div "HVAC Full Replacement Straight Cool System Interior Overall - HVAC Interior Ove…" at bounding box center [387, 509] width 669 height 56
click at [729, 501] on icon at bounding box center [734, 492] width 22 height 22
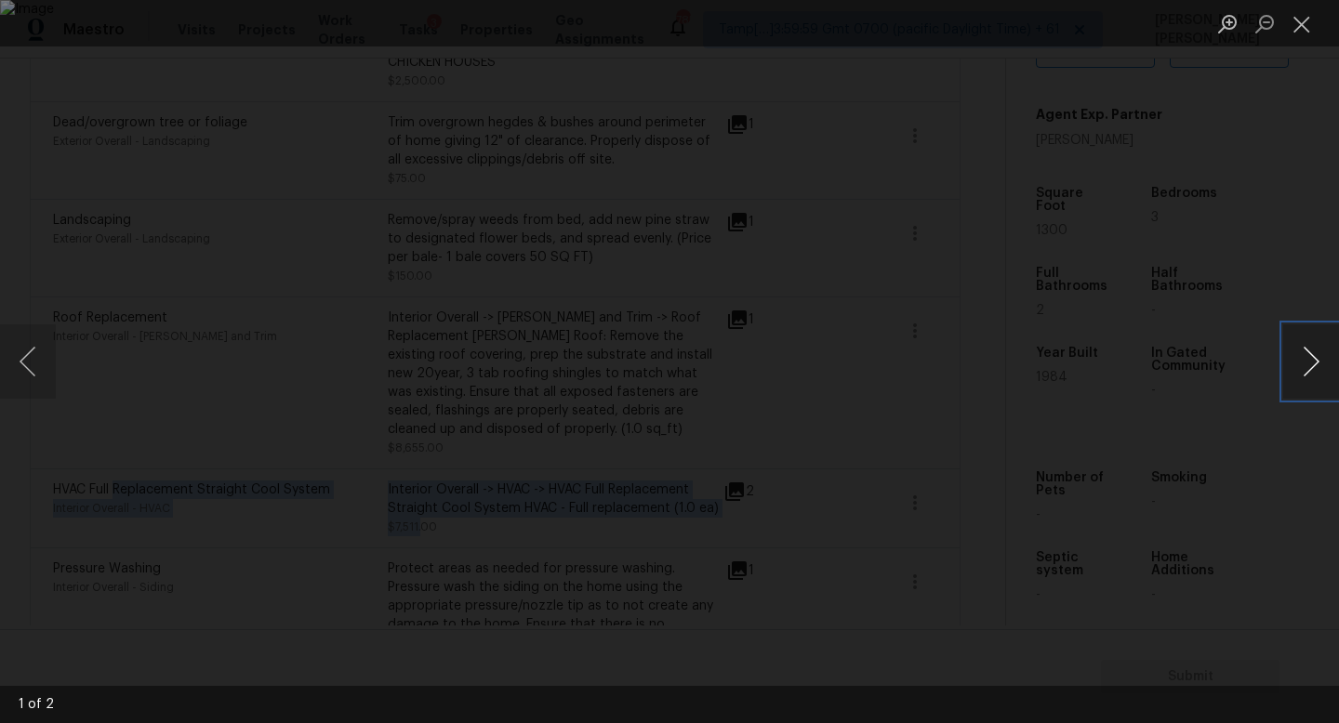
click at [1333, 359] on button "Next image" at bounding box center [1311, 361] width 56 height 74
click at [1289, 253] on div "Lightbox" at bounding box center [669, 361] width 1339 height 723
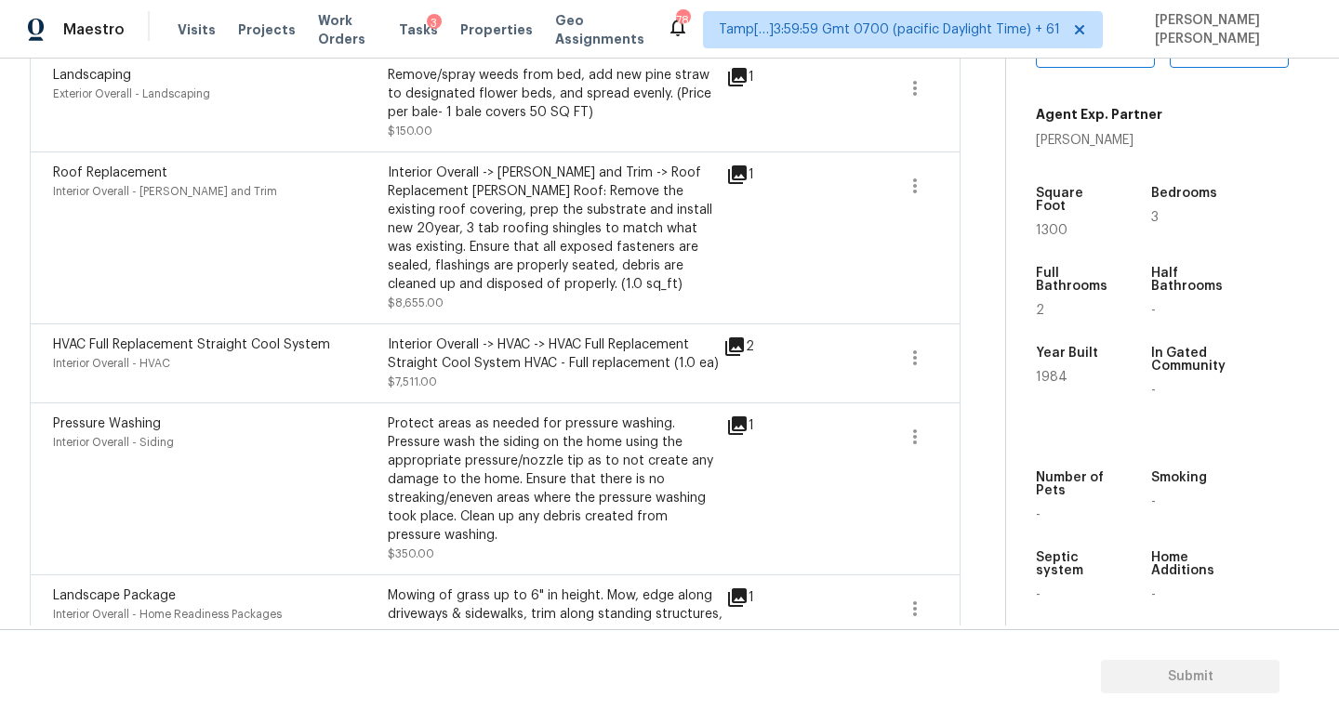
scroll to position [2131, 0]
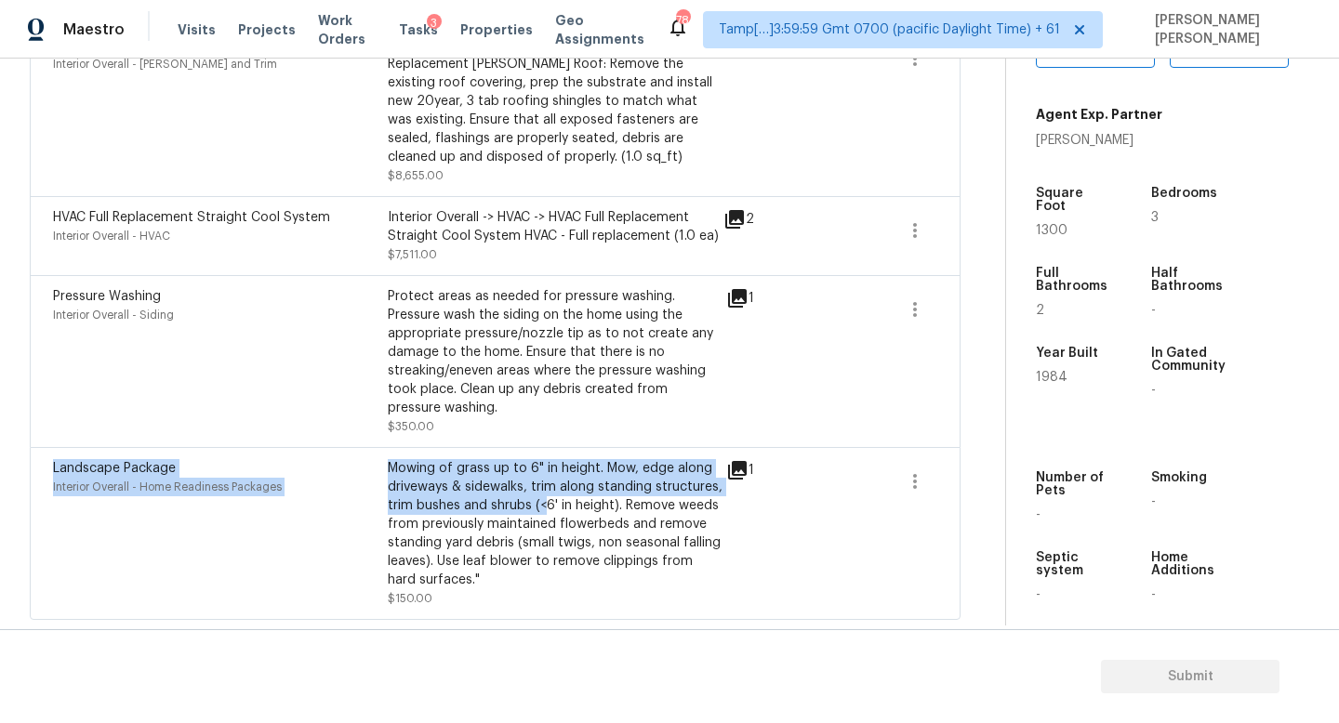
drag, startPoint x: 234, startPoint y: 454, endPoint x: 546, endPoint y: 503, distance: 315.3
click at [546, 503] on div "Landscape Package Interior Overall - Home Readiness Packages Mowing of grass up…" at bounding box center [495, 533] width 930 height 173
click at [546, 503] on div "Mowing of grass up to 6" in height. Mow, edge along driveways & sidewalks, trim…" at bounding box center [555, 524] width 335 height 130
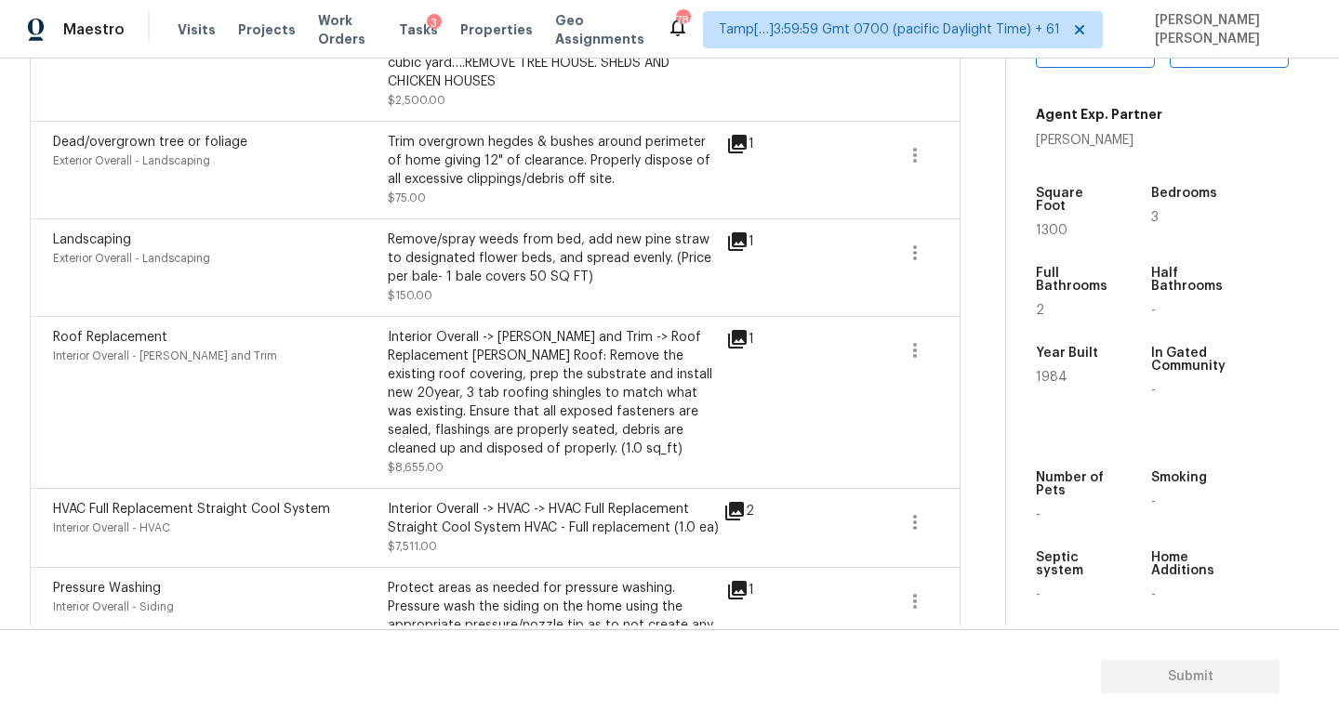
scroll to position [1803, 0]
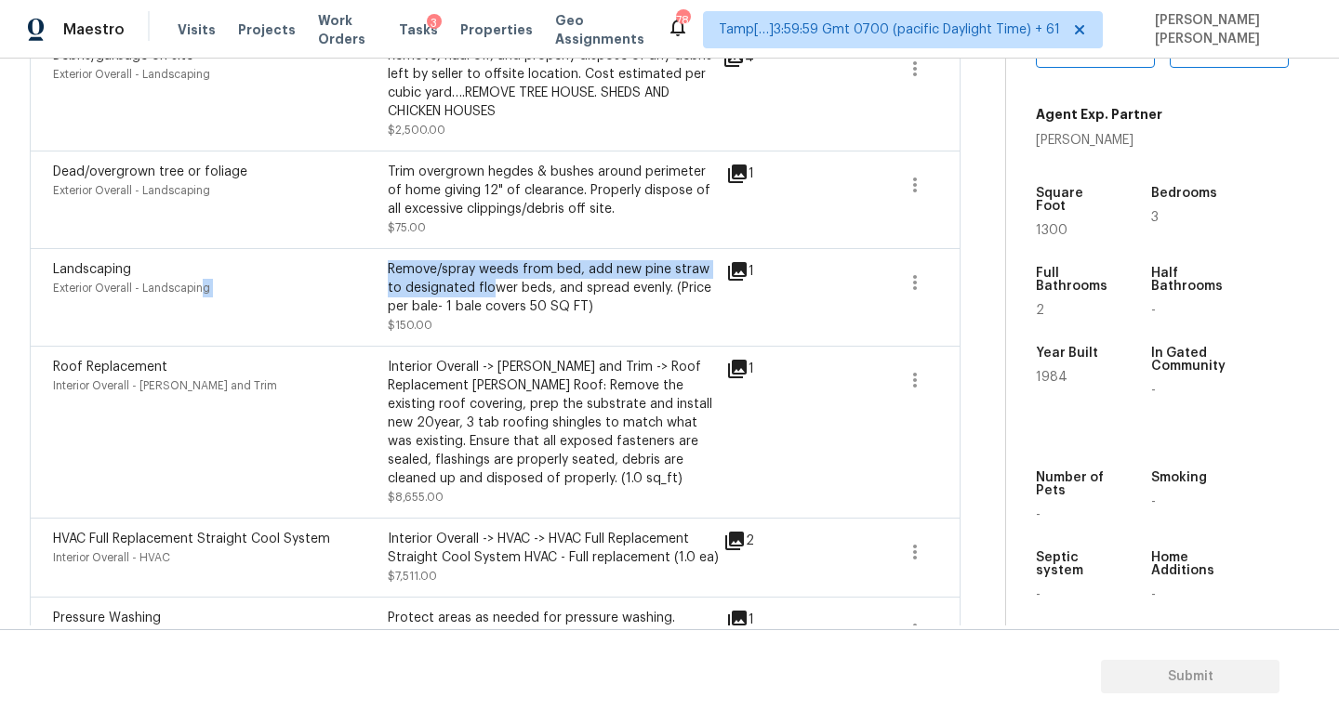
drag, startPoint x: 204, startPoint y: 291, endPoint x: 479, endPoint y: 291, distance: 275.1
click at [479, 291] on div "Landscaping Exterior Overall - Landscaping Remove/spray weeds from bed, add new…" at bounding box center [387, 297] width 669 height 74
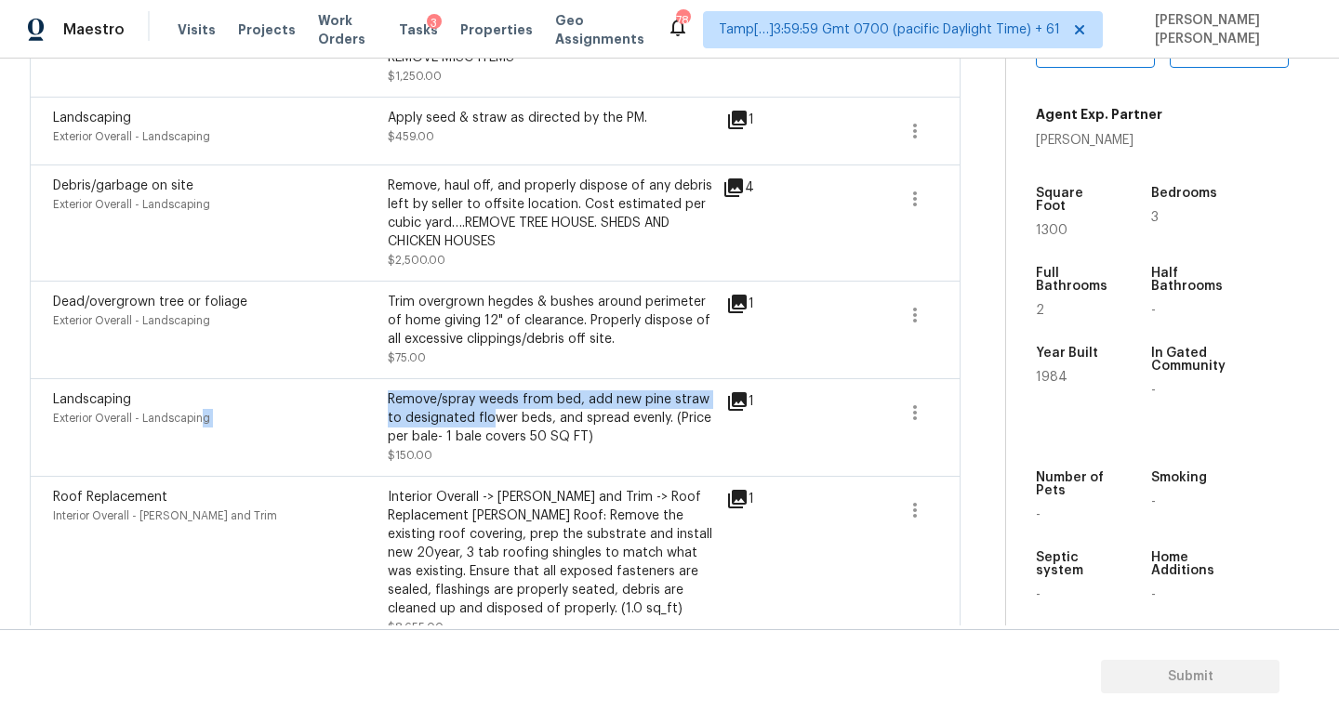
scroll to position [1657, 0]
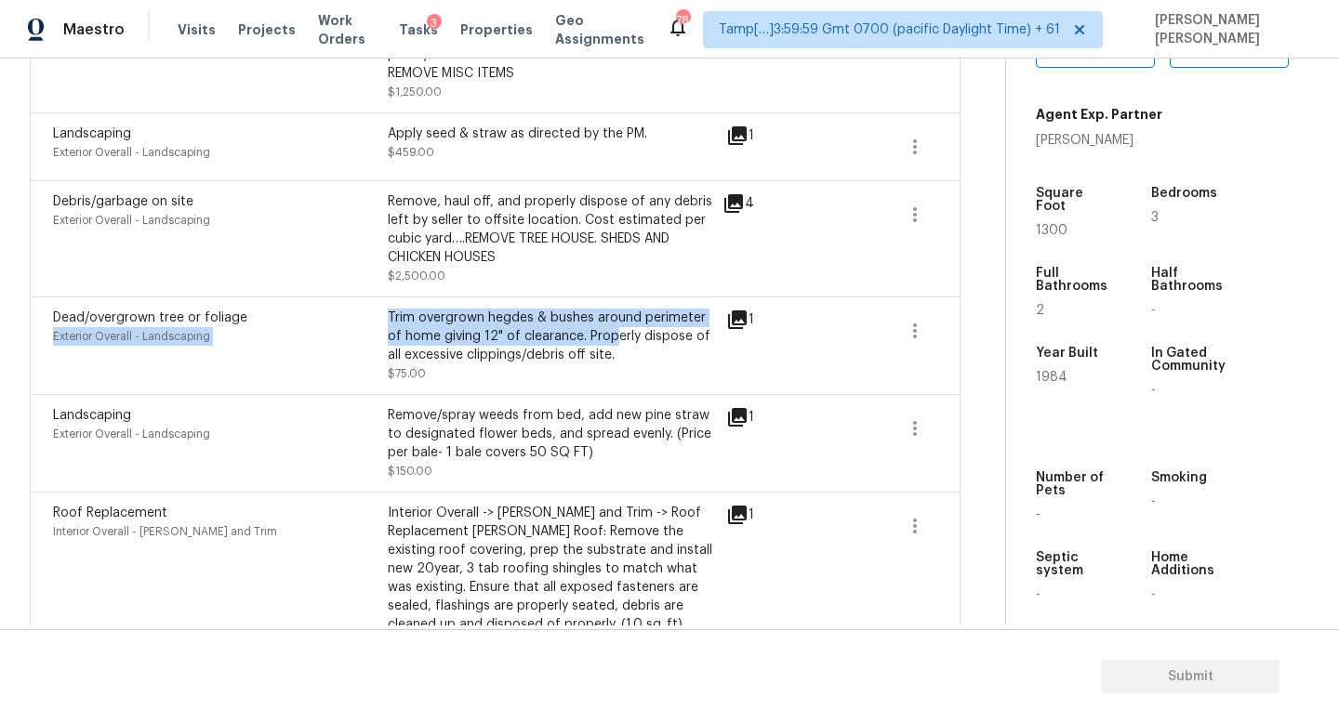
drag, startPoint x: 346, startPoint y: 328, endPoint x: 597, endPoint y: 344, distance: 251.5
click at [597, 344] on div "Dead/overgrown tree or foliage Exterior Overall - Landscaping Trim overgrown he…" at bounding box center [387, 346] width 669 height 74
click at [597, 344] on div "Trim overgrown hegdes & bushes around perimeter of home giving 12" of clearance…" at bounding box center [555, 337] width 335 height 56
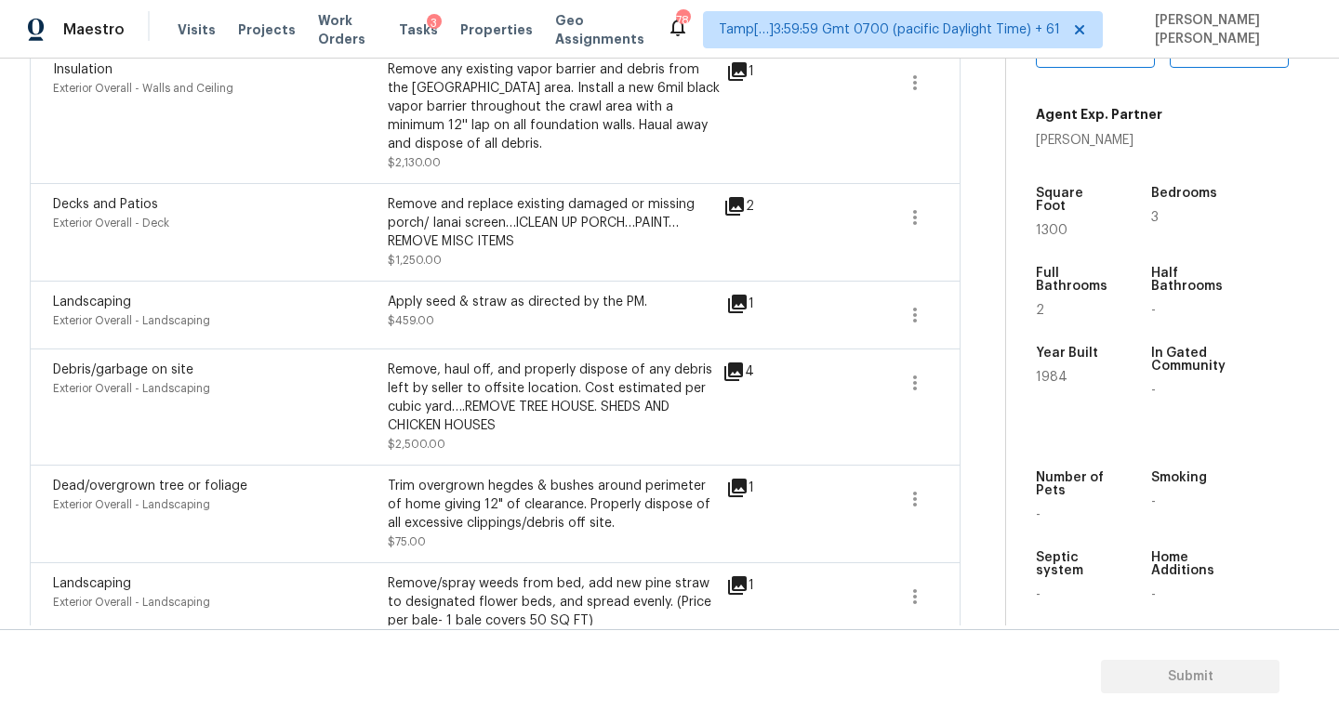
scroll to position [1485, 0]
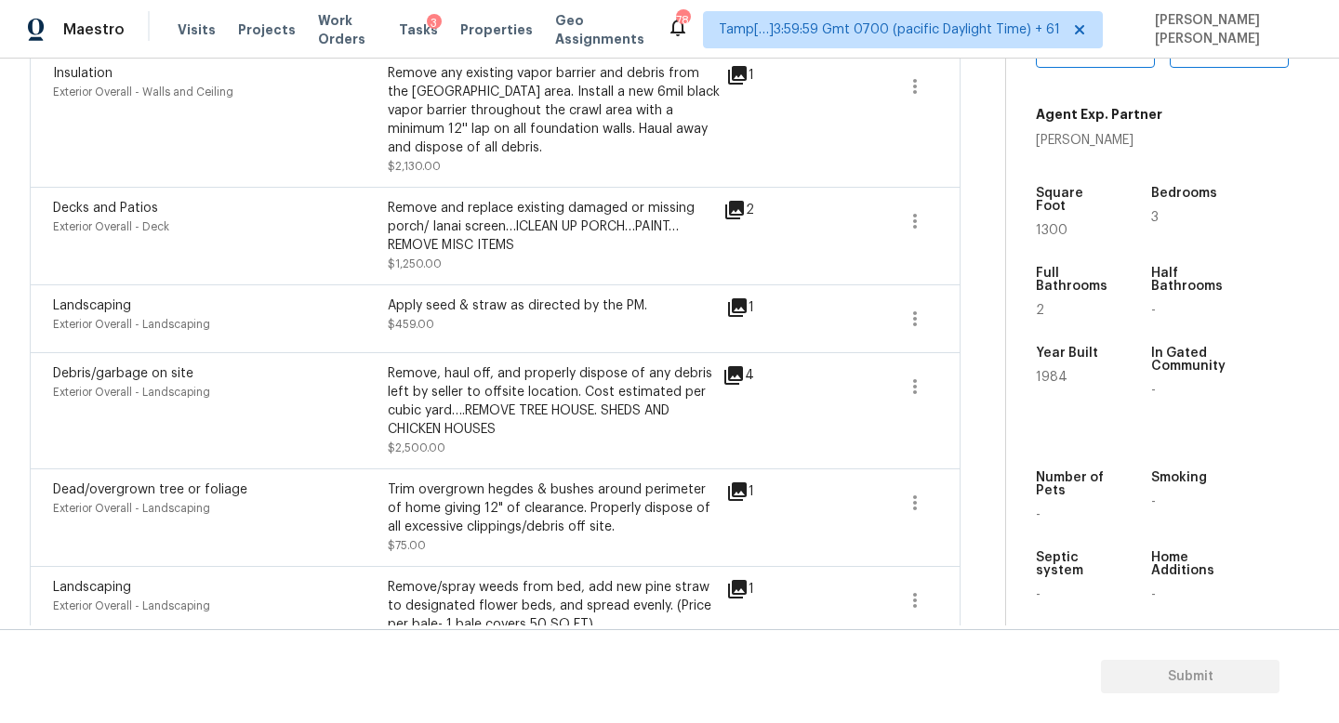
drag, startPoint x: 388, startPoint y: 296, endPoint x: 674, endPoint y: 296, distance: 286.3
click at [675, 296] on div "Landscaping Exterior Overall - Landscaping Apply seed & straw as directed by th…" at bounding box center [495, 318] width 930 height 68
click at [674, 296] on div "Landscaping Exterior Overall - Landscaping Apply seed & straw as directed by th…" at bounding box center [495, 318] width 930 height 68
drag, startPoint x: 404, startPoint y: 204, endPoint x: 561, endPoint y: 232, distance: 159.7
click at [568, 232] on div "Remove and replace existing damaged or missing porch/ lanai screen…lCLEAN UP PO…" at bounding box center [555, 227] width 335 height 56
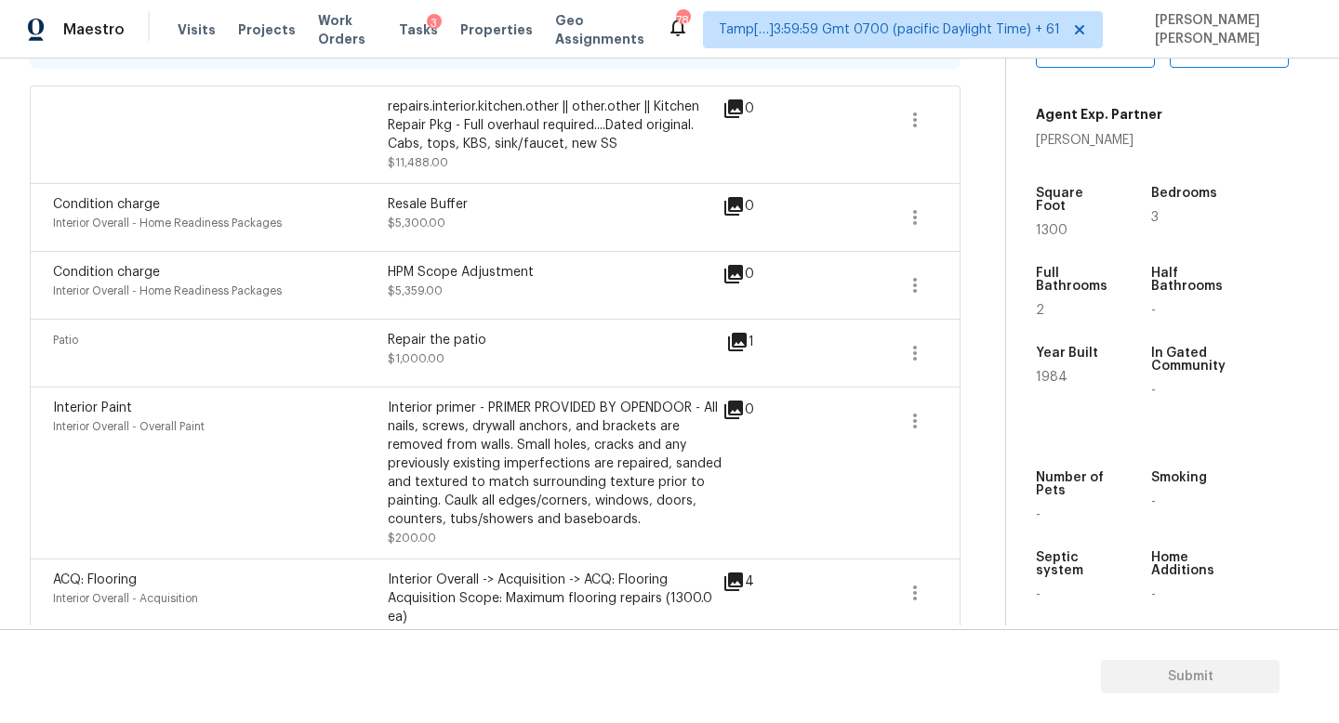
scroll to position [439, 0]
drag, startPoint x: 56, startPoint y: 262, endPoint x: 573, endPoint y: 192, distance: 521.5
drag, startPoint x: 230, startPoint y: 226, endPoint x: 296, endPoint y: 226, distance: 66.0
click at [296, 226] on div "Interior Overall - Home Readiness Packages" at bounding box center [220, 224] width 335 height 19
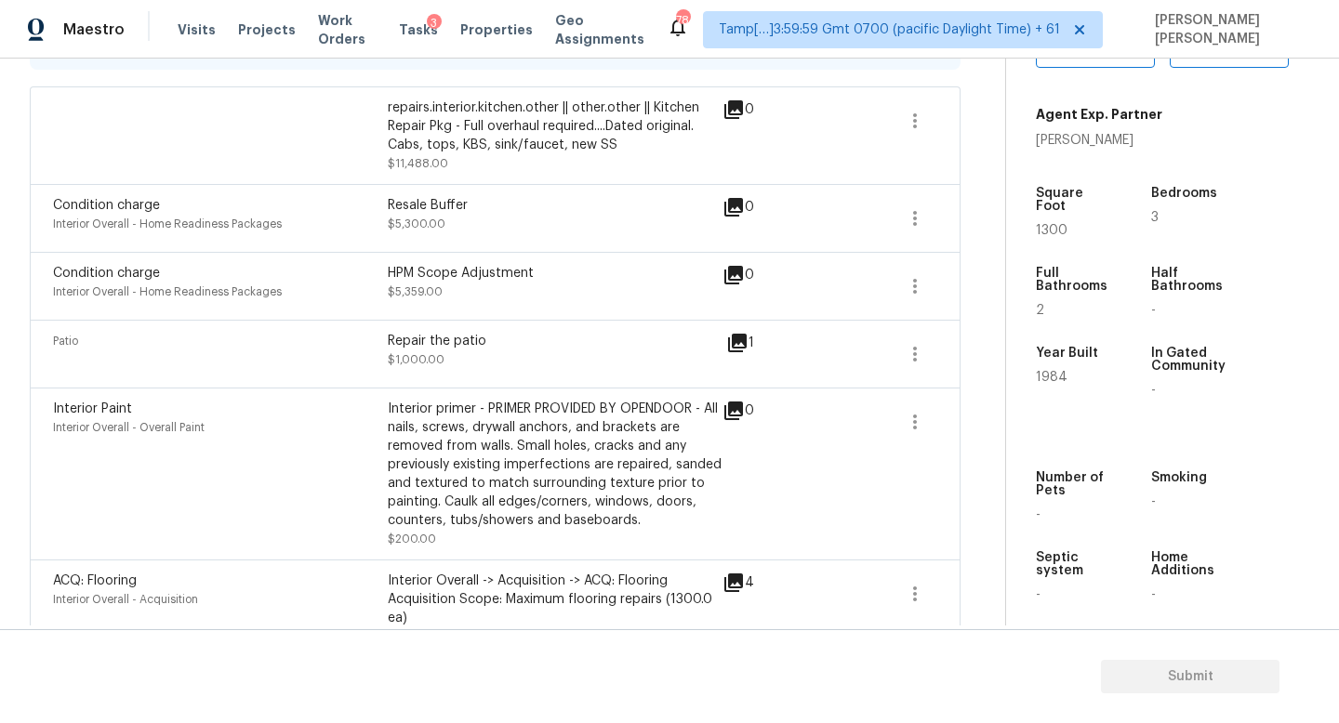
click at [334, 221] on div "Interior Overall - Home Readiness Packages" at bounding box center [220, 224] width 335 height 19
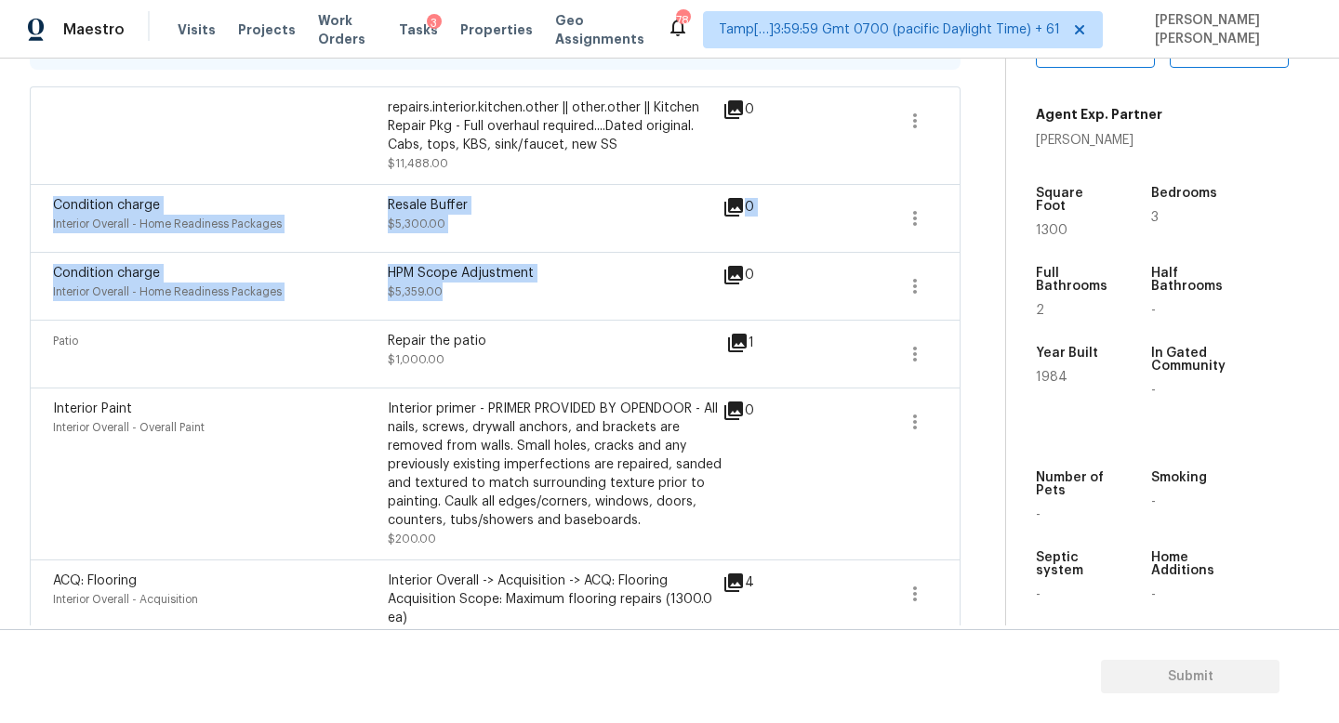
drag, startPoint x: 37, startPoint y: 198, endPoint x: 590, endPoint y: 299, distance: 562.3
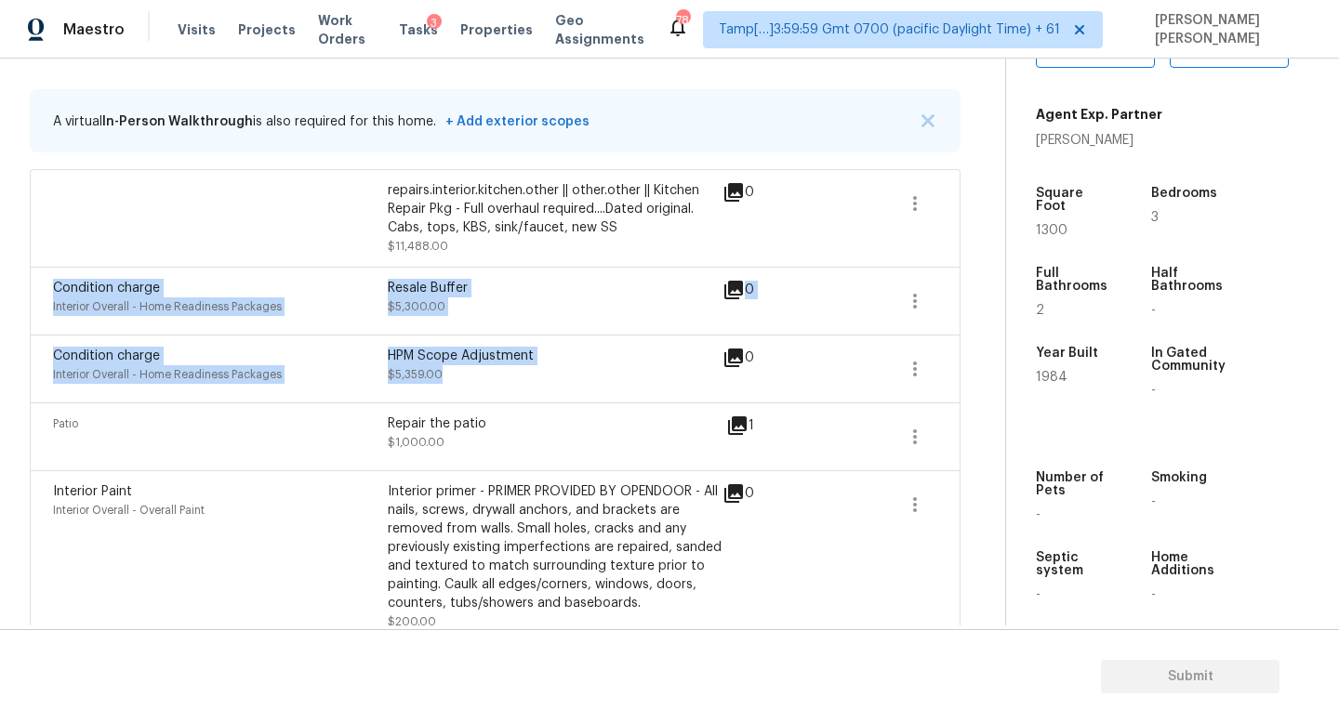
scroll to position [351, 0]
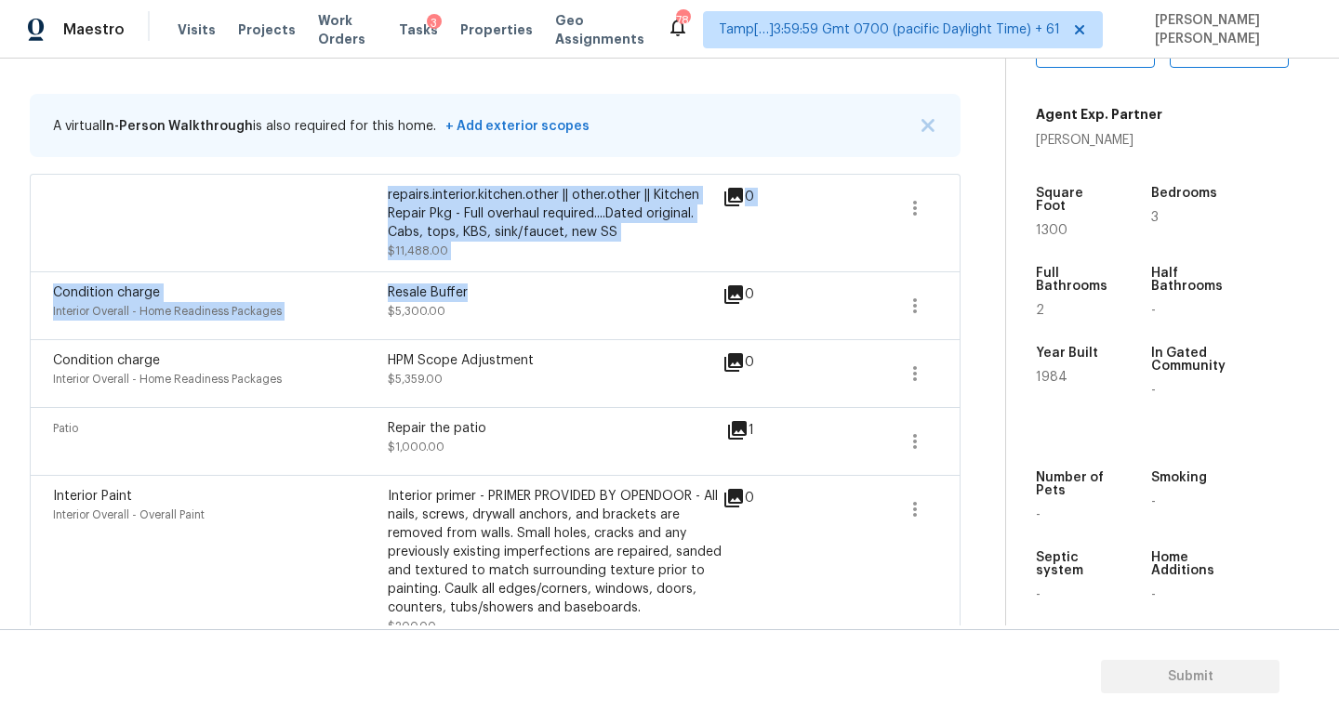
drag, startPoint x: 590, startPoint y: 299, endPoint x: 397, endPoint y: 180, distance: 227.0
click at [397, 180] on div "repairs.interior.kitchen.other || other.other || Kitchen Repair Pkg - Full over…" at bounding box center [495, 223] width 930 height 98
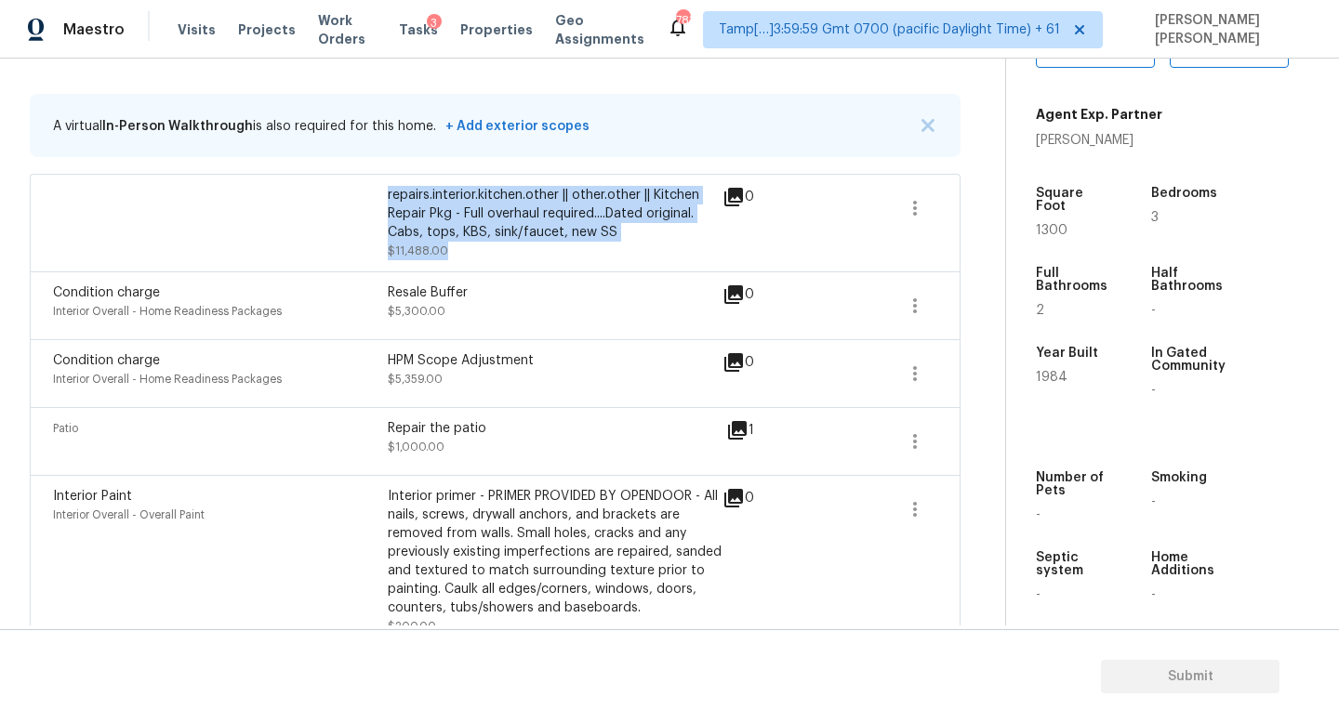
drag, startPoint x: 388, startPoint y: 199, endPoint x: 636, endPoint y: 248, distance: 253.0
click at [636, 248] on div "repairs.interior.kitchen.other || other.other || Kitchen Repair Pkg - Full over…" at bounding box center [555, 223] width 335 height 74
drag, startPoint x: 650, startPoint y: 239, endPoint x: 395, endPoint y: 199, distance: 257.8
click at [395, 199] on div "repairs.interior.kitchen.other || other.other || Kitchen Repair Pkg - Full over…" at bounding box center [555, 214] width 335 height 56
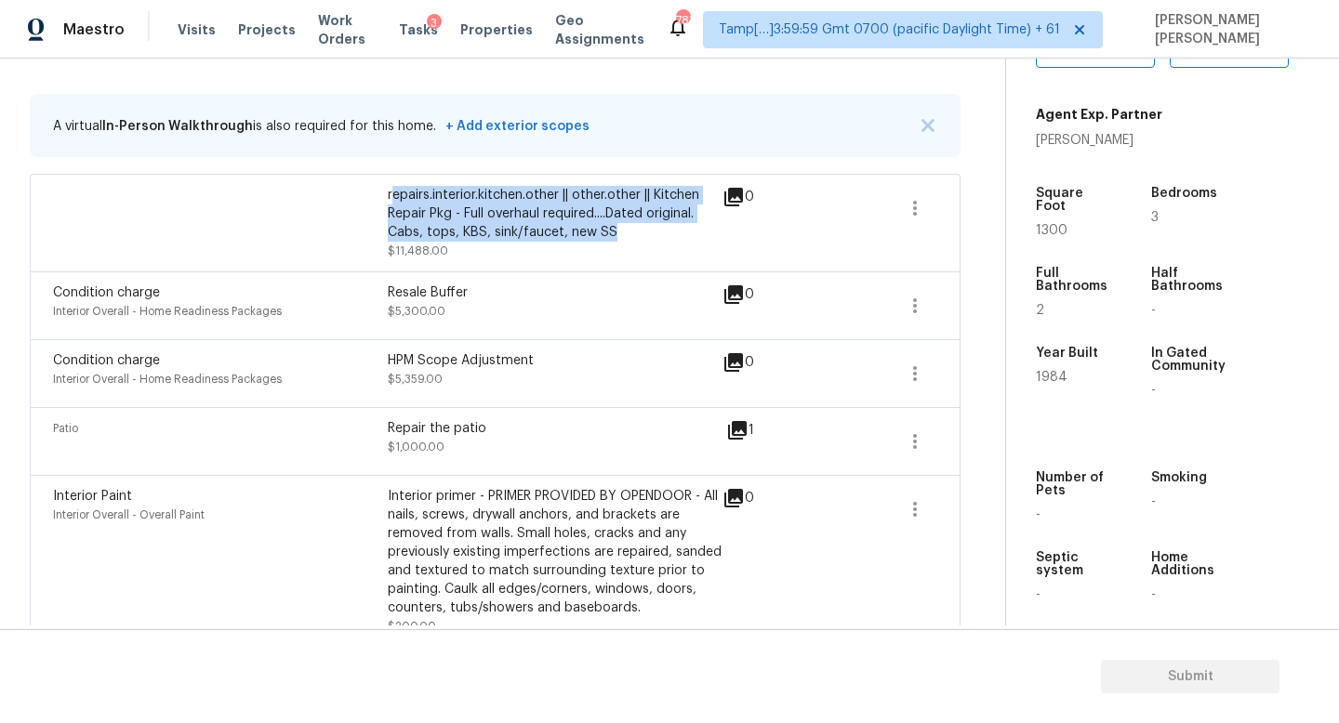
click at [626, 210] on div "repairs.interior.kitchen.other || other.other || Kitchen Repair Pkg - Full over…" at bounding box center [555, 214] width 335 height 56
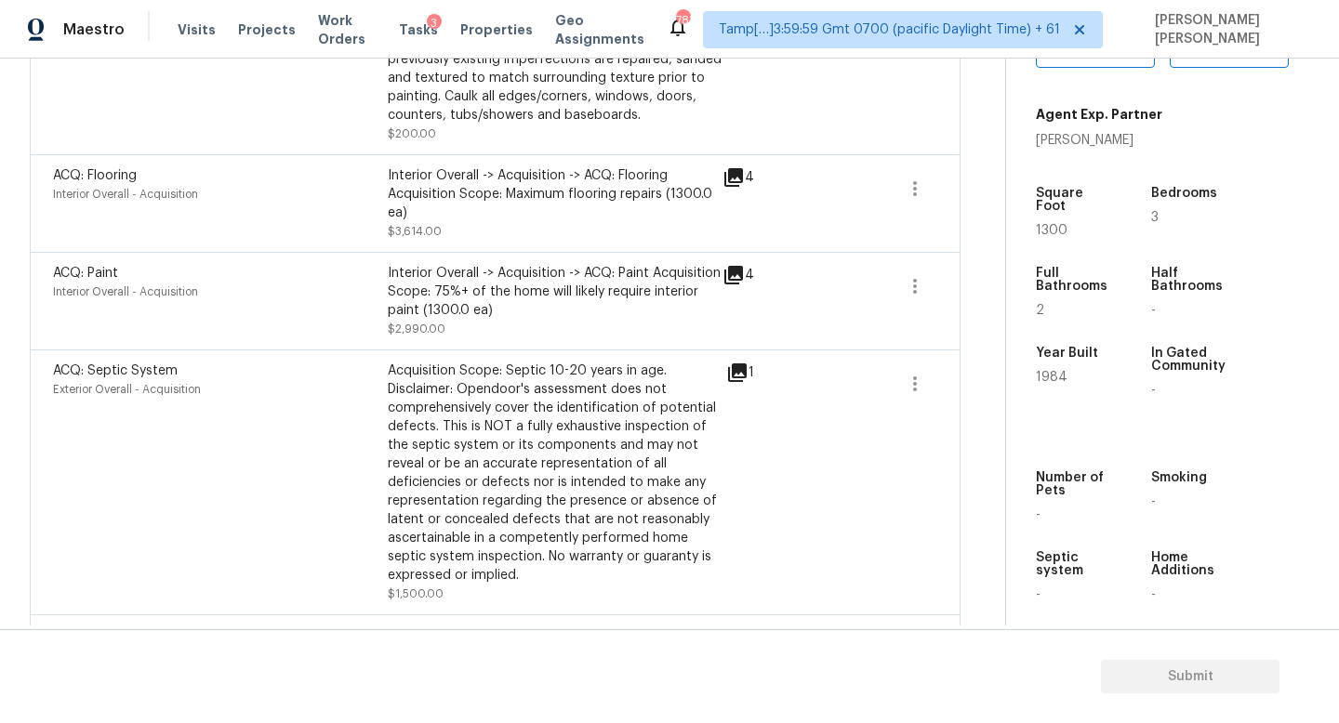
scroll to position [852, 0]
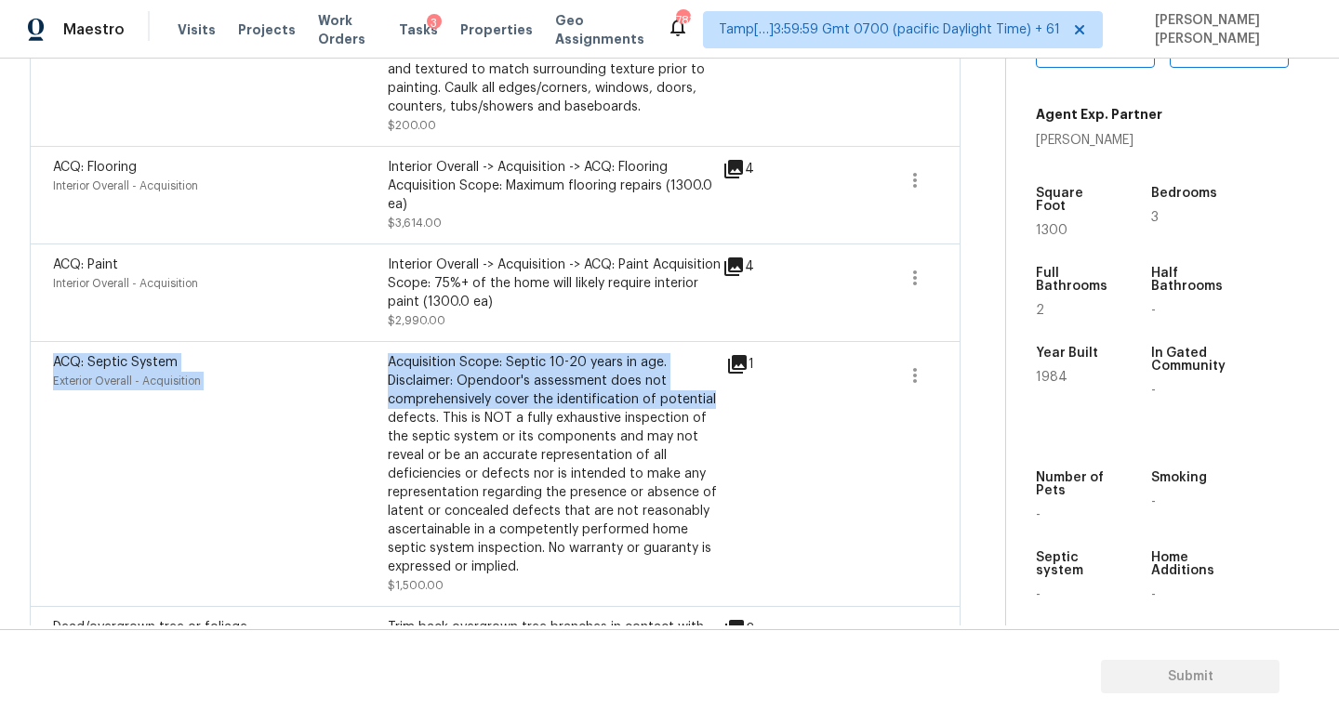
drag, startPoint x: 378, startPoint y: 351, endPoint x: 736, endPoint y: 398, distance: 360.9
click at [735, 397] on div "ACQ: Septic System Exterior Overall - Acquisition Acquisition Scope: Septic 10-…" at bounding box center [495, 473] width 930 height 265
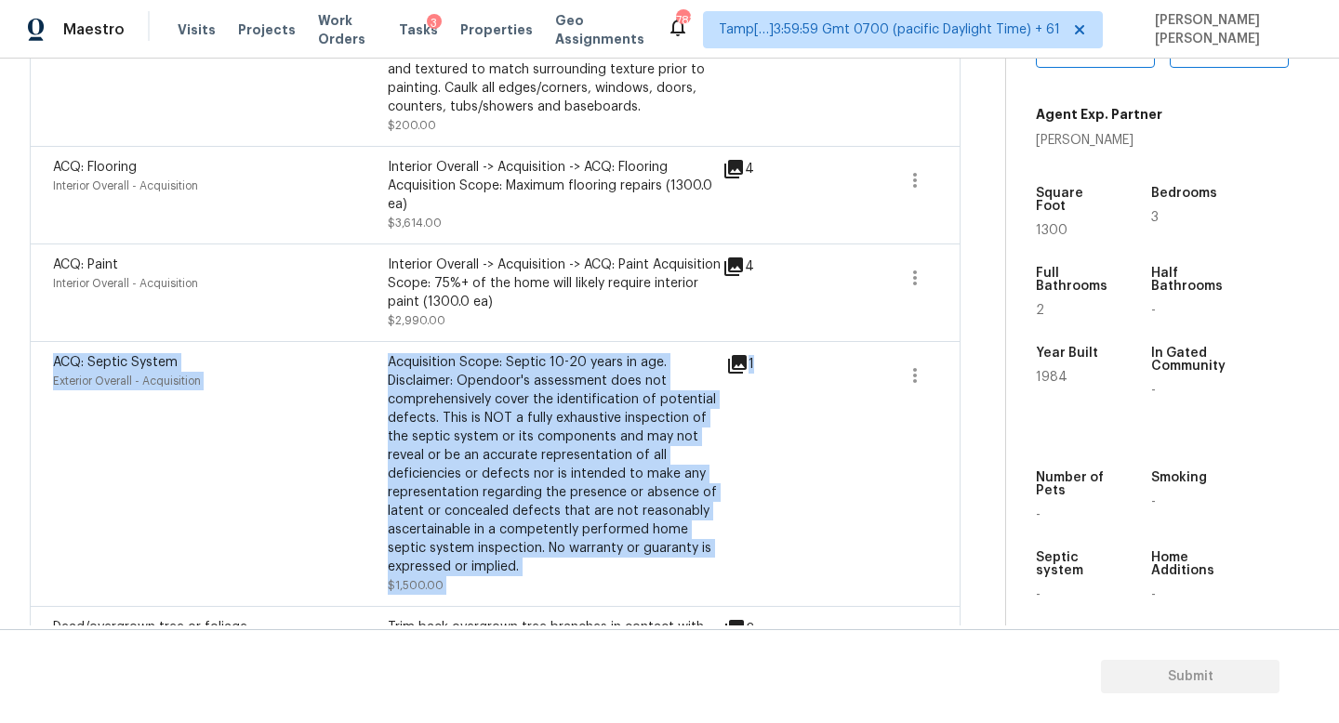
click at [736, 398] on div "1" at bounding box center [769, 474] width 87 height 242
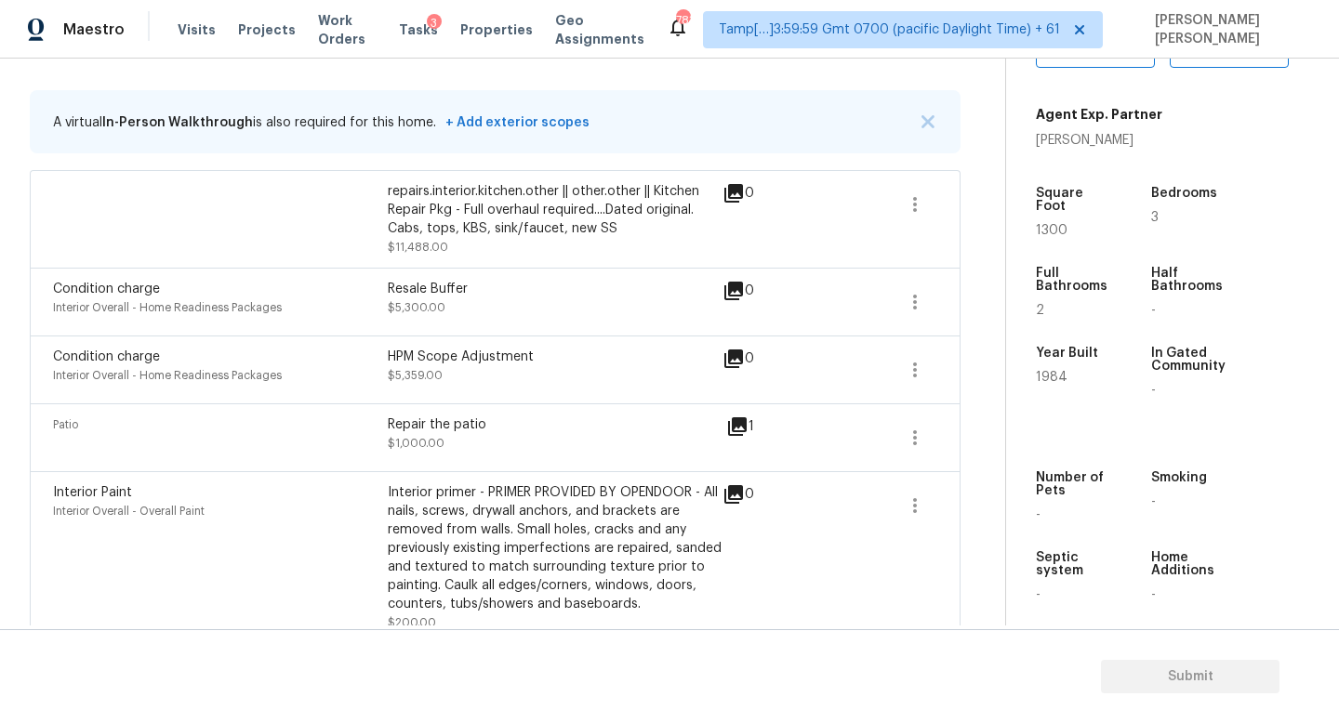
scroll to position [357, 0]
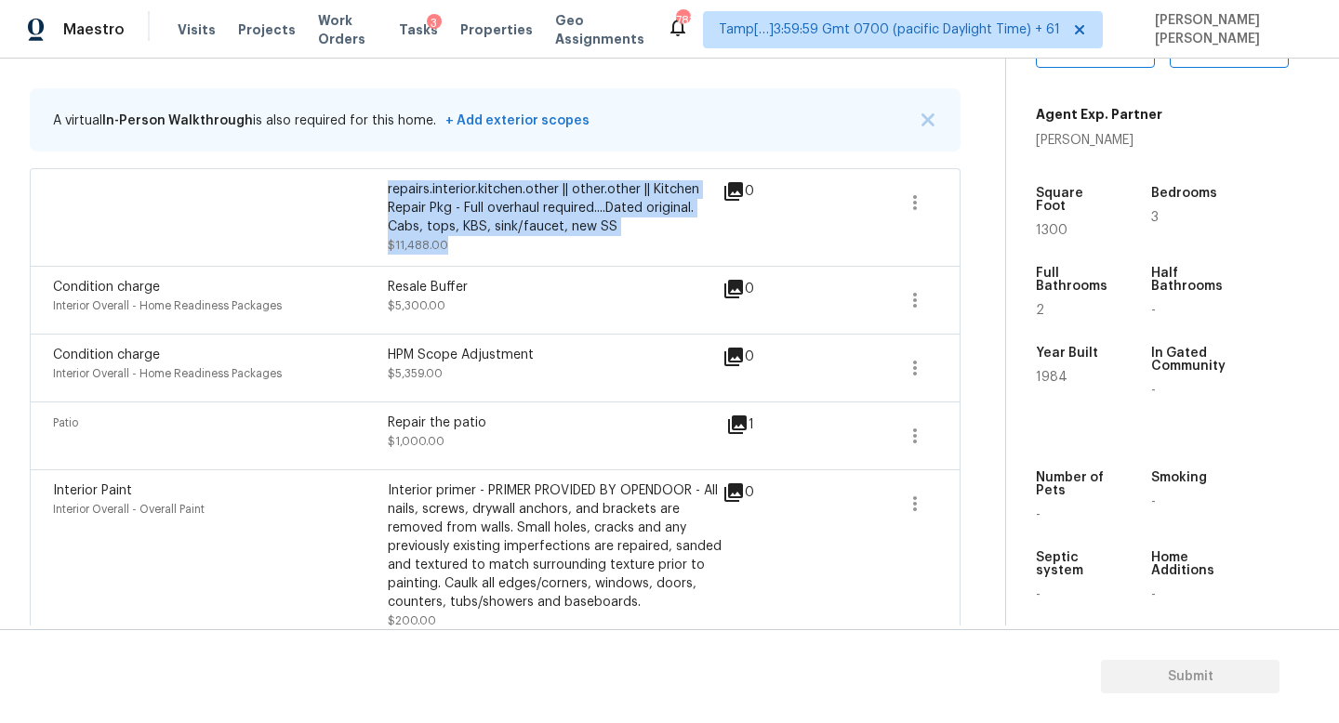
drag, startPoint x: 372, startPoint y: 180, endPoint x: 521, endPoint y: 253, distance: 165.5
click at [521, 253] on div "repairs.interior.kitchen.other || other.other || Kitchen Repair Pkg - Full over…" at bounding box center [387, 217] width 669 height 74
click at [427, 200] on div "repairs.interior.kitchen.other || other.other || Kitchen Repair Pkg - Full over…" at bounding box center [555, 208] width 335 height 56
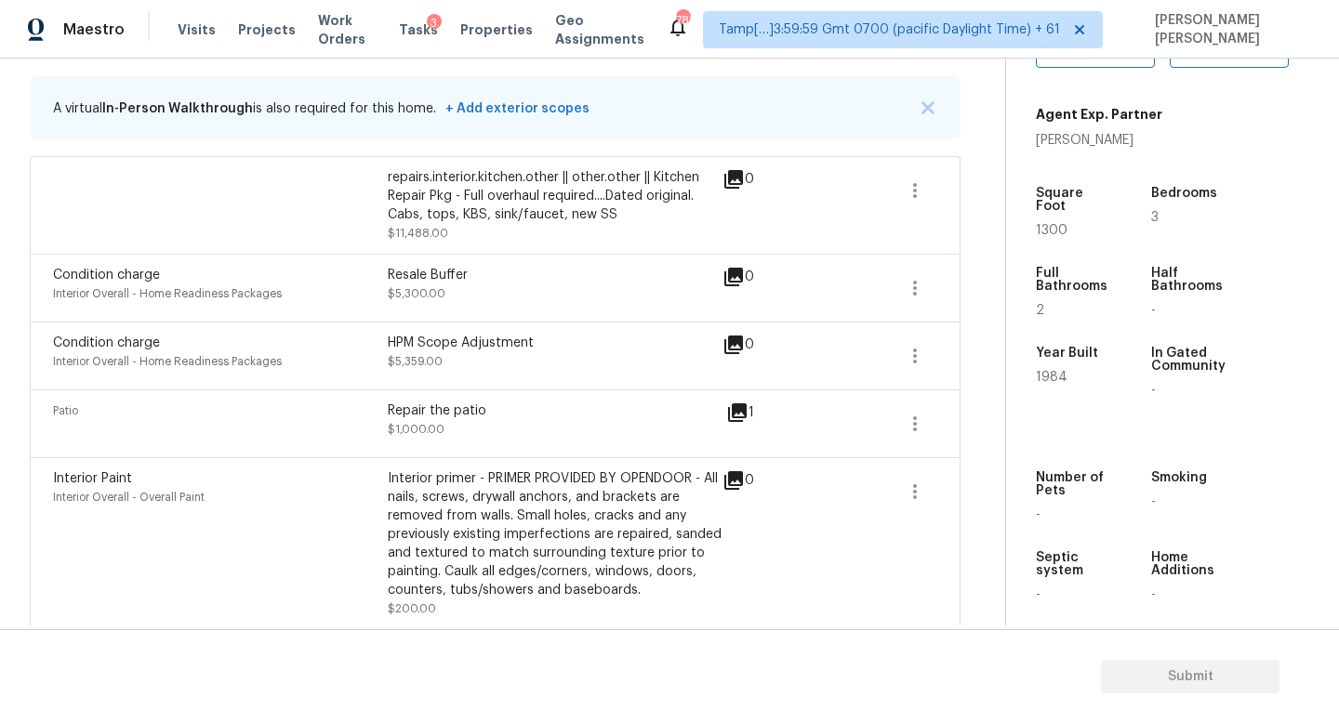
scroll to position [370, 0]
click at [922, 294] on icon "button" at bounding box center [914, 287] width 22 height 22
click at [1003, 291] on div "Edit" at bounding box center [1020, 284] width 145 height 19
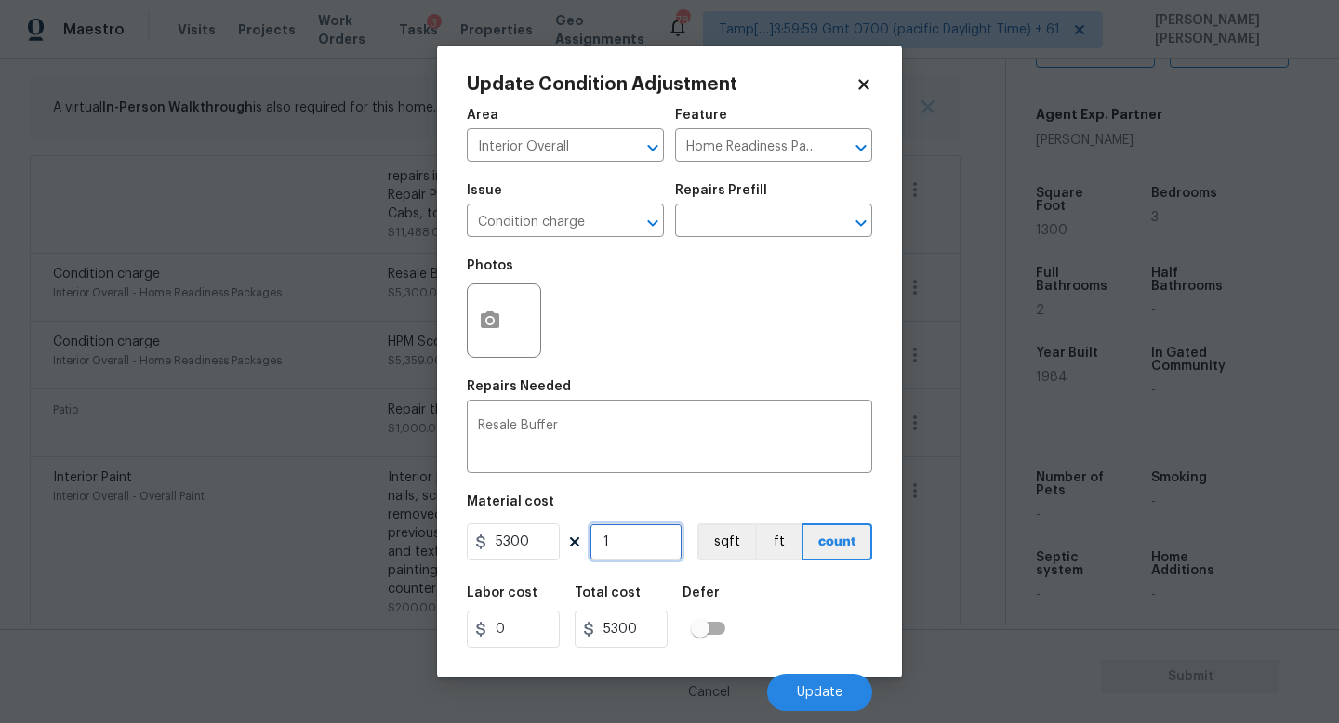
drag, startPoint x: 640, startPoint y: 536, endPoint x: 540, endPoint y: 562, distance: 102.8
click at [542, 562] on figure "Material cost 5300 1 sqft ft count" at bounding box center [669, 529] width 405 height 69
type input "10"
type input "53000"
type input "1"
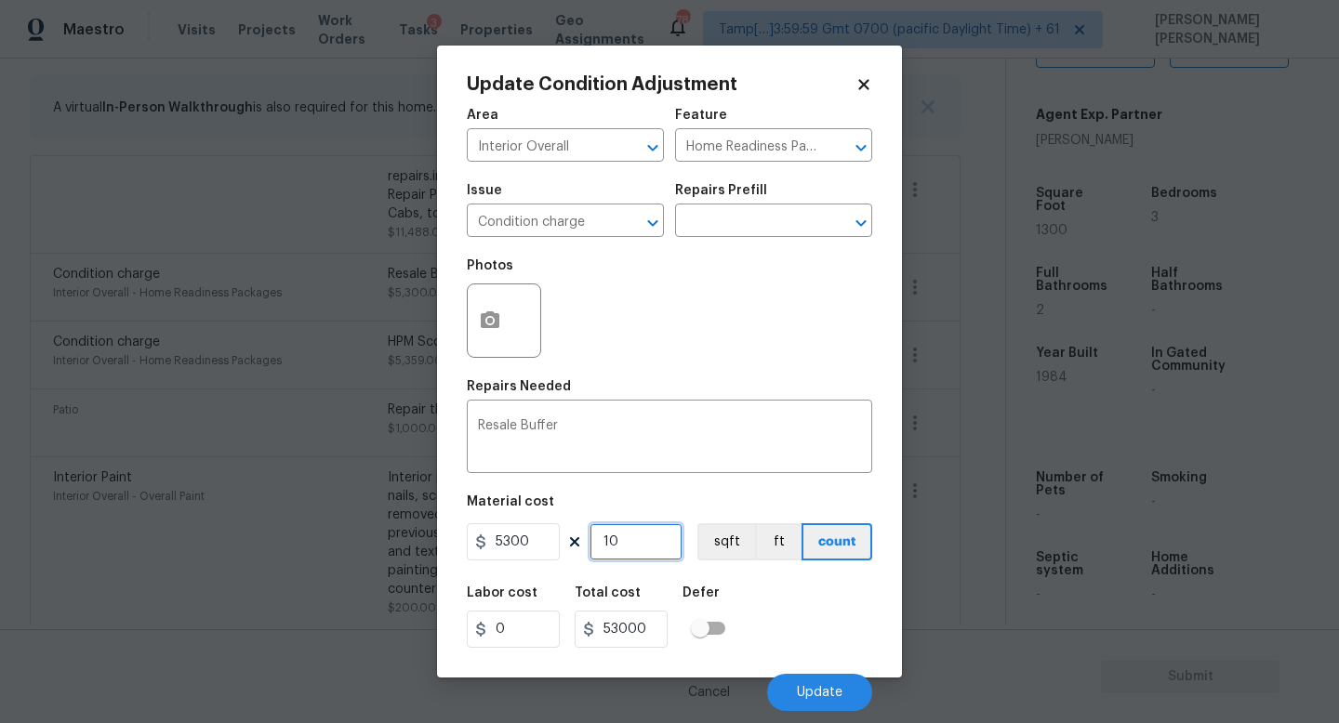
type input "5300"
type input "0"
click at [838, 691] on span "Update" at bounding box center [820, 693] width 46 height 14
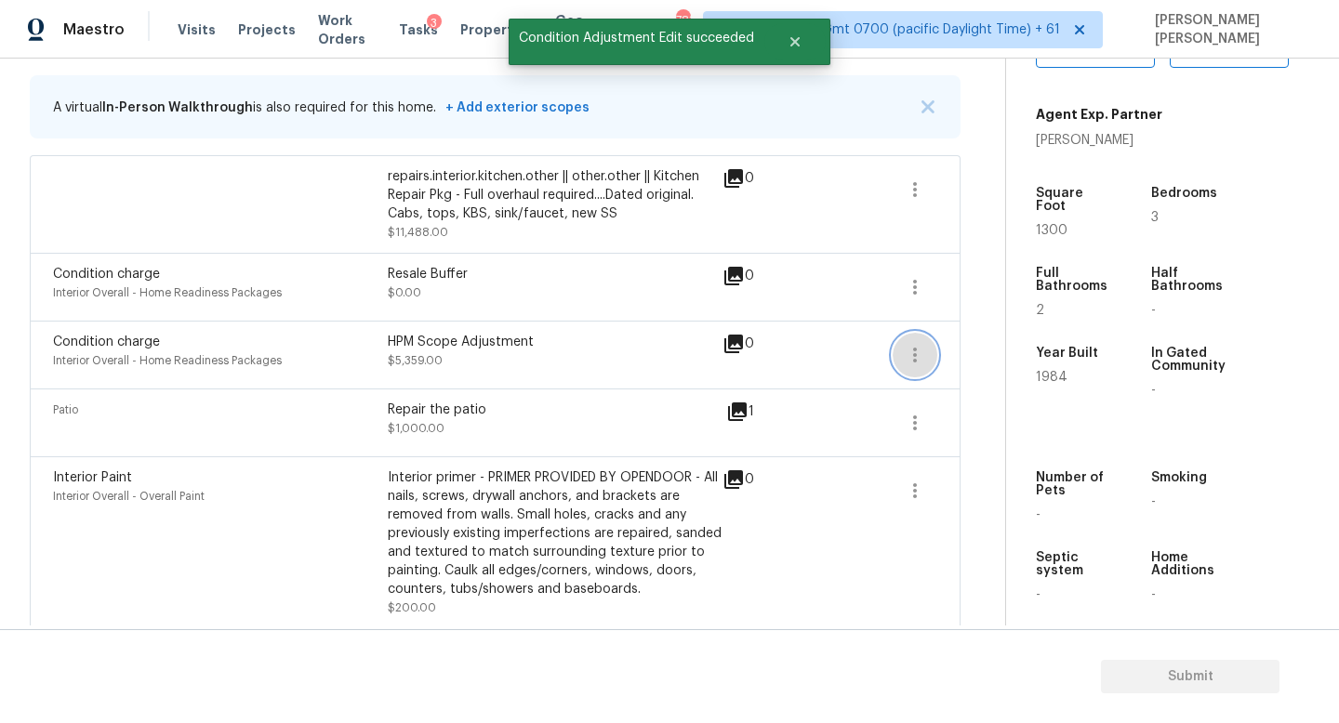
click at [903, 357] on icon "button" at bounding box center [914, 355] width 22 height 22
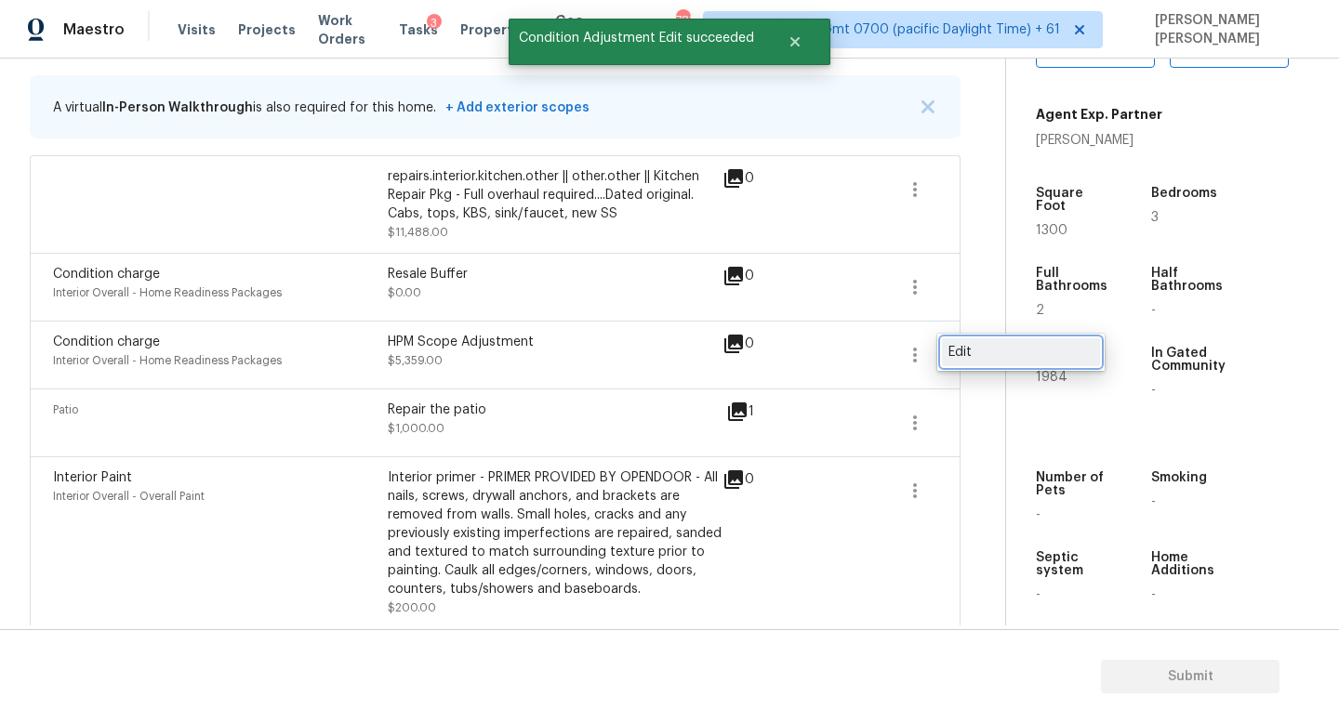
click at [1015, 354] on div "Edit" at bounding box center [1020, 352] width 145 height 19
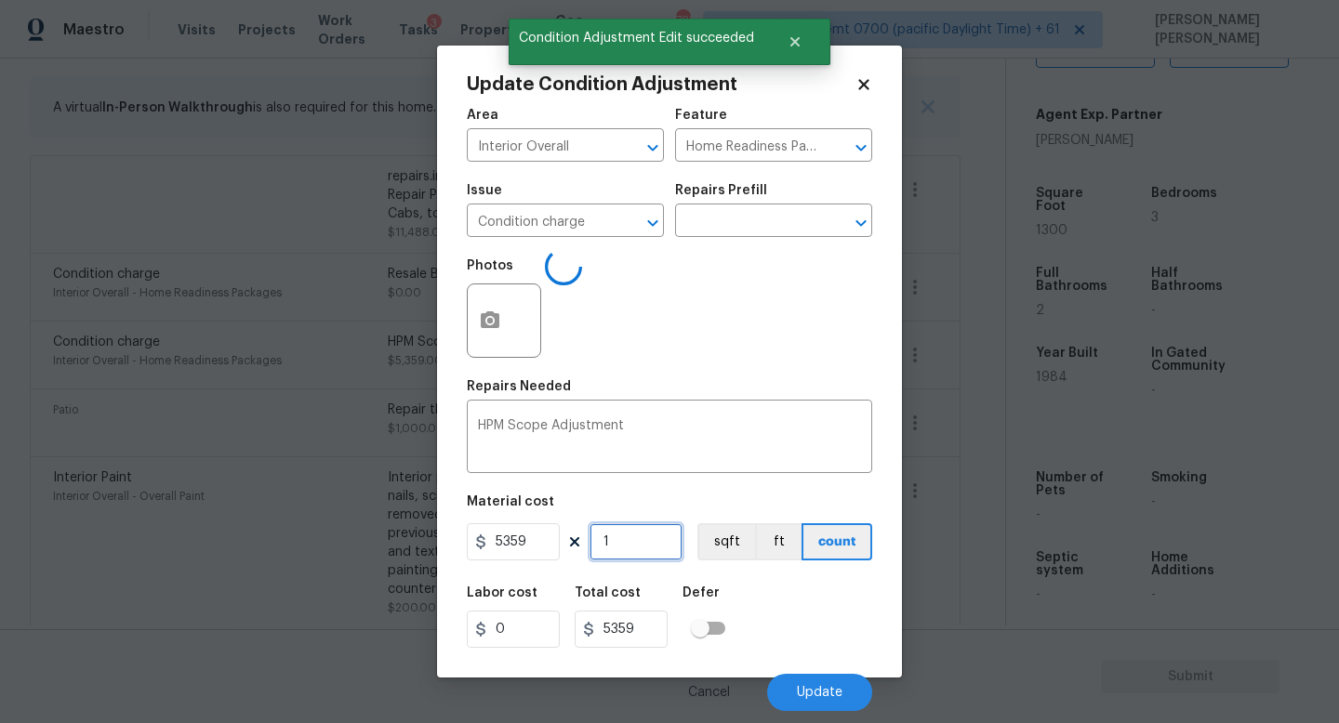
drag, startPoint x: 618, startPoint y: 546, endPoint x: 464, endPoint y: 546, distance: 154.3
click at [509, 546] on div "5359 1 sqft ft count" at bounding box center [669, 541] width 405 height 37
type input "0"
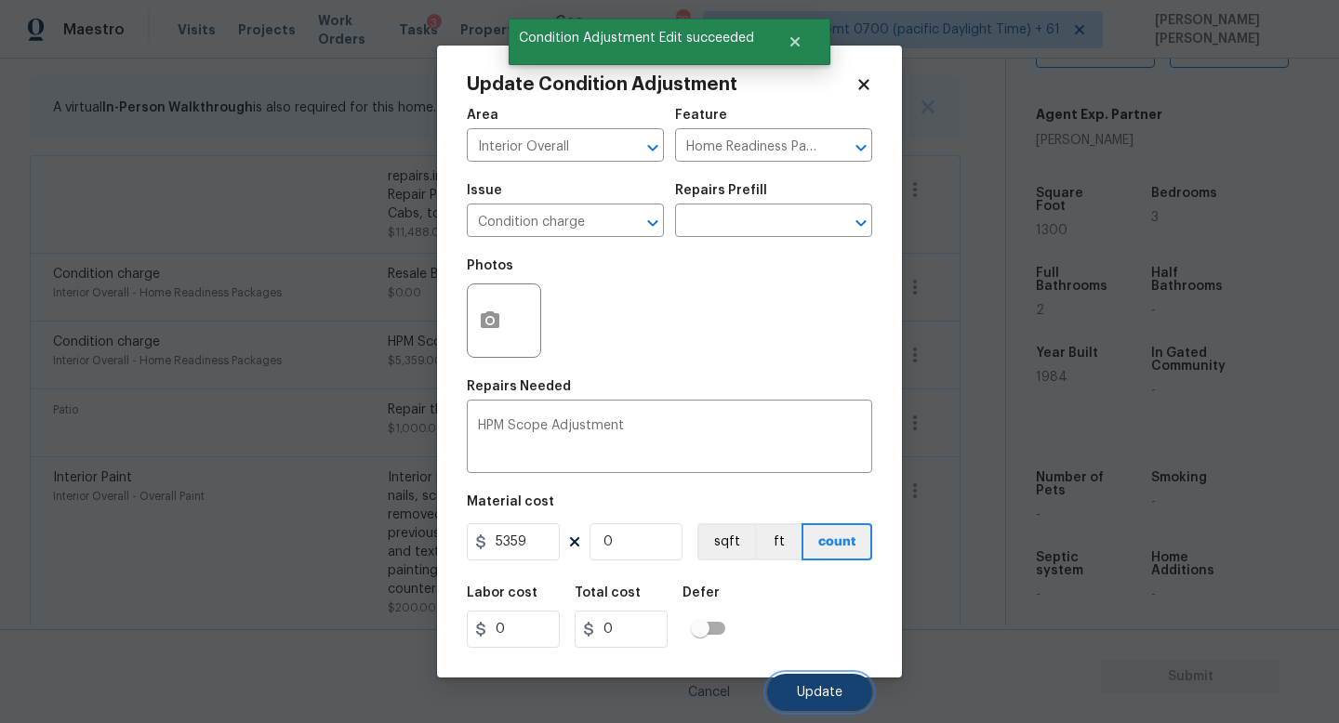
click at [830, 710] on button "Update" at bounding box center [819, 692] width 105 height 37
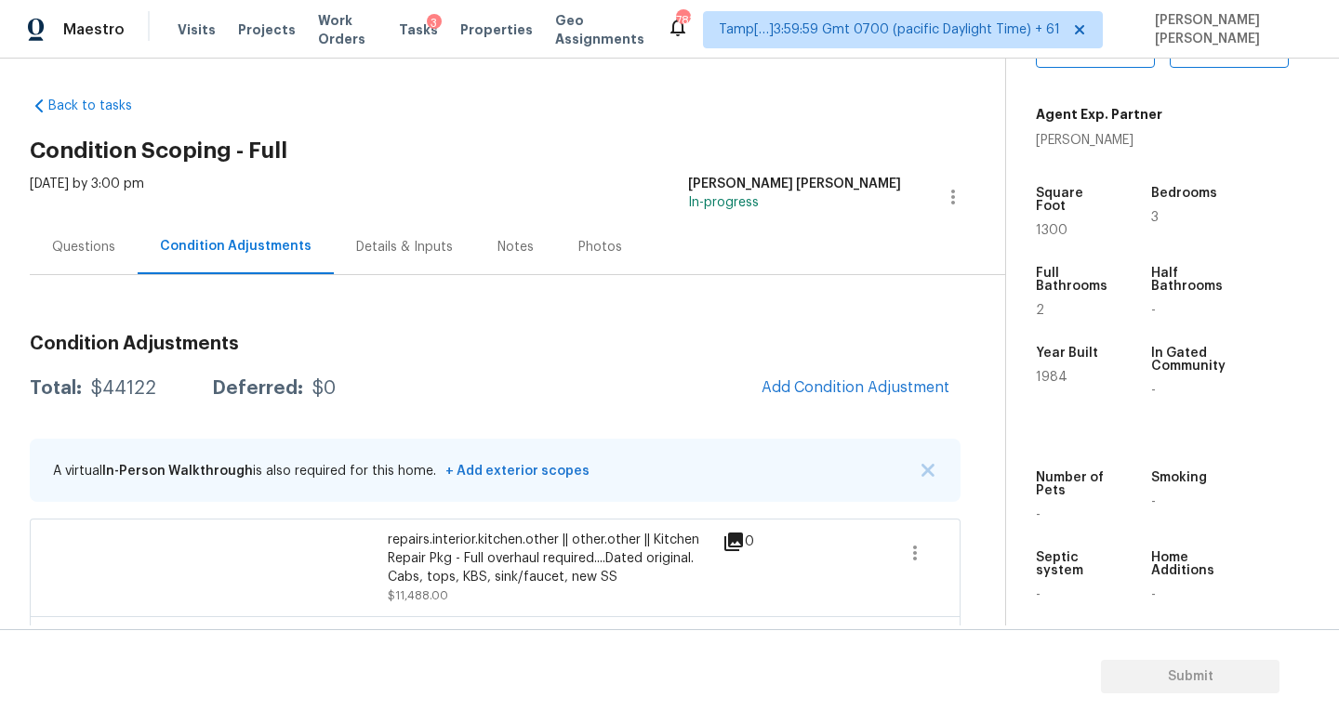
scroll to position [0, 0]
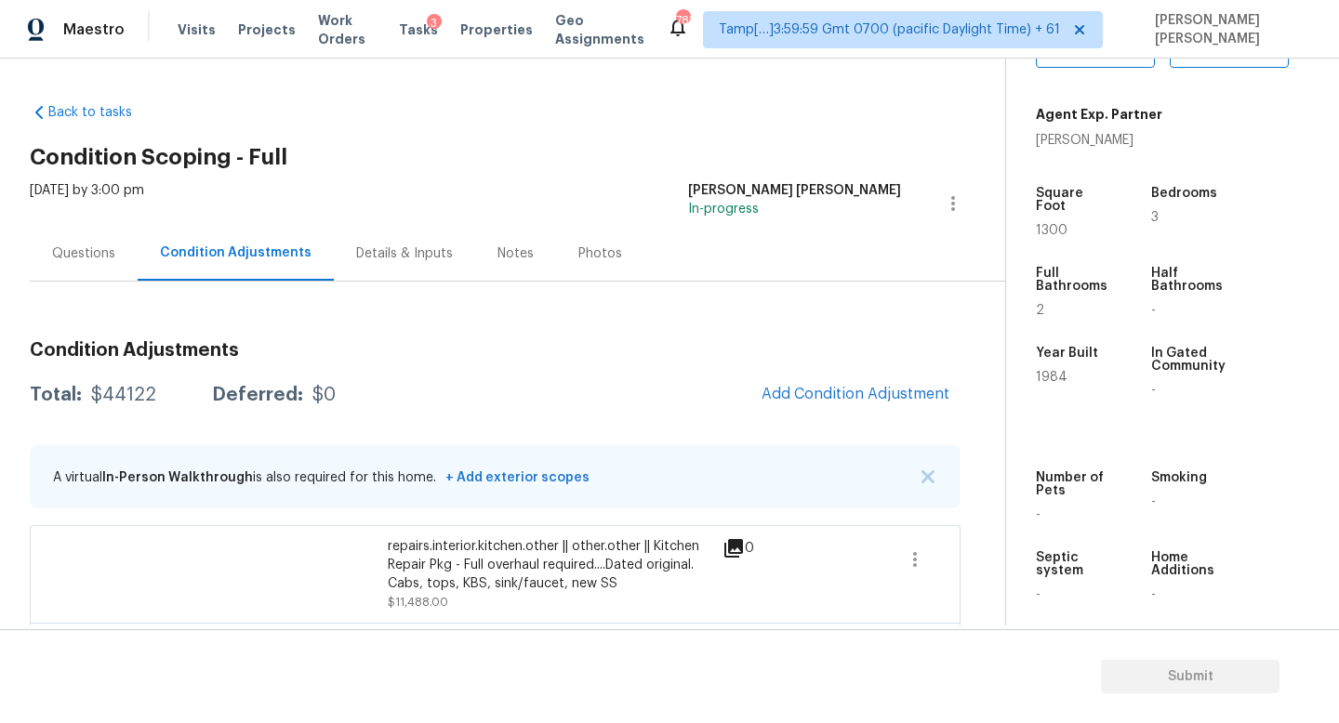
click at [70, 245] on div "Questions" at bounding box center [83, 253] width 63 height 19
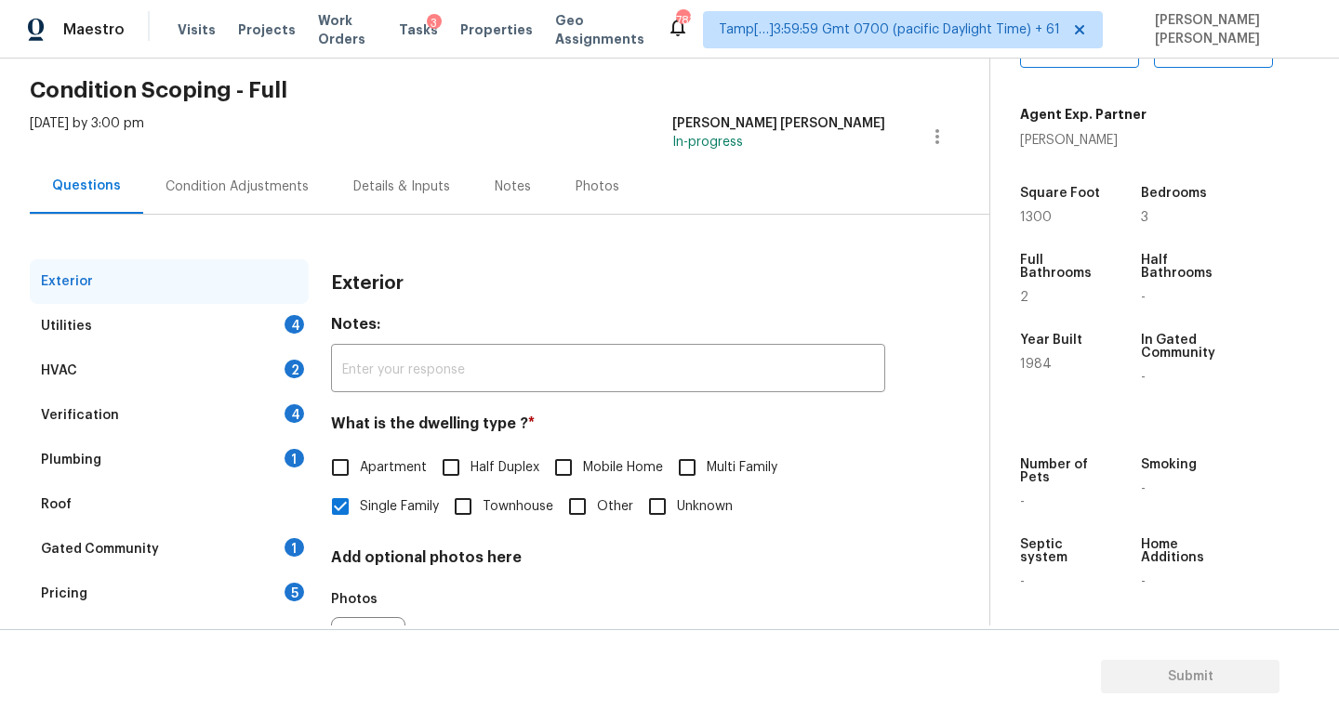
scroll to position [131, 0]
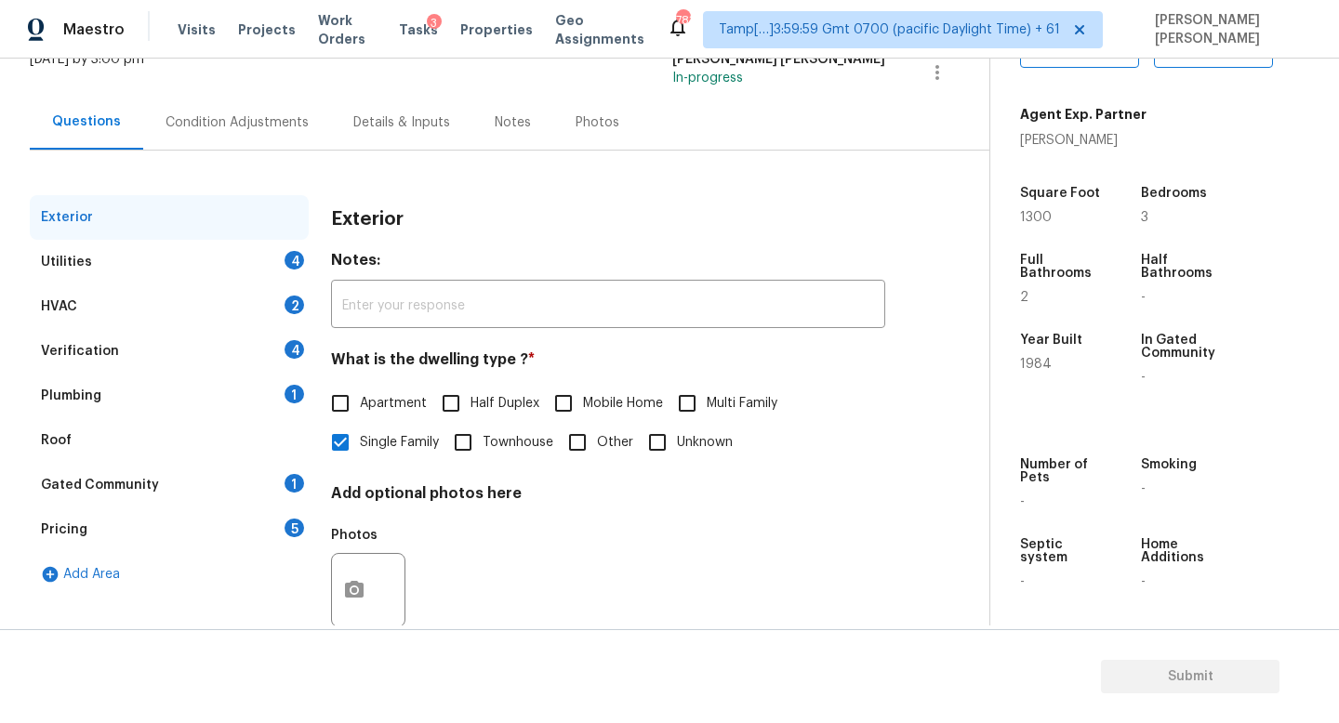
click at [181, 264] on div "Utilities 4" at bounding box center [169, 262] width 279 height 45
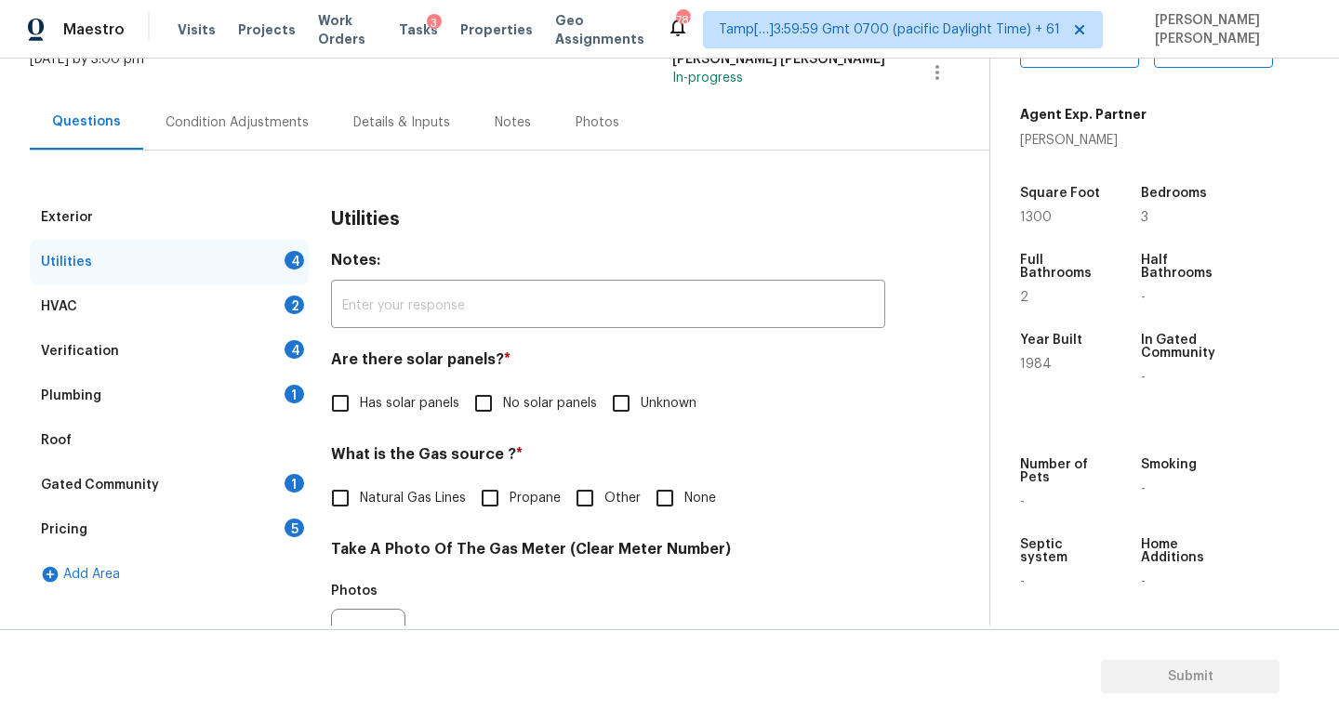
scroll to position [149, 0]
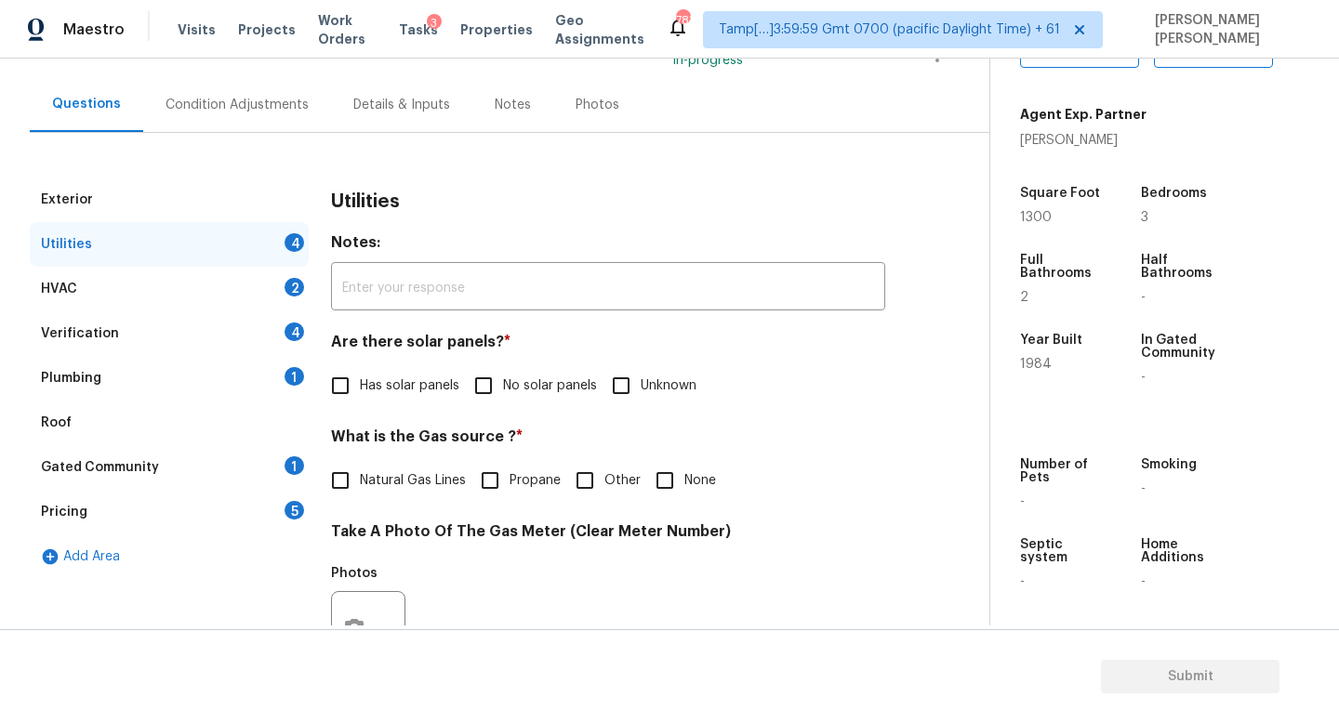
click at [509, 386] on span "No solar panels" at bounding box center [550, 386] width 94 height 20
click at [503, 386] on input "No solar panels" at bounding box center [483, 385] width 39 height 39
checkbox input "true"
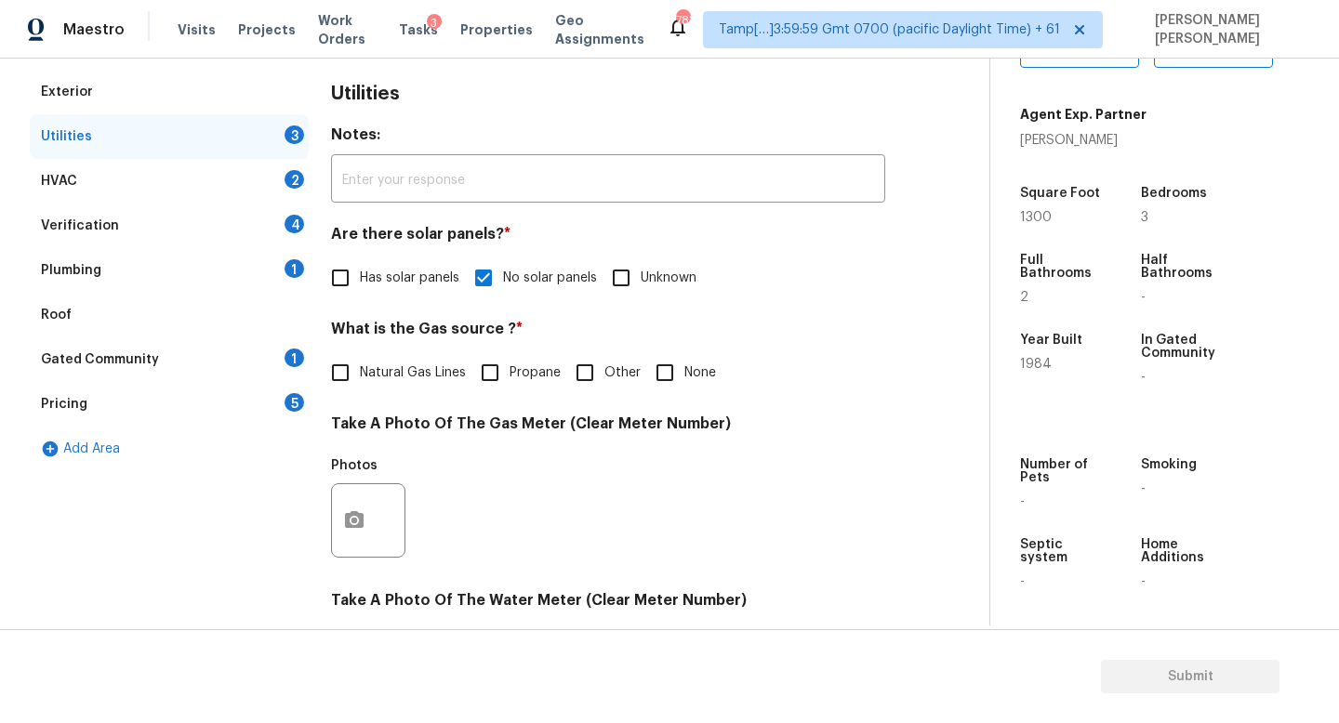
click at [578, 372] on input "Other" at bounding box center [584, 372] width 39 height 39
checkbox input "true"
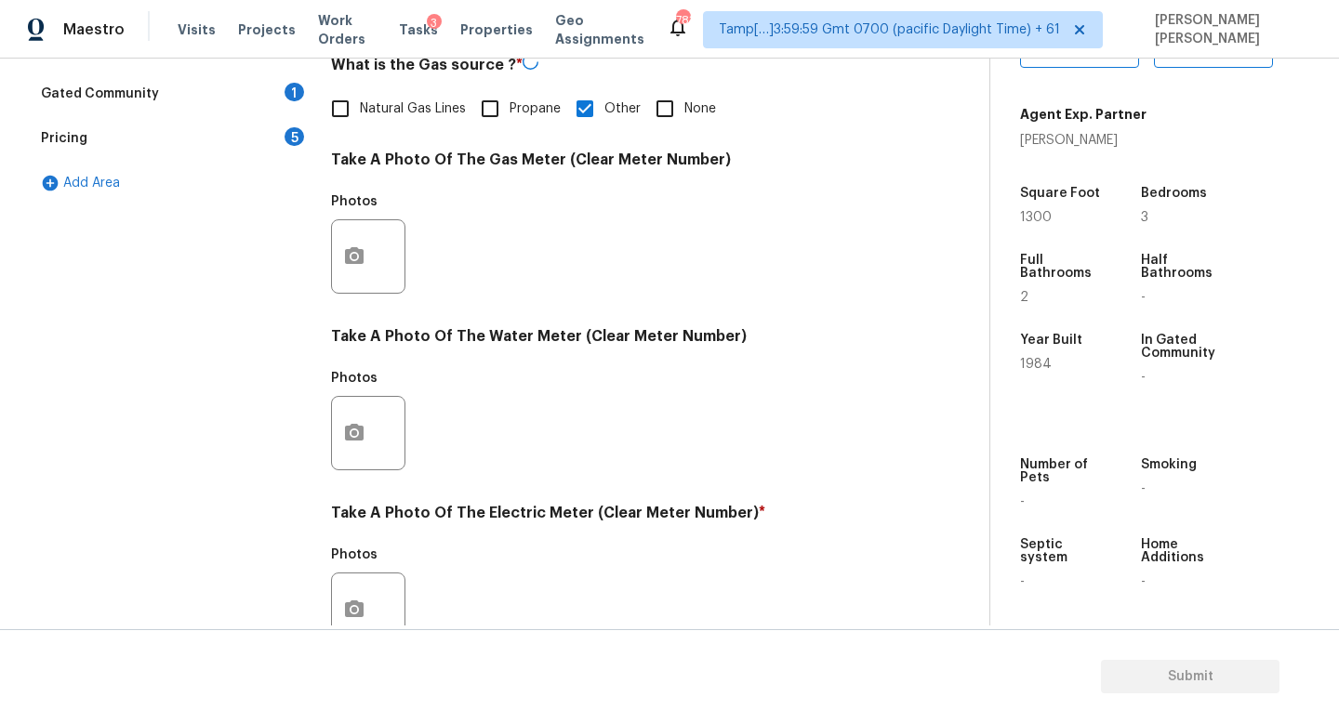
scroll to position [678, 0]
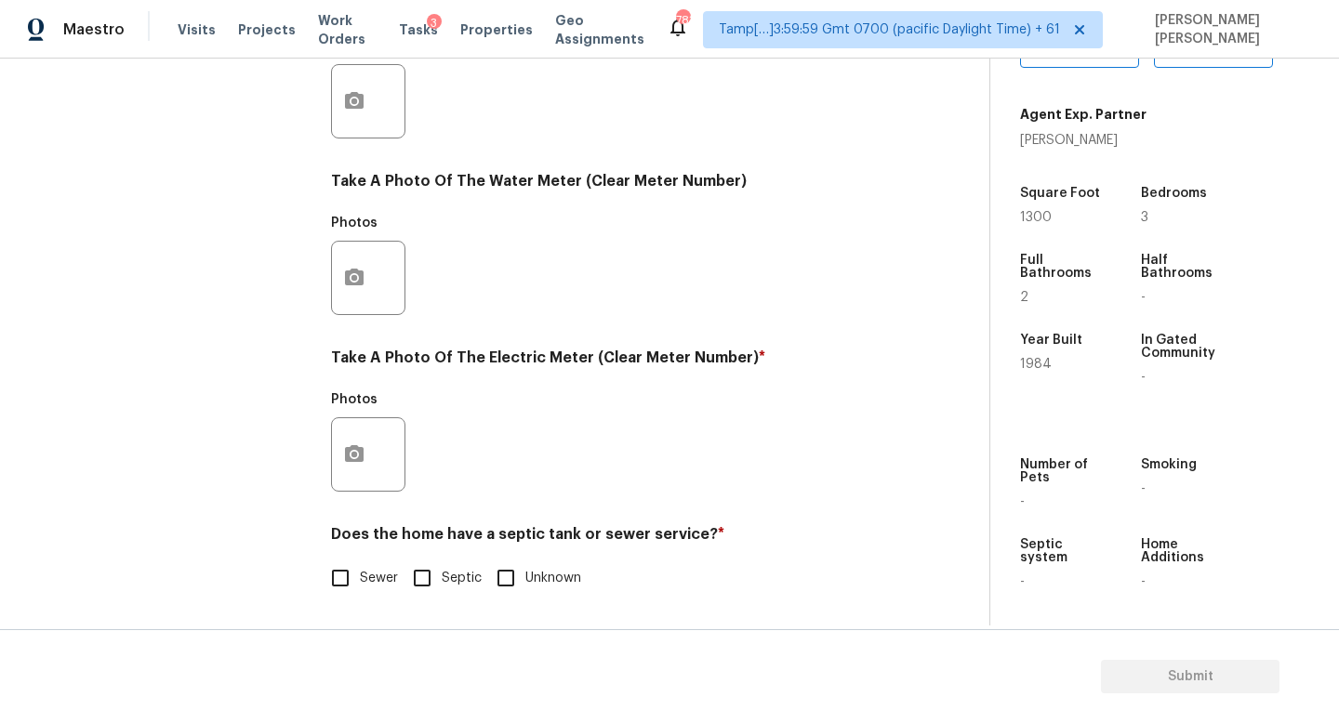
click at [420, 577] on input "Septic" at bounding box center [421, 578] width 39 height 39
checkbox input "true"
click at [350, 460] on icon "button" at bounding box center [354, 453] width 22 height 22
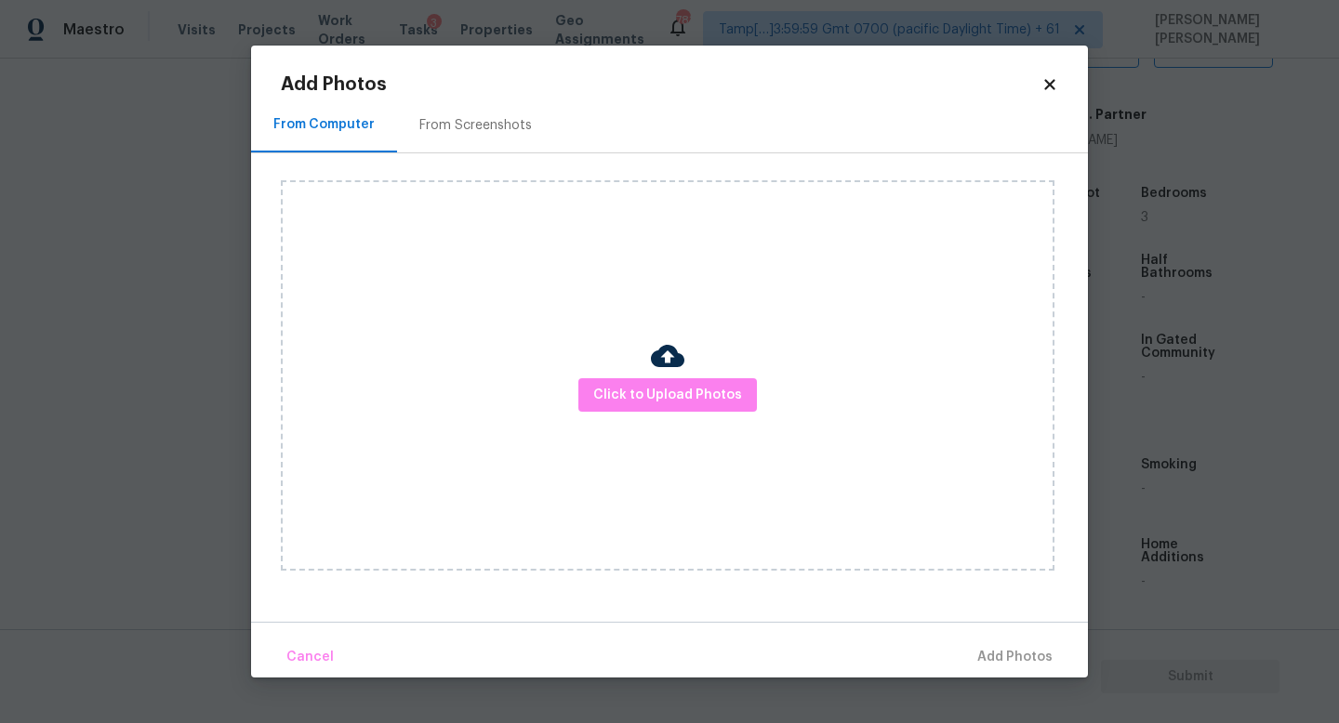
click at [701, 376] on div "Click to Upload Photos" at bounding box center [667, 375] width 773 height 390
click at [666, 396] on span "Click to Upload Photos" at bounding box center [667, 395] width 149 height 23
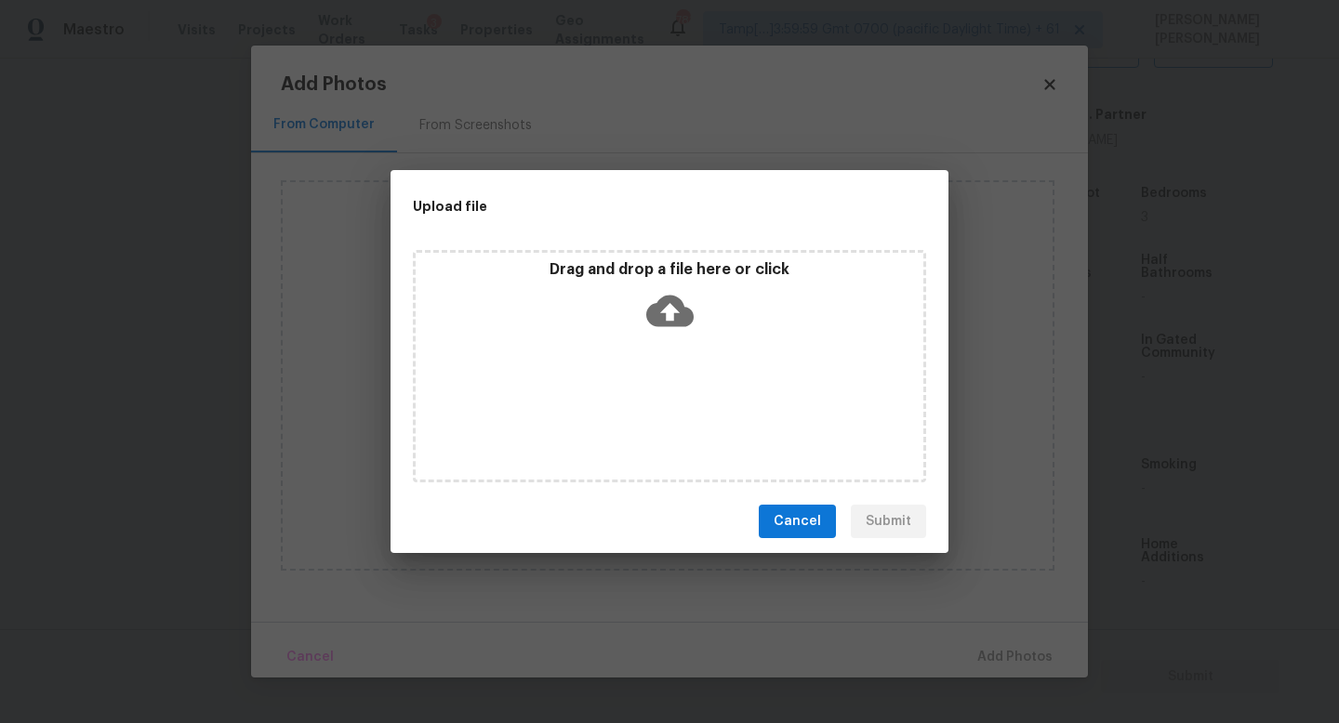
click at [674, 309] on icon at bounding box center [669, 310] width 47 height 47
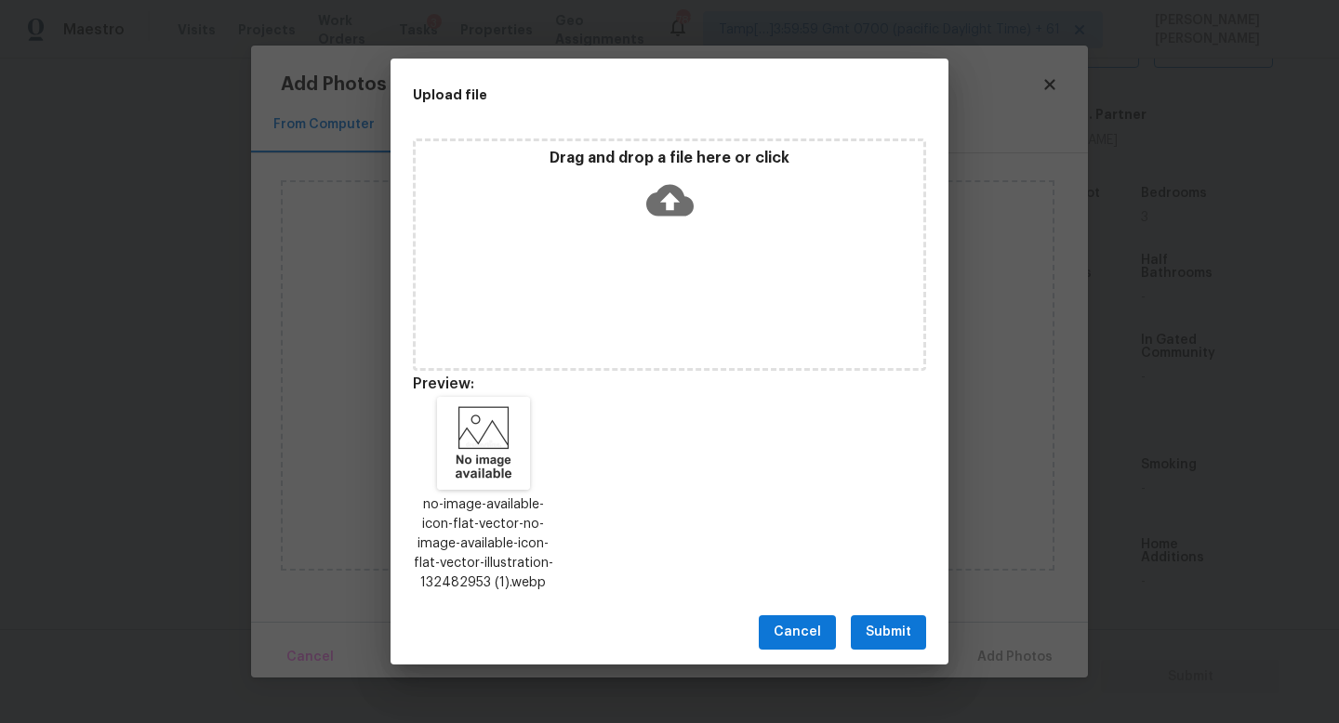
click at [887, 631] on span "Submit" at bounding box center [888, 632] width 46 height 23
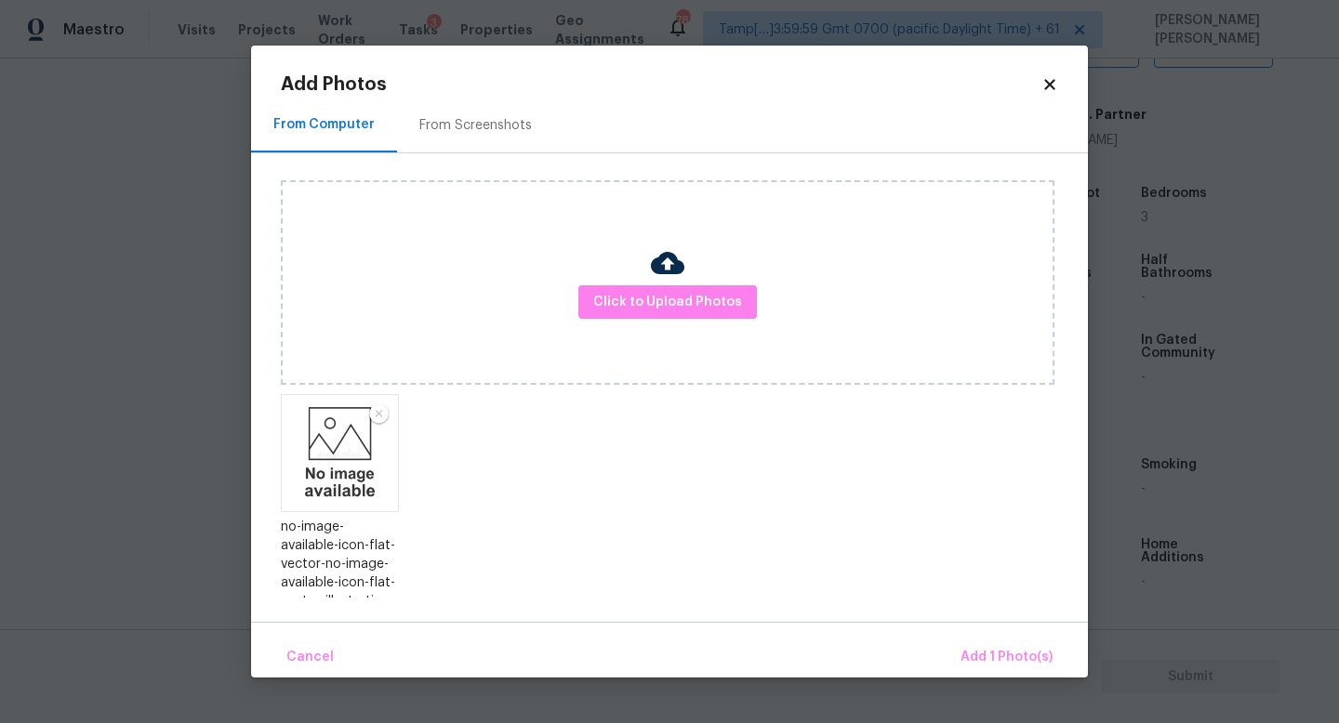
click at [991, 637] on div "Cancel Add 1 Photo(s)" at bounding box center [669, 650] width 837 height 56
click at [990, 641] on button "Add 1 Photo(s)" at bounding box center [1006, 658] width 107 height 40
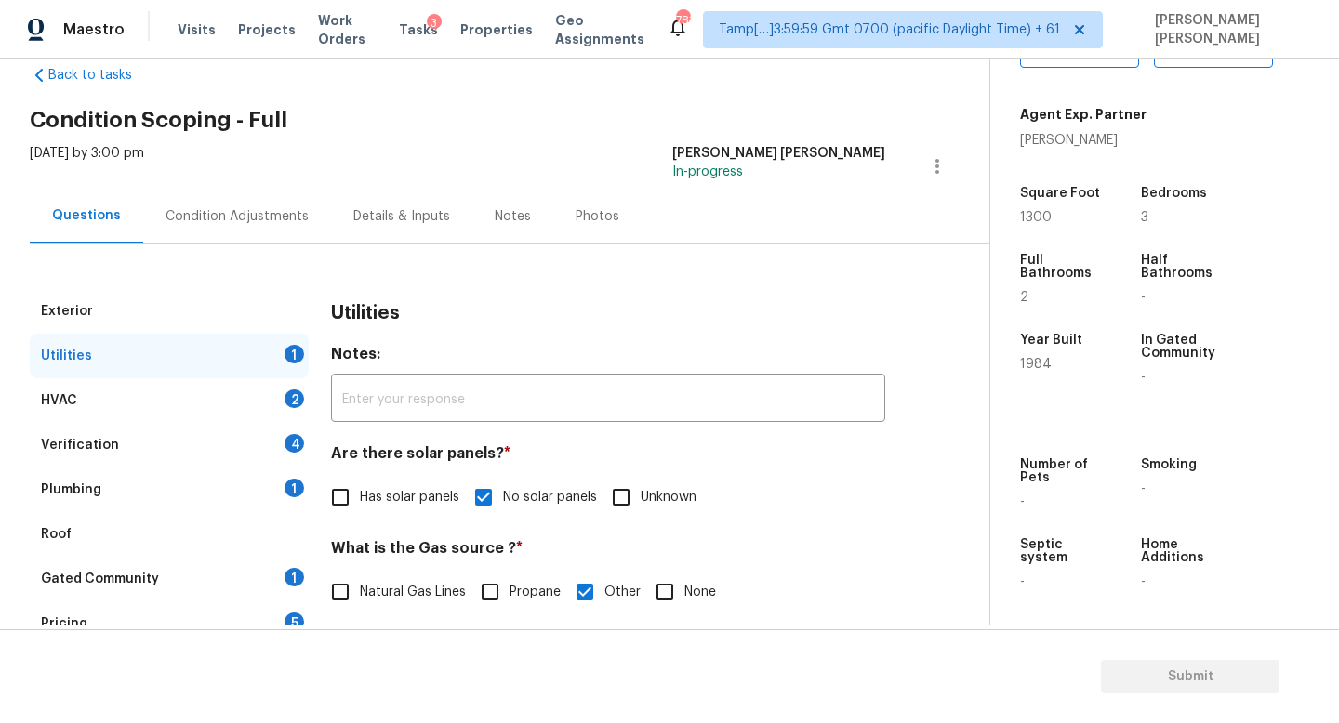
scroll to position [0, 0]
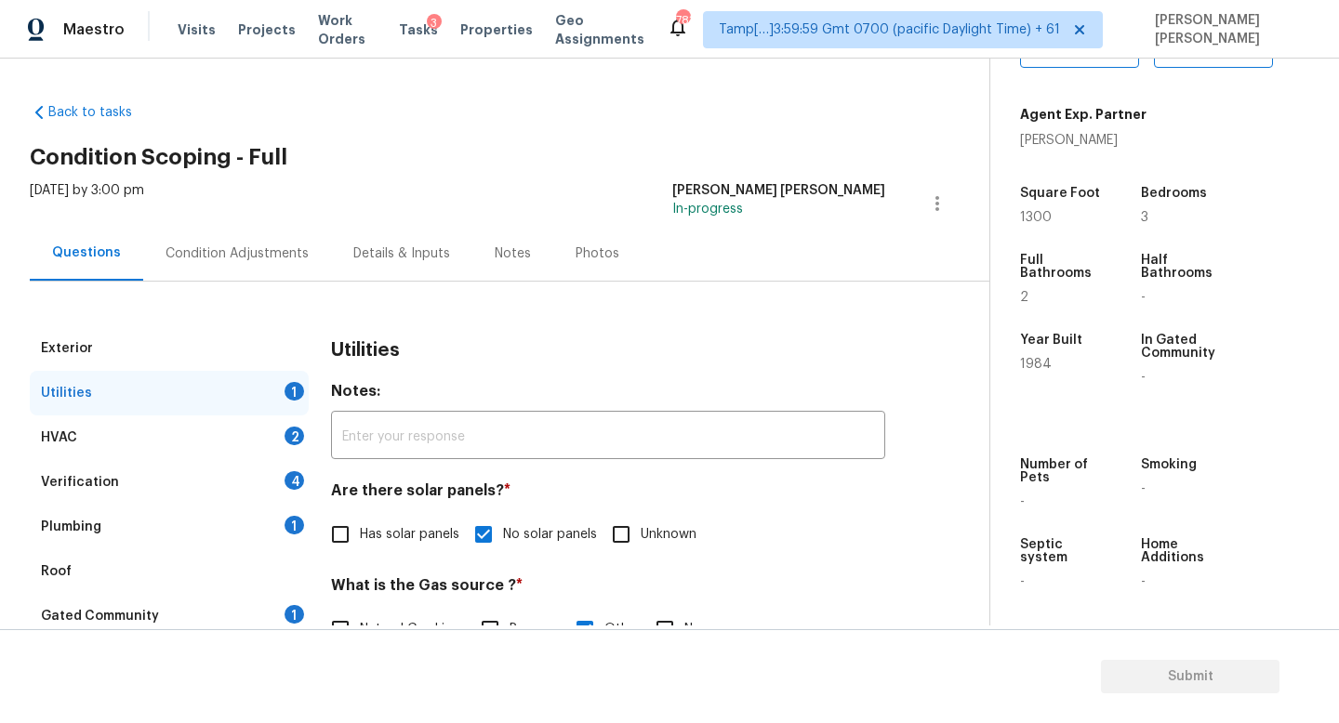
click at [226, 354] on div "Exterior" at bounding box center [169, 348] width 279 height 45
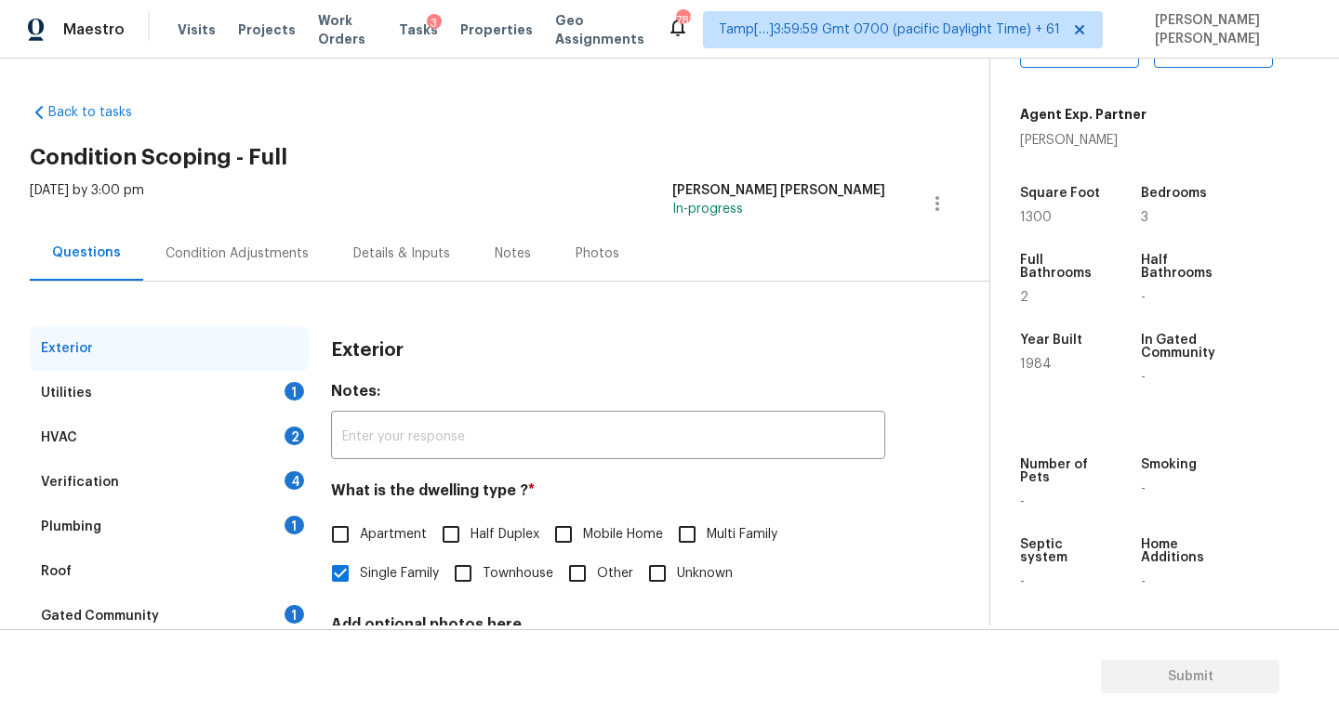
click at [220, 384] on div "Utilities 1" at bounding box center [169, 393] width 279 height 45
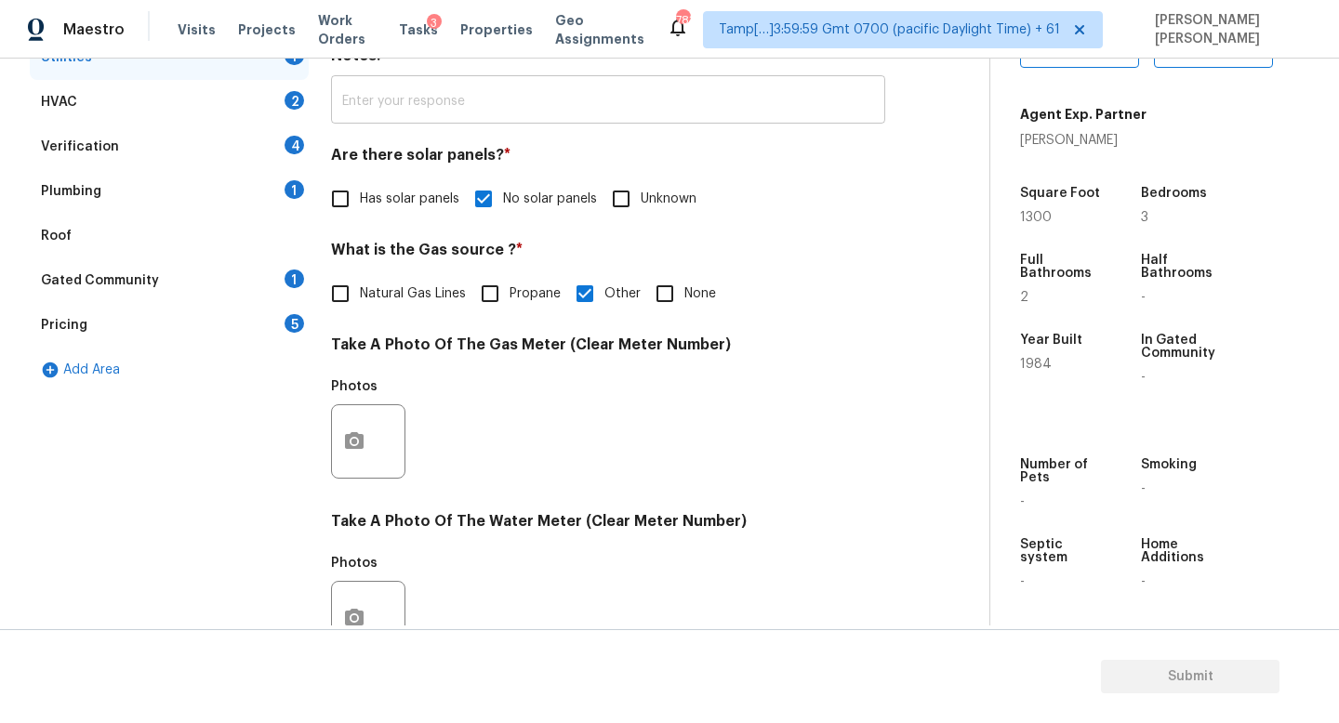
scroll to position [676, 0]
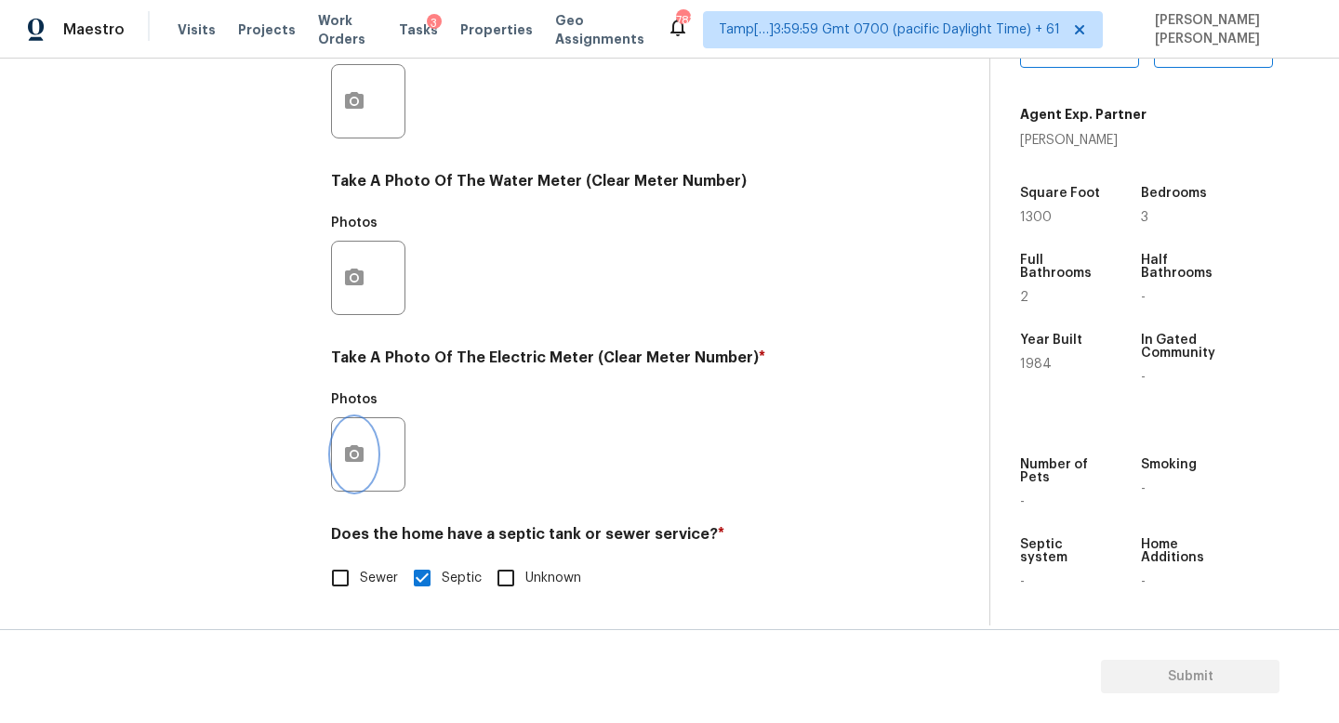
click at [369, 451] on button "button" at bounding box center [354, 454] width 45 height 73
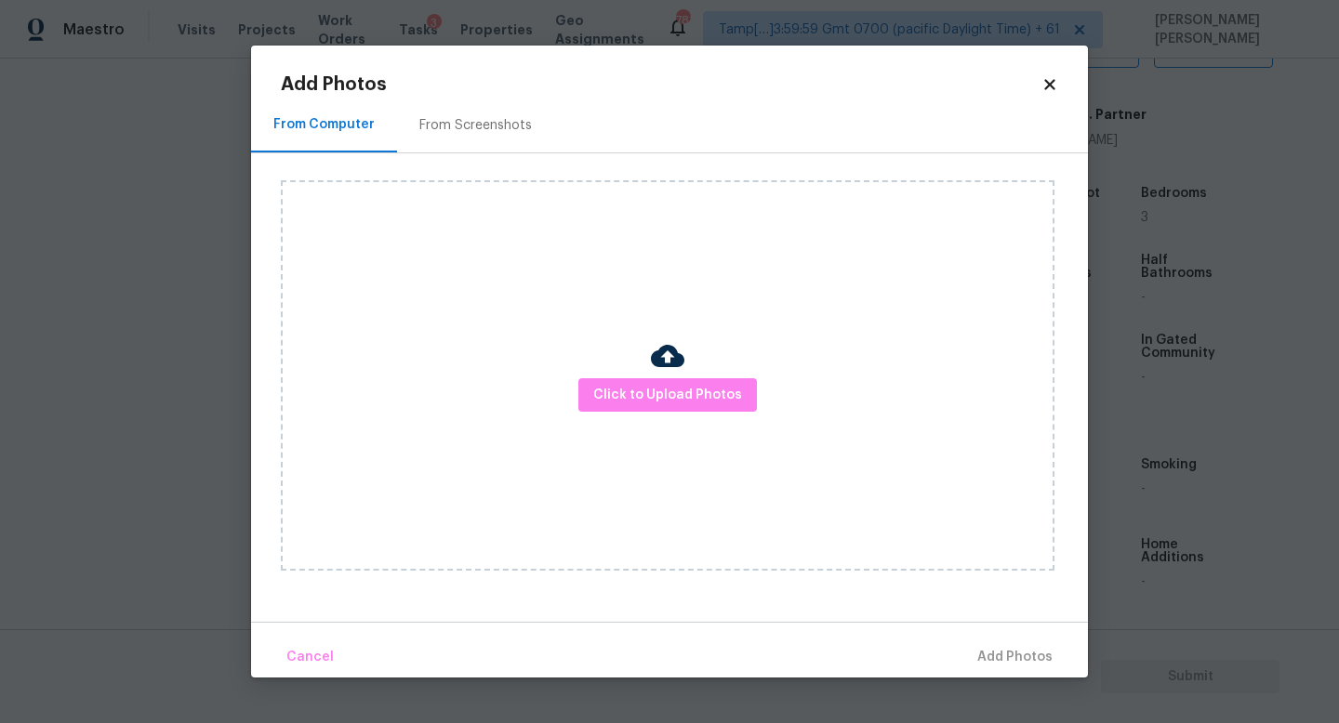
click at [718, 420] on div "Click to Upload Photos" at bounding box center [667, 375] width 773 height 390
click at [692, 384] on span "Click to Upload Photos" at bounding box center [667, 395] width 149 height 23
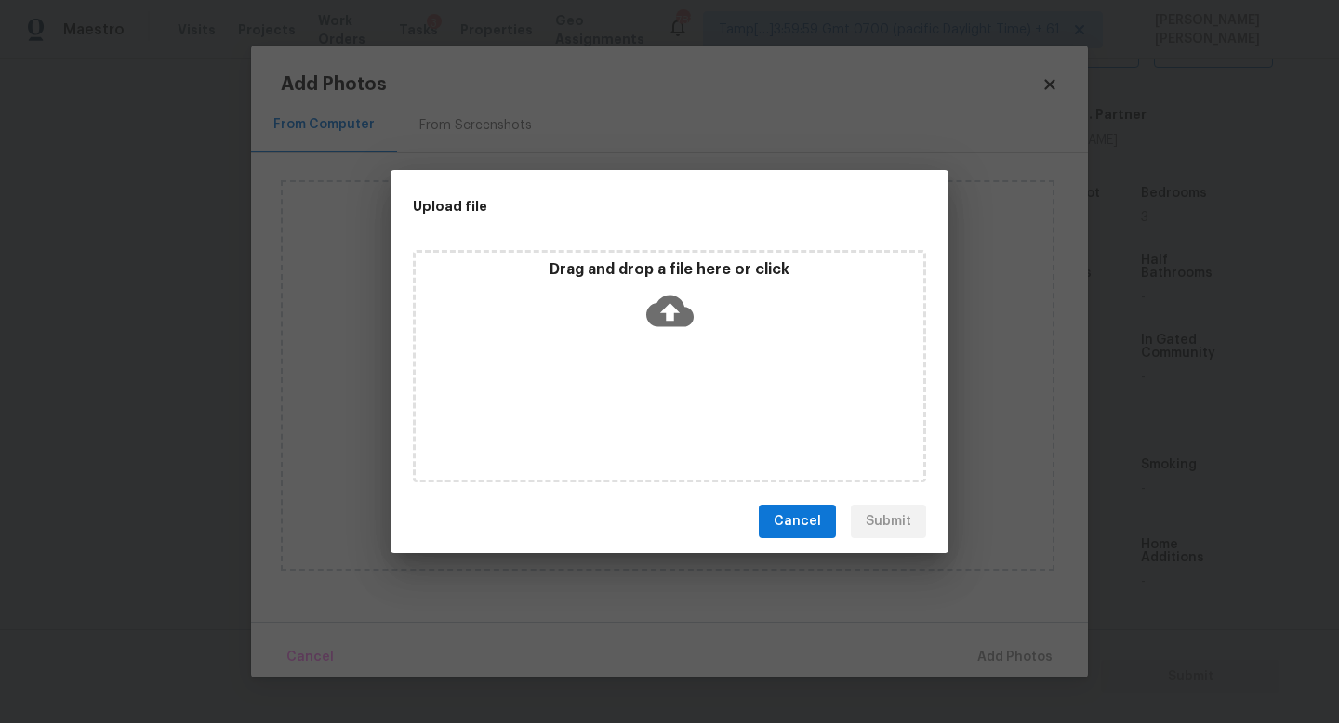
click at [675, 307] on icon at bounding box center [669, 312] width 47 height 32
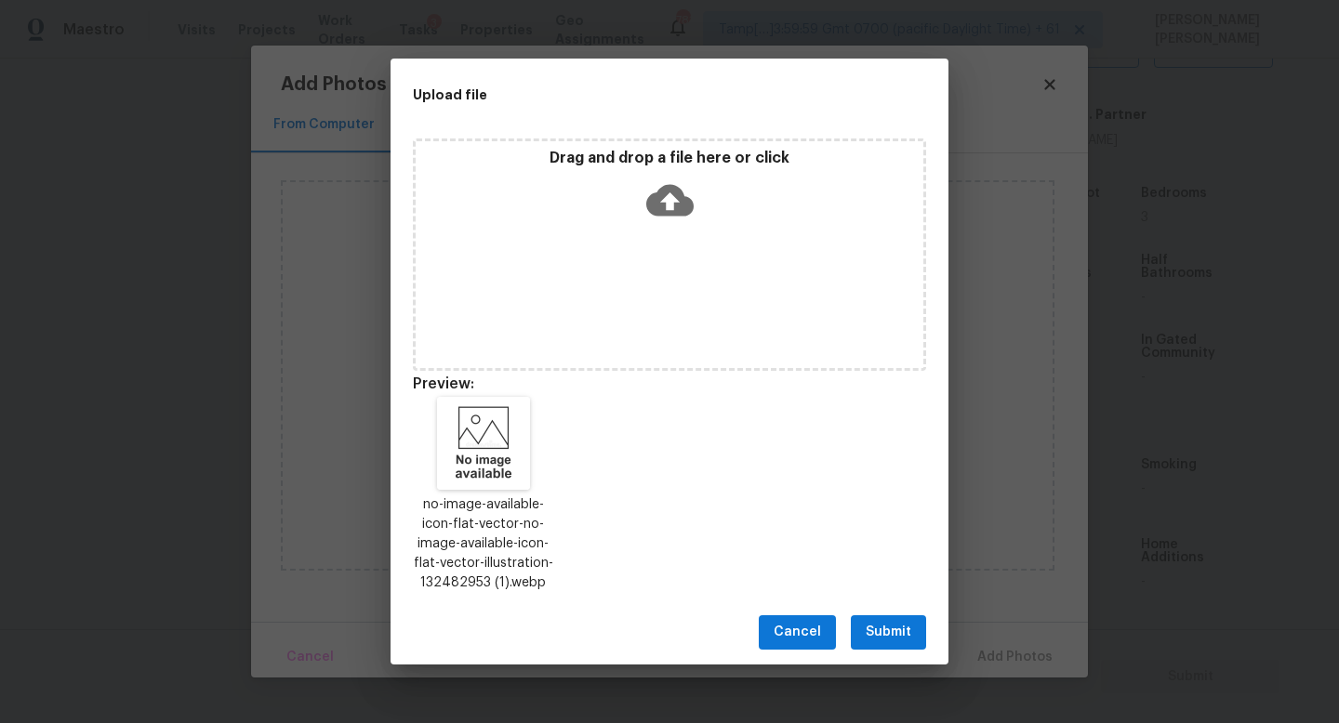
click at [867, 644] on button "Submit" at bounding box center [888, 632] width 75 height 34
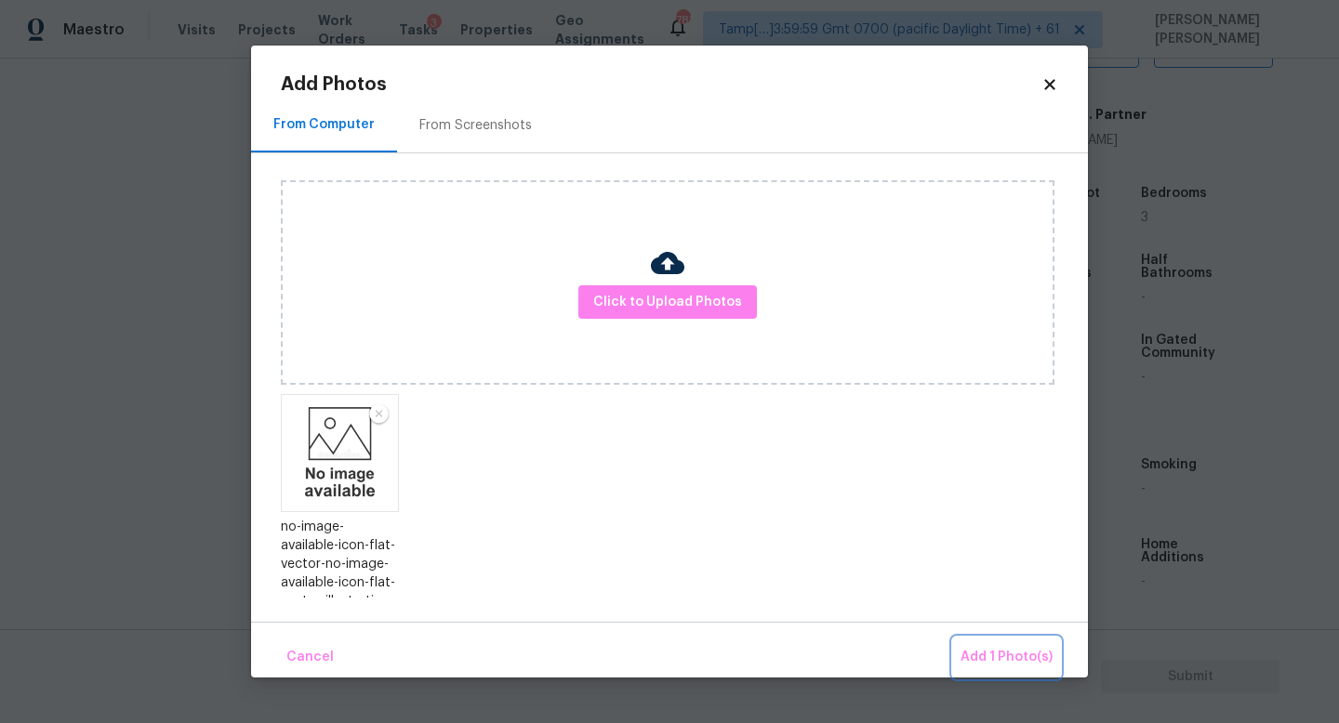
click at [974, 644] on button "Add 1 Photo(s)" at bounding box center [1006, 658] width 107 height 40
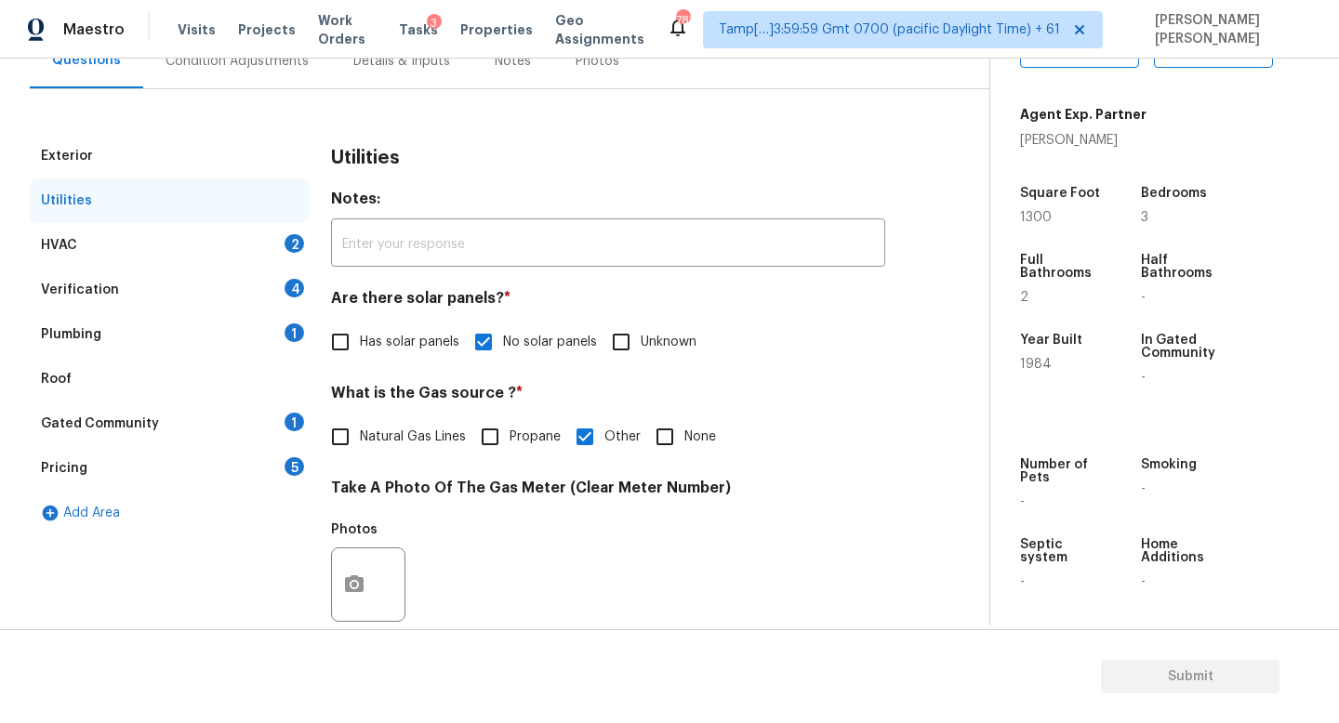
scroll to position [0, 0]
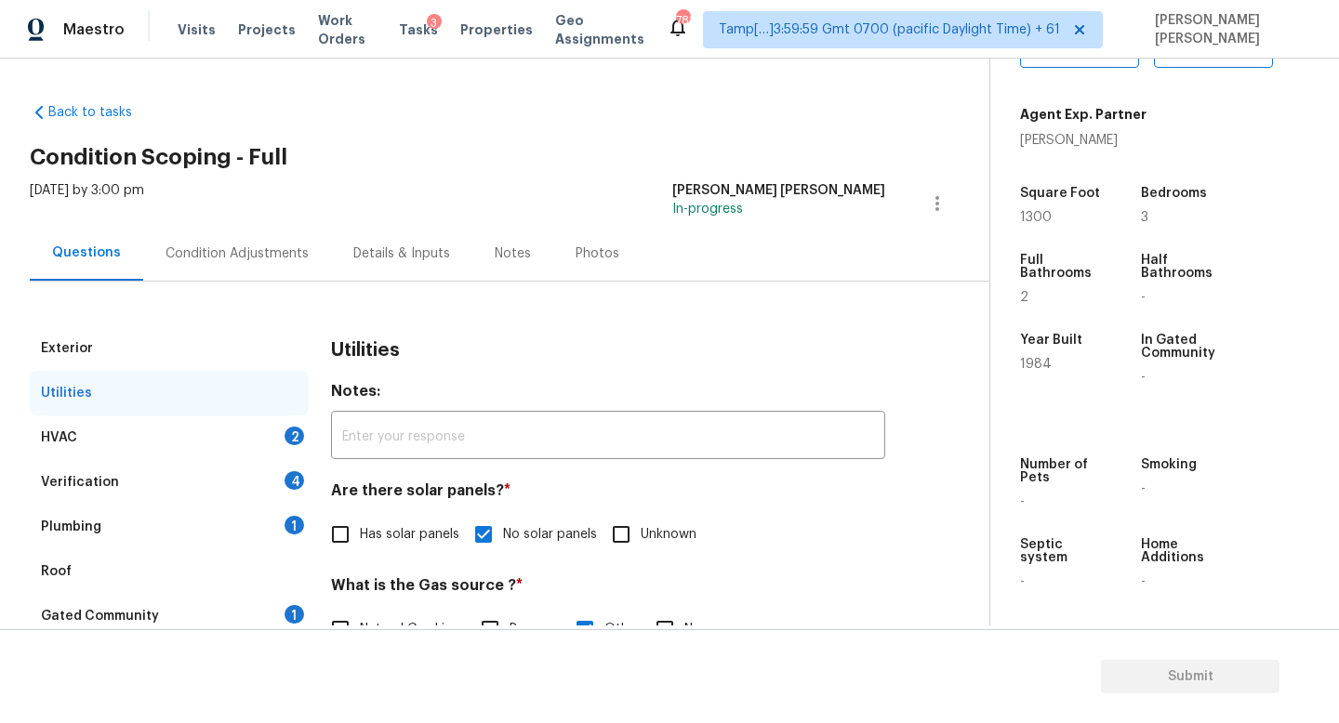
click at [204, 441] on div "HVAC 2" at bounding box center [169, 437] width 279 height 45
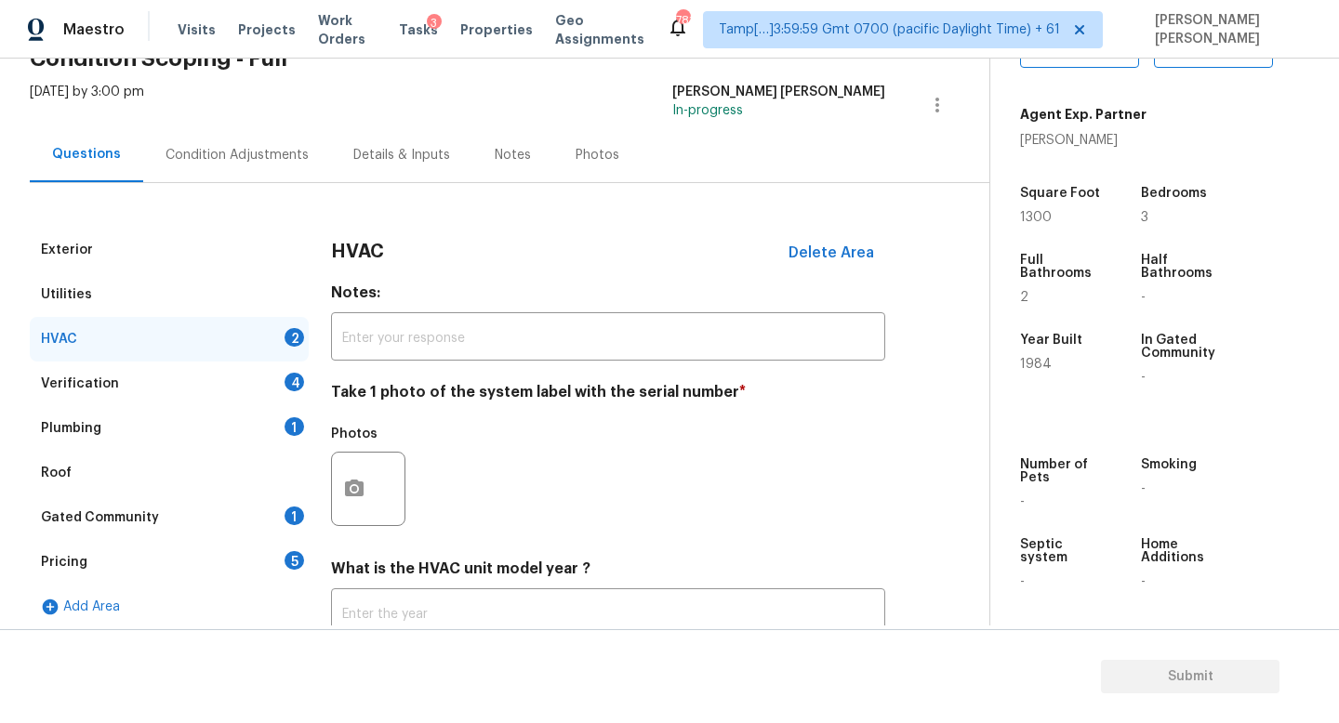
scroll to position [233, 0]
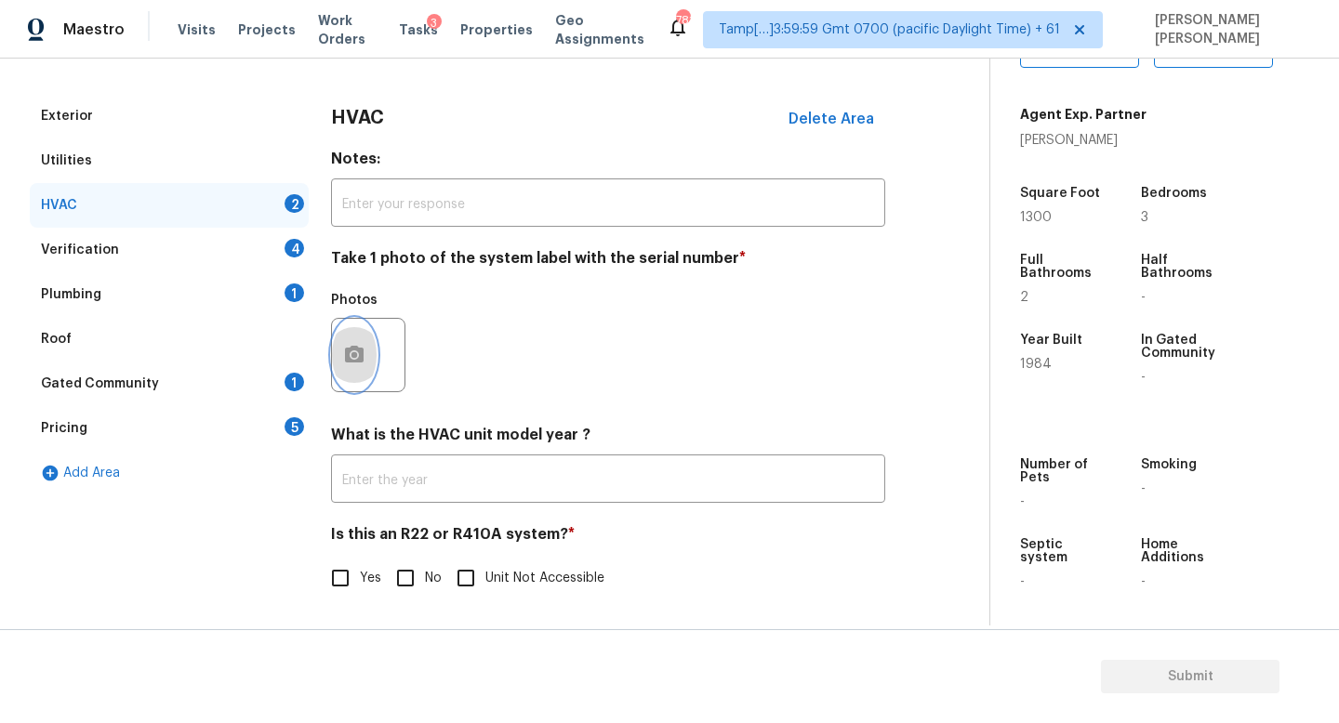
click at [353, 351] on icon "button" at bounding box center [354, 355] width 22 height 22
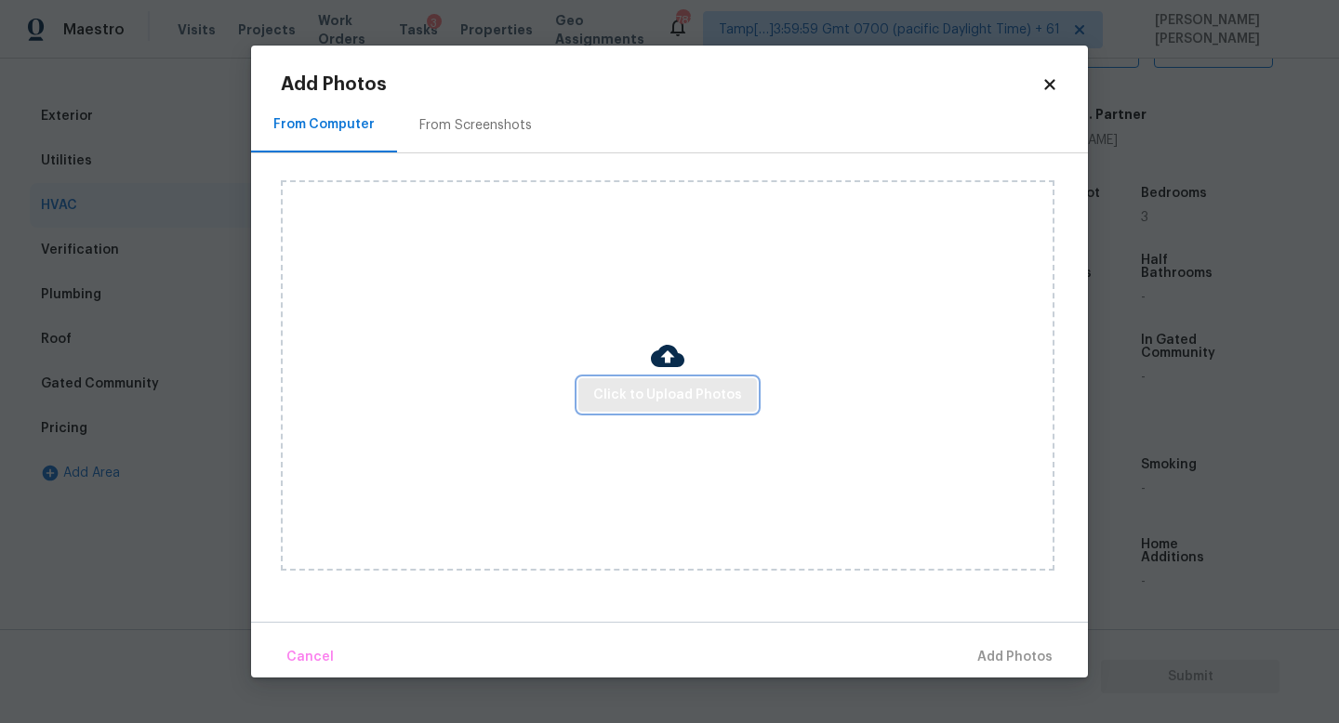
click at [697, 388] on span "Click to Upload Photos" at bounding box center [667, 395] width 149 height 23
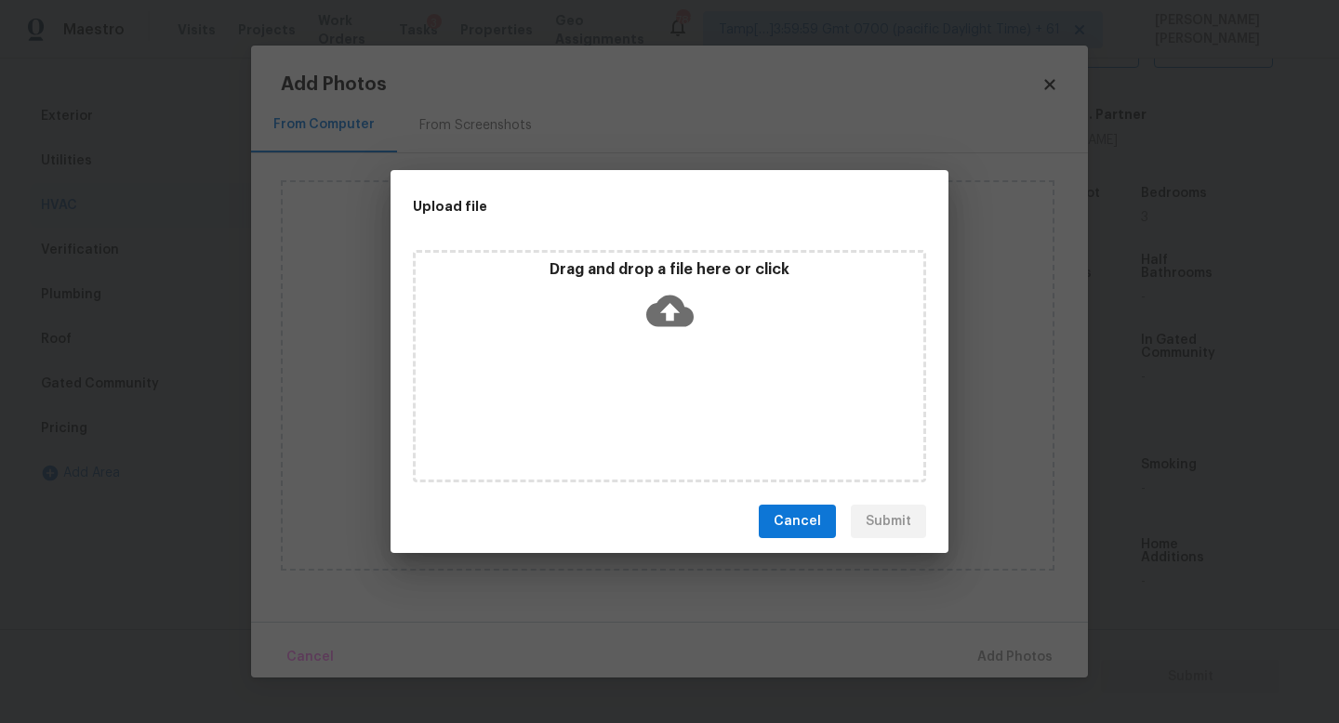
click at [675, 319] on icon at bounding box center [669, 312] width 47 height 32
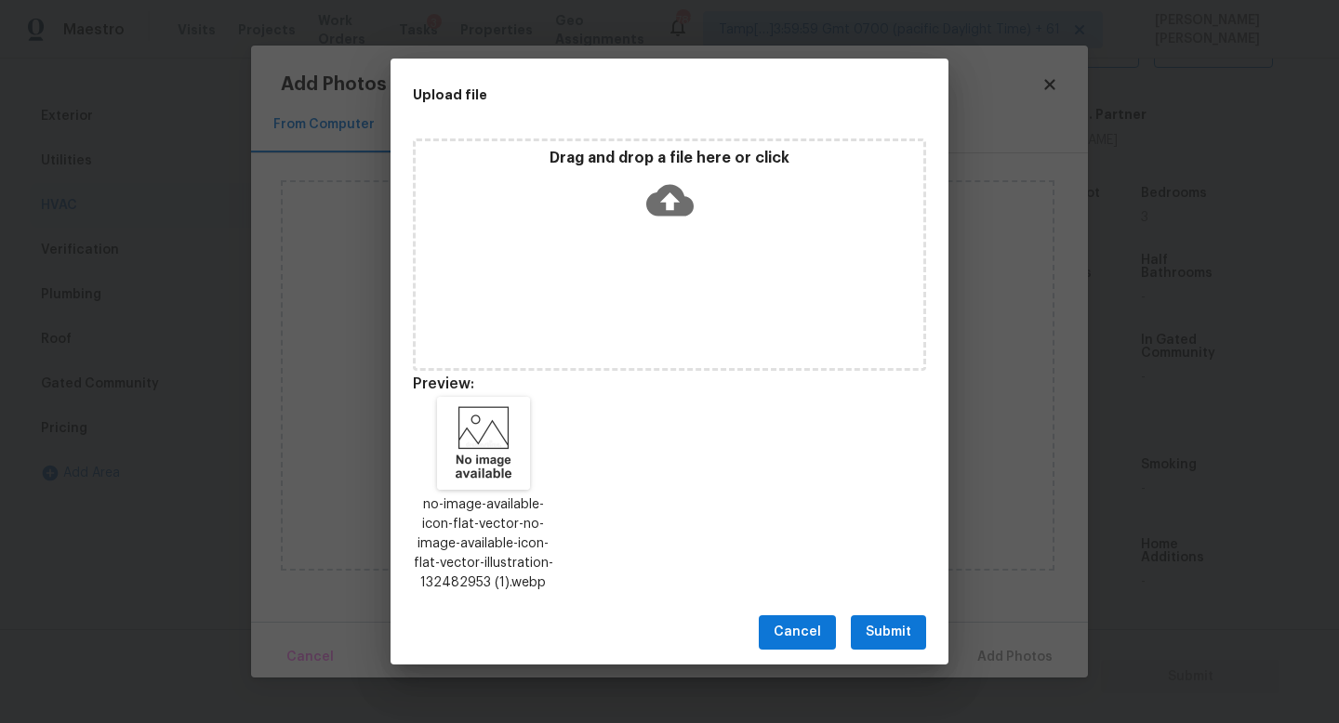
click at [912, 625] on button "Submit" at bounding box center [888, 632] width 75 height 34
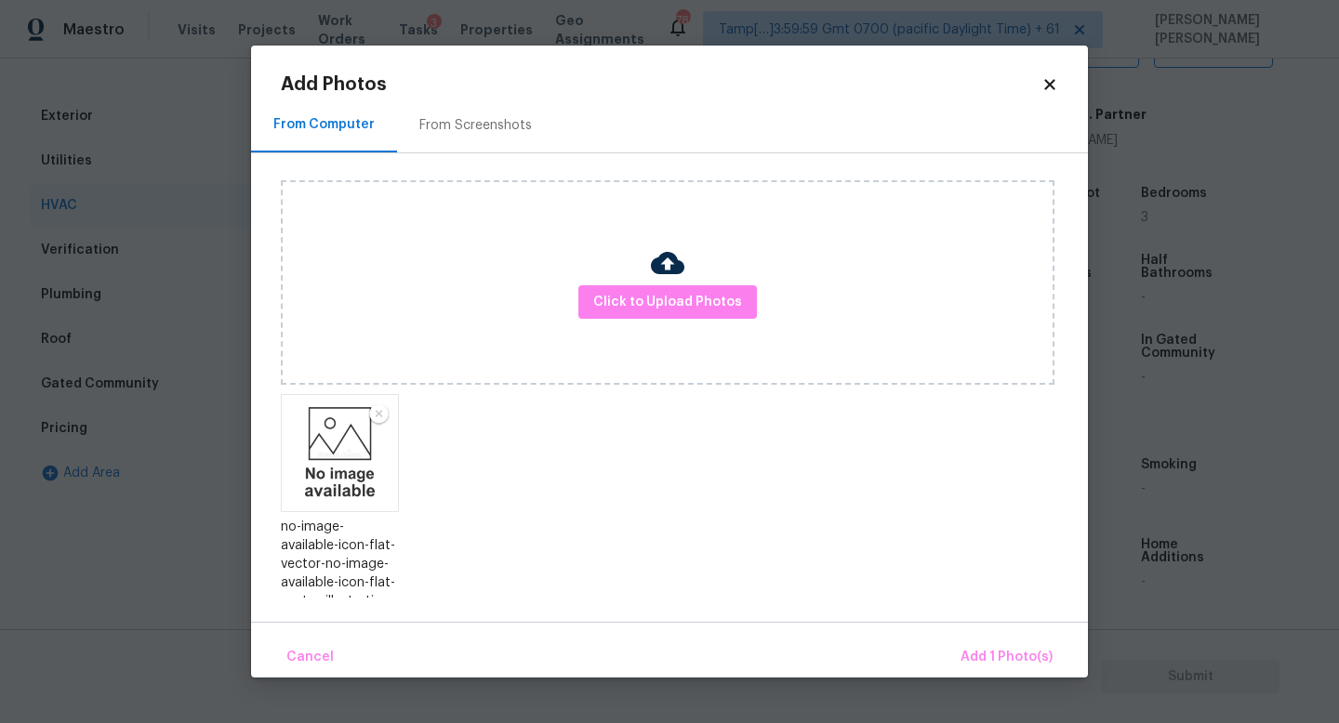
click at [979, 637] on div "Cancel Add 1 Photo(s)" at bounding box center [669, 650] width 837 height 56
click at [979, 638] on button "Add 1 Photo(s)" at bounding box center [1006, 658] width 107 height 40
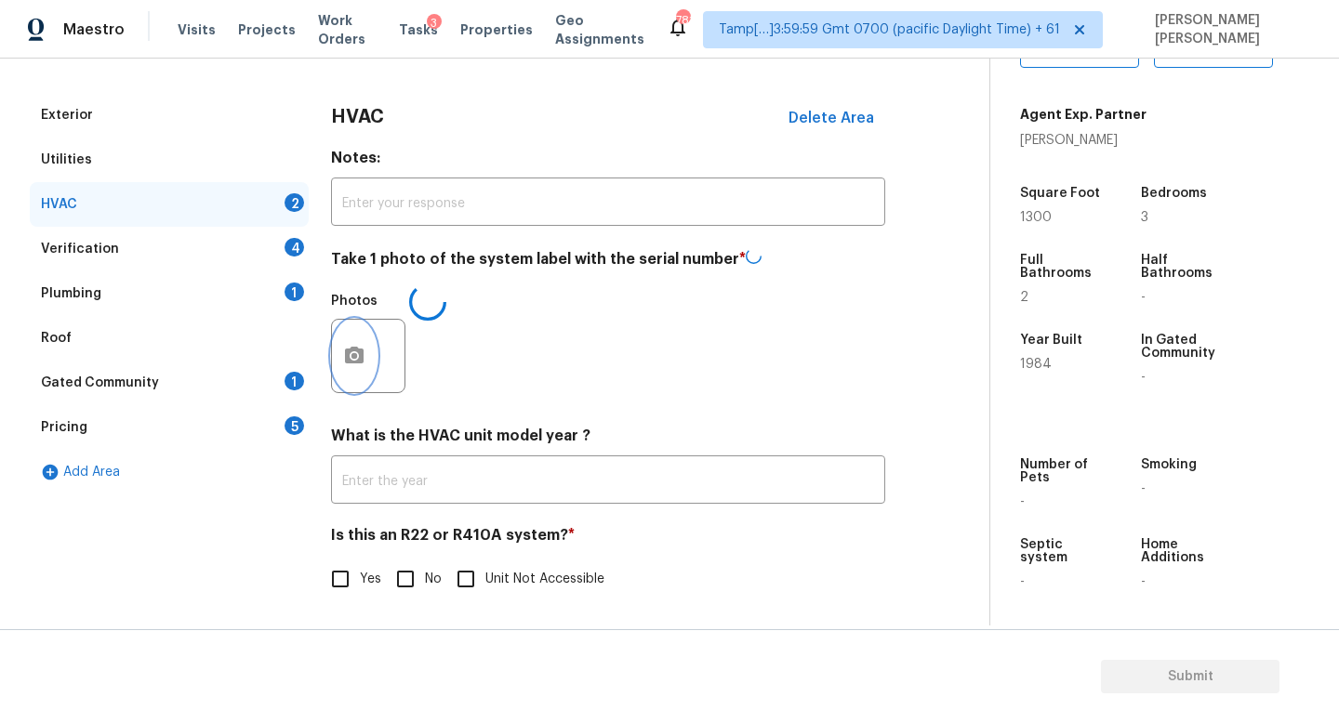
scroll to position [235, 0]
click at [407, 579] on input "No" at bounding box center [405, 578] width 39 height 39
checkbox input "true"
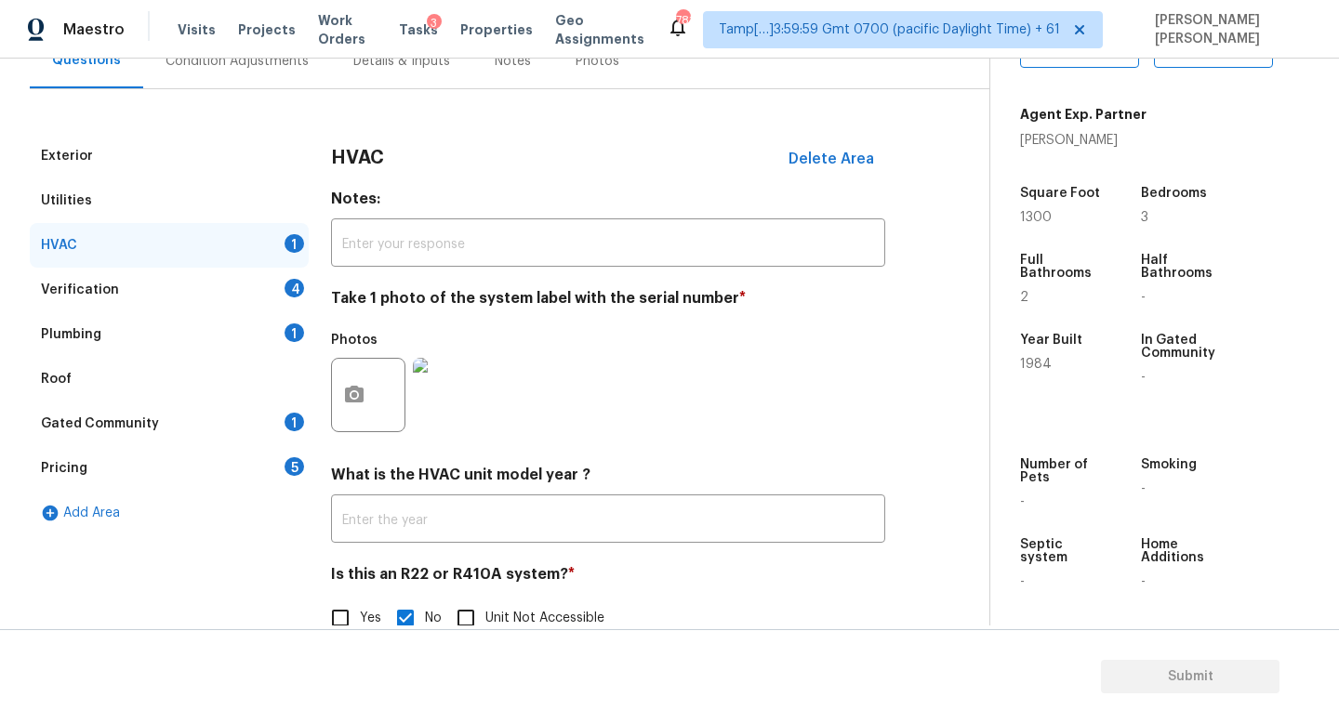
scroll to position [233, 0]
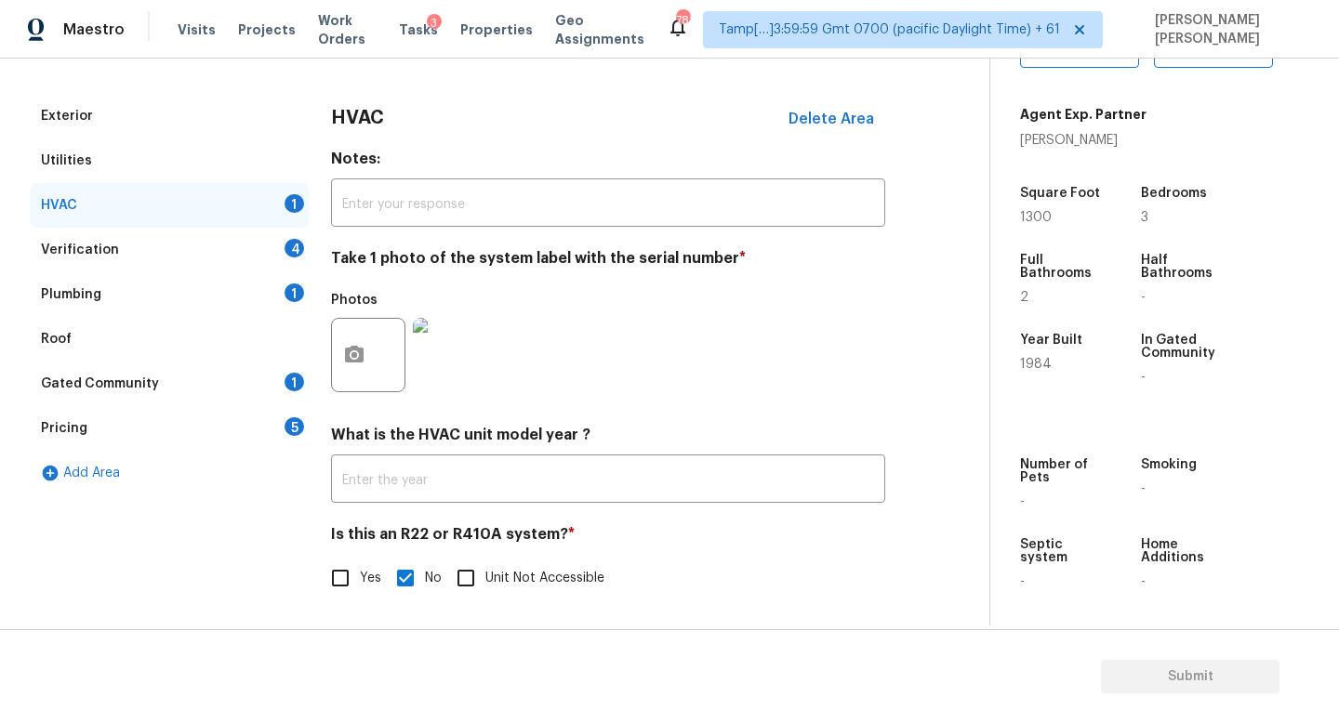
click at [244, 237] on div "Verification 4" at bounding box center [169, 250] width 279 height 45
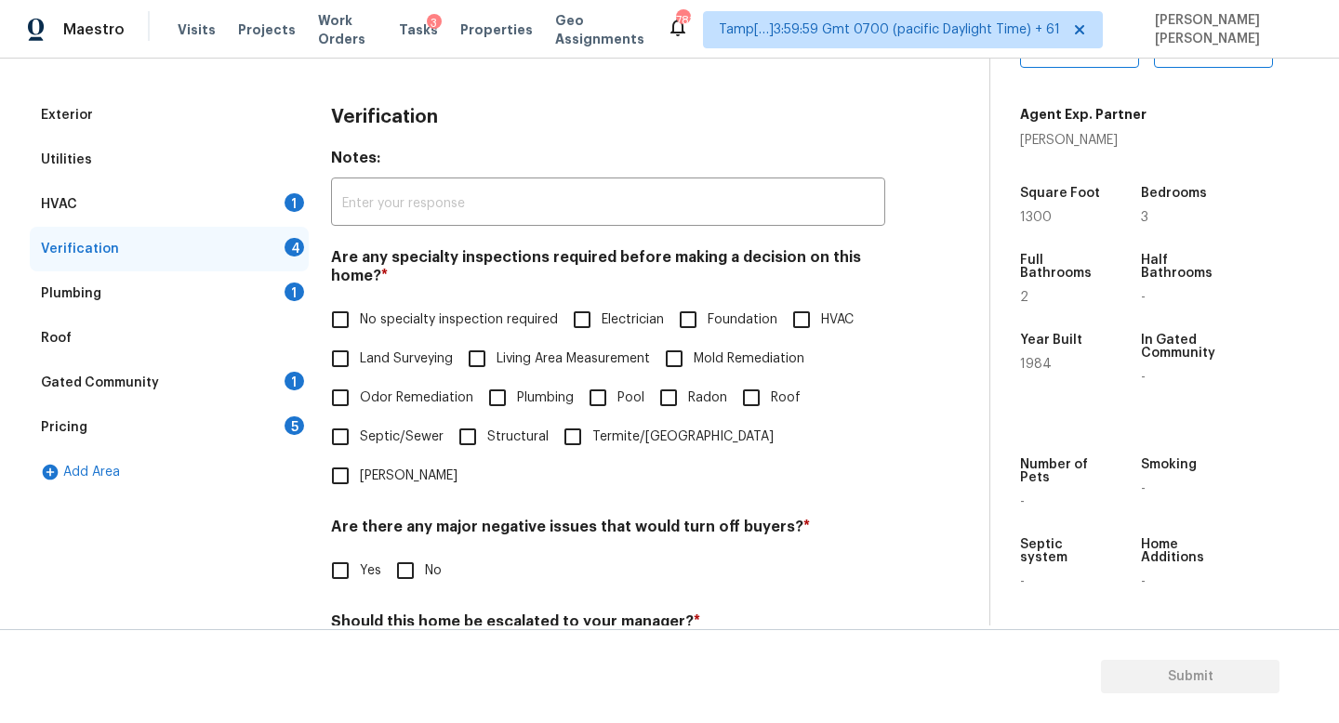
click at [237, 203] on div "HVAC 1" at bounding box center [169, 204] width 279 height 45
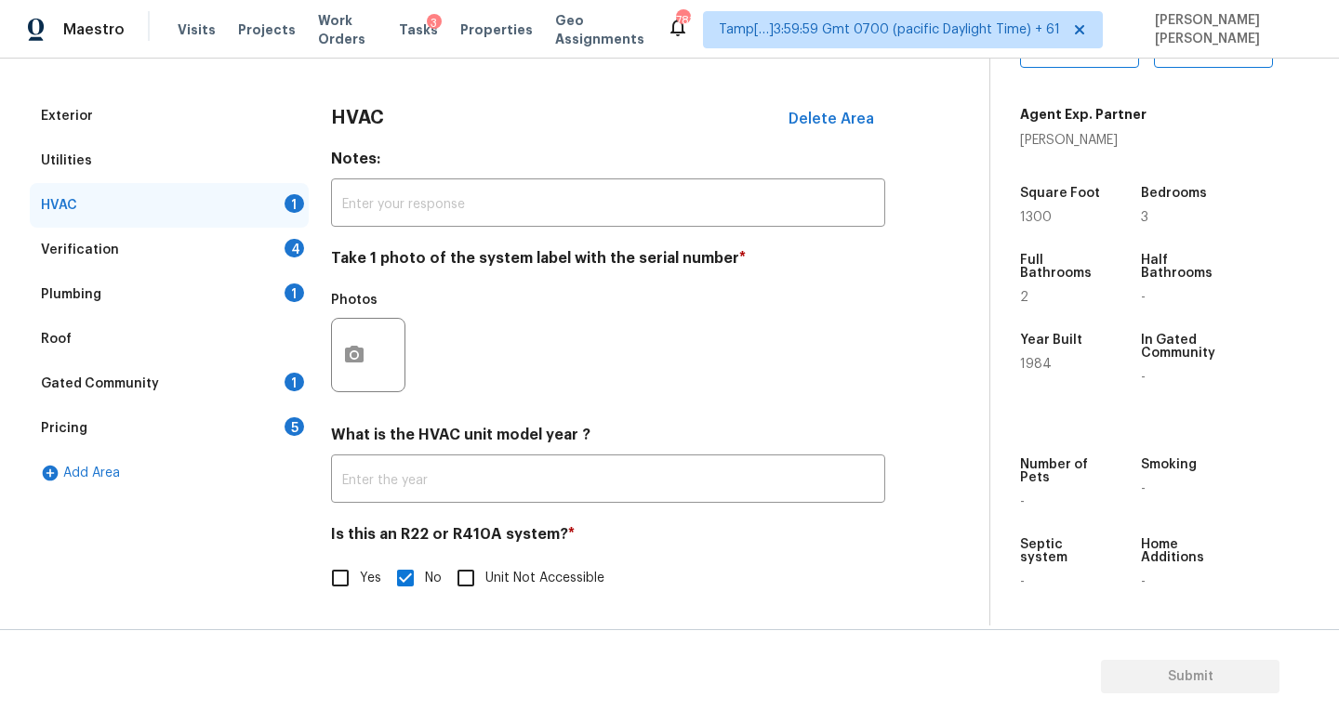
click at [276, 259] on div "Verification 4" at bounding box center [169, 250] width 279 height 45
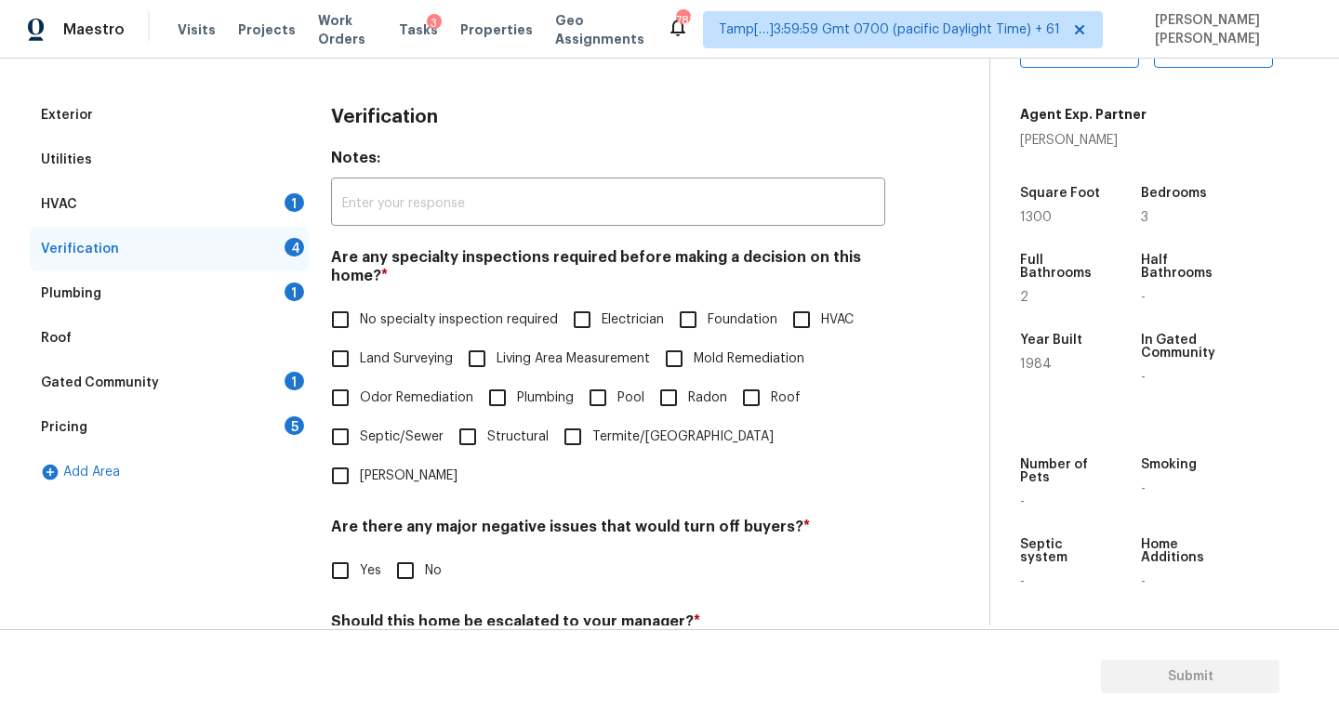
click at [247, 204] on div "HVAC 1" at bounding box center [169, 204] width 279 height 45
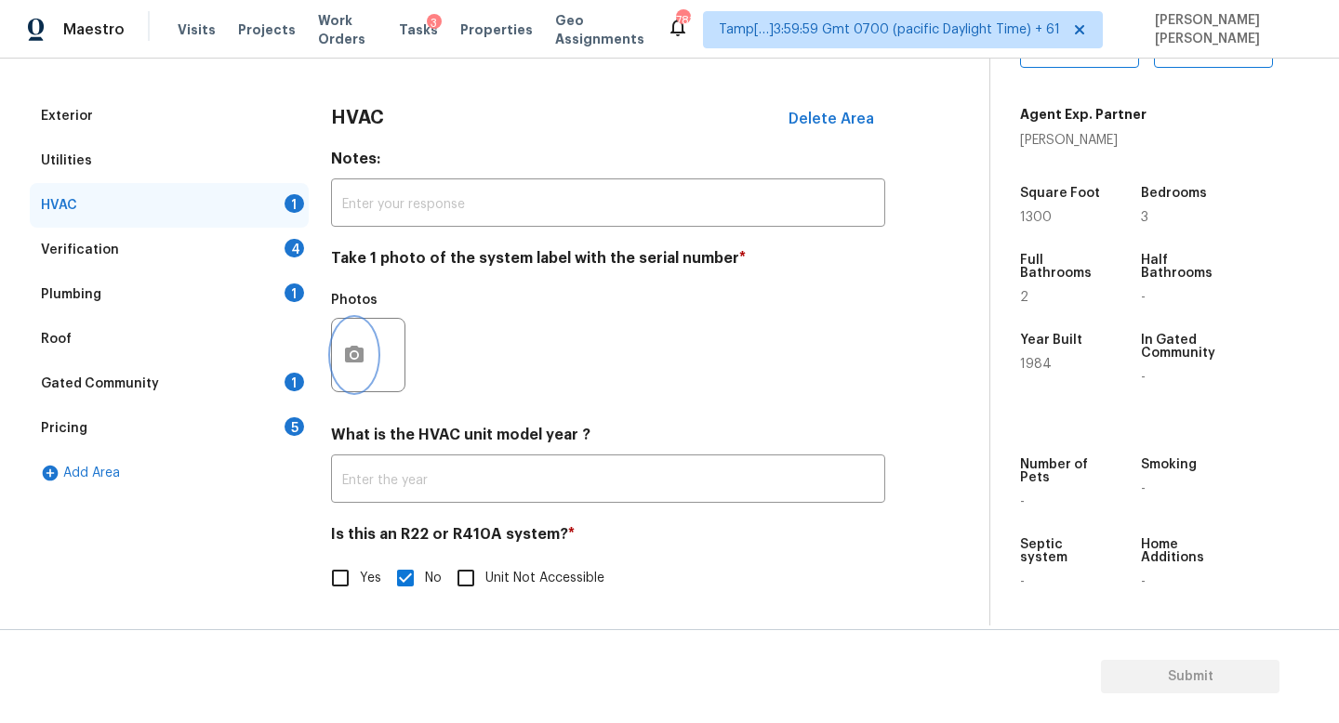
click at [333, 356] on button "button" at bounding box center [354, 355] width 45 height 73
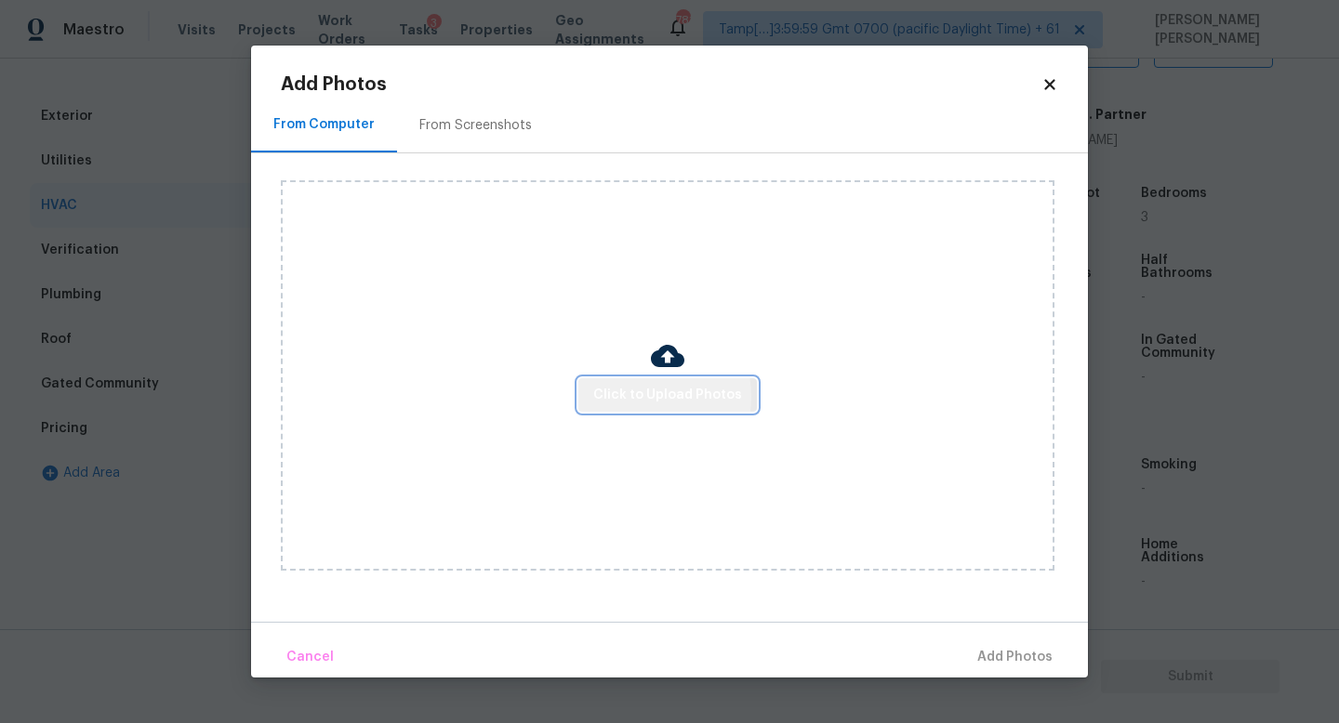
click at [631, 396] on span "Click to Upload Photos" at bounding box center [667, 395] width 149 height 23
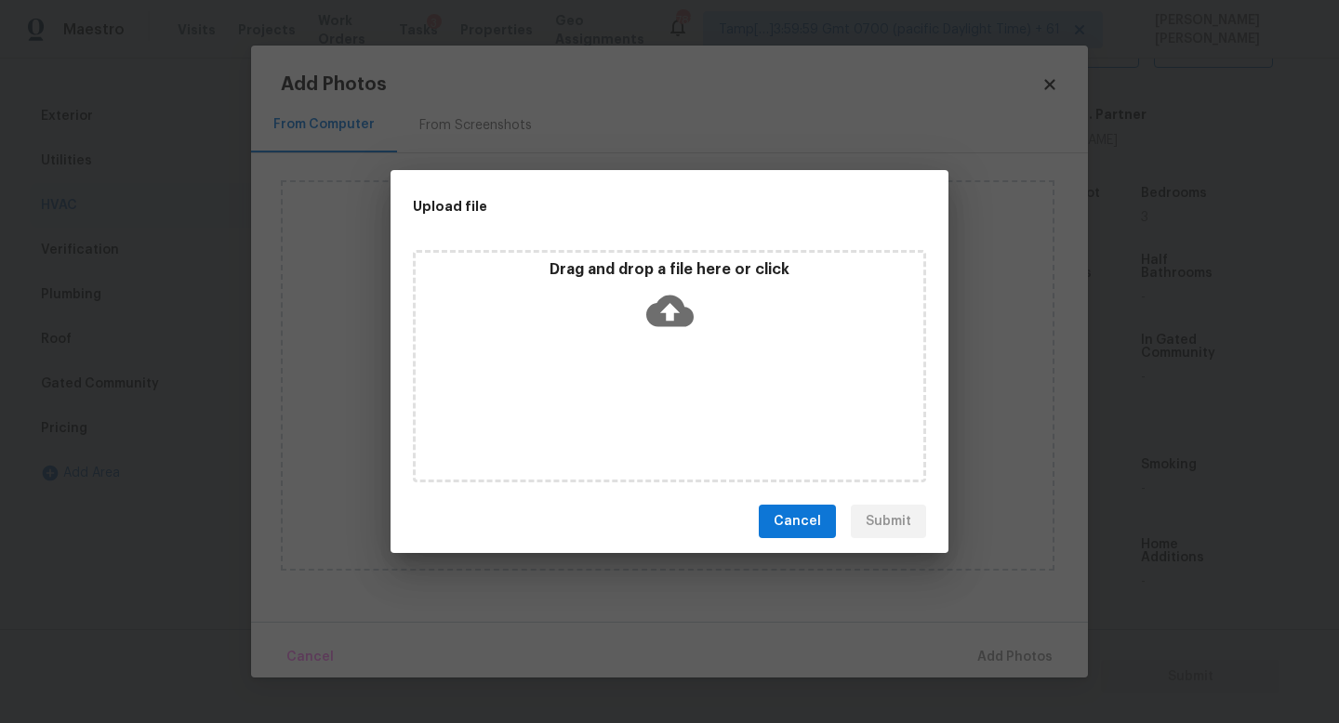
click at [663, 283] on div "Drag and drop a file here or click" at bounding box center [669, 300] width 508 height 80
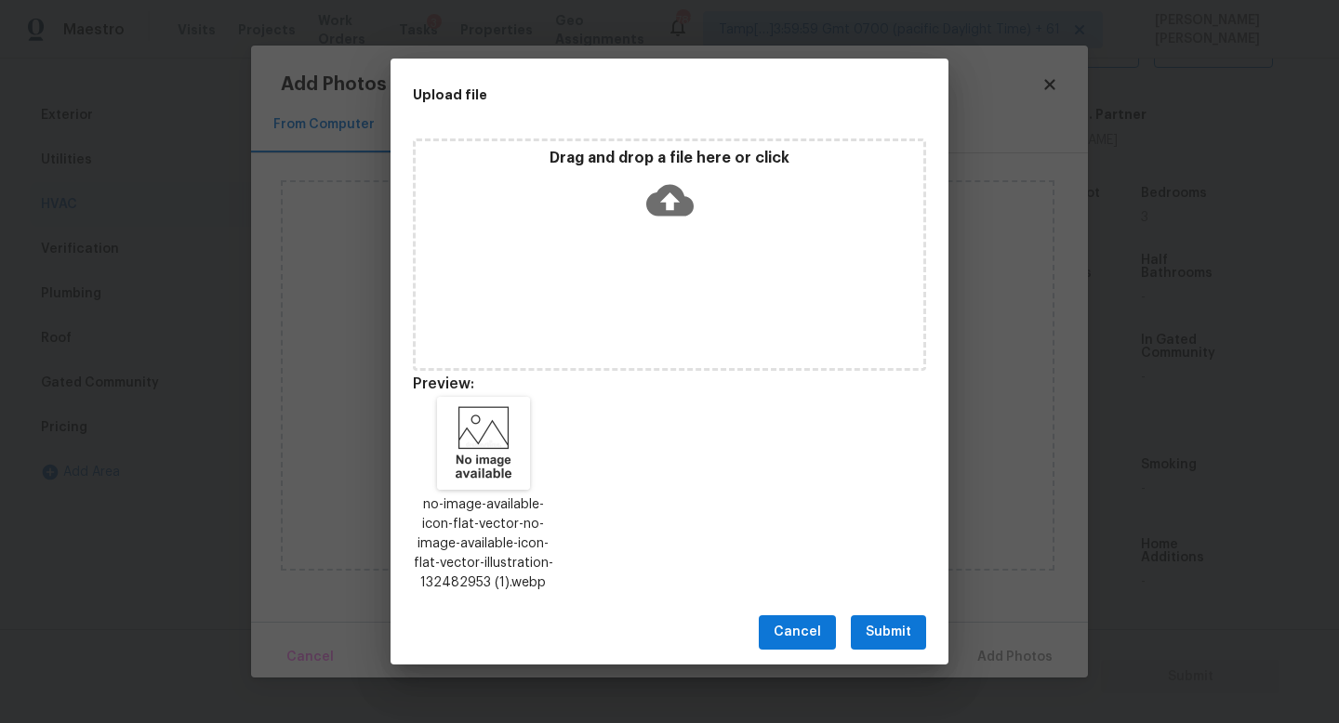
click at [882, 645] on button "Submit" at bounding box center [888, 632] width 75 height 34
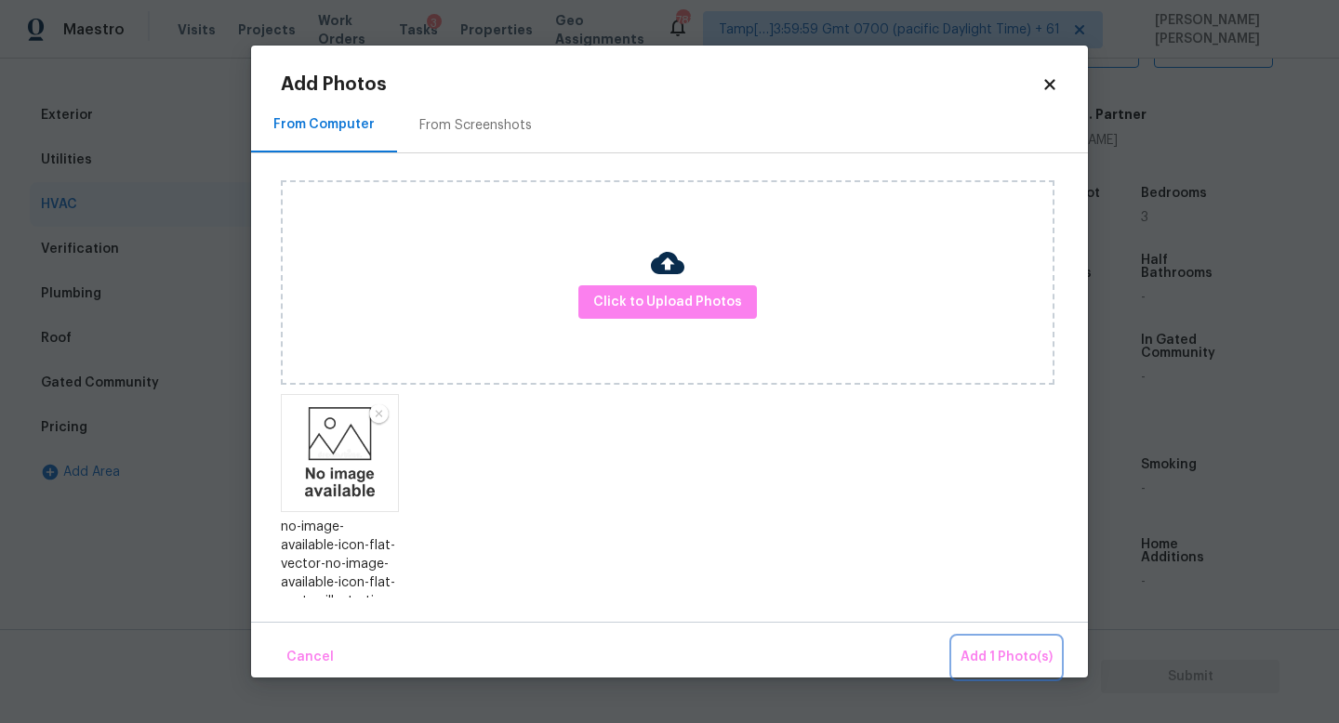
click at [980, 651] on span "Add 1 Photo(s)" at bounding box center [1006, 657] width 92 height 23
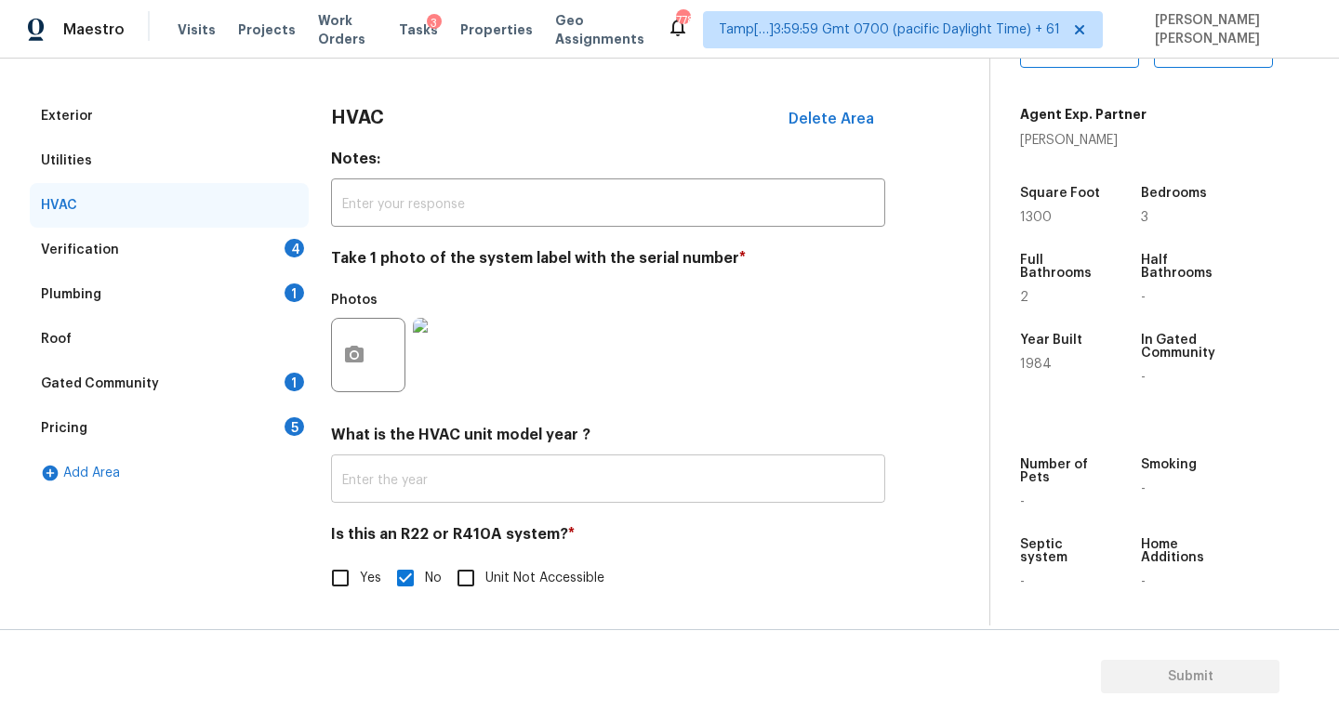
click at [641, 468] on input "text" at bounding box center [608, 481] width 554 height 44
click at [394, 589] on input "No" at bounding box center [405, 579] width 39 height 39
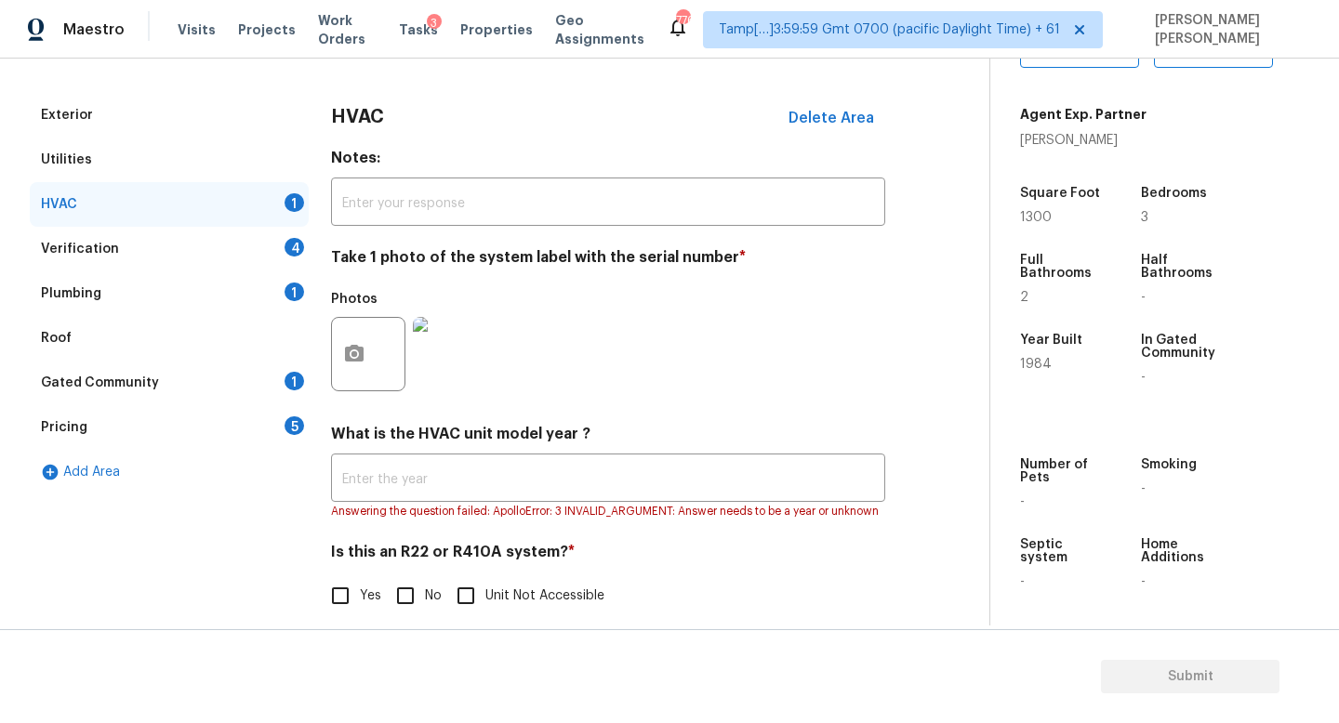
scroll to position [252, 0]
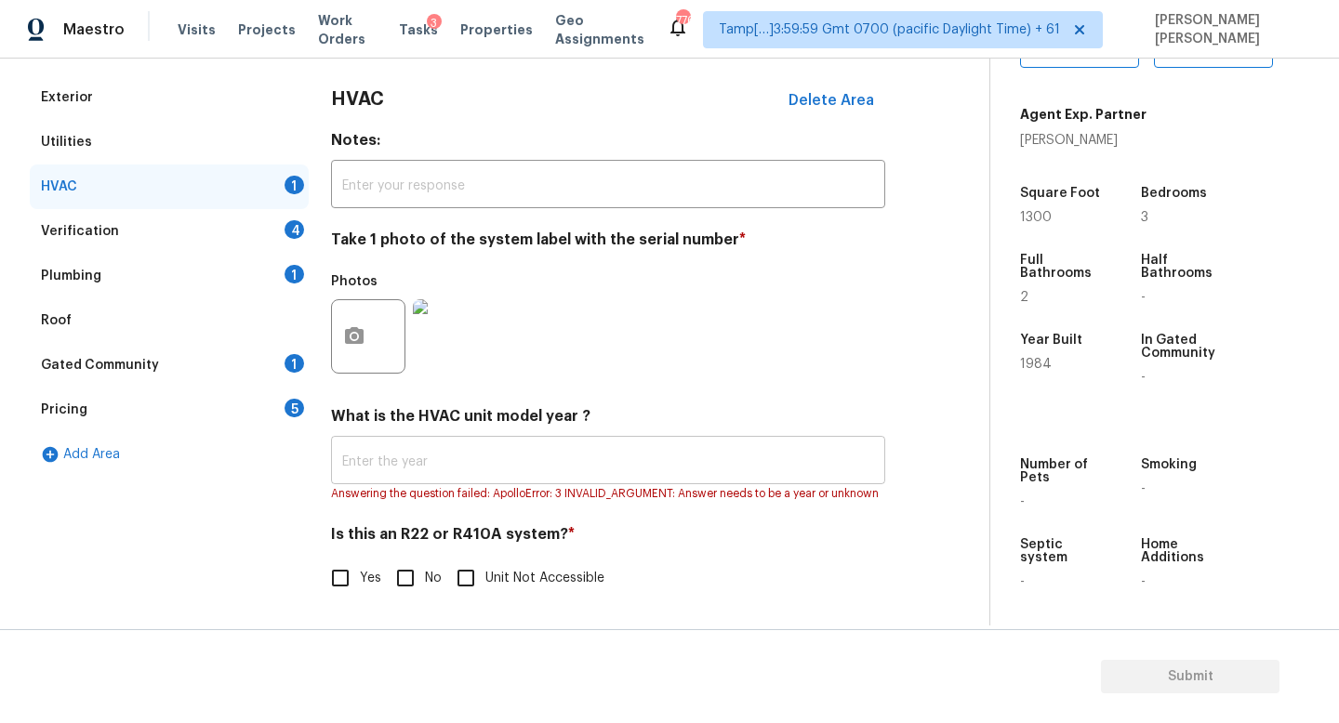
click at [389, 451] on input "text" at bounding box center [608, 463] width 554 height 44
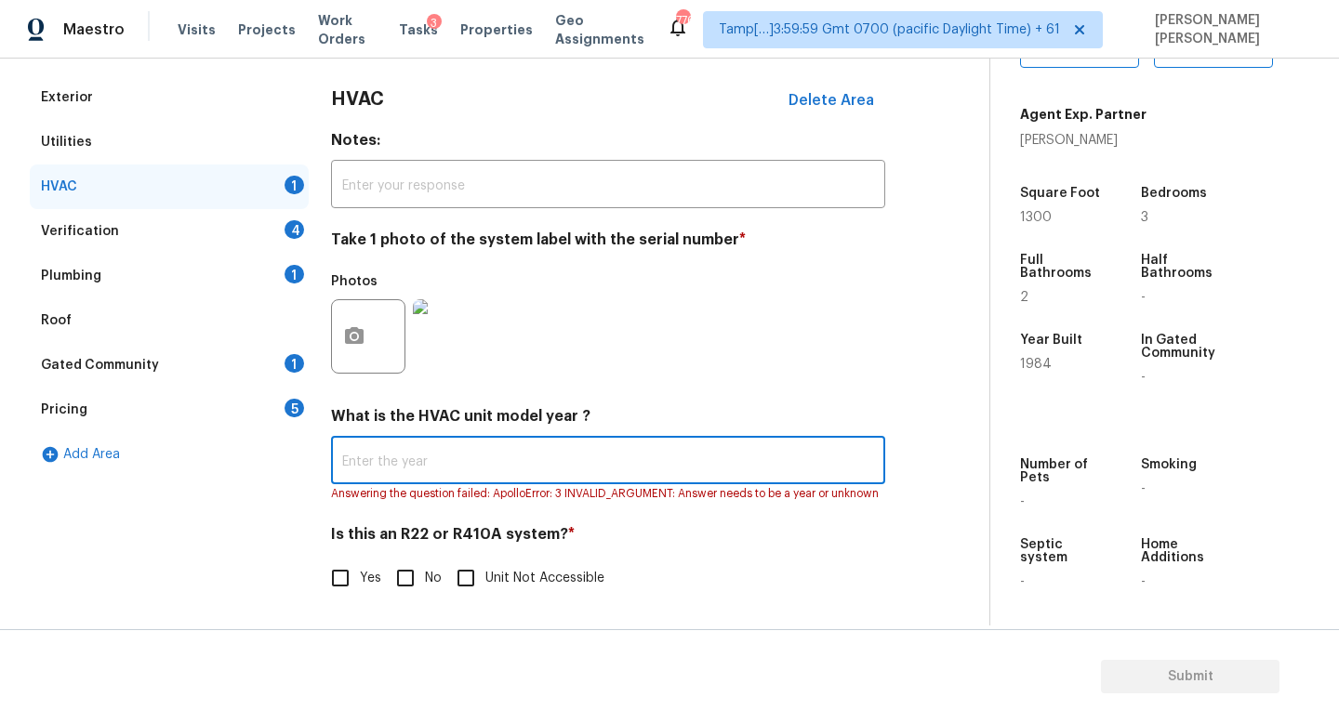
click at [404, 583] on input "No" at bounding box center [405, 578] width 39 height 39
checkbox input "true"
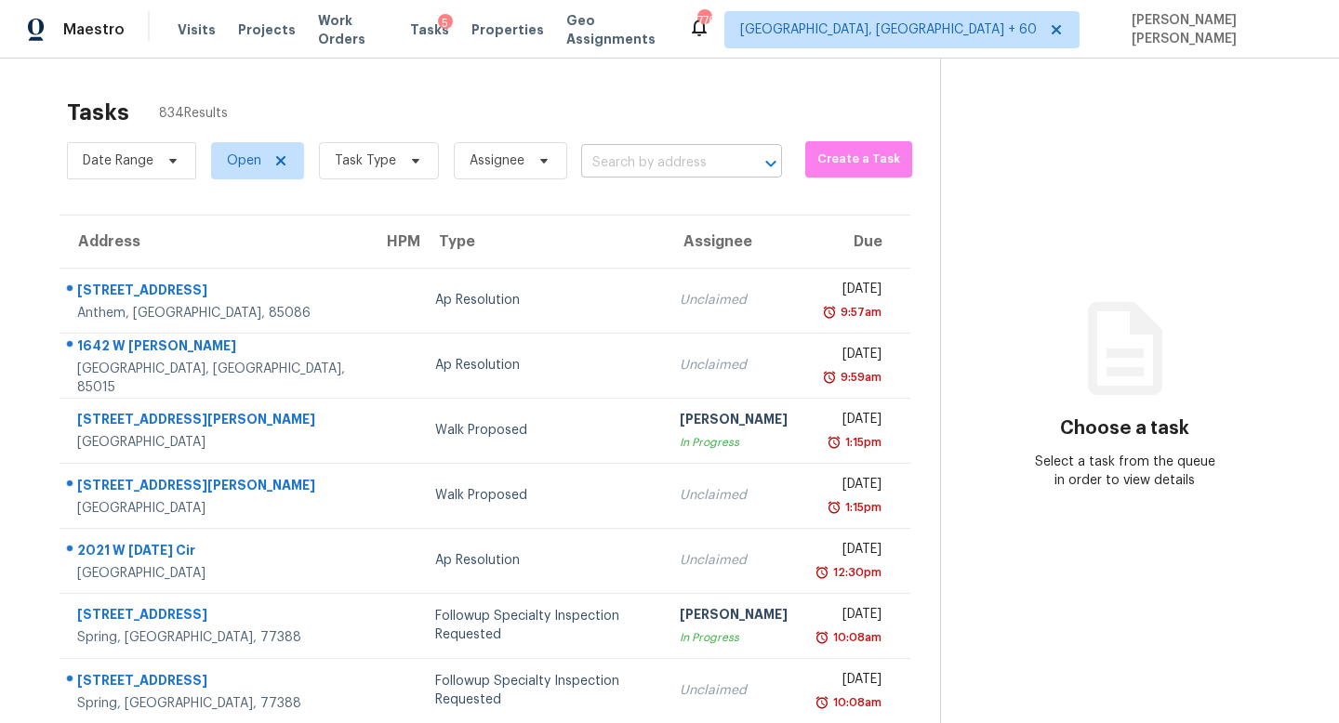
click at [608, 154] on input "text" at bounding box center [655, 163] width 149 height 29
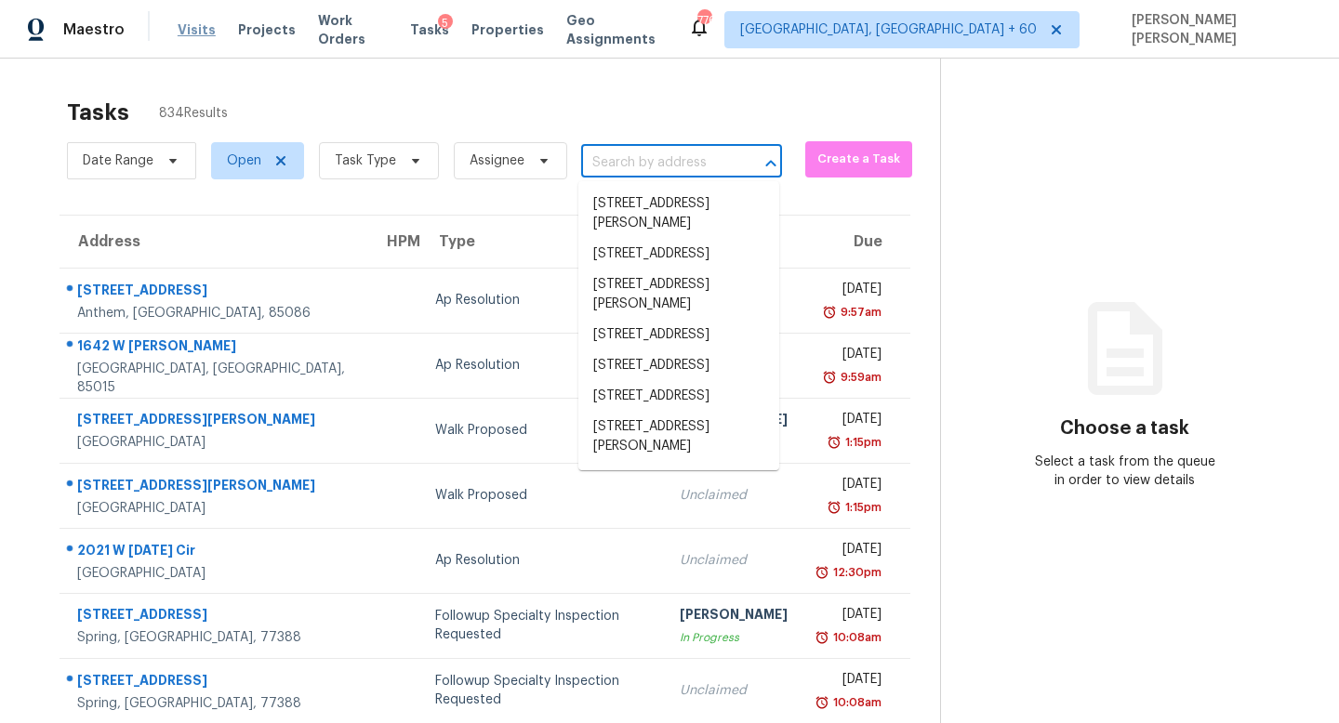
click at [200, 31] on span "Visits" at bounding box center [197, 29] width 38 height 19
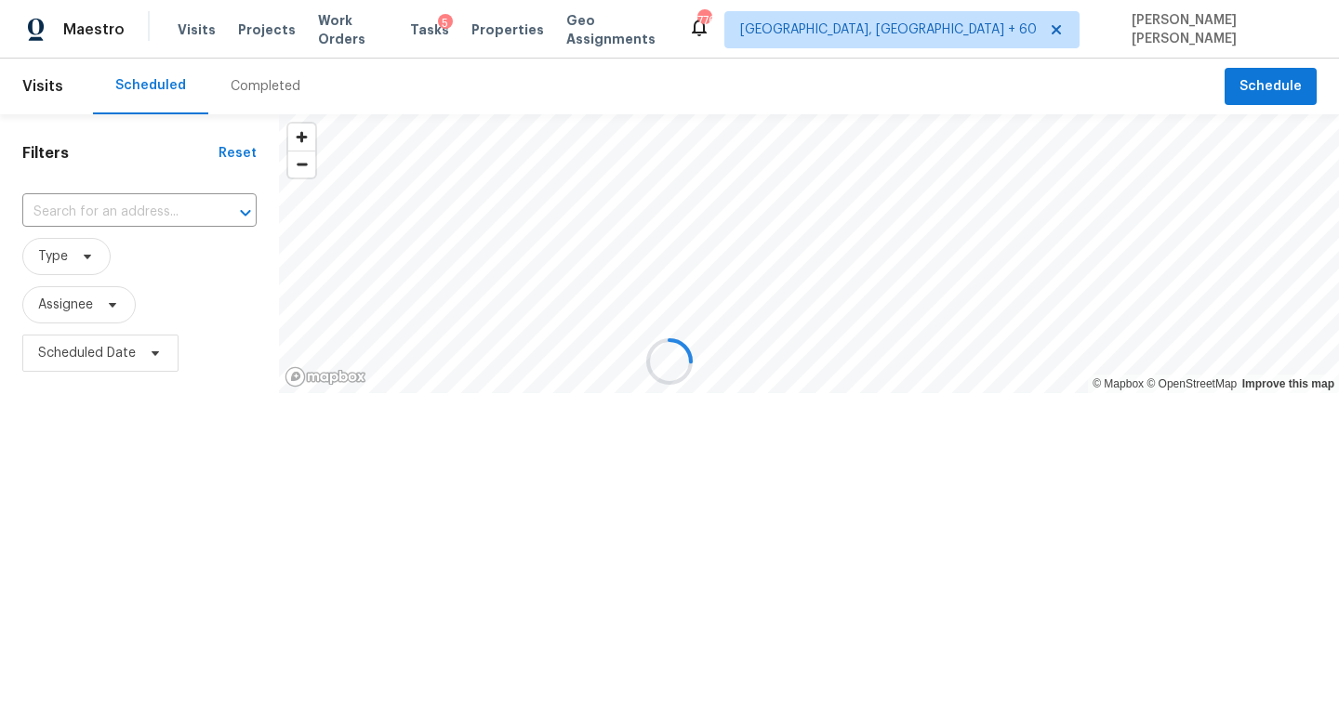
click at [268, 84] on div at bounding box center [669, 361] width 1339 height 723
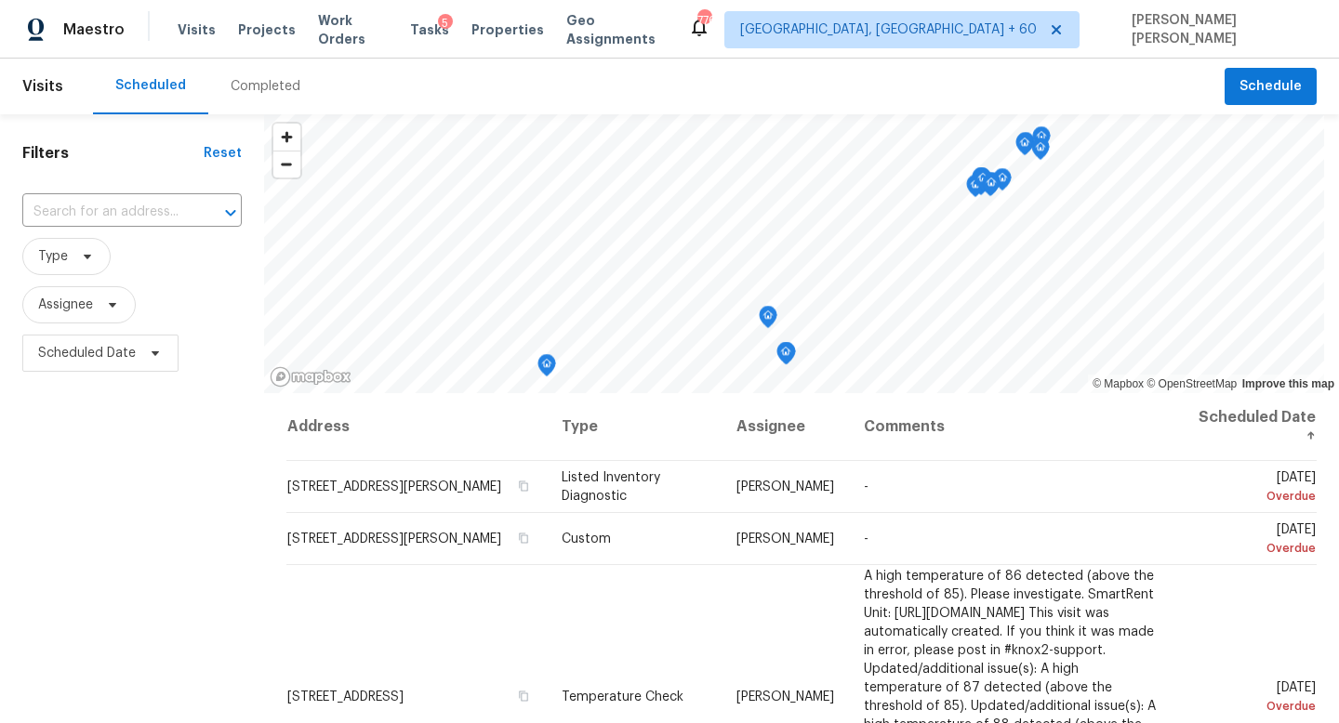
click at [268, 84] on div "Completed" at bounding box center [266, 86] width 70 height 19
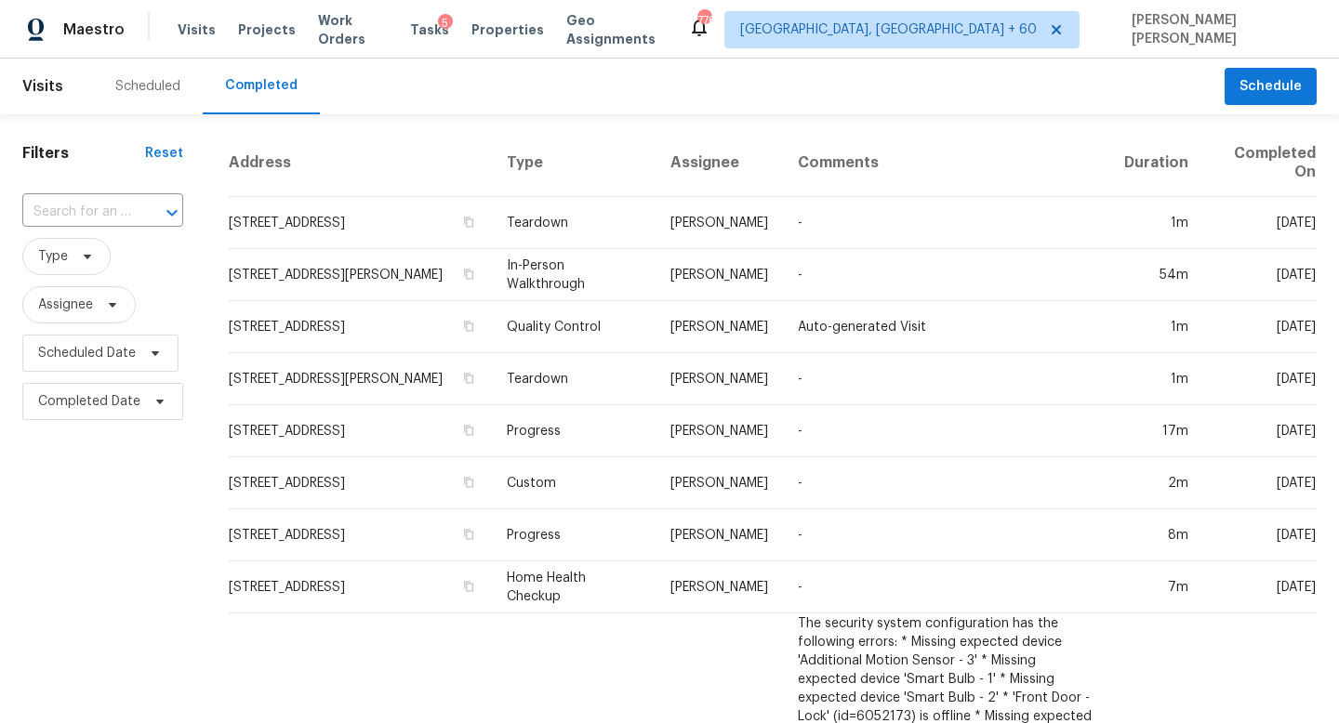
click at [147, 203] on div at bounding box center [159, 213] width 48 height 26
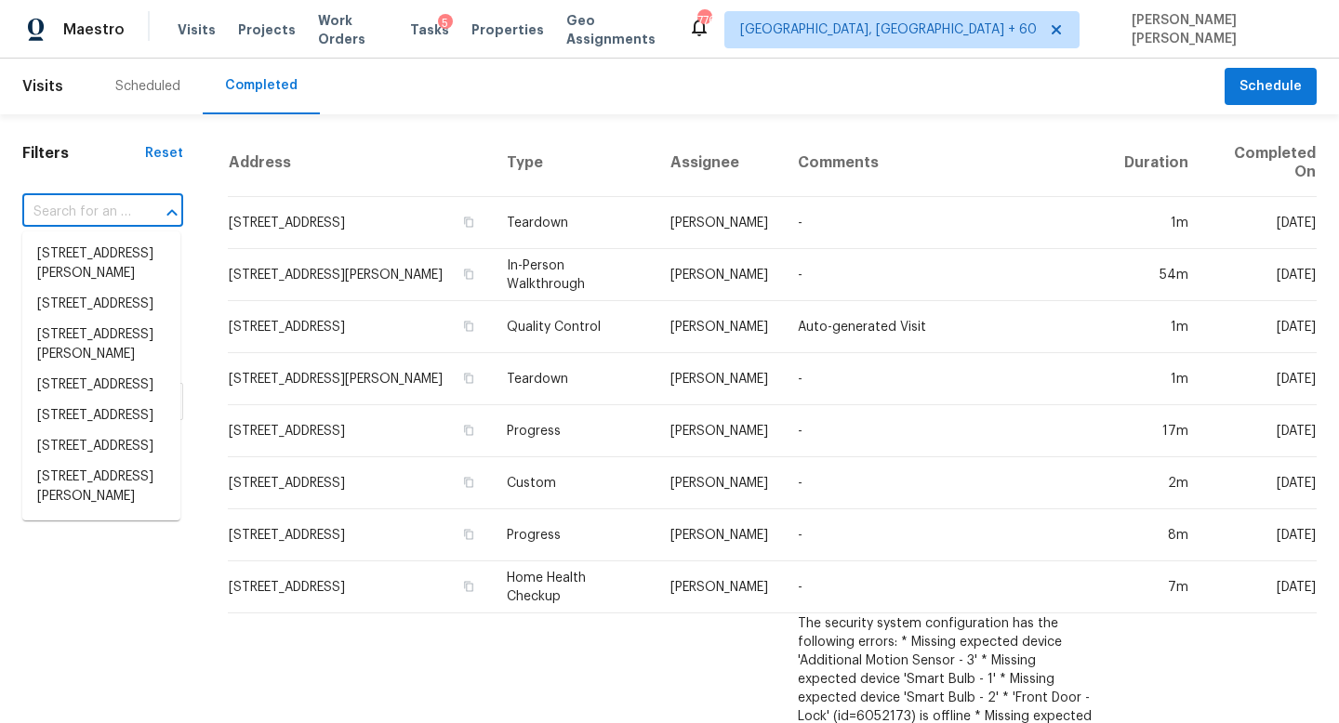
paste input "[STREET_ADDRESS]"
type input "[STREET_ADDRESS]"
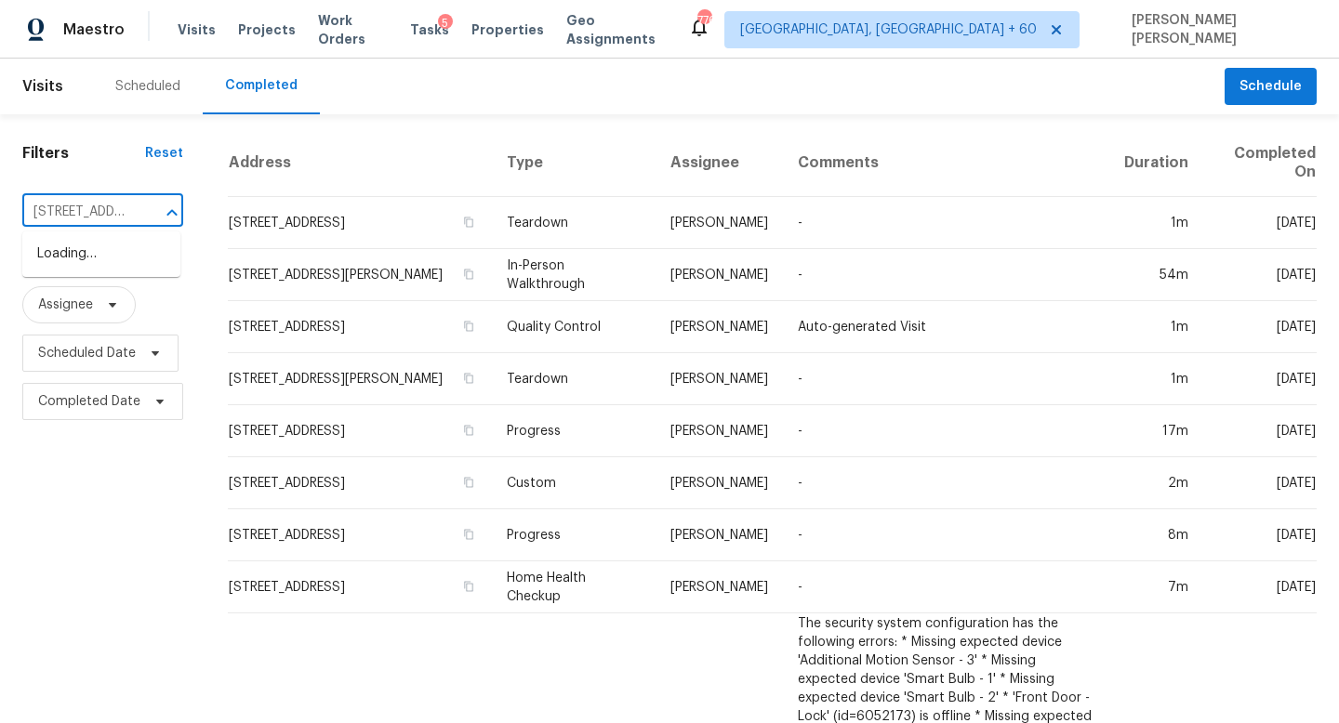
scroll to position [0, 128]
click at [127, 251] on li "[STREET_ADDRESS]" at bounding box center [101, 254] width 158 height 31
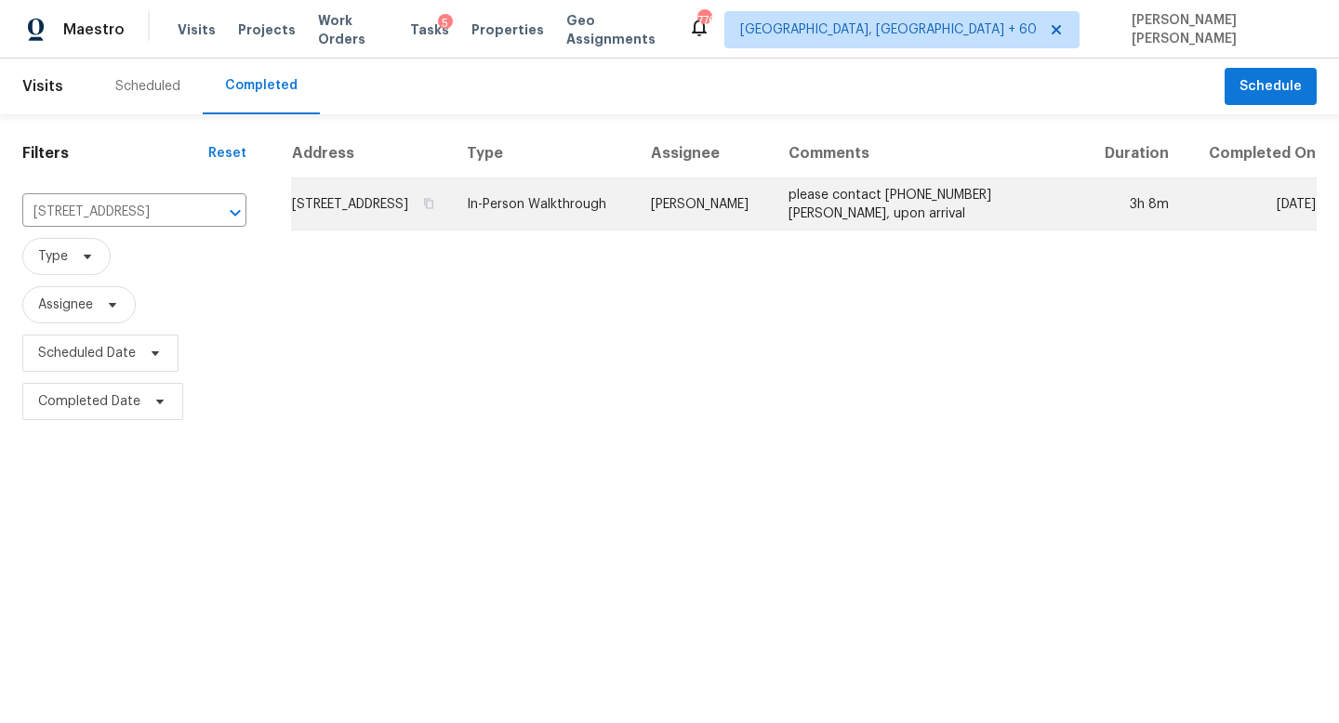
click at [751, 229] on td "[PERSON_NAME]" at bounding box center [705, 204] width 138 height 52
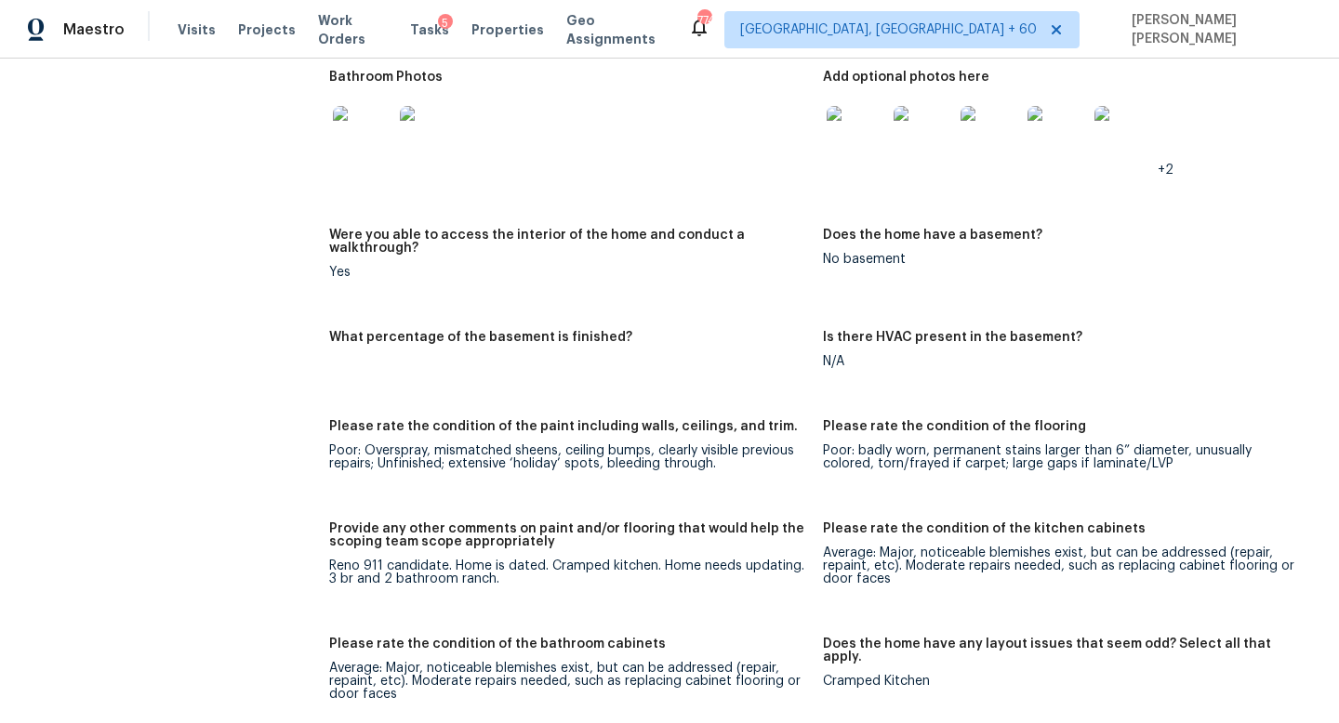
scroll to position [2375, 0]
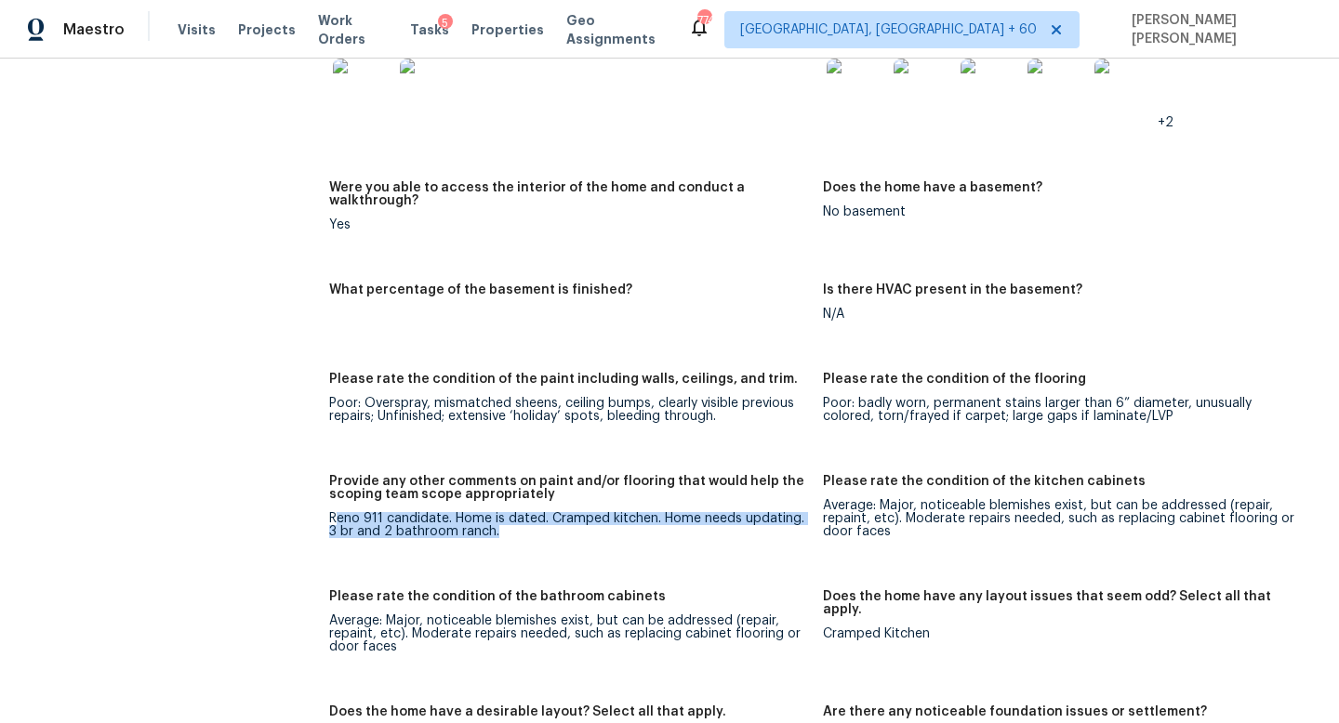
drag, startPoint x: 336, startPoint y: 490, endPoint x: 502, endPoint y: 504, distance: 166.0
click at [502, 512] on div "Reno 911 candidate. Home is dated. Cramped kitchen. Home needs updating. 3 br a…" at bounding box center [568, 525] width 479 height 26
drag, startPoint x: 661, startPoint y: 490, endPoint x: 702, endPoint y: 503, distance: 42.9
click at [702, 512] on div "Reno 911 candidate. Home is dated. Cramped kitchen. Home needs updating. 3 br a…" at bounding box center [568, 525] width 479 height 26
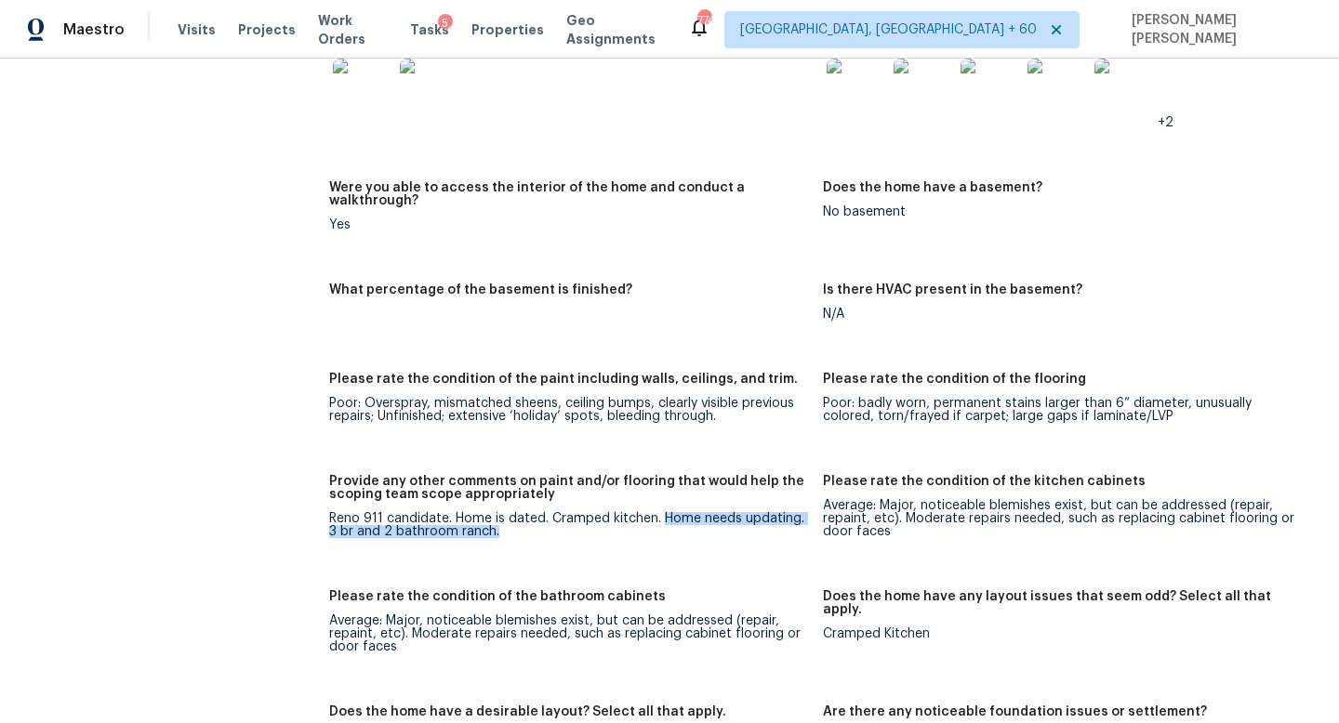
click at [581, 521] on figure "Provide any other comments on paint and/or flooring that would help the scoping…" at bounding box center [576, 521] width 494 height 93
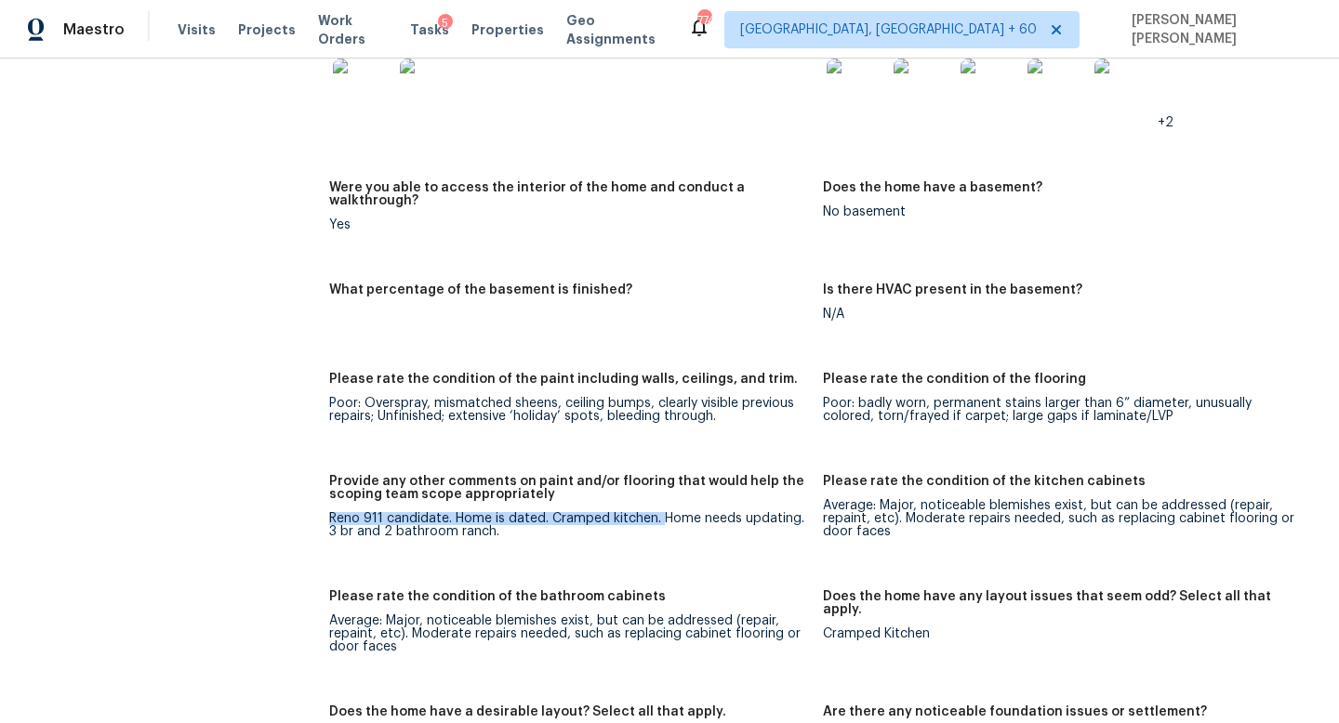
drag, startPoint x: 461, startPoint y: 480, endPoint x: 661, endPoint y: 488, distance: 200.0
click at [661, 488] on figure "Provide any other comments on paint and/or flooring that would help the scoping…" at bounding box center [576, 521] width 494 height 93
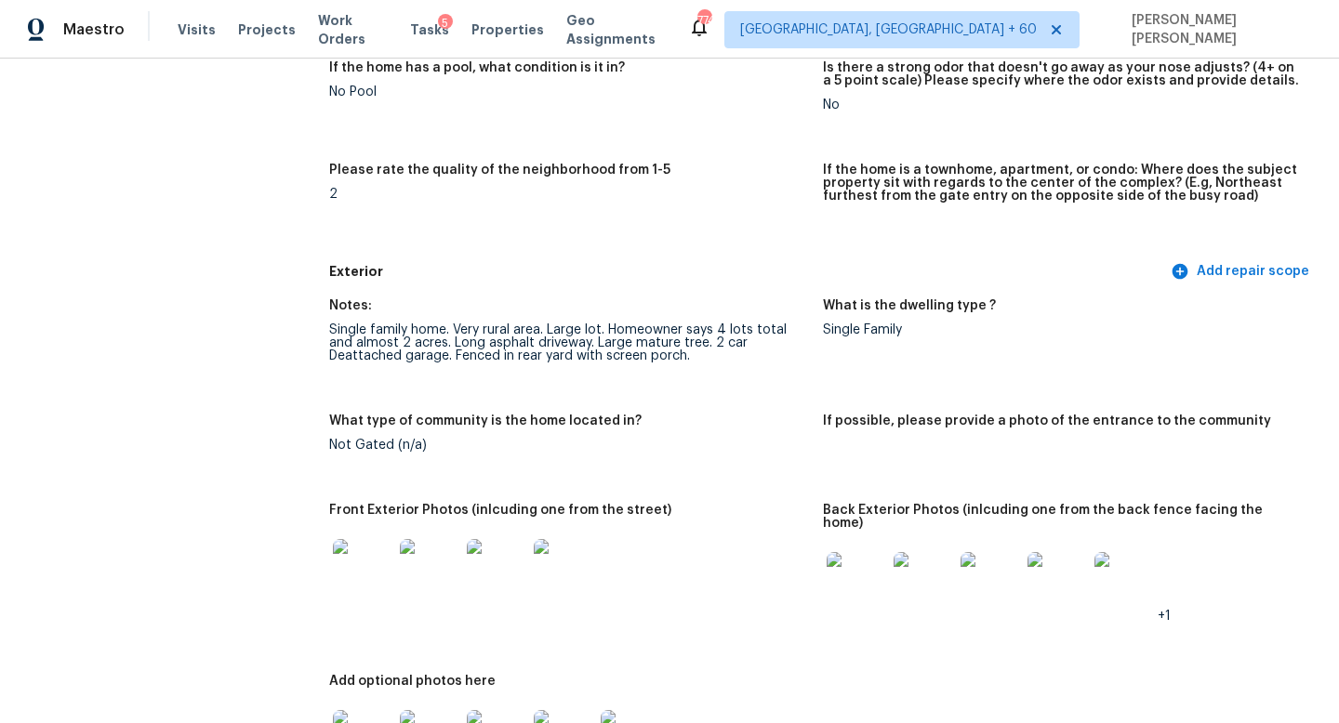
scroll to position [486, 0]
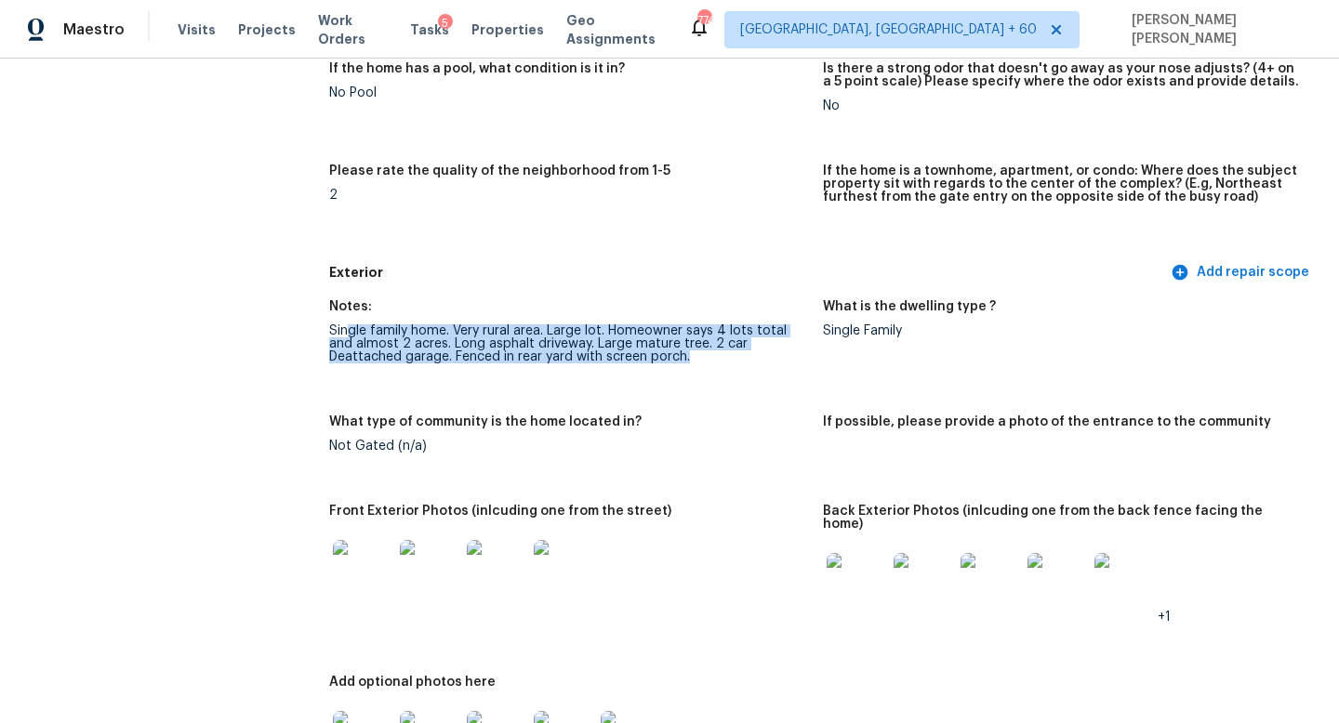
drag, startPoint x: 349, startPoint y: 329, endPoint x: 670, endPoint y: 363, distance: 323.3
click at [670, 363] on div "Single family home. Very rural area. Large lot. Homeowner says 4 lots total and…" at bounding box center [568, 343] width 479 height 39
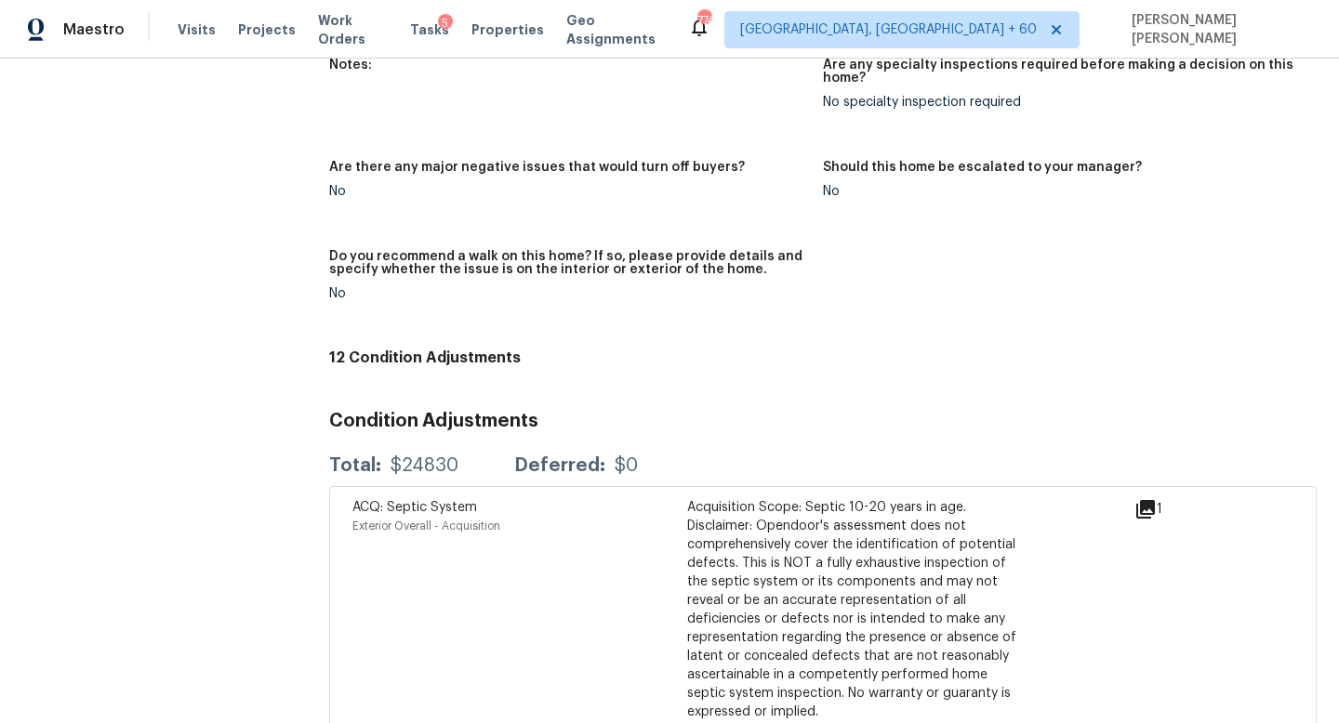
scroll to position [3867, 0]
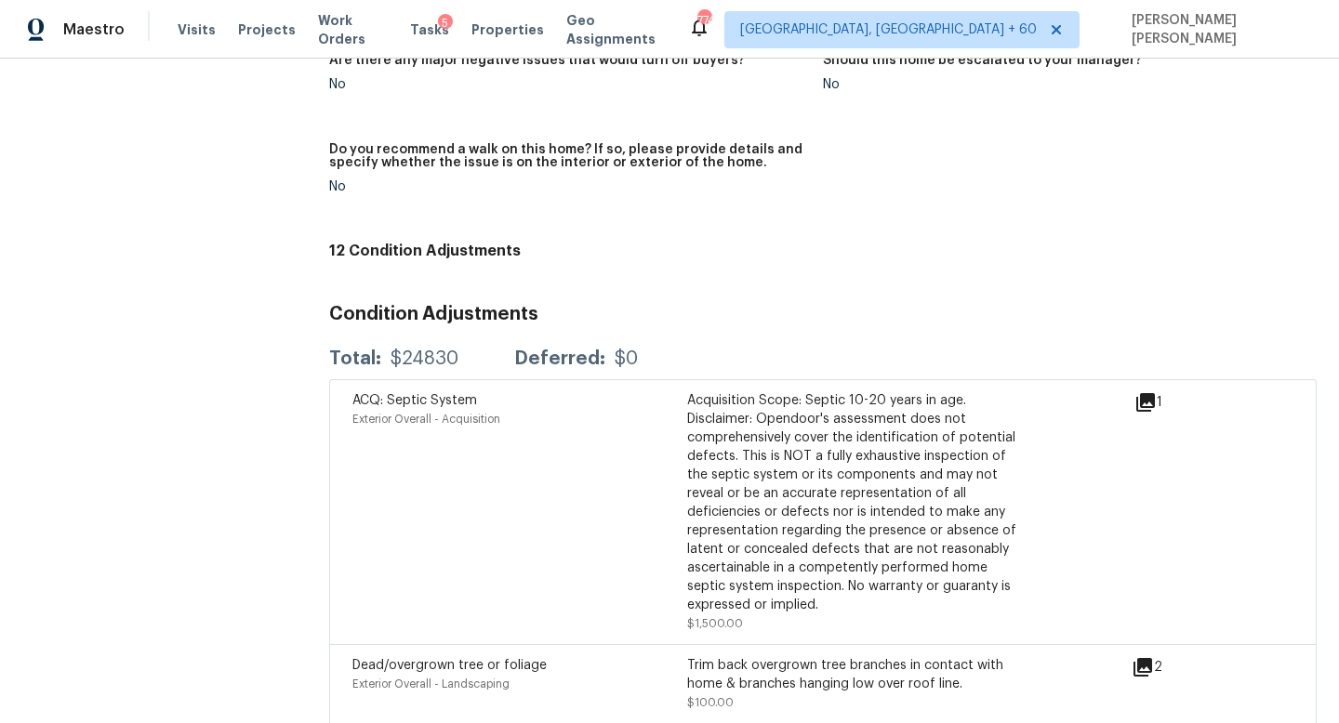
click at [472, 472] on div "ACQ: Septic System Exterior Overall - Acquisition" at bounding box center [519, 512] width 335 height 242
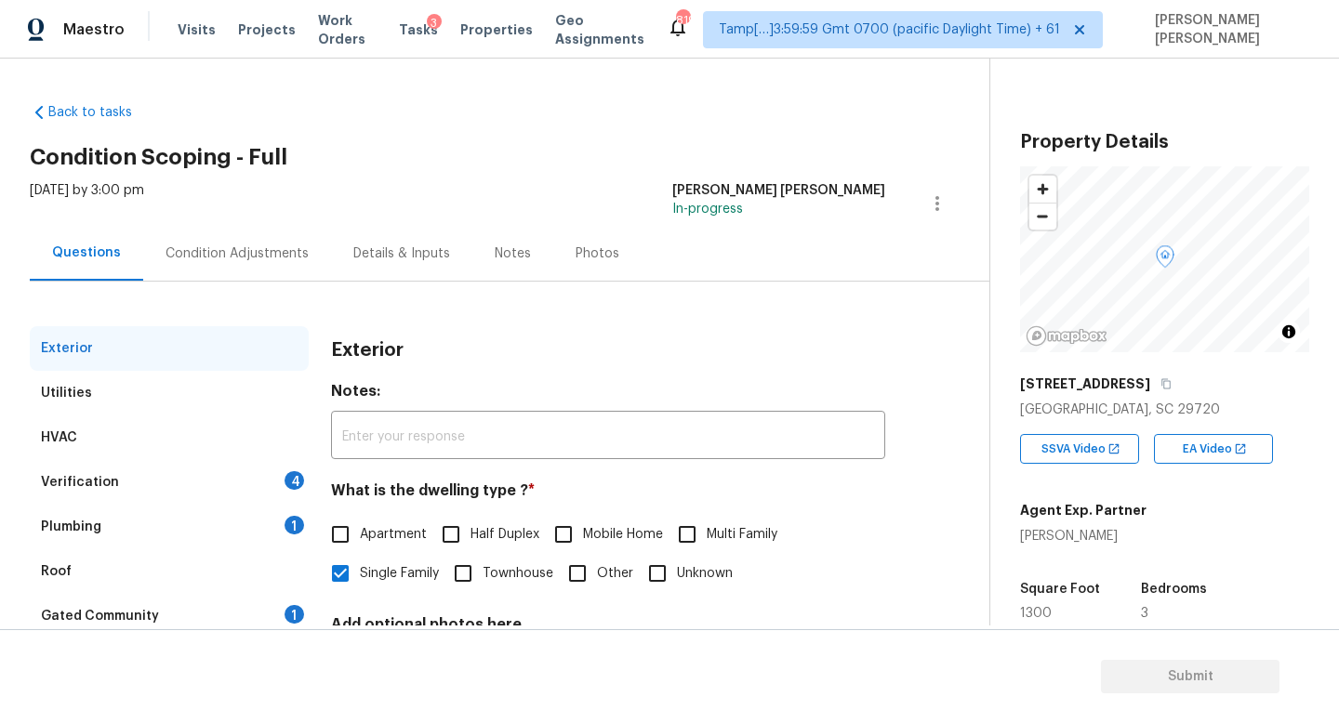
click at [205, 428] on div "HVAC" at bounding box center [169, 437] width 279 height 45
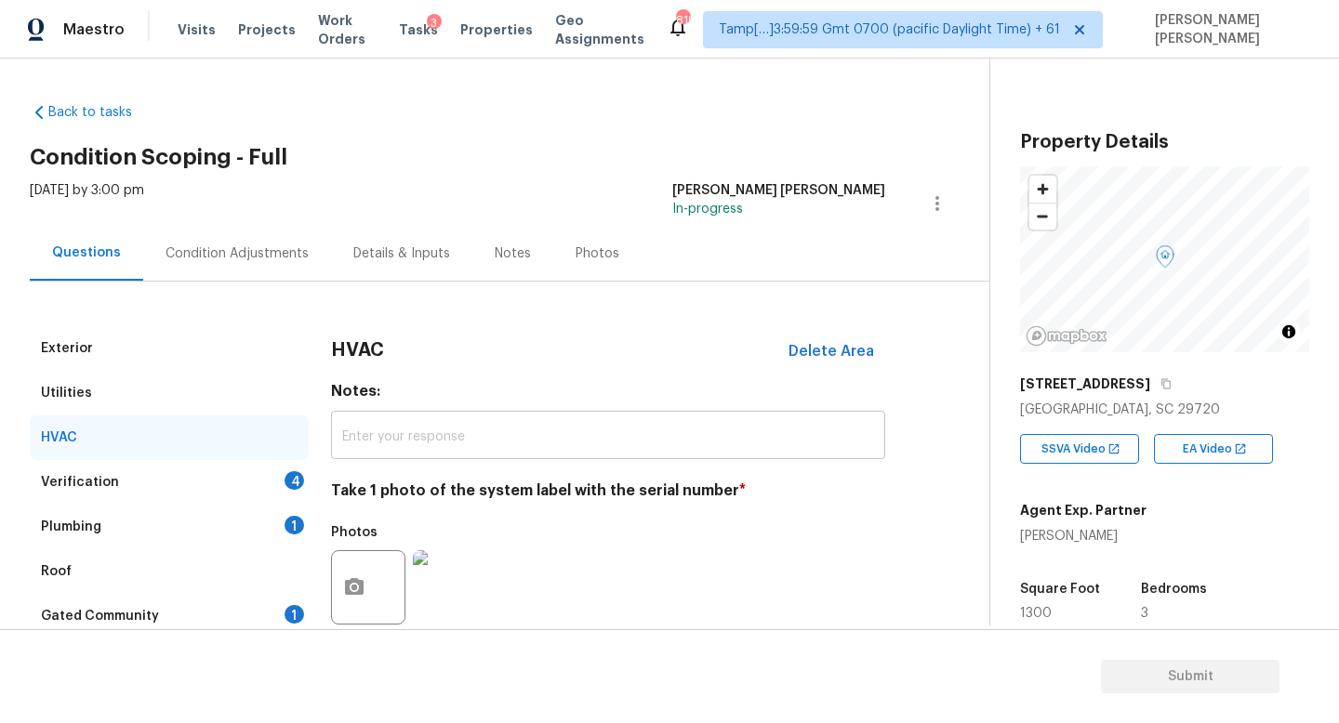
scroll to position [233, 0]
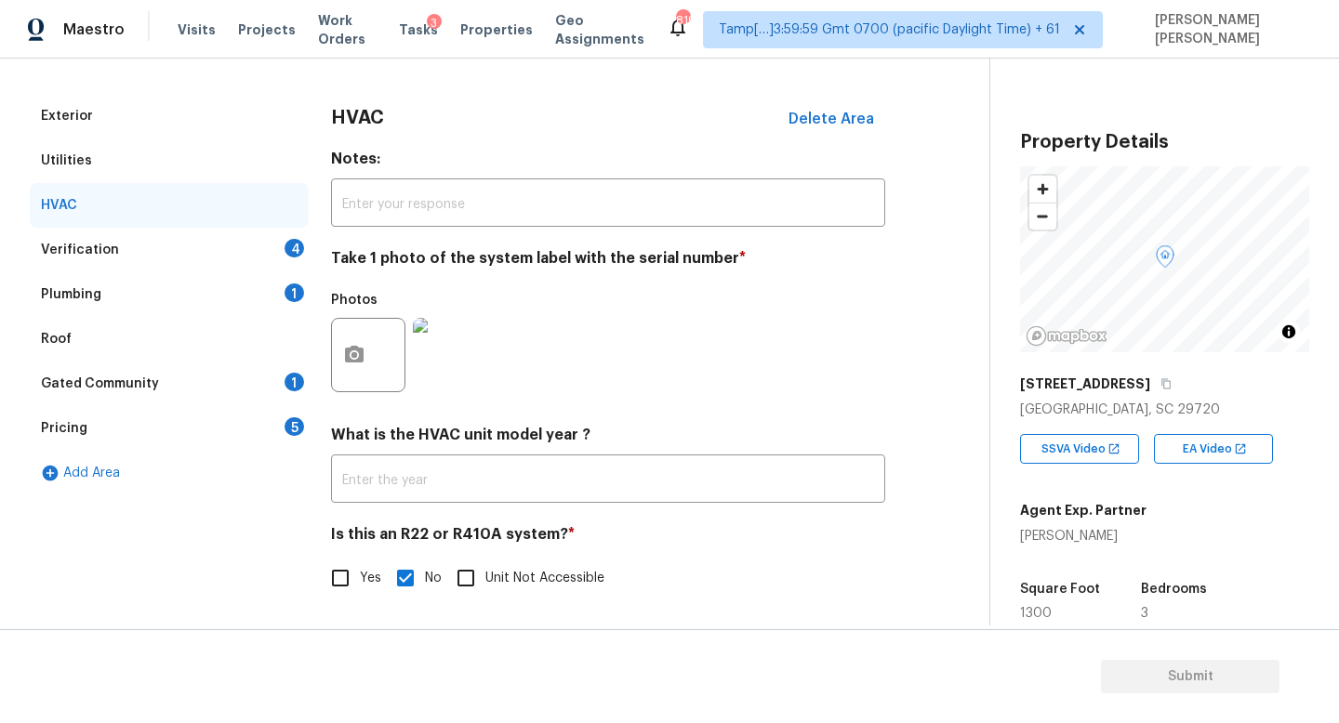
click at [227, 250] on div "Verification 4" at bounding box center [169, 250] width 279 height 45
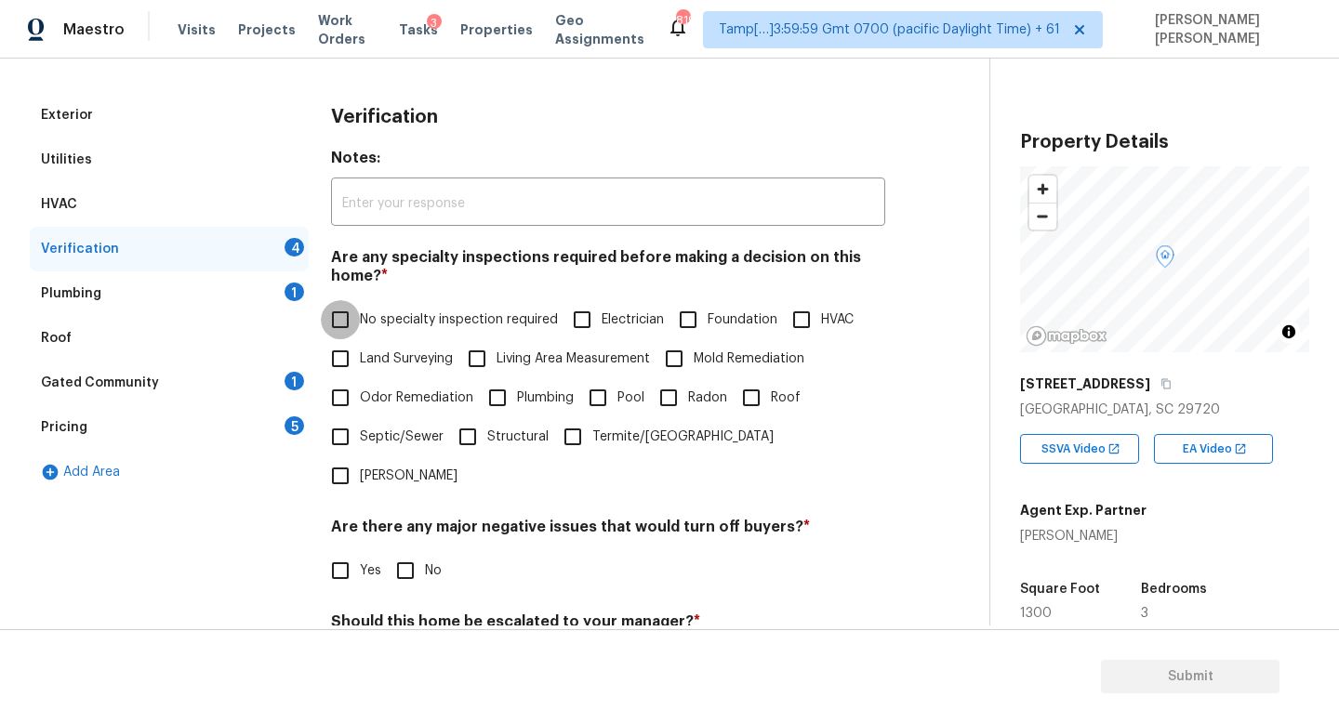
click at [349, 310] on input "No specialty inspection required" at bounding box center [340, 319] width 39 height 39
checkbox input "true"
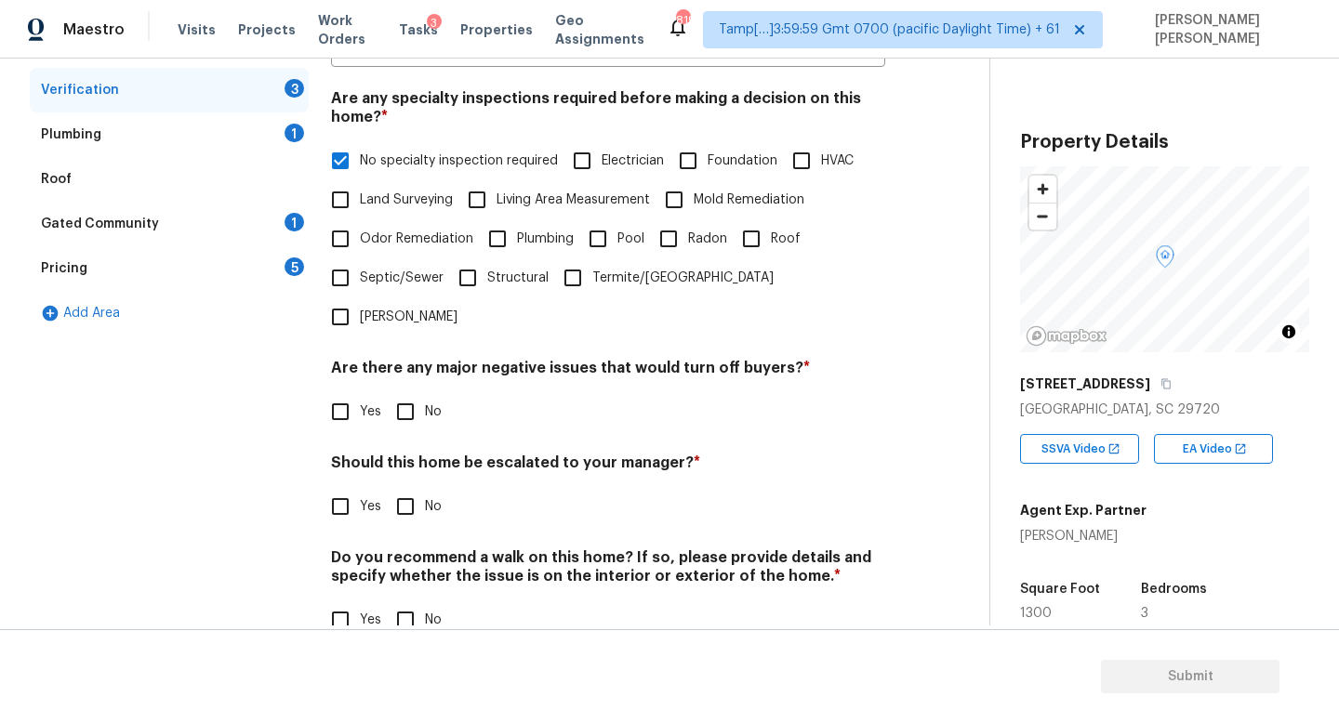
click at [398, 392] on input "No" at bounding box center [405, 411] width 39 height 39
checkbox input "true"
click at [412, 487] on input "No" at bounding box center [405, 506] width 39 height 39
checkbox input "true"
click at [412, 602] on input "No" at bounding box center [405, 621] width 39 height 39
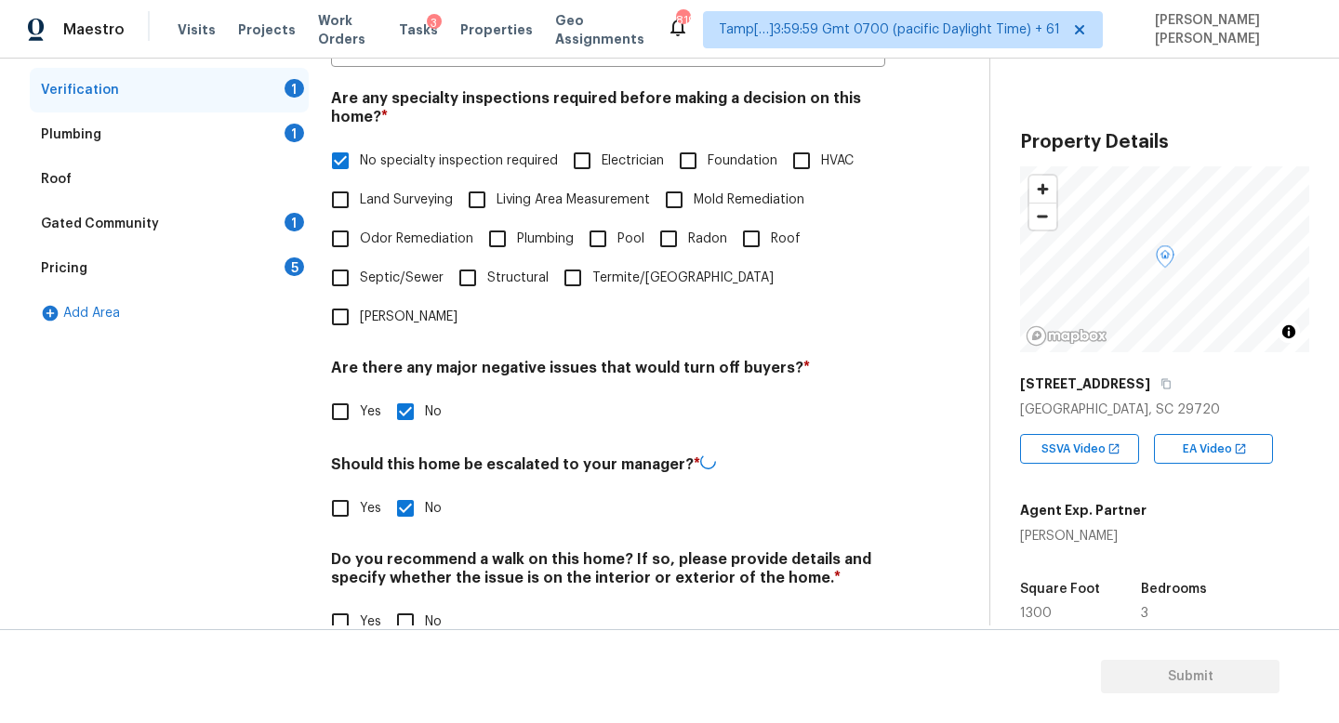
checkbox input "true"
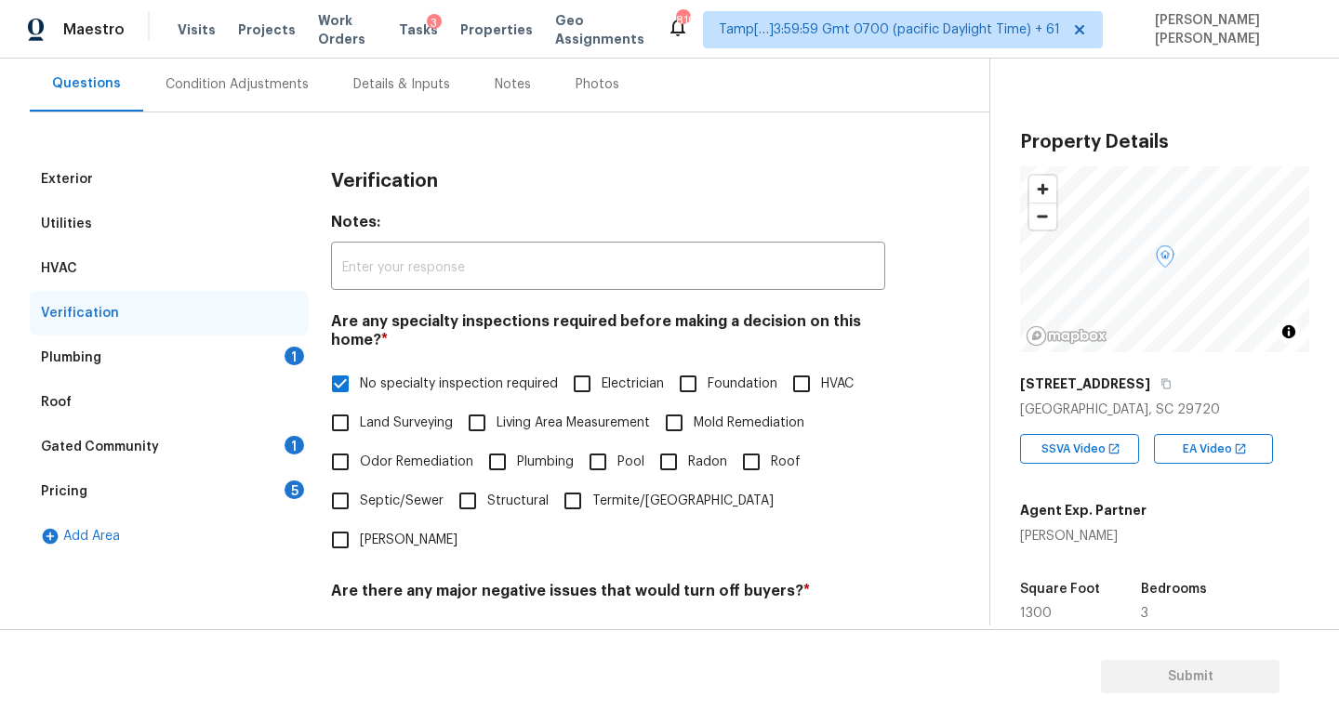
click at [252, 365] on div "Plumbing 1" at bounding box center [169, 358] width 279 height 45
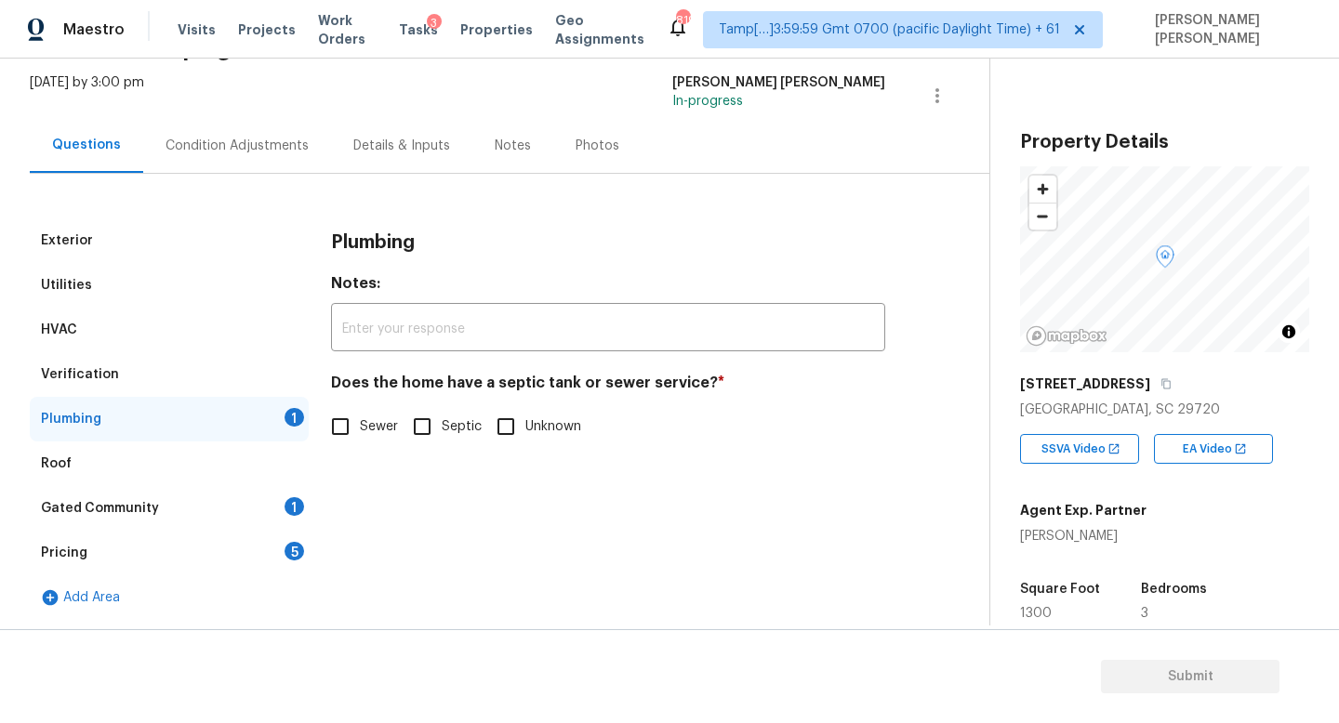
click at [418, 432] on input "Septic" at bounding box center [421, 426] width 39 height 39
checkbox input "true"
click at [223, 501] on div "Gated Community 1" at bounding box center [169, 508] width 279 height 45
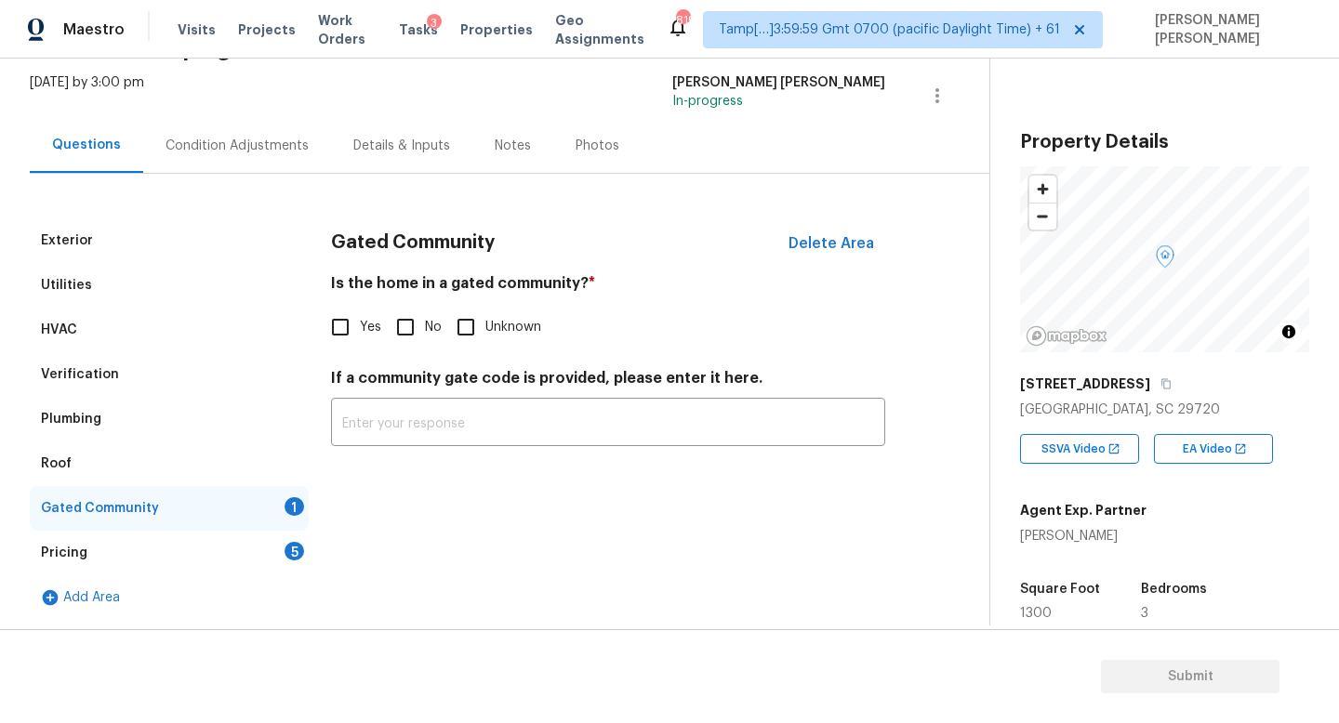
click at [422, 325] on input "No" at bounding box center [405, 327] width 39 height 39
checkbox input "true"
click at [215, 555] on div "Pricing 5" at bounding box center [169, 553] width 279 height 45
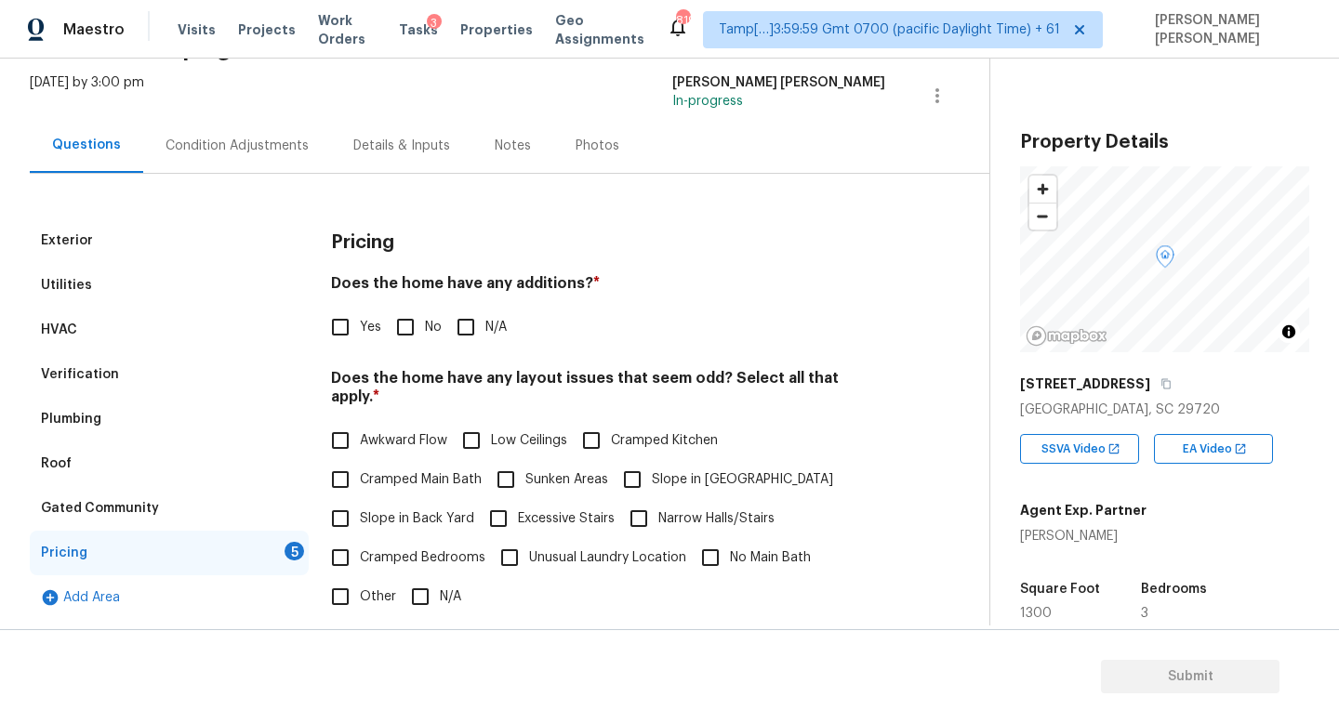
click at [416, 308] on input "No" at bounding box center [405, 327] width 39 height 39
checkbox input "true"
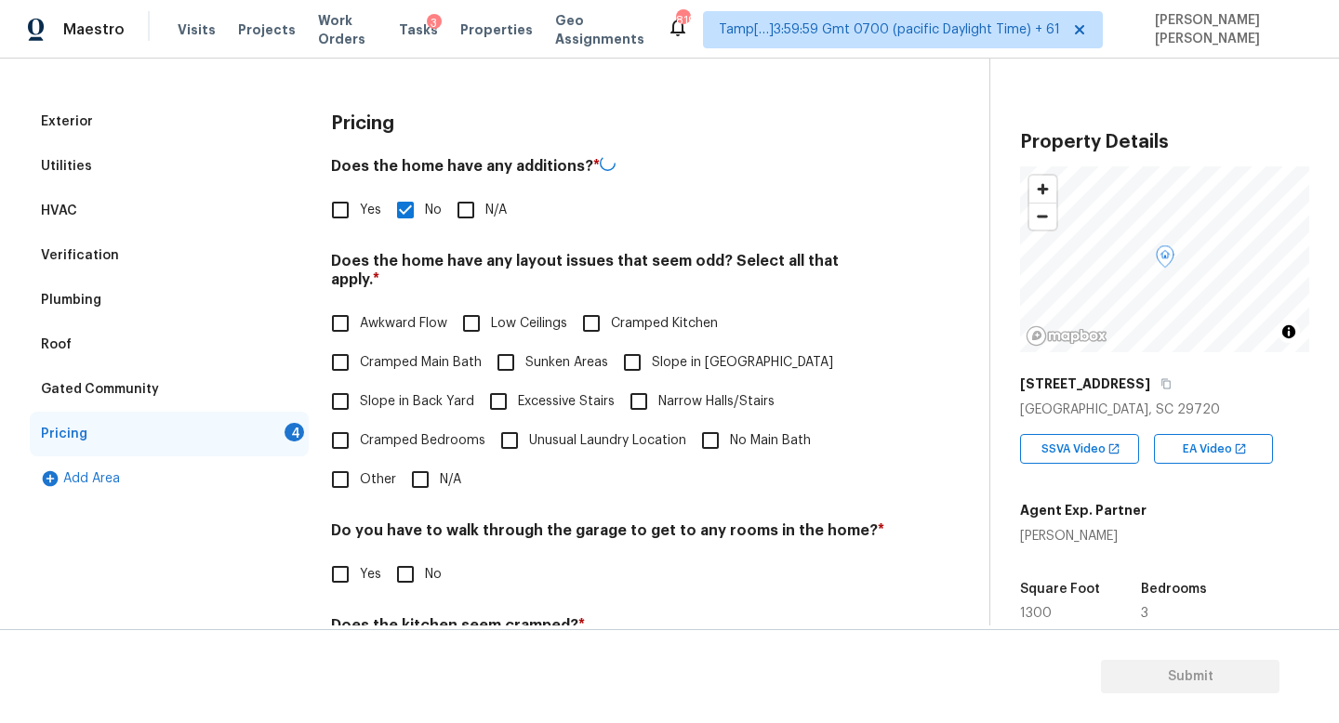
scroll to position [254, 0]
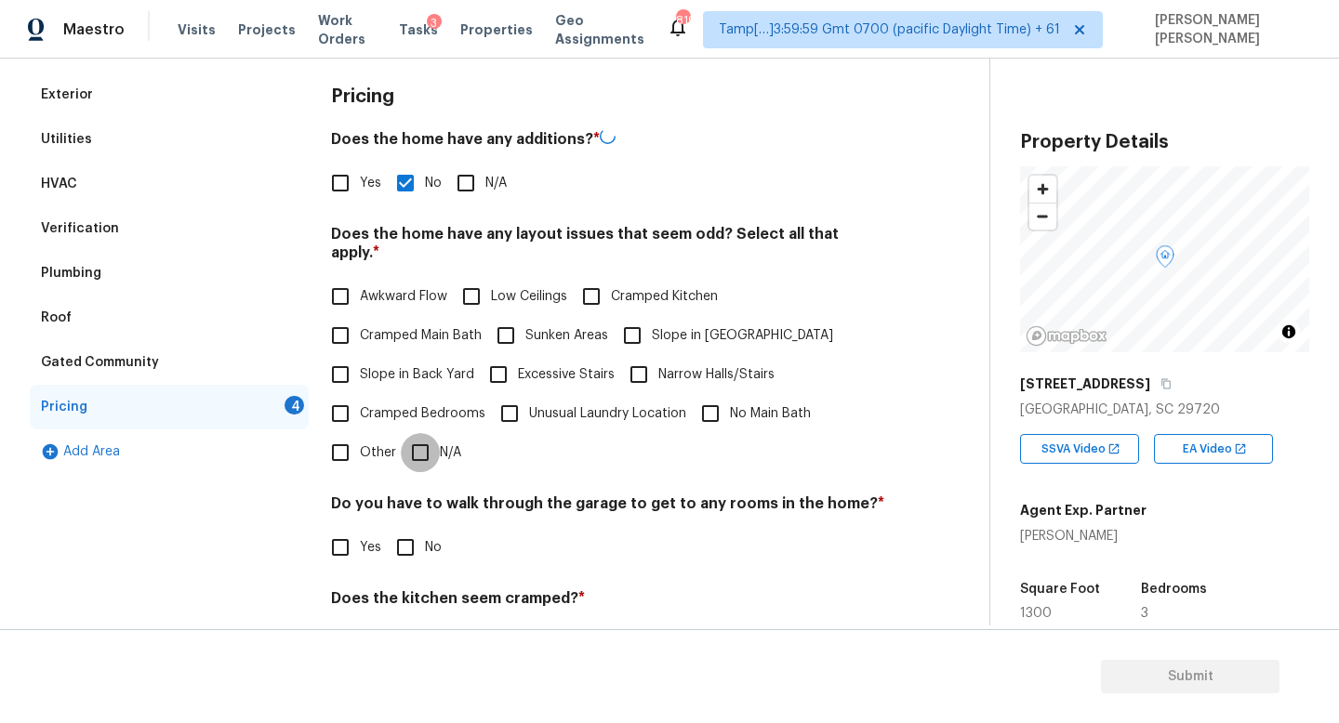
click at [415, 433] on input "N/A" at bounding box center [420, 452] width 39 height 39
checkbox input "true"
click at [406, 539] on input "No" at bounding box center [405, 549] width 39 height 39
checkbox input "true"
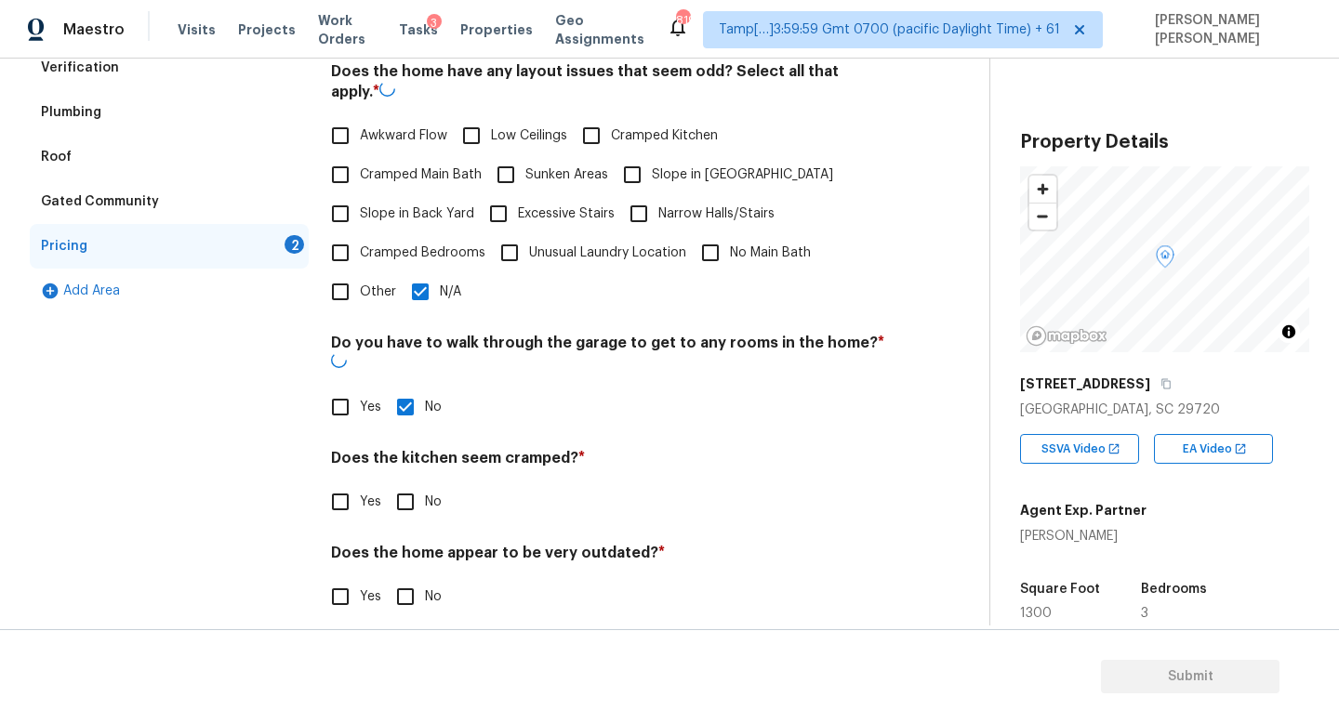
click at [404, 490] on input "No" at bounding box center [405, 501] width 39 height 39
checkbox input "true"
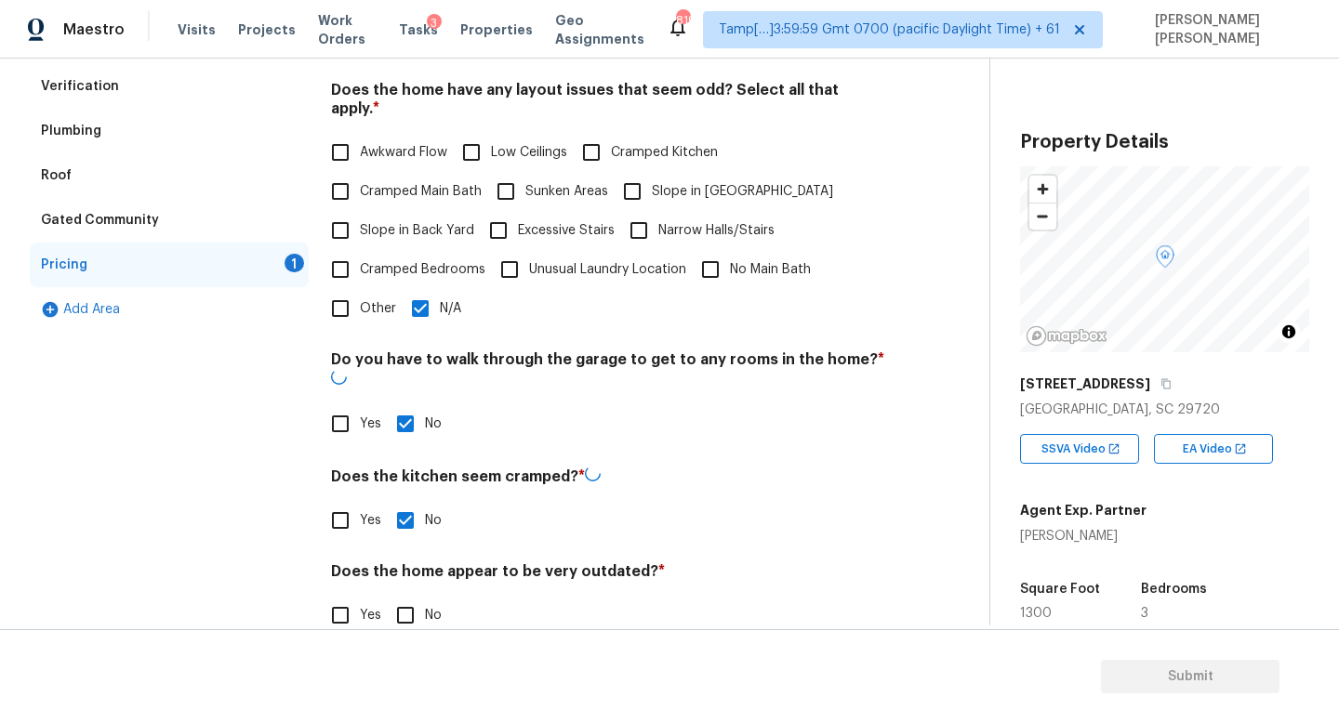
click at [403, 596] on input "No" at bounding box center [405, 615] width 39 height 39
checkbox input "true"
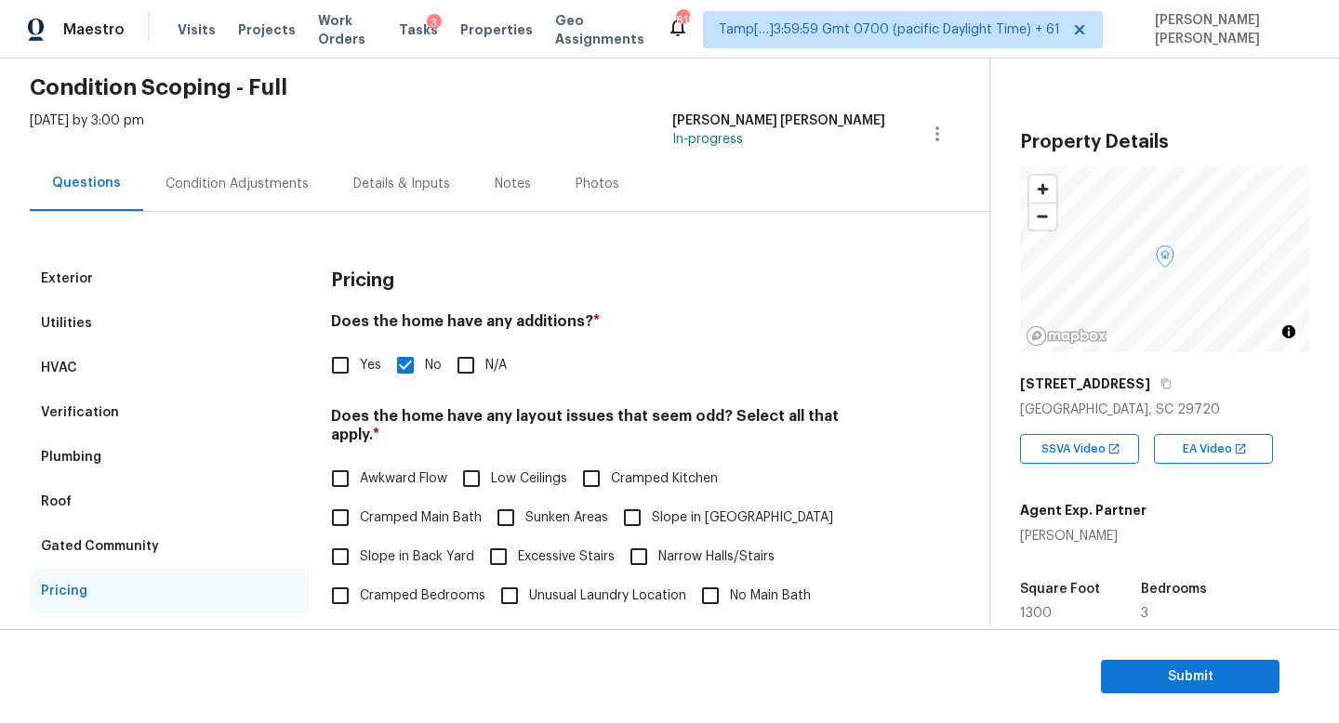
scroll to position [47, 0]
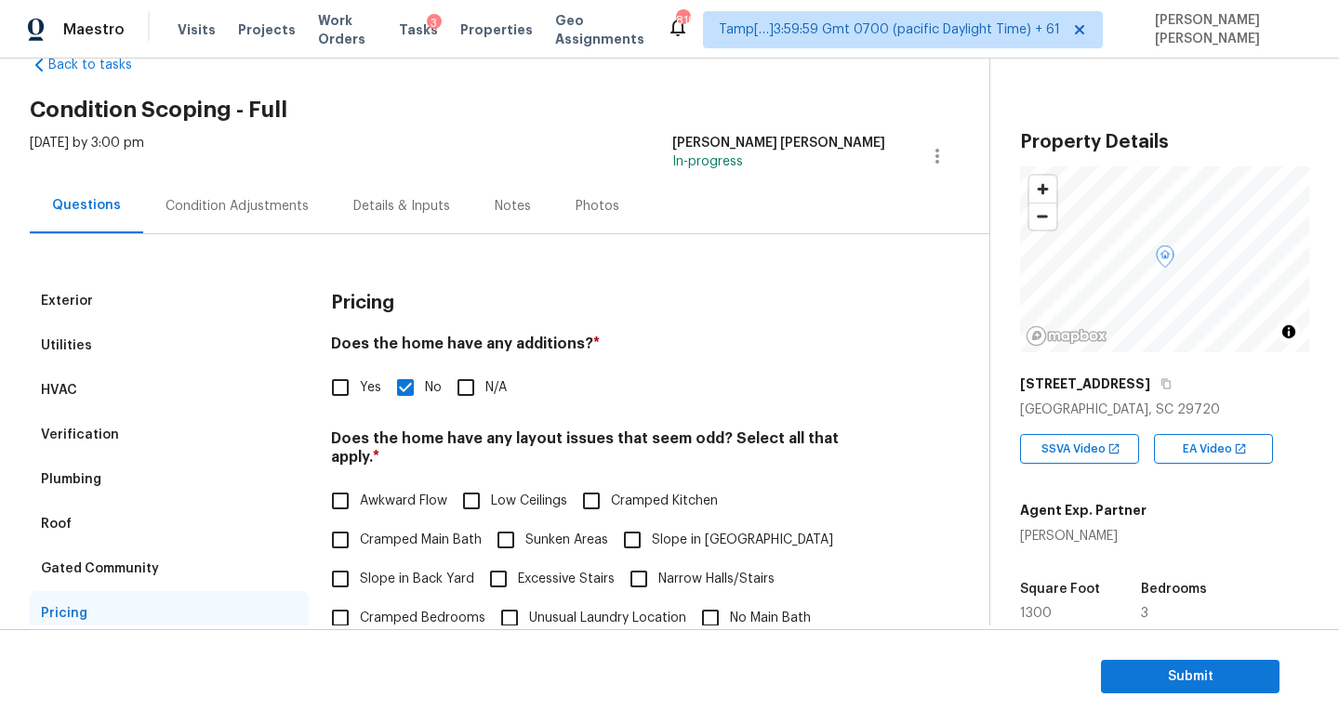
click at [228, 197] on div "Condition Adjustments" at bounding box center [236, 206] width 143 height 19
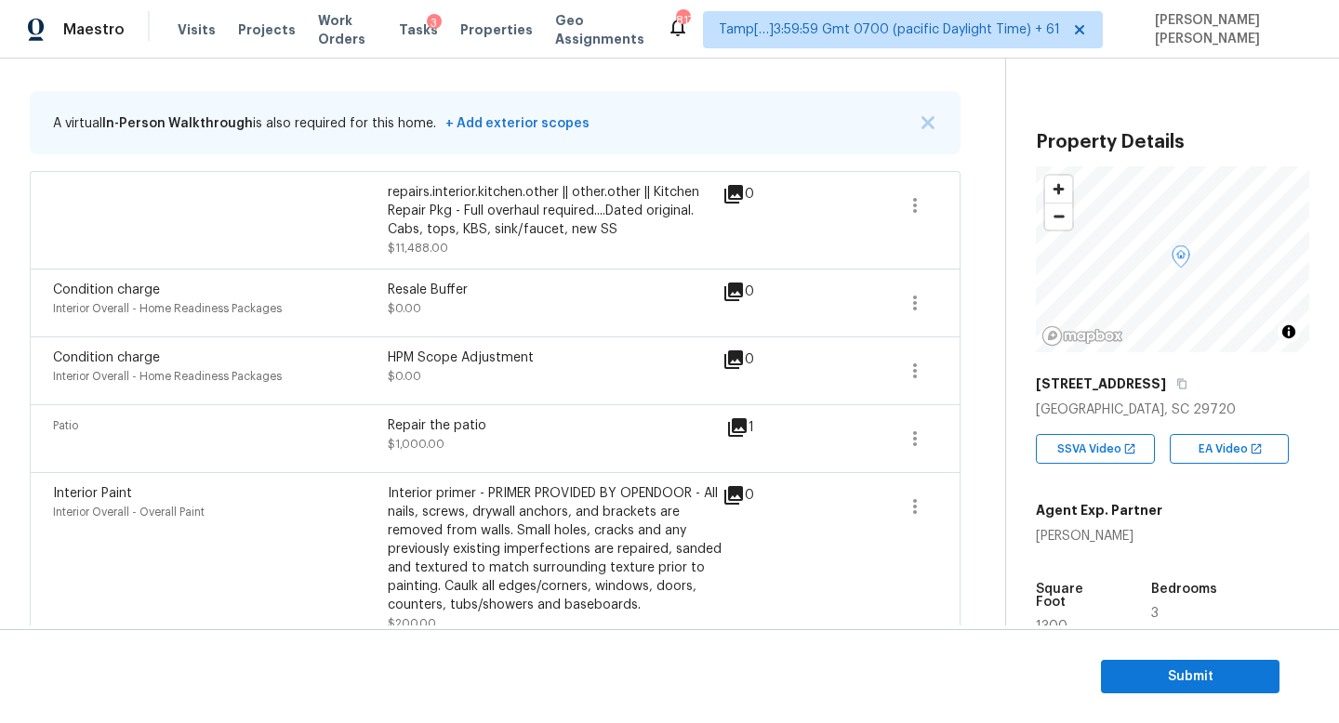
scroll to position [332, 0]
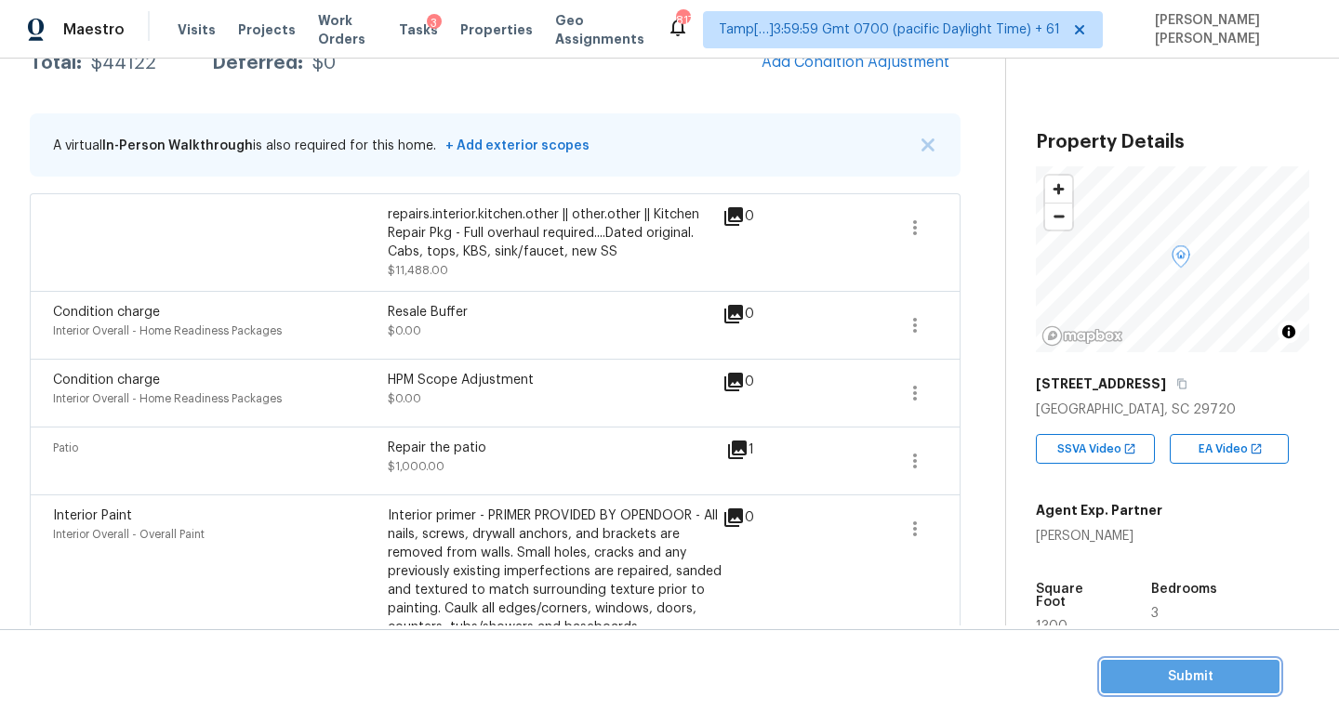
click at [1145, 675] on span "Submit" at bounding box center [1189, 677] width 149 height 23
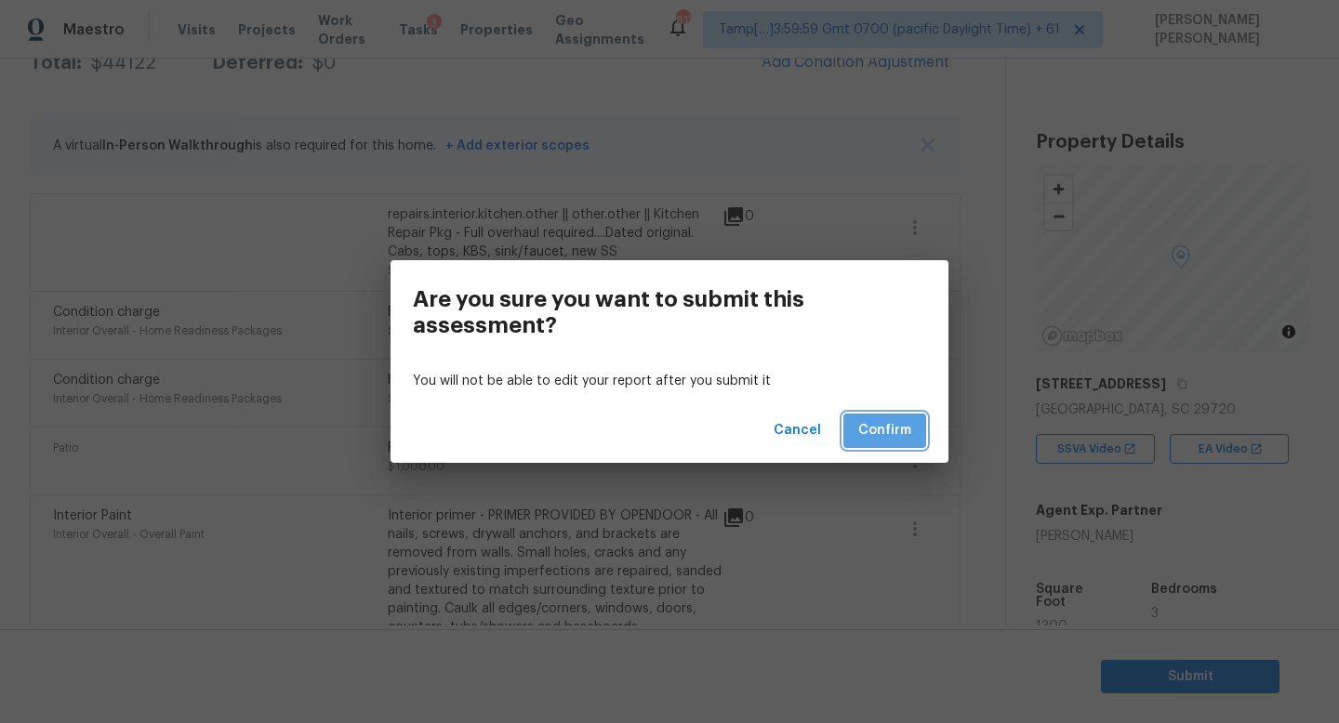
click at [896, 426] on span "Confirm" at bounding box center [884, 430] width 53 height 23
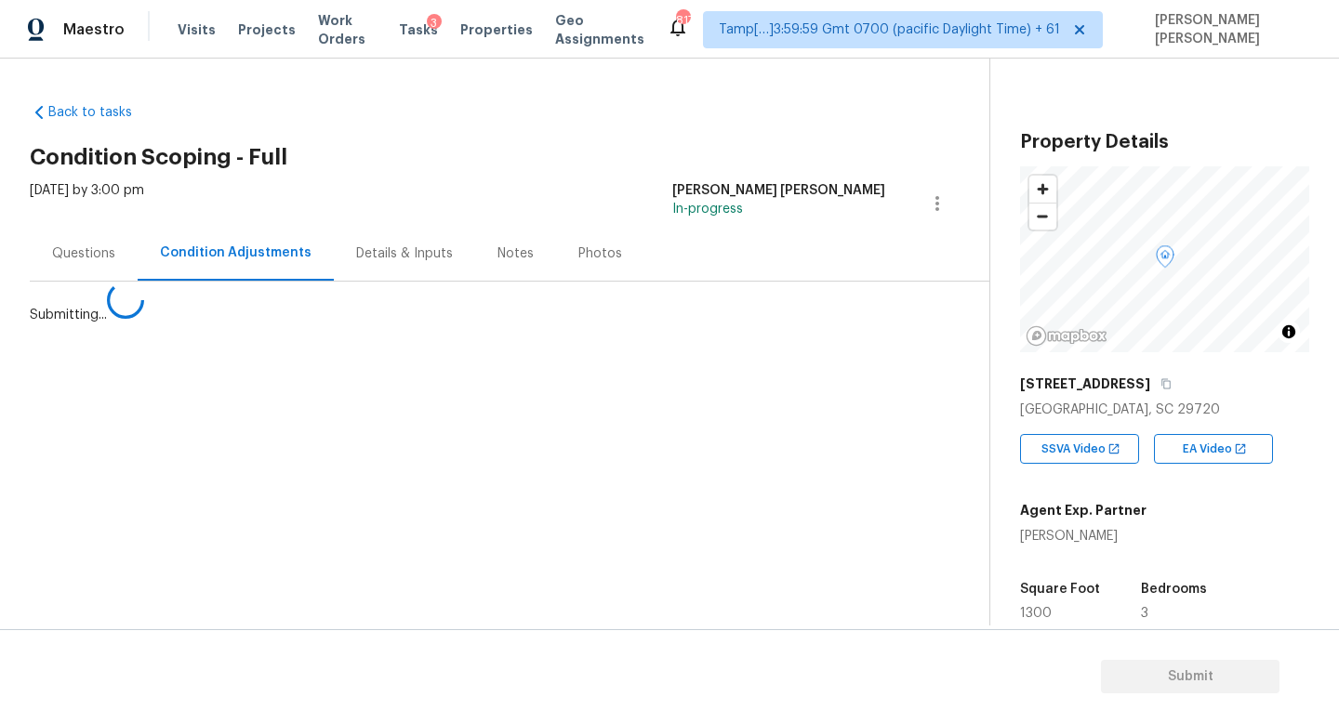
scroll to position [0, 0]
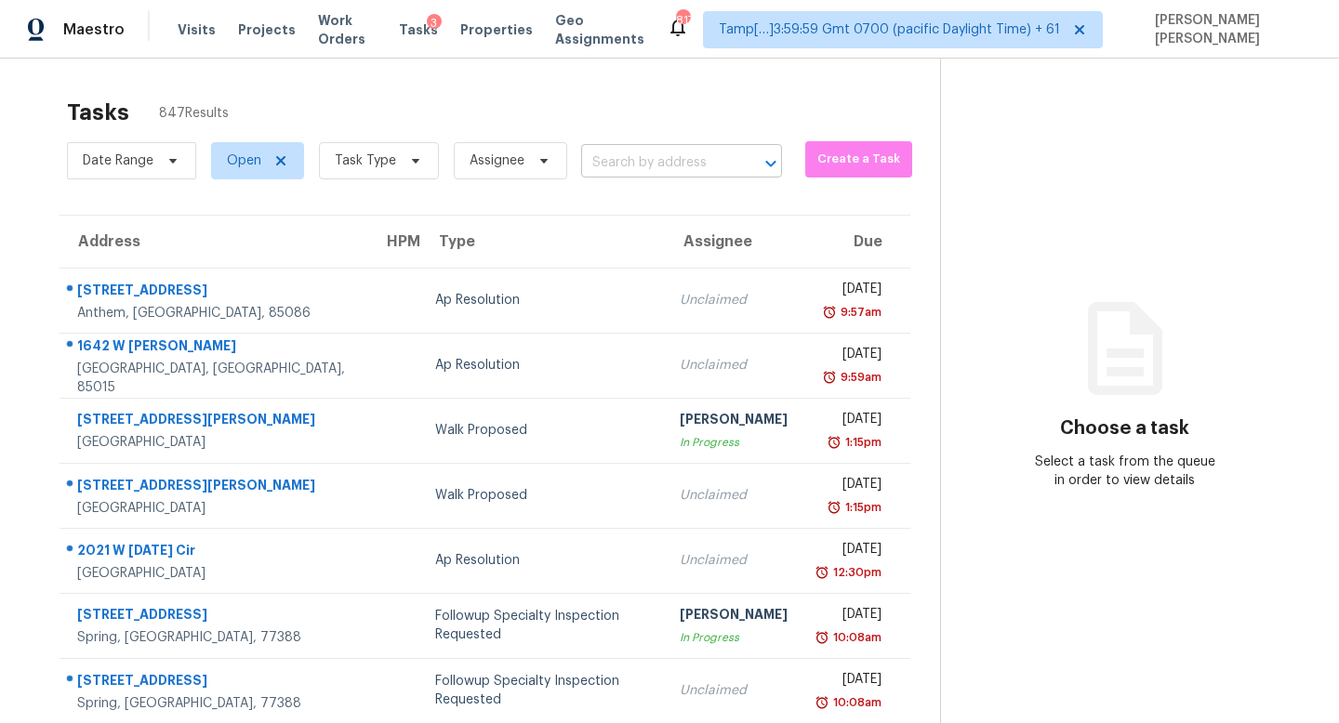
click at [598, 160] on input "text" at bounding box center [655, 163] width 149 height 29
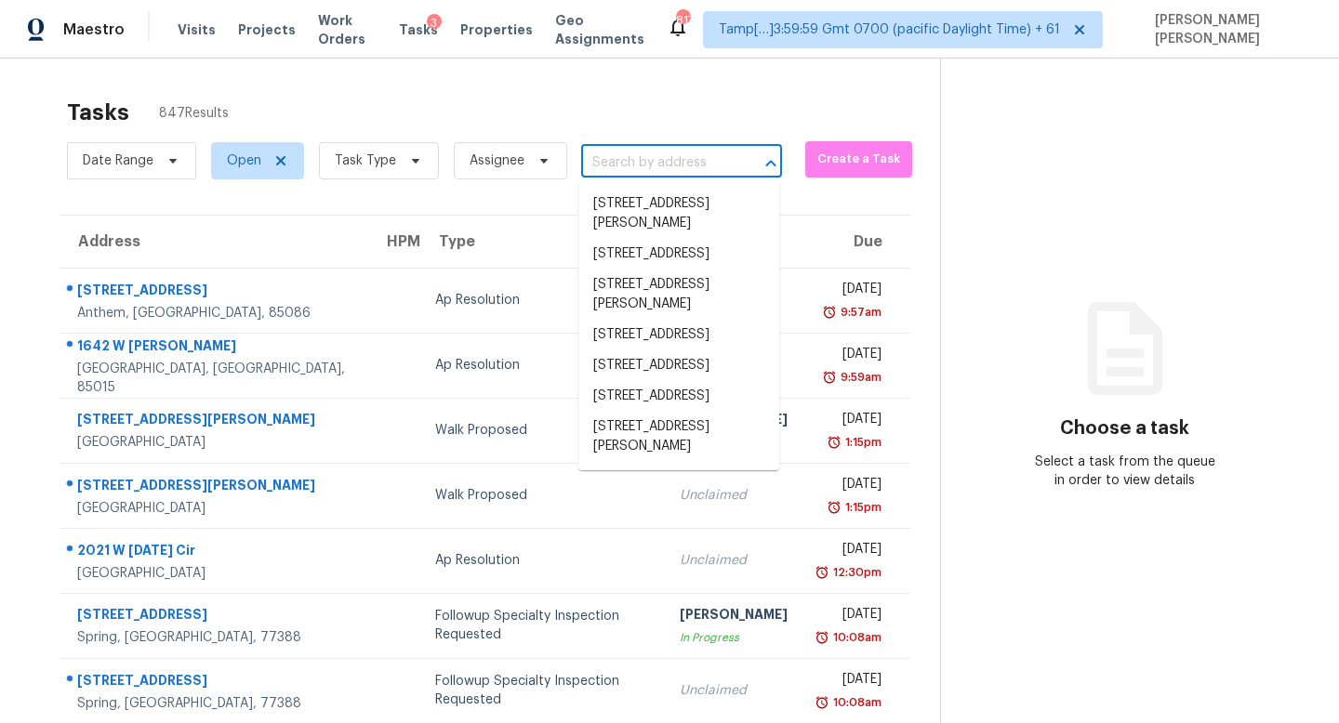
paste input "[STREET_ADDRESS]"
type input "[STREET_ADDRESS]"
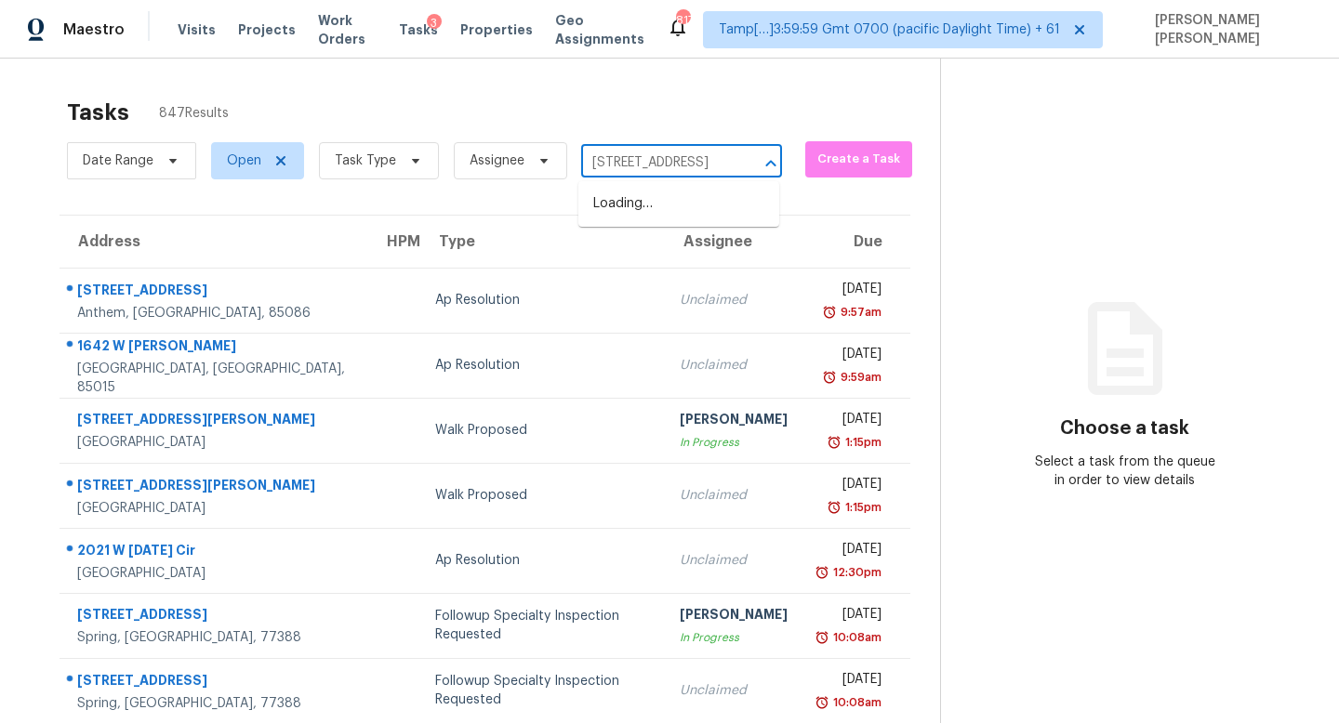
scroll to position [0, 133]
click at [654, 201] on li "[STREET_ADDRESS]" at bounding box center [678, 204] width 201 height 31
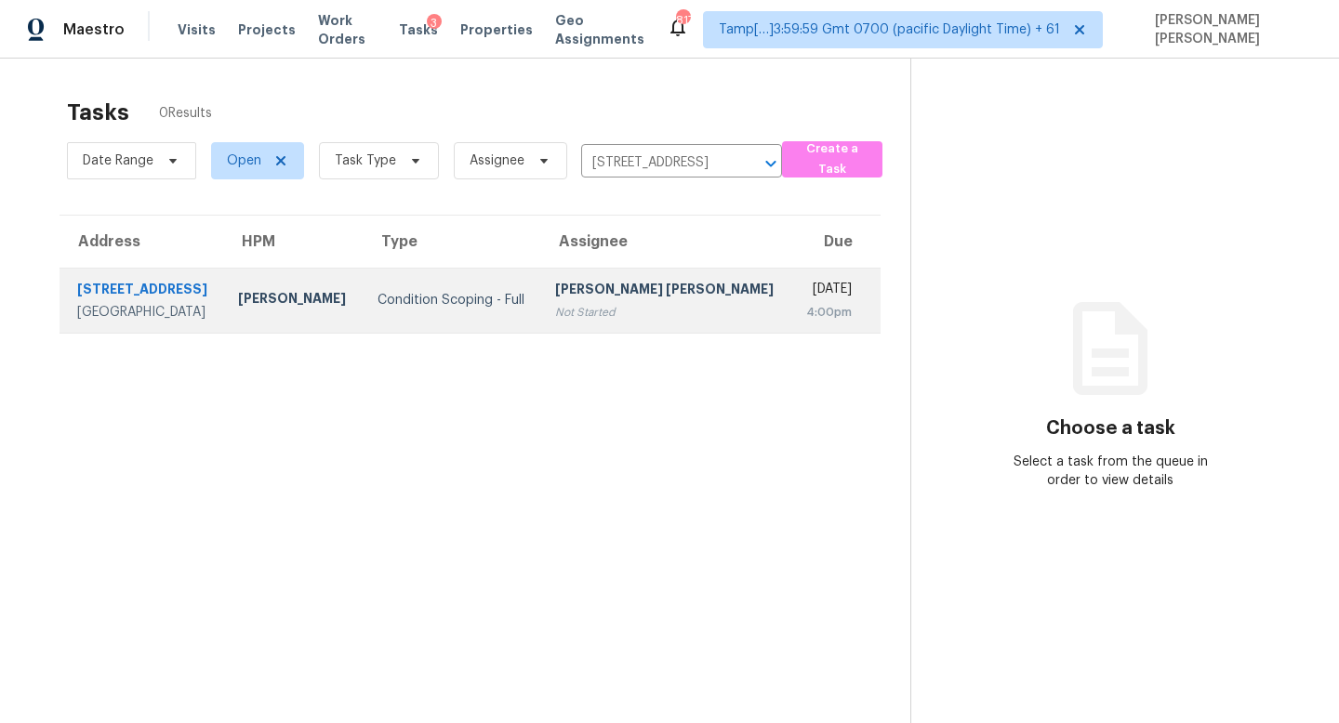
click at [617, 288] on div "[PERSON_NAME] [PERSON_NAME]" at bounding box center [665, 291] width 220 height 23
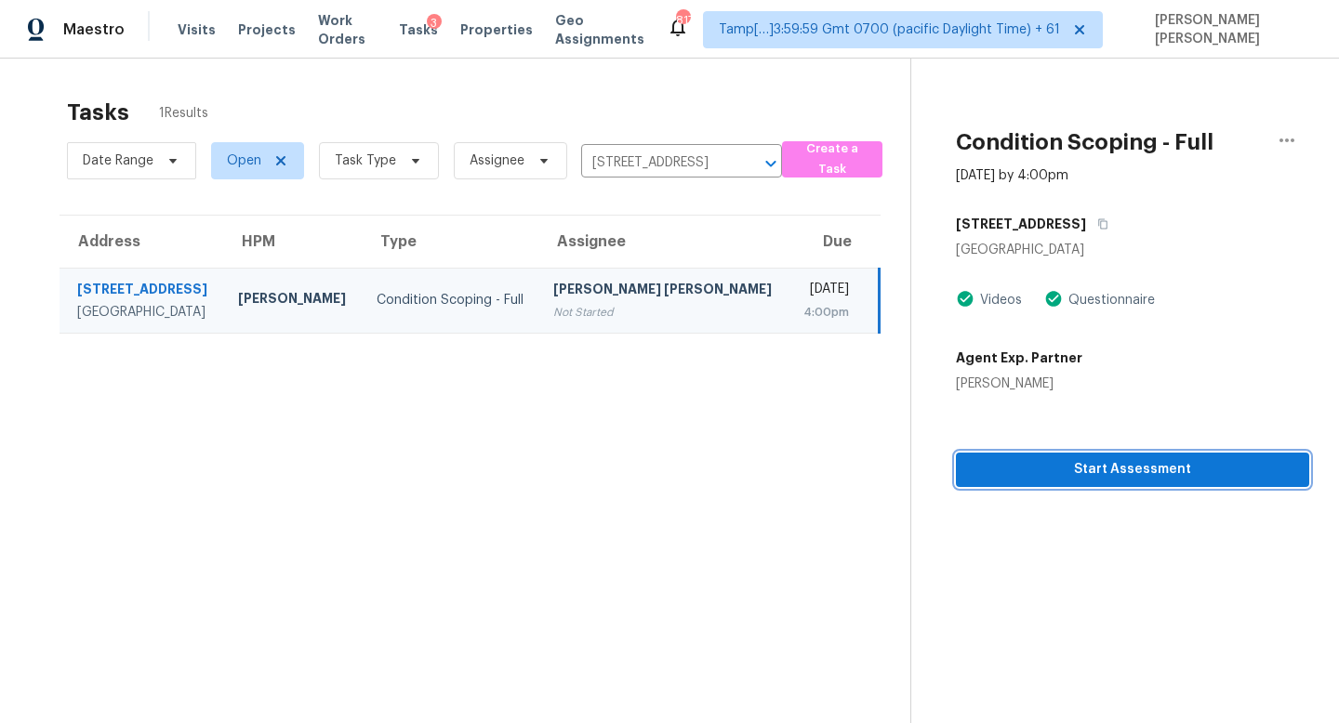
click at [1025, 465] on span "Start Assessment" at bounding box center [1131, 469] width 323 height 23
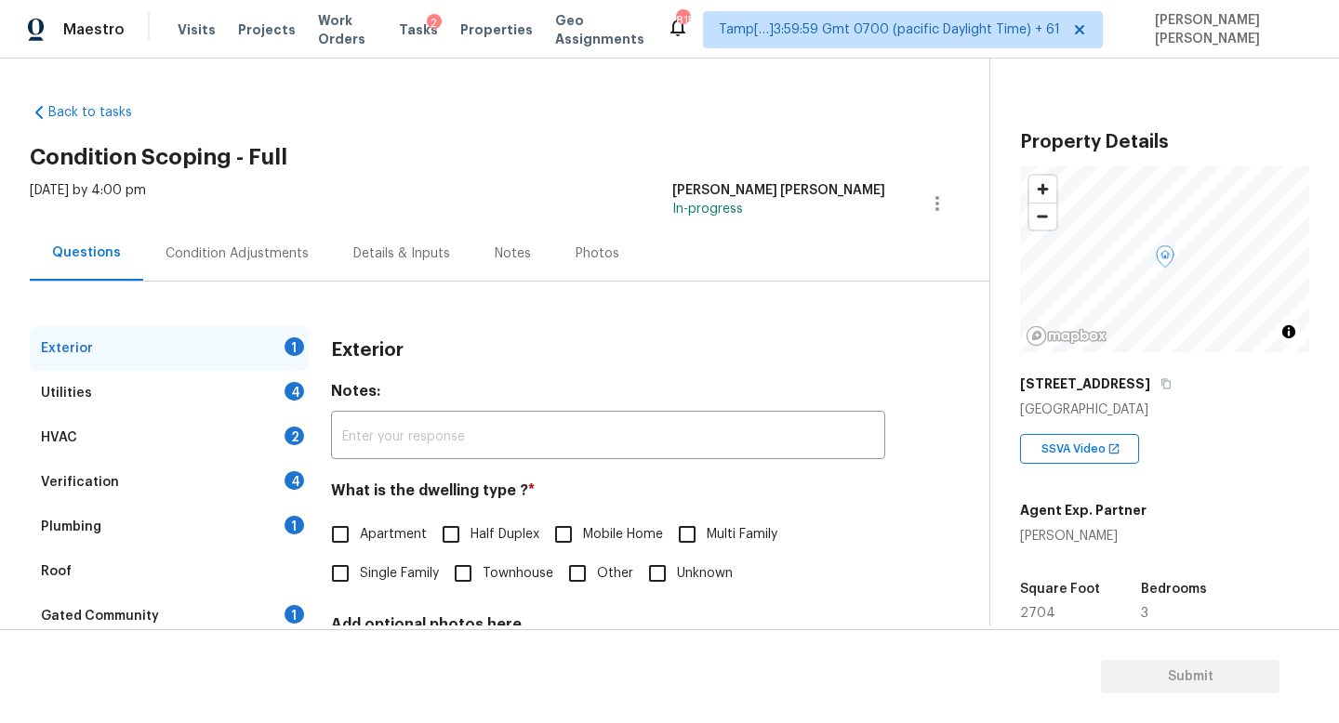
click at [332, 575] on input "Single Family" at bounding box center [340, 573] width 39 height 39
checkbox input "true"
click at [367, 261] on div "Details & Inputs" at bounding box center [401, 253] width 97 height 19
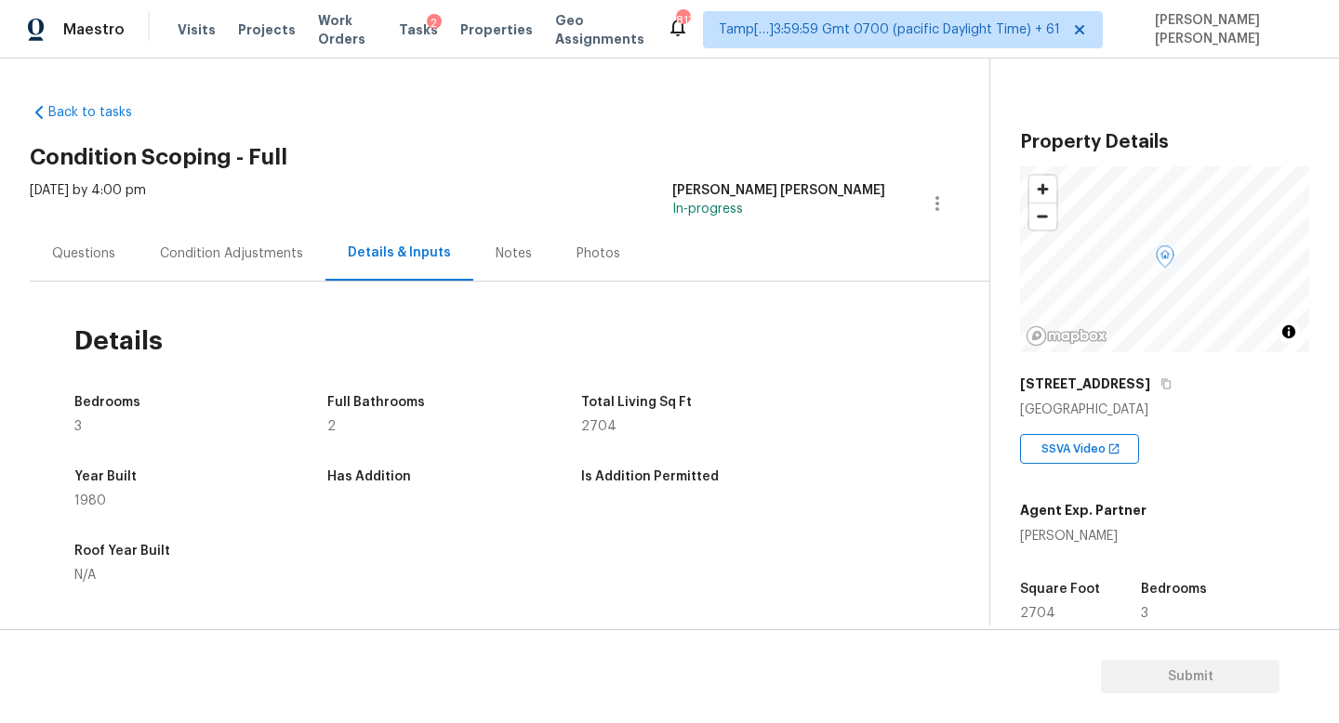
click at [197, 259] on div "Condition Adjustments" at bounding box center [231, 253] width 143 height 19
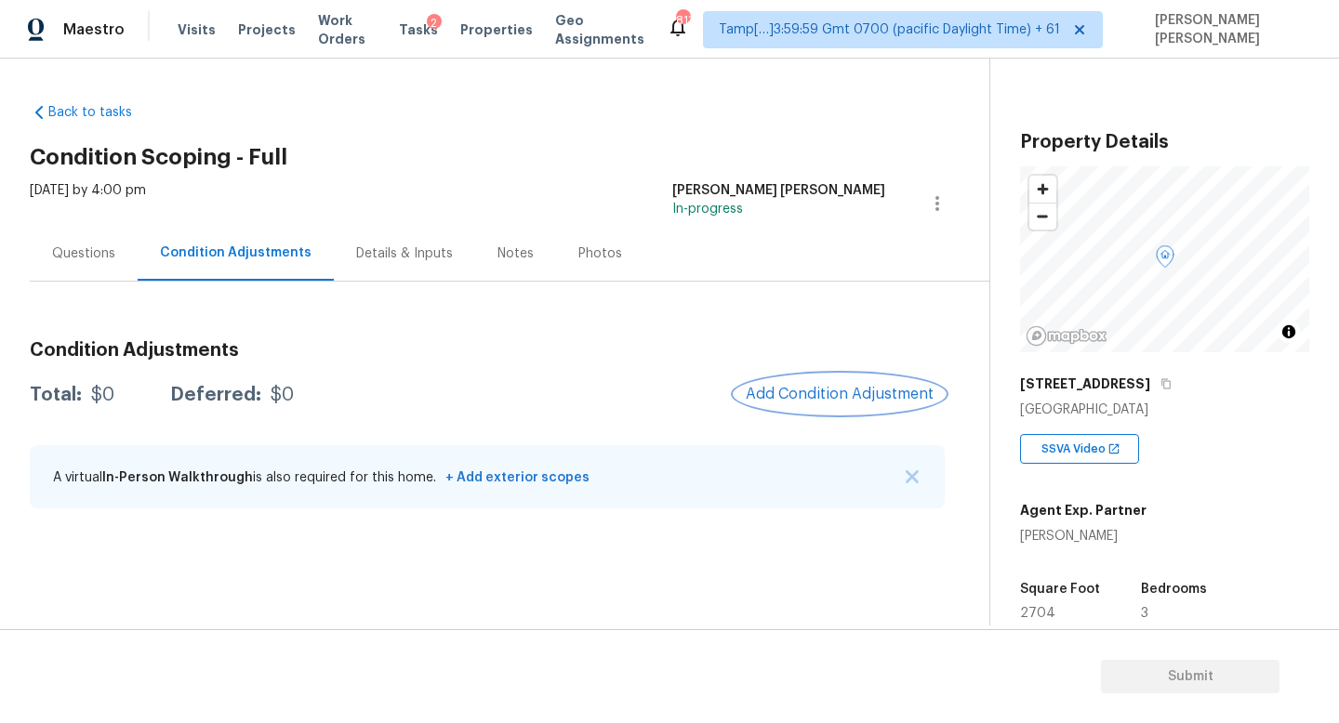
click at [831, 389] on span "Add Condition Adjustment" at bounding box center [839, 394] width 188 height 17
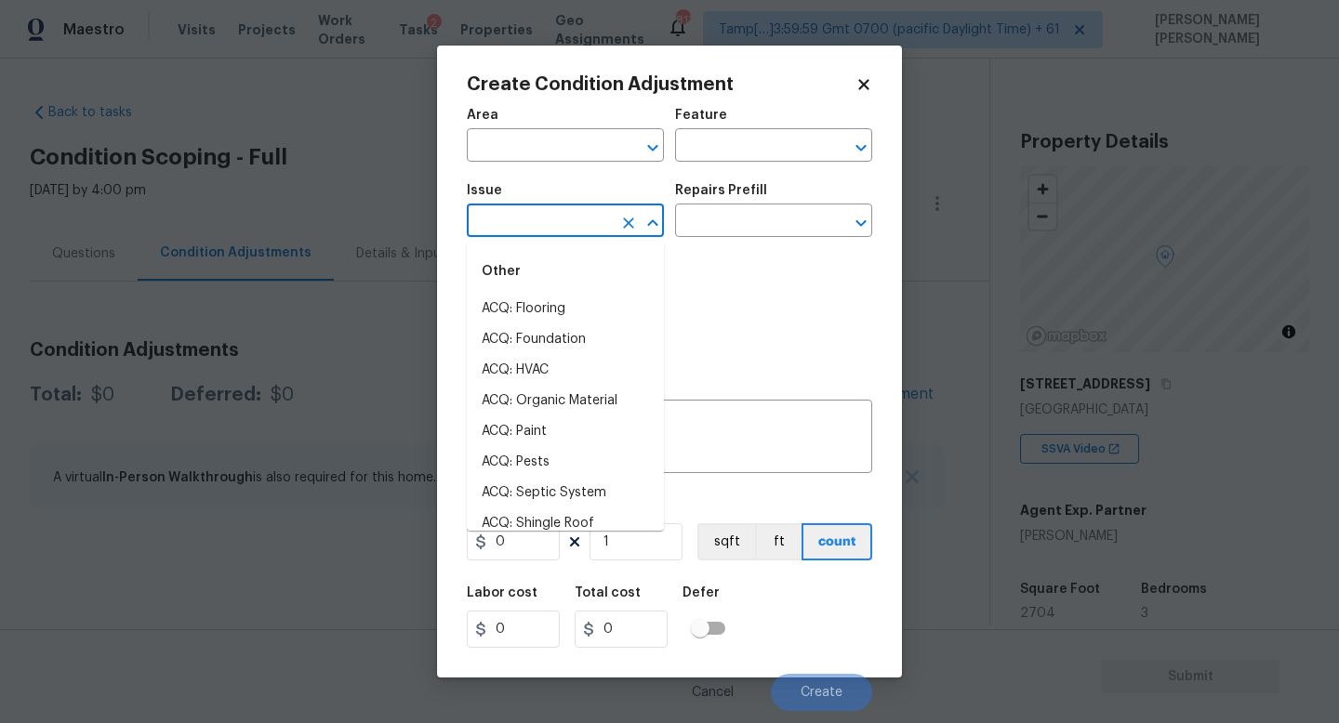
click at [536, 219] on input "text" at bounding box center [539, 222] width 145 height 29
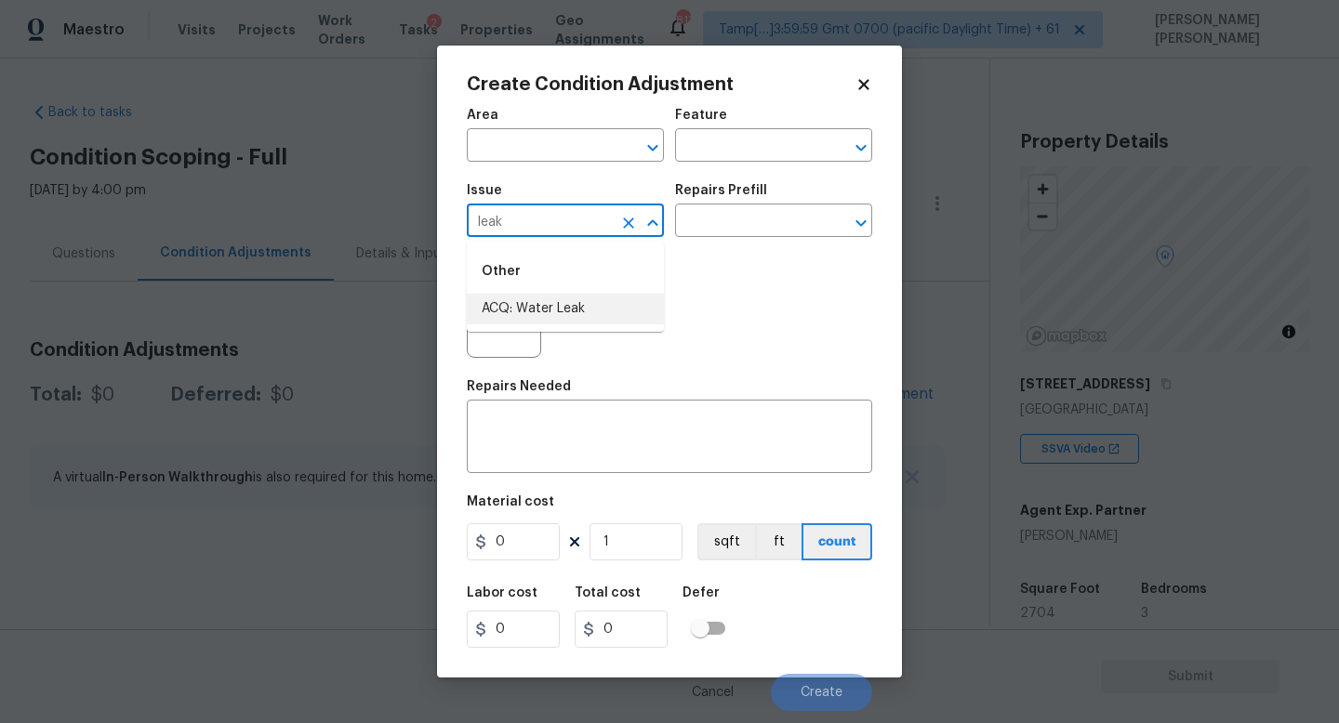
click at [543, 309] on li "ACQ: Water Leak" at bounding box center [565, 309] width 197 height 31
type input "ACQ: Water Leak"
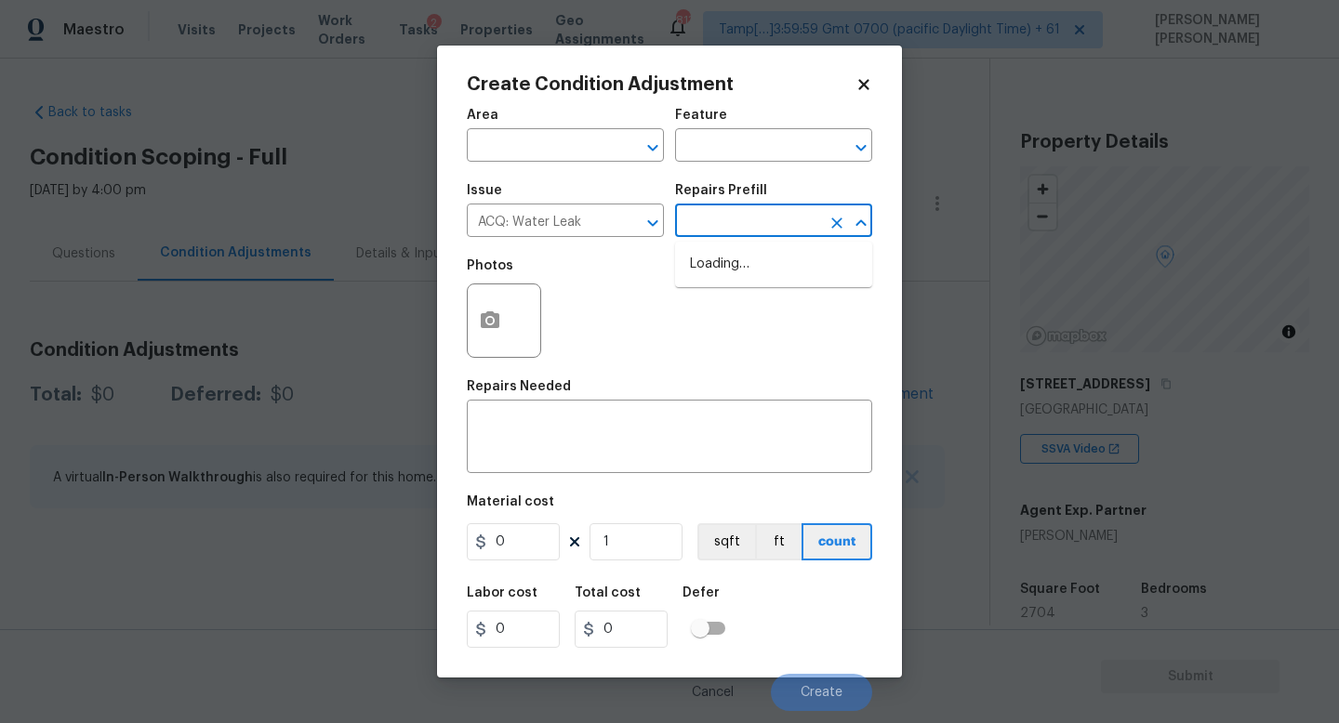
click at [768, 228] on input "text" at bounding box center [747, 222] width 145 height 29
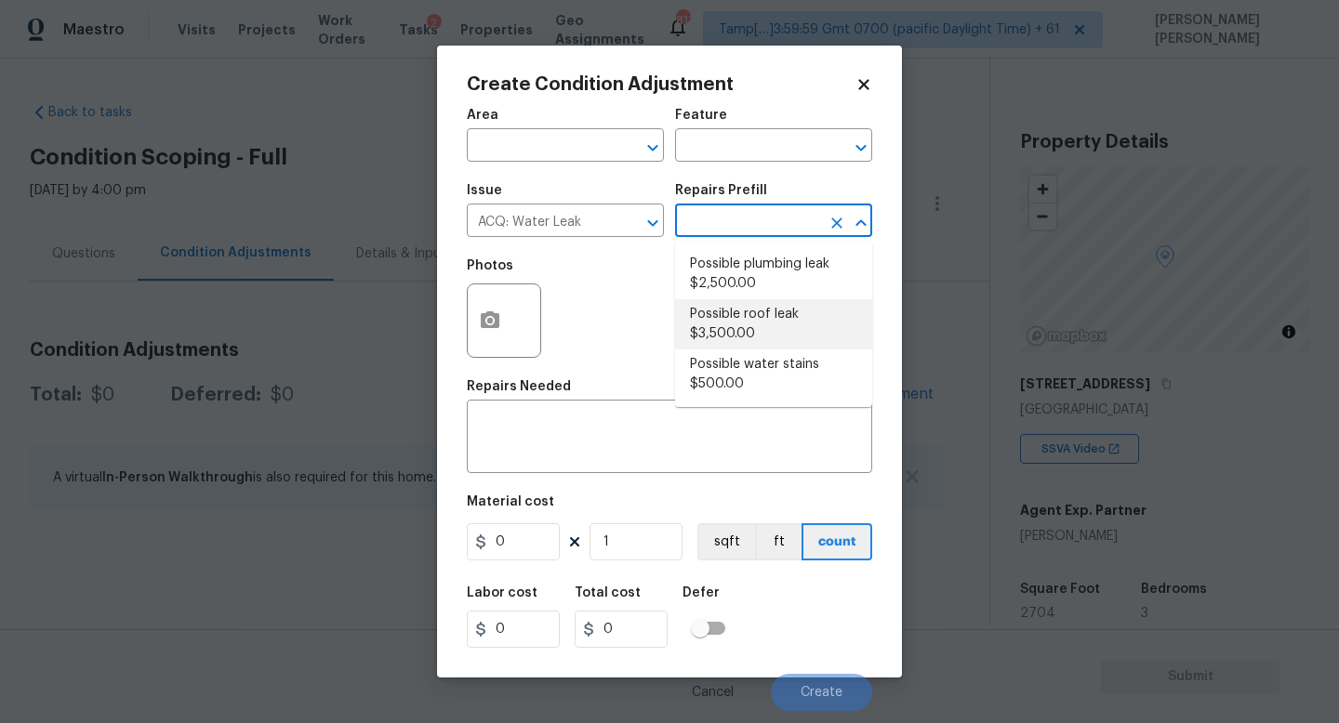
click at [748, 330] on li "Possible roof leak $3,500.00" at bounding box center [773, 324] width 197 height 50
type input "Acquisition"
type textarea "Acquisition Scope: Possible roof leak"
type input "3500"
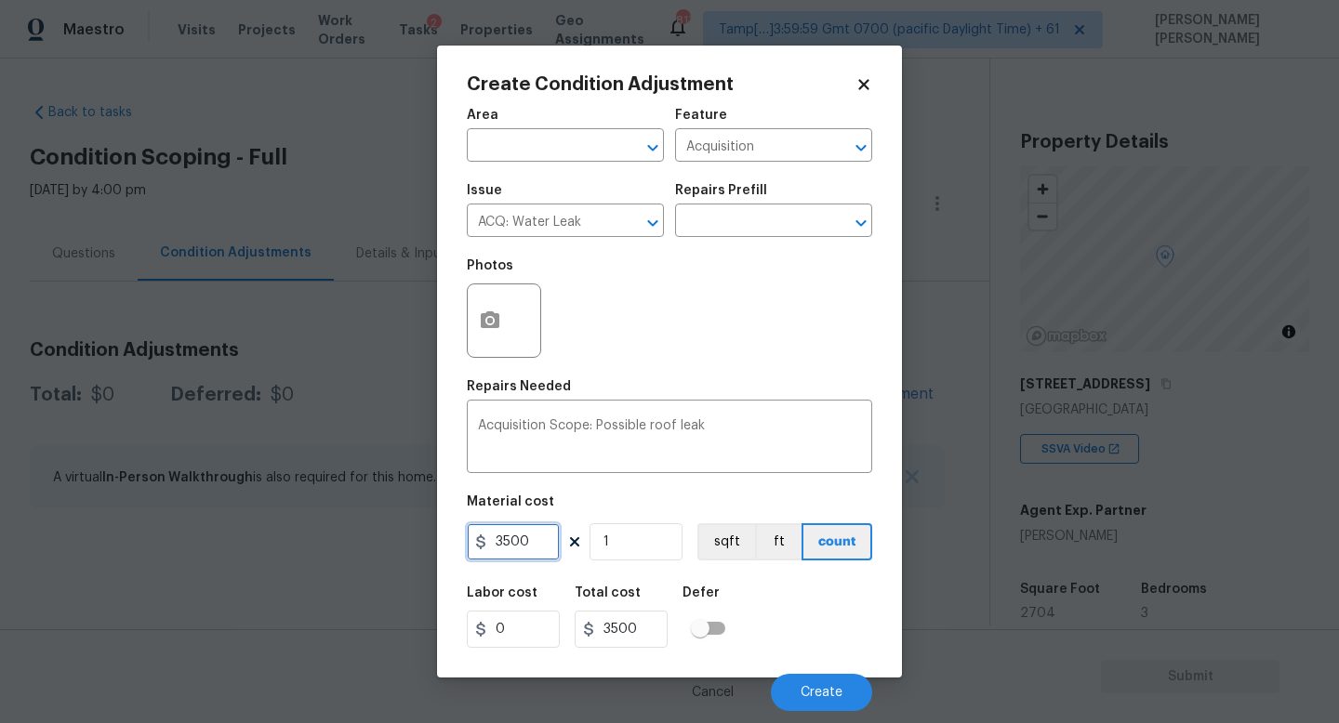
drag, startPoint x: 549, startPoint y: 550, endPoint x: 88, endPoint y: 550, distance: 461.0
click at [88, 550] on div "Create Condition Adjustment Area ​ Feature Acquisition ​ Issue ACQ: Water Leak …" at bounding box center [669, 361] width 1339 height 723
type input "2500"
click at [490, 320] on circle "button" at bounding box center [490, 321] width 6 height 6
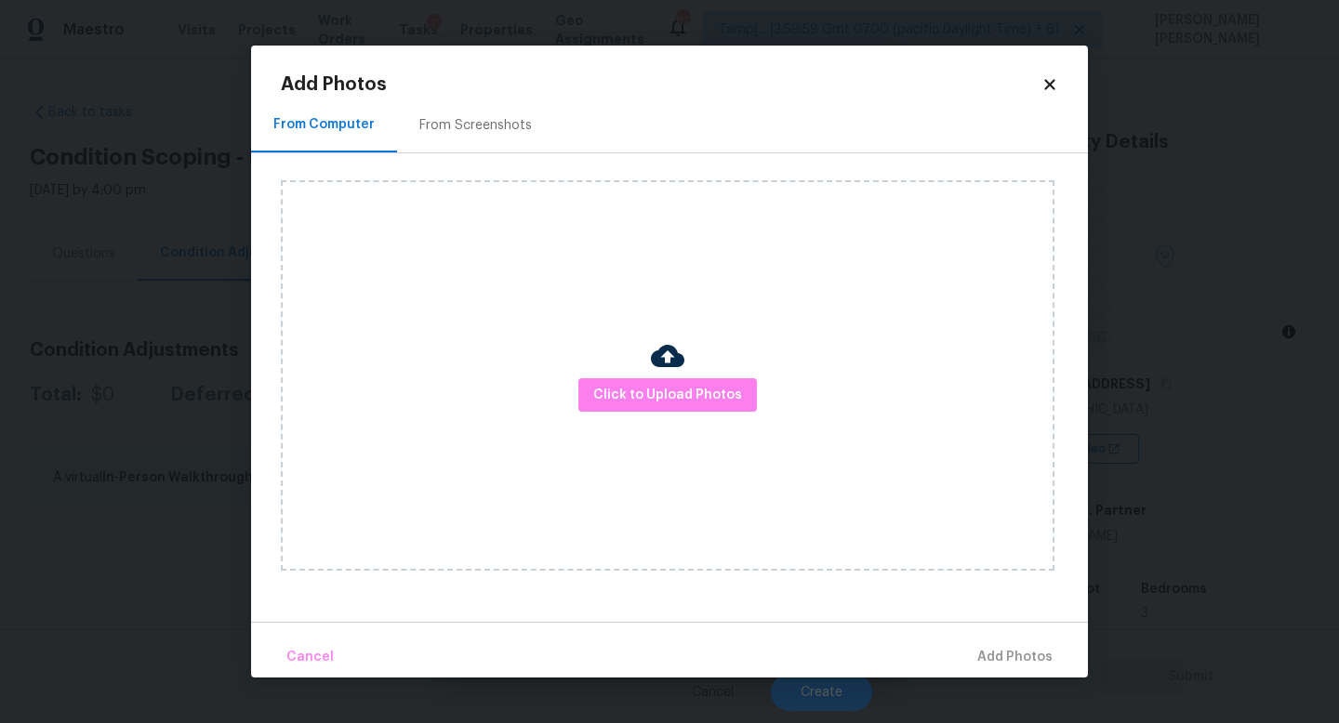
click at [700, 434] on div "Click to Upload Photos" at bounding box center [667, 375] width 773 height 390
click at [694, 391] on span "Click to Upload Photos" at bounding box center [667, 395] width 149 height 23
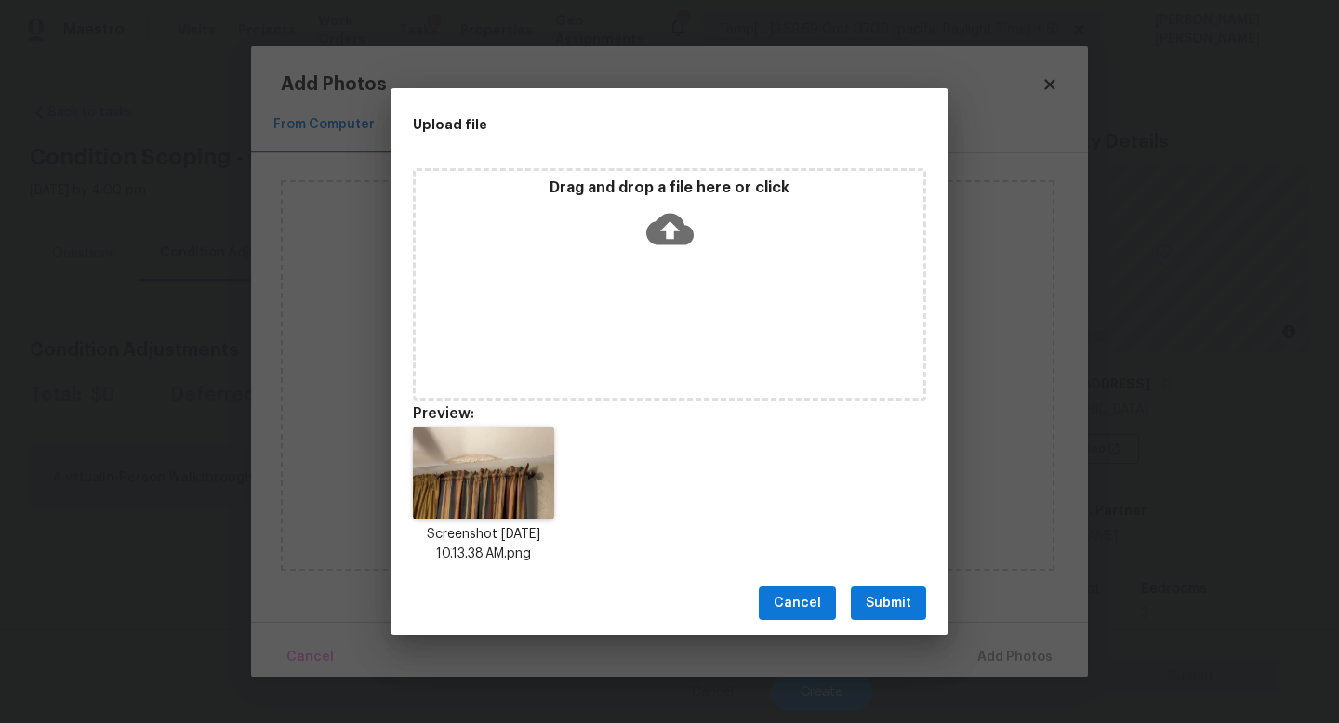
click at [877, 606] on span "Submit" at bounding box center [888, 603] width 46 height 23
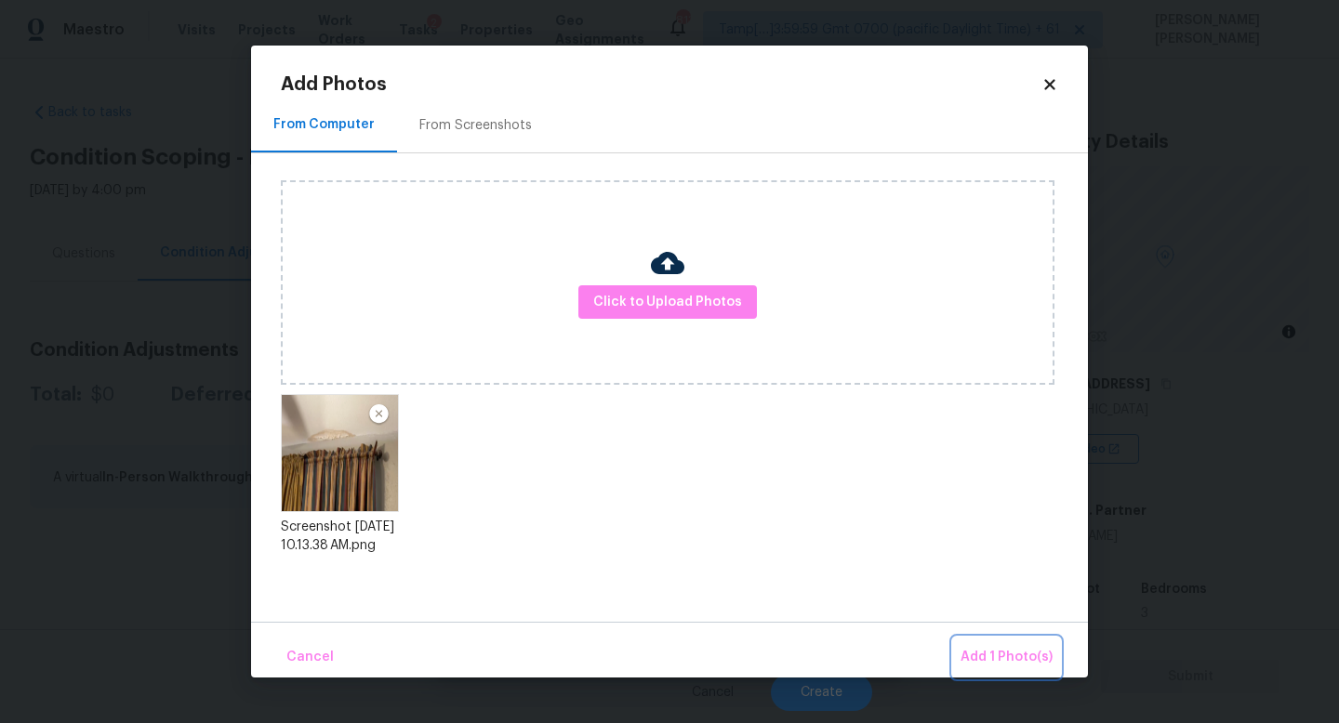
click at [998, 664] on span "Add 1 Photo(s)" at bounding box center [1006, 657] width 92 height 23
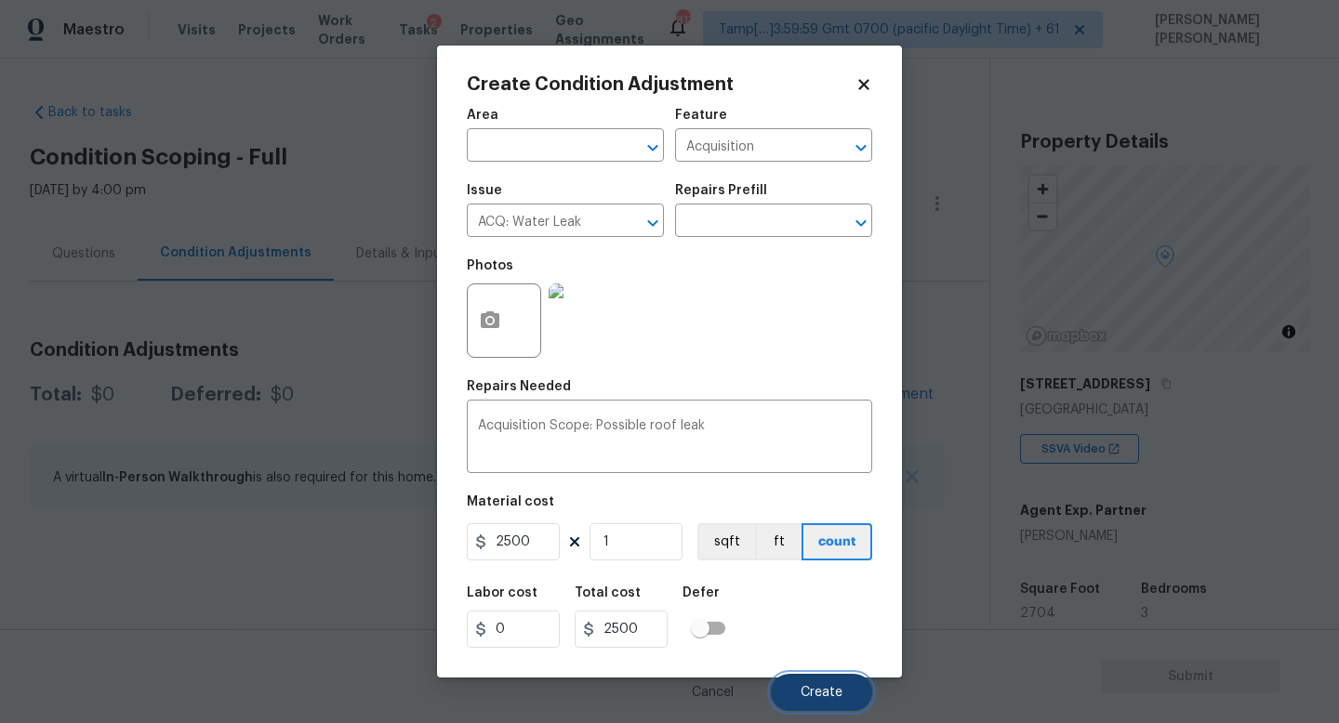
click at [831, 692] on span "Create" at bounding box center [821, 693] width 42 height 14
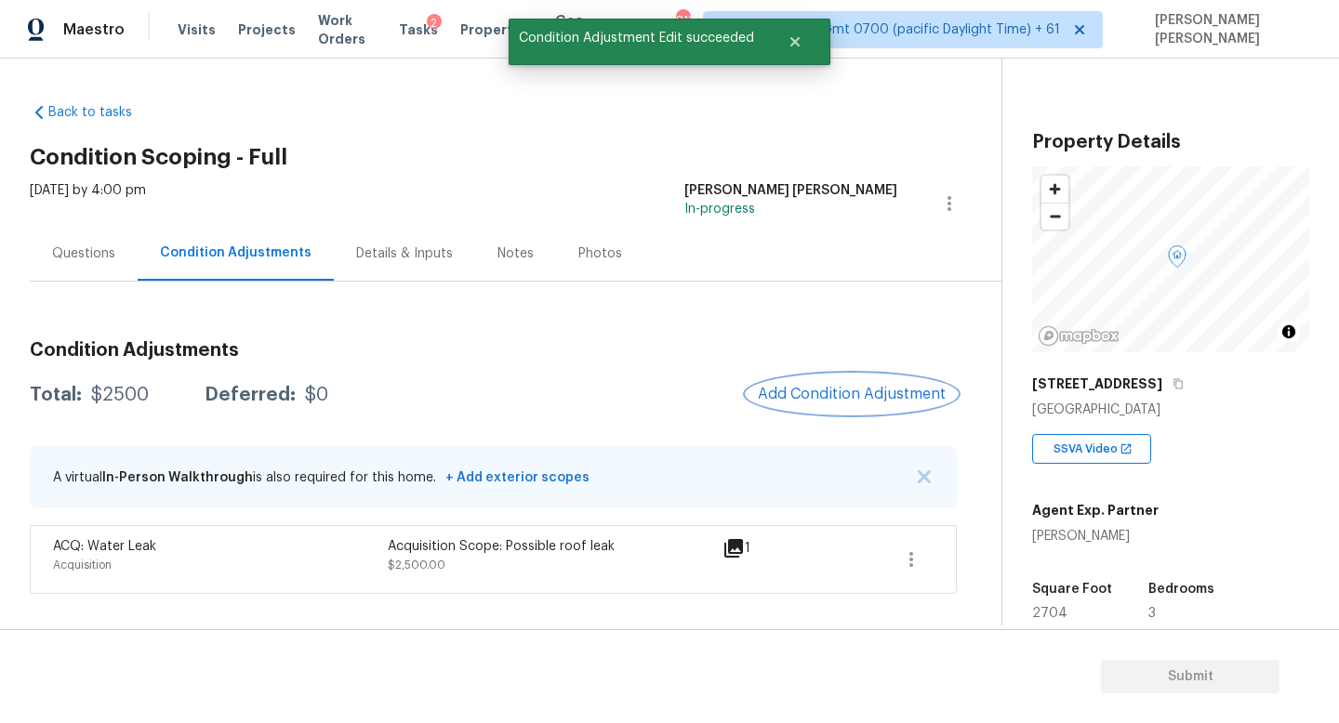
click at [799, 392] on span "Add Condition Adjustment" at bounding box center [852, 394] width 188 height 17
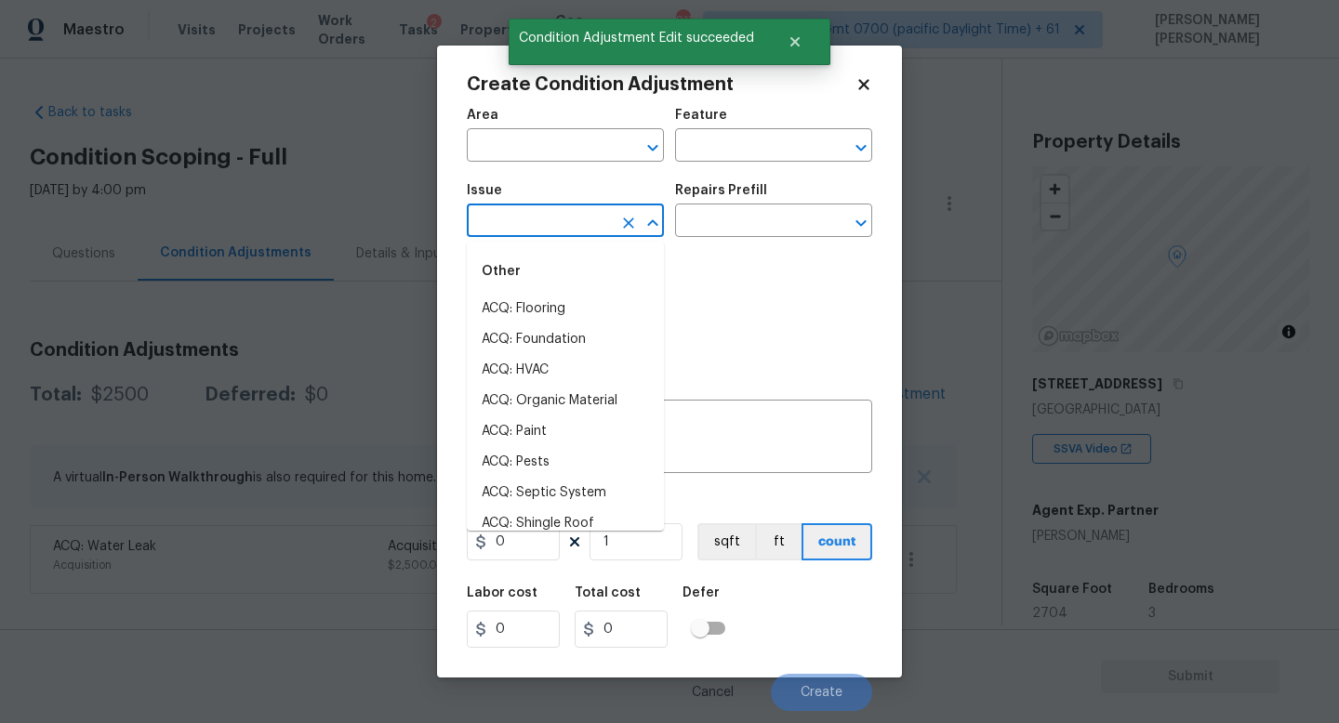
click at [531, 229] on input "text" at bounding box center [539, 222] width 145 height 29
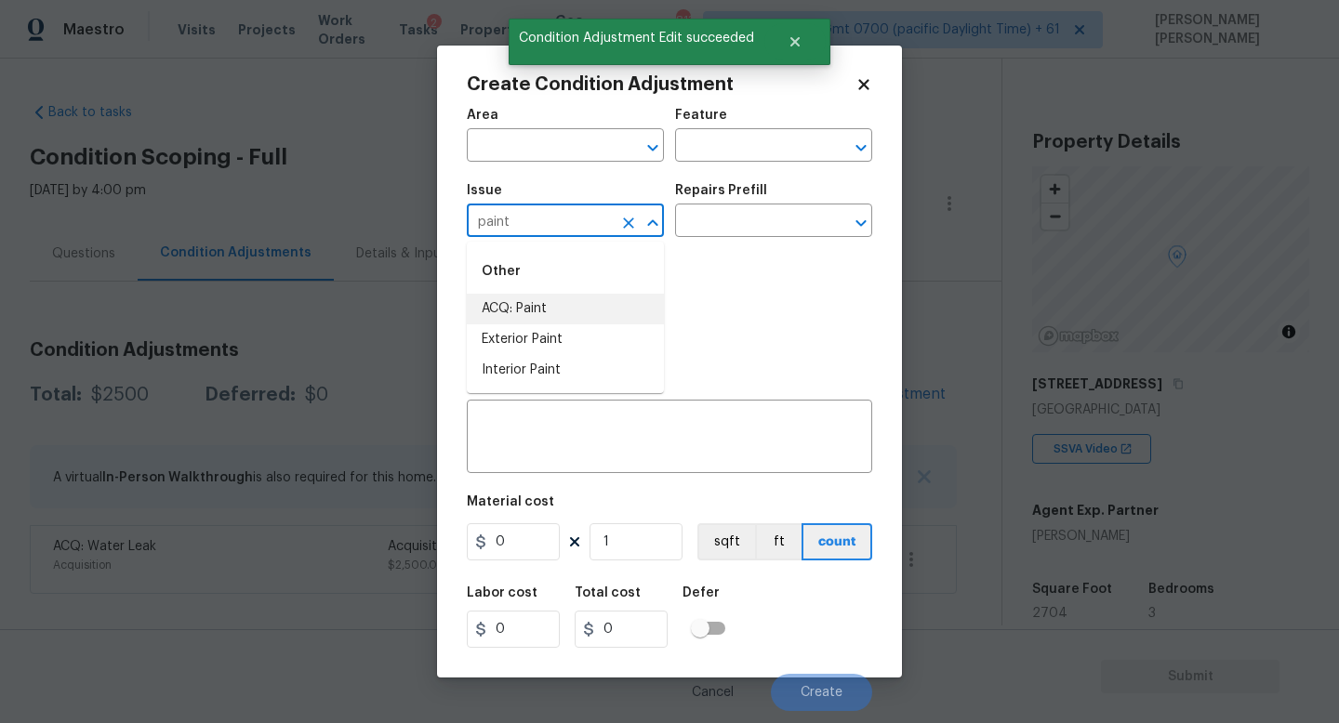
click at [524, 315] on li "ACQ: Paint" at bounding box center [565, 309] width 197 height 31
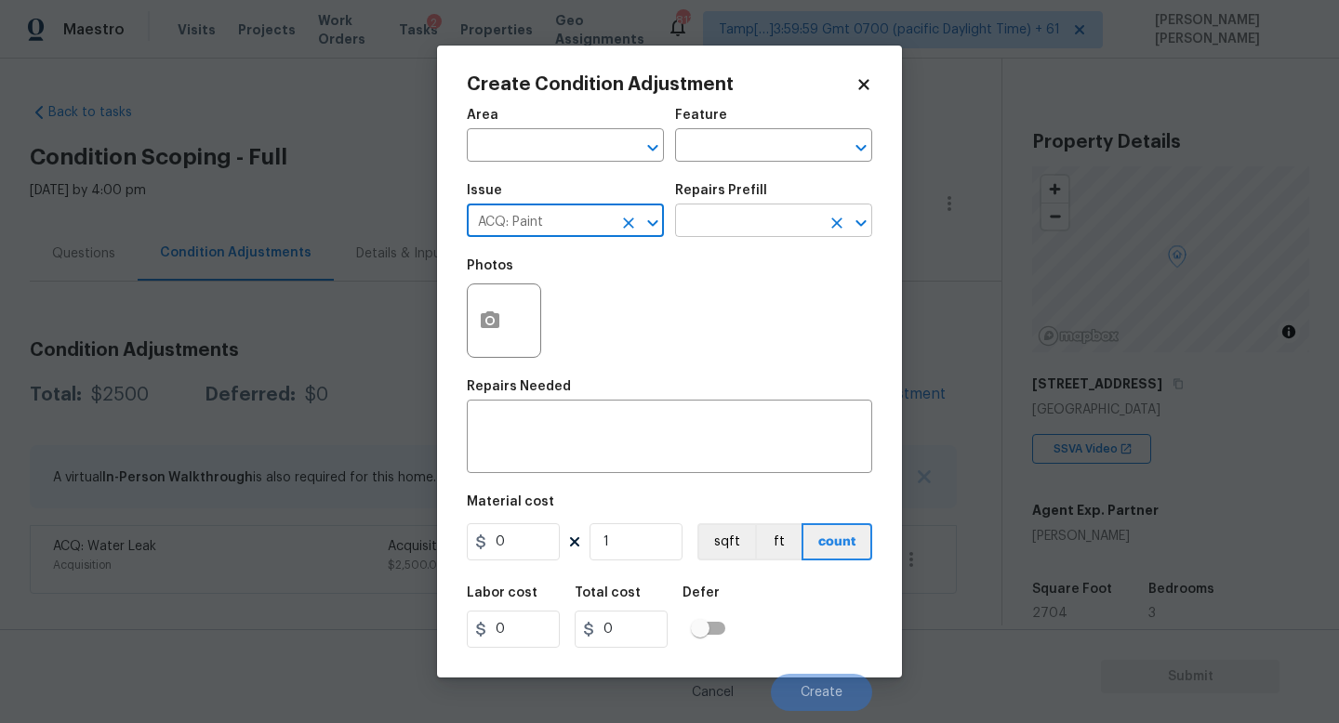
type input "ACQ: Paint"
click at [705, 221] on input "text" at bounding box center [747, 222] width 145 height 29
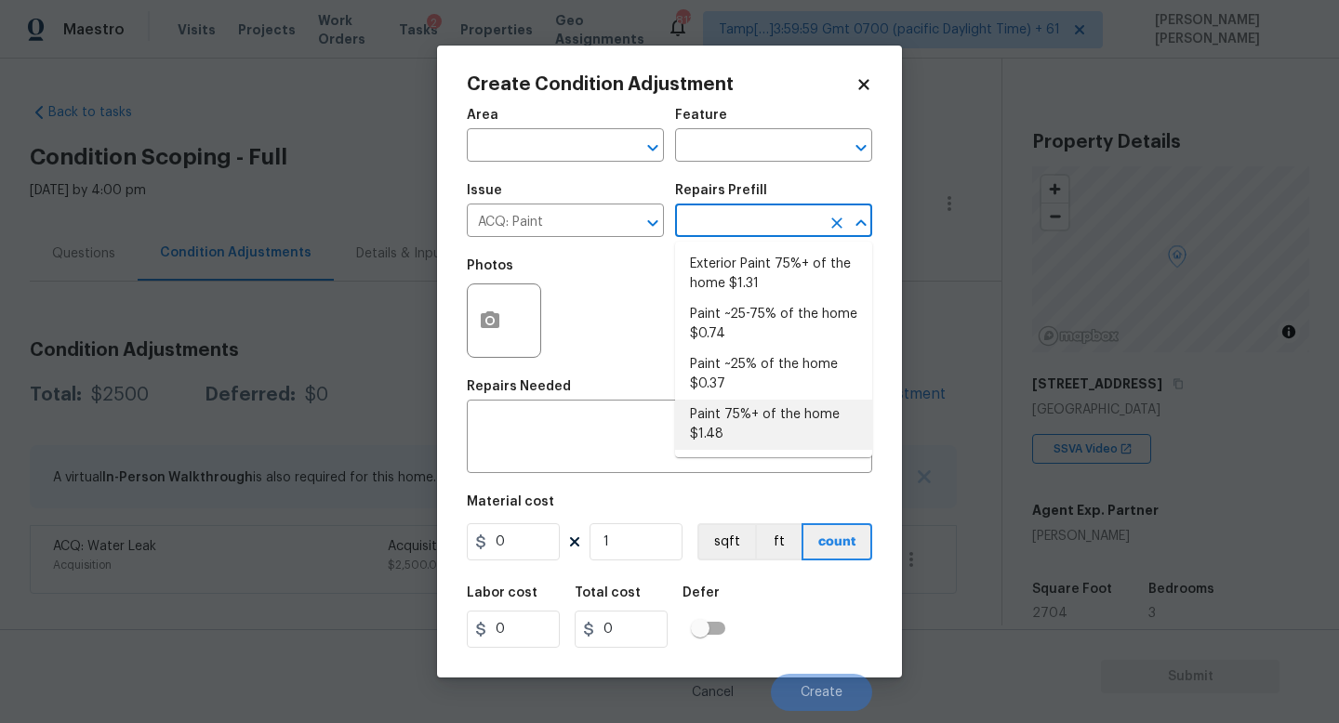
click at [726, 428] on li "Paint 75%+ of the home $1.48" at bounding box center [773, 425] width 197 height 50
type input "Acquisition"
type textarea "Acquisition Scope: 75%+ of the home will likely require interior paint"
type input "1.48"
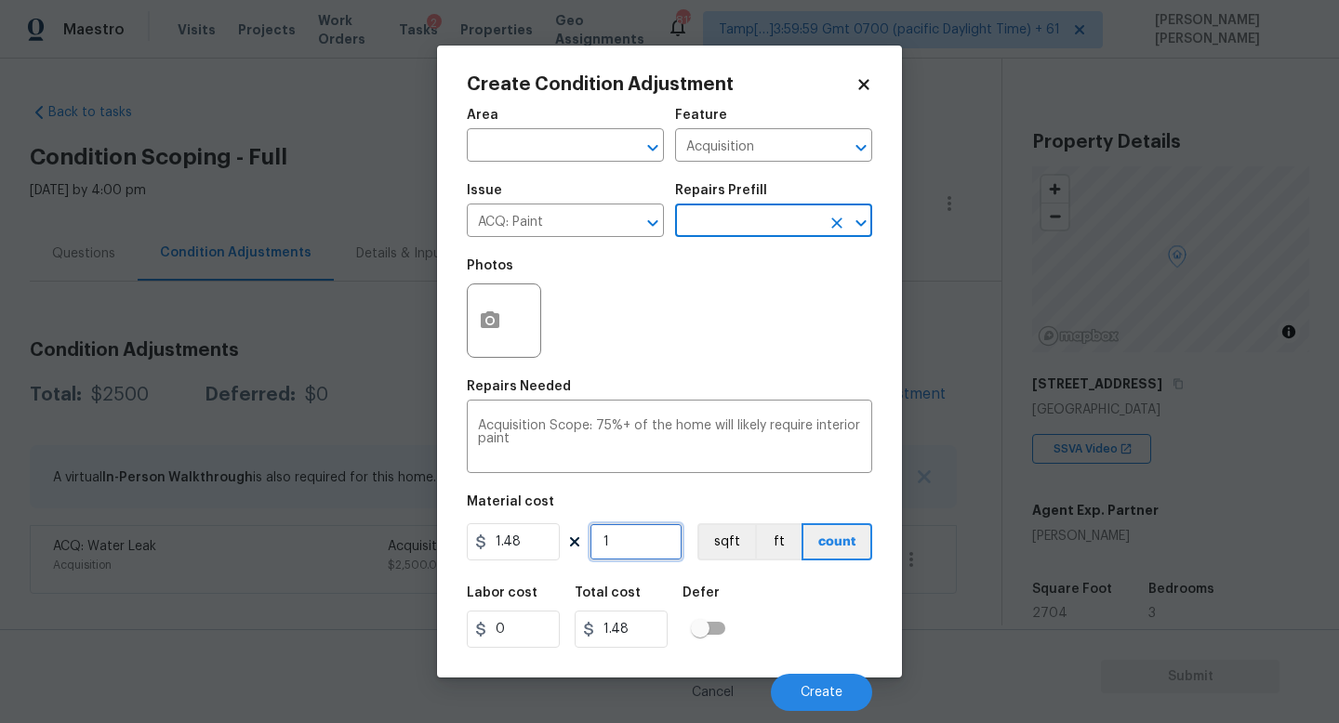
click at [637, 536] on input "1" at bounding box center [635, 541] width 93 height 37
type input "0"
type input "2"
type input "2.96"
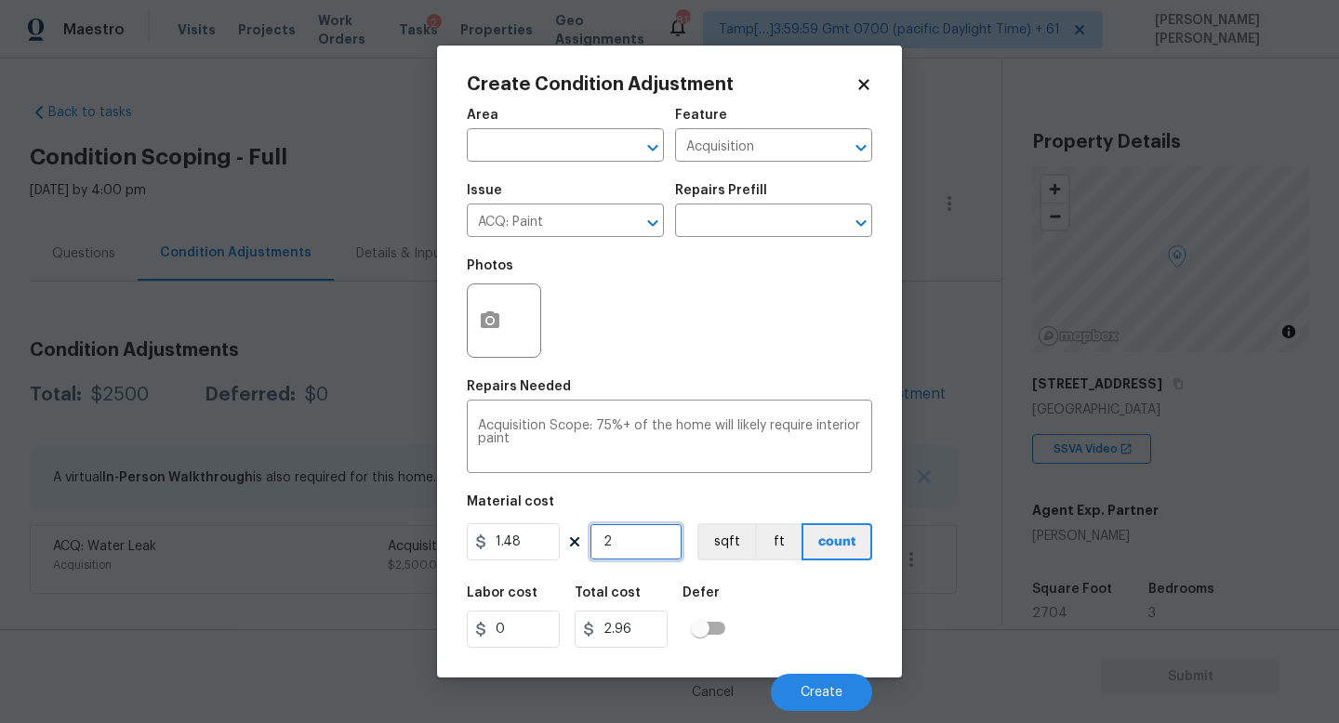
type input "27"
type input "39.96"
type input "270"
type input "399.6"
type input "2704"
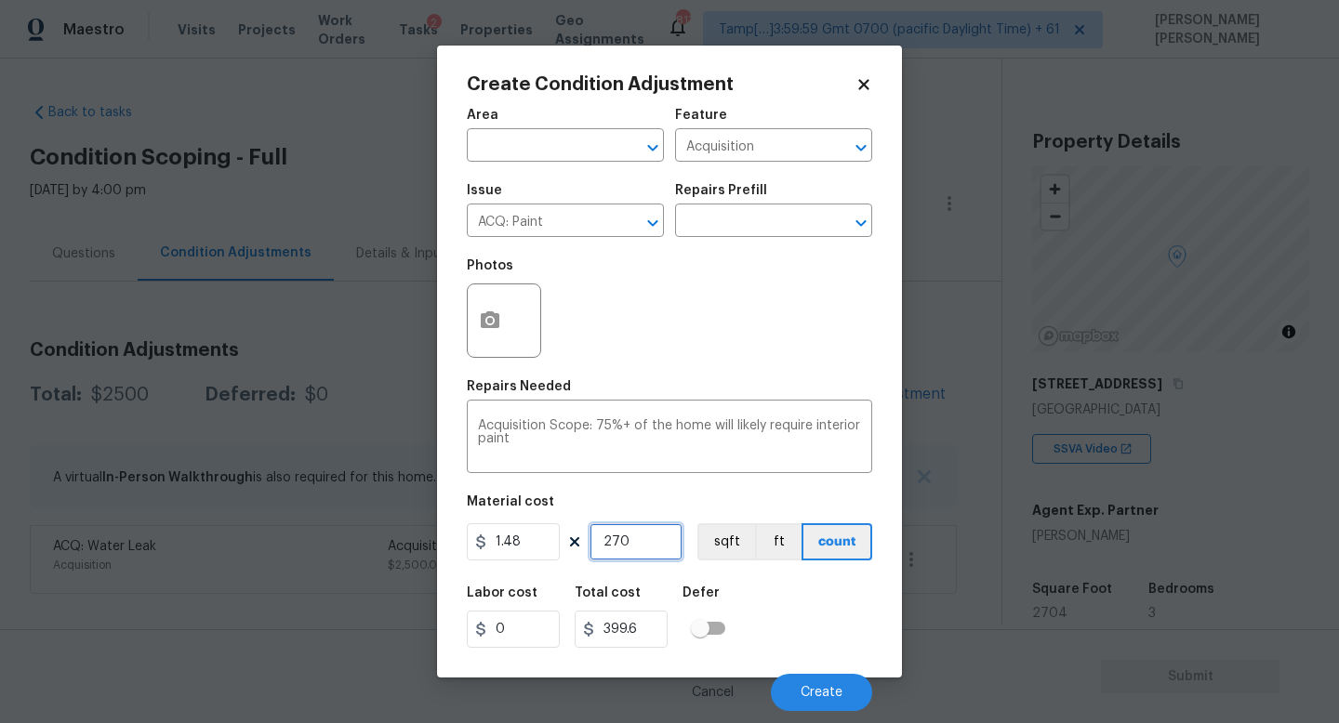
type input "4001.92"
type input "2704"
click at [477, 331] on button "button" at bounding box center [490, 320] width 45 height 73
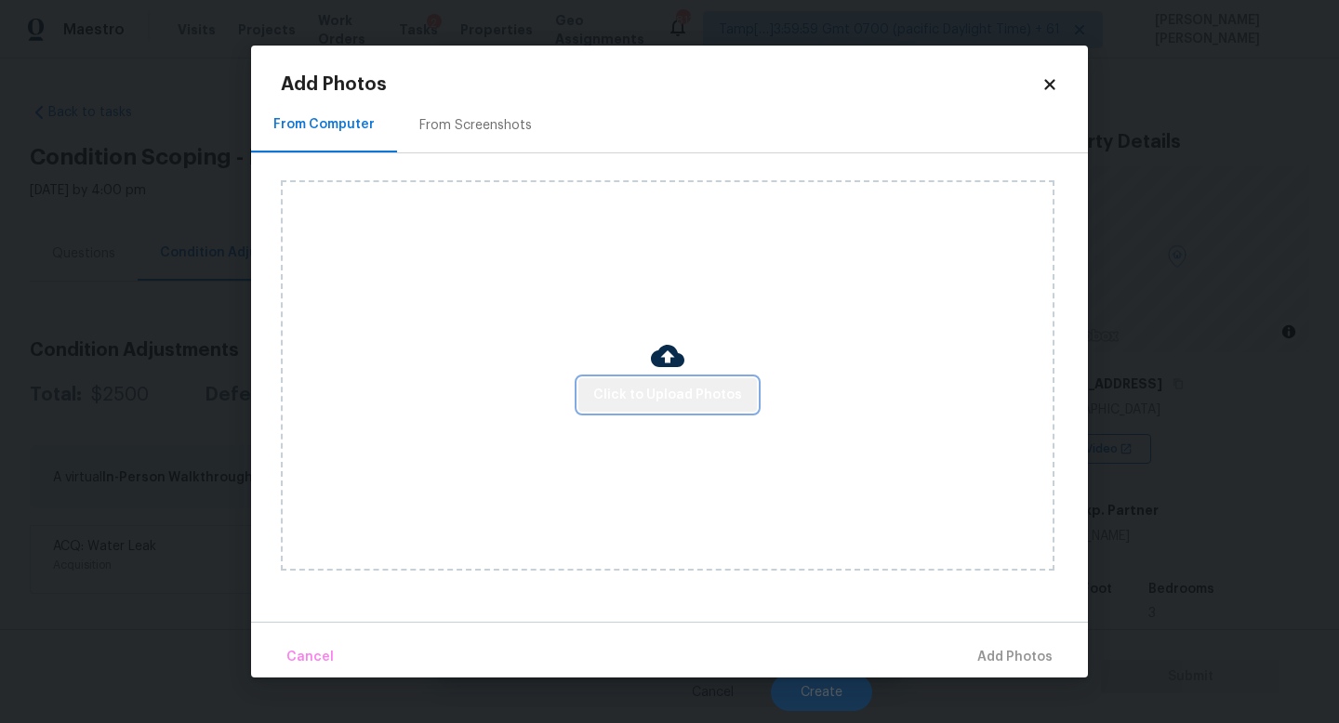
click at [690, 384] on span "Click to Upload Photos" at bounding box center [667, 395] width 149 height 23
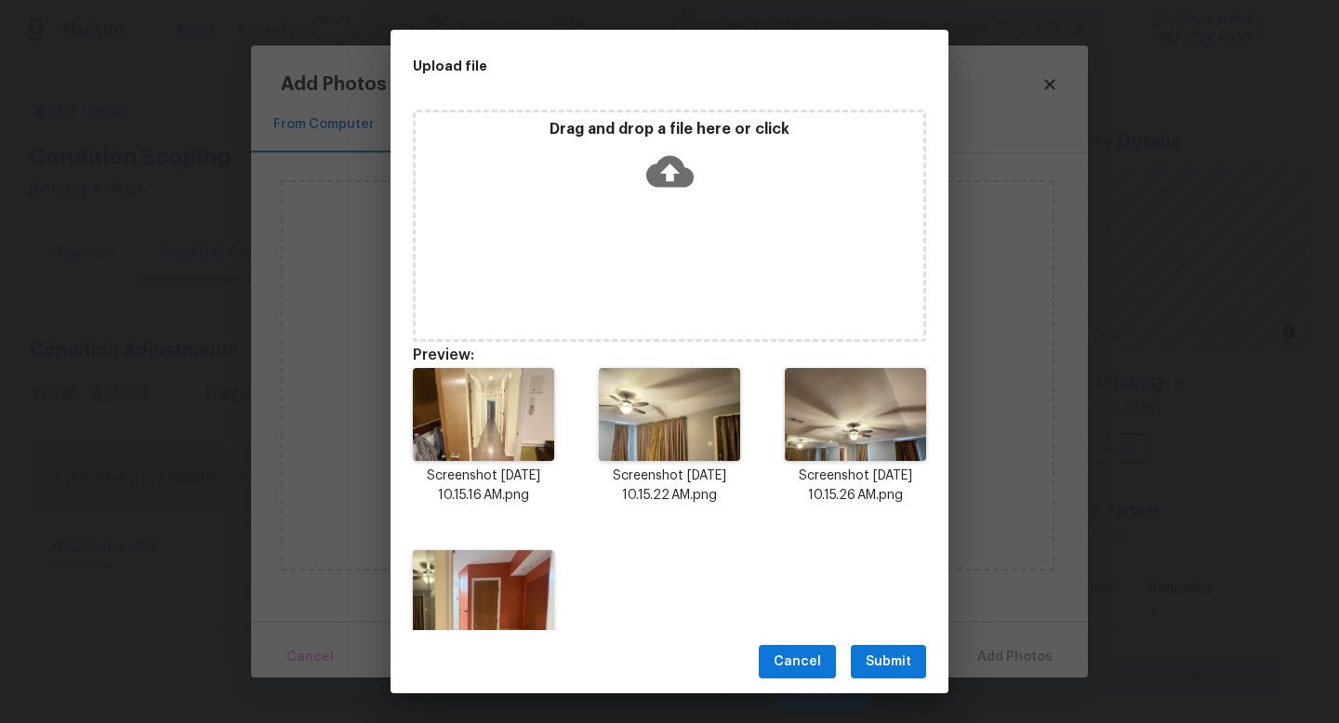
click at [891, 660] on span "Submit" at bounding box center [888, 662] width 46 height 23
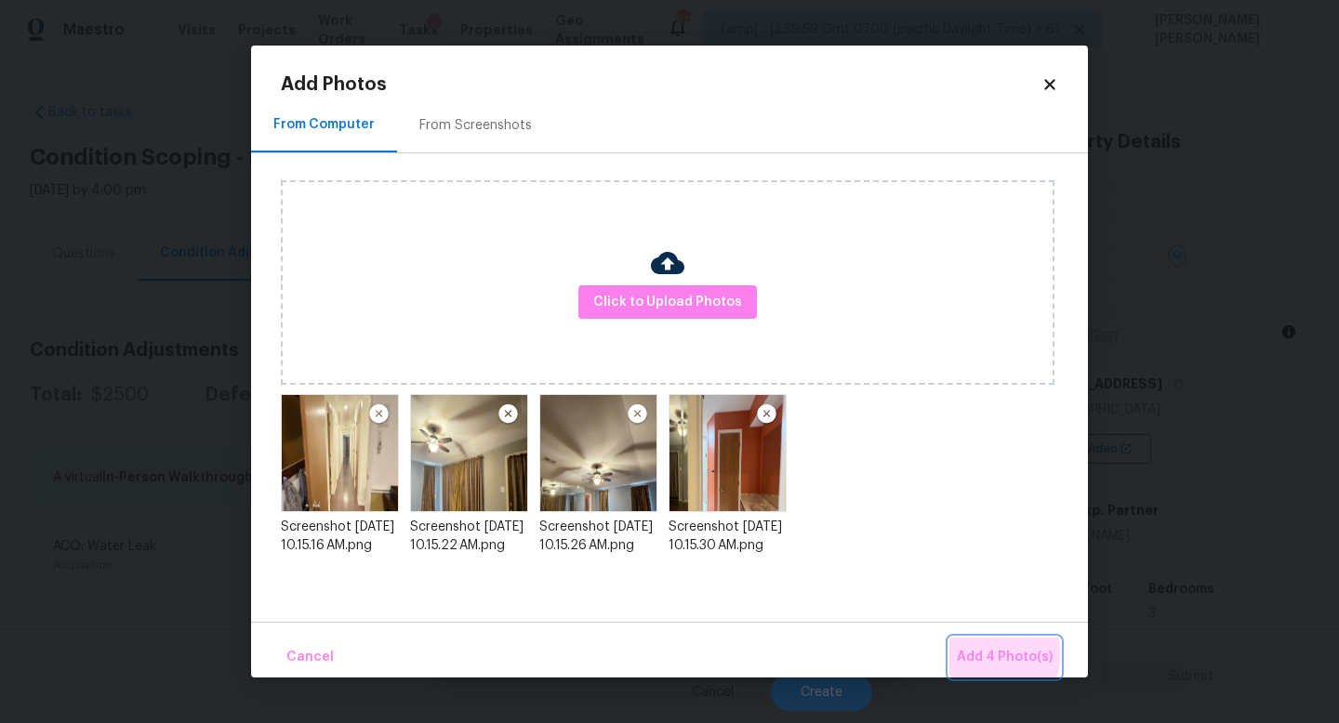
click at [982, 654] on span "Add 4 Photo(s)" at bounding box center [1004, 657] width 96 height 23
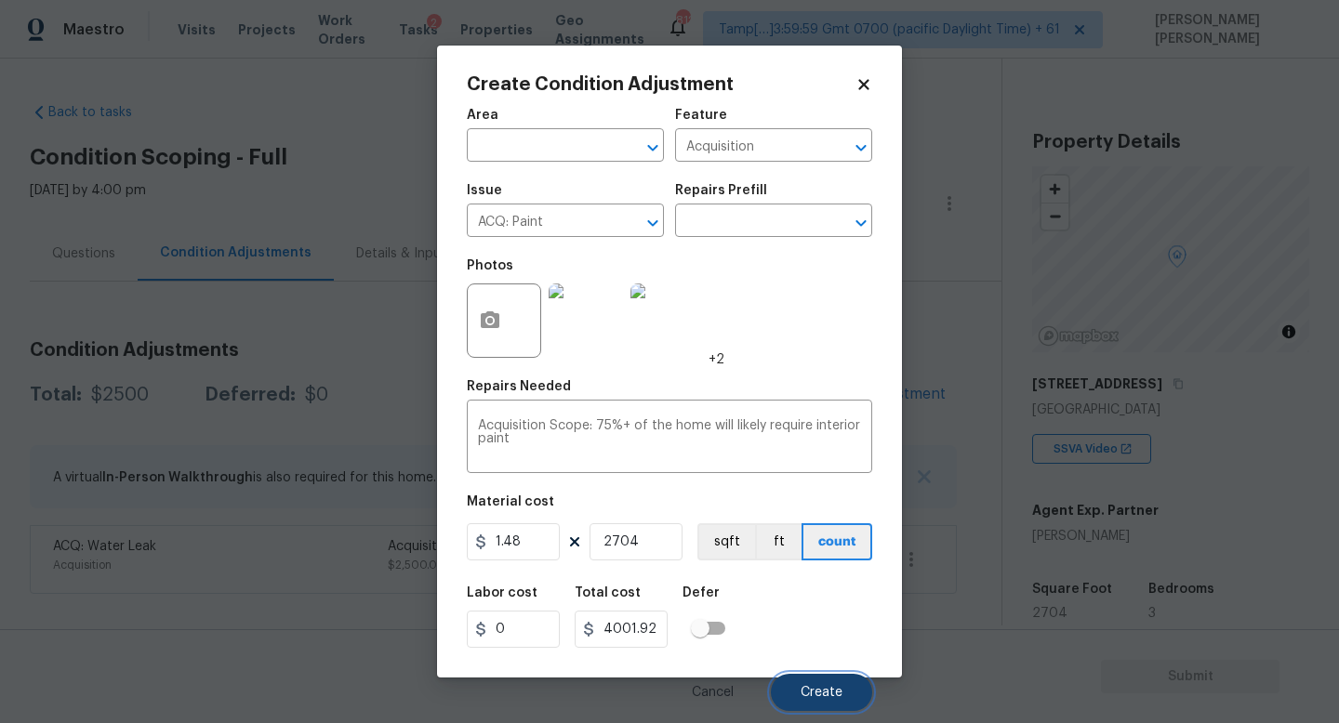
click at [815, 684] on button "Create" at bounding box center [821, 692] width 101 height 37
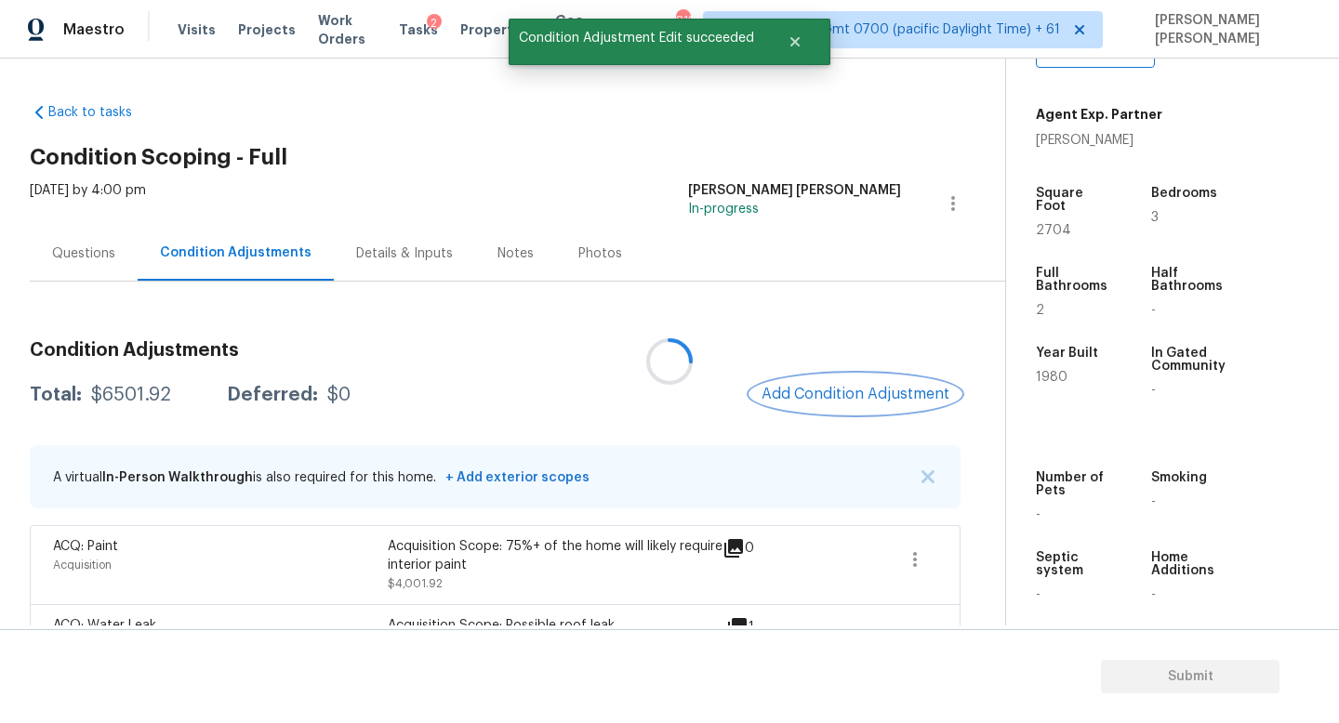
scroll to position [12, 0]
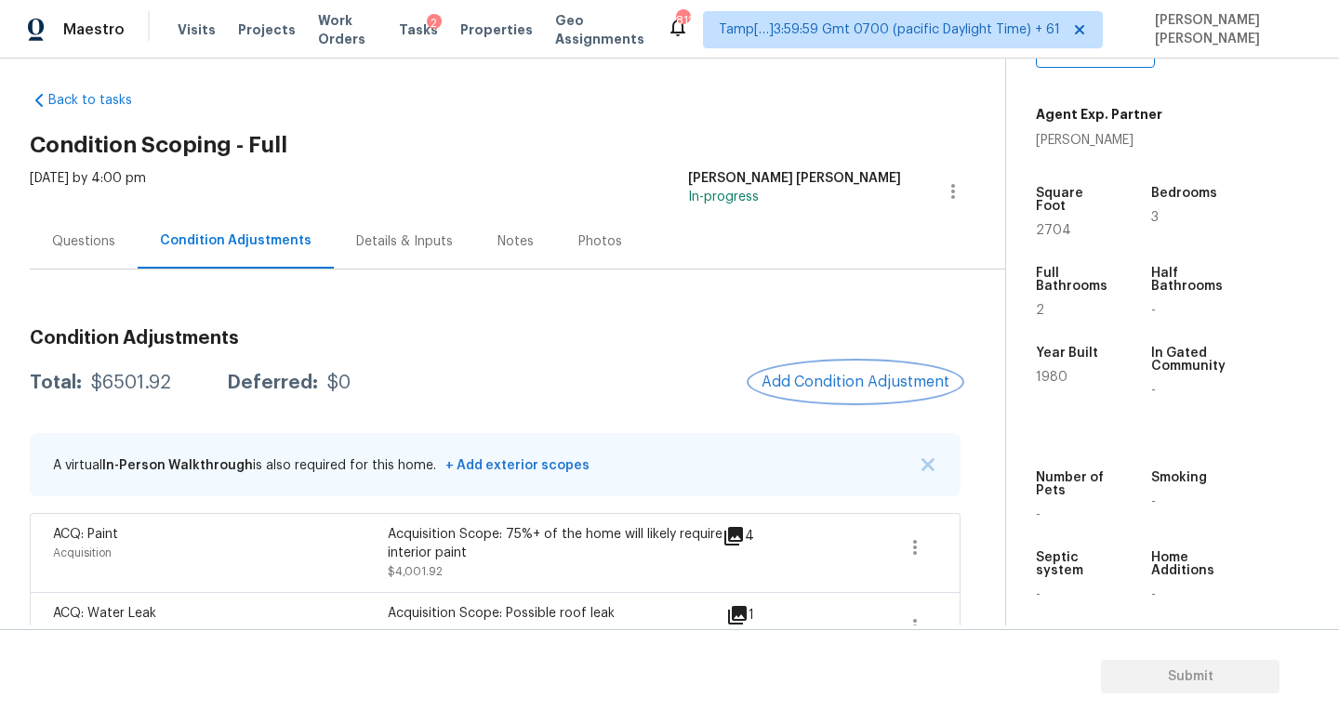
click at [839, 402] on span "Add Condition Adjustment" at bounding box center [855, 383] width 210 height 41
click at [824, 391] on button "Add Condition Adjustment" at bounding box center [855, 382] width 210 height 39
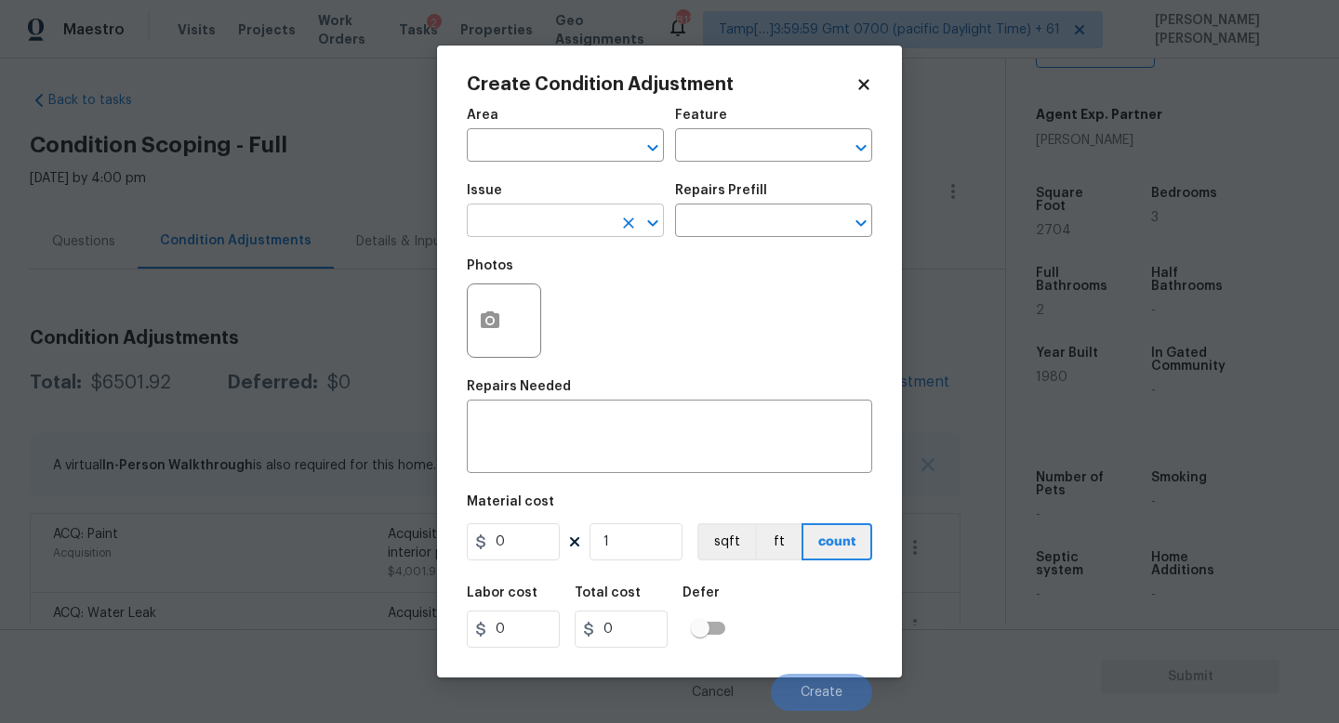
click at [542, 219] on input "text" at bounding box center [539, 222] width 145 height 29
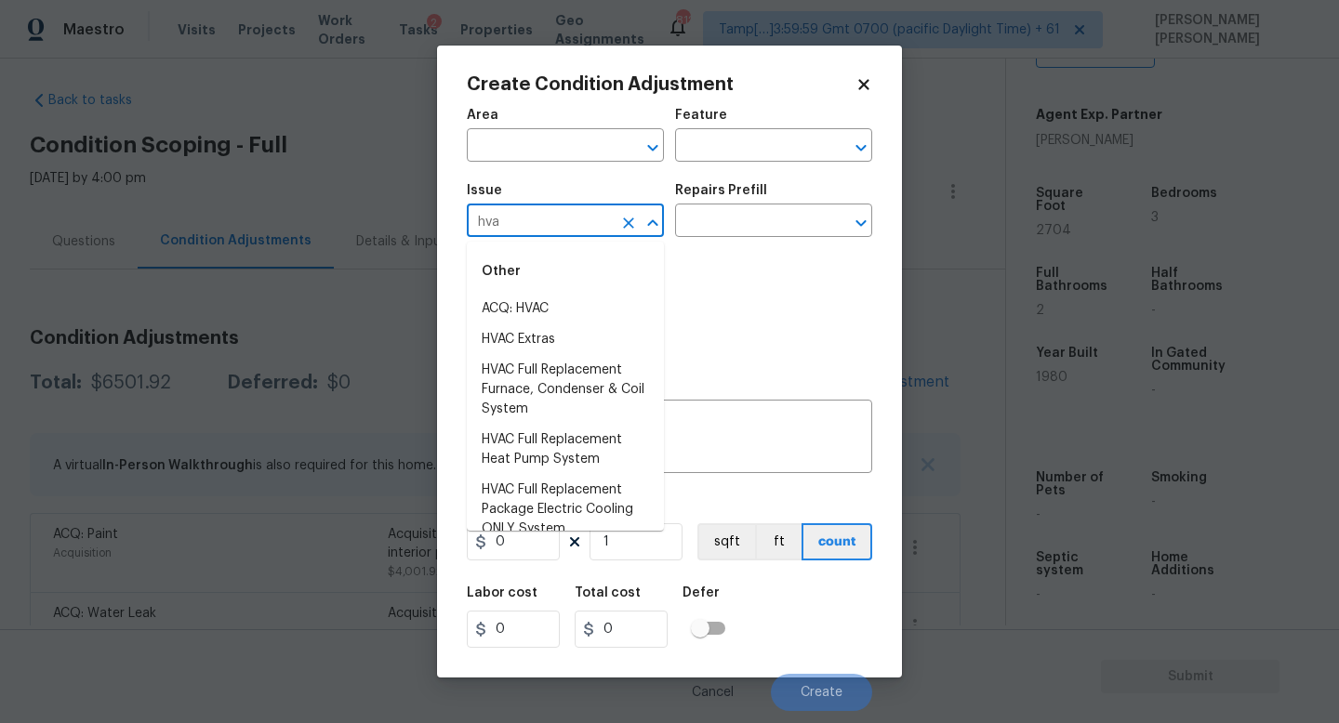
type input "hva"
click at [583, 318] on li "ACQ: HVAC" at bounding box center [565, 309] width 197 height 31
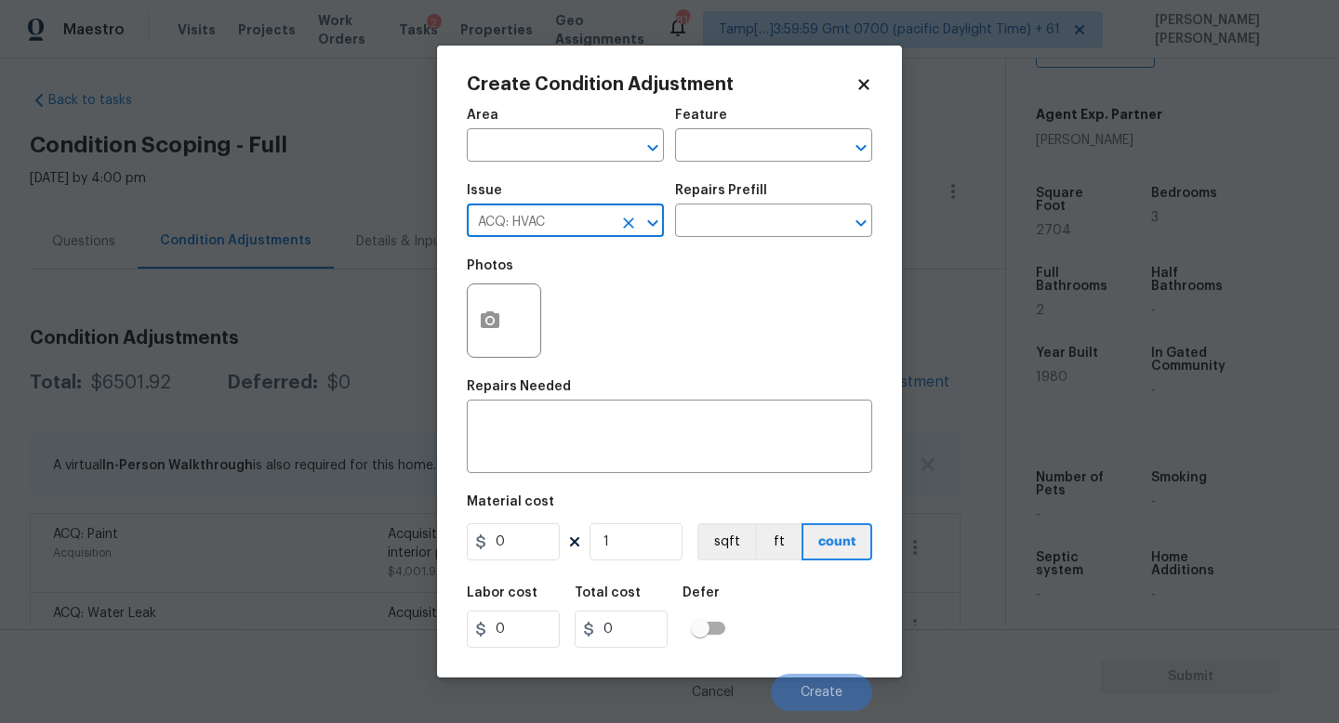
type input "ACQ: HVAC"
click at [735, 245] on div "Issue ACQ: HVAC ​ Repairs Prefill ​" at bounding box center [669, 210] width 405 height 75
click at [744, 217] on input "text" at bounding box center [747, 222] width 145 height 29
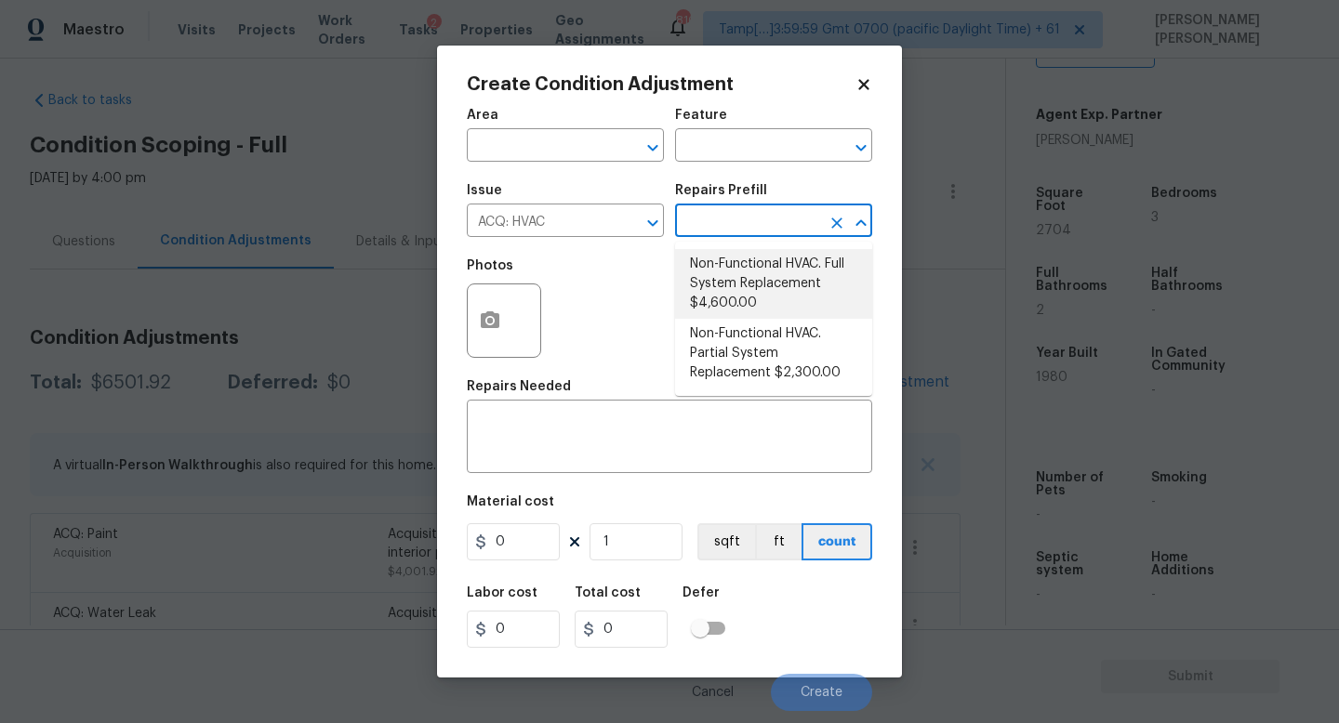
click at [769, 299] on li "Non-Functional HVAC. Full System Replacement $4,600.00" at bounding box center [773, 284] width 197 height 70
type input "Acquisition"
type textarea "Acquisition Scope: Full System Replacement"
type input "4600"
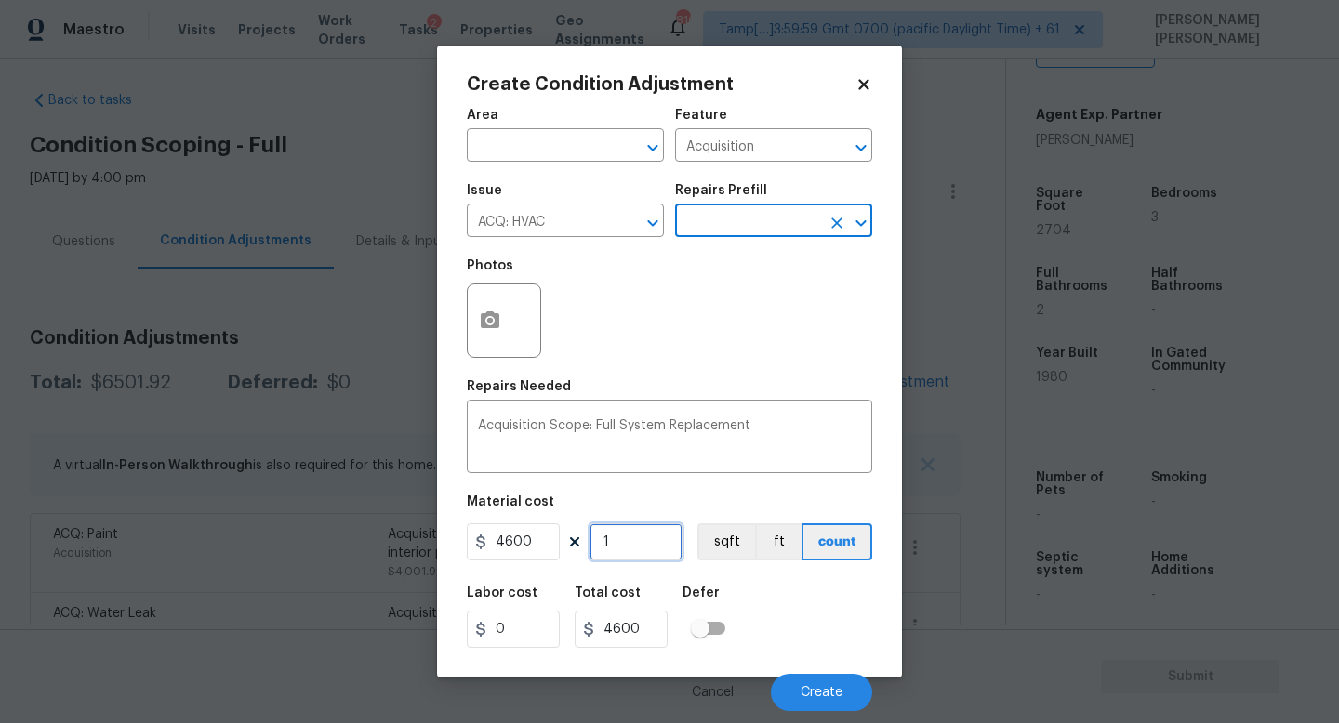
click at [649, 550] on input "1" at bounding box center [635, 541] width 93 height 37
type input "0"
type input "2"
type input "9200"
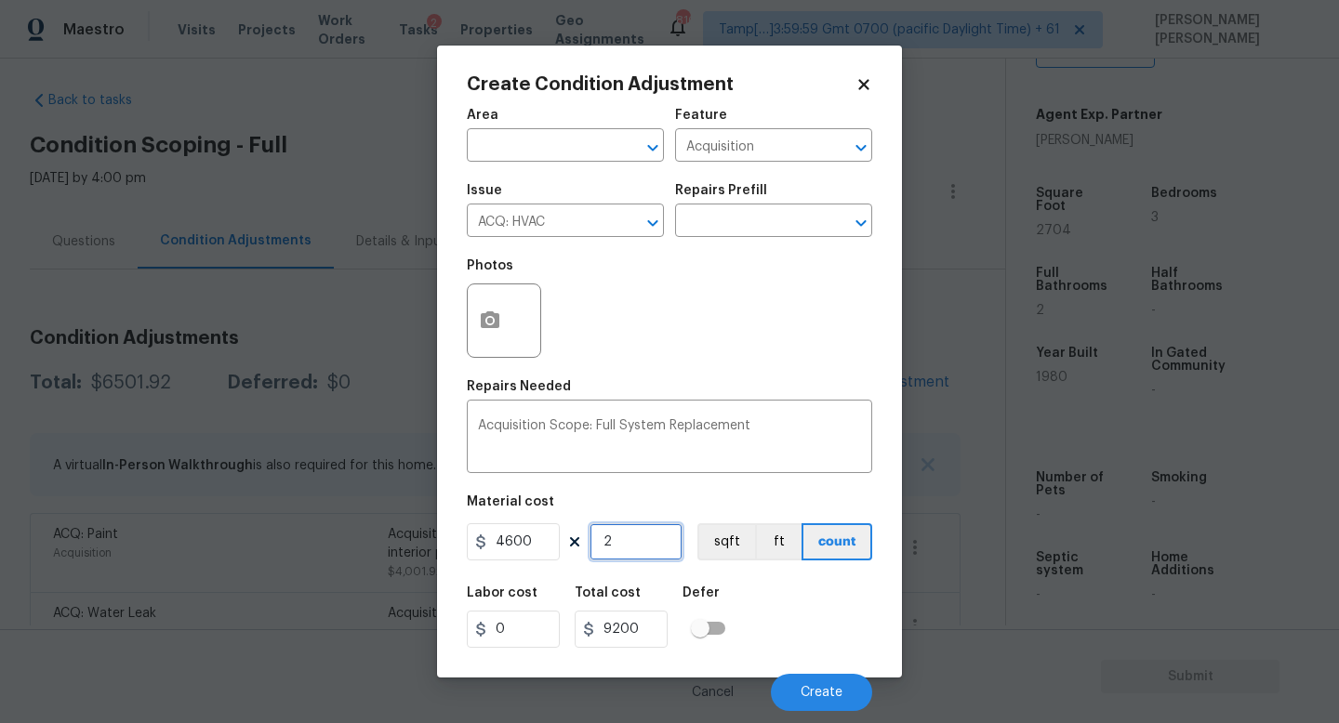
type input "2"
click at [489, 309] on button "button" at bounding box center [490, 320] width 45 height 73
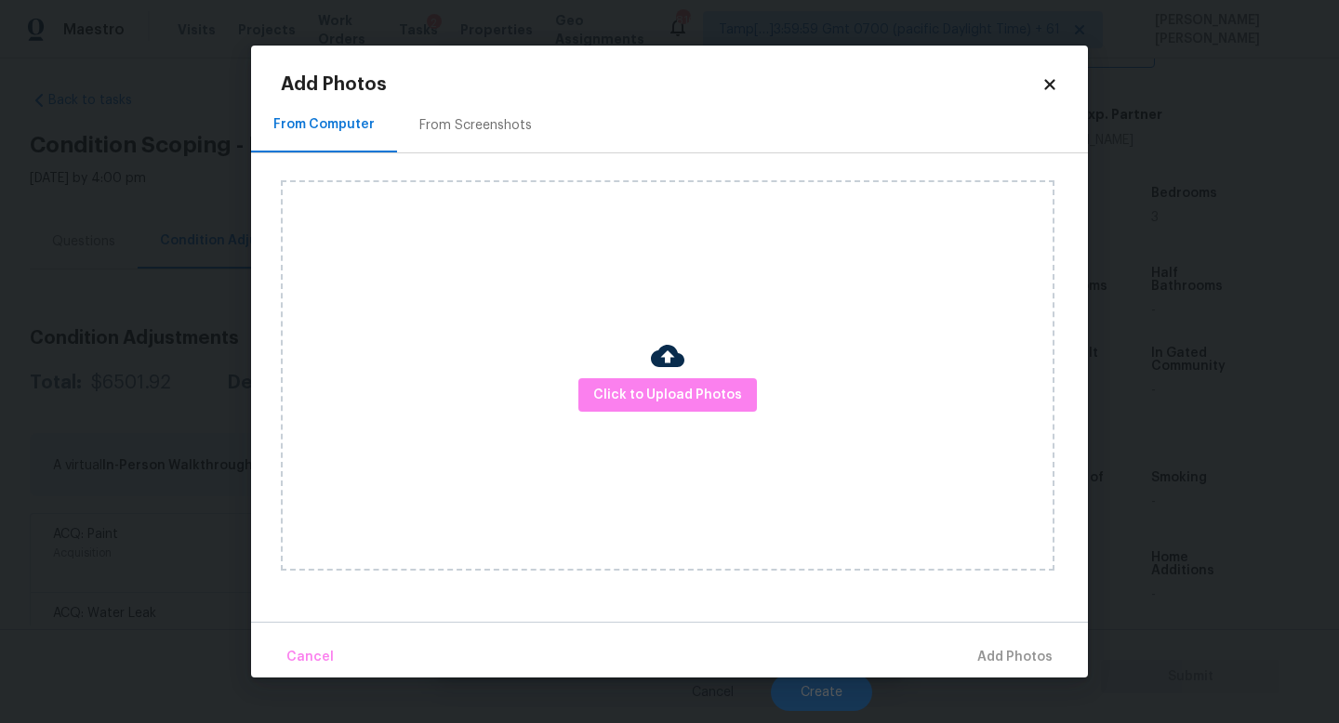
click at [1047, 73] on div "Add Photos From Computer From Screenshots Click to Upload Photos Cancel Add Pho…" at bounding box center [669, 362] width 837 height 632
click at [1051, 81] on icon at bounding box center [1049, 84] width 10 height 10
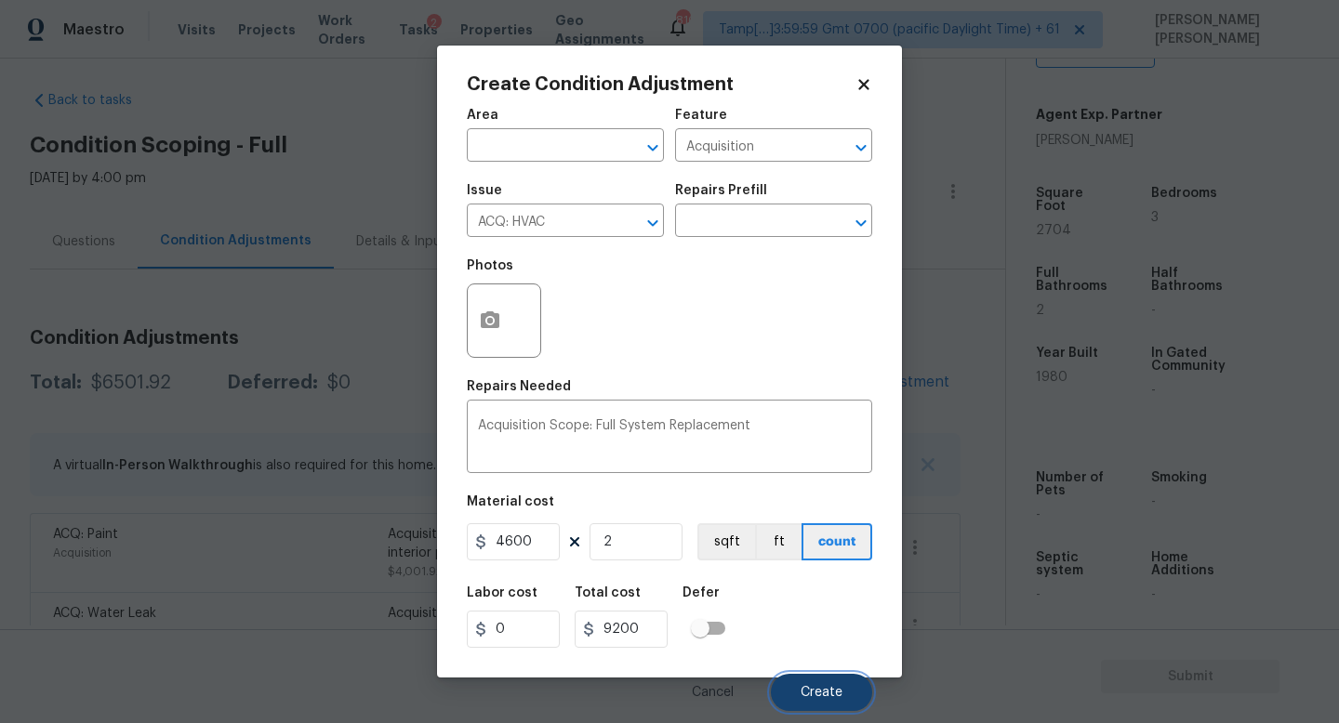
click at [799, 690] on button "Create" at bounding box center [821, 692] width 101 height 37
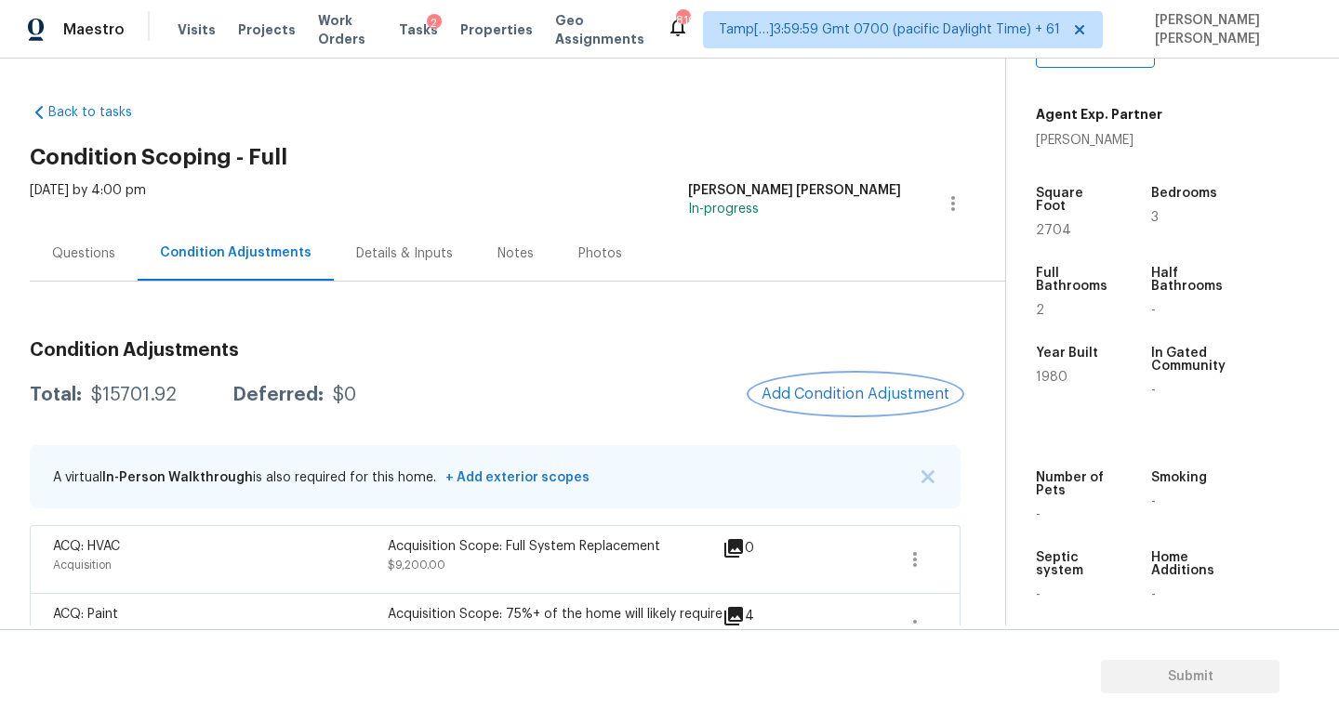
scroll to position [78, 0]
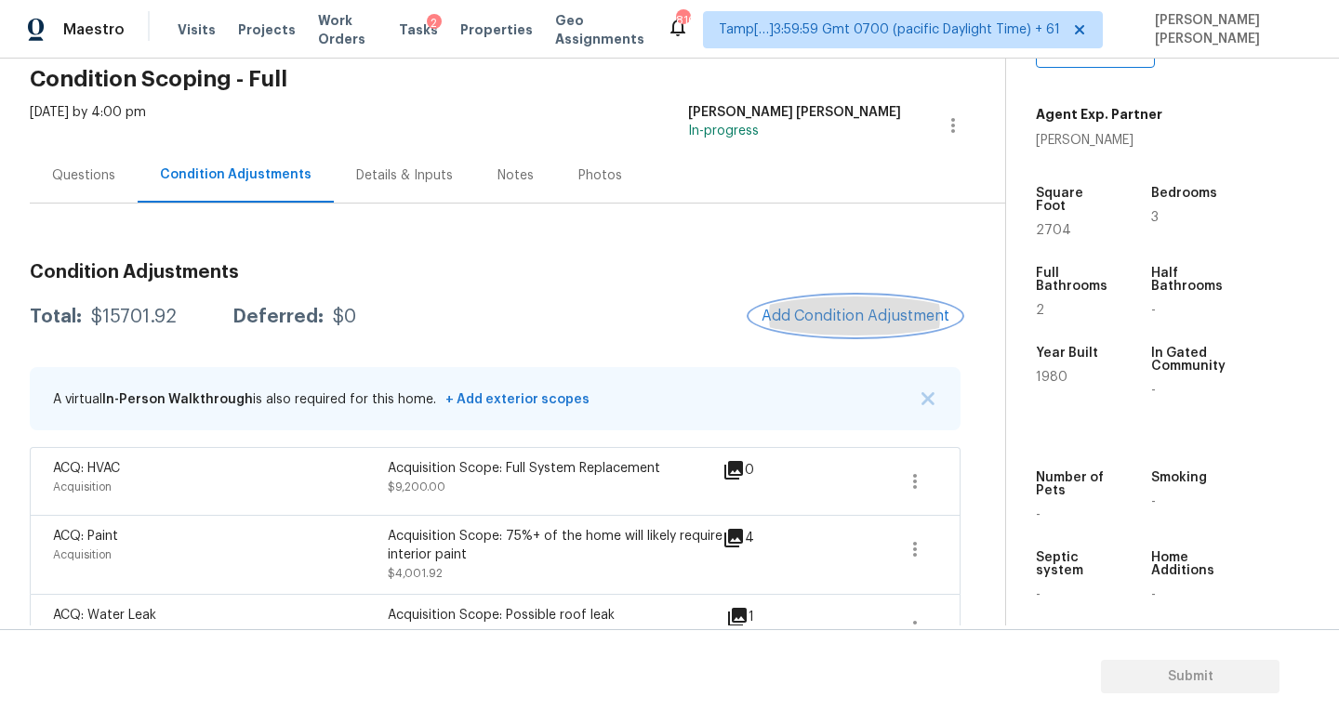
click at [851, 329] on button "Add Condition Adjustment" at bounding box center [855, 316] width 210 height 39
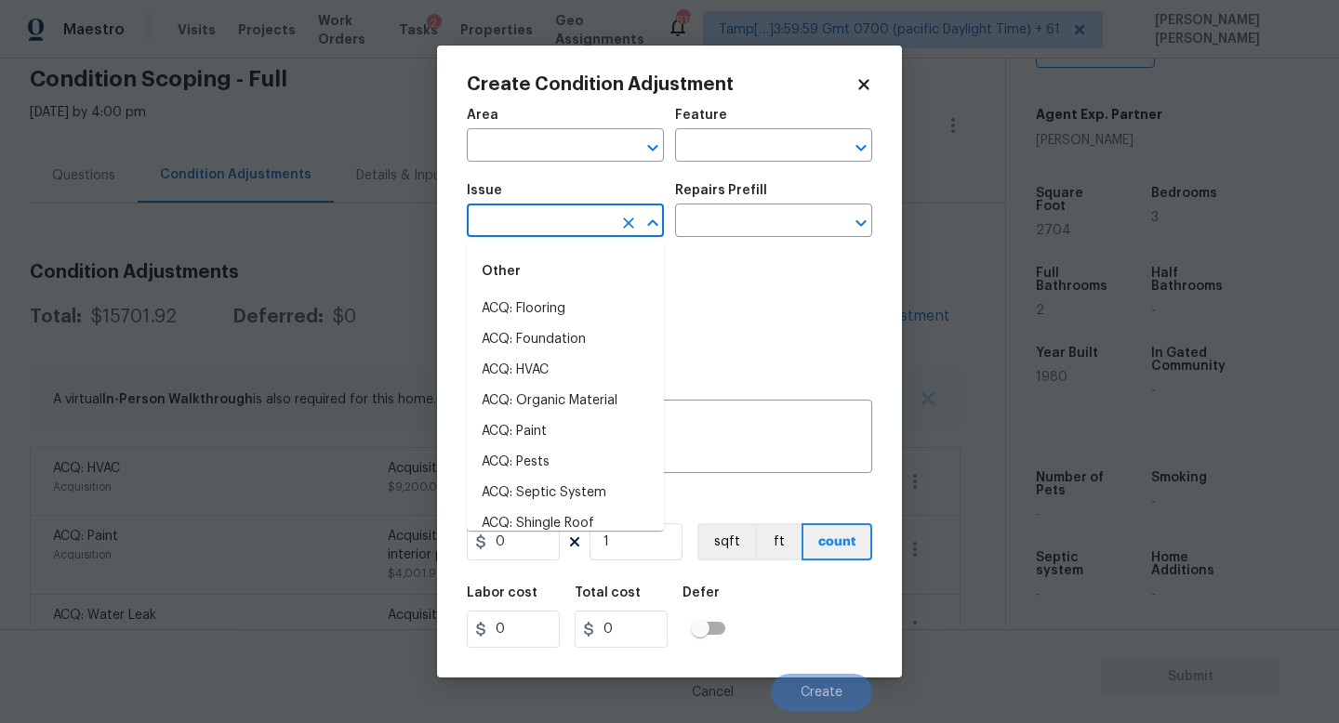
click at [569, 229] on input "text" at bounding box center [539, 222] width 145 height 29
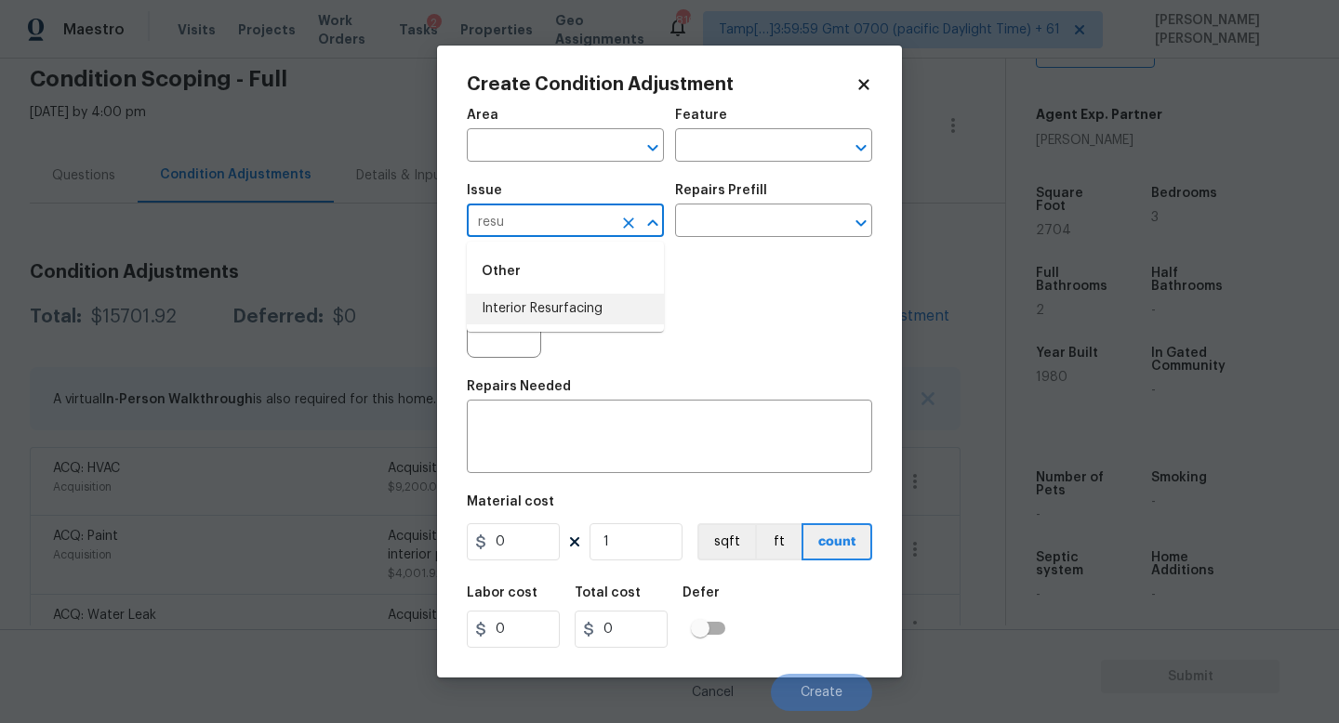
click at [563, 310] on li "Interior Resurfacing" at bounding box center [565, 309] width 197 height 31
type input "Interior Resurfacing"
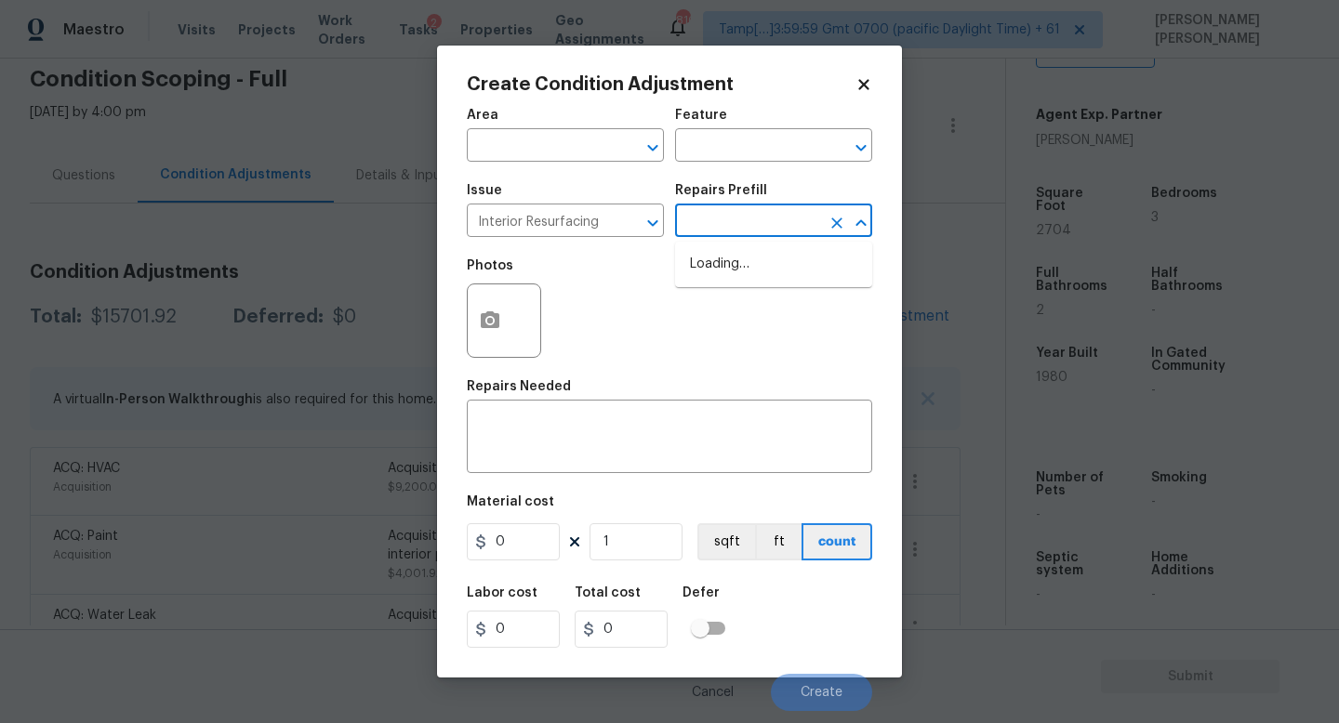
click at [766, 231] on input "text" at bounding box center [747, 222] width 145 height 29
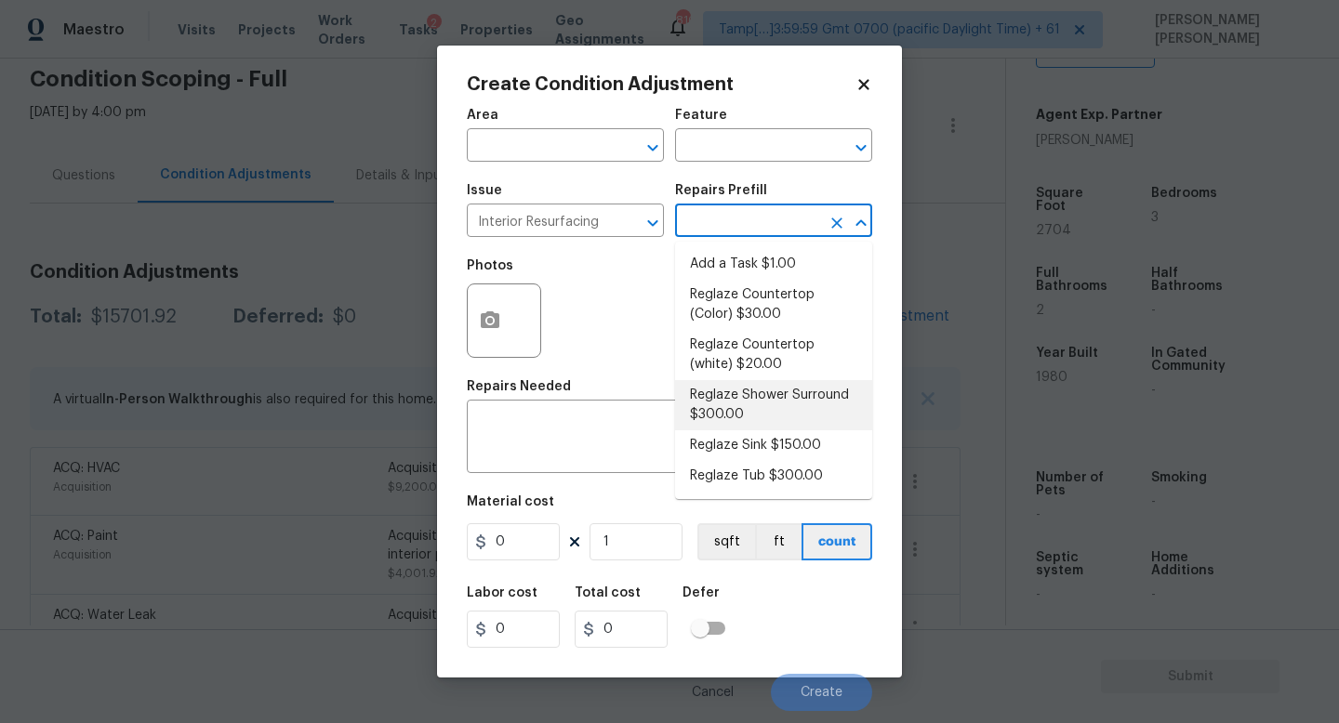
click at [761, 401] on li "Reglaze Shower Surround $300.00" at bounding box center [773, 405] width 197 height 50
type textarea "Prep, mask, clean and reglaze the fiberglass shower surround (white) both on th…"
type input "300"
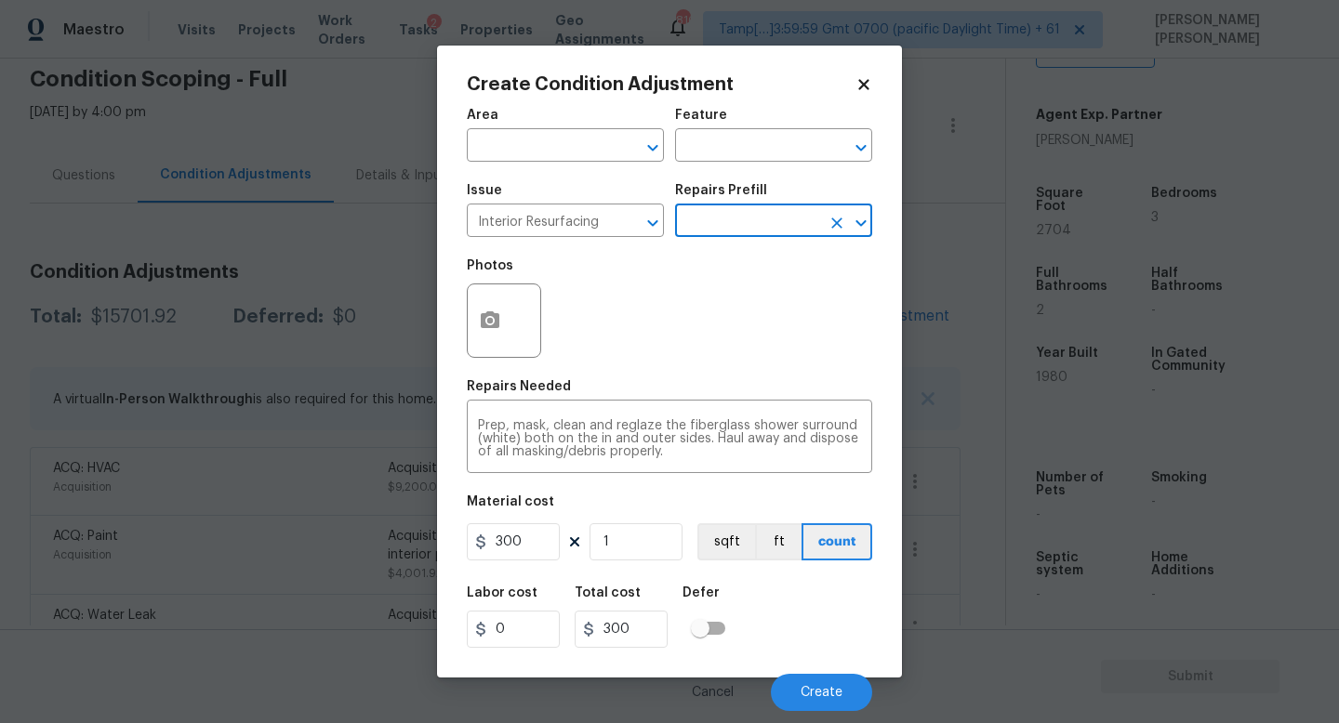
click at [459, 317] on div "Create Condition Adjustment Area ​ Feature ​ Issue Interior Resurfacing ​ Repai…" at bounding box center [669, 362] width 465 height 632
click at [488, 318] on circle "button" at bounding box center [490, 321] width 6 height 6
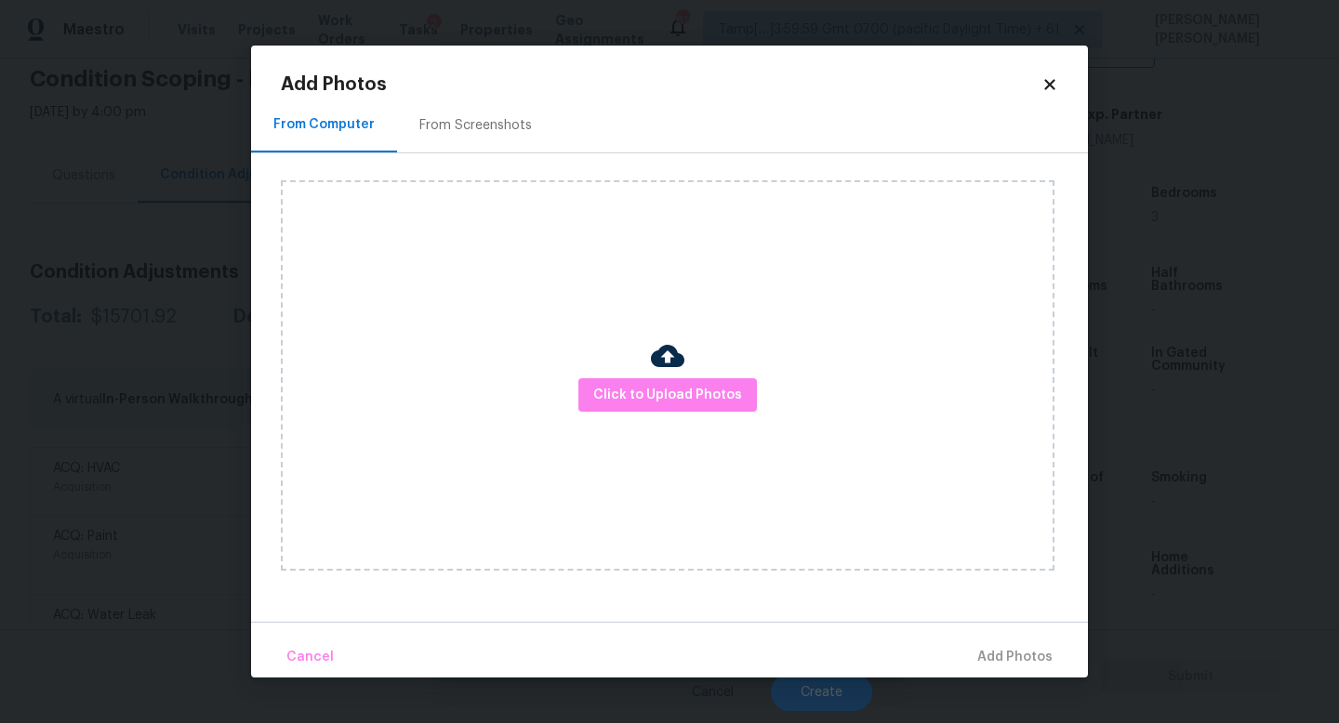
click at [653, 376] on div at bounding box center [667, 358] width 33 height 39
click at [660, 392] on span "Click to Upload Photos" at bounding box center [667, 395] width 149 height 23
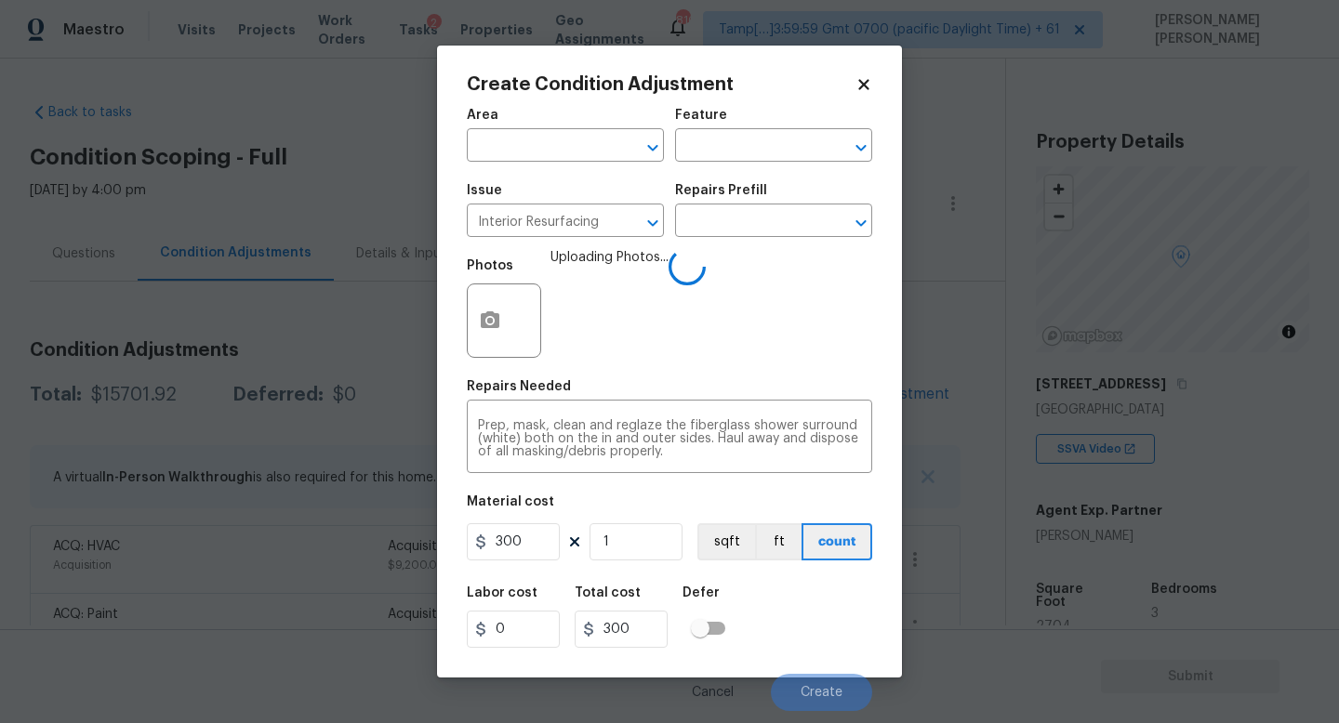
scroll to position [396, 0]
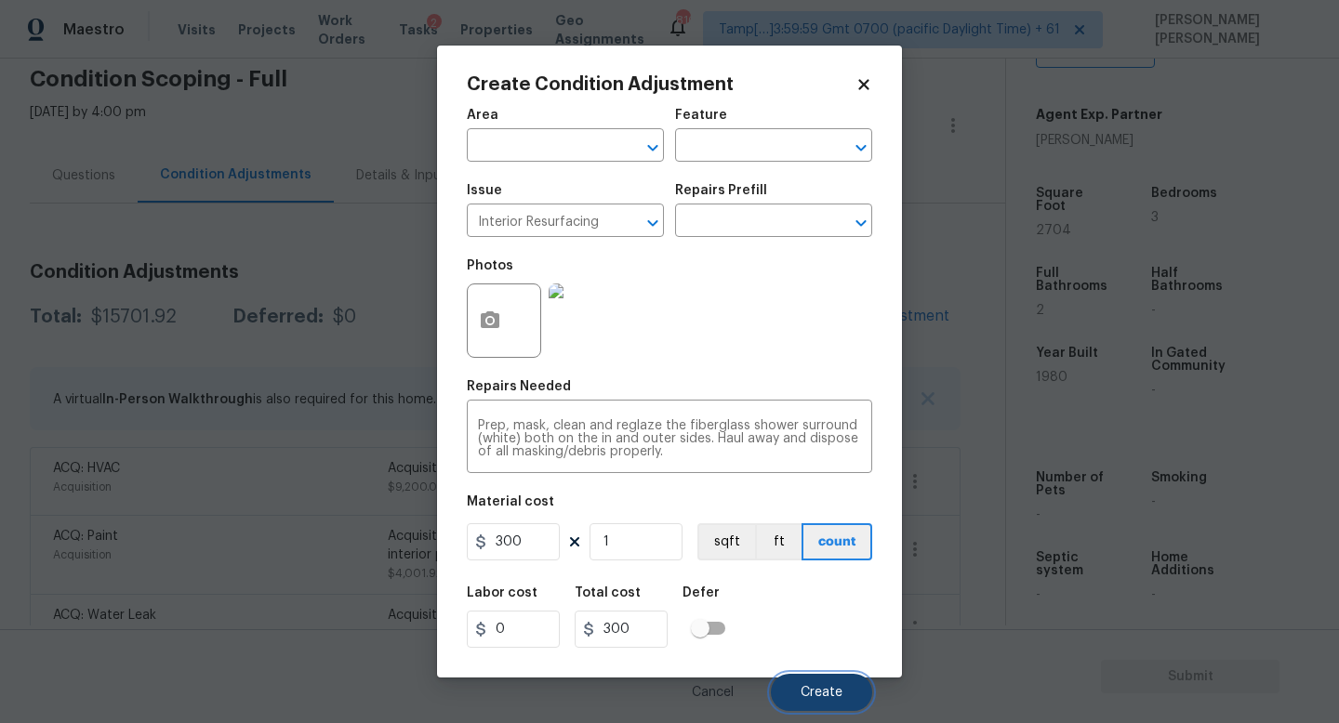
click at [811, 678] on button "Create" at bounding box center [821, 692] width 101 height 37
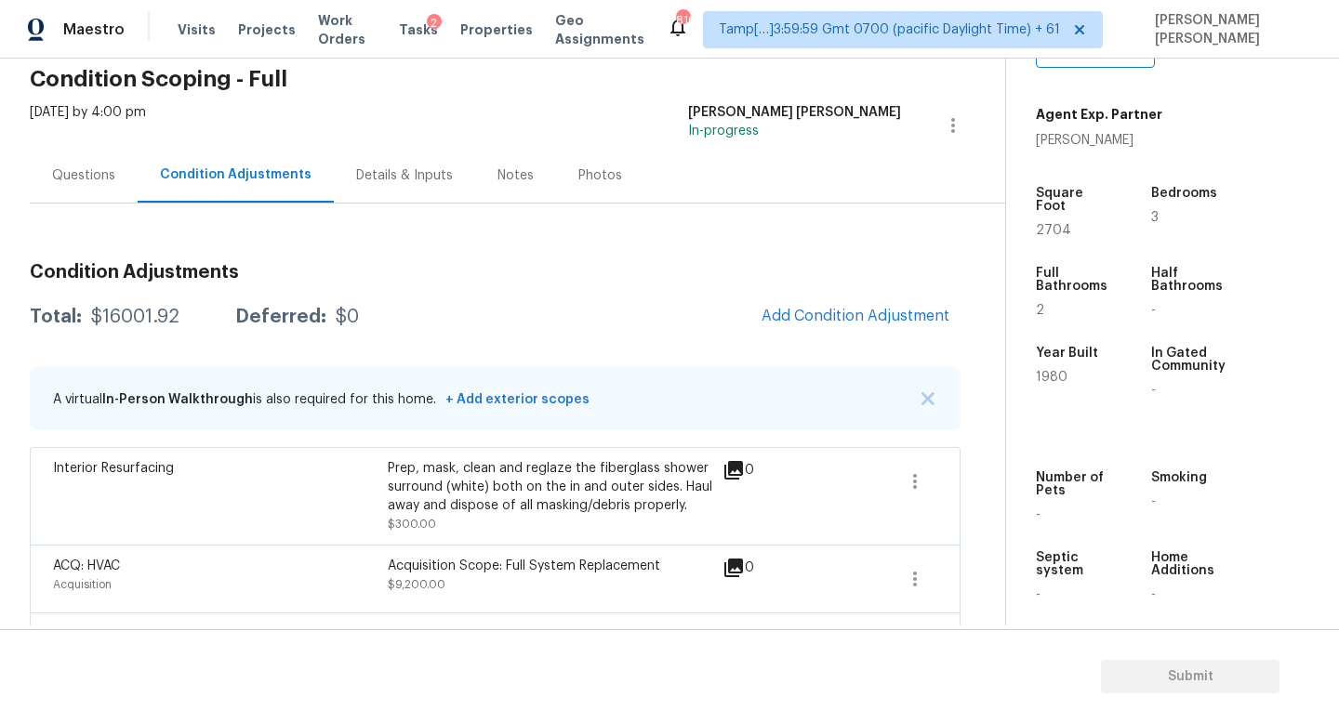
click at [852, 336] on span "Add Condition Adjustment" at bounding box center [855, 317] width 210 height 41
click at [824, 301] on button "Add Condition Adjustment" at bounding box center [855, 316] width 210 height 39
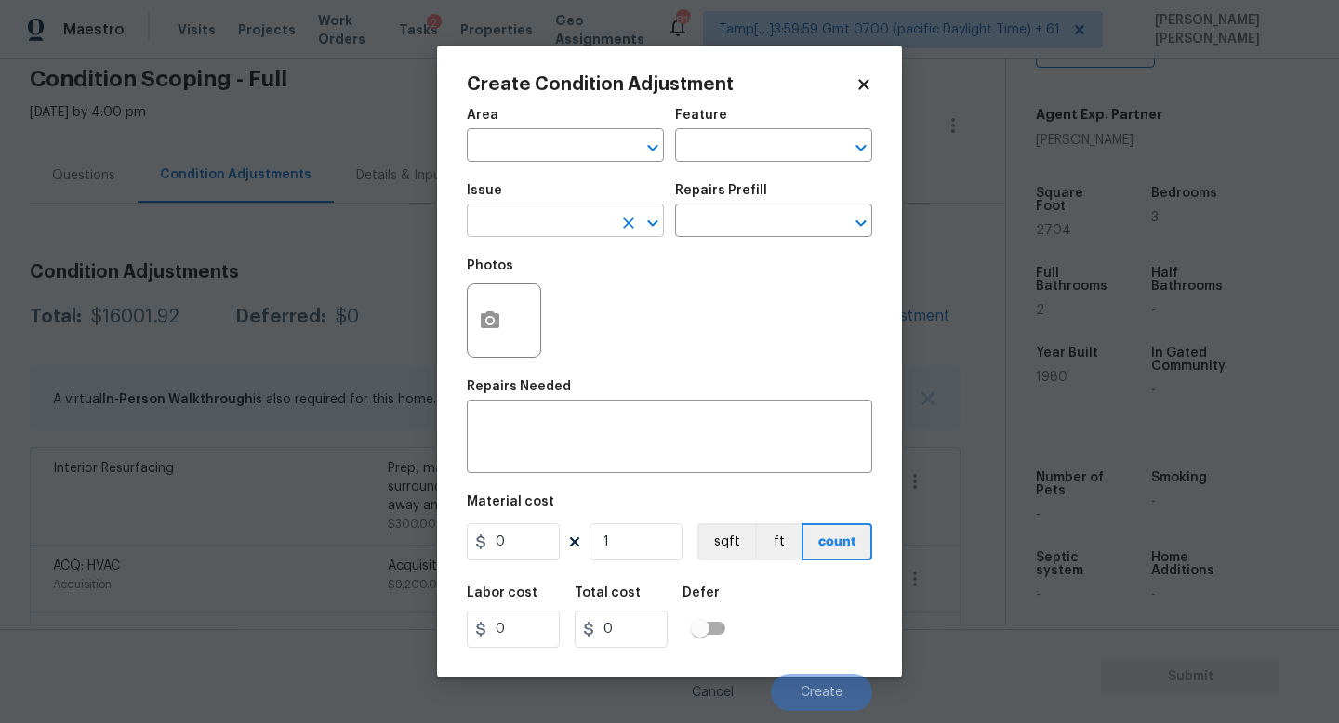
click at [584, 218] on input "text" at bounding box center [539, 222] width 145 height 29
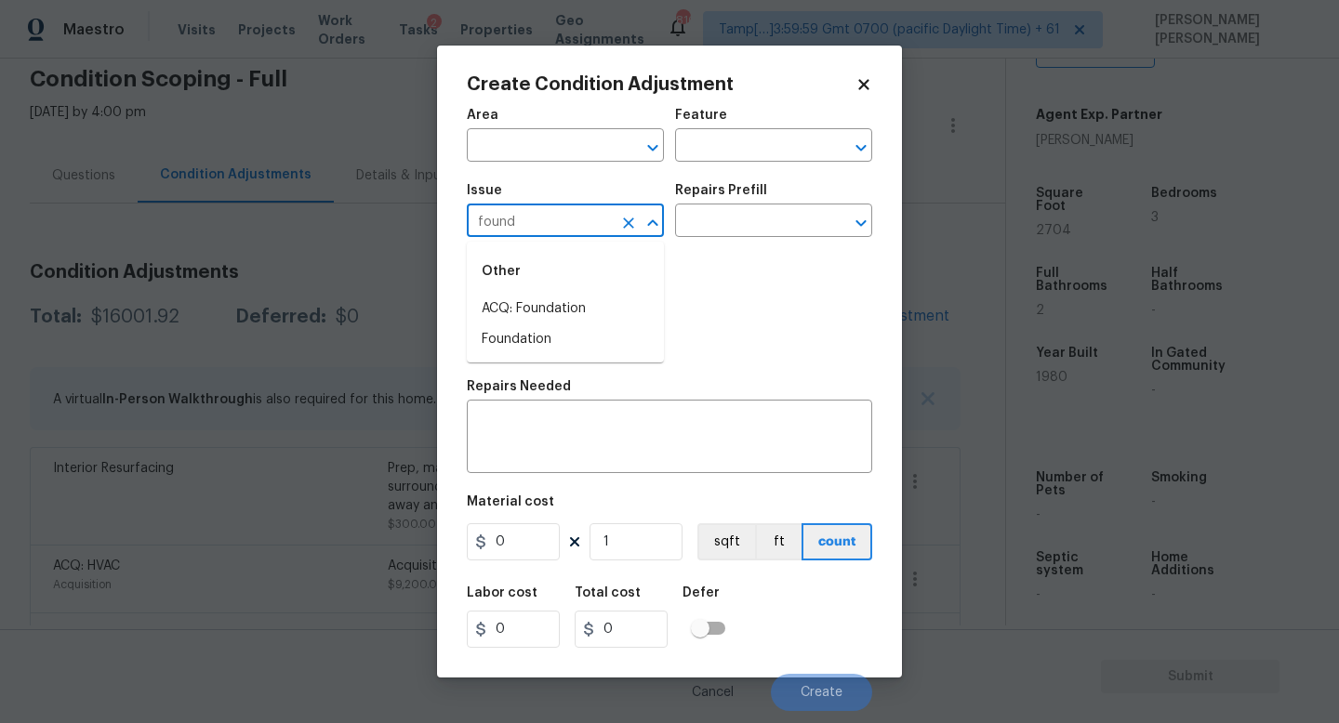
click at [582, 298] on li "ACQ: Foundation" at bounding box center [565, 309] width 197 height 31
type input "ACQ: Foundation"
click at [688, 246] on div "Issue ACQ: Foundation ​ Repairs Prefill ​" at bounding box center [669, 210] width 405 height 75
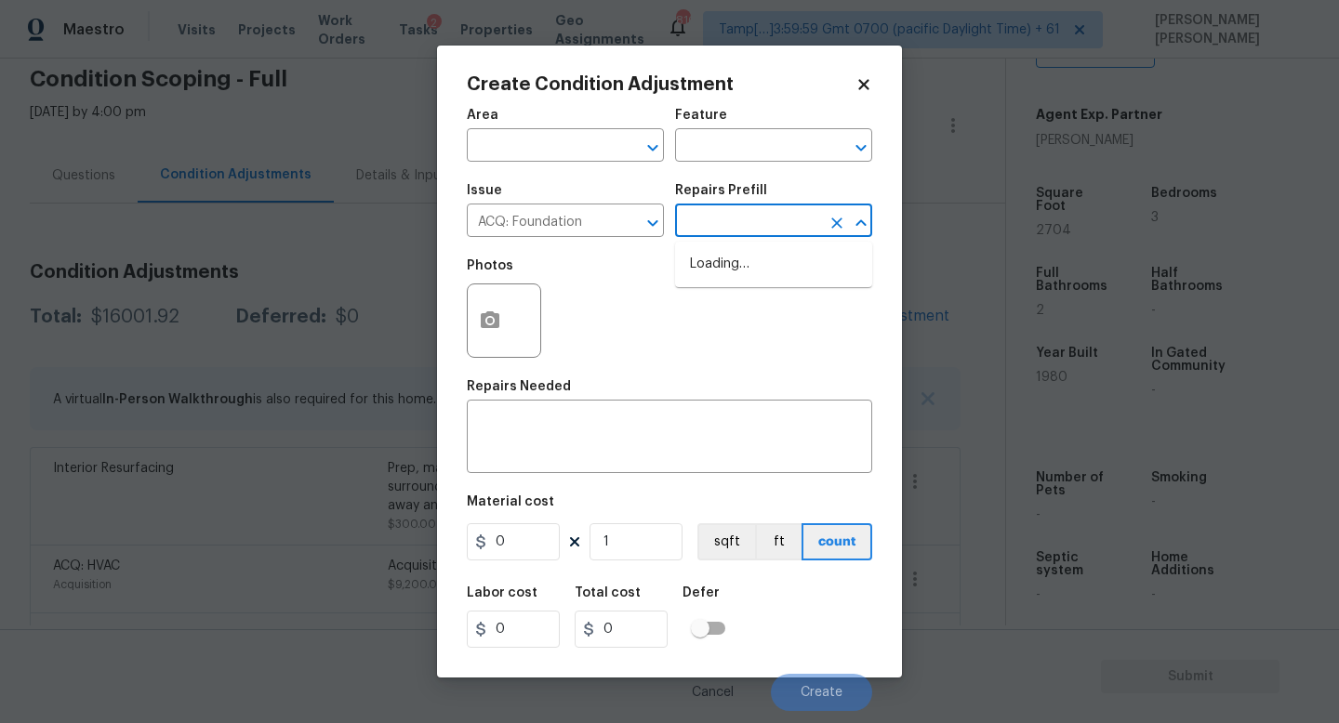
click at [721, 225] on input "text" at bounding box center [747, 222] width 145 height 29
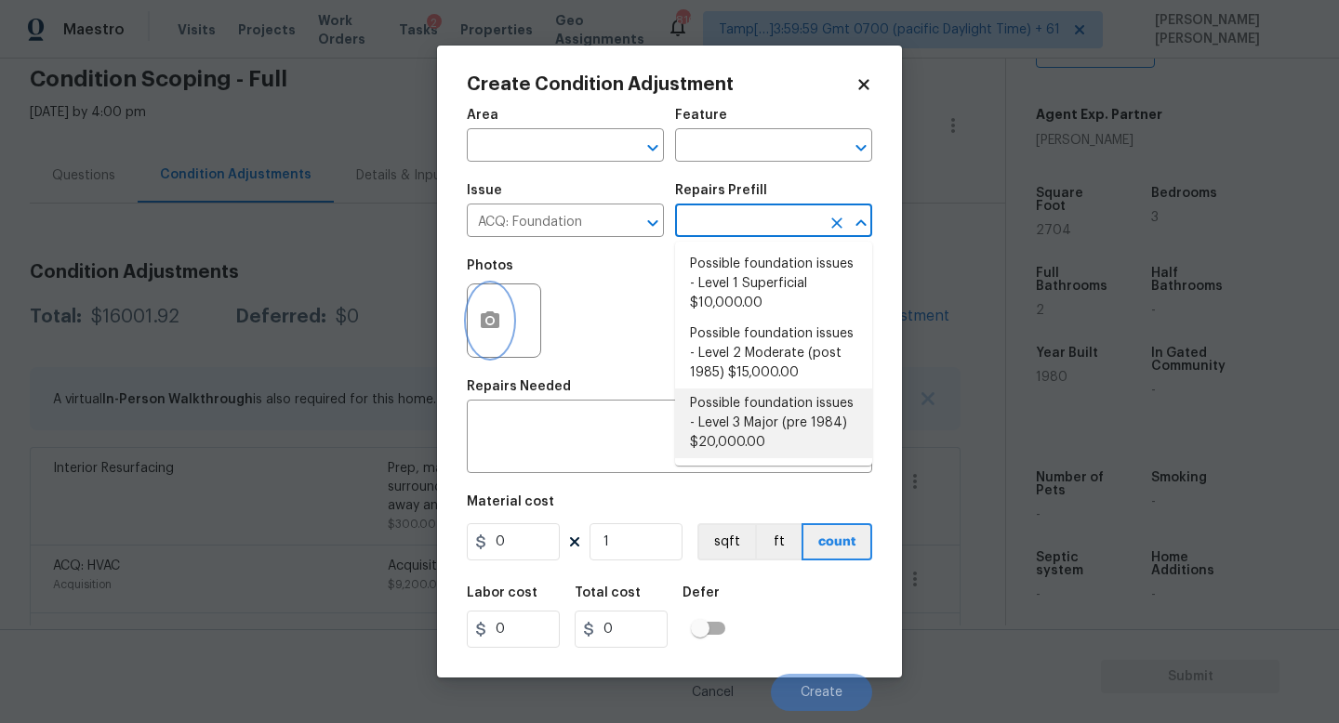
click at [481, 326] on icon "button" at bounding box center [490, 319] width 19 height 17
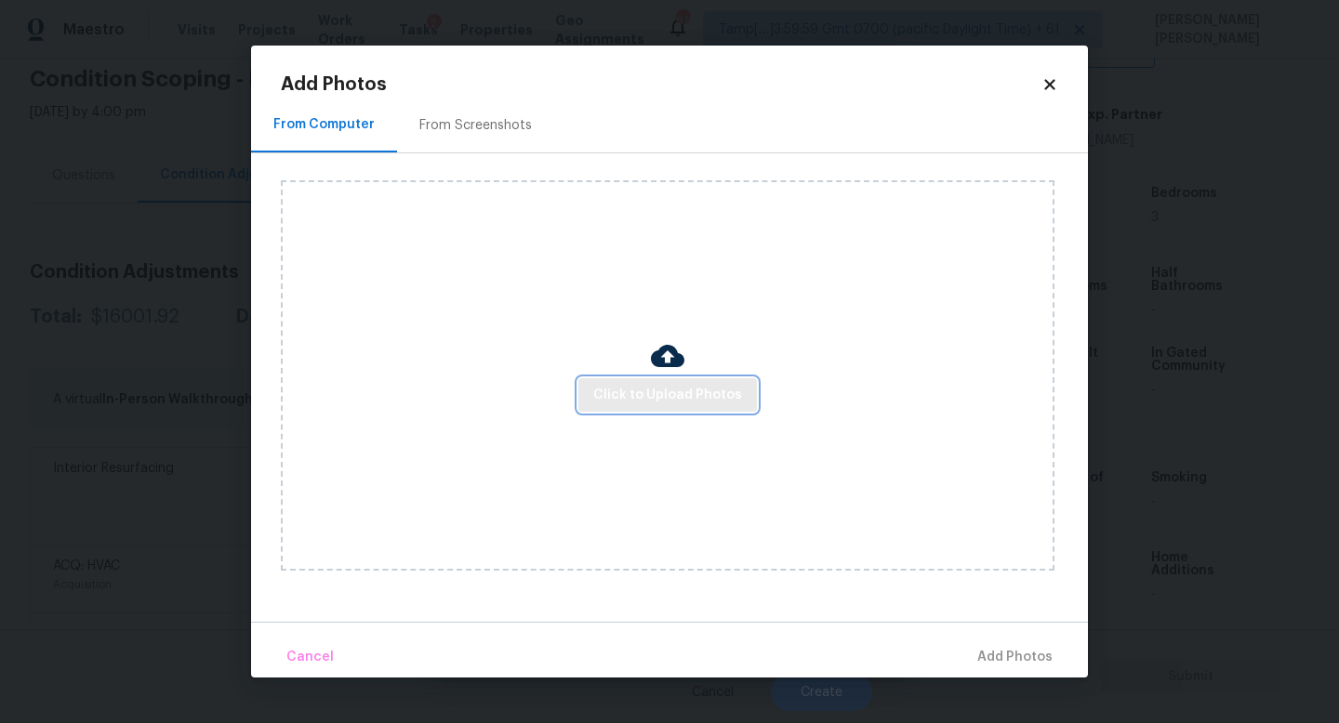
click at [636, 389] on span "Click to Upload Photos" at bounding box center [667, 395] width 149 height 23
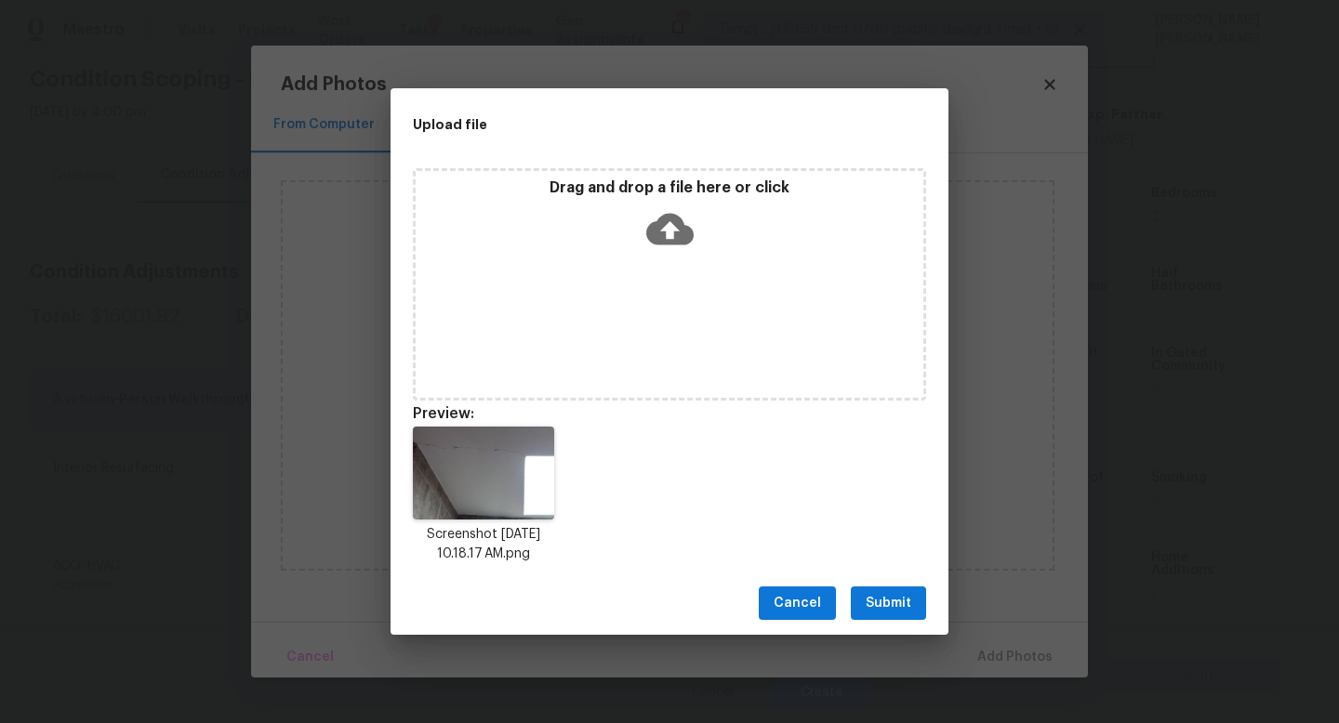
click at [867, 587] on button "Submit" at bounding box center [888, 604] width 75 height 34
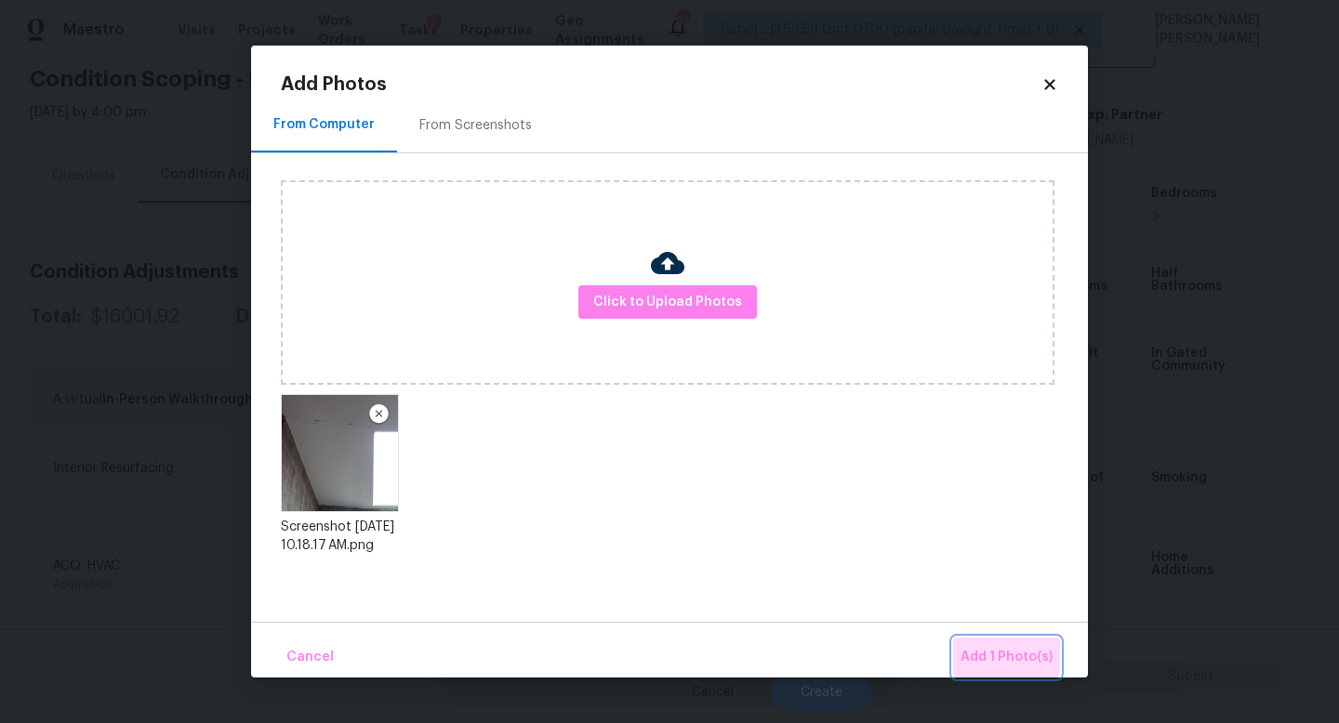
click at [994, 646] on span "Add 1 Photo(s)" at bounding box center [1006, 657] width 92 height 23
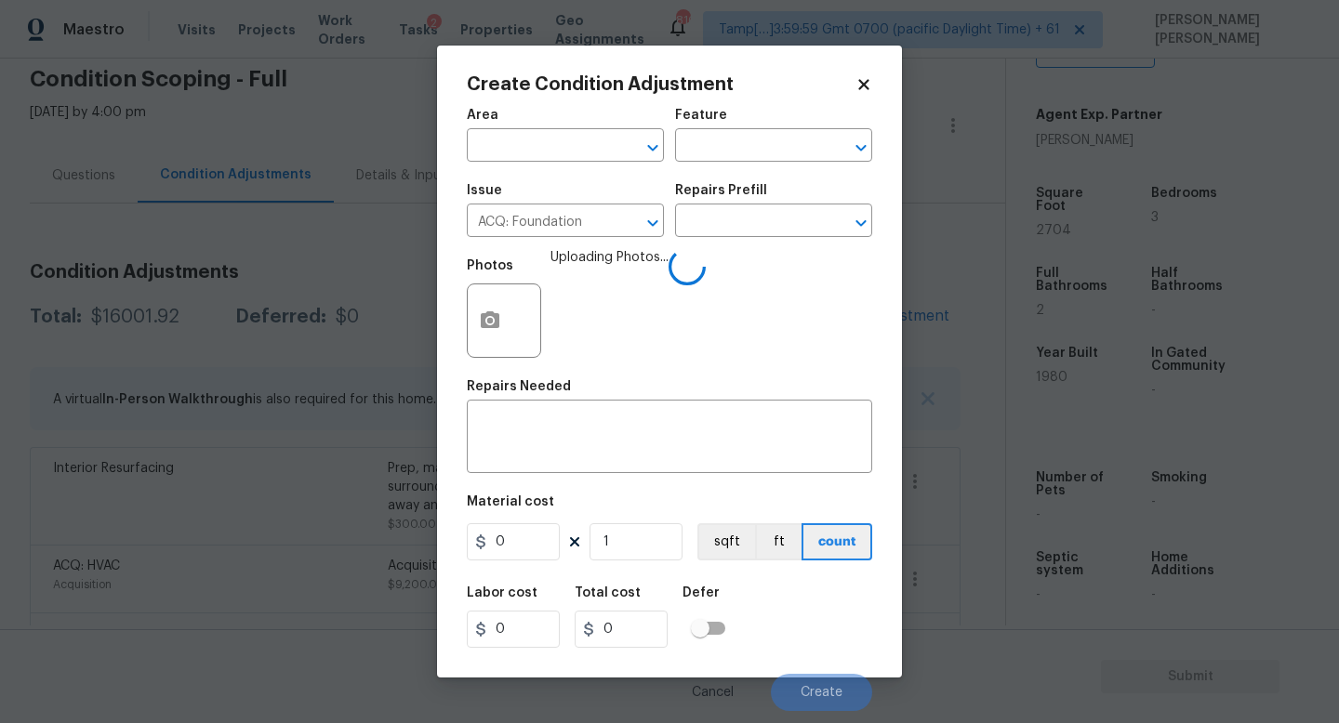
click at [759, 191] on h5 "Repairs Prefill" at bounding box center [721, 190] width 92 height 13
click at [752, 202] on div "Repairs Prefill" at bounding box center [773, 196] width 197 height 24
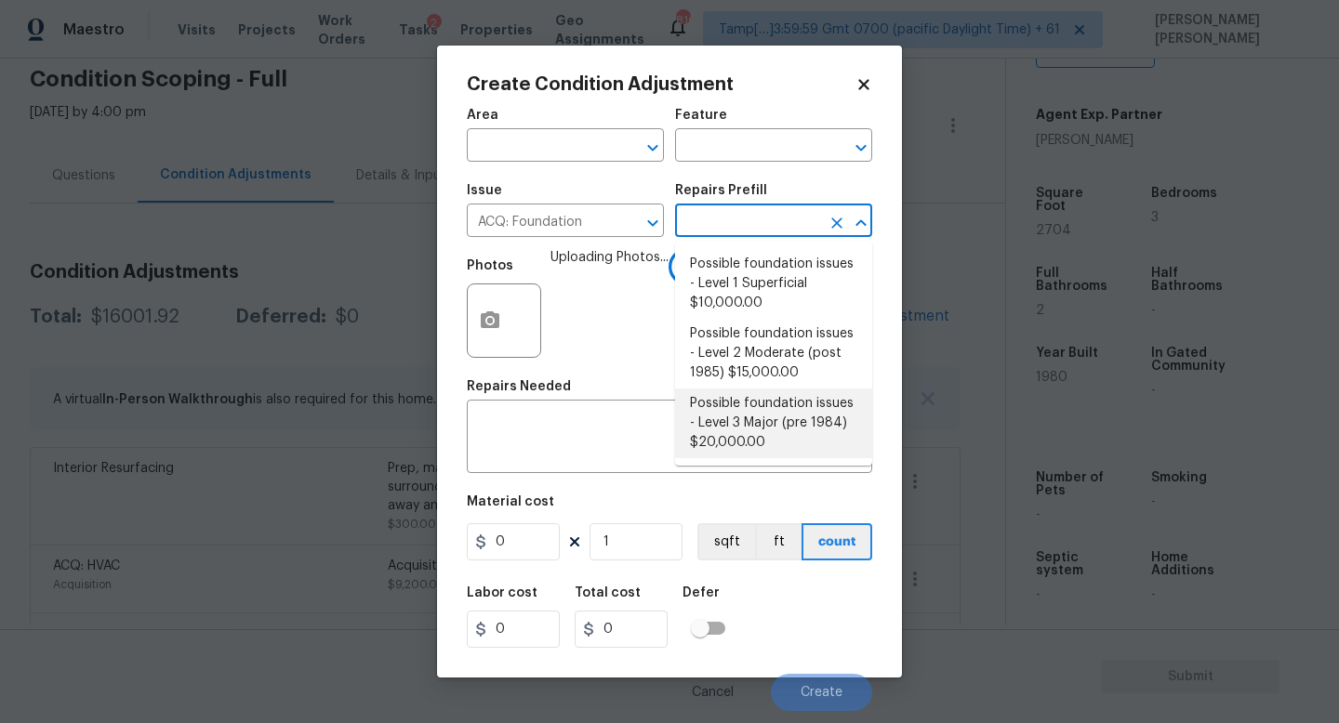
click at [739, 218] on input "text" at bounding box center [747, 222] width 145 height 29
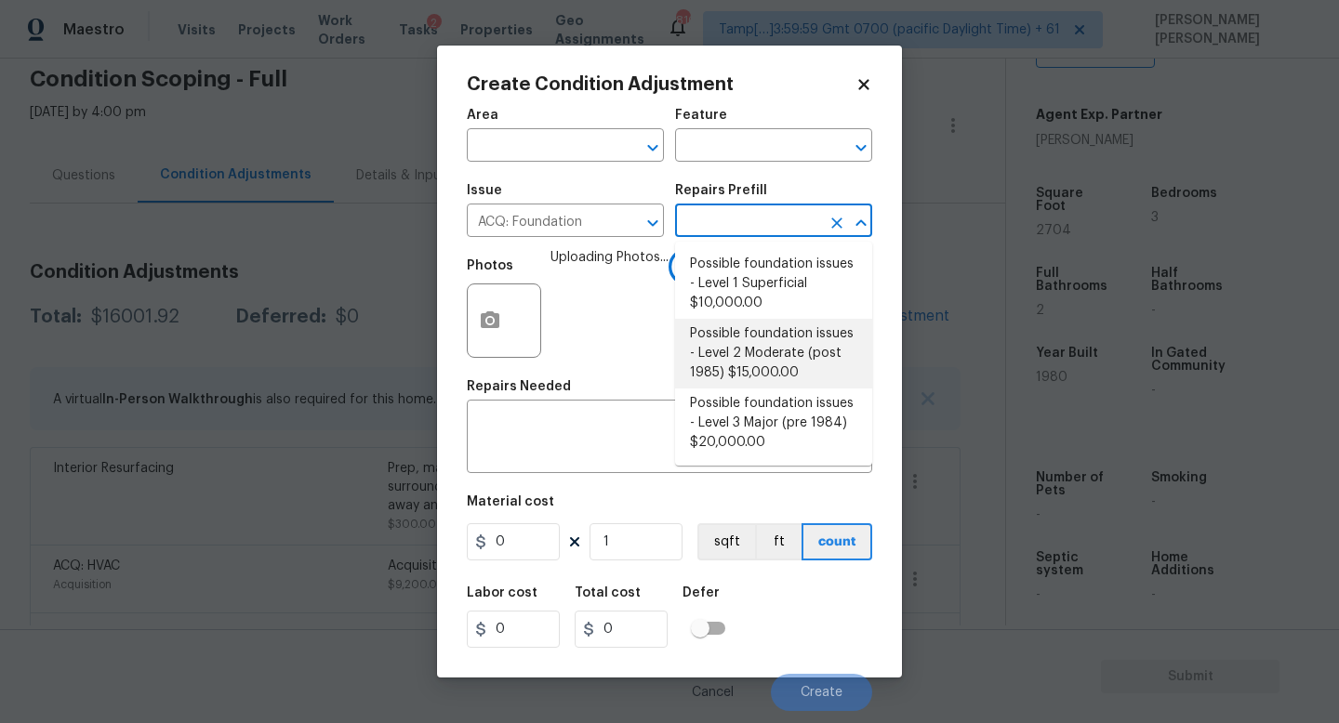
click at [741, 340] on li "Possible foundation issues - Level 2 Moderate (post 1985) $15,000.00" at bounding box center [773, 354] width 197 height 70
type input "Acquisition"
type textarea "Possible foundation issues - Level 2 Moderate: Disclaimer: This is NOT a techni…"
type input "15000"
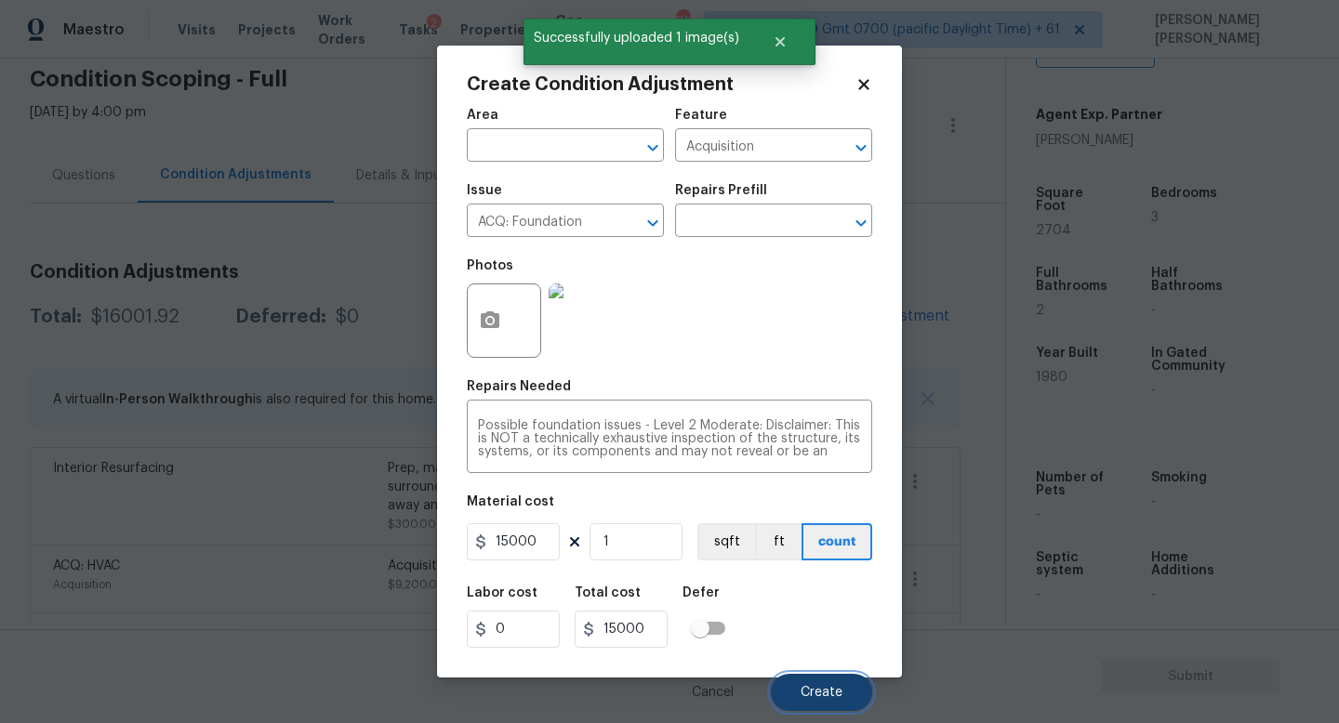
click at [807, 699] on span "Create" at bounding box center [821, 693] width 42 height 14
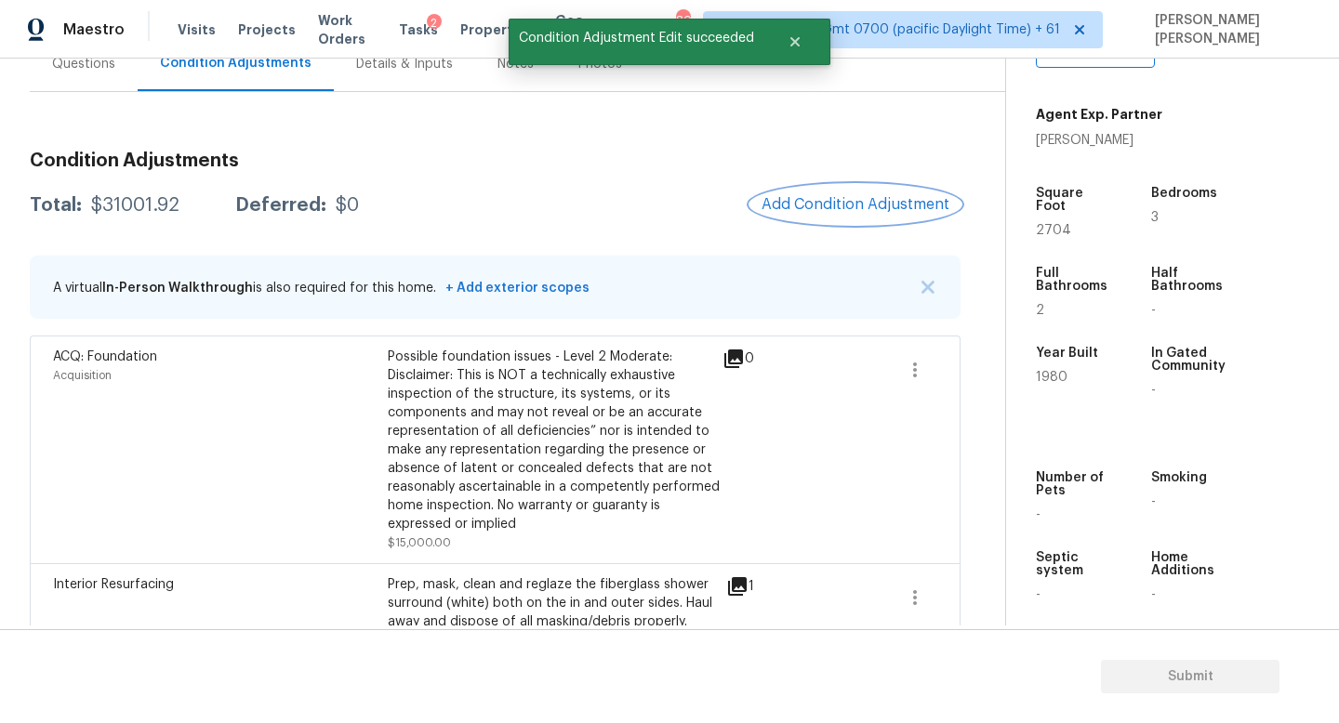
scroll to position [193, 0]
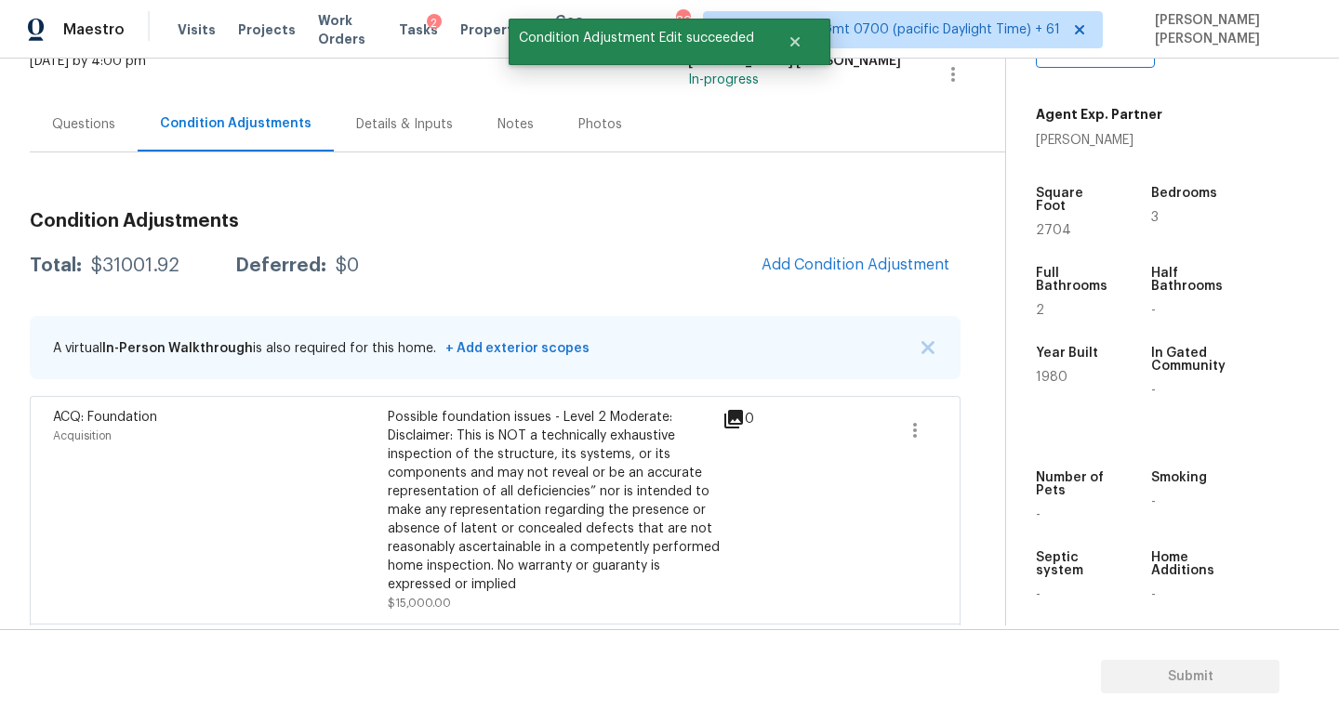
click at [47, 129] on div "Questions" at bounding box center [84, 124] width 108 height 55
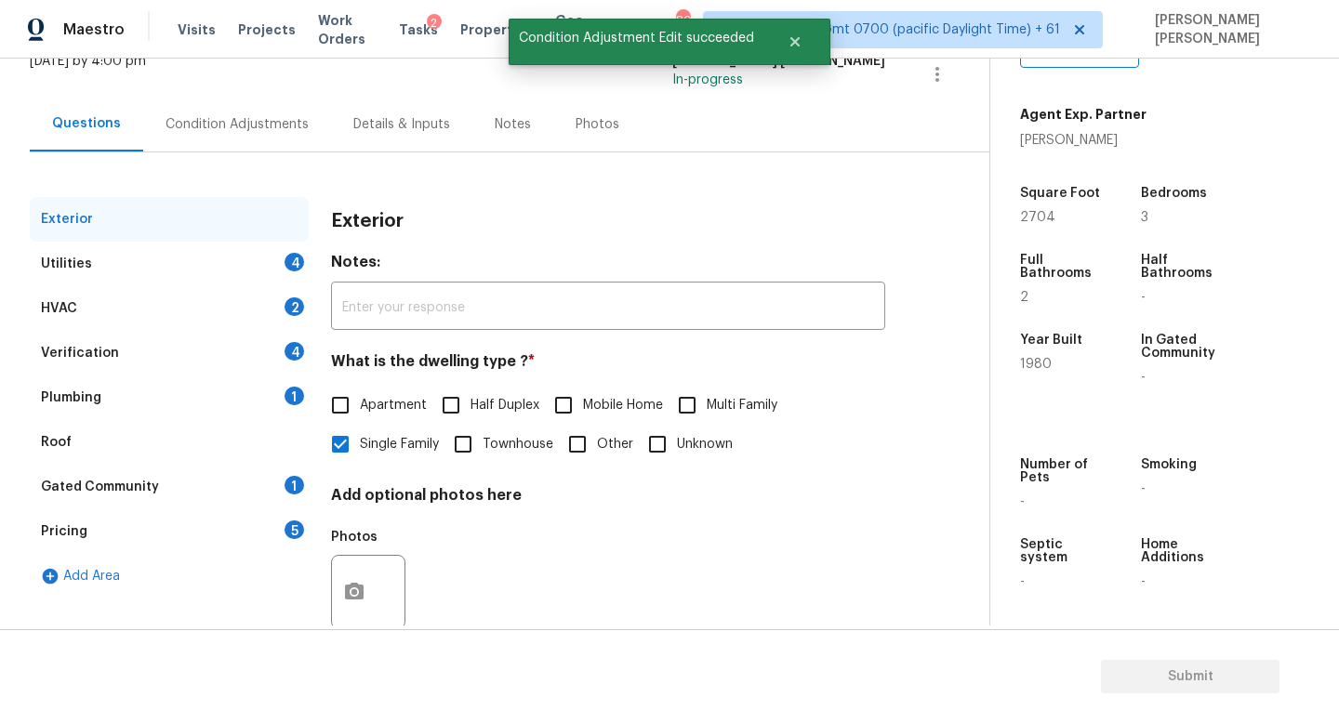
scroll to position [172, 0]
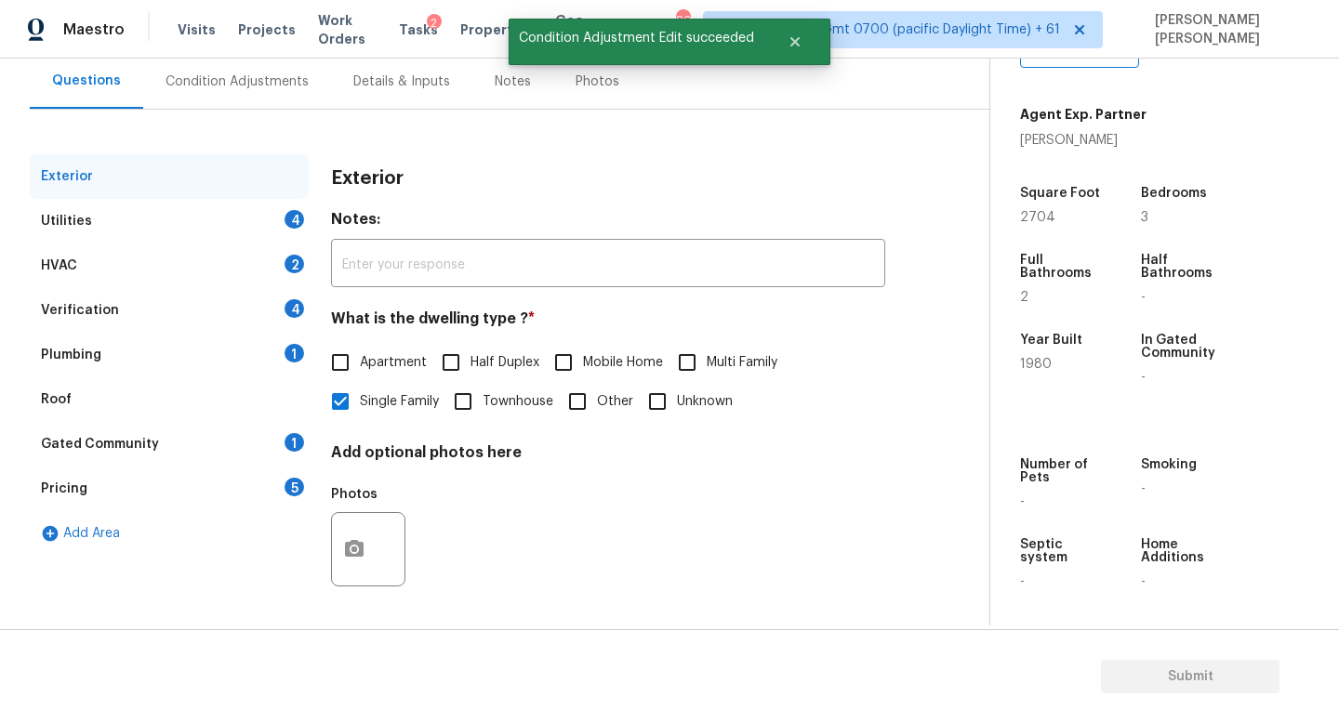
click at [169, 310] on div "Verification 4" at bounding box center [169, 310] width 279 height 45
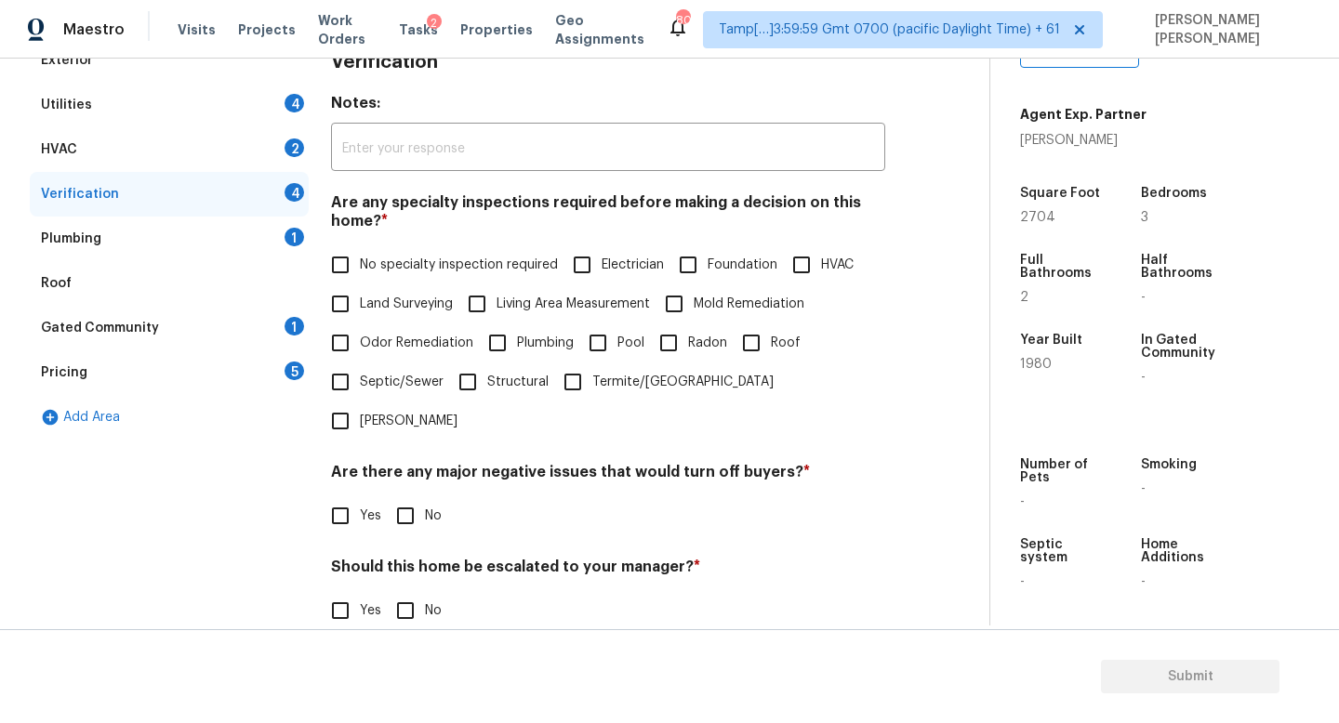
scroll to position [395, 0]
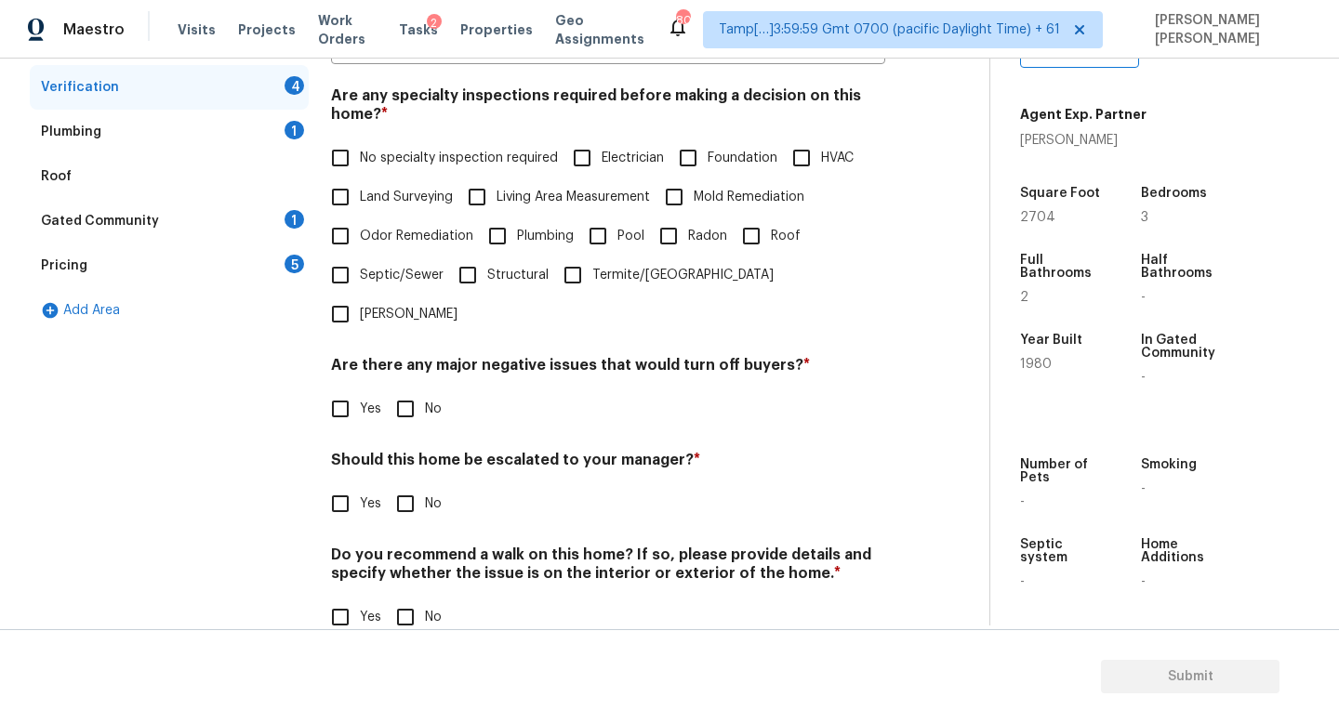
click at [690, 152] on input "Foundation" at bounding box center [687, 157] width 39 height 39
checkbox input "true"
click at [416, 391] on input "No" at bounding box center [405, 410] width 39 height 39
checkbox input "true"
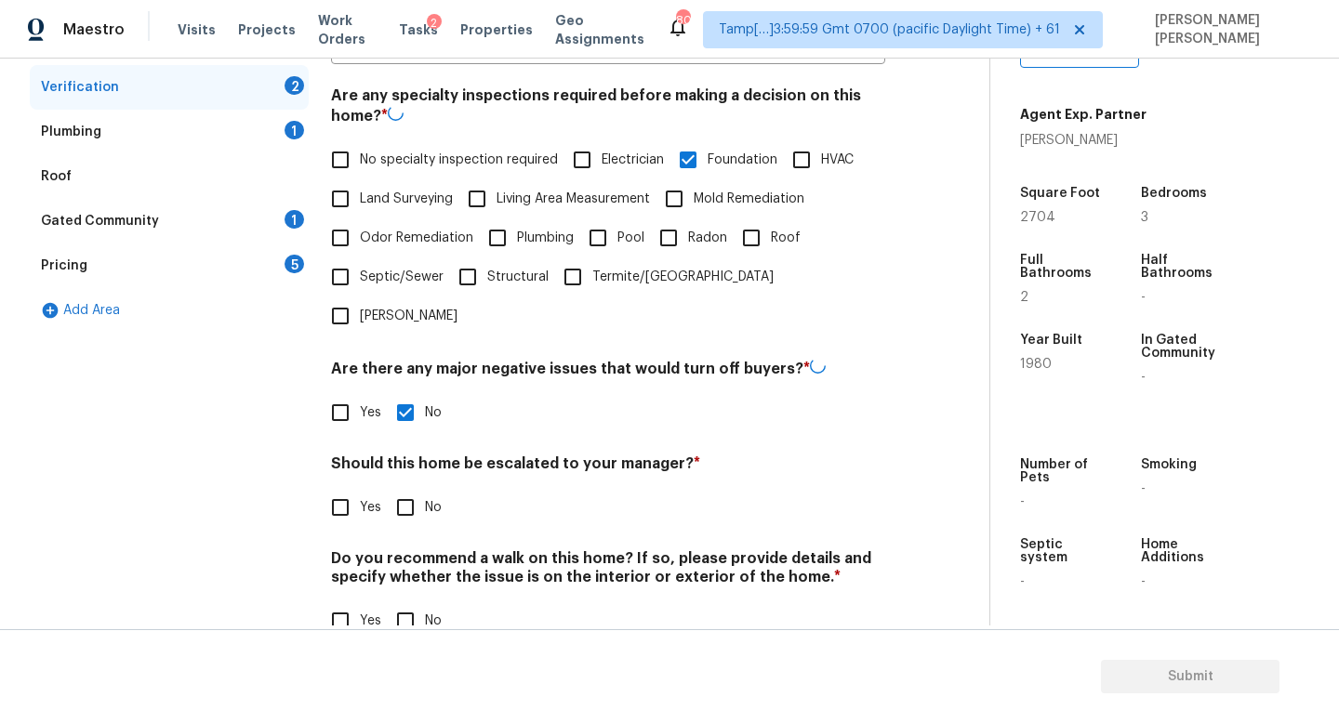
click at [335, 488] on input "Yes" at bounding box center [340, 507] width 39 height 39
checkbox input "true"
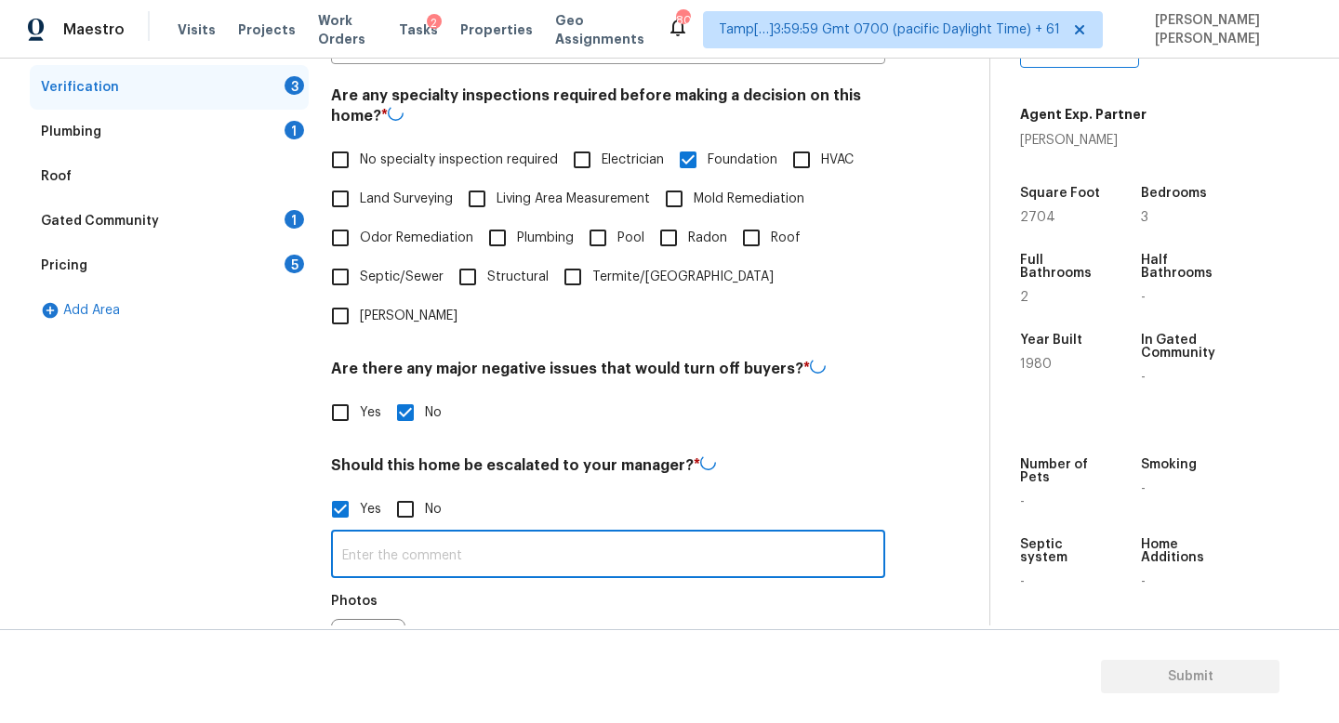
click at [449, 534] on input "text" at bounding box center [608, 556] width 554 height 44
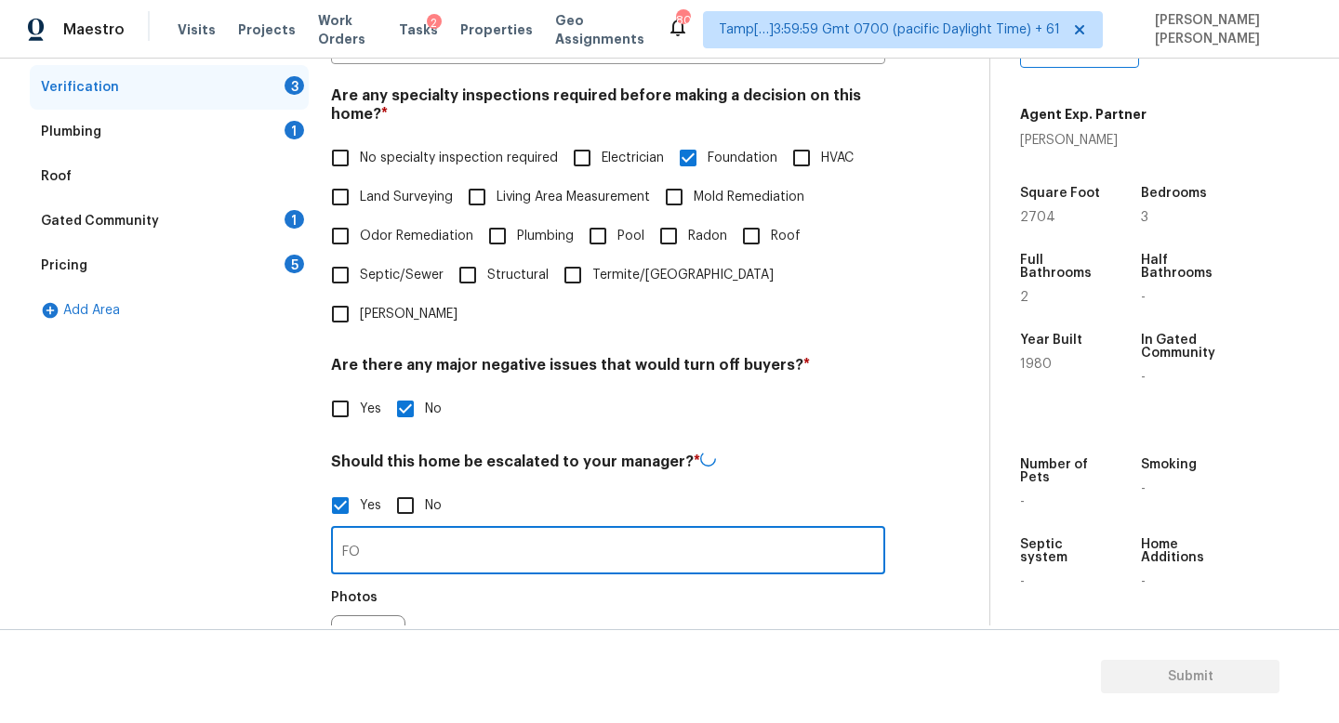
type input "F"
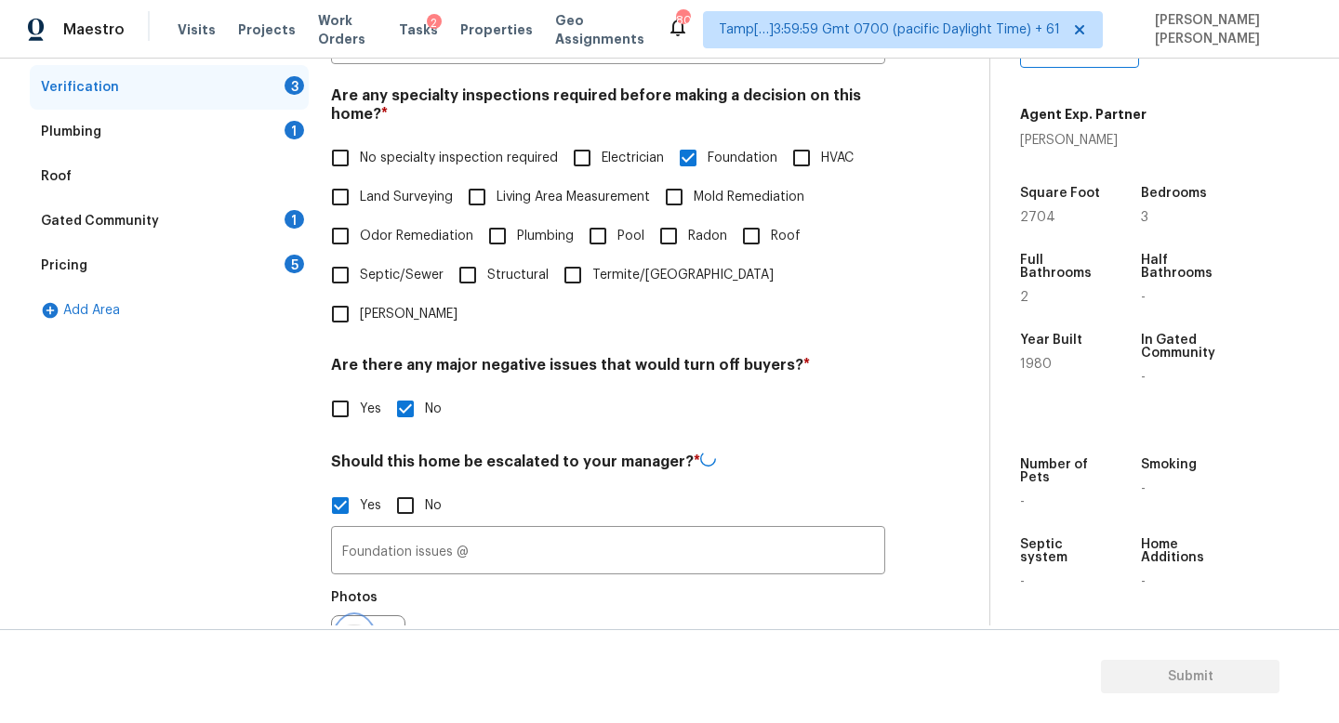
click at [368, 616] on button "button" at bounding box center [354, 652] width 45 height 73
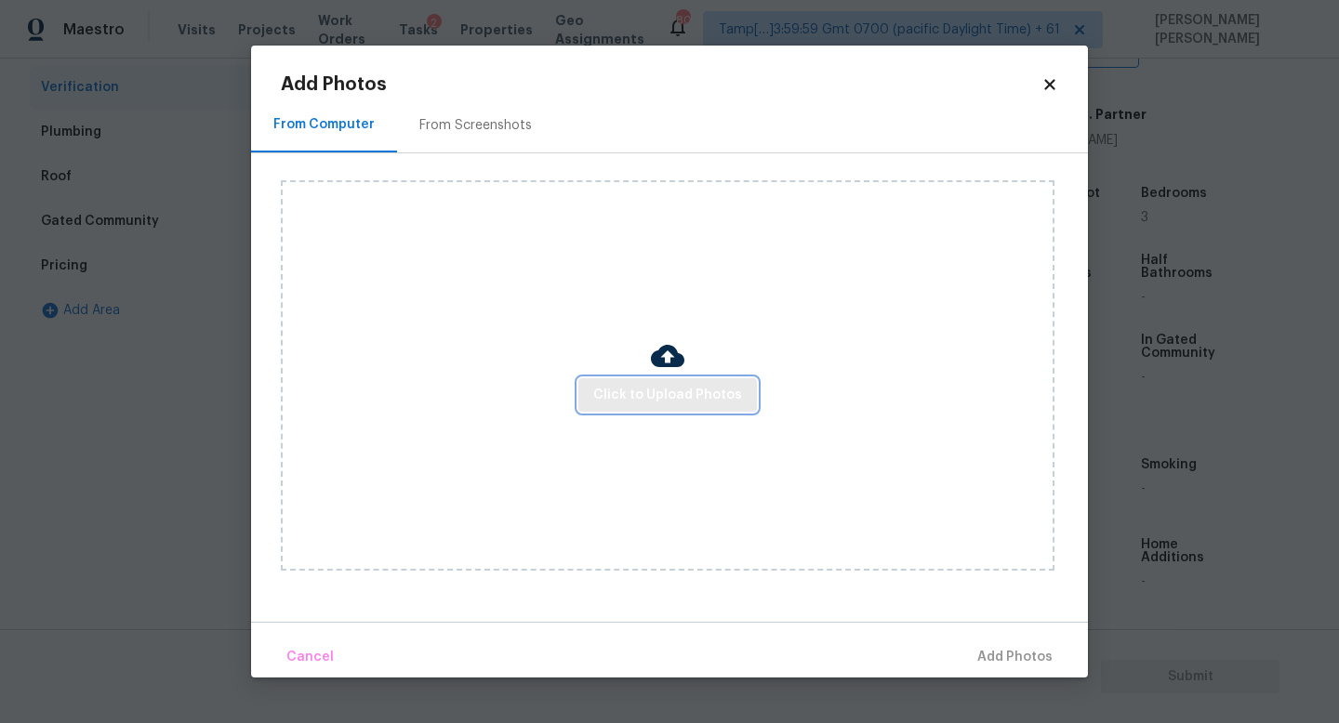
click at [653, 380] on button "Click to Upload Photos" at bounding box center [667, 395] width 178 height 34
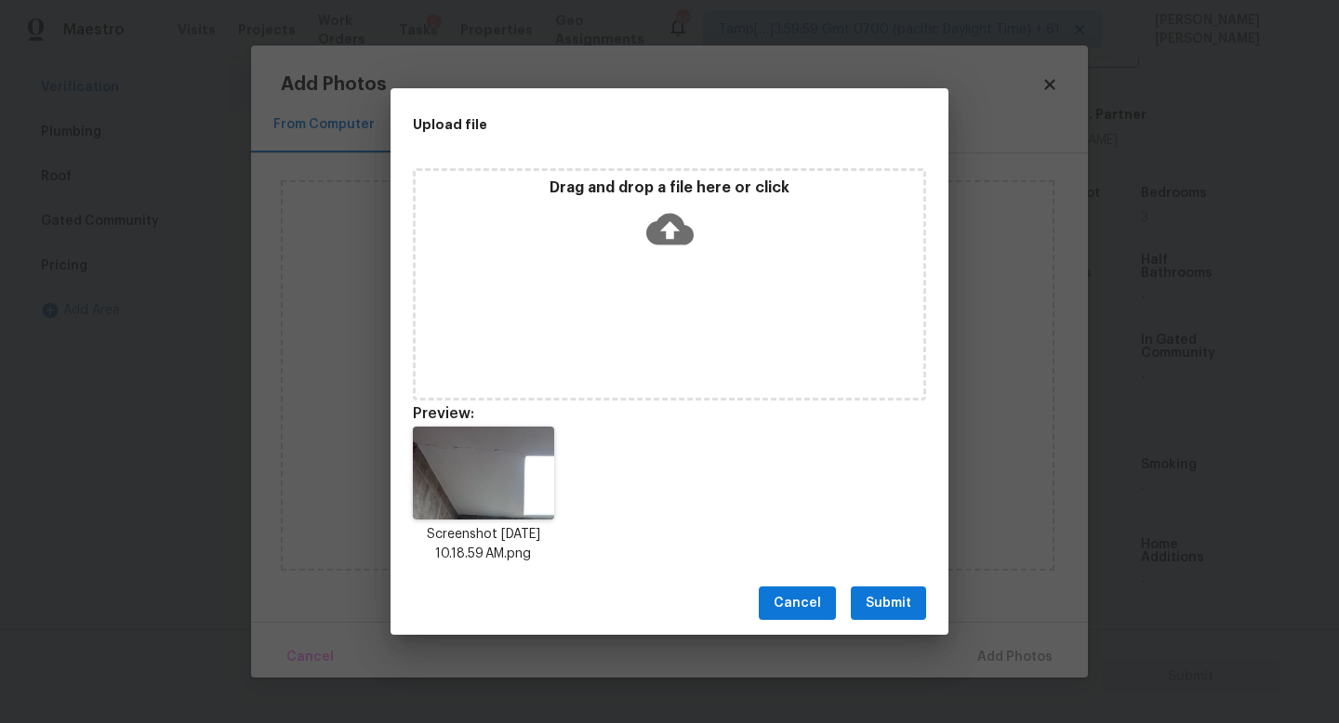
click at [889, 603] on span "Submit" at bounding box center [888, 603] width 46 height 23
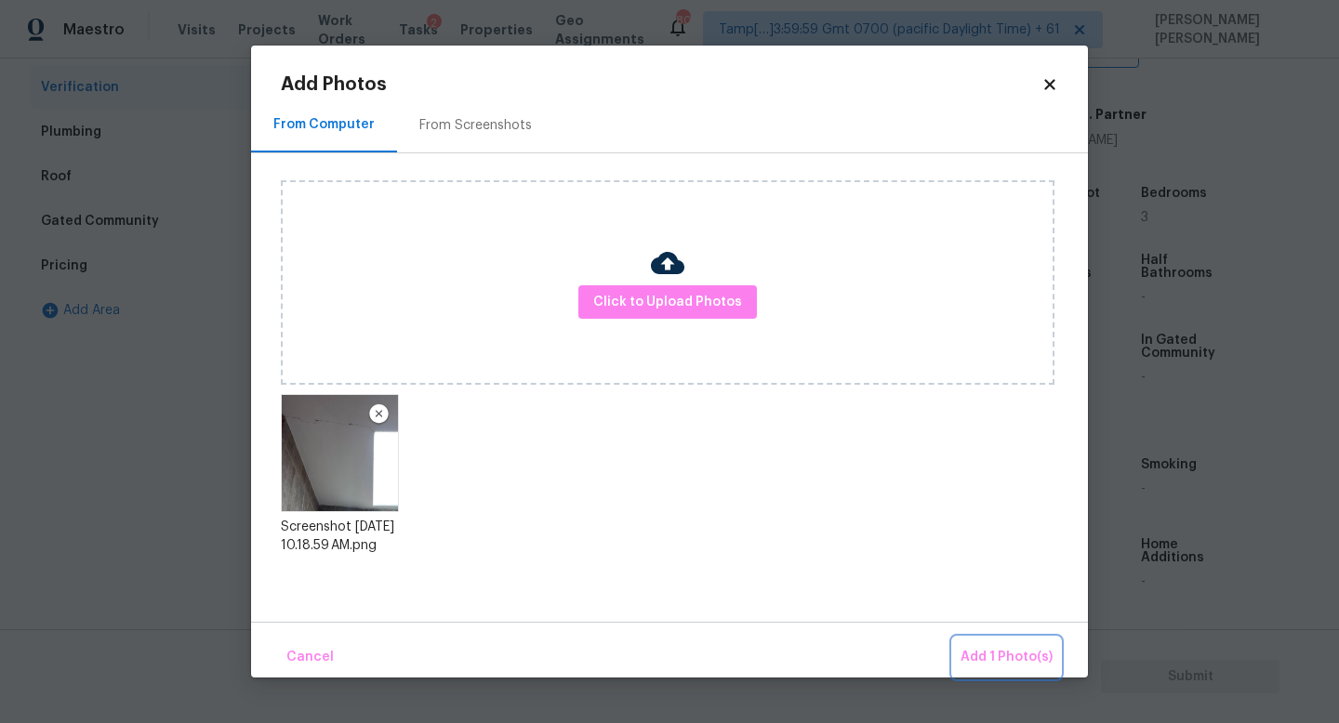
click at [996, 656] on span "Add 1 Photo(s)" at bounding box center [1006, 657] width 92 height 23
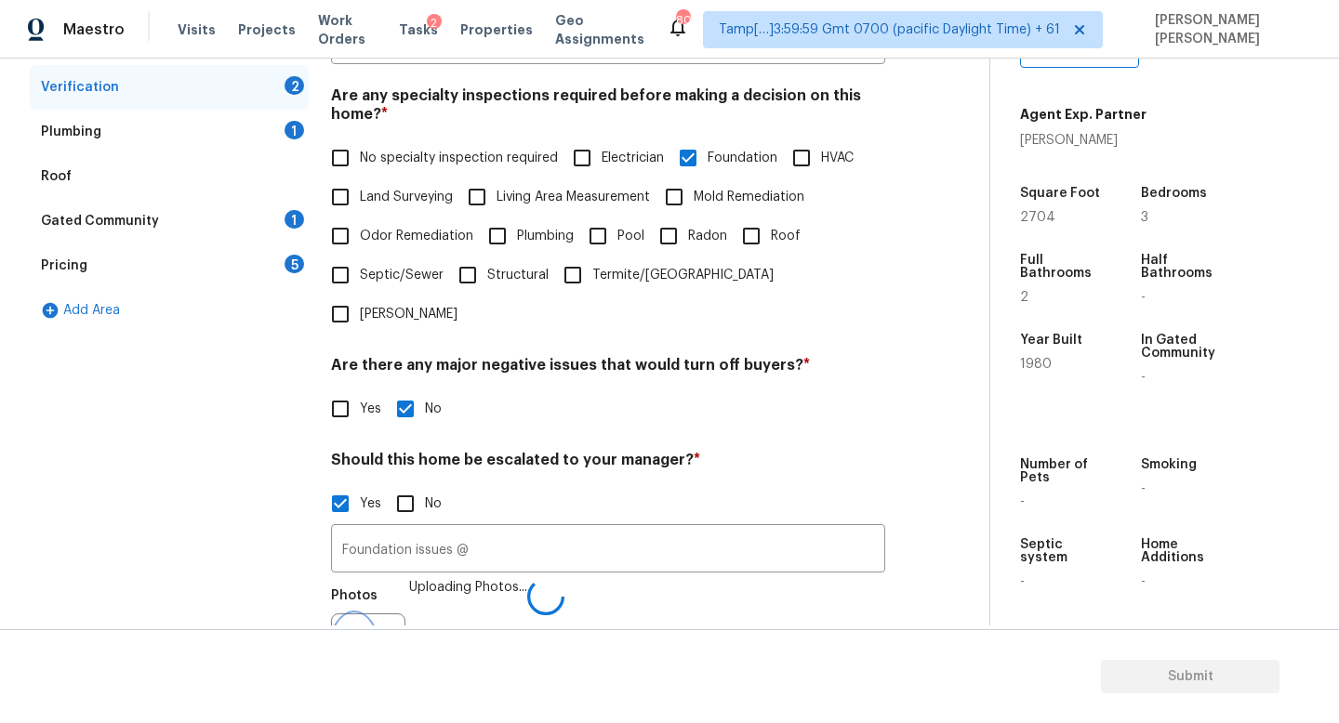
scroll to position [418, 0]
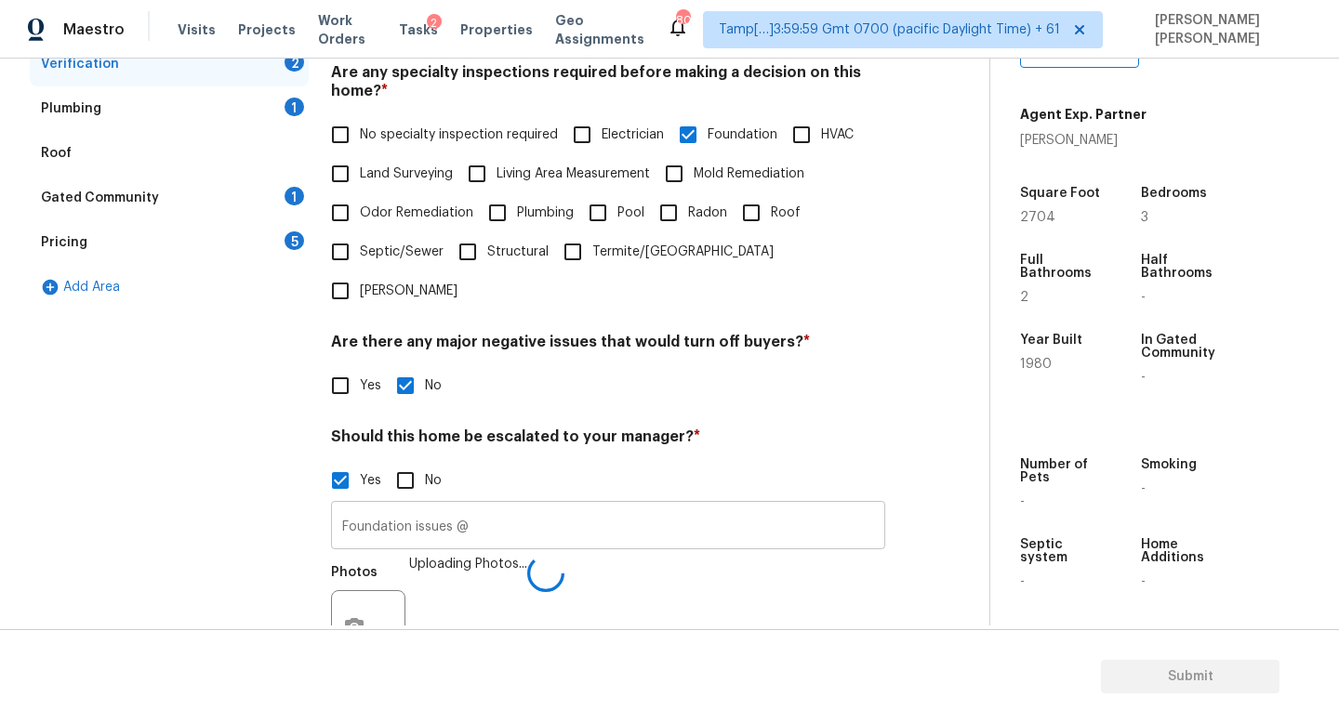
click at [603, 506] on input "Foundation issues @" at bounding box center [608, 528] width 554 height 44
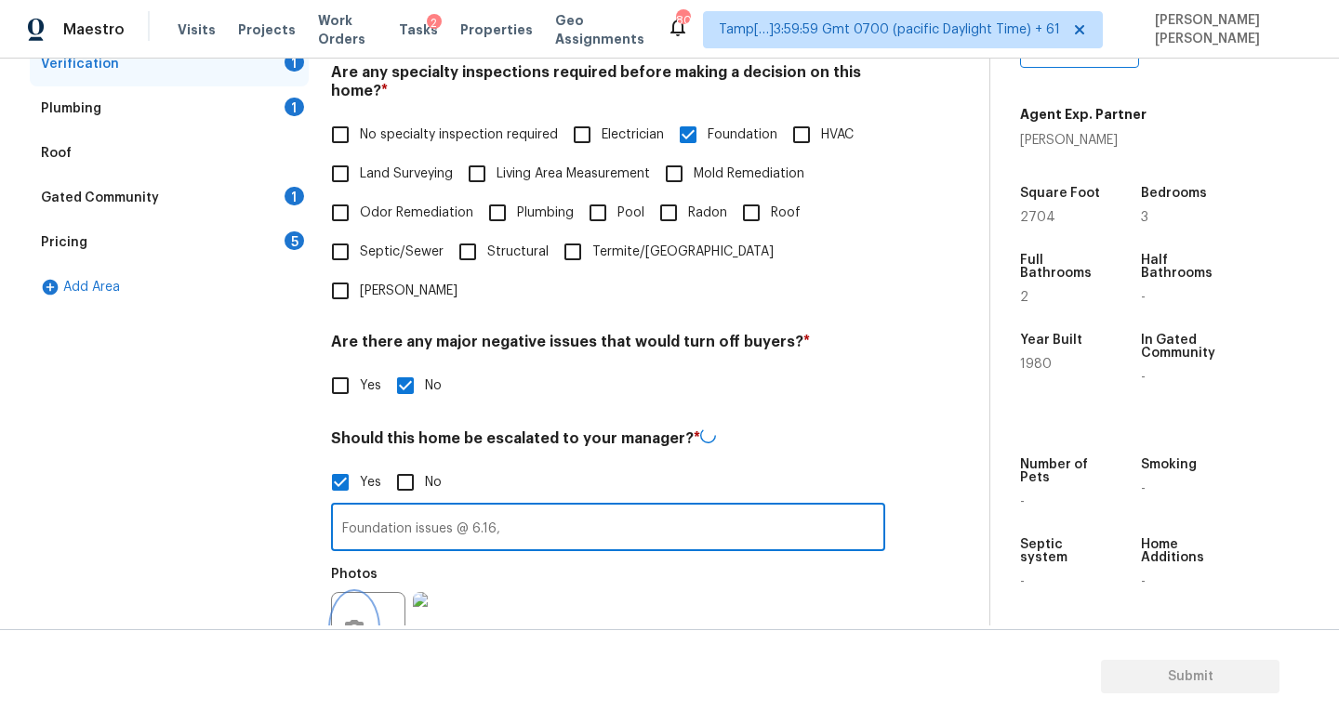
click at [362, 593] on button "button" at bounding box center [354, 629] width 45 height 73
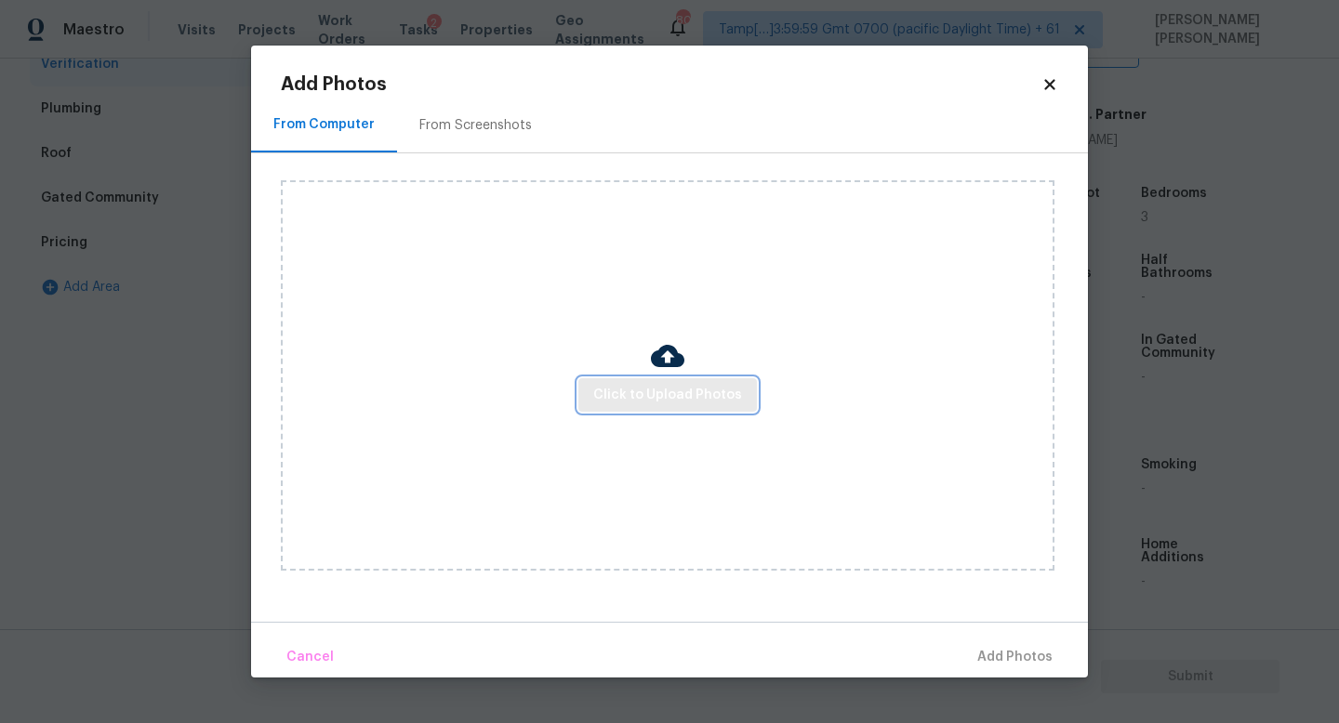
click at [653, 396] on span "Click to Upload Photos" at bounding box center [667, 395] width 149 height 23
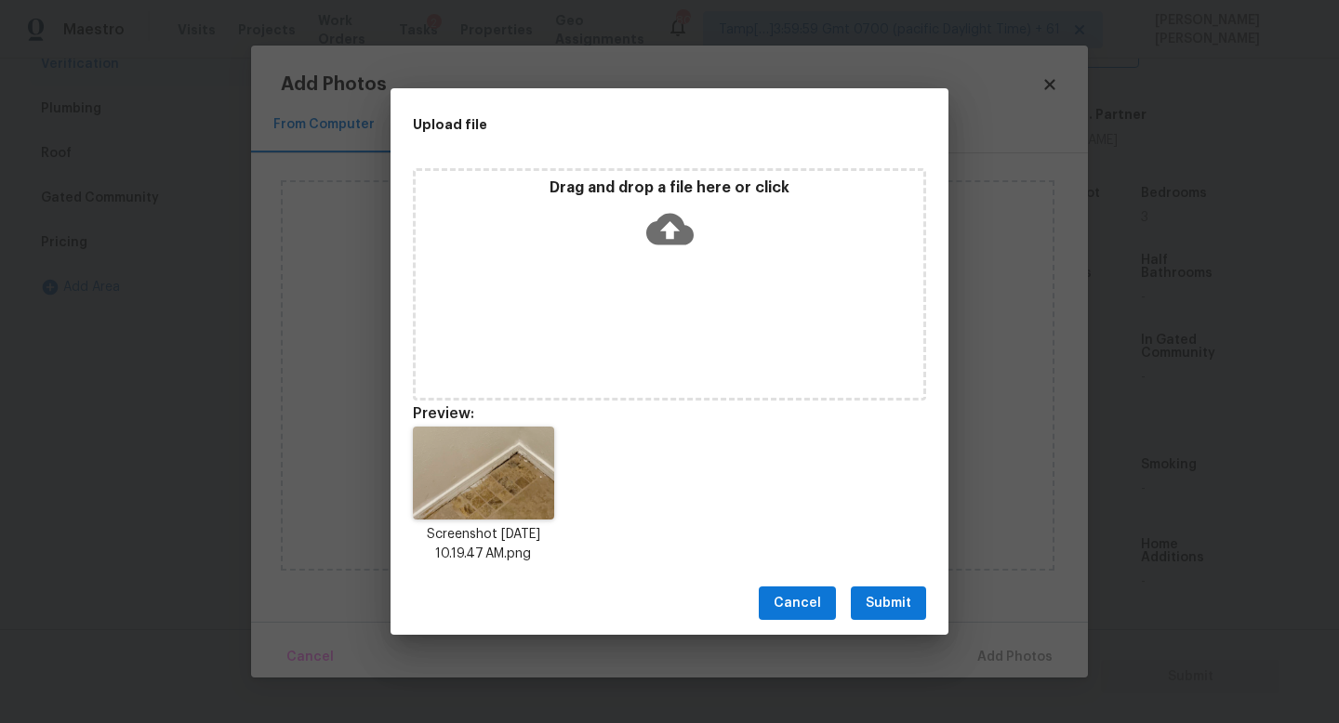
click at [907, 611] on span "Submit" at bounding box center [888, 603] width 46 height 23
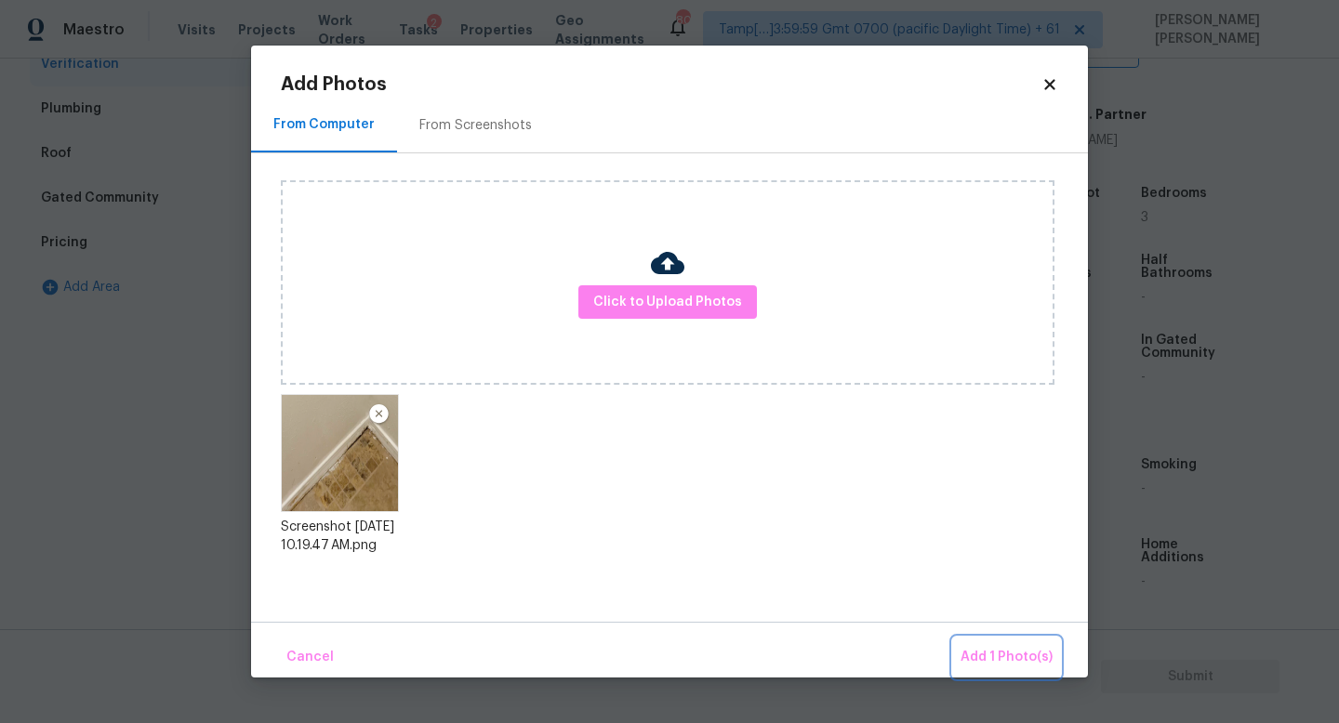
click at [1019, 657] on span "Add 1 Photo(s)" at bounding box center [1006, 657] width 92 height 23
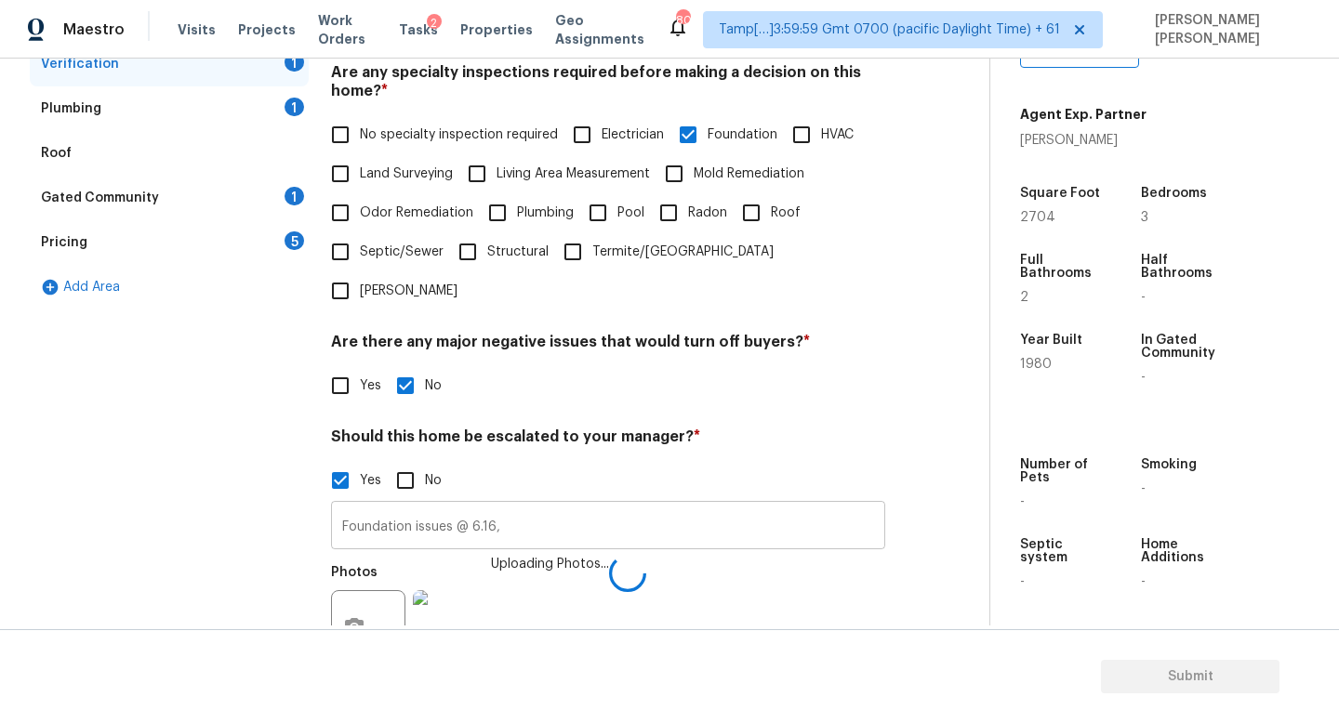
click at [622, 506] on input "Foundation issues @ 6.16," at bounding box center [608, 528] width 554 height 44
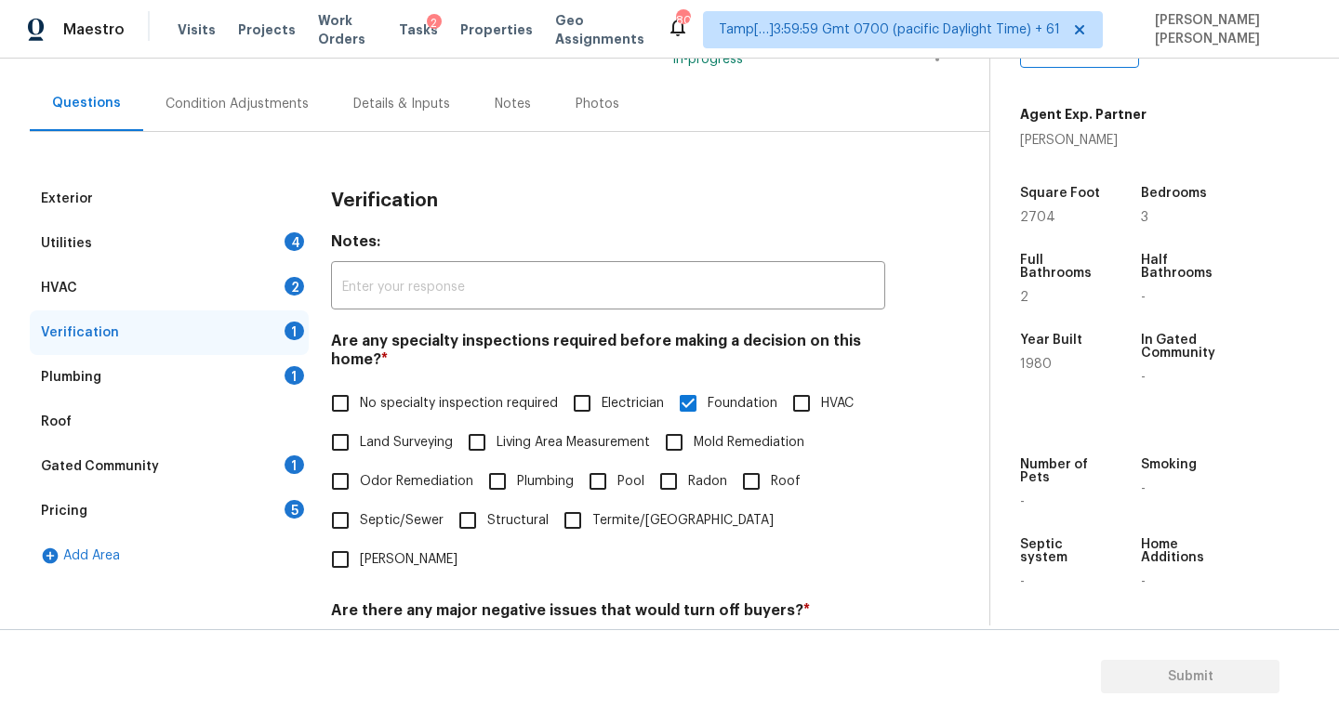
scroll to position [135, 0]
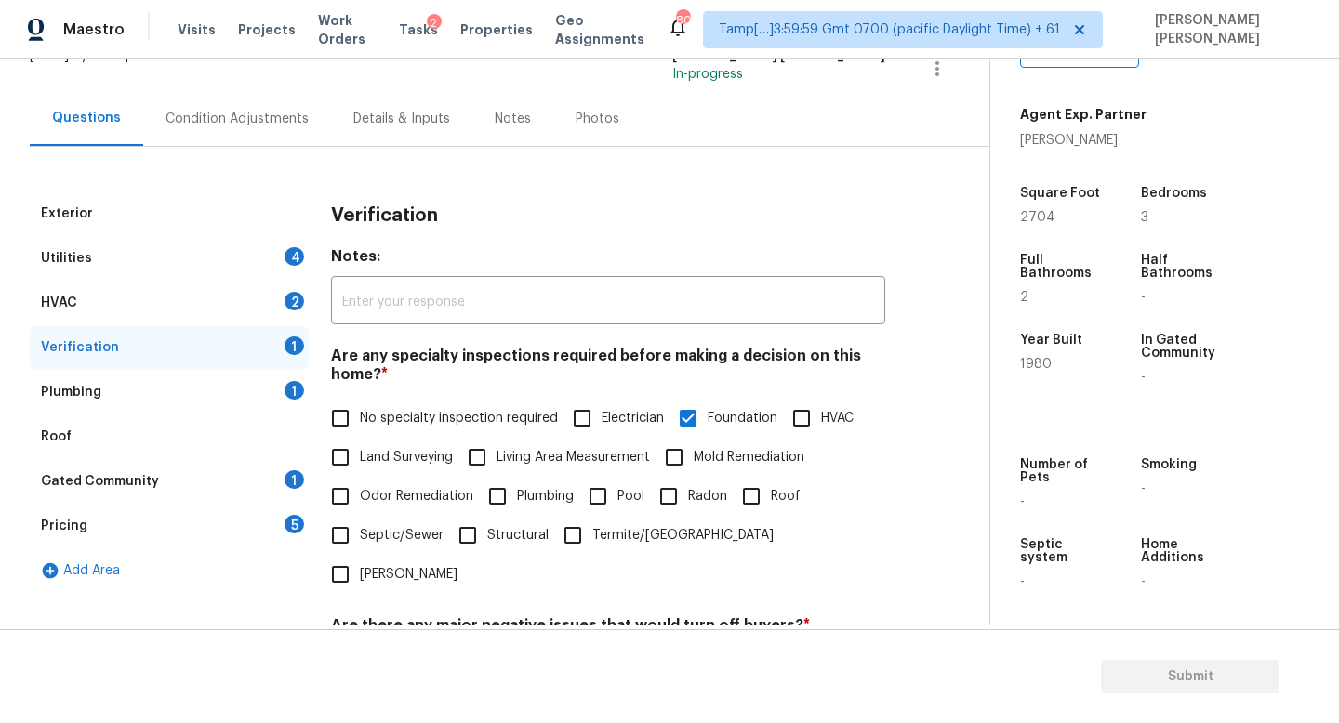
type input "Foundation issues @ 6.16, 8.24,"
click at [231, 376] on div "Plumbing 1" at bounding box center [169, 392] width 279 height 45
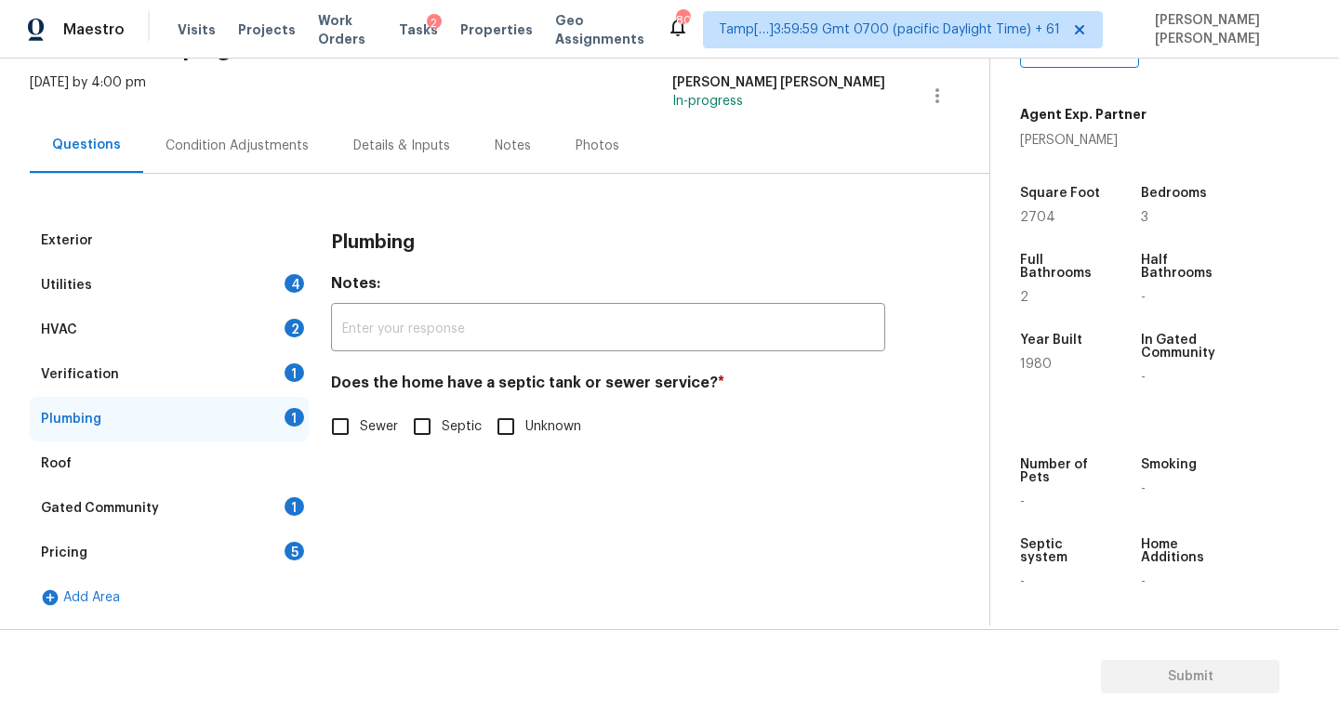
scroll to position [108, 0]
click at [353, 426] on input "Sewer" at bounding box center [340, 426] width 39 height 39
checkbox input "true"
click at [228, 376] on div "Verification 1" at bounding box center [169, 374] width 279 height 45
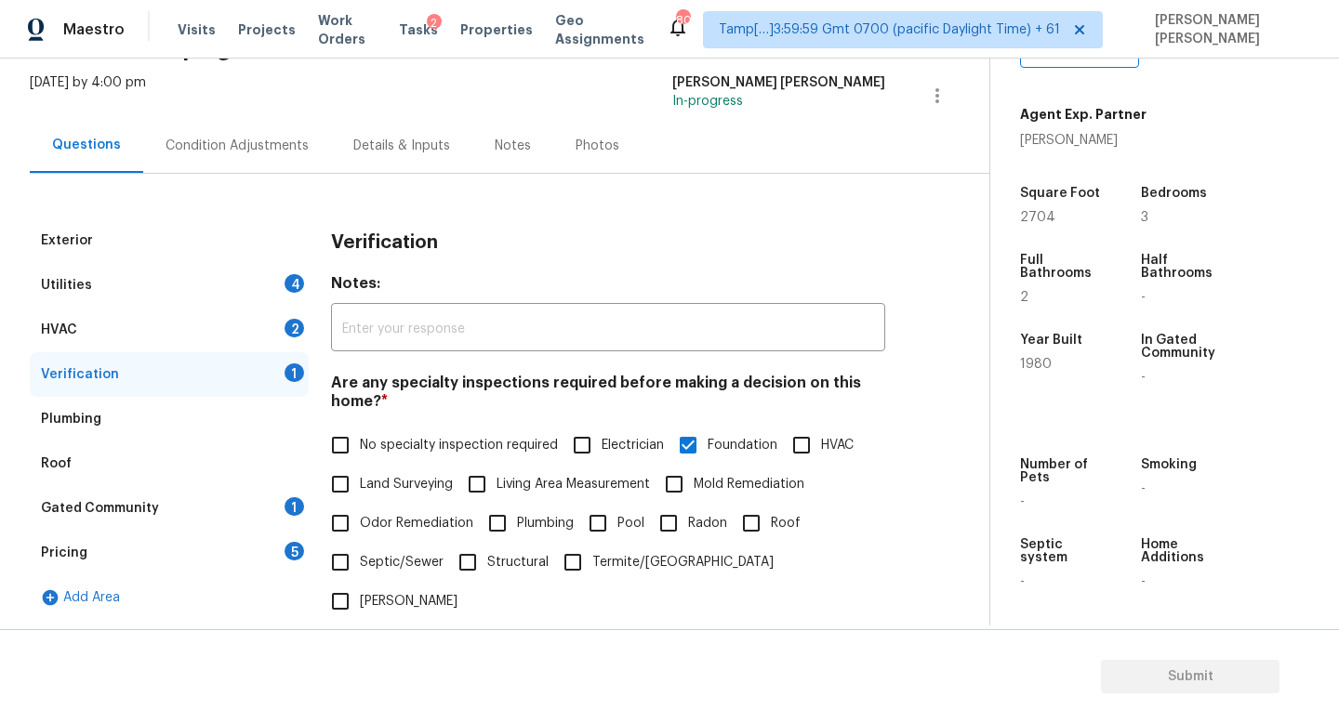
scroll to position [572, 0]
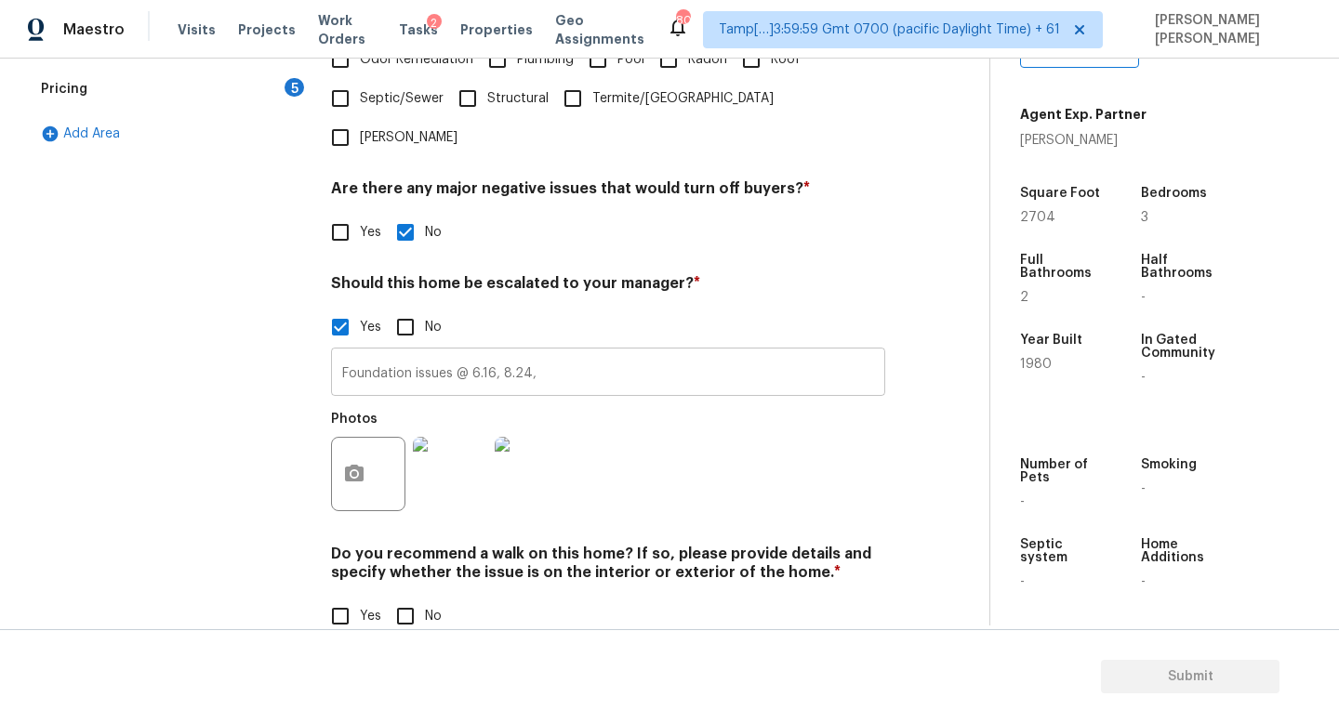
click at [556, 352] on input "Foundation issues @ 6.16, 8.24," at bounding box center [608, 374] width 554 height 44
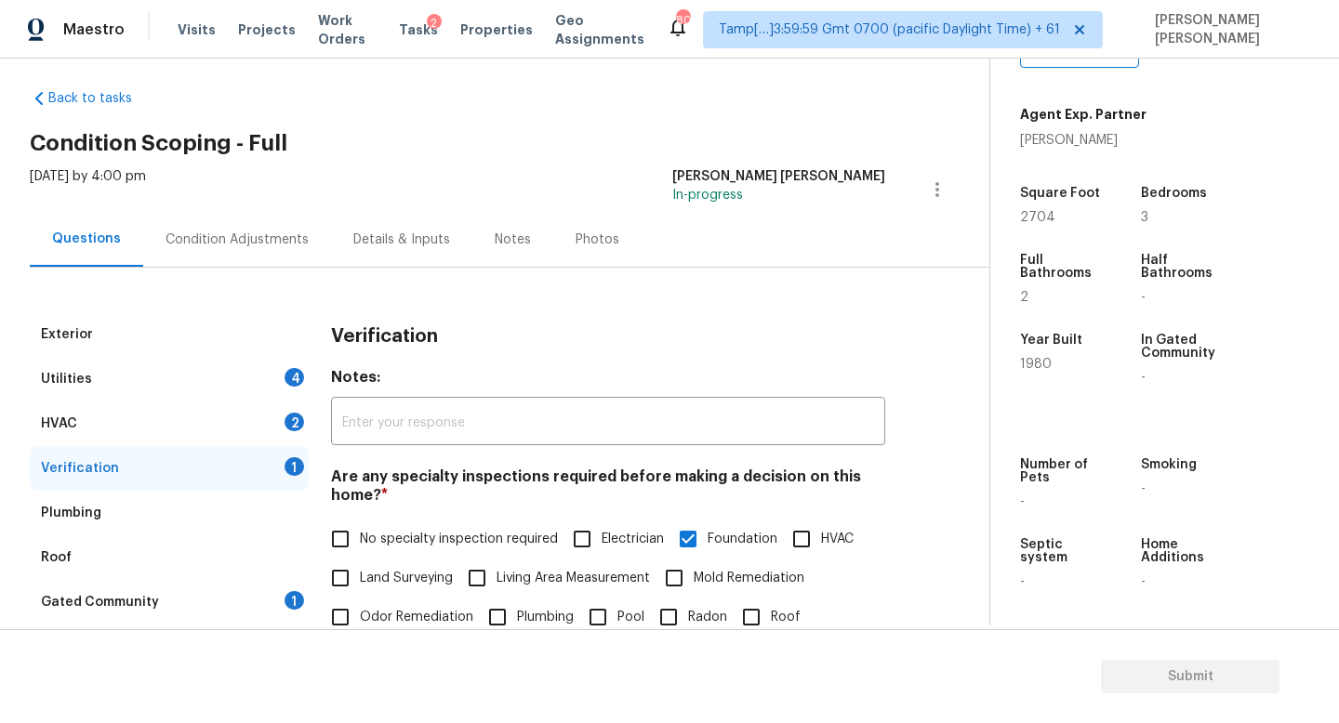
scroll to position [0, 0]
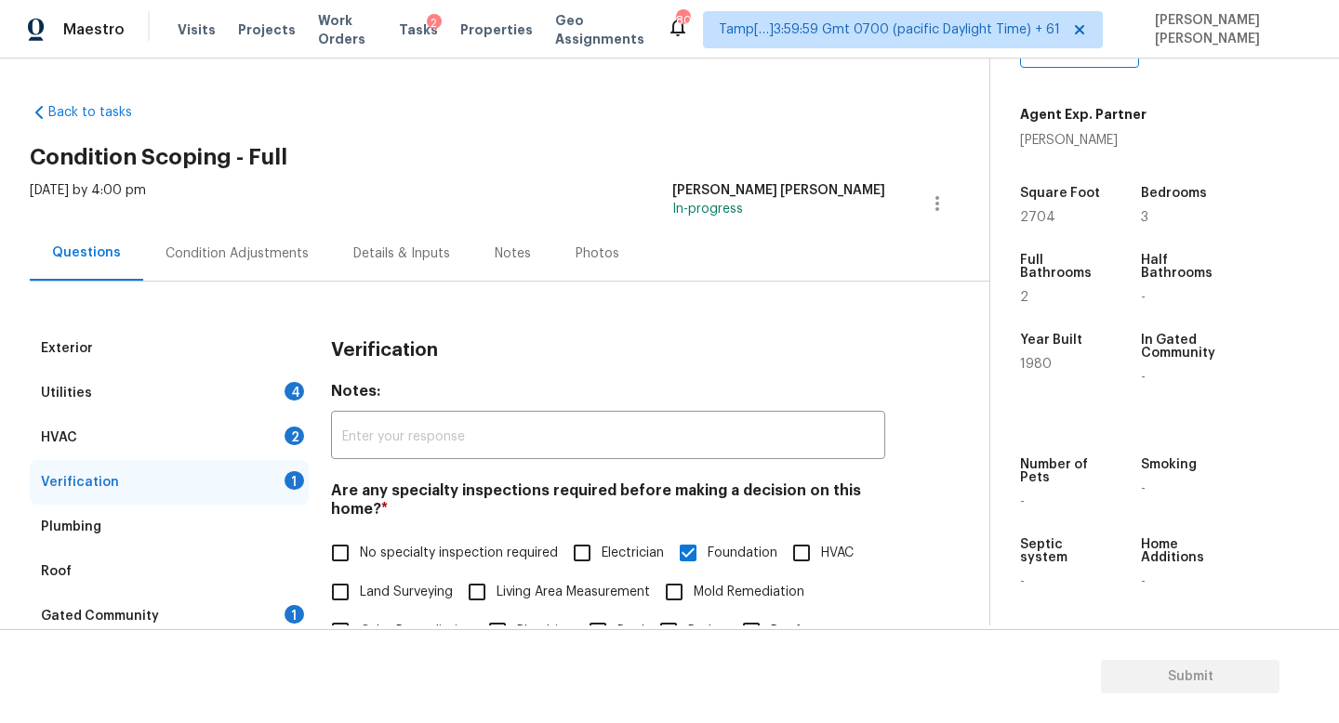
click at [218, 251] on div "Condition Adjustments" at bounding box center [236, 253] width 143 height 19
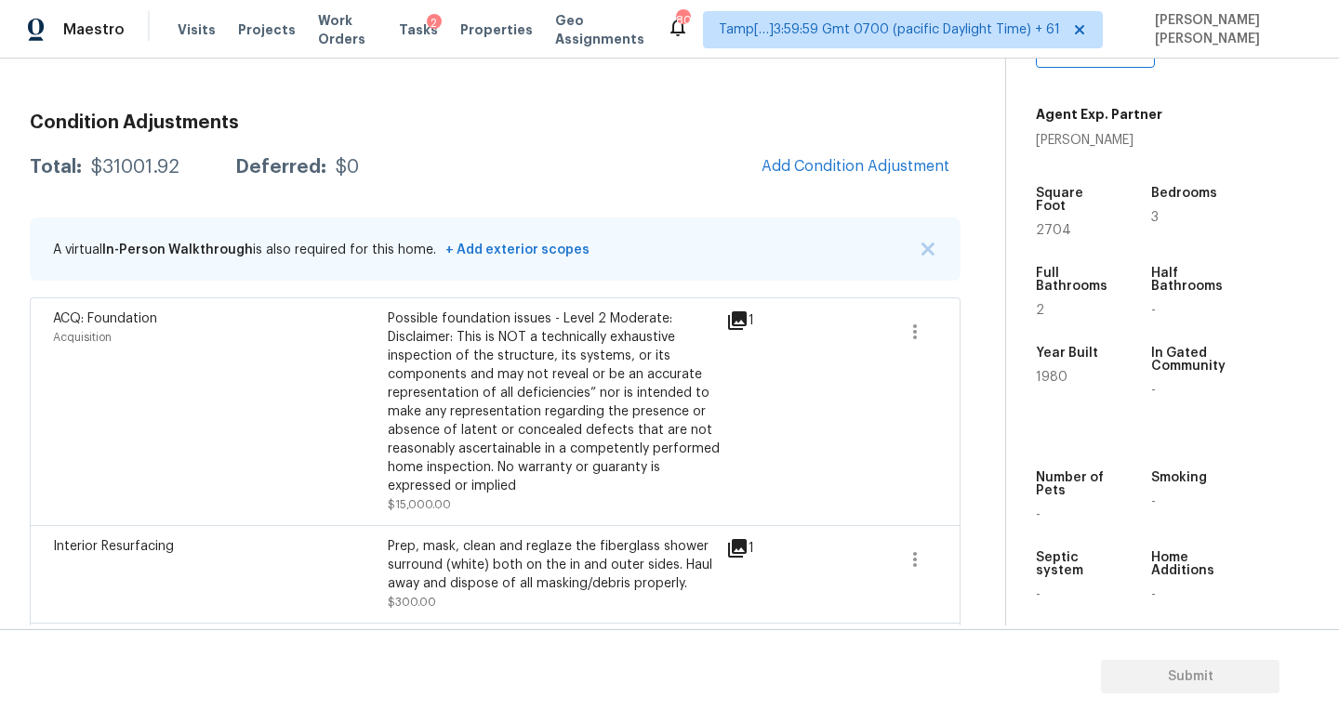
scroll to position [229, 0]
click at [926, 325] on button "button" at bounding box center [914, 331] width 45 height 45
click at [993, 325] on div "Edit" at bounding box center [1020, 327] width 145 height 19
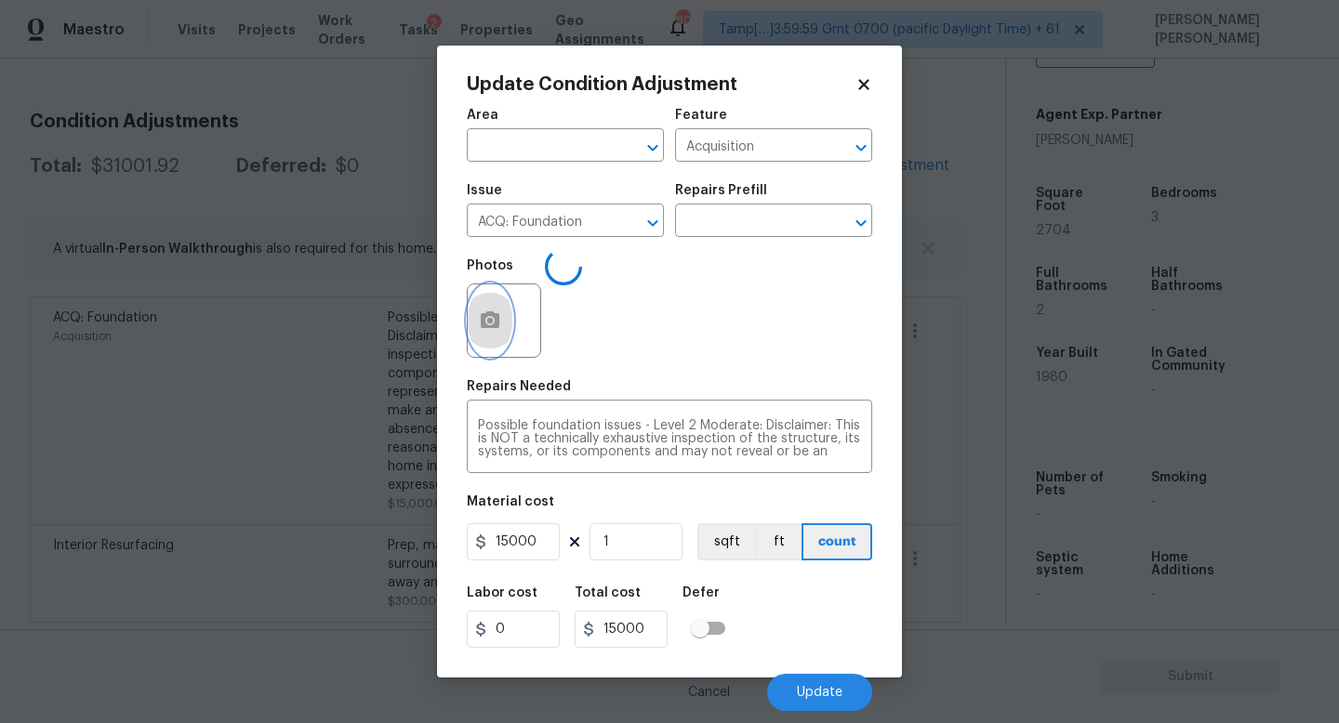
click at [479, 301] on button "button" at bounding box center [490, 320] width 45 height 73
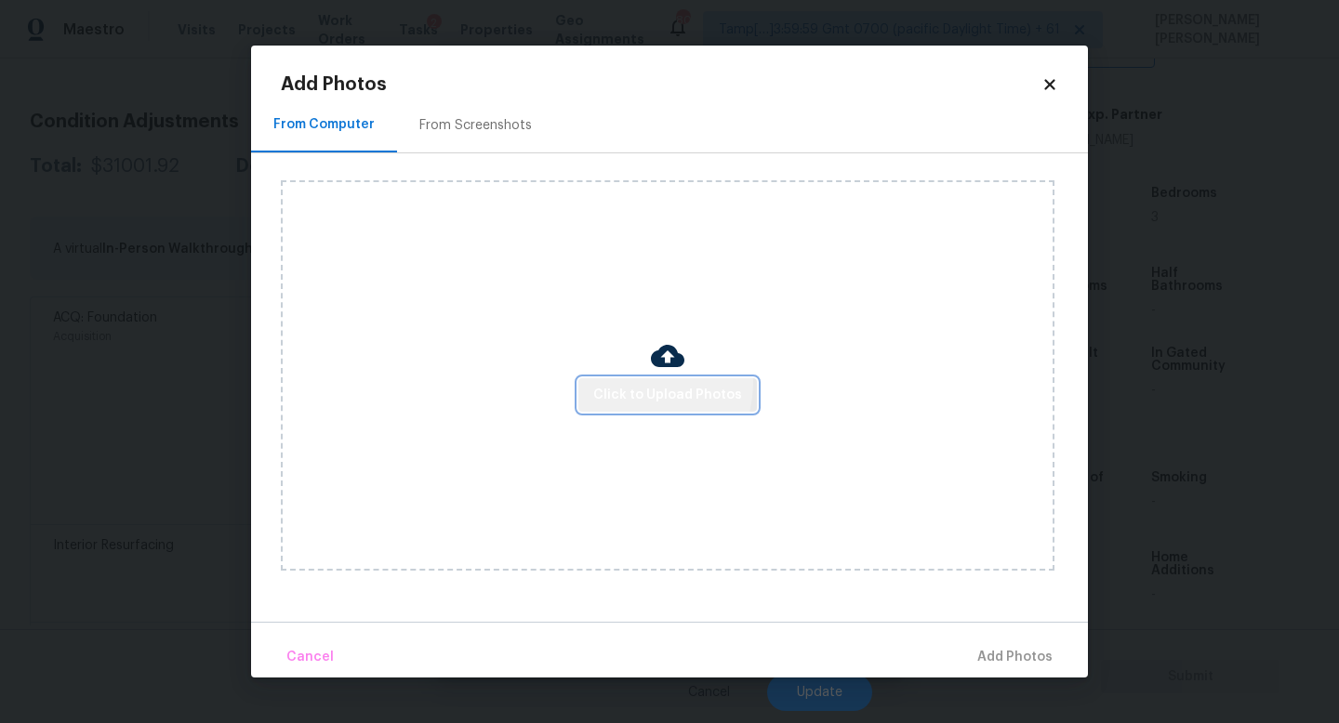
click at [638, 383] on button "Click to Upload Photos" at bounding box center [667, 395] width 178 height 34
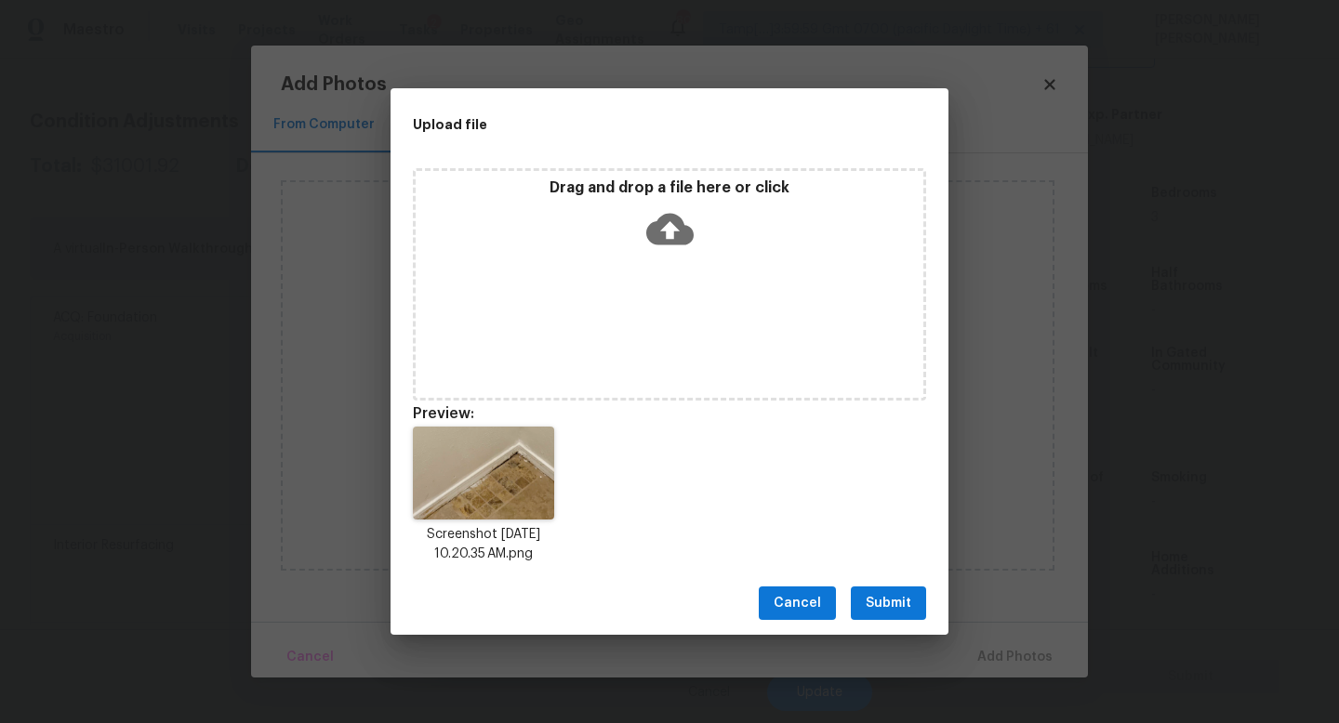
click at [899, 608] on span "Submit" at bounding box center [888, 603] width 46 height 23
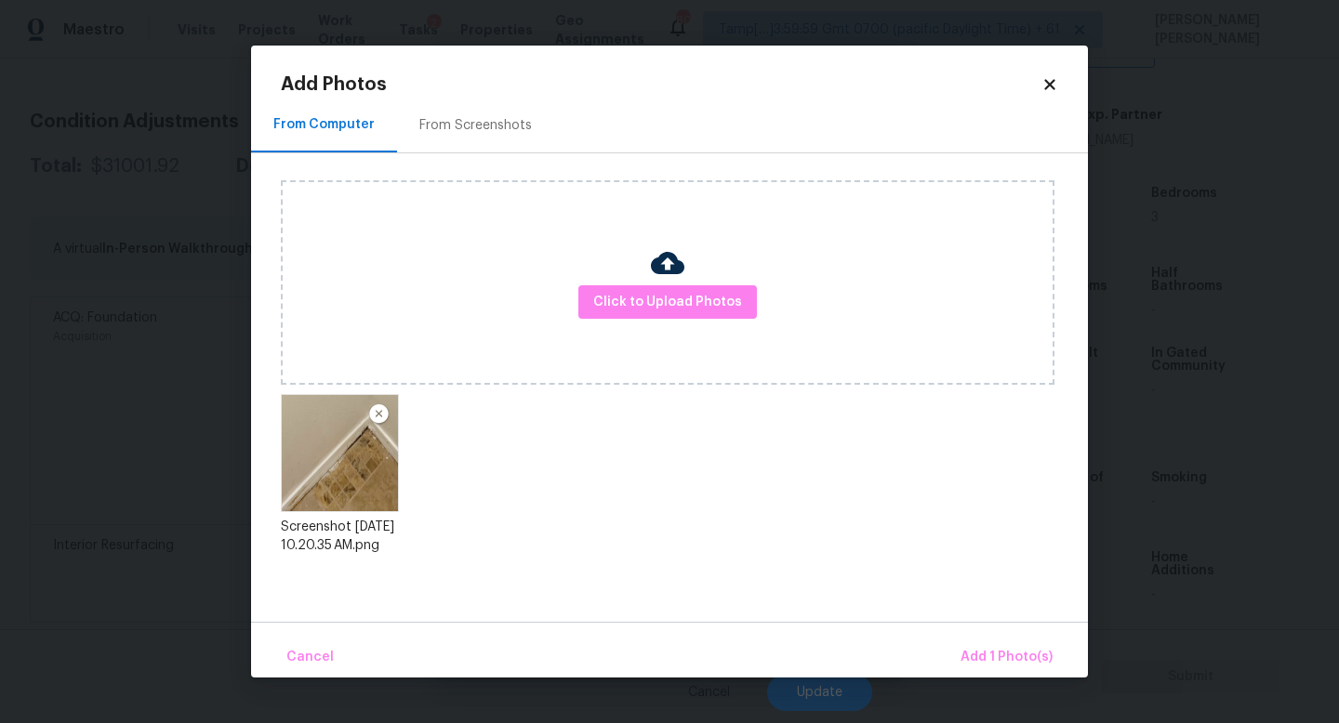
click at [972, 637] on div "Cancel Add 1 Photo(s)" at bounding box center [669, 650] width 837 height 56
click at [988, 643] on button "Add 1 Photo(s)" at bounding box center [1006, 658] width 107 height 40
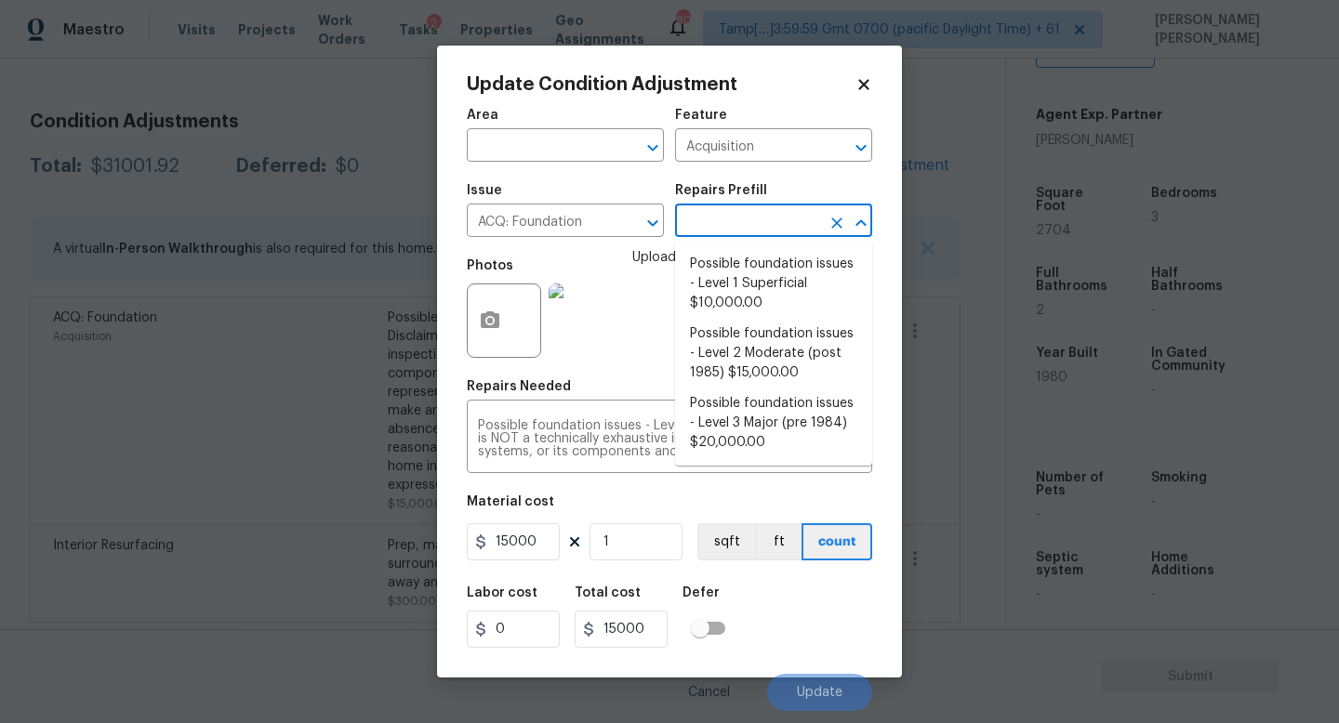
click at [742, 236] on input "text" at bounding box center [747, 222] width 145 height 29
click at [769, 402] on li "Possible foundation issues - Level 3 Major (pre 1984) $20,000.00" at bounding box center [773, 424] width 197 height 70
type textarea "Possible foundation issues - Level 3 Major: Disclaimer: This is NOT a technical…"
type input "20000"
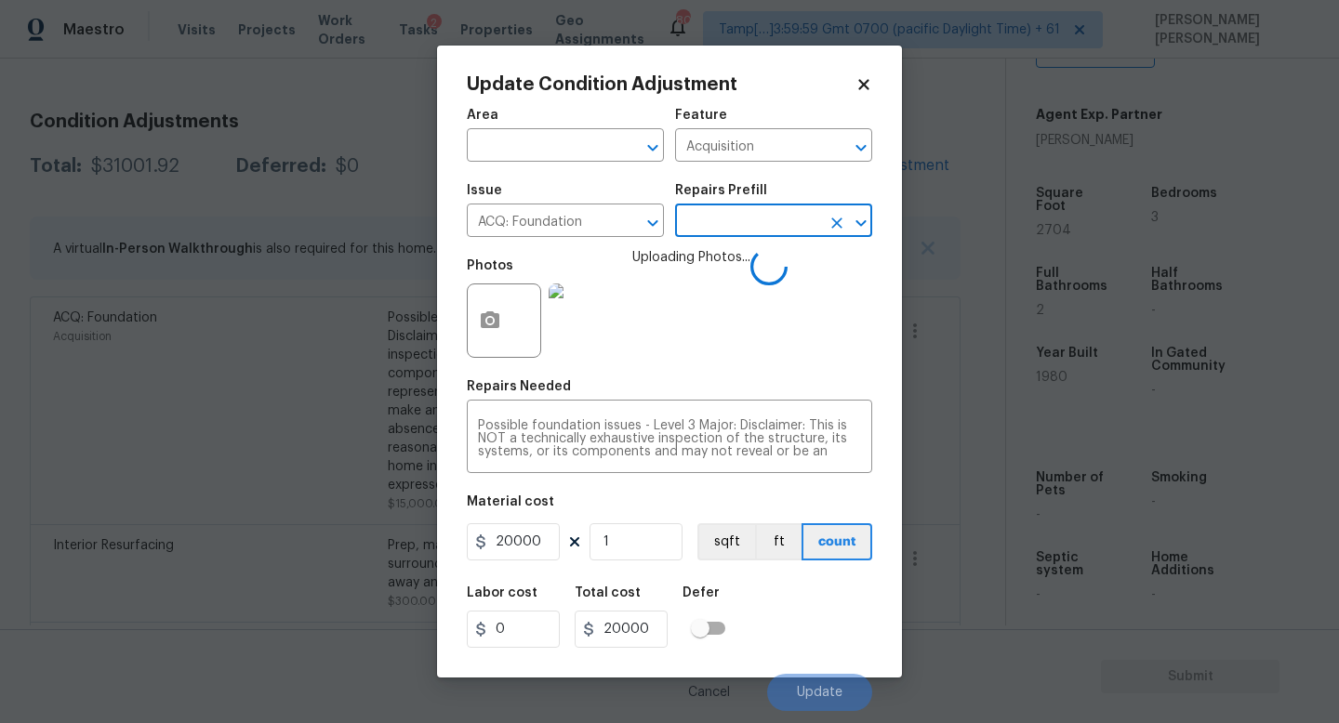
click at [778, 595] on div "Labor cost 0 Total cost 20000 Defer" at bounding box center [669, 617] width 405 height 84
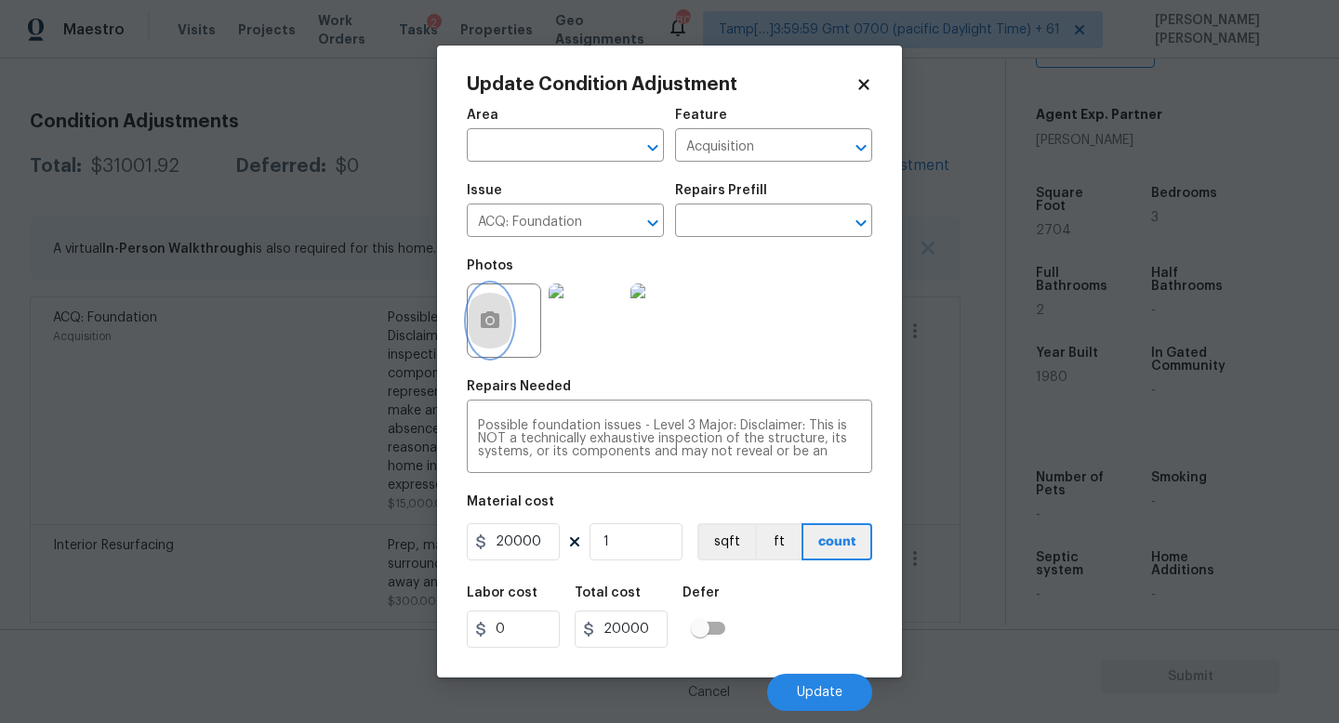
click at [493, 323] on icon "button" at bounding box center [490, 321] width 22 height 22
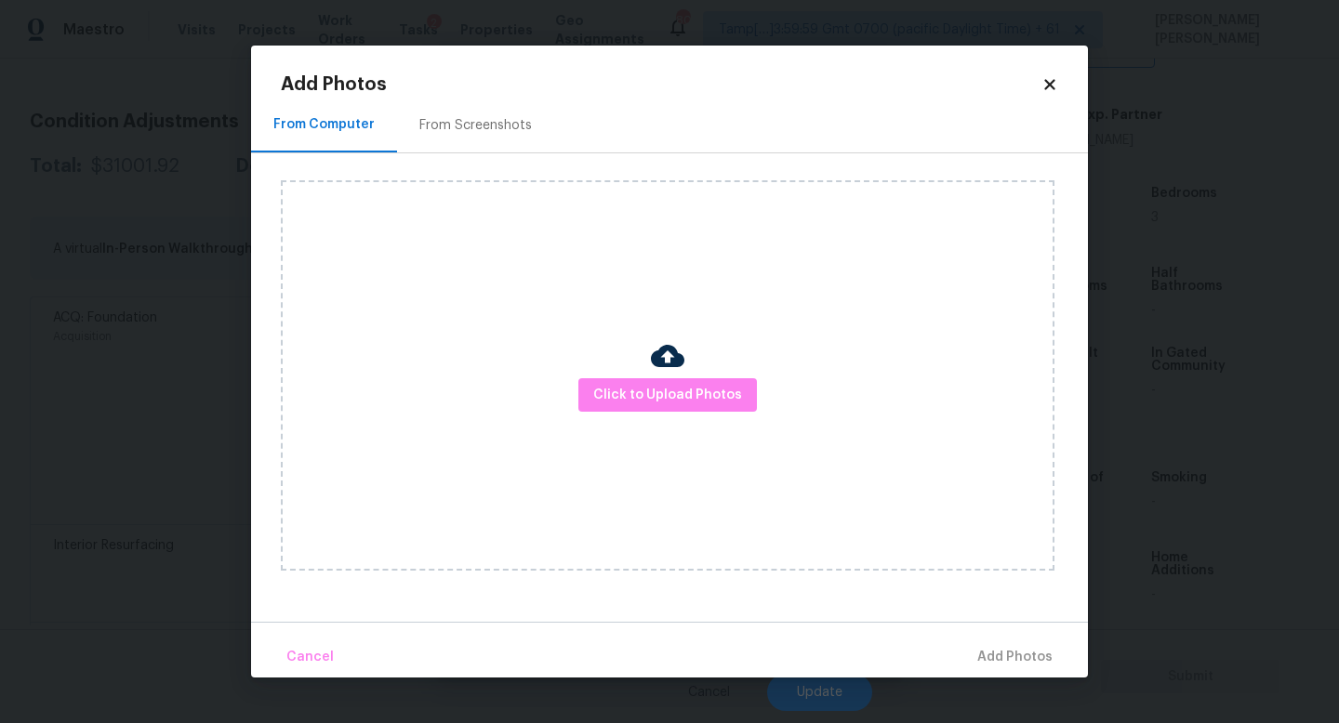
click at [674, 376] on div at bounding box center [667, 358] width 33 height 39
click at [689, 402] on span "Click to Upload Photos" at bounding box center [667, 395] width 149 height 23
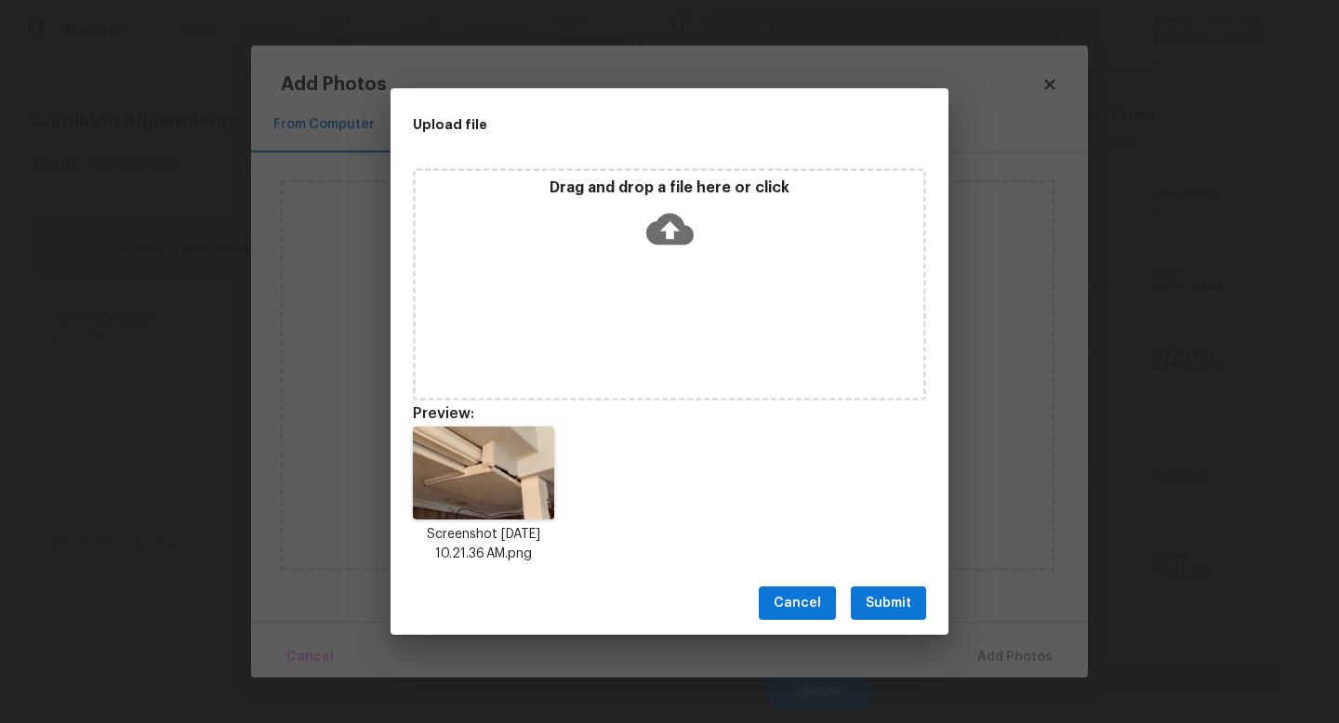
click at [894, 602] on span "Submit" at bounding box center [888, 603] width 46 height 23
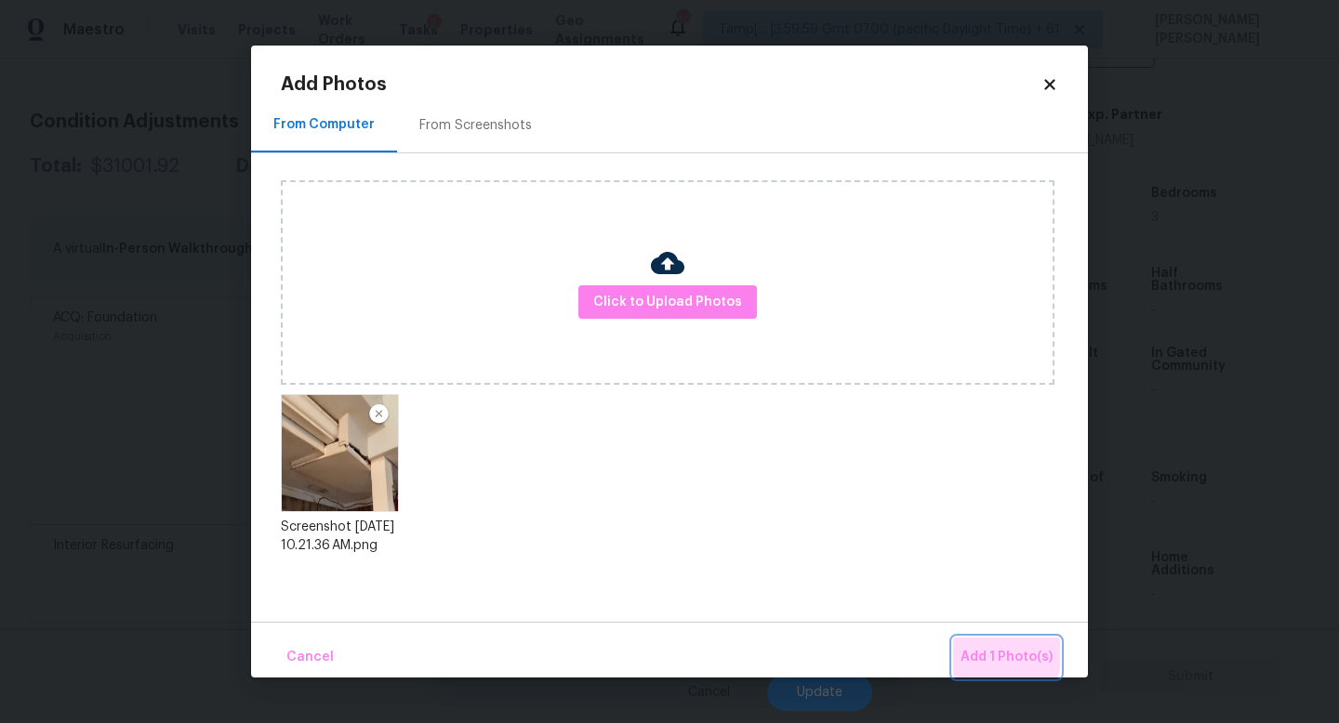
click at [993, 653] on span "Add 1 Photo(s)" at bounding box center [1006, 657] width 92 height 23
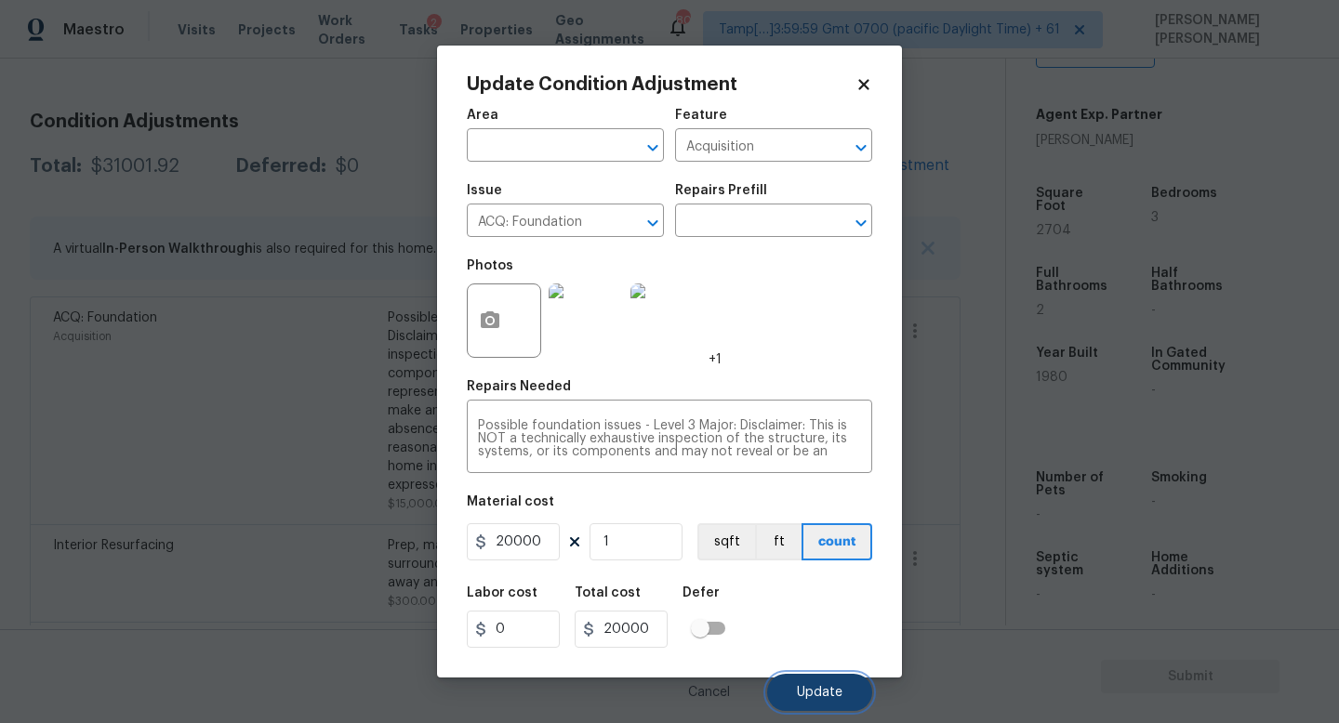
click at [798, 682] on button "Update" at bounding box center [819, 692] width 105 height 37
click at [822, 687] on span "Update" at bounding box center [820, 693] width 46 height 14
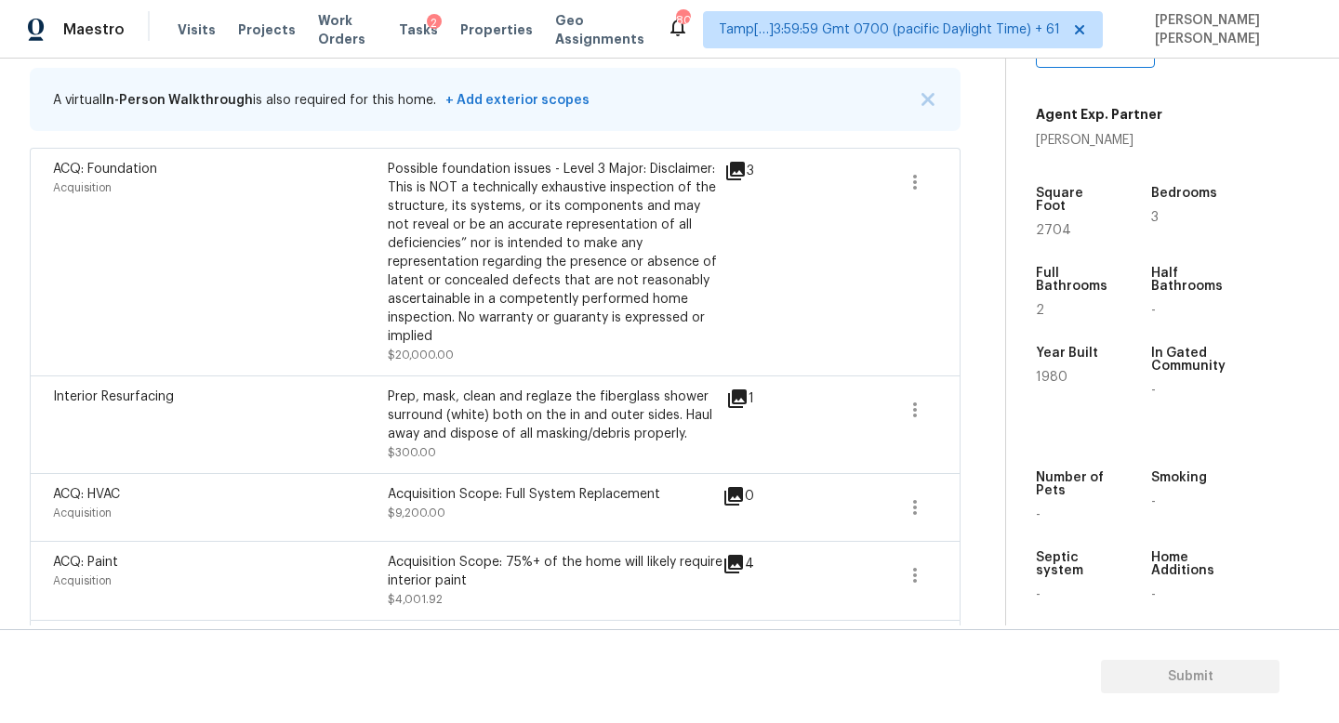
scroll to position [292, 0]
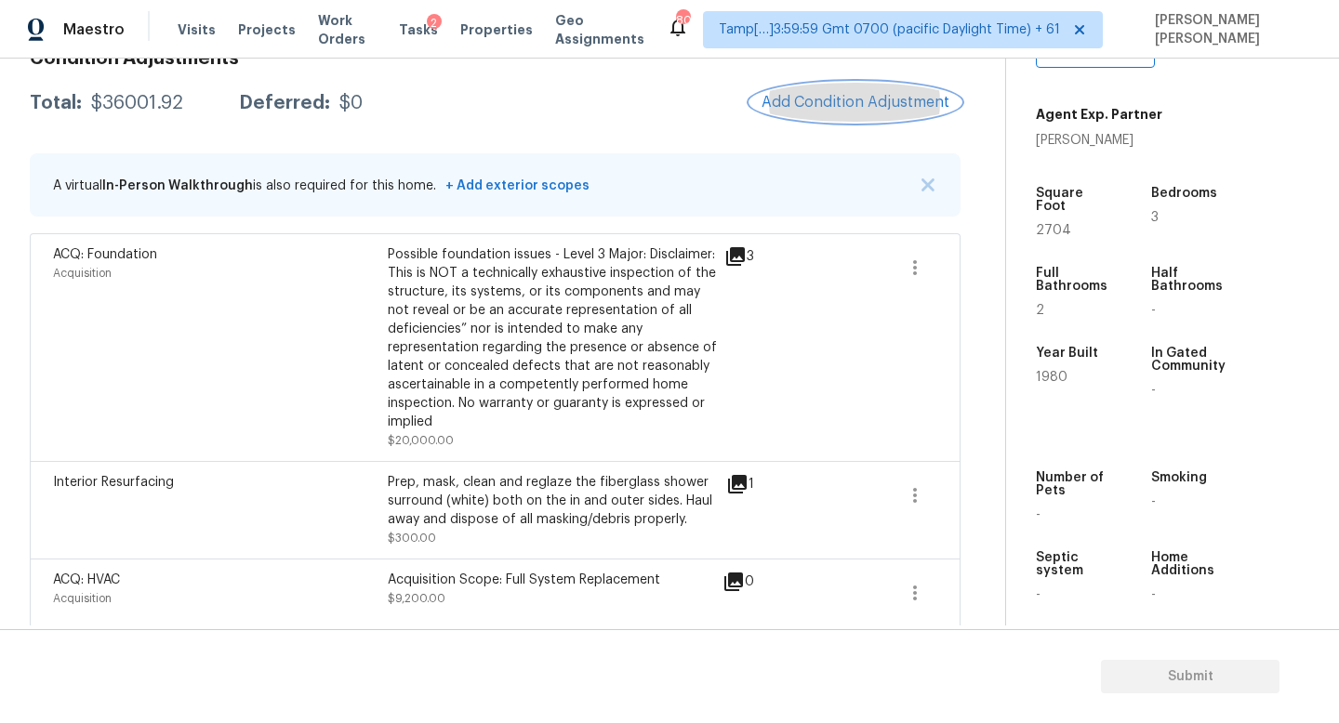
click at [786, 98] on span "Add Condition Adjustment" at bounding box center [855, 102] width 188 height 17
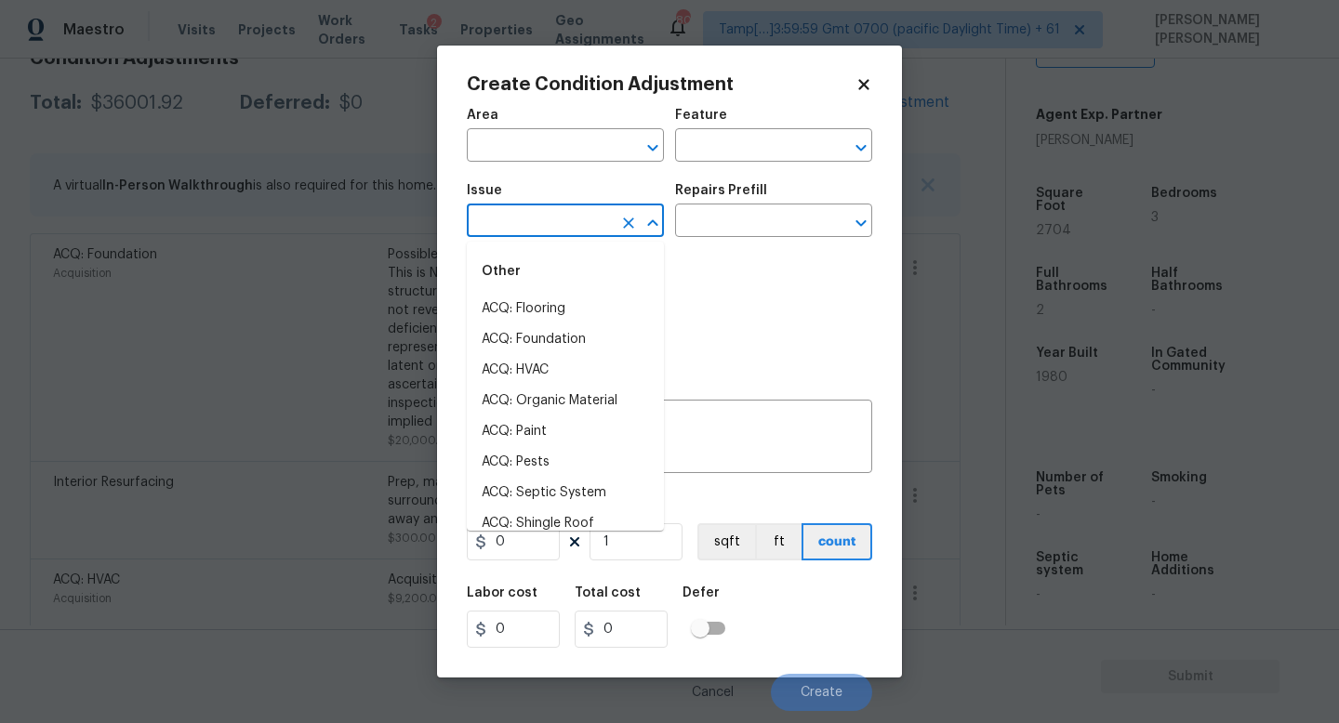
click at [539, 217] on input "text" at bounding box center [539, 222] width 145 height 29
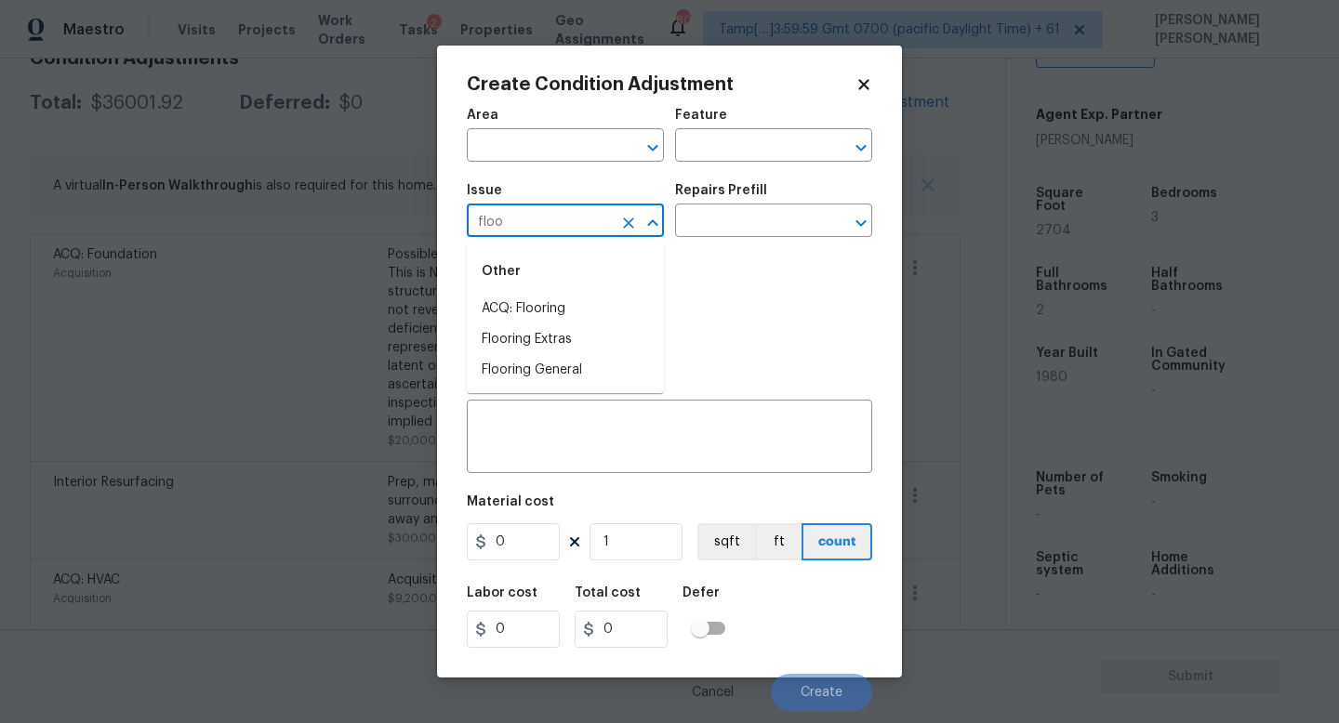
click at [529, 312] on li "ACQ: Flooring" at bounding box center [565, 309] width 197 height 31
type input "ACQ: Flooring"
click at [756, 214] on input "text" at bounding box center [747, 222] width 145 height 29
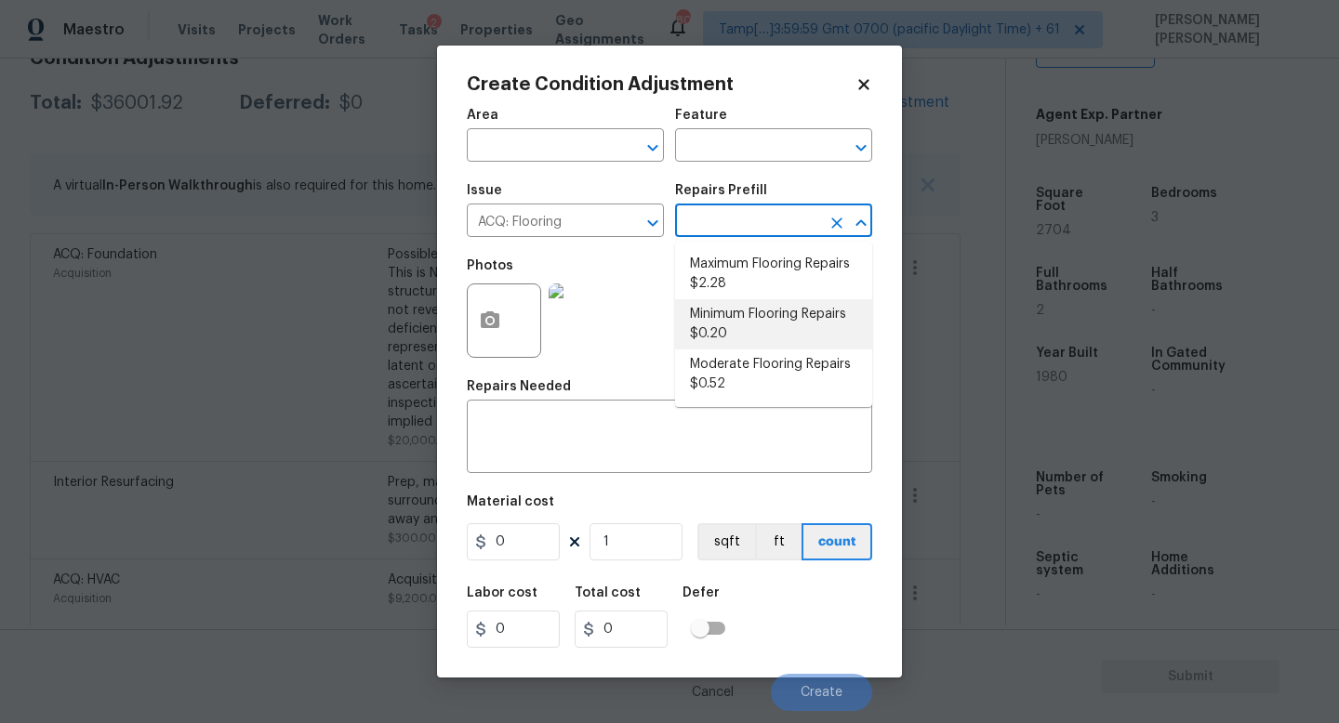
click at [178, 340] on body "Maestro Visits Projects Work Orders Tasks 2 Properties Geo Assignments 807 Tamp…" at bounding box center [669, 361] width 1339 height 723
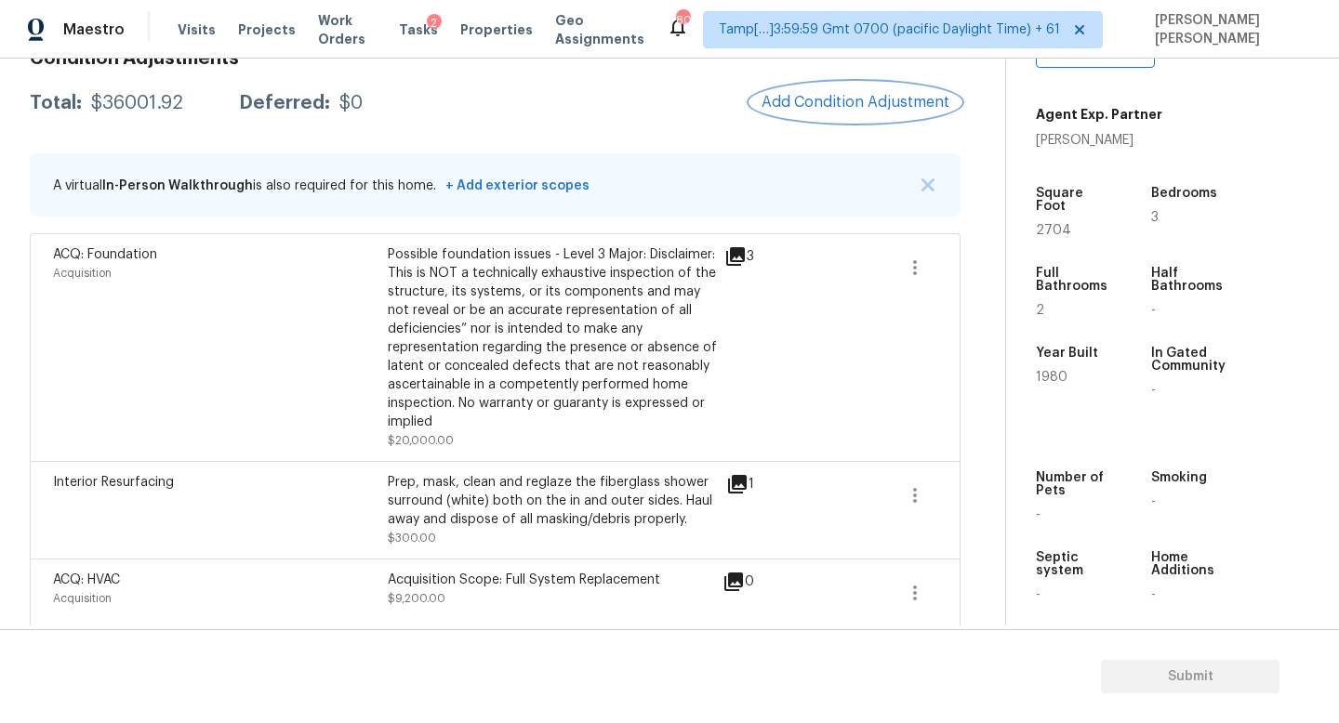
scroll to position [165, 0]
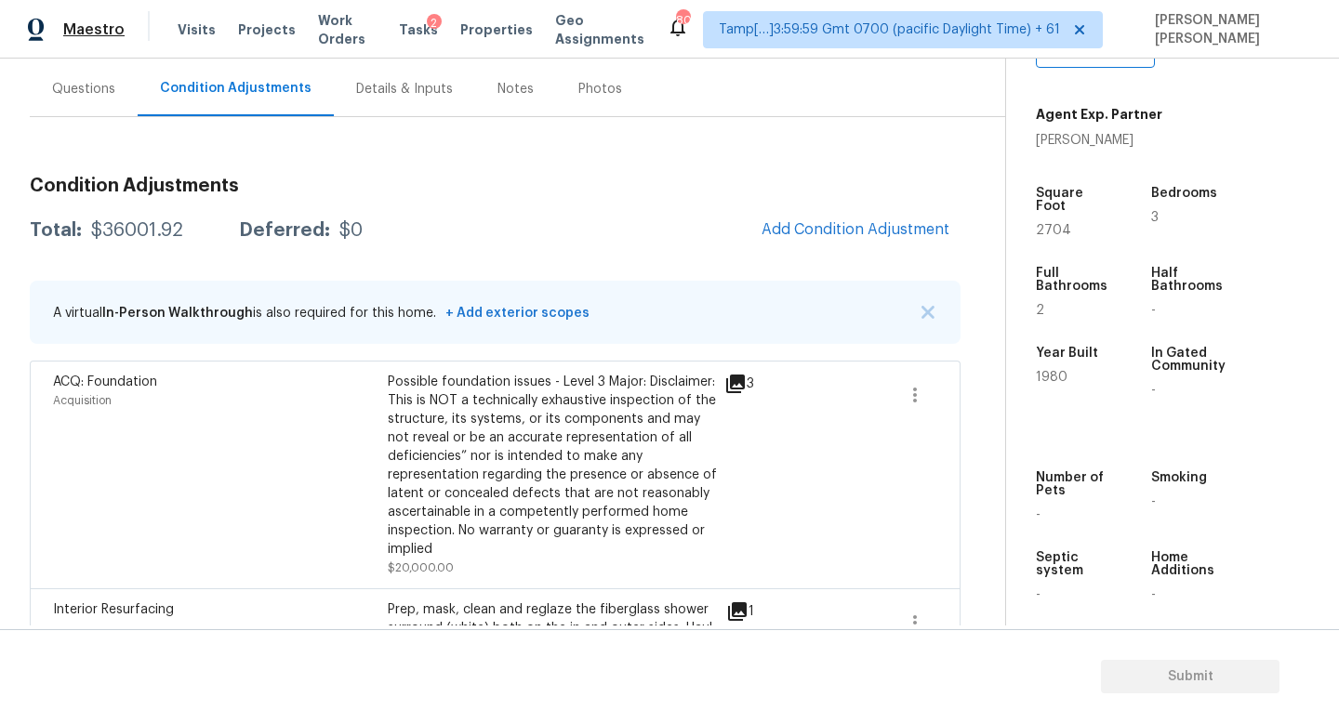
click at [66, 38] on span "Maestro" at bounding box center [93, 29] width 61 height 19
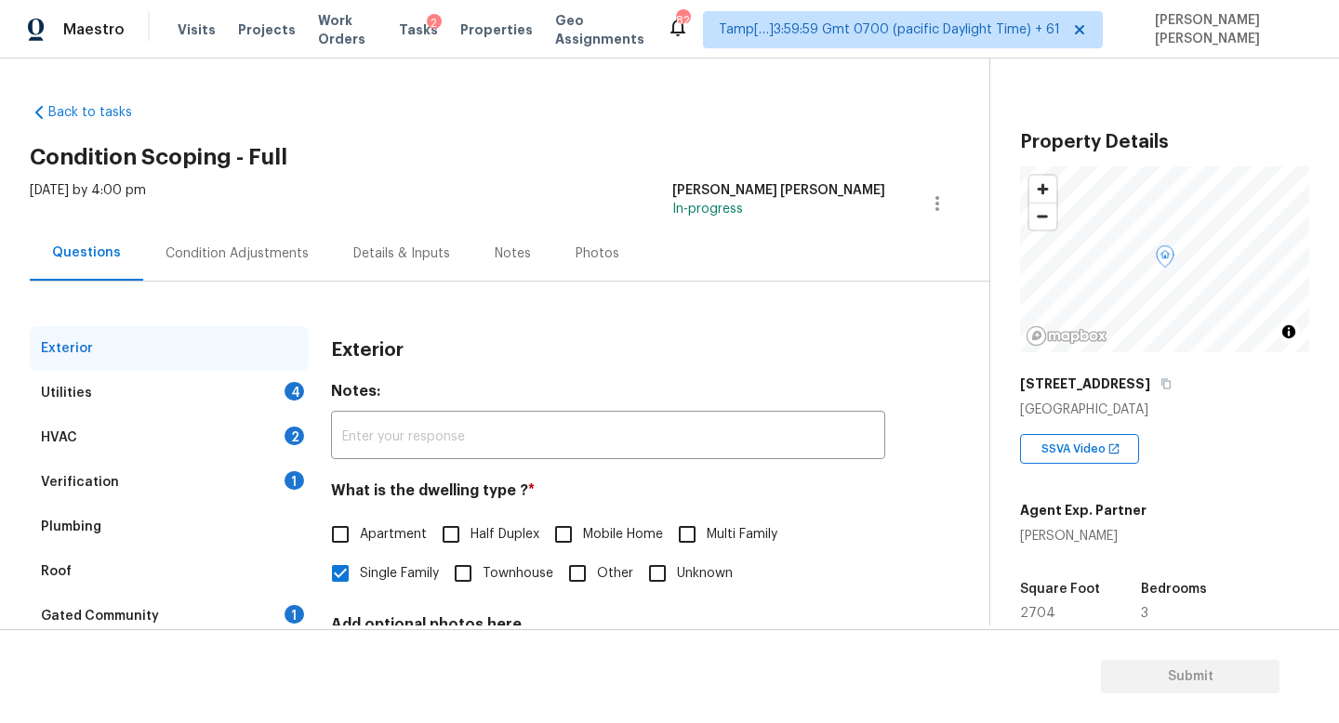
click at [243, 404] on div "Utilities 4" at bounding box center [169, 393] width 279 height 45
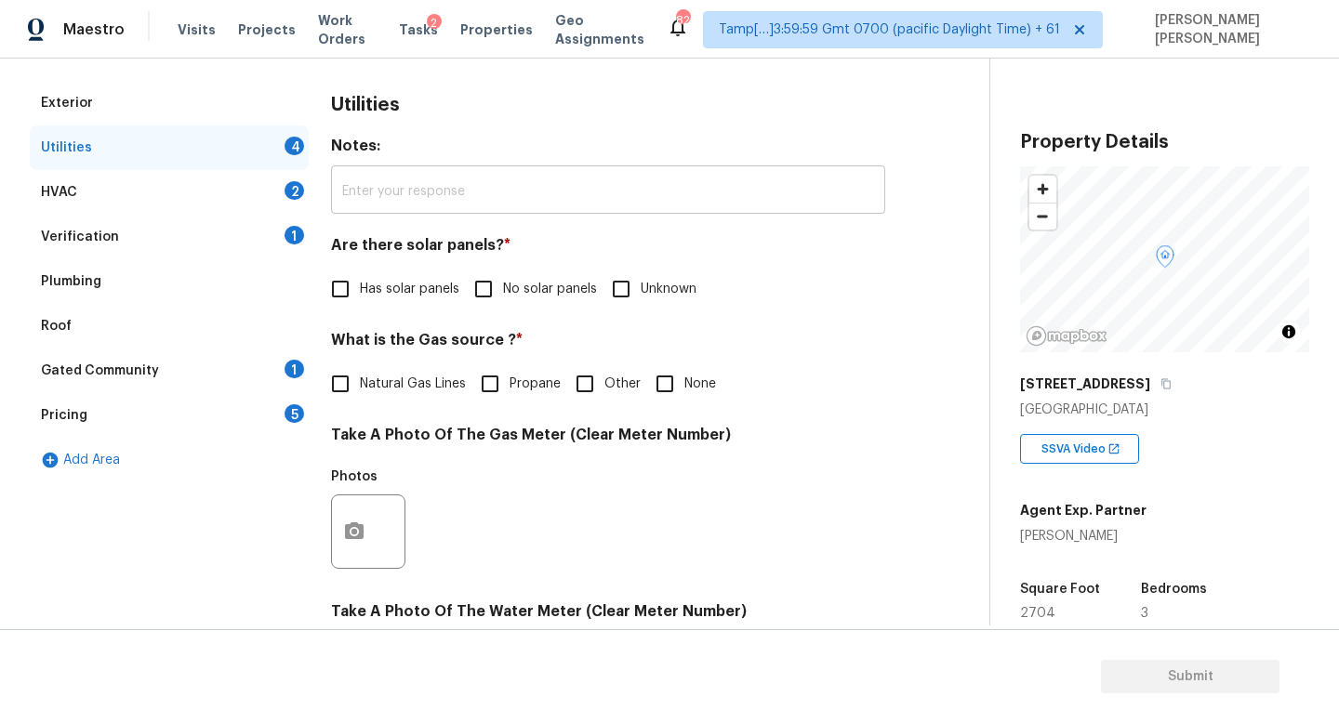
scroll to position [259, 0]
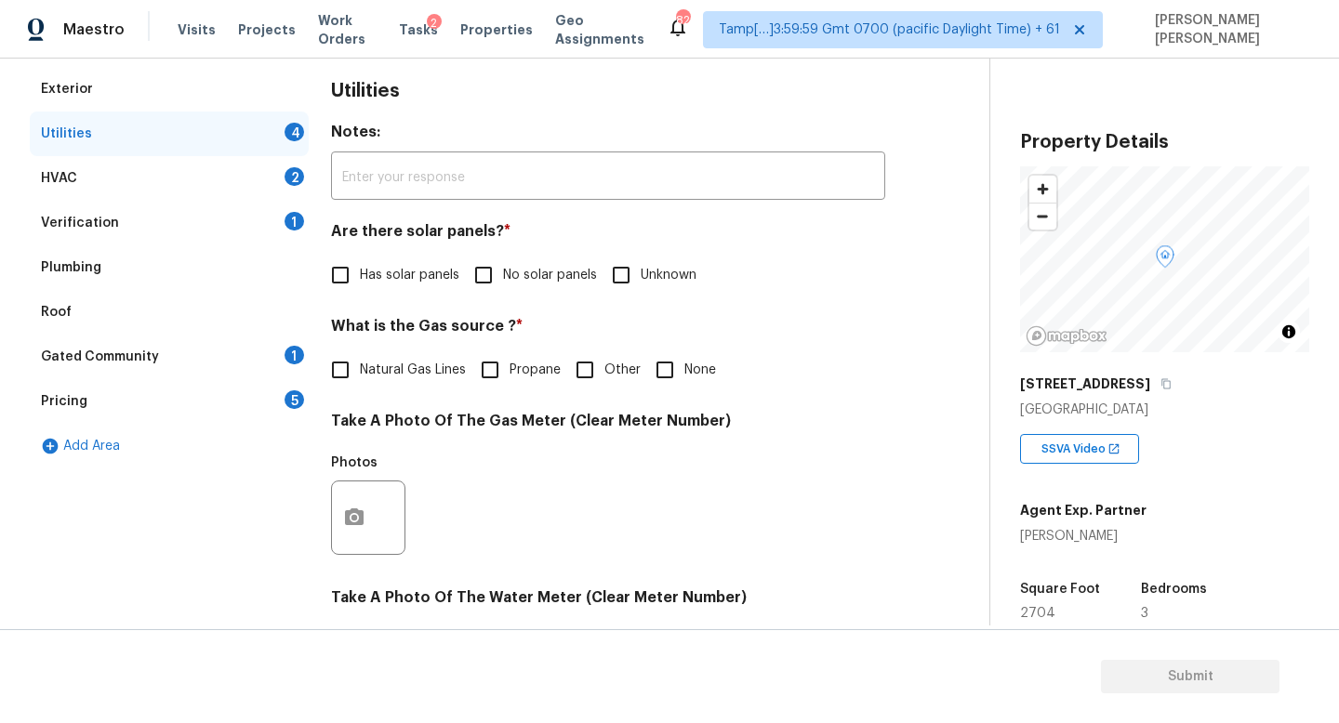
click at [484, 271] on input "No solar panels" at bounding box center [483, 275] width 39 height 39
checkbox input "true"
click at [323, 374] on input "Natural Gas Lines" at bounding box center [340, 371] width 39 height 39
checkbox input "true"
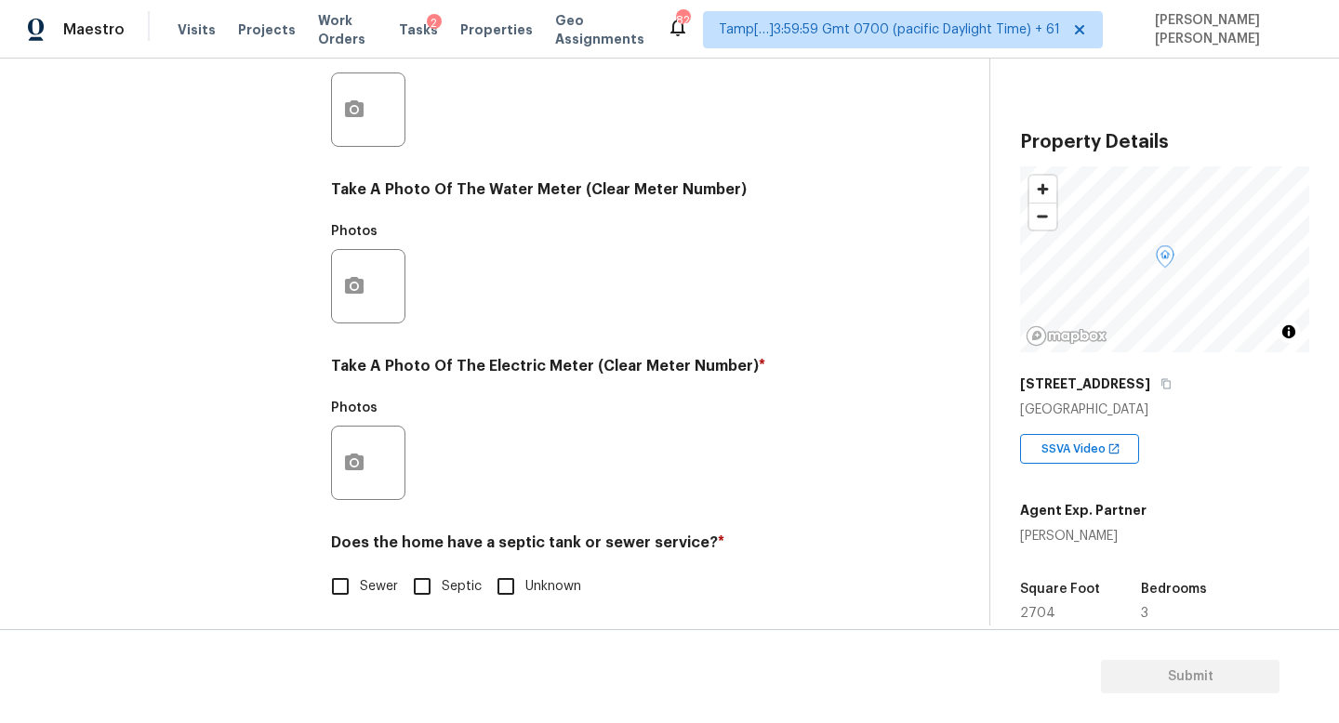
scroll to position [679, 0]
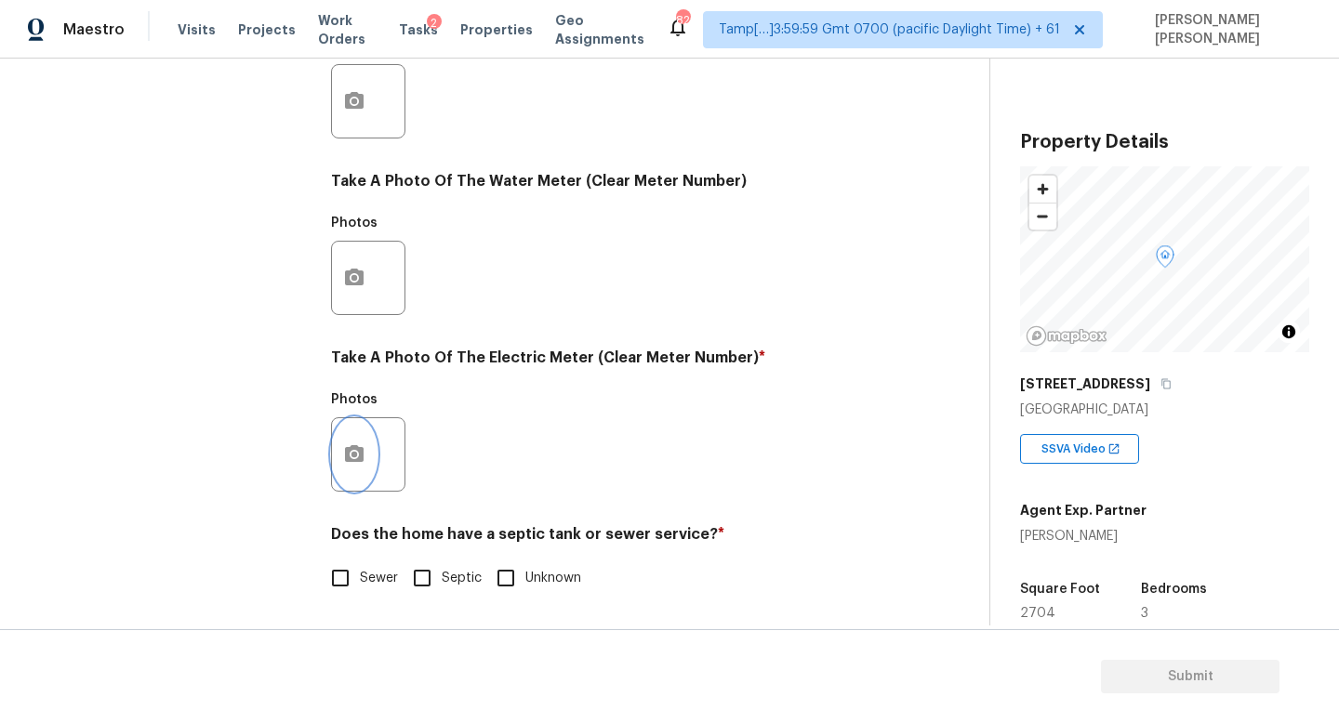
click at [349, 473] on button "button" at bounding box center [354, 454] width 45 height 73
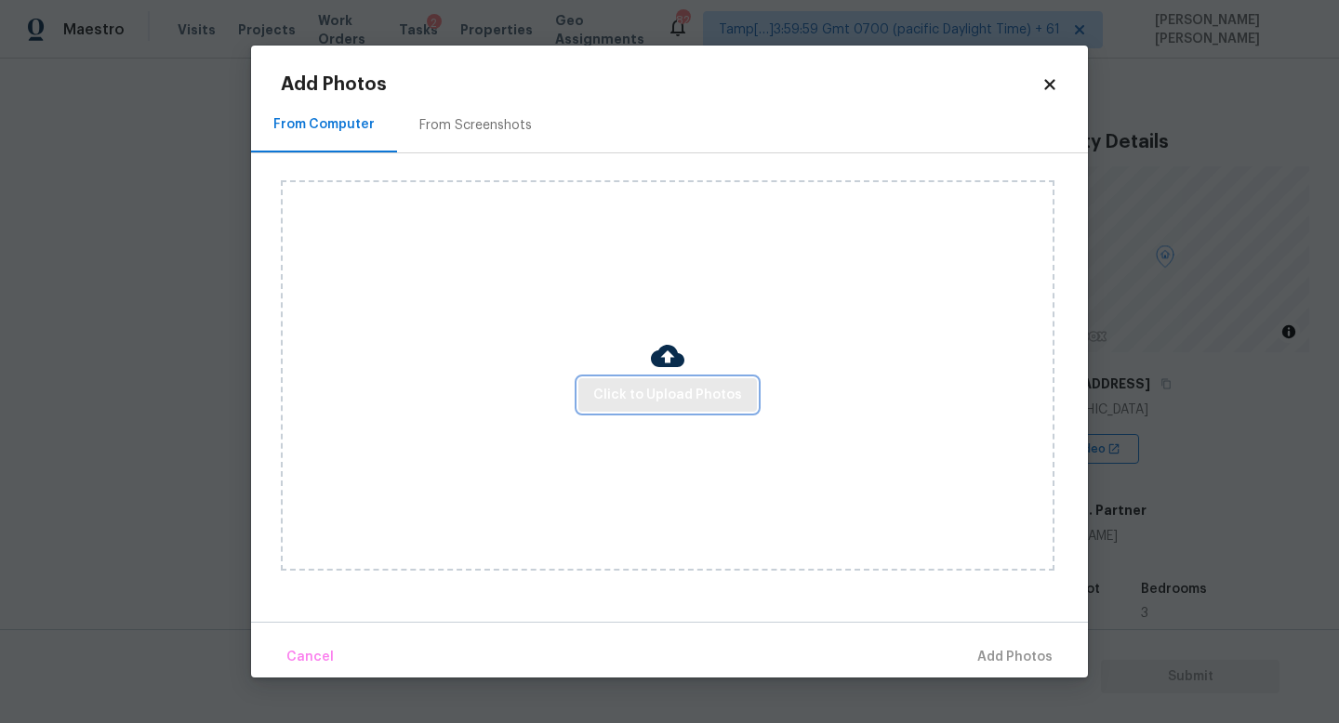
click at [627, 410] on button "Click to Upload Photos" at bounding box center [667, 395] width 178 height 34
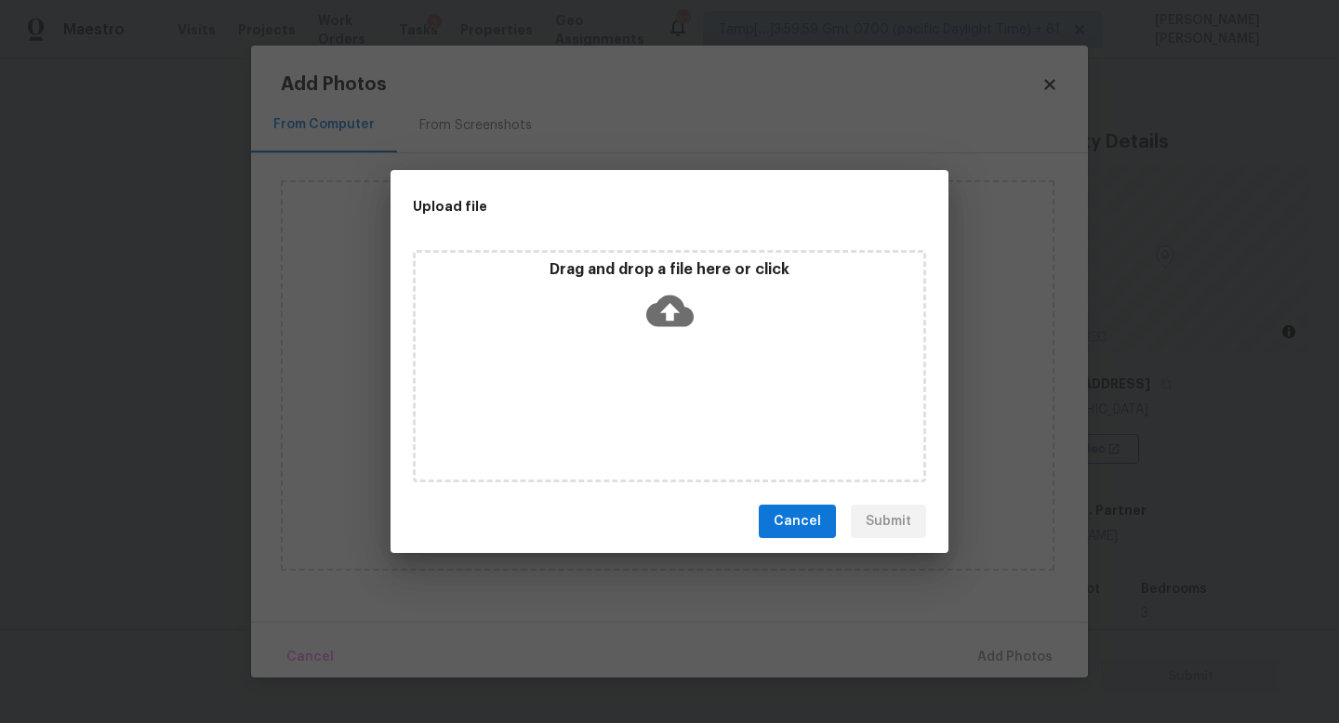
click at [672, 311] on icon at bounding box center [669, 310] width 47 height 47
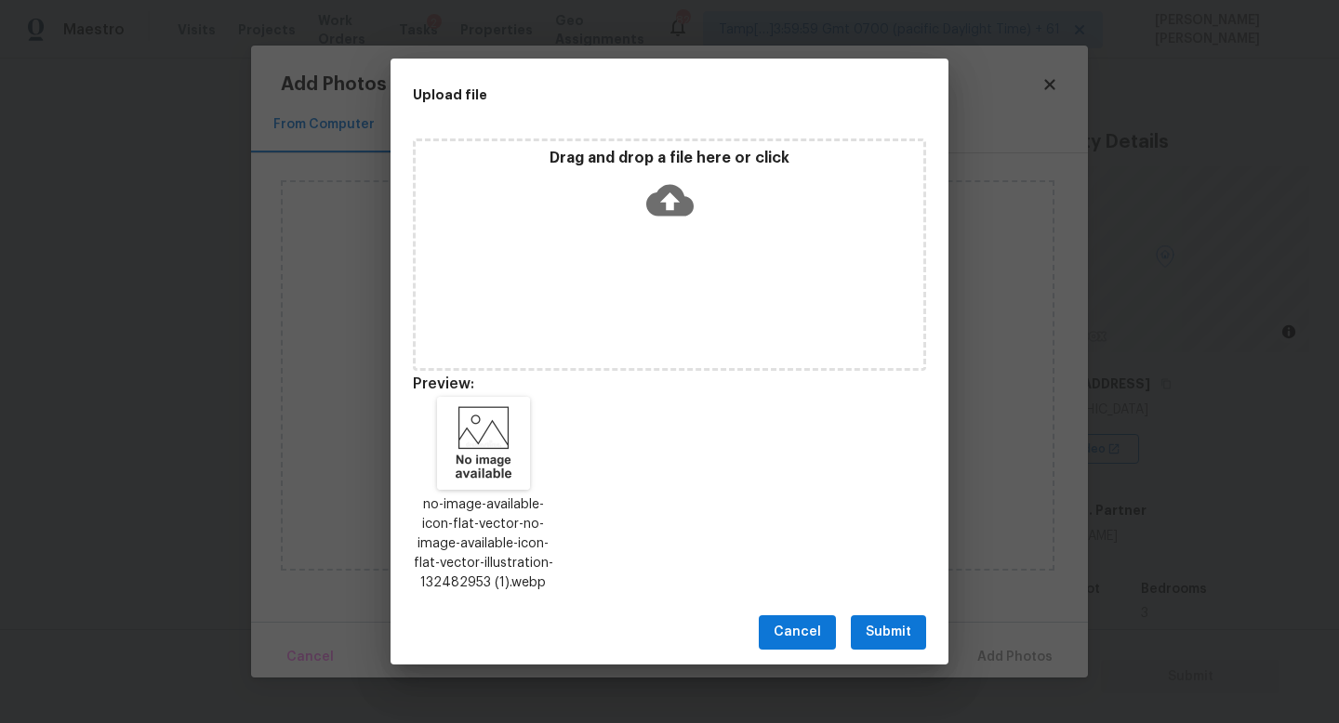
click at [905, 630] on span "Submit" at bounding box center [888, 632] width 46 height 23
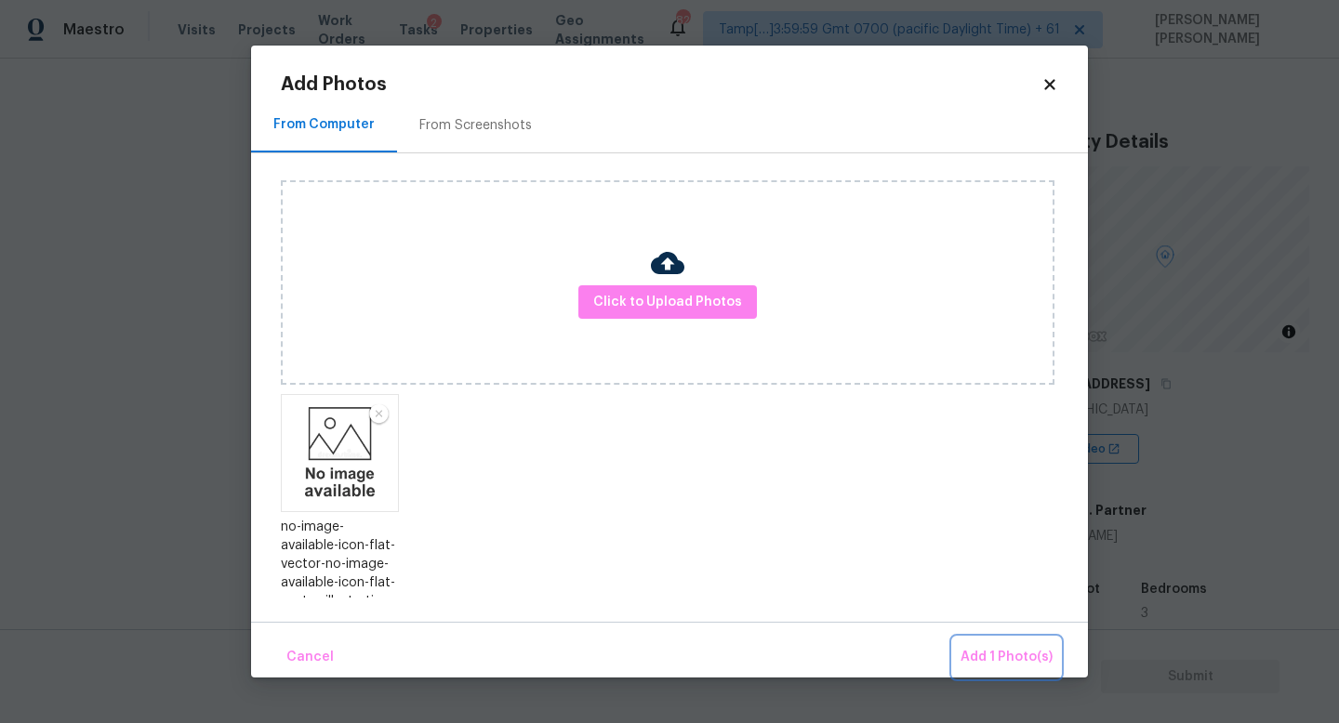
click at [989, 648] on span "Add 1 Photo(s)" at bounding box center [1006, 657] width 92 height 23
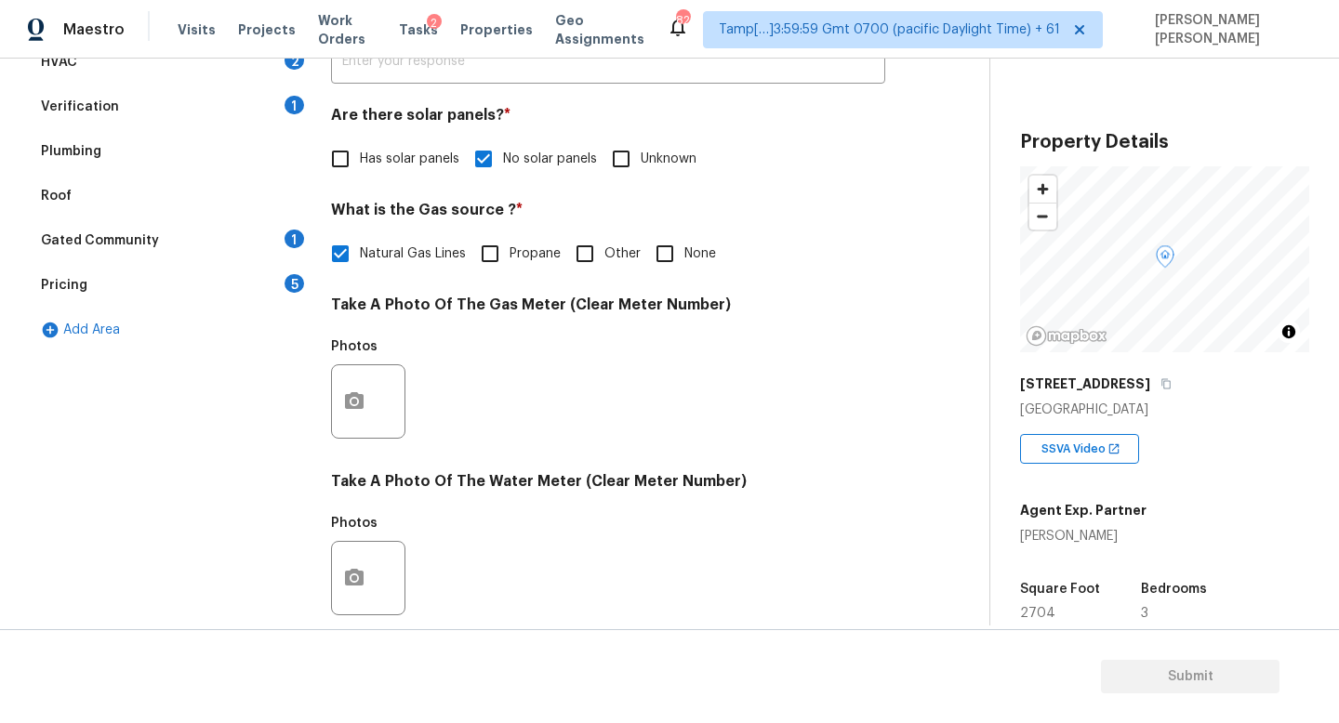
scroll to position [676, 0]
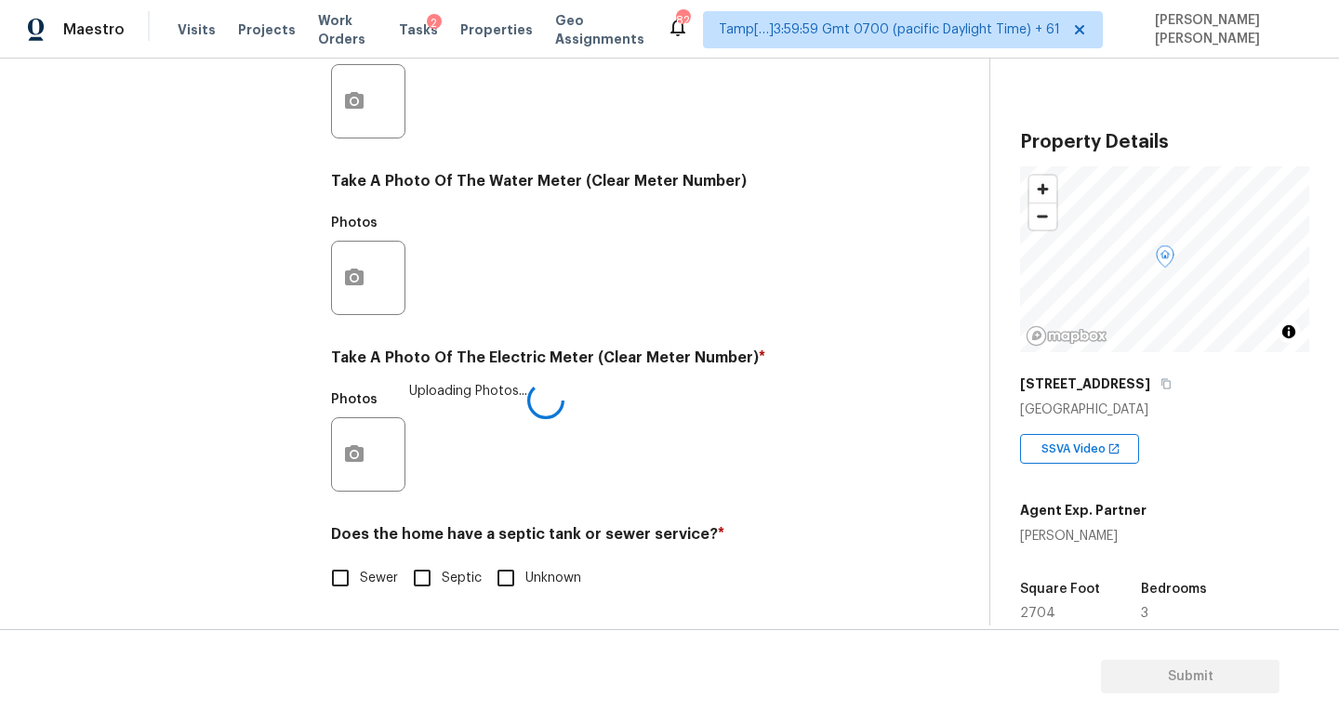
click at [343, 586] on input "Sewer" at bounding box center [340, 578] width 39 height 39
checkbox input "true"
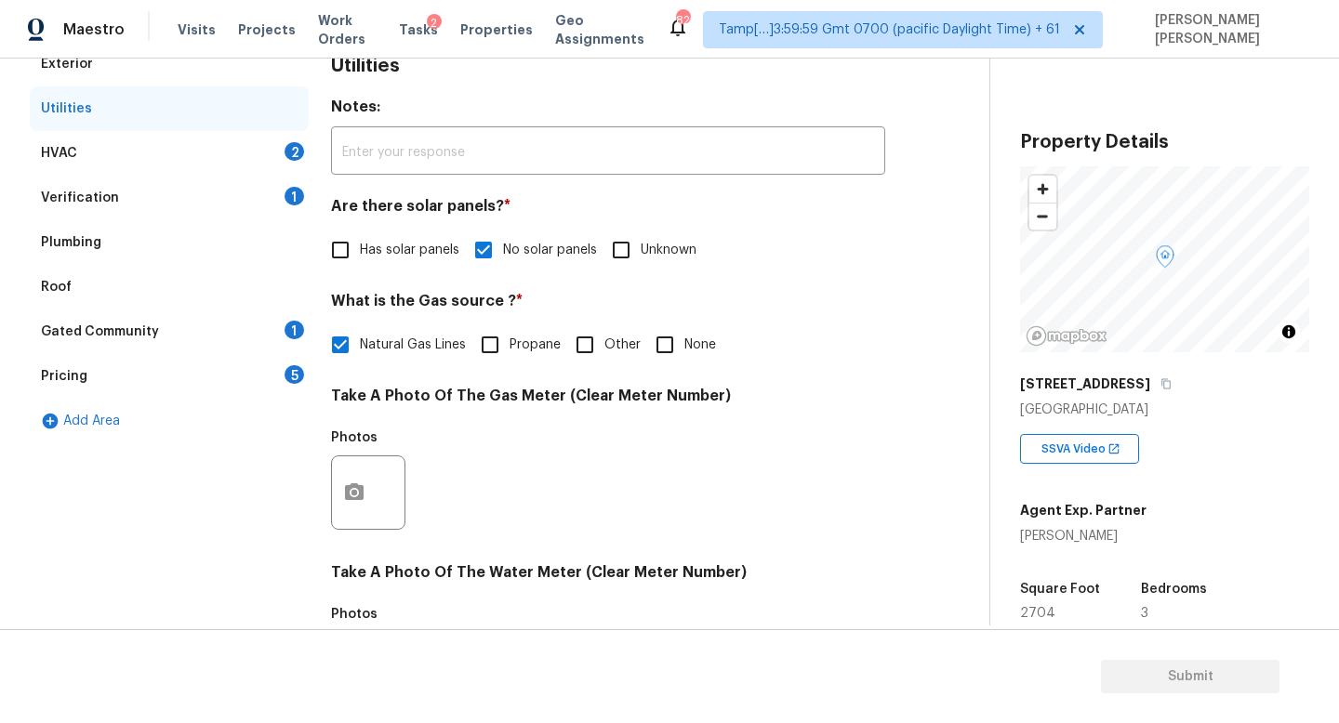
scroll to position [282, 0]
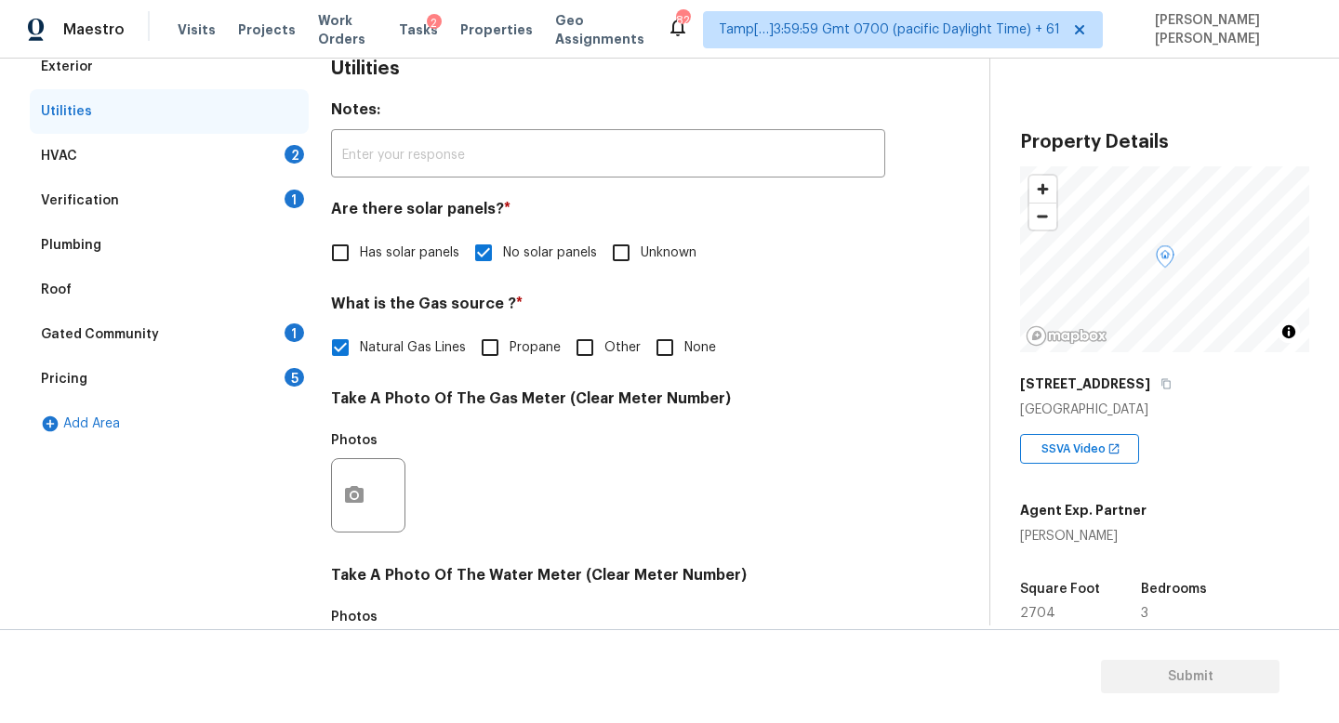
click at [206, 152] on div "HVAC 2" at bounding box center [169, 156] width 279 height 45
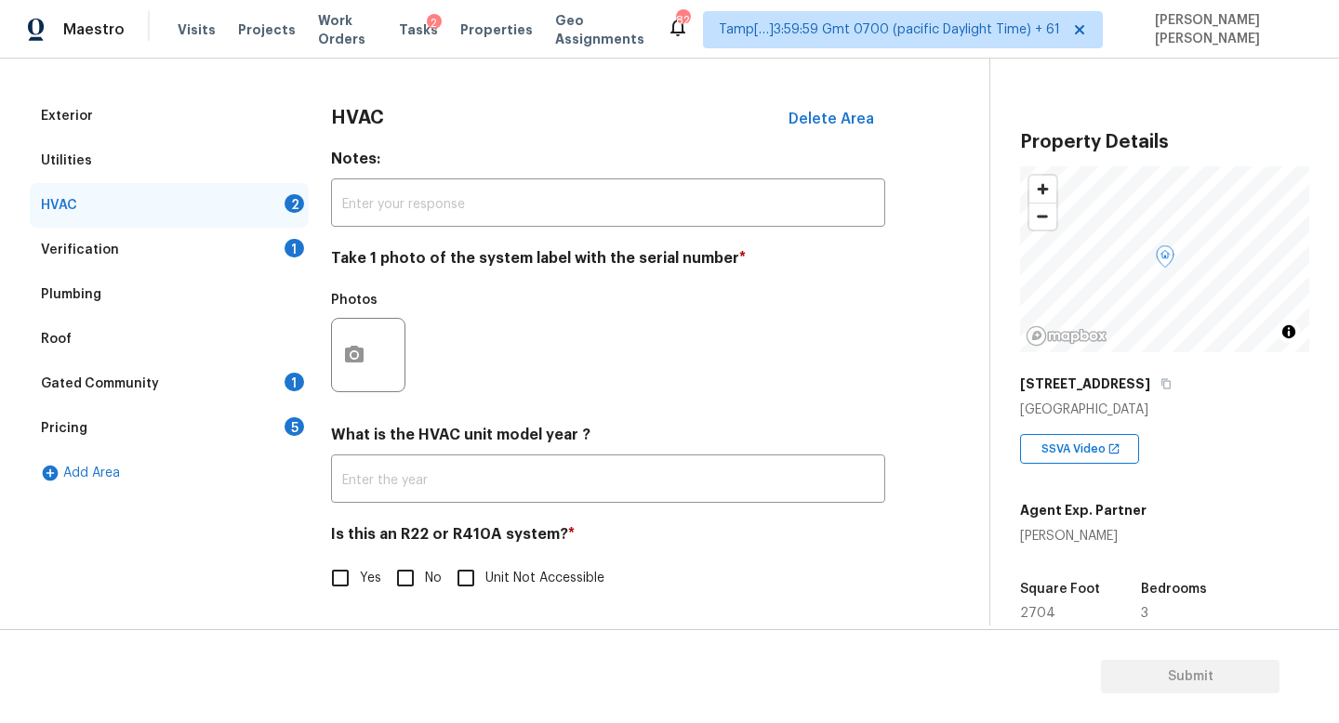
scroll to position [233, 0]
click at [338, 357] on button "button" at bounding box center [354, 355] width 45 height 73
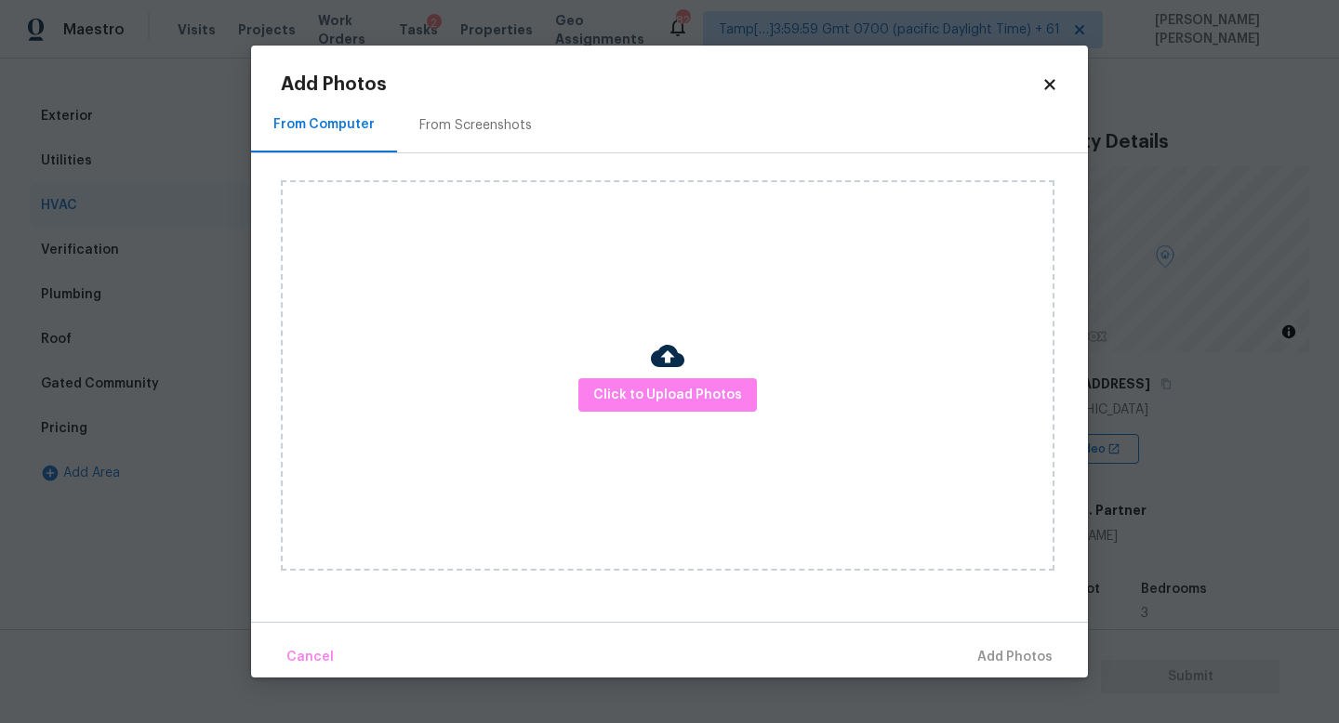
click at [655, 440] on div "Click to Upload Photos" at bounding box center [667, 375] width 773 height 390
click at [662, 398] on span "Click to Upload Photos" at bounding box center [667, 395] width 149 height 23
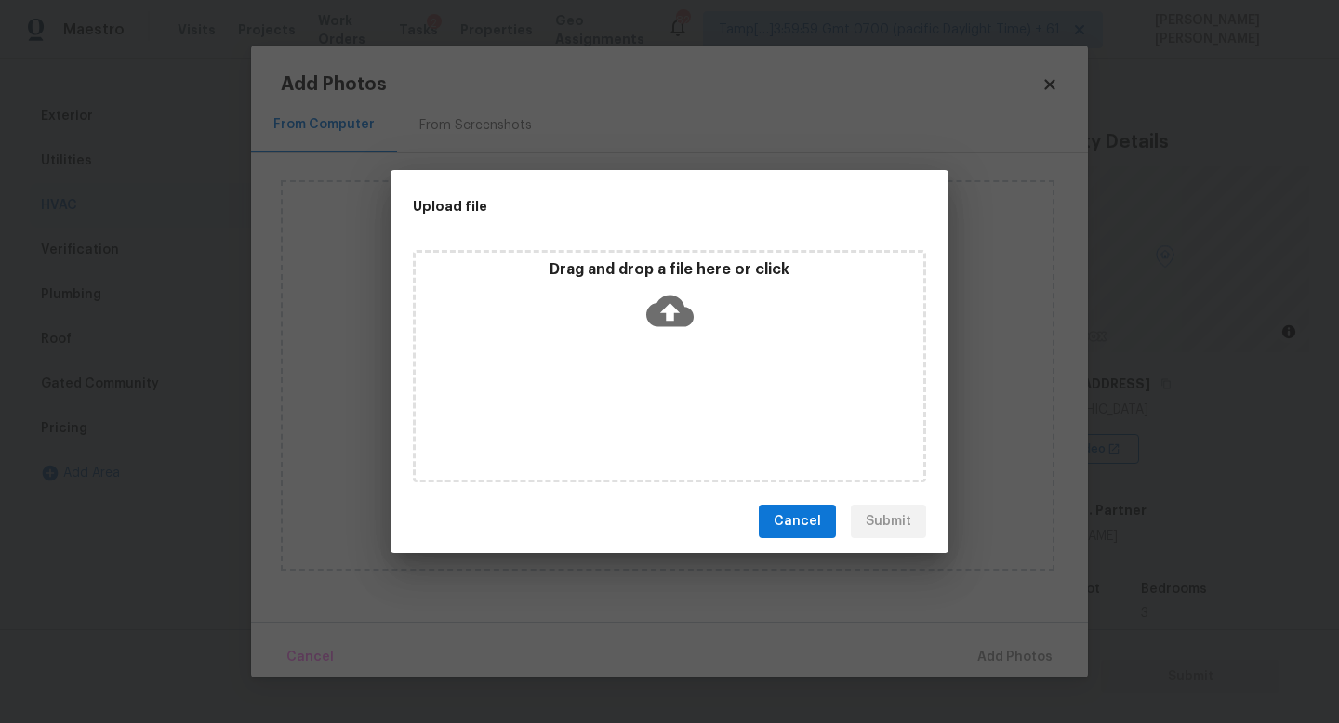
click at [666, 306] on icon at bounding box center [669, 310] width 47 height 47
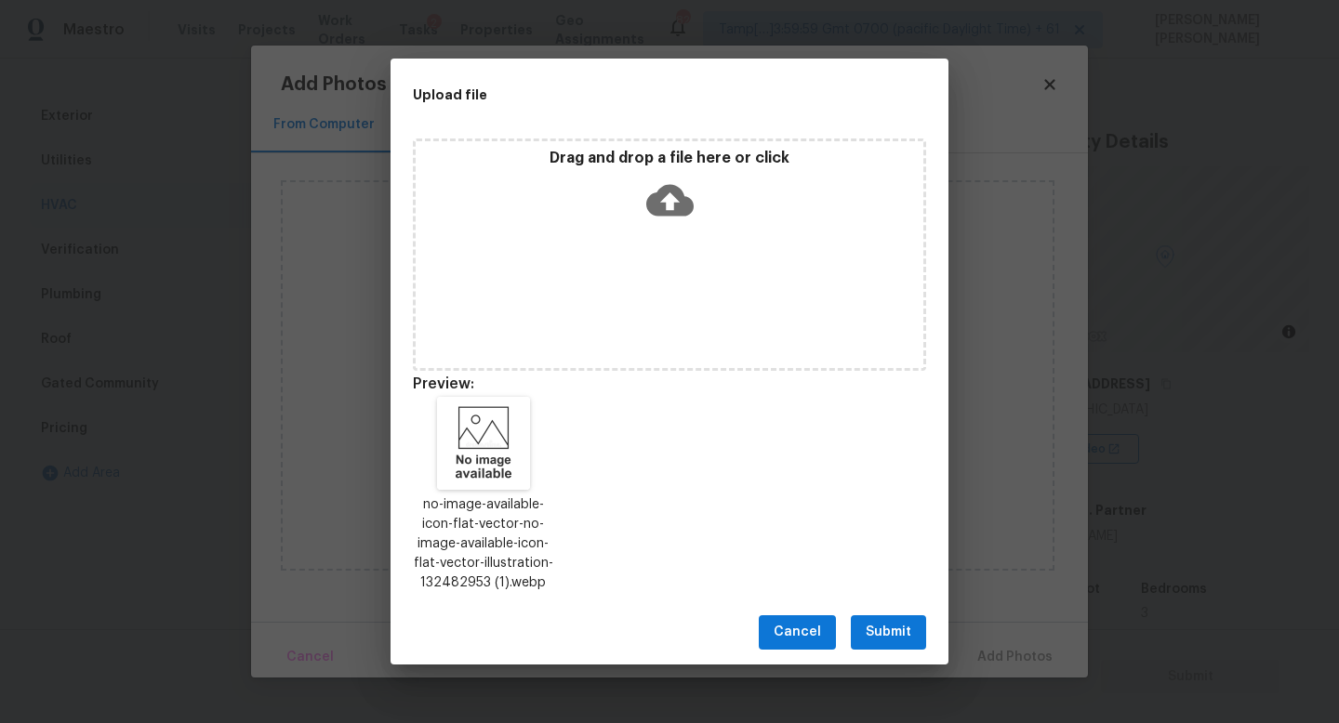
click at [891, 642] on span "Submit" at bounding box center [888, 632] width 46 height 23
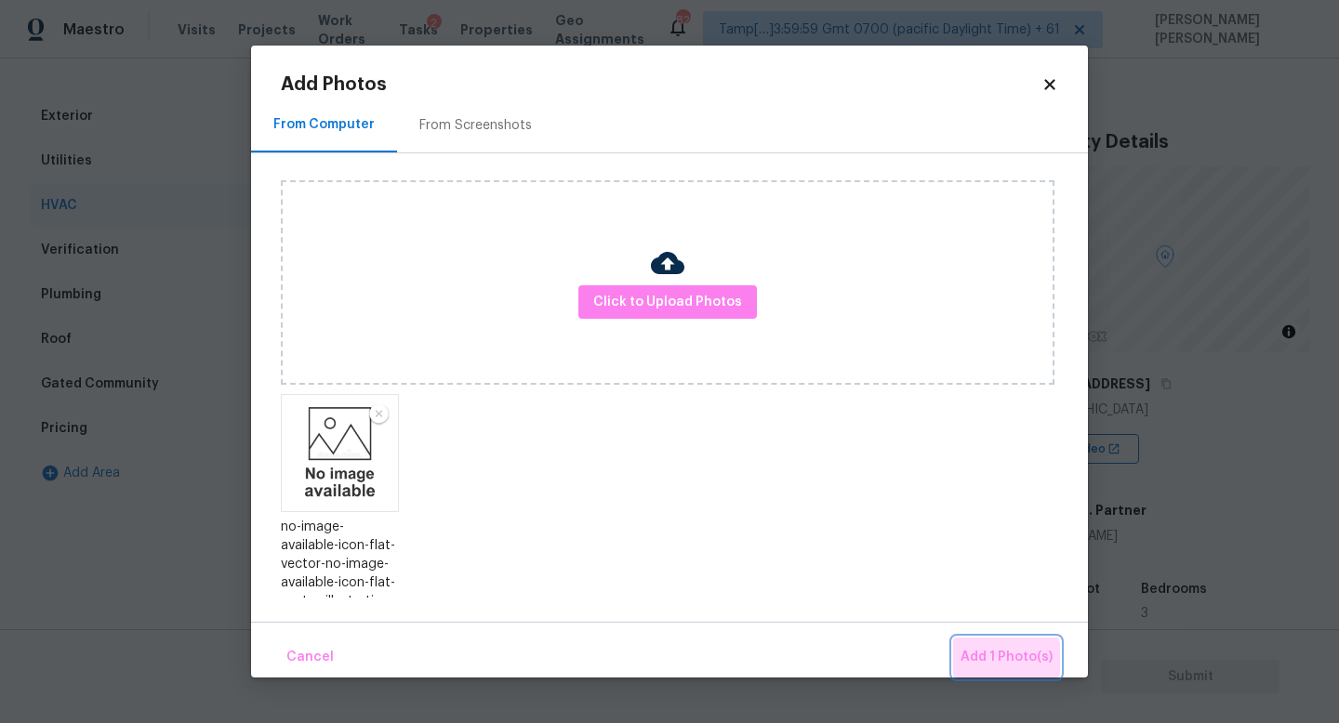
click at [983, 666] on span "Add 1 Photo(s)" at bounding box center [1006, 657] width 92 height 23
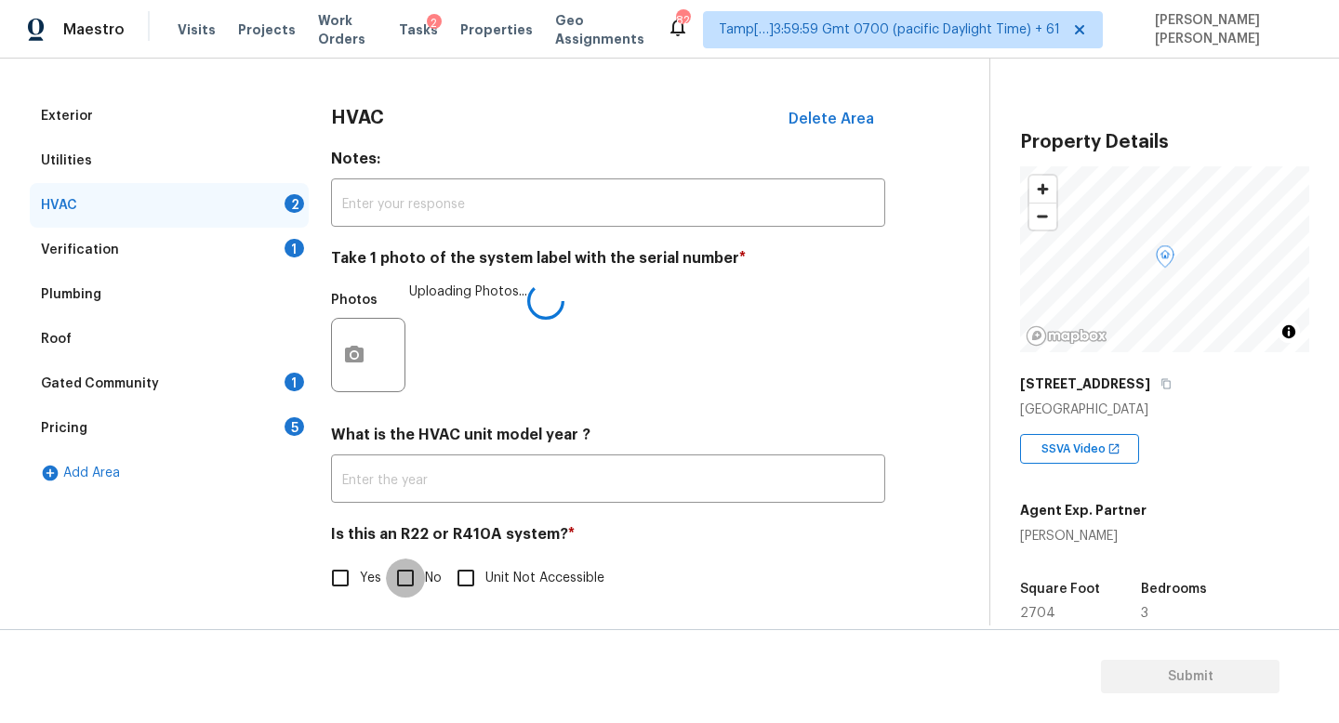
click at [397, 571] on input "No" at bounding box center [405, 578] width 39 height 39
checkbox input "true"
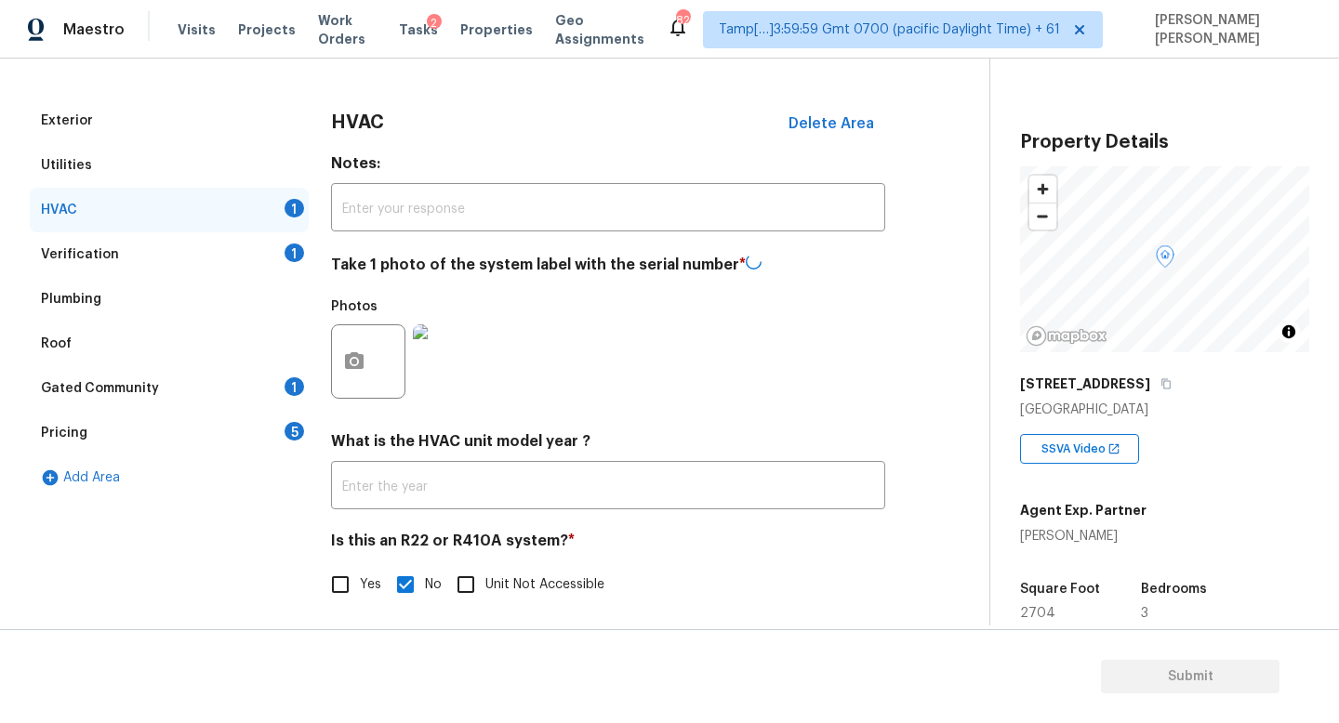
click at [240, 244] on div "Verification 1" at bounding box center [169, 254] width 279 height 45
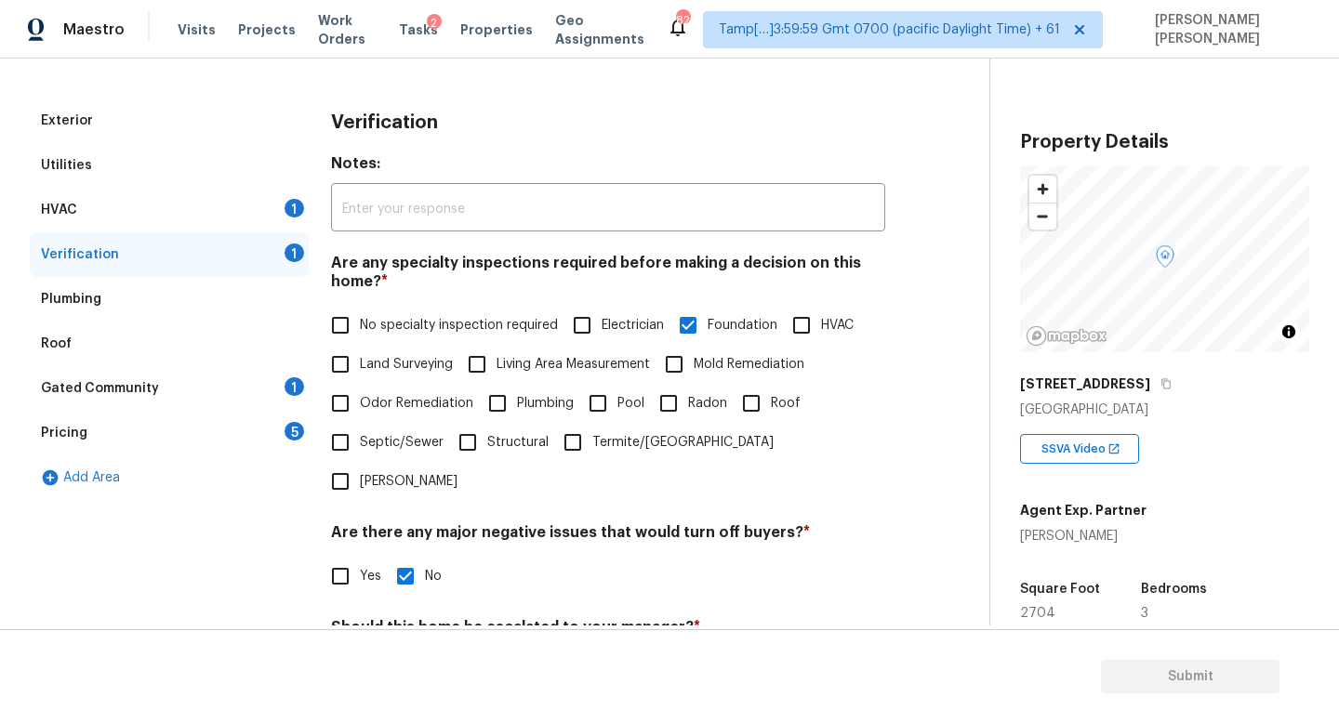
click at [235, 204] on div "HVAC 1" at bounding box center [169, 210] width 279 height 45
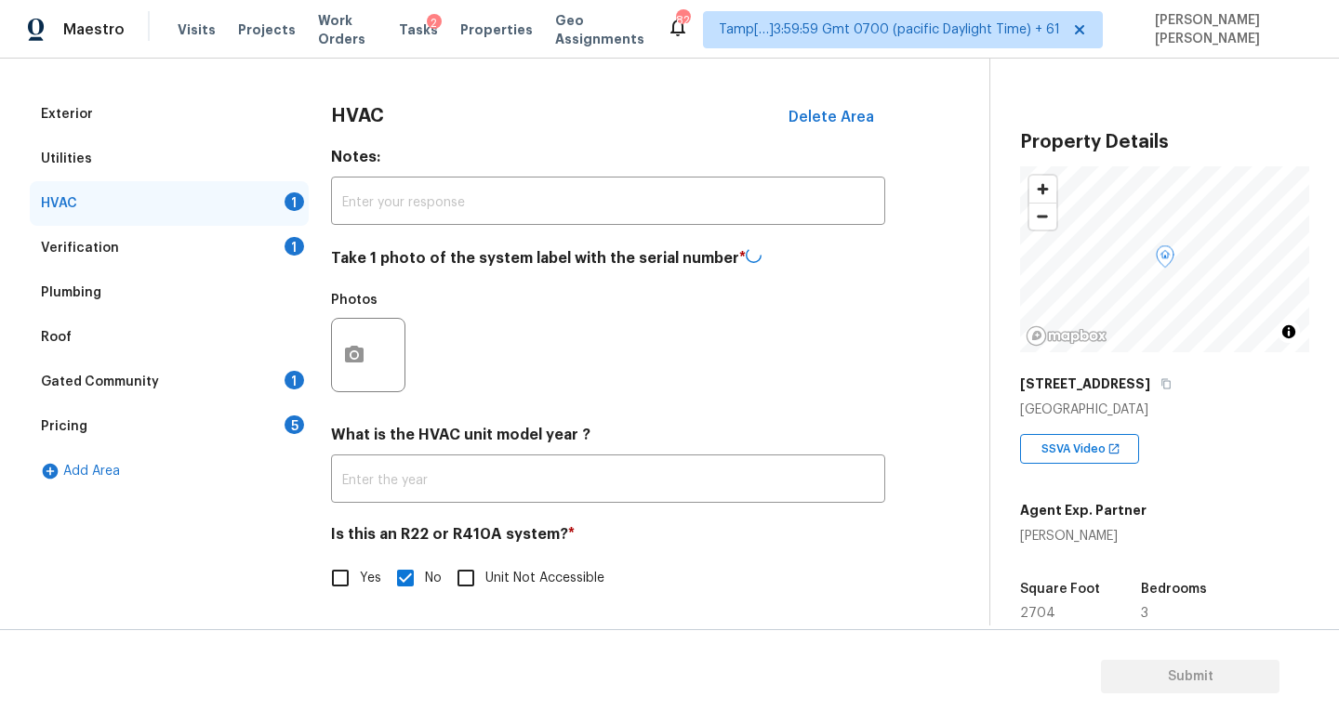
scroll to position [233, 0]
click at [156, 244] on div "Verification 1" at bounding box center [169, 250] width 279 height 45
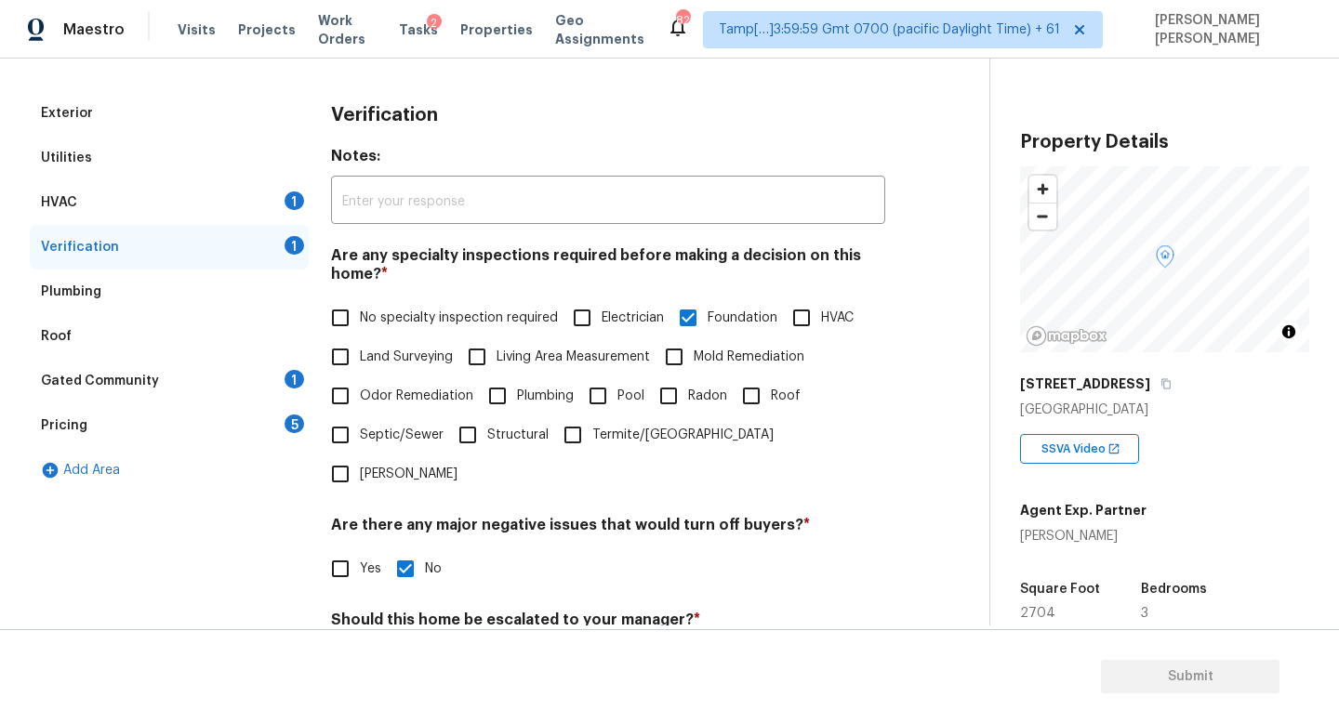
click at [150, 194] on div "HVAC 1" at bounding box center [169, 202] width 279 height 45
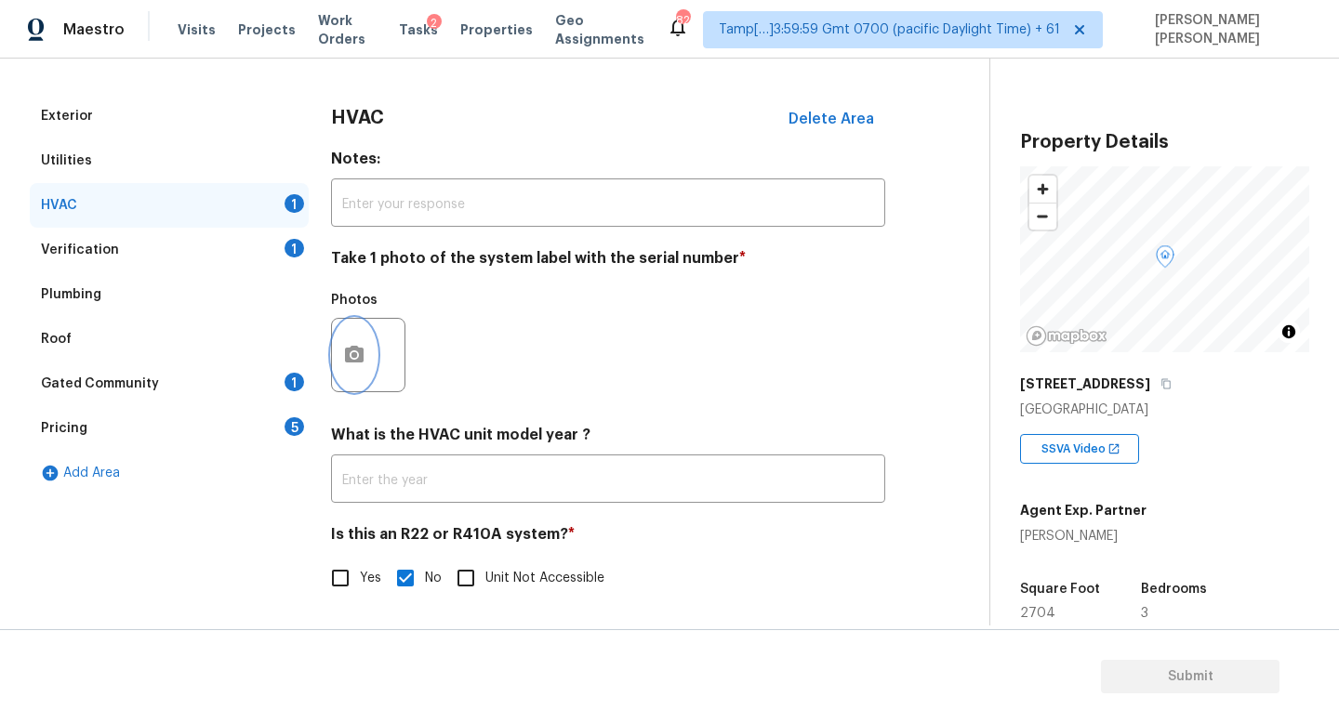
click at [356, 357] on icon "button" at bounding box center [354, 355] width 22 height 22
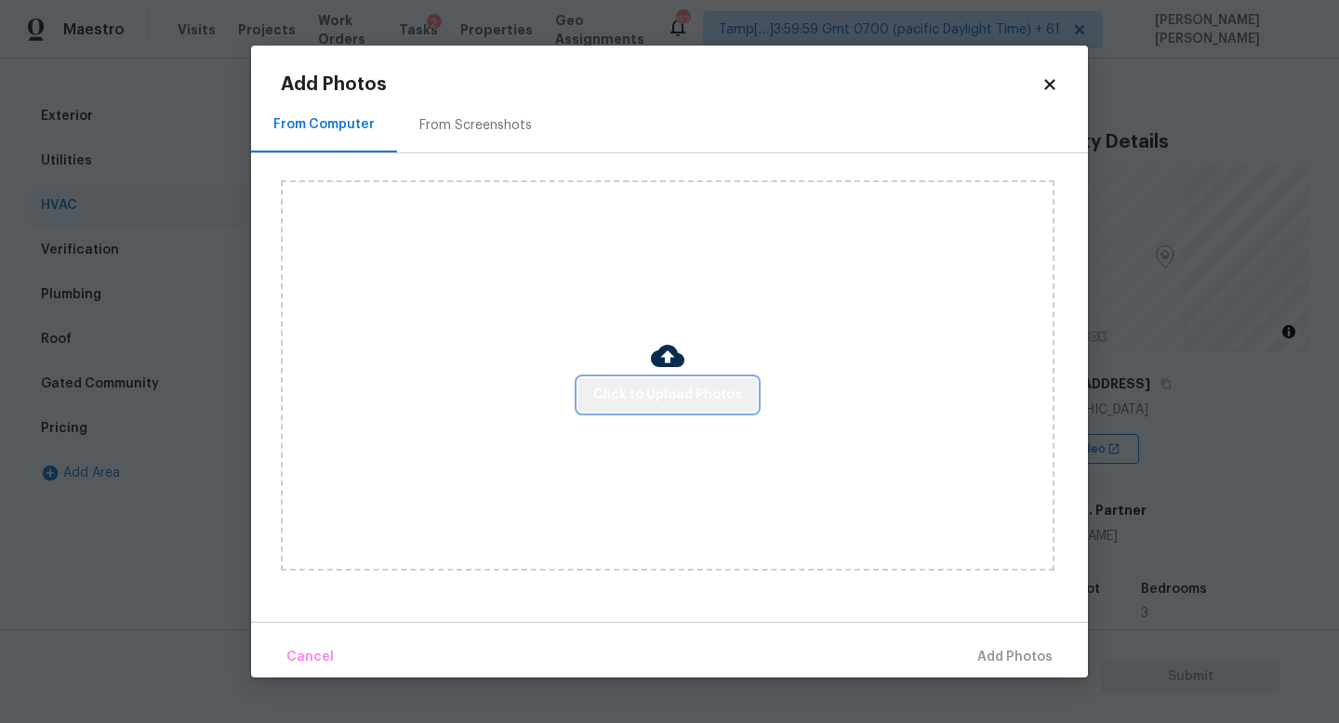
click at [699, 384] on span "Click to Upload Photos" at bounding box center [667, 395] width 149 height 23
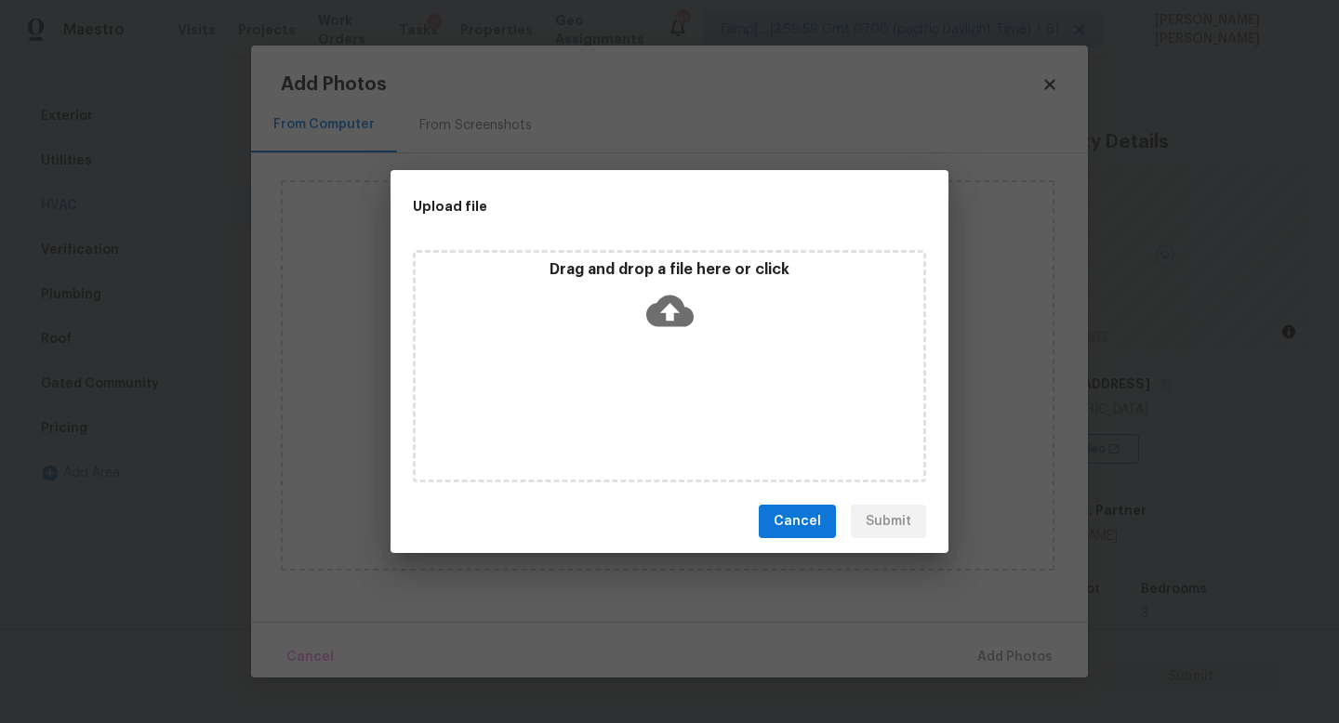
click at [651, 310] on icon at bounding box center [669, 312] width 47 height 32
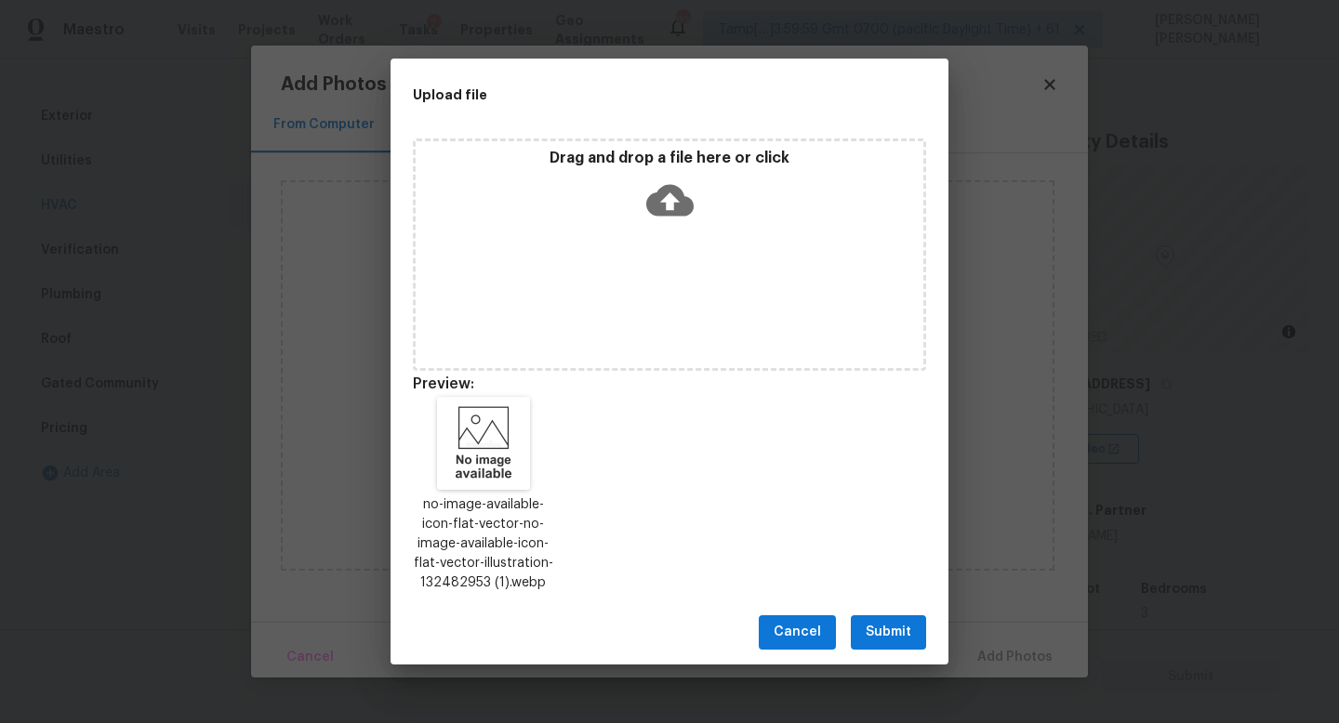
click at [857, 634] on button "Submit" at bounding box center [888, 632] width 75 height 34
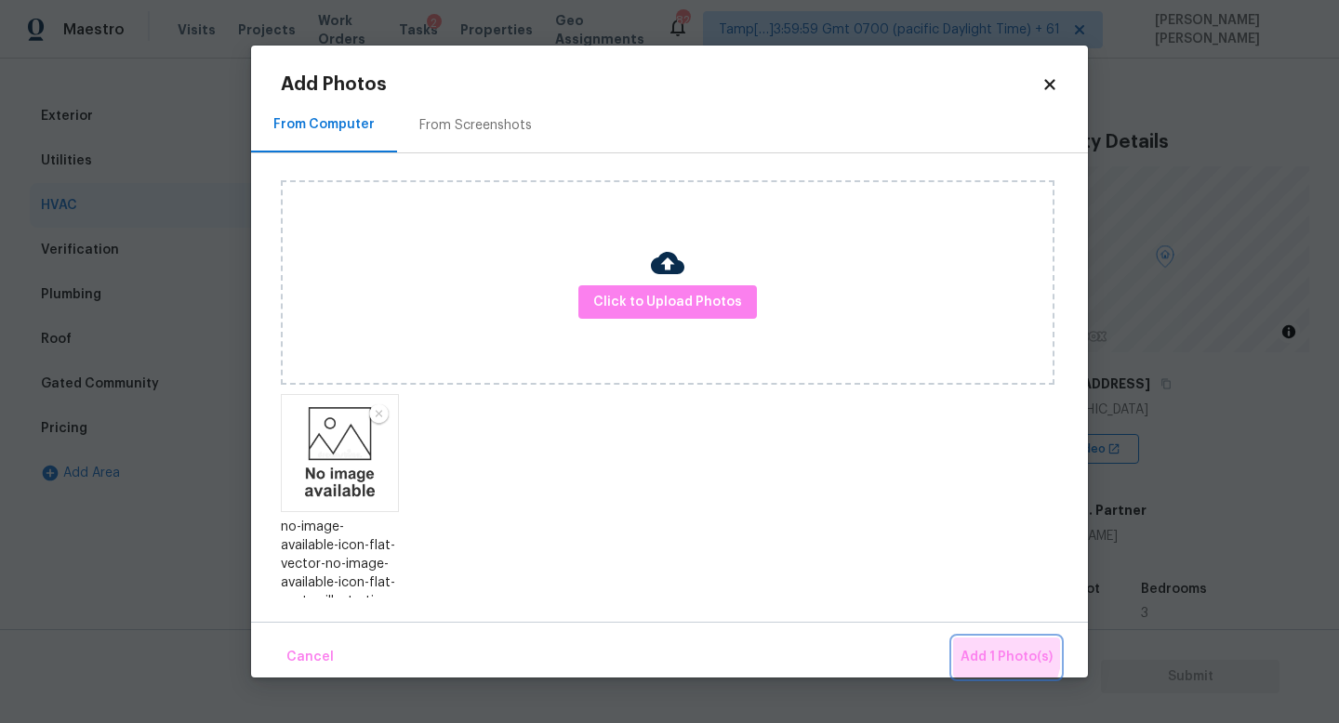
click at [958, 644] on button "Add 1 Photo(s)" at bounding box center [1006, 658] width 107 height 40
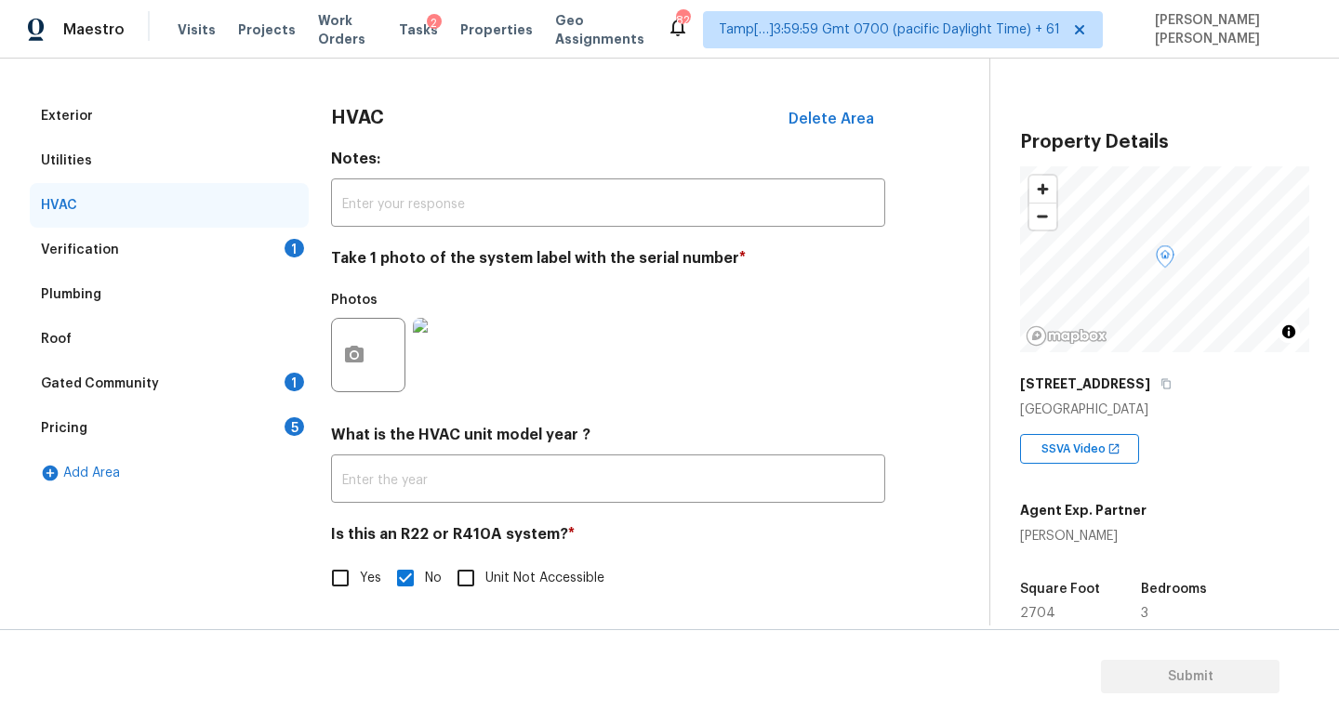
click at [228, 250] on div "Verification 1" at bounding box center [169, 250] width 279 height 45
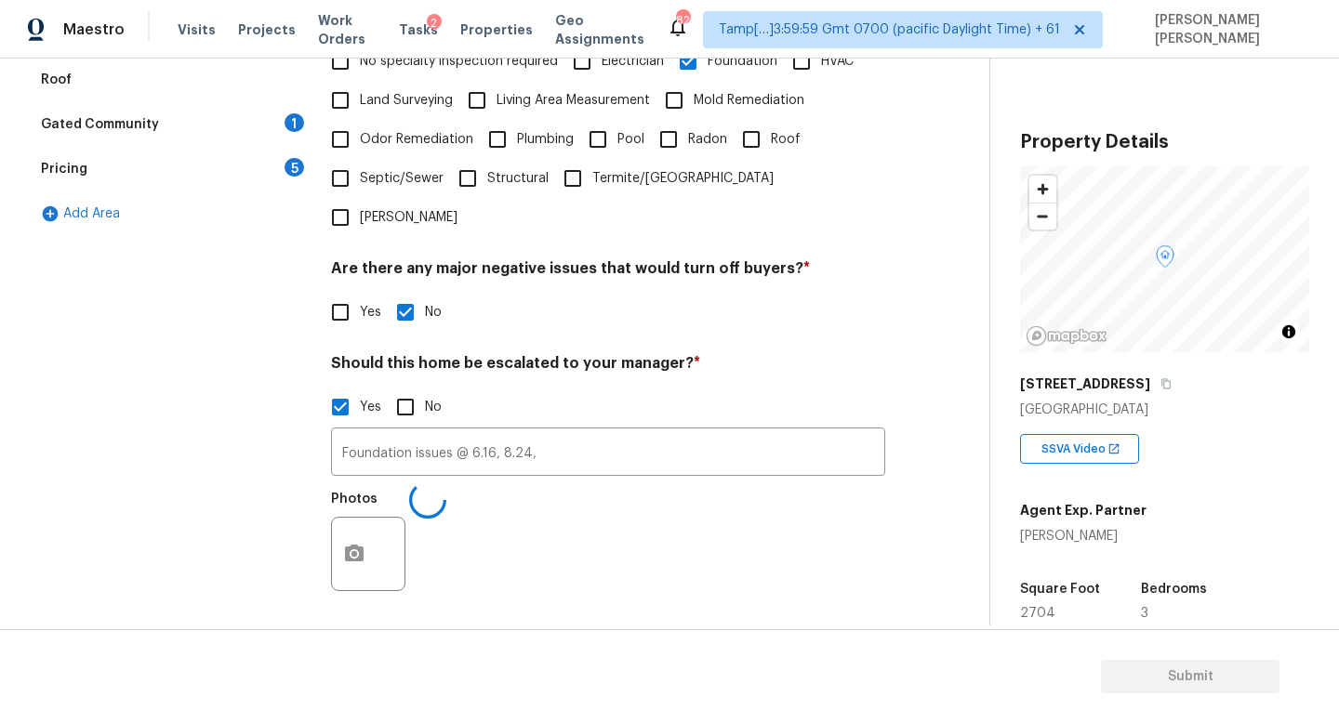
scroll to position [572, 0]
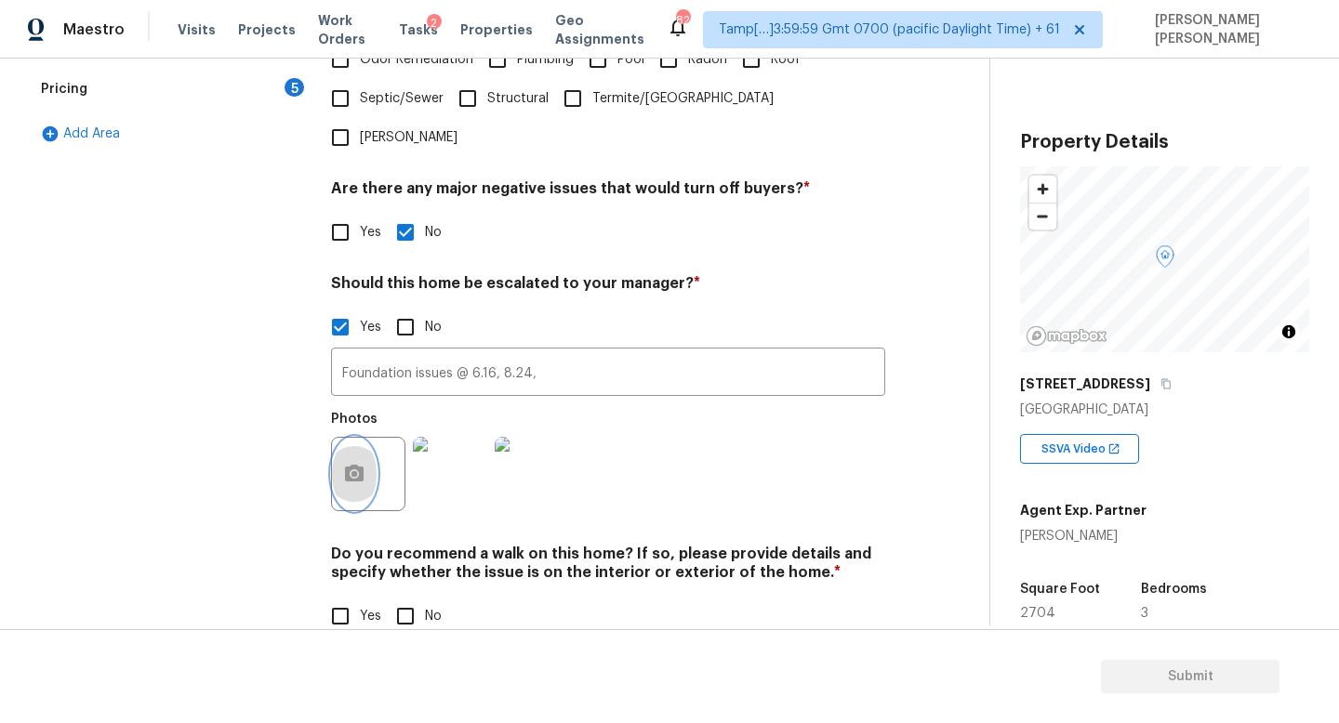
click at [341, 438] on button "button" at bounding box center [354, 474] width 45 height 73
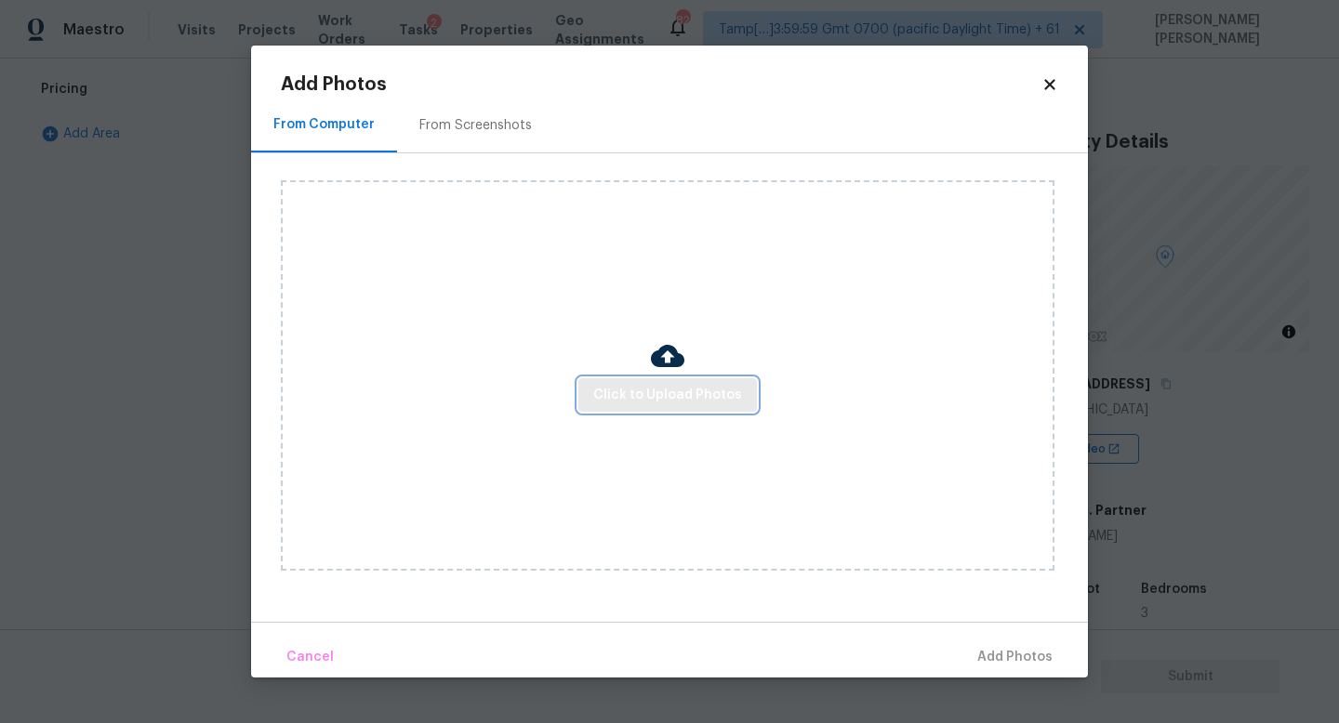
click span "Click to Upload Photos"
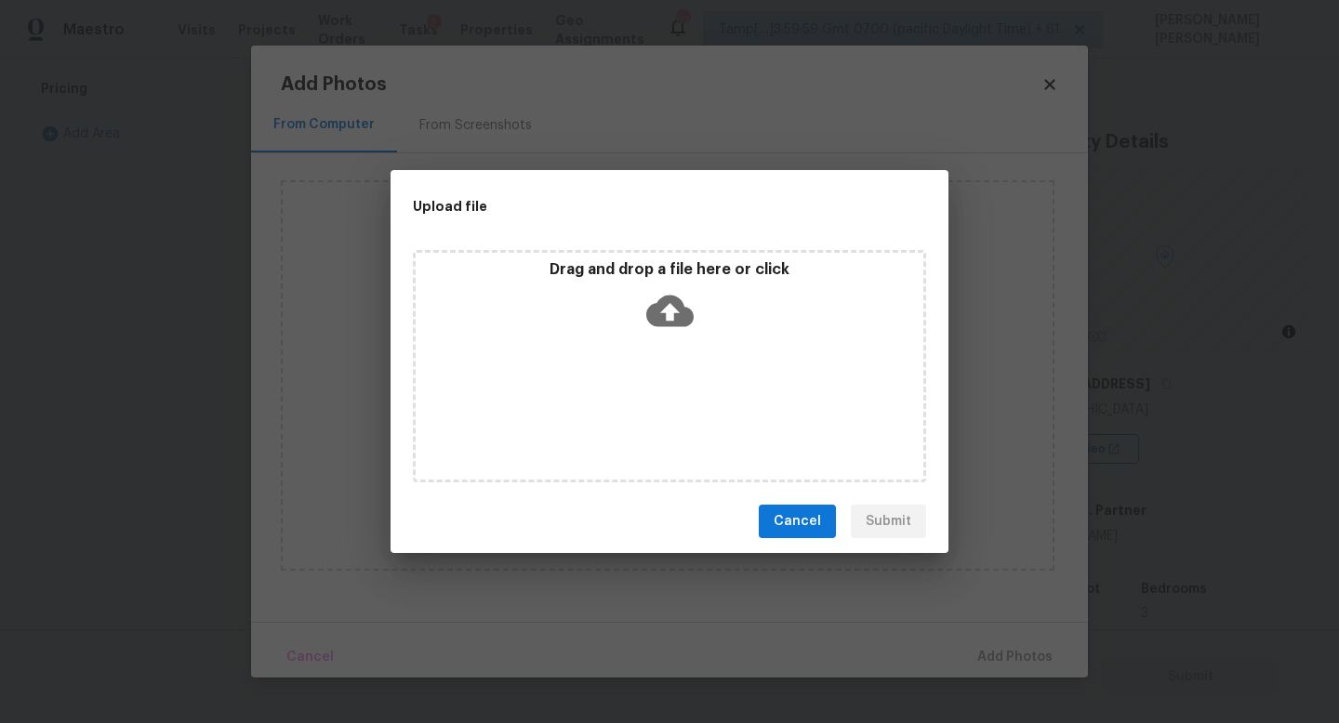
click icon
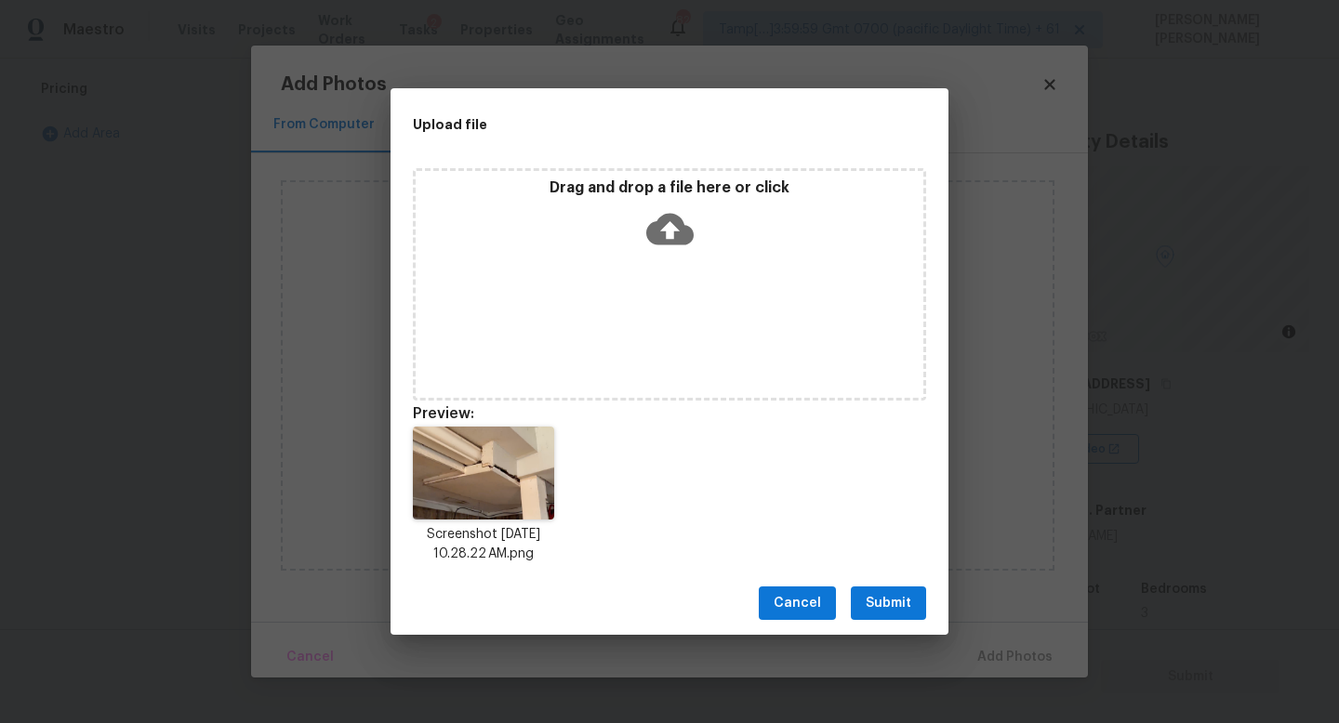
click span "Submit"
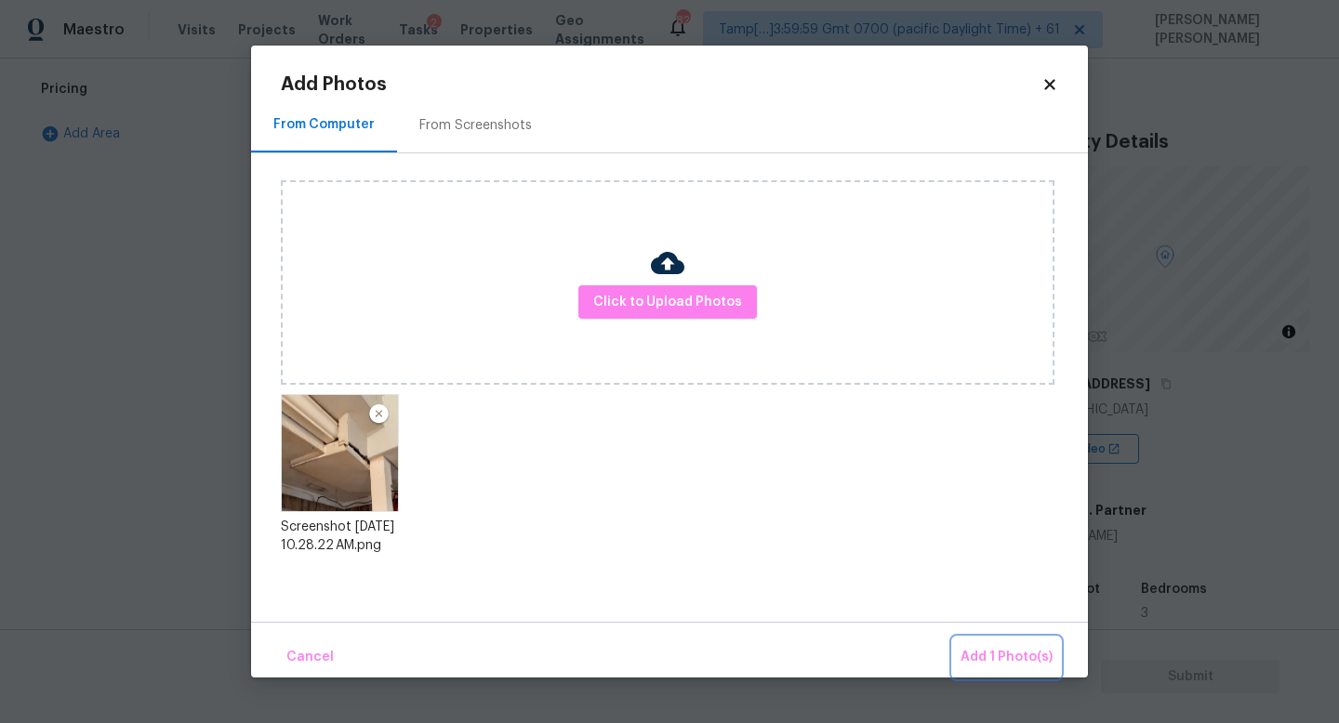
click span "Add 1 Photo(s)"
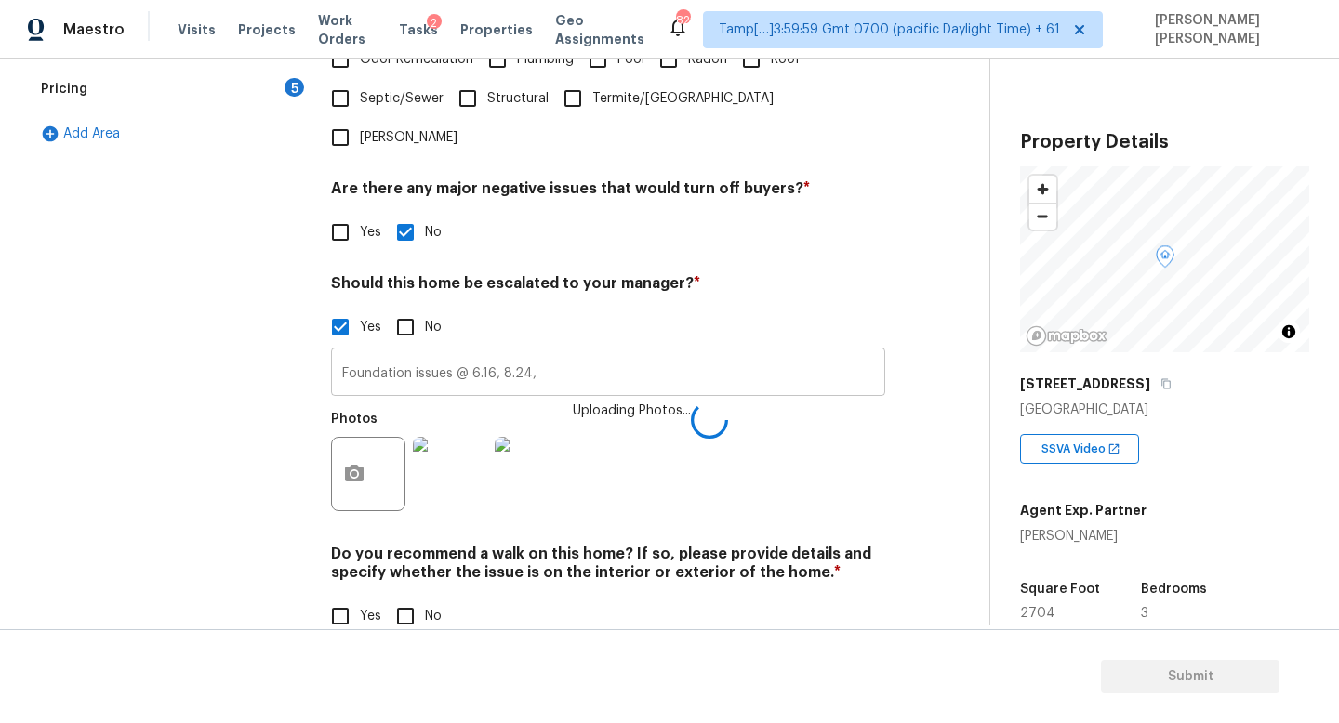
click input "Foundation issues @ 6.16, 8.24,"
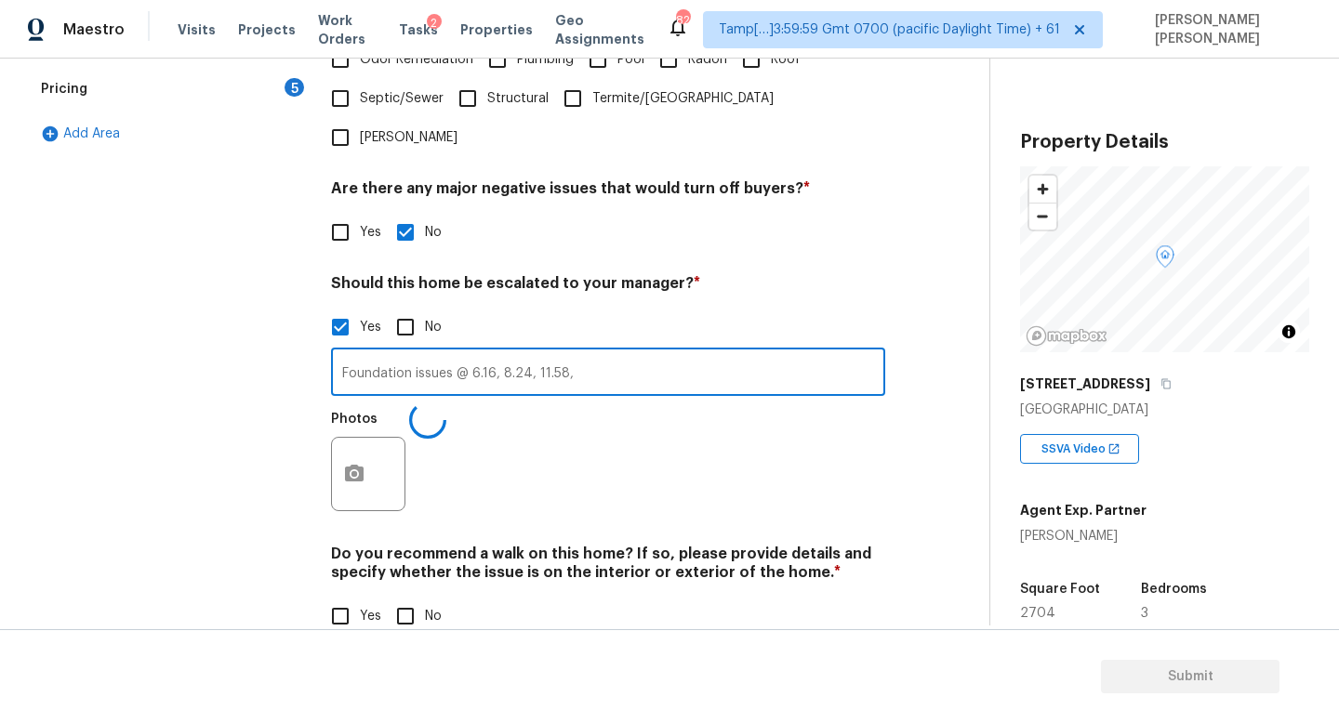
type input "Foundation issues @ 6.16, 8.24, 11.58,"
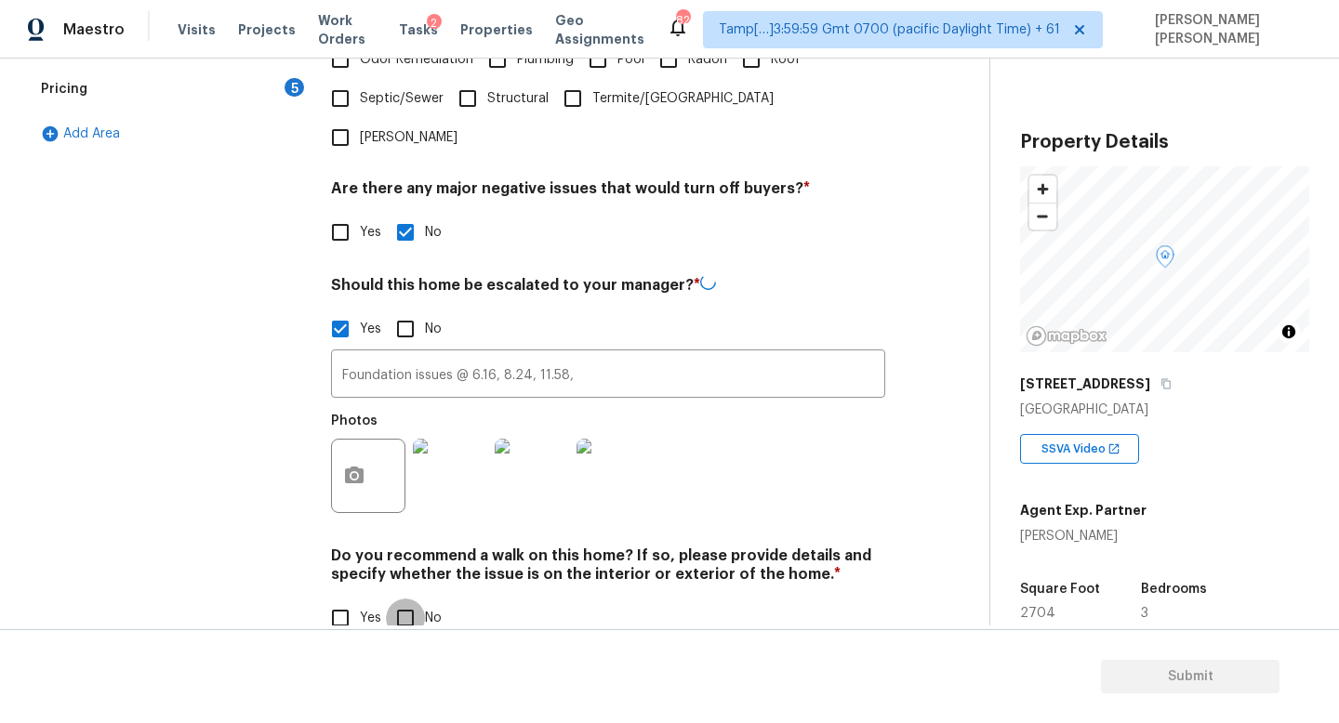
click input "No"
checkbox input "true"
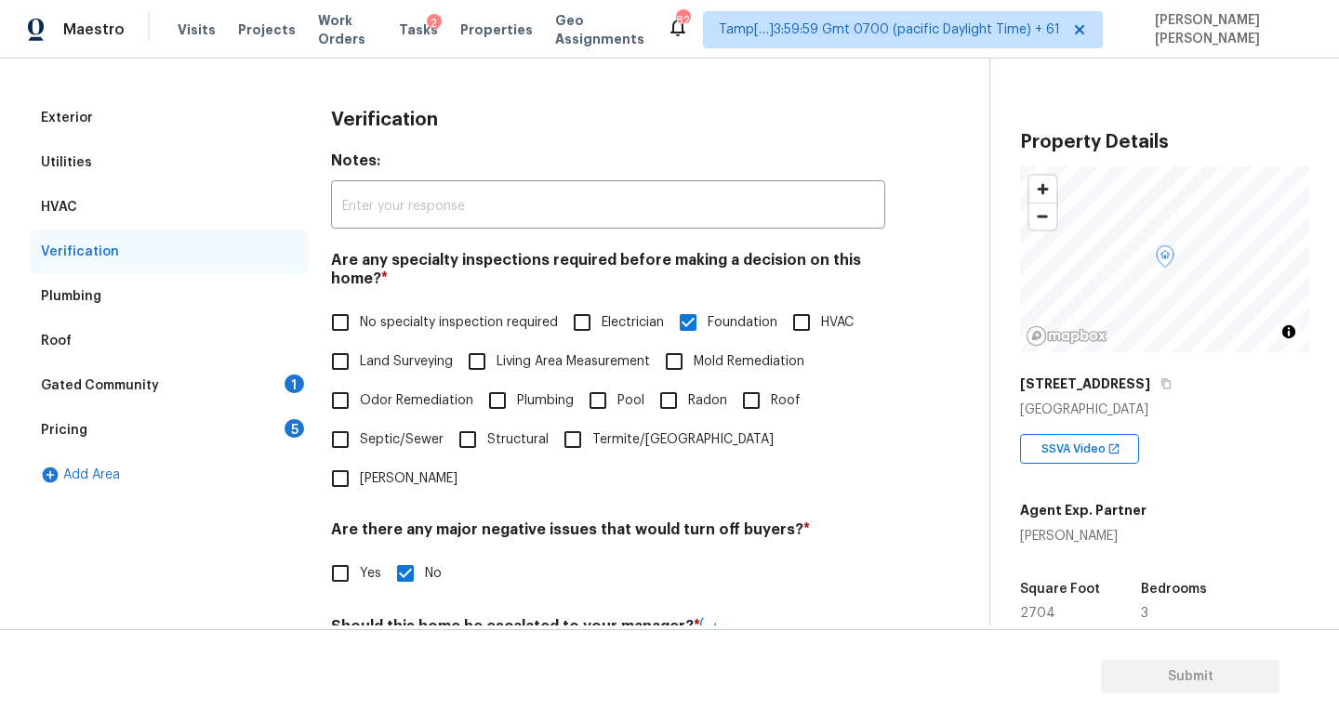
click div "Gated Community 1"
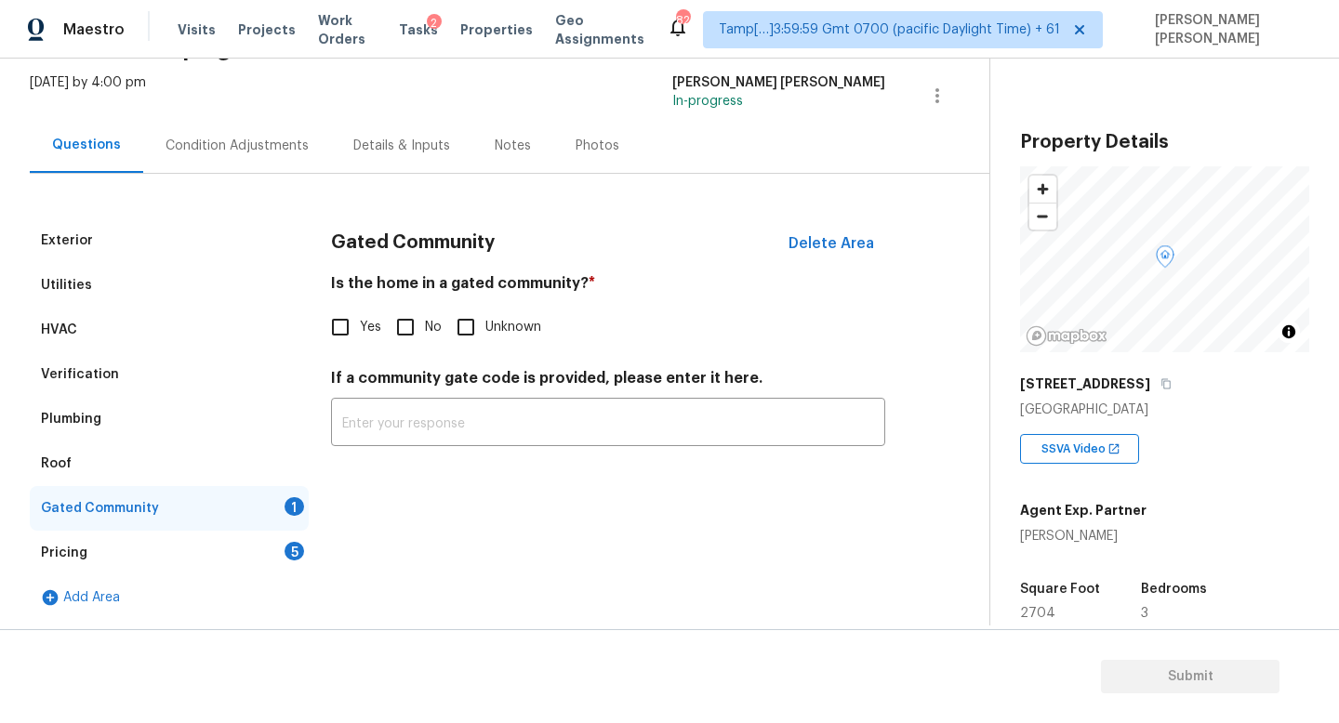
click input "No"
checkbox input "true"
click div "Pricing 5"
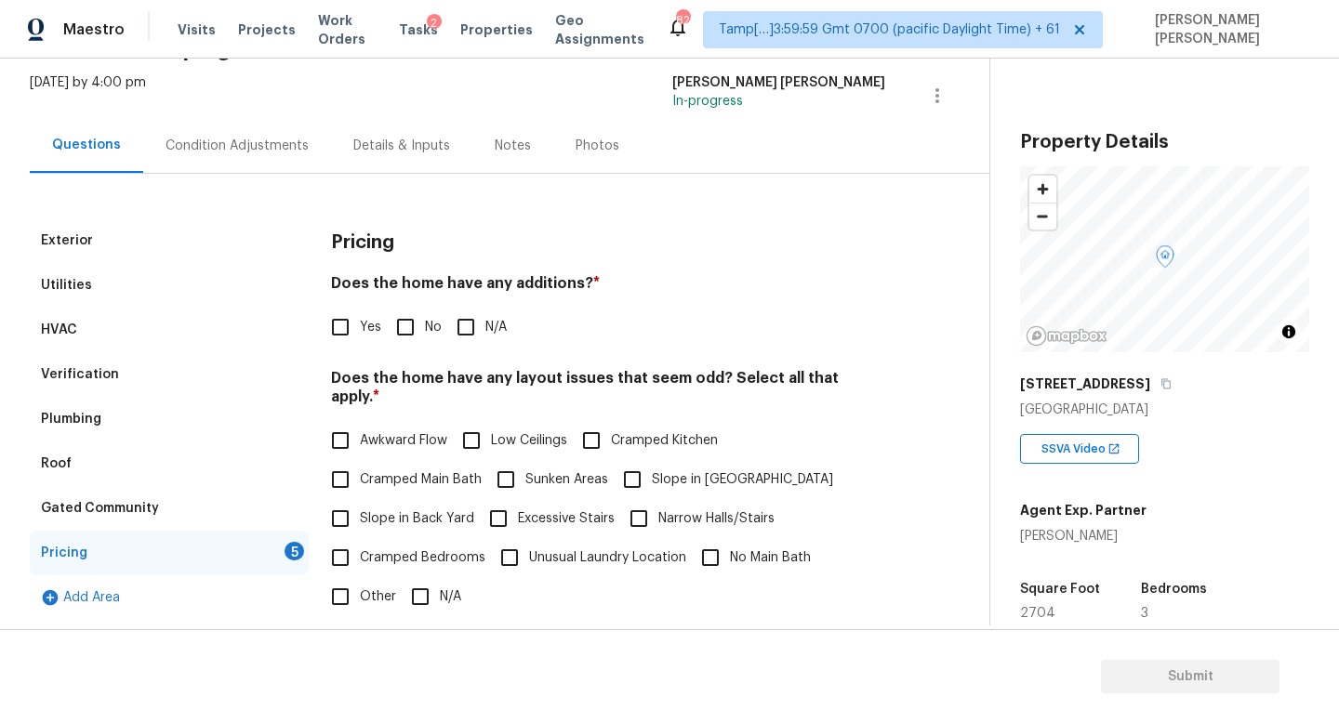
click span "Yes"
click input "Yes"
checkbox input "true"
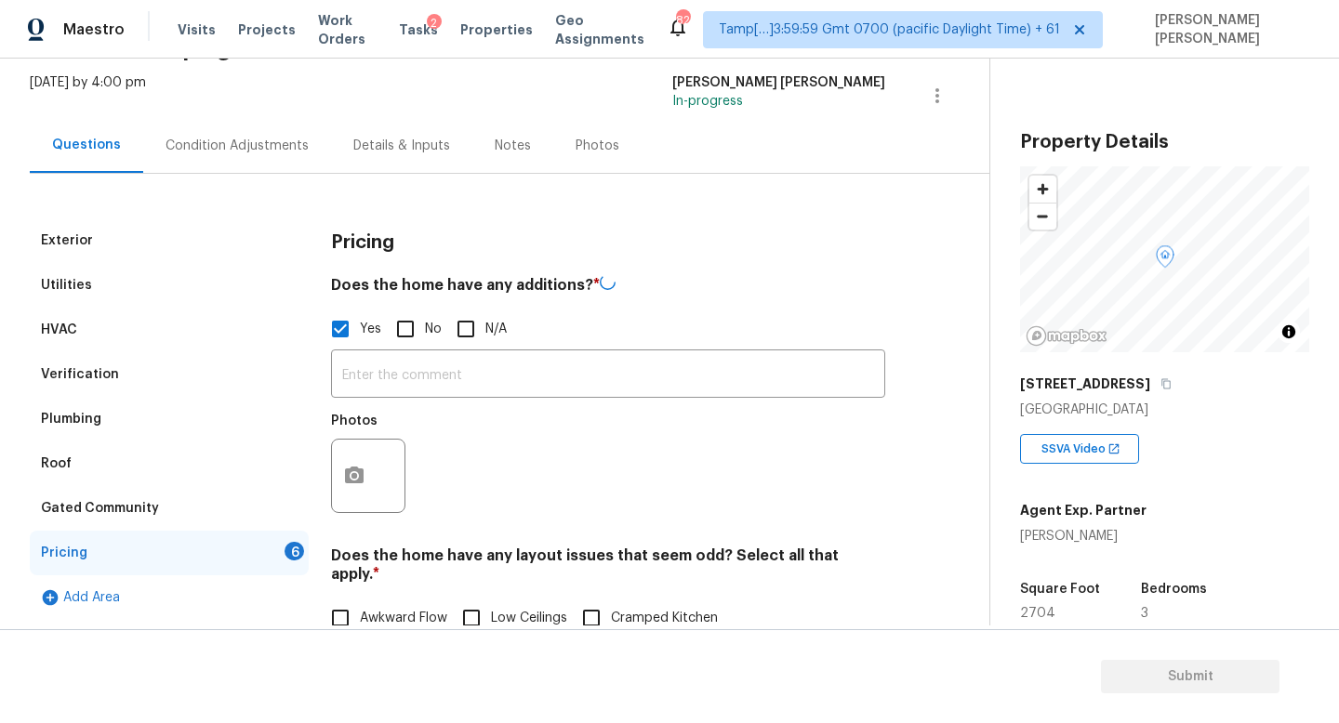
click div "Photos"
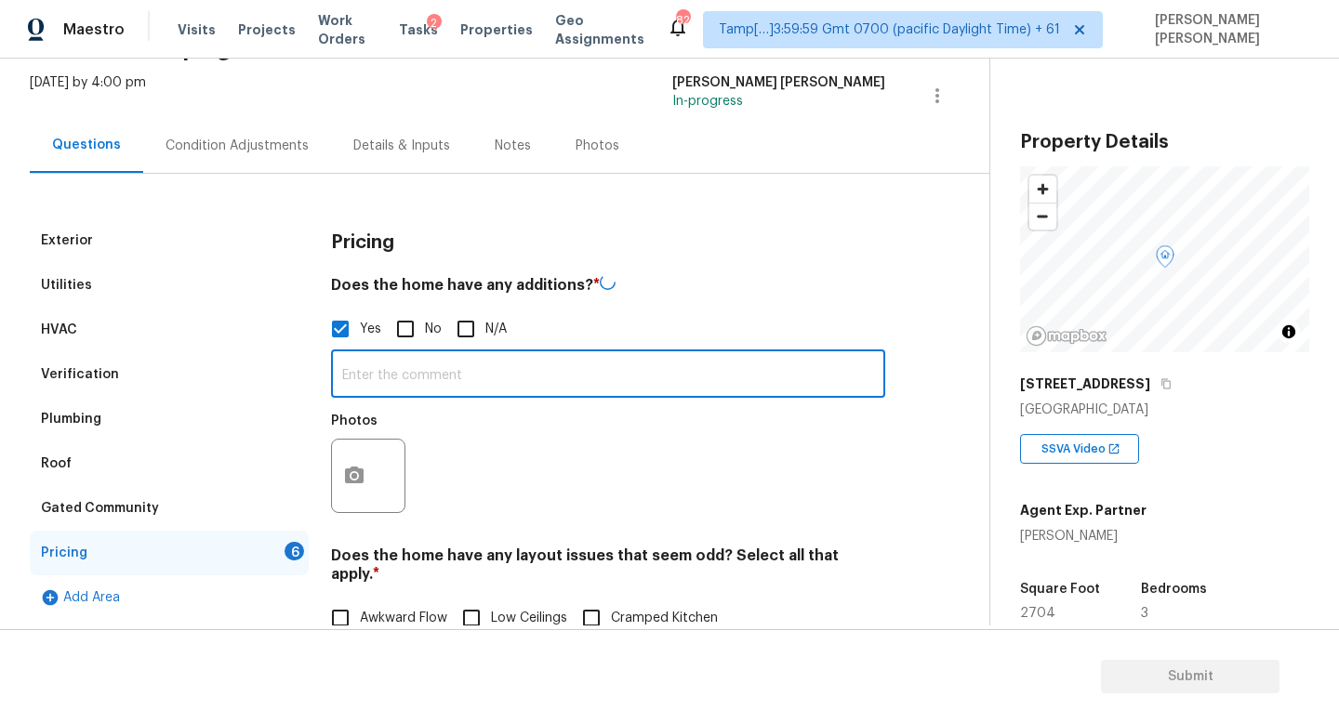
click input "text"
type input "F"
type input "Garage conversion"
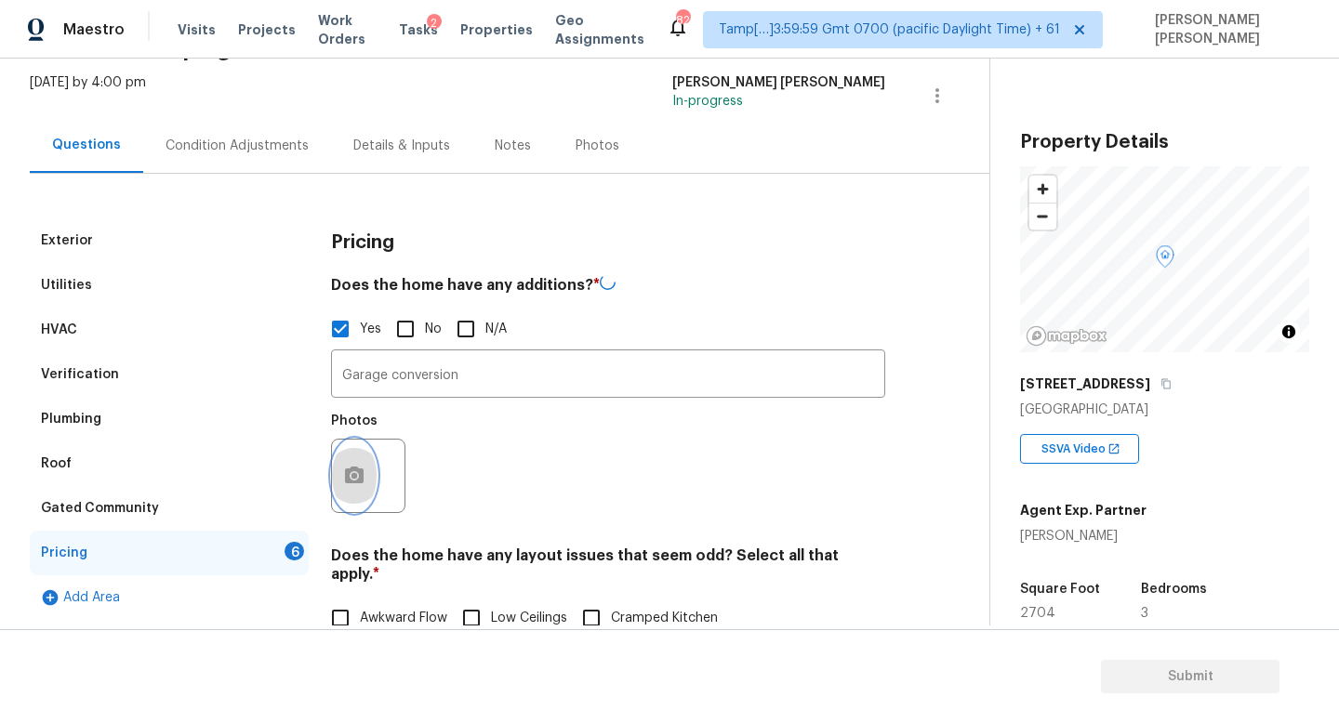
click icon "button"
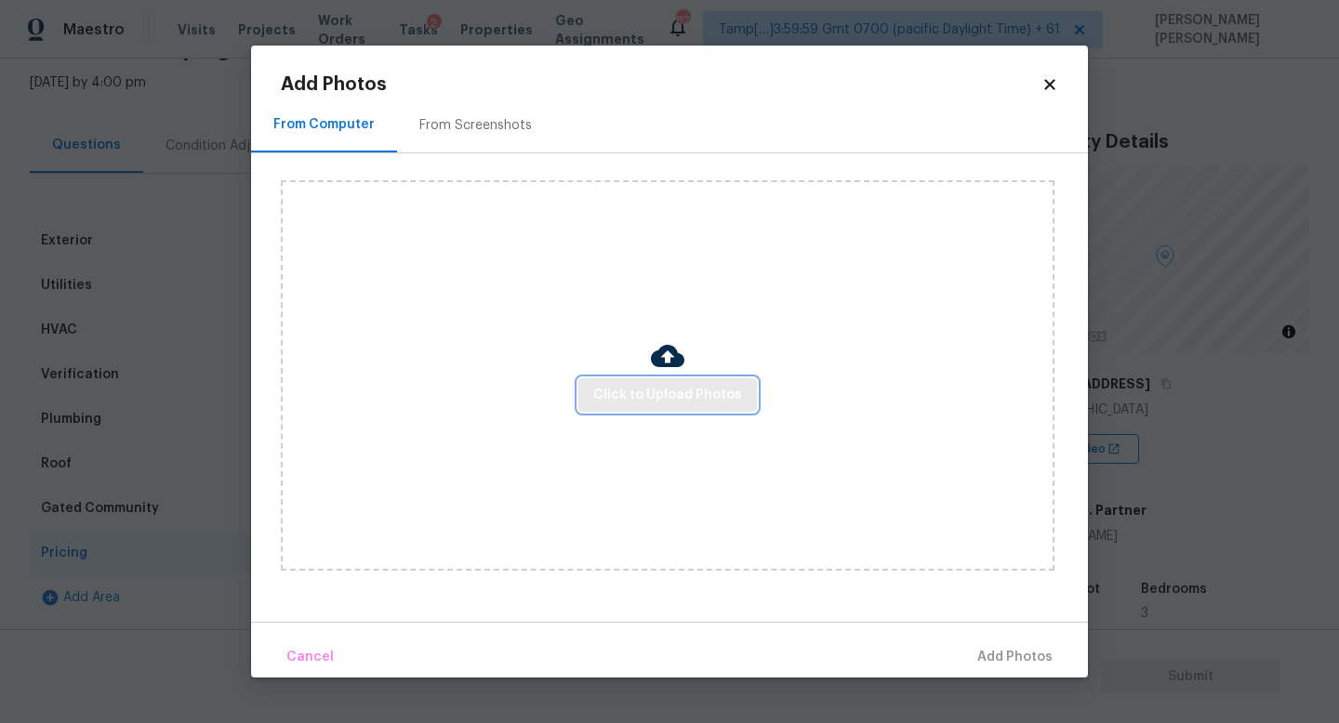
click span "Click to Upload Photos"
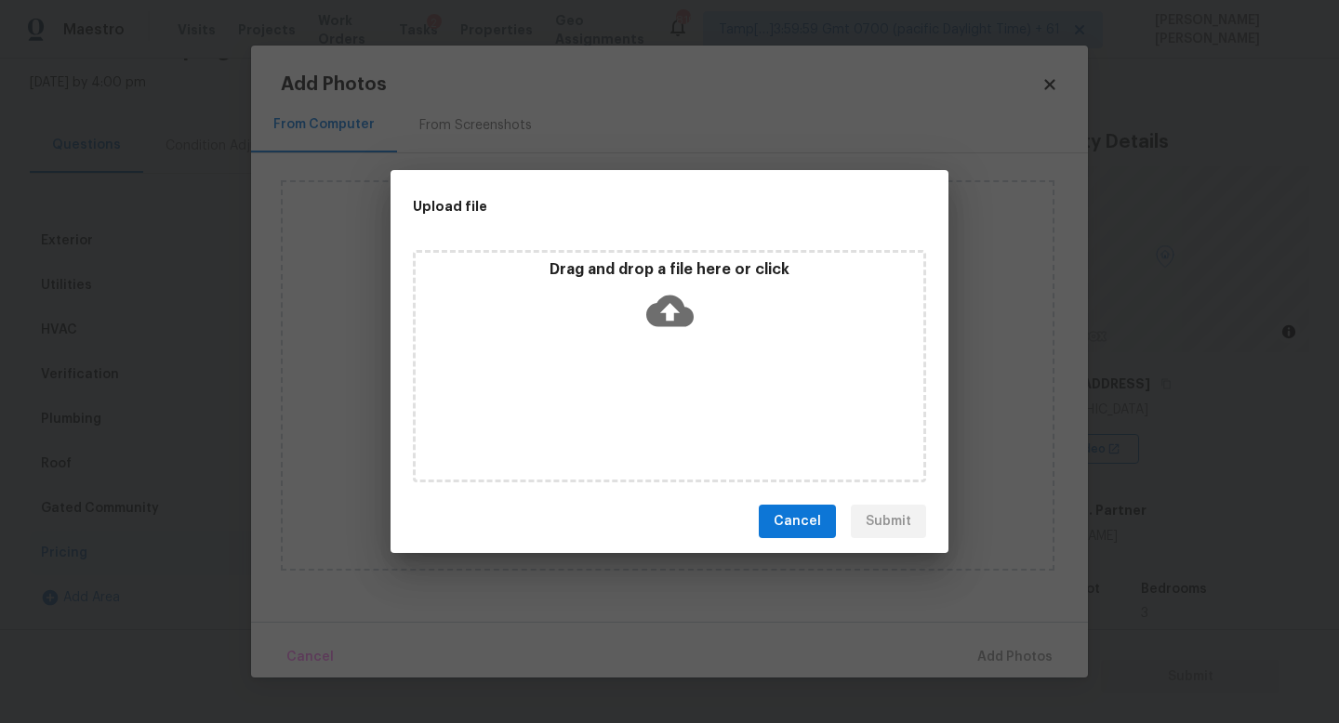
click icon
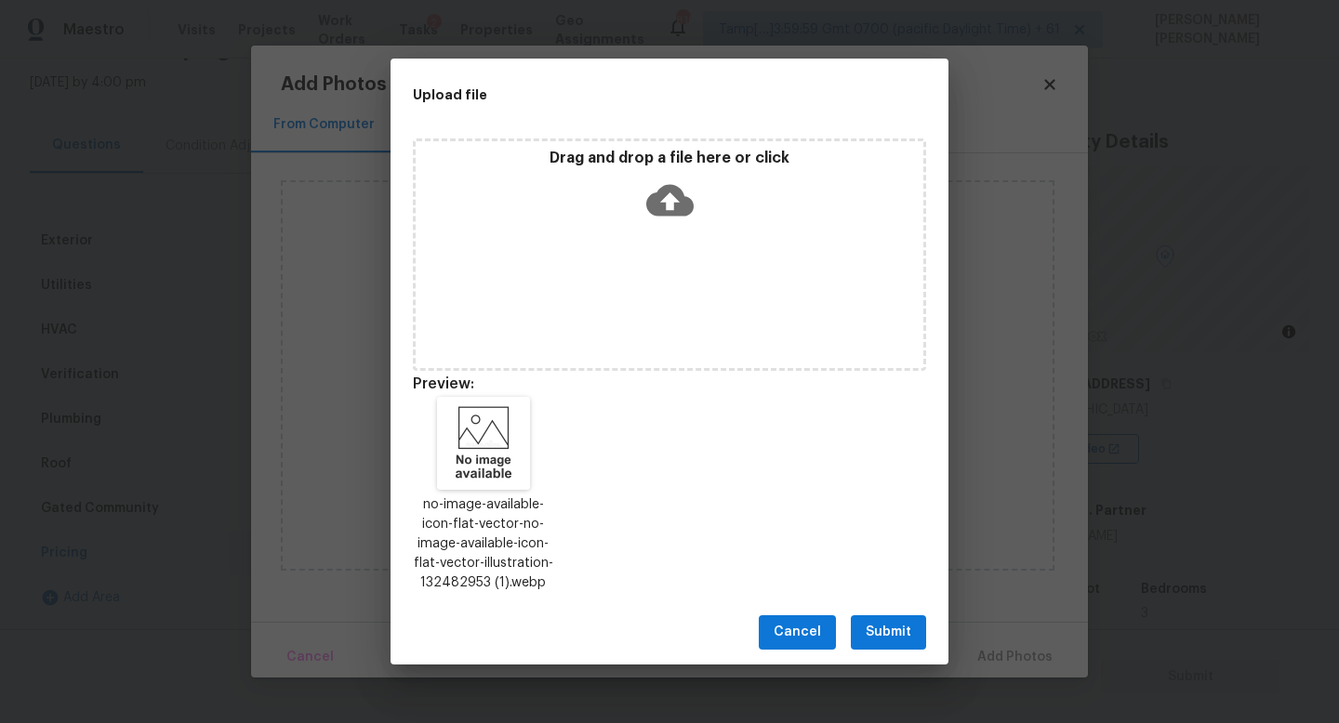
click div "Cancel Submit"
click span "Submit"
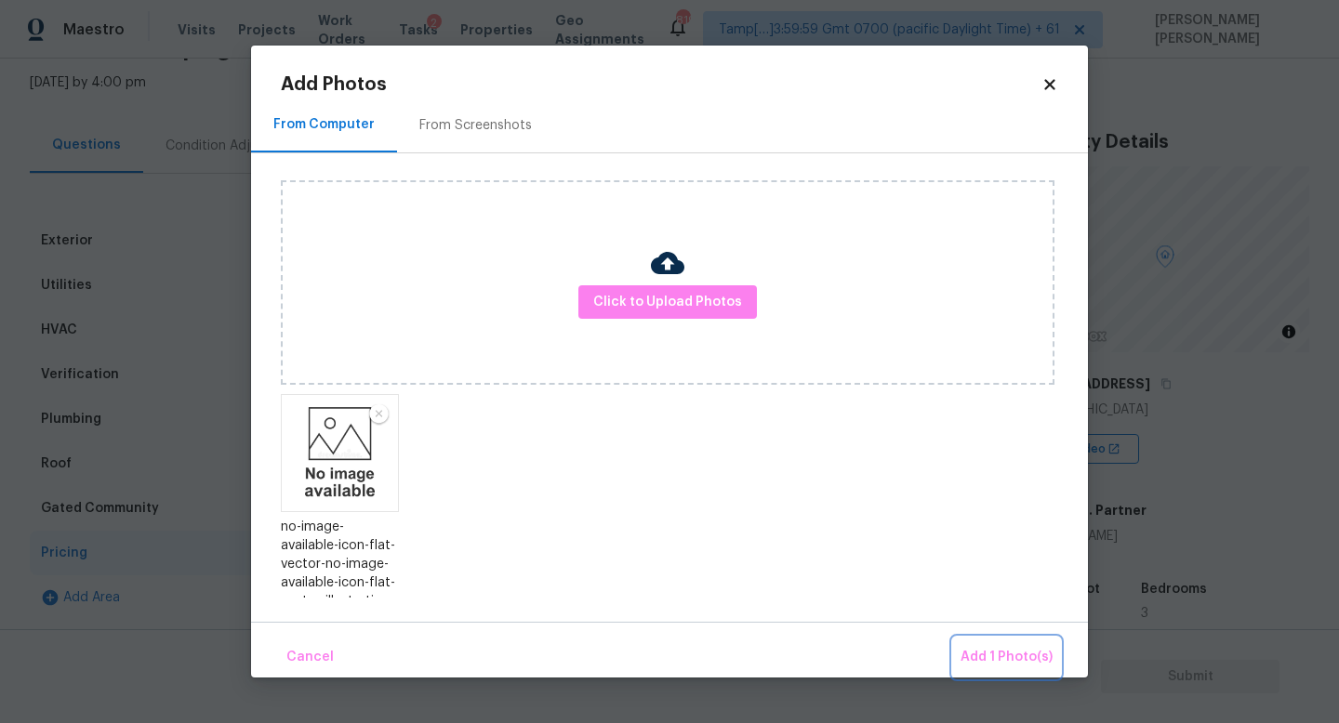
click span "Add 1 Photo(s)"
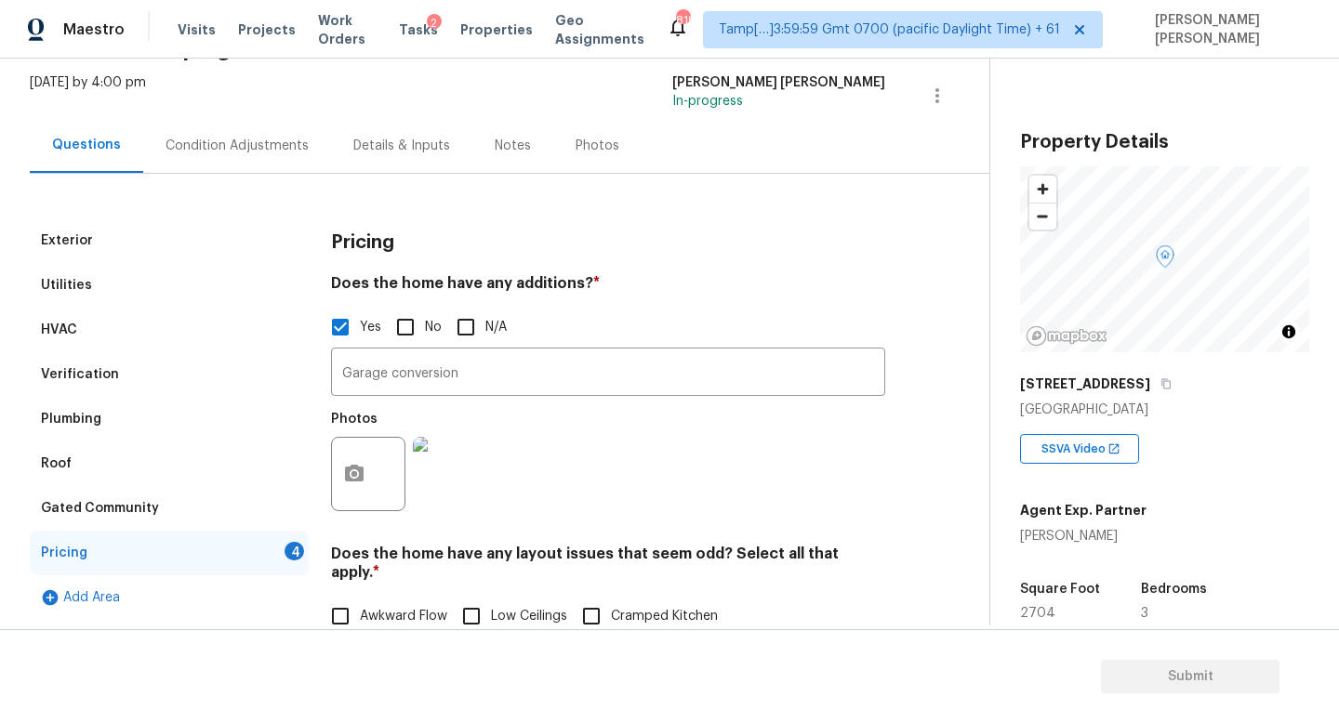
click div "Condition Adjustments"
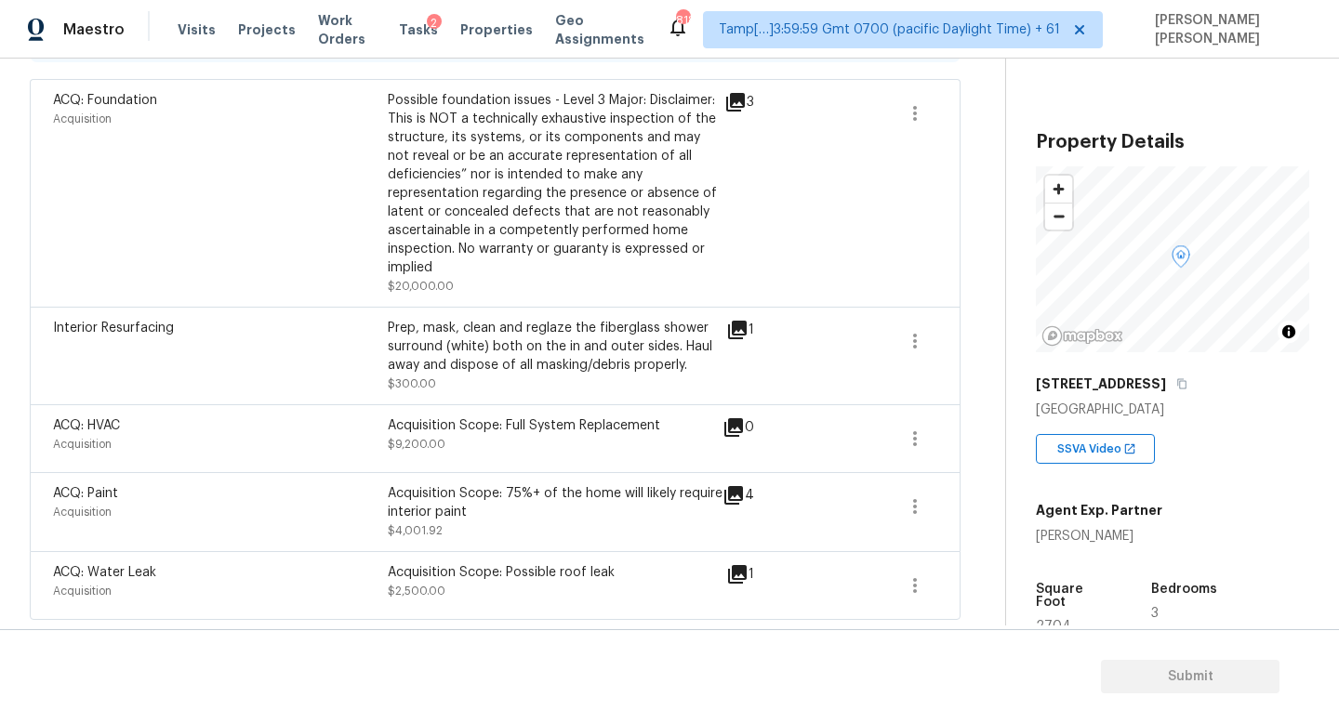
scroll to position [273, 0]
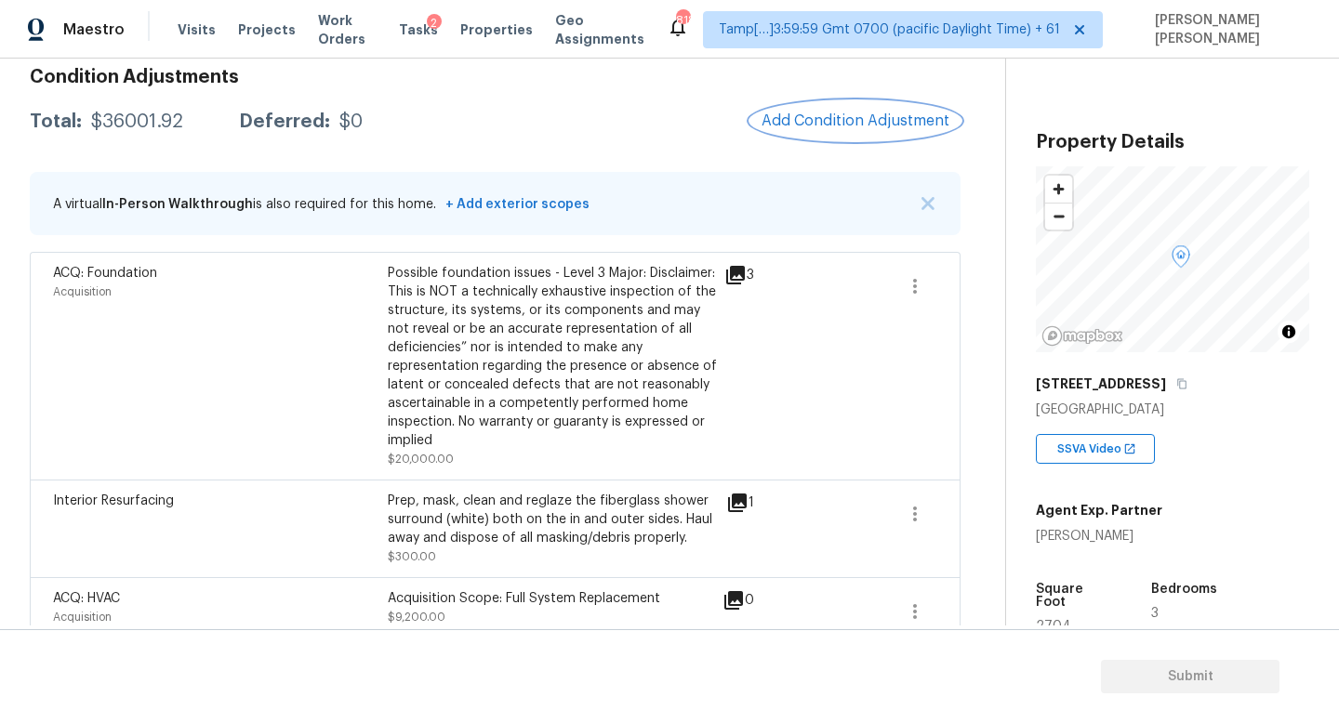
click span "Add Condition Adjustment"
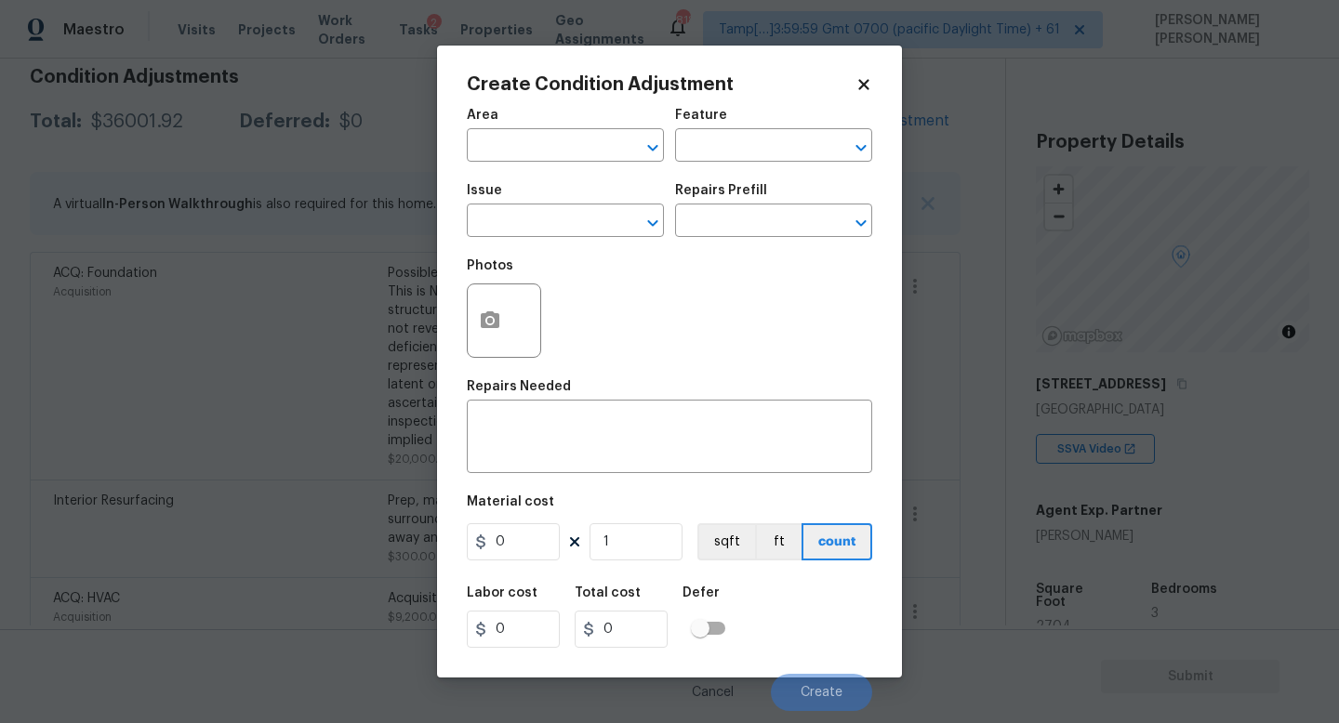
click span "Issue ​"
click input "text"
click li "Garage"
type input "Garage"
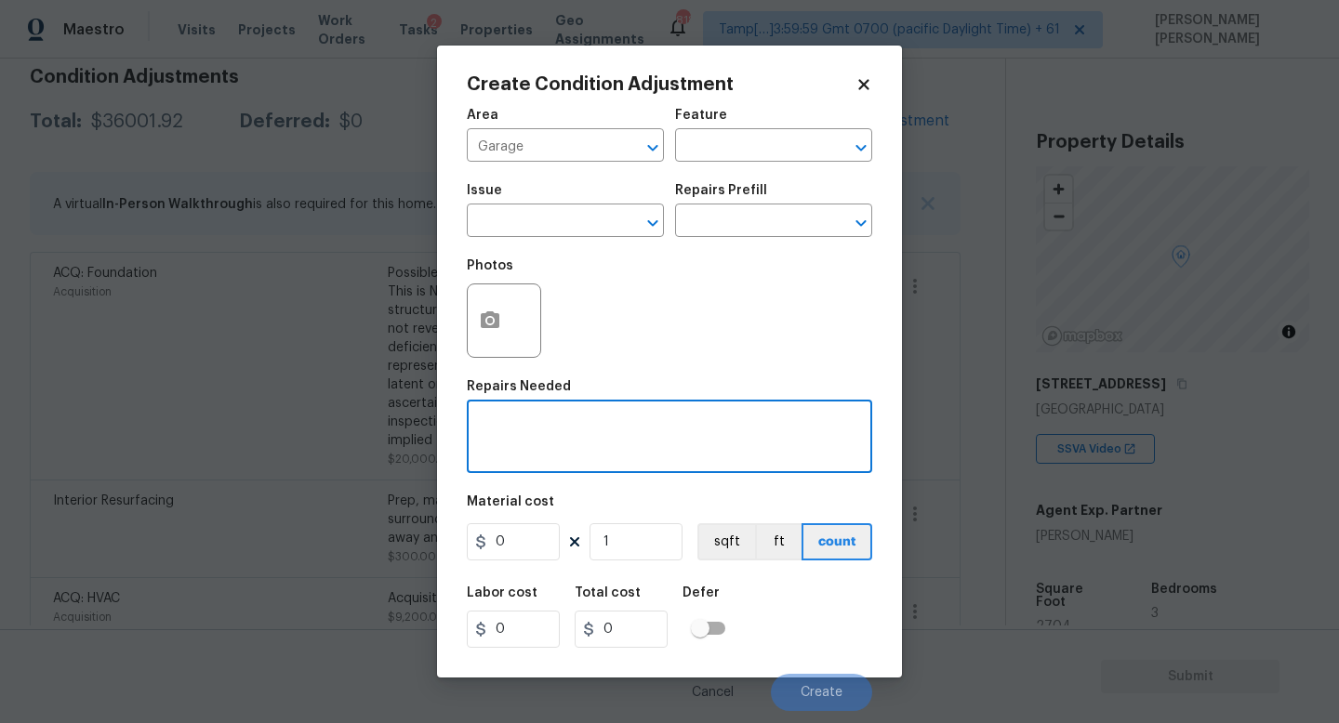
click textarea
type textarea "Garage conversion"
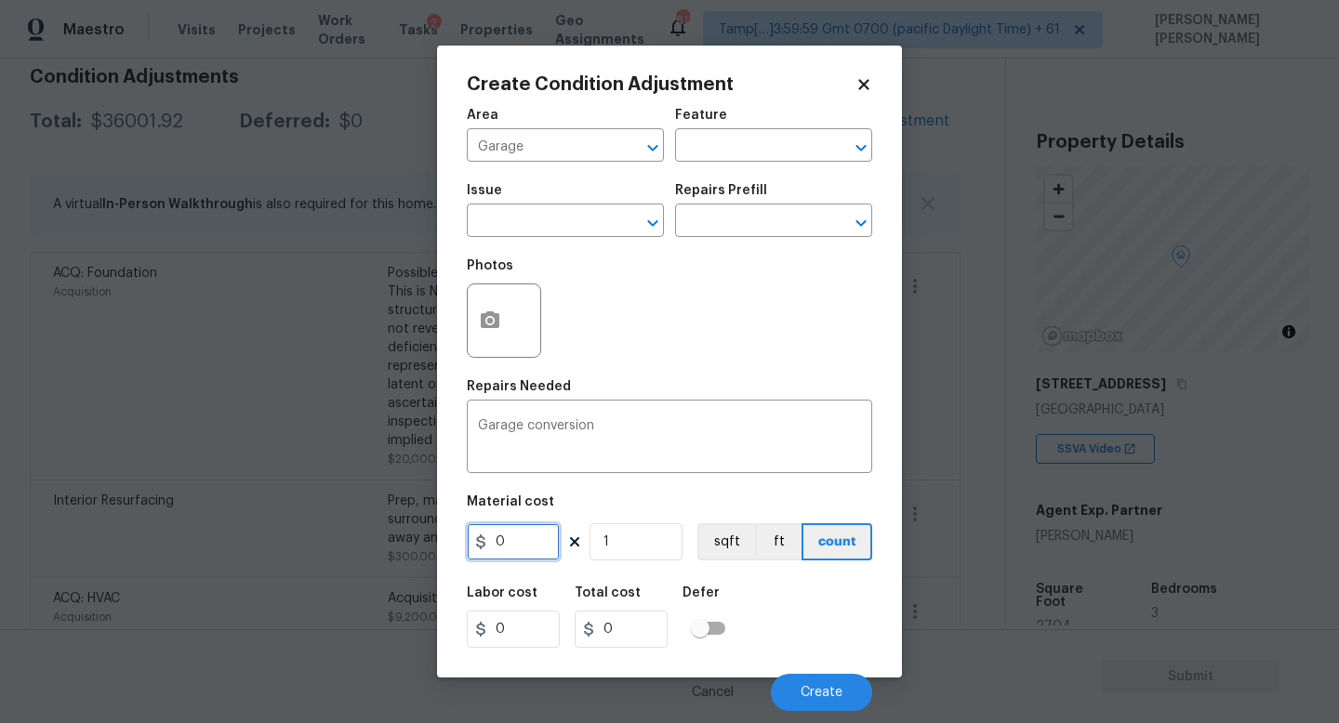
drag, startPoint x: 535, startPoint y: 540, endPoint x: 298, endPoint y: 530, distance: 237.2
click div "Create Condition Adjustment Area Garage ​ Feature ​ Issue ​ Repairs Prefill ​ P…"
type input "2500"
click div "Labor cost 0 Total cost 2500 Defer"
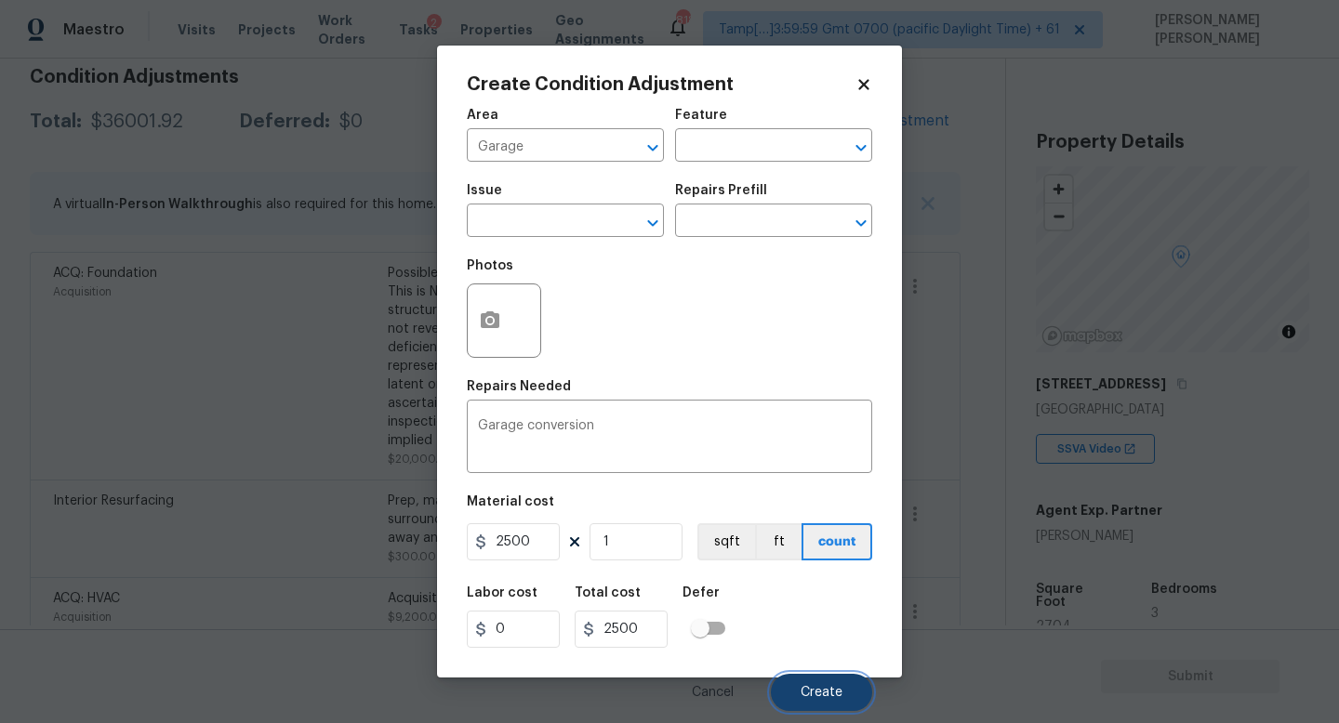
click button "Create"
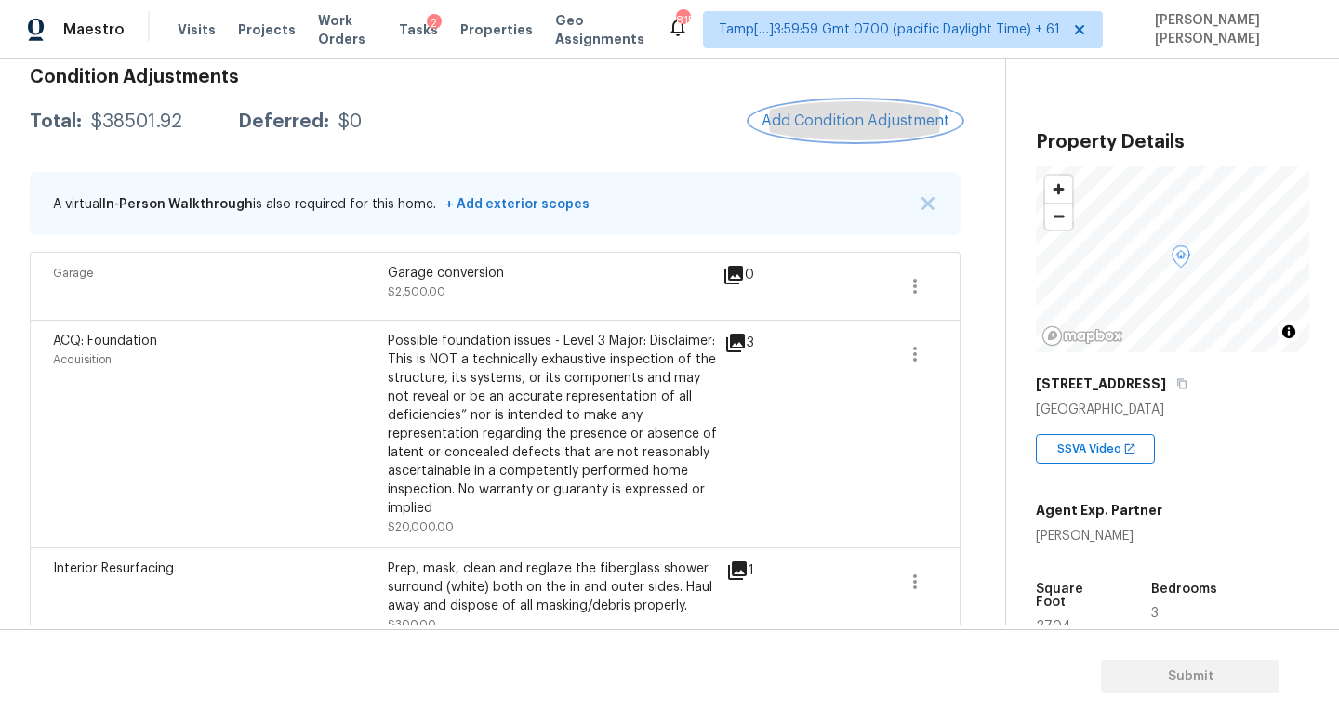
click span "Add Condition Adjustment"
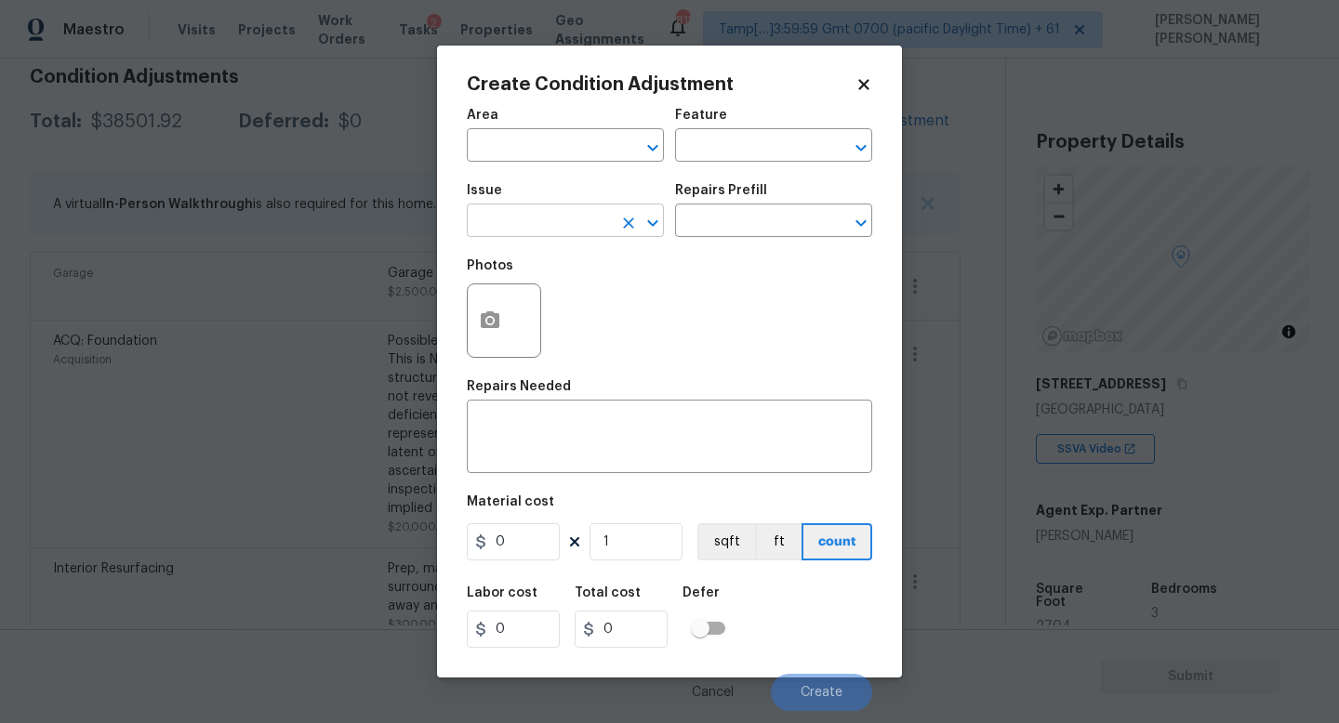
click input "text"
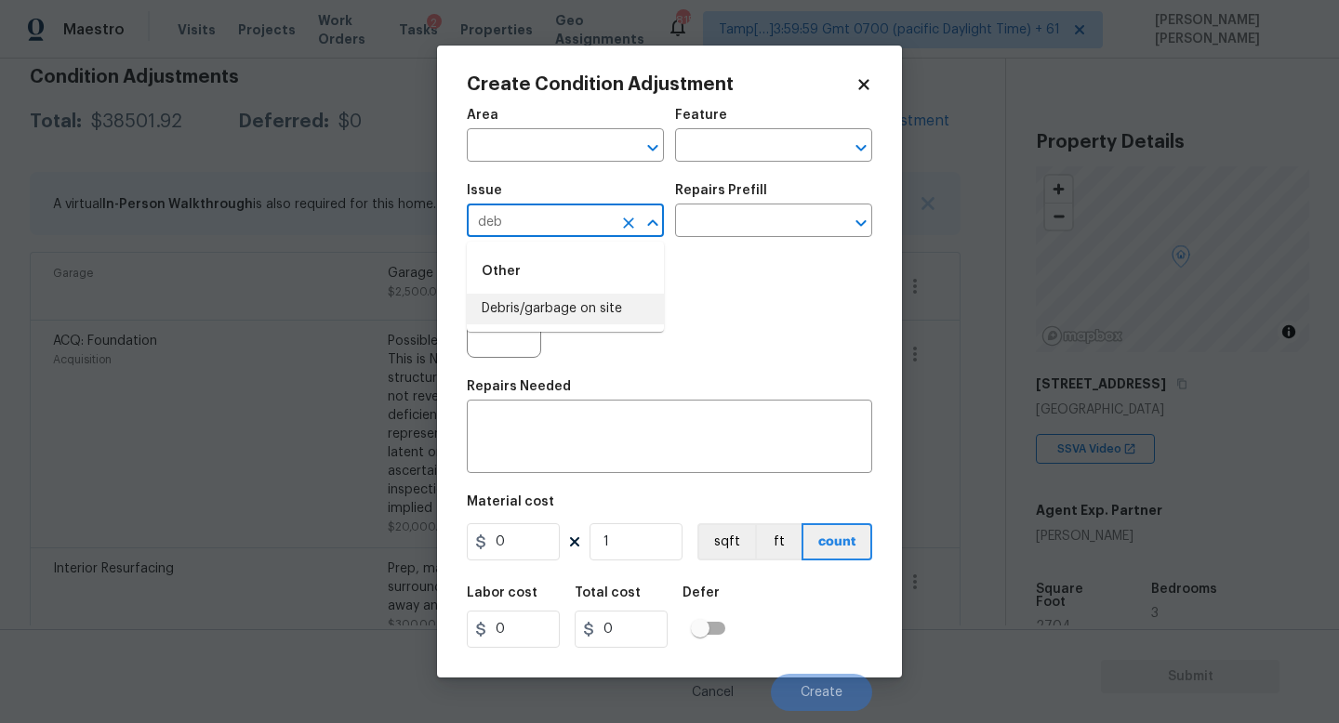
click li "Debris/garbage on site"
type input "Debris/garbage on site"
click input "text"
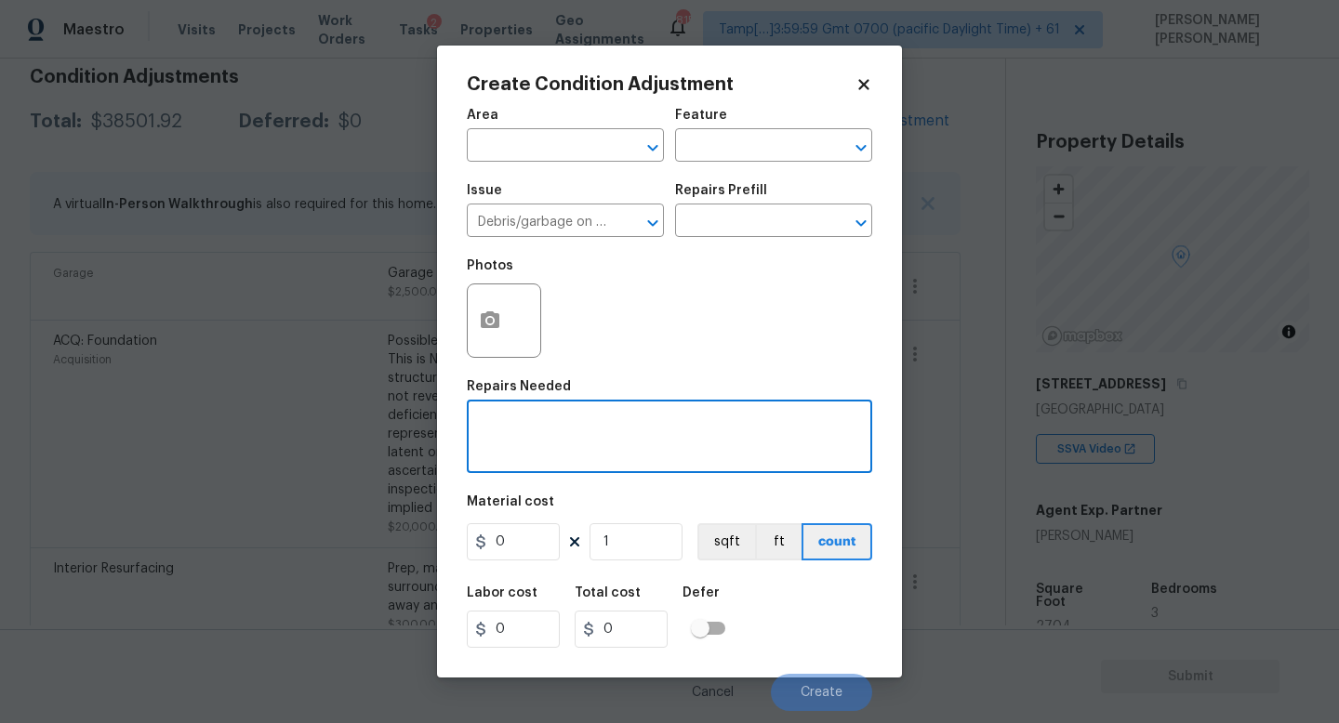
click textarea
click icon "Clear"
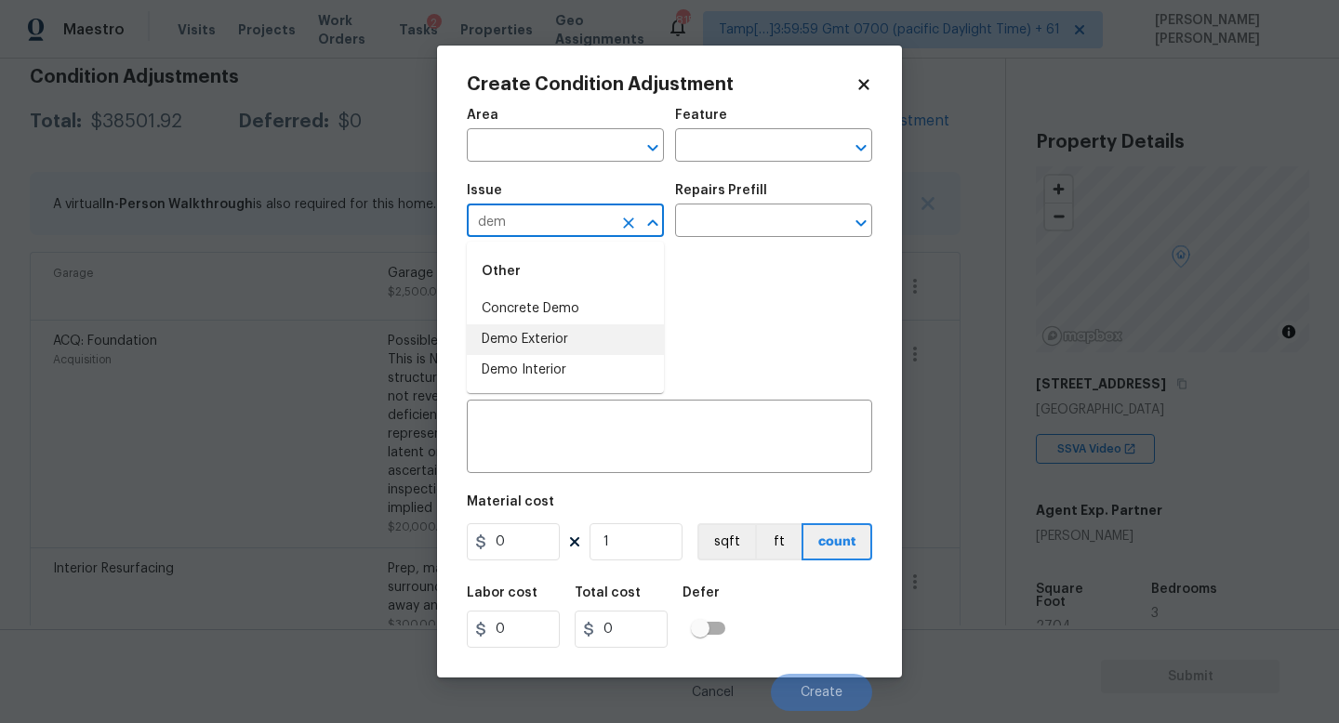
click li "Demo Exterior"
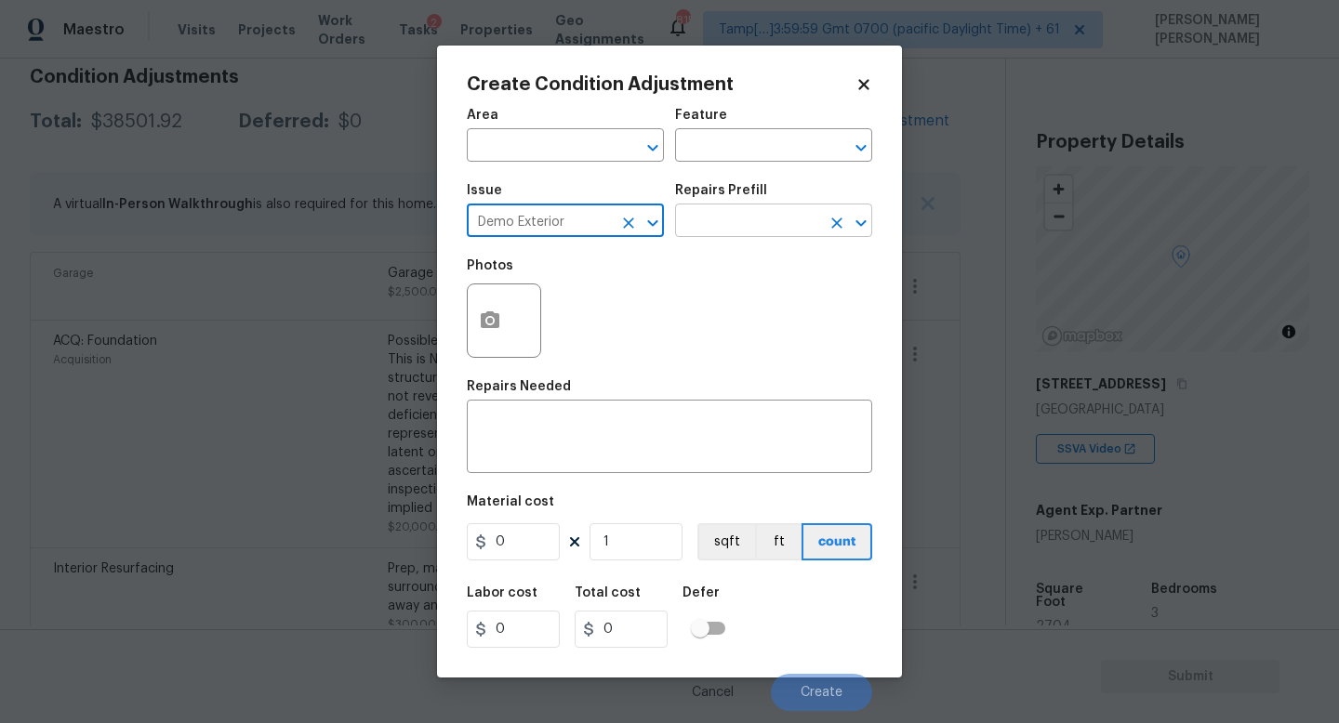
type input "Demo Exterior"
click input "text"
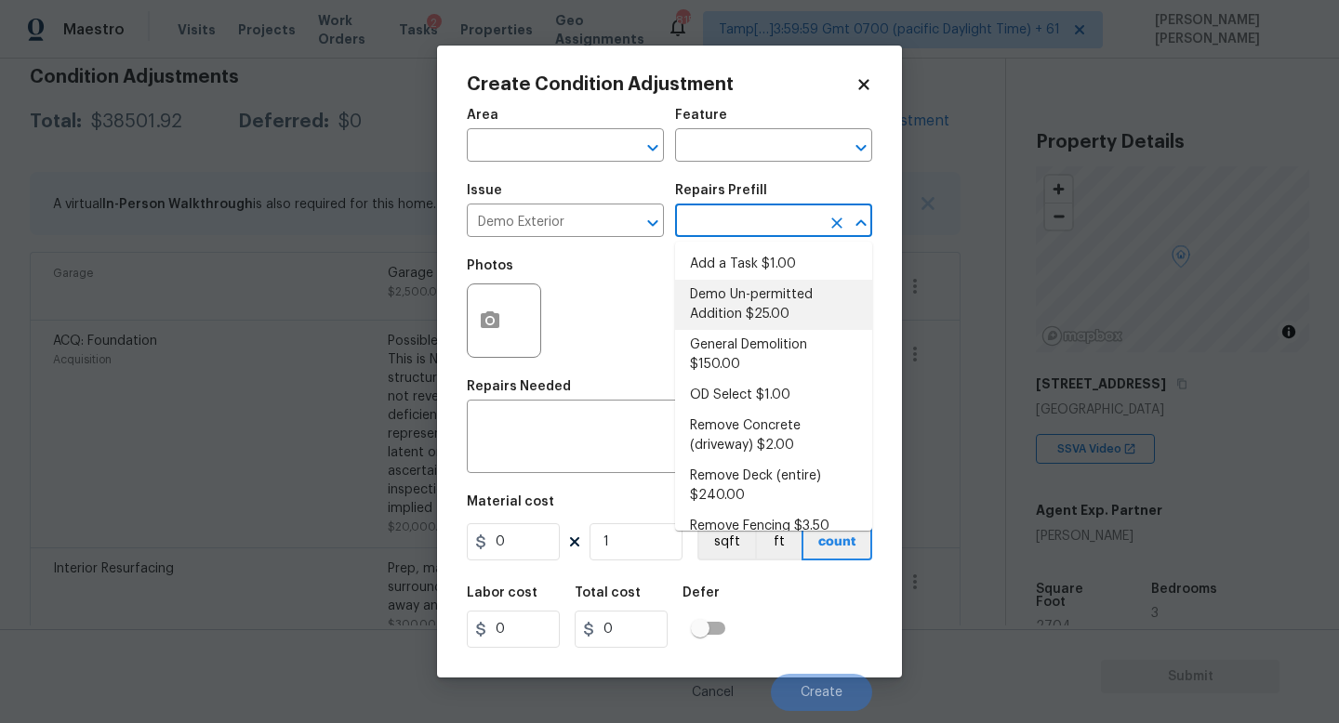
click li "Demo Un-permitted Addition $25.00"
type input "Demolition"
type textarea "Demolish, Remove and terminate utilities of unpermitted structure. Return struc…"
type input "25"
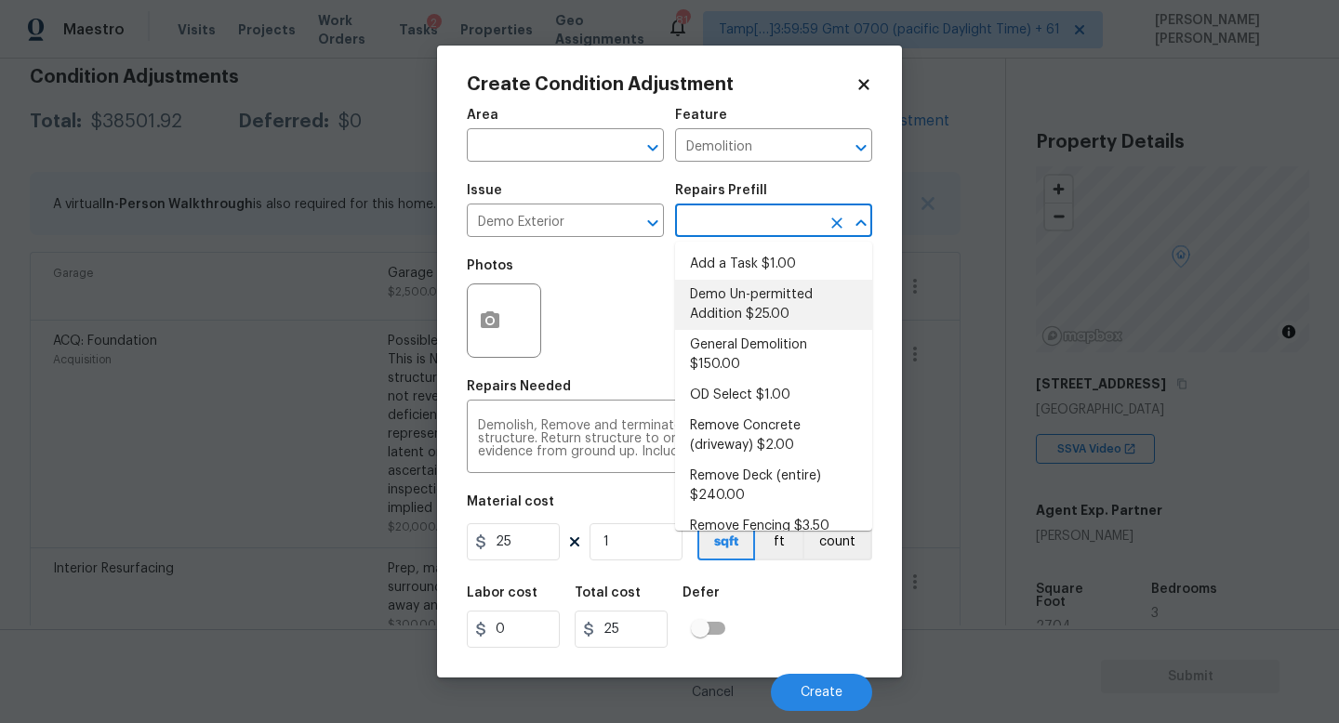
click input "text"
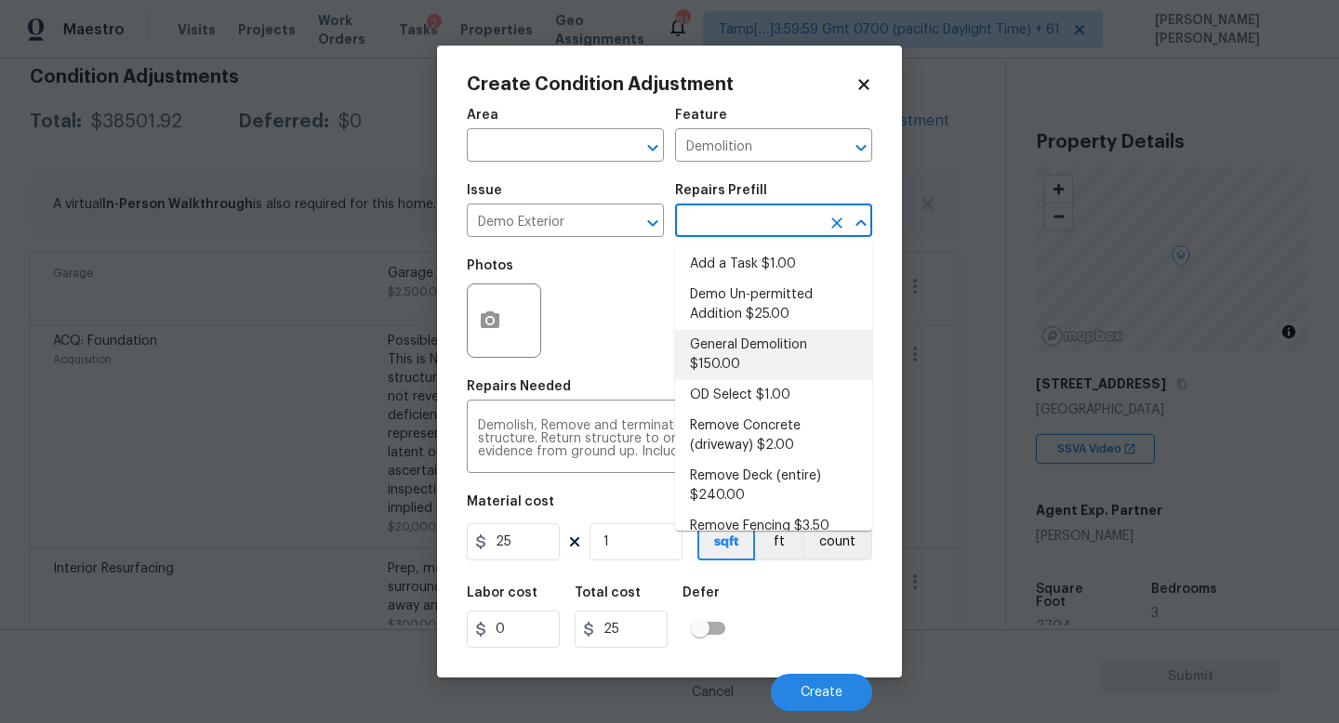
click li "General Demolition $150.00"
type textarea "Decks, sheds, above ground pools,"
type input "150"
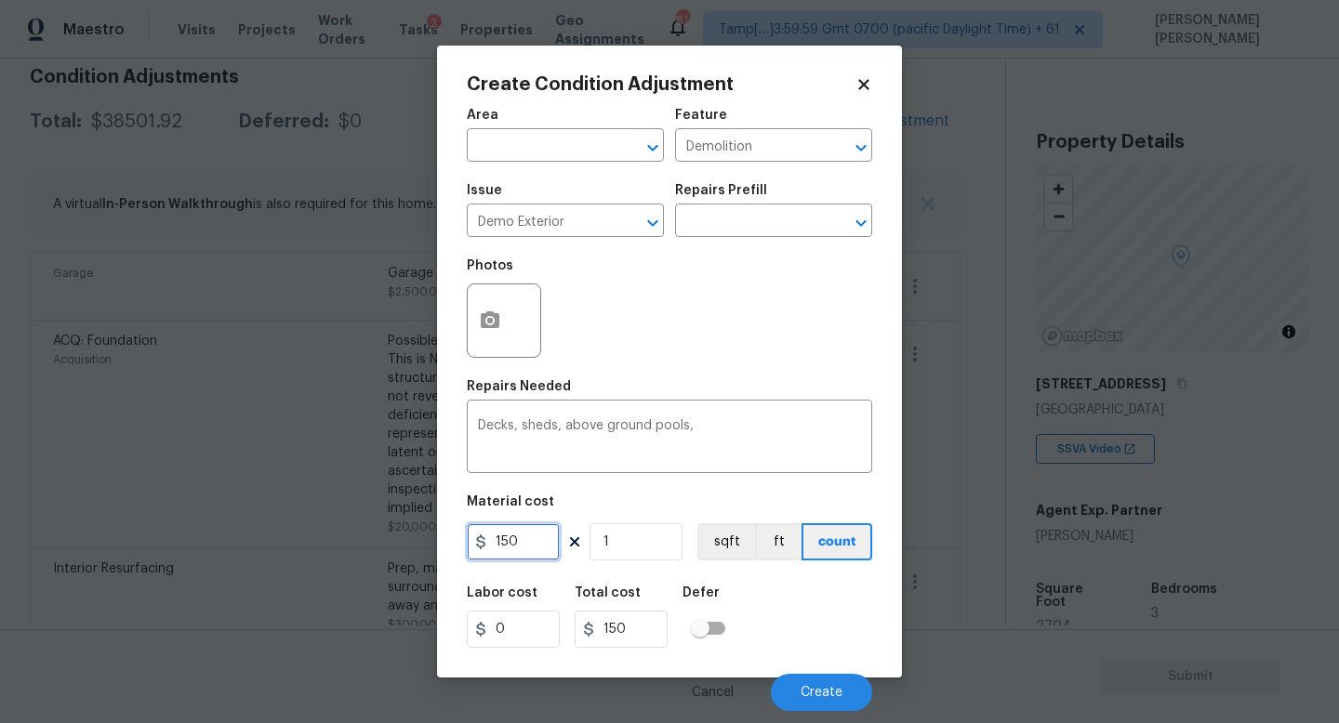
drag, startPoint x: 536, startPoint y: 549, endPoint x: 266, endPoint y: 549, distance: 270.5
click div "Create Condition Adjustment Area ​ Feature Demolition ​ Issue Demo Exterior ​ R…"
click button "button"
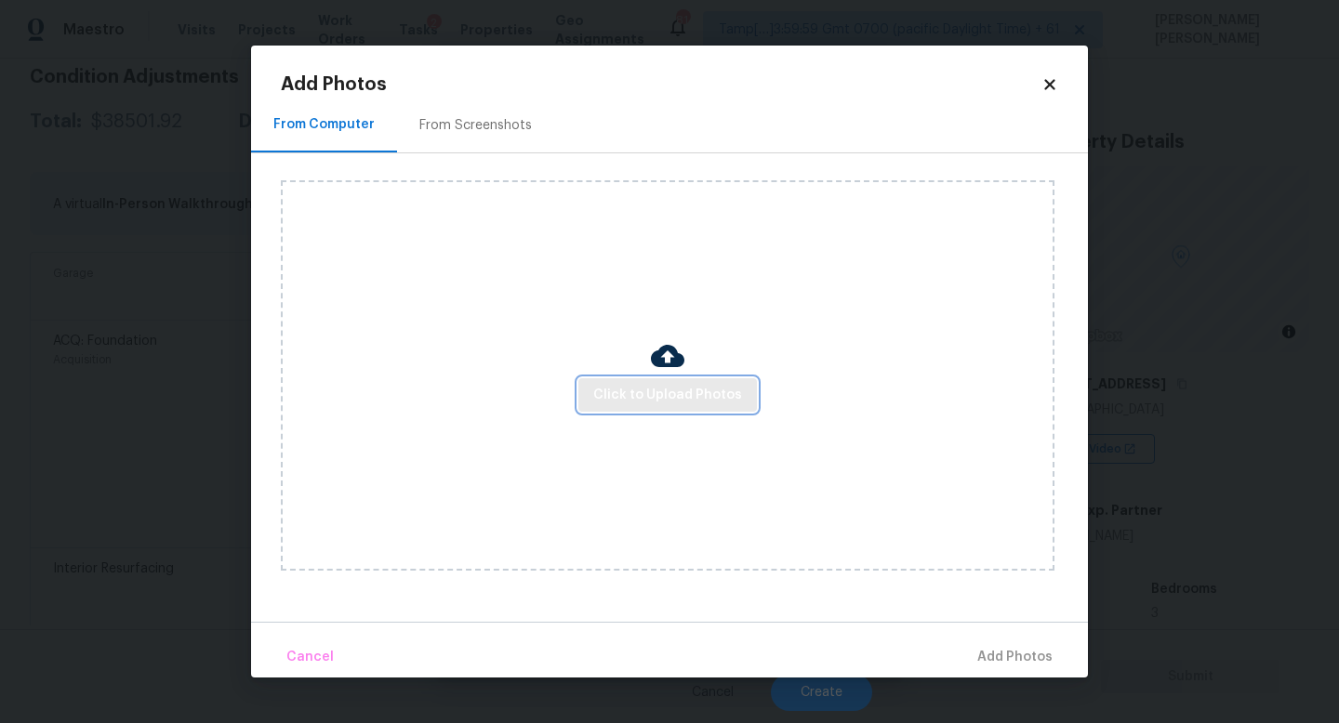
click span "Click to Upload Photos"
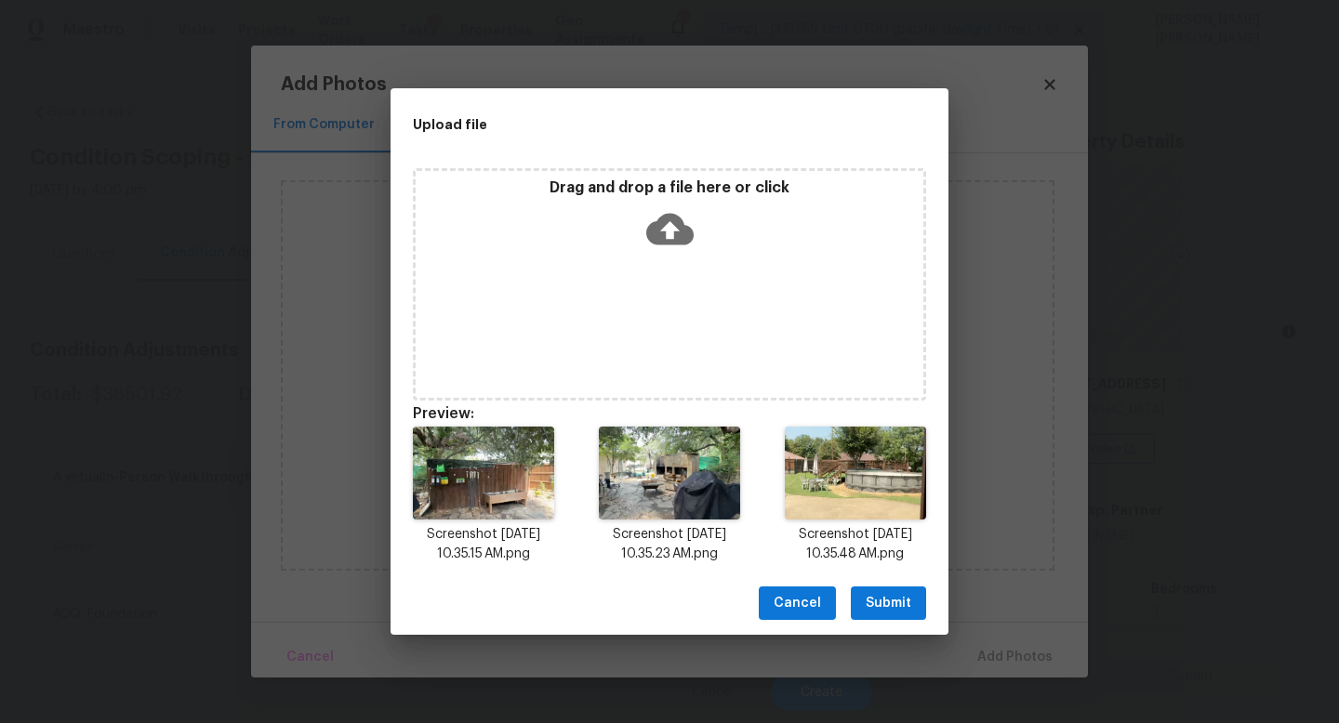
scroll to position [273, 0]
click at [899, 610] on span "Submit" at bounding box center [888, 603] width 46 height 23
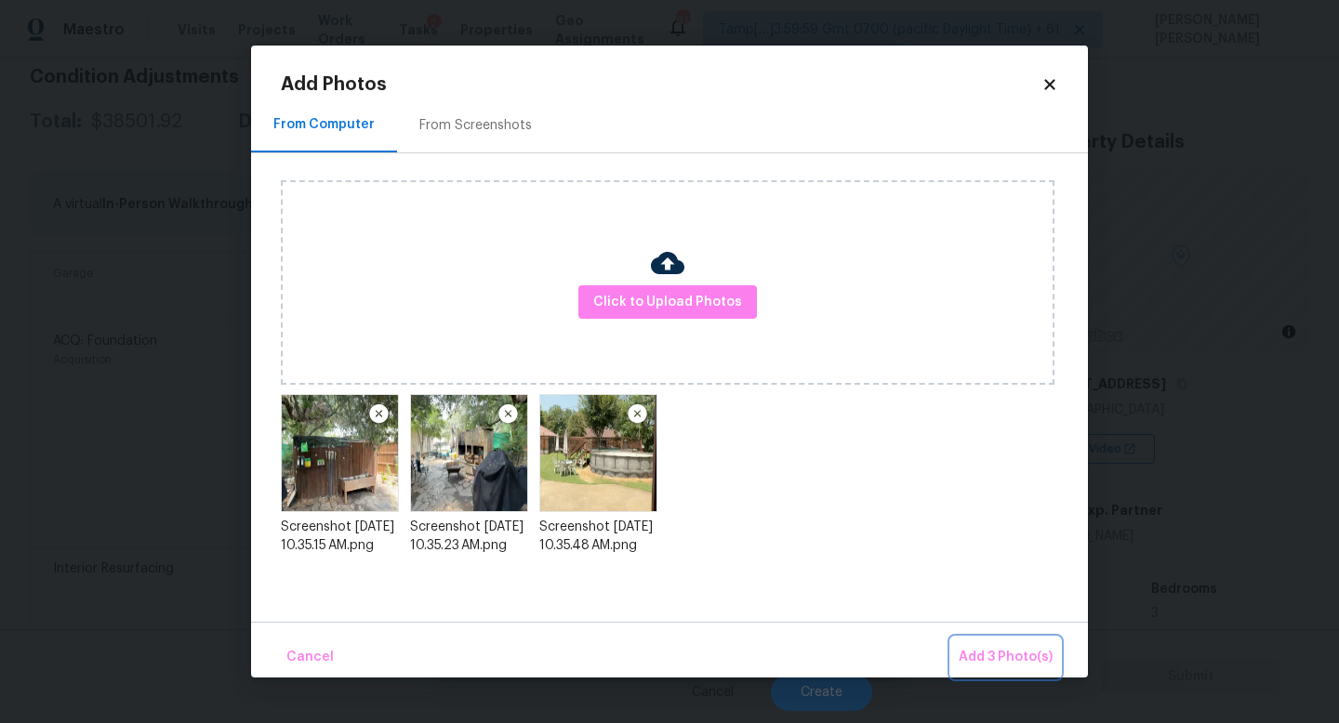
click at [990, 654] on span "Add 3 Photo(s)" at bounding box center [1005, 657] width 94 height 23
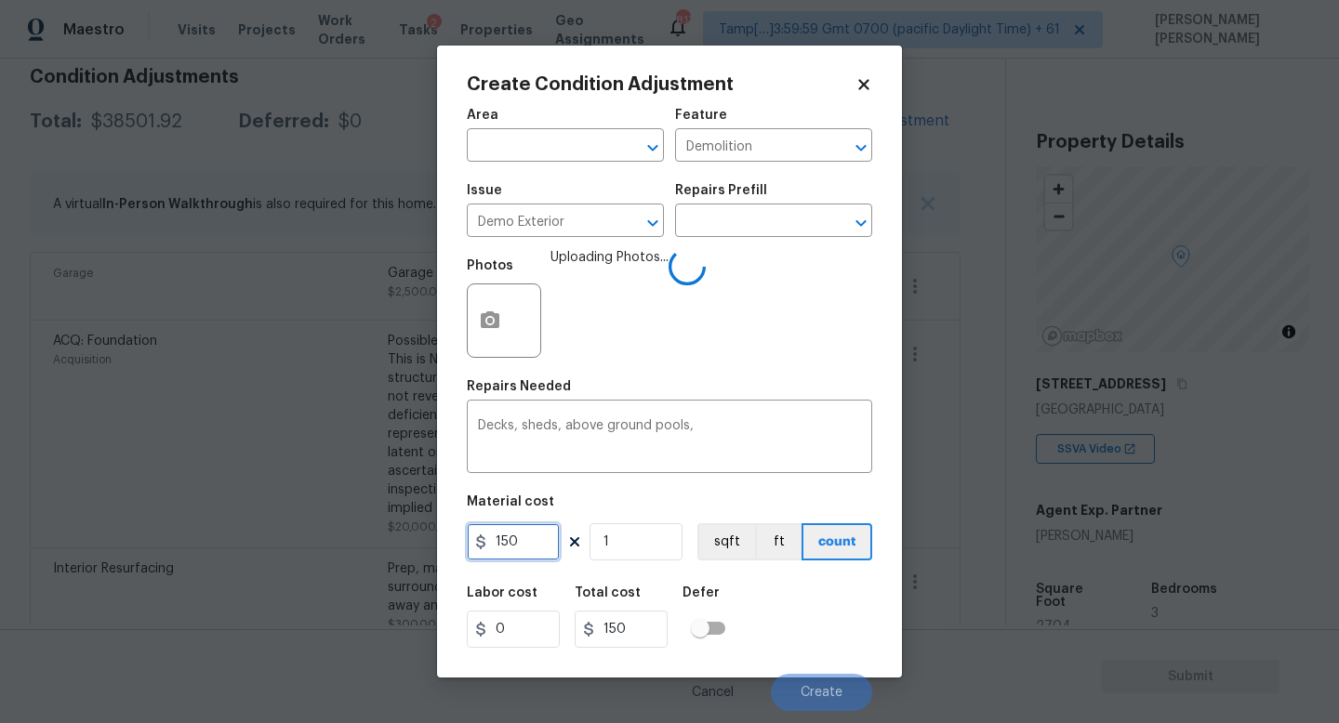
drag, startPoint x: 550, startPoint y: 540, endPoint x: 154, endPoint y: 540, distance: 396.0
click at [154, 540] on div "Create Condition Adjustment Area ​ Feature Demolition ​ Issue Demo Exterior ​ R…" at bounding box center [669, 361] width 1339 height 723
type input "3000"
click at [811, 587] on div "Labor cost 0 Total cost 3000 Defer" at bounding box center [669, 617] width 405 height 84
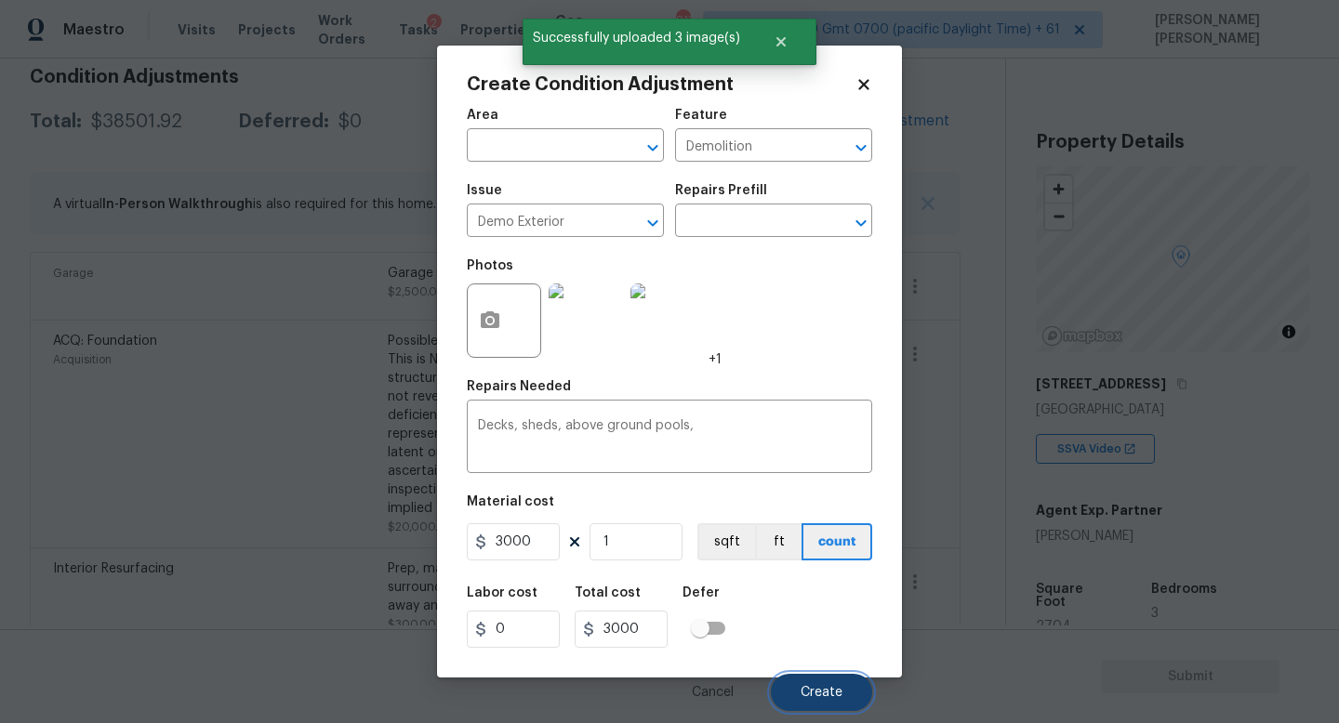
click at [807, 710] on button "Create" at bounding box center [821, 692] width 101 height 37
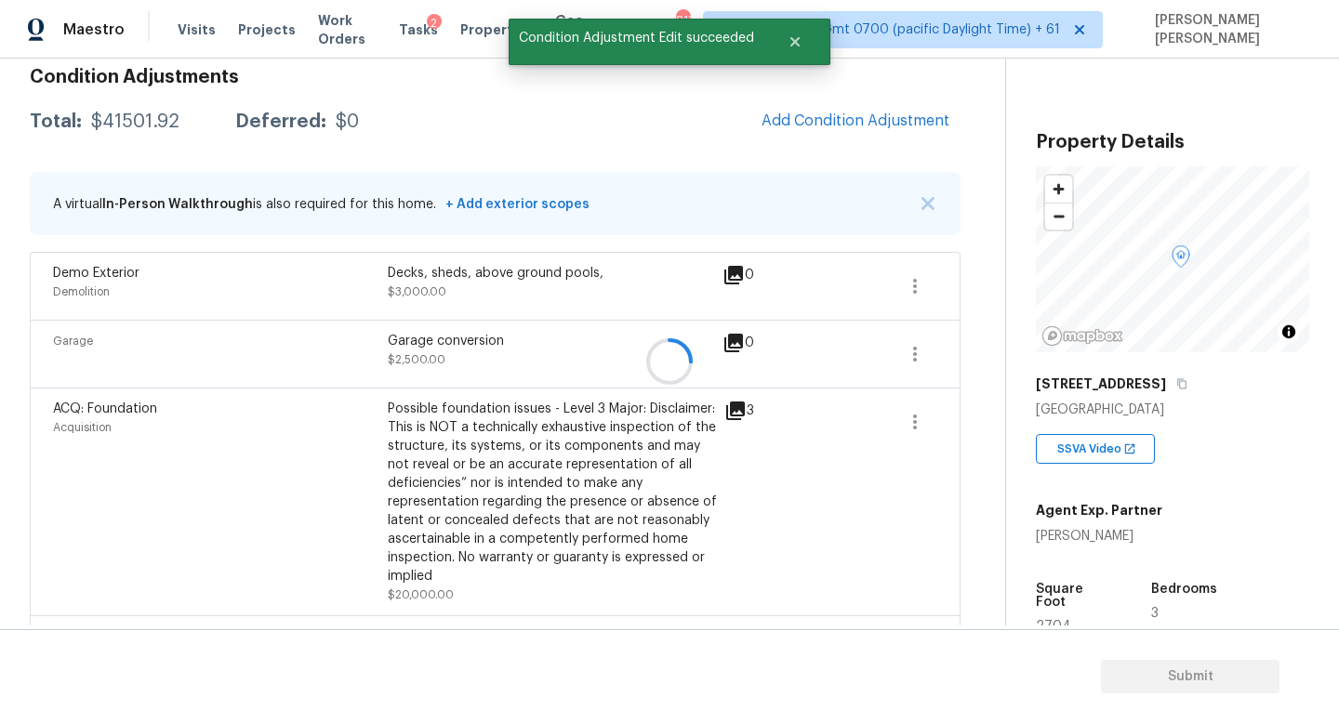
click at [836, 133] on div at bounding box center [669, 361] width 1339 height 723
click at [837, 120] on div at bounding box center [669, 361] width 1339 height 723
click at [847, 117] on span "Add Condition Adjustment" at bounding box center [855, 120] width 188 height 17
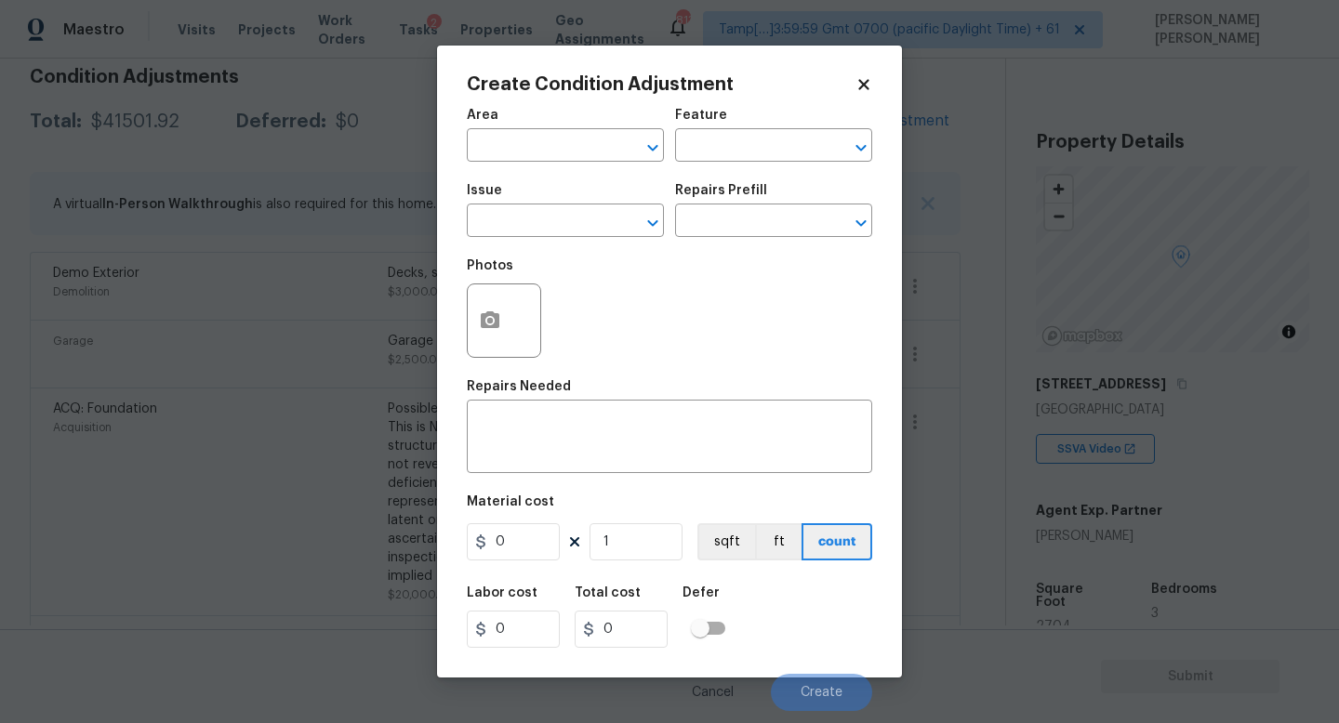
click at [515, 206] on div "Issue" at bounding box center [565, 196] width 197 height 24
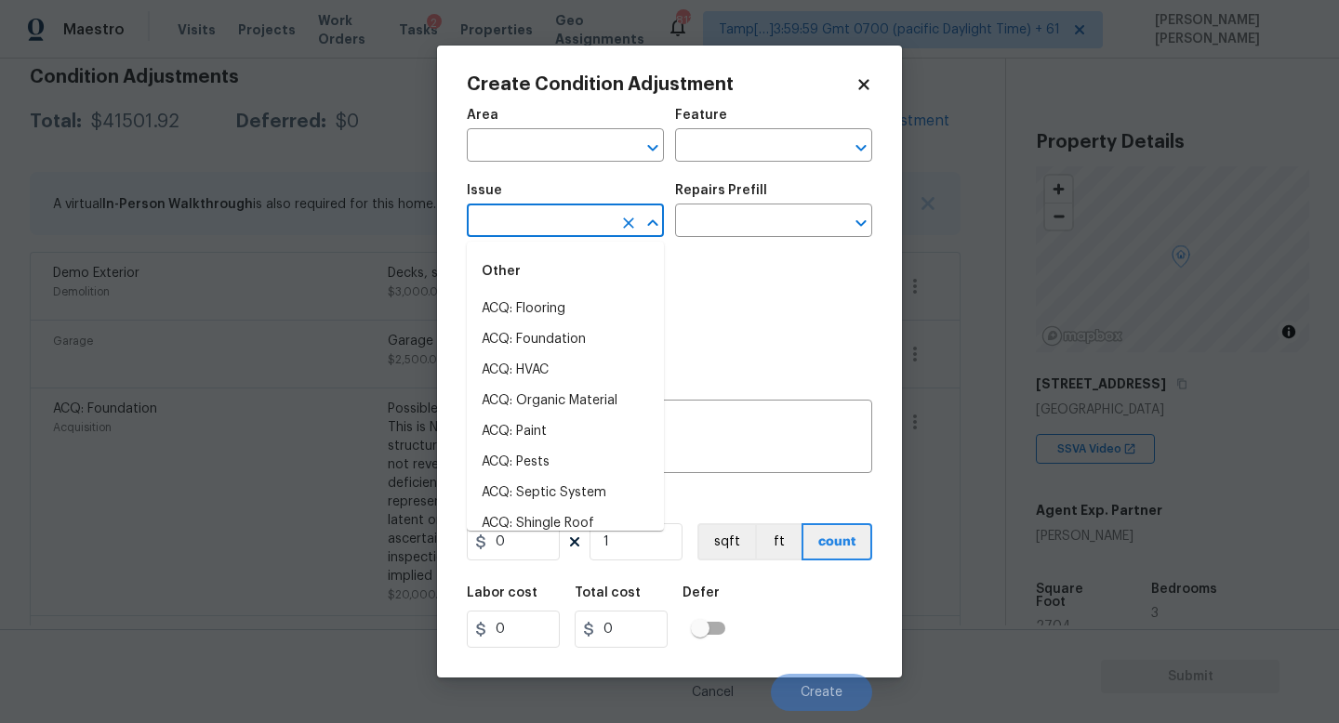
click at [515, 215] on input "text" at bounding box center [539, 222] width 145 height 29
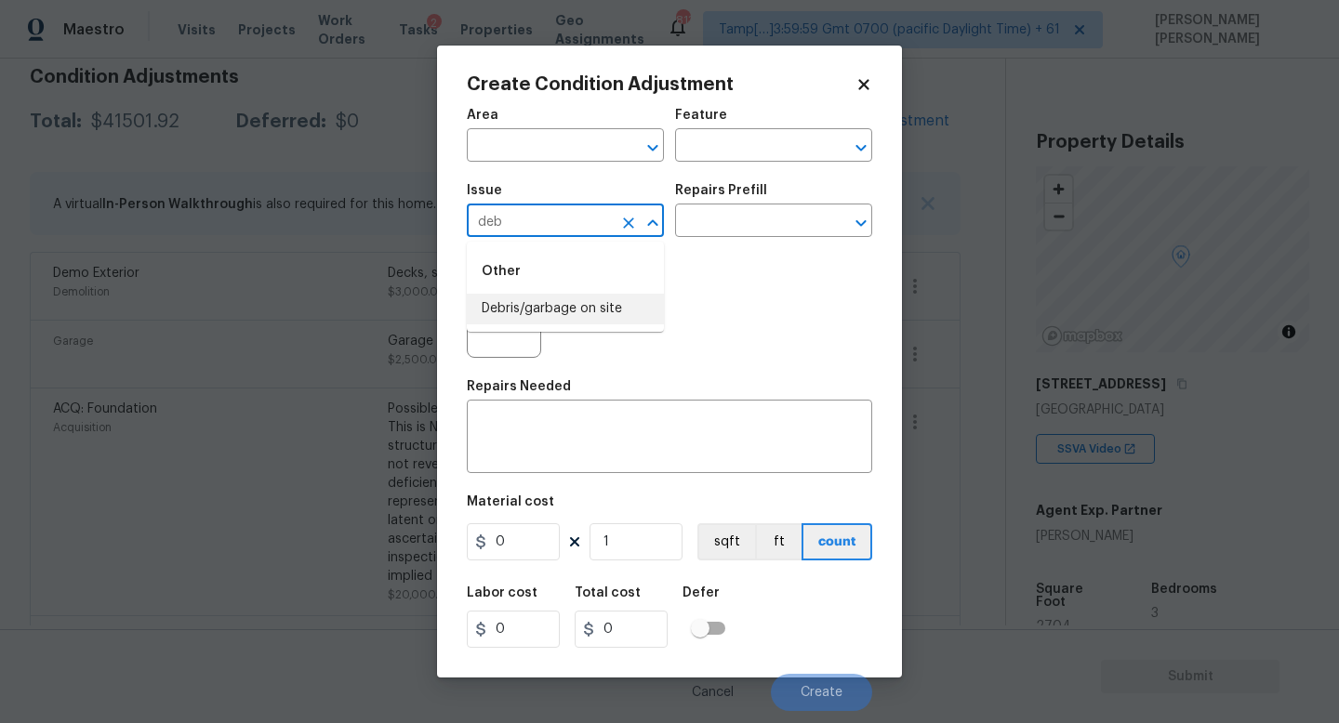
click at [531, 310] on li "Debris/garbage on site" at bounding box center [565, 309] width 197 height 31
type input "Debris/garbage on site"
click at [732, 229] on input "text" at bounding box center [747, 222] width 145 height 29
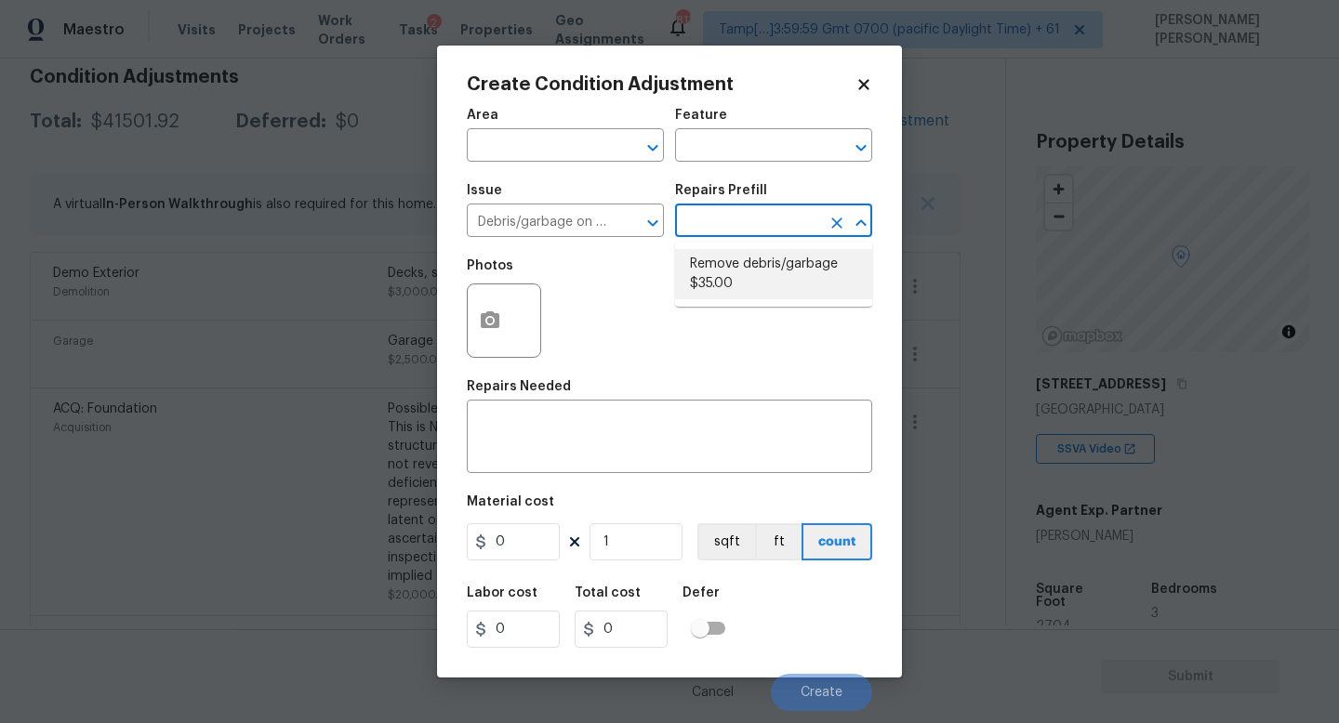
click at [733, 275] on li "Remove debris/garbage $35.00" at bounding box center [773, 274] width 197 height 50
type textarea "Remove, haul off, and properly dispose of any debris left by seller to offsite …"
type input "35"
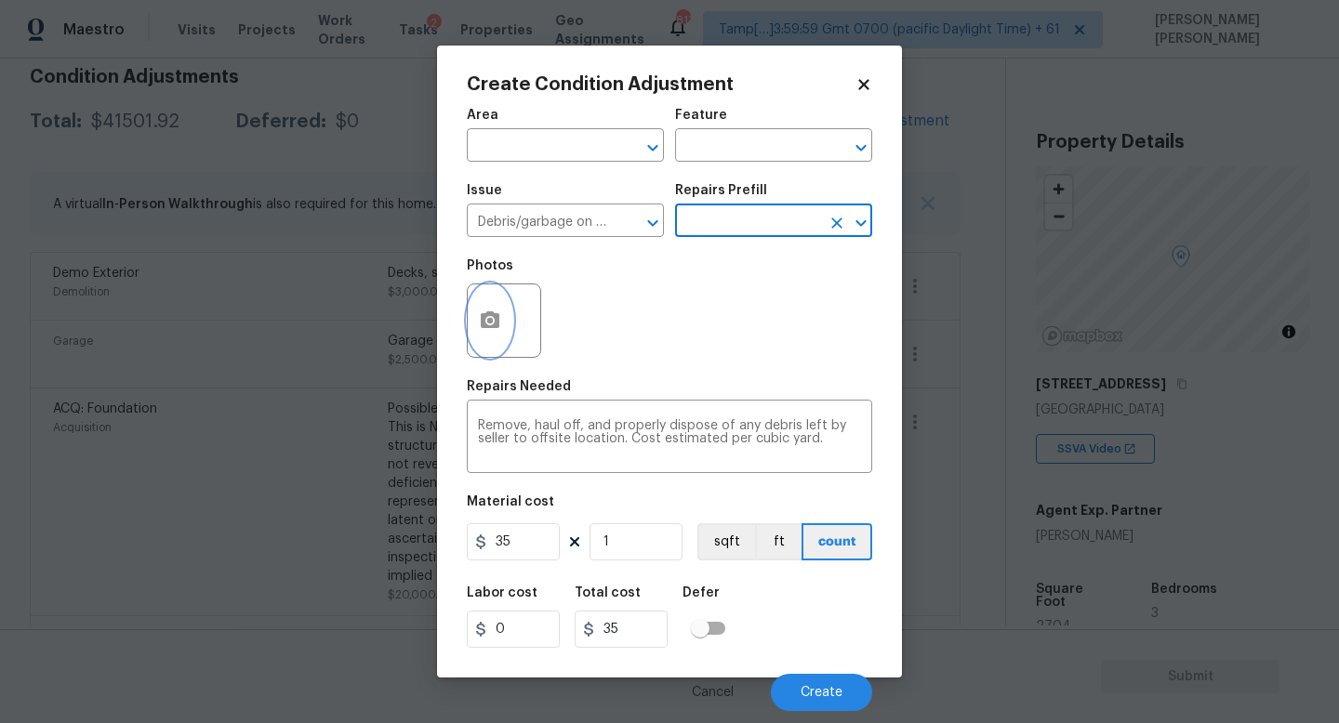
click at [483, 316] on icon "button" at bounding box center [490, 319] width 19 height 17
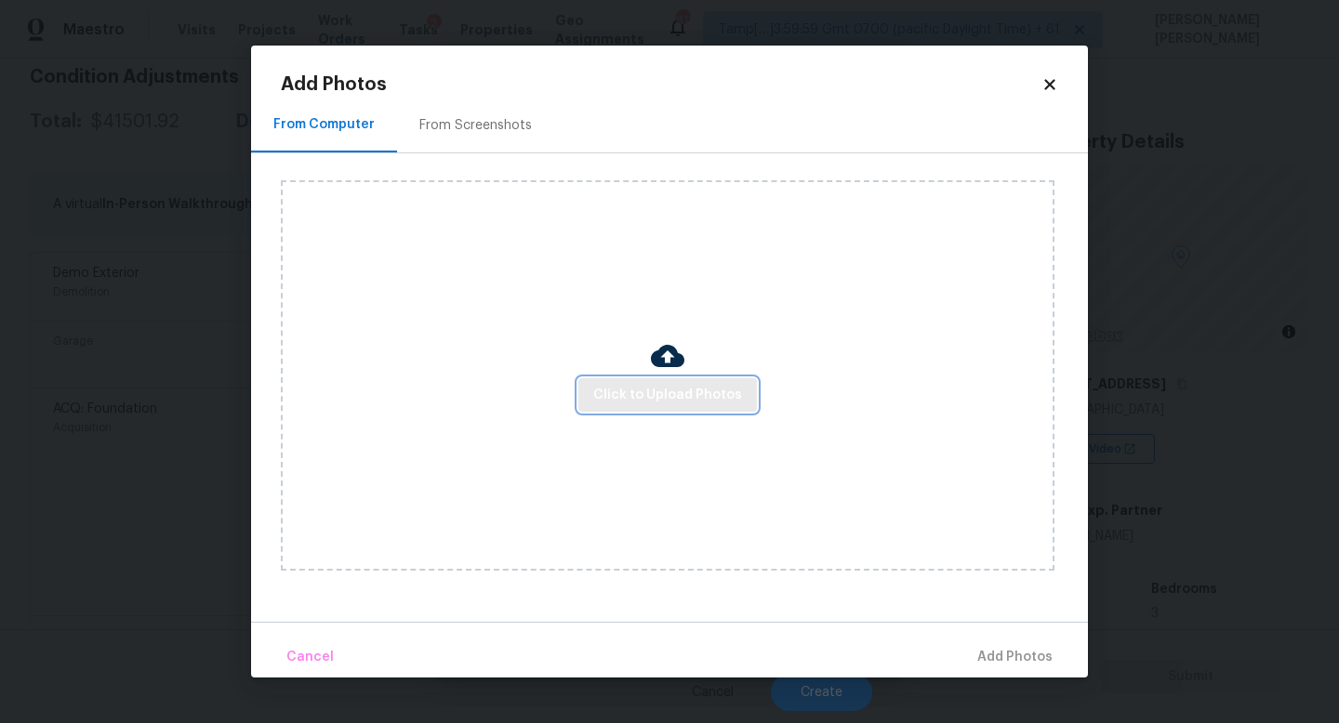
click at [587, 389] on button "Click to Upload Photos" at bounding box center [667, 395] width 178 height 34
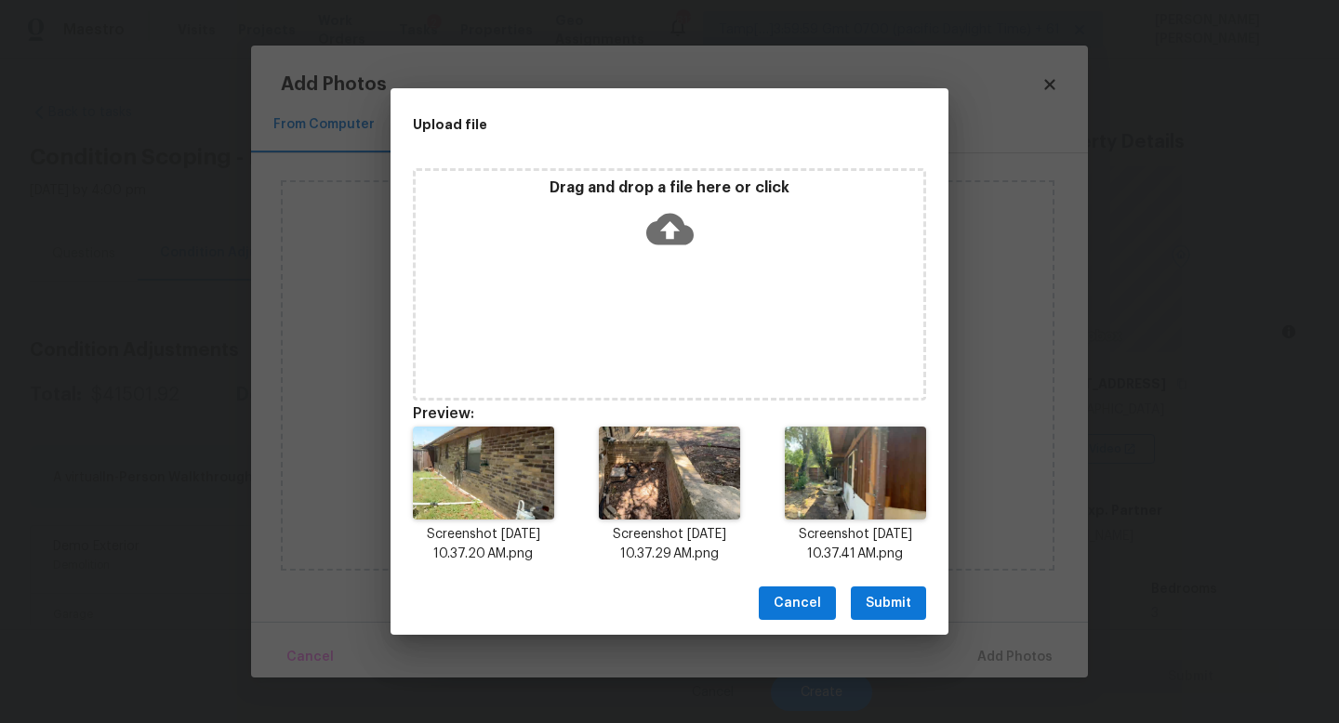
scroll to position [273, 0]
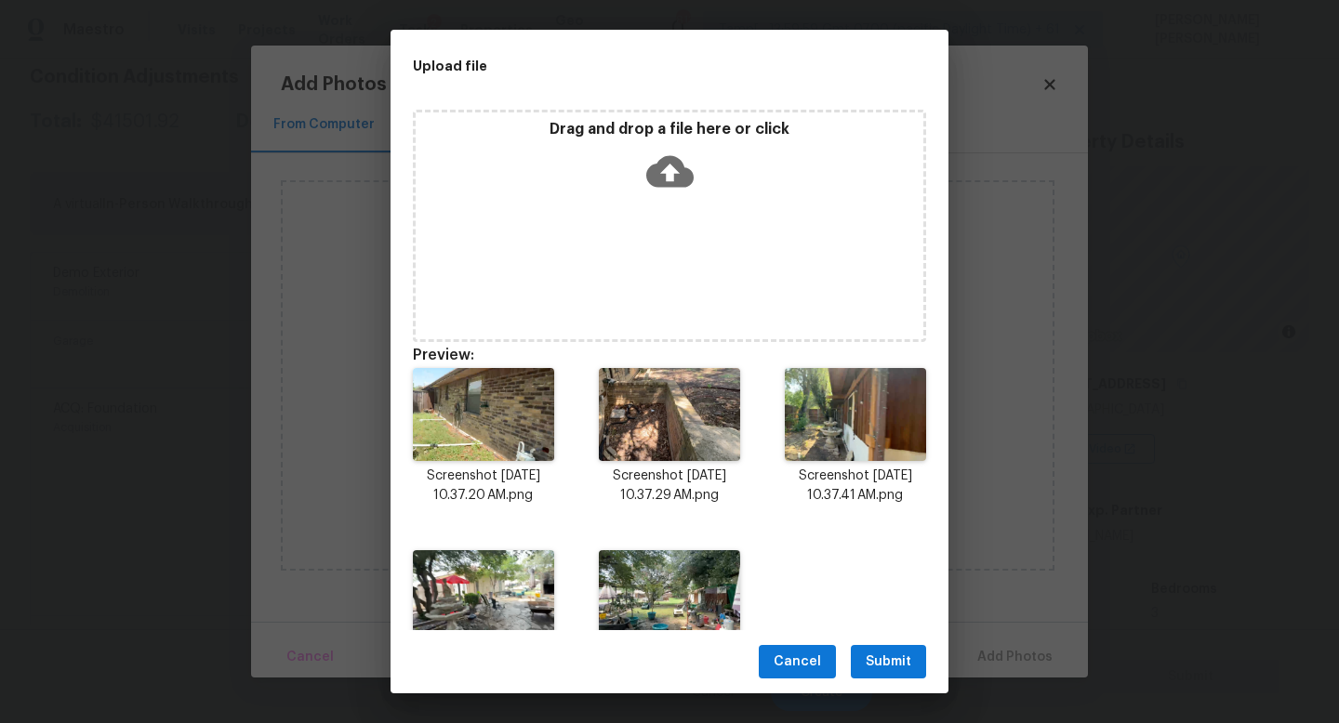
click at [885, 660] on span "Submit" at bounding box center [888, 662] width 46 height 23
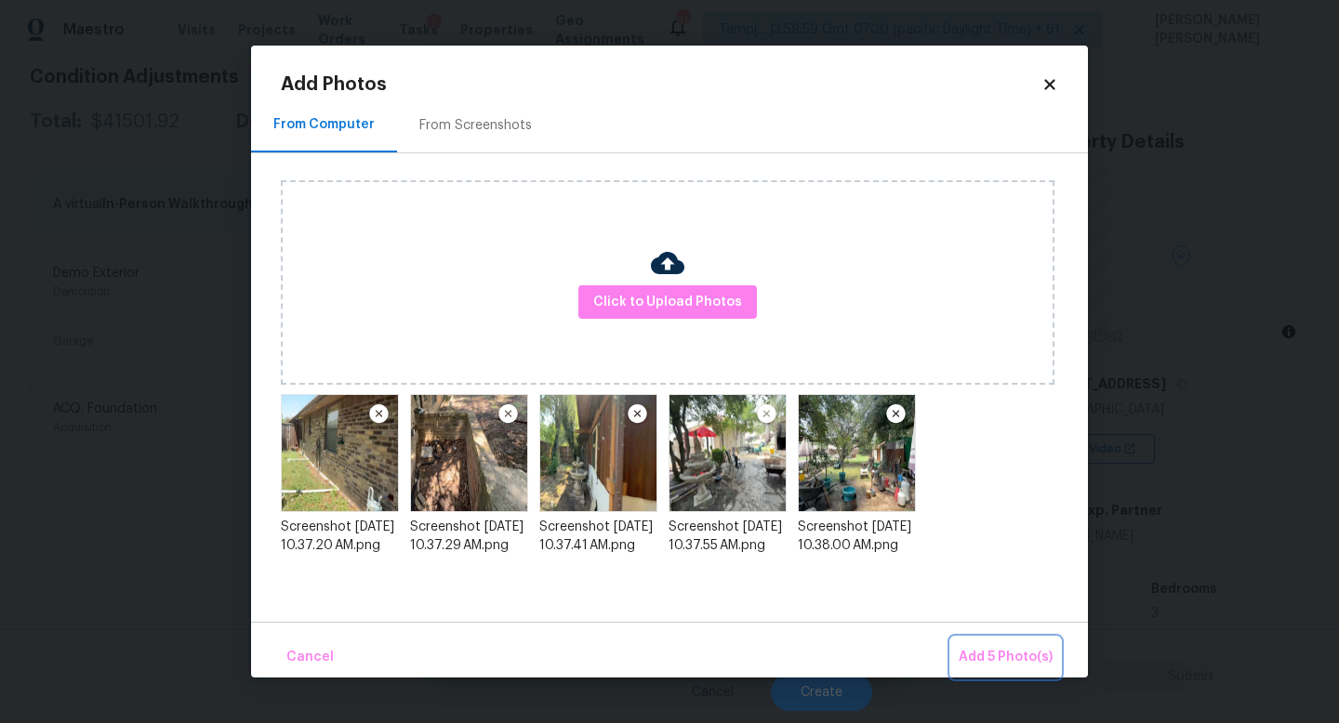
click at [1011, 651] on span "Add 5 Photo(s)" at bounding box center [1005, 657] width 94 height 23
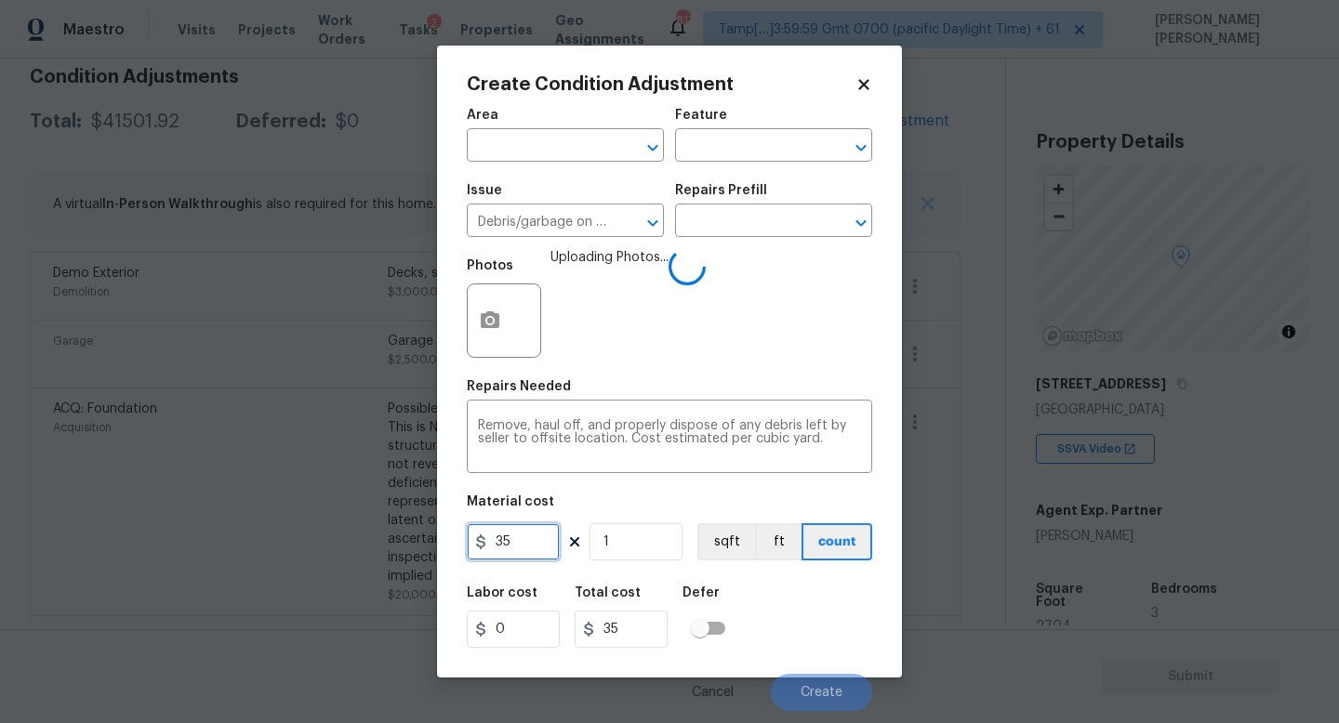
drag, startPoint x: 536, startPoint y: 539, endPoint x: 183, endPoint y: 555, distance: 353.6
click at [183, 555] on div "Create Condition Adjustment Area ​ Feature ​ Issue Debris/garbage on site ​ Rep…" at bounding box center [669, 361] width 1339 height 723
type input "5000"
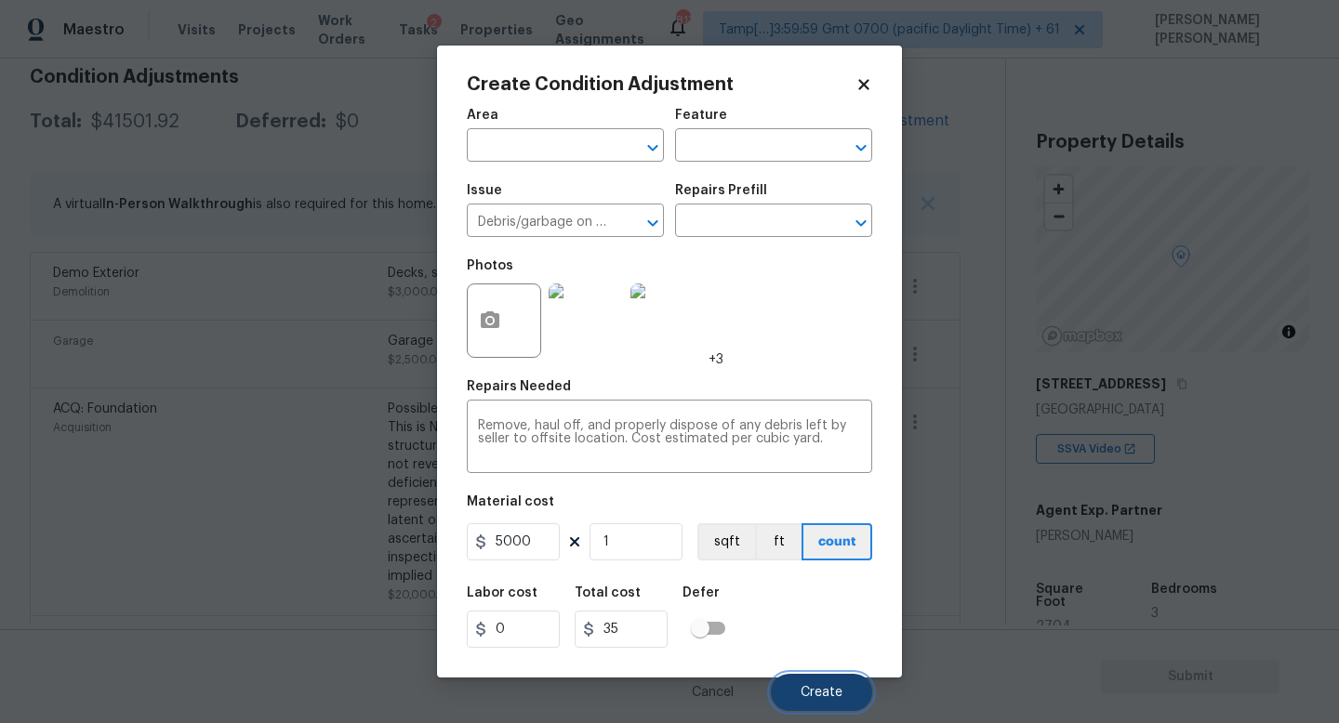
type input "5000"
click at [838, 699] on span "Create" at bounding box center [821, 693] width 42 height 14
click at [816, 694] on span "Create" at bounding box center [821, 693] width 42 height 14
click at [811, 623] on div "Labor cost 0 Total cost 5000 Defer" at bounding box center [669, 617] width 405 height 84
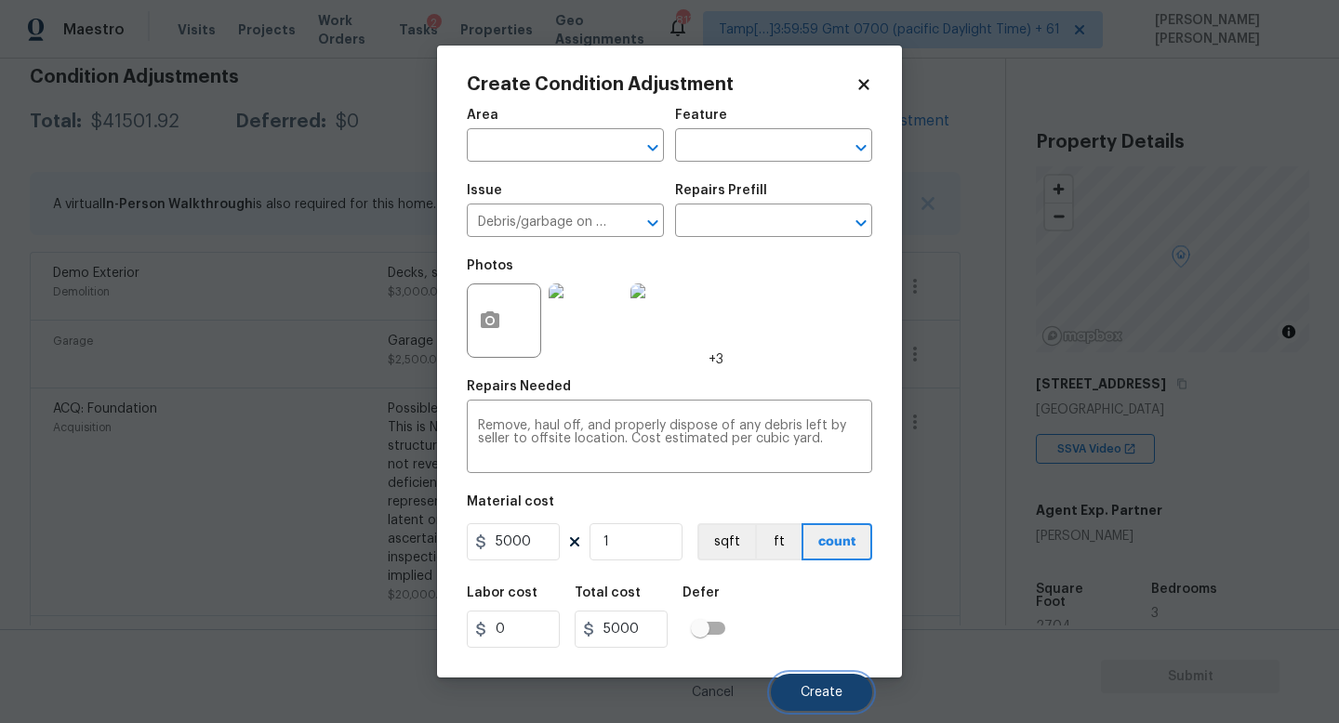
click at [823, 692] on span "Create" at bounding box center [821, 693] width 42 height 14
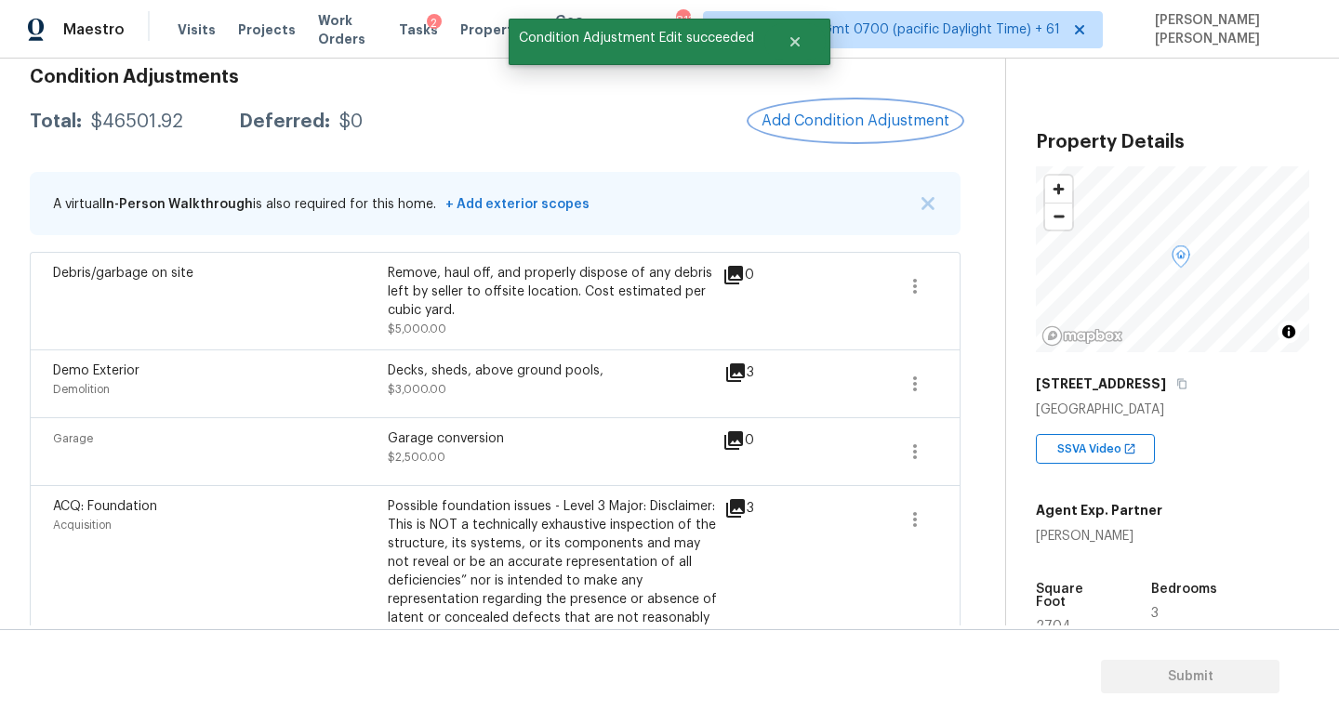
scroll to position [298, 0]
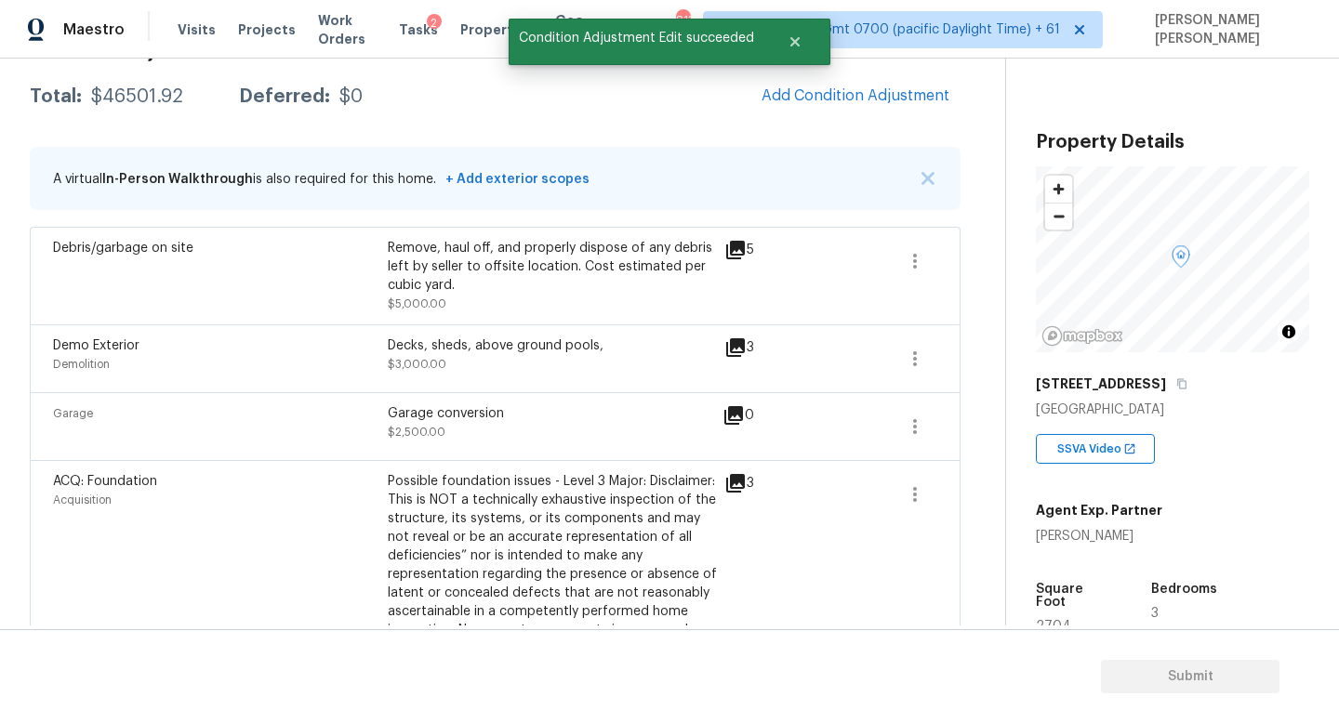
click at [726, 342] on icon at bounding box center [735, 347] width 19 height 19
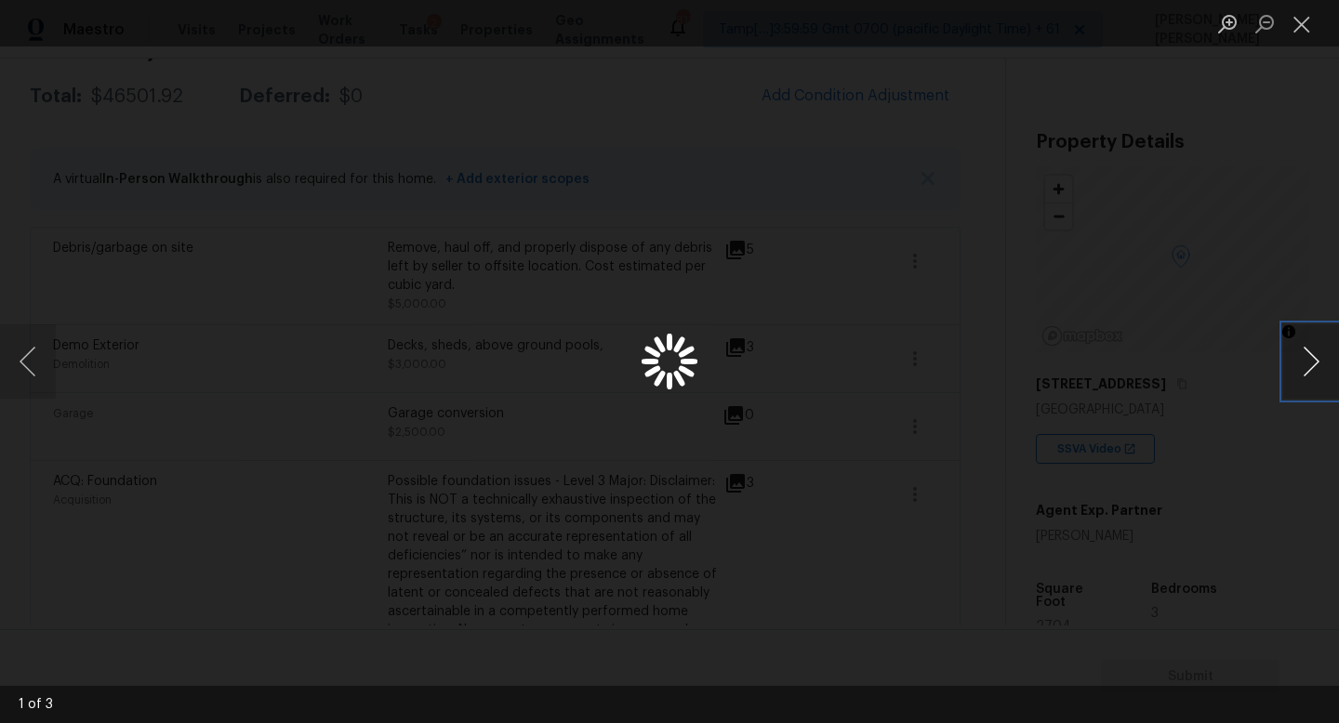
click at [1326, 363] on button "Next image" at bounding box center [1311, 361] width 56 height 74
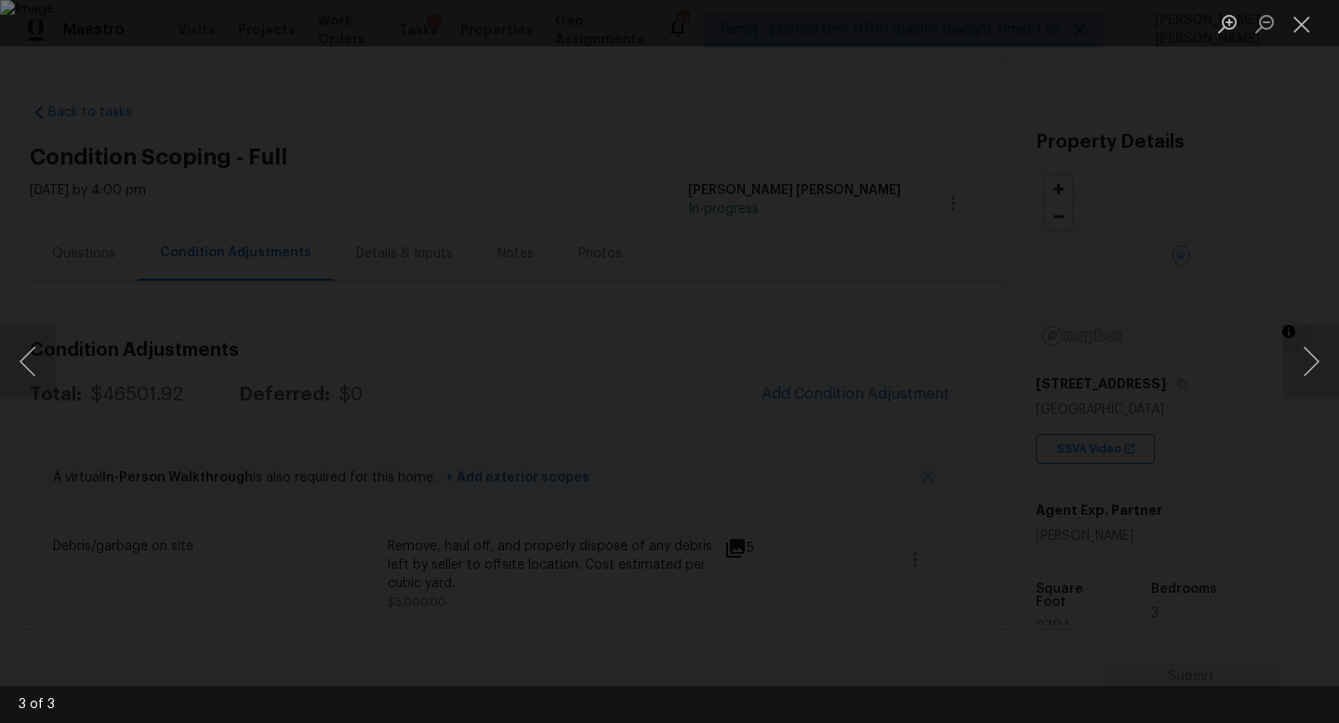
click at [1326, 244] on div "Lightbox" at bounding box center [669, 361] width 1339 height 723
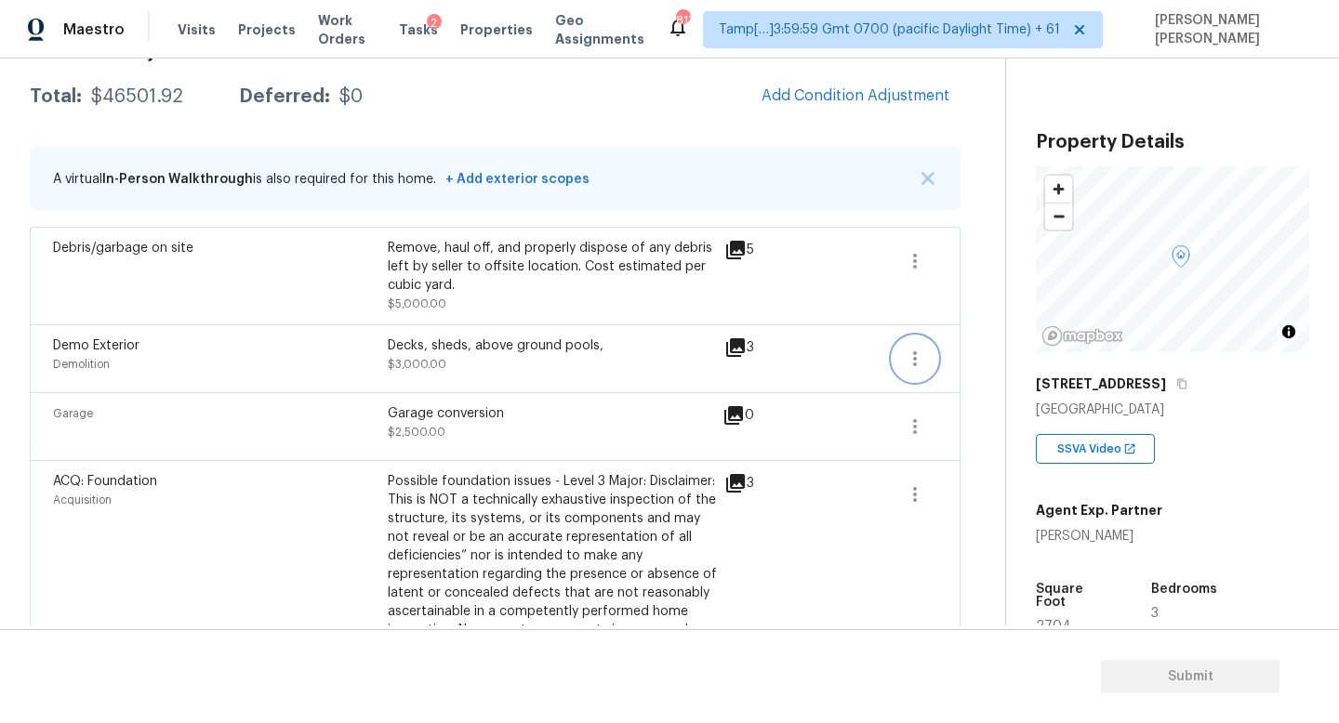
click at [906, 354] on icon "button" at bounding box center [914, 359] width 22 height 22
click at [1004, 348] on div "Edit" at bounding box center [1020, 355] width 145 height 19
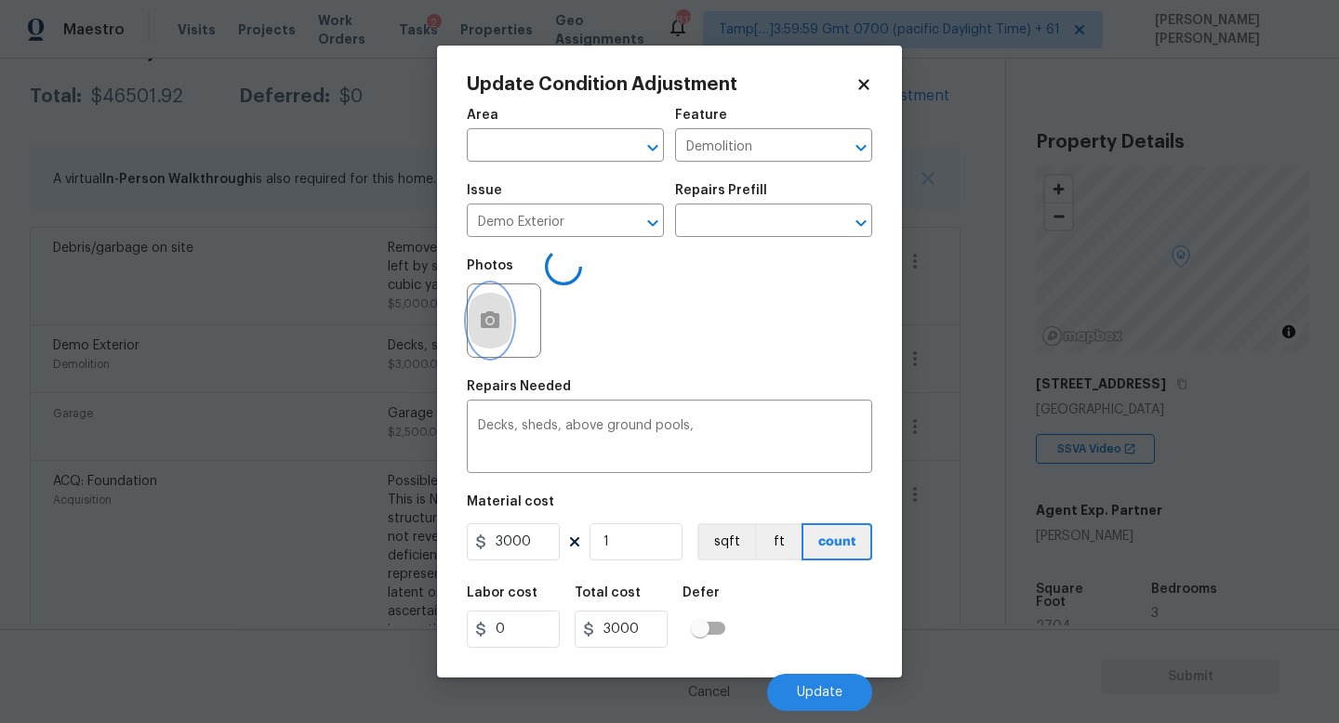
click at [506, 331] on button "button" at bounding box center [490, 320] width 45 height 73
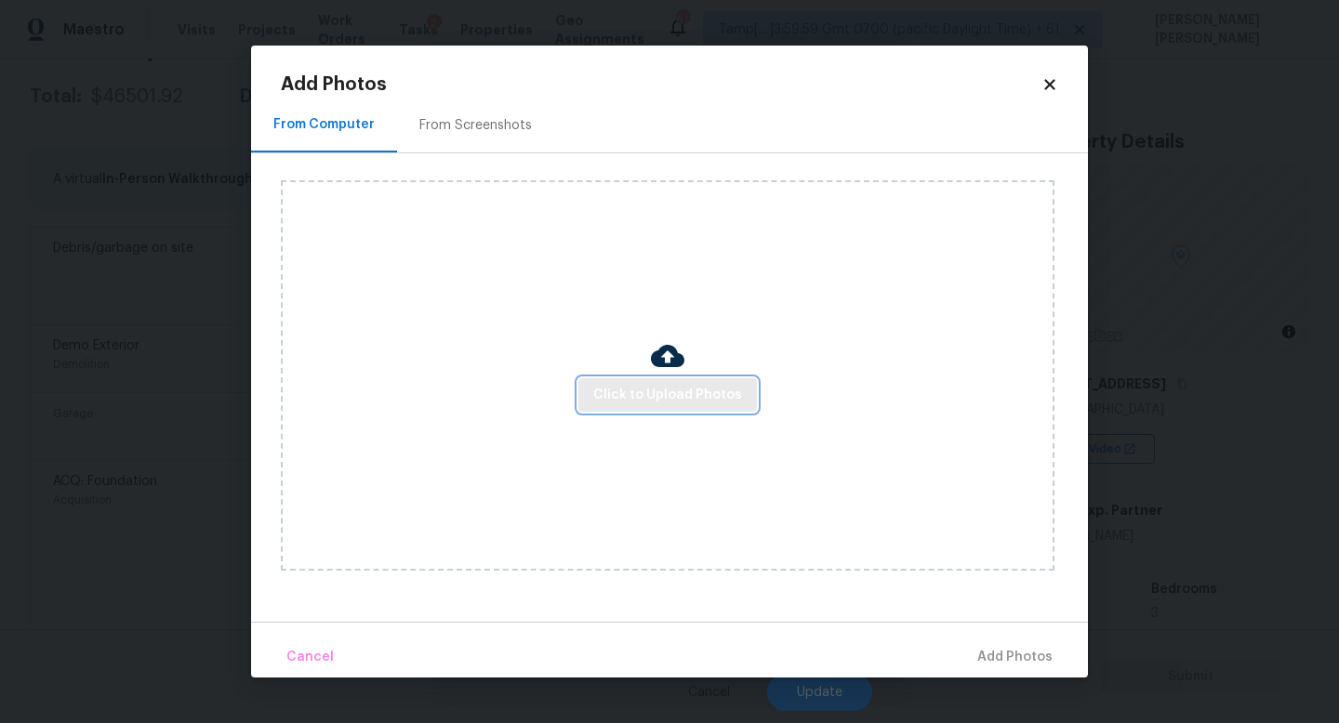
click at [642, 391] on span "Click to Upload Photos" at bounding box center [667, 395] width 149 height 23
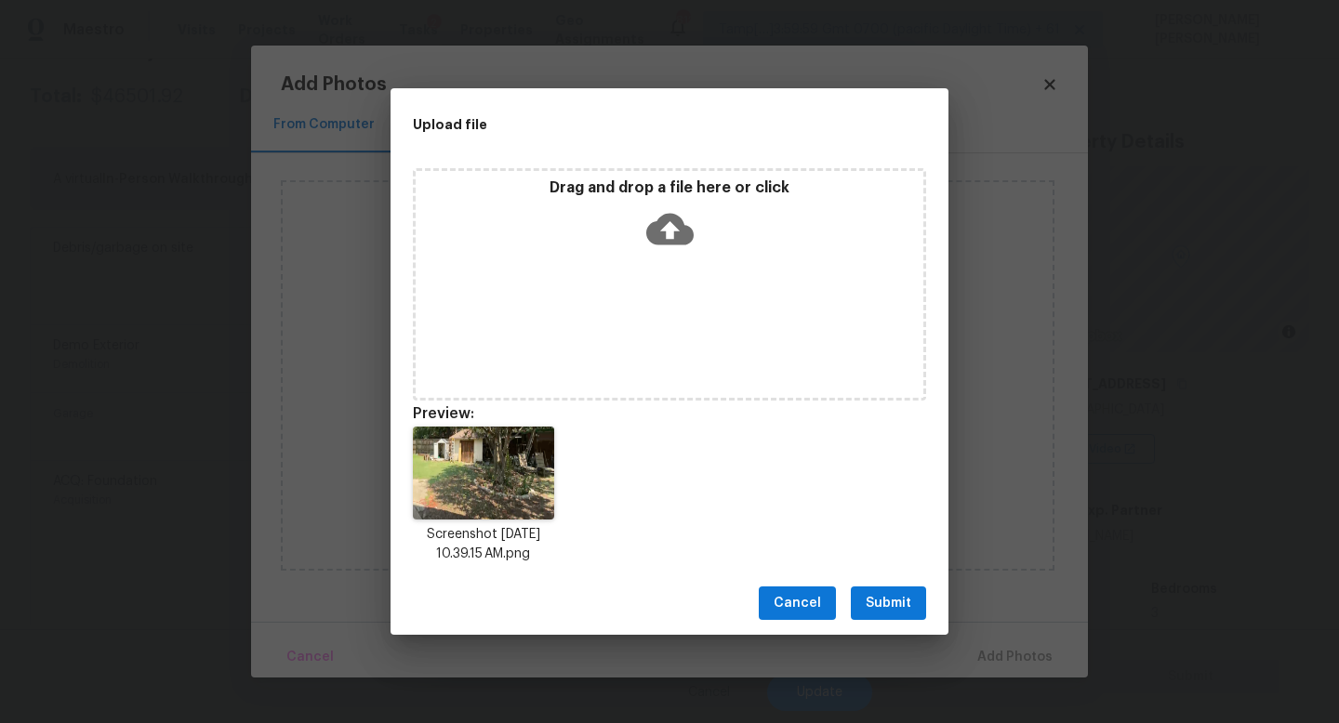
click at [872, 601] on span "Submit" at bounding box center [888, 603] width 46 height 23
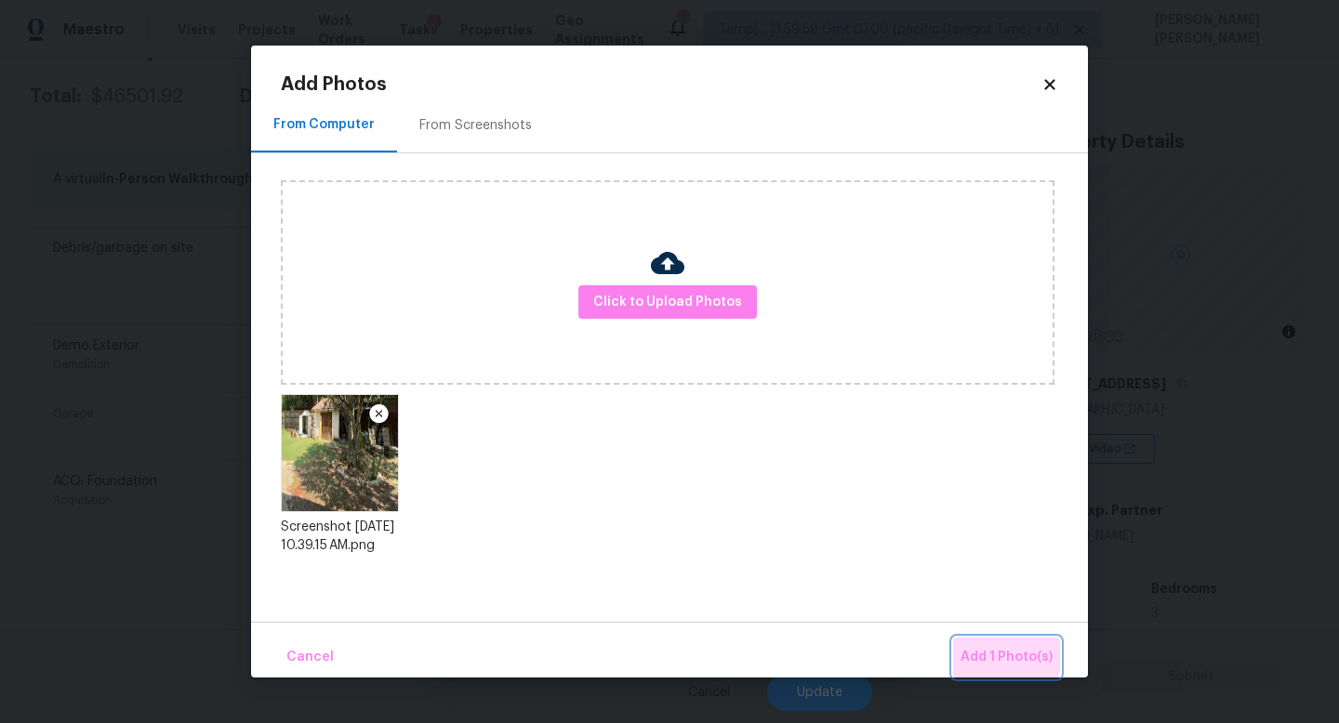
click at [988, 647] on span "Add 1 Photo(s)" at bounding box center [1006, 657] width 92 height 23
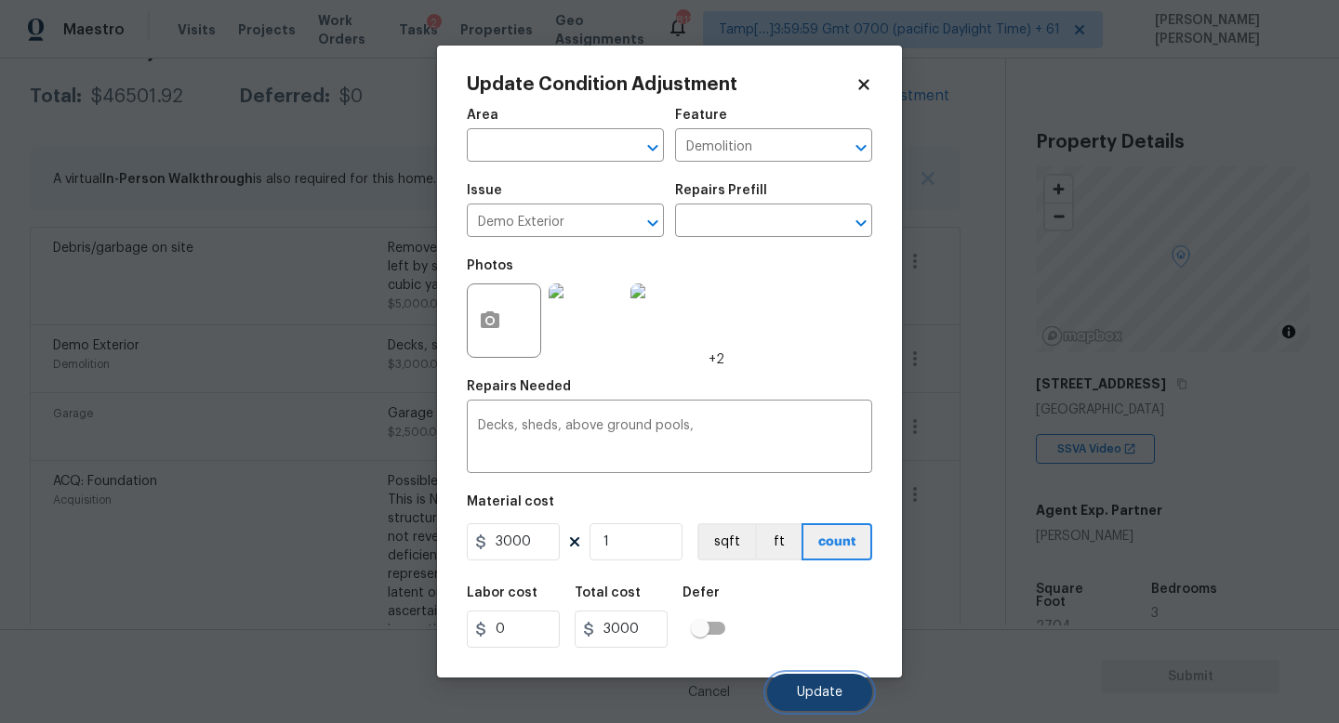
click at [801, 696] on span "Update" at bounding box center [820, 693] width 46 height 14
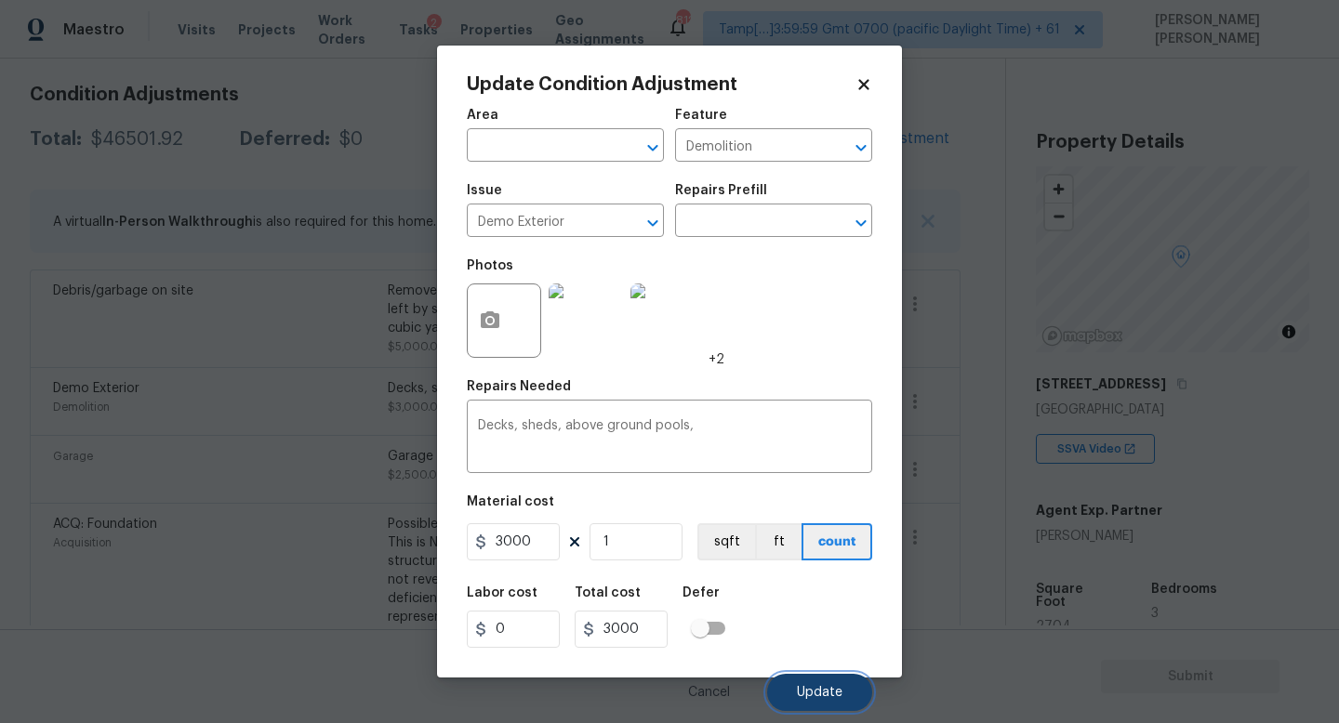
scroll to position [341, 0]
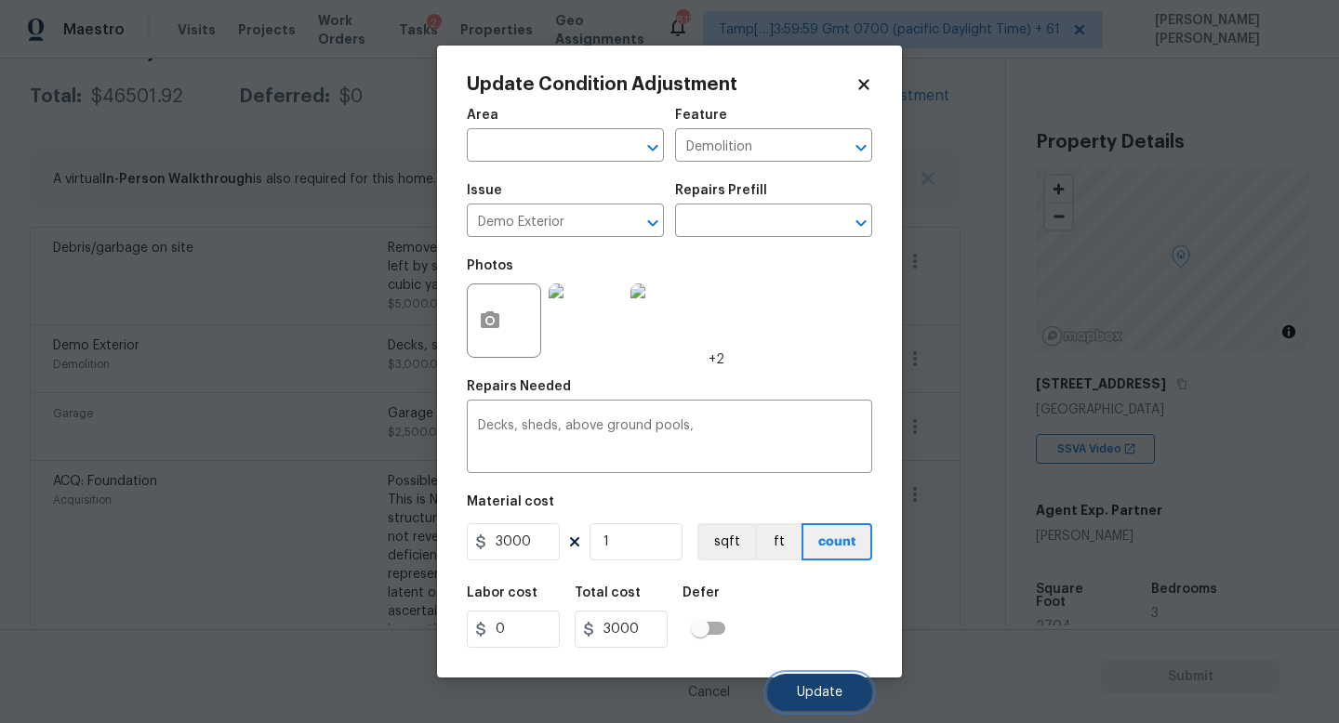
click at [801, 696] on span "Update" at bounding box center [820, 693] width 46 height 14
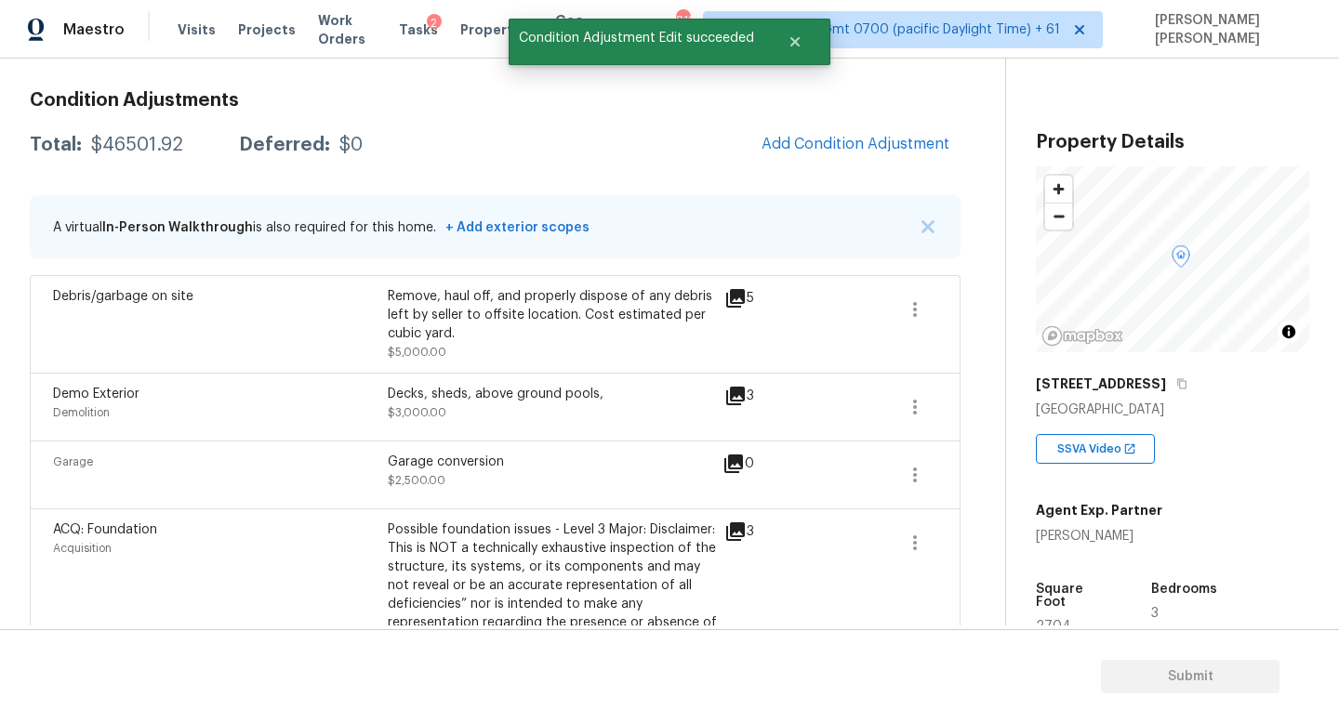
scroll to position [301, 0]
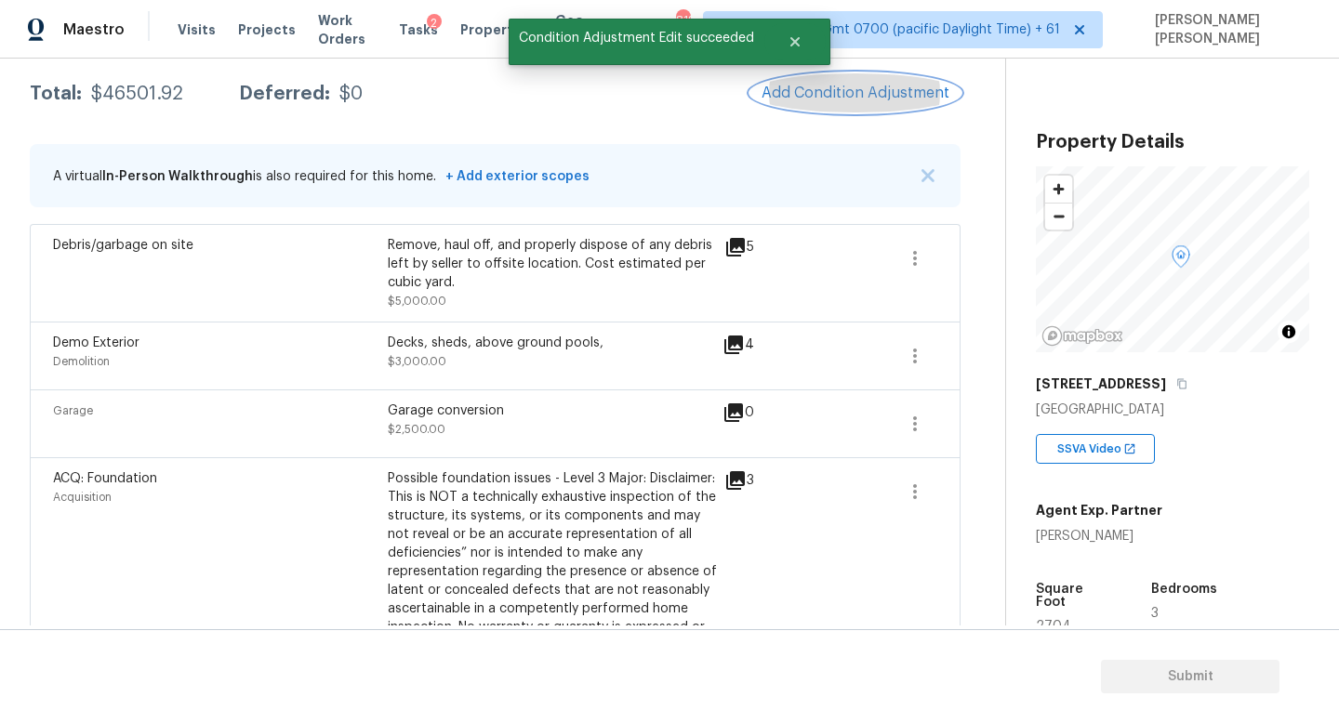
click at [872, 96] on span "Add Condition Adjustment" at bounding box center [855, 93] width 188 height 17
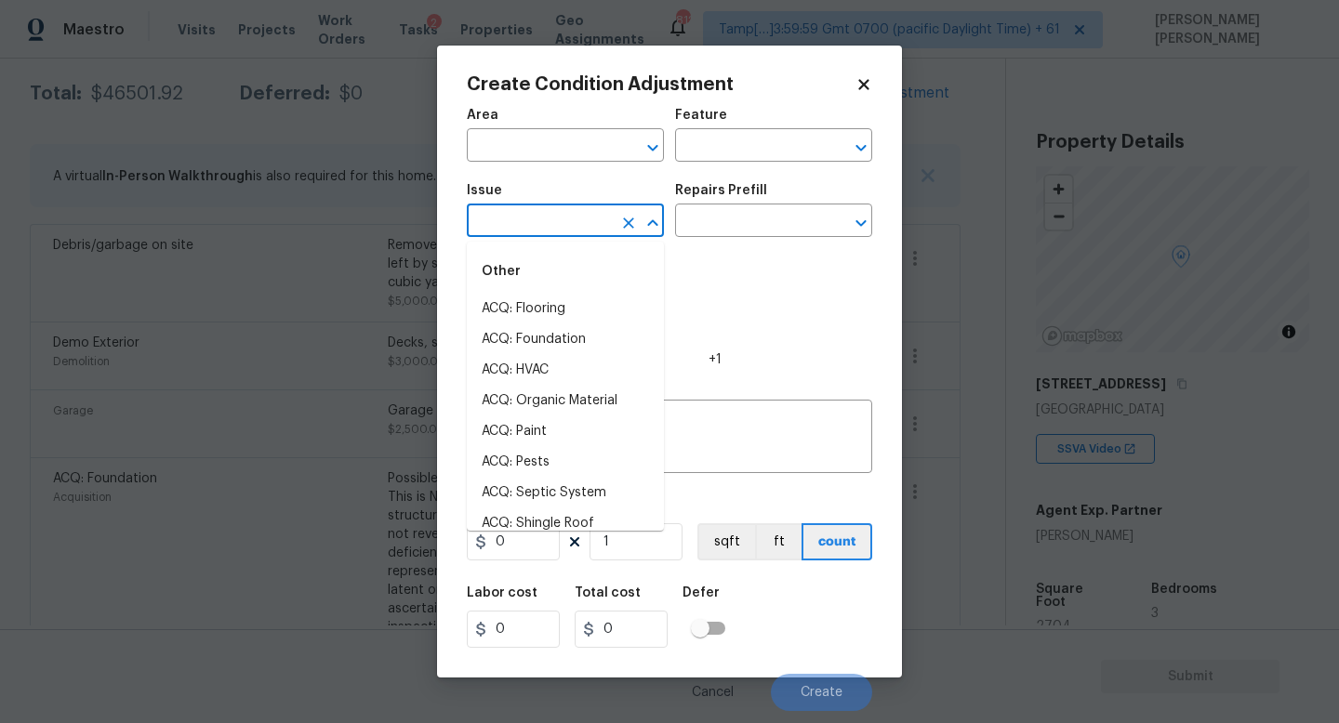
click at [535, 229] on input "text" at bounding box center [539, 222] width 145 height 29
click at [217, 340] on body "Maestro Visits Projects Work Orders Tasks 2 Properties Geo Assignments 812 Tamp…" at bounding box center [669, 361] width 1339 height 723
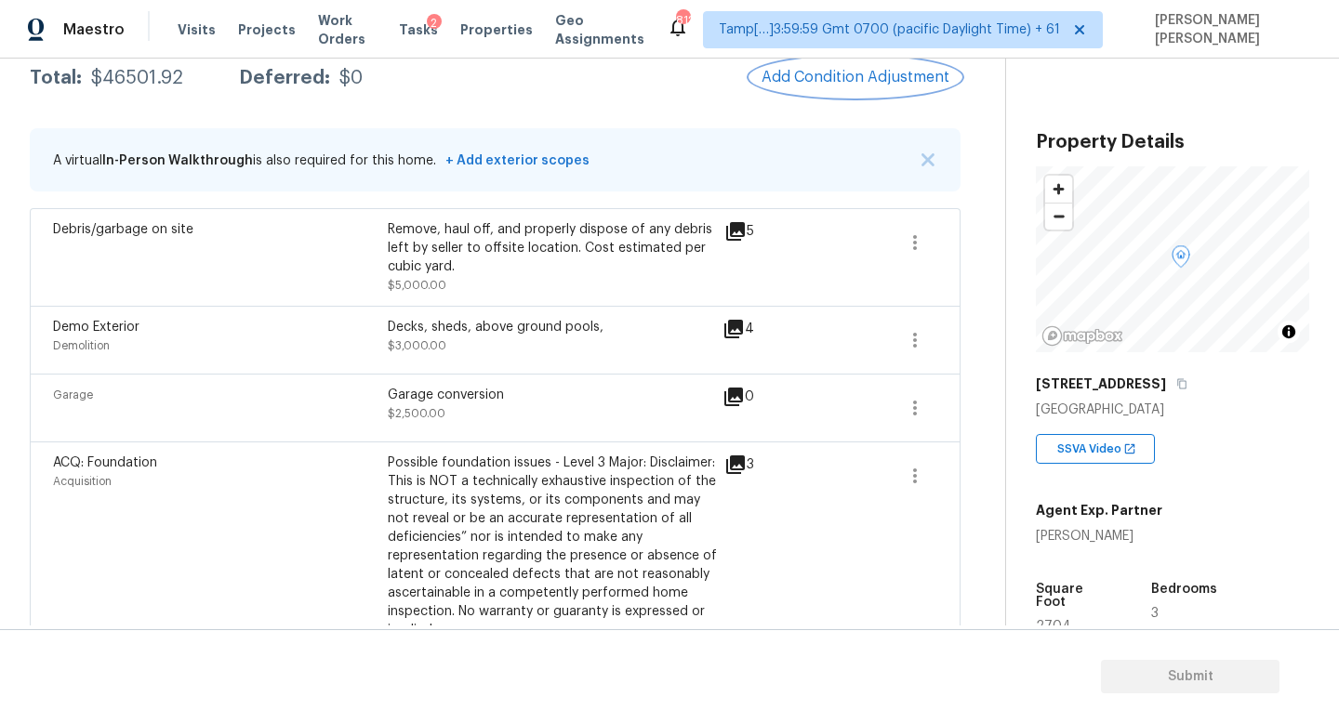
scroll to position [308, 0]
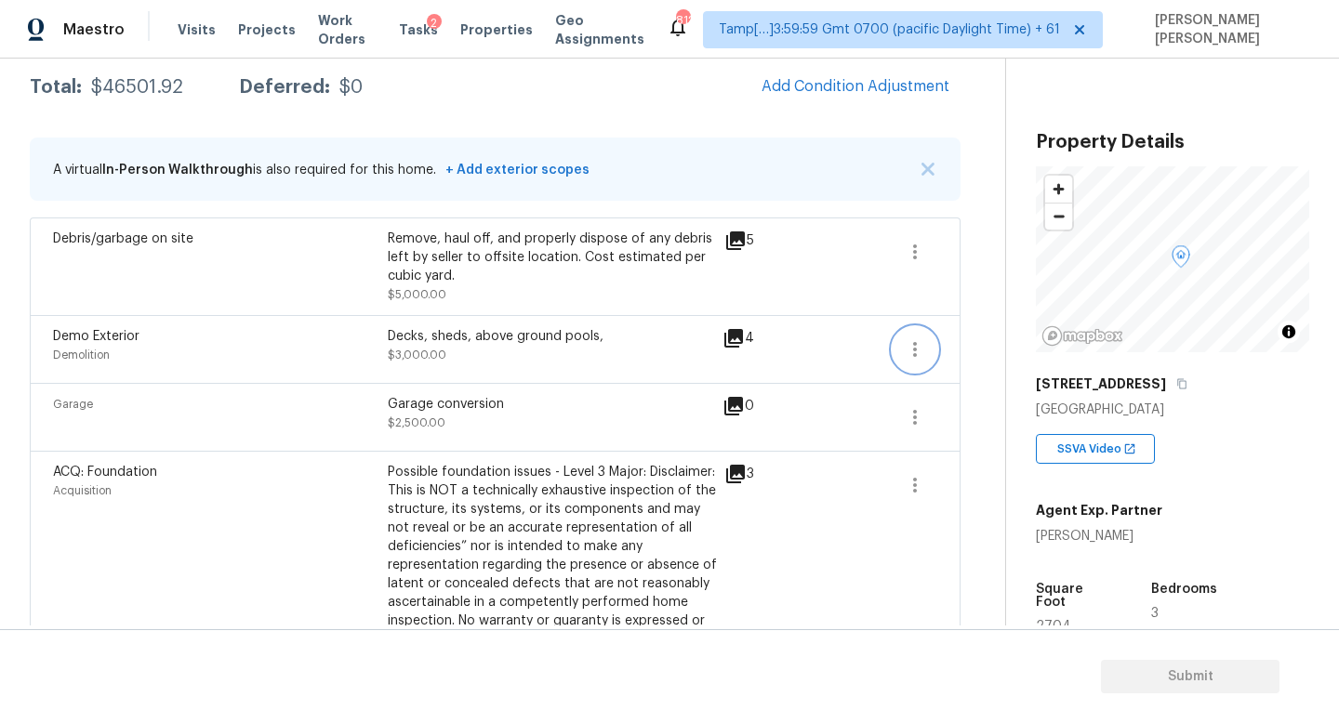
click at [913, 343] on icon "button" at bounding box center [915, 349] width 4 height 15
click at [963, 347] on div "Edit" at bounding box center [1020, 345] width 145 height 19
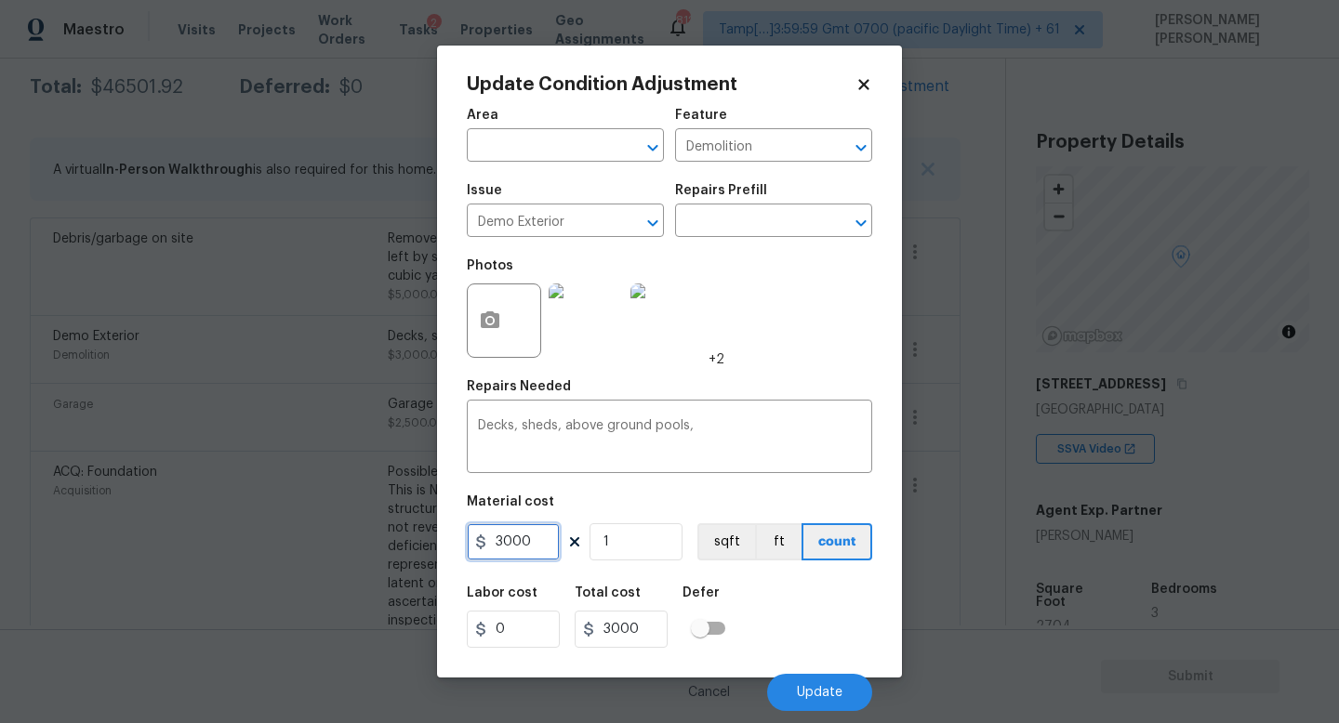
click at [552, 544] on input "3000" at bounding box center [513, 541] width 93 height 37
type input "3500"
click at [855, 685] on button "Update" at bounding box center [819, 692] width 105 height 37
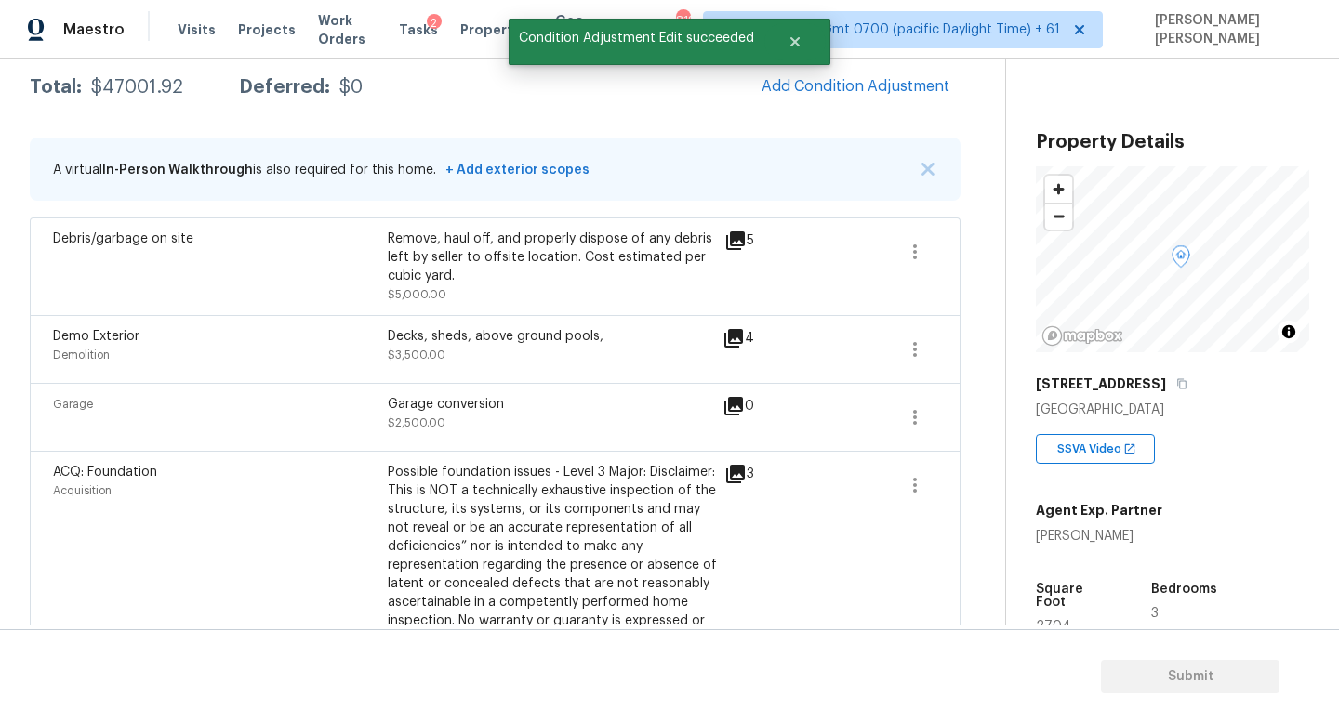
scroll to position [0, 0]
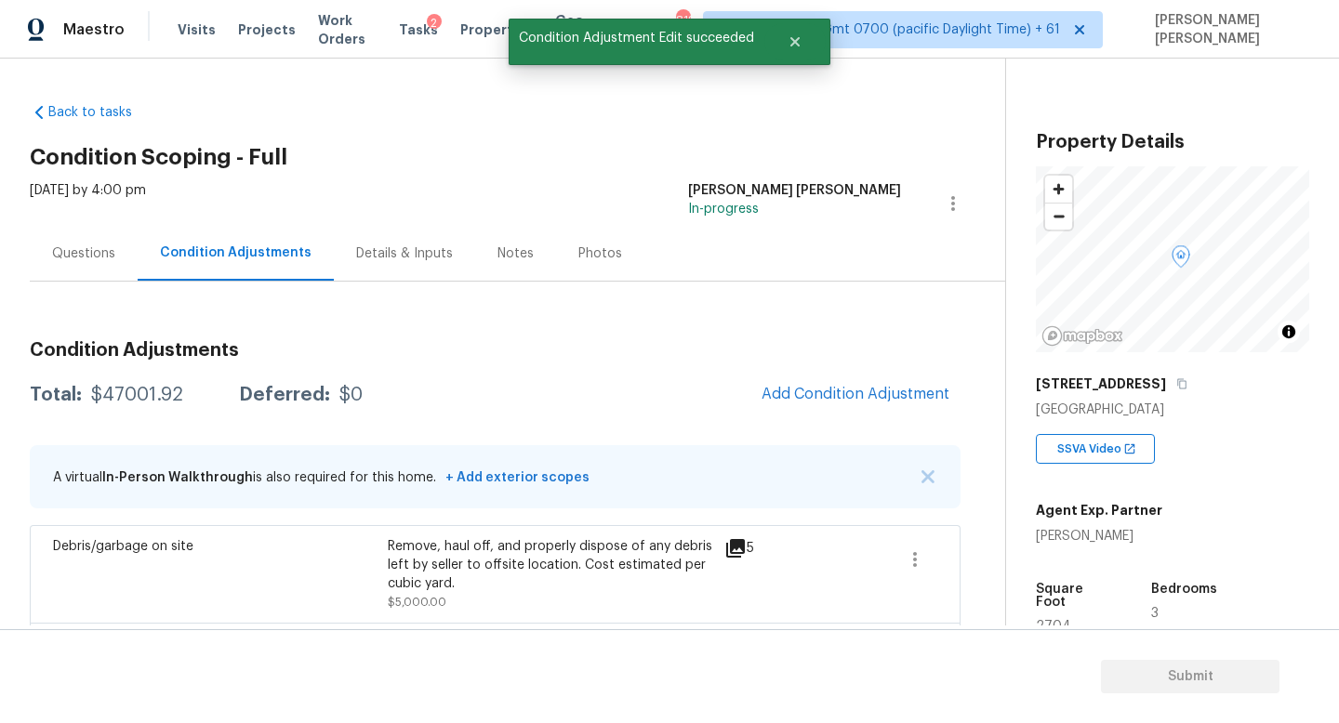
click at [90, 248] on div "Questions" at bounding box center [83, 253] width 63 height 19
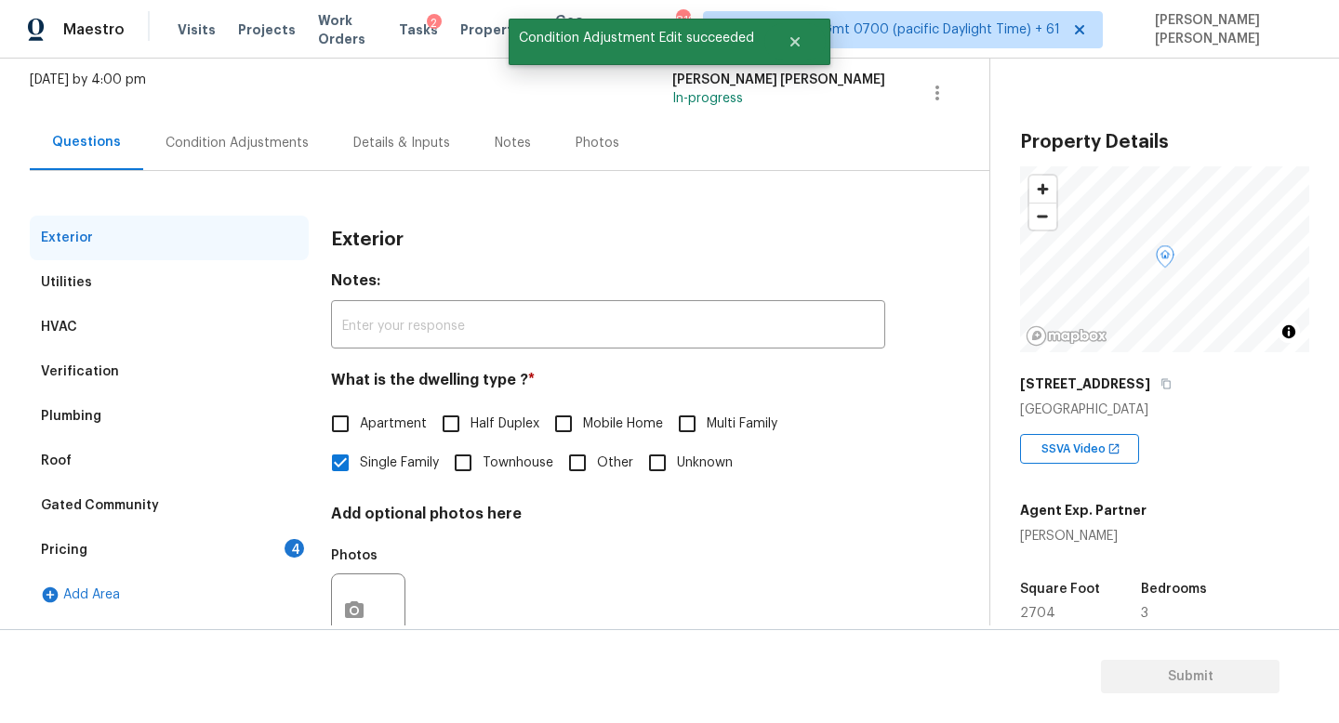
scroll to position [172, 0]
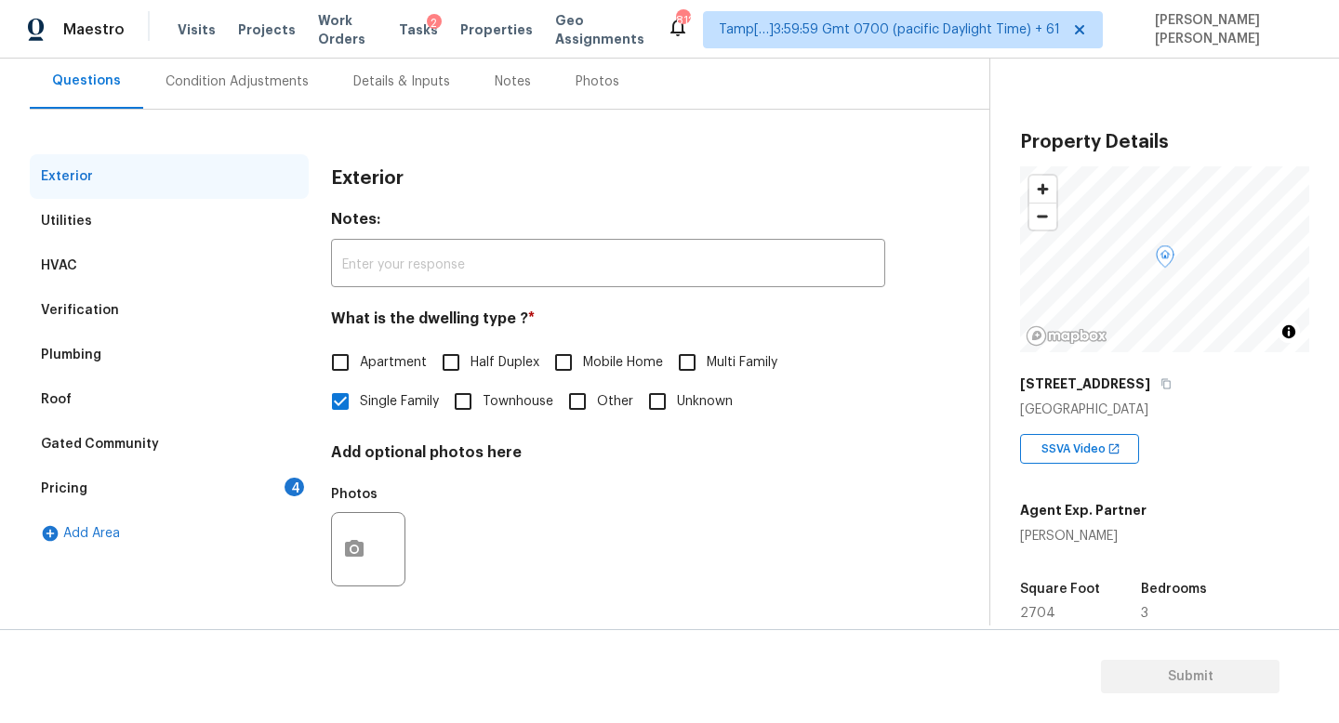
click at [111, 289] on div "Verification" at bounding box center [169, 310] width 279 height 45
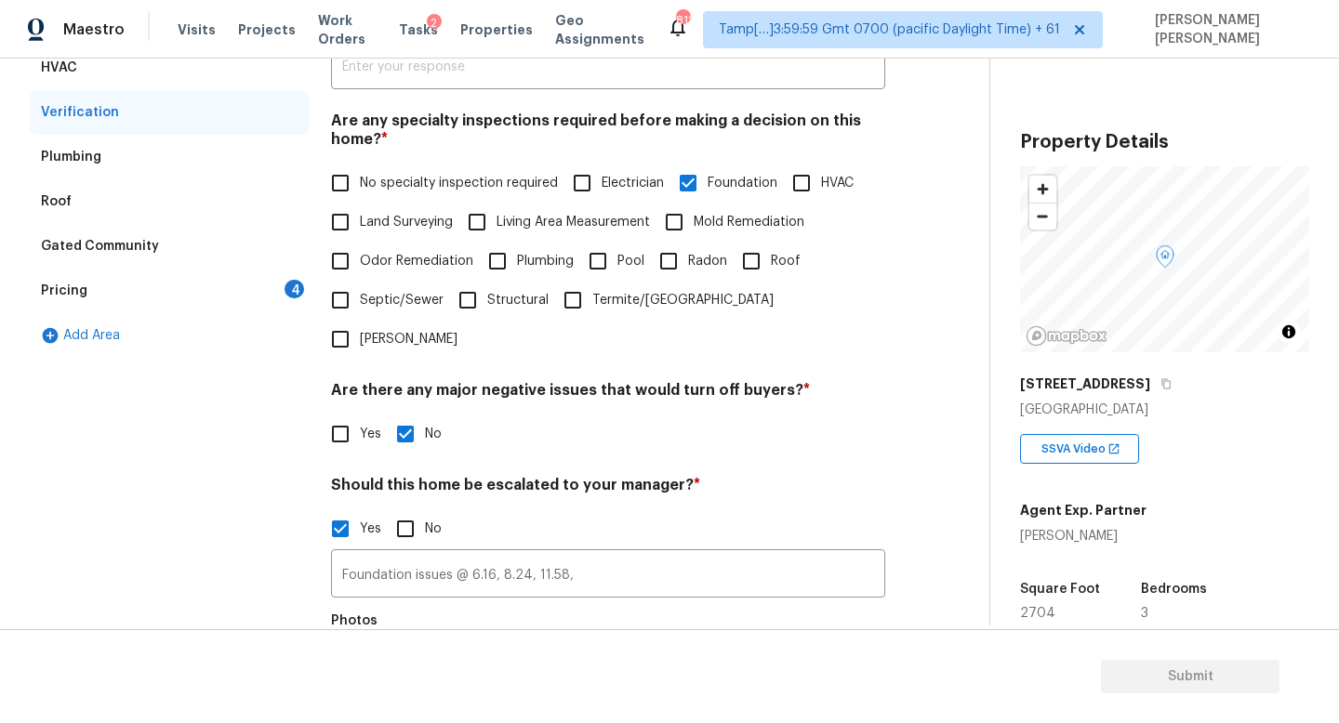
scroll to position [385, 0]
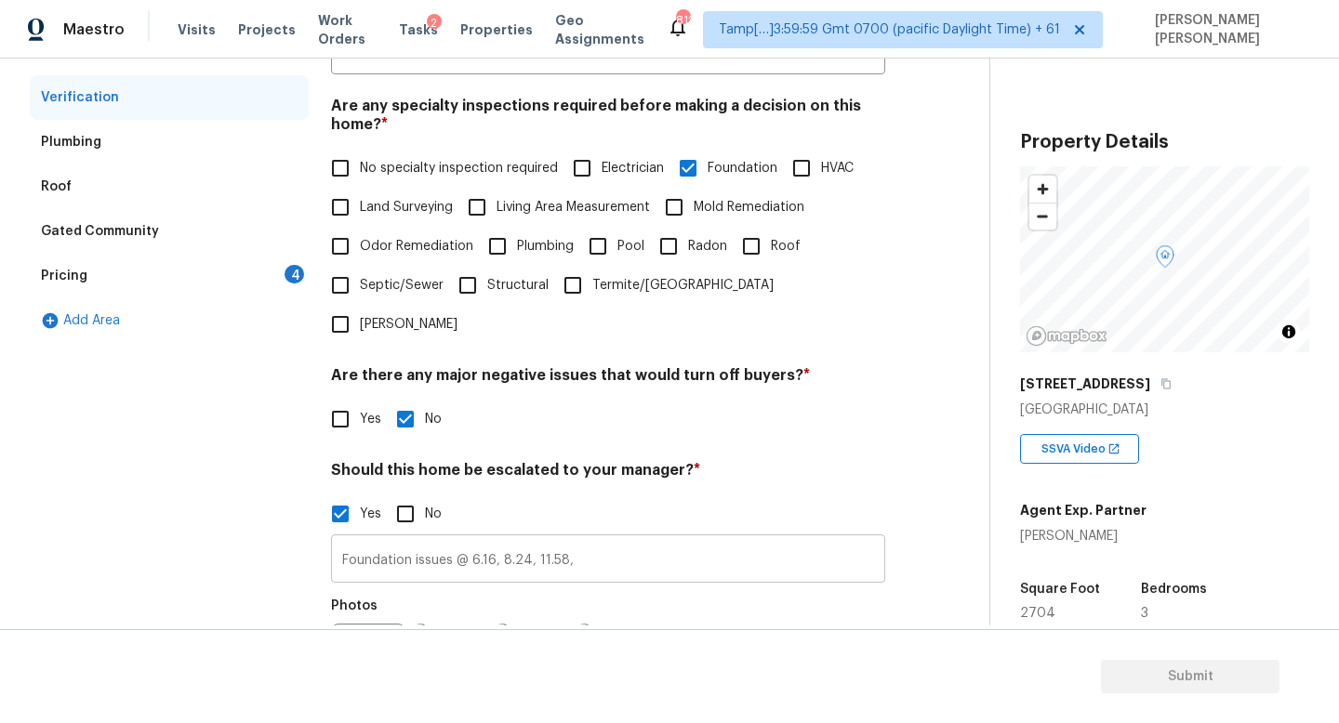
click at [602, 539] on input "Foundation issues @ 6.16, 8.24, 11.58," at bounding box center [608, 561] width 554 height 44
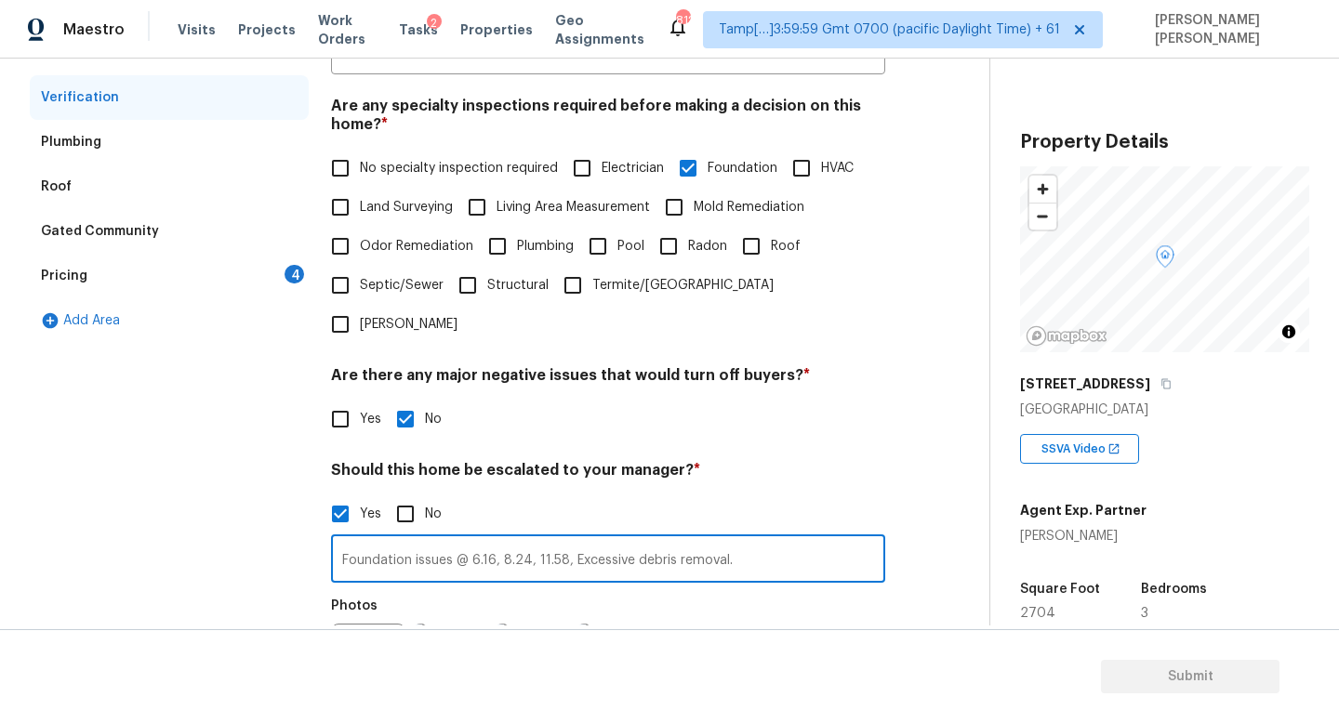
type input "Foundation issues @ 6.16, 8.24, 11.58, Excessive debris removal."
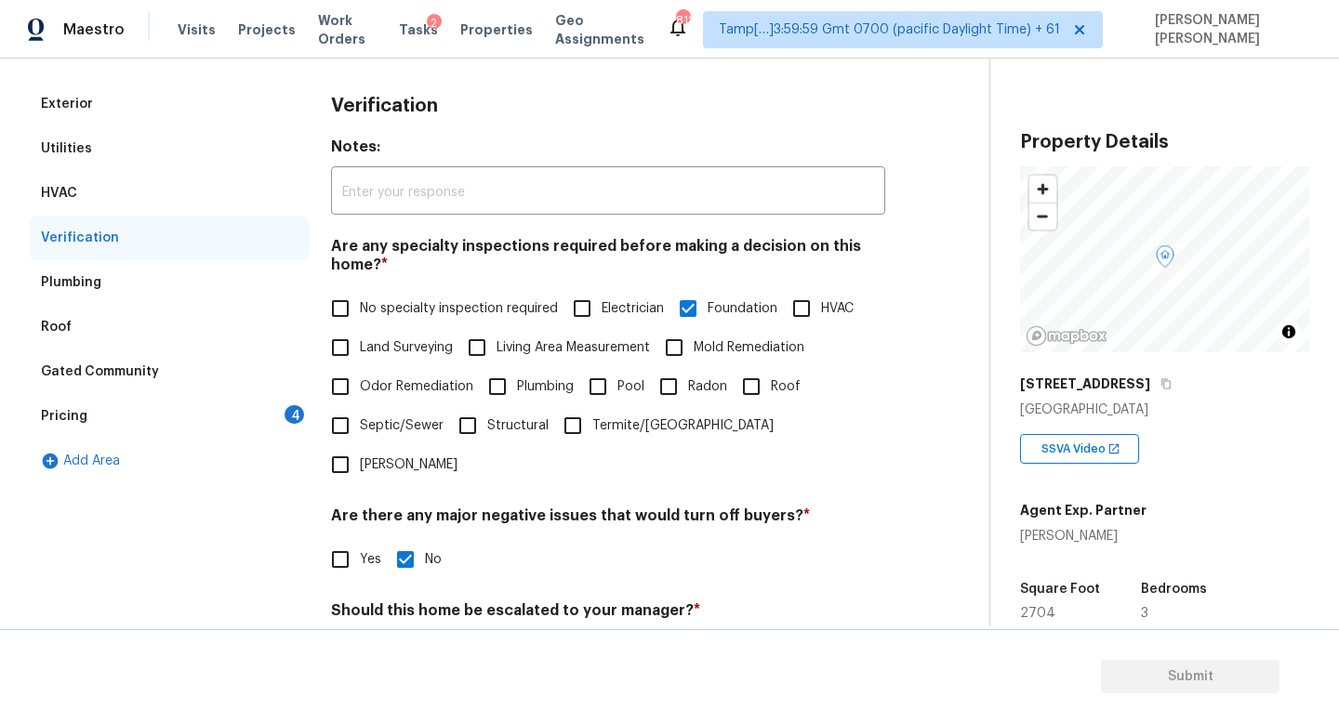
scroll to position [242, 0]
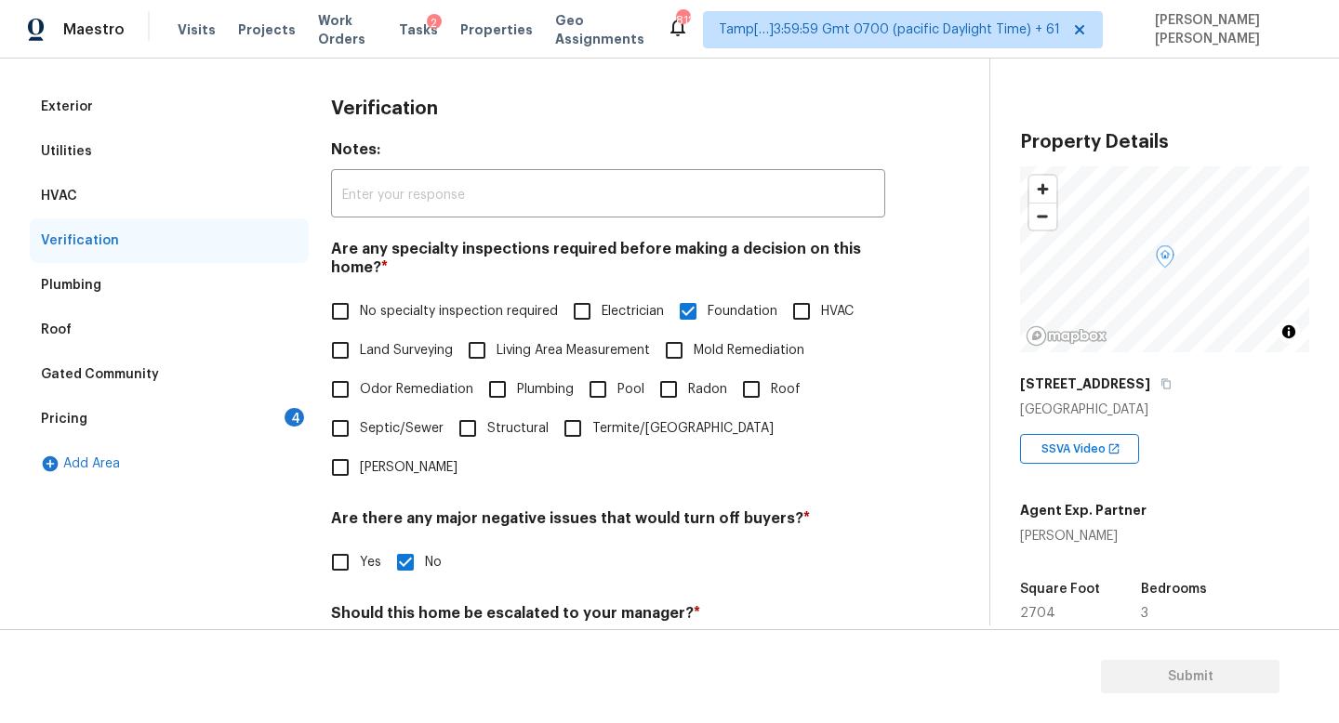
click at [202, 422] on div "Pricing 4" at bounding box center [169, 419] width 279 height 45
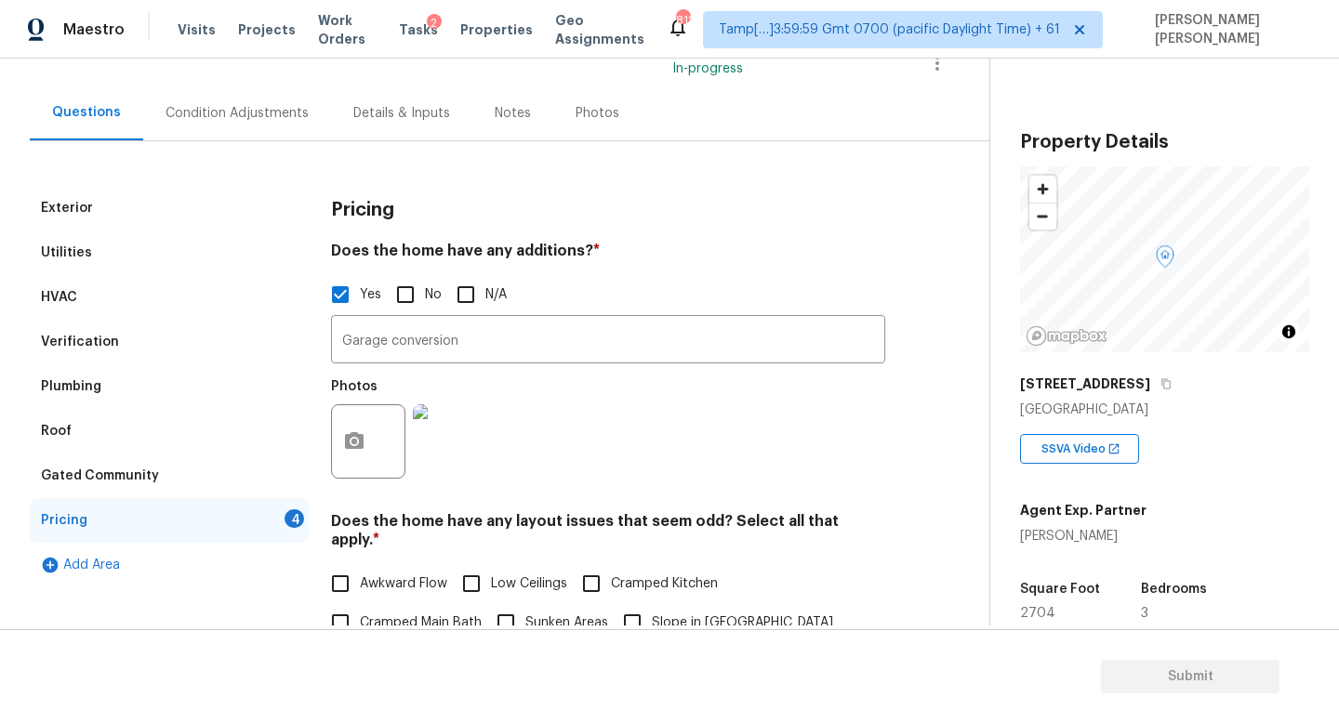
scroll to position [0, 0]
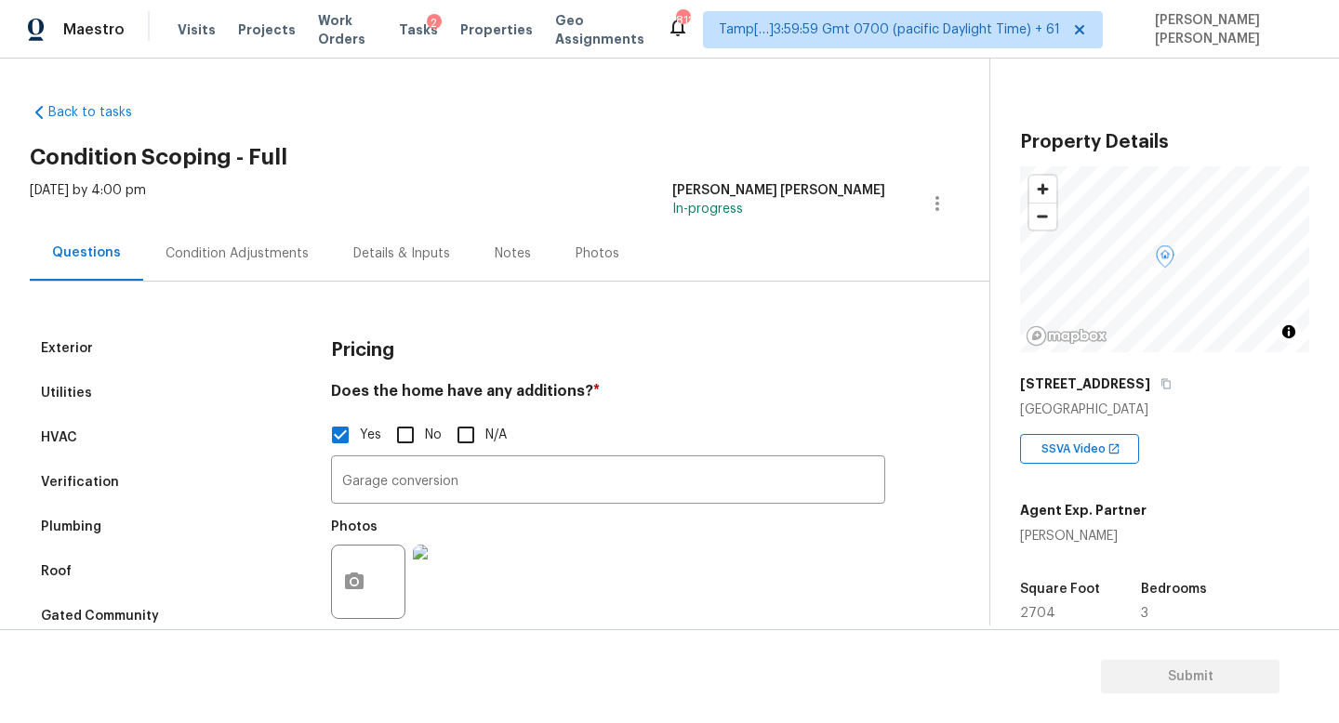
click at [234, 270] on div "Condition Adjustments" at bounding box center [237, 253] width 188 height 55
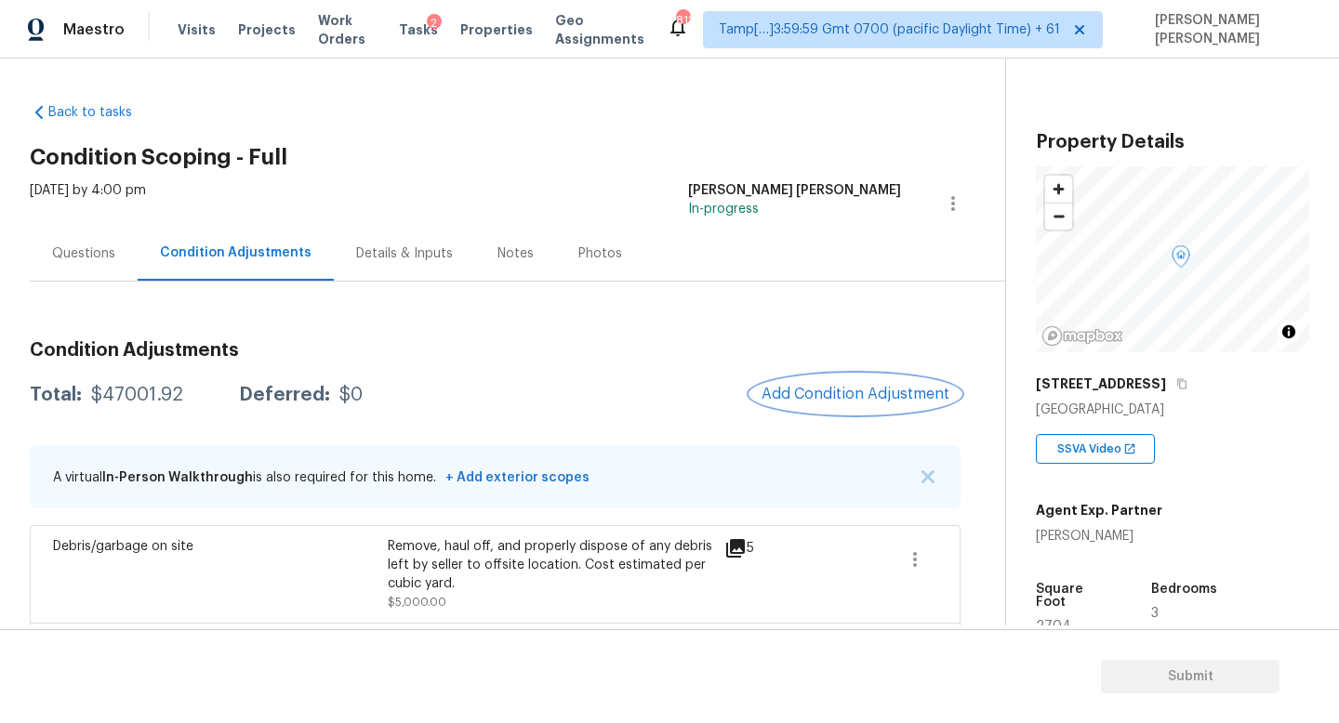
click at [858, 393] on span "Add Condition Adjustment" at bounding box center [855, 394] width 188 height 17
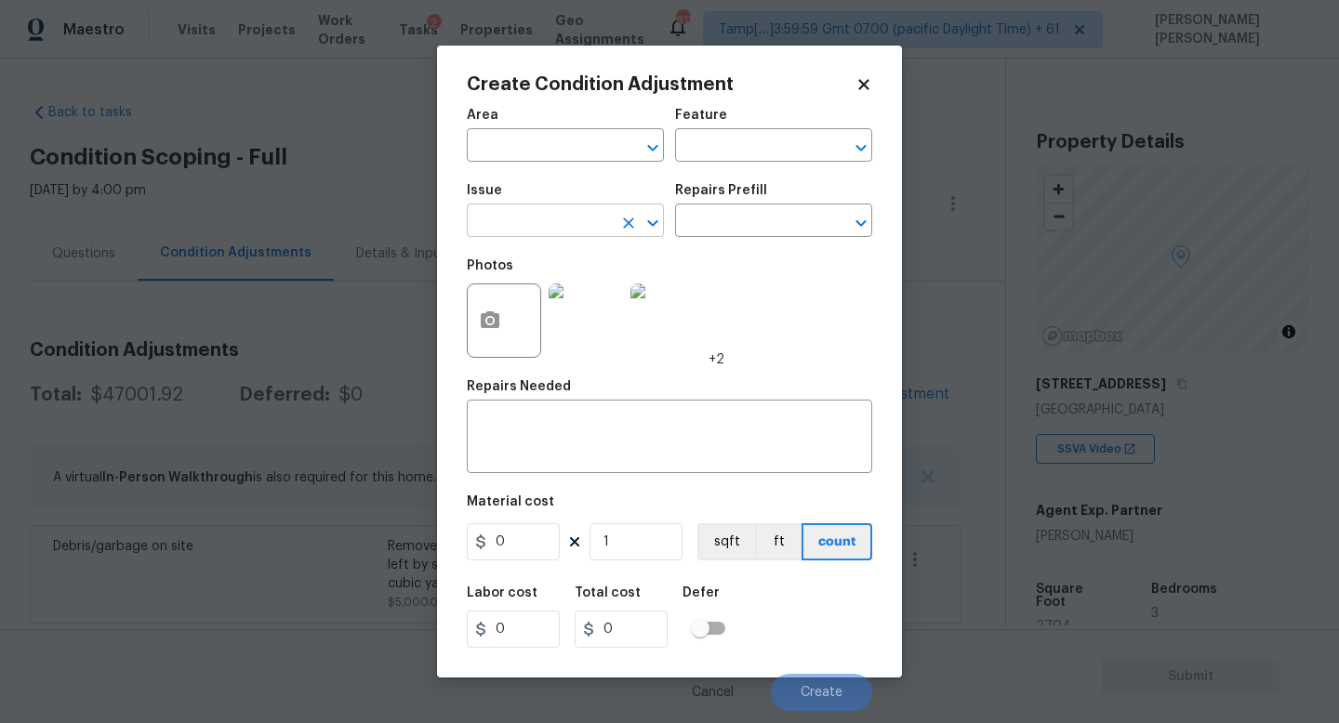
click at [560, 218] on input "text" at bounding box center [539, 222] width 145 height 29
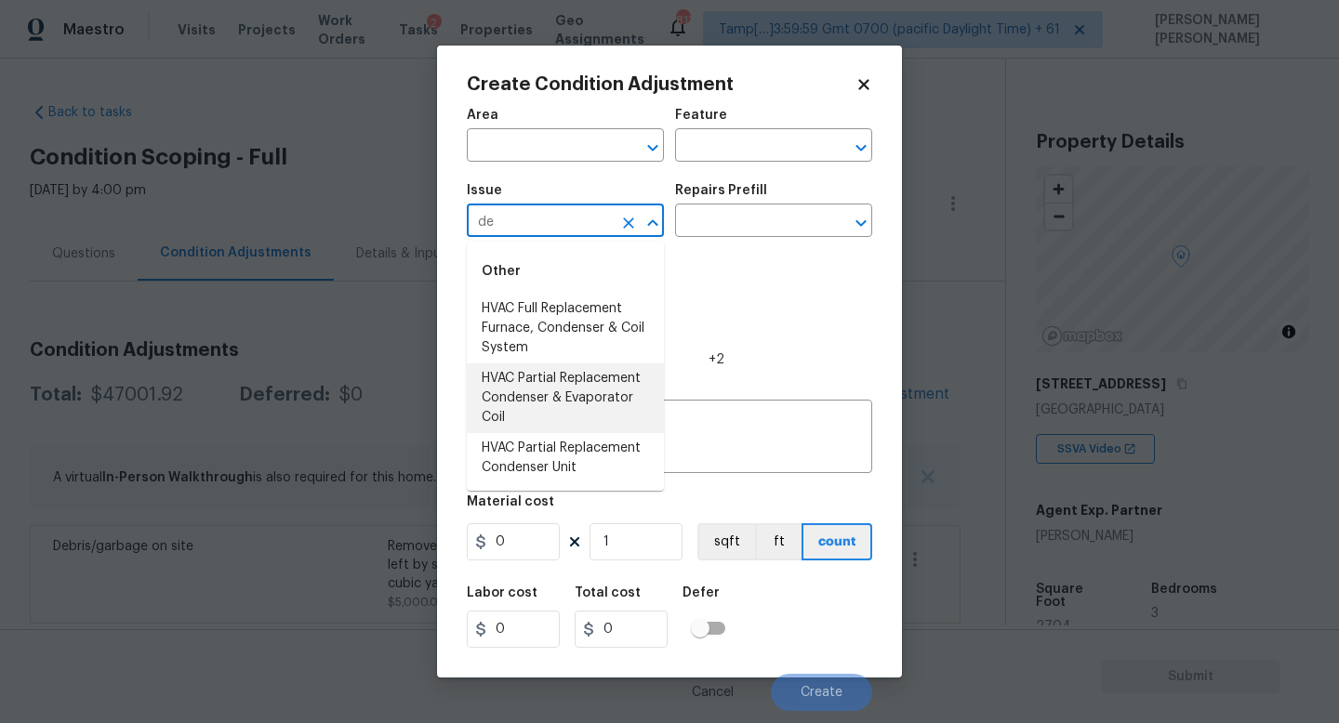
type input "d"
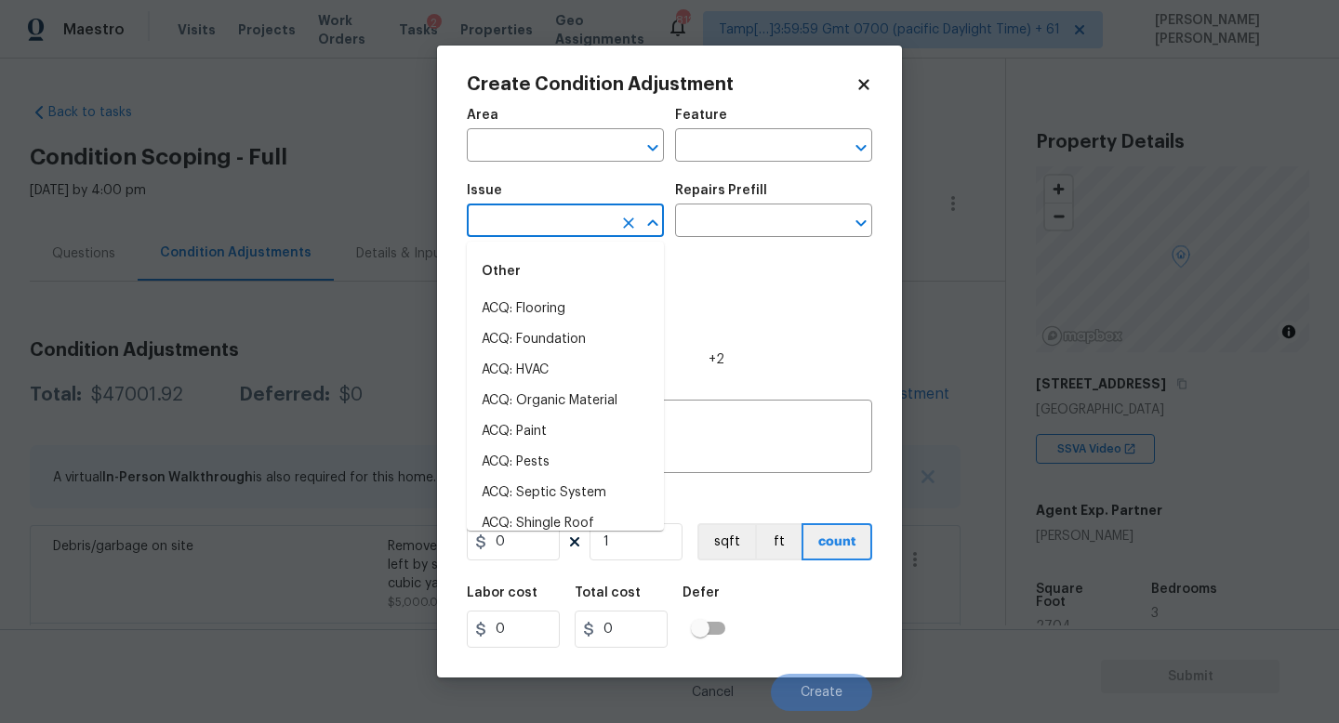
type input "d"
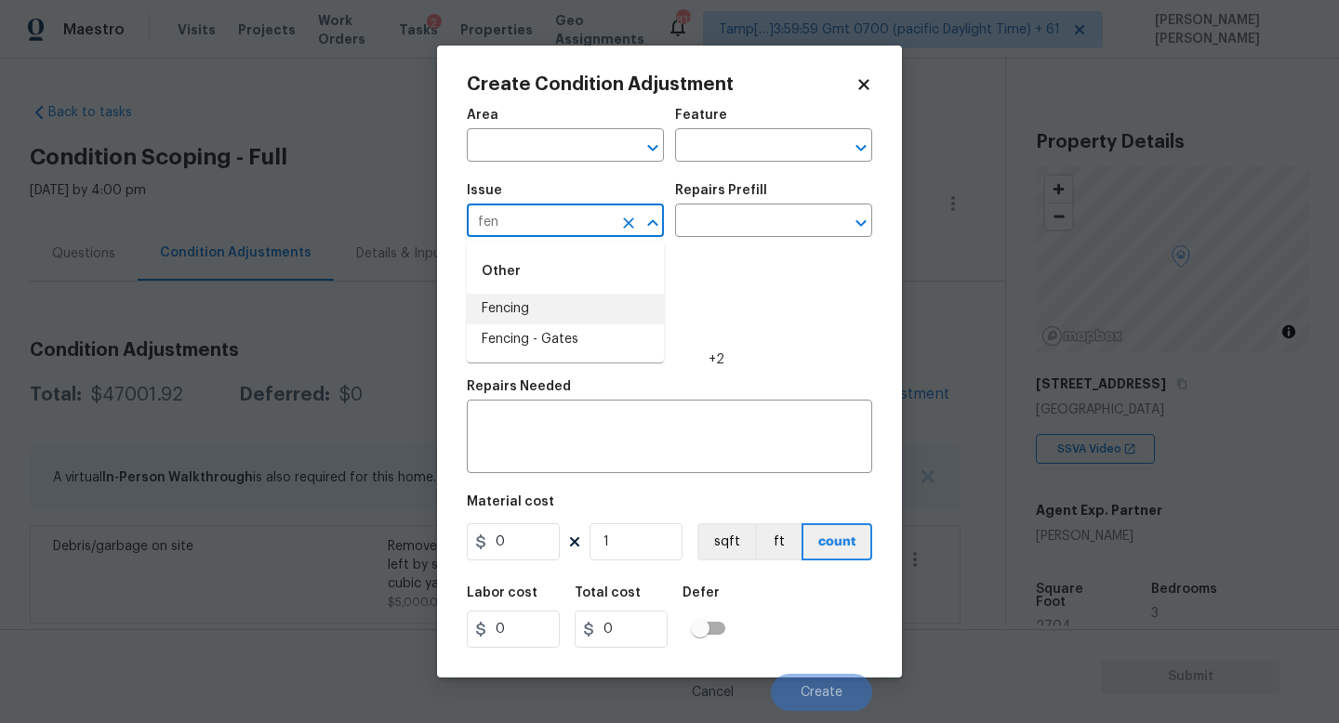
click at [556, 302] on li "Fencing" at bounding box center [565, 309] width 197 height 31
type input "Fencing"
click at [581, 404] on div "Repairs Needed" at bounding box center [669, 392] width 405 height 24
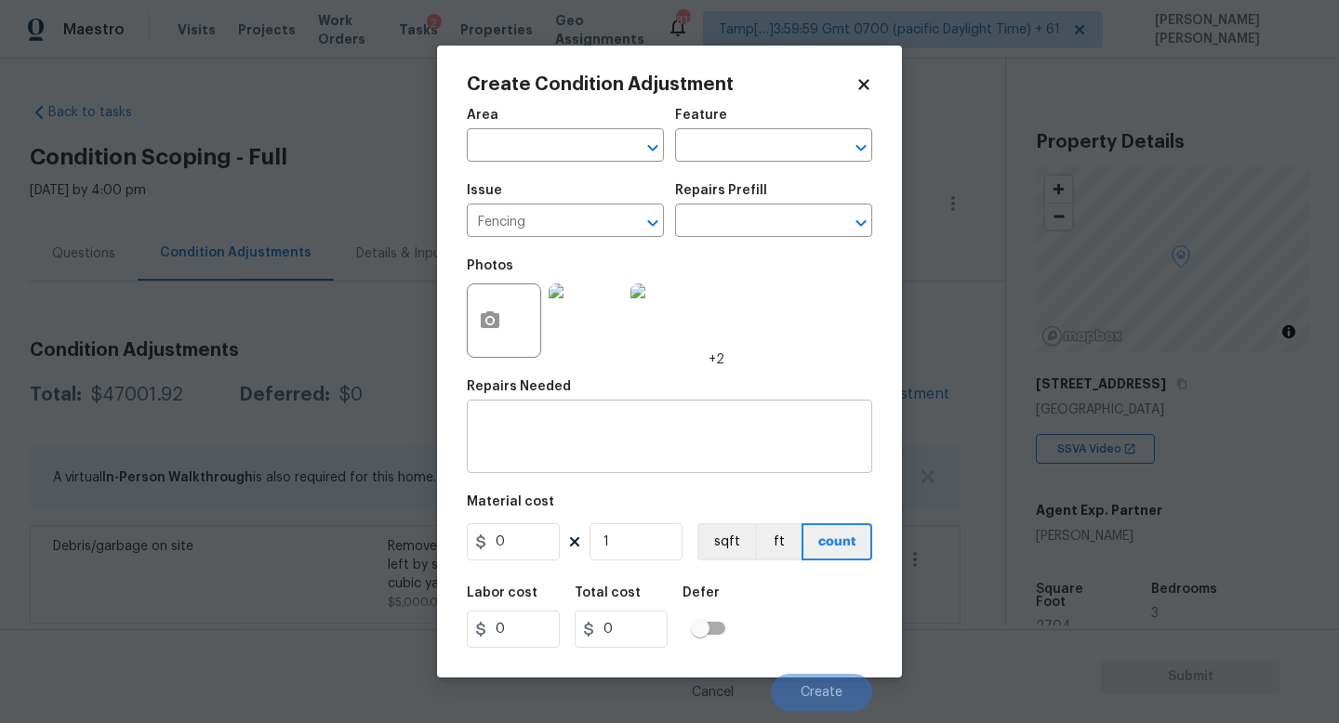
click at [574, 424] on textarea at bounding box center [669, 438] width 383 height 39
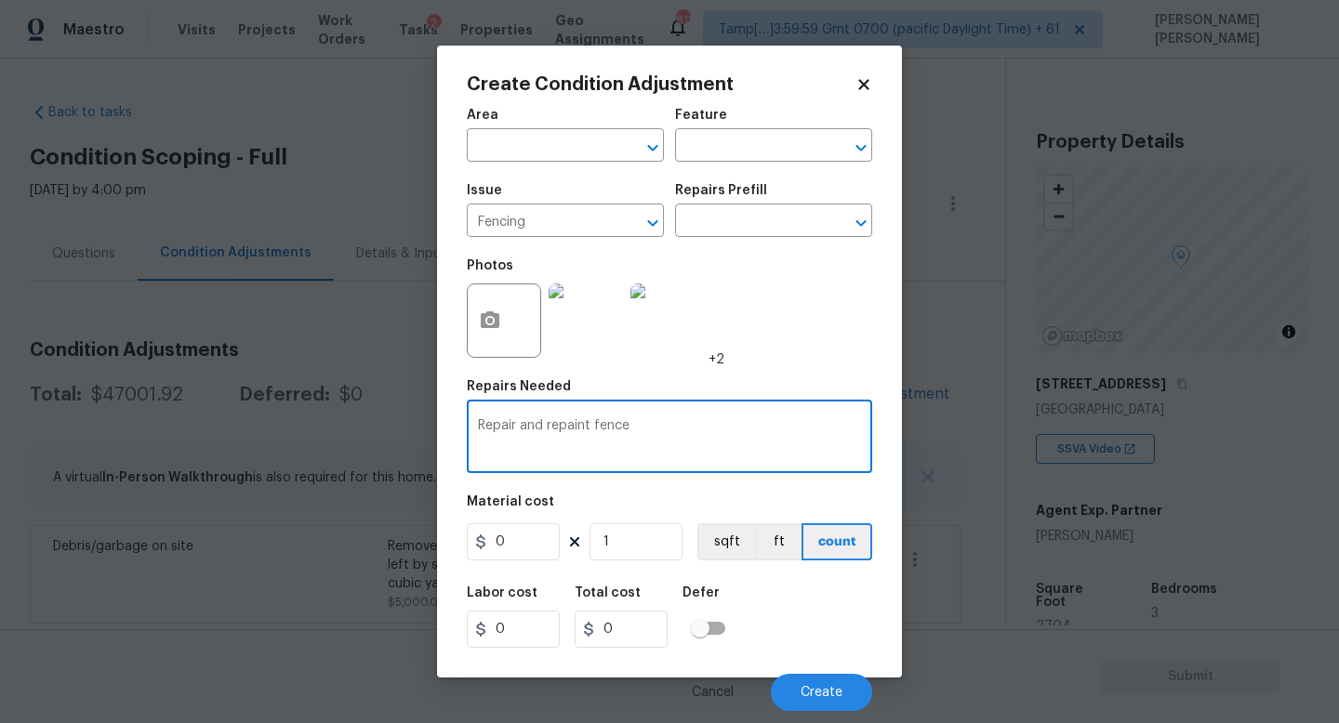
type textarea "Repair and repaint fence"
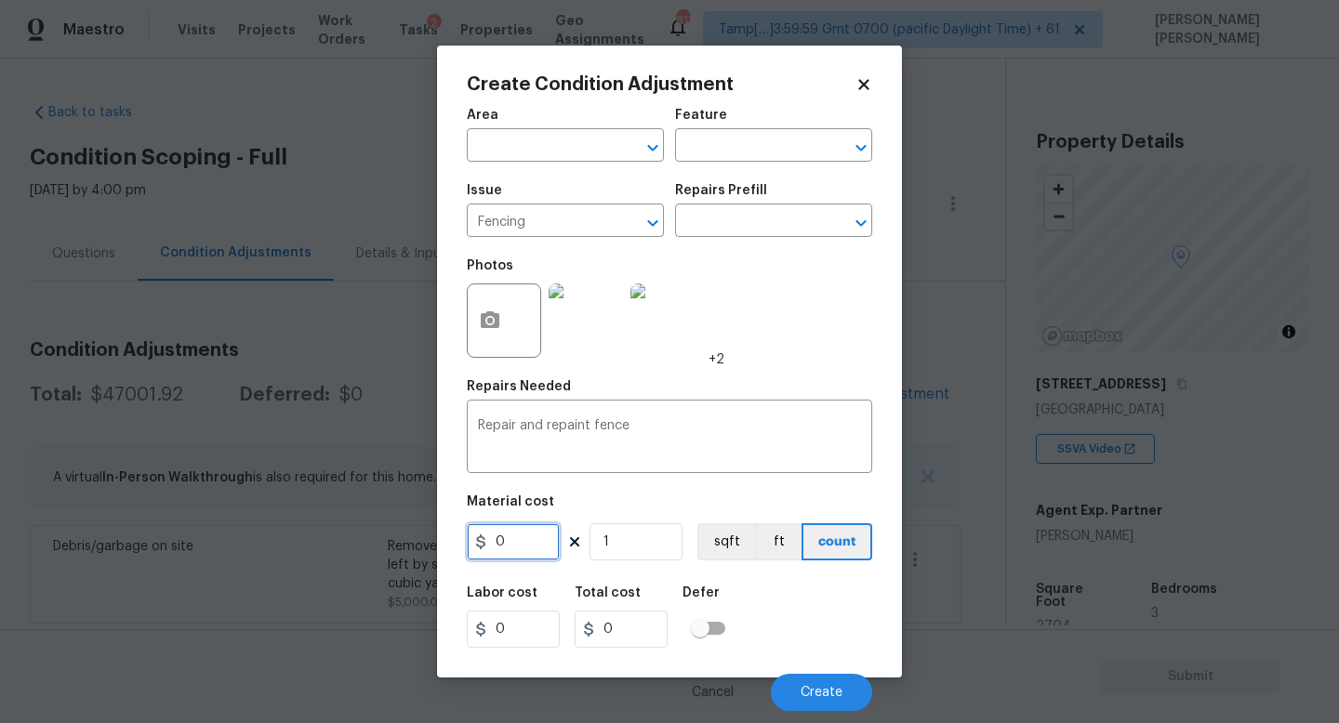
click at [508, 545] on input "0" at bounding box center [513, 541] width 93 height 37
type input "2500"
click at [494, 332] on icon "button" at bounding box center [490, 321] width 22 height 22
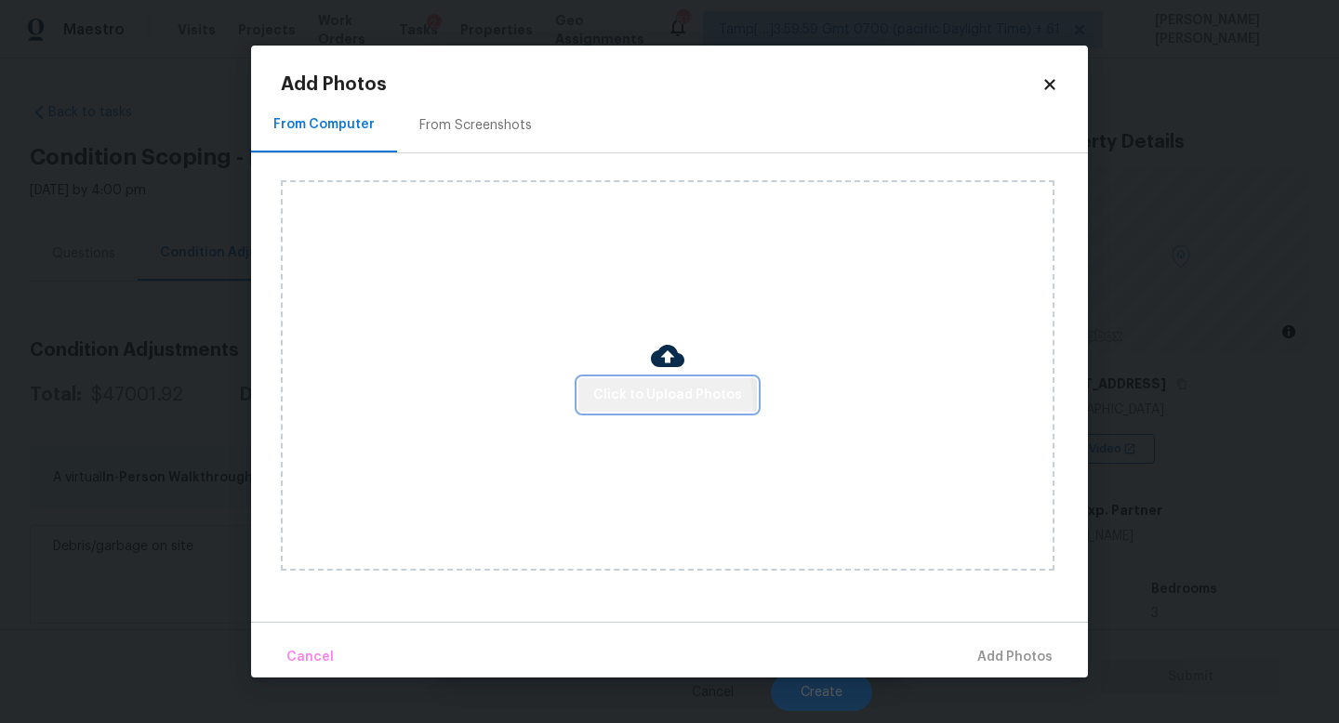
click at [646, 403] on span "Click to Upload Photos" at bounding box center [667, 395] width 149 height 23
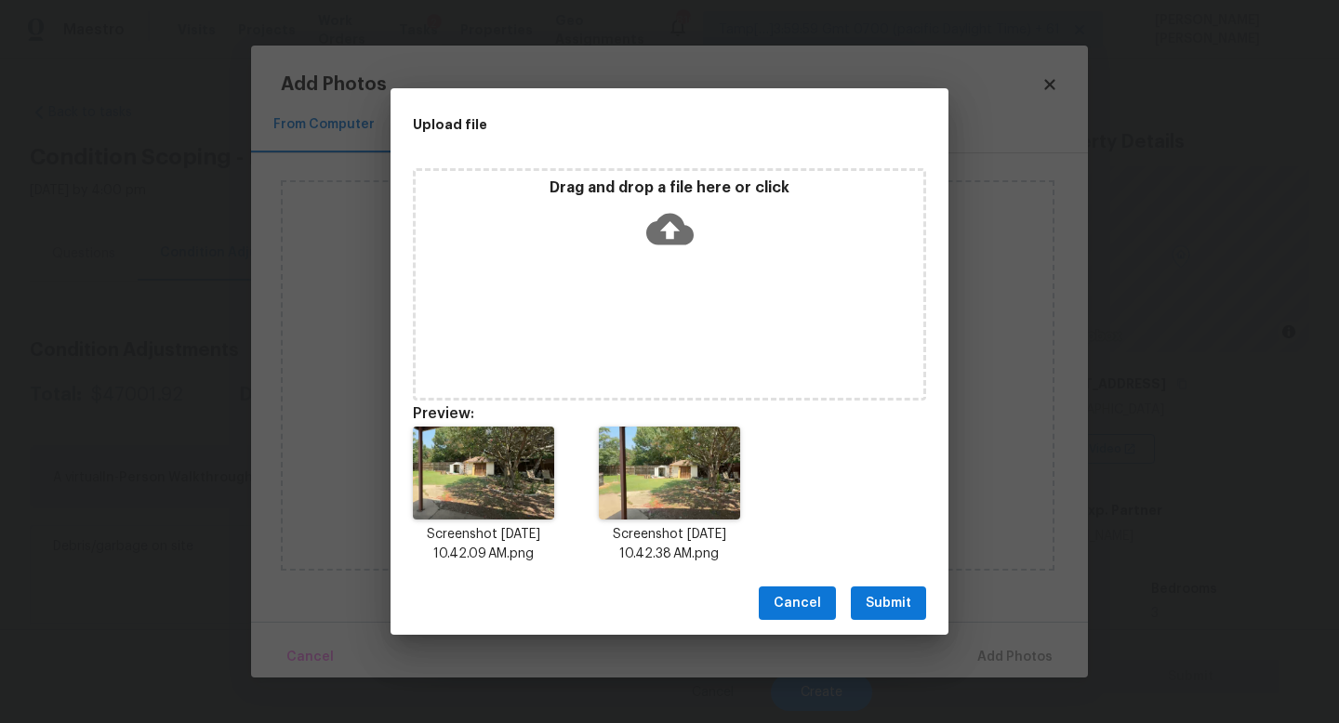
click at [903, 598] on span "Submit" at bounding box center [888, 603] width 46 height 23
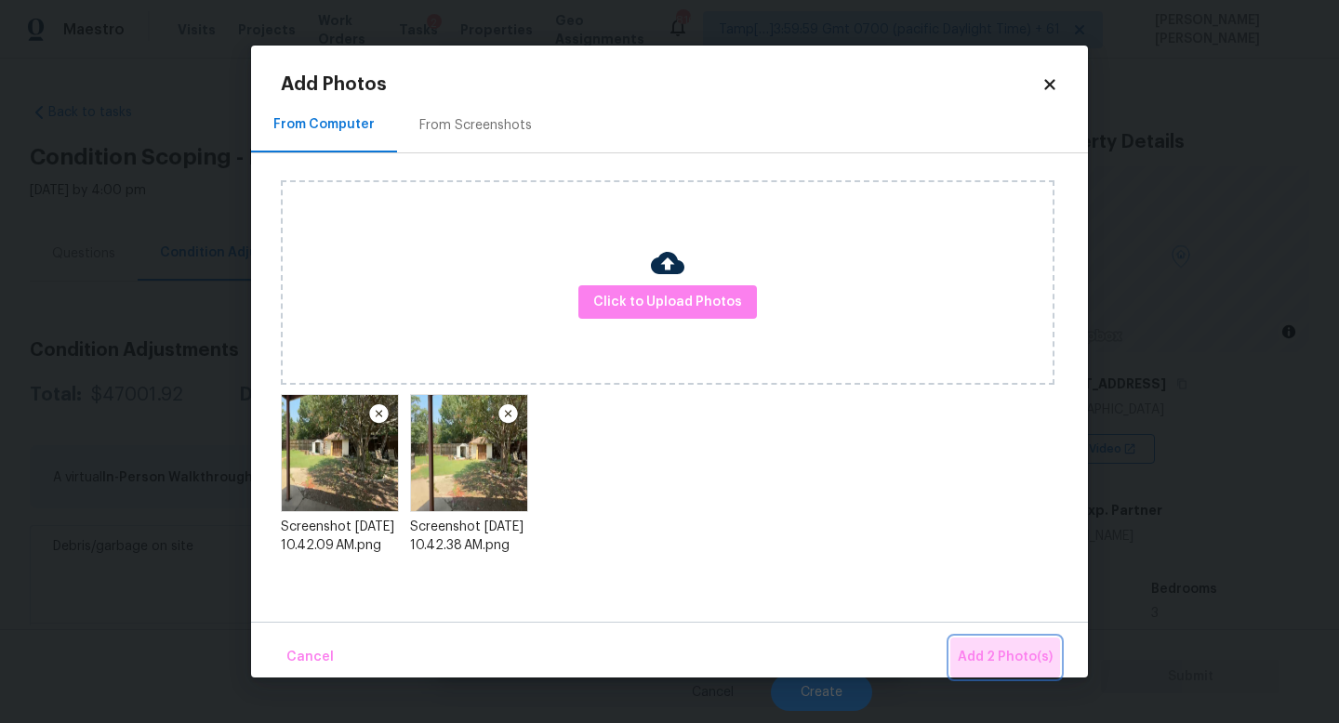
click at [1016, 651] on span "Add 2 Photo(s)" at bounding box center [1004, 657] width 95 height 23
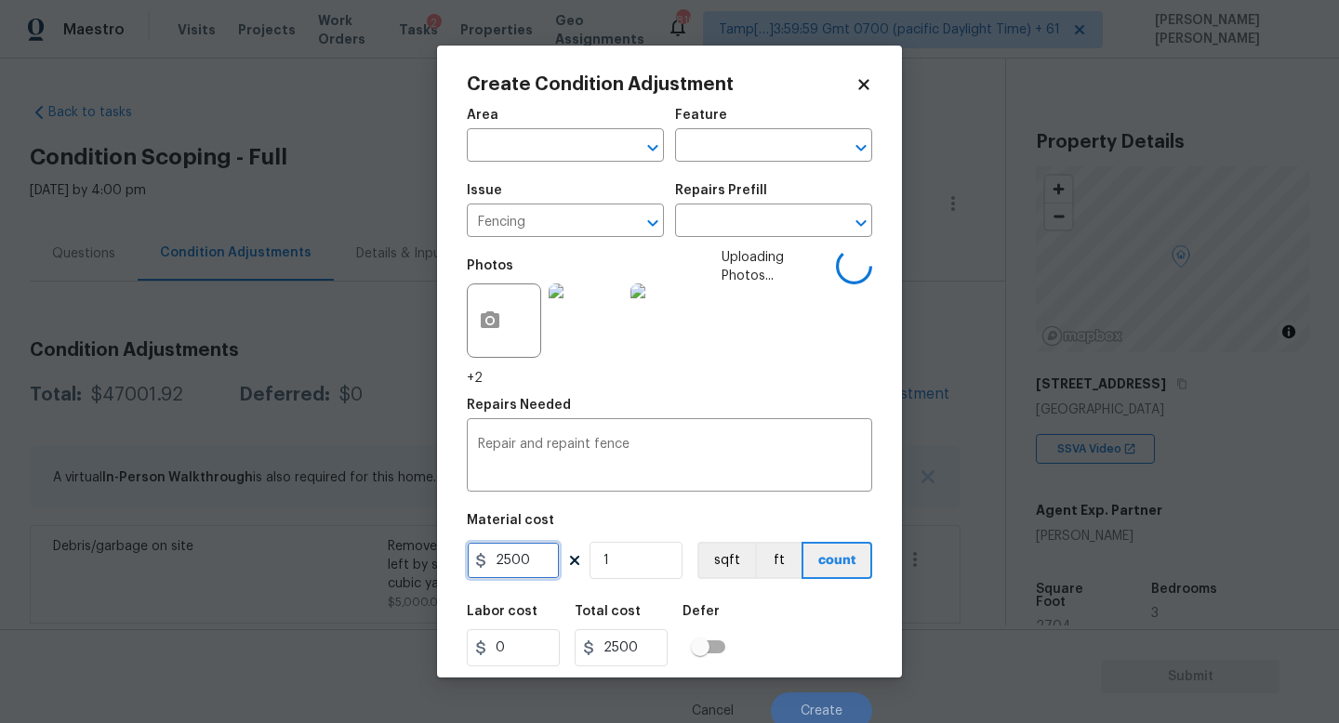
drag, startPoint x: 546, startPoint y: 557, endPoint x: 183, endPoint y: 560, distance: 362.5
click at [240, 560] on div "Create Condition Adjustment Area ​ Feature ​ Issue Fencing ​ Repairs Prefill ​ …" at bounding box center [669, 361] width 1339 height 723
type input "1500"
click at [794, 626] on div "Labor cost 0 Total cost 1500 Defer" at bounding box center [669, 636] width 405 height 84
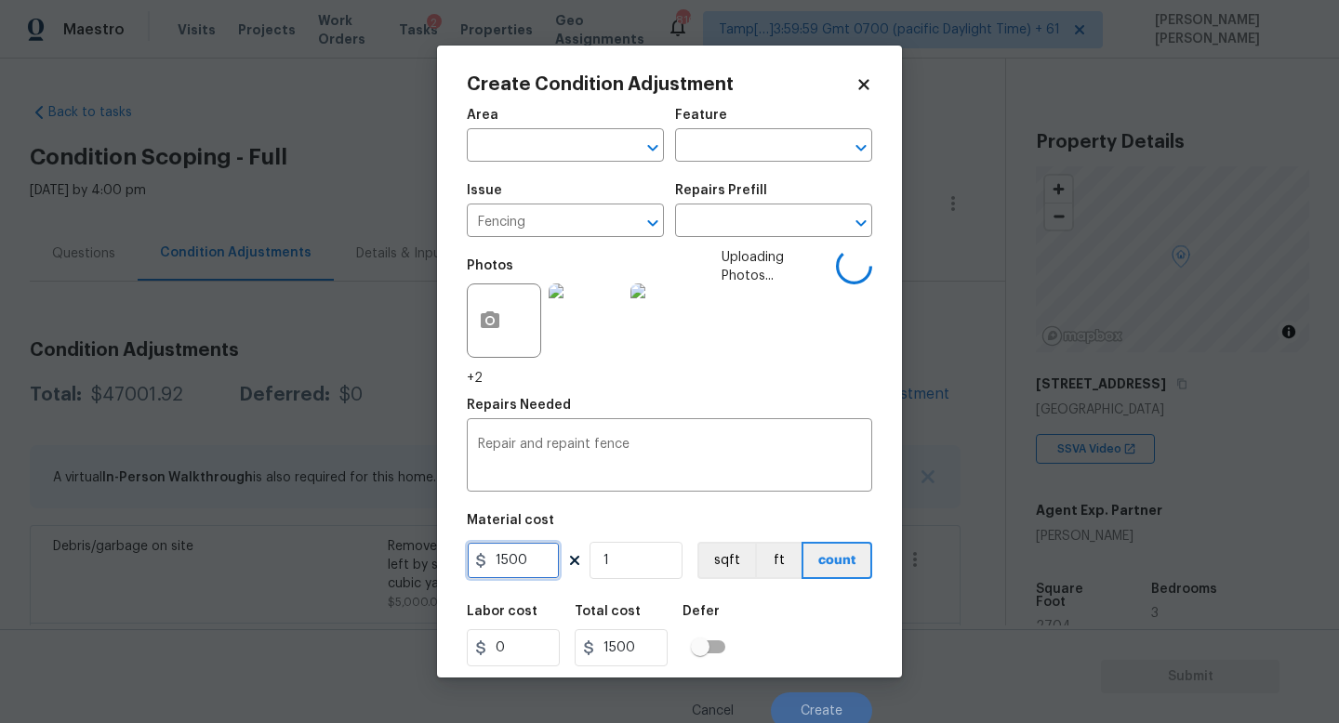
drag, startPoint x: 539, startPoint y: 564, endPoint x: 283, endPoint y: 521, distance: 260.2
click at [283, 521] on div "Create Condition Adjustment Area ​ Feature ​ Issue Fencing ​ Repairs Prefill ​ …" at bounding box center [669, 361] width 1339 height 723
type input "2000"
click at [782, 615] on div "Labor cost 0 Total cost 2000 Defer" at bounding box center [669, 636] width 405 height 84
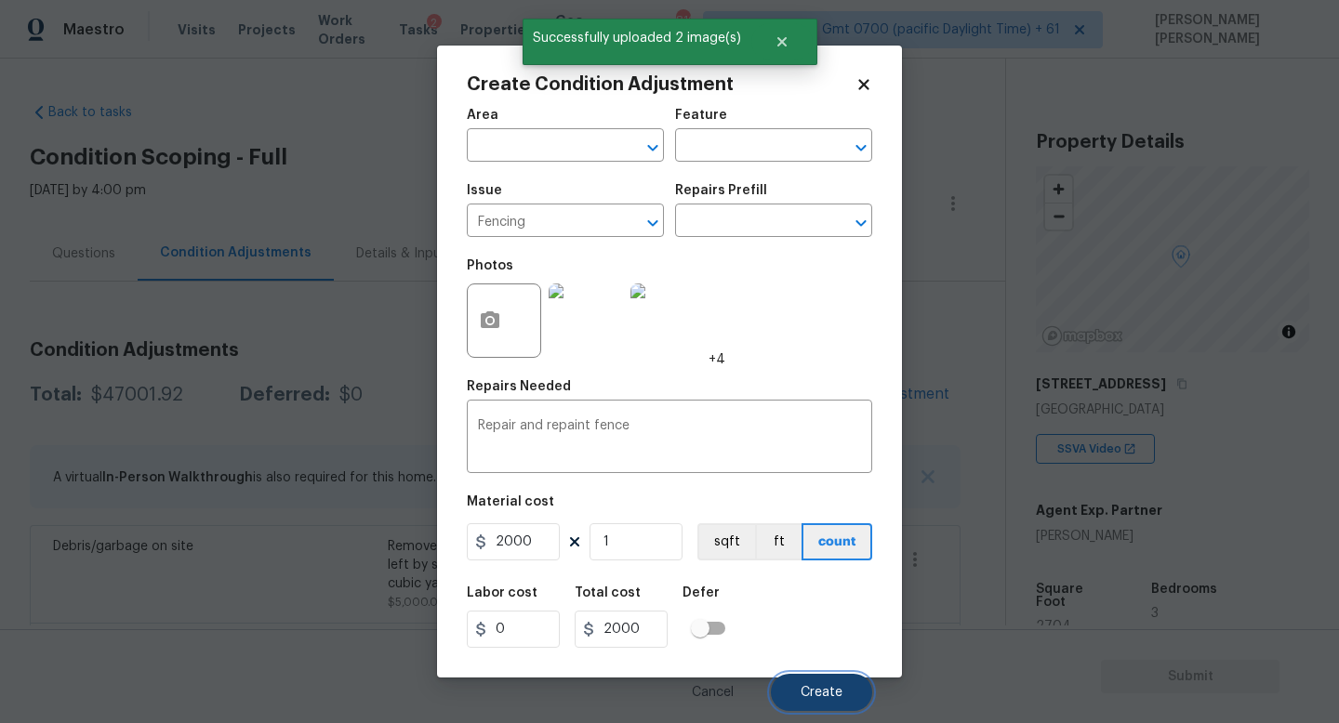
click at [851, 683] on button "Create" at bounding box center [821, 692] width 101 height 37
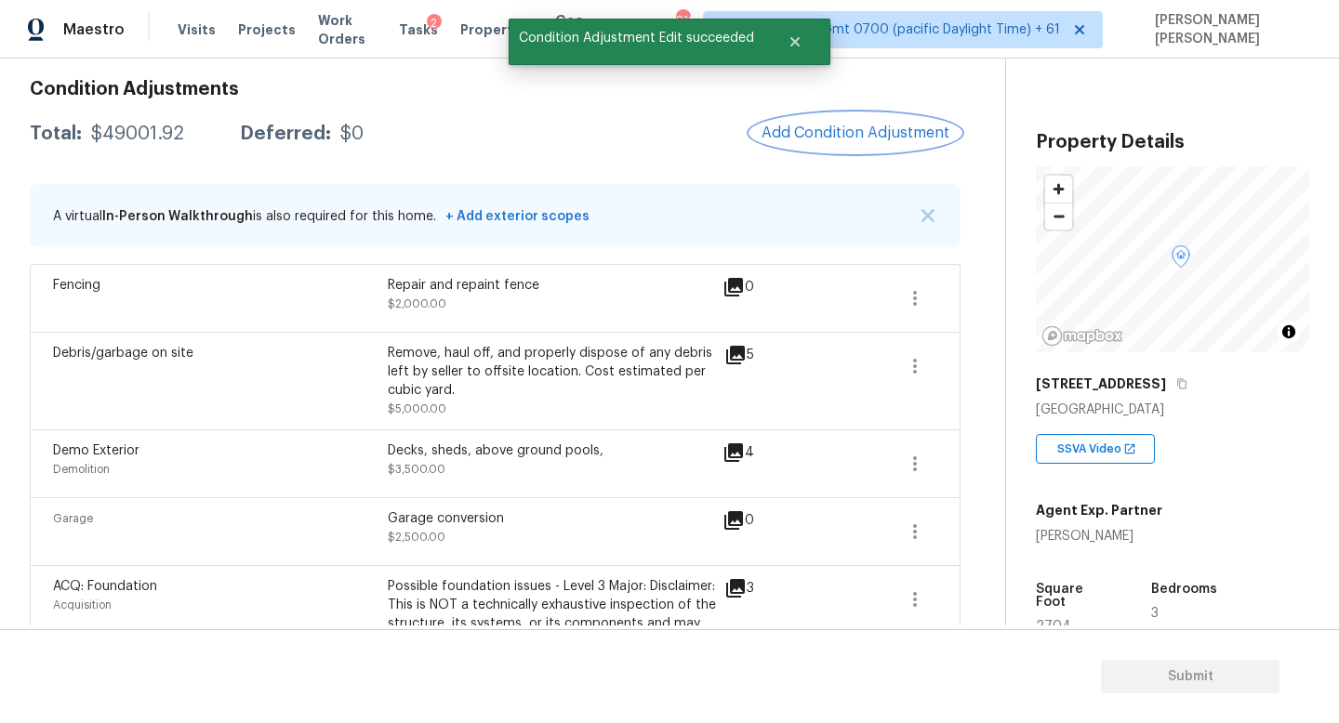
scroll to position [336, 0]
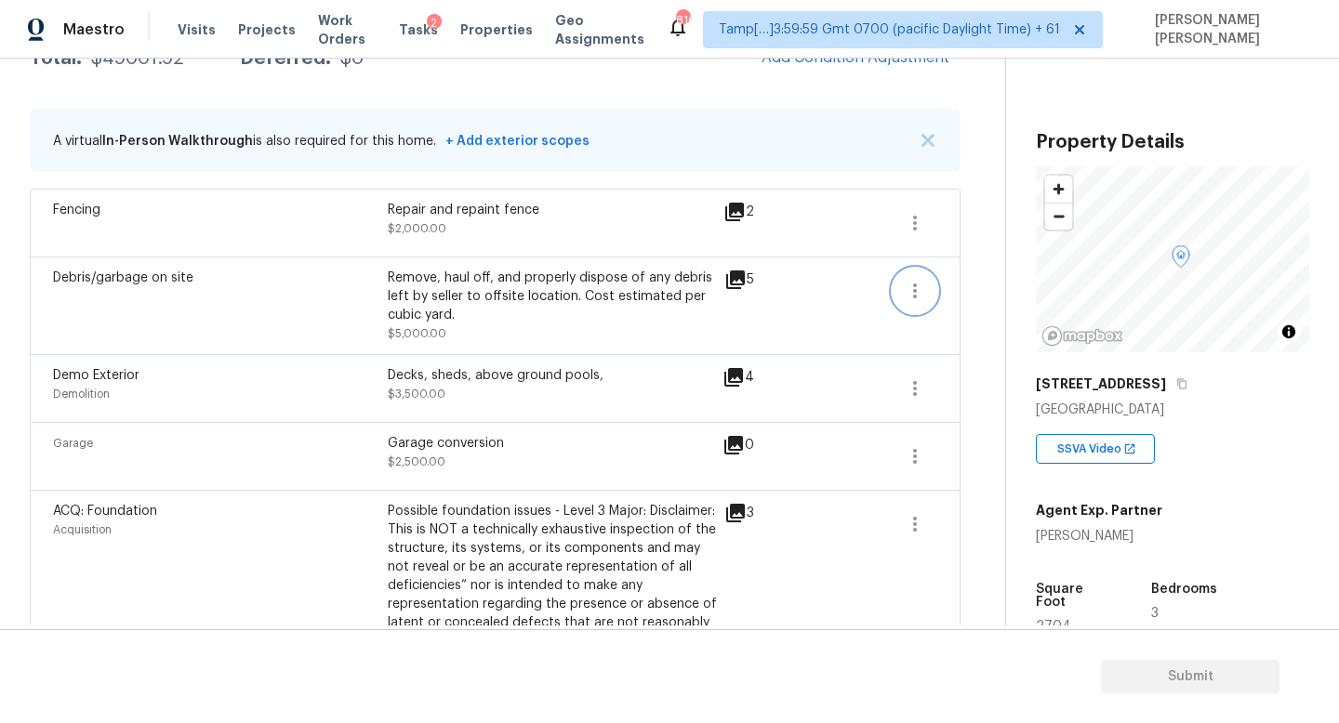
click at [897, 284] on button "button" at bounding box center [914, 291] width 45 height 45
click at [981, 292] on div "Edit" at bounding box center [1020, 287] width 145 height 19
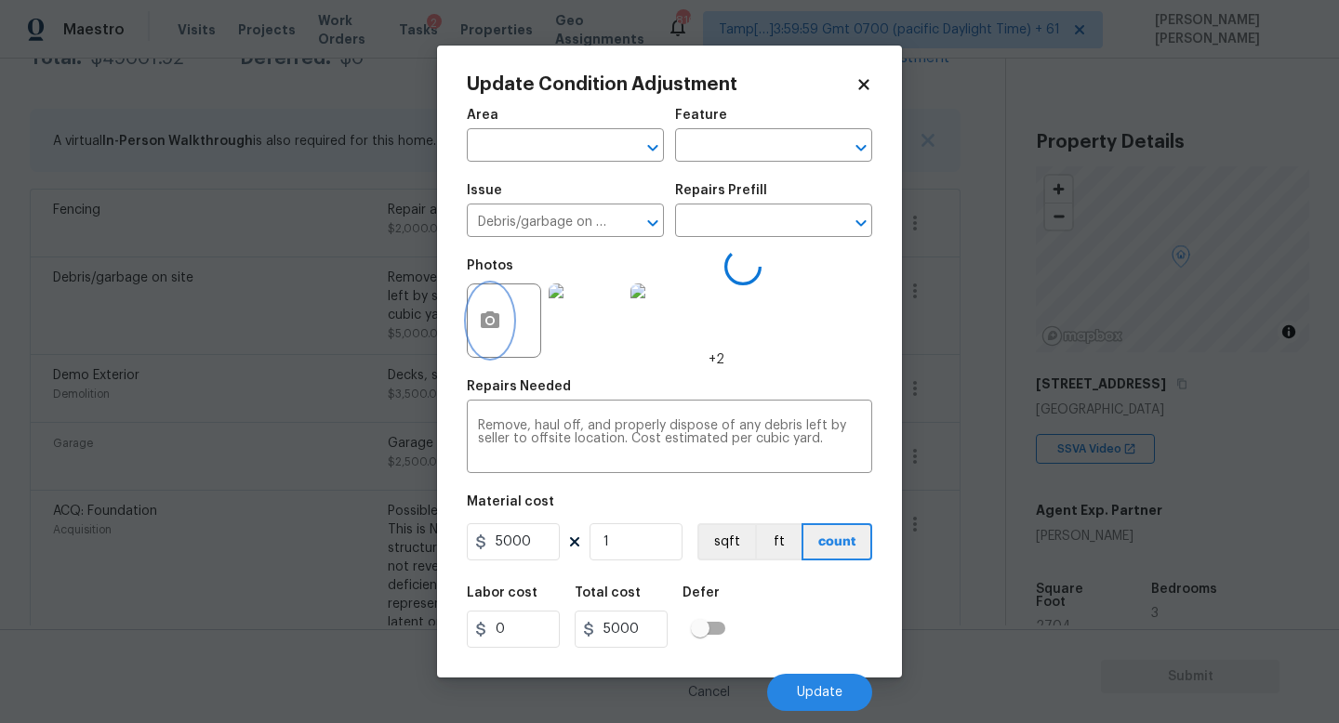
click at [497, 310] on icon "button" at bounding box center [490, 321] width 22 height 22
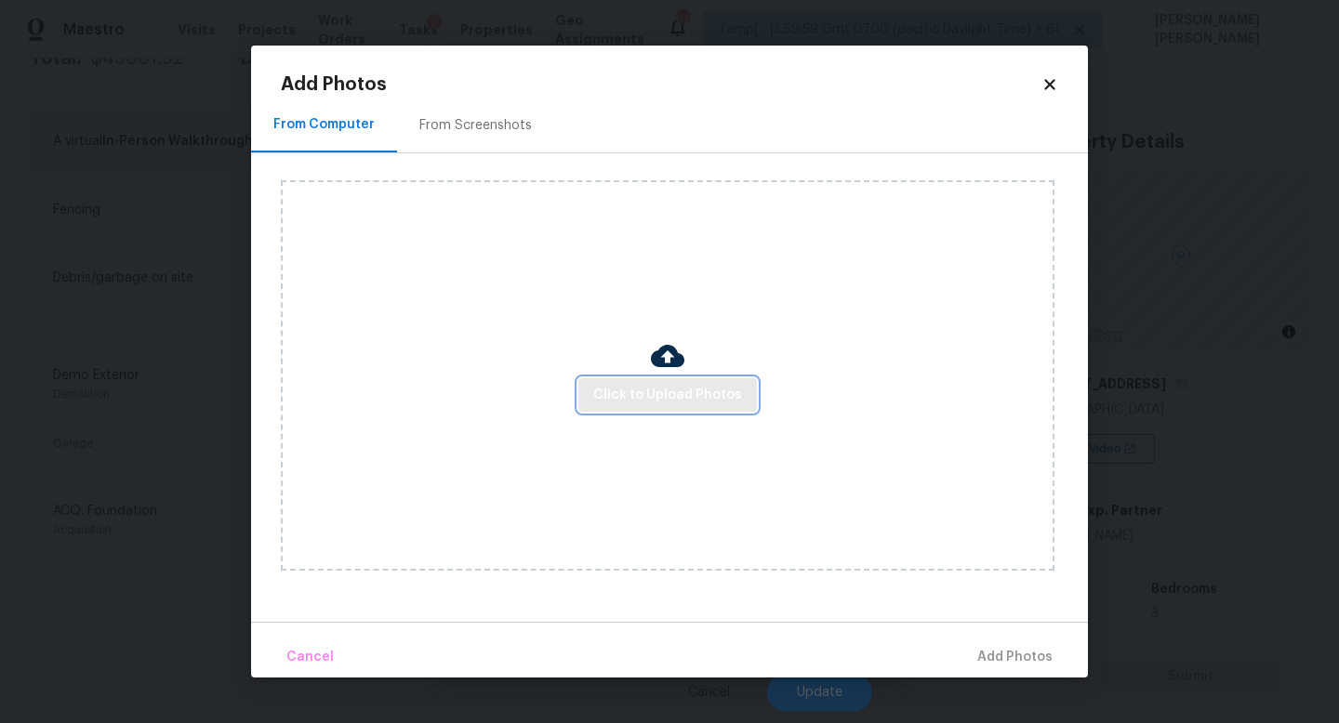
click at [640, 380] on button "Click to Upload Photos" at bounding box center [667, 395] width 178 height 34
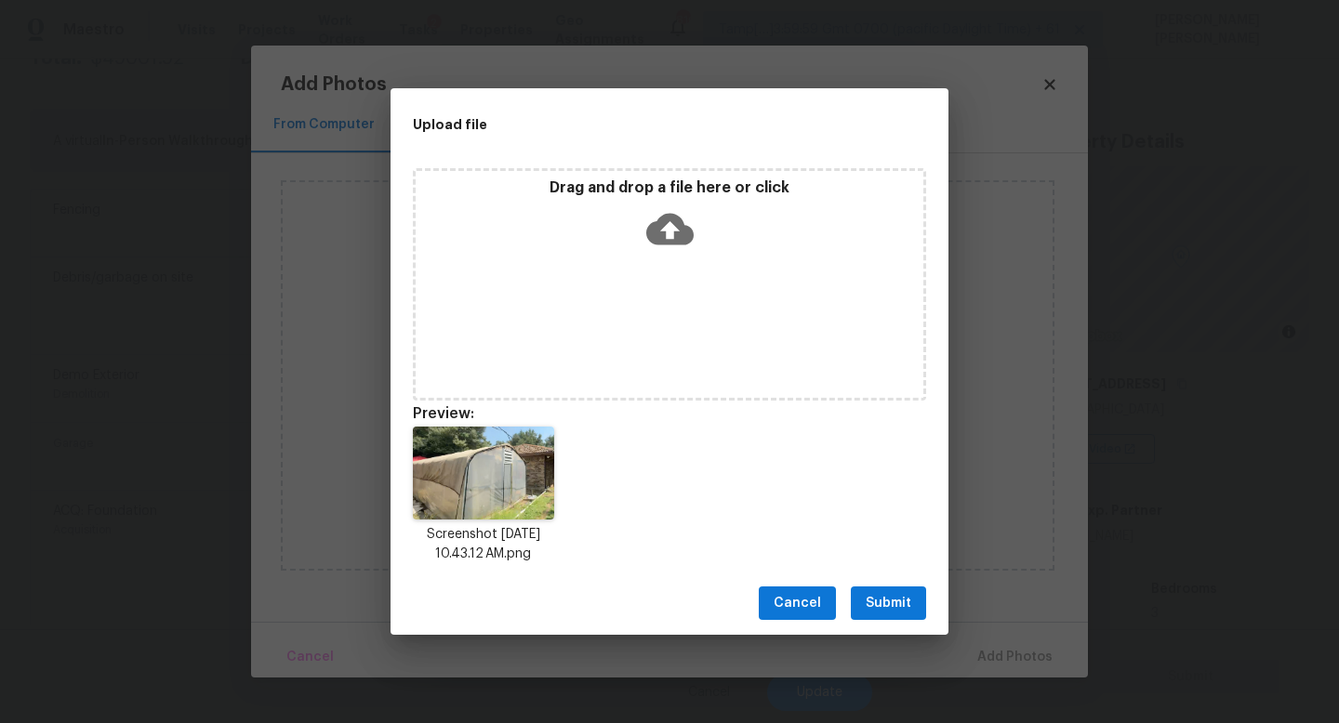
click at [878, 592] on span "Submit" at bounding box center [888, 603] width 46 height 23
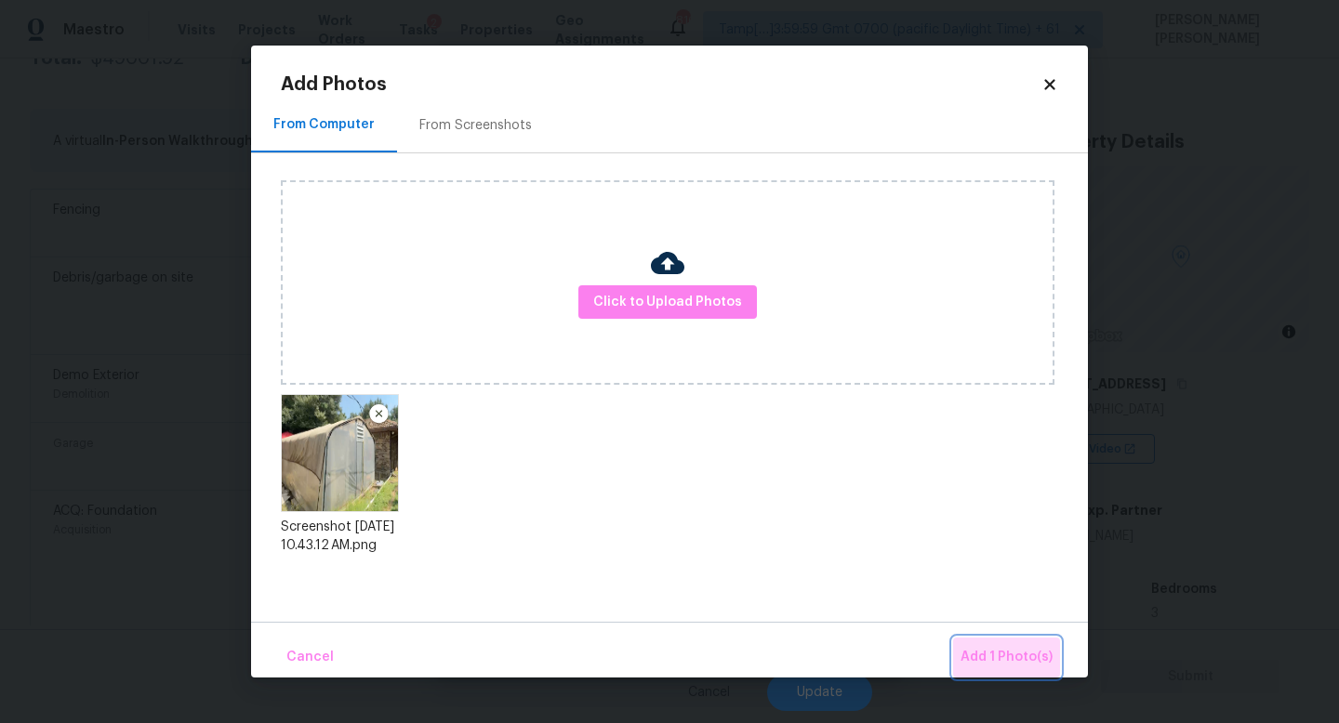
click at [1011, 654] on span "Add 1 Photo(s)" at bounding box center [1006, 657] width 92 height 23
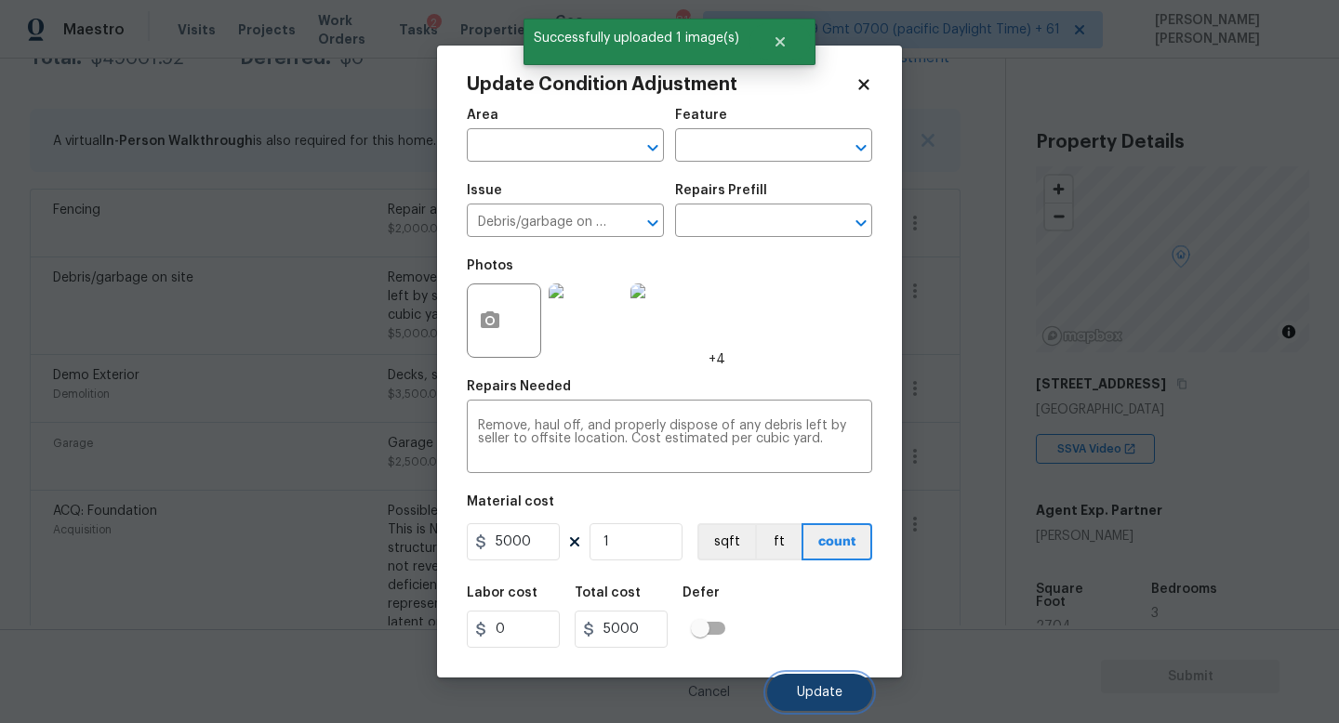
click at [830, 681] on button "Update" at bounding box center [819, 692] width 105 height 37
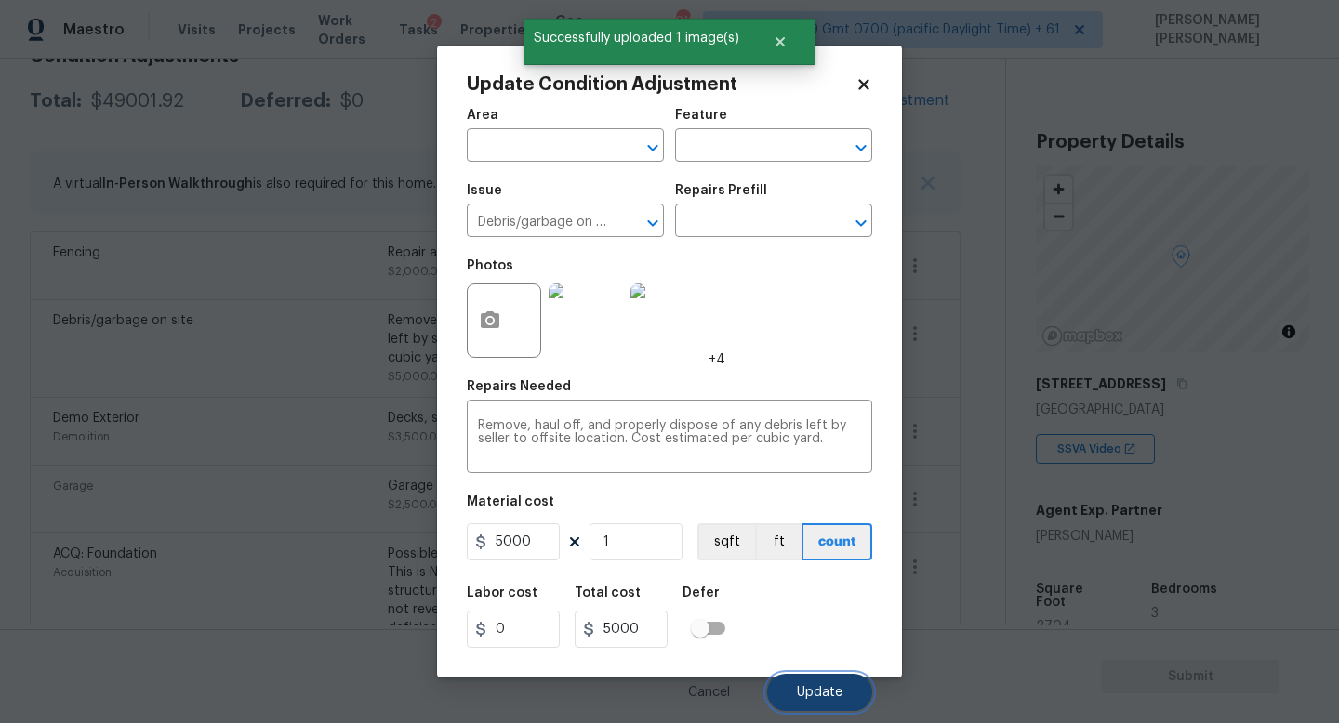
scroll to position [378, 0]
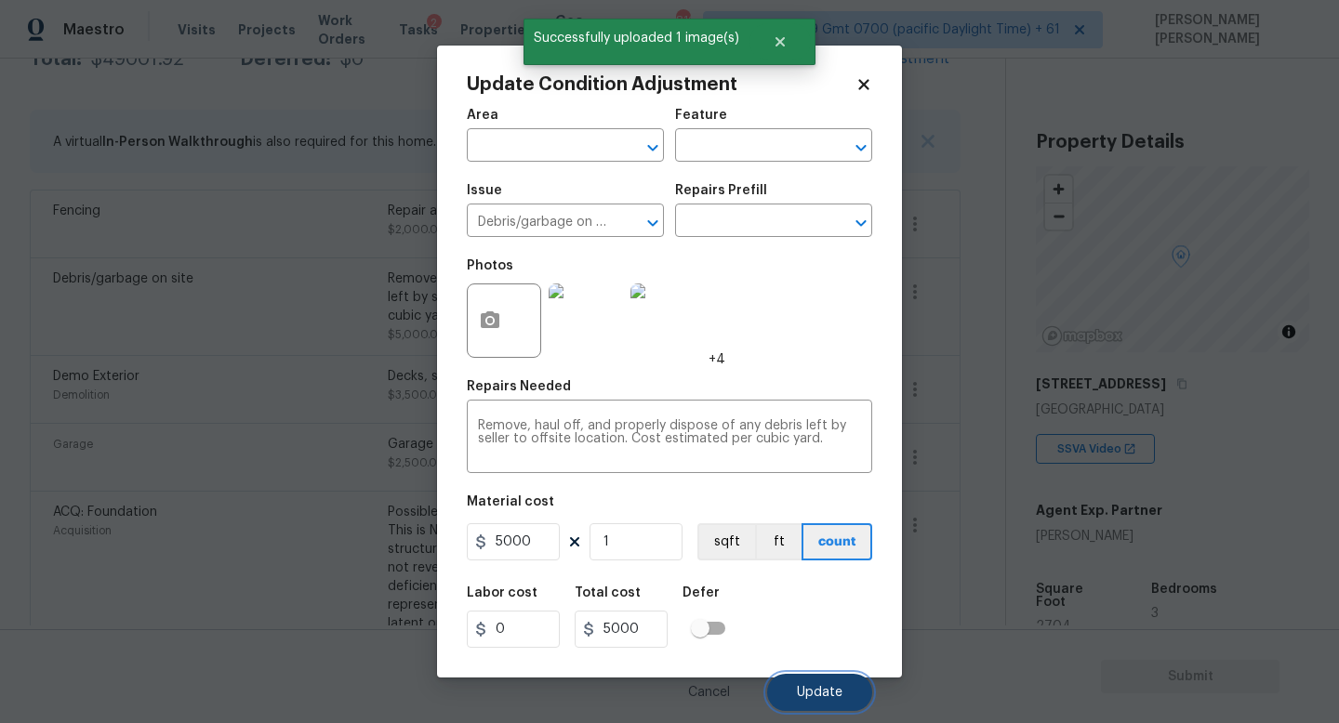
click at [830, 681] on button "Update" at bounding box center [819, 692] width 105 height 37
click at [829, 692] on span "Update" at bounding box center [820, 693] width 46 height 14
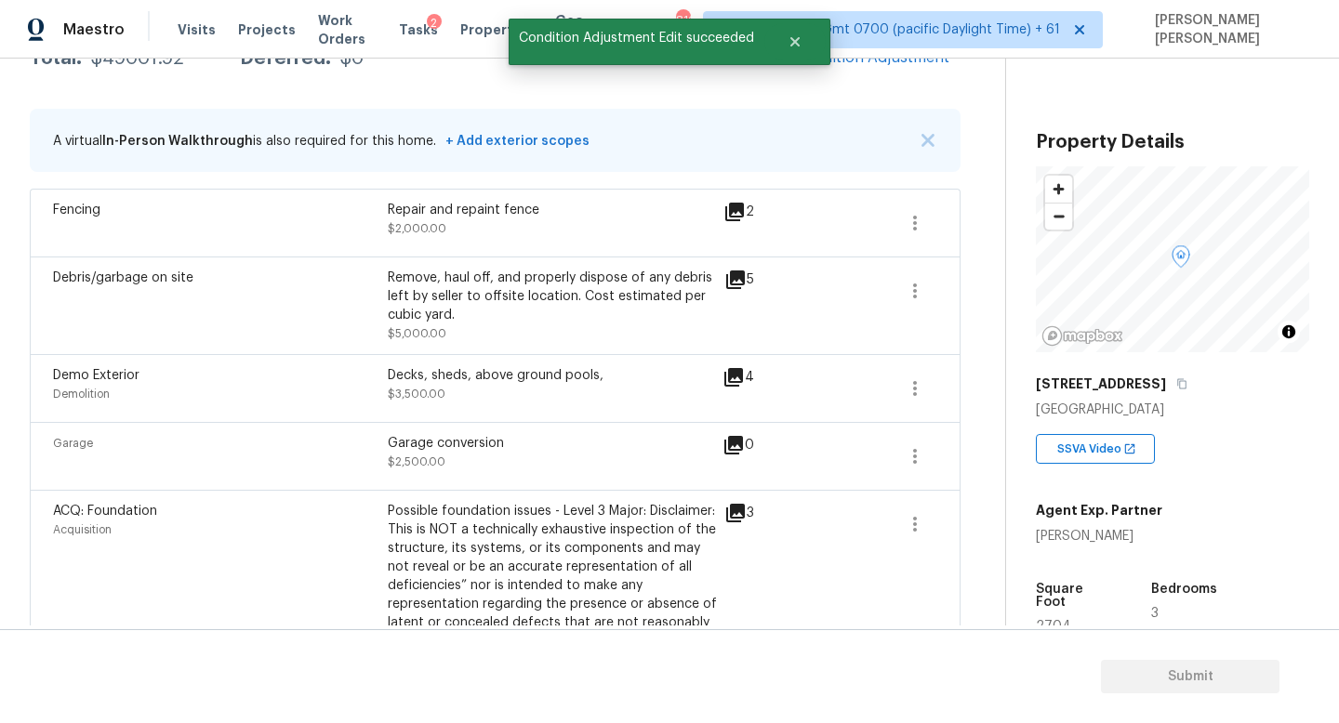
scroll to position [0, 0]
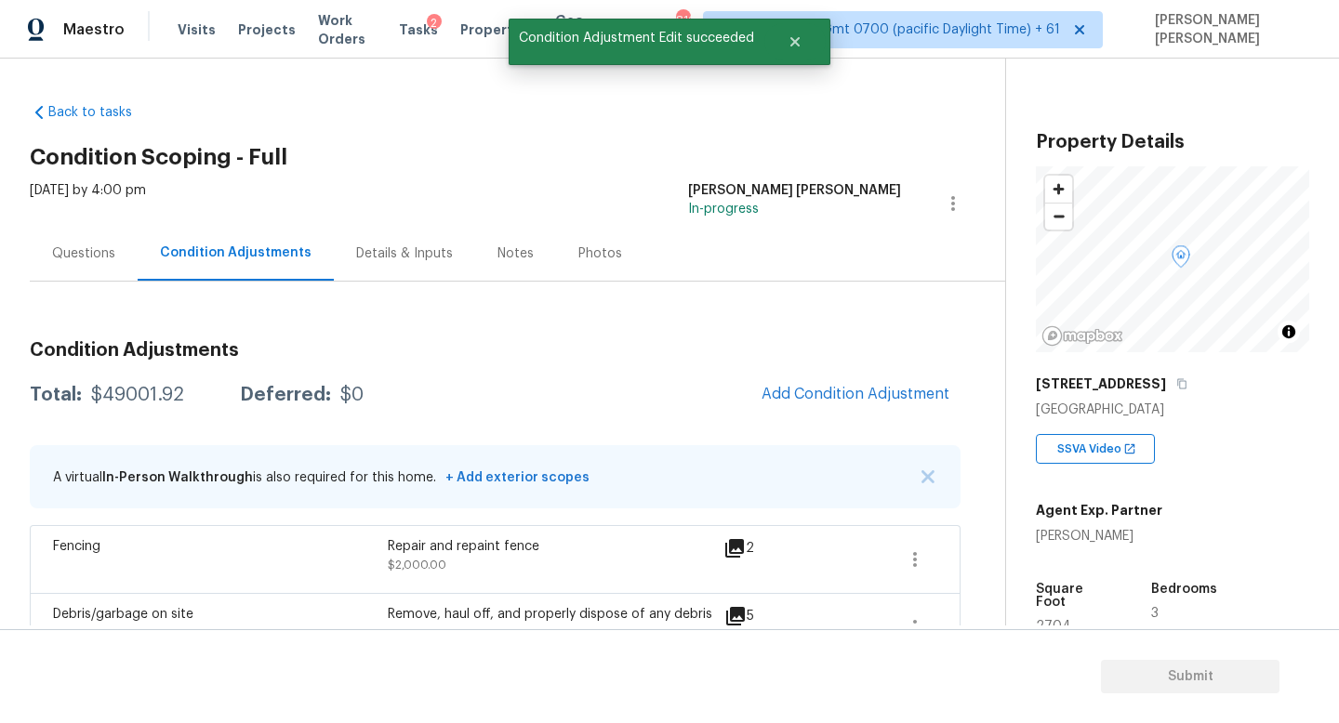
click at [67, 231] on div "Questions" at bounding box center [84, 253] width 108 height 55
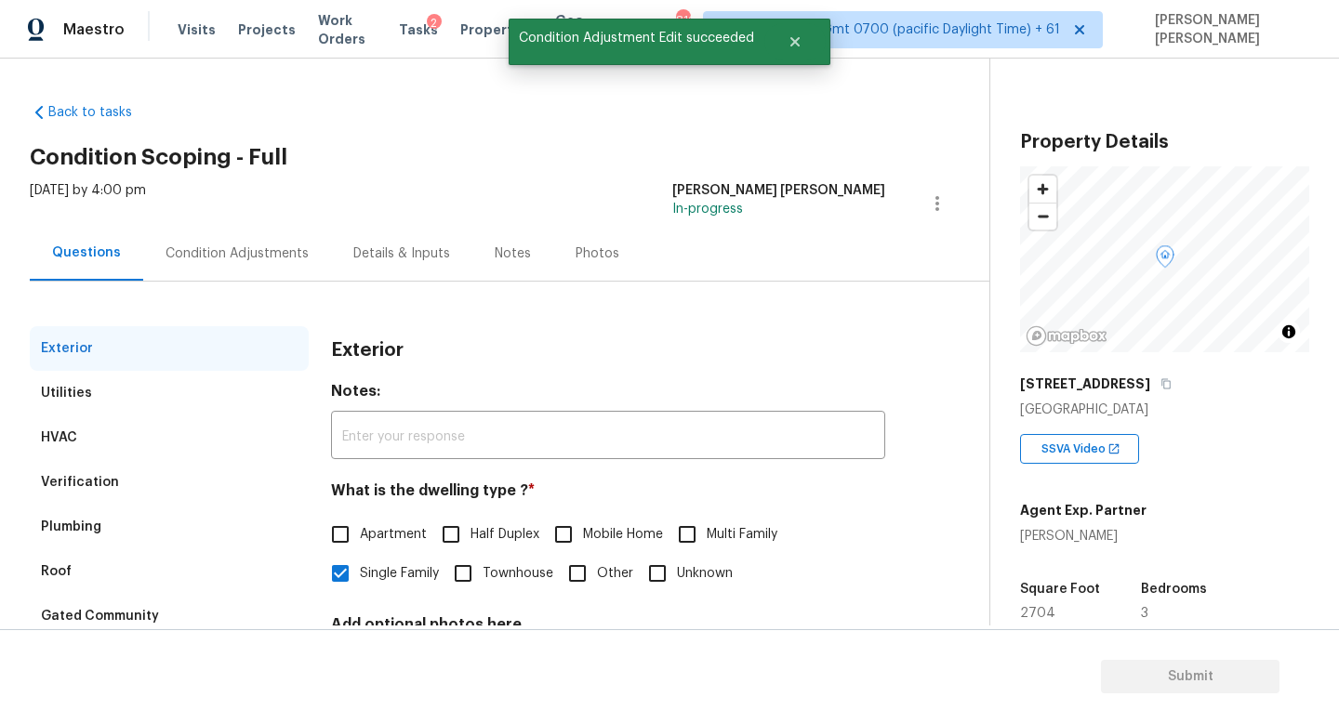
click at [159, 469] on div "Verification" at bounding box center [169, 482] width 279 height 45
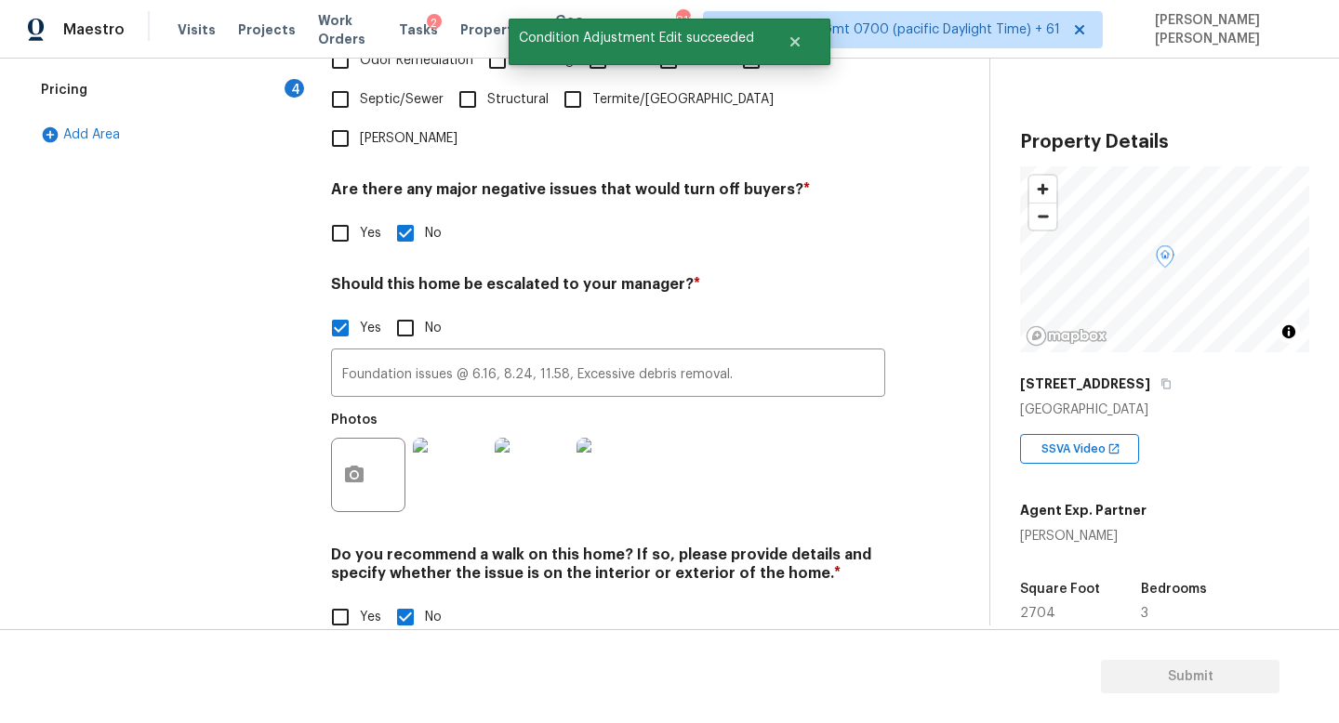
scroll to position [572, 0]
click at [353, 597] on input "Yes" at bounding box center [340, 616] width 39 height 39
checkbox input "true"
checkbox input "false"
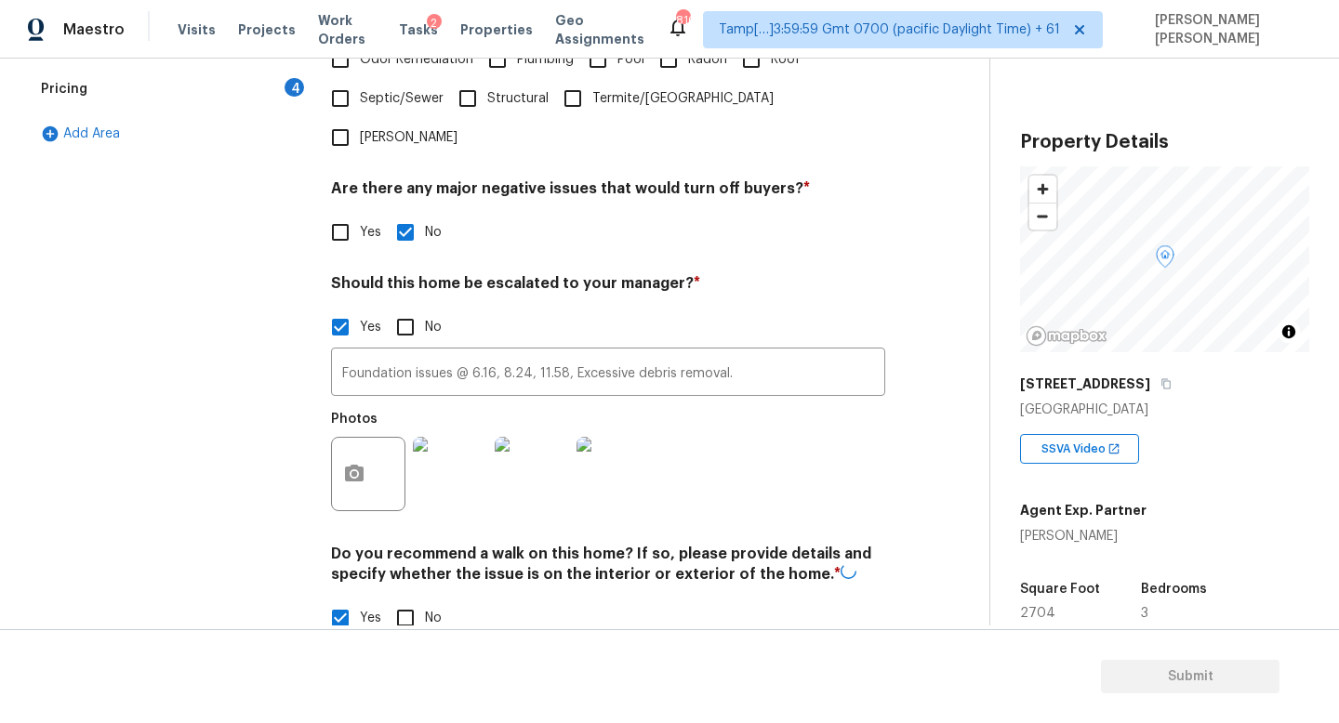
scroll to position [664, 0]
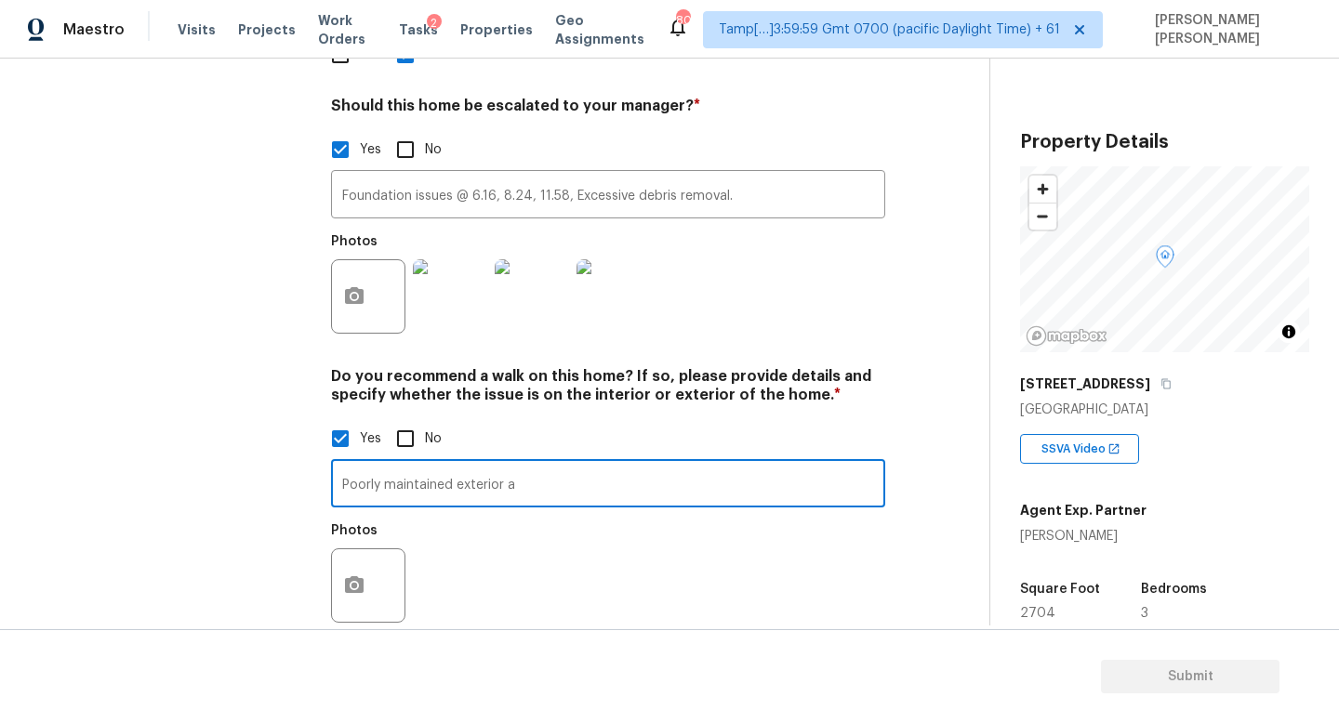
scroll to position [747, 0]
click at [647, 466] on input "Poorly maintained exterior, excessive debris, multiple addition" at bounding box center [608, 488] width 554 height 44
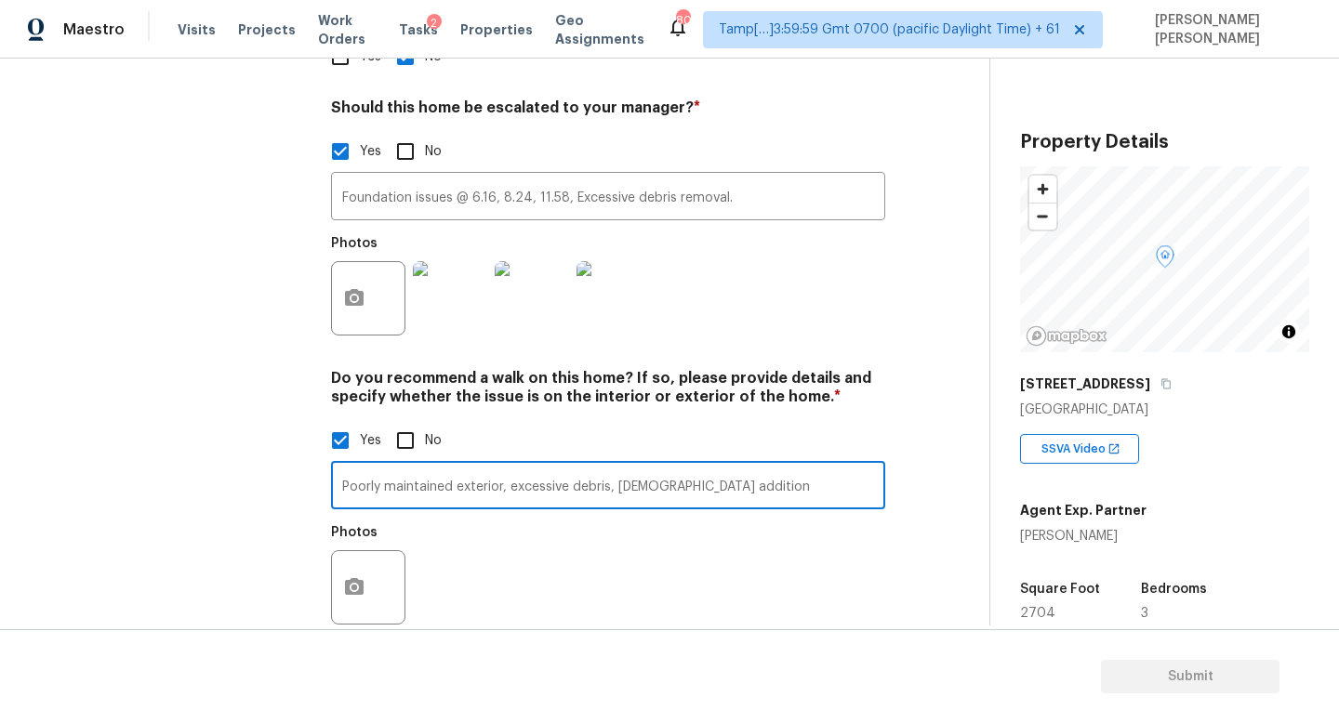
drag, startPoint x: 749, startPoint y: 446, endPoint x: 619, endPoint y: 446, distance: 130.1
click at [619, 466] on input "Poorly maintained exterior, excessive debris, [DEMOGRAPHIC_DATA] addition" at bounding box center [608, 488] width 554 height 44
type input "Poorly maintained exterior, excessive debris, Roof leak etc"
click at [365, 551] on button "button" at bounding box center [354, 587] width 45 height 73
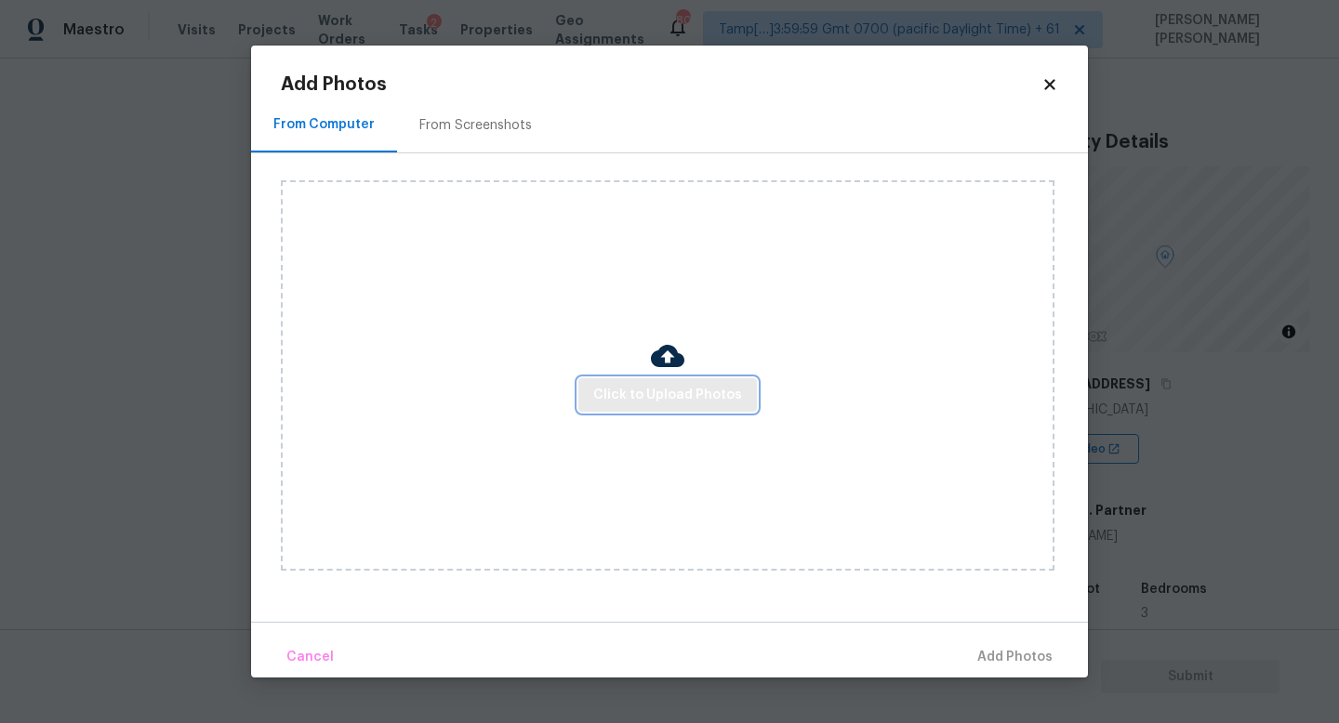
click at [683, 401] on span "Click to Upload Photos" at bounding box center [667, 395] width 149 height 23
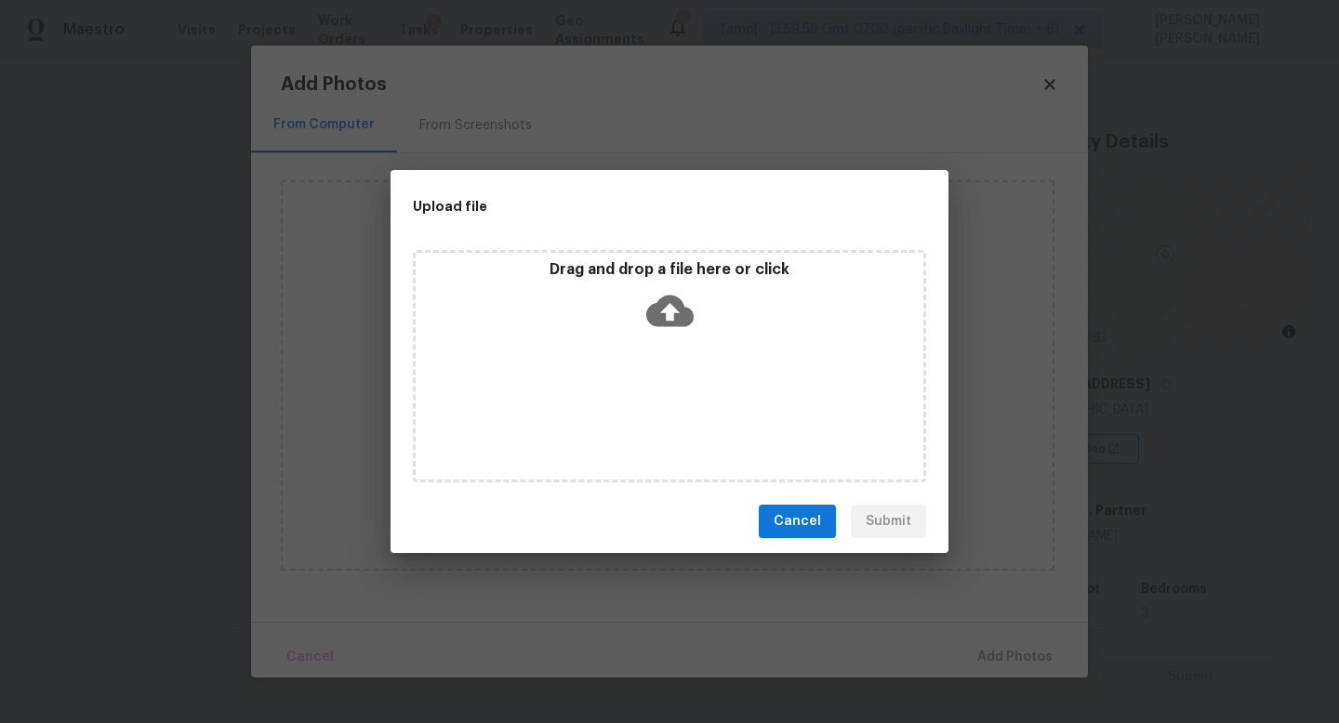
scroll to position [747, 0]
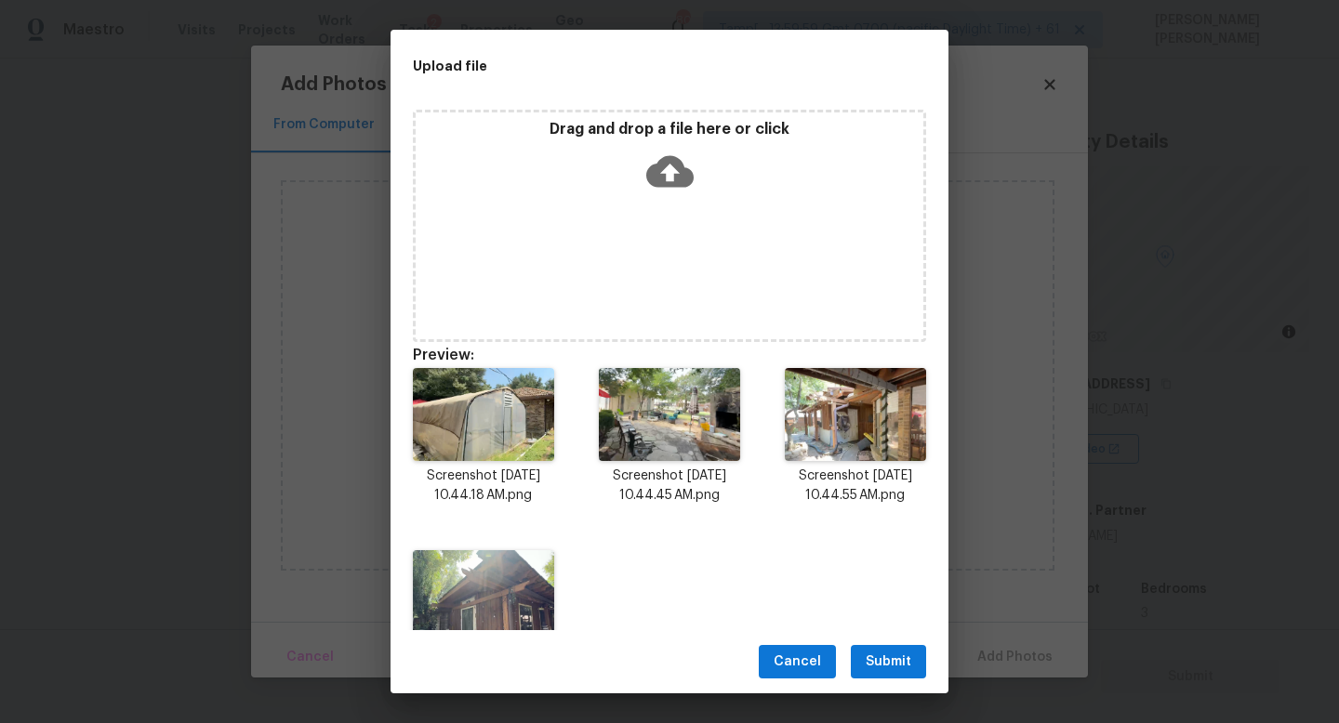
click at [893, 652] on span "Submit" at bounding box center [888, 662] width 46 height 23
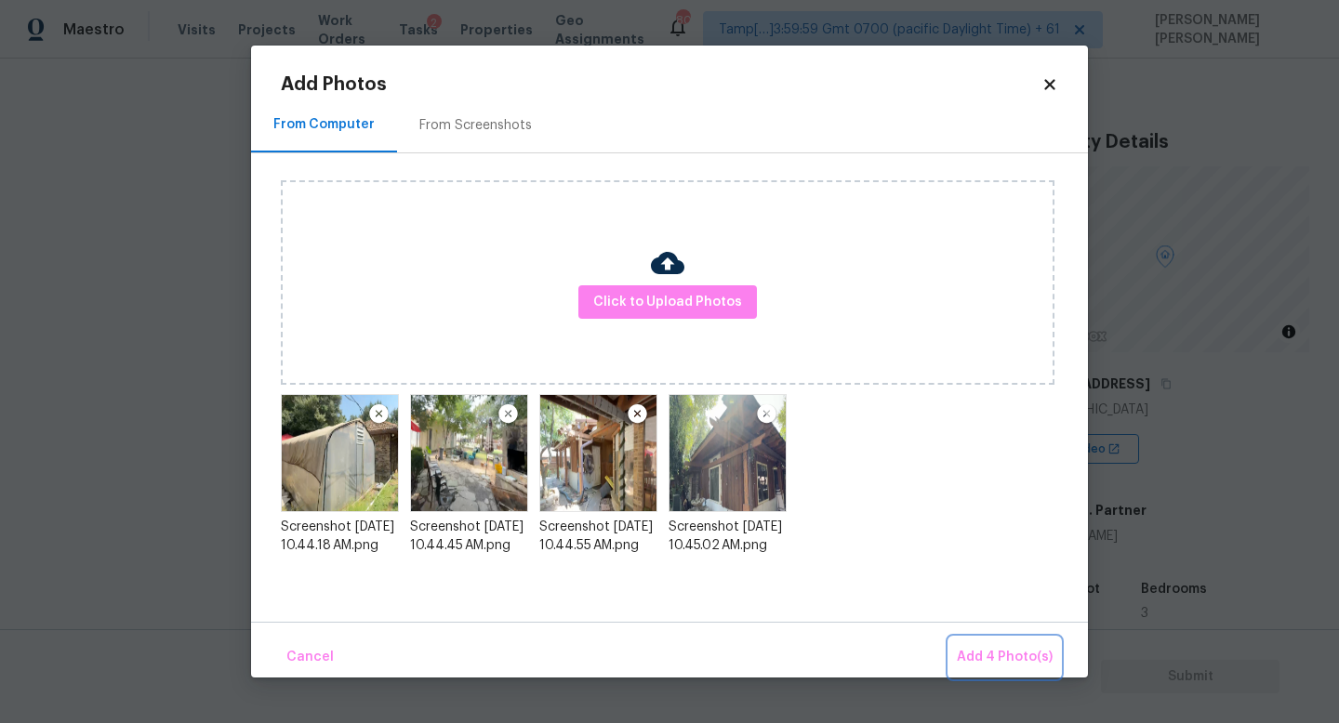
click at [1008, 654] on span "Add 4 Photo(s)" at bounding box center [1004, 657] width 96 height 23
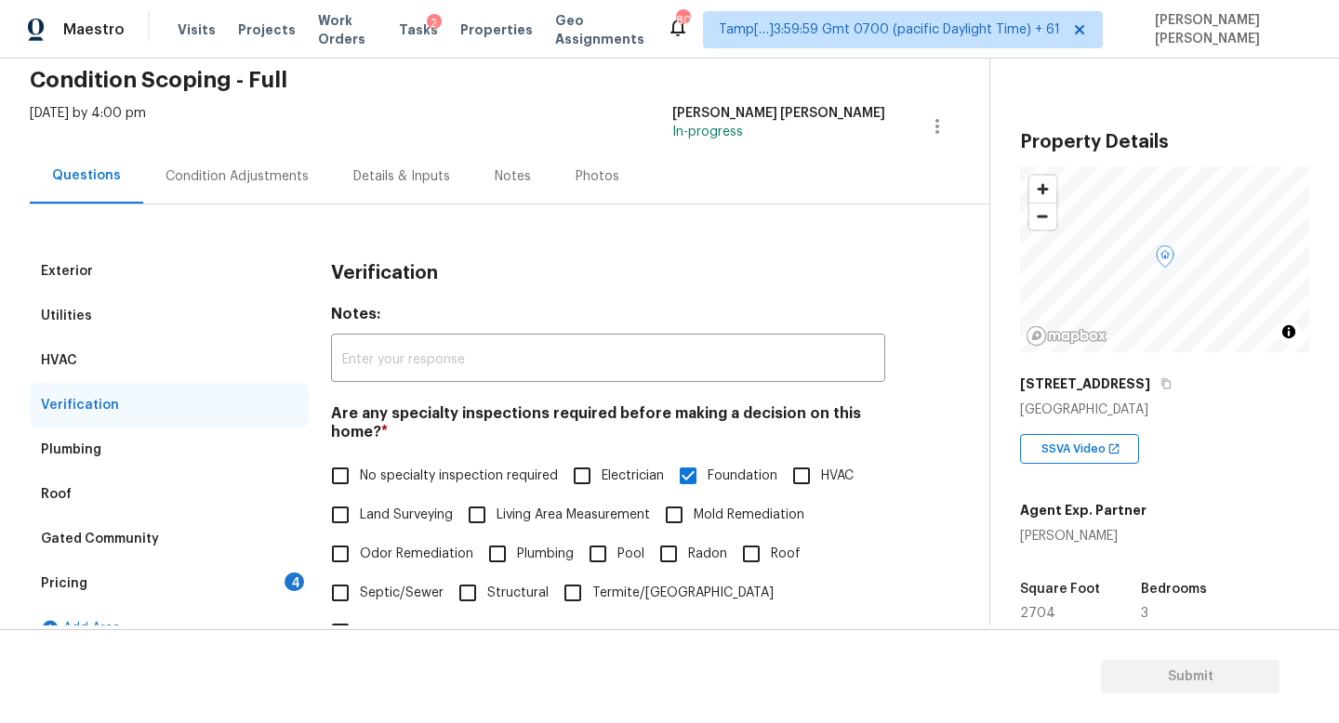
scroll to position [70, 0]
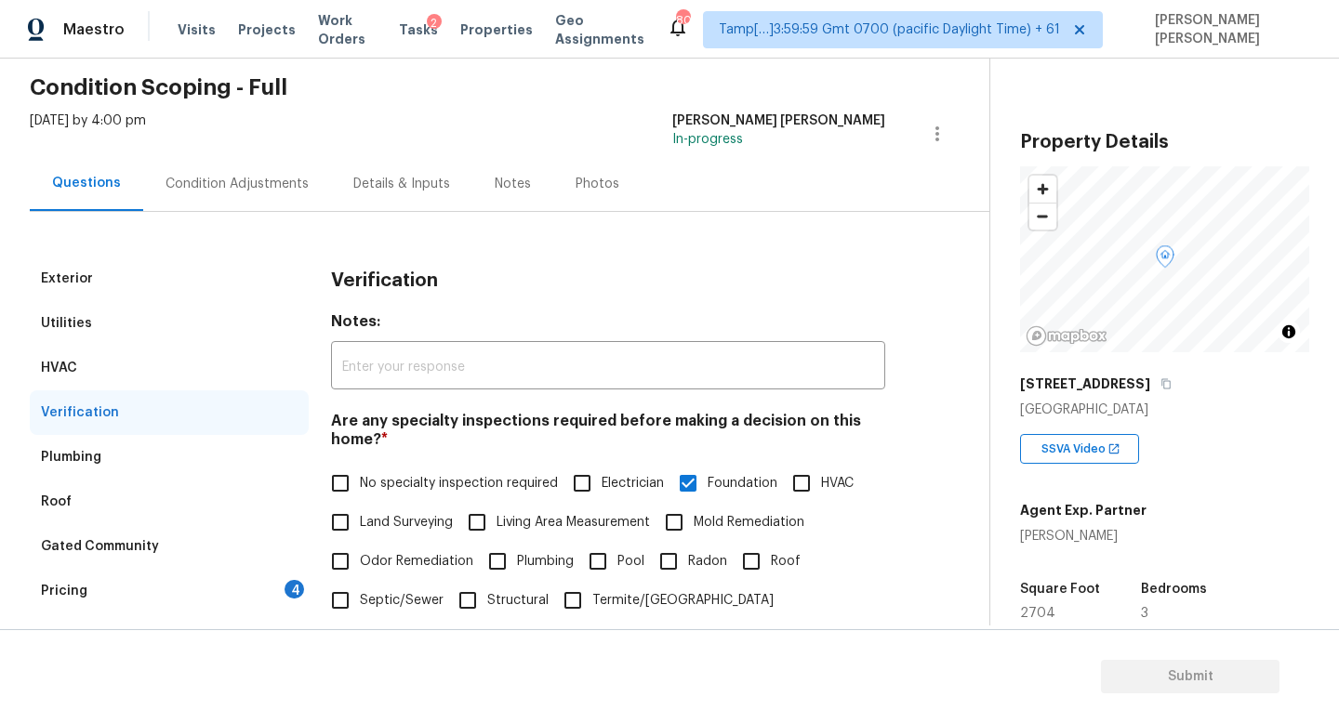
click at [198, 178] on div "Condition Adjustments" at bounding box center [236, 184] width 143 height 19
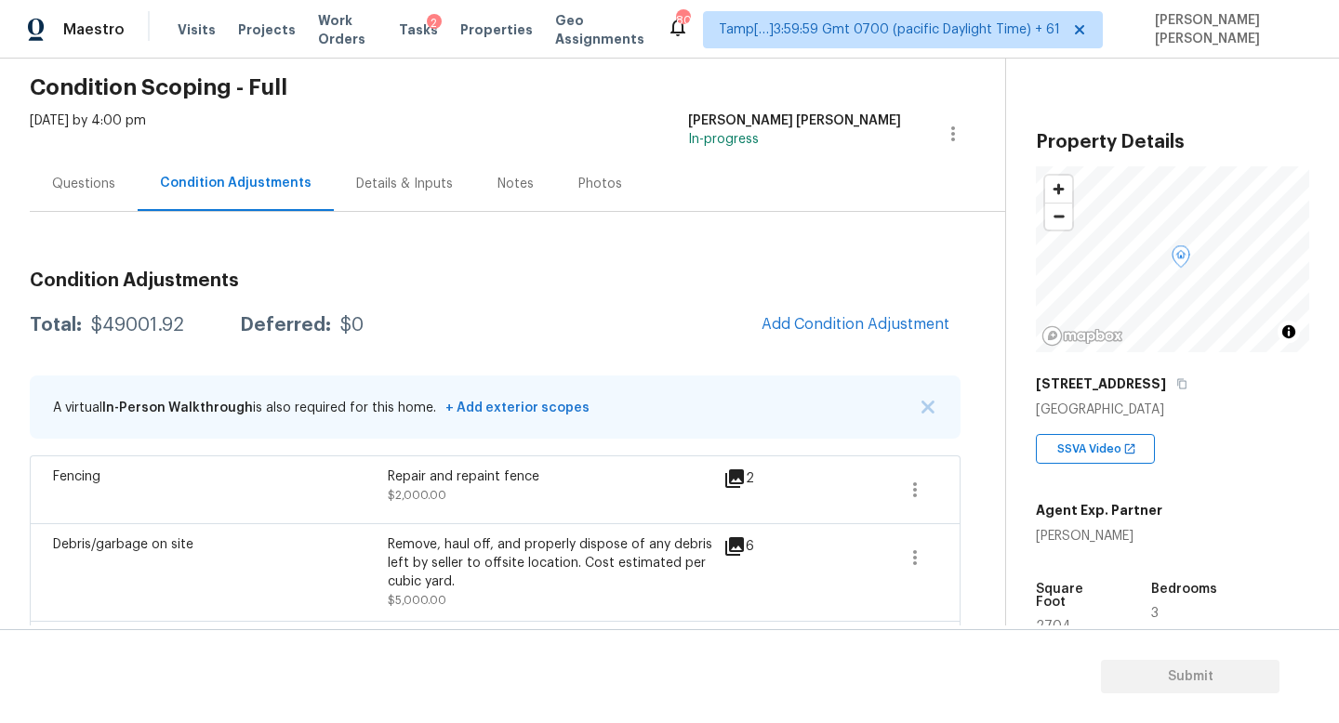
scroll to position [266, 0]
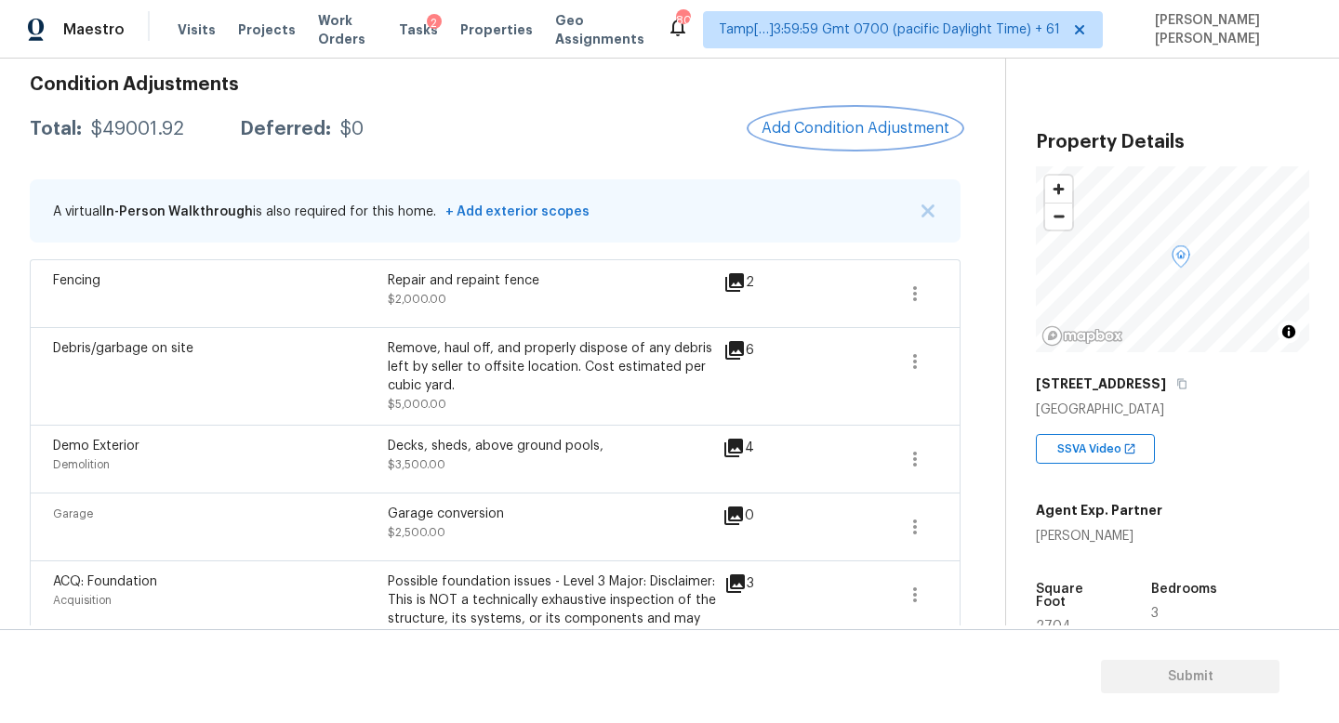
click at [874, 138] on button "Add Condition Adjustment" at bounding box center [855, 128] width 210 height 39
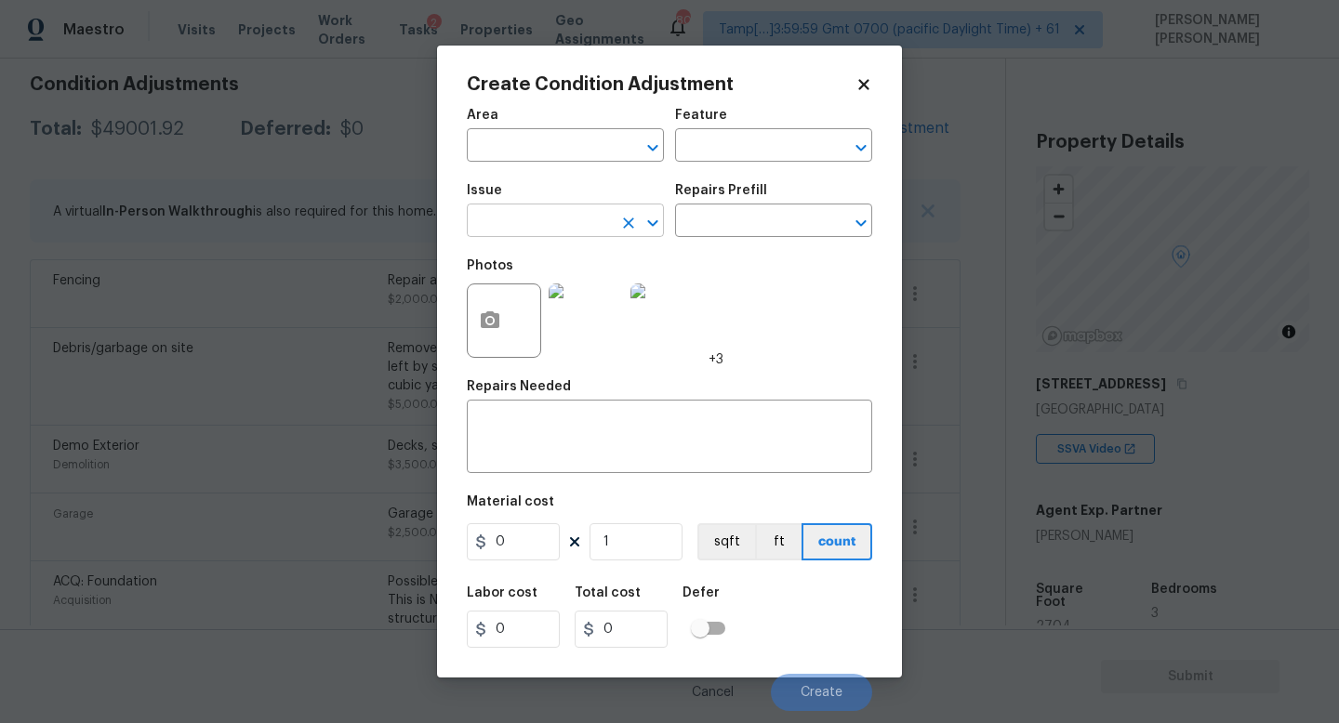
click at [534, 218] on input "text" at bounding box center [539, 222] width 145 height 29
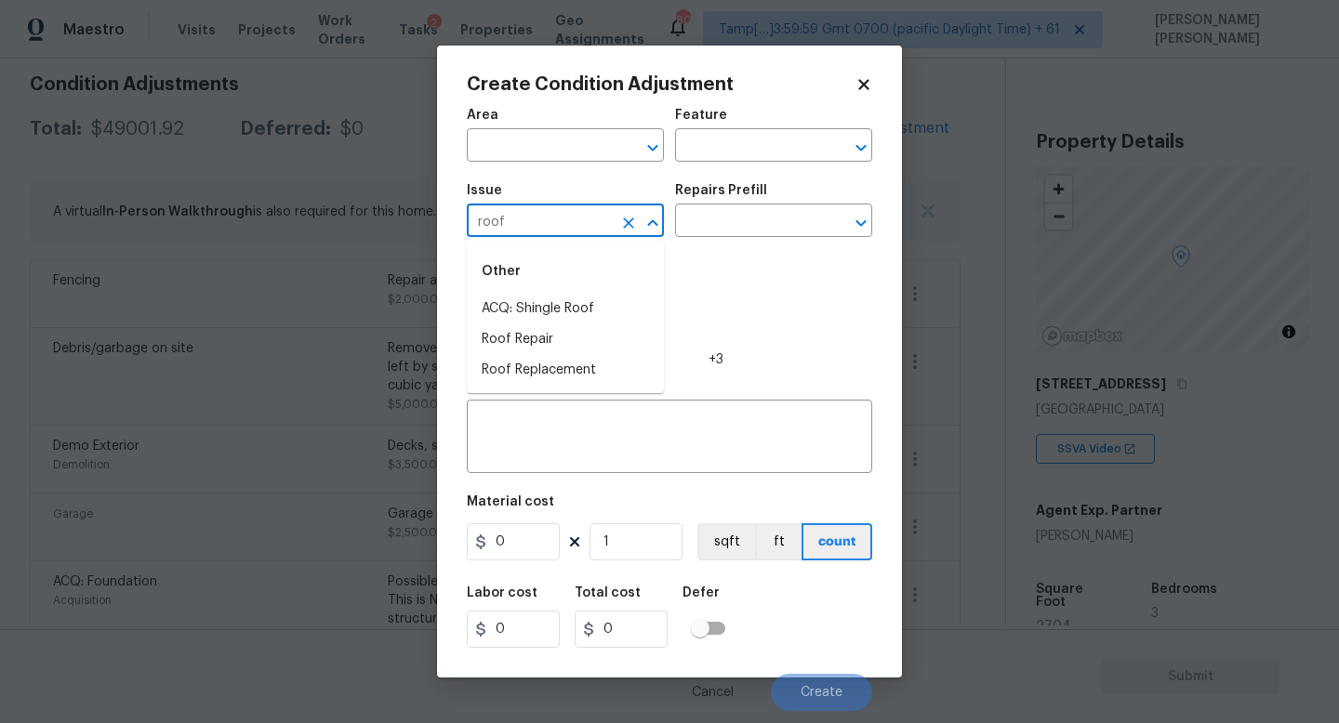
click at [558, 310] on li "ACQ: Shingle Roof" at bounding box center [565, 309] width 197 height 31
type input "ACQ: Shingle Roof"
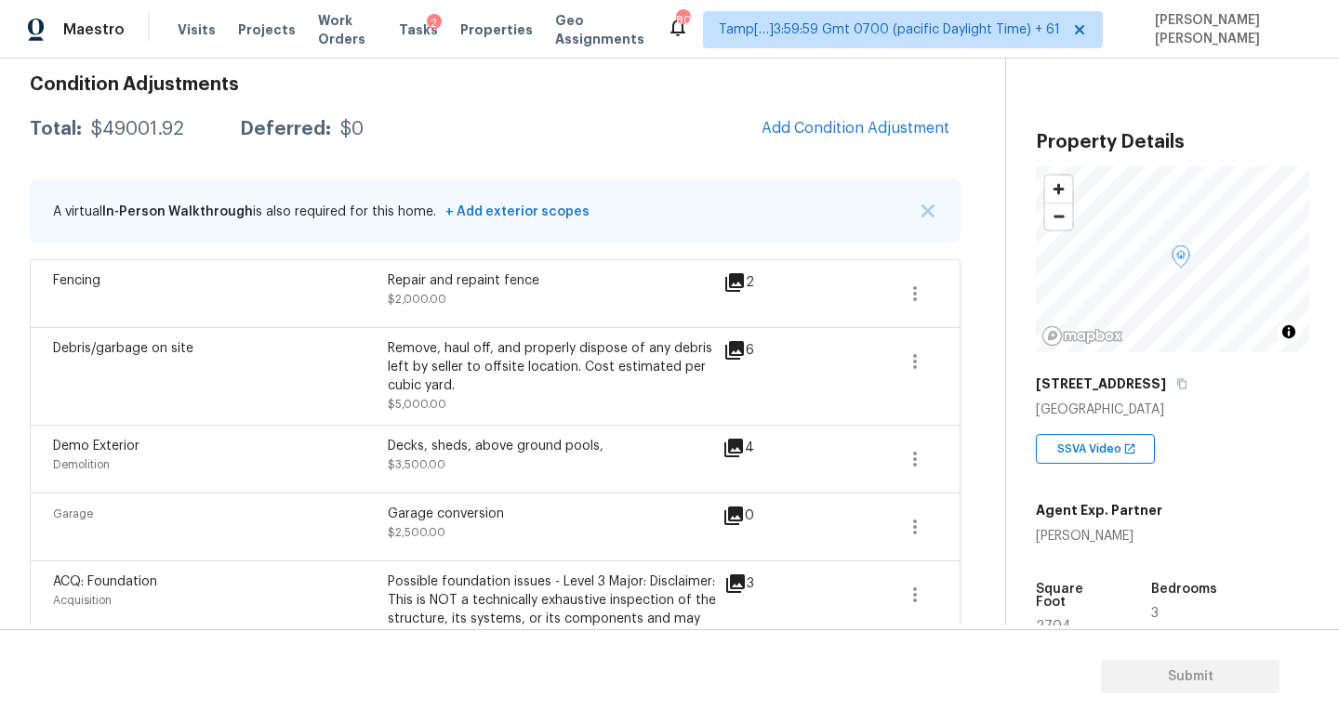
click at [216, 371] on body "Maestro Visits Projects Work Orders Tasks 2 Properties Geo Assignments 805 Tamp…" at bounding box center [669, 361] width 1339 height 723
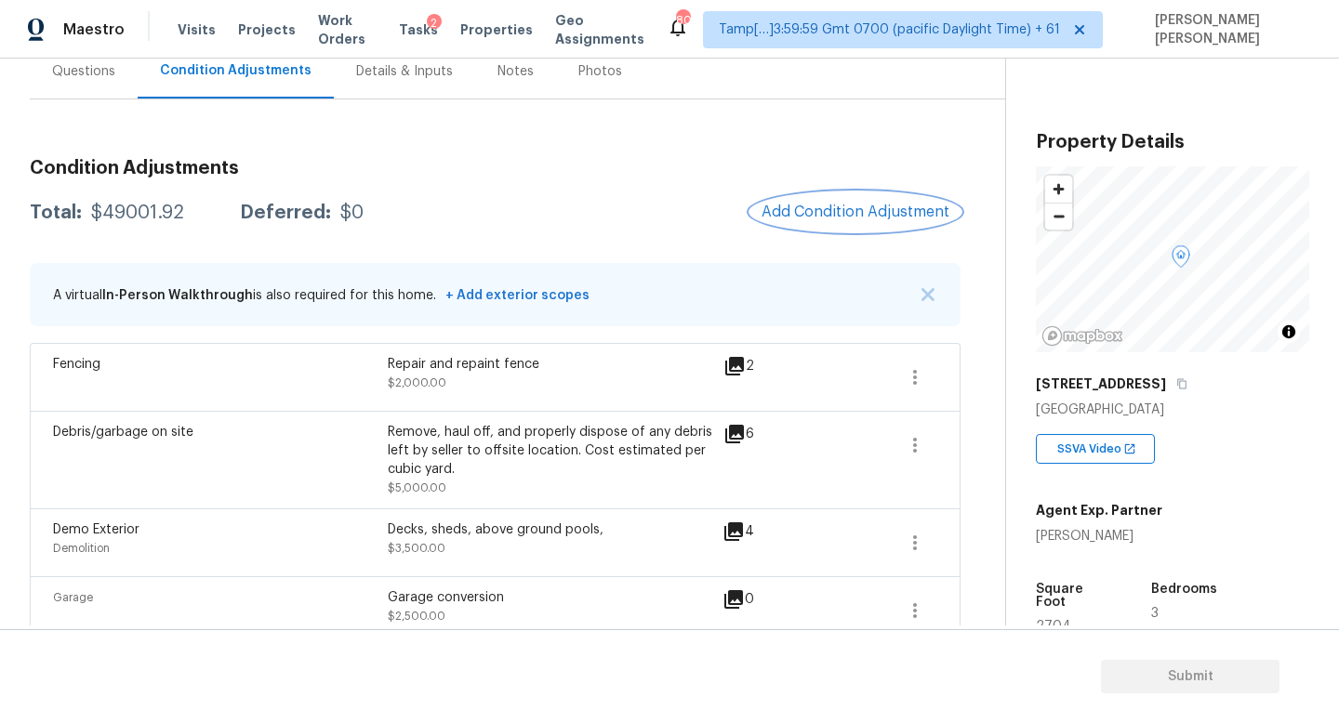
scroll to position [150, 0]
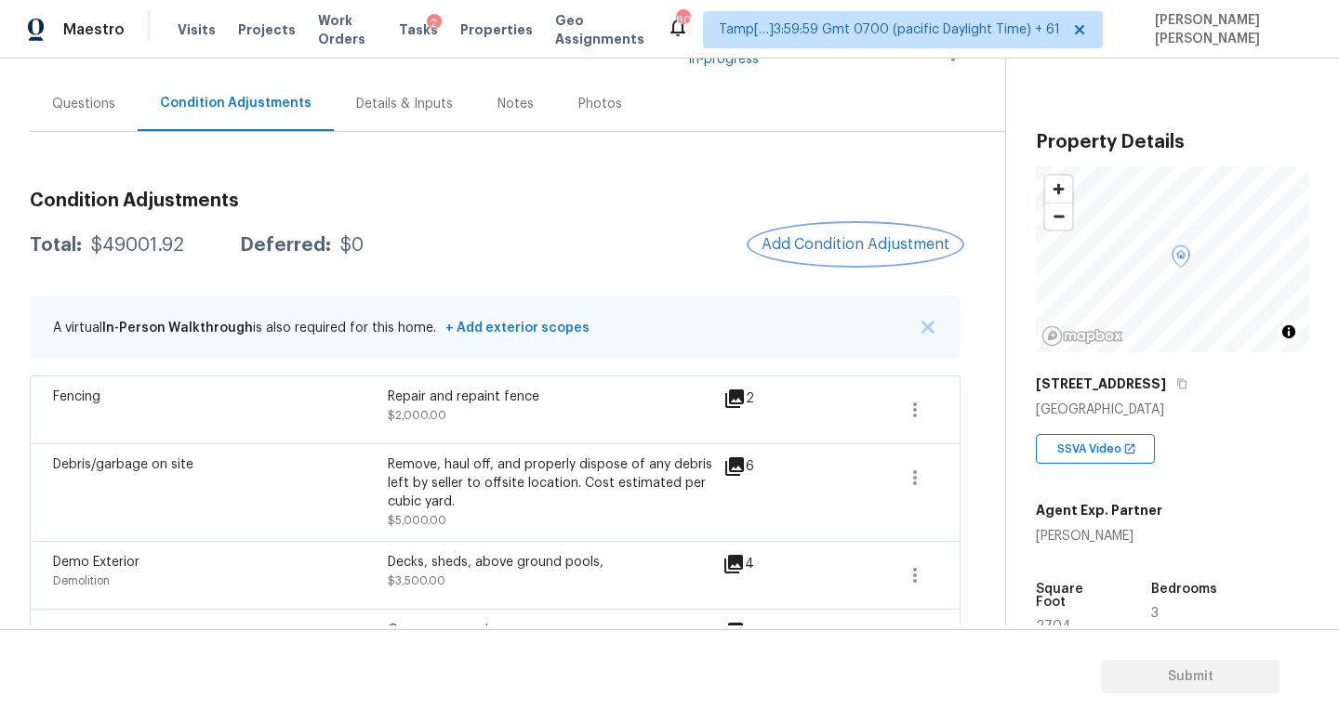
click at [877, 252] on span "Add Condition Adjustment" at bounding box center [855, 244] width 188 height 17
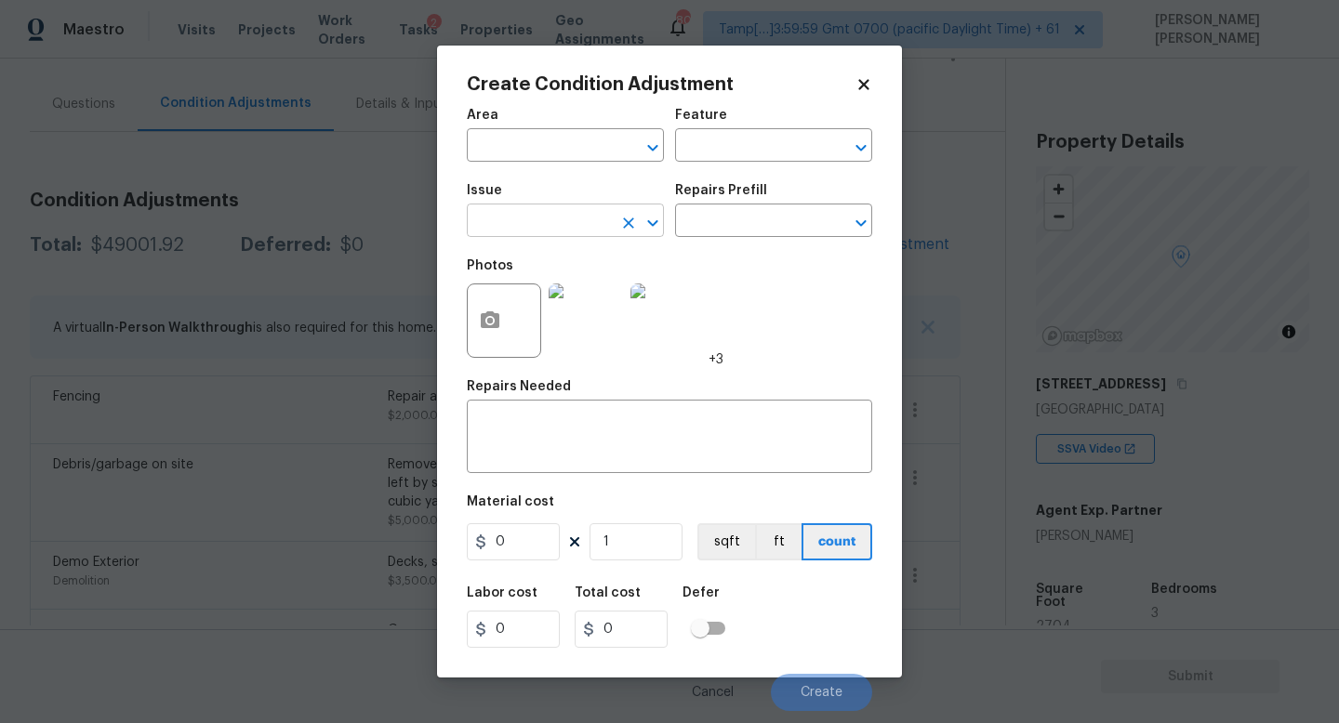
click at [551, 228] on input "text" at bounding box center [539, 222] width 145 height 29
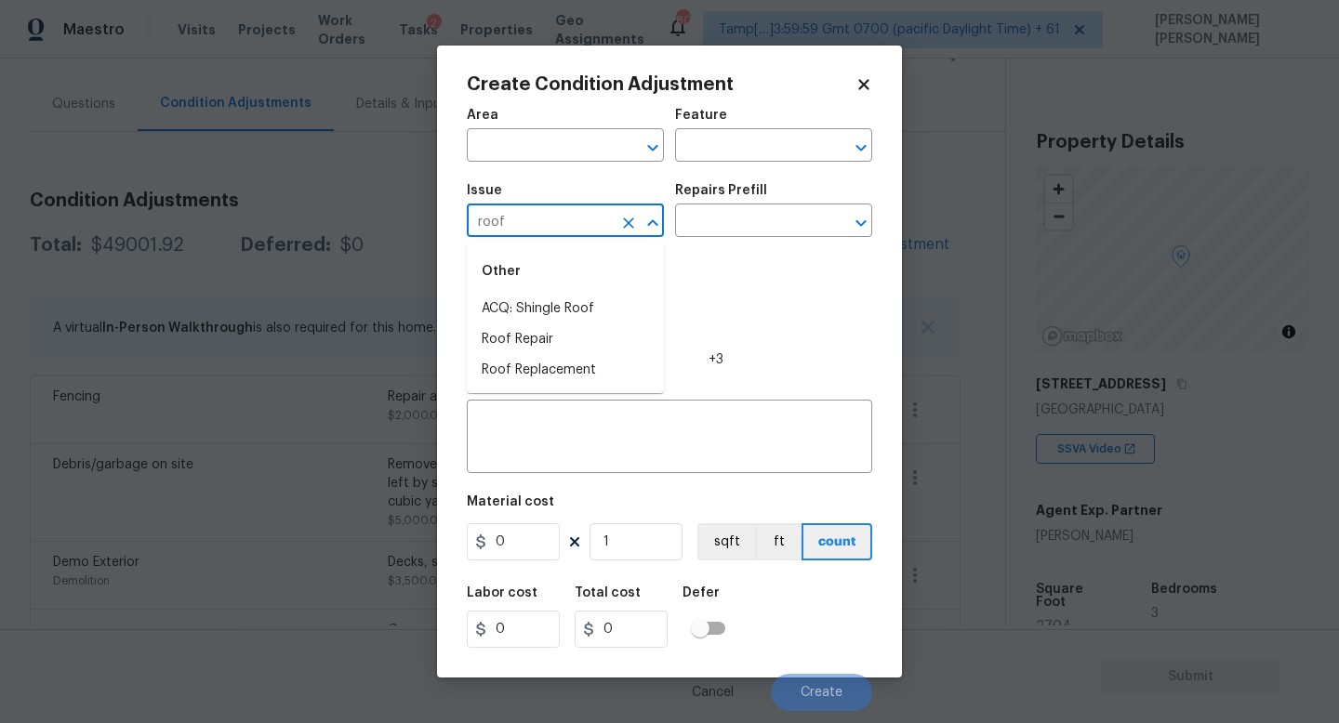
click at [556, 317] on li "ACQ: Shingle Roof" at bounding box center [565, 309] width 197 height 31
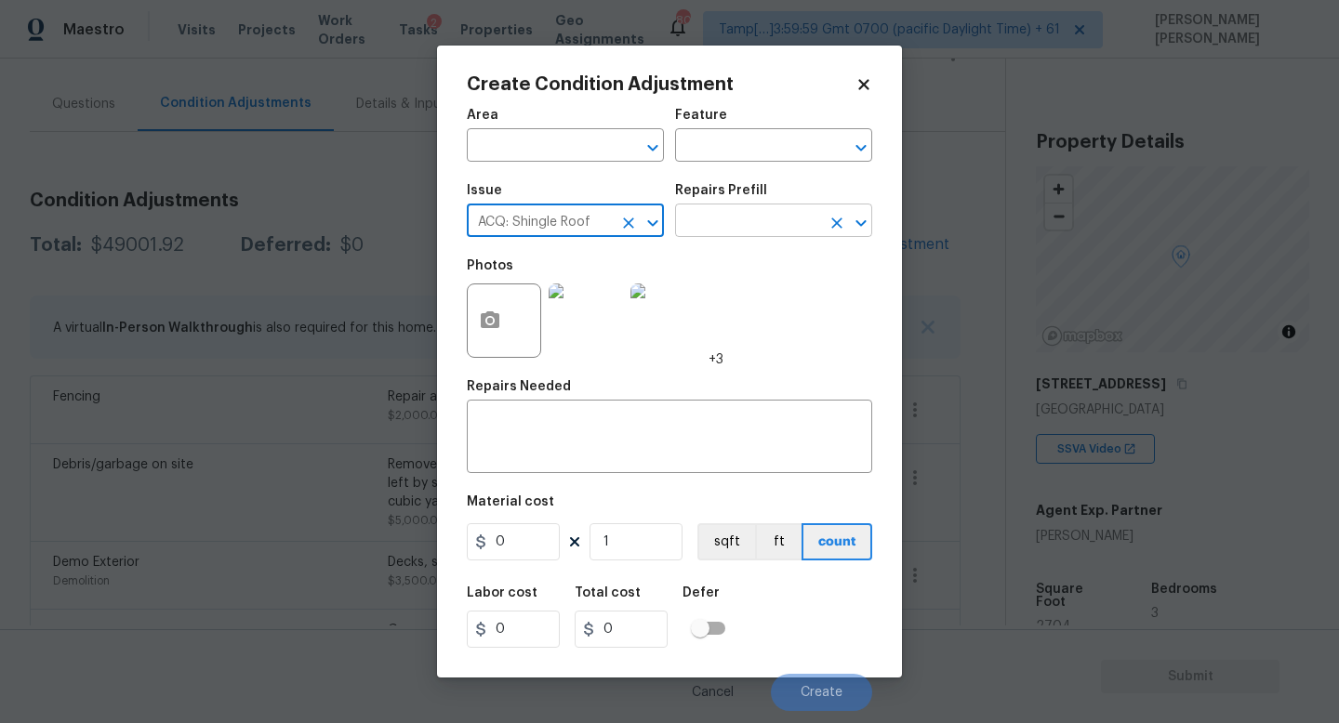
type input "ACQ: Shingle Roof"
click at [796, 224] on input "text" at bounding box center [747, 222] width 145 height 29
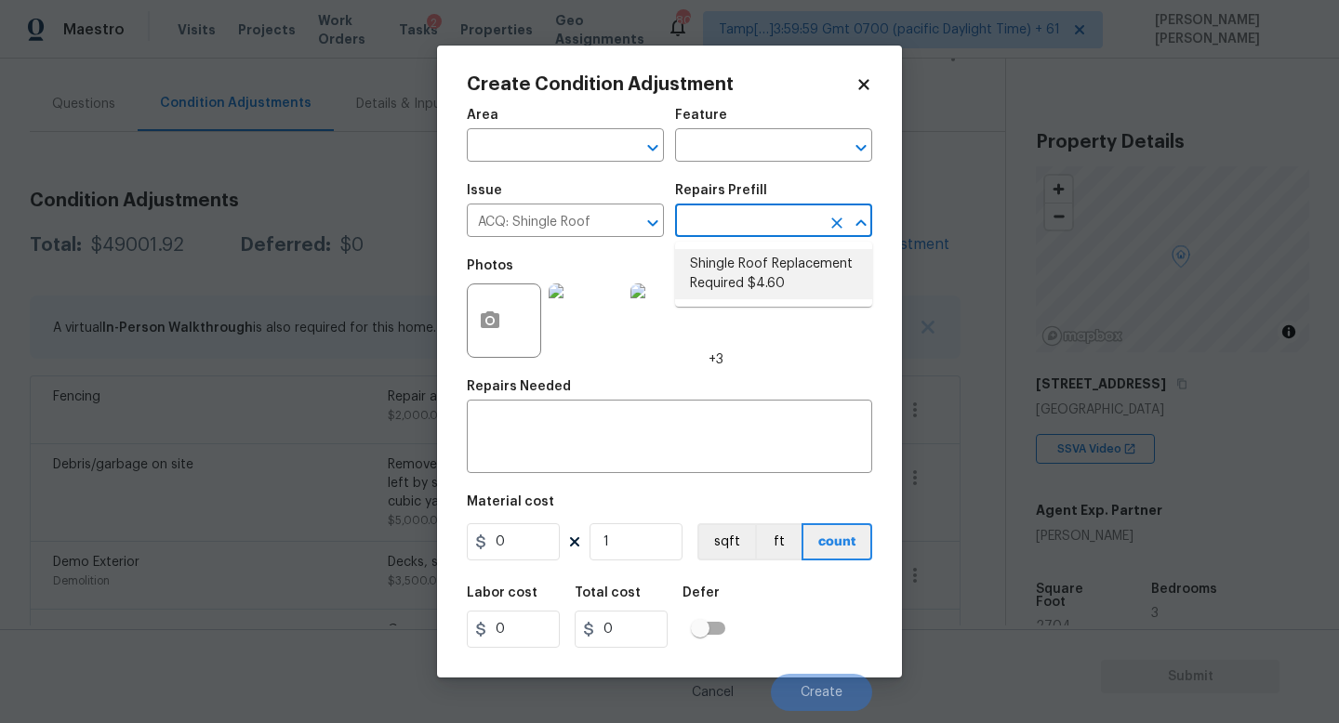
click at [735, 281] on li "Shingle Roof Replacement Required $4.60" at bounding box center [773, 274] width 197 height 50
type input "Acquisition"
type textarea "Acquisition Scope: Shingle Roof Replacement Required."
type input "4.6"
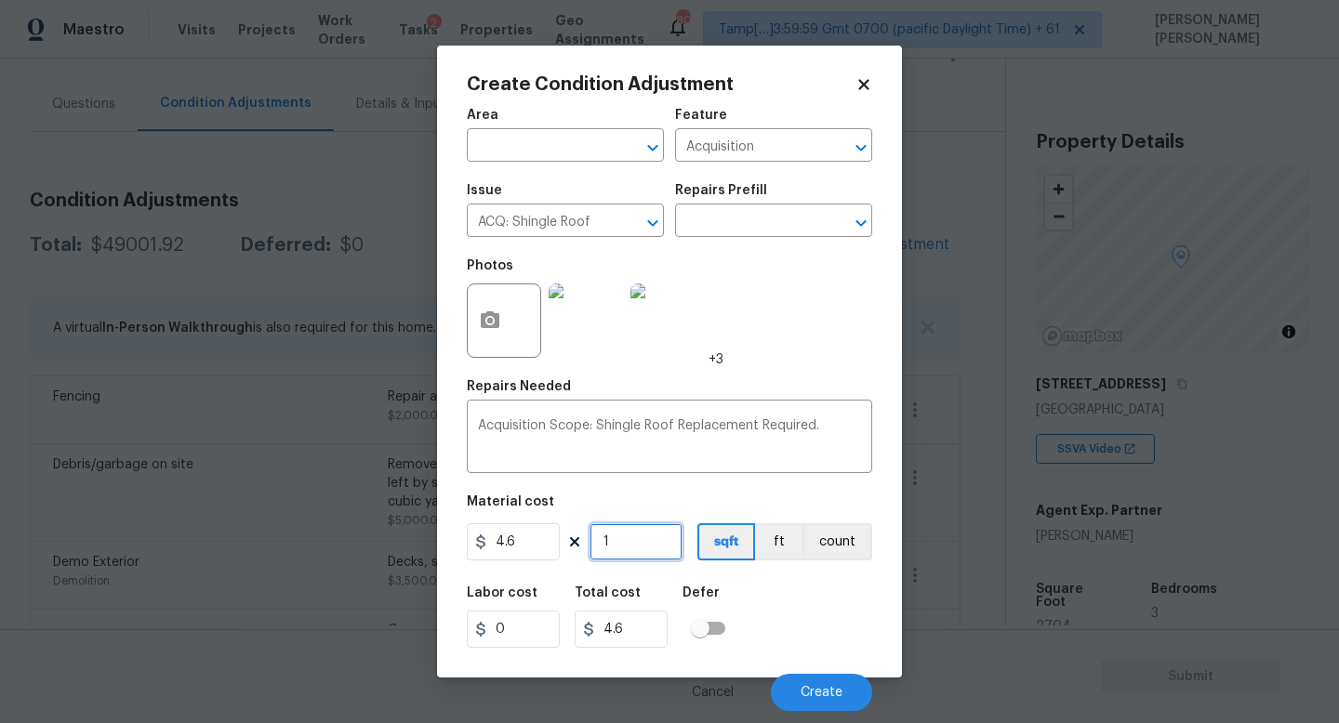
click at [628, 560] on input "1" at bounding box center [635, 541] width 93 height 37
type input "0"
type input "2"
type input "9.2"
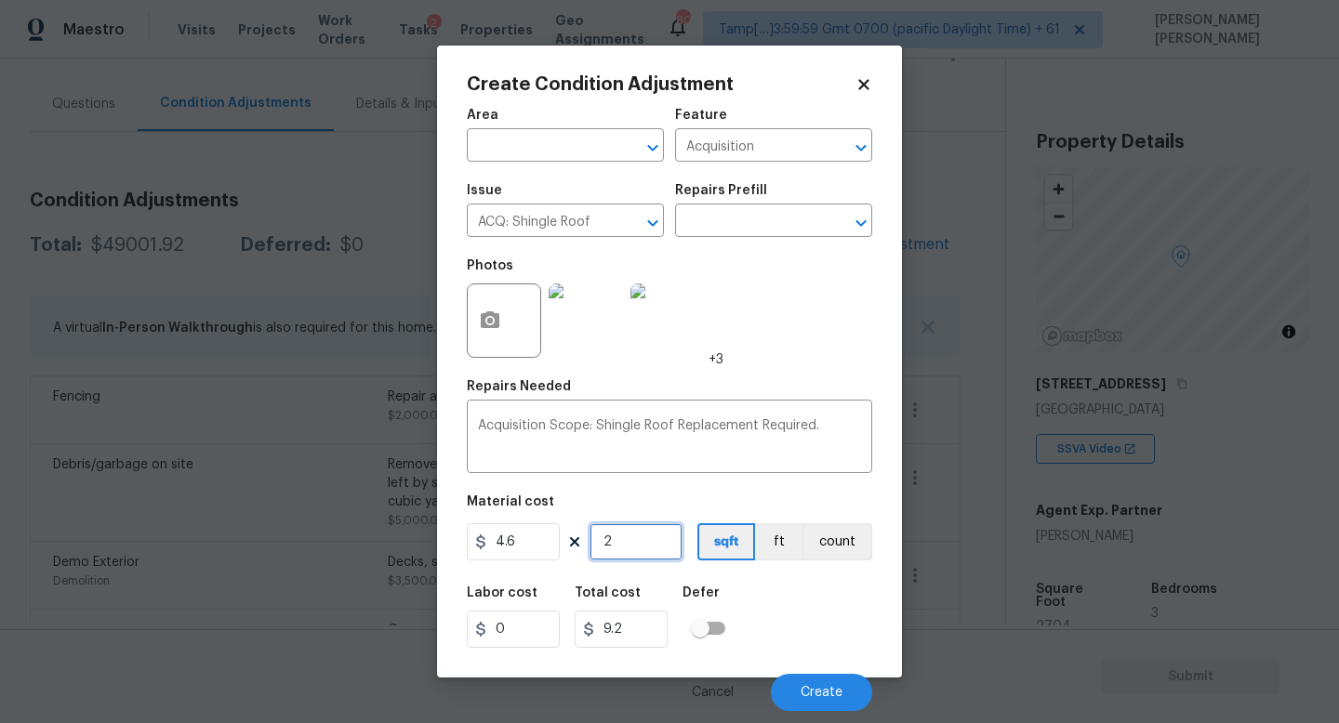
type input "27"
type input "124.2"
type input "270"
type input "1242"
type input "2704"
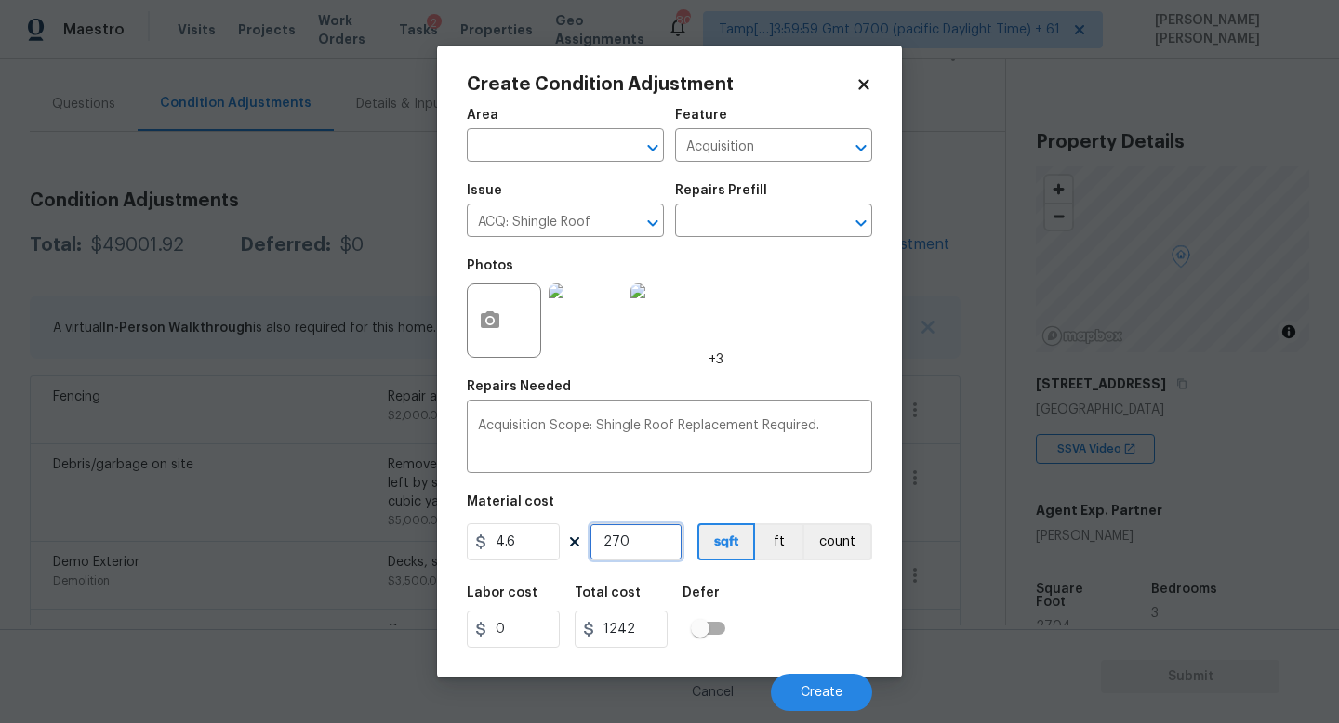
type input "12438.4"
type input "2704"
click at [796, 695] on button "Create" at bounding box center [821, 692] width 101 height 37
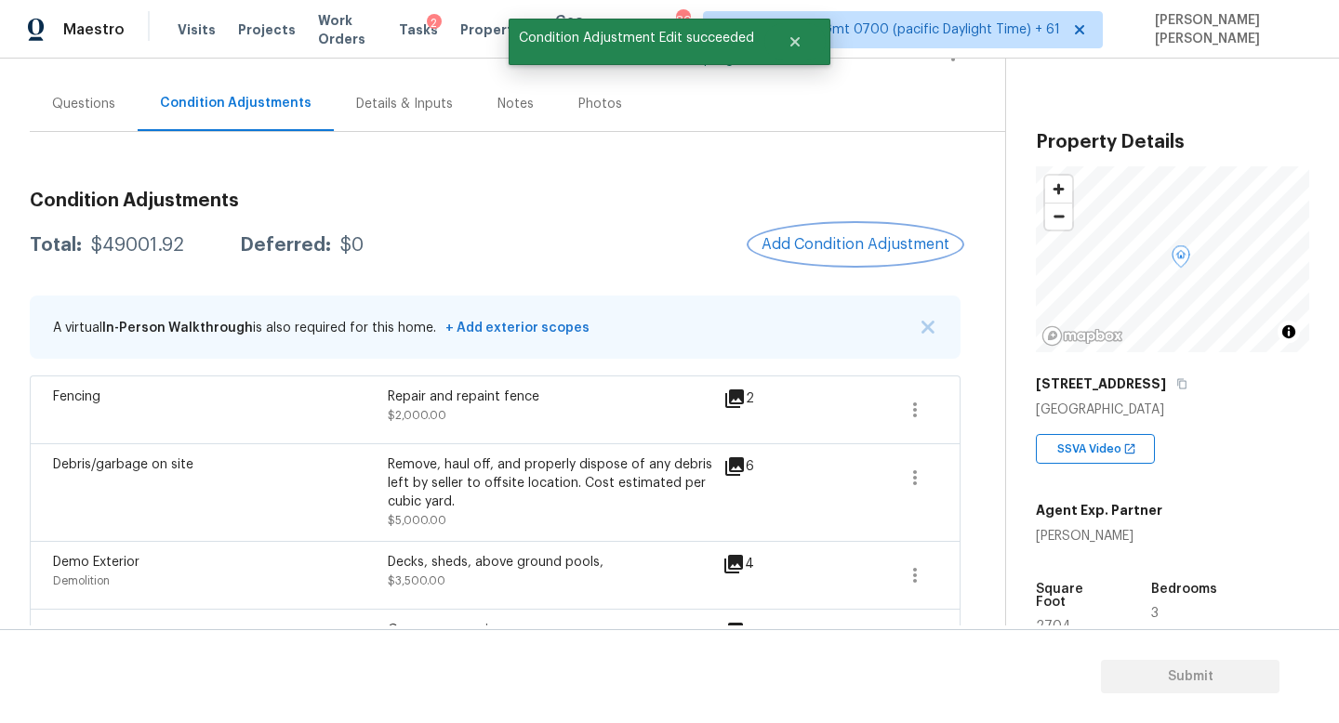
click at [823, 246] on span "Add Condition Adjustment" at bounding box center [855, 244] width 188 height 17
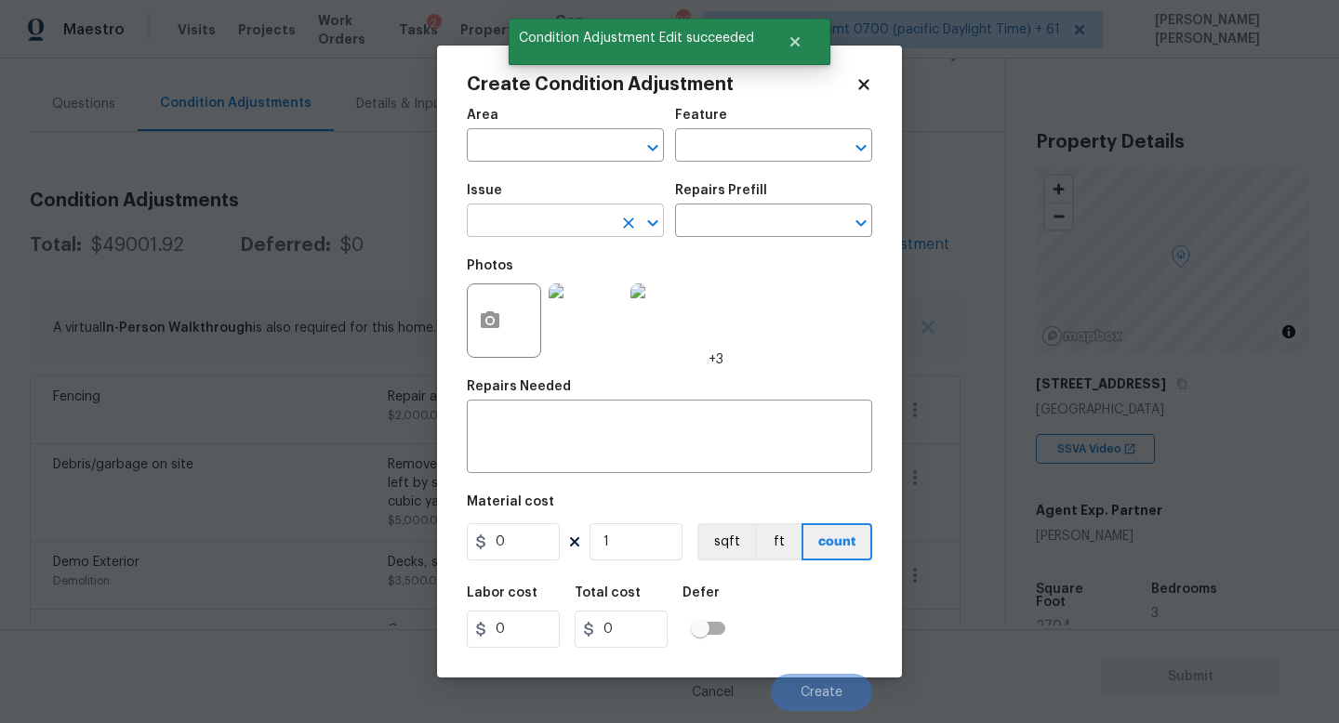
click at [541, 218] on input "text" at bounding box center [539, 222] width 145 height 29
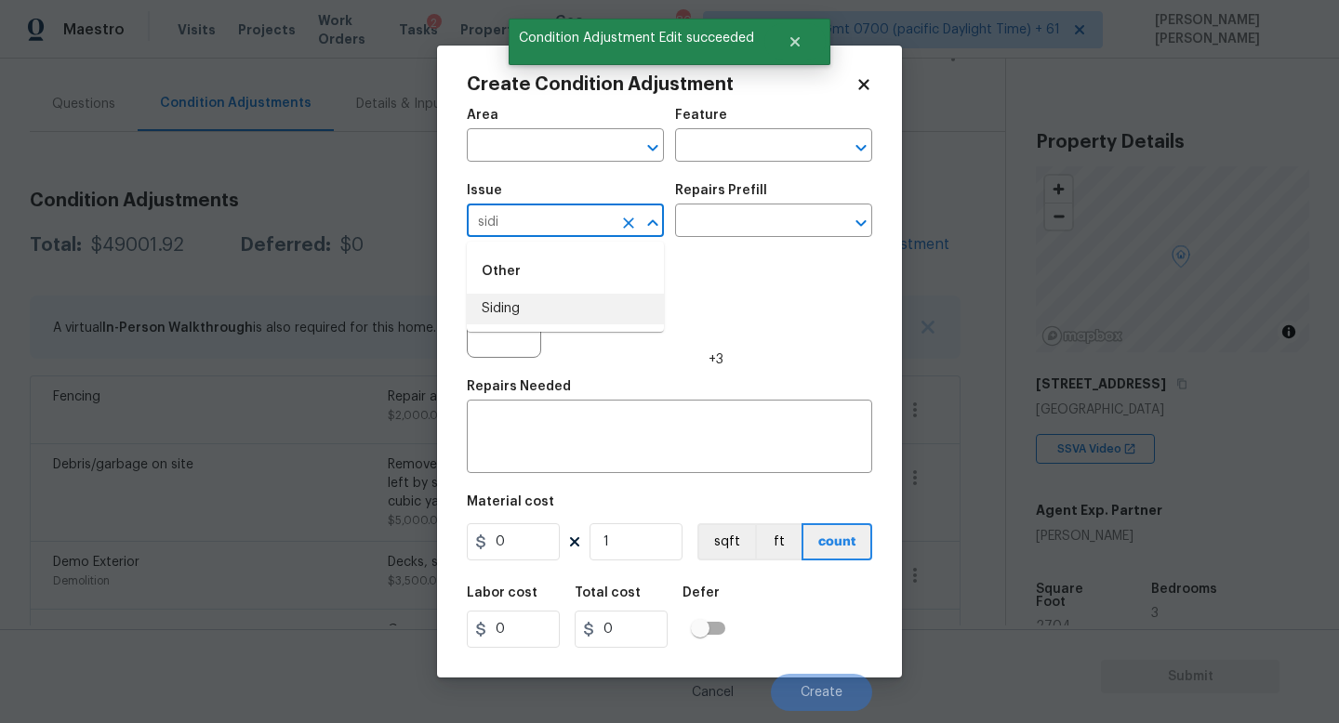
click at [528, 298] on li "Siding" at bounding box center [565, 309] width 197 height 31
type input "Siding"
click at [715, 213] on input "text" at bounding box center [747, 222] width 145 height 29
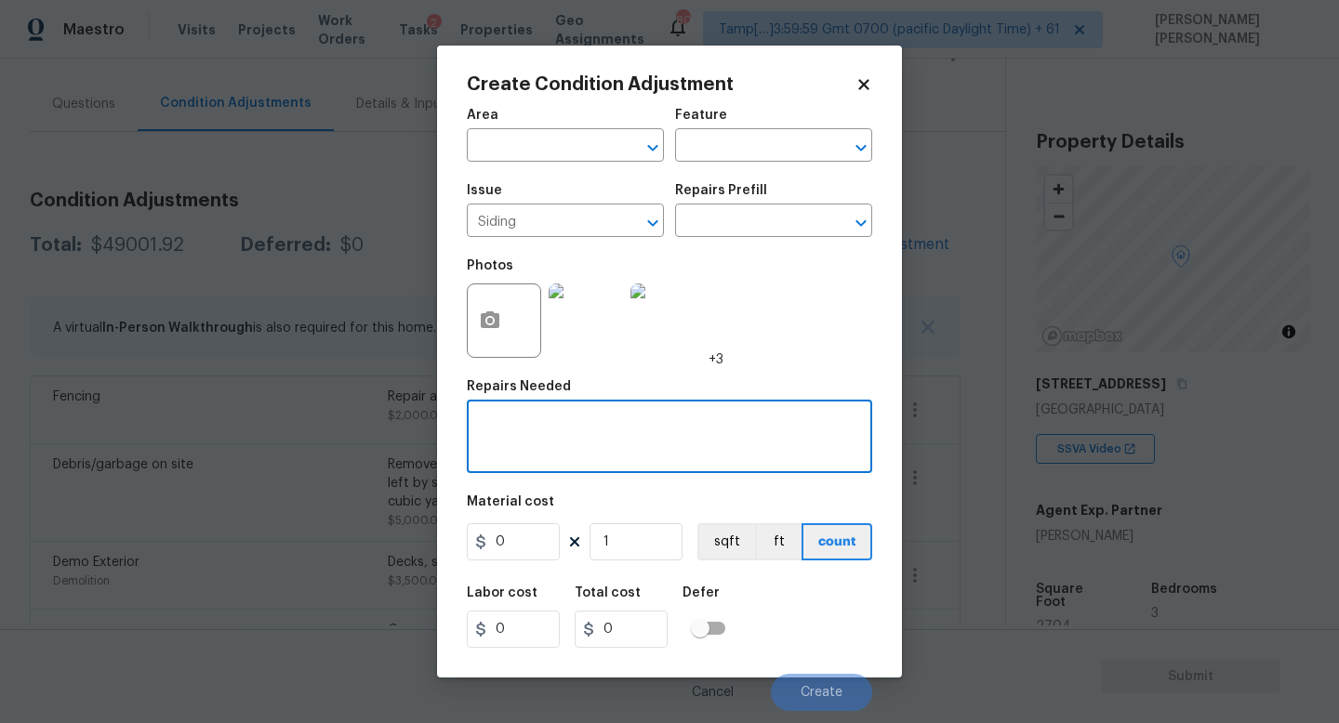
click at [578, 451] on textarea at bounding box center [669, 438] width 383 height 39
type textarea "Stucco and siding repair"
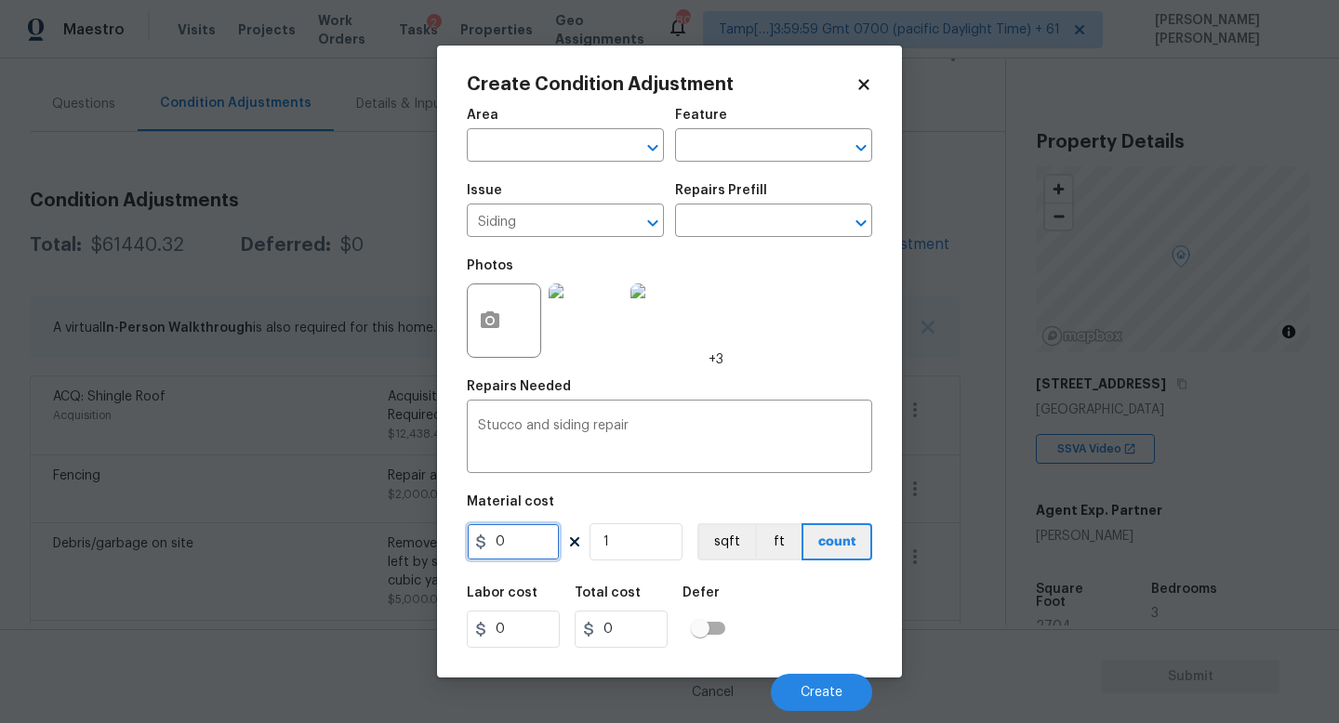
click at [519, 552] on input "0" at bounding box center [513, 541] width 93 height 37
drag, startPoint x: 519, startPoint y: 552, endPoint x: 638, endPoint y: 534, distance: 120.4
click at [548, 552] on input "3000" at bounding box center [513, 541] width 93 height 37
type input "3000"
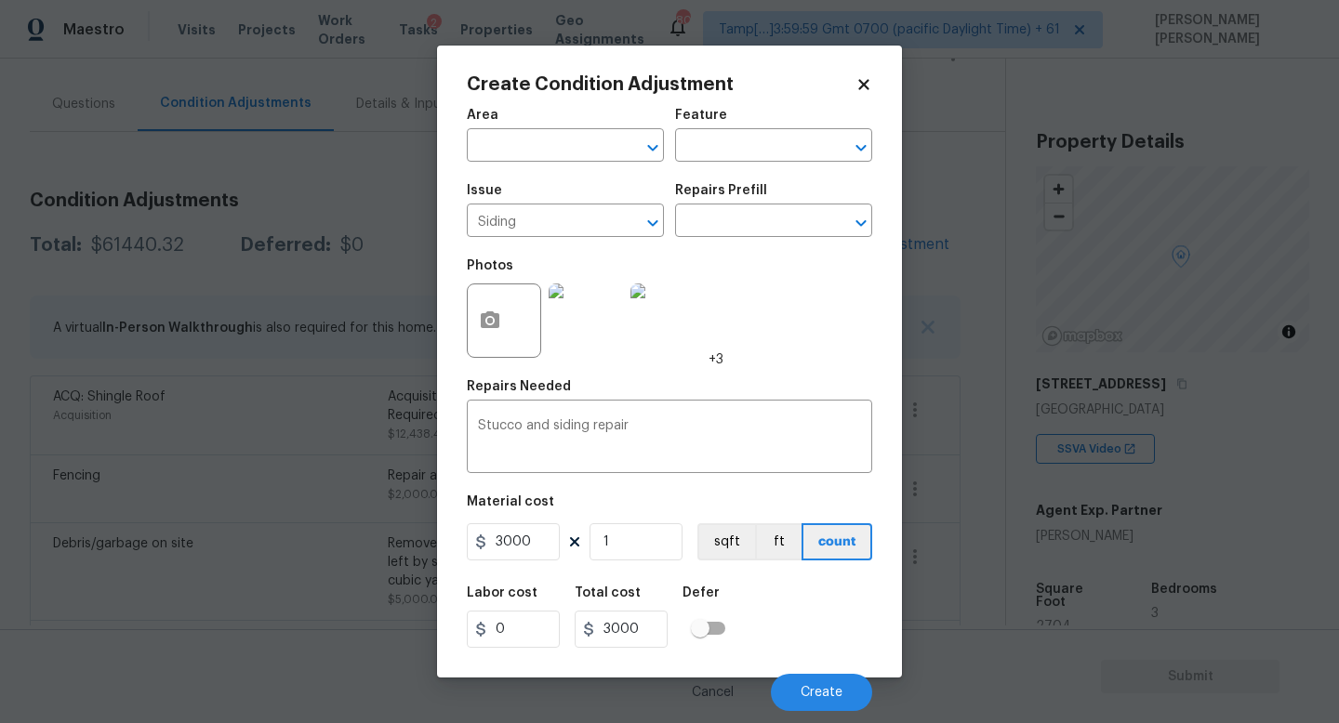
click at [512, 323] on div at bounding box center [504, 321] width 74 height 74
click at [504, 315] on button "button" at bounding box center [490, 320] width 45 height 73
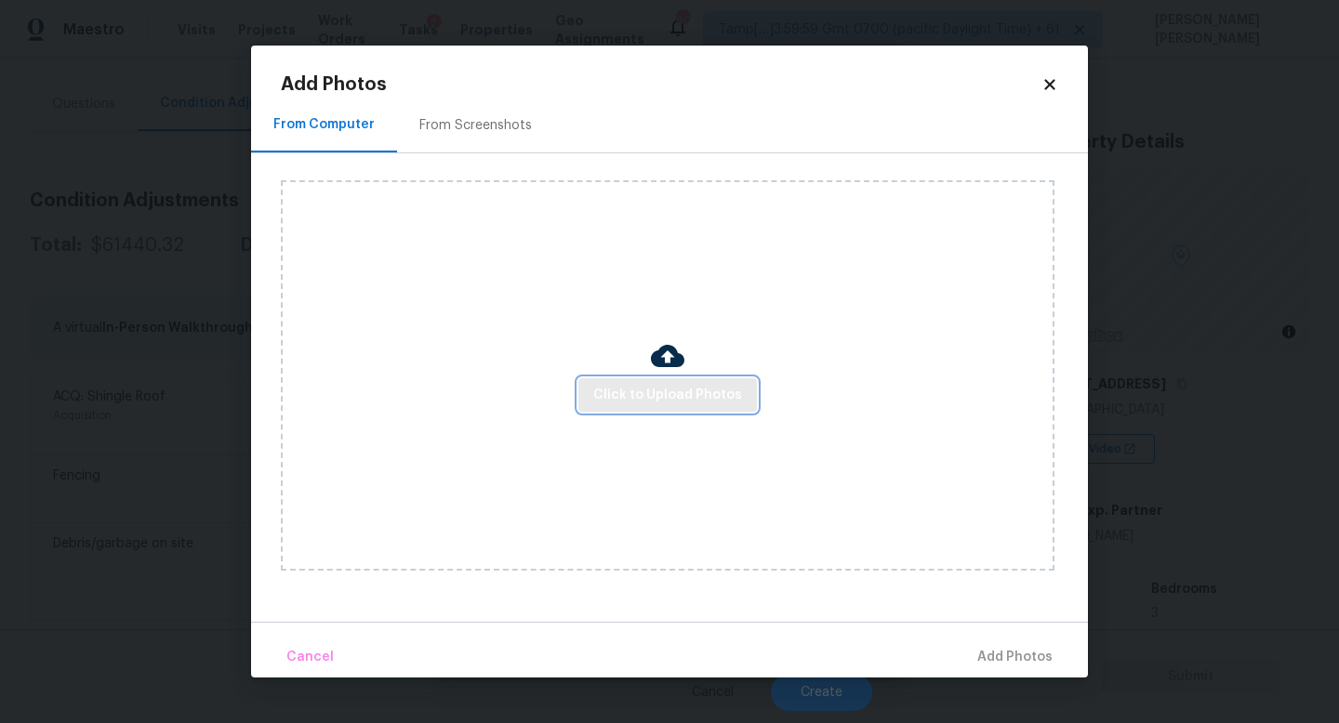
click at [636, 379] on button "Click to Upload Photos" at bounding box center [667, 395] width 178 height 34
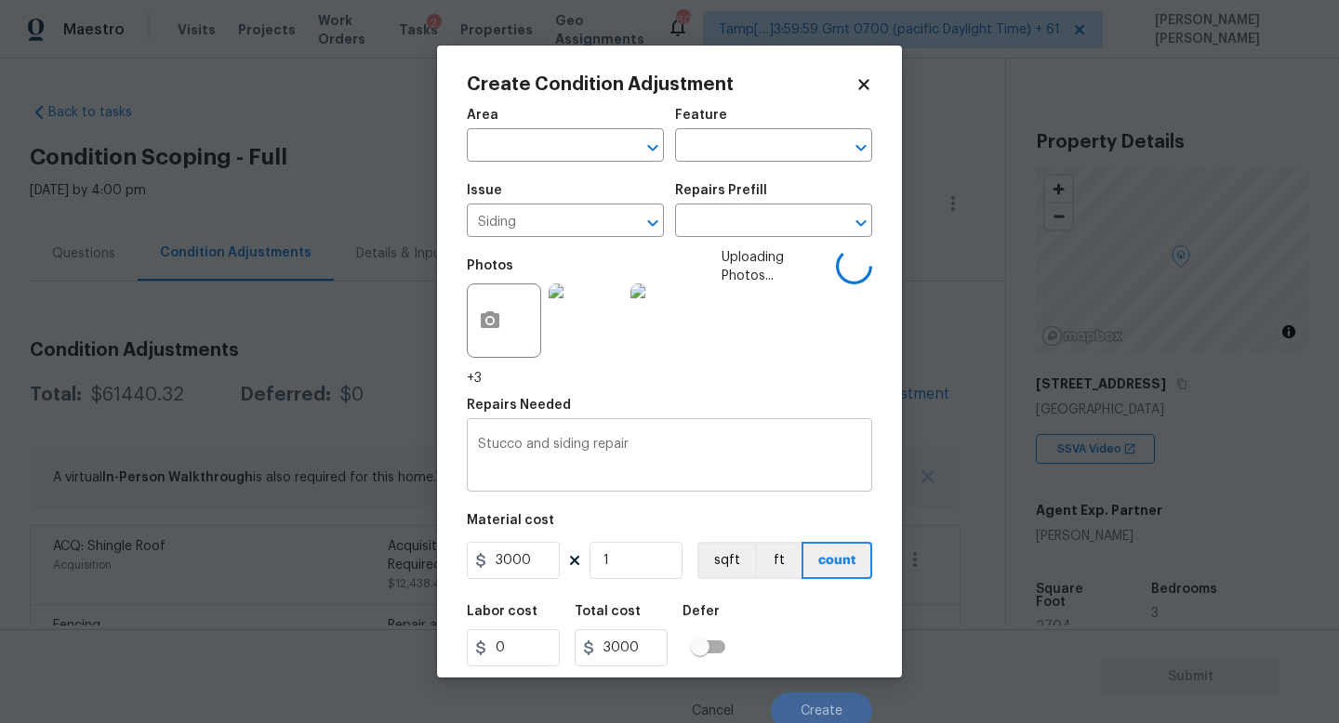
scroll to position [150, 0]
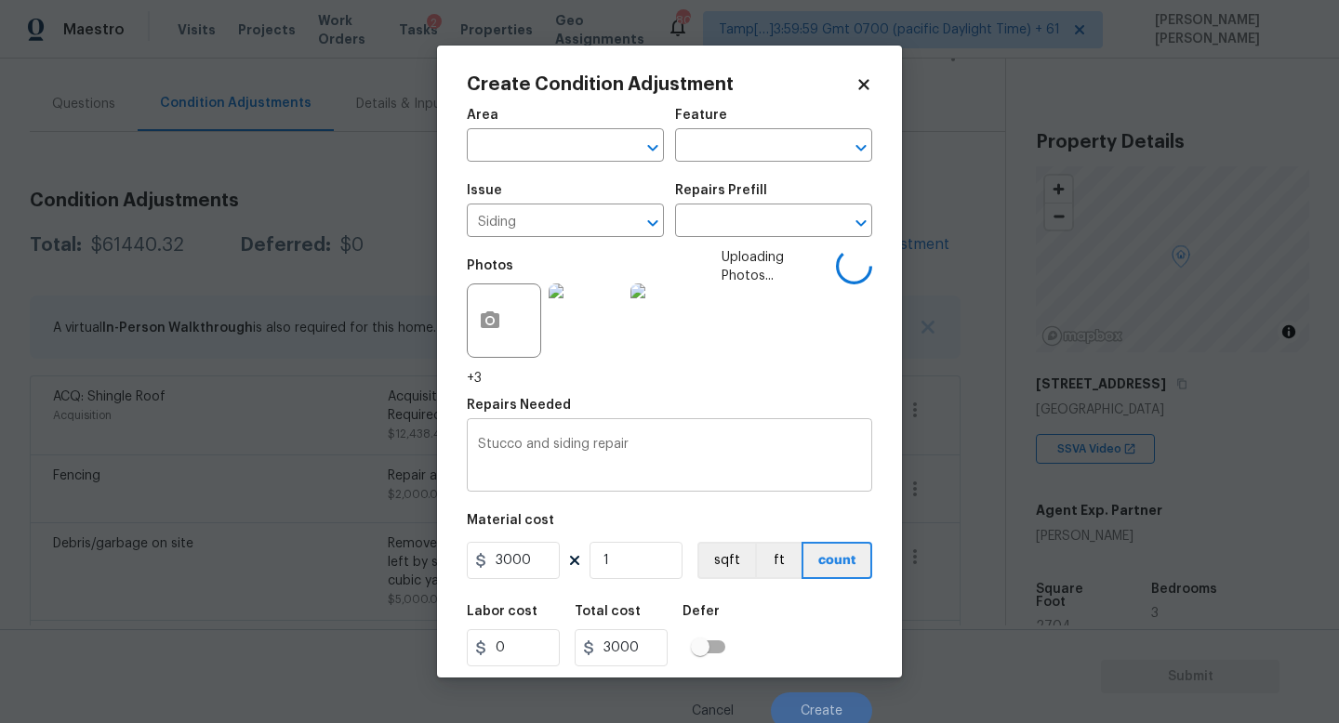
click at [695, 438] on div "Stucco and siding repair x ​" at bounding box center [669, 457] width 405 height 69
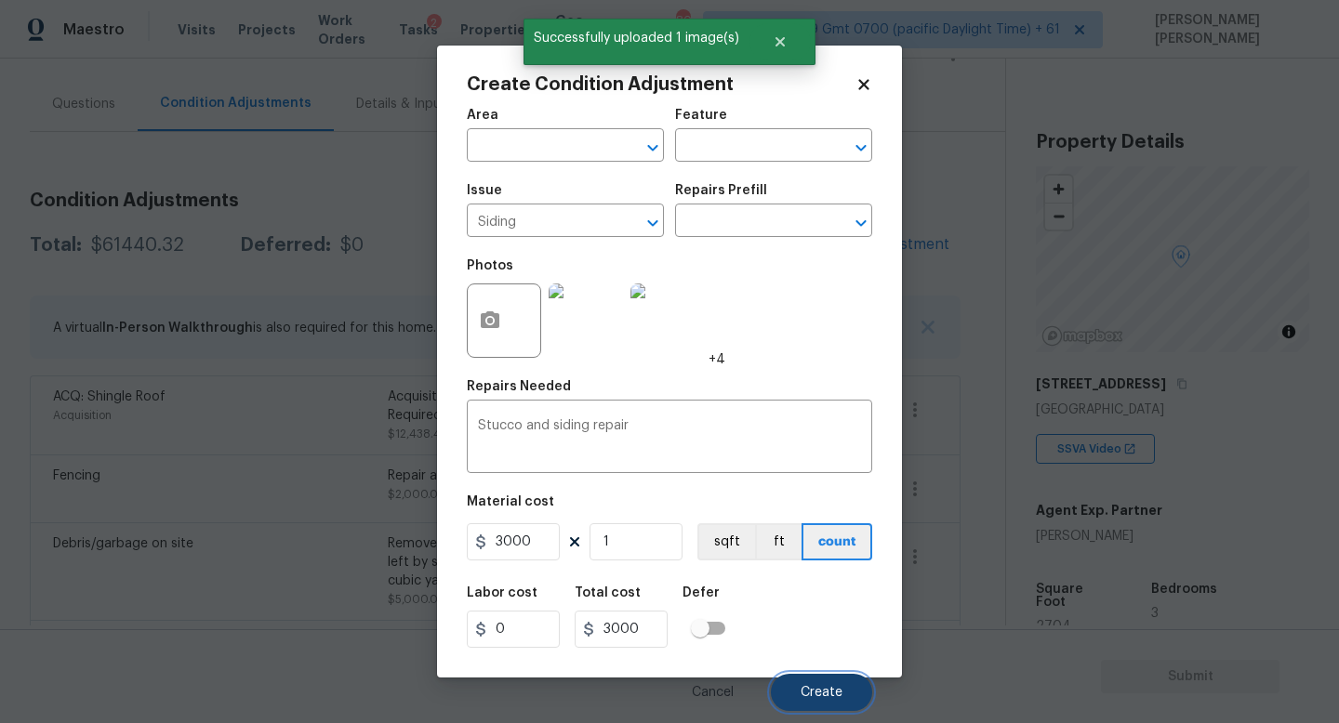
click at [812, 692] on span "Create" at bounding box center [821, 693] width 42 height 14
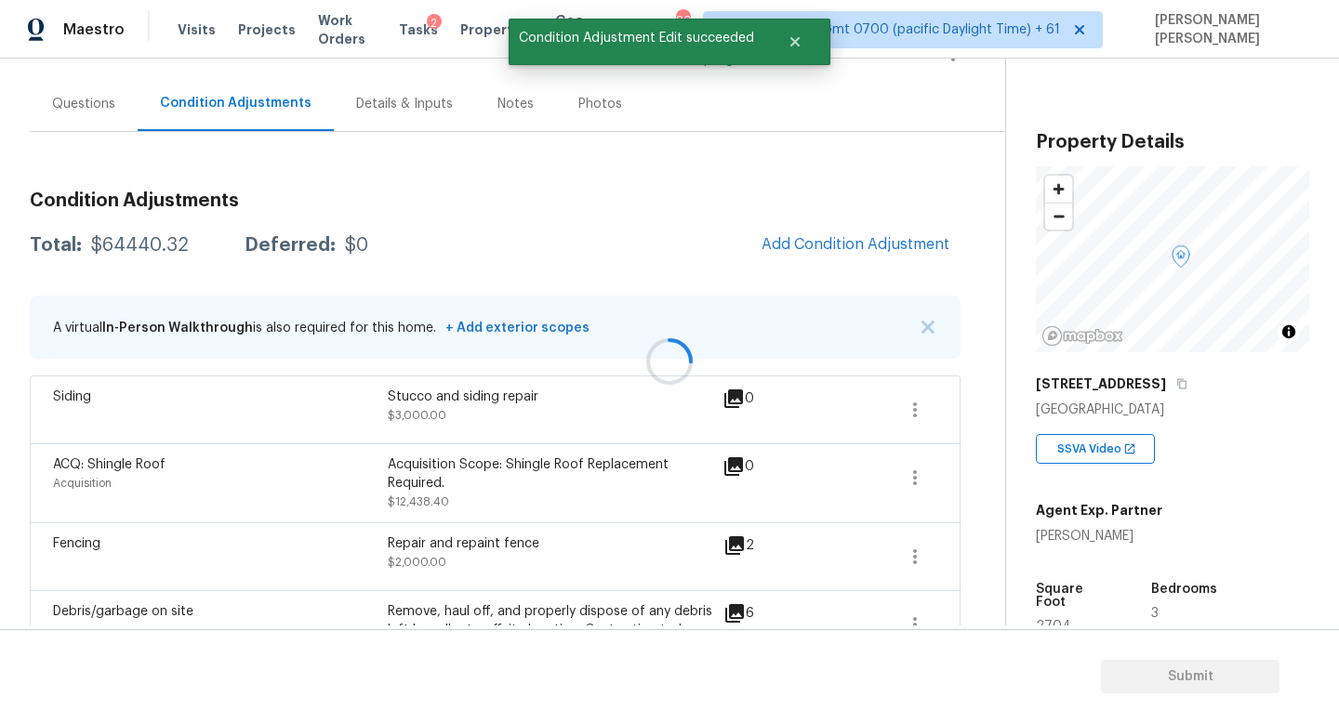
click at [824, 244] on div at bounding box center [669, 361] width 1339 height 723
click at [832, 244] on div at bounding box center [669, 361] width 1339 height 723
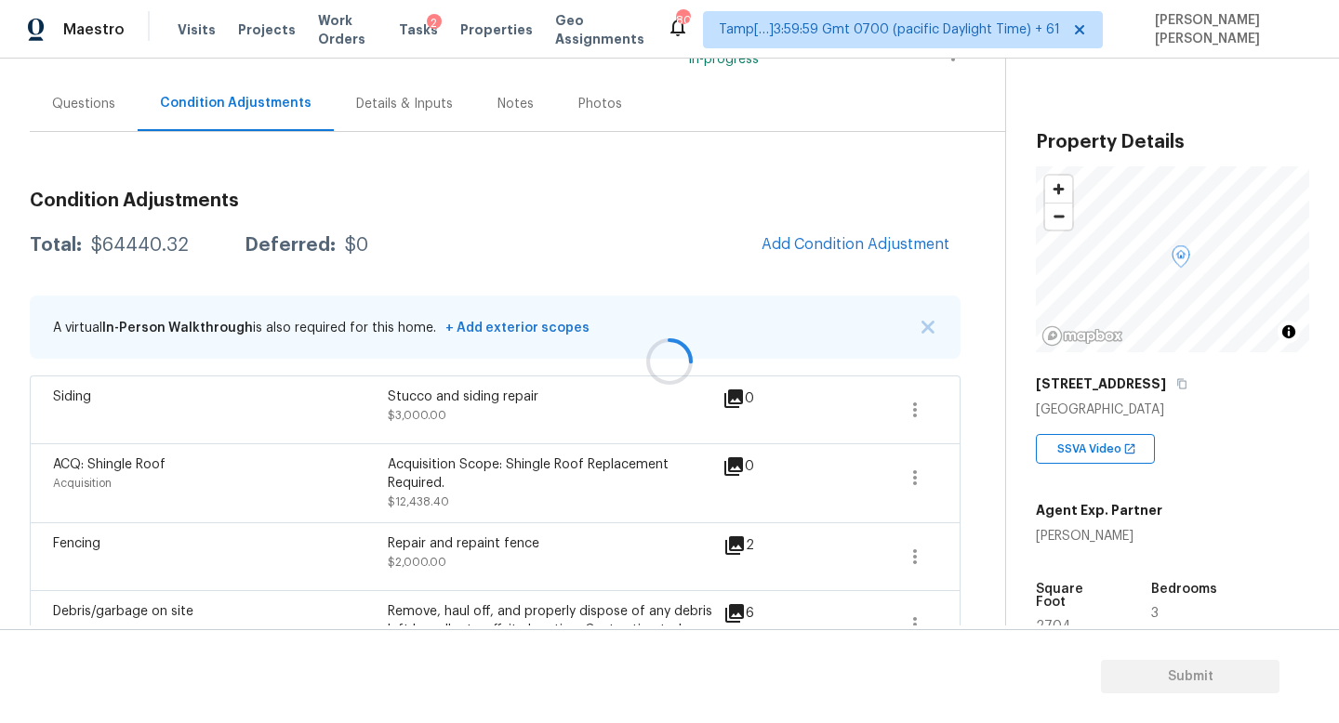
click at [843, 249] on div at bounding box center [669, 361] width 1339 height 723
click at [858, 234] on button "Add Condition Adjustment" at bounding box center [855, 244] width 210 height 39
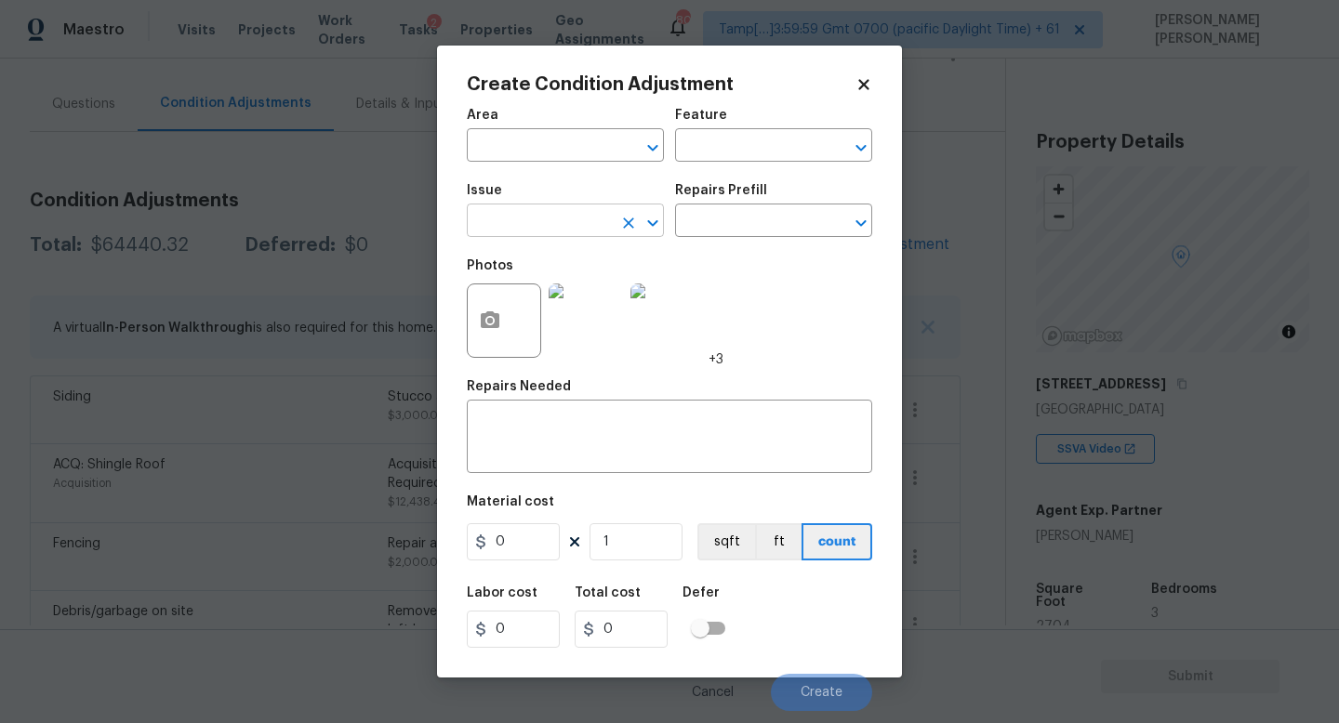
click at [584, 236] on input "text" at bounding box center [539, 222] width 145 height 29
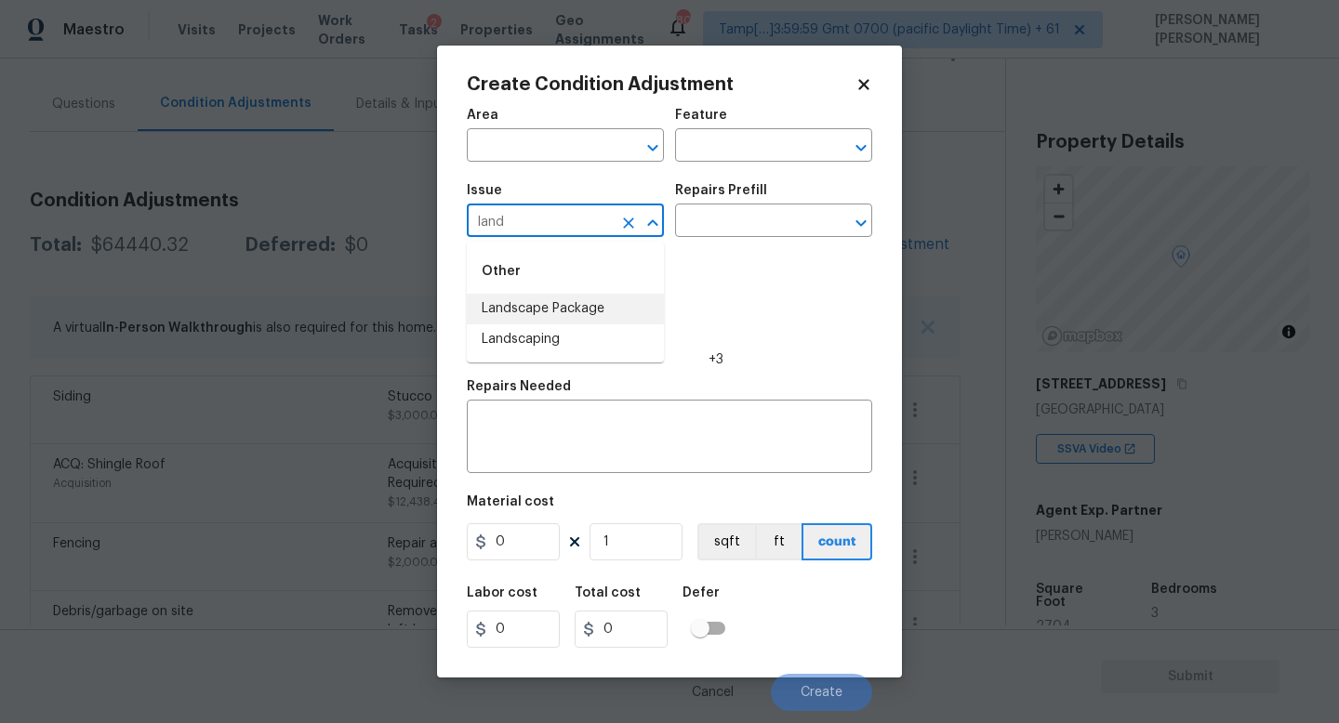
click at [581, 313] on li "Landscape Package" at bounding box center [565, 309] width 197 height 31
type input "Landscape Package"
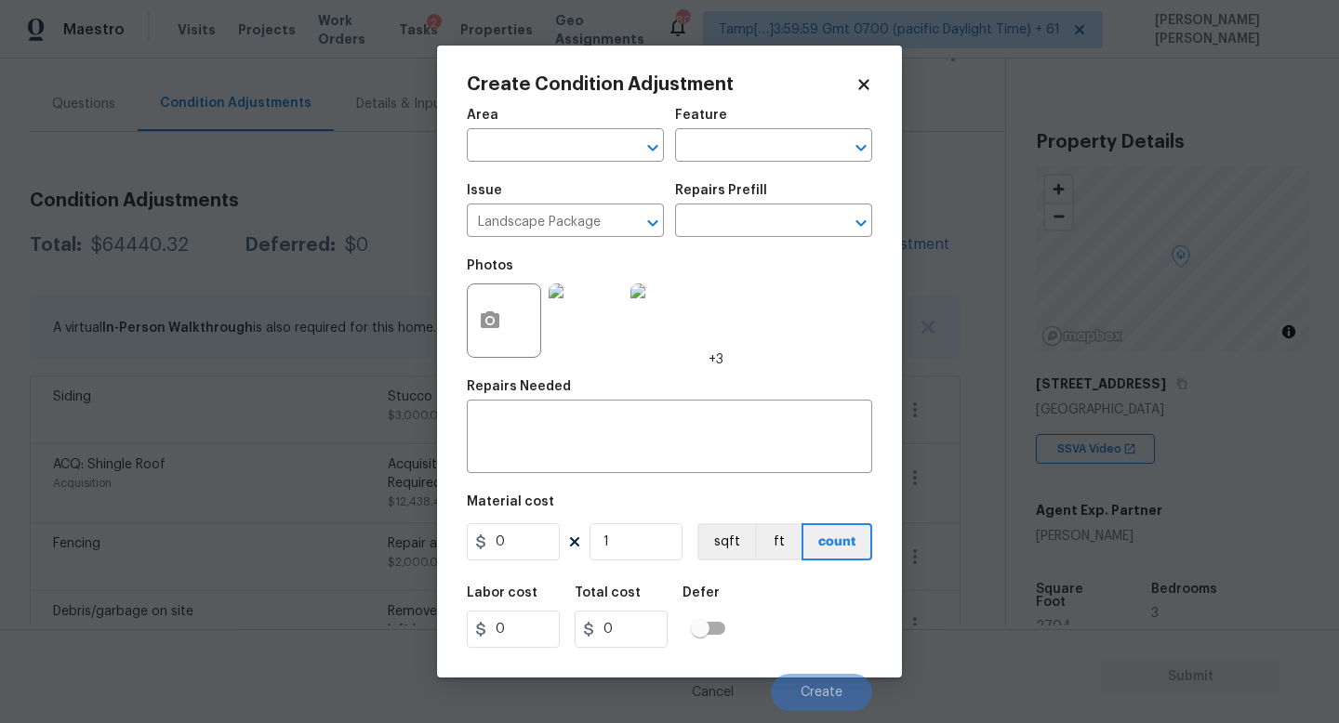
click at [775, 199] on div "Repairs Prefill" at bounding box center [773, 196] width 197 height 24
click at [763, 205] on div "Repairs Prefill" at bounding box center [773, 196] width 197 height 24
click at [752, 236] on input "text" at bounding box center [747, 222] width 145 height 29
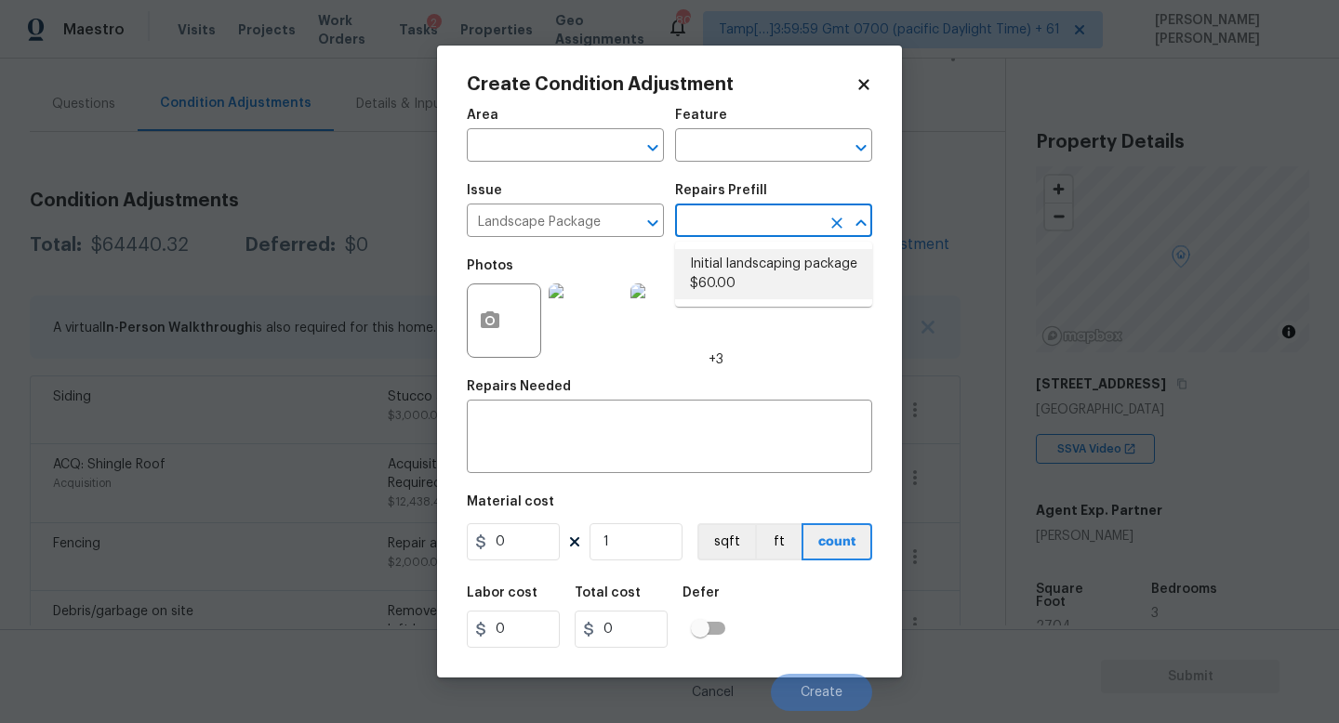
click at [755, 287] on li "Initial landscaping package $60.00" at bounding box center [773, 274] width 197 height 50
type input "Home Readiness Packages"
type textarea "Mowing of grass up to 6" in height. Mow, edge along driveways & sidewalks, trim…"
type input "60"
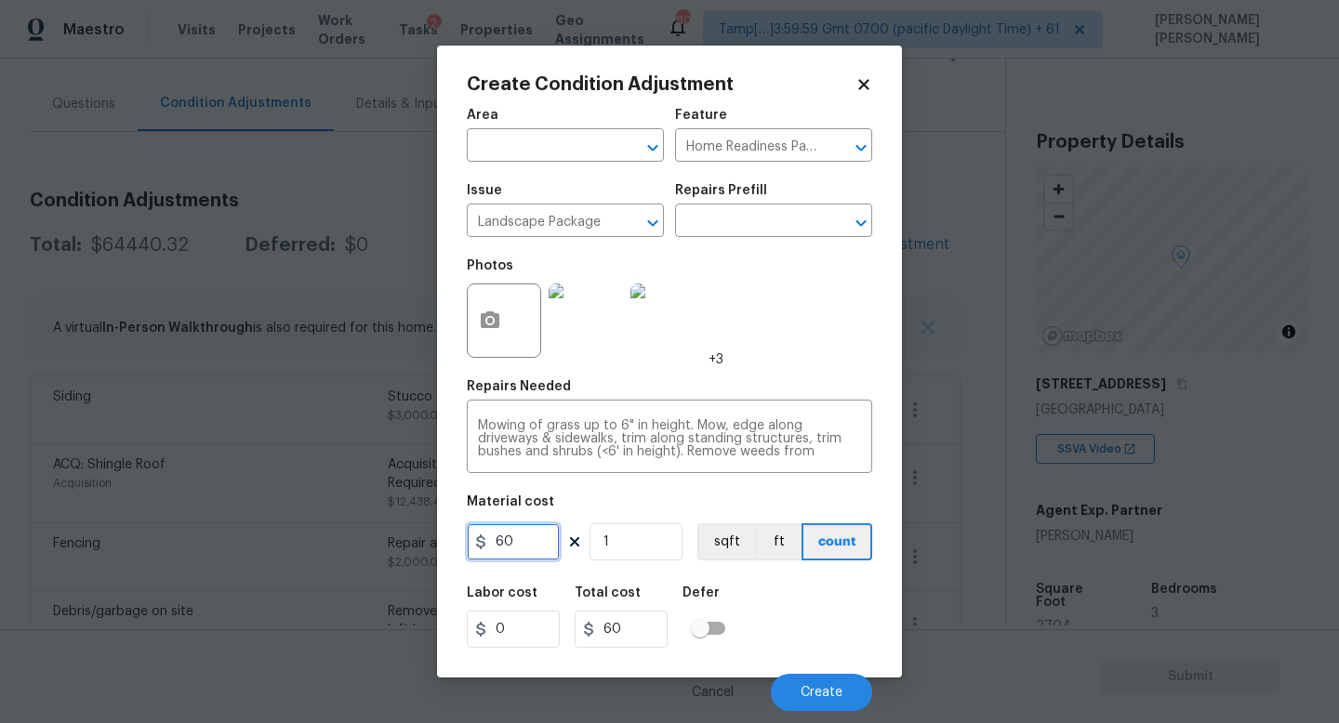
drag, startPoint x: 531, startPoint y: 539, endPoint x: 218, endPoint y: 524, distance: 312.7
click at [218, 524] on div "Create Condition Adjustment Area ​ Feature Home Readiness Packages ​ Issue Land…" at bounding box center [669, 361] width 1339 height 723
type input "750"
click at [820, 613] on div "Labor cost 0 Total cost 750 Defer" at bounding box center [669, 617] width 405 height 84
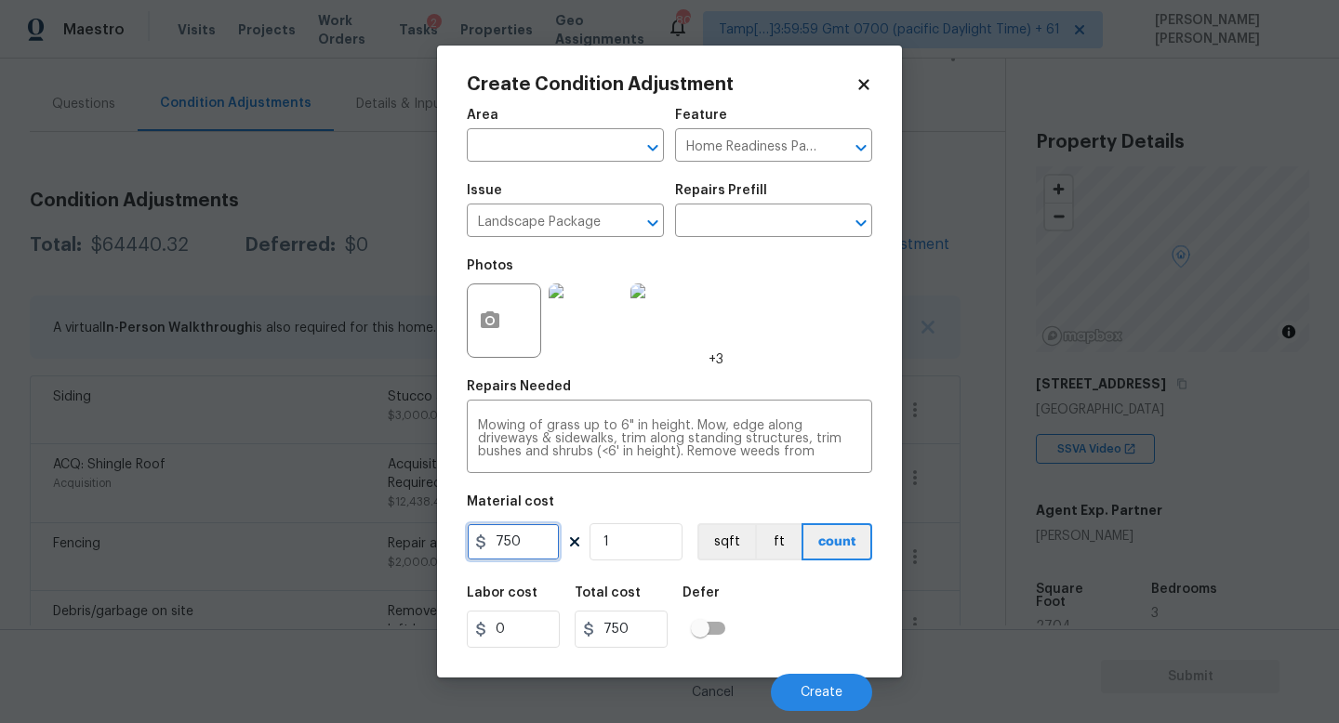
drag, startPoint x: 535, startPoint y: 541, endPoint x: 181, endPoint y: 541, distance: 354.1
click at [181, 541] on div "Create Condition Adjustment Area ​ Feature Home Readiness Packages ​ Issue Land…" at bounding box center [669, 361] width 1339 height 723
type input "2000"
click at [462, 314] on div "Create Condition Adjustment Area ​ Feature Home Readiness Packages ​ Issue Land…" at bounding box center [669, 362] width 465 height 632
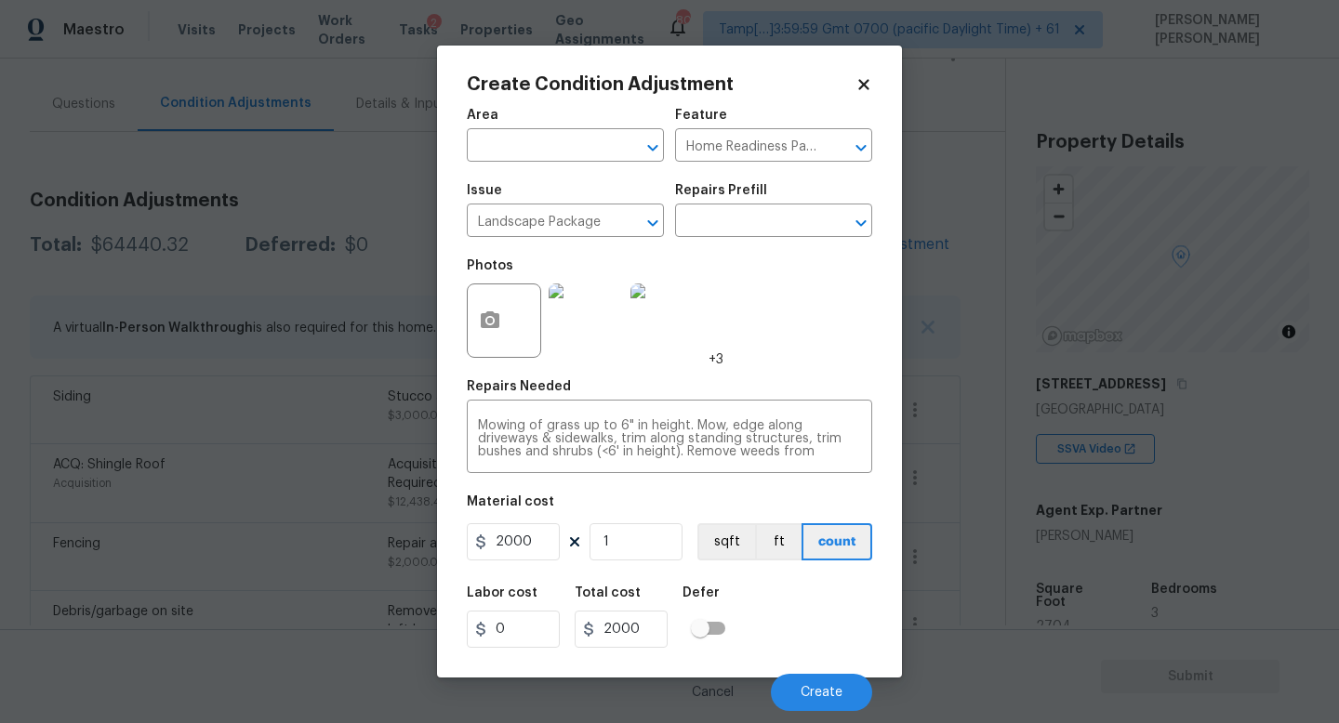
click at [531, 326] on div at bounding box center [504, 321] width 74 height 74
click at [490, 323] on circle "button" at bounding box center [490, 321] width 6 height 6
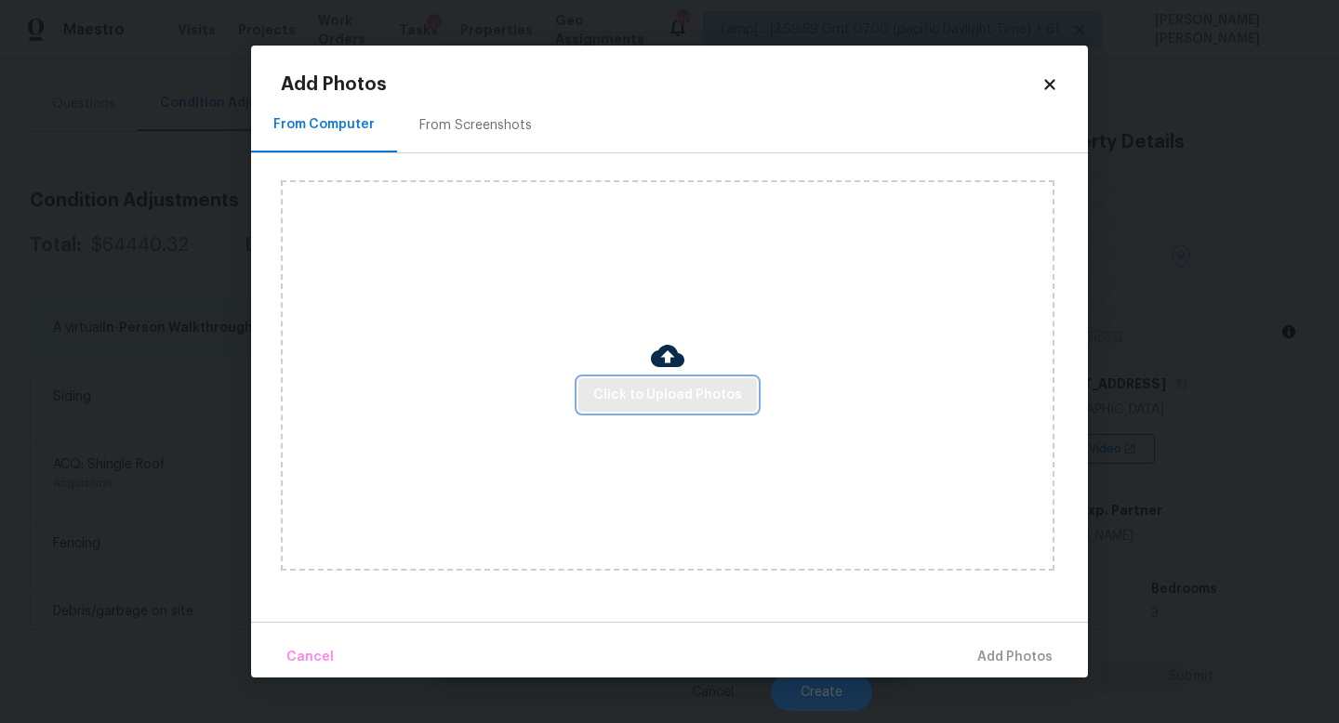
click at [635, 411] on button "Click to Upload Photos" at bounding box center [667, 395] width 178 height 34
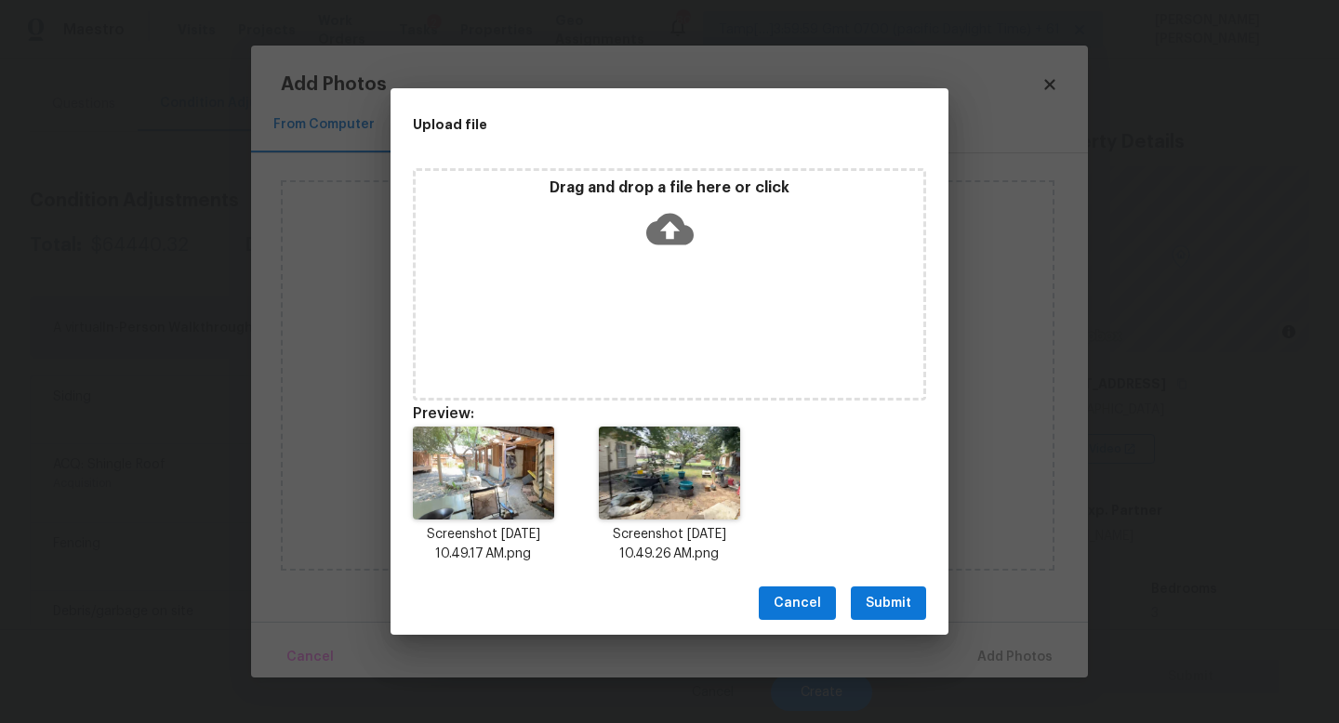
click at [893, 600] on span "Submit" at bounding box center [888, 603] width 46 height 23
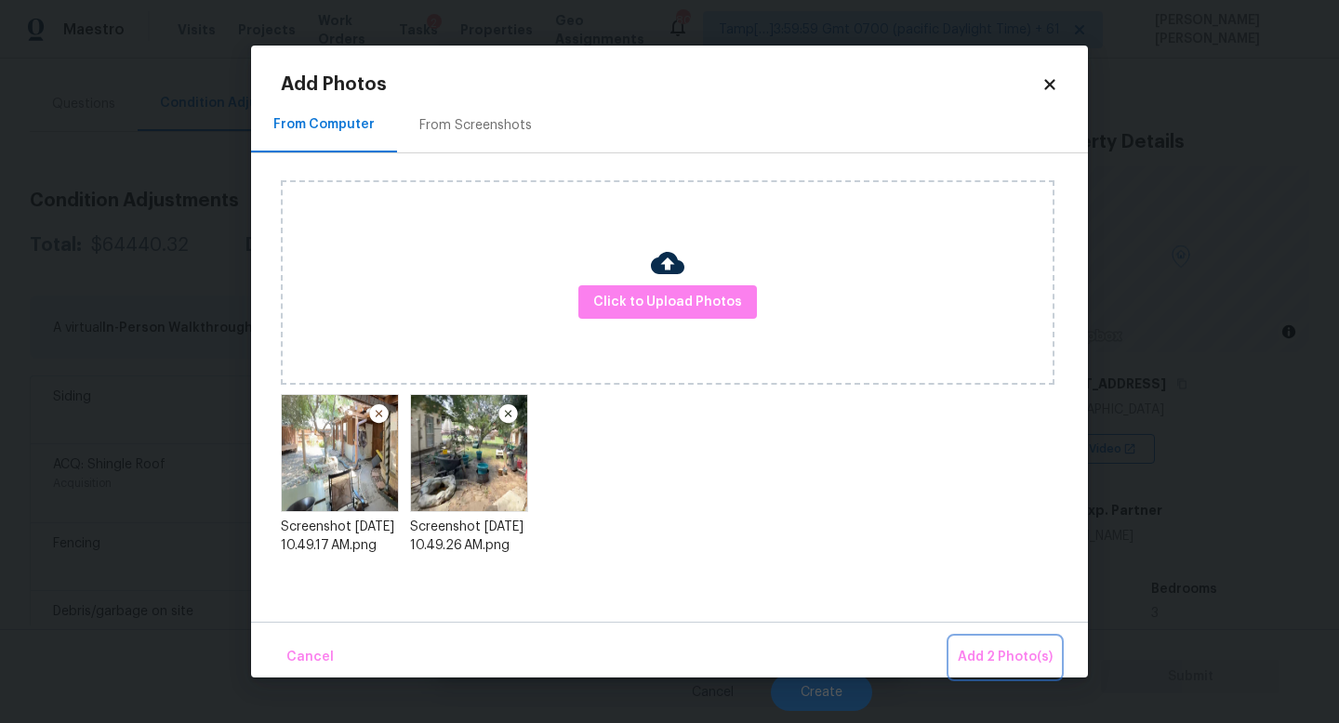
click at [992, 657] on span "Add 2 Photo(s)" at bounding box center [1004, 657] width 95 height 23
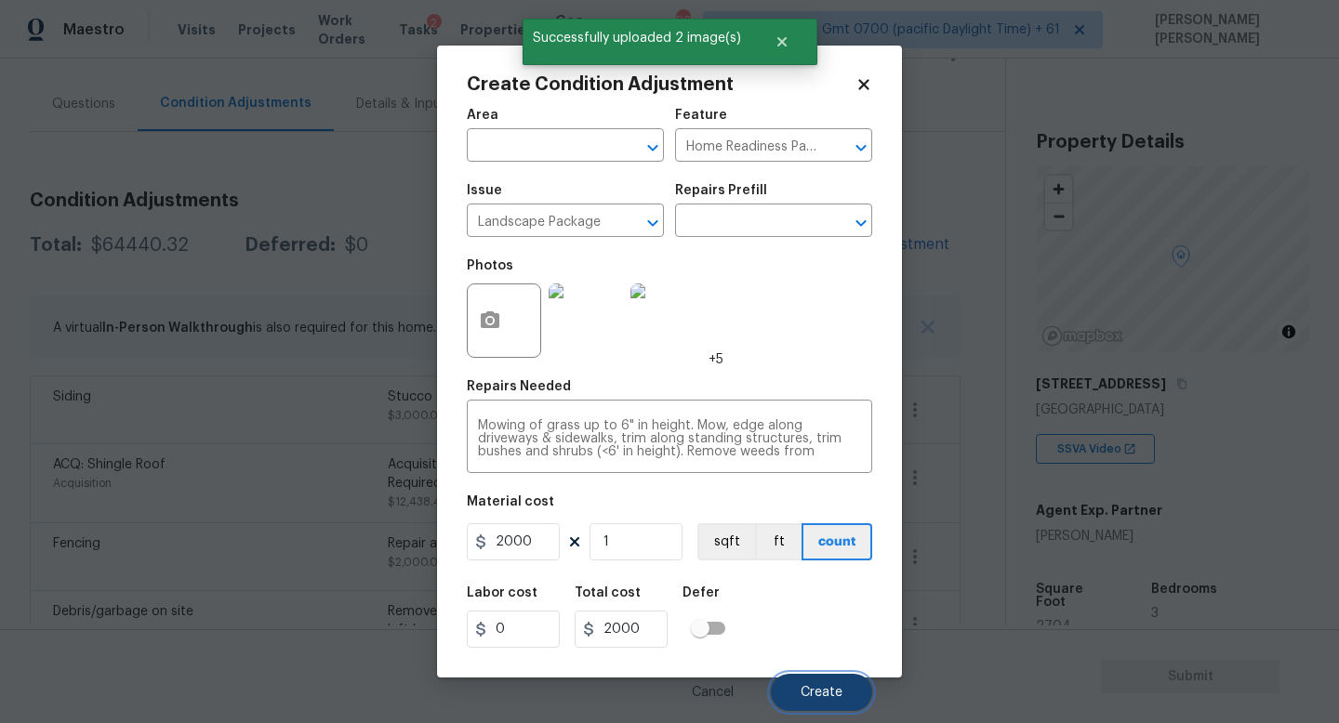
click at [819, 683] on button "Create" at bounding box center [821, 692] width 101 height 37
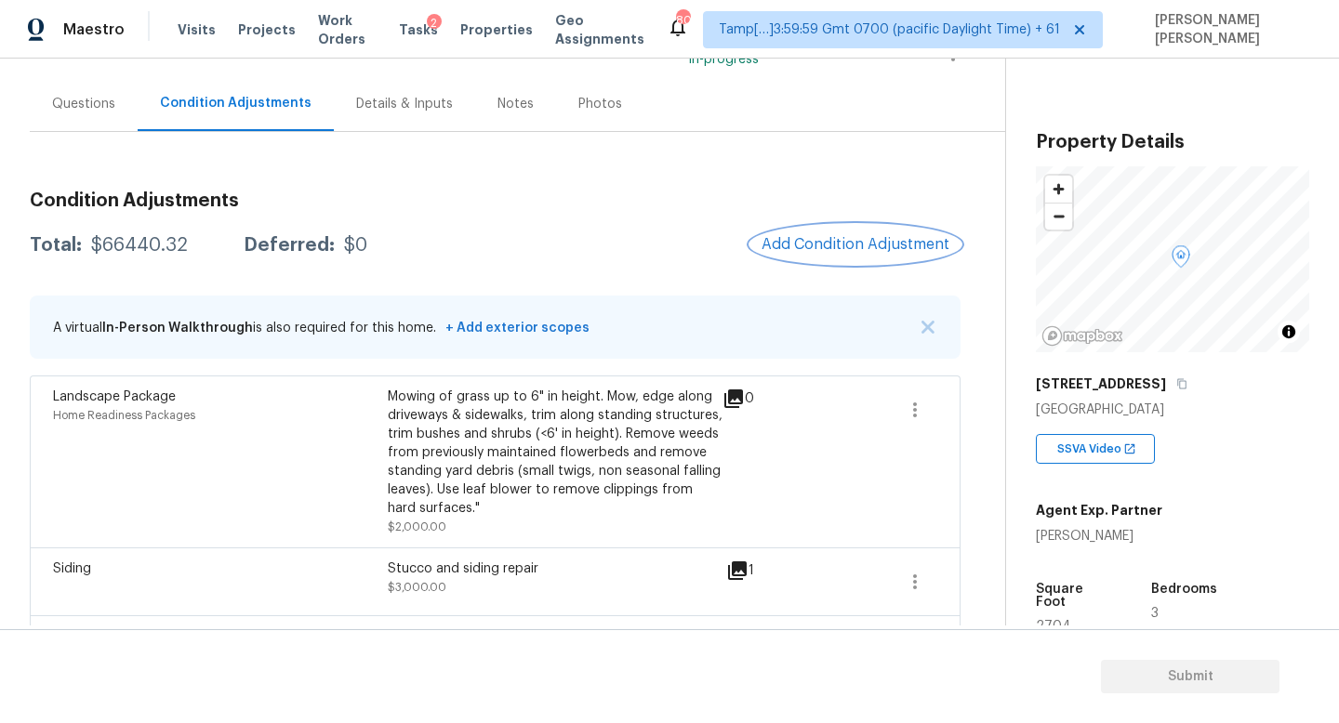
click at [845, 231] on button "Add Condition Adjustment" at bounding box center [855, 244] width 210 height 39
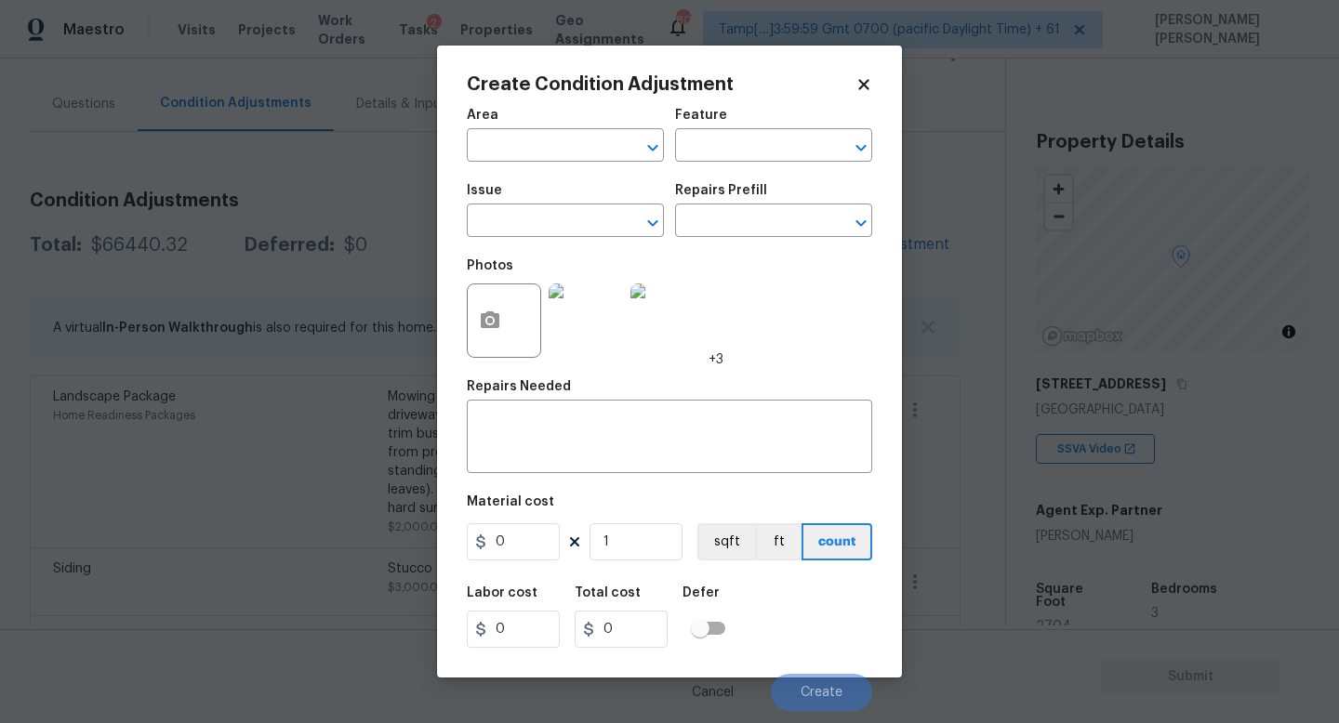
click at [528, 238] on span "Issue ​" at bounding box center [565, 210] width 197 height 75
click at [518, 232] on input "text" at bounding box center [539, 222] width 145 height 29
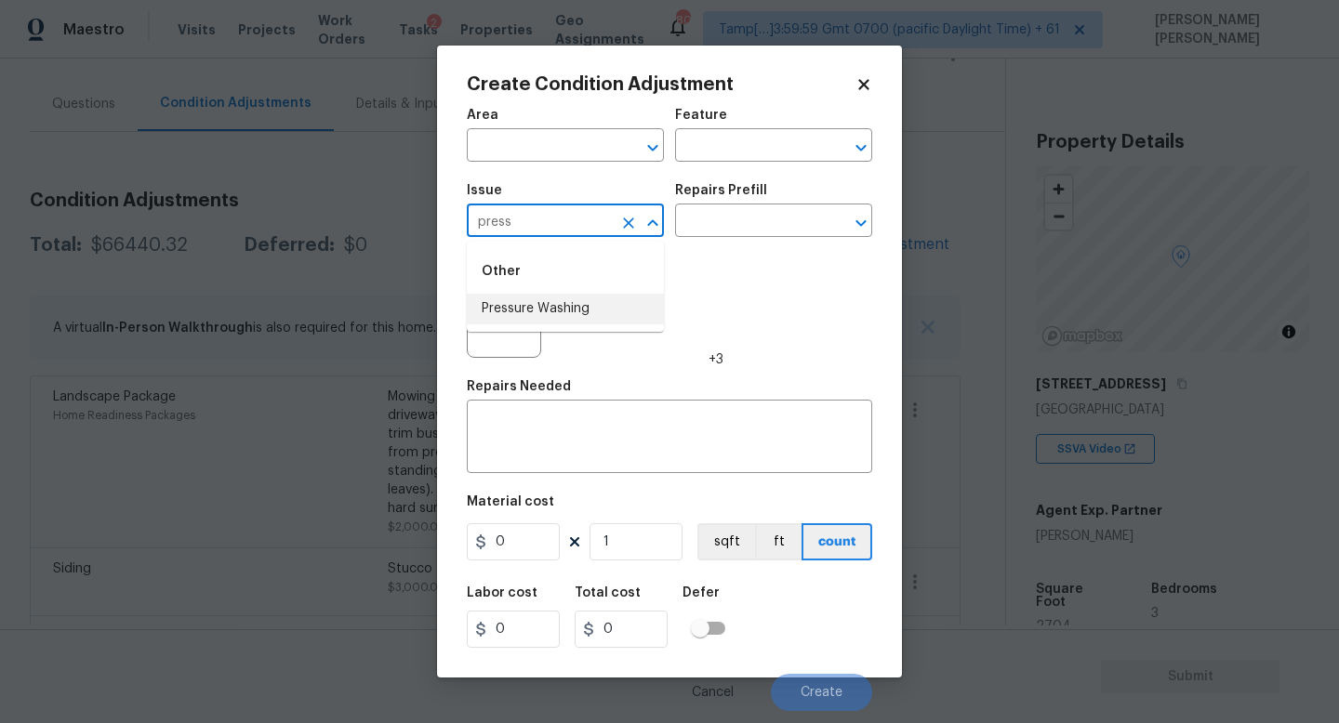
type input "press"
click at [356, 272] on body "Maestro Visits Projects Work Orders Tasks 2 Properties Geo Assignments 804 Tamp…" at bounding box center [669, 361] width 1339 height 723
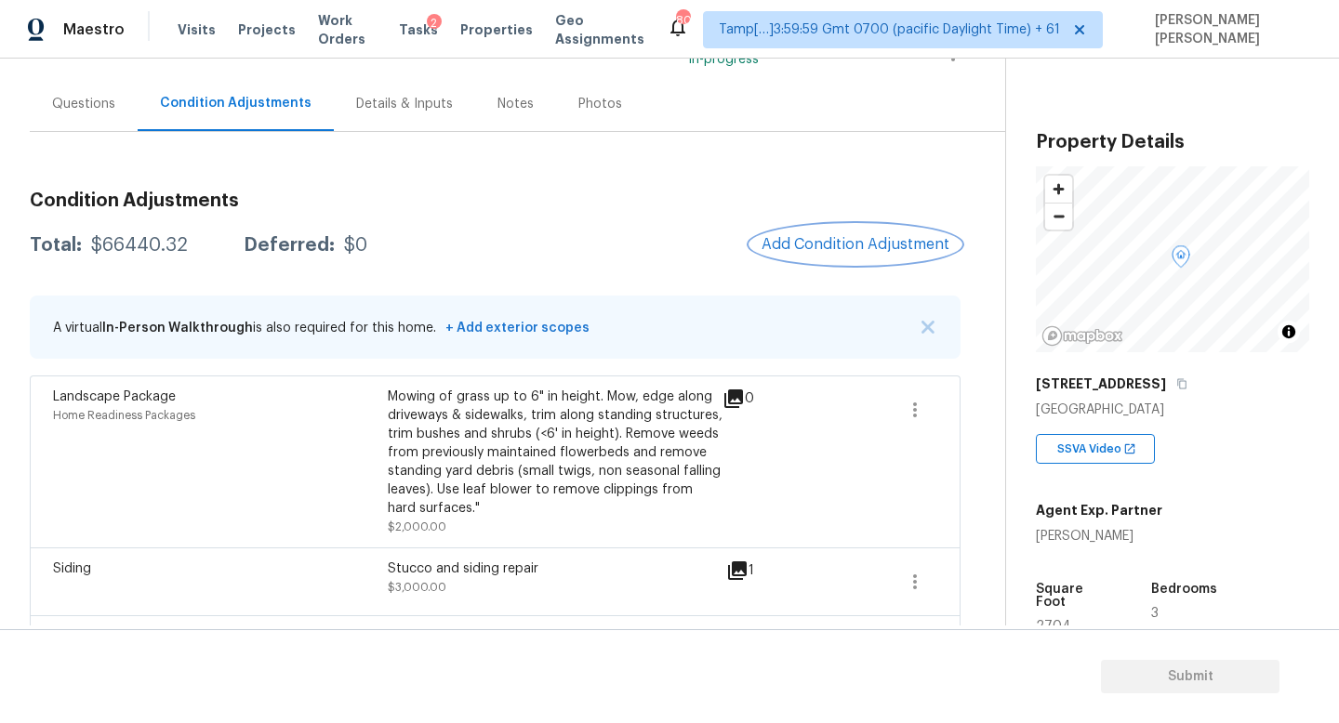
click at [826, 252] on span "Add Condition Adjustment" at bounding box center [855, 244] width 188 height 17
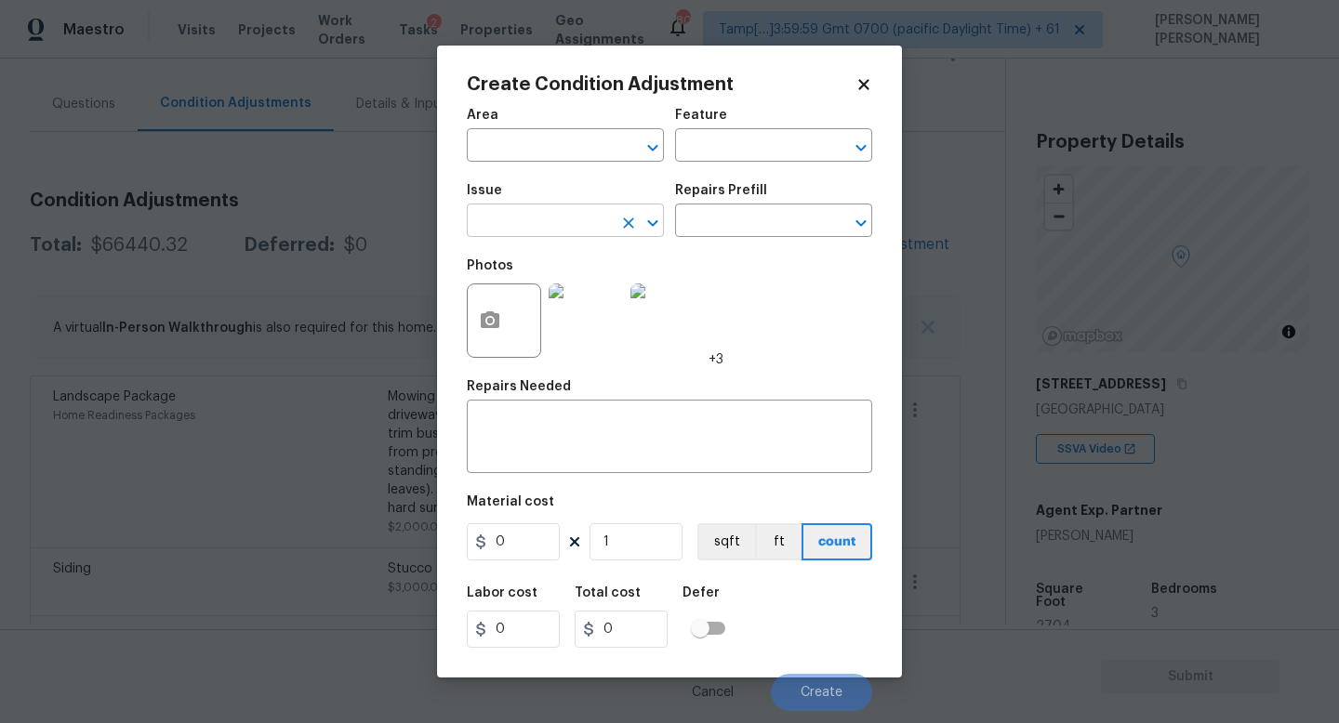
click at [576, 212] on input "text" at bounding box center [539, 222] width 145 height 29
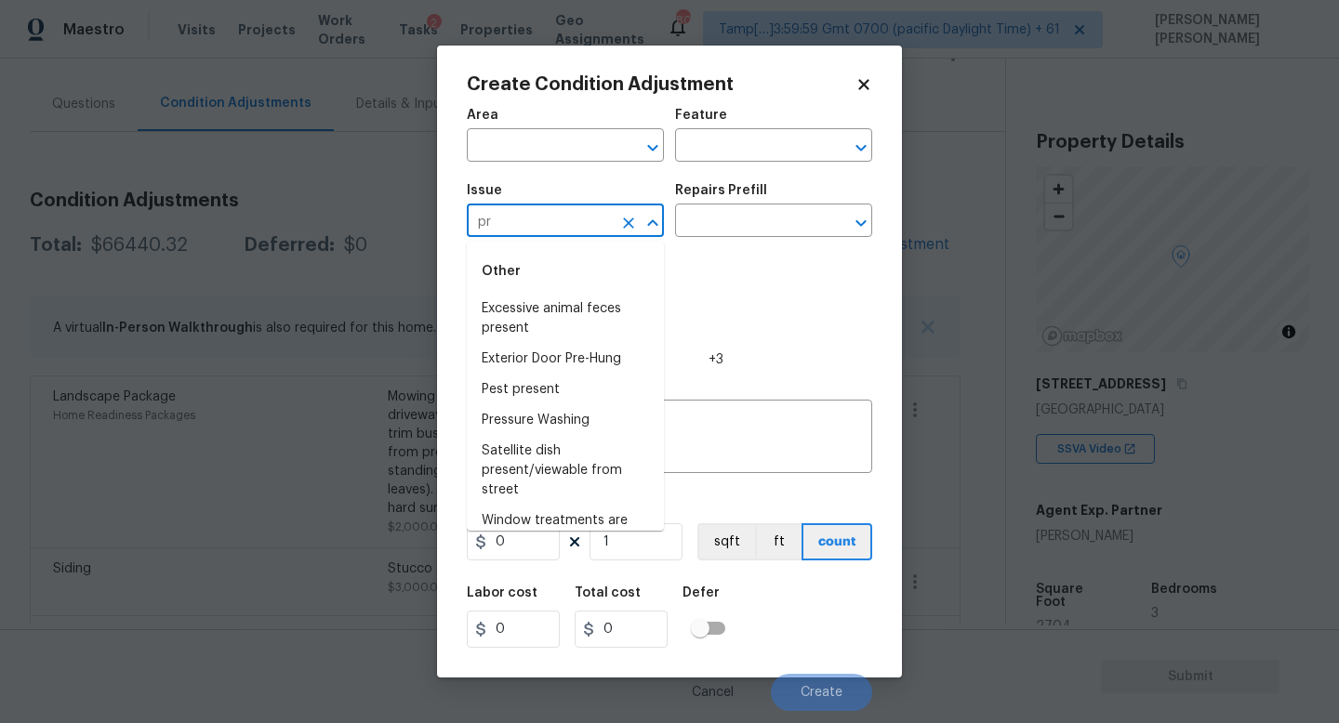
type input "p"
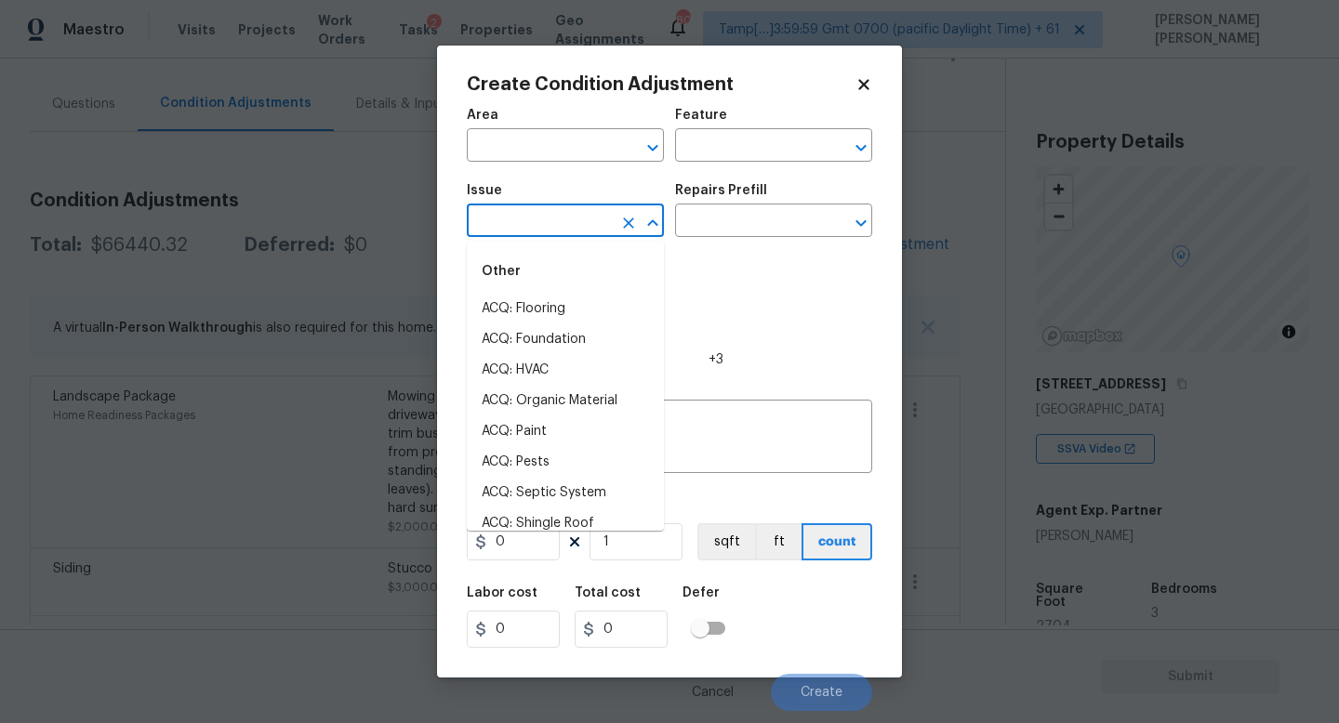
type input "e"
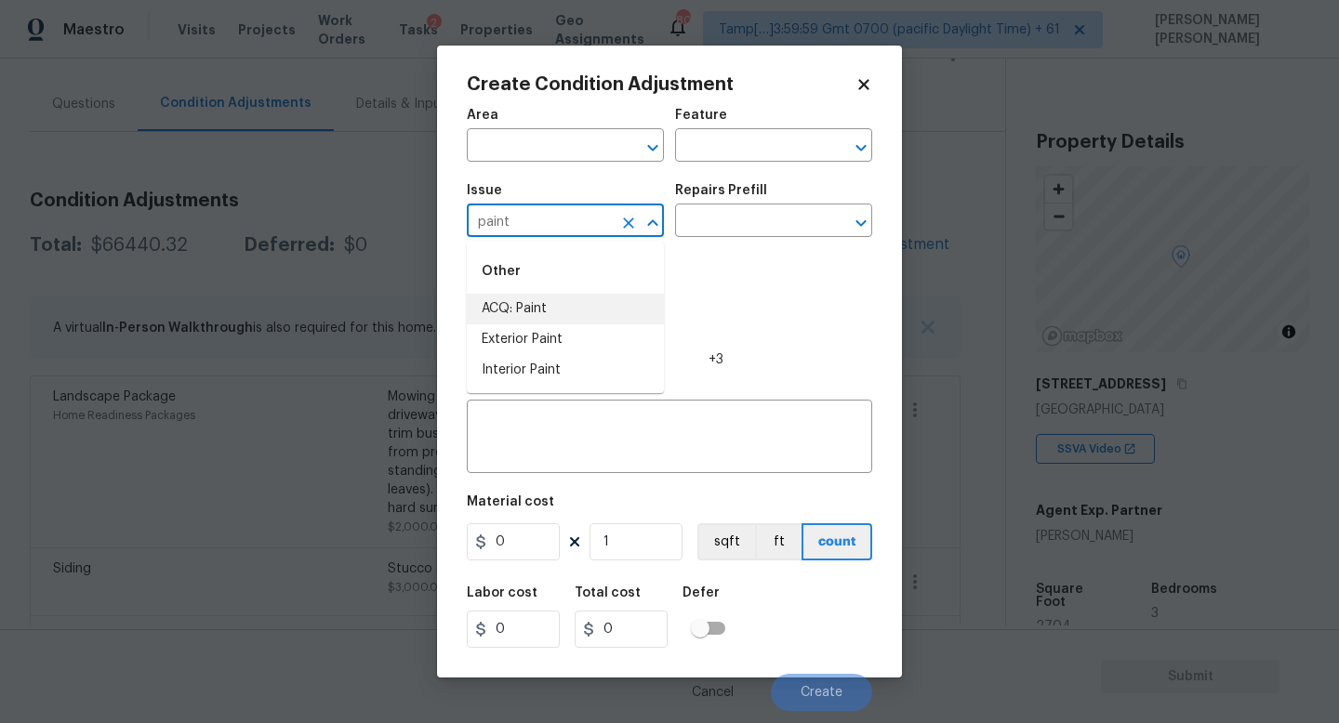
click at [557, 297] on li "ACQ: Paint" at bounding box center [565, 309] width 197 height 31
type input "ACQ: Paint"
click at [745, 218] on input "text" at bounding box center [747, 222] width 145 height 29
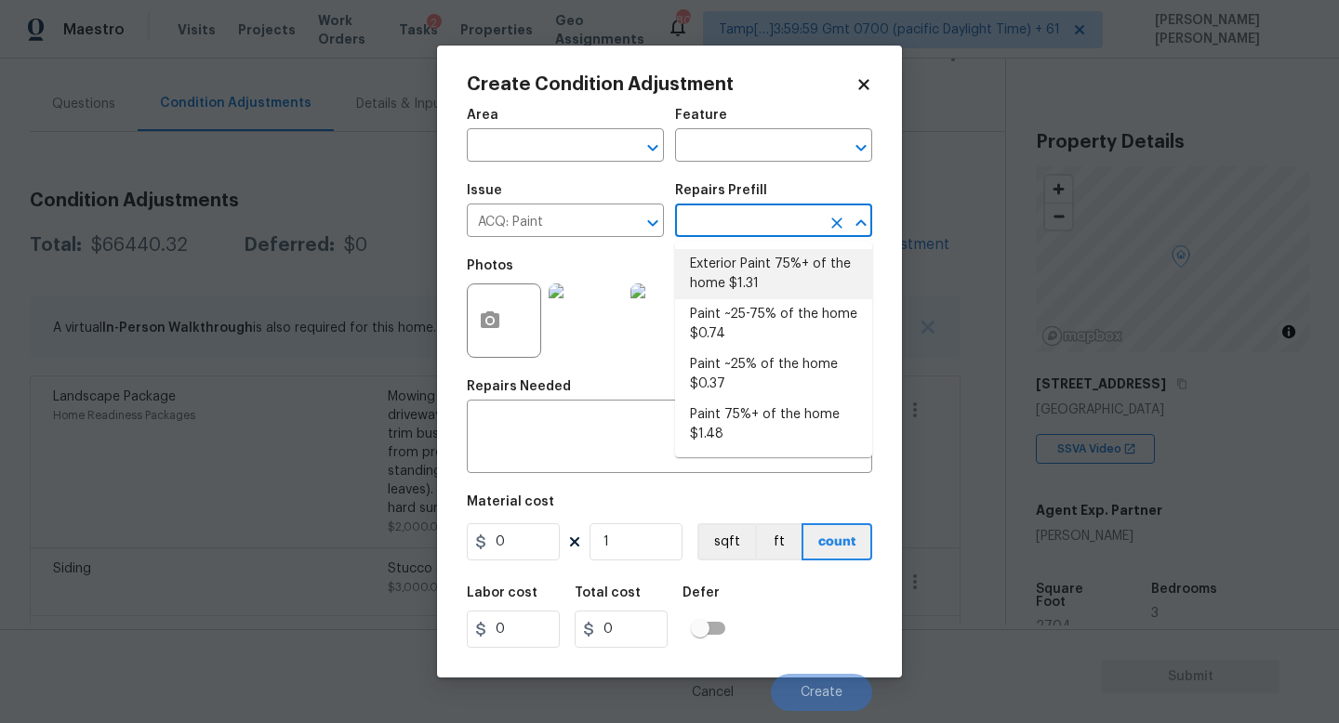
click at [771, 273] on li "Exterior Paint 75%+ of the home $1.31" at bounding box center [773, 274] width 197 height 50
type input "Acquisition"
type textarea "Acquisition Scope: 75%+ of the home exterior will likely require paint"
type input "1.31"
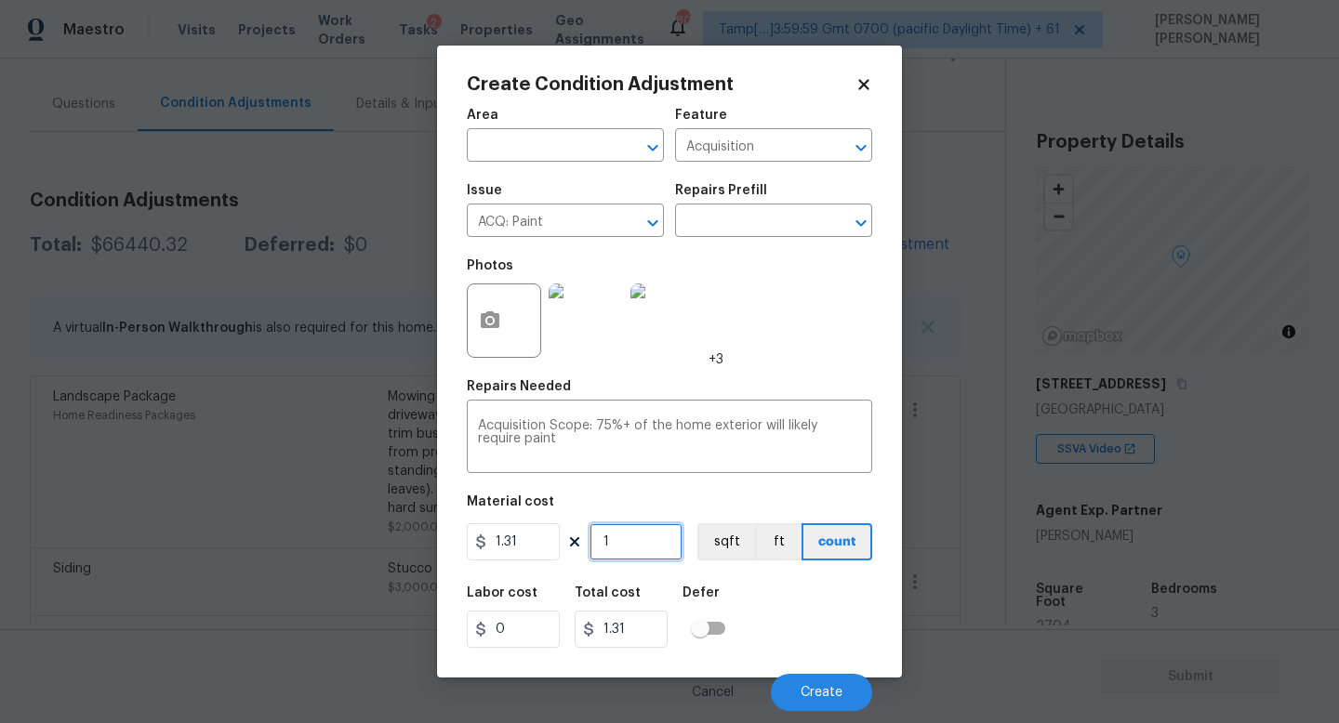
click at [649, 538] on input "1" at bounding box center [635, 541] width 93 height 37
type input "0"
type input "2"
type input "2.62"
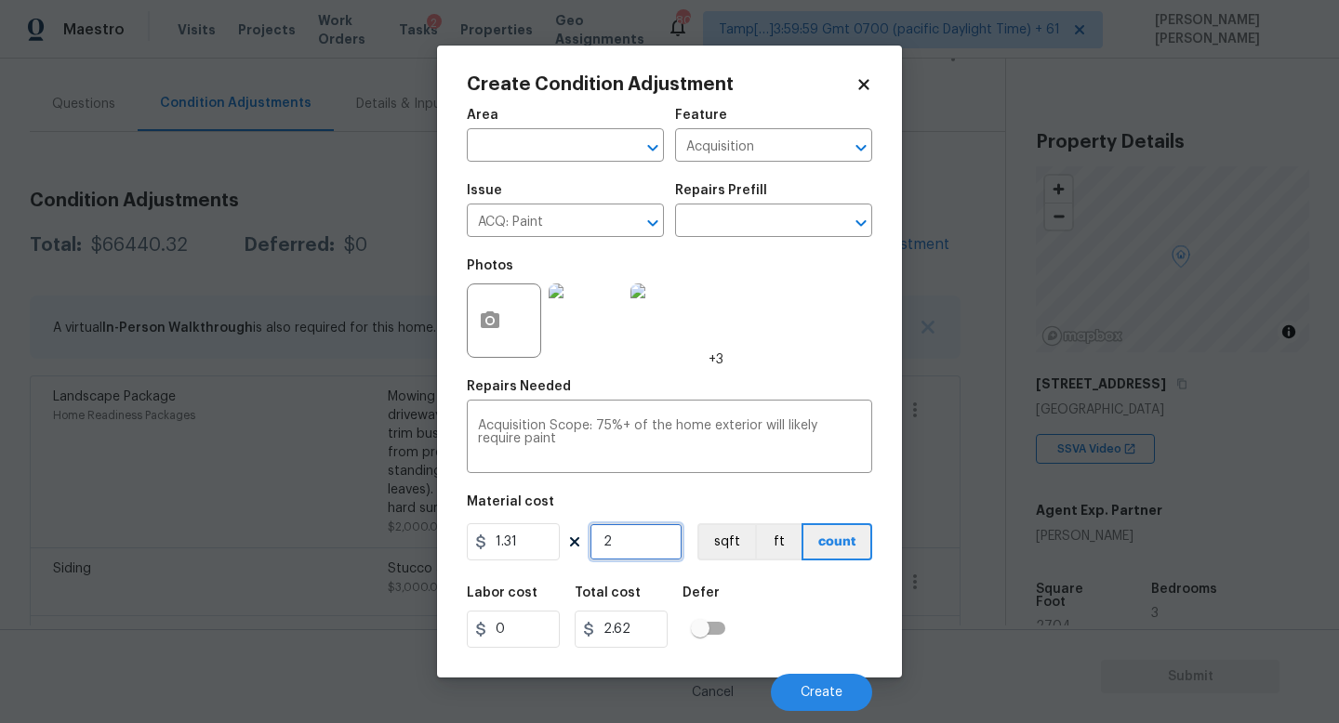
type input "27"
type input "35.37"
type input "270"
type input "353.7"
type input "2704"
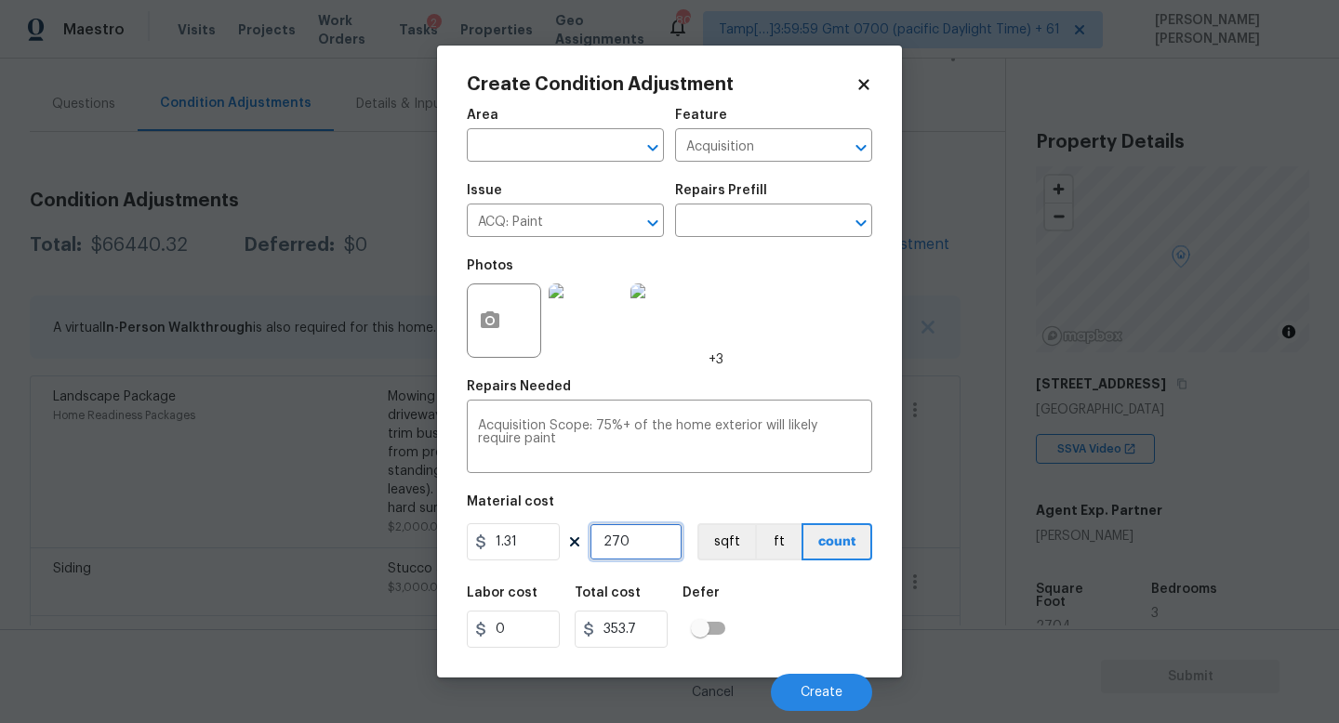
type input "3542.24"
type input "2704"
click at [480, 300] on button "button" at bounding box center [490, 320] width 45 height 73
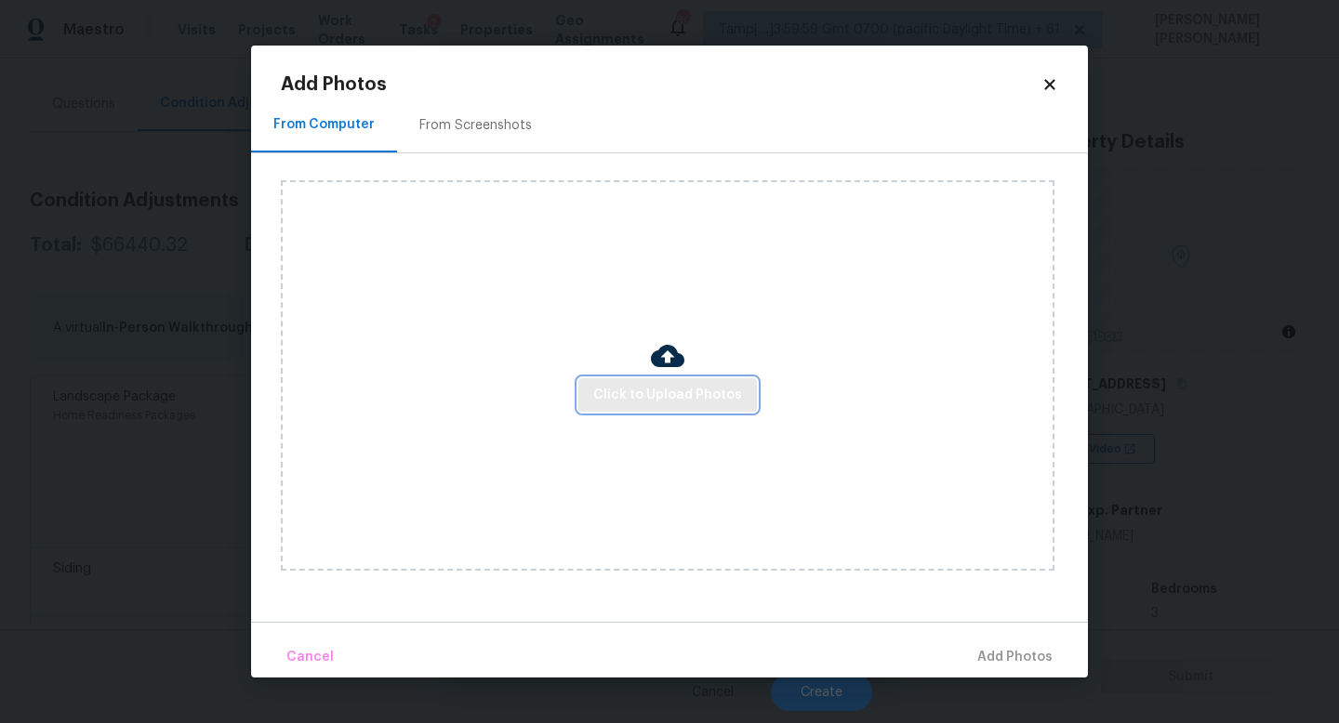
click at [678, 402] on span "Click to Upload Photos" at bounding box center [667, 395] width 149 height 23
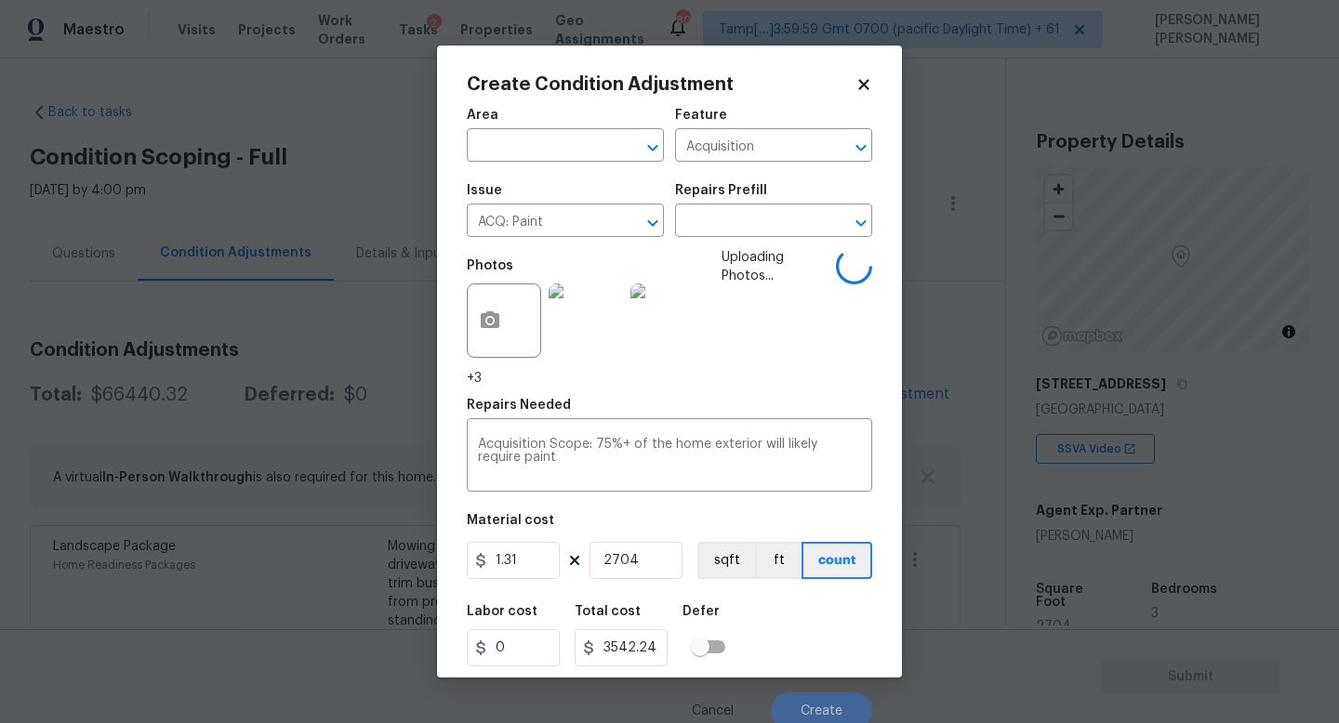
scroll to position [150, 0]
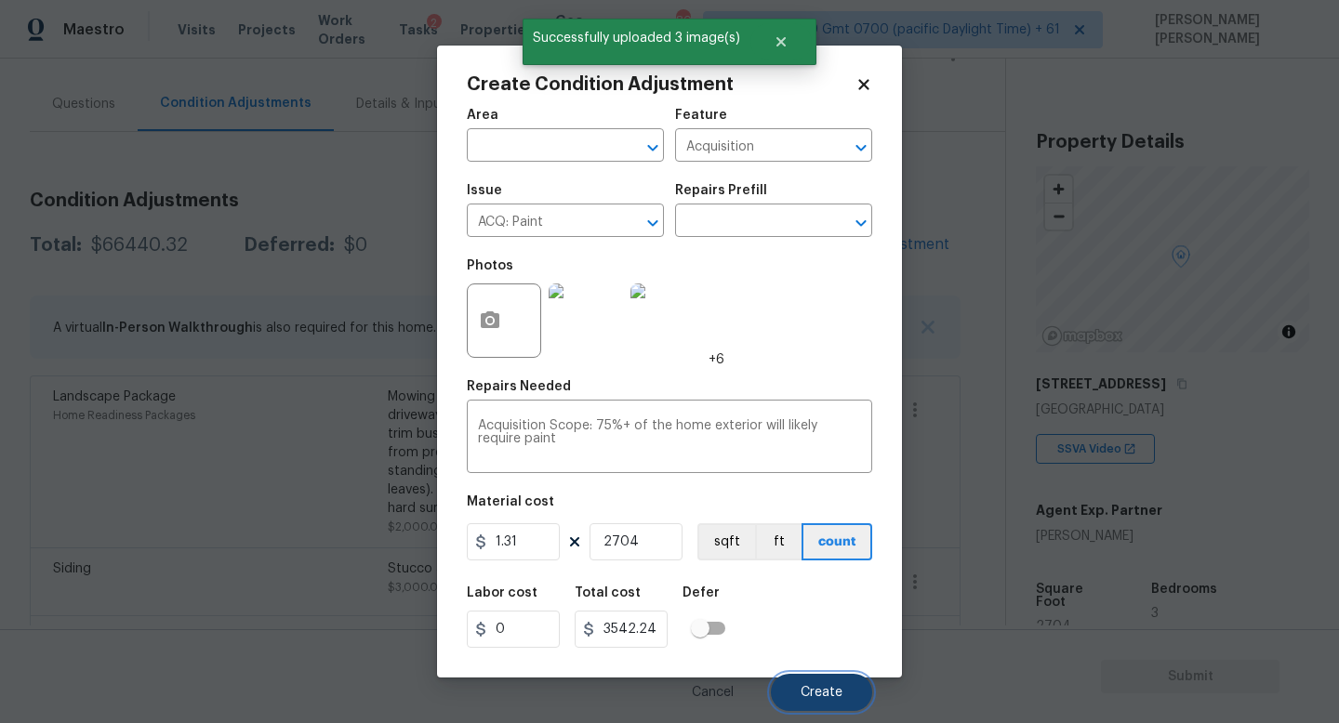
click at [808, 692] on span "Create" at bounding box center [821, 693] width 42 height 14
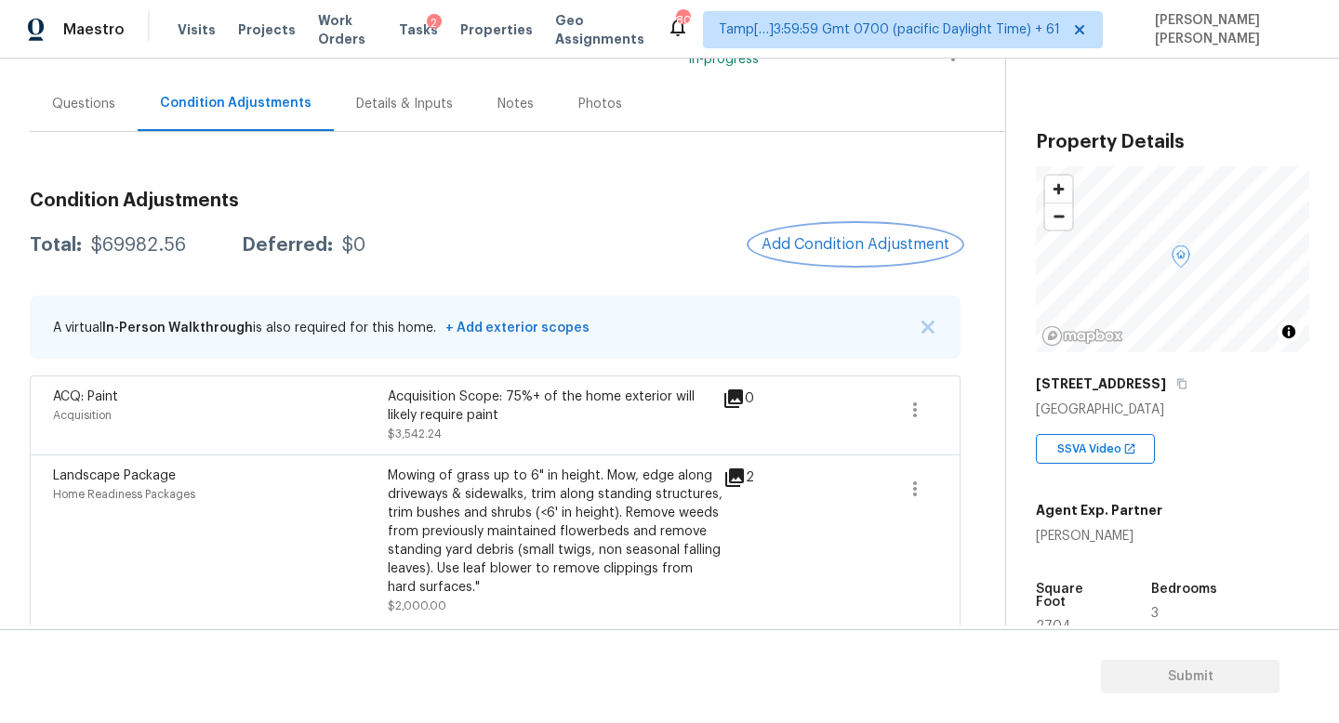
click at [808, 246] on span "Add Condition Adjustment" at bounding box center [855, 244] width 188 height 17
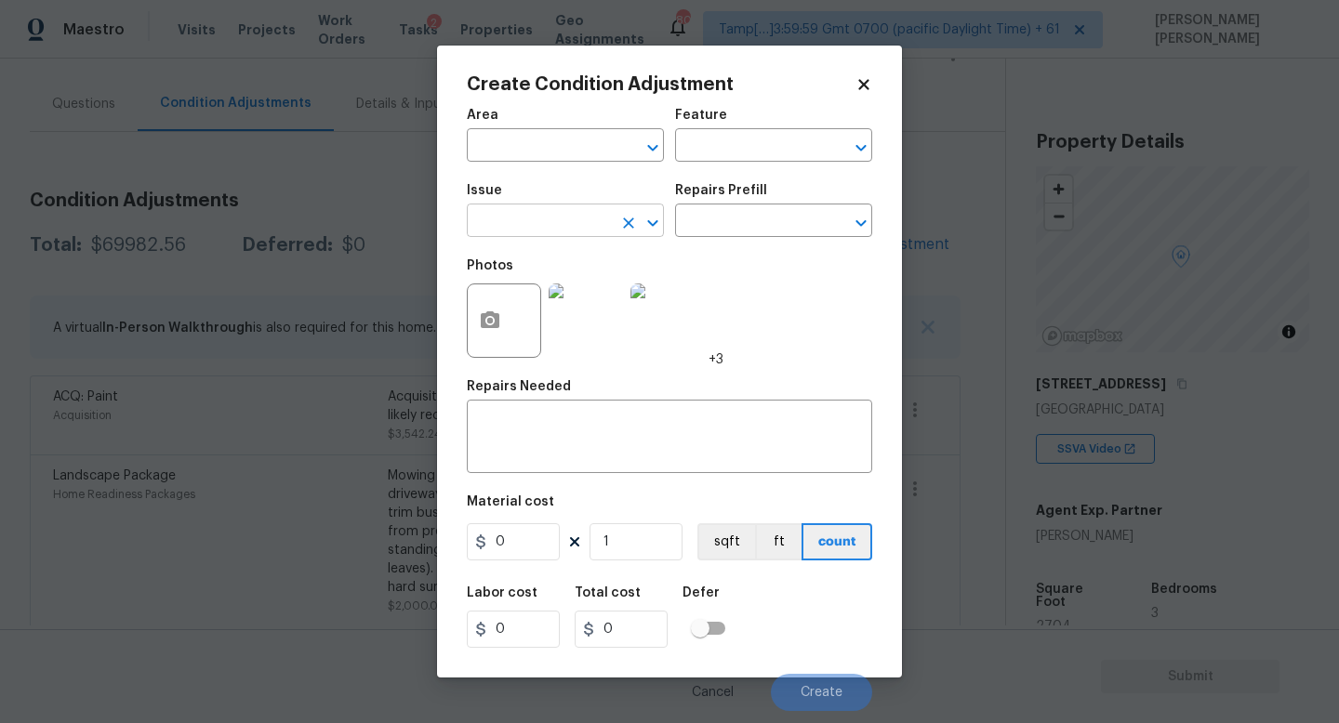
click at [562, 220] on input "text" at bounding box center [539, 222] width 145 height 29
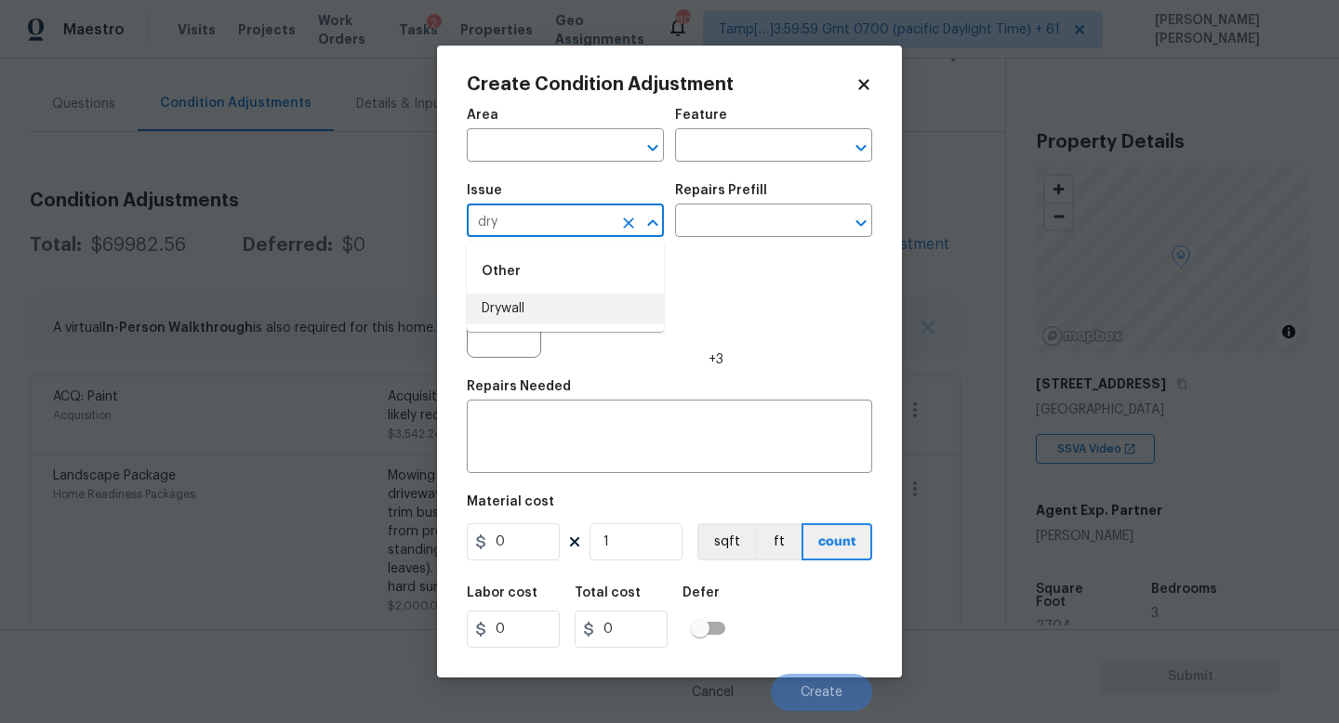
click at [558, 302] on li "Drywall" at bounding box center [565, 309] width 197 height 31
type input "Drywall"
click at [745, 214] on input "text" at bounding box center [747, 222] width 145 height 29
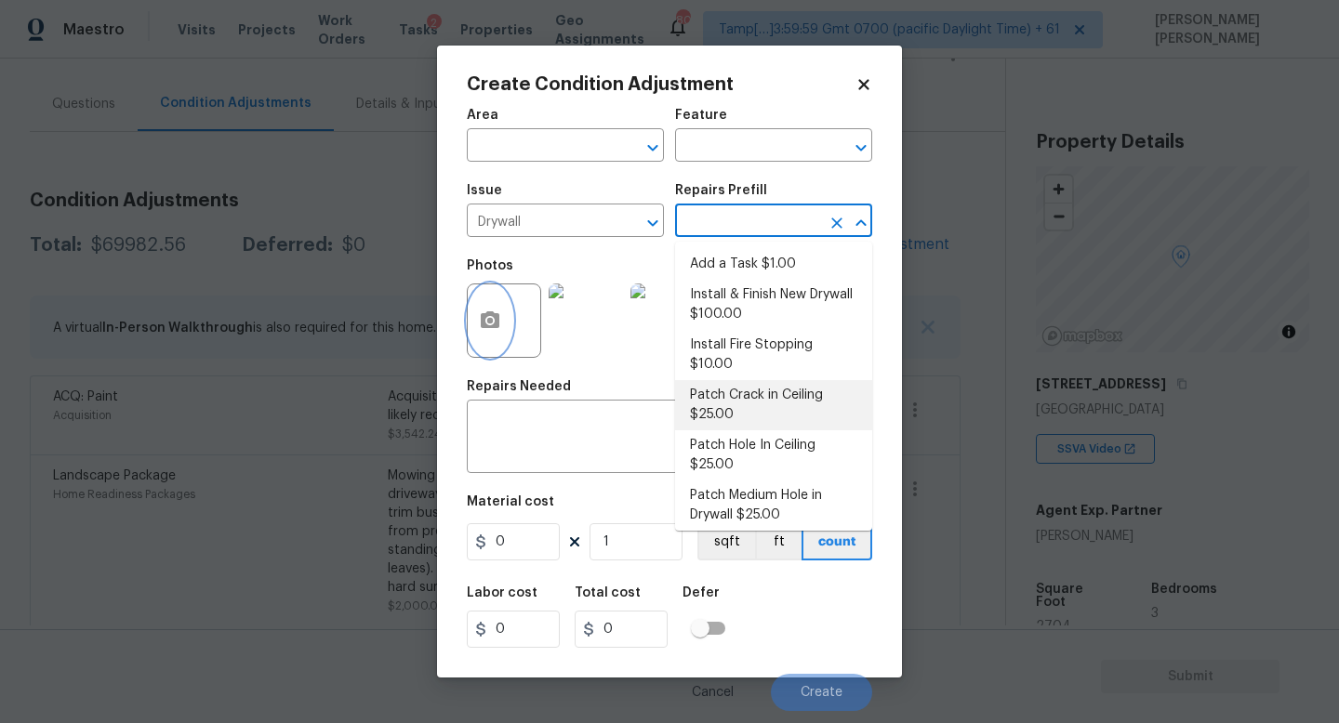
click at [481, 312] on icon "button" at bounding box center [490, 321] width 22 height 22
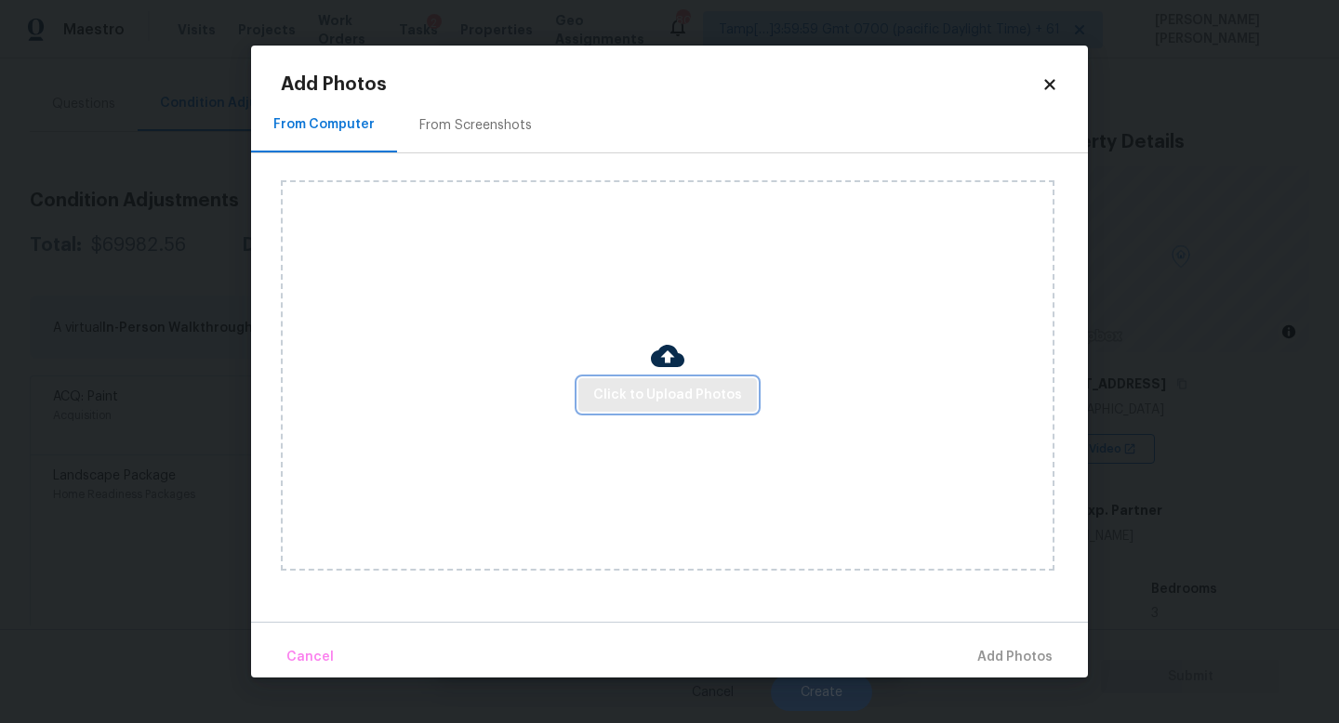
click at [642, 387] on span "Click to Upload Photos" at bounding box center [667, 395] width 149 height 23
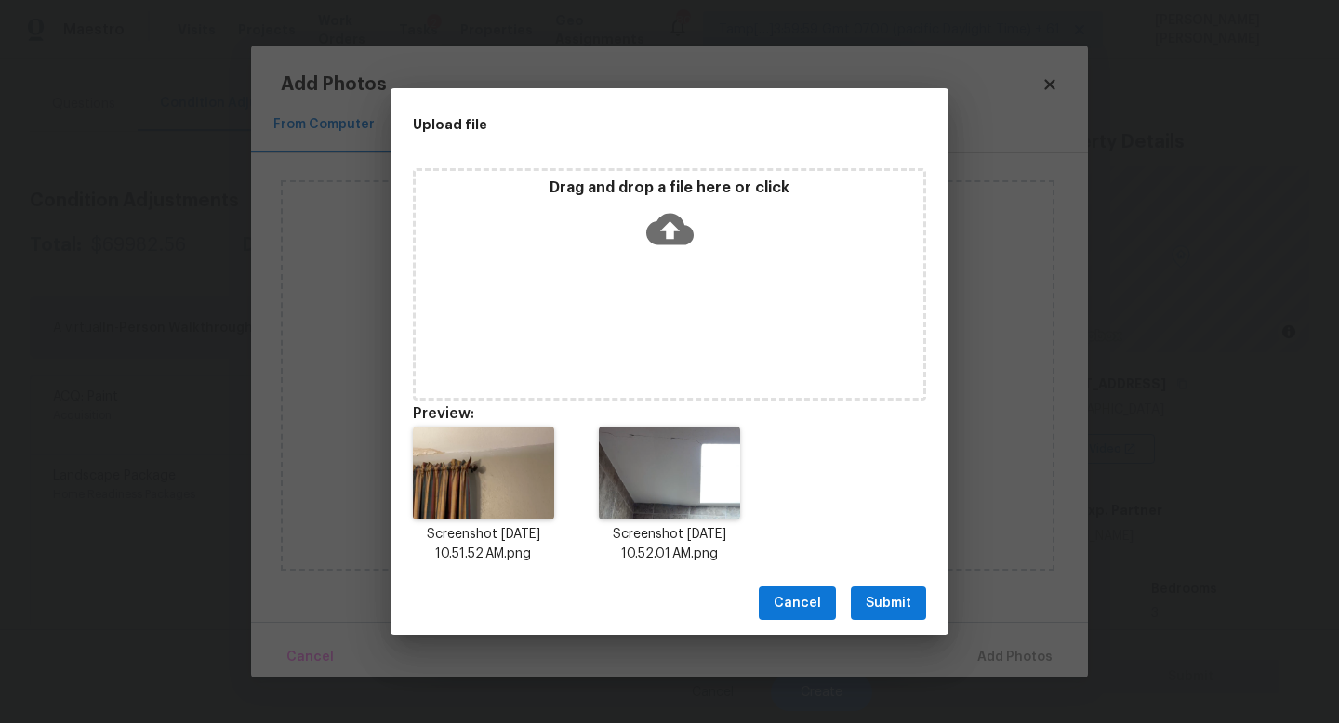
click at [902, 610] on span "Submit" at bounding box center [888, 603] width 46 height 23
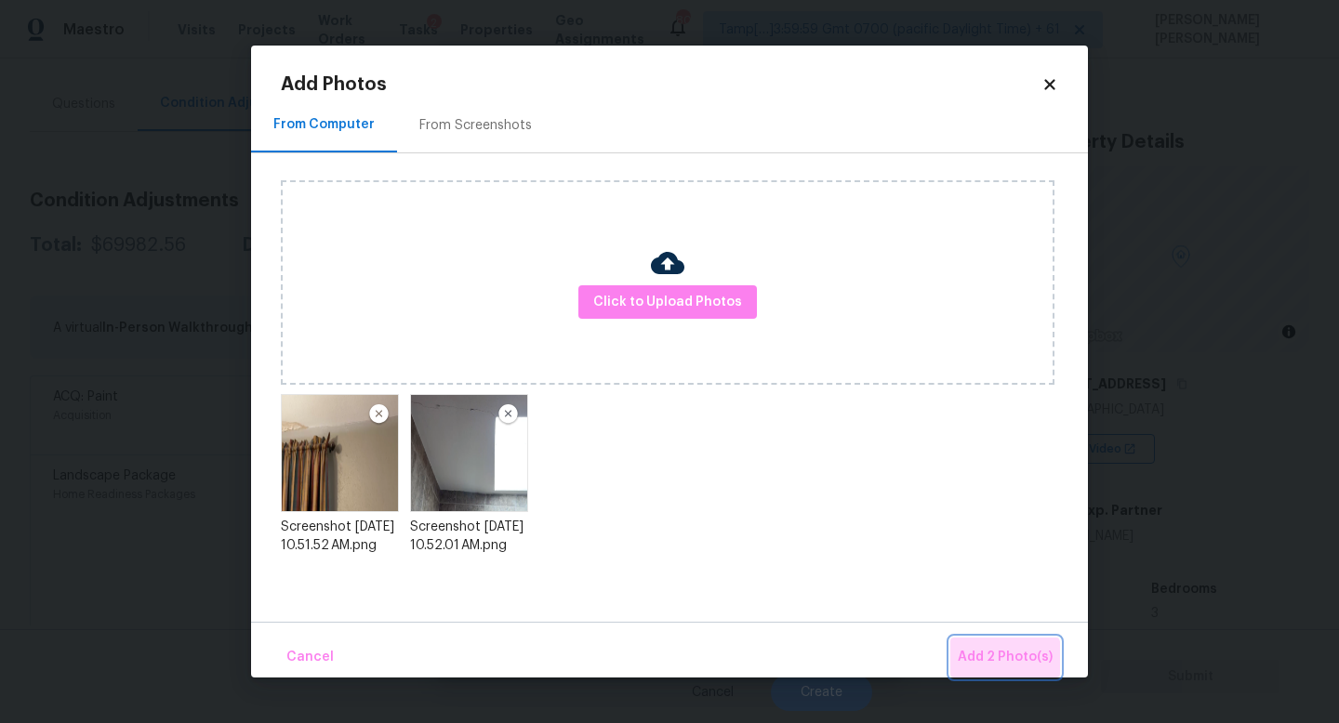
click at [1007, 671] on button "Add 2 Photo(s)" at bounding box center [1005, 658] width 110 height 40
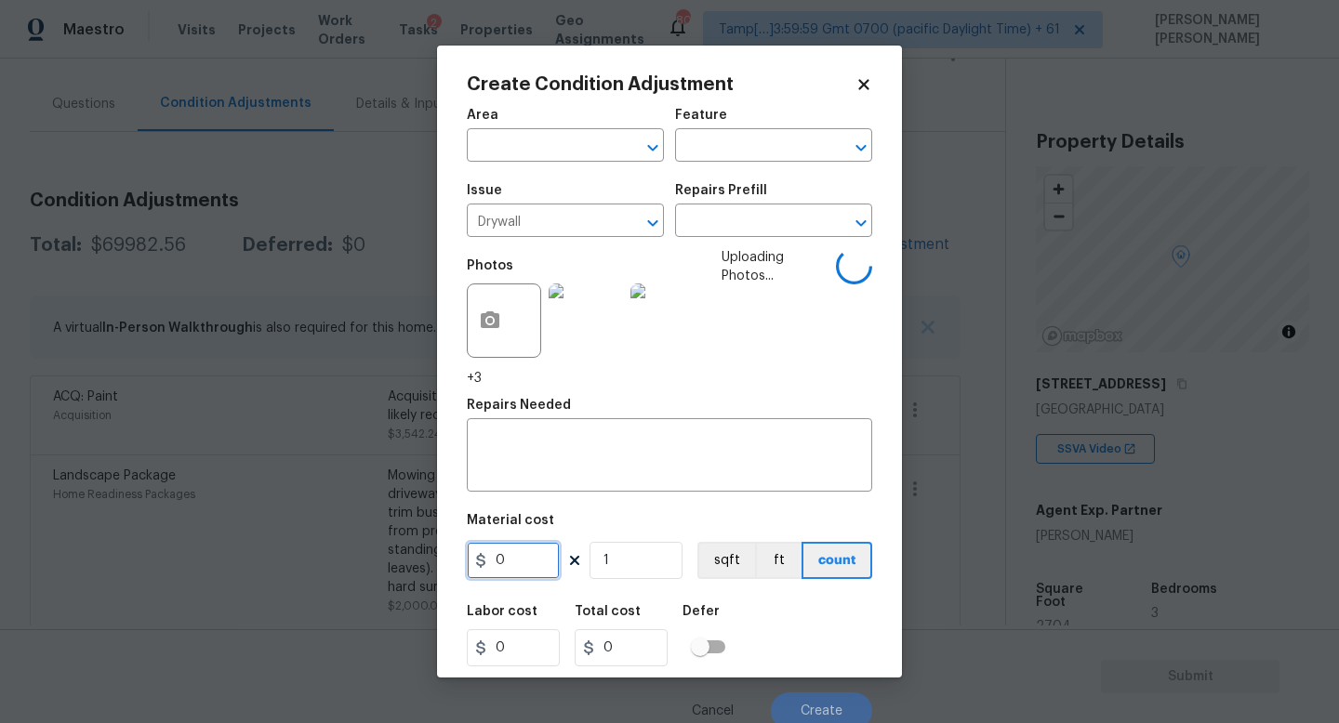
drag, startPoint x: 526, startPoint y: 564, endPoint x: 471, endPoint y: 563, distance: 54.8
click at [472, 563] on input "0" at bounding box center [513, 560] width 93 height 37
type input "1000"
click at [793, 624] on div "Labor cost 0 Total cost 1000 Defer" at bounding box center [669, 636] width 405 height 84
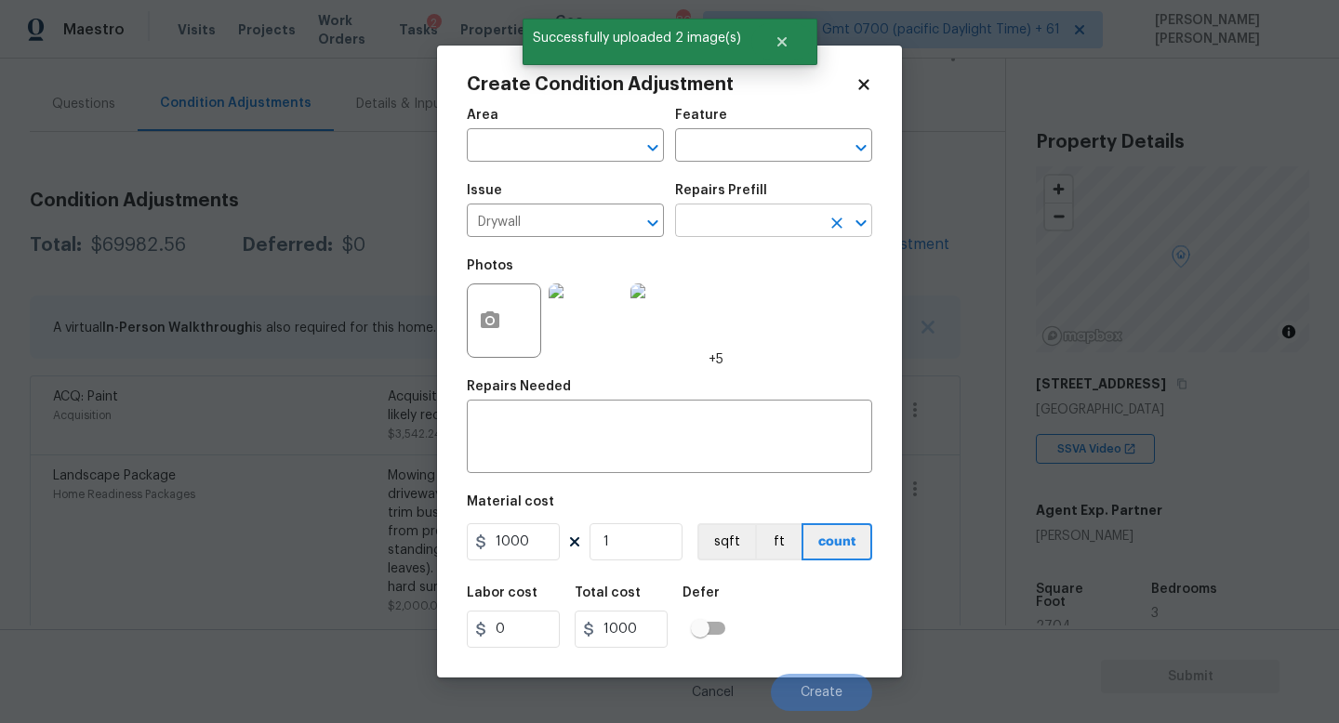
click at [753, 227] on input "text" at bounding box center [747, 222] width 145 height 29
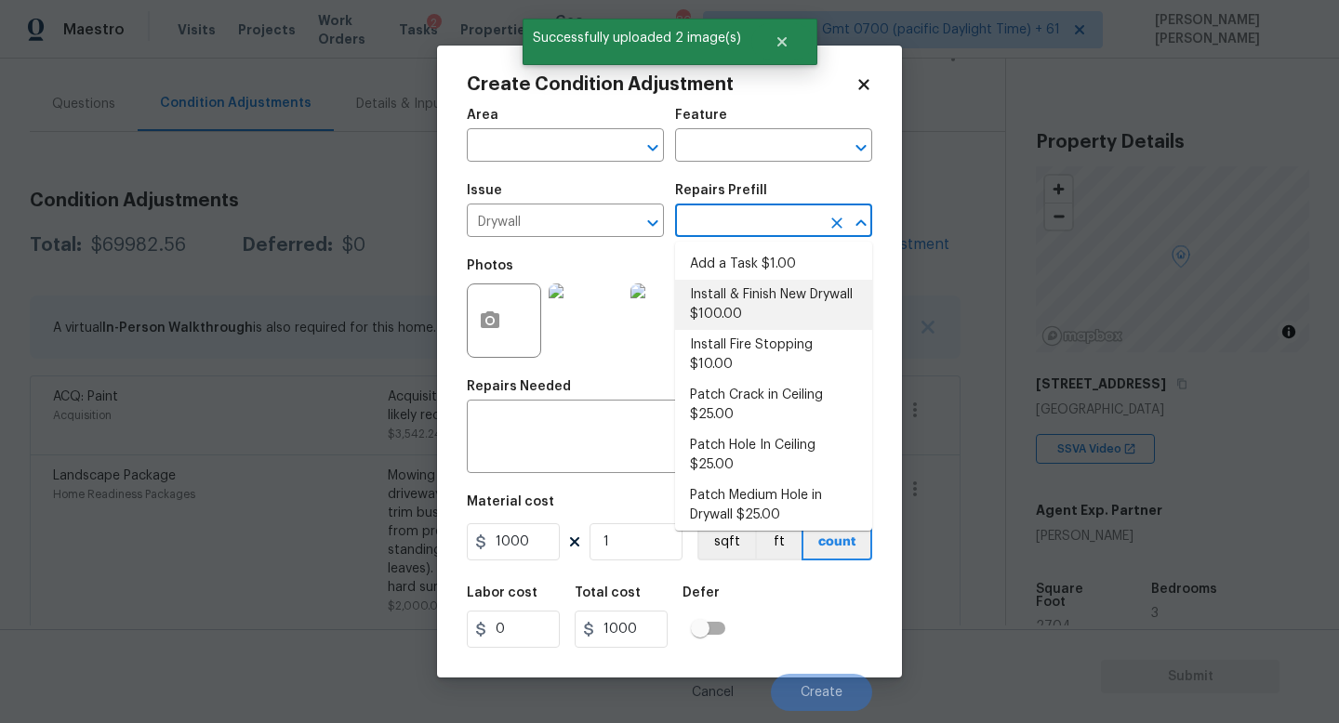
click at [760, 297] on li "Install & Finish New Drywall $100.00" at bounding box center [773, 305] width 197 height 50
type input "Walls and Ceiling"
type textarea "Remove the existing damaged drywall and replace with new. Ensure that the new d…"
type input "100"
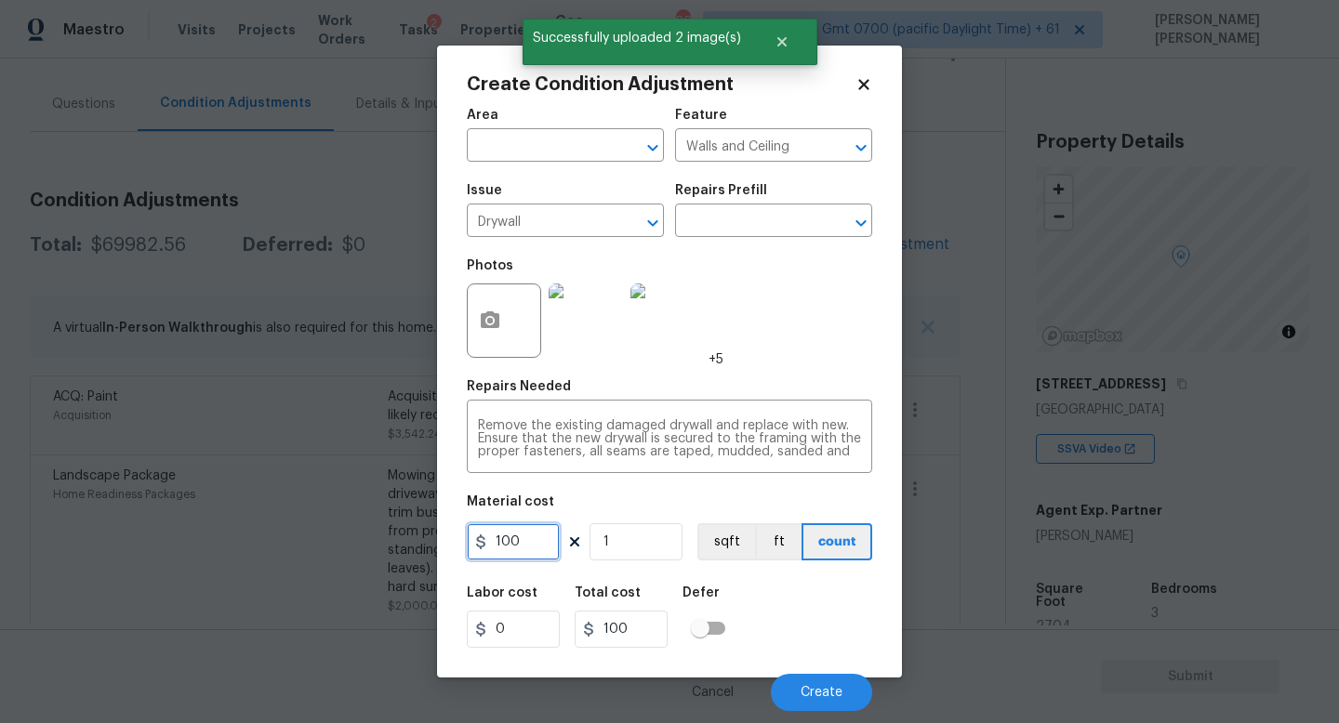
click at [540, 546] on input "100" at bounding box center [513, 541] width 93 height 37
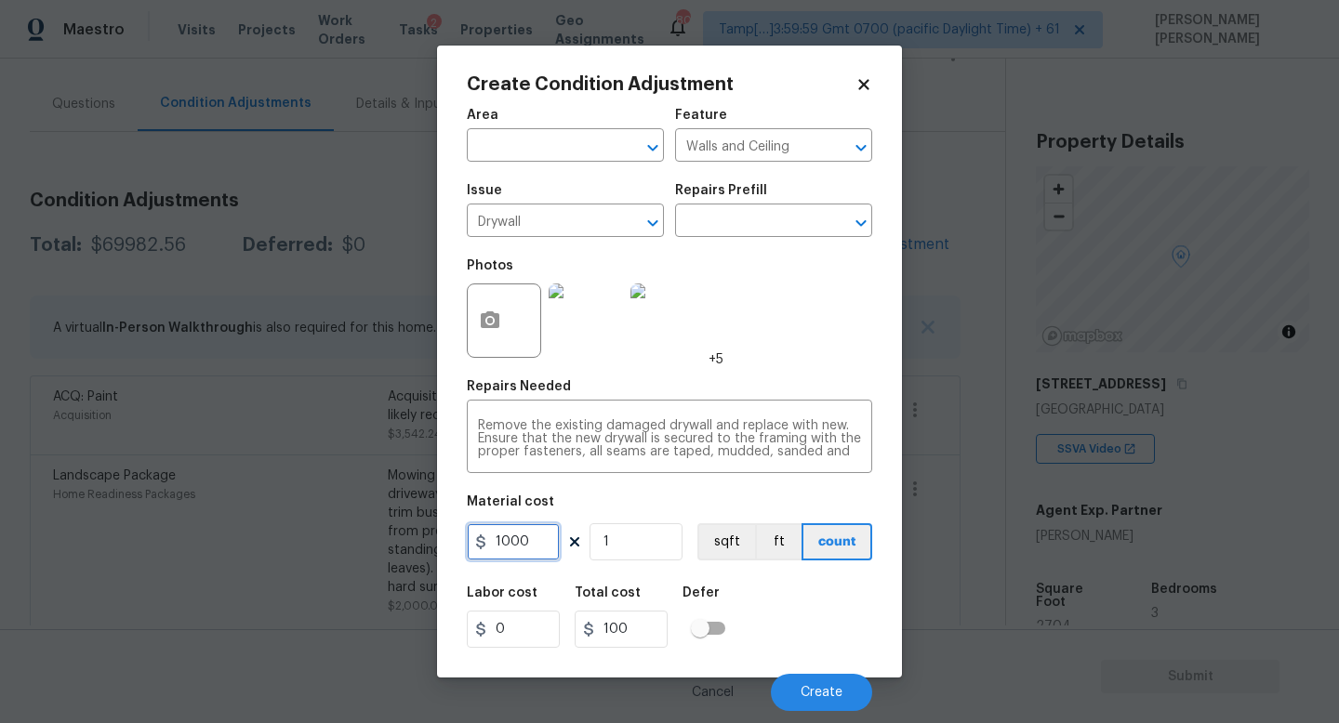
type input "1000"
click at [800, 609] on div "Labor cost 0 Total cost 1000 Defer" at bounding box center [669, 617] width 405 height 84
click at [826, 688] on span "Create" at bounding box center [821, 693] width 42 height 14
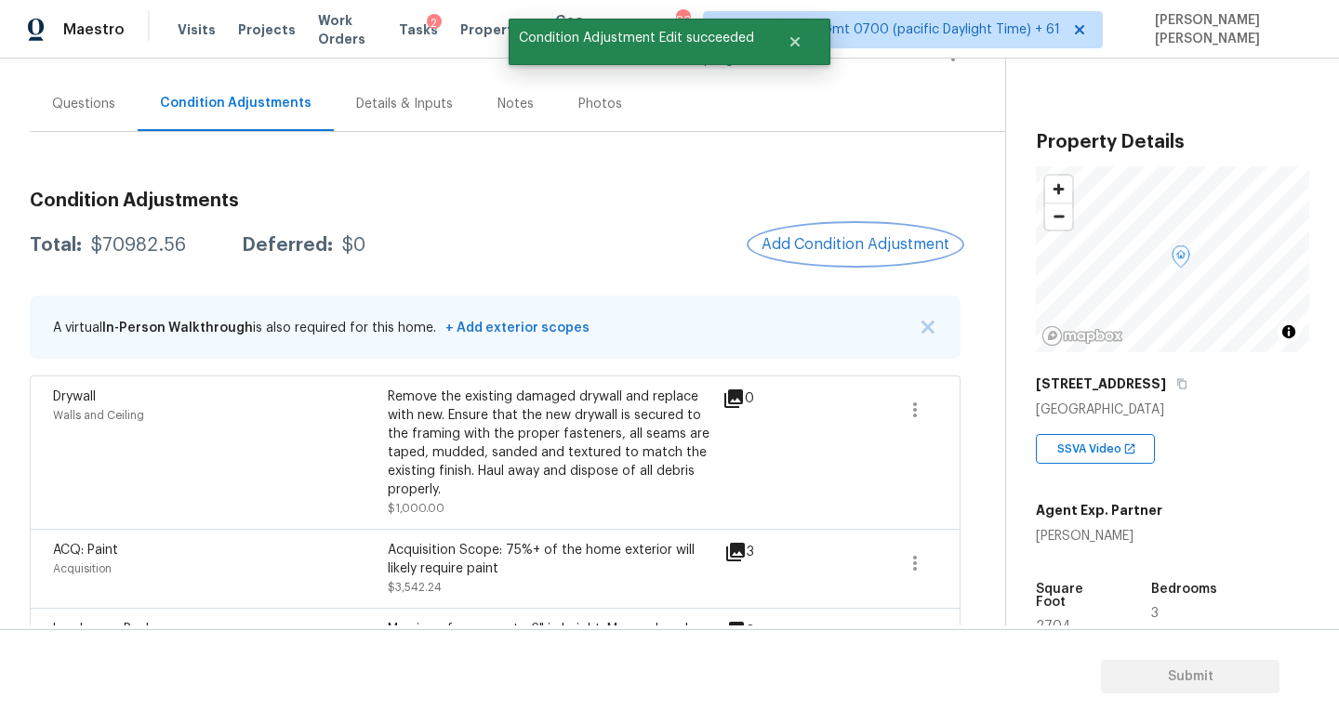
click at [870, 247] on span "Add Condition Adjustment" at bounding box center [855, 244] width 188 height 17
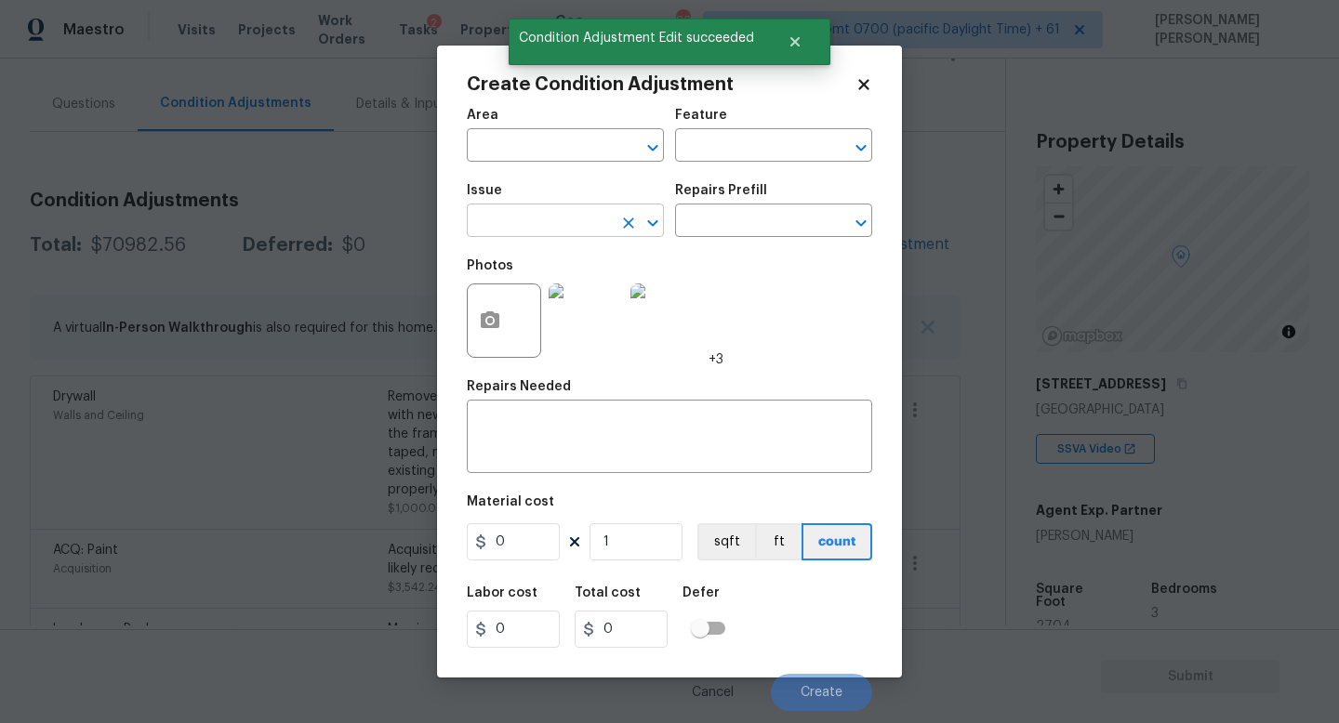
click at [532, 231] on input "text" at bounding box center [539, 222] width 145 height 29
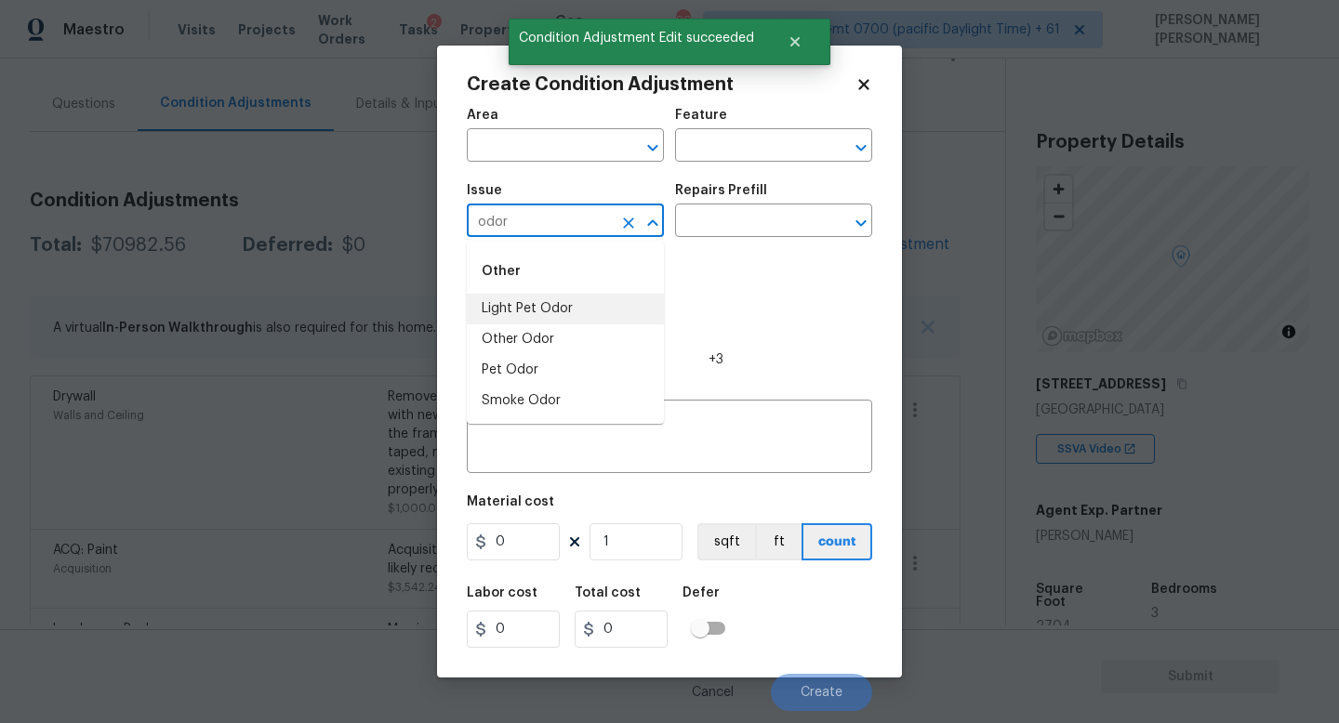
click at [534, 305] on li "Light Pet Odor" at bounding box center [565, 309] width 197 height 31
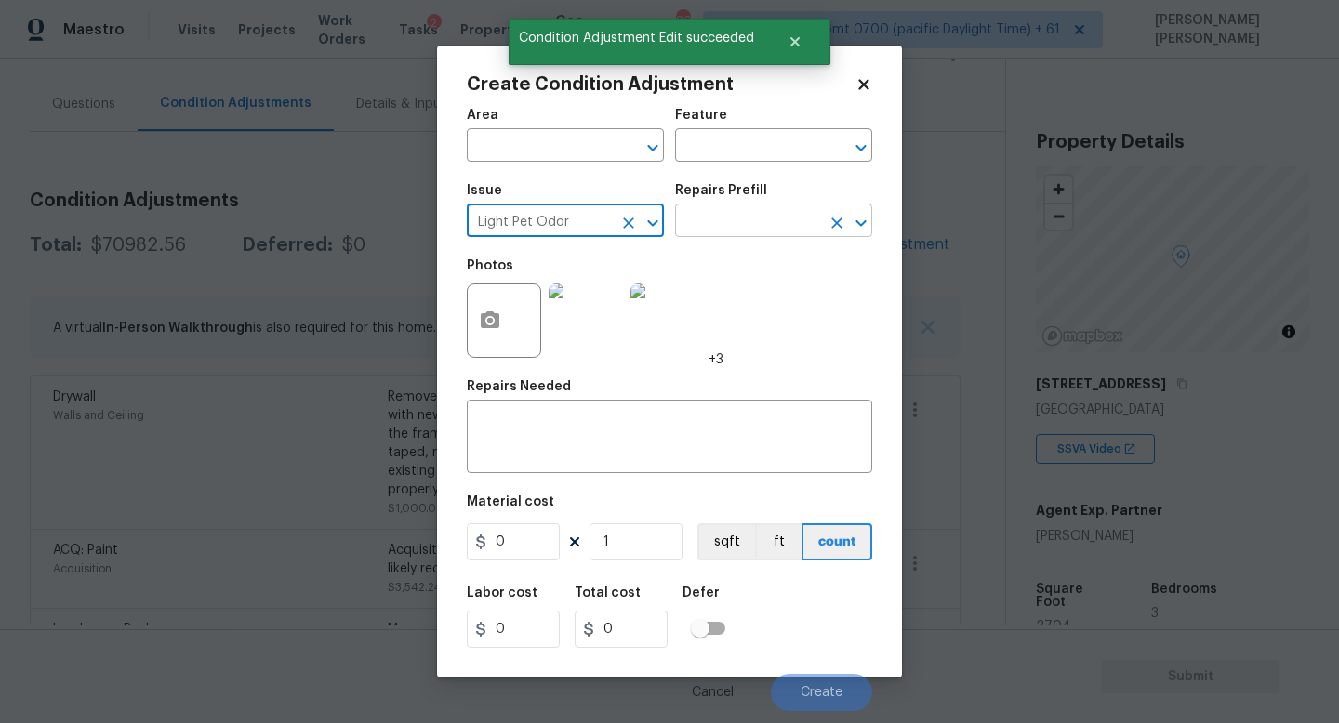
type input "Light Pet Odor"
click at [704, 234] on input "text" at bounding box center [747, 222] width 145 height 29
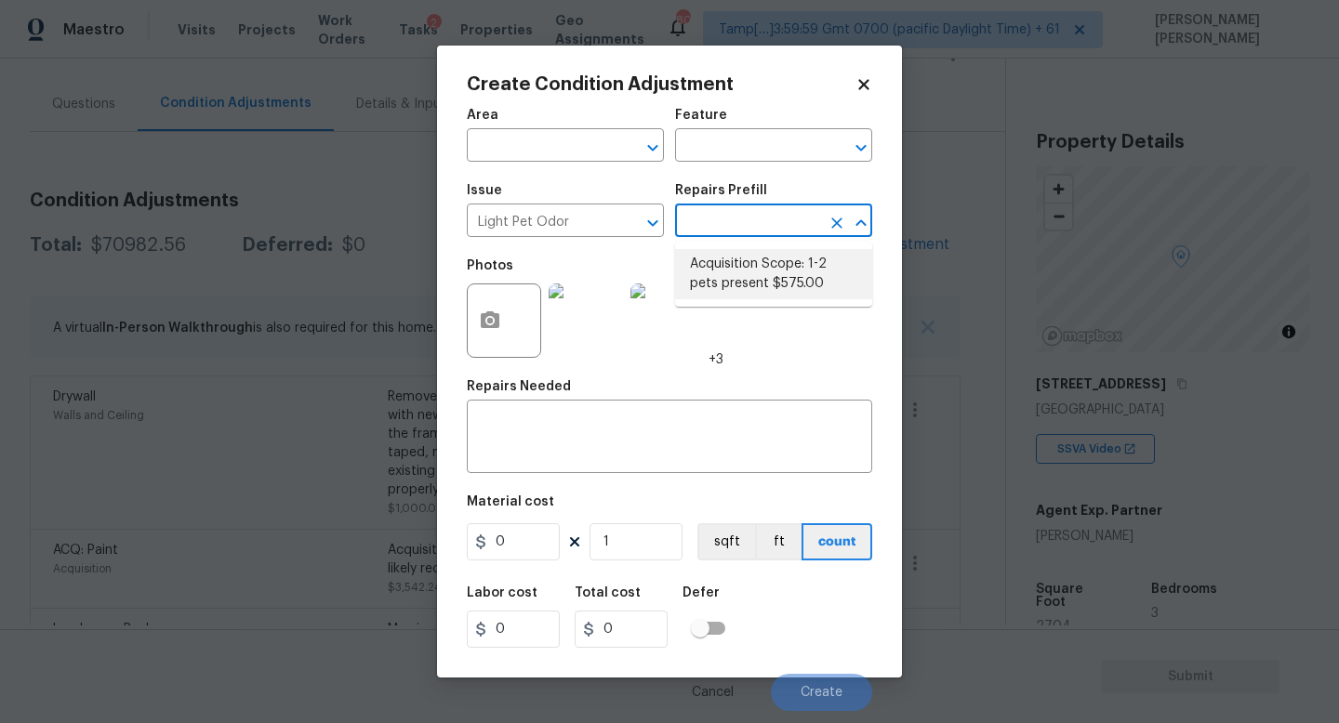
click at [746, 279] on li "Acquisition Scope: 1-2 pets present $575.00" at bounding box center [773, 274] width 197 height 50
type textarea "Acquisition Scope: 1-2 pets present"
type input "575"
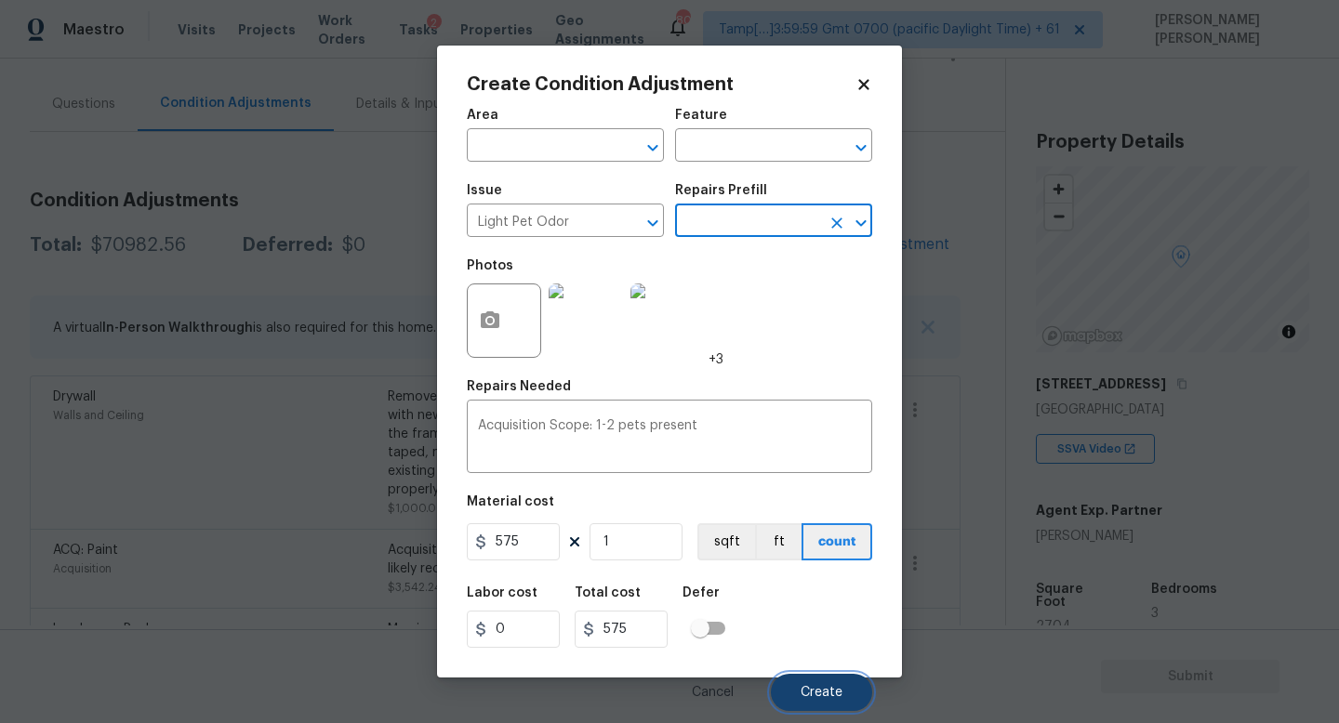
click at [799, 688] on button "Create" at bounding box center [821, 692] width 101 height 37
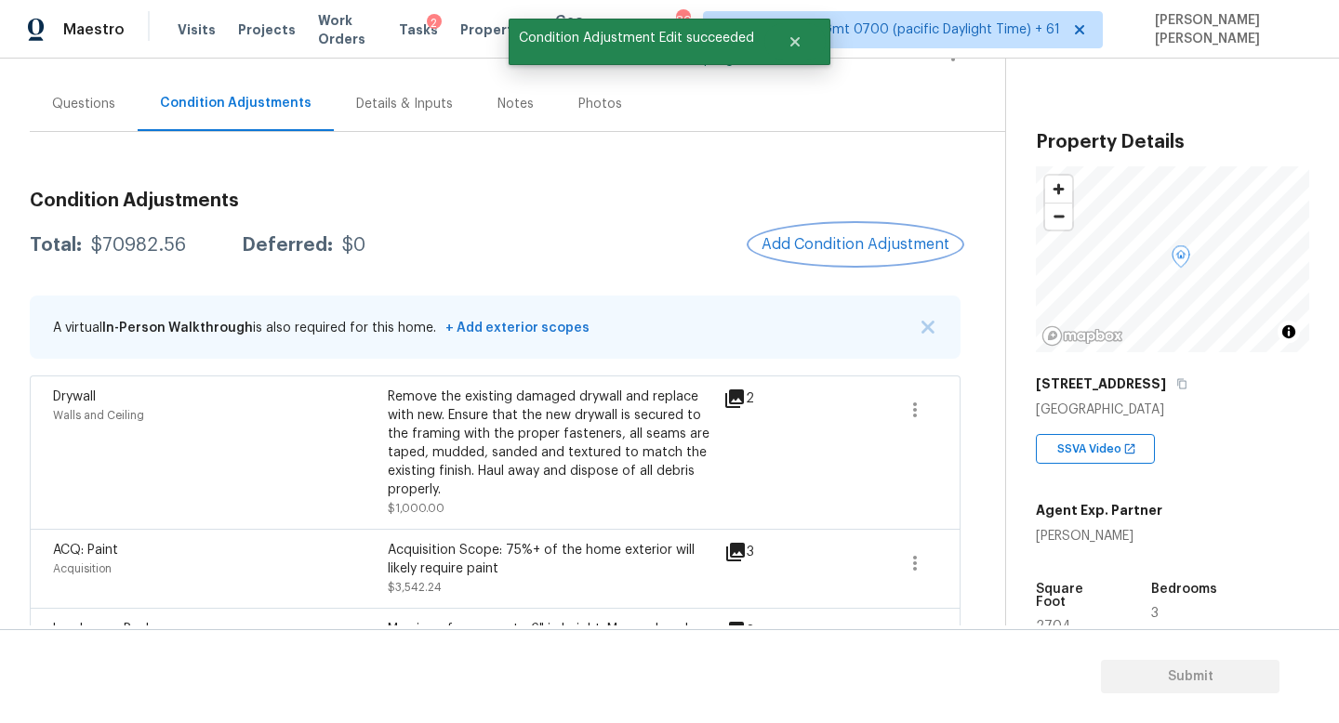
click at [805, 247] on span "Add Condition Adjustment" at bounding box center [855, 244] width 188 height 17
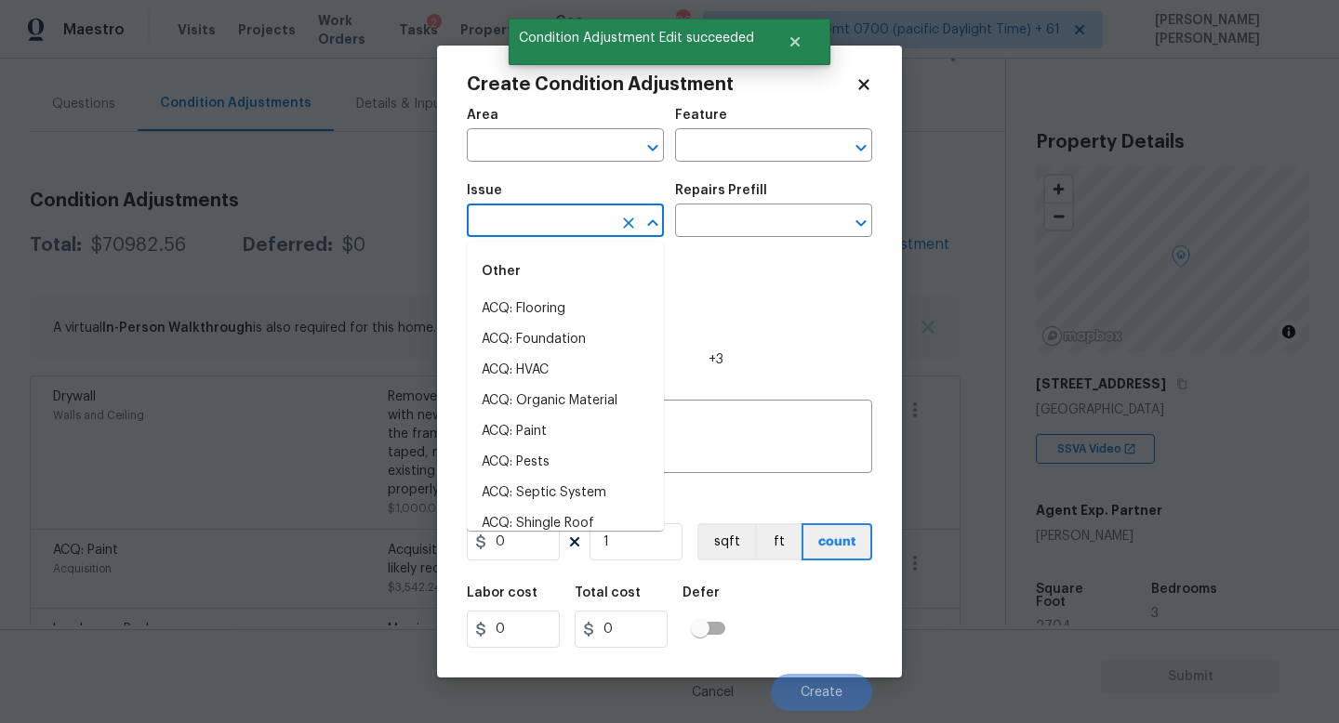
click at [495, 232] on input "text" at bounding box center [539, 222] width 145 height 29
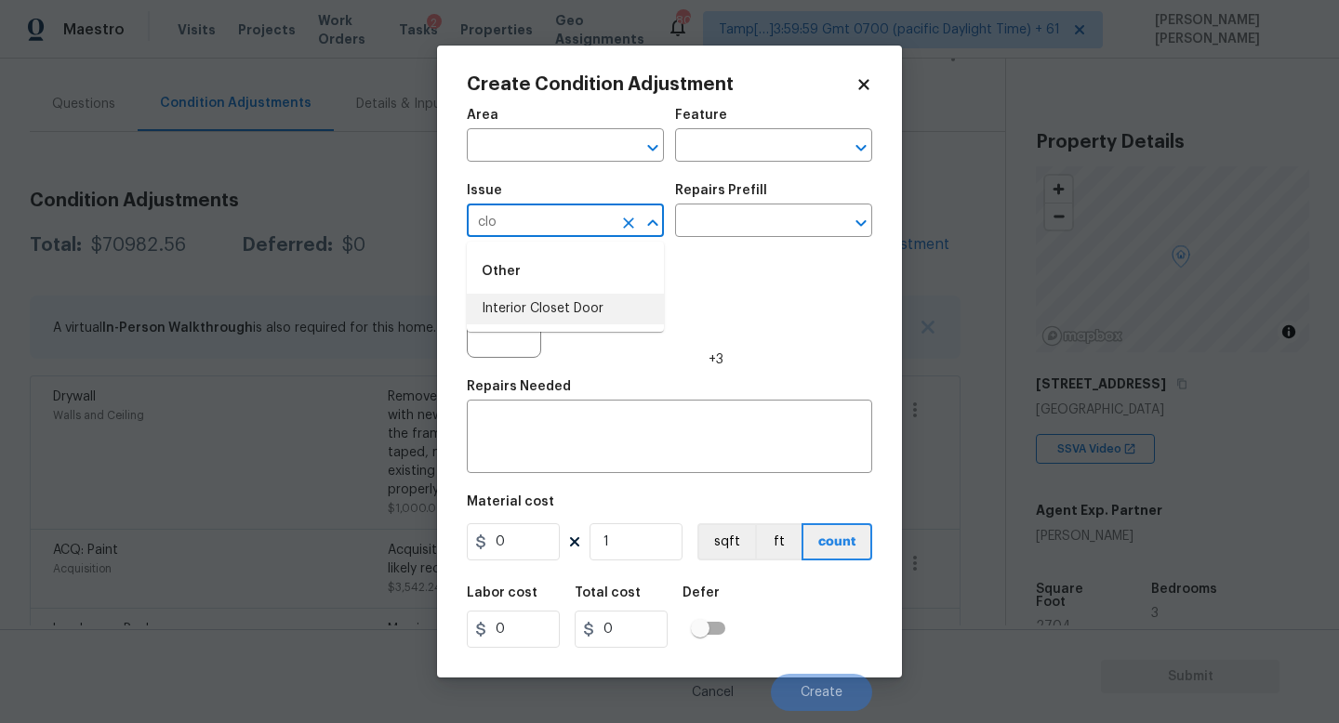
click at [523, 307] on li "Interior Closet Door" at bounding box center [565, 309] width 197 height 31
type input "Interior Closet Door"
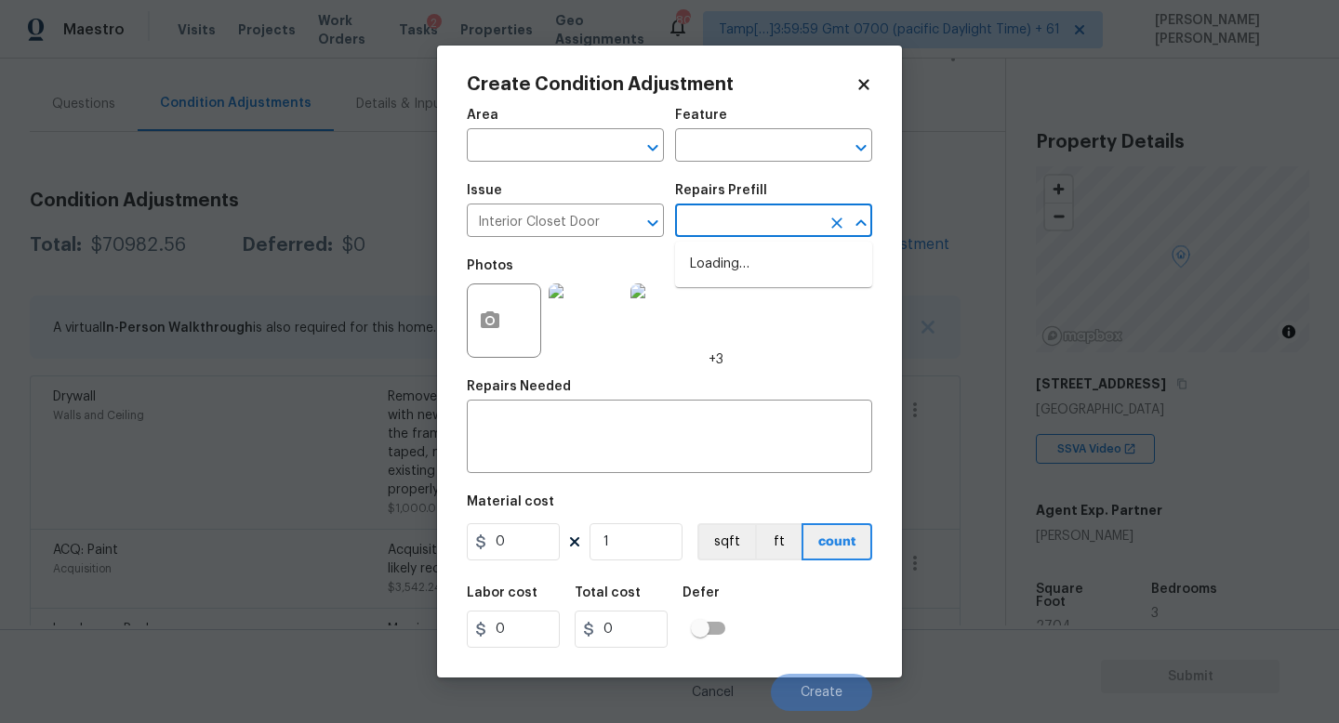
click at [737, 218] on input "text" at bounding box center [747, 222] width 145 height 29
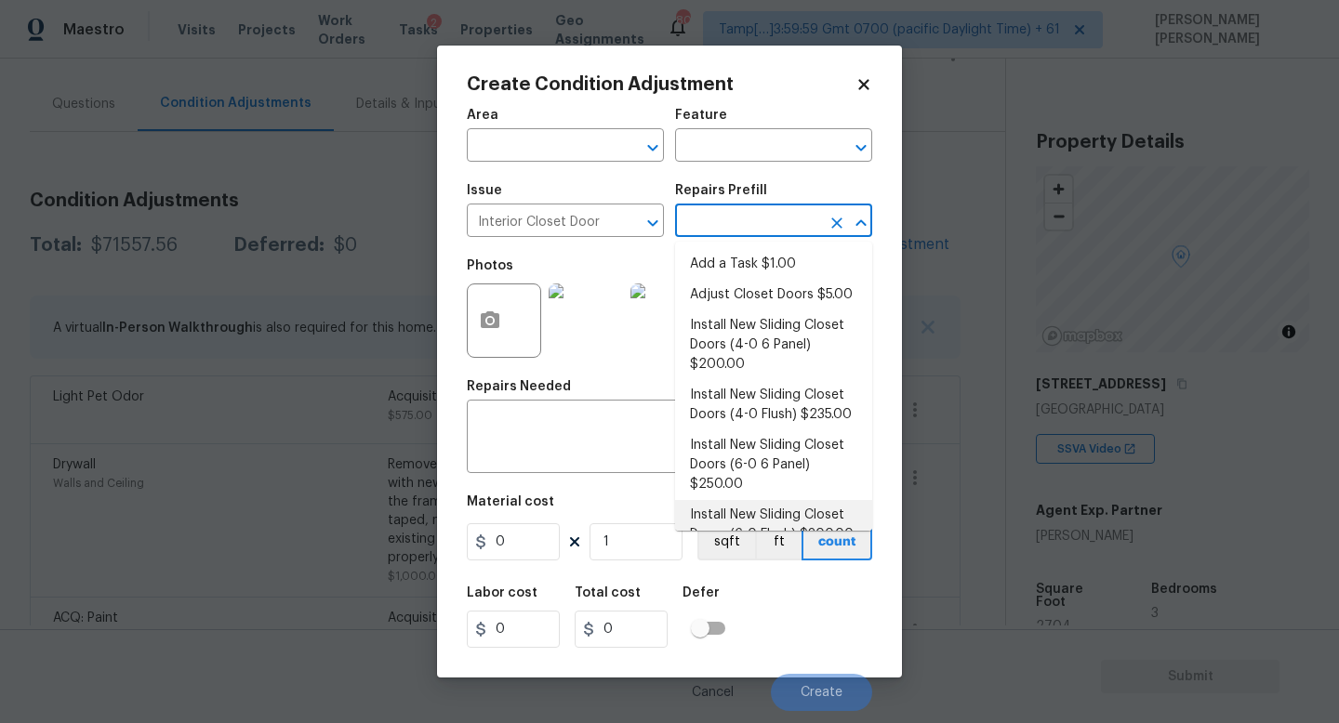
click at [868, 79] on icon at bounding box center [863, 84] width 17 height 17
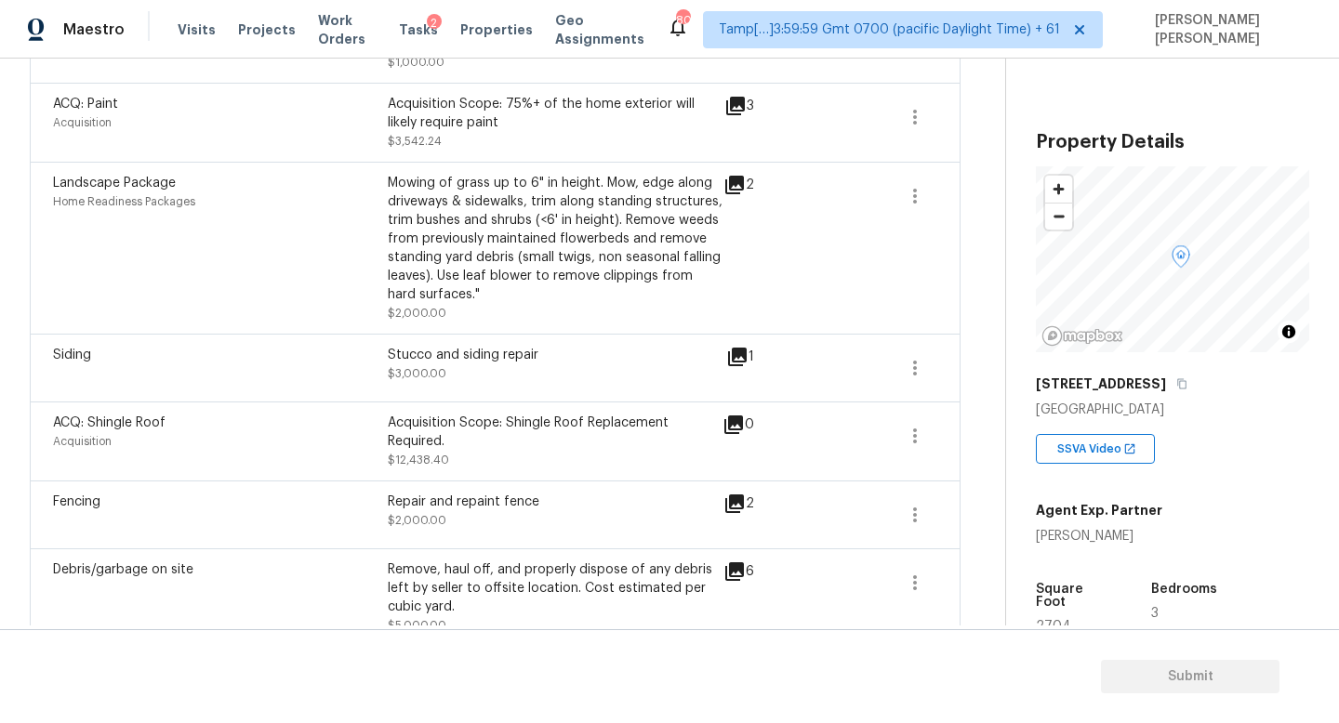
scroll to position [665, 0]
